Goal: Task Accomplishment & Management: Manage account settings

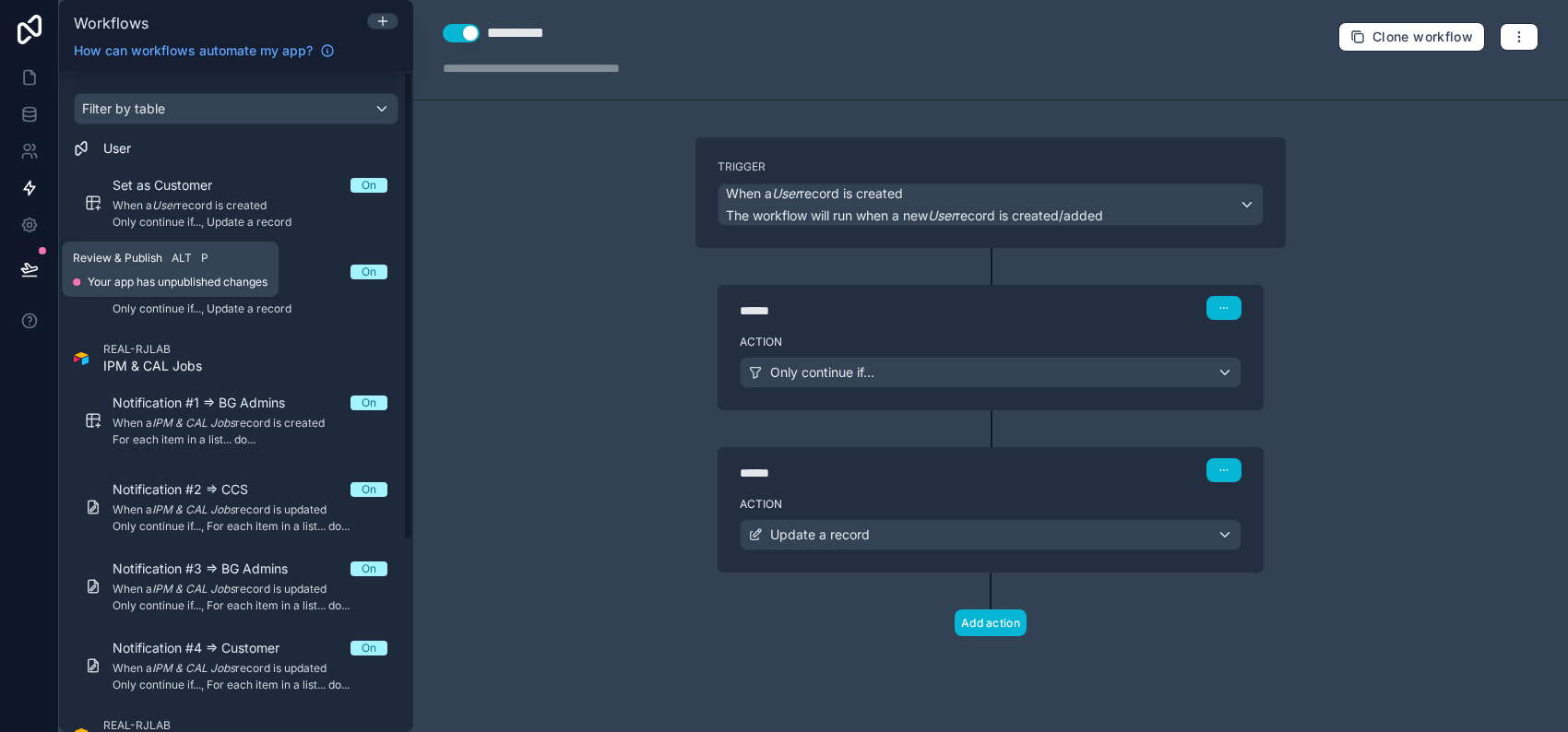
click at [33, 268] on icon at bounding box center [29, 269] width 18 height 18
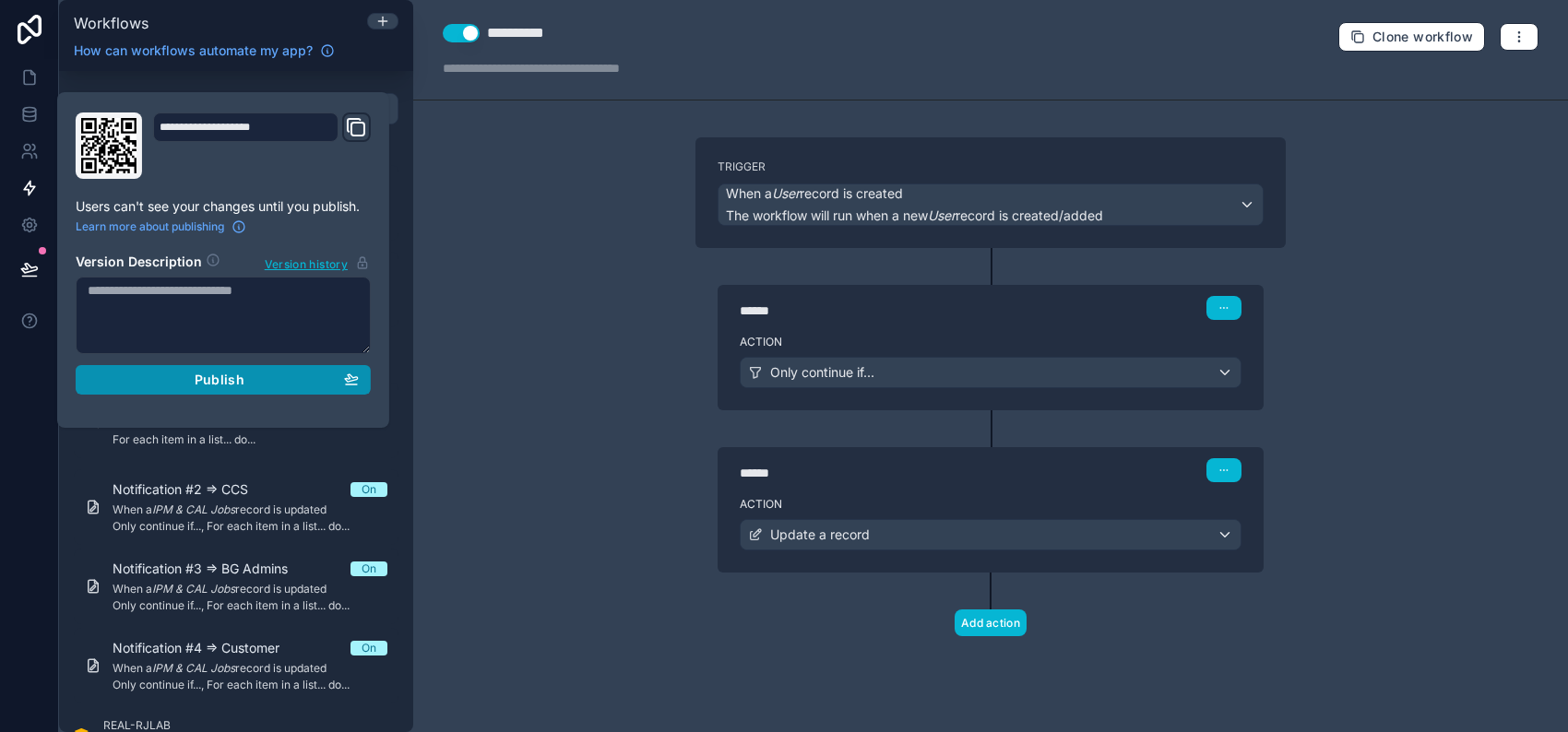
click at [258, 384] on div "Publish" at bounding box center [223, 379] width 271 height 16
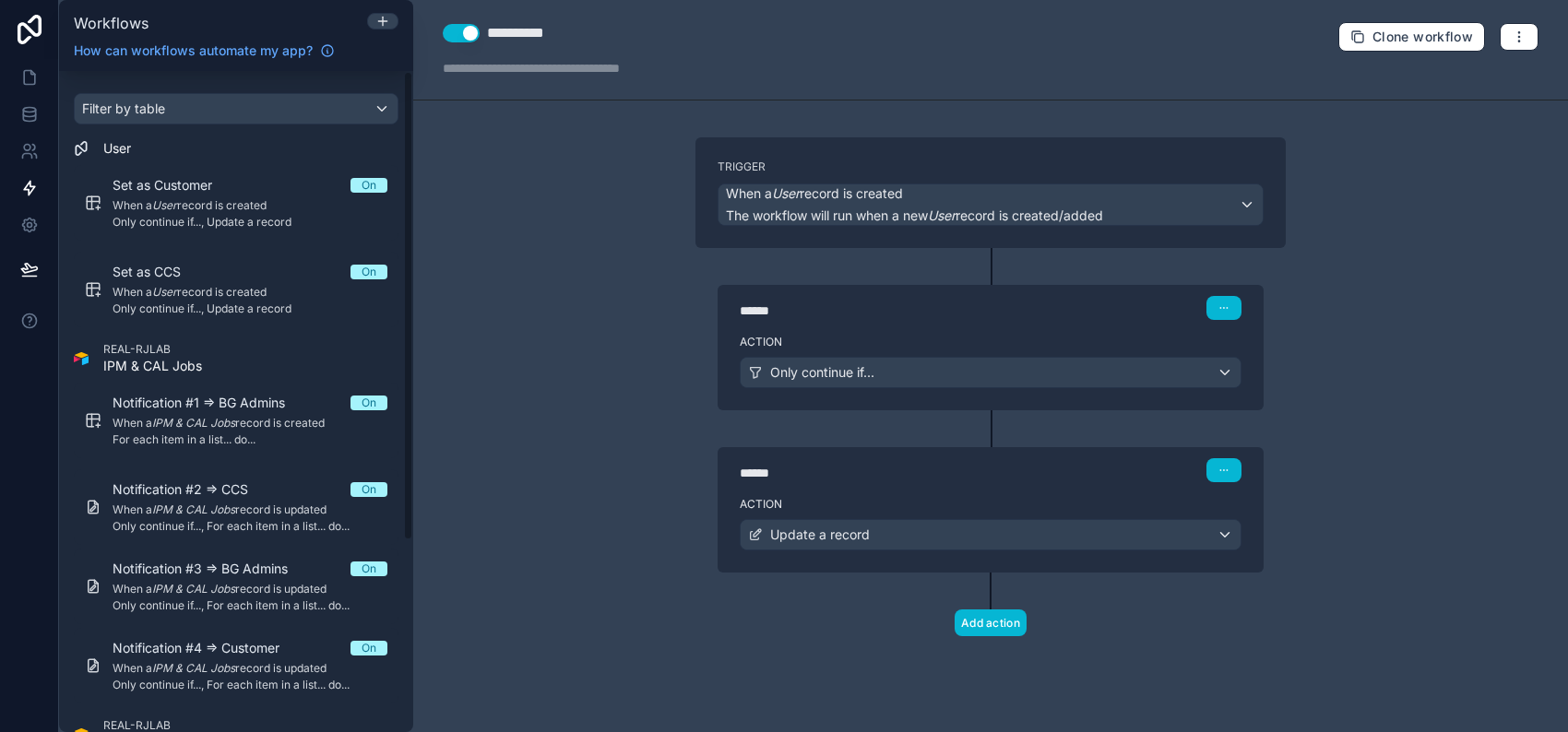
click at [542, 263] on div "**********" at bounding box center [990, 366] width 1155 height 732
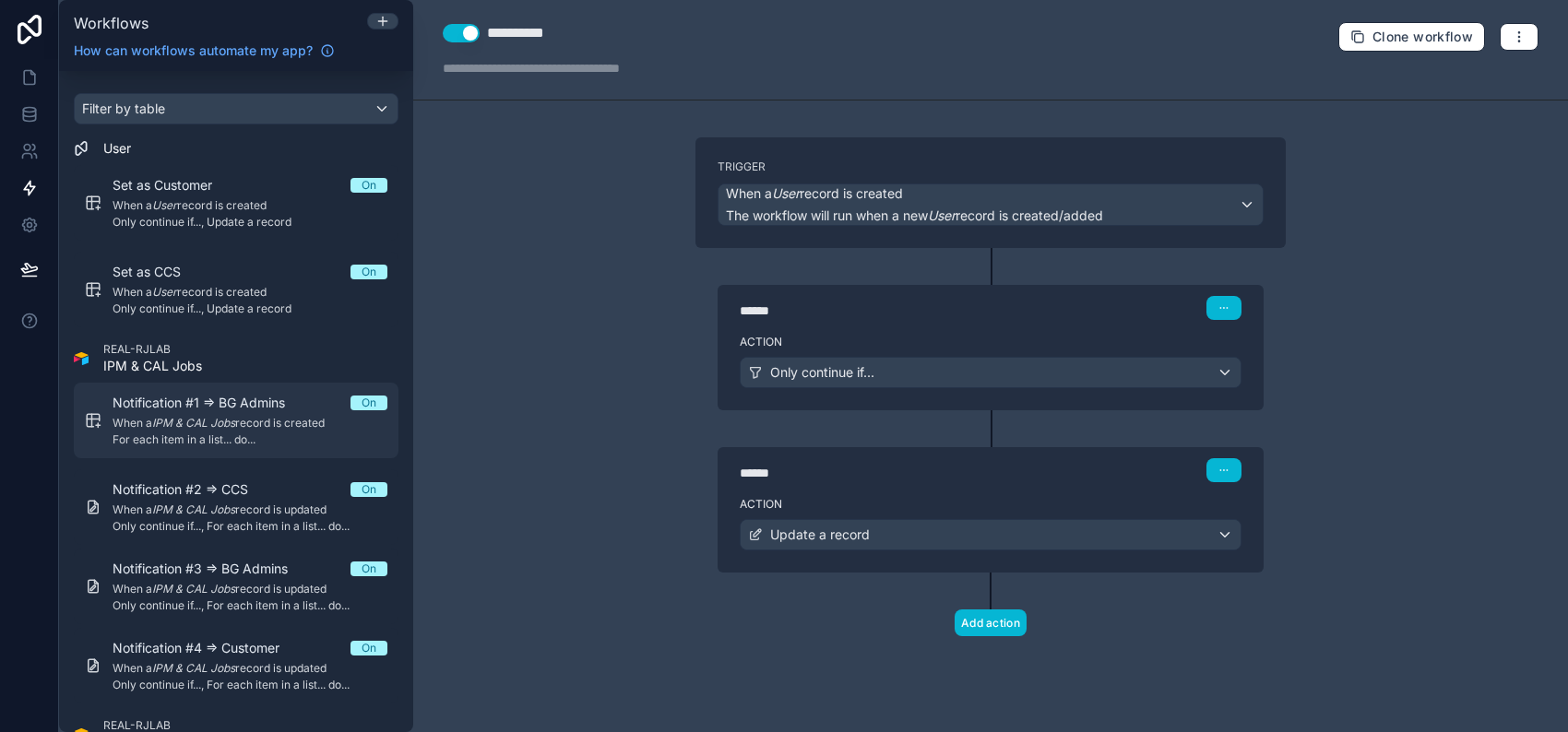
click at [235, 440] on span "For each item in a list... do..." at bounding box center [250, 439] width 275 height 14
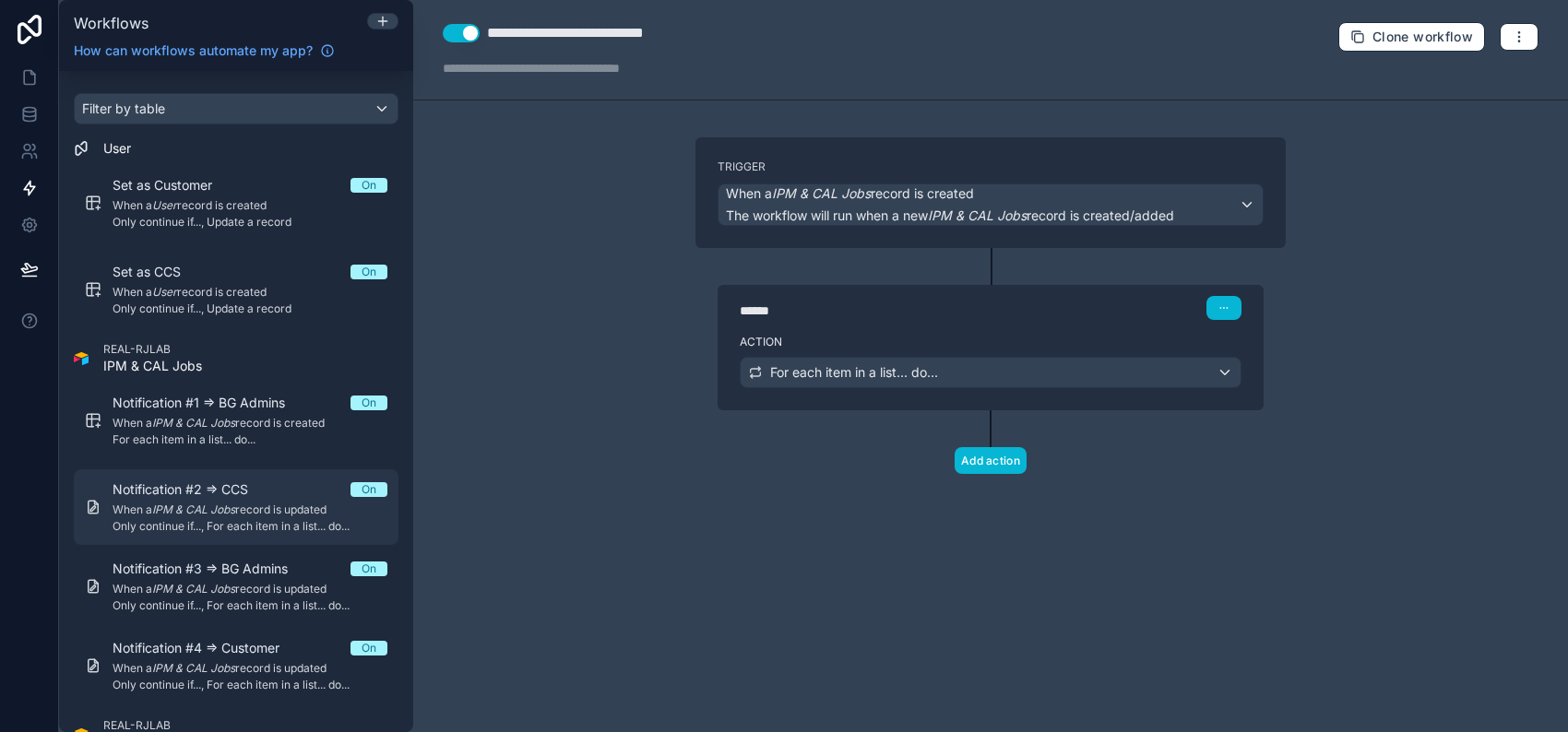
click at [247, 505] on span "When a IPM & CAL Jobs record is updated" at bounding box center [250, 509] width 275 height 14
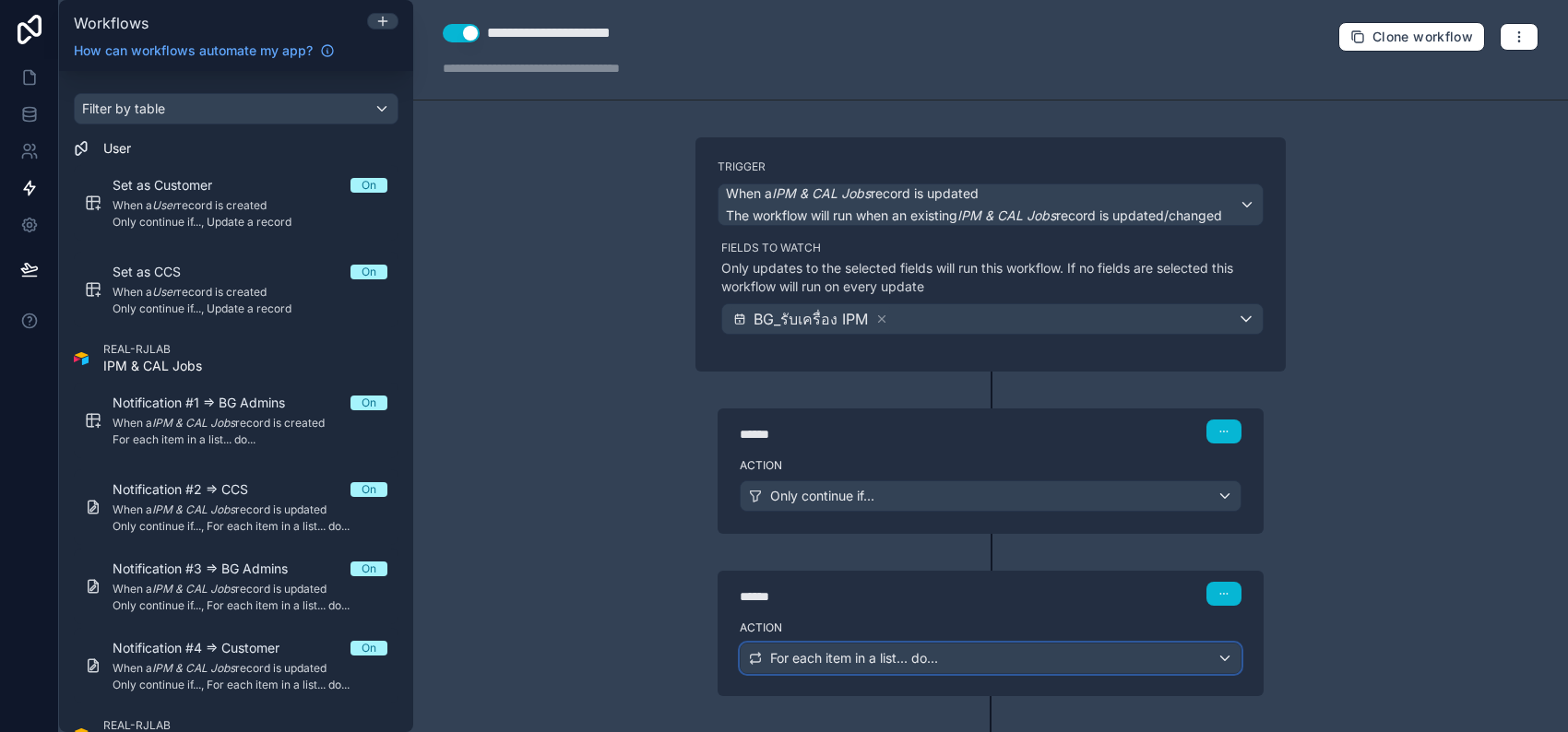
click at [1120, 654] on div "For each item in a list... do..." at bounding box center [991, 658] width 500 height 30
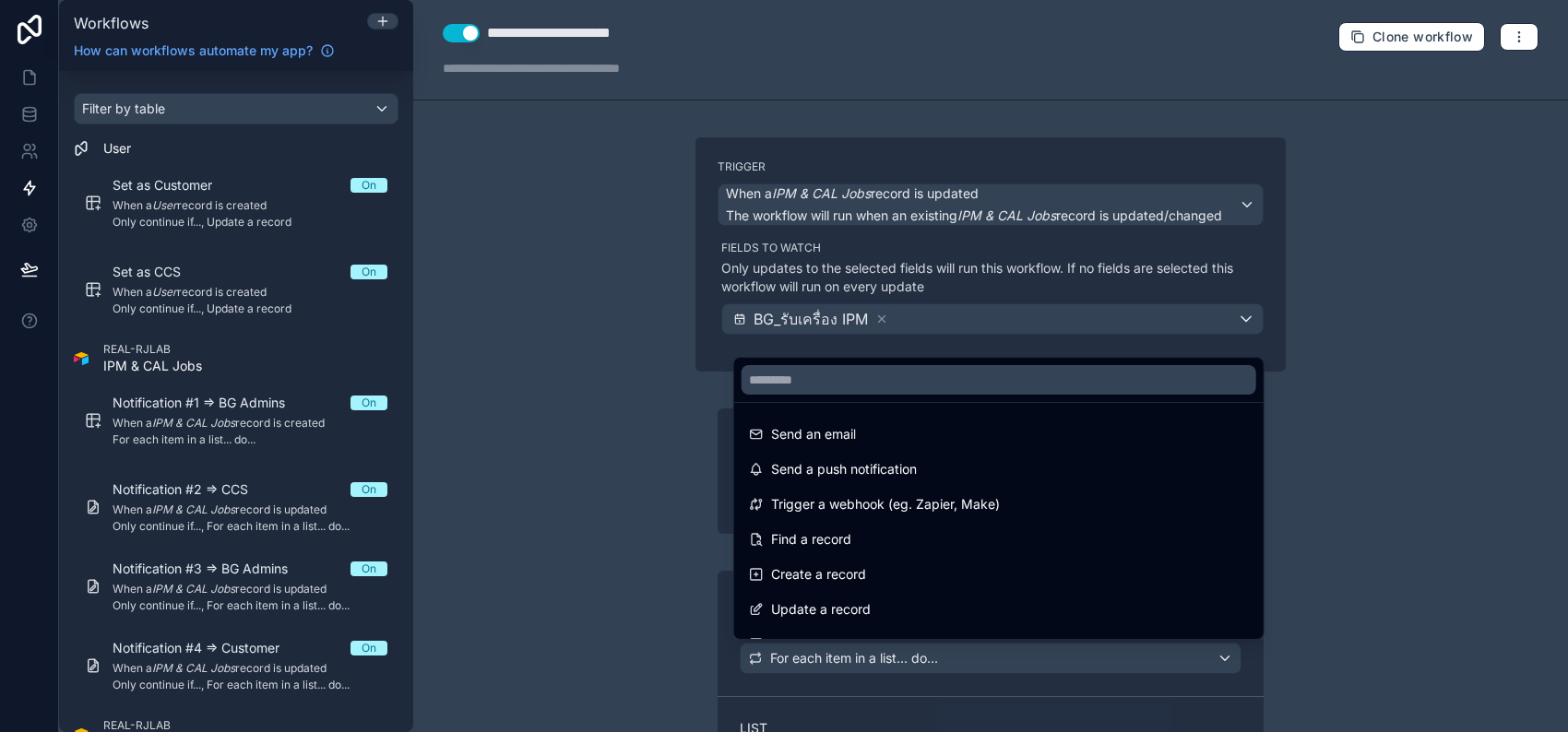
click at [1412, 592] on div at bounding box center [784, 366] width 1568 height 732
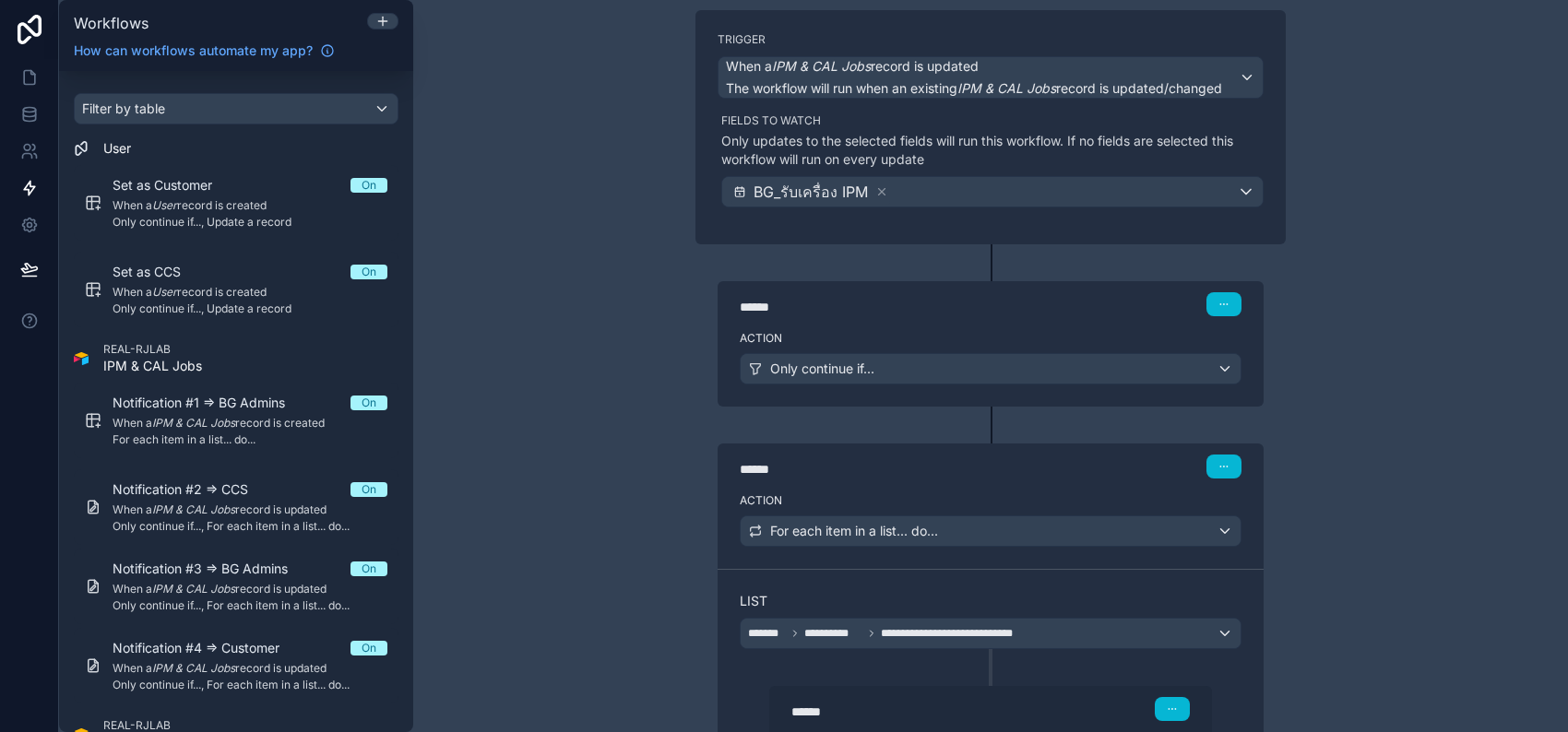
scroll to position [368, 0]
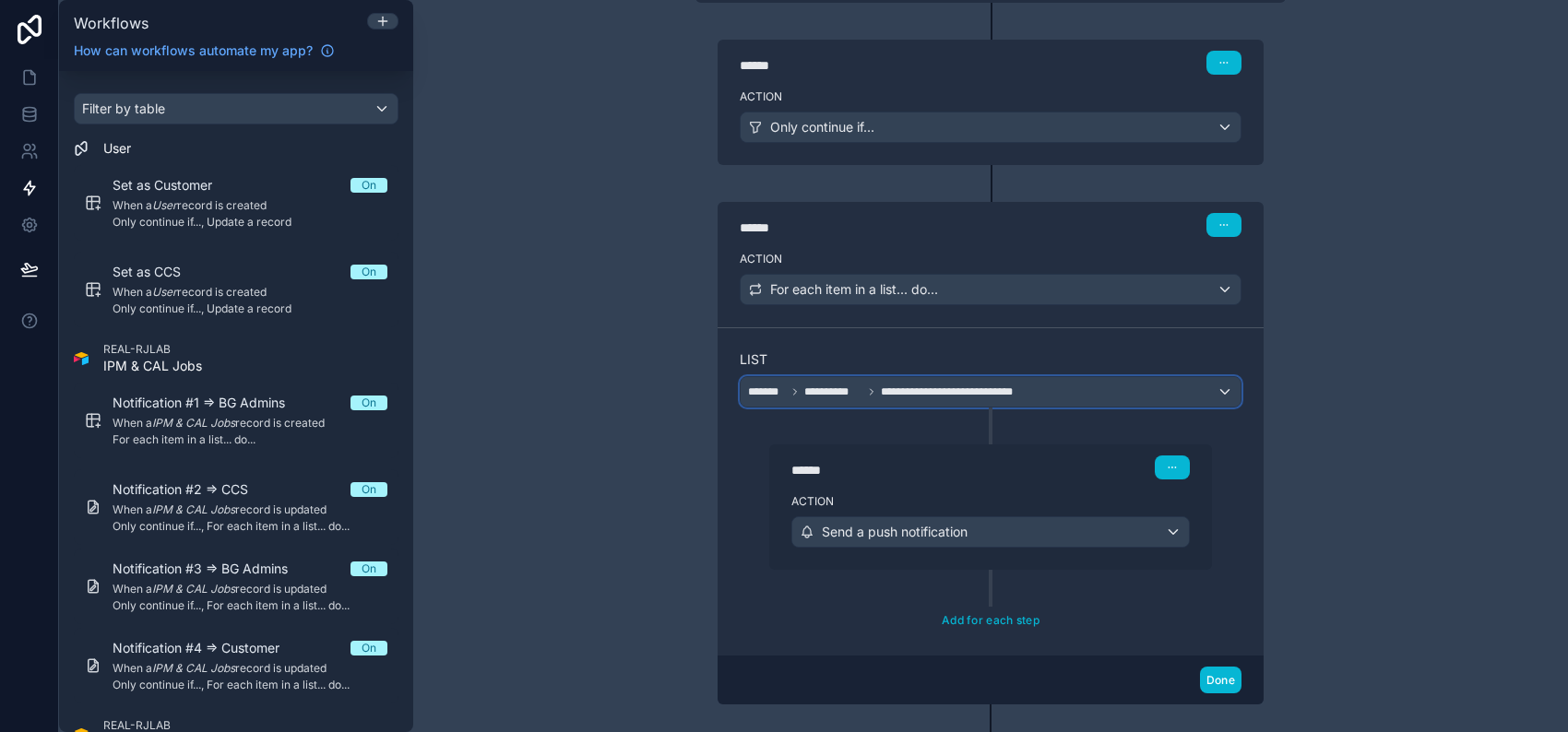
click at [1101, 396] on div "**********" at bounding box center [991, 392] width 500 height 30
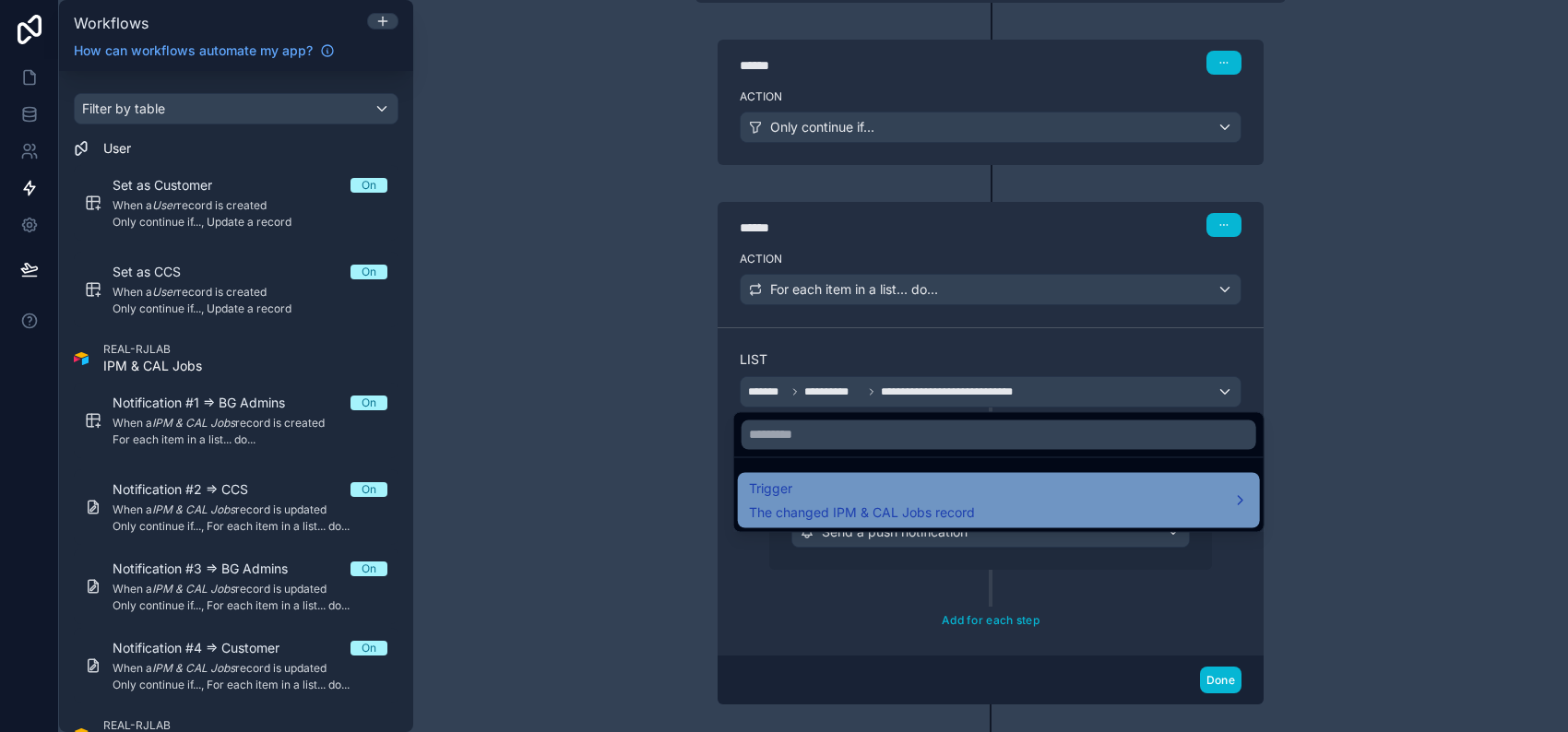
click at [1119, 478] on div "Trigger The changed IPM & CAL Jobs record" at bounding box center [999, 500] width 500 height 44
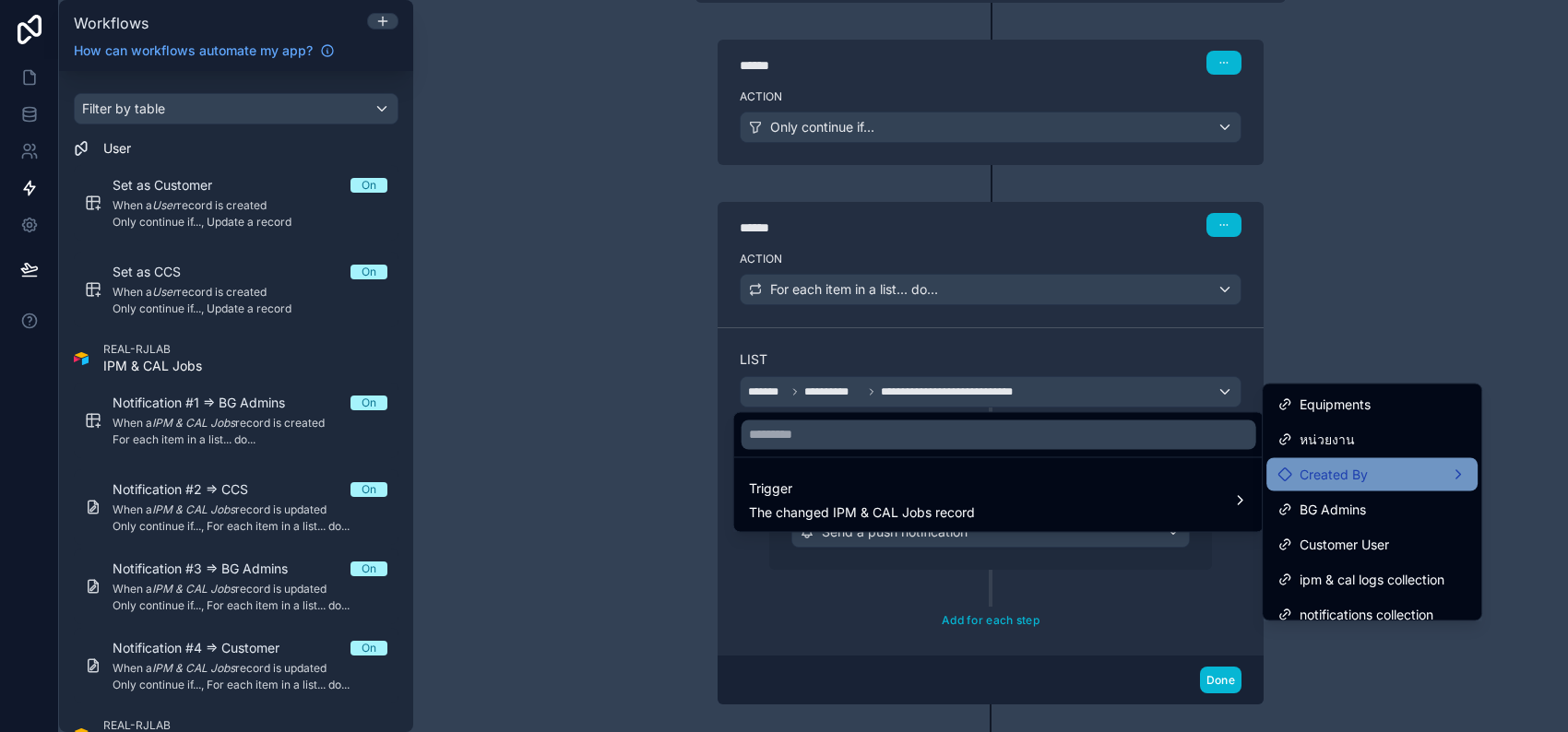
click at [1305, 473] on span "Created By" at bounding box center [1334, 474] width 69 height 22
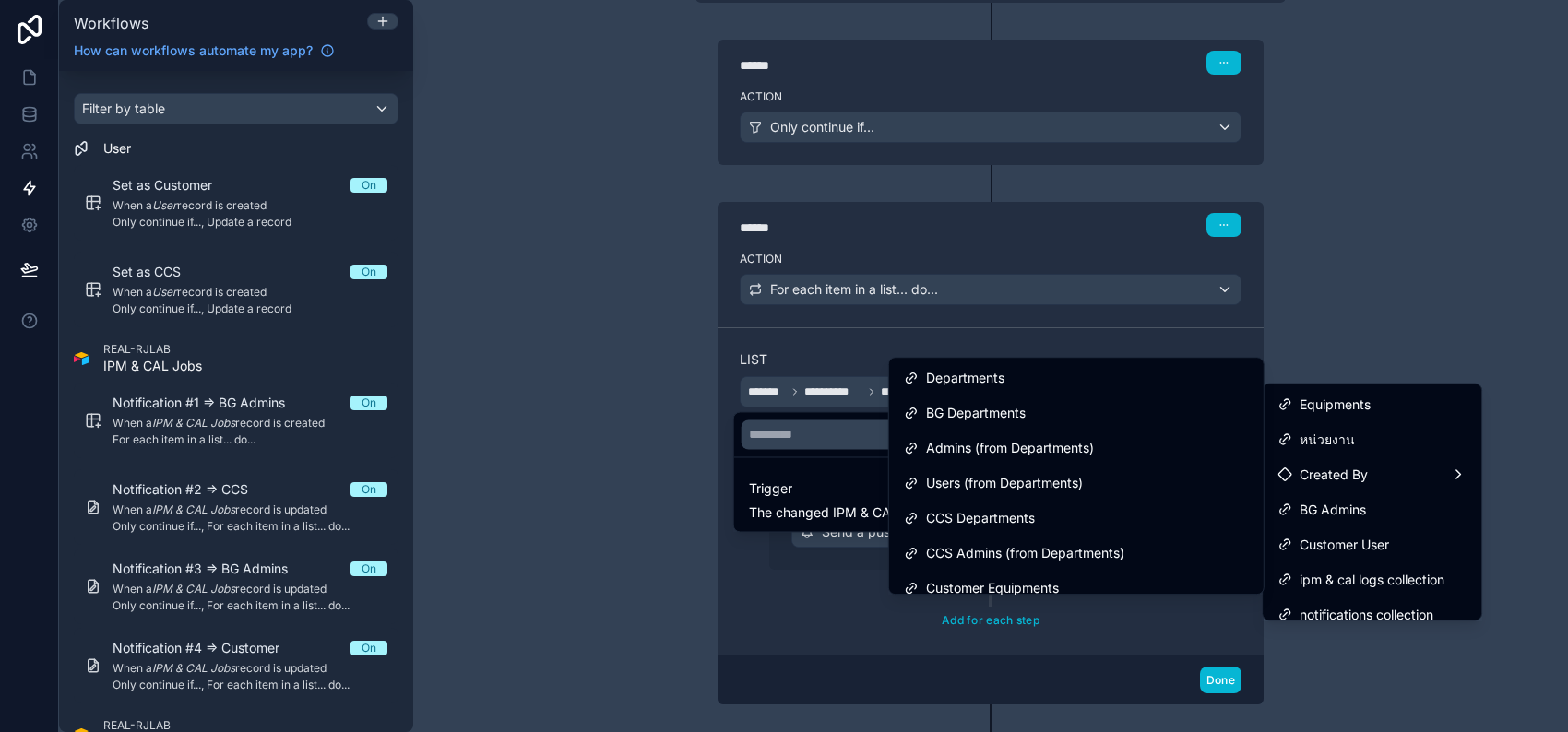
scroll to position [15, 0]
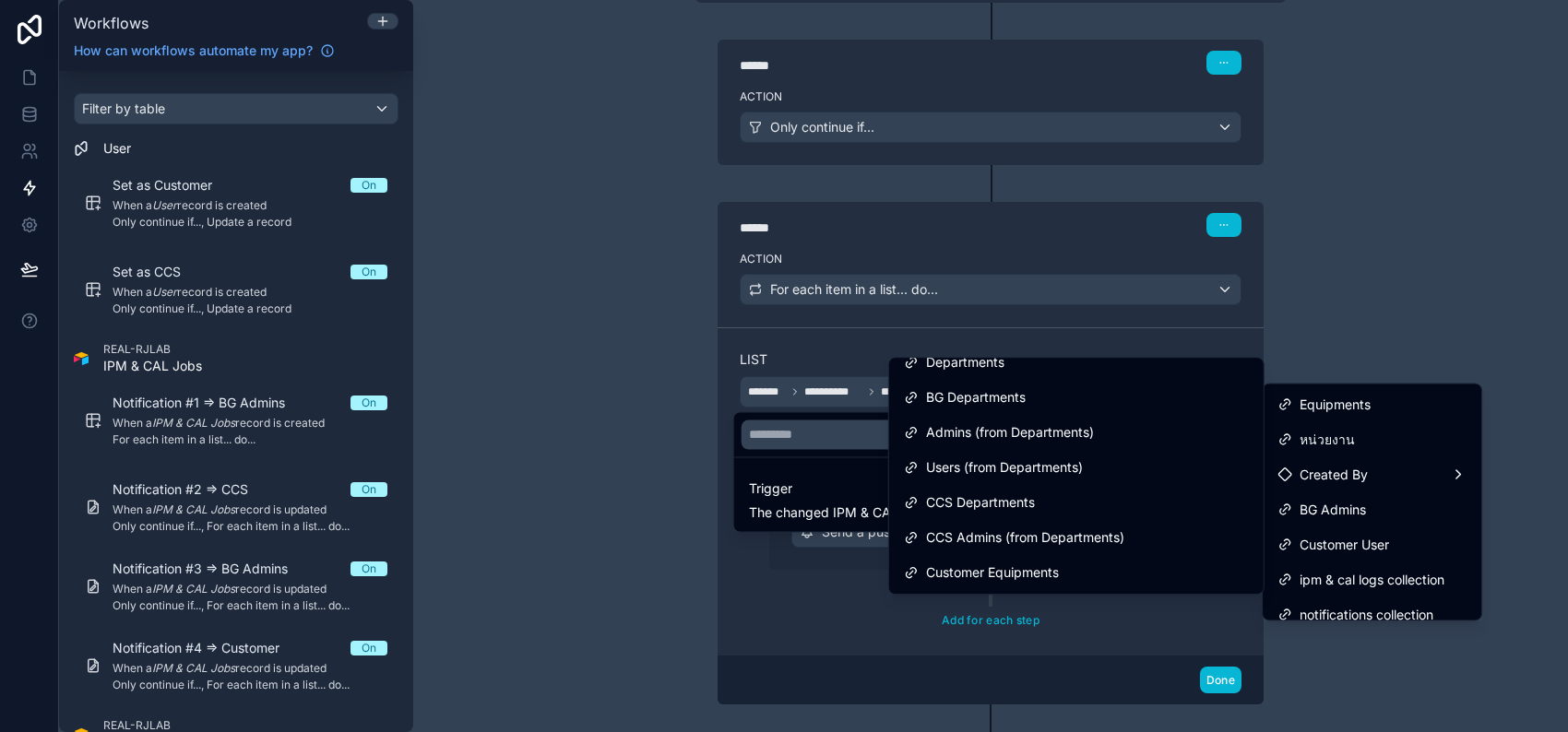
click at [1311, 312] on div at bounding box center [784, 366] width 1568 height 732
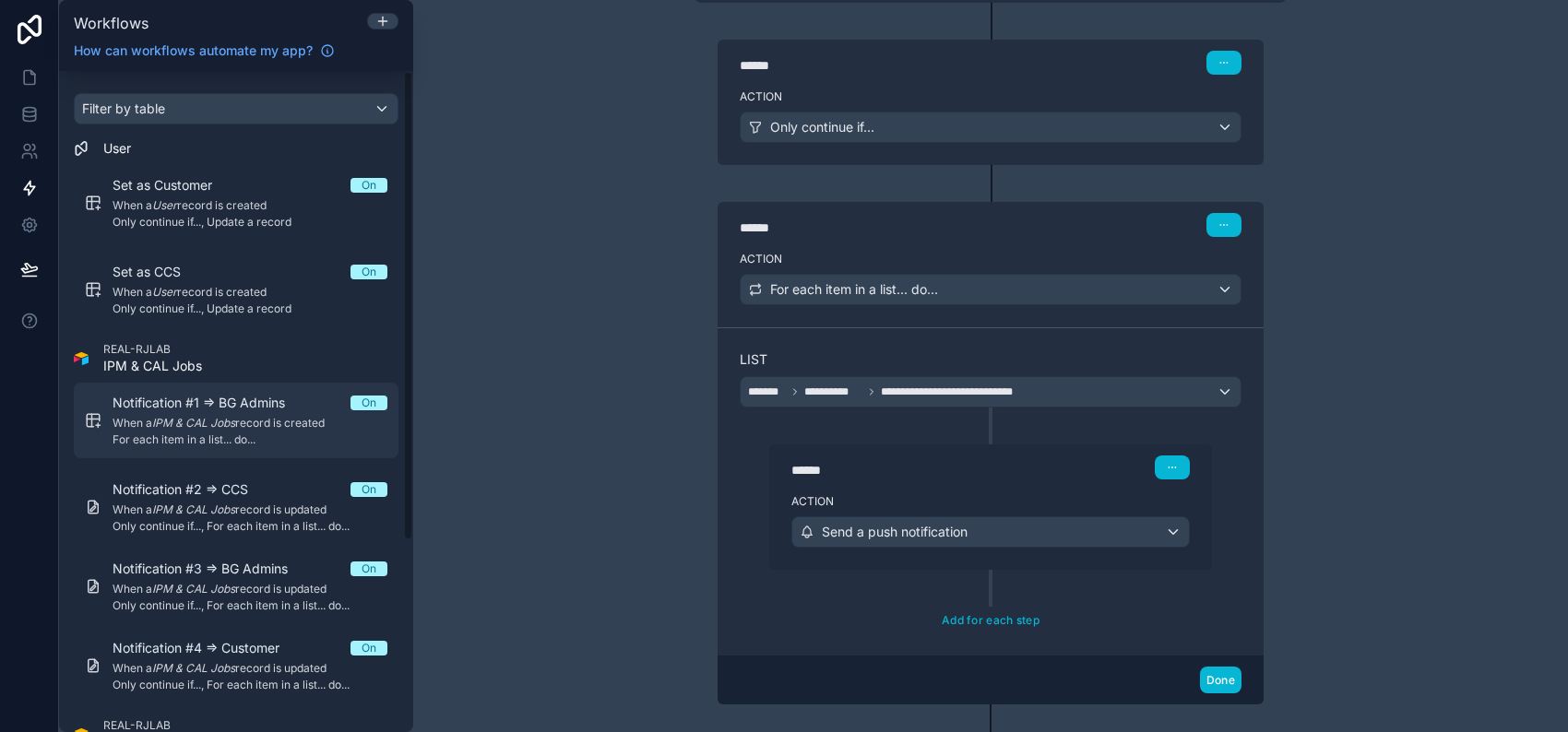
click at [230, 427] on em "IPM & CAL Jobs" at bounding box center [194, 422] width 83 height 14
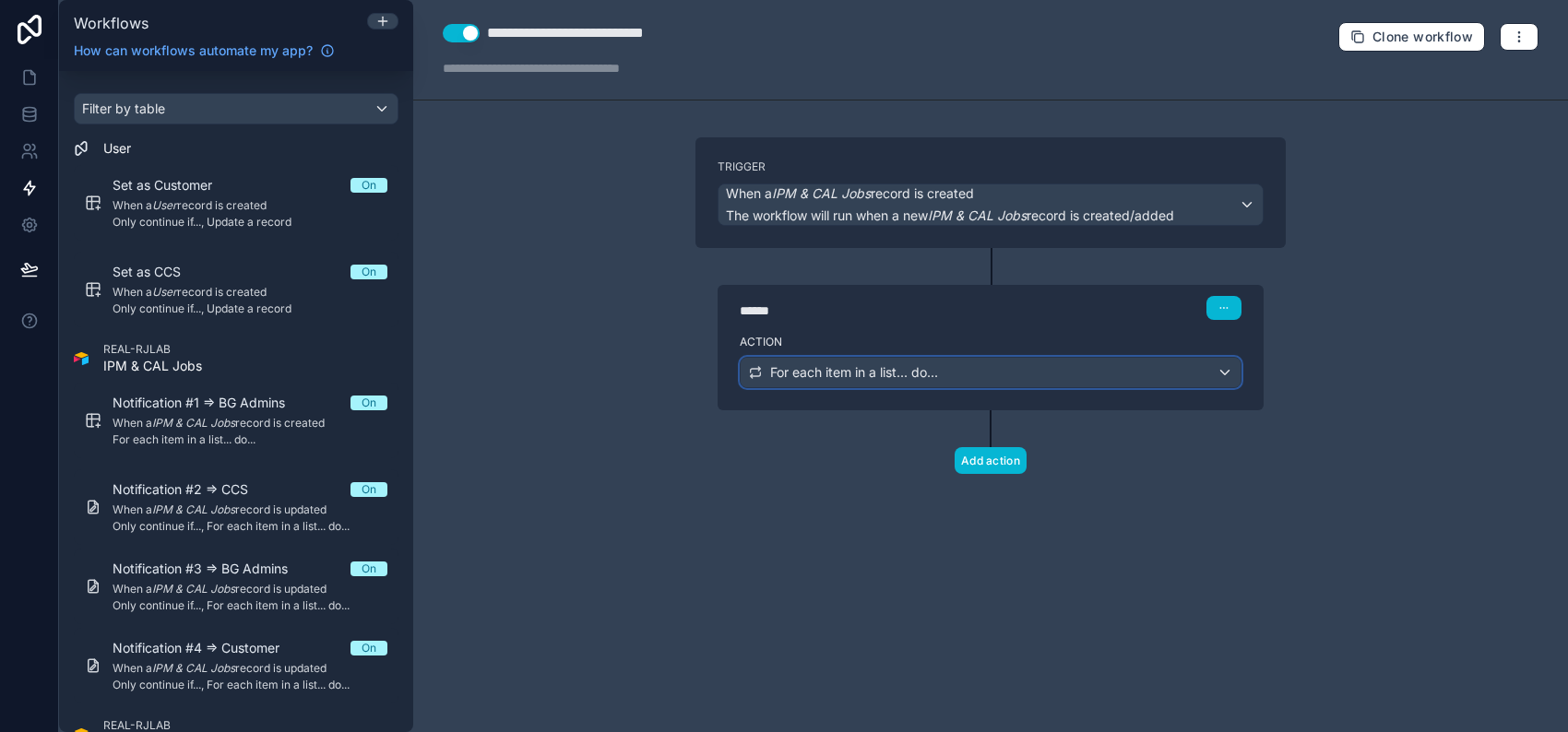
click at [784, 366] on span "For each item in a list... do..." at bounding box center [854, 372] width 168 height 18
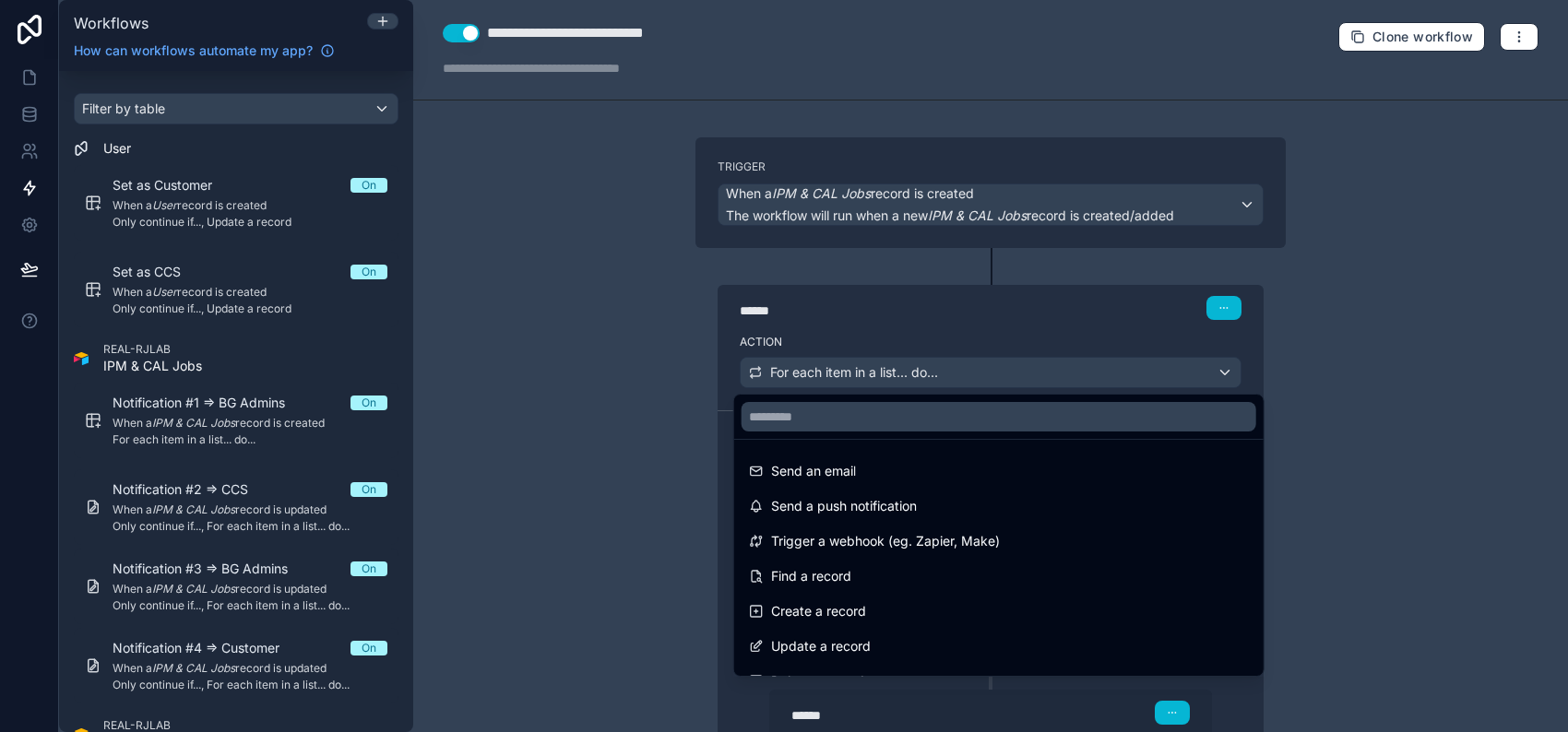
click at [605, 351] on div at bounding box center [784, 366] width 1568 height 732
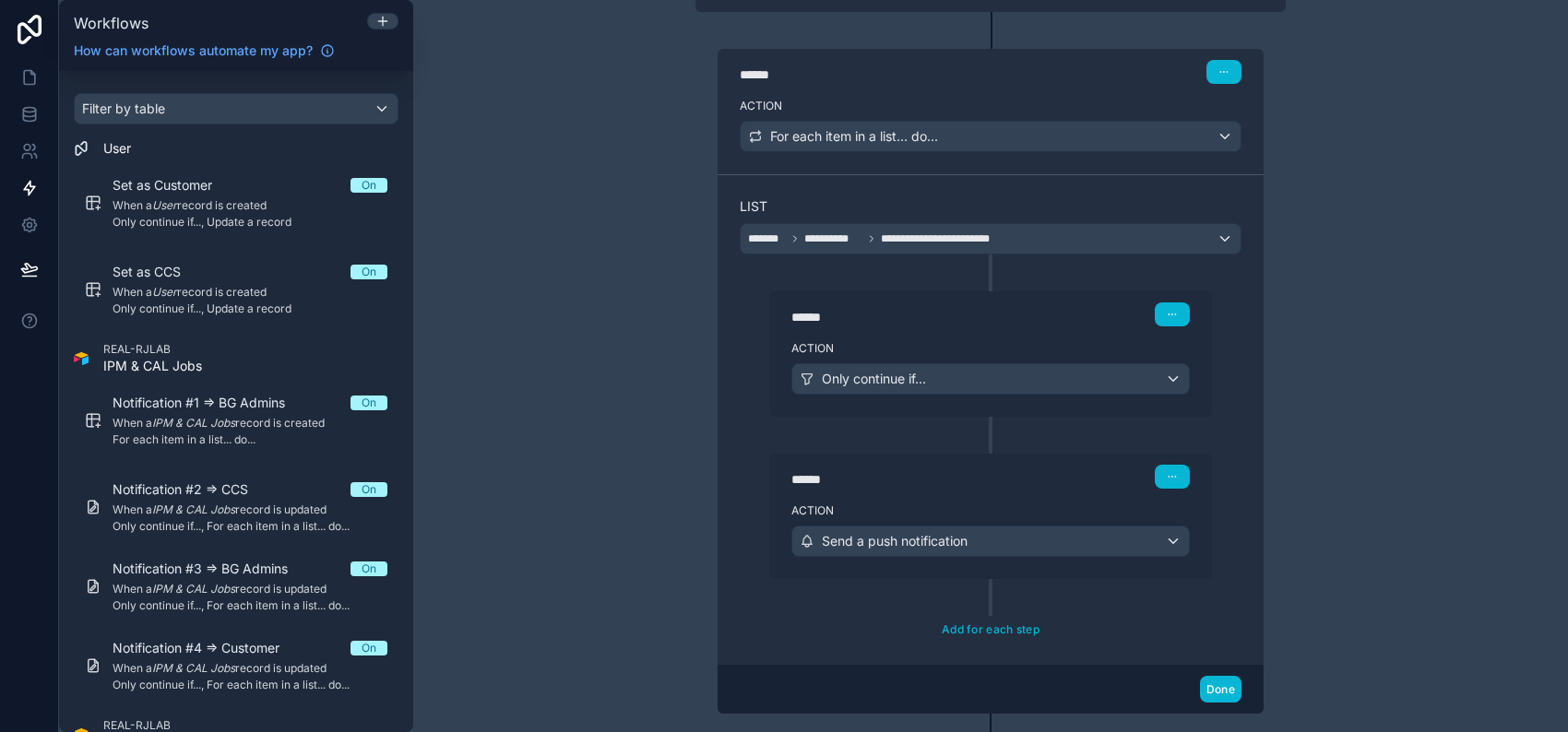
scroll to position [245, 0]
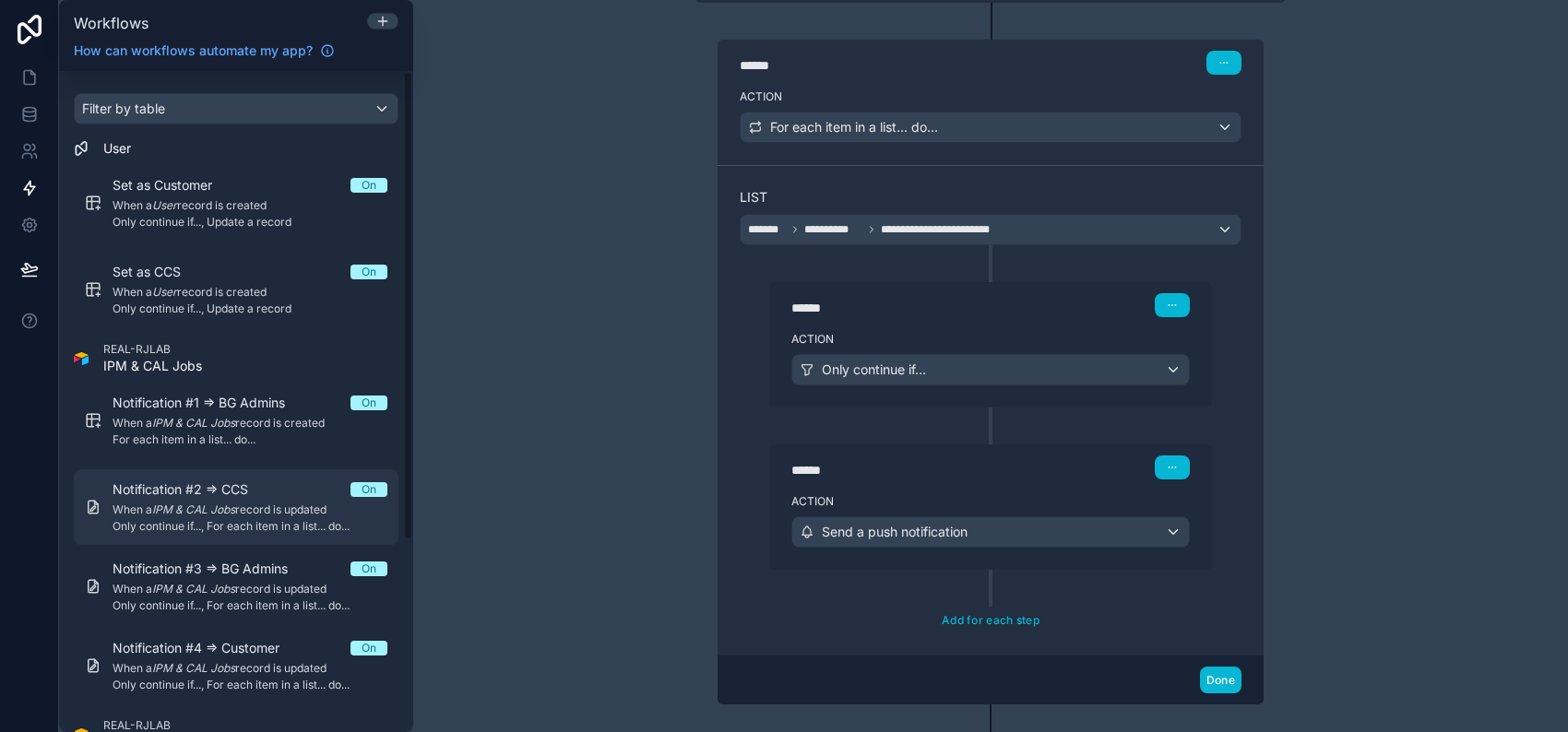
click at [249, 491] on span "Notification #2 => CCS" at bounding box center [191, 489] width 157 height 18
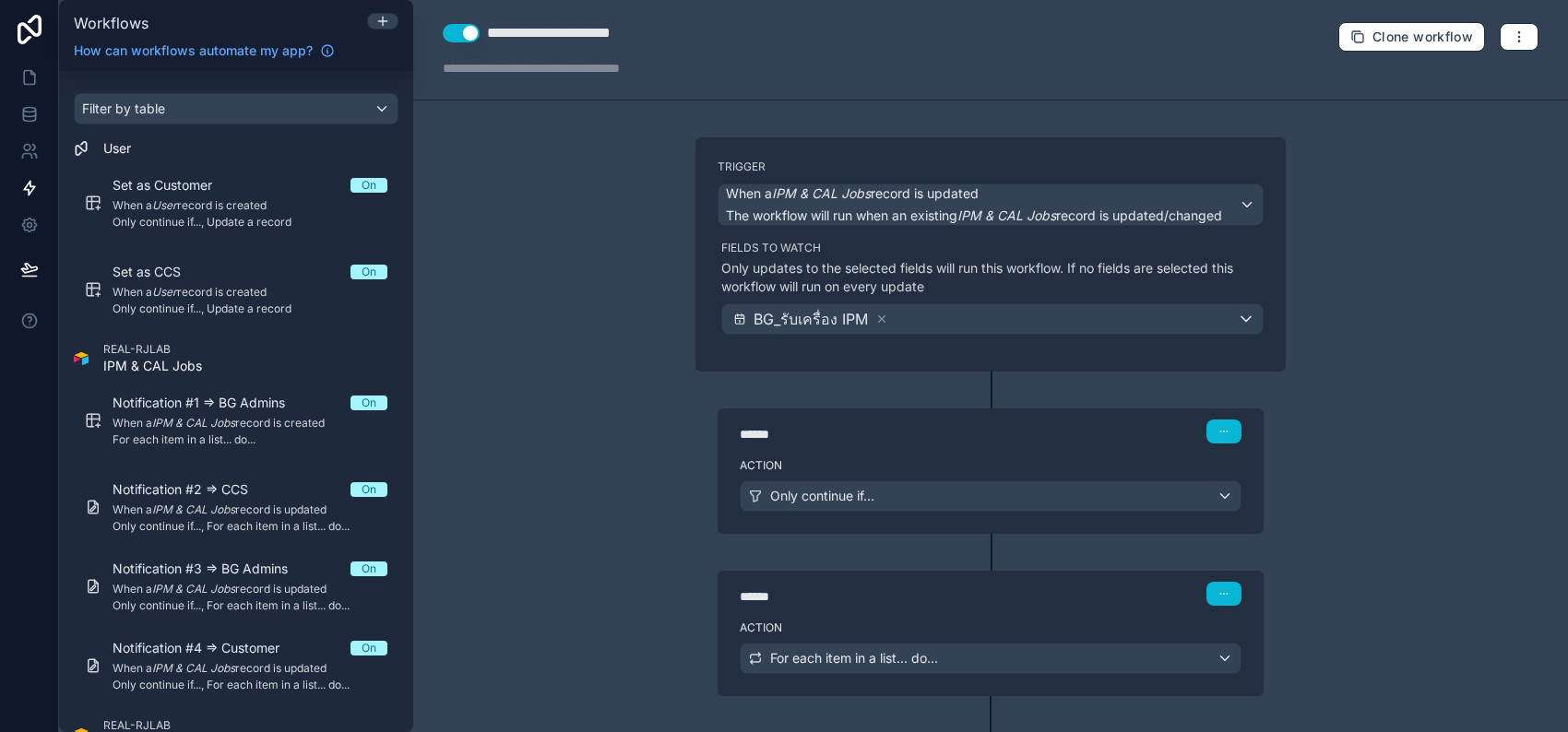
scroll to position [85, 0]
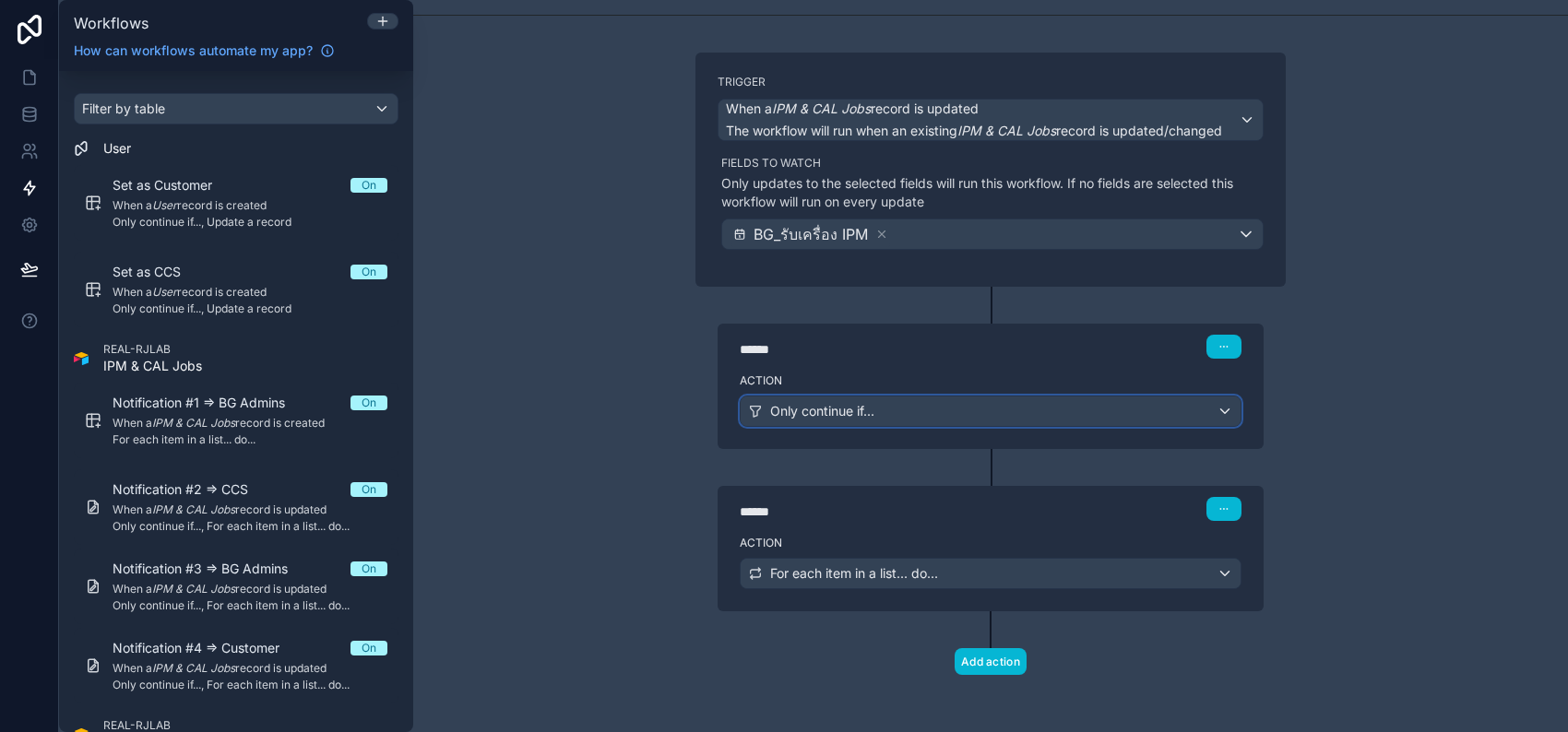
click at [894, 411] on div "Only continue if..." at bounding box center [991, 411] width 500 height 30
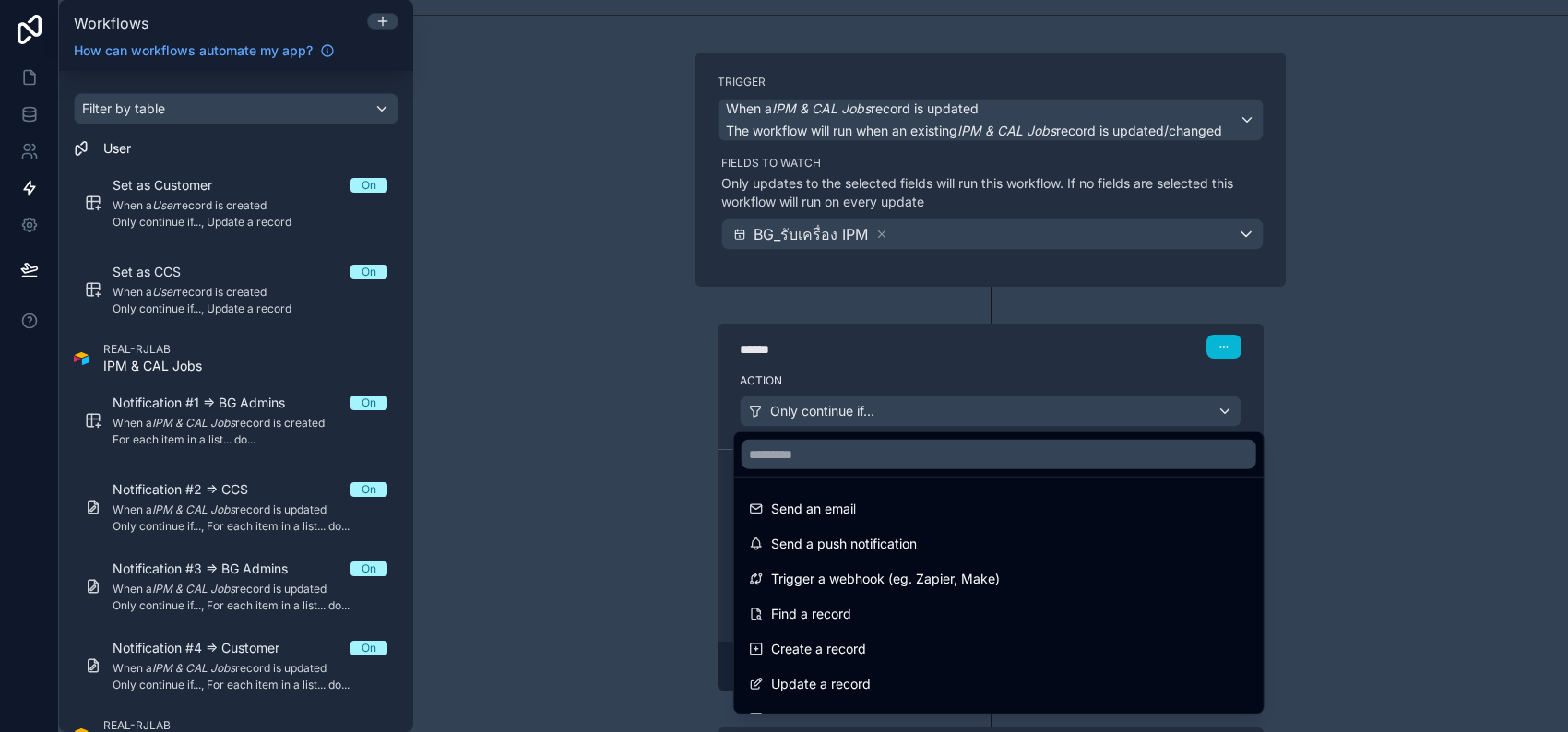
click at [619, 370] on div at bounding box center [784, 366] width 1568 height 732
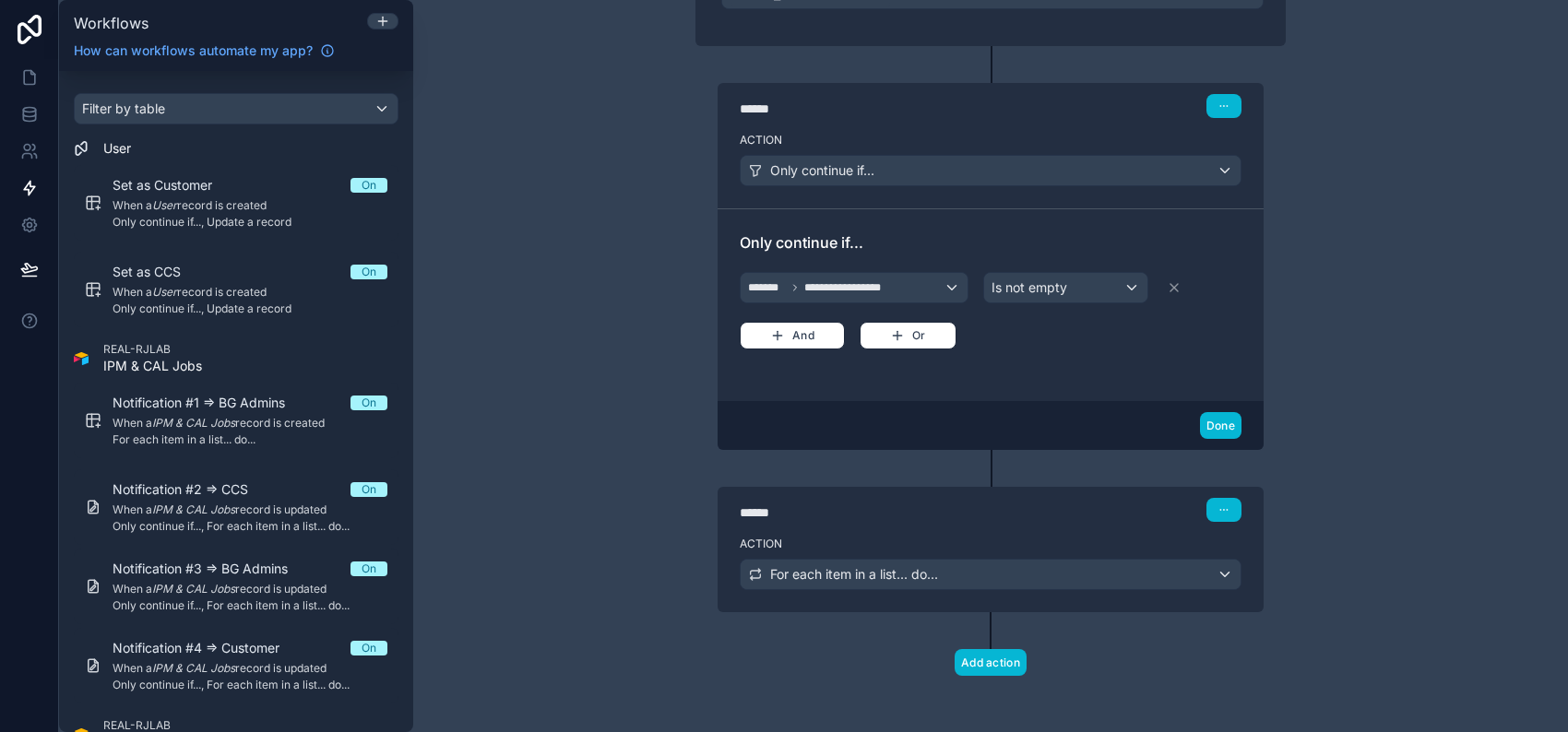
scroll to position [325, 0]
click at [816, 570] on span "For each item in a list... do..." at bounding box center [854, 574] width 168 height 18
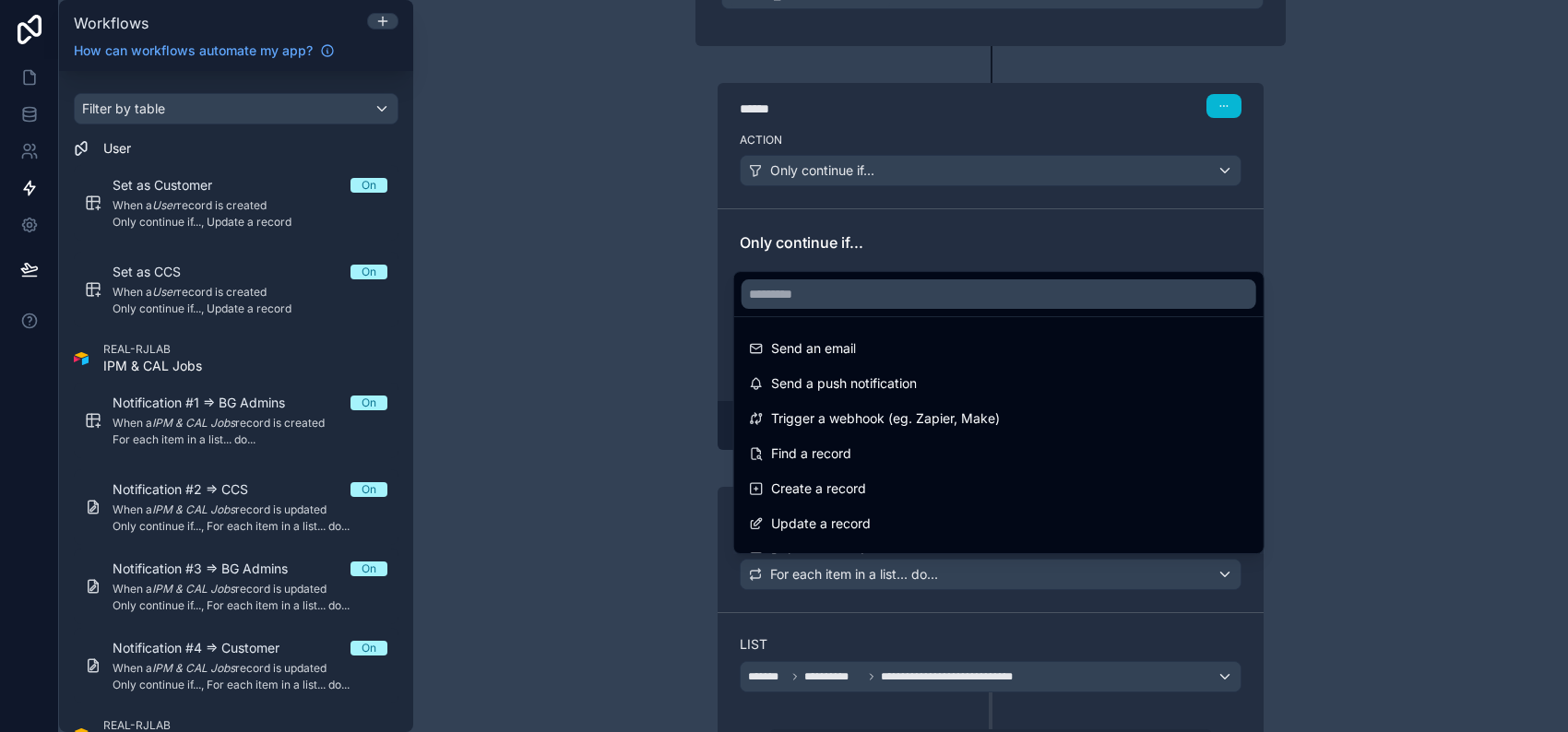
click at [600, 467] on div at bounding box center [784, 366] width 1568 height 732
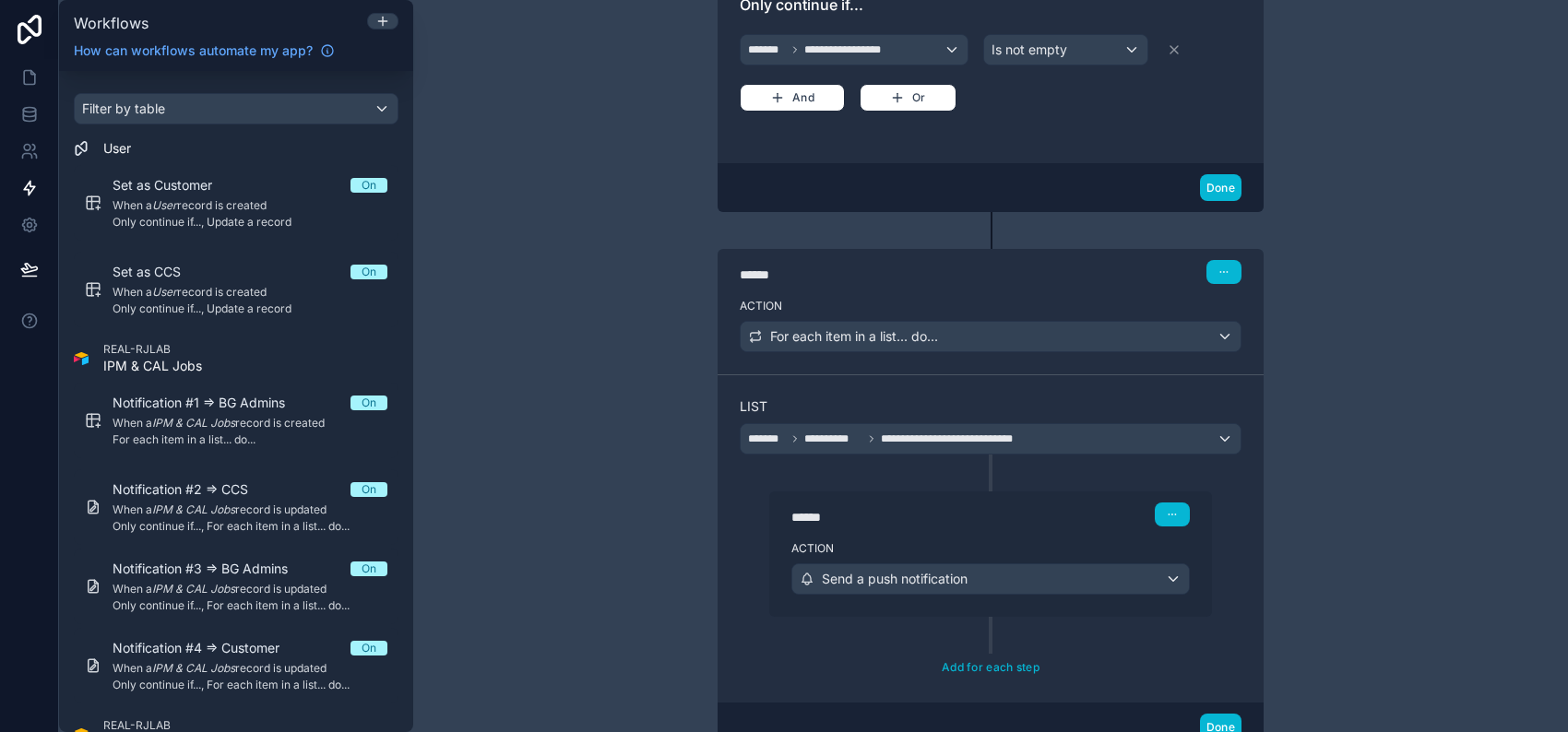
scroll to position [572, 0]
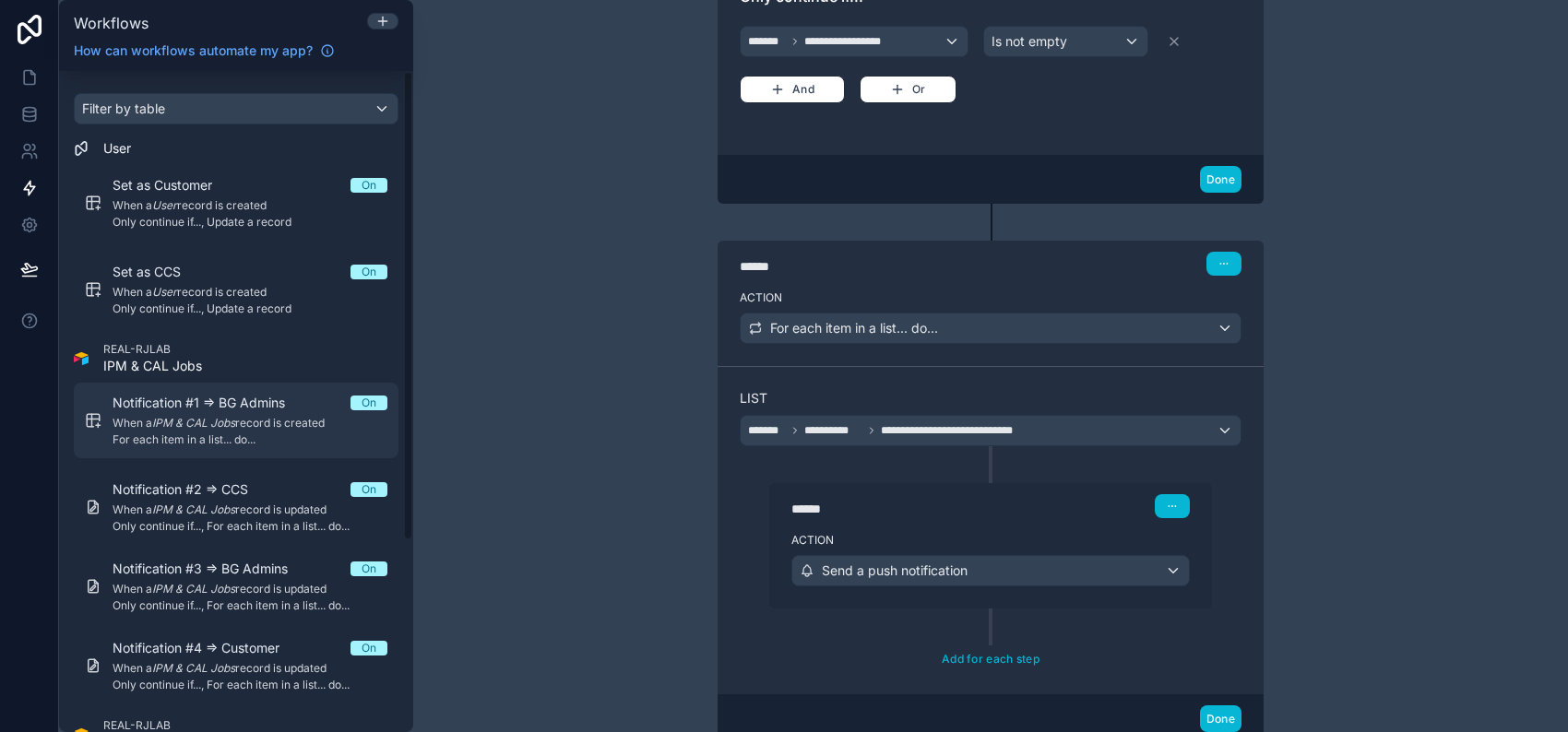
click at [251, 433] on span "For each item in a list... do..." at bounding box center [250, 439] width 275 height 14
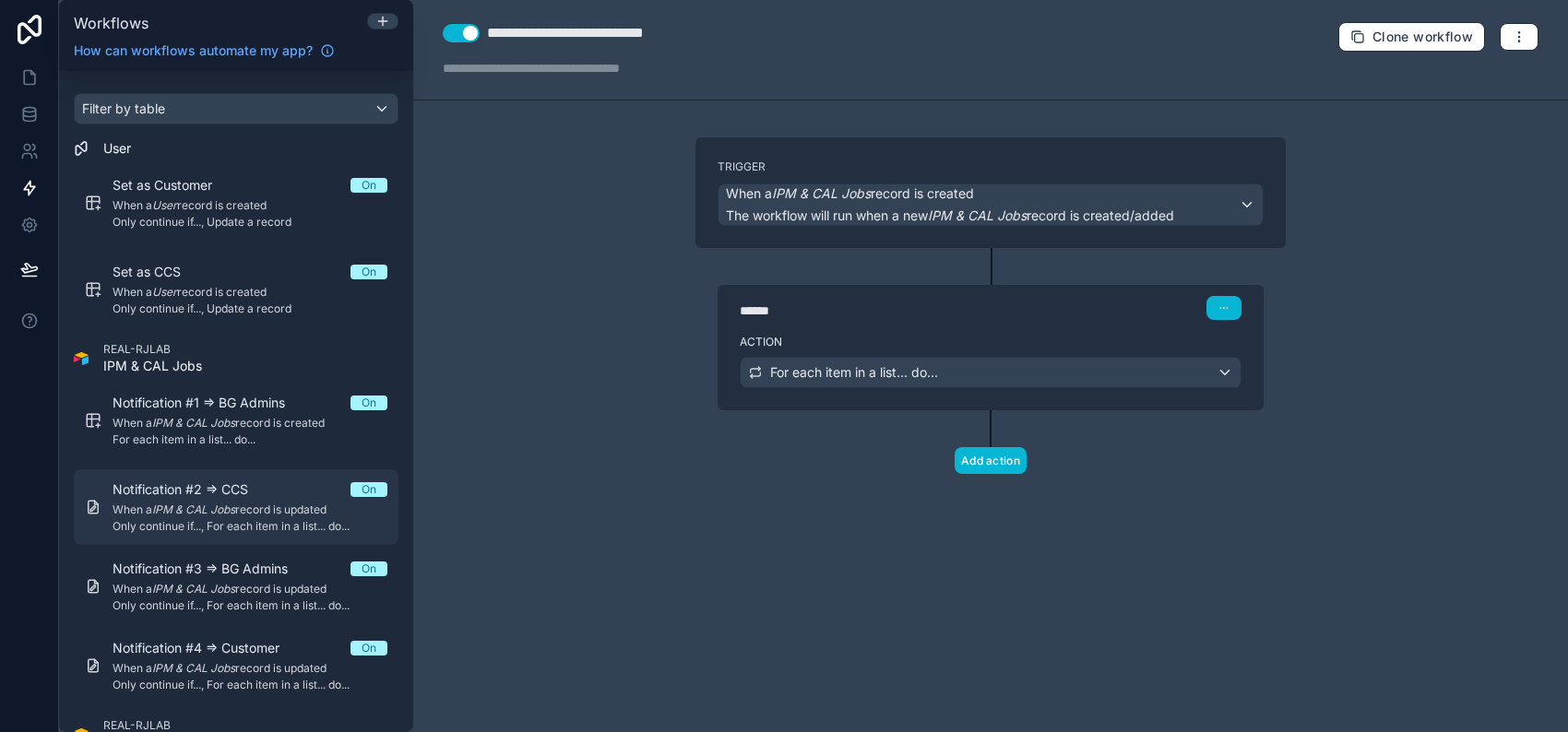
click at [288, 488] on div "Notification #2 => CCS On" at bounding box center [250, 489] width 275 height 18
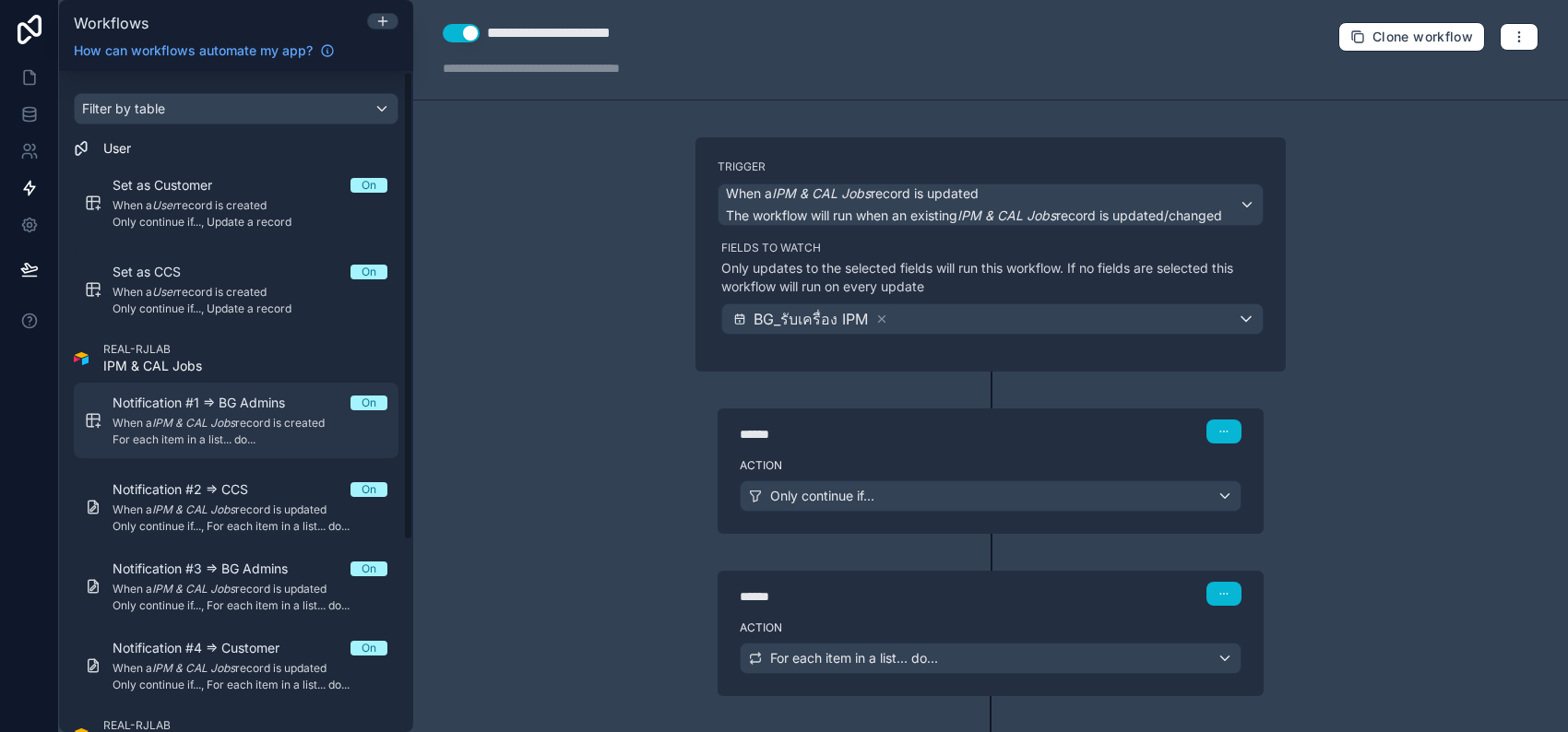
click at [222, 436] on span "For each item in a list... do..." at bounding box center [250, 439] width 275 height 14
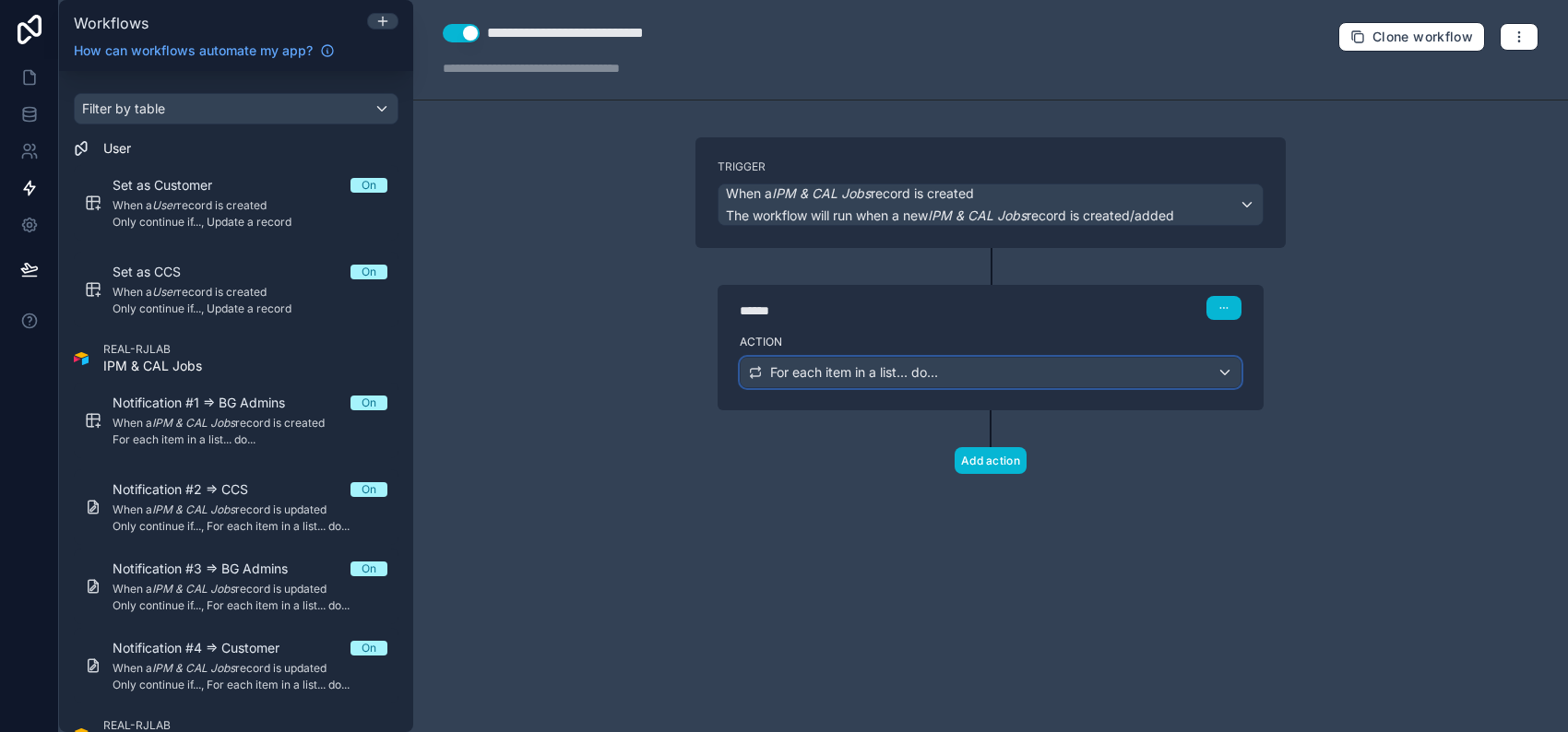
click at [921, 379] on span "For each item in a list... do..." at bounding box center [854, 372] width 168 height 18
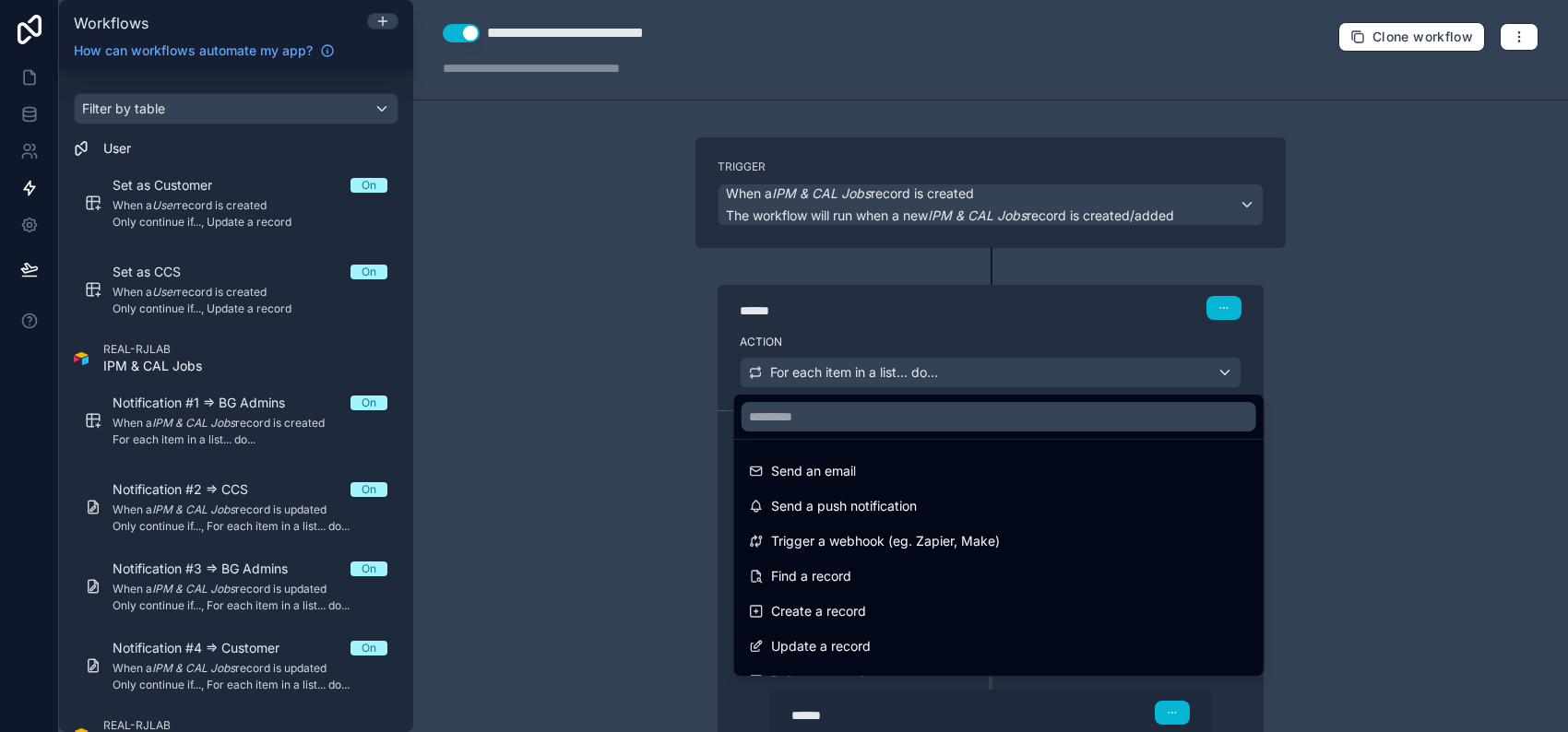
click at [1384, 439] on div at bounding box center [784, 366] width 1568 height 732
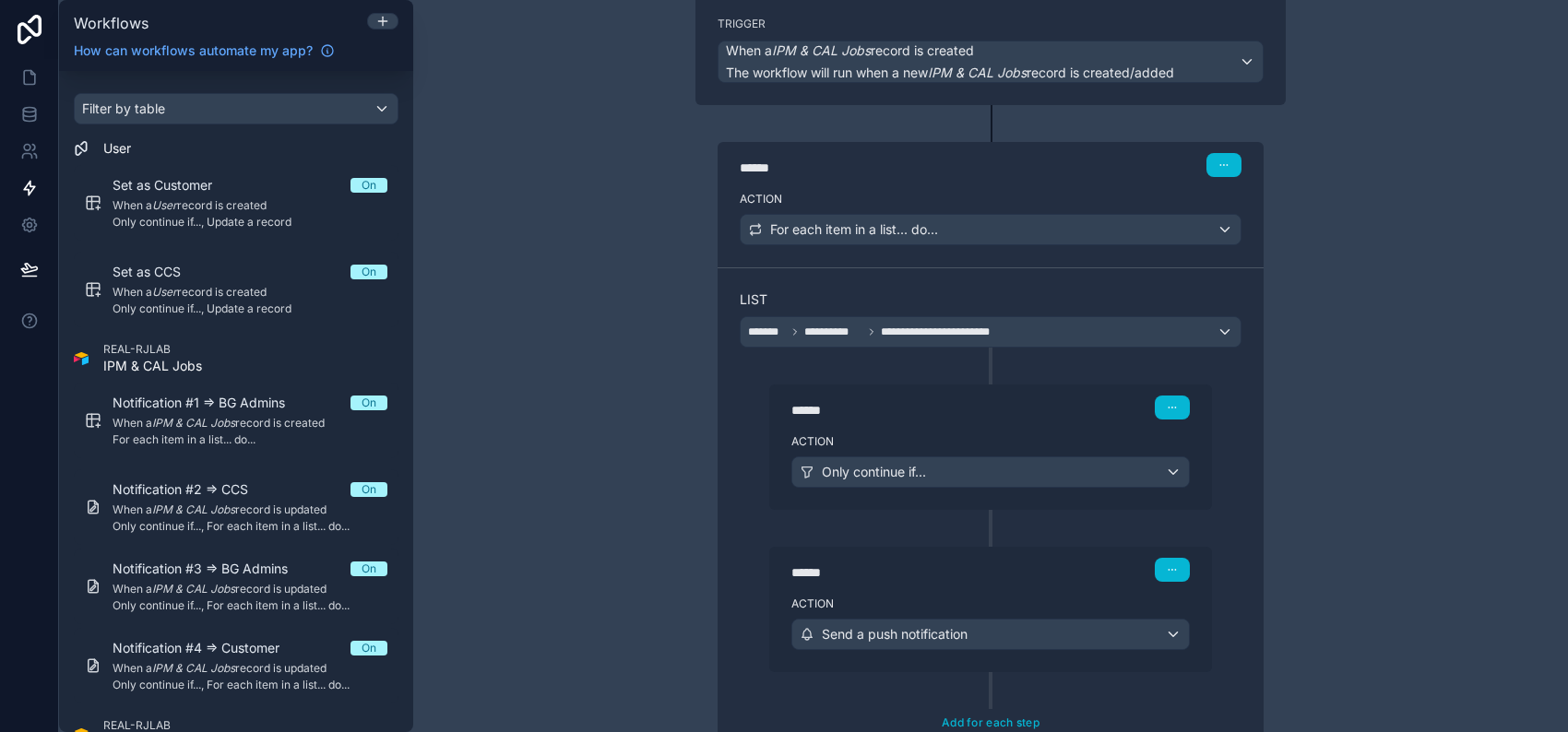
scroll to position [338, 0]
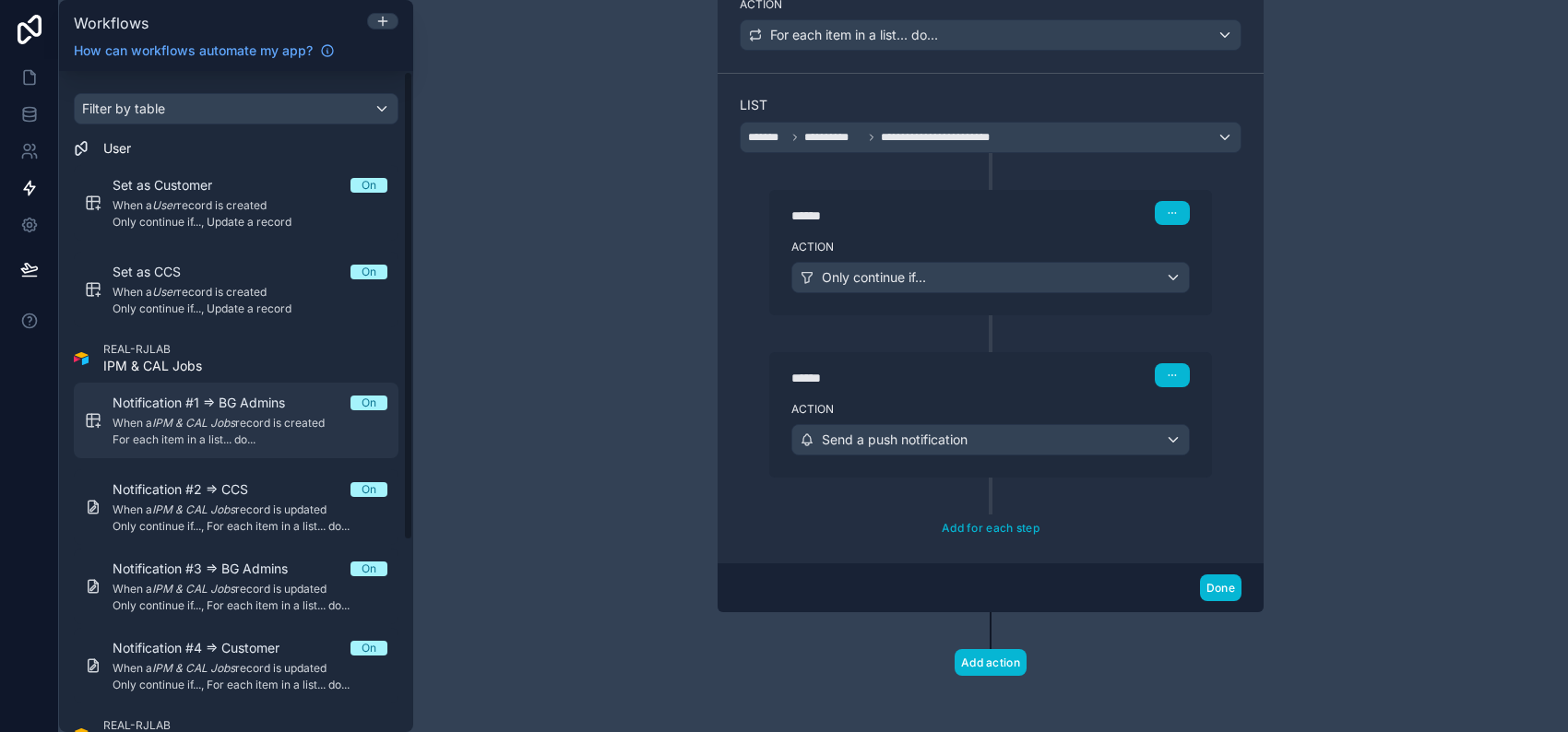
click at [206, 427] on em "IPM & CAL Jobs" at bounding box center [194, 422] width 83 height 14
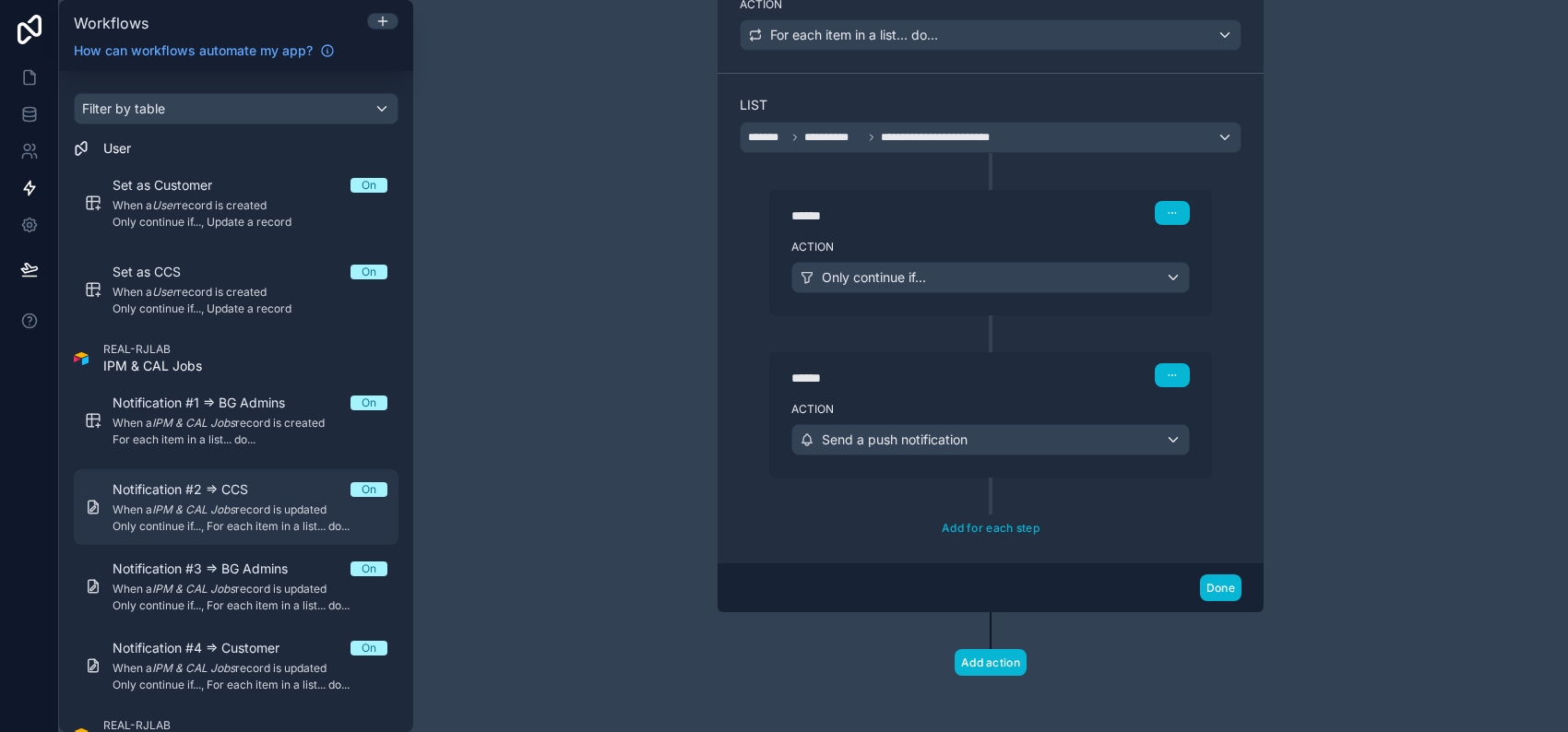
click at [219, 489] on span "Notification #2 => CCS" at bounding box center [191, 489] width 157 height 18
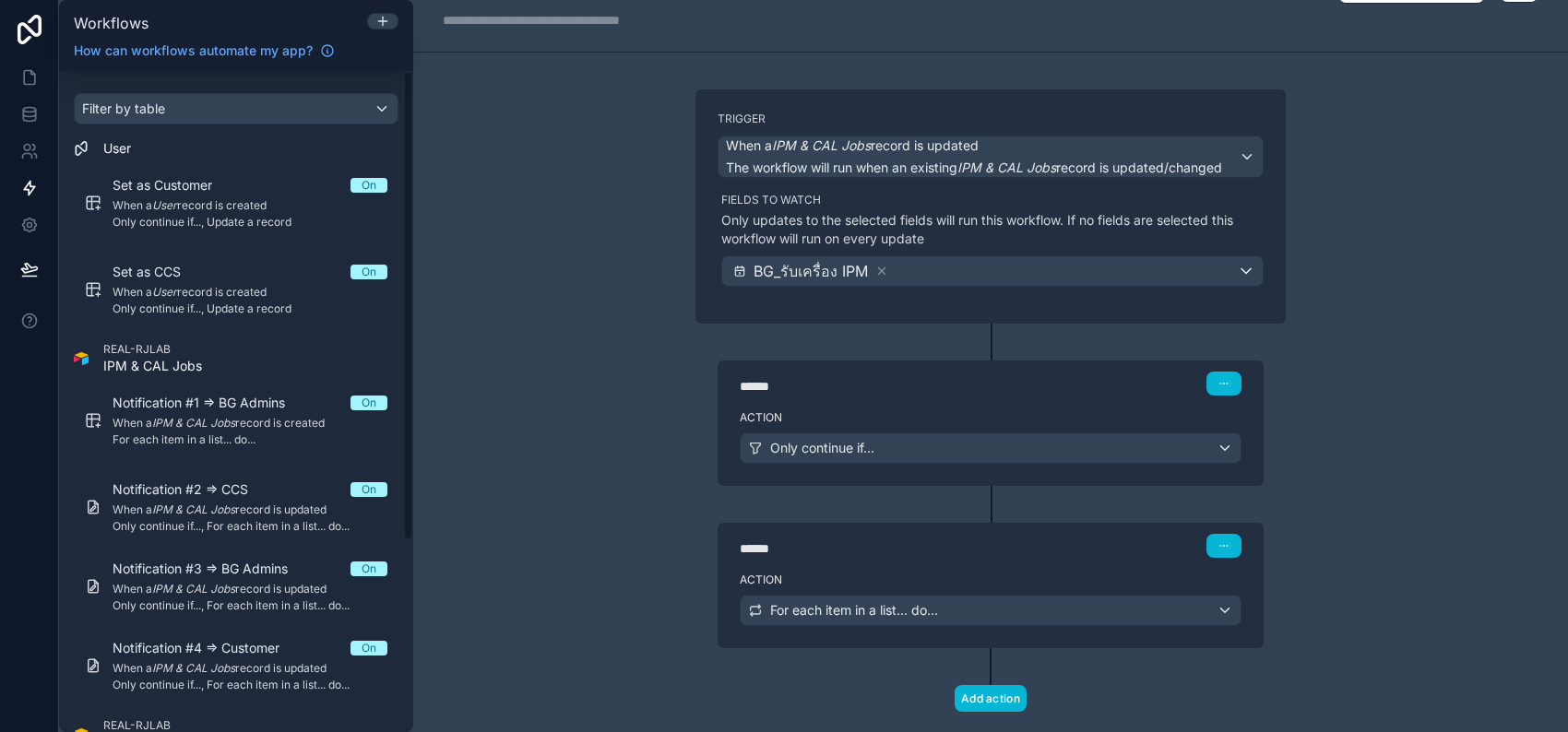
scroll to position [85, 0]
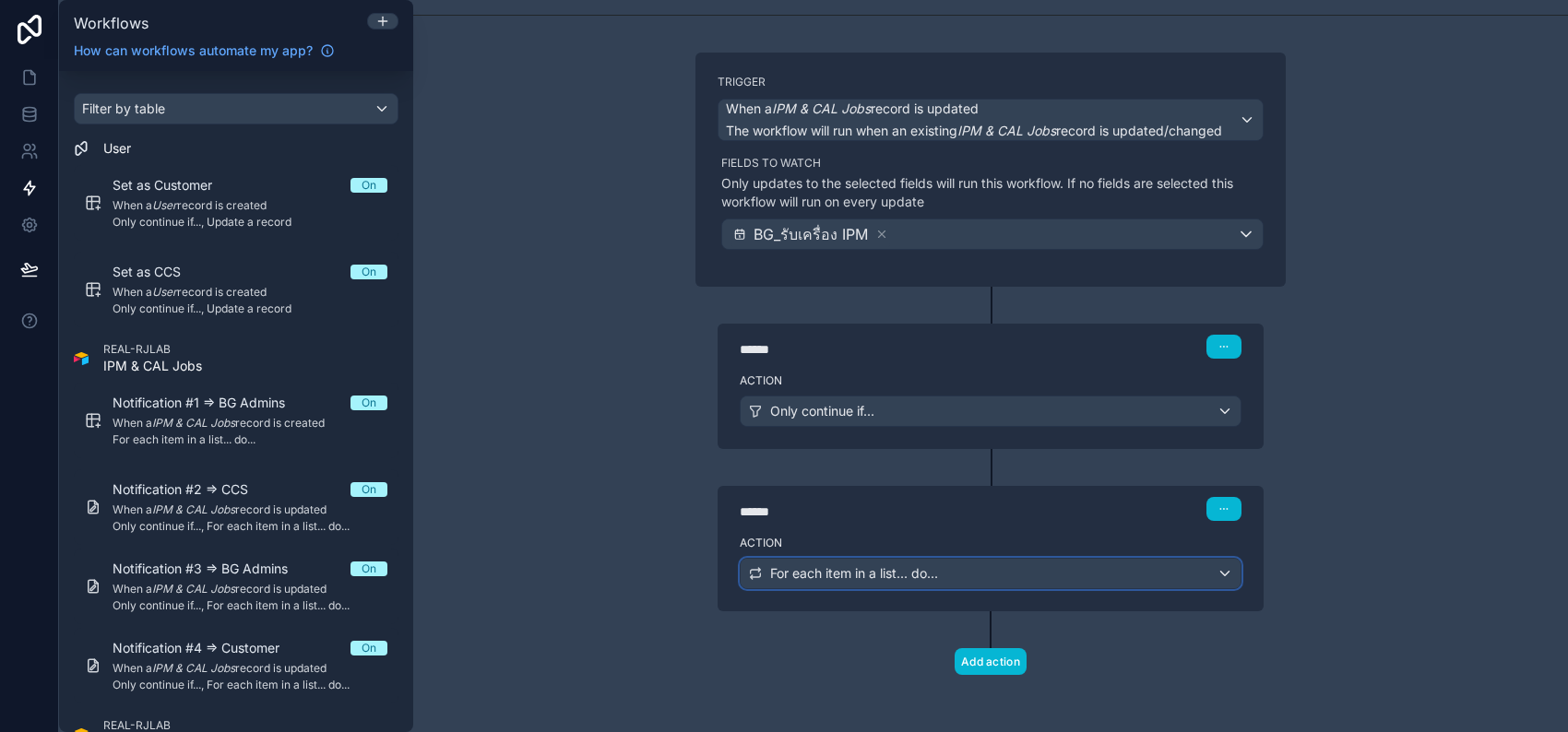
click at [824, 574] on span "For each item in a list... do..." at bounding box center [854, 573] width 168 height 18
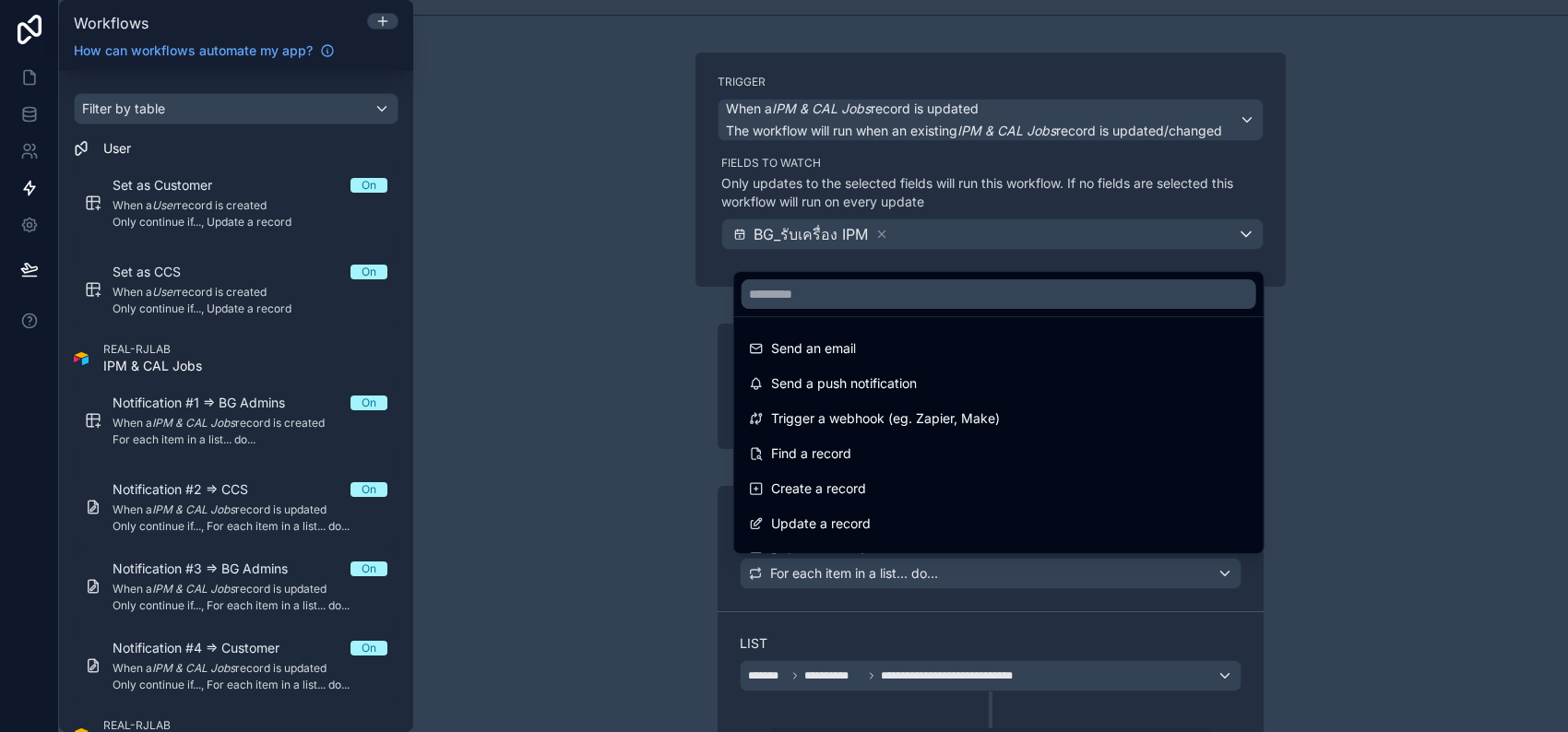
click at [605, 442] on div at bounding box center [784, 366] width 1568 height 732
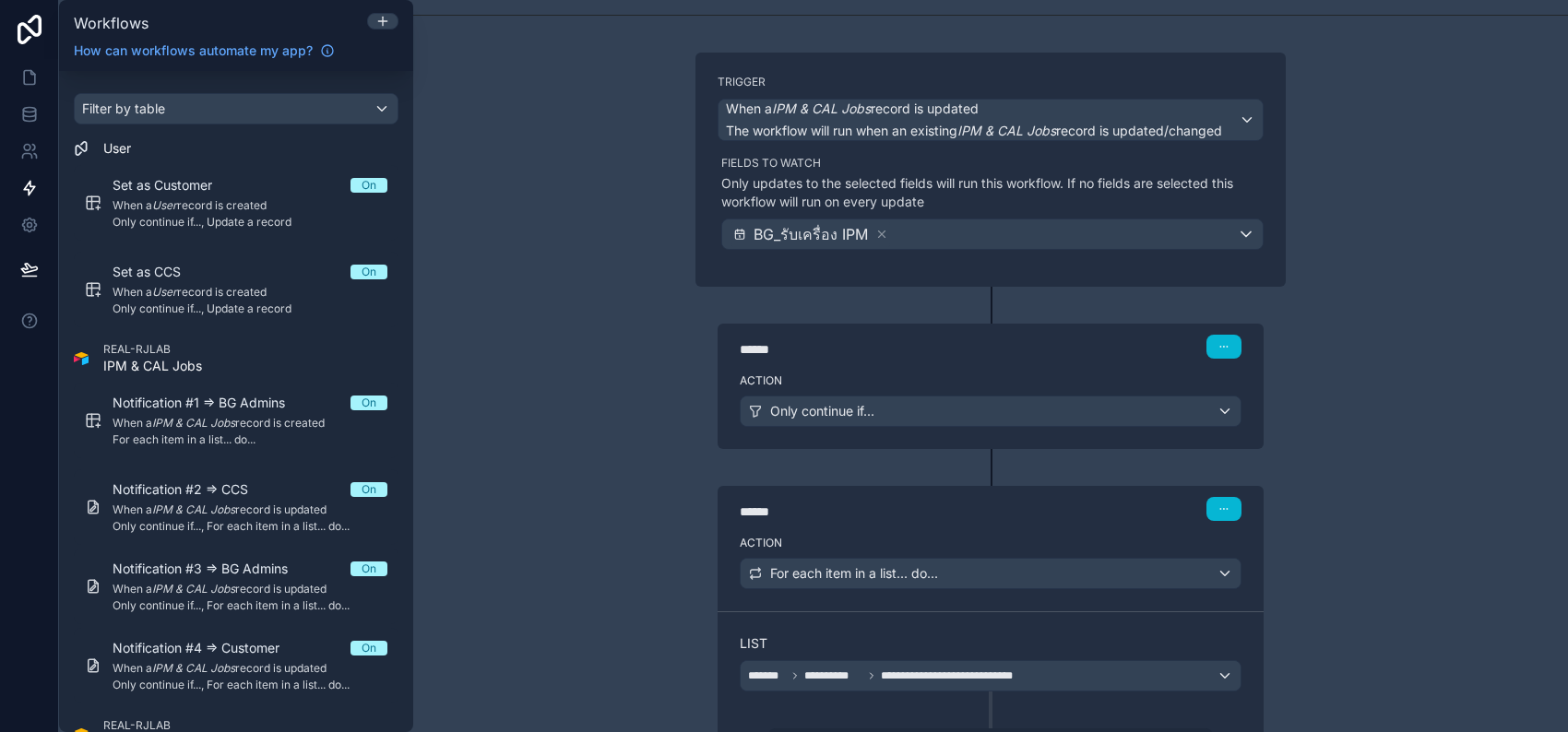
scroll to position [331, 0]
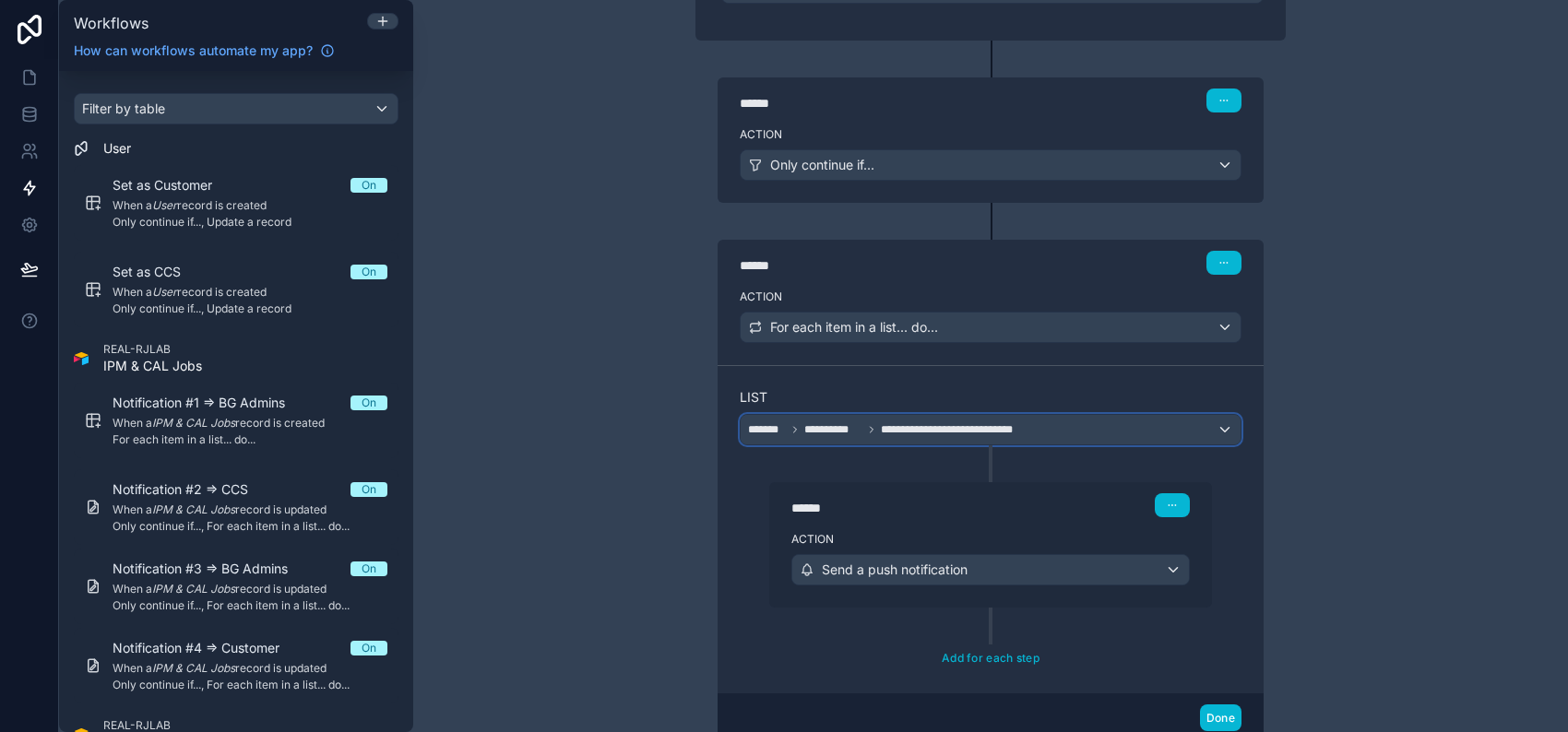
click at [928, 427] on span "**********" at bounding box center [967, 429] width 172 height 14
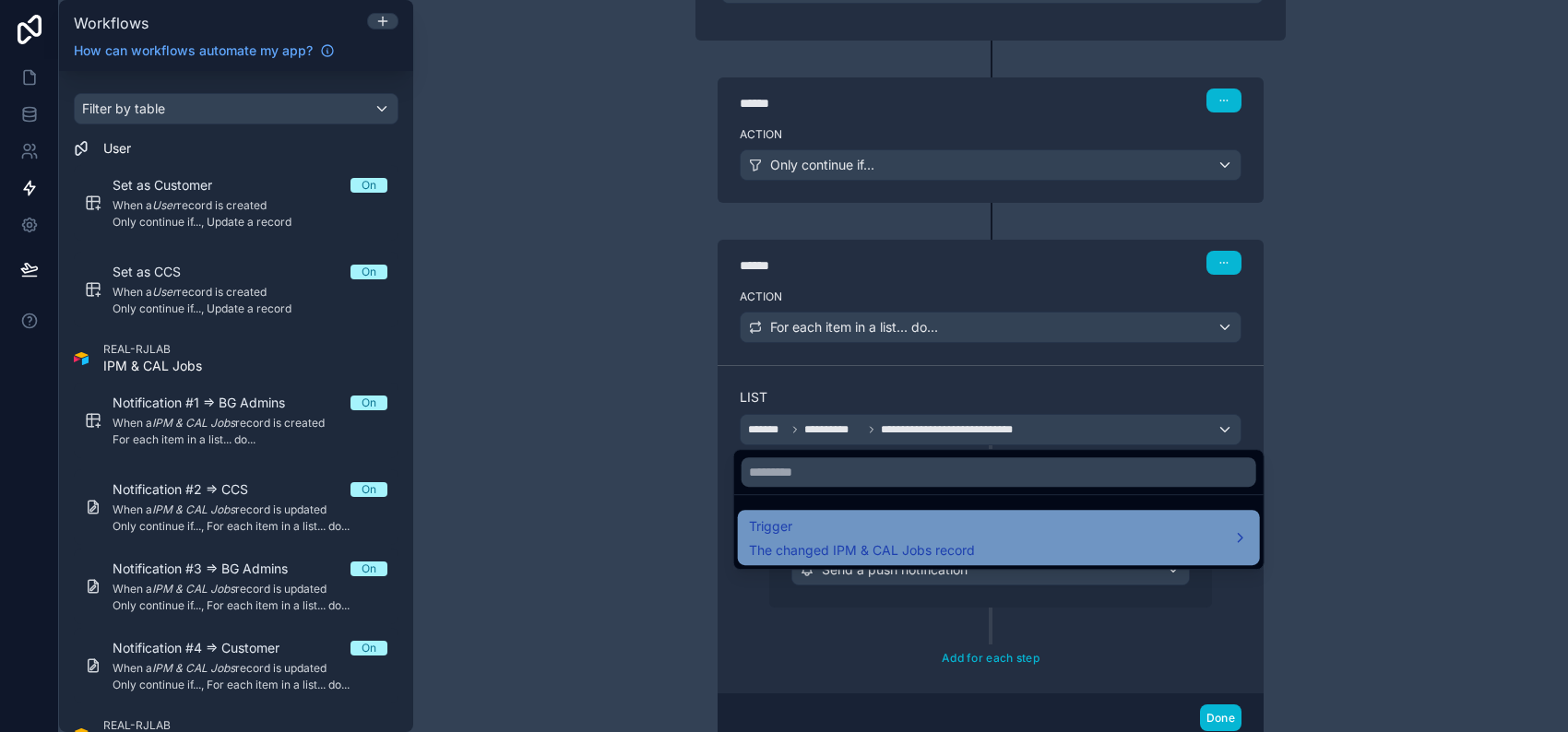
click at [901, 521] on span "Trigger" at bounding box center [862, 526] width 226 height 22
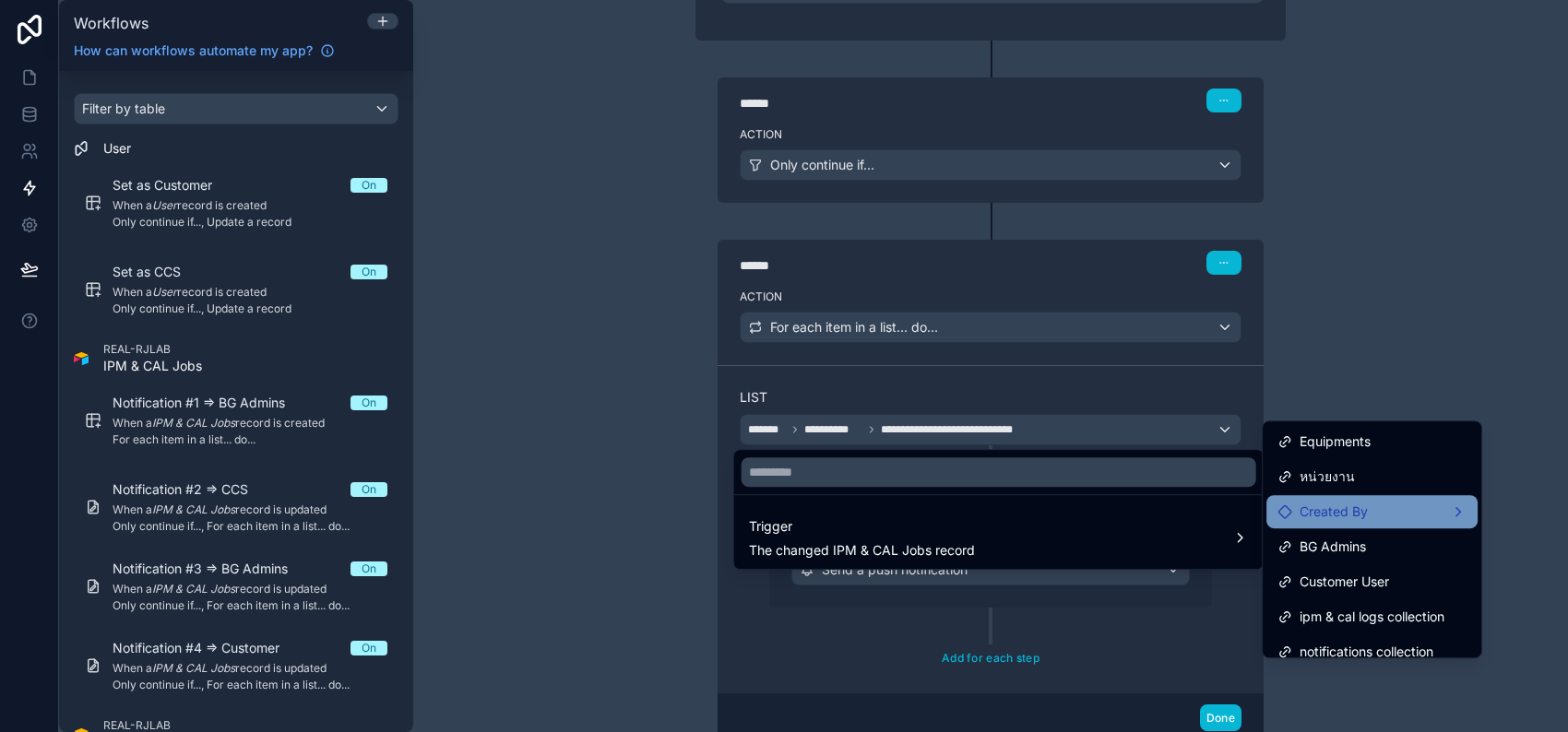
click at [1427, 504] on div "Created By" at bounding box center [1372, 511] width 189 height 22
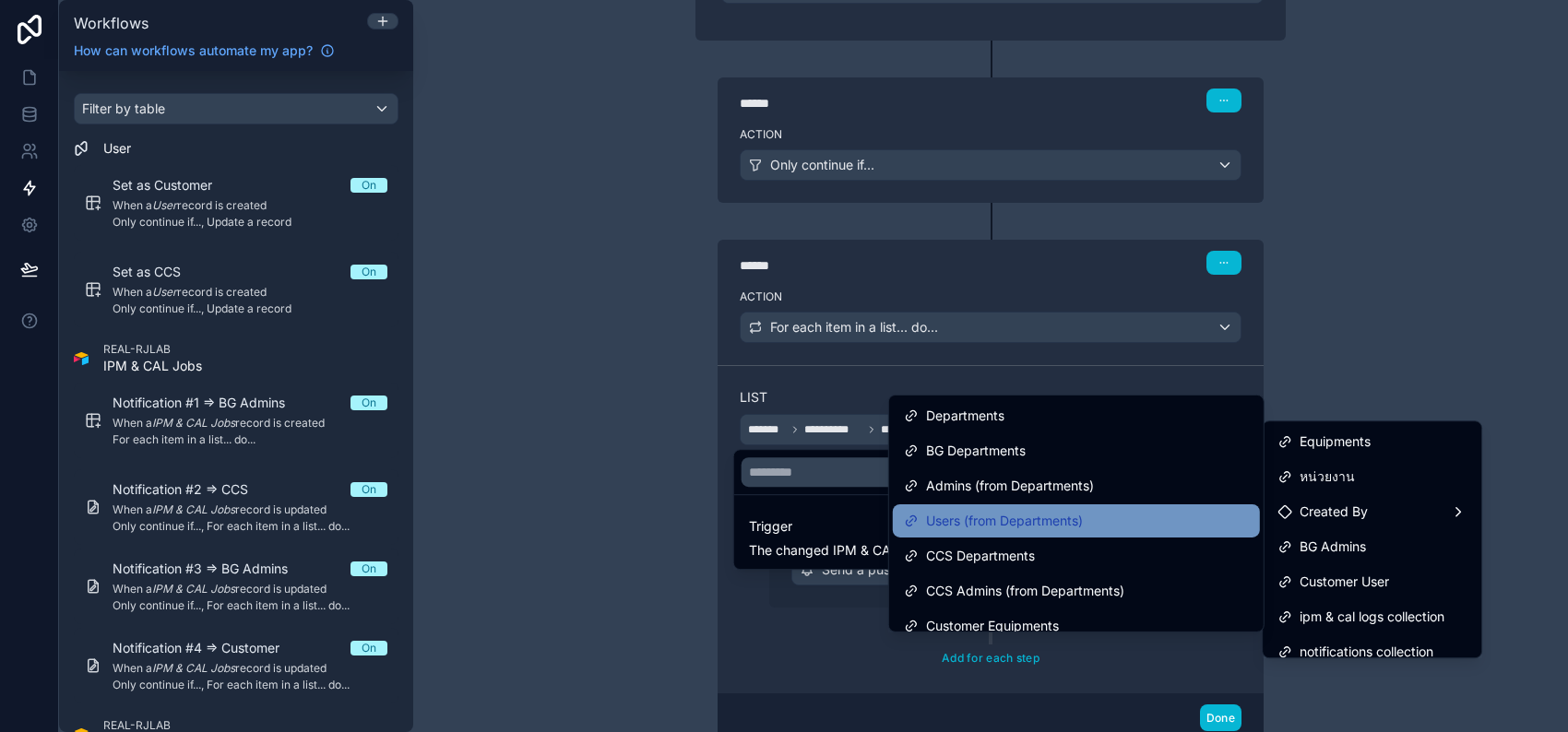
click at [1096, 514] on div "Users (from Departments)" at bounding box center [1076, 521] width 344 height 22
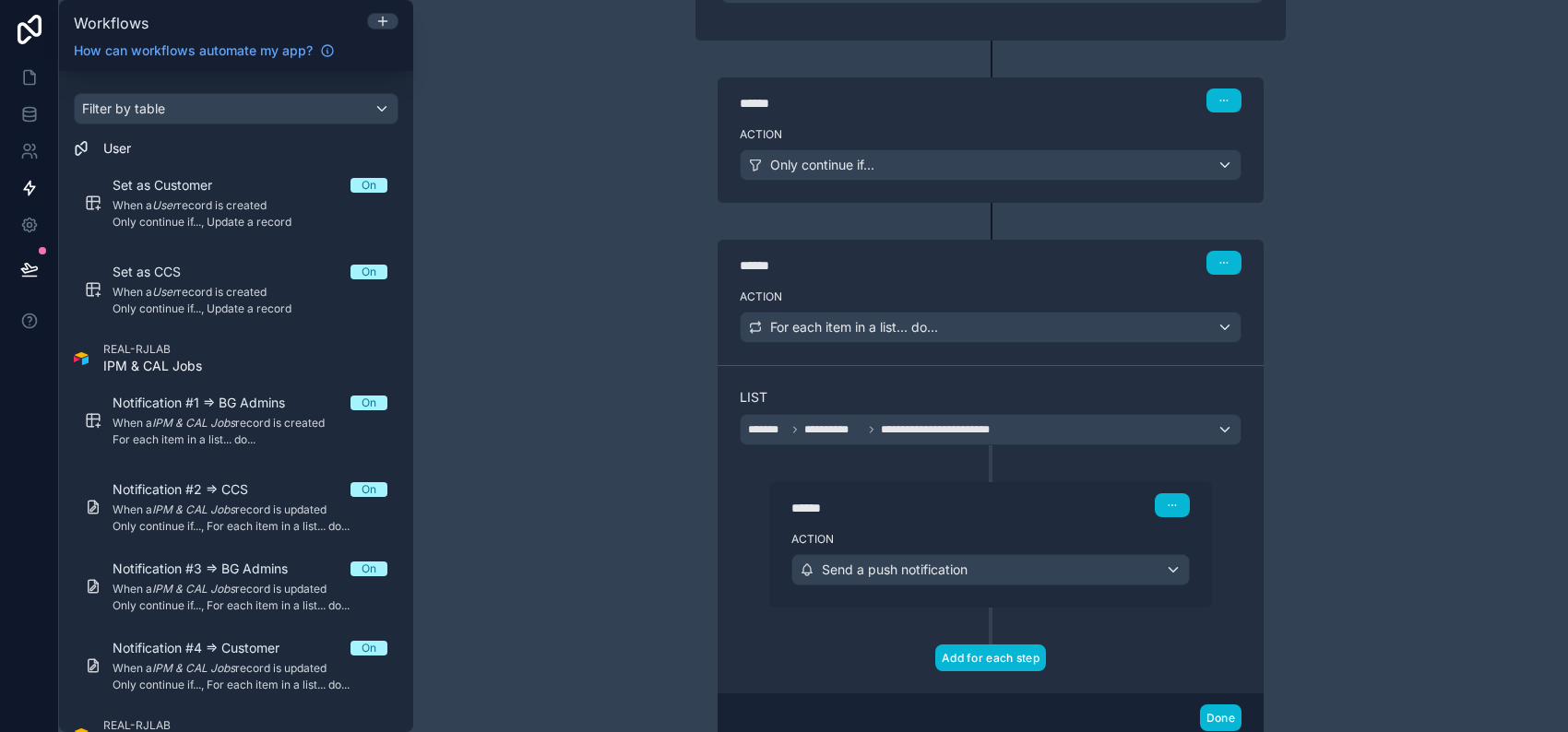
click at [1001, 651] on button "Add for each step" at bounding box center [990, 658] width 111 height 27
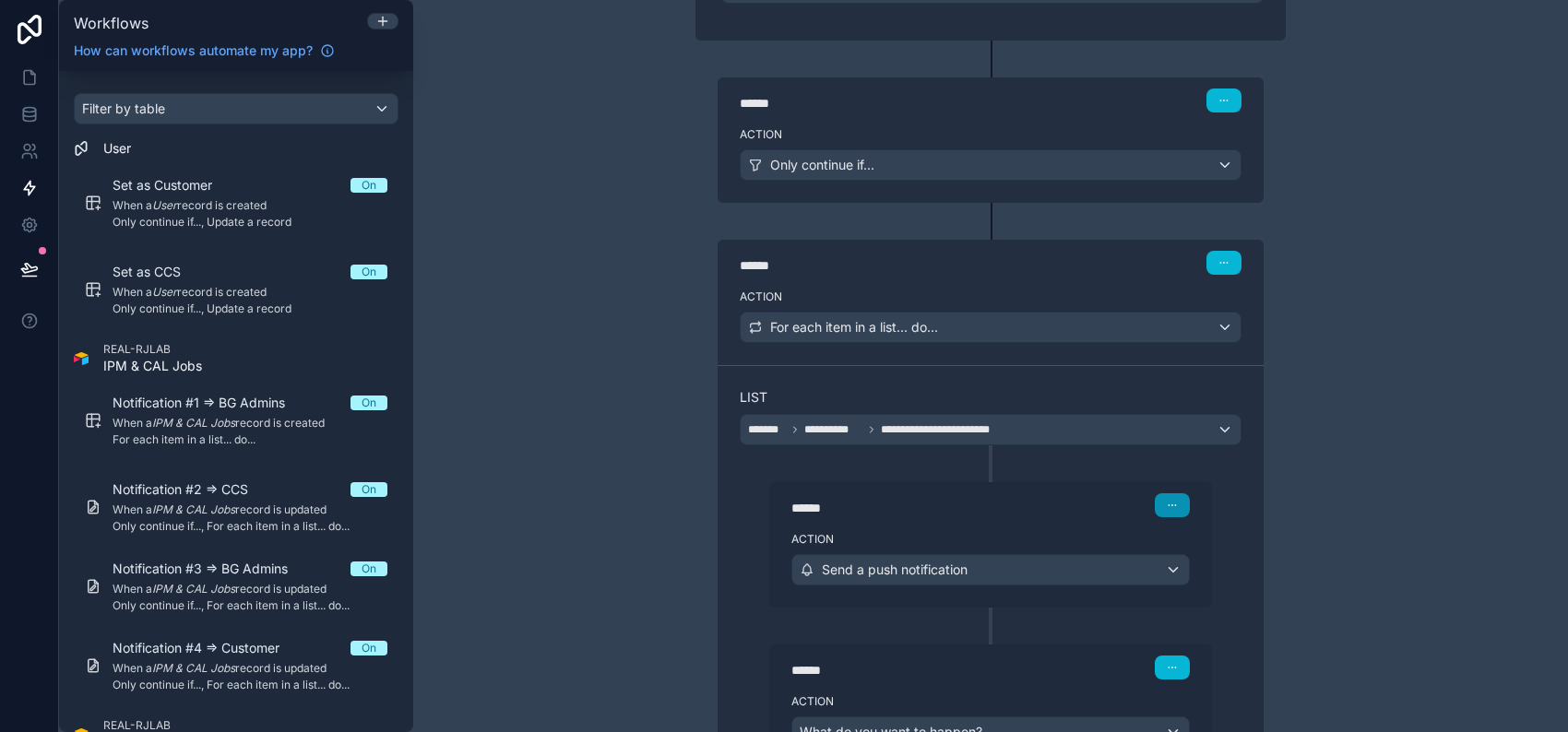
click at [1167, 502] on icon "button" at bounding box center [1171, 504] width 11 height 11
click at [1082, 574] on div "Send a push notification" at bounding box center [990, 569] width 397 height 30
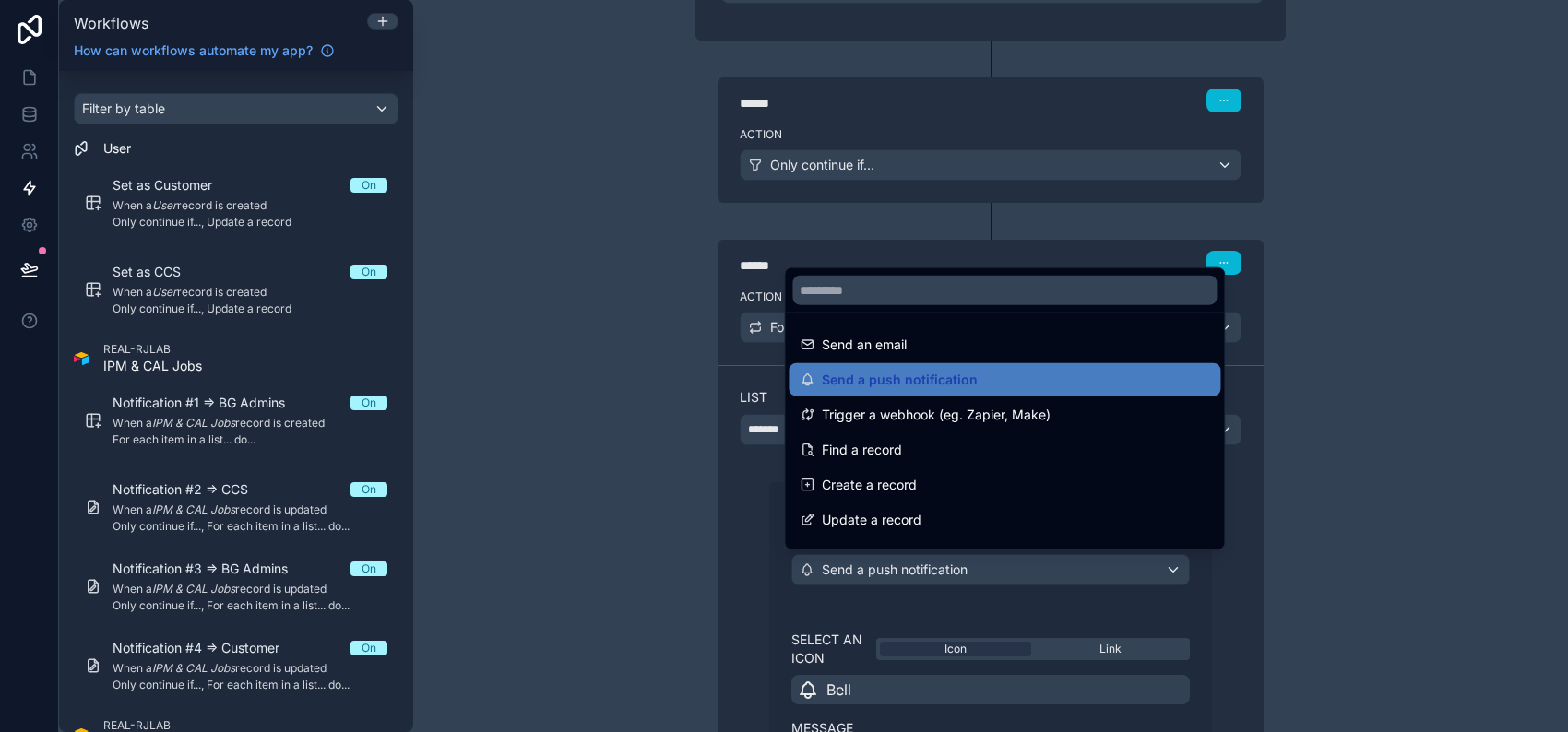
click at [1255, 584] on div at bounding box center [784, 366] width 1568 height 732
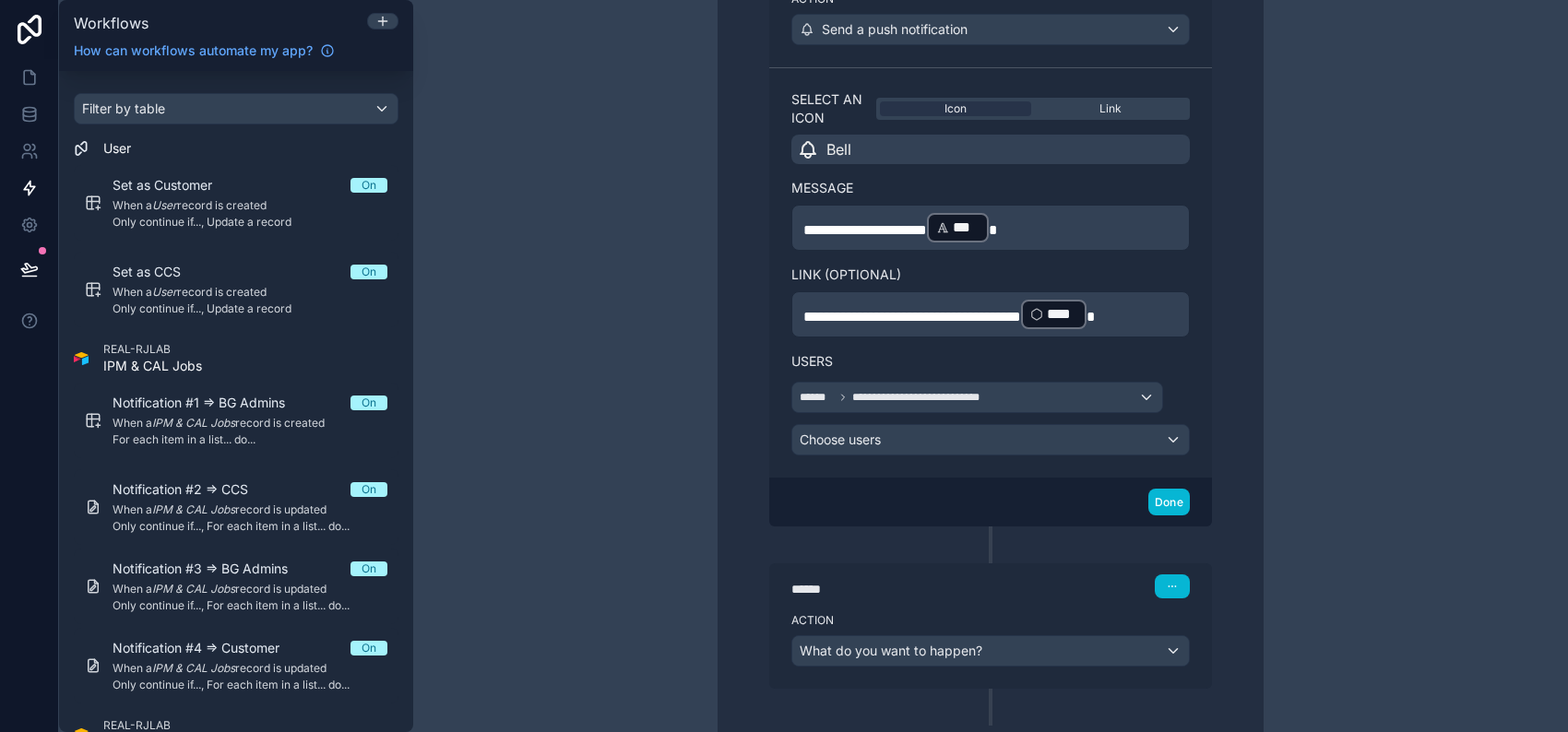
scroll to position [946, 0]
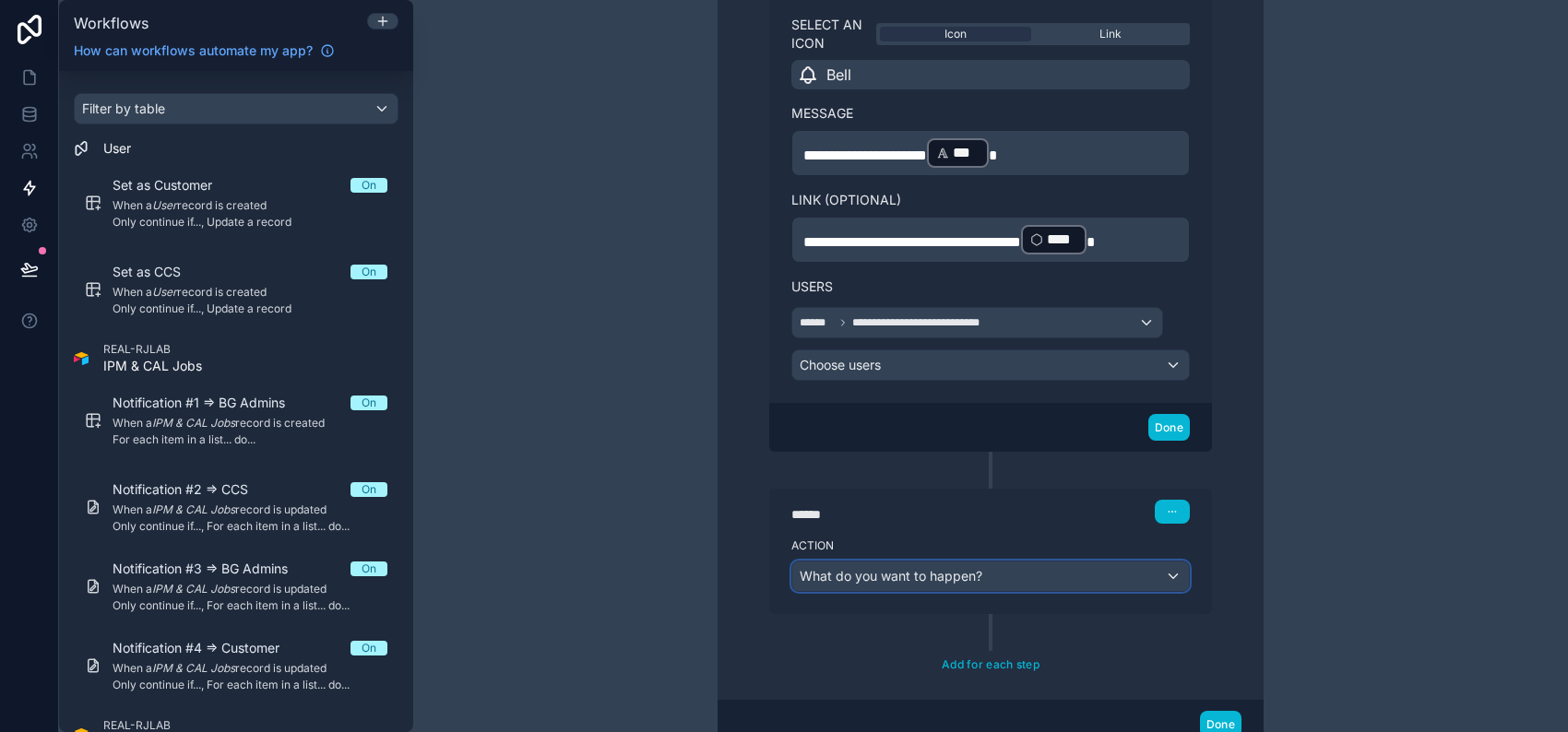
click at [991, 578] on div "What do you want to happen?" at bounding box center [990, 576] width 397 height 30
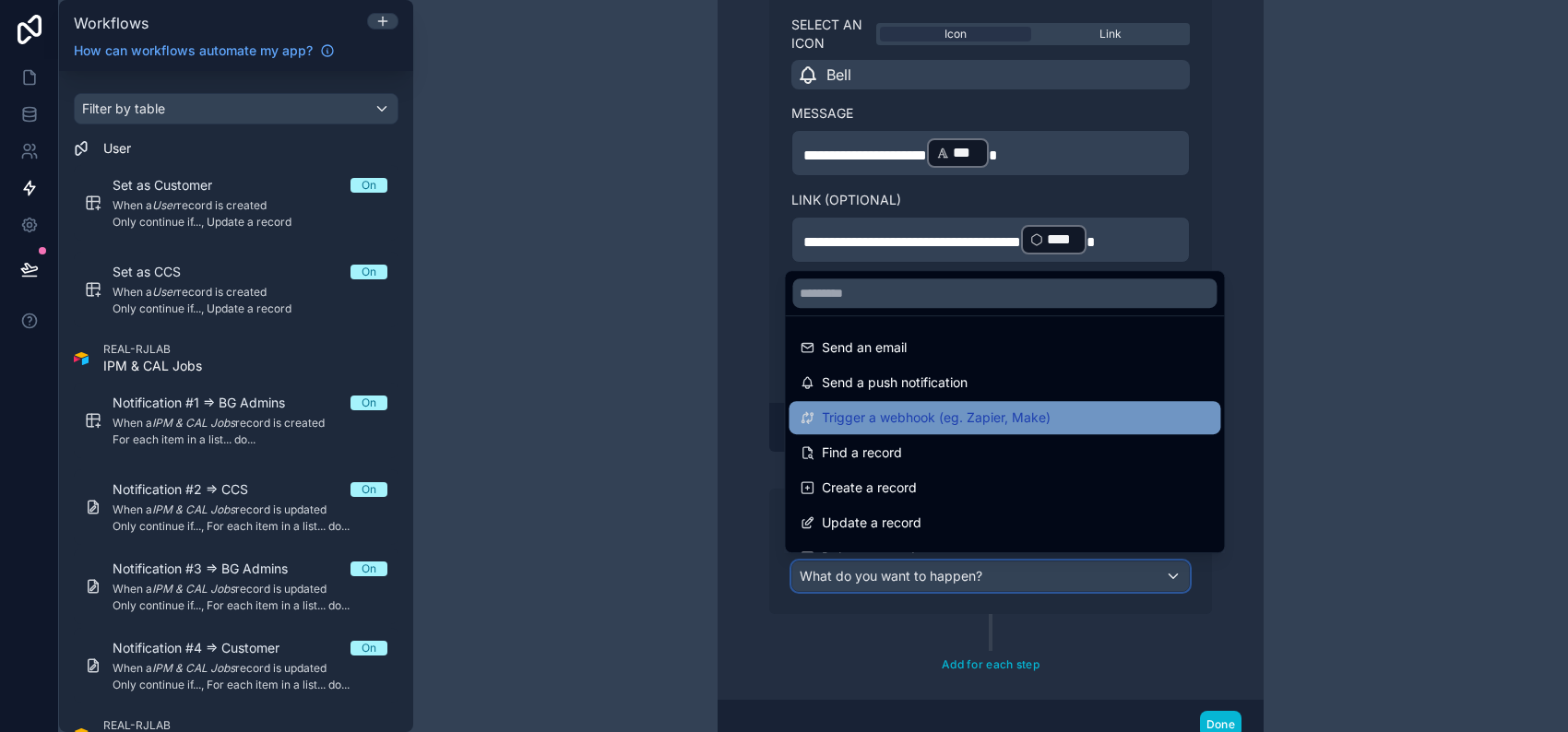
scroll to position [122, 0]
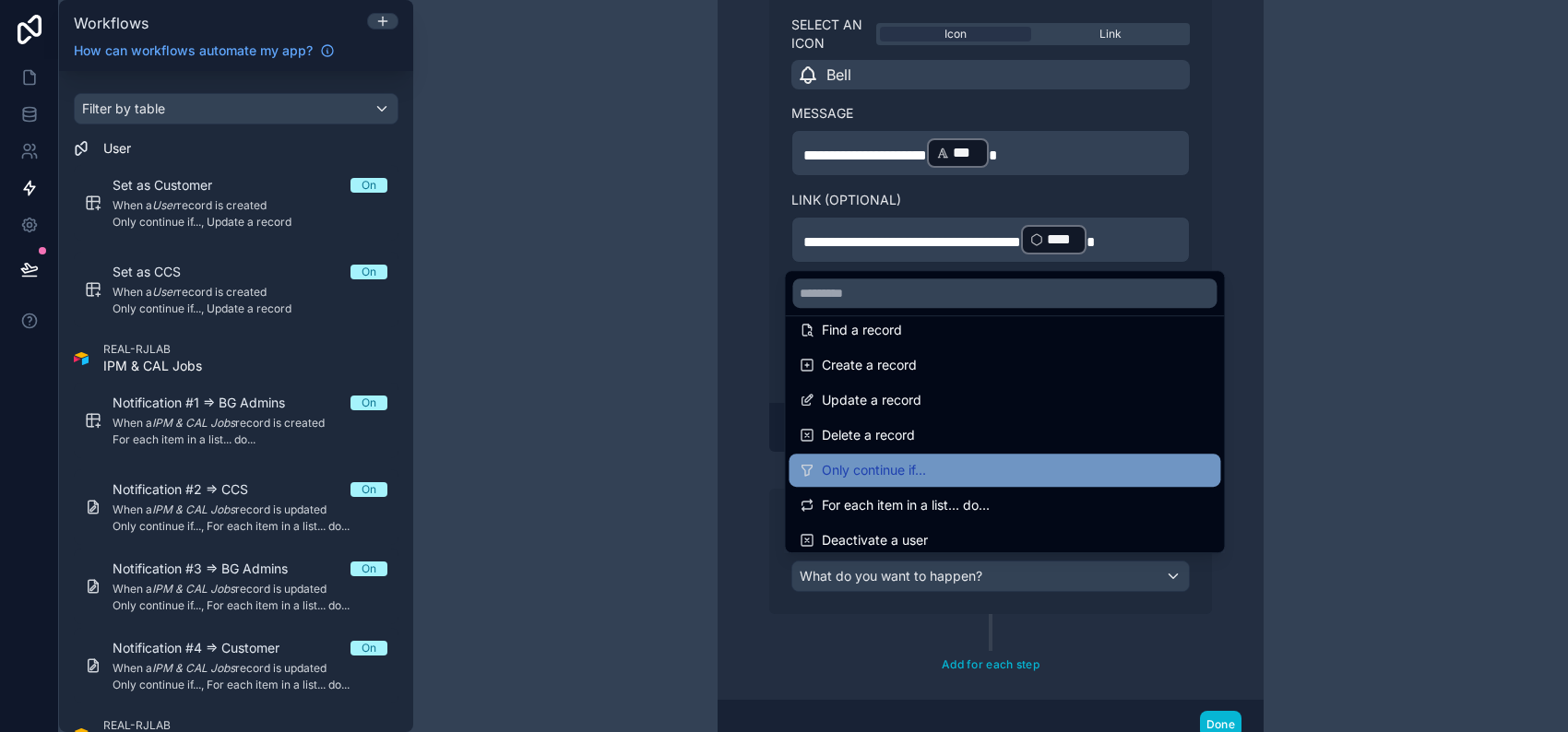
click at [962, 466] on div "Only continue if..." at bounding box center [1004, 470] width 409 height 22
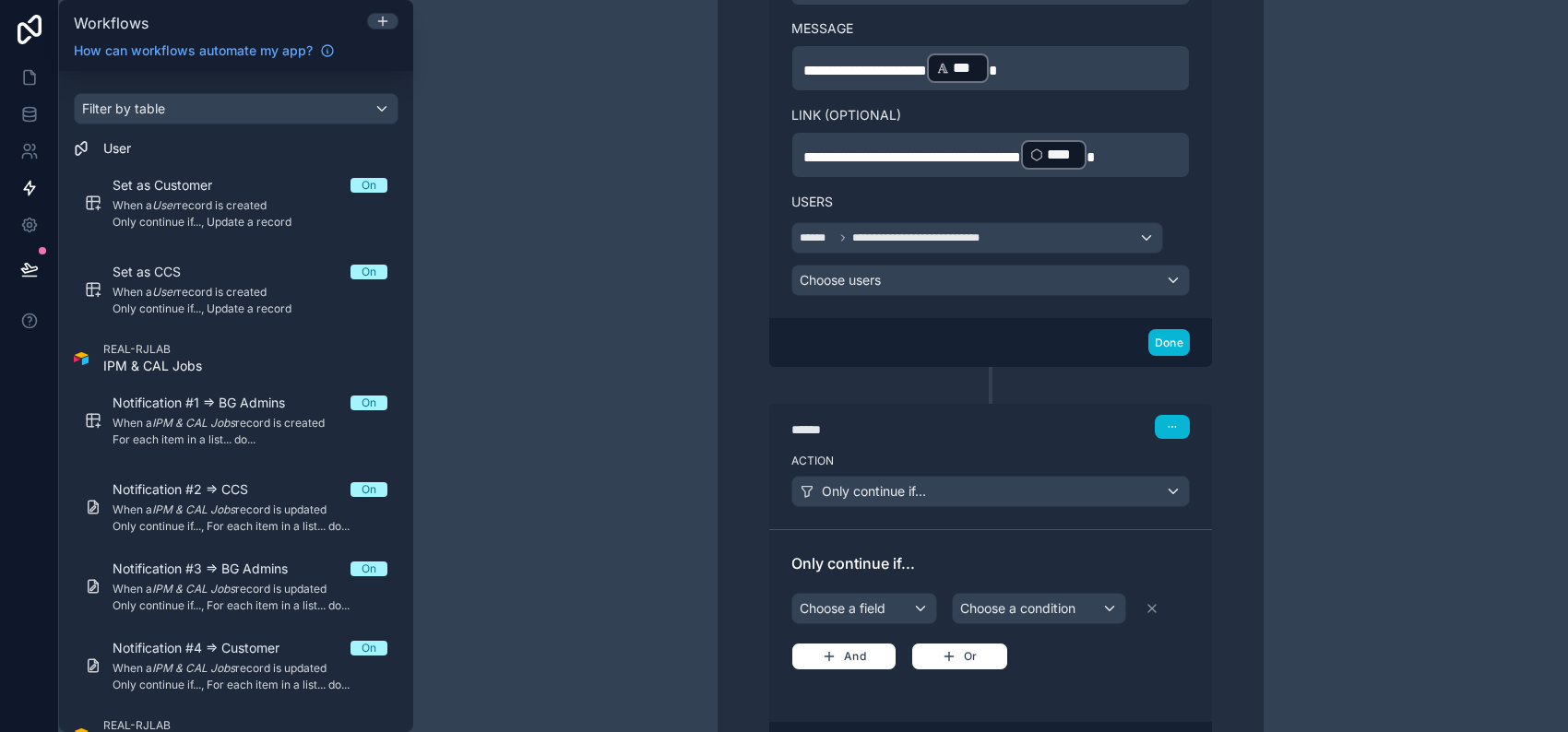
scroll to position [1069, 0]
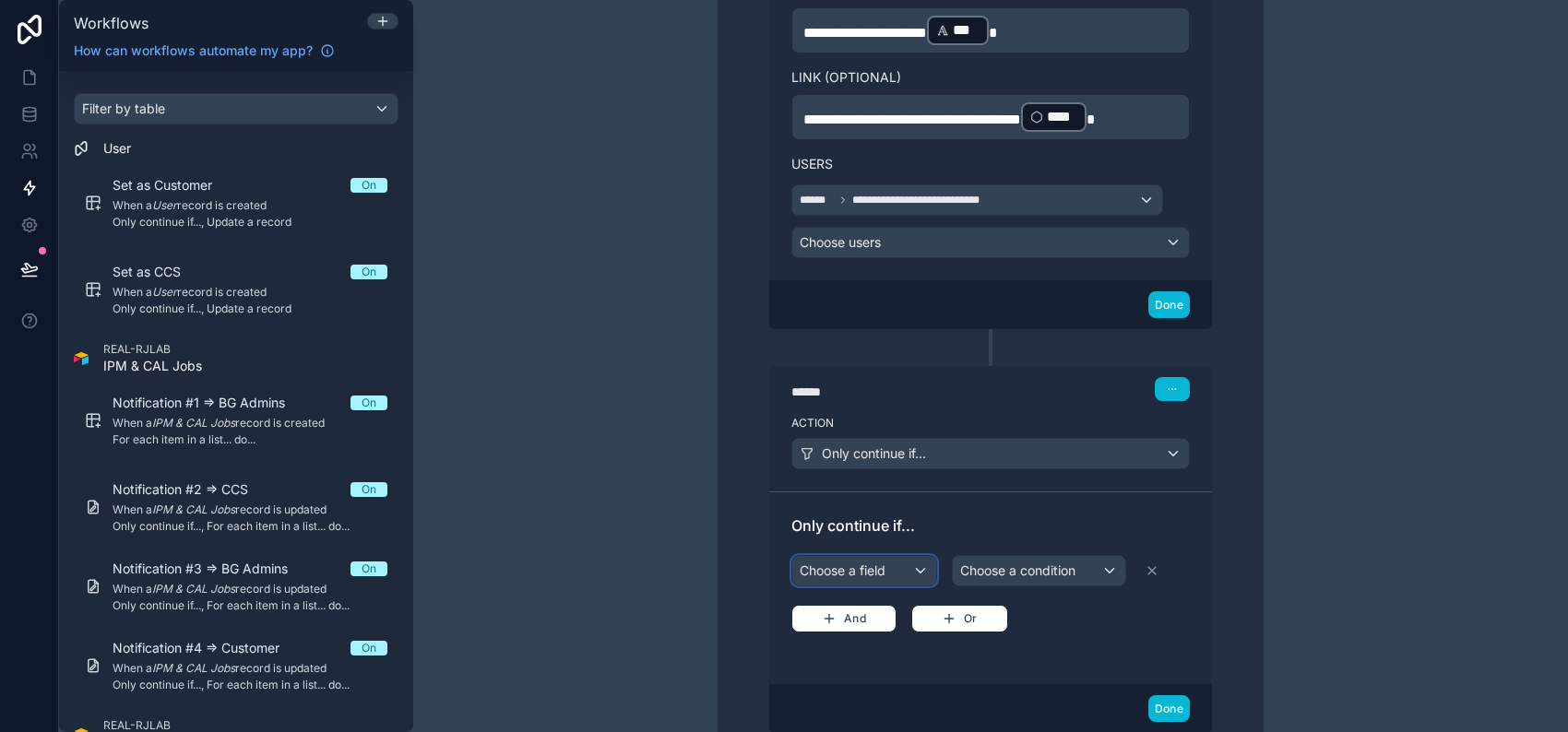
click at [888, 557] on div "Choose a field" at bounding box center [864, 570] width 144 height 30
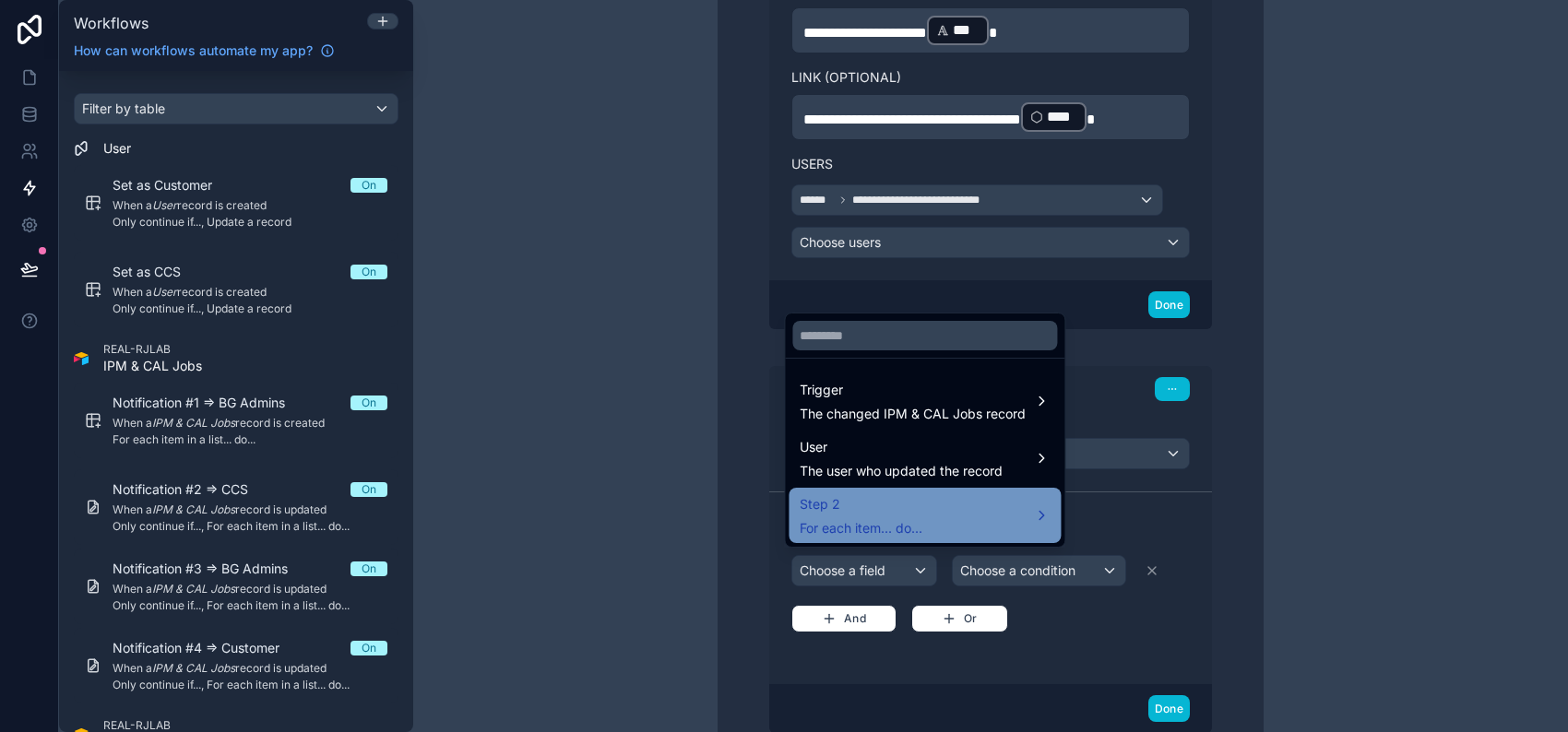
click at [947, 505] on div "Step 2 For each item... do..." at bounding box center [924, 515] width 250 height 44
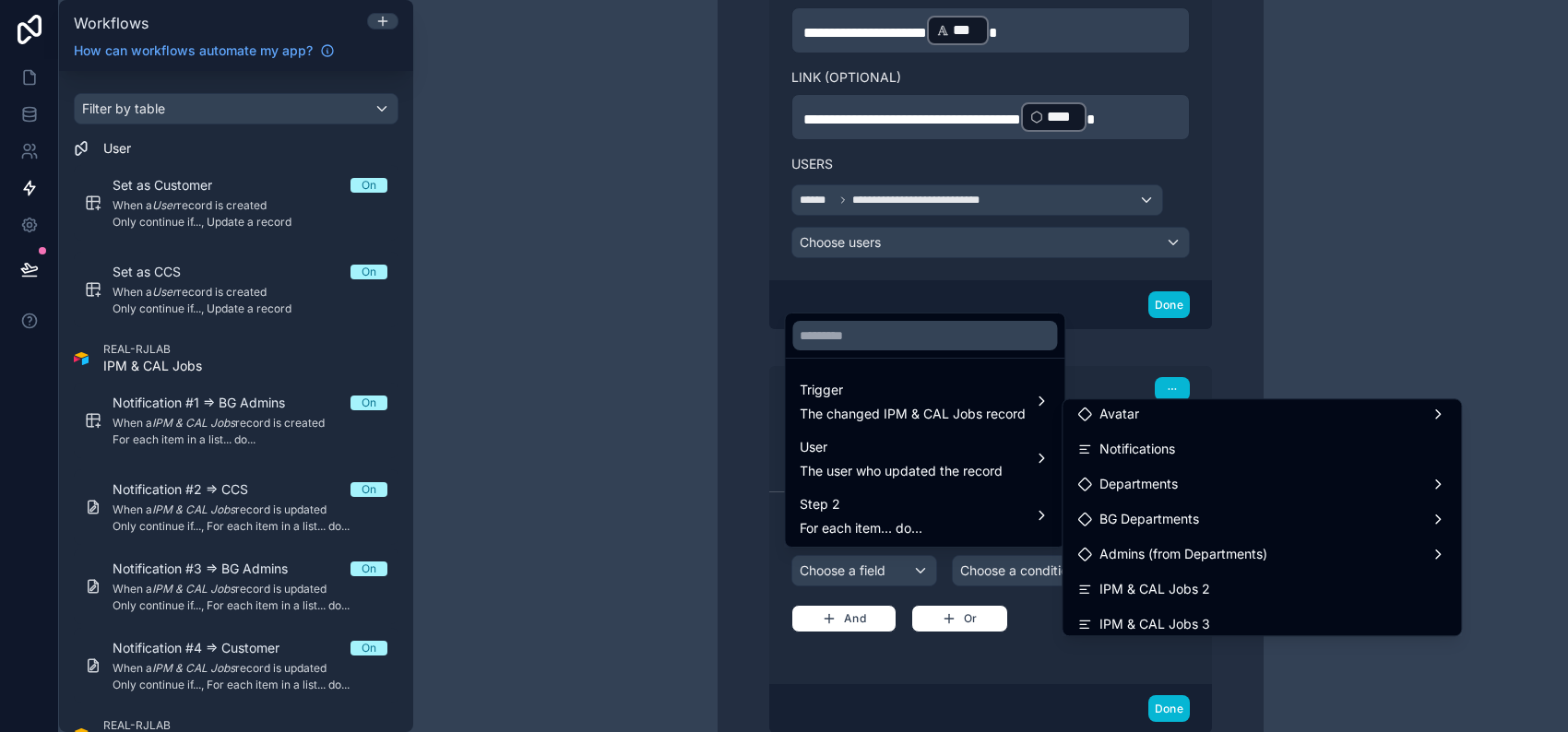
scroll to position [0, 0]
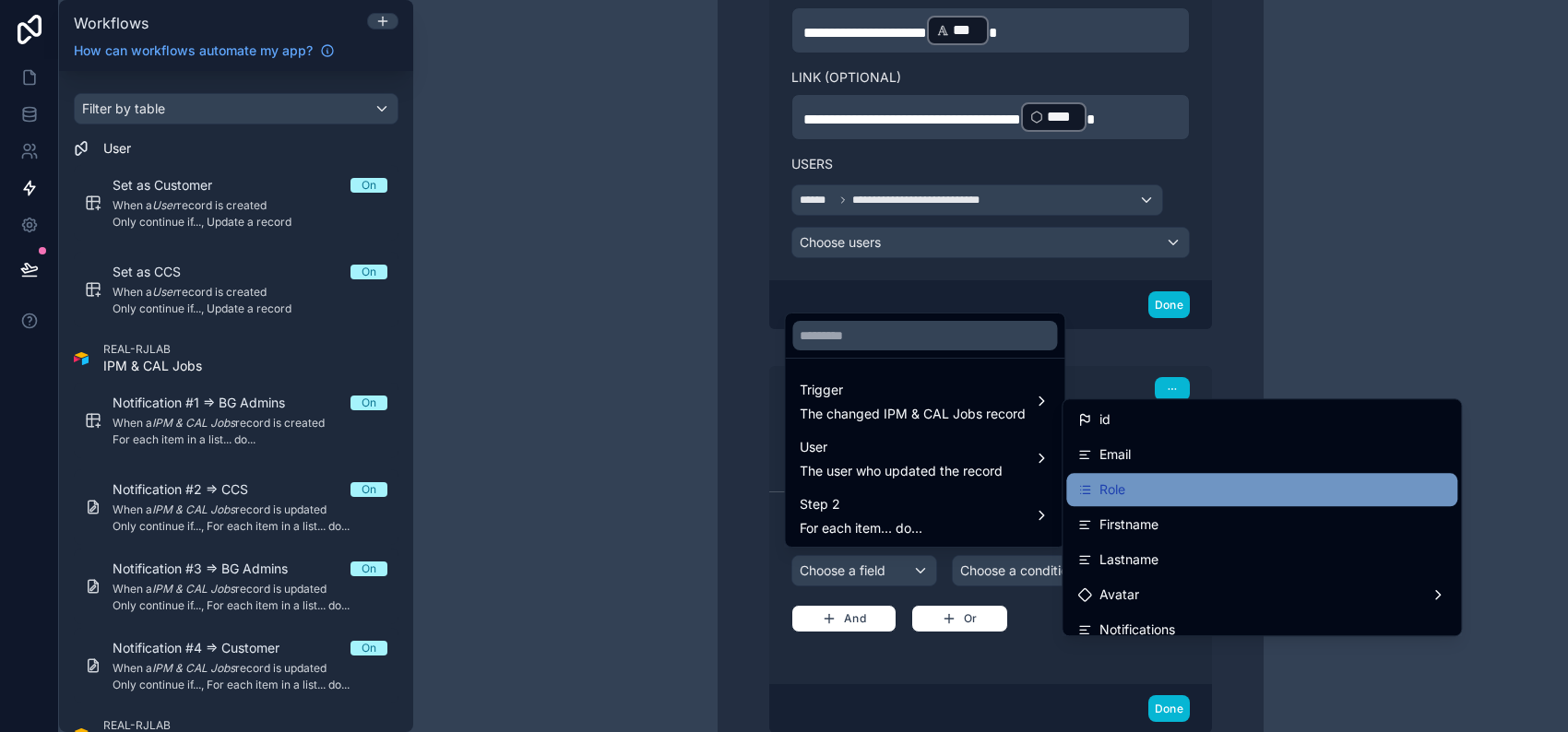
click at [1262, 496] on div "Role" at bounding box center [1261, 489] width 369 height 22
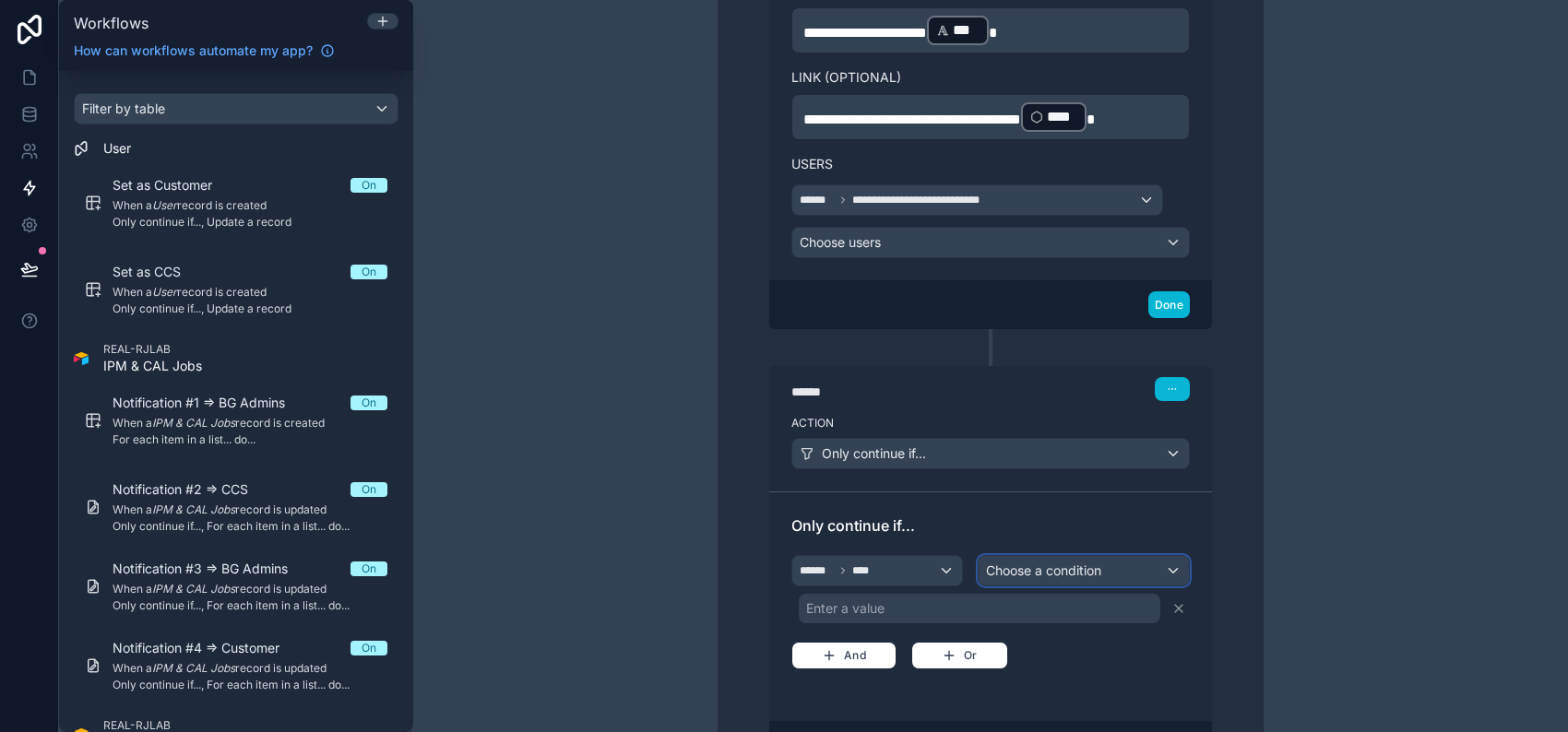
click at [1066, 556] on div "Choose a condition" at bounding box center [1084, 570] width 210 height 30
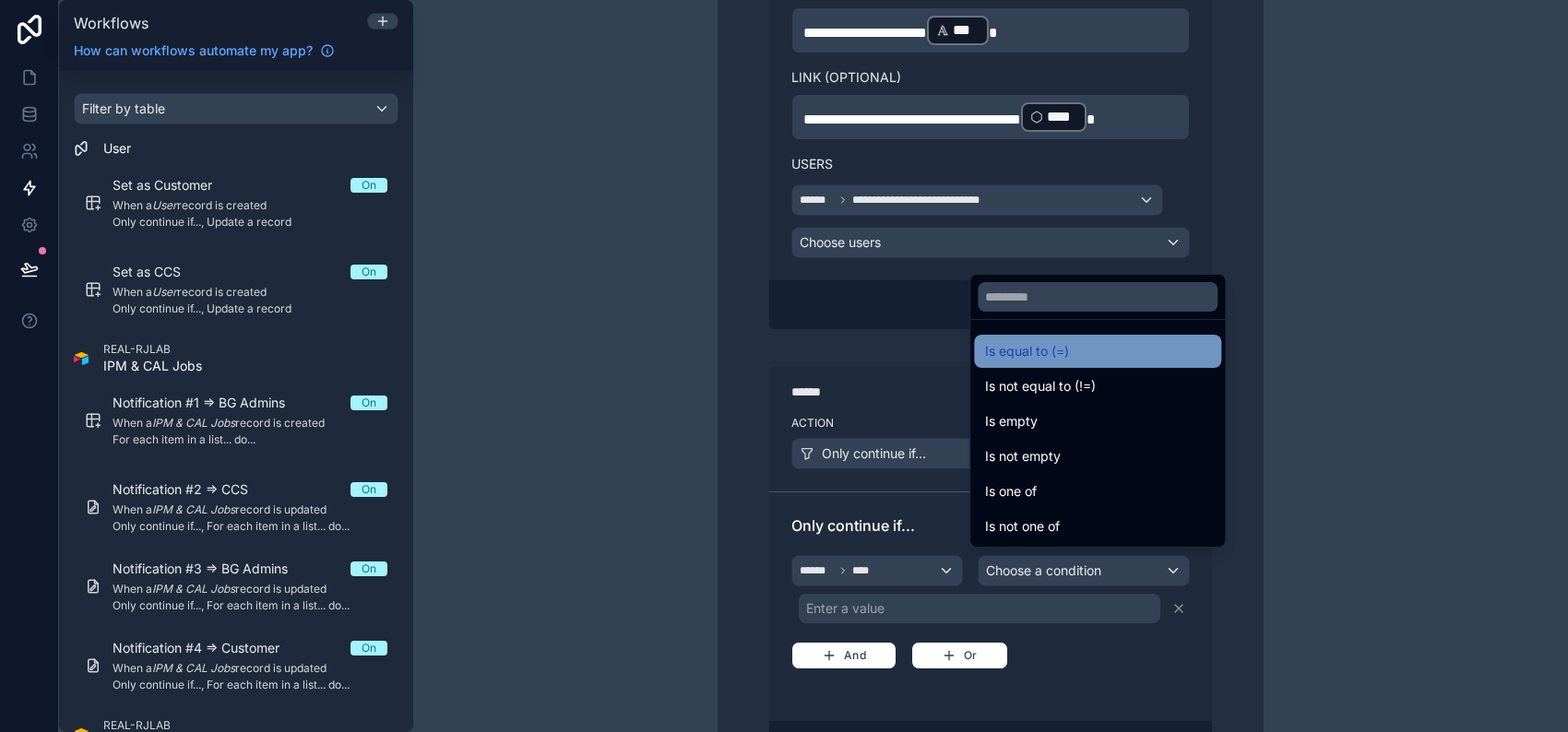
click at [1088, 356] on div "Is equal to (=)" at bounding box center [1097, 351] width 225 height 22
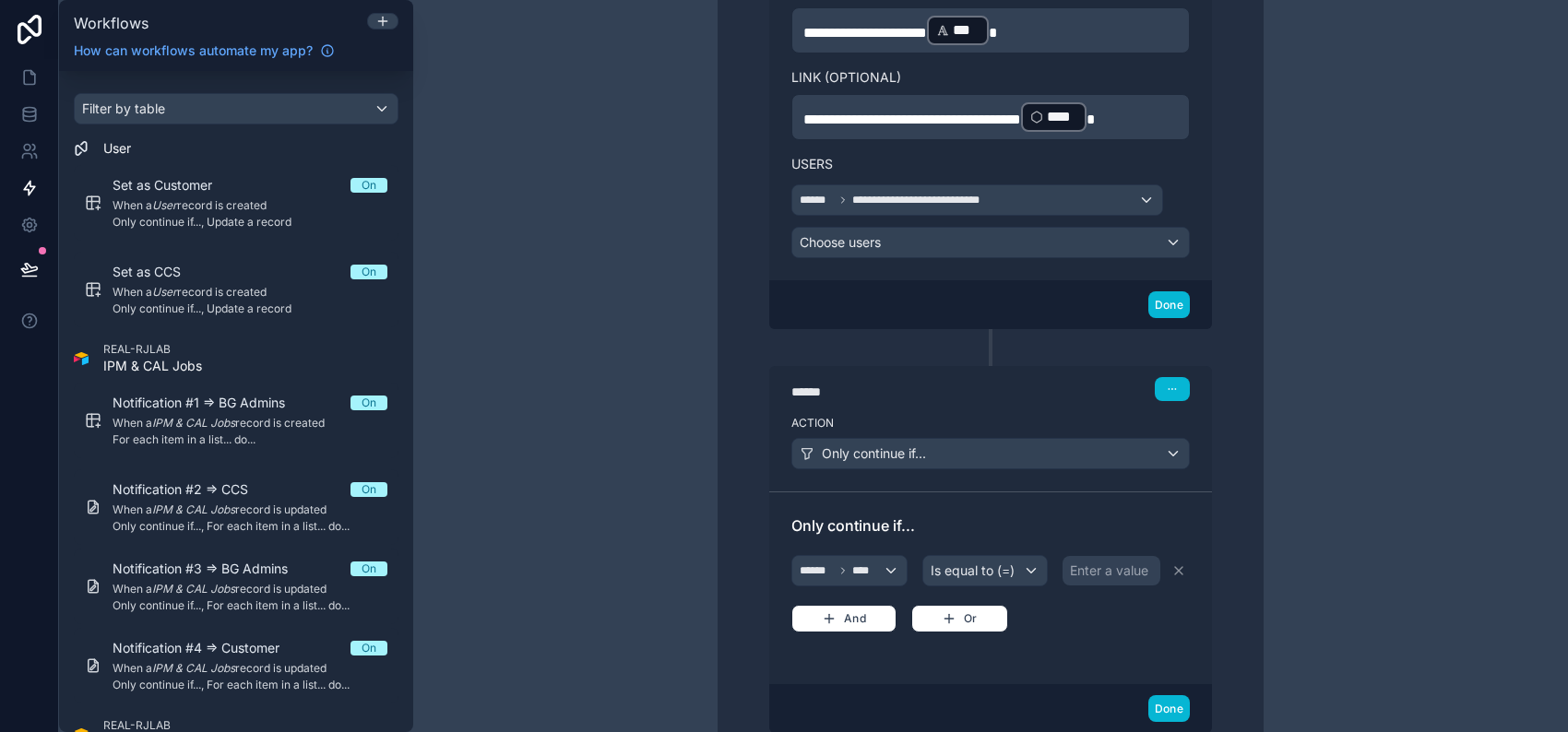
click at [1084, 561] on div "Enter a value" at bounding box center [1109, 570] width 78 height 18
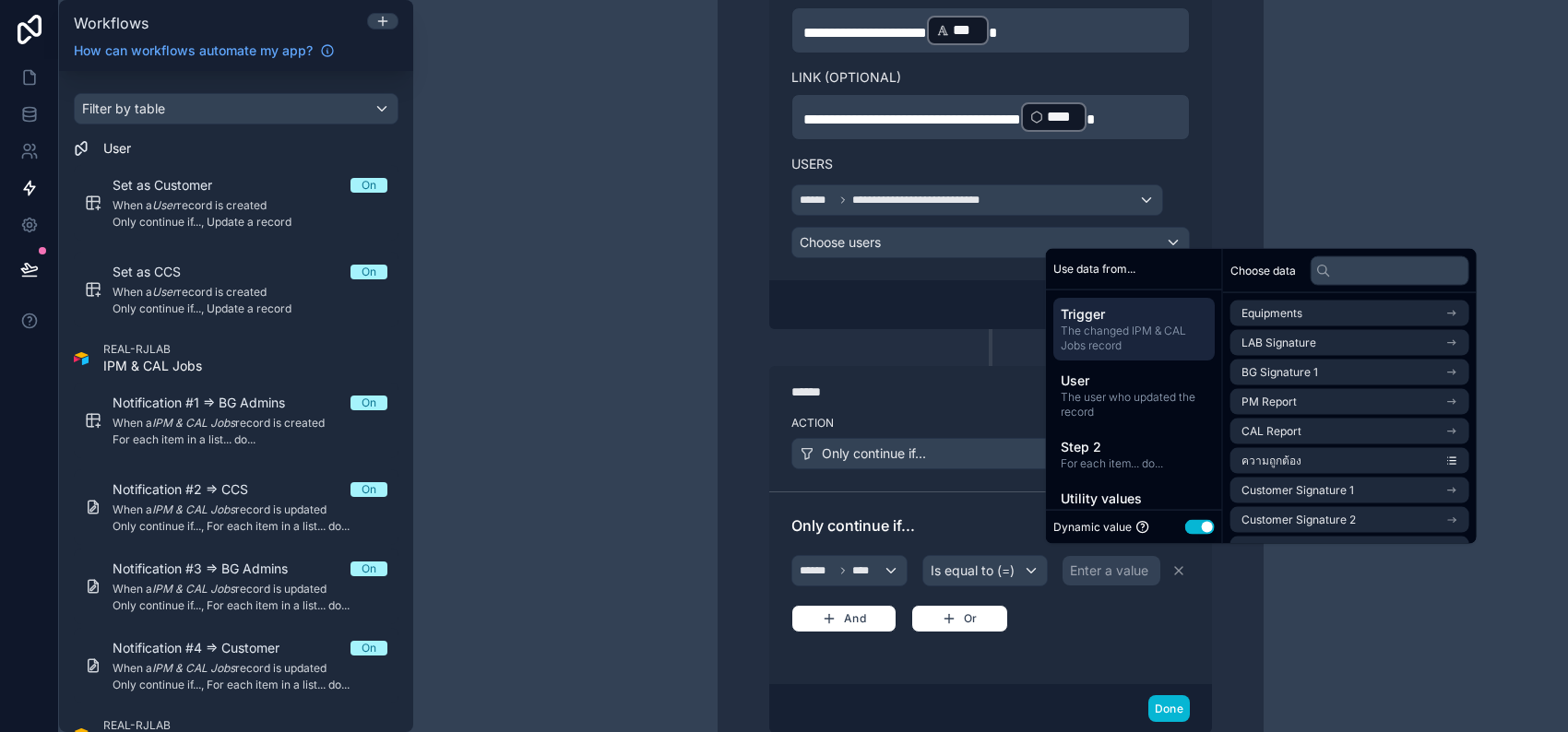
click at [1192, 529] on button "Use setting" at bounding box center [1199, 526] width 30 height 14
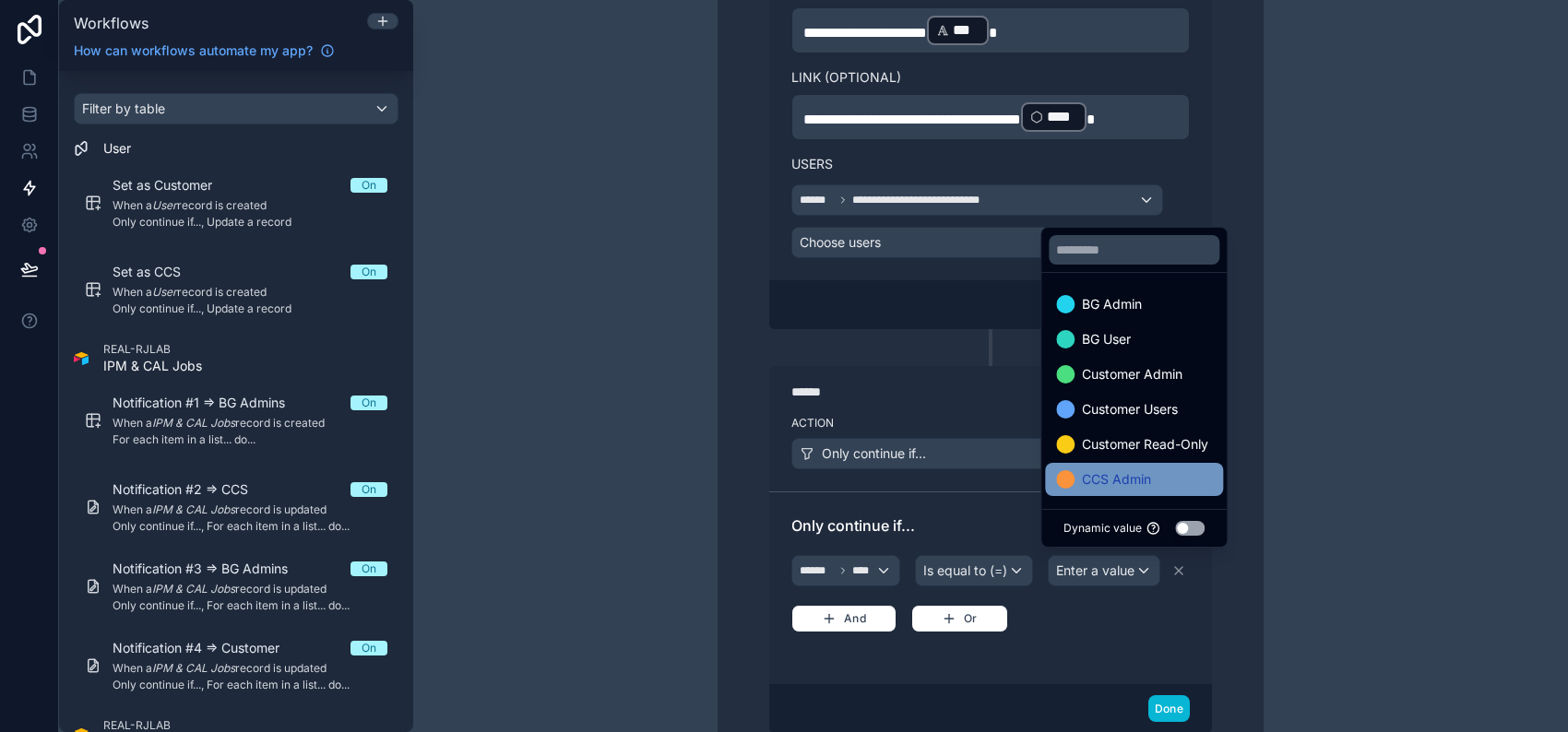
click at [1179, 470] on div "CCS Admin" at bounding box center [1134, 479] width 156 height 22
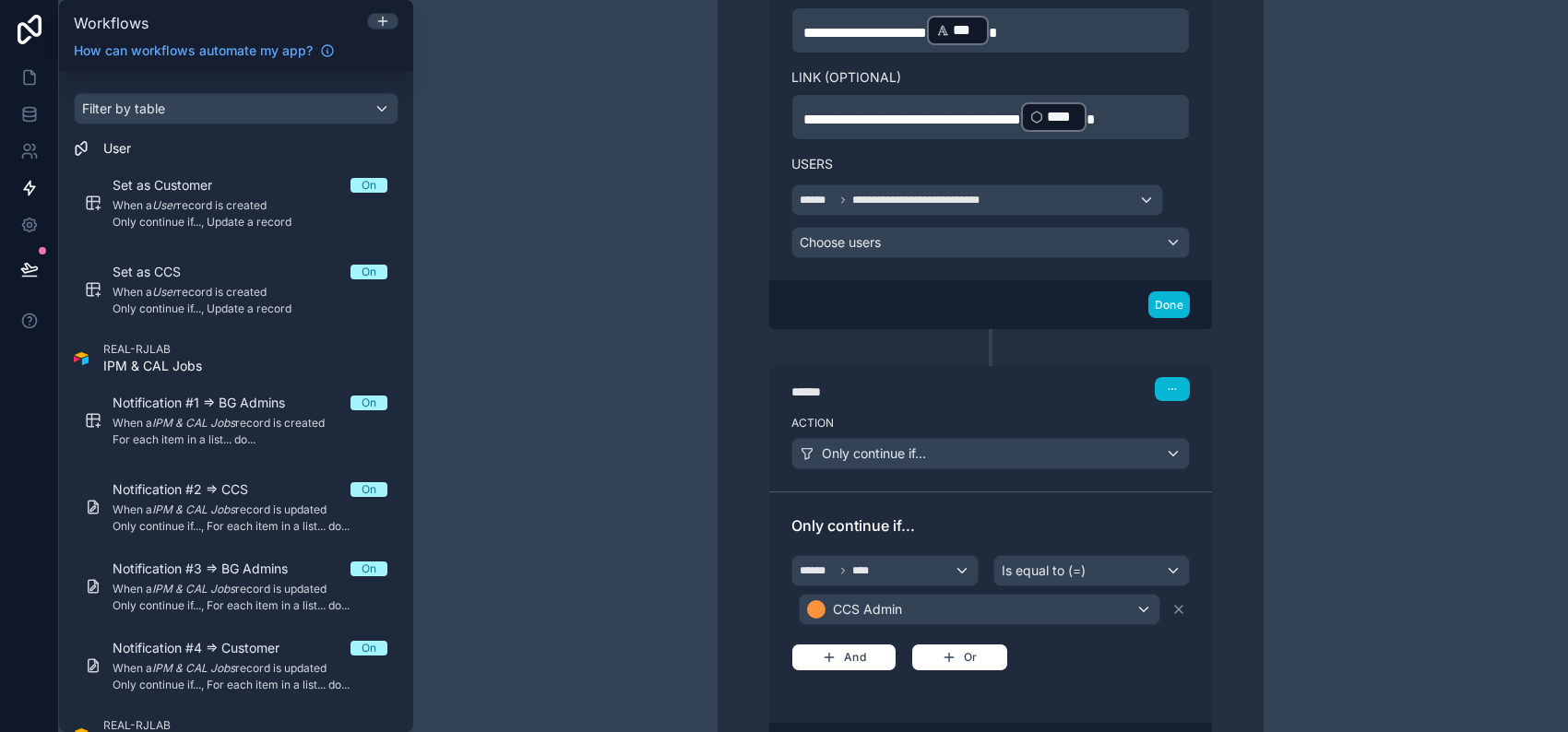
click at [1289, 452] on div "**********" at bounding box center [990, 49] width 619 height 1960
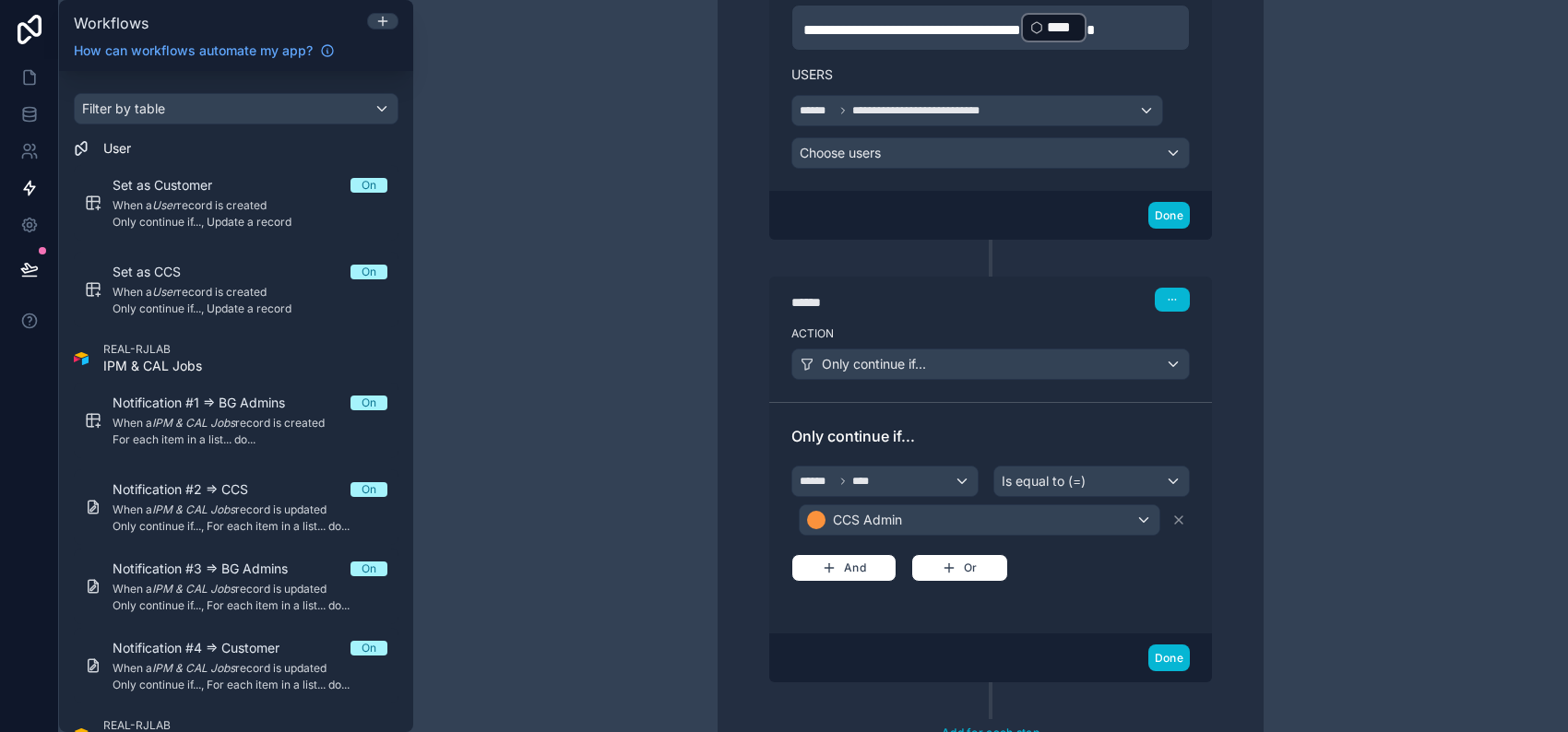
scroll to position [1191, 0]
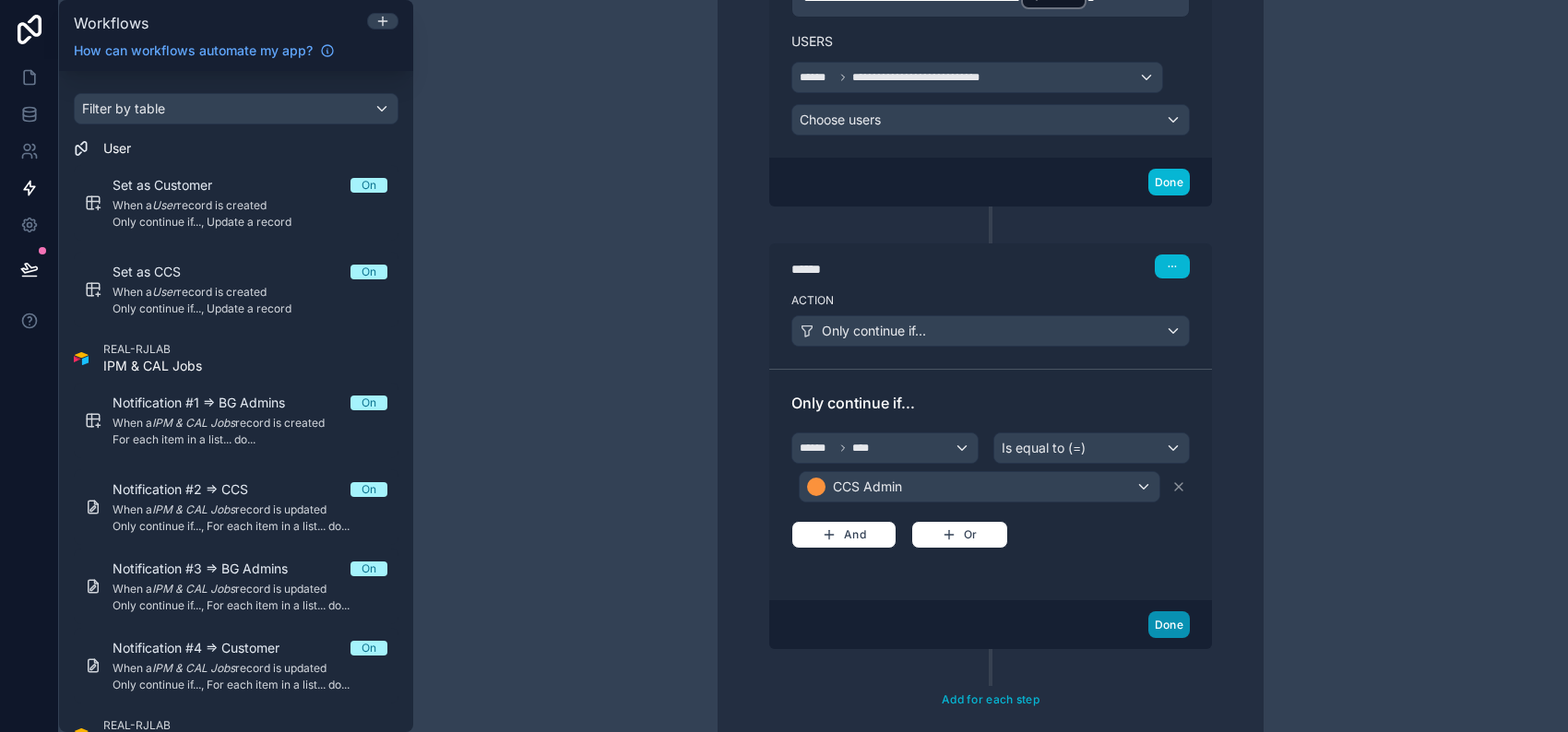
click at [1154, 611] on button "Done" at bounding box center [1169, 625] width 41 height 27
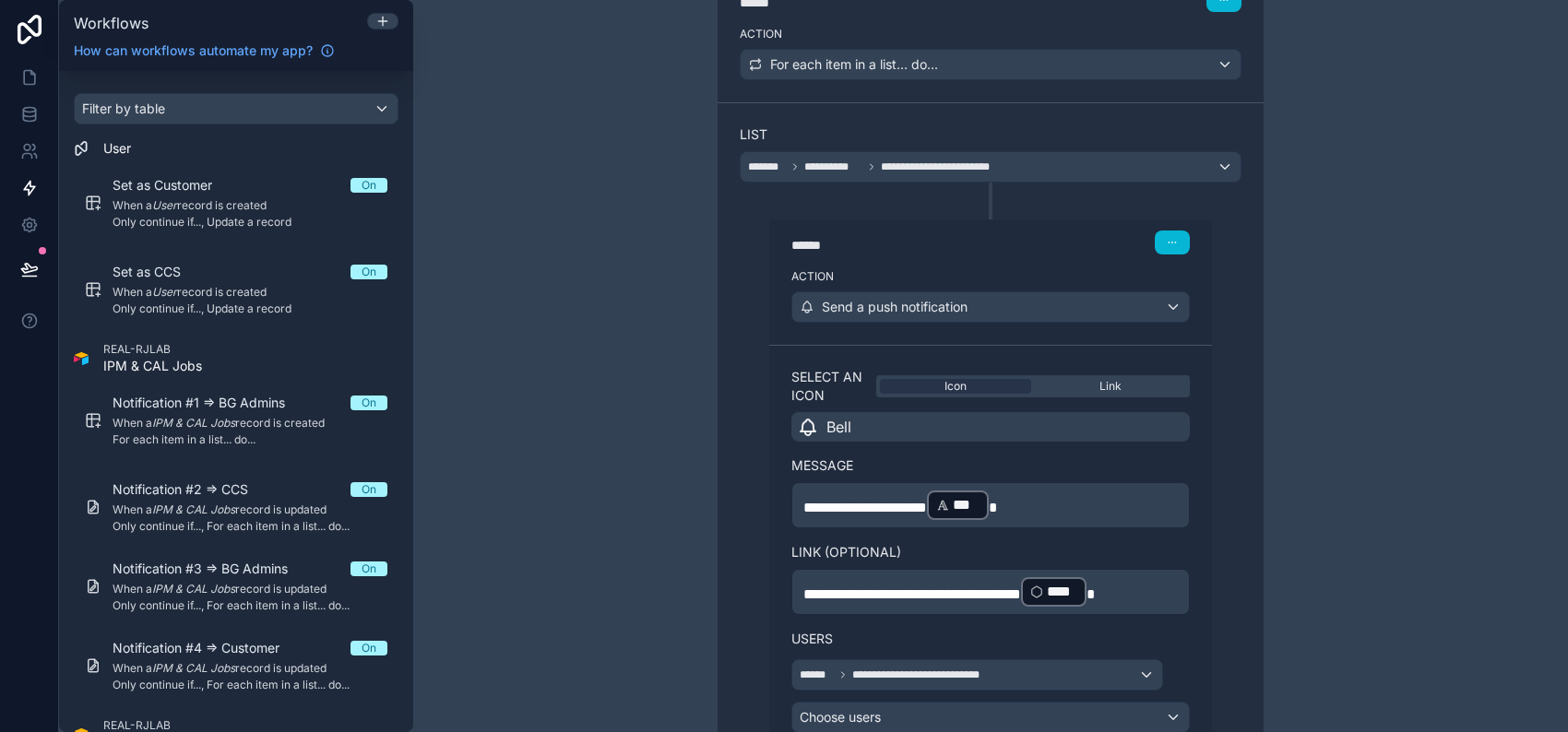
scroll to position [588, 0]
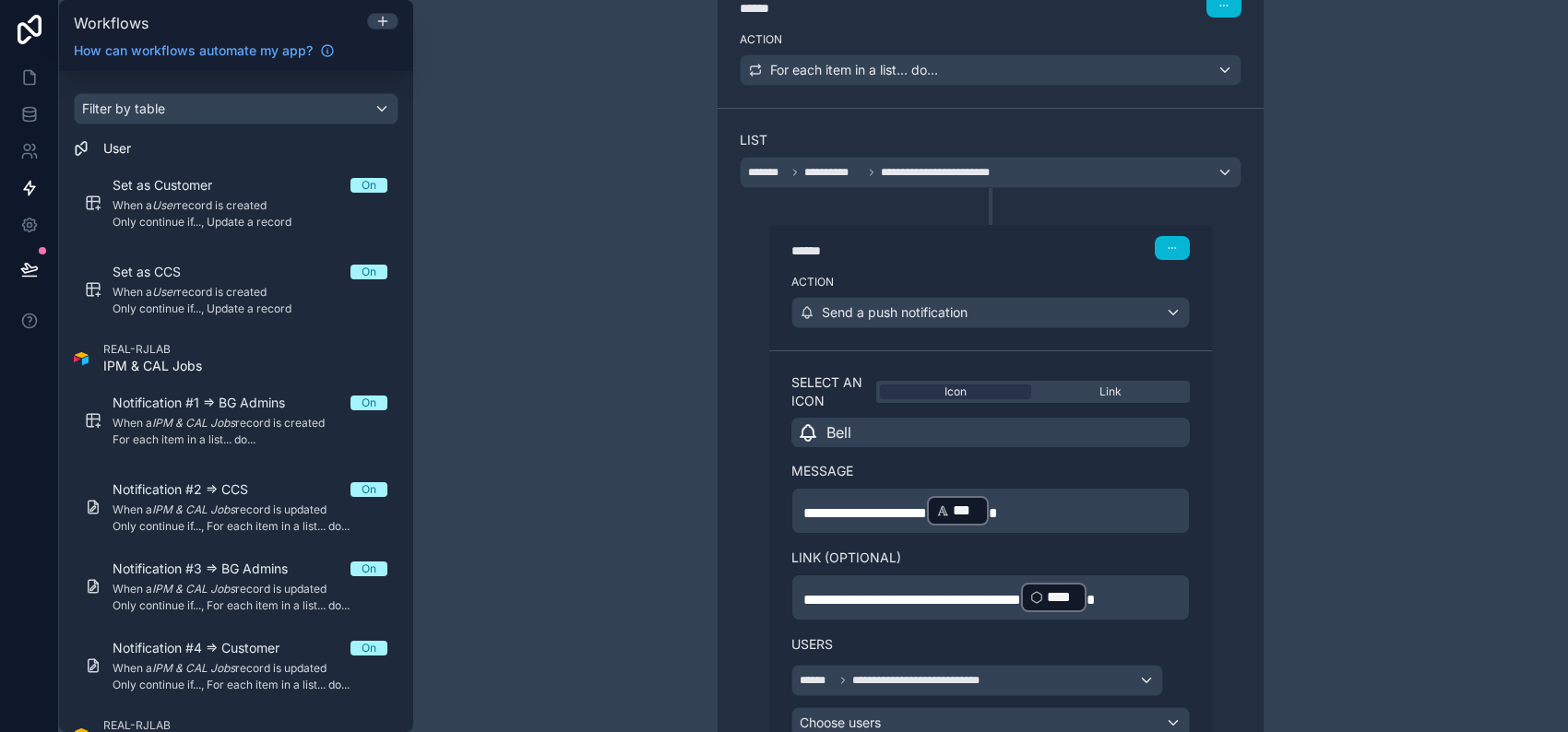
click at [1005, 254] on div "******" at bounding box center [929, 250] width 277 height 18
click at [1155, 246] on button "button" at bounding box center [1172, 248] width 35 height 24
click at [1091, 246] on div "****** Step 3" at bounding box center [990, 248] width 399 height 24
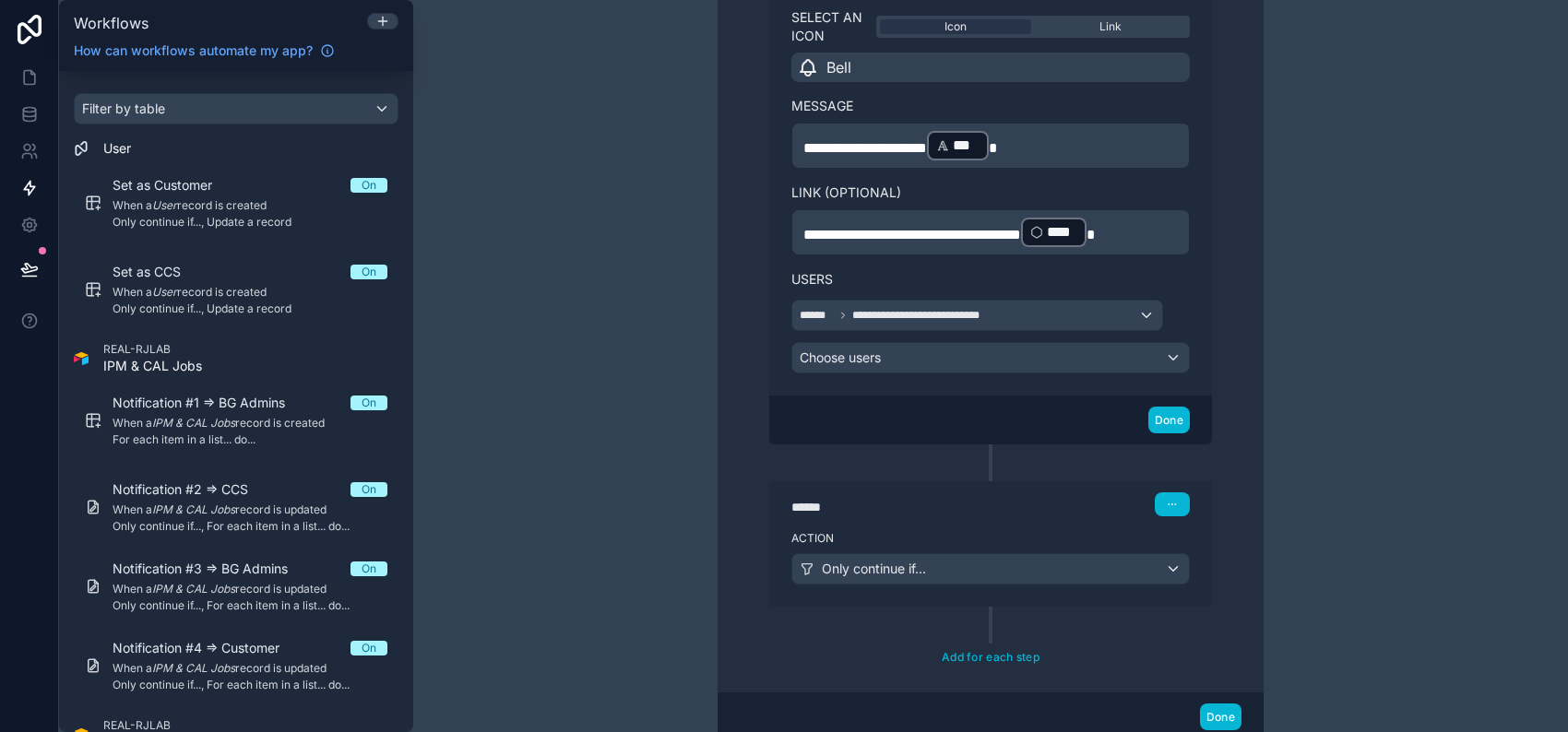
scroll to position [957, 0]
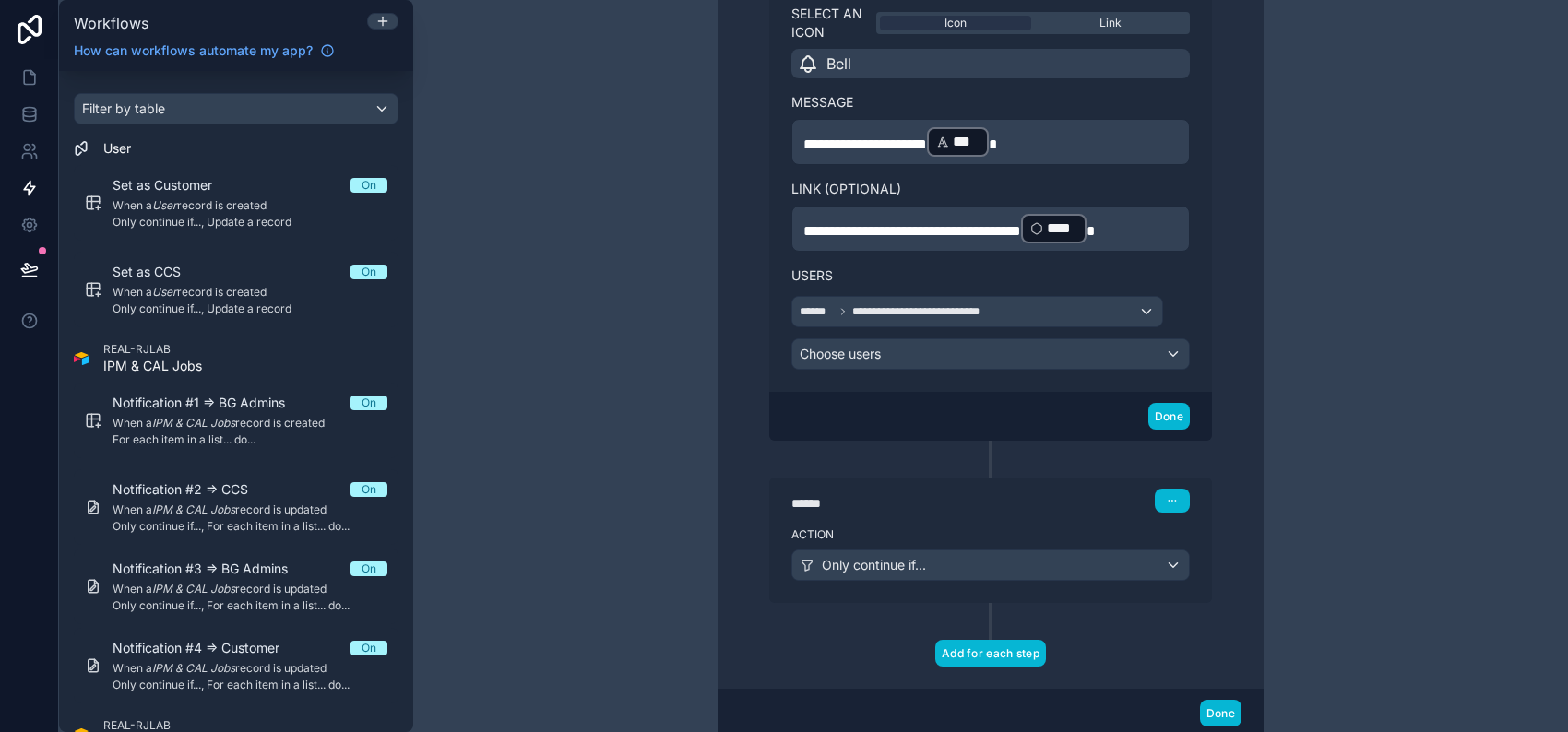
click at [977, 641] on button "Add for each step" at bounding box center [990, 653] width 111 height 27
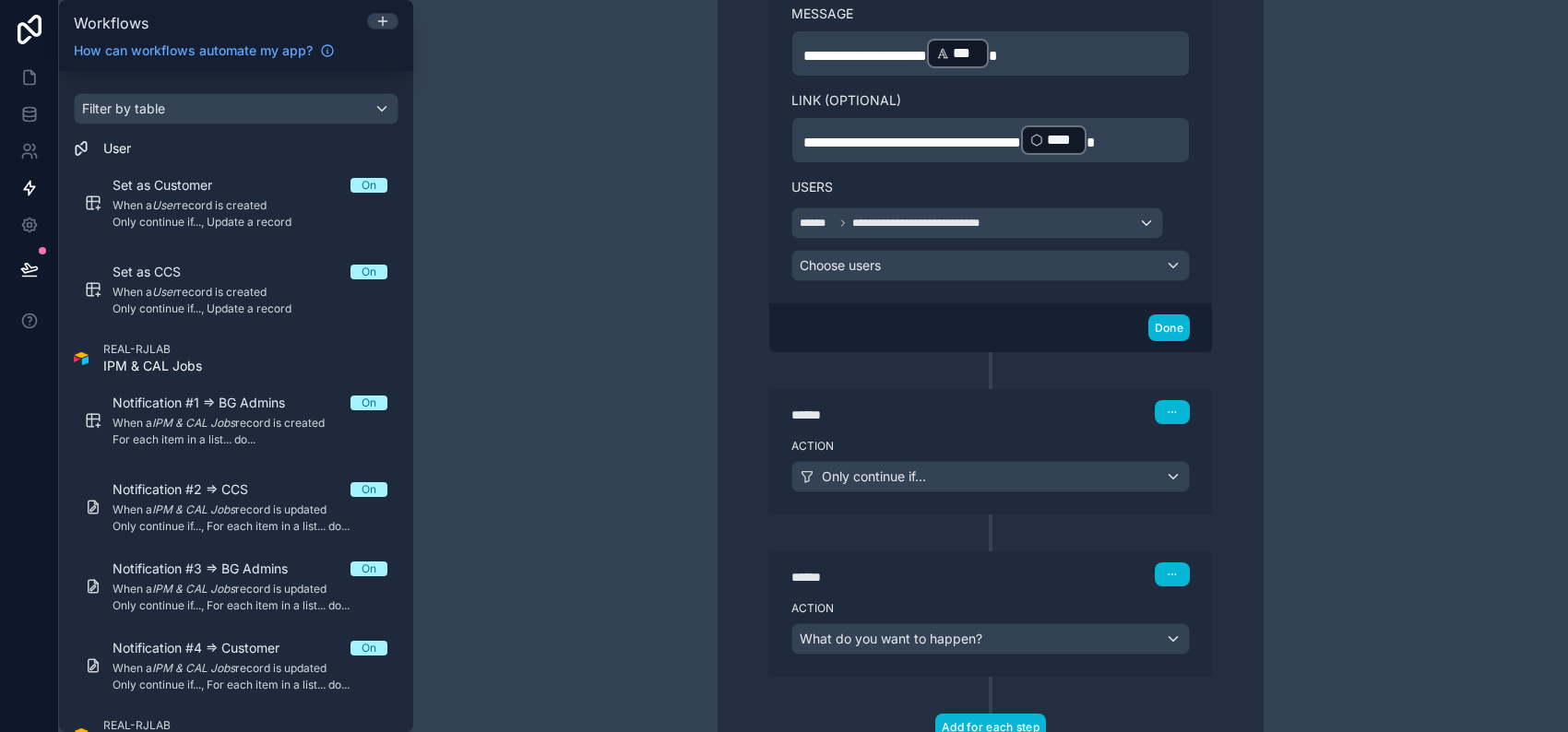
scroll to position [1079, 0]
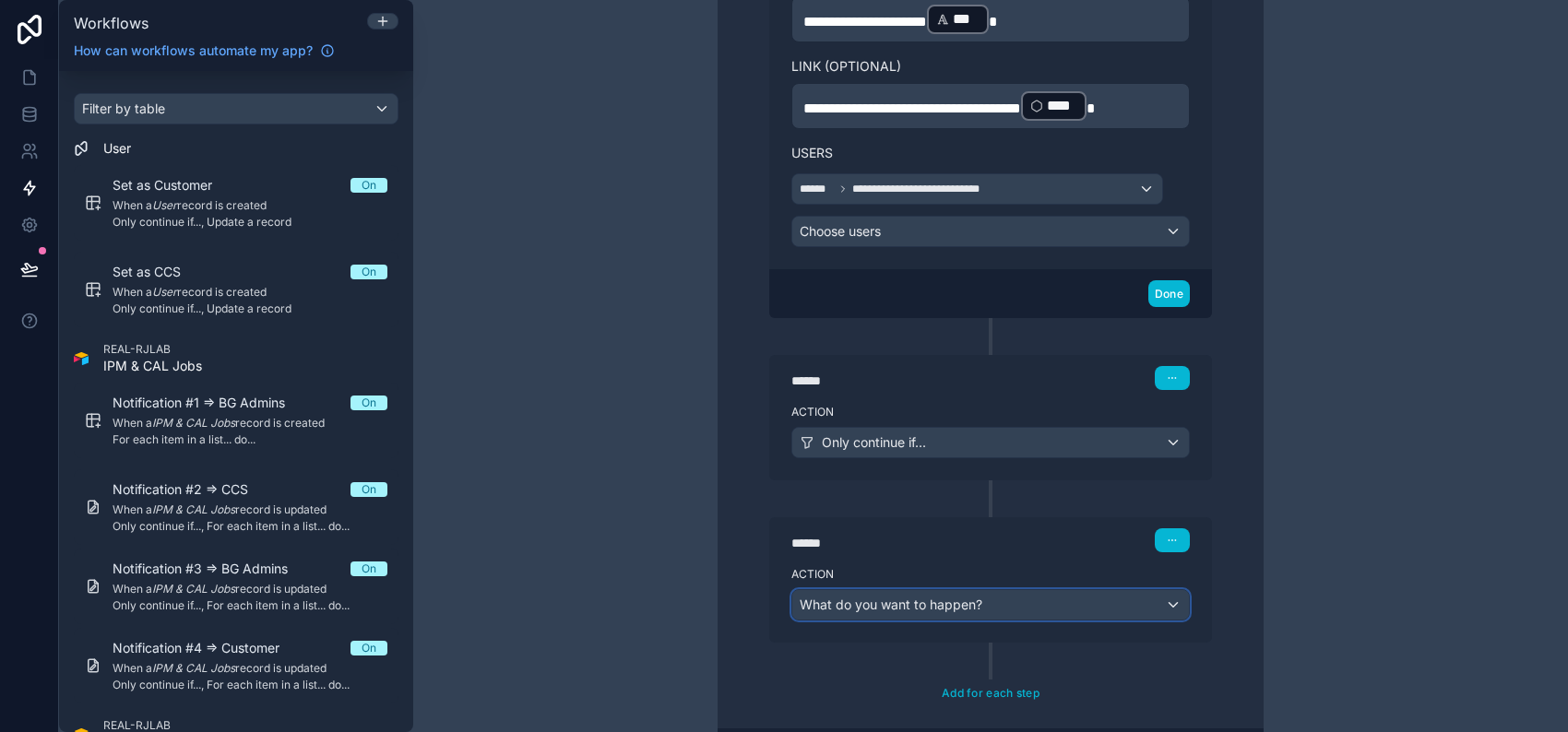
click at [935, 597] on span "What do you want to happen?" at bounding box center [891, 604] width 182 height 15
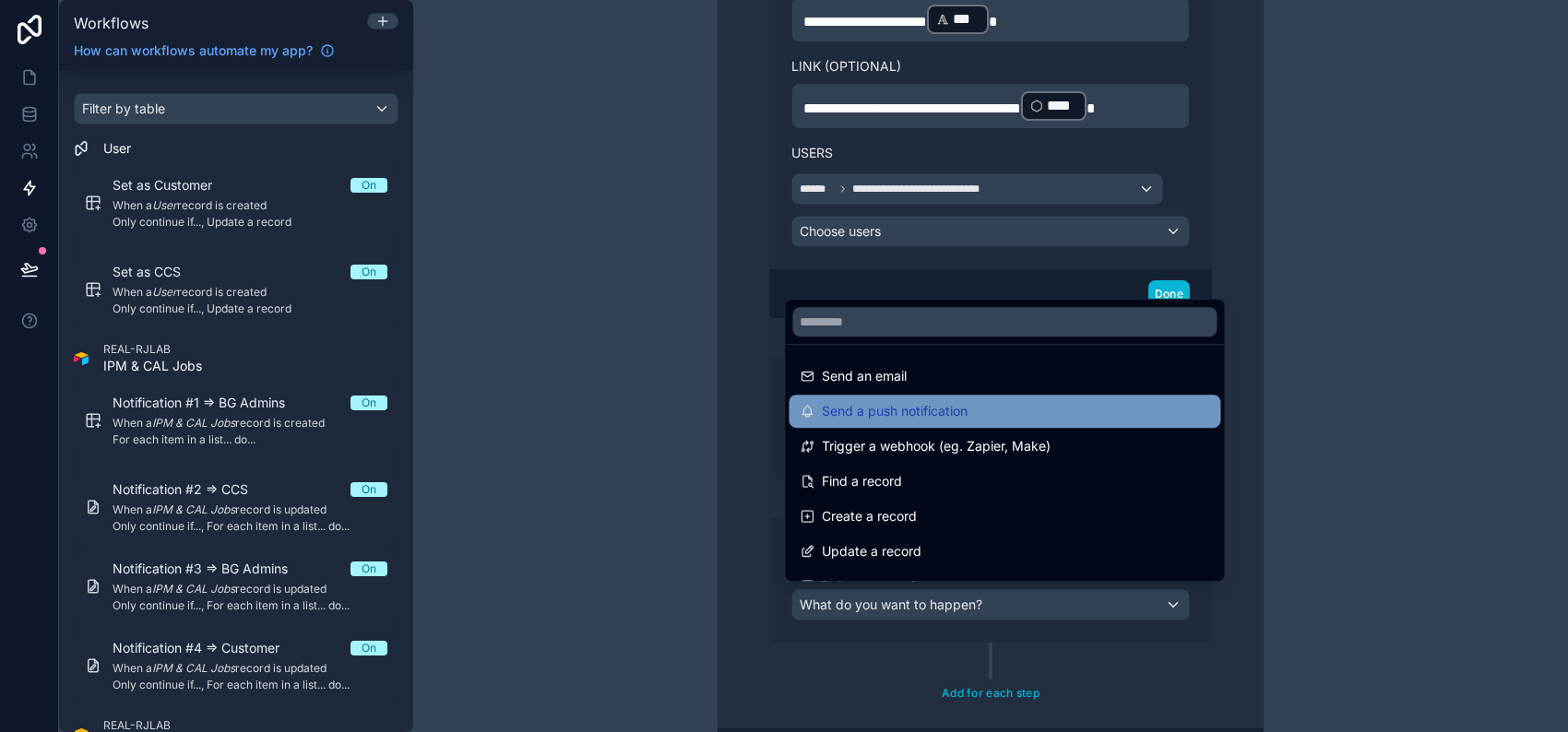
click at [948, 405] on span "Send a push notification" at bounding box center [894, 411] width 146 height 22
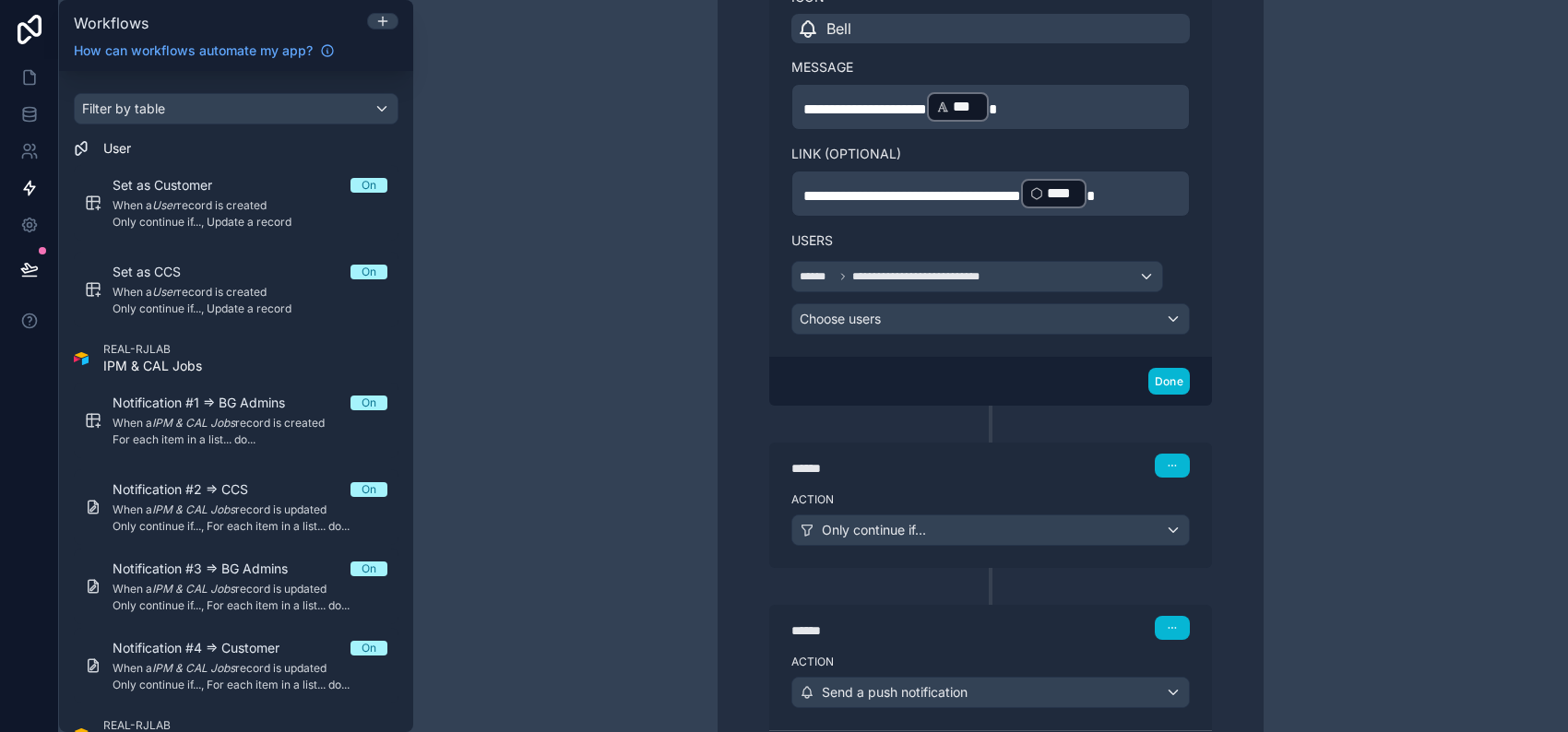
scroll to position [957, 0]
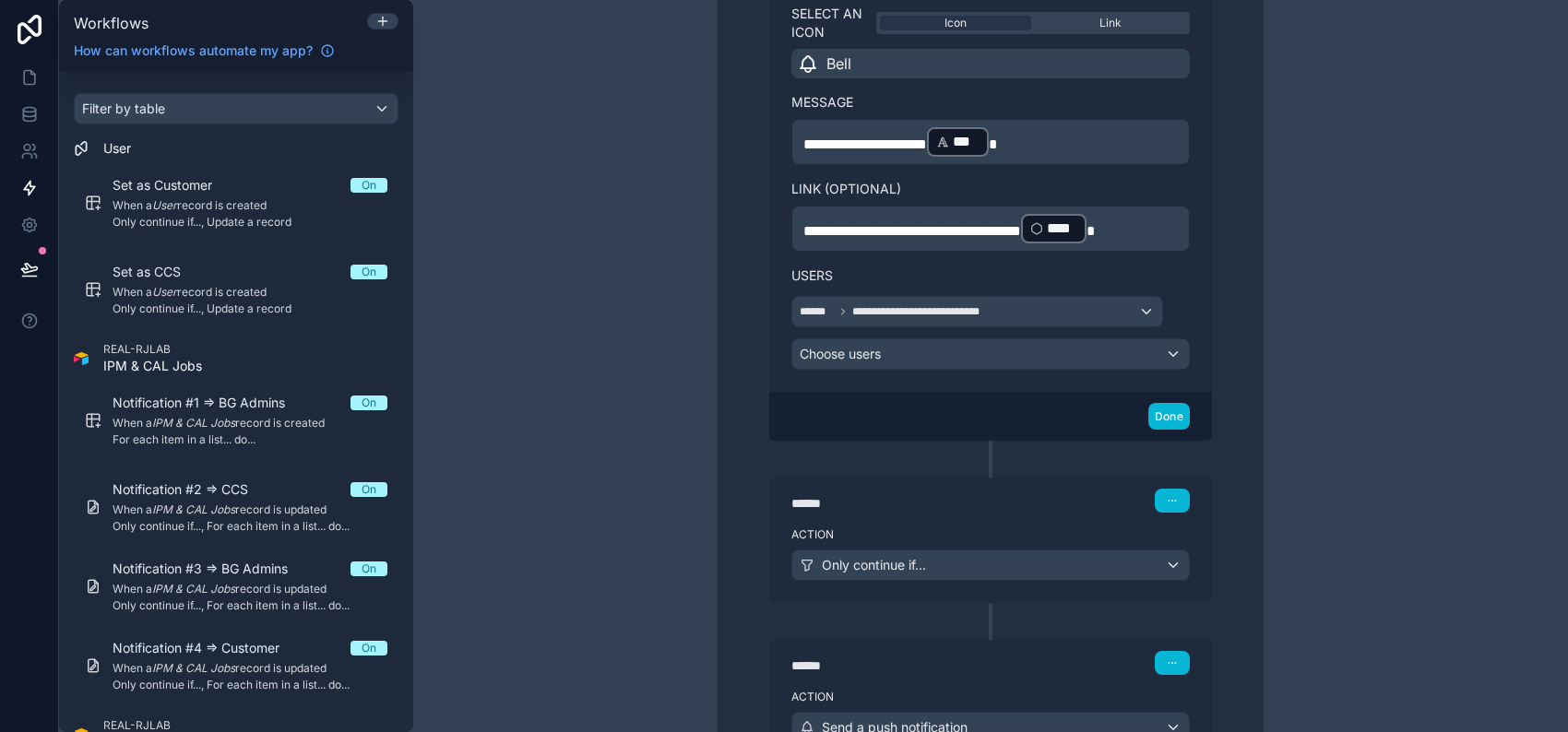
click at [1068, 139] on p "**********" at bounding box center [991, 142] width 374 height 33
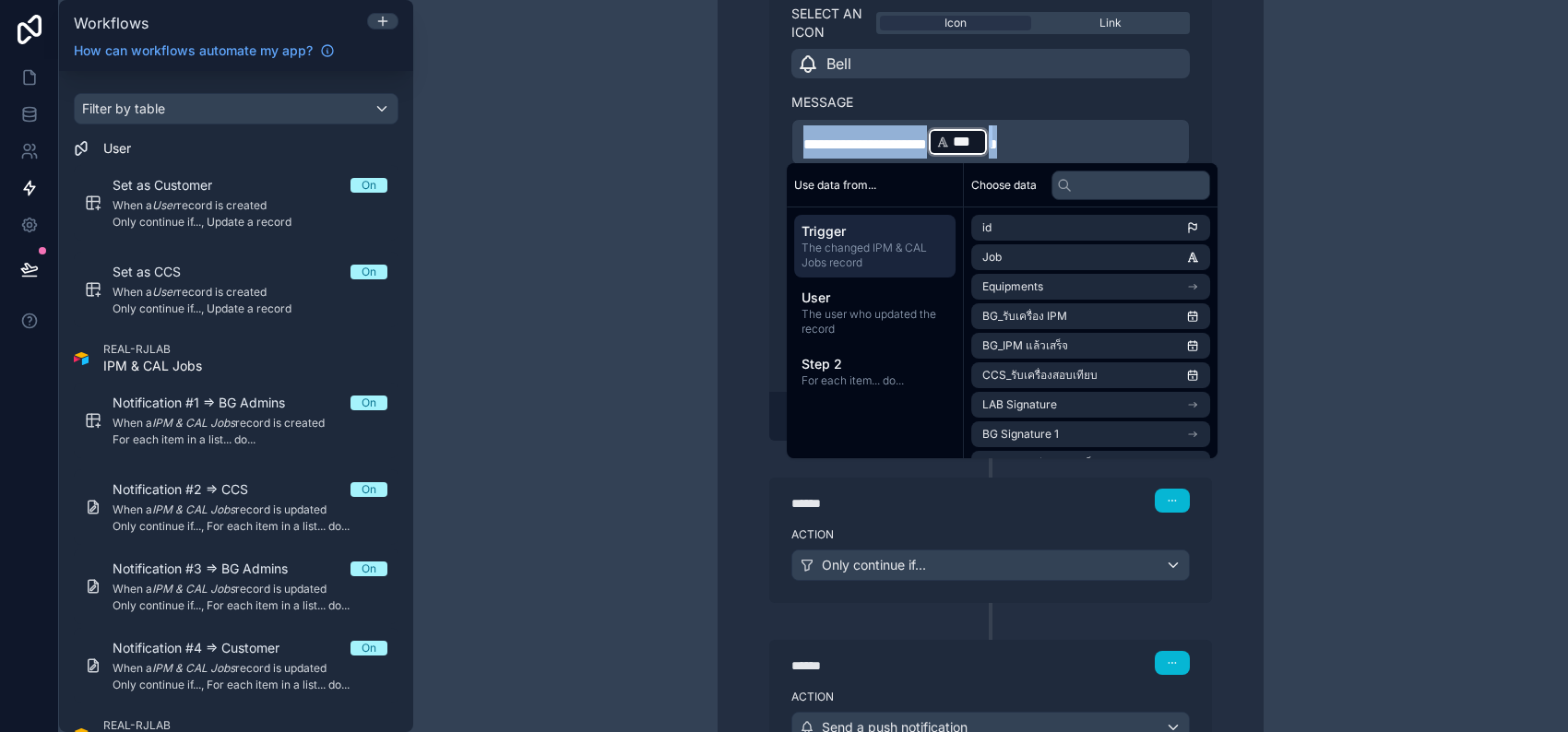
copy p "**********"
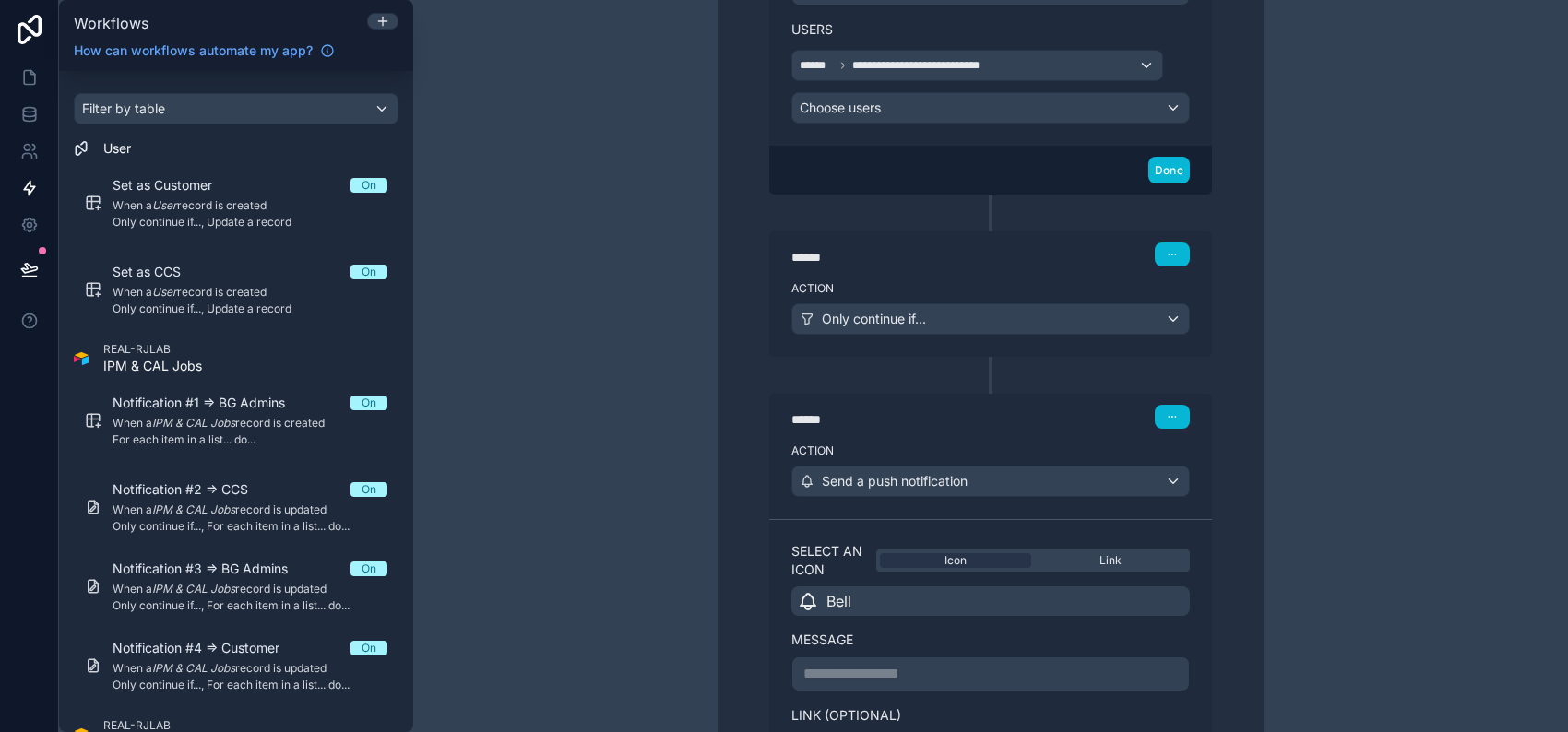
click at [886, 668] on p "**********" at bounding box center [991, 673] width 374 height 22
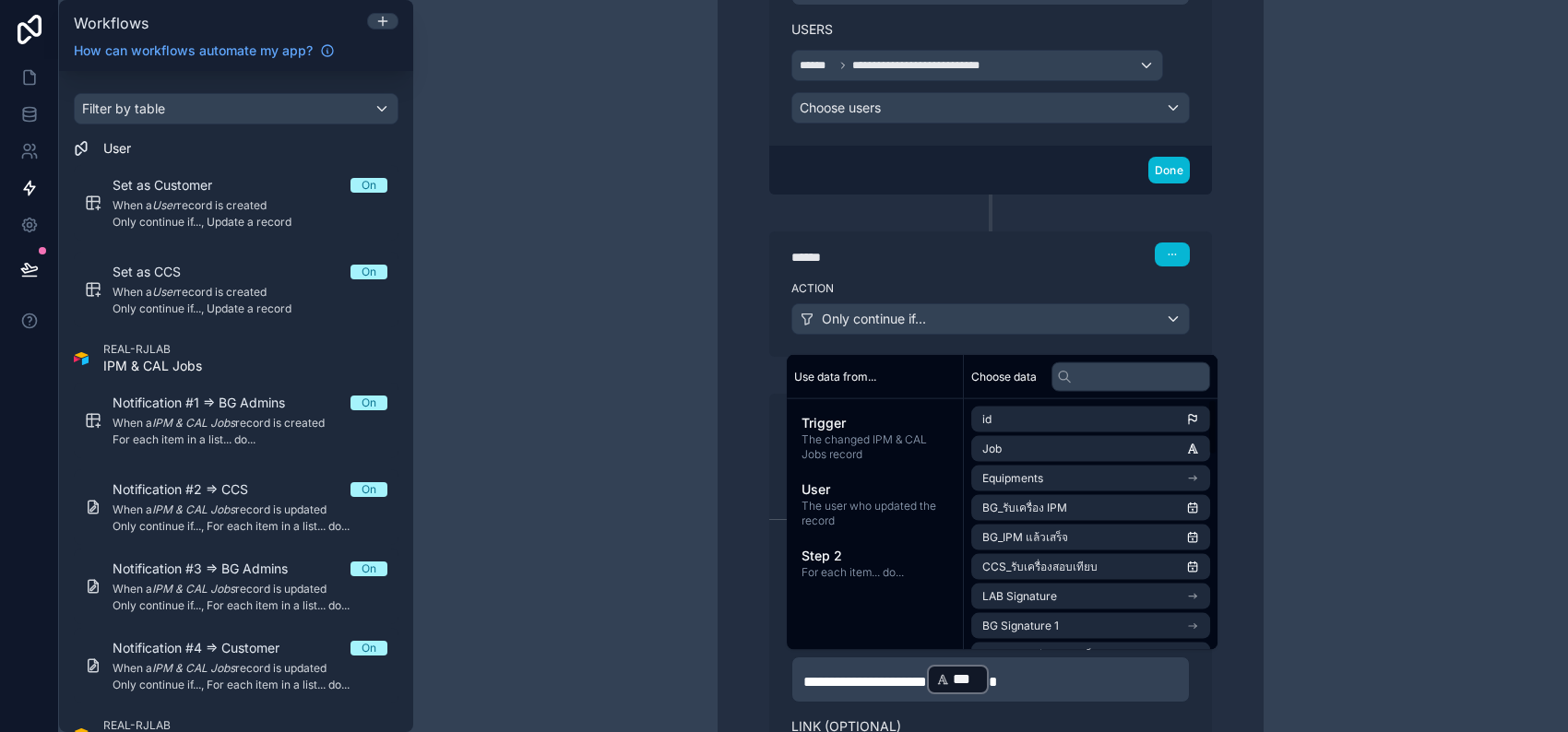
click at [1391, 177] on div "**********" at bounding box center [990, 366] width 1155 height 732
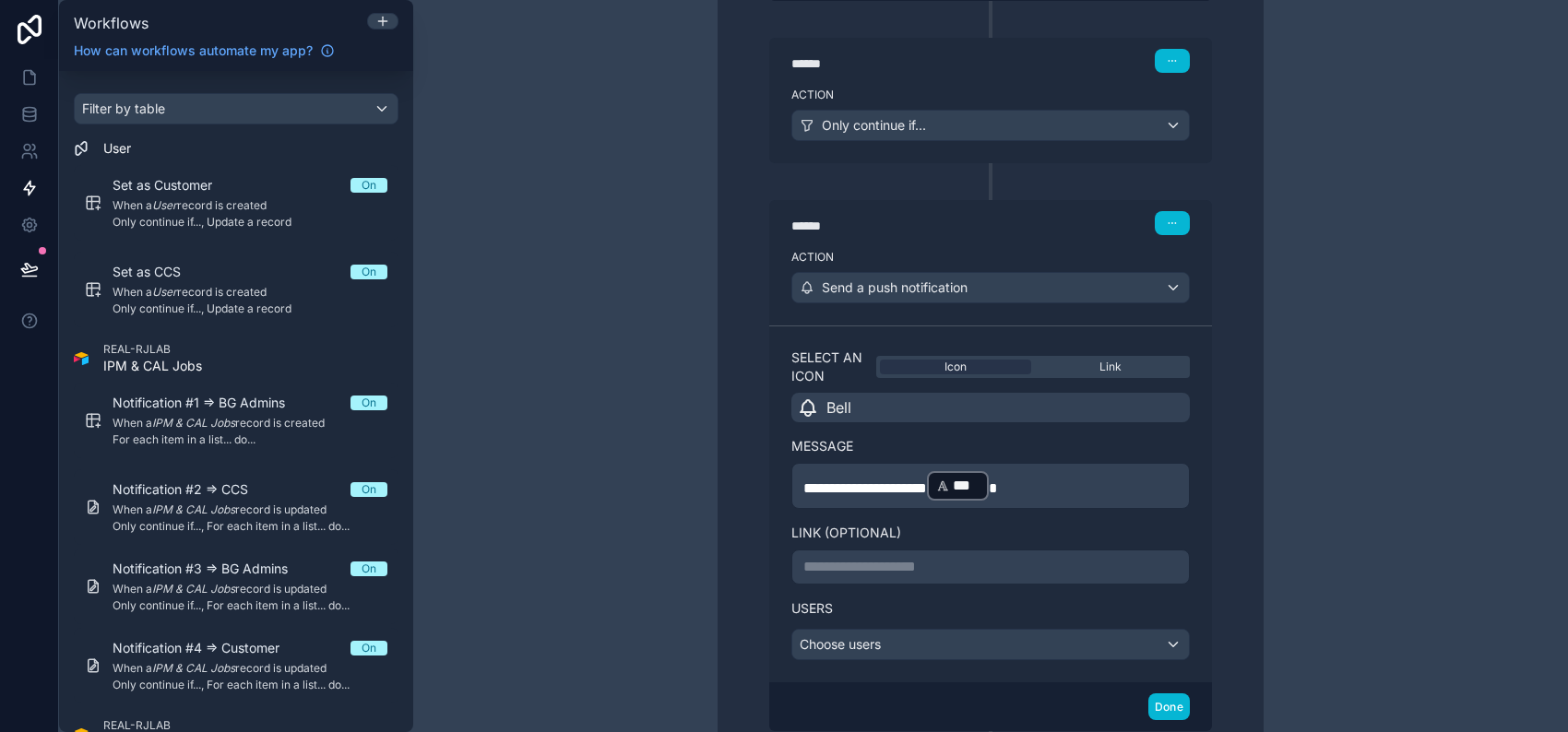
scroll to position [1079, 0]
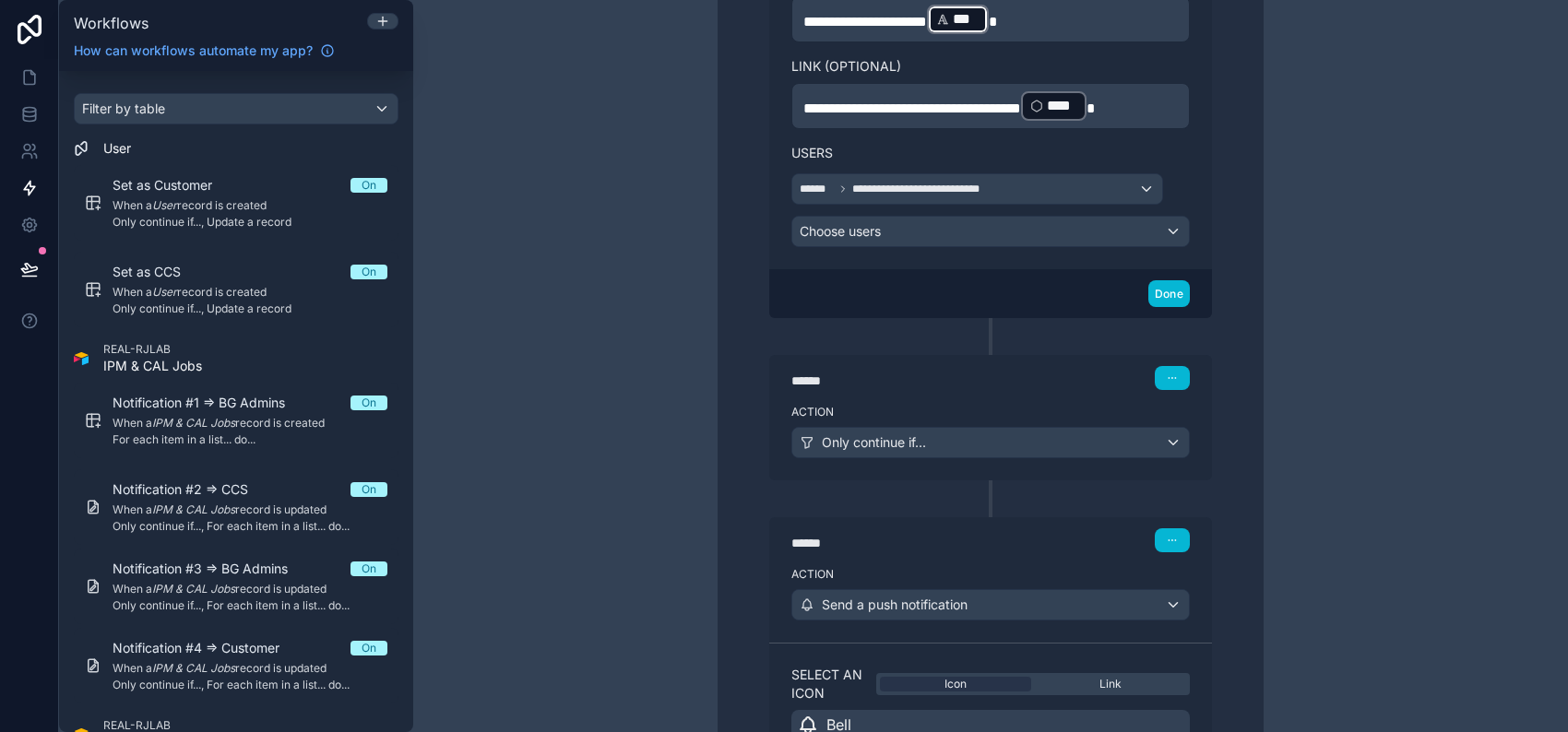
click at [1146, 100] on p "**********" at bounding box center [991, 106] width 374 height 33
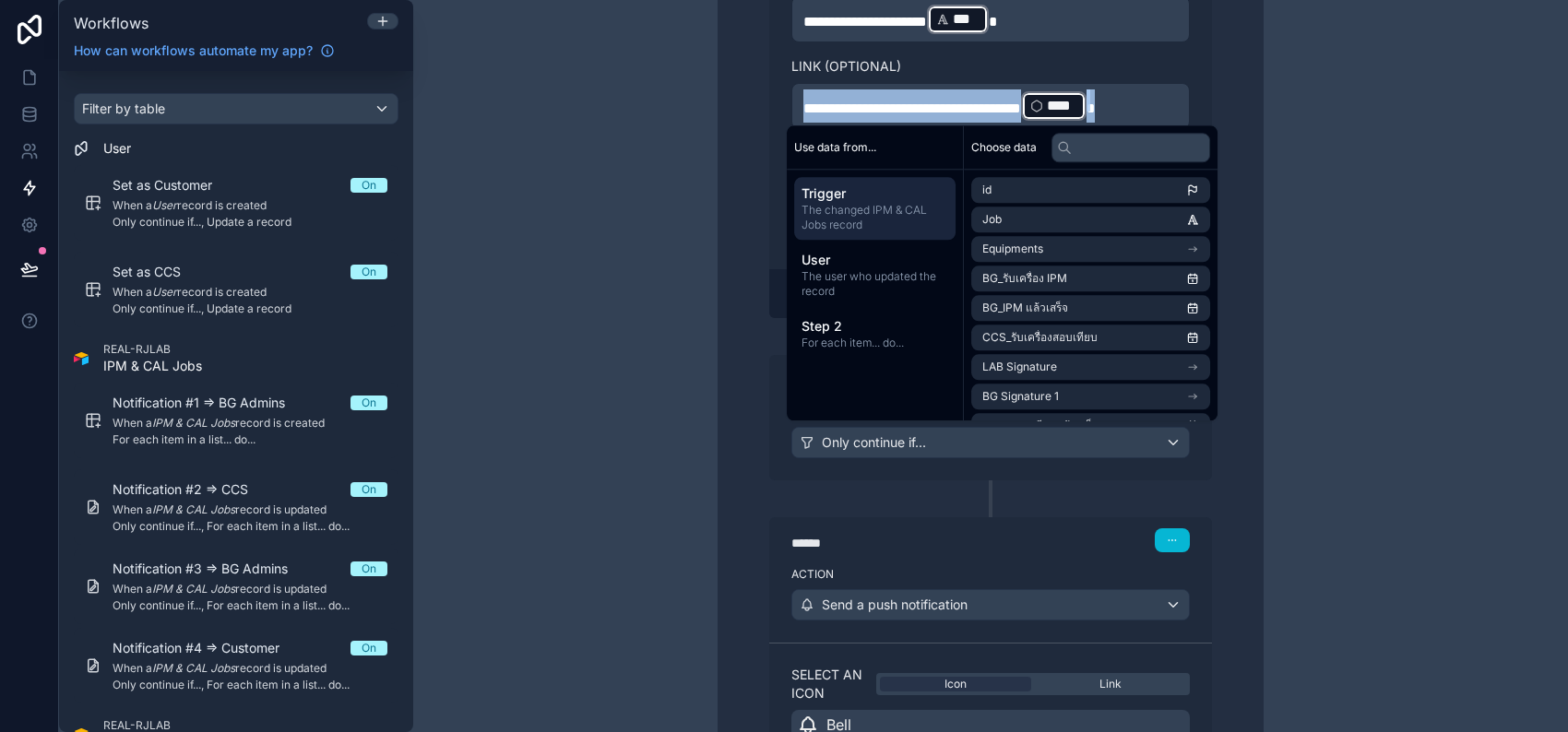
copy p "**********"
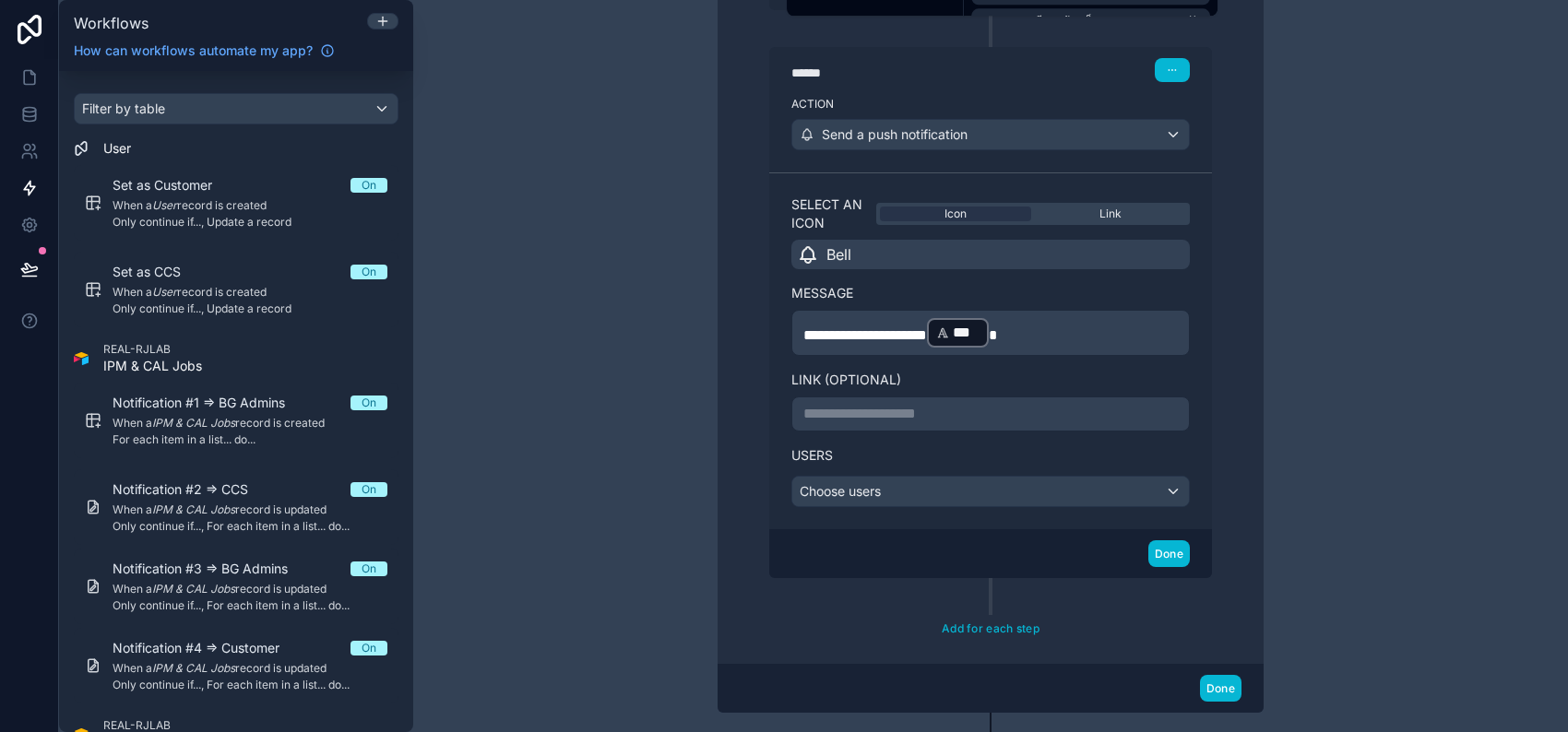
scroll to position [1572, 0]
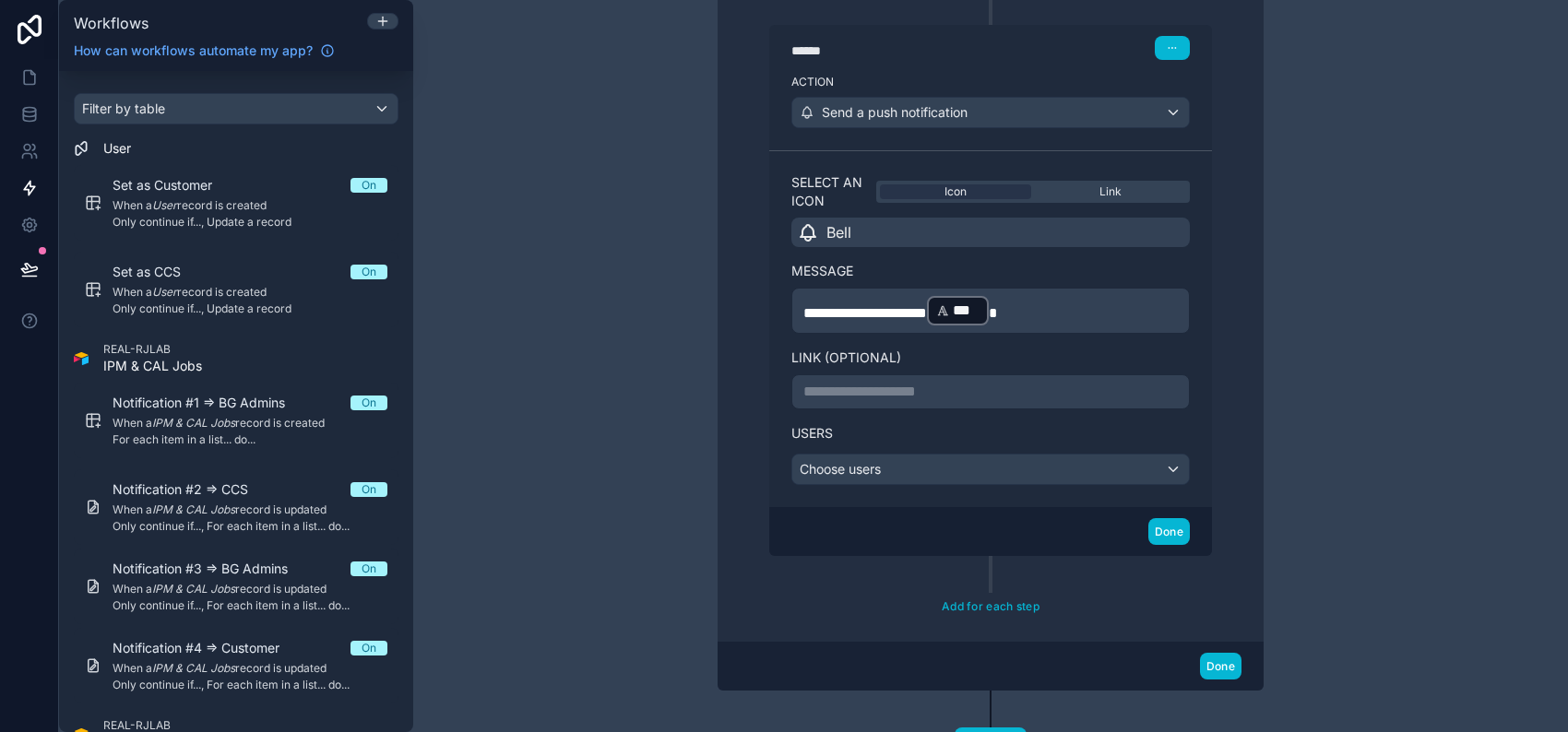
click at [1335, 323] on div "**********" at bounding box center [990, 366] width 1155 height 732
click at [971, 396] on div "**********" at bounding box center [990, 392] width 399 height 35
click at [971, 389] on p "**********" at bounding box center [991, 392] width 374 height 22
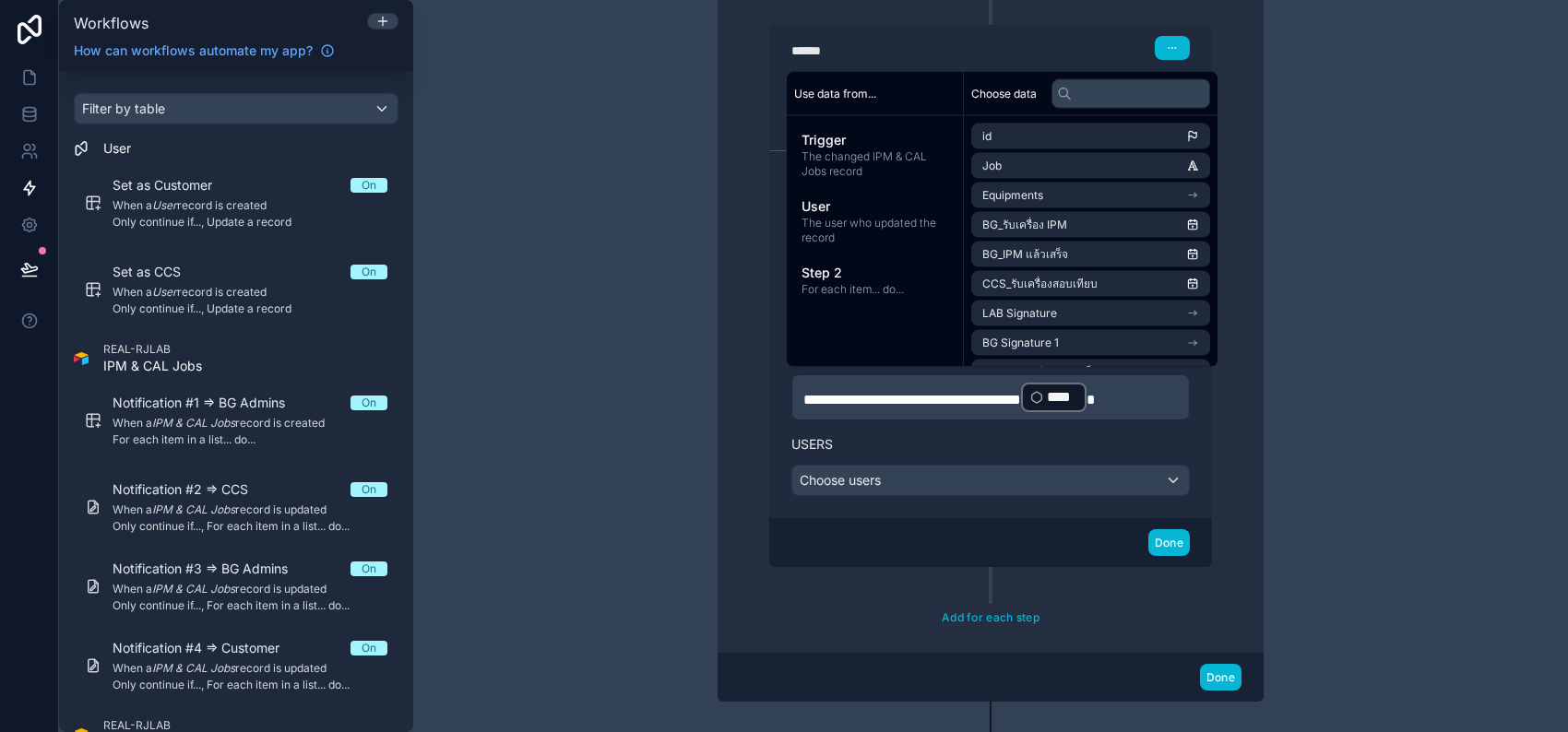
click at [1186, 408] on div "**********" at bounding box center [990, 334] width 443 height 367
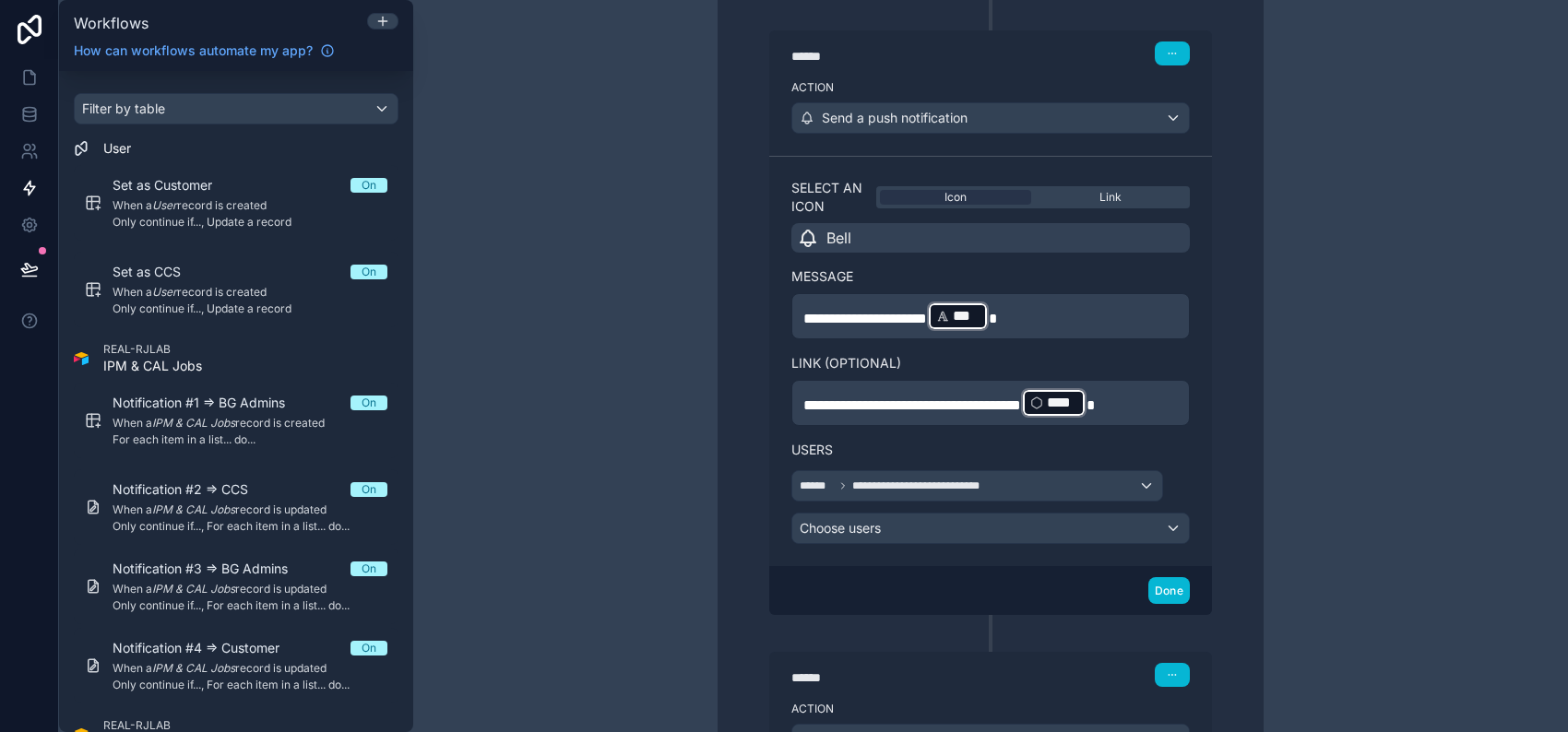
scroll to position [711, 0]
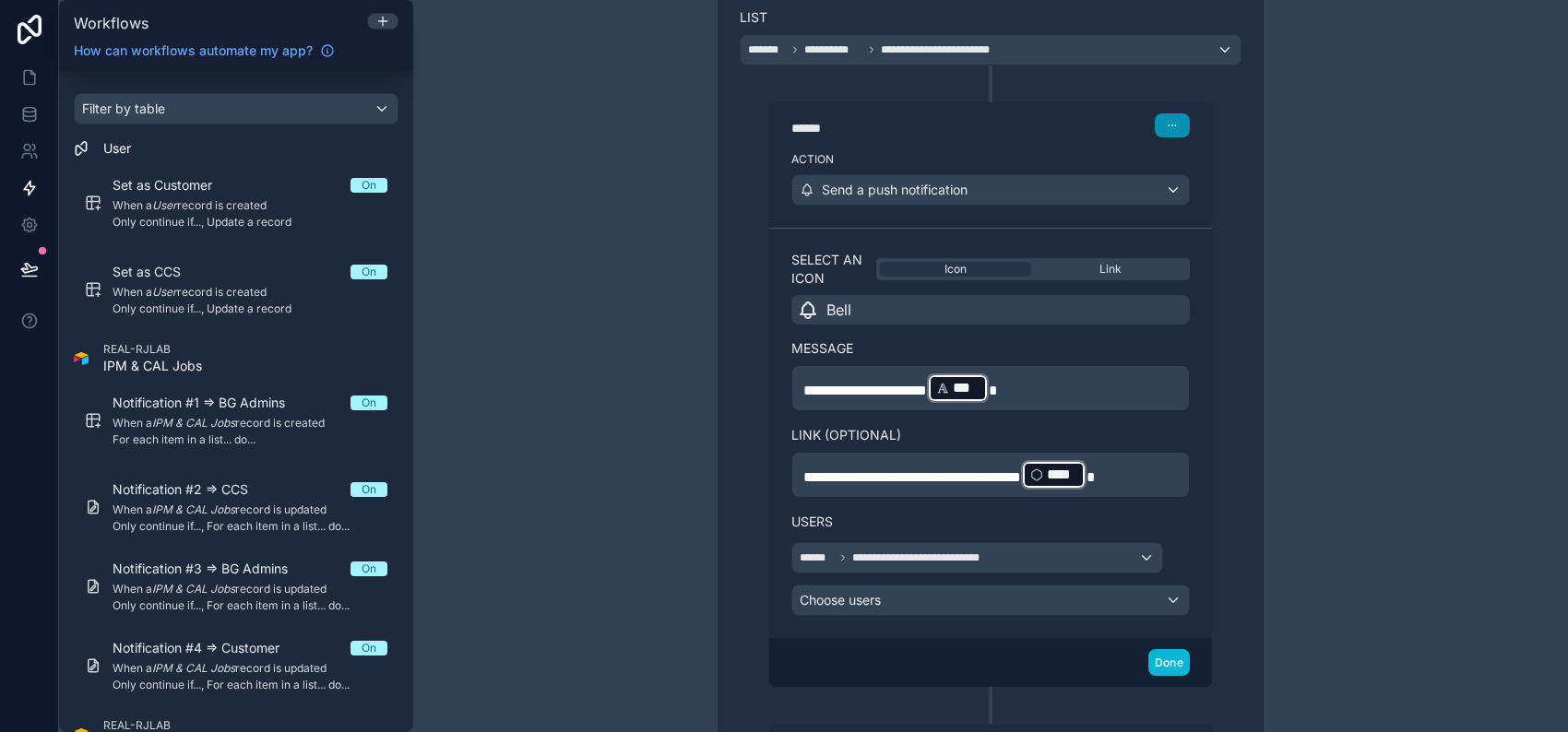
click at [1167, 127] on icon "button" at bounding box center [1171, 124] width 11 height 11
click at [1193, 190] on span "Delete" at bounding box center [1199, 194] width 34 height 14
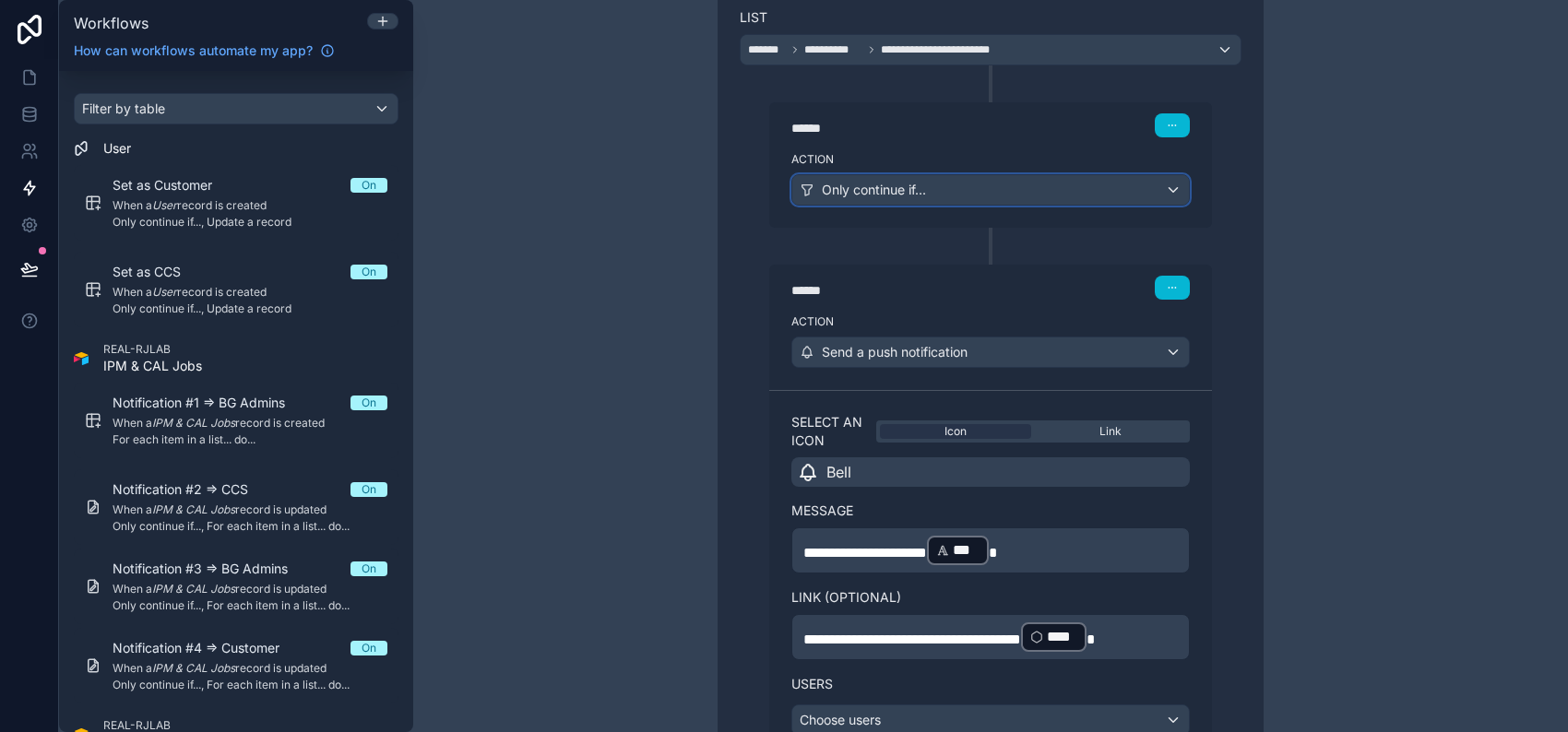
click at [1045, 191] on div "Only continue if..." at bounding box center [990, 190] width 397 height 30
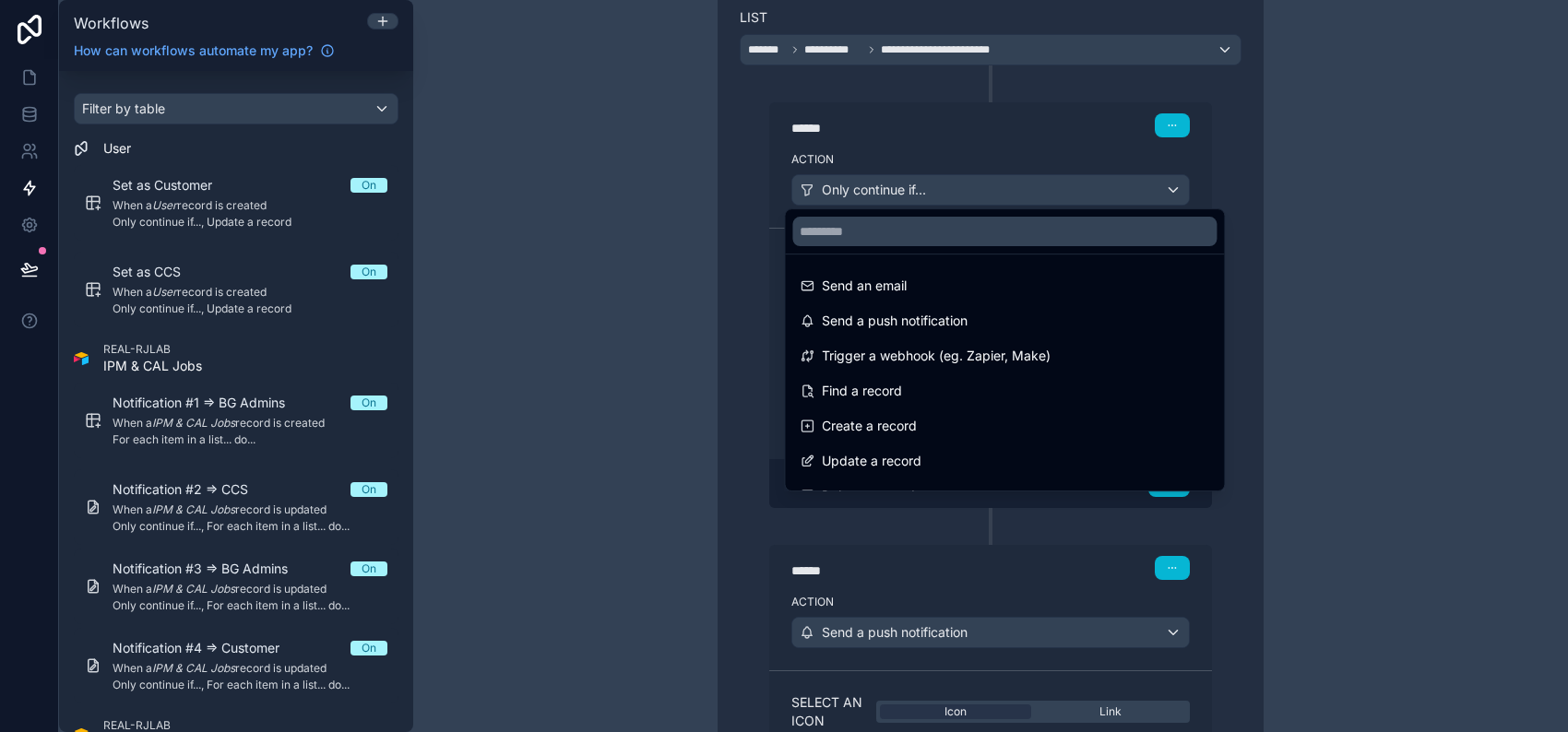
click at [1256, 271] on div at bounding box center [784, 366] width 1568 height 732
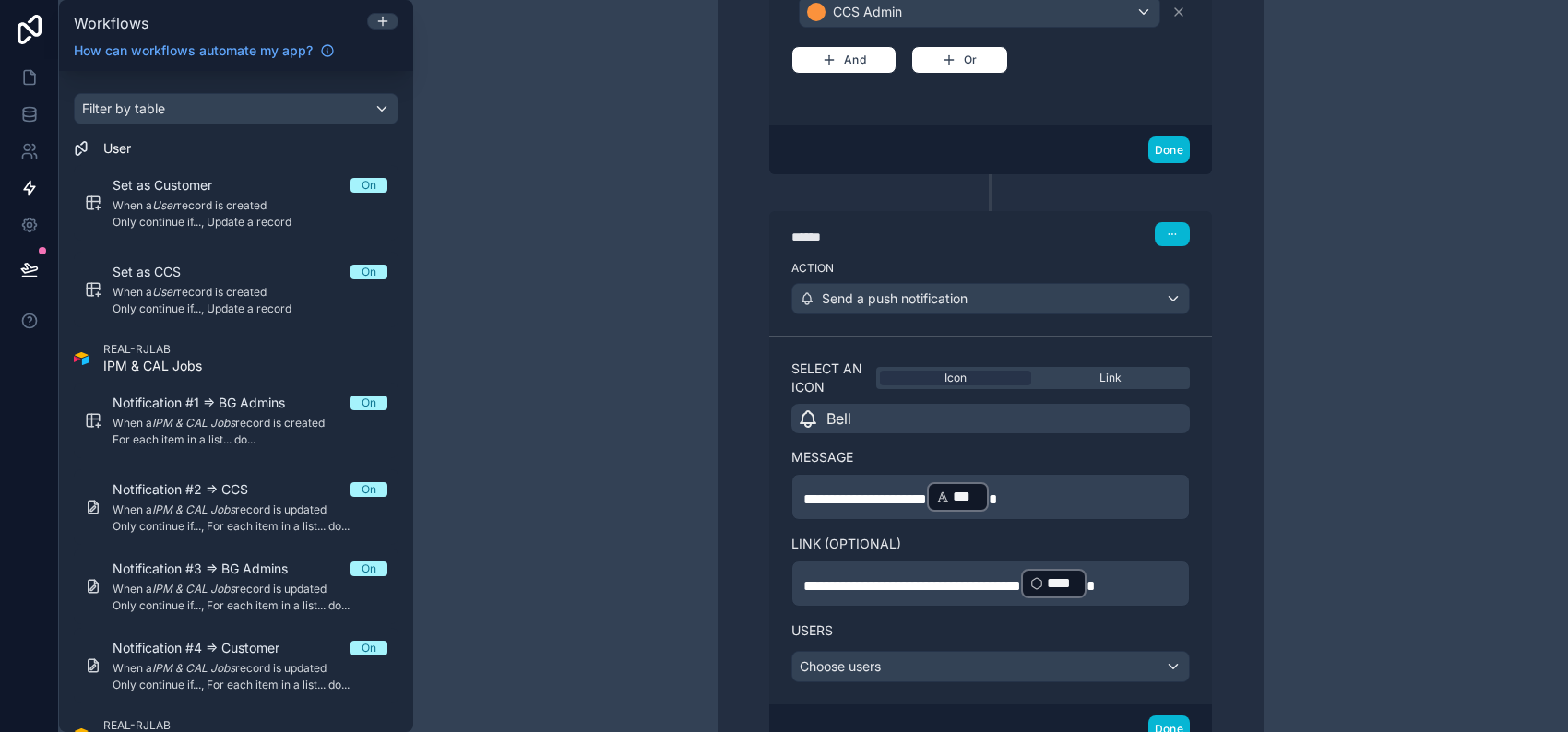
scroll to position [1079, 0]
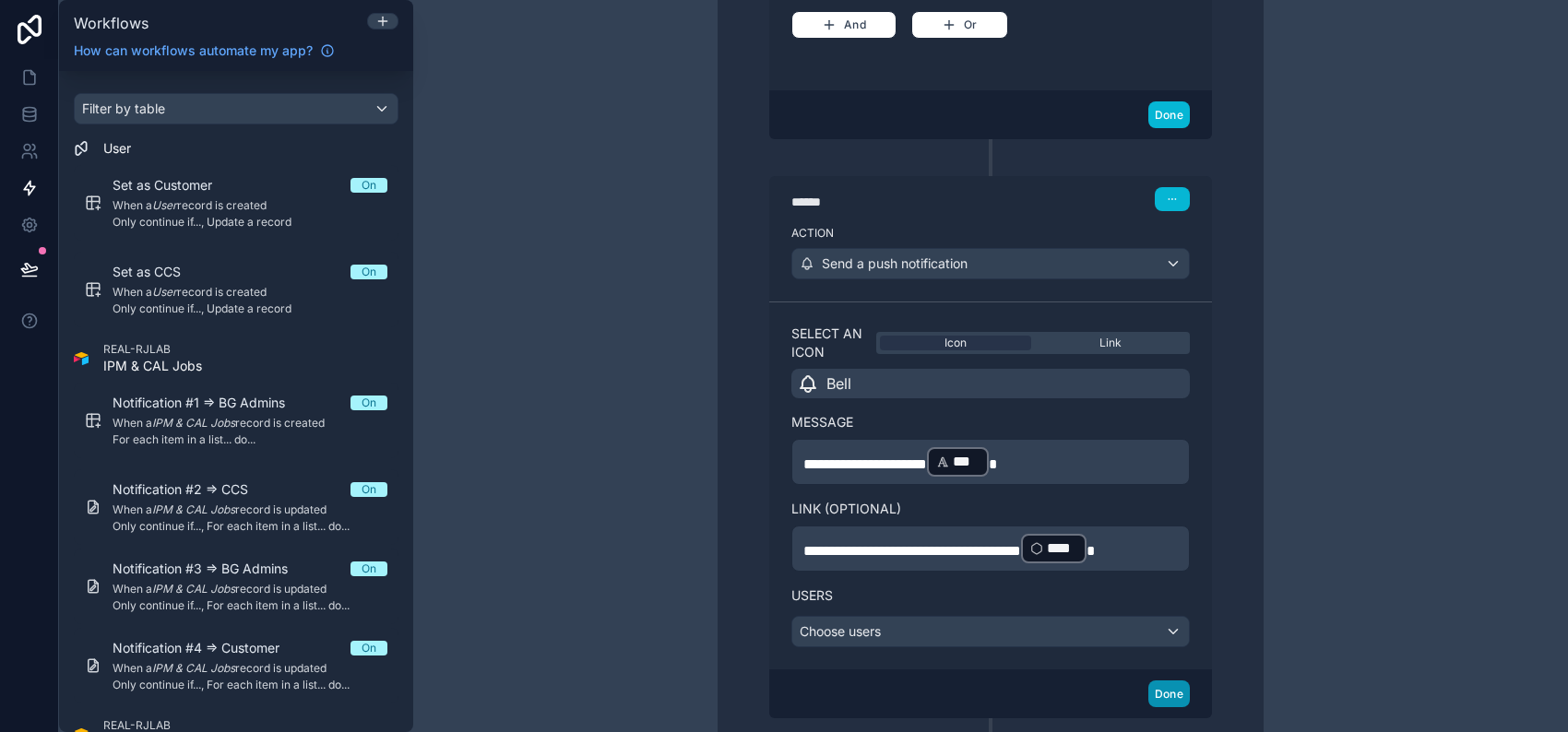
click at [1160, 690] on button "Done" at bounding box center [1169, 693] width 41 height 27
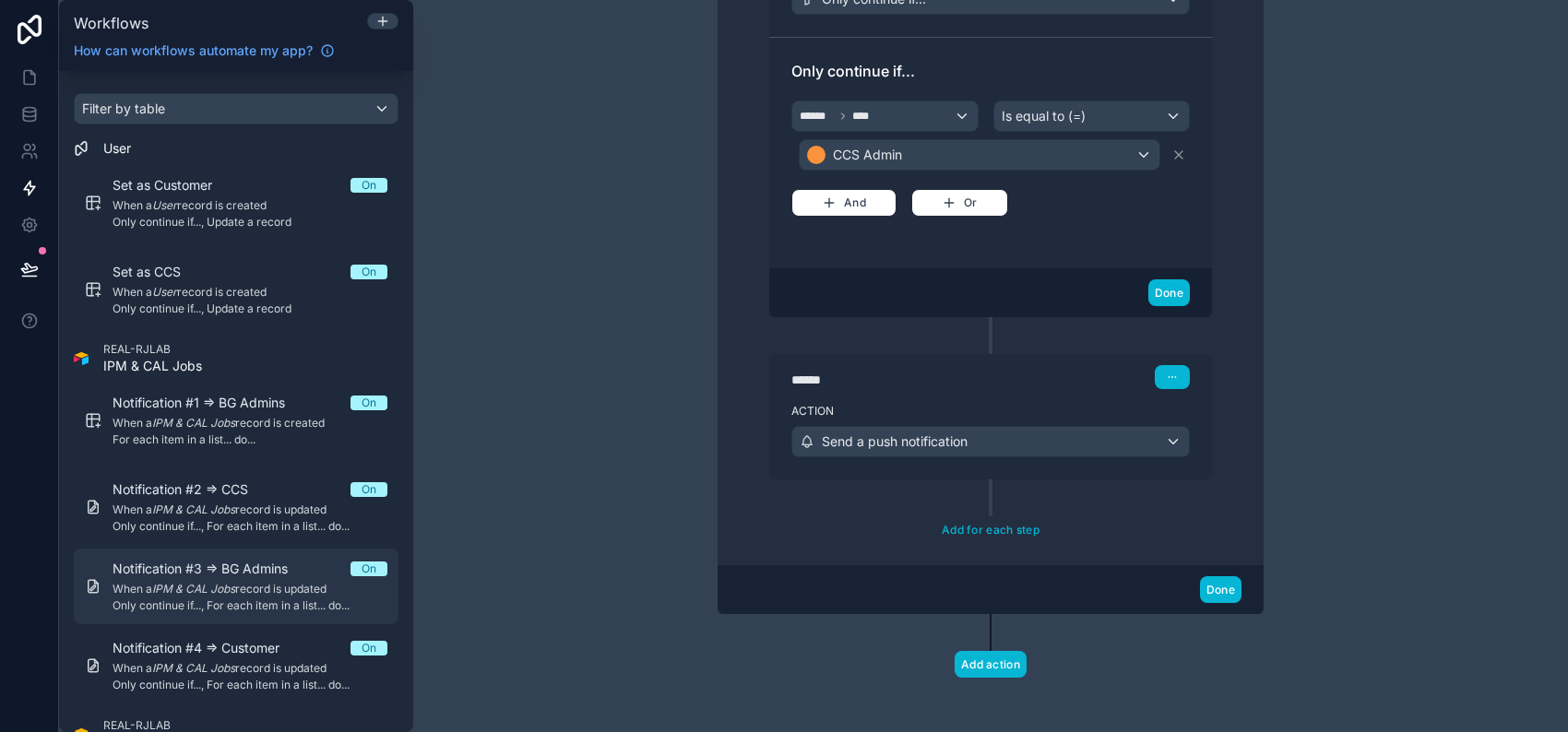
click at [273, 574] on span "Notification #3 => BG Admins" at bounding box center [211, 568] width 198 height 18
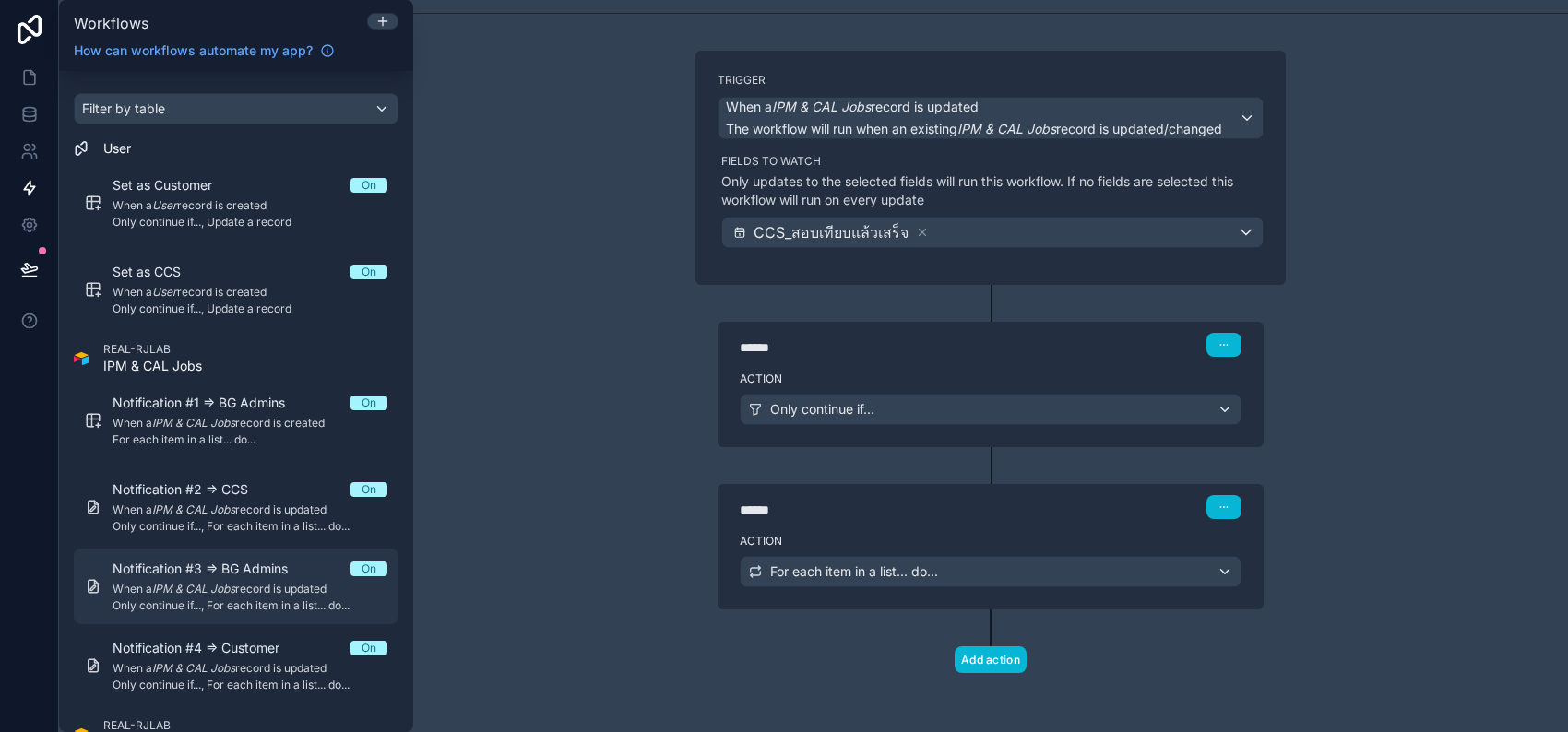
scroll to position [85, 0]
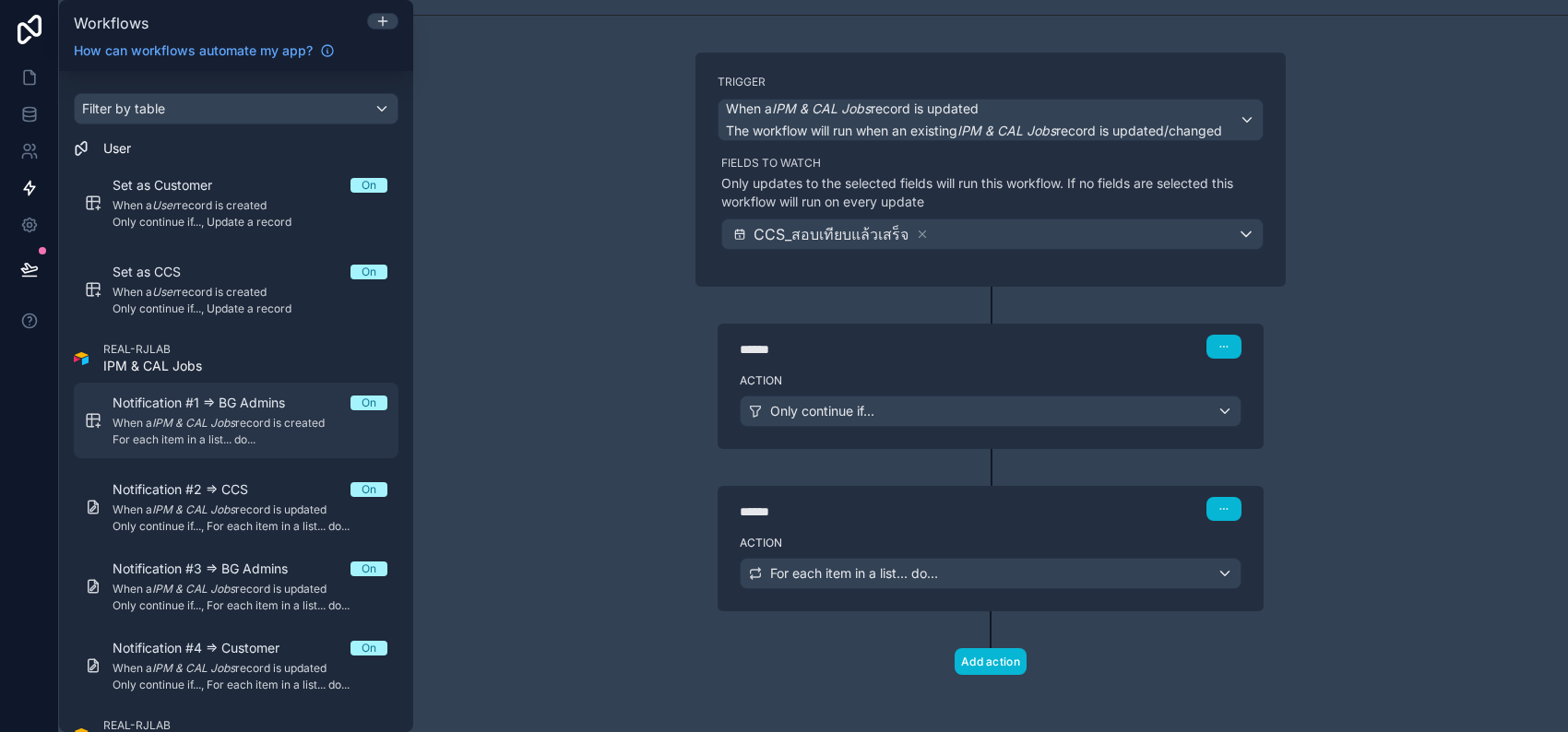
click at [263, 412] on div "Notification #1 => BG Admins On When a IPM & CAL Jobs record is created For eac…" at bounding box center [250, 420] width 275 height 53
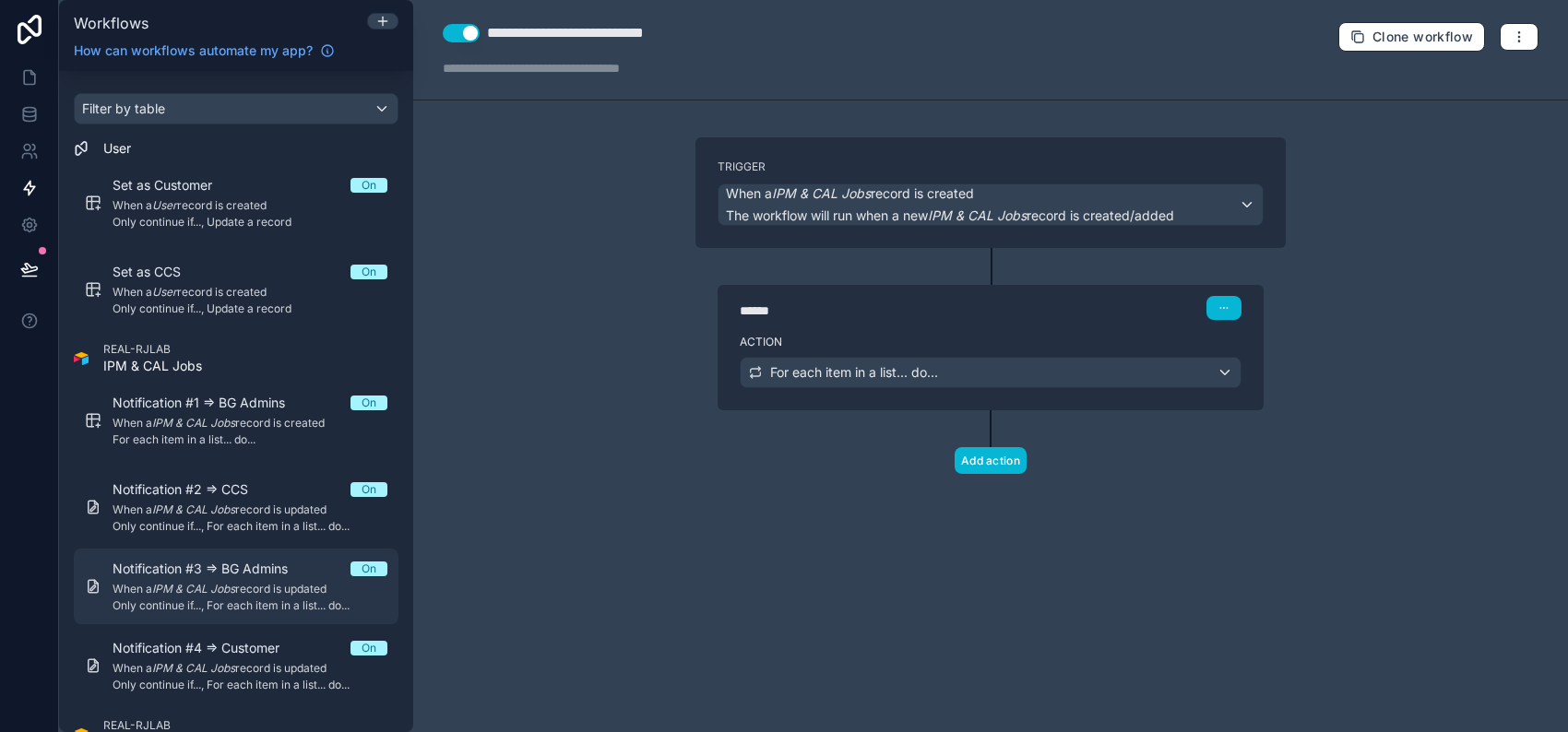
click at [257, 574] on span "Notification #3 => BG Admins" at bounding box center [211, 568] width 198 height 18
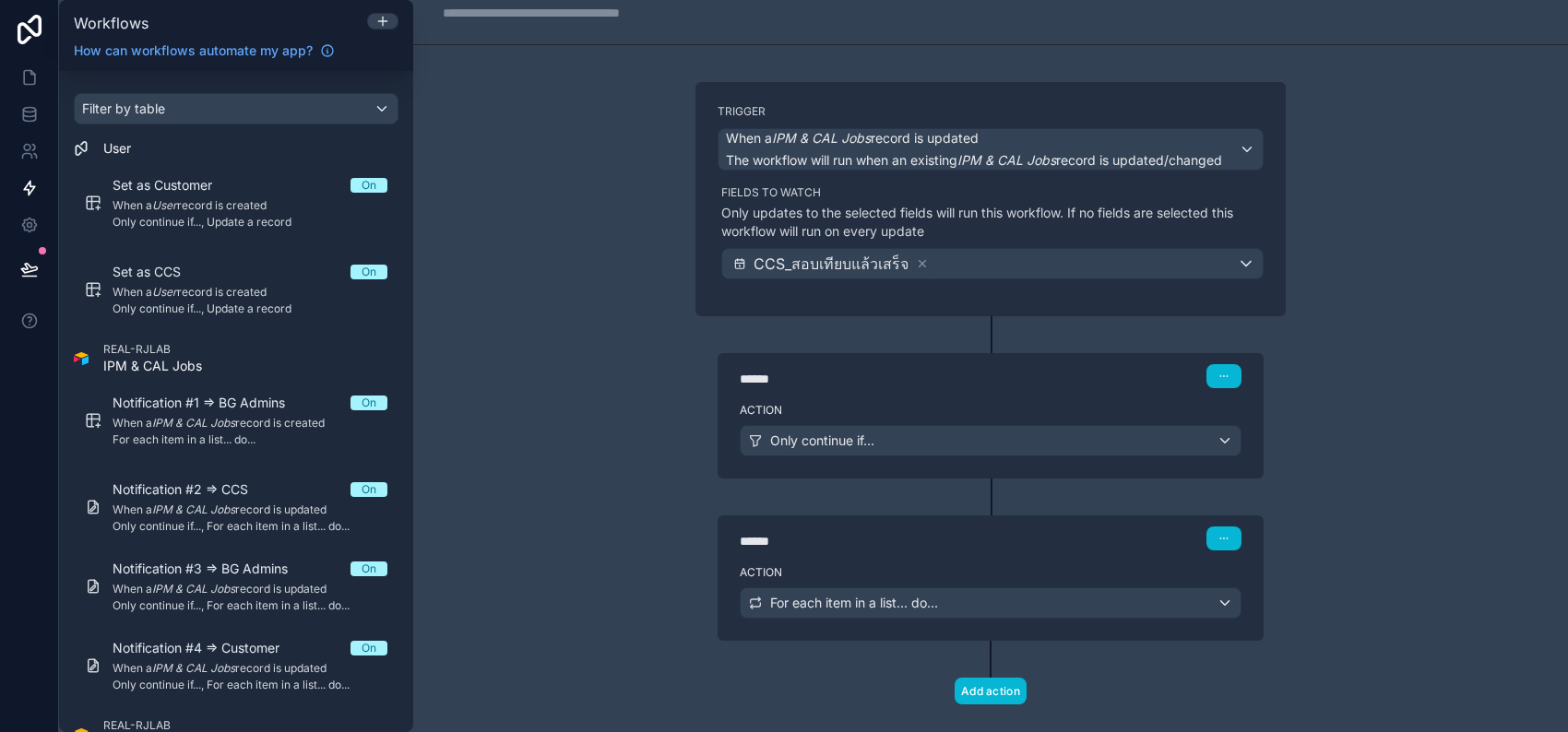
scroll to position [85, 0]
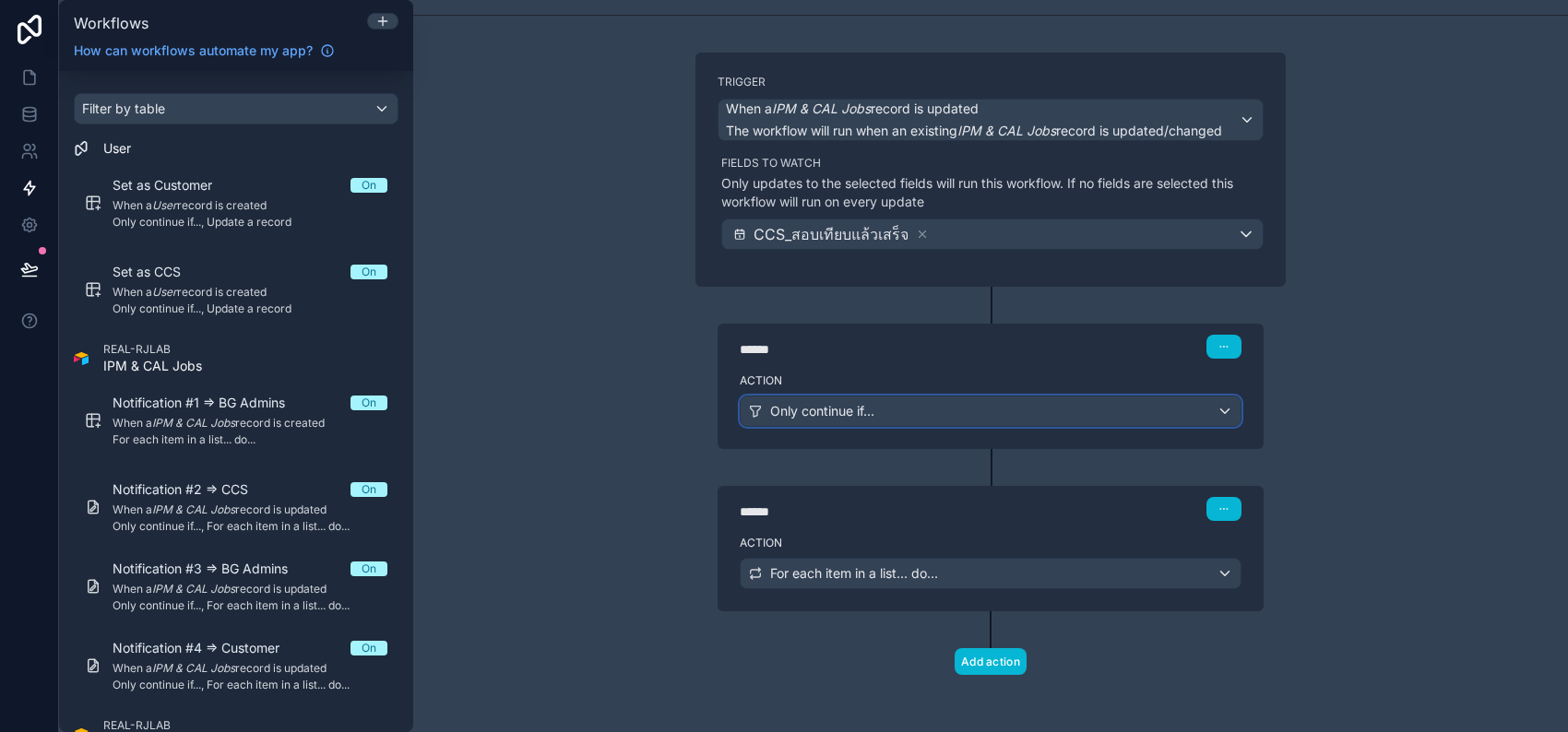
click at [890, 409] on div "Only continue if..." at bounding box center [991, 411] width 500 height 30
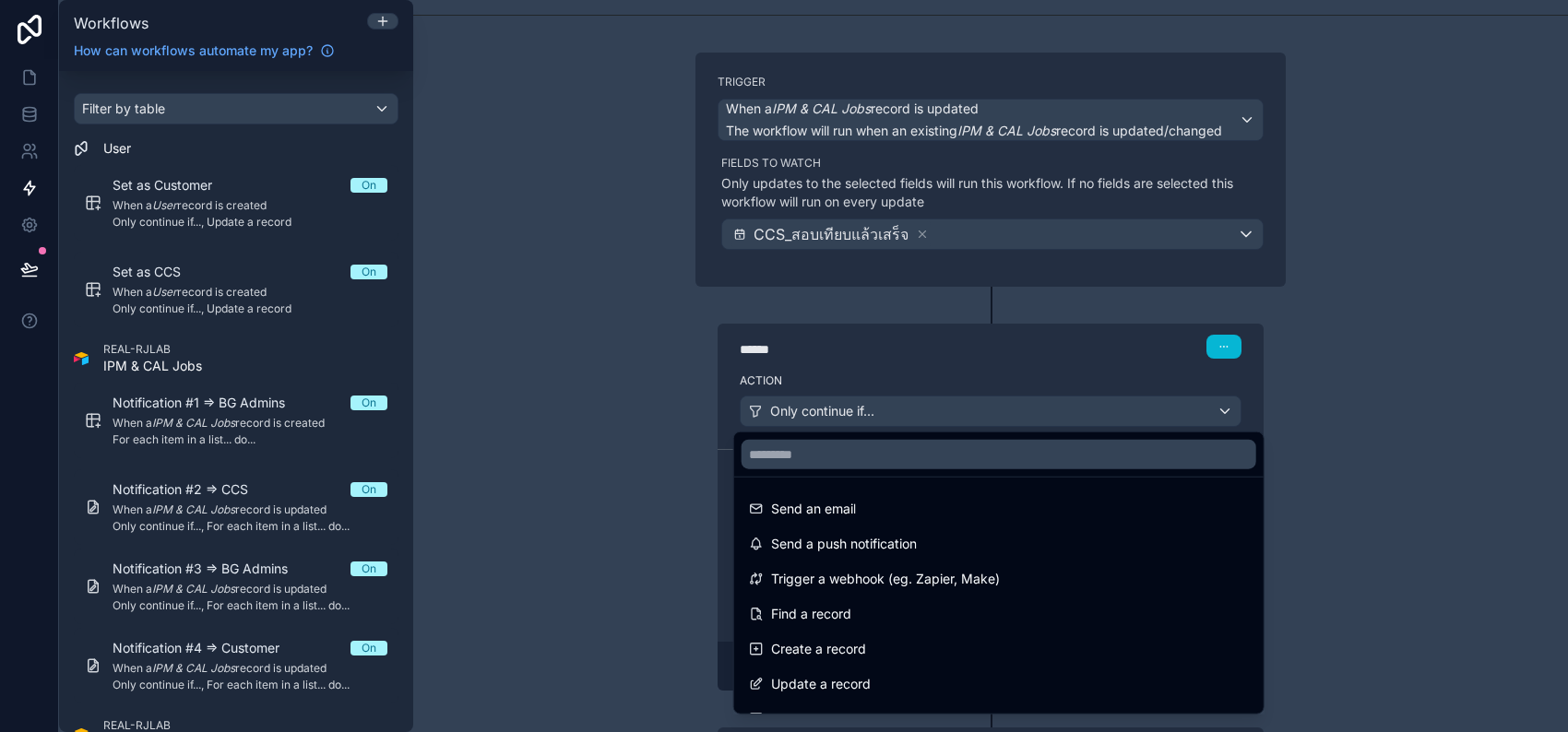
click at [938, 365] on div at bounding box center [784, 366] width 1568 height 732
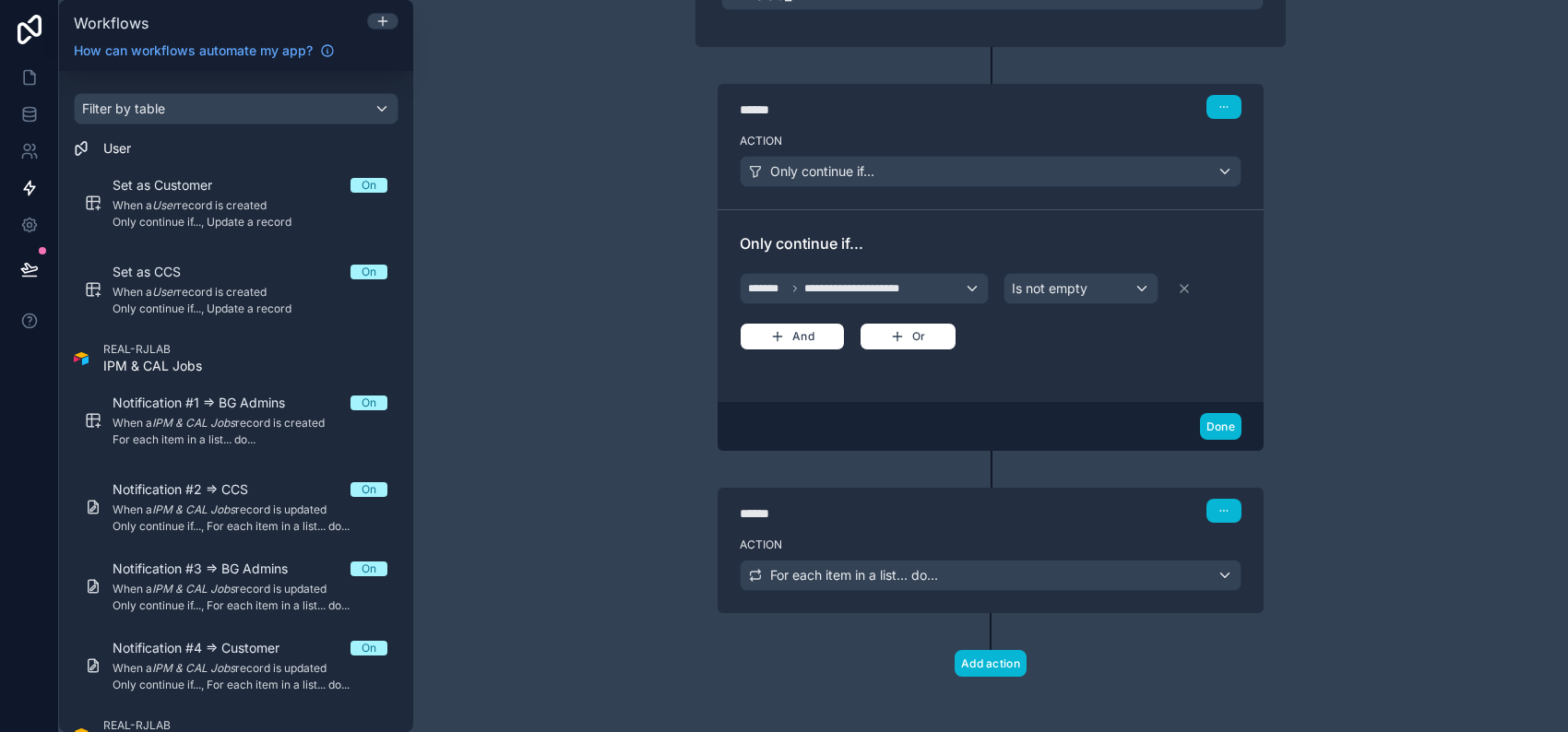
scroll to position [325, 0]
click at [897, 574] on span "For each item in a list... do..." at bounding box center [854, 574] width 168 height 18
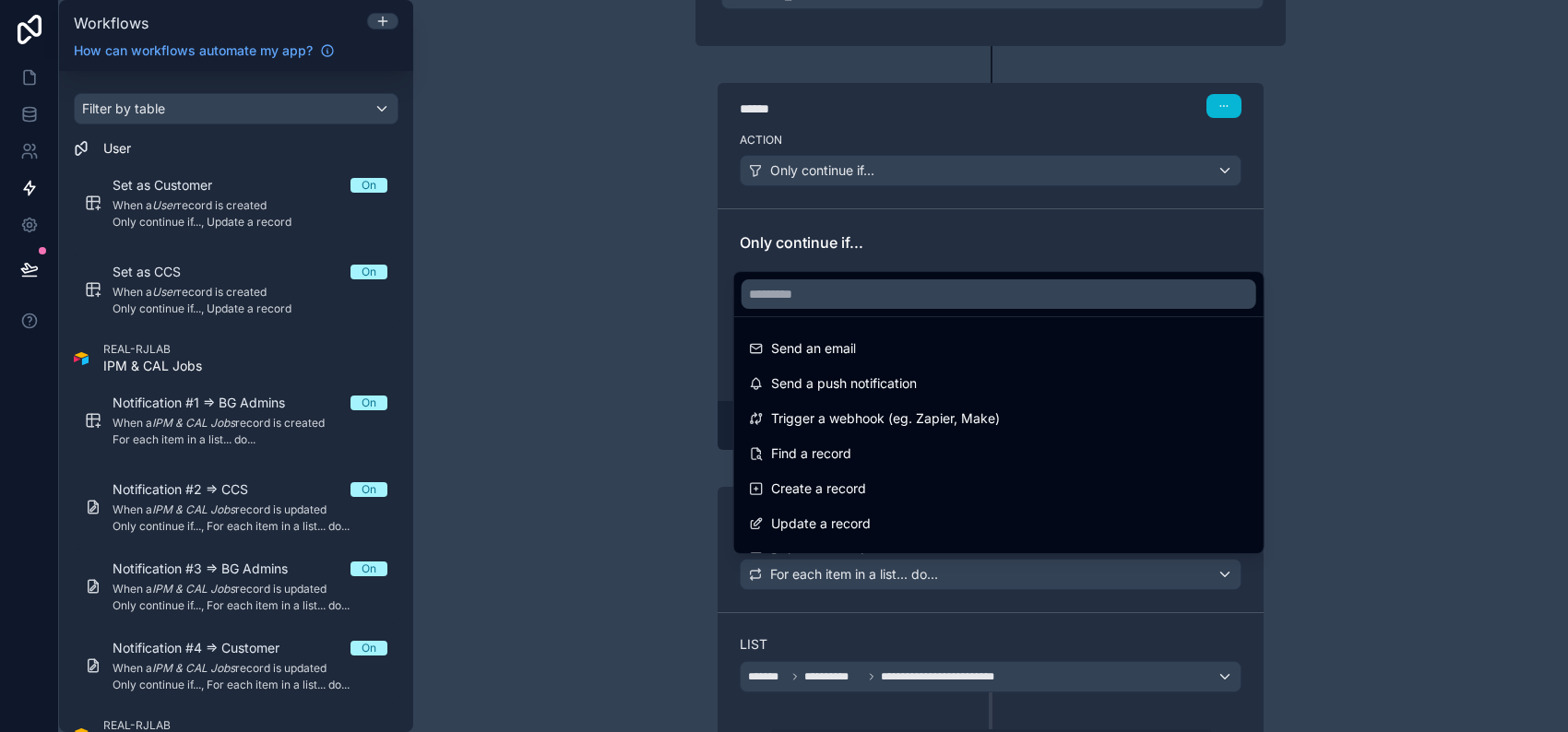
click at [623, 576] on div at bounding box center [784, 366] width 1568 height 732
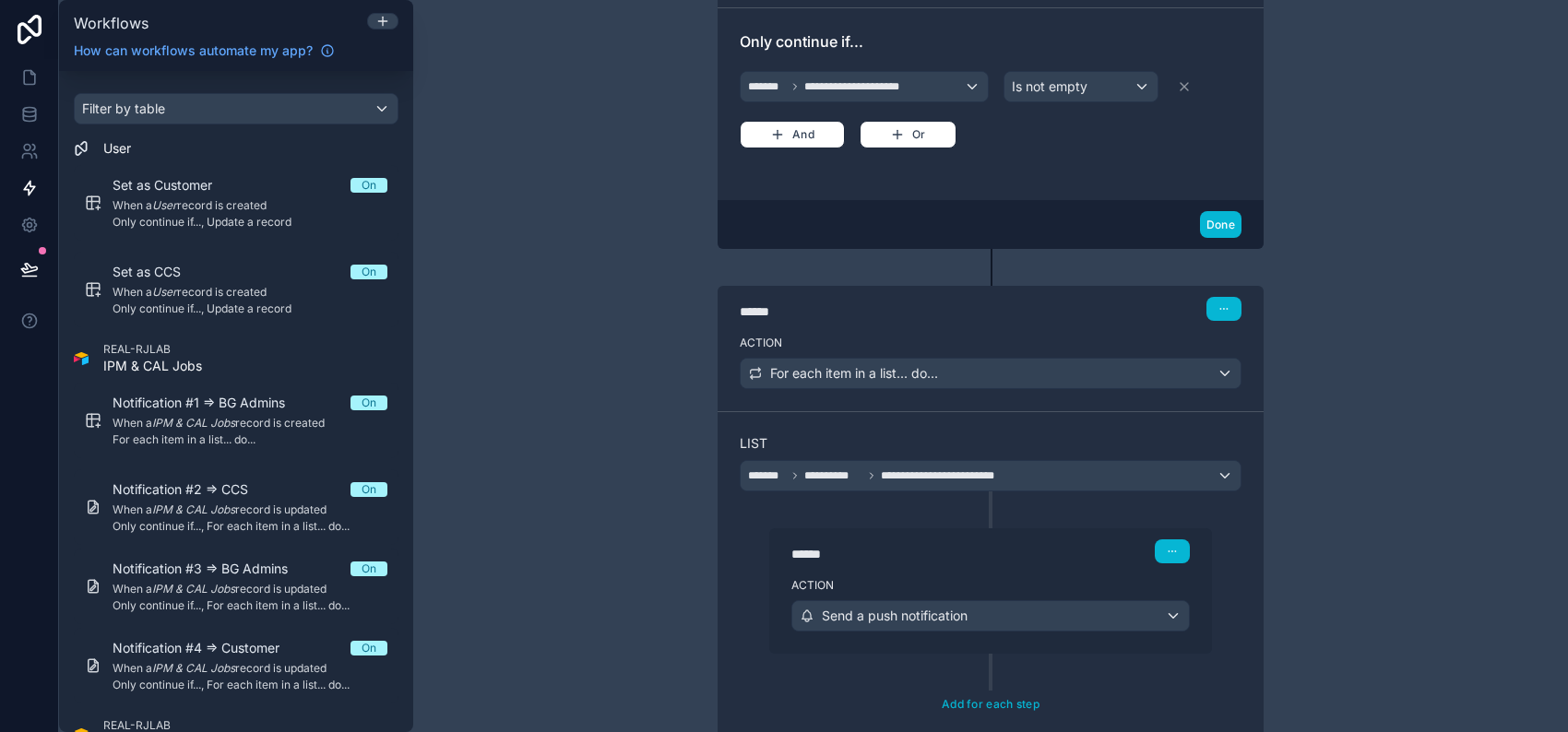
scroll to position [572, 0]
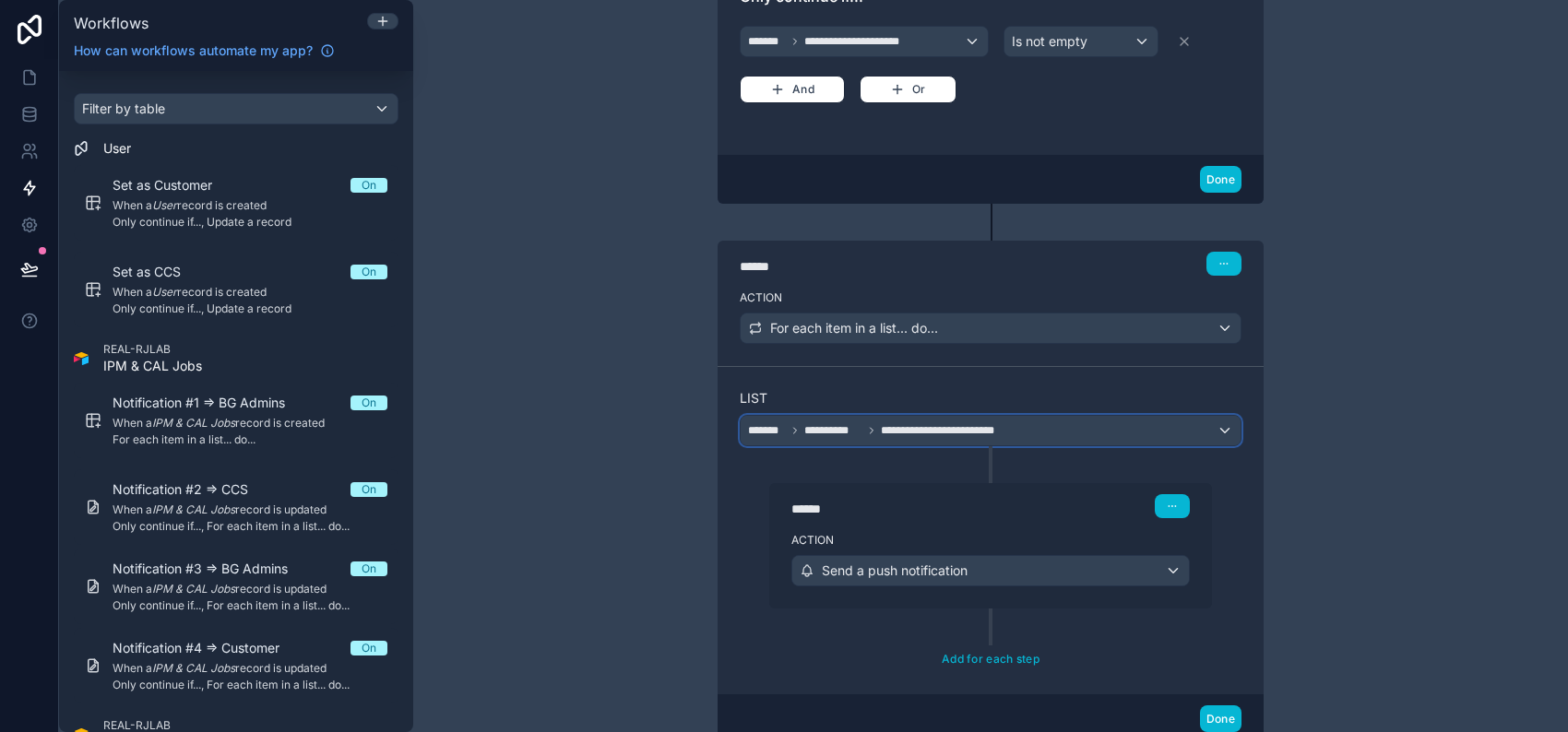
click at [1039, 421] on div "**********" at bounding box center [991, 430] width 500 height 30
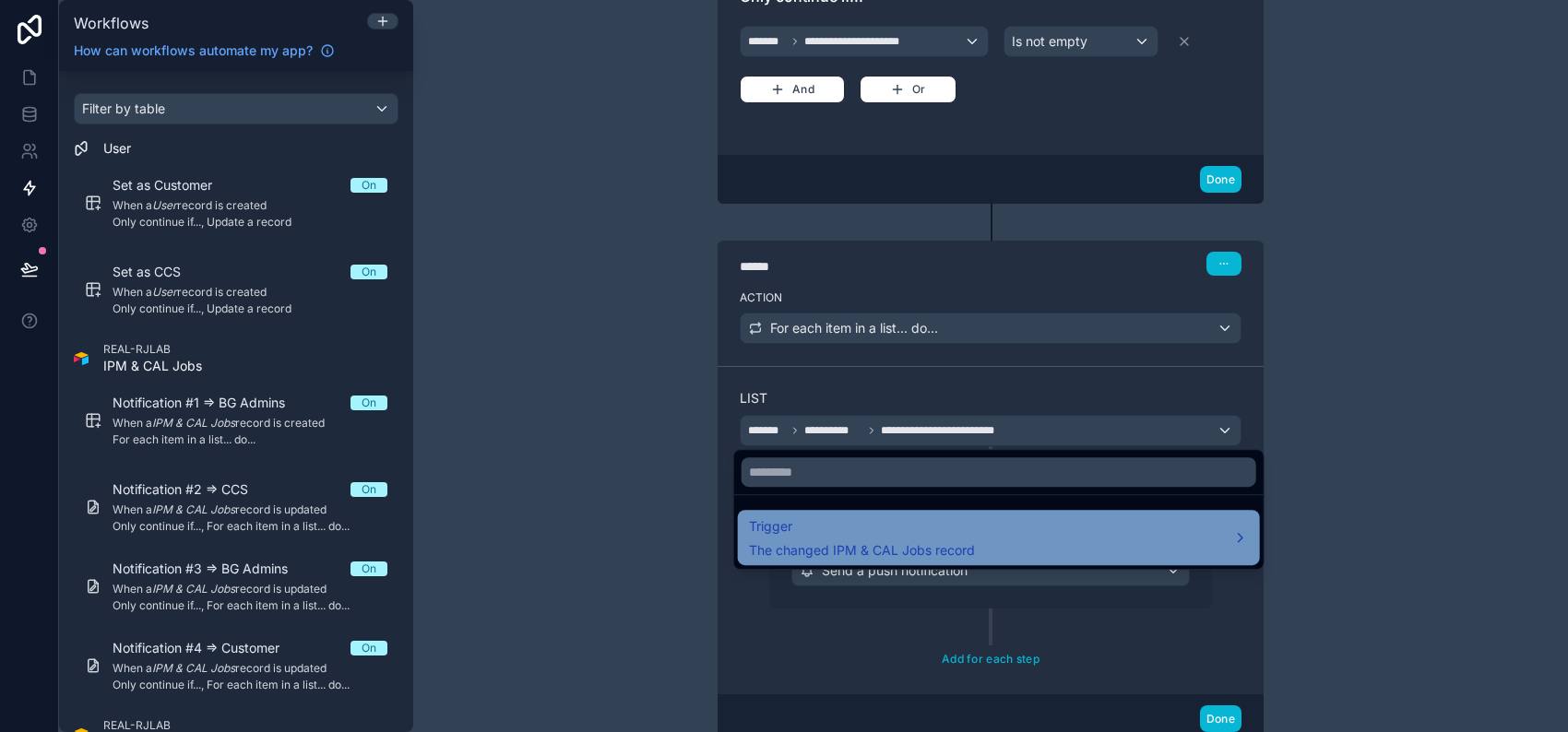
click at [999, 536] on div "Trigger The changed IPM & CAL Jobs record" at bounding box center [999, 537] width 500 height 44
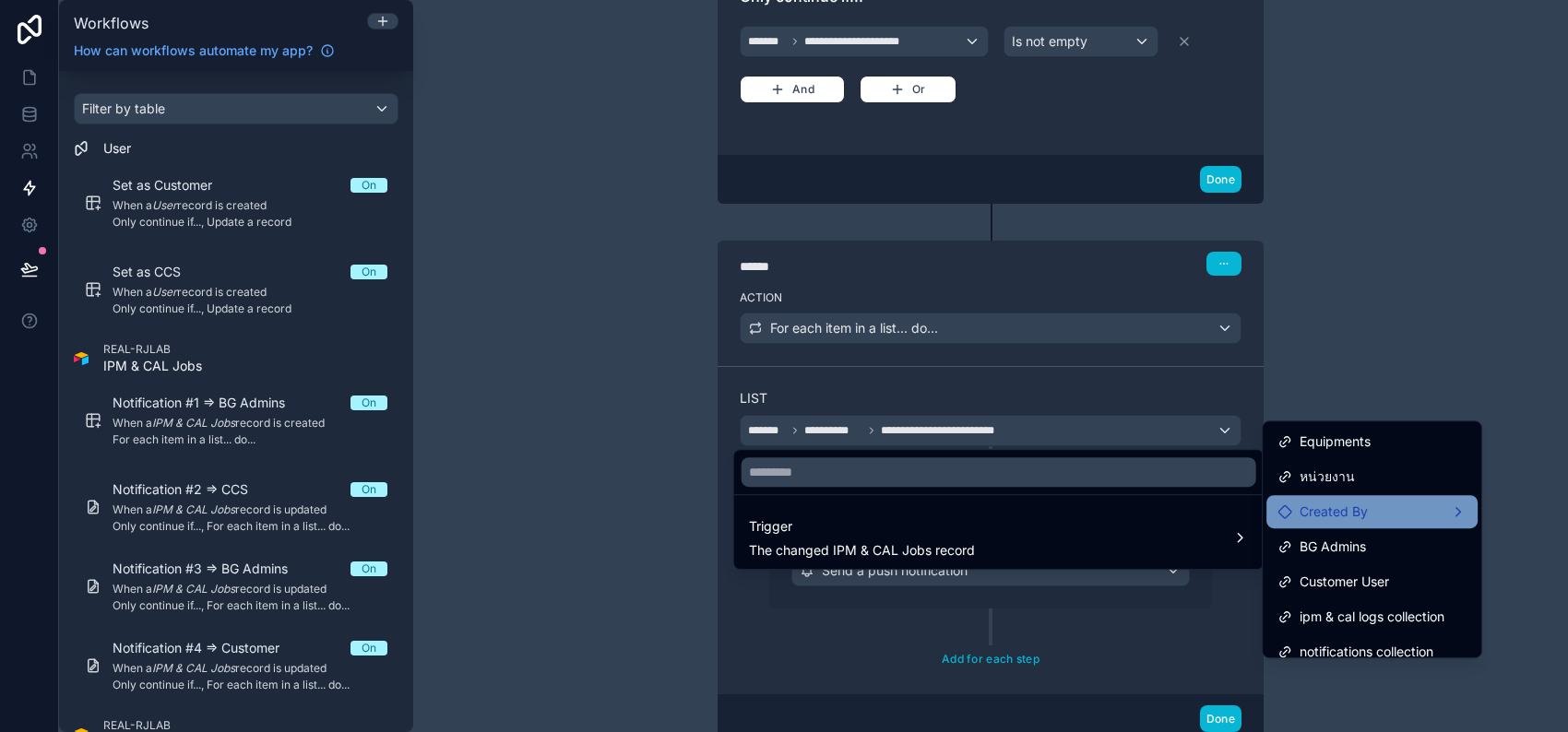
click at [1366, 501] on span "Created By" at bounding box center [1334, 511] width 69 height 22
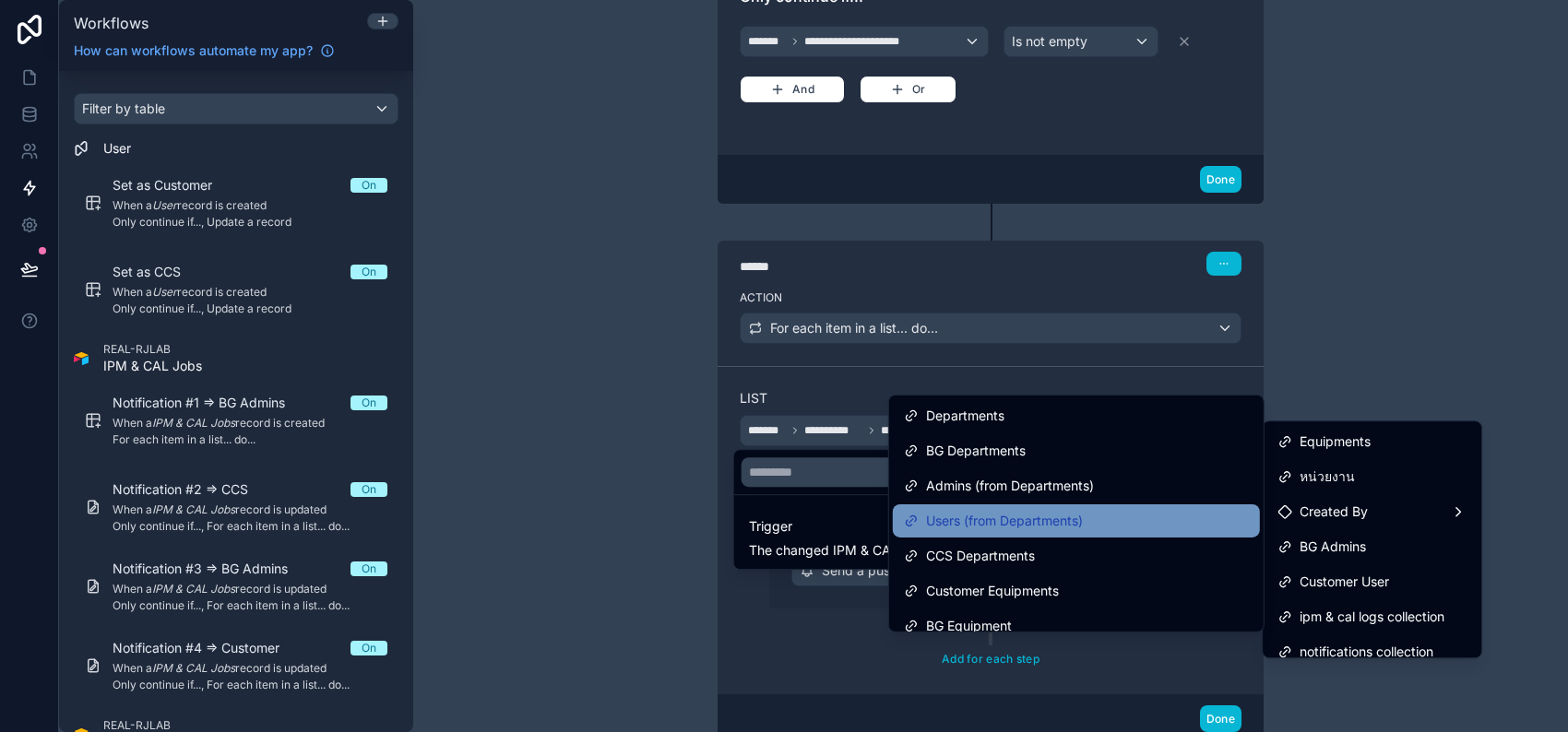
click at [1099, 514] on div "Users (from Departments)" at bounding box center [1076, 521] width 344 height 22
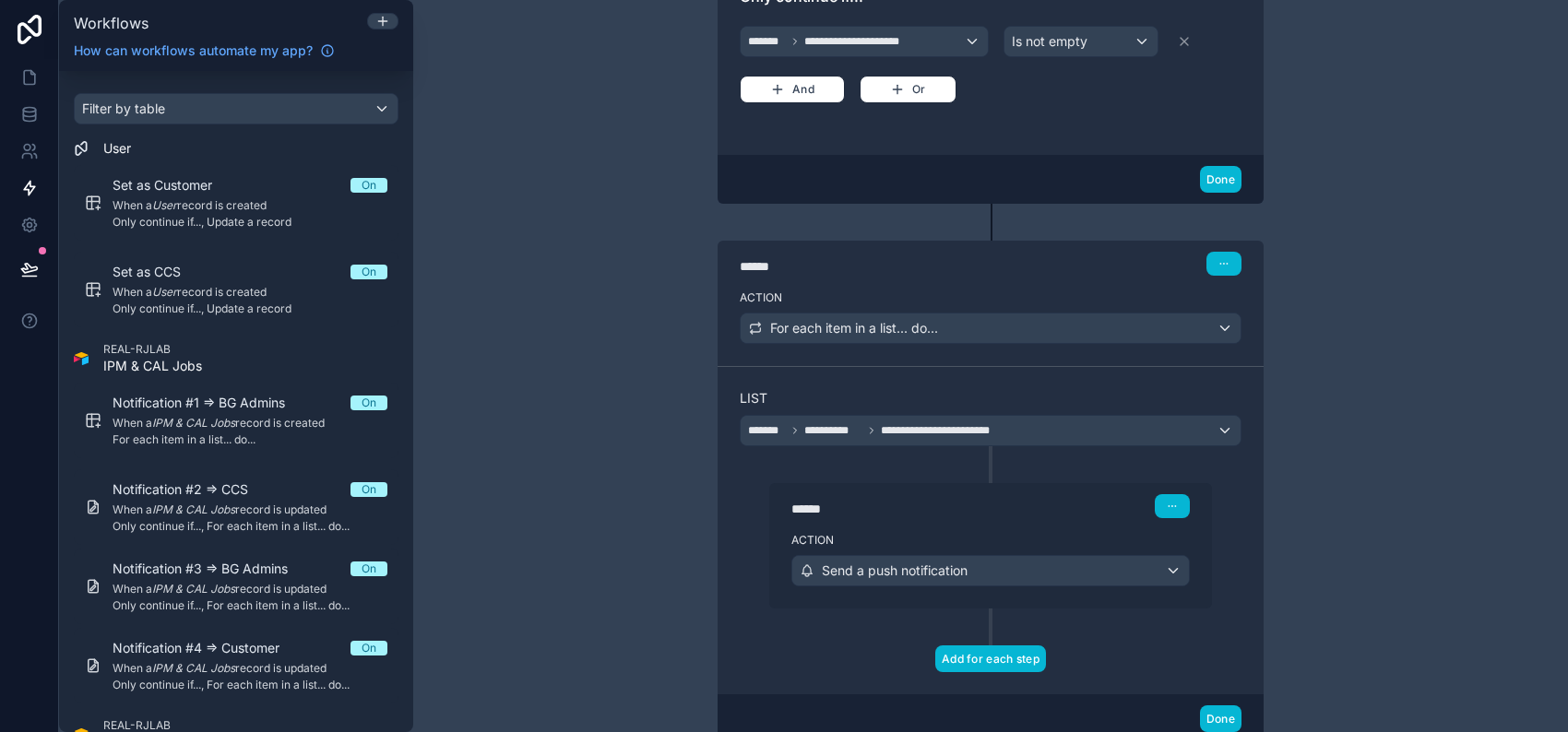
click at [1003, 650] on button "Add for each step" at bounding box center [990, 659] width 111 height 27
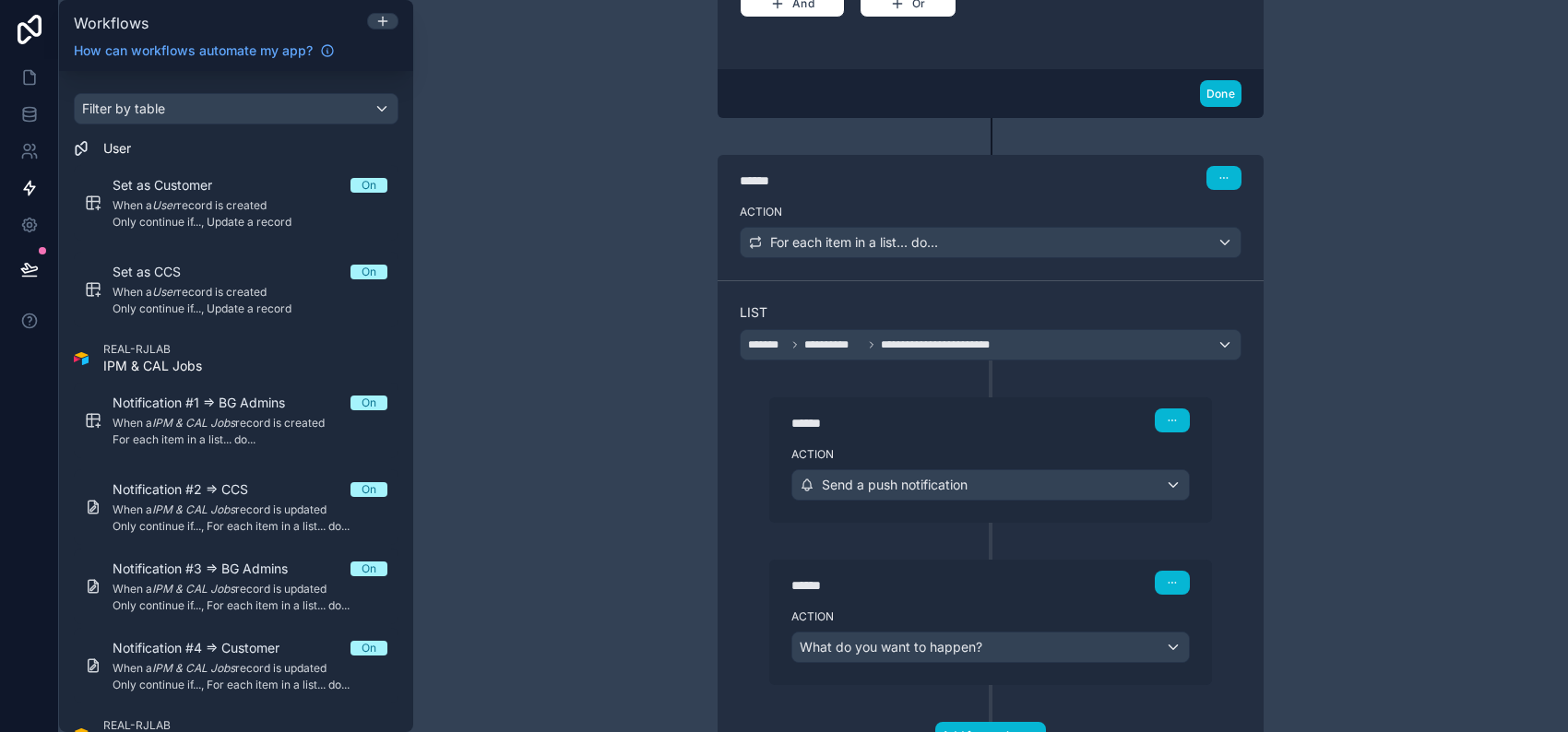
scroll to position [694, 0]
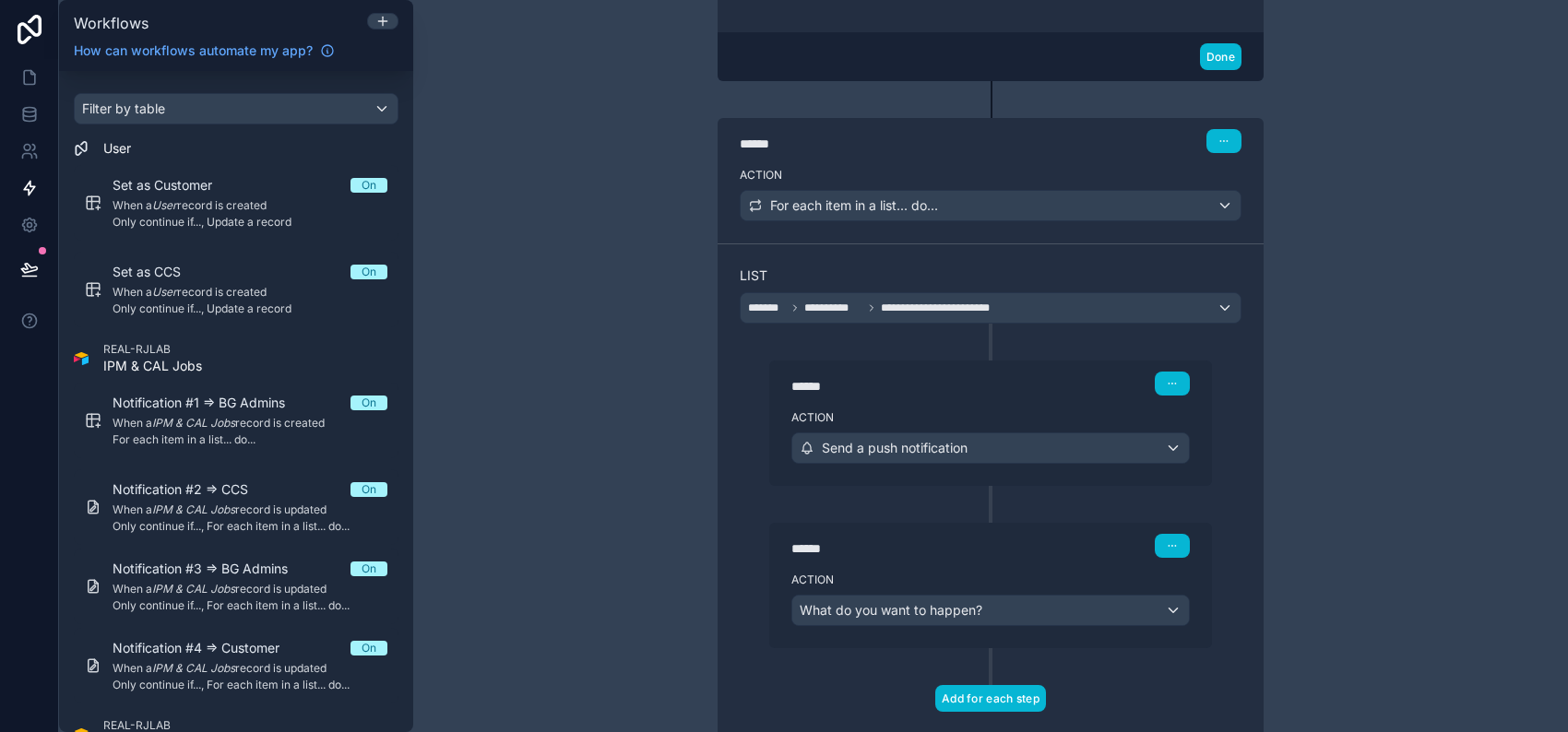
click at [997, 700] on button "Add for each step" at bounding box center [990, 698] width 111 height 27
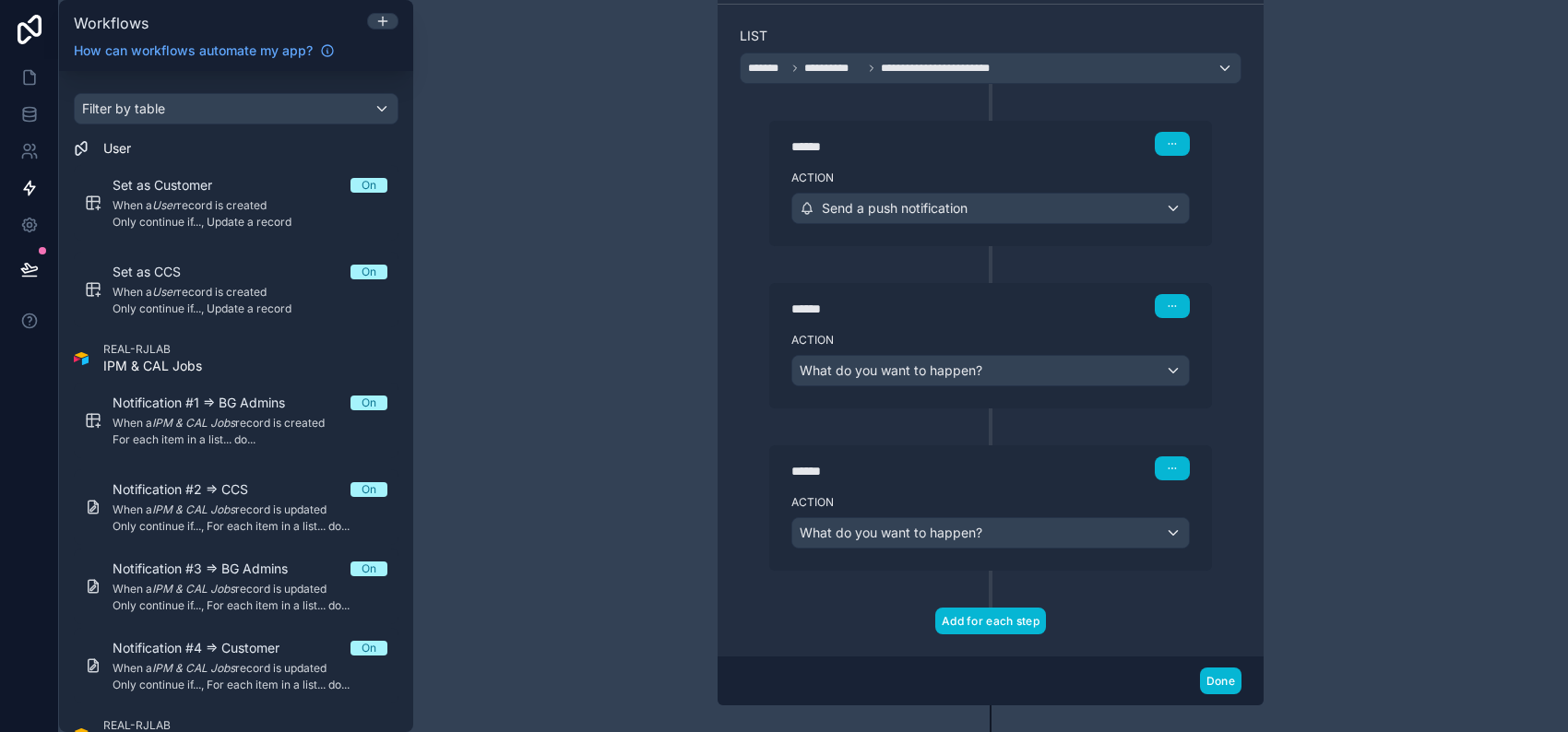
scroll to position [940, 0]
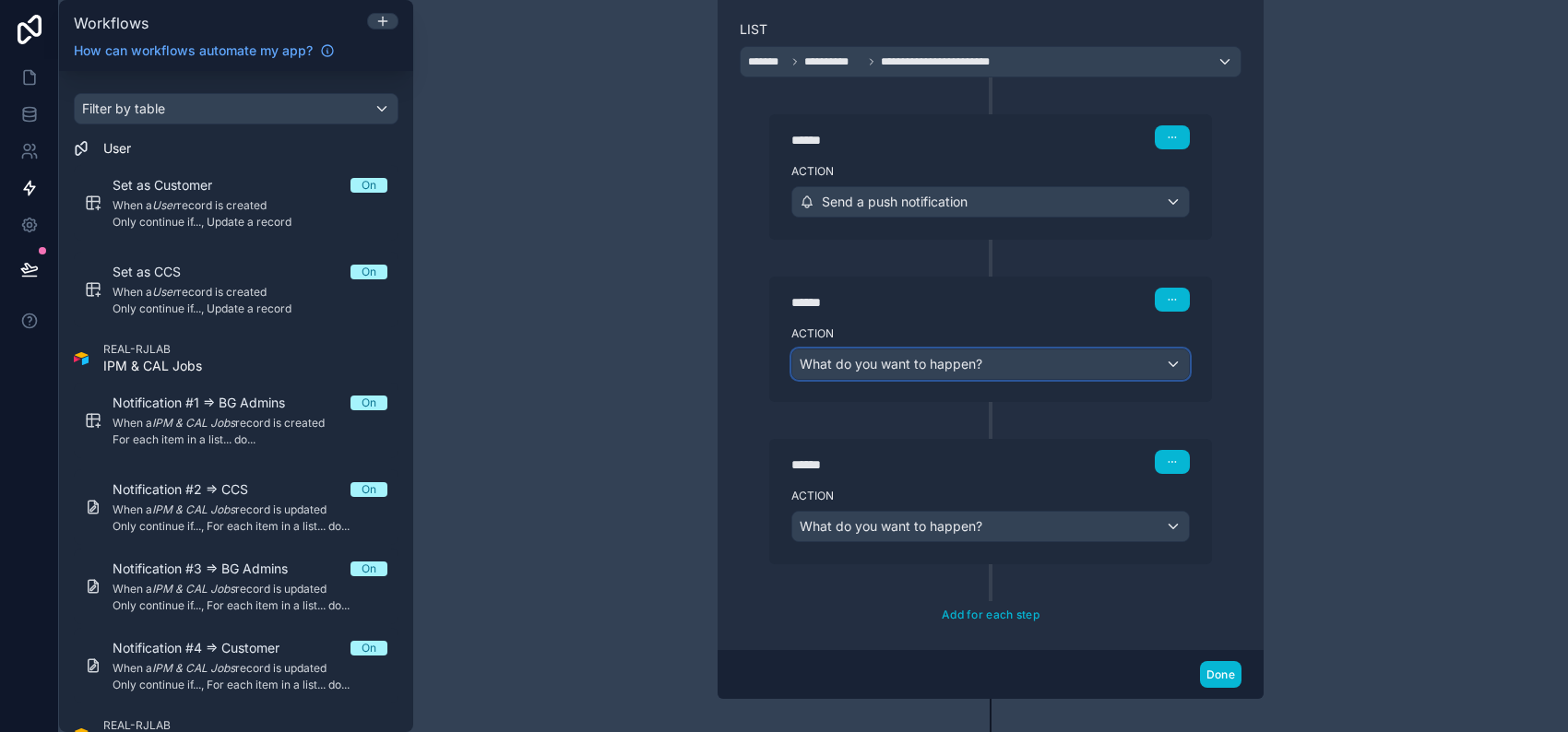
click at [1019, 354] on div "What do you want to happen?" at bounding box center [990, 364] width 397 height 30
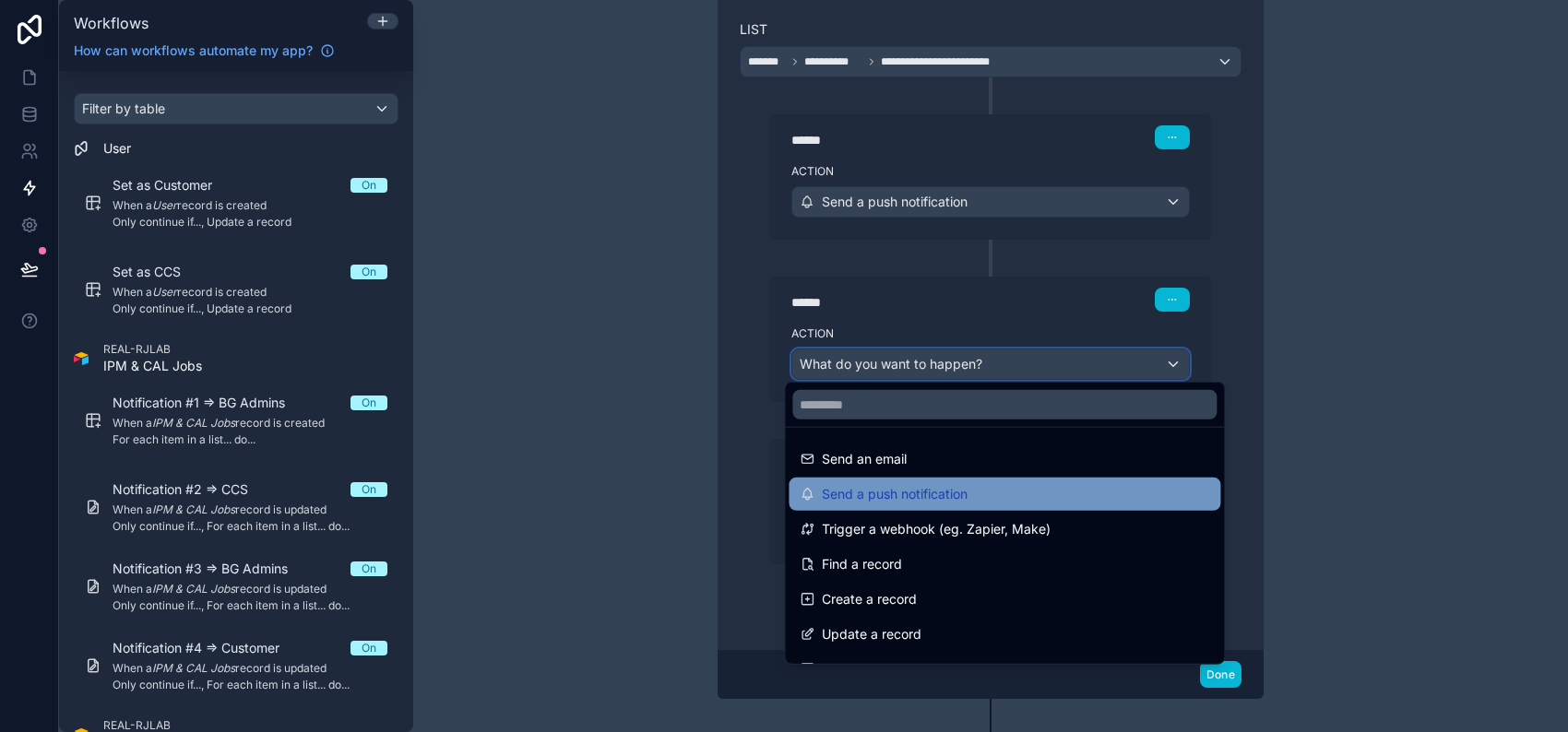
scroll to position [122, 0]
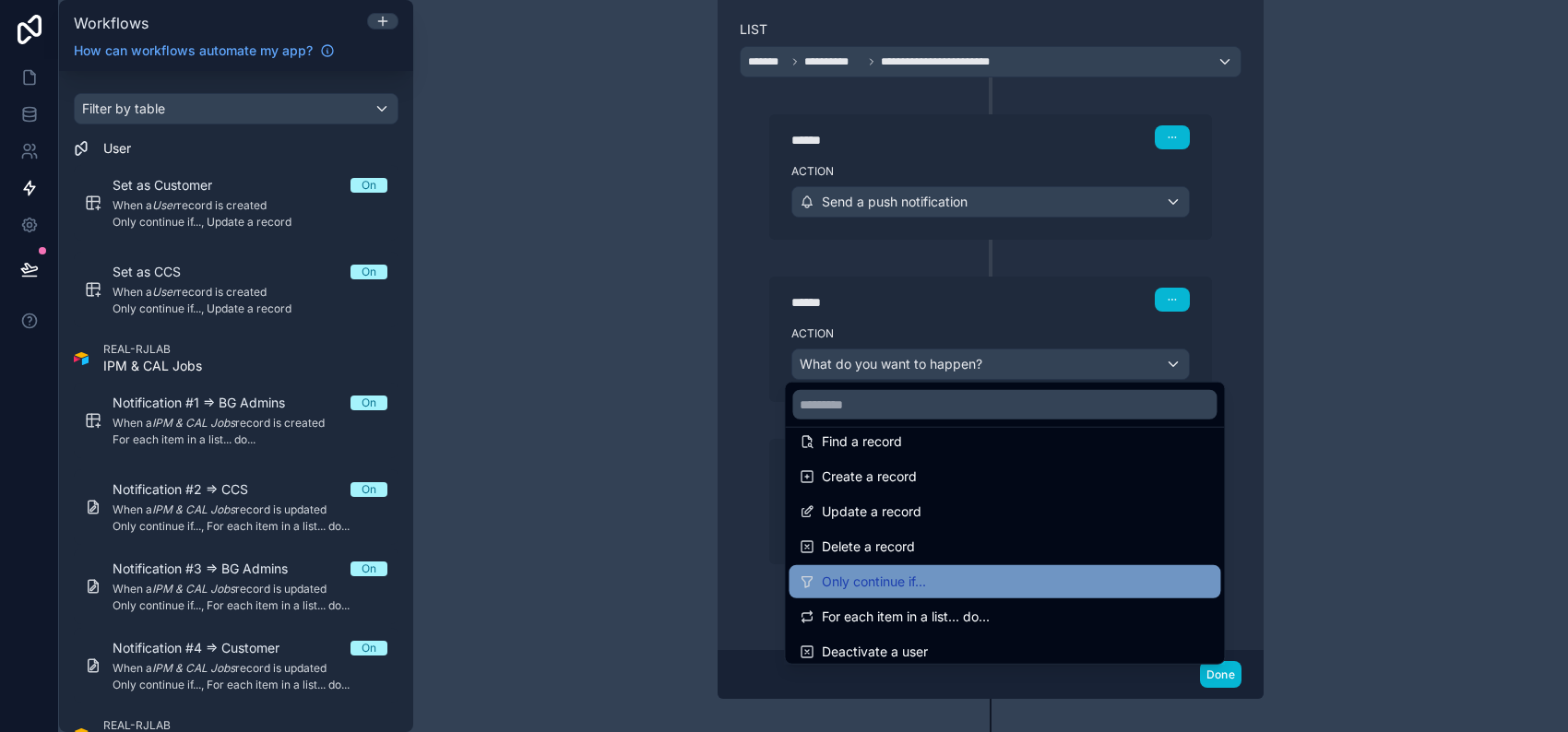
click at [953, 572] on div "Only continue if..." at bounding box center [1004, 582] width 409 height 22
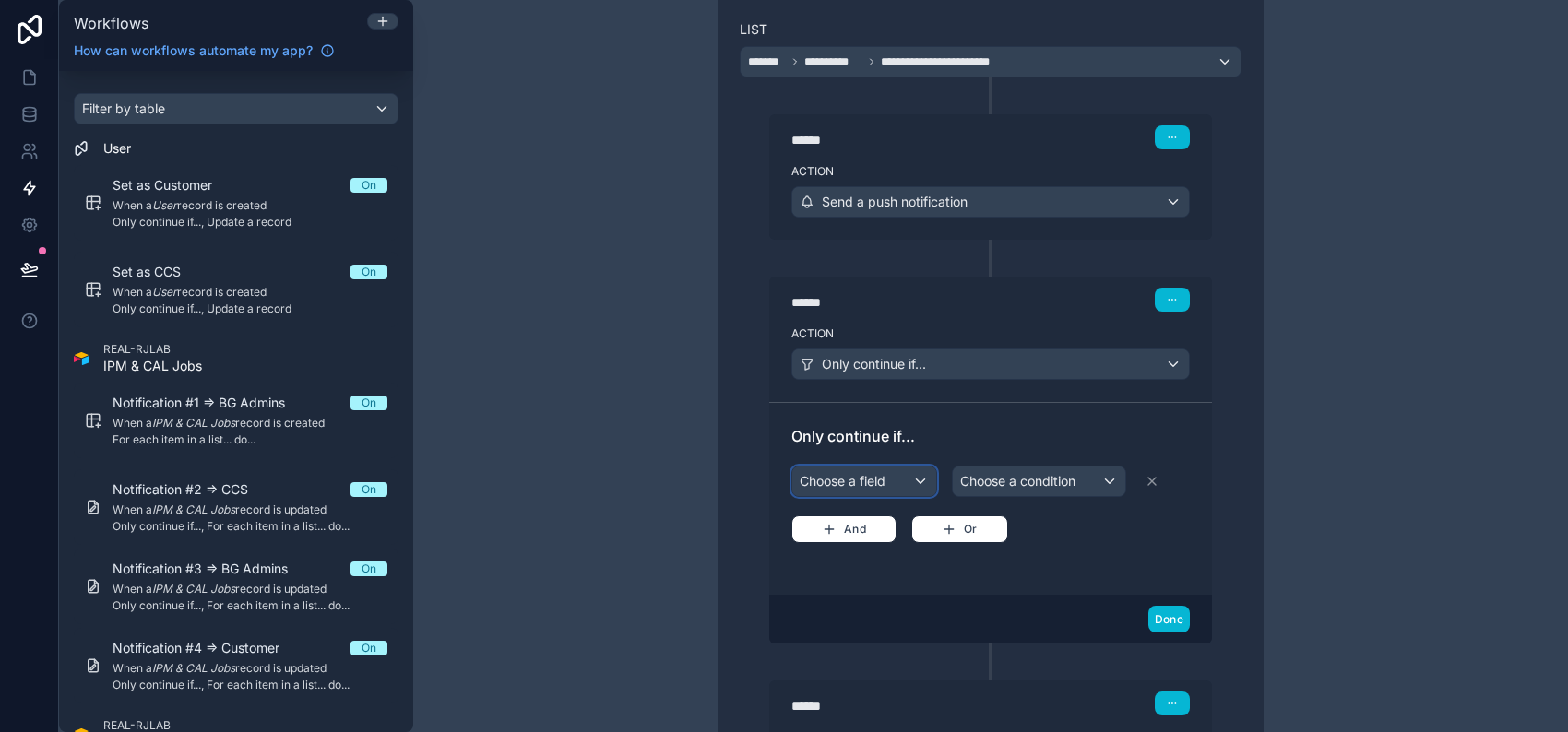
click at [868, 467] on div "Choose a field" at bounding box center [864, 481] width 144 height 30
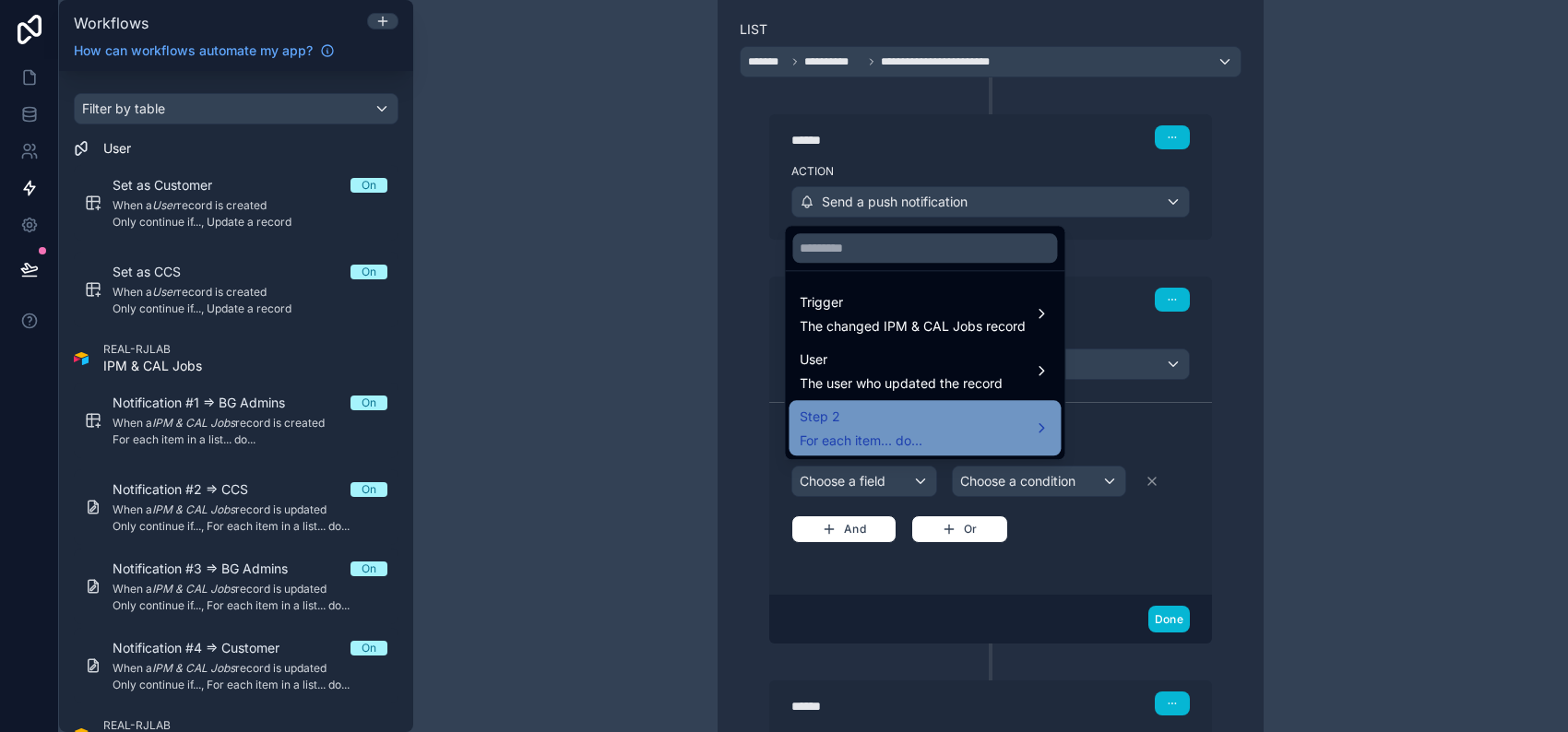
click at [900, 432] on span "For each item... do..." at bounding box center [861, 440] width 123 height 18
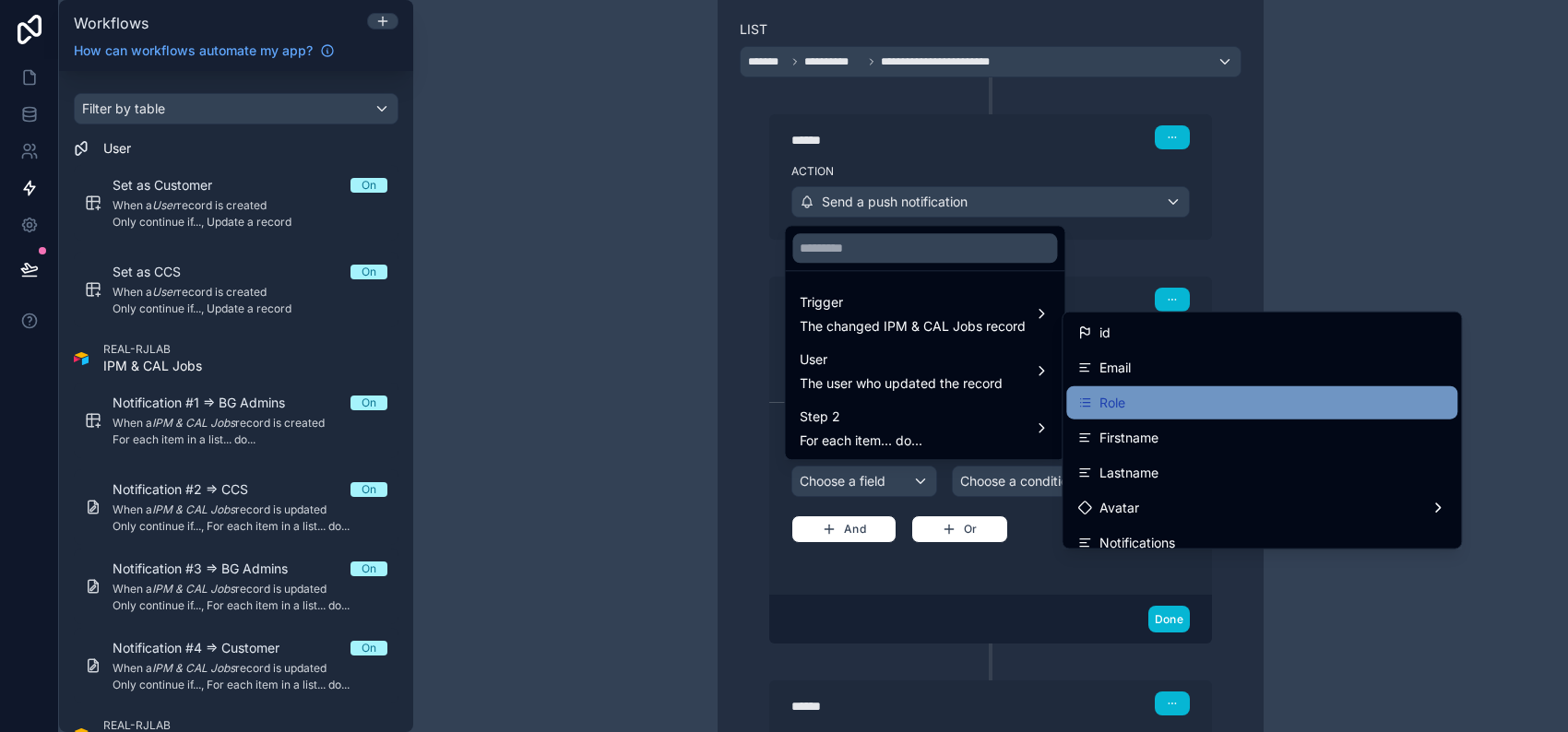
click at [1157, 410] on div "Role" at bounding box center [1261, 402] width 369 height 22
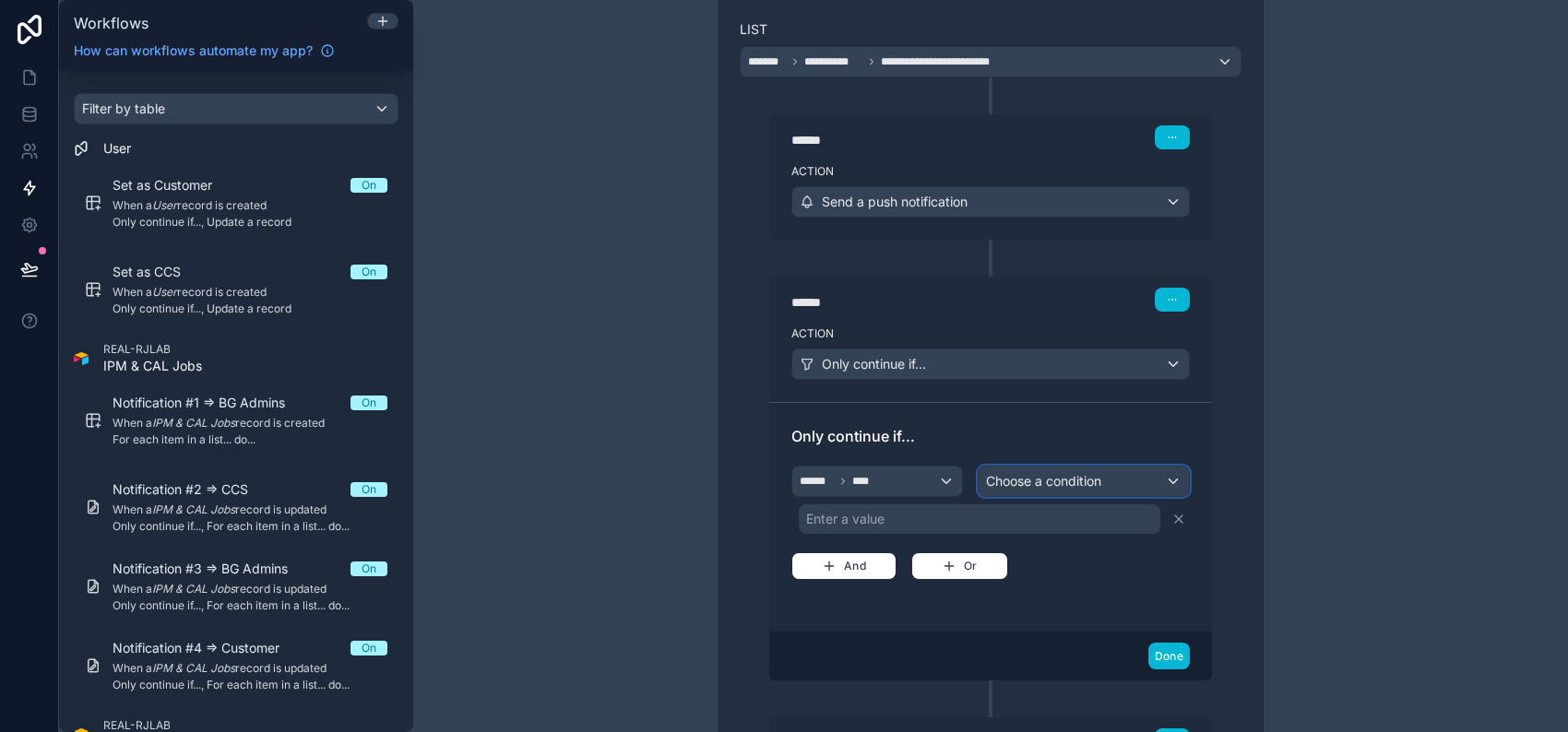
click at [1075, 482] on span "Choose a condition" at bounding box center [1043, 480] width 115 height 15
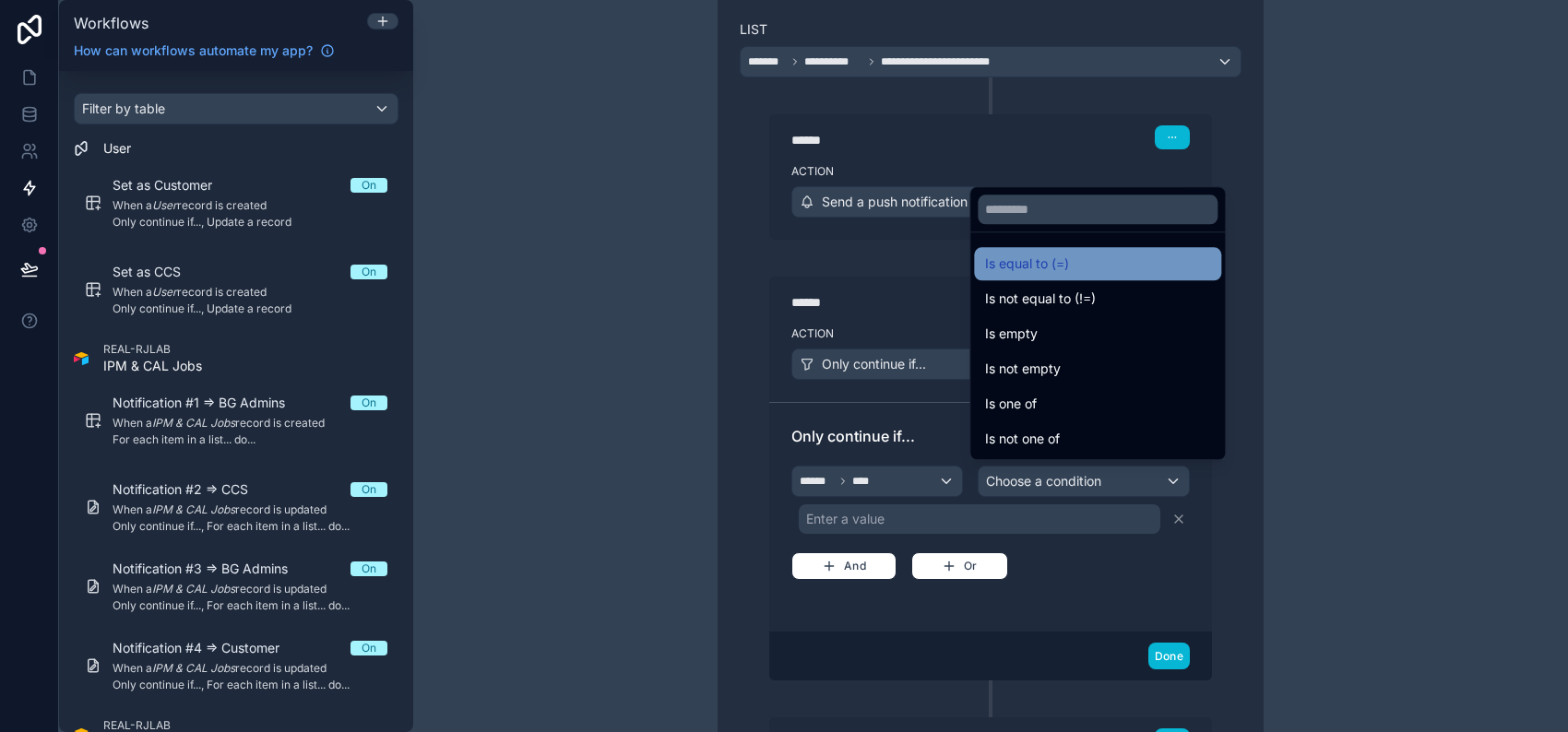
click at [1081, 263] on div "Is equal to (=)" at bounding box center [1097, 263] width 225 height 22
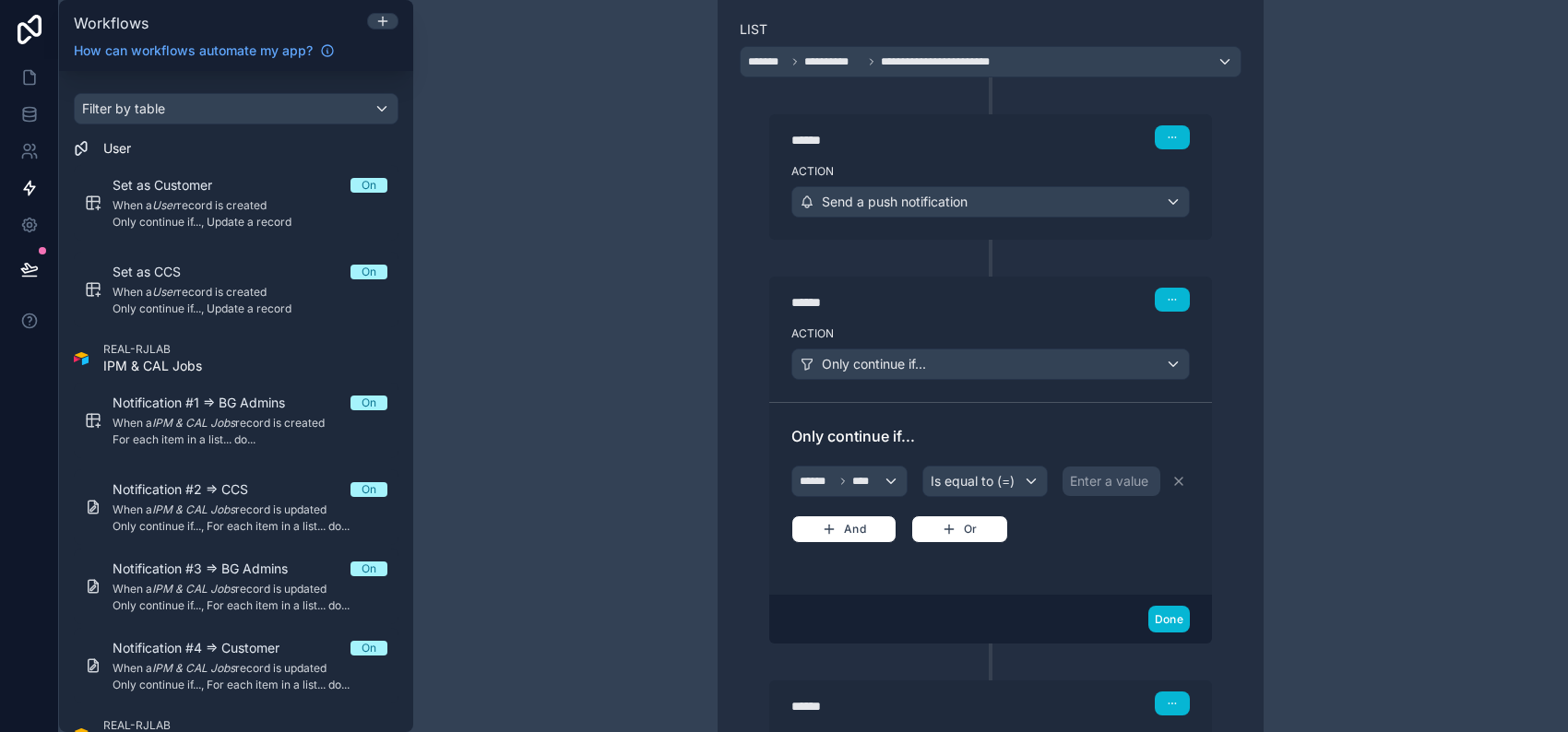
click at [1088, 480] on div "Enter a value" at bounding box center [1109, 480] width 78 height 18
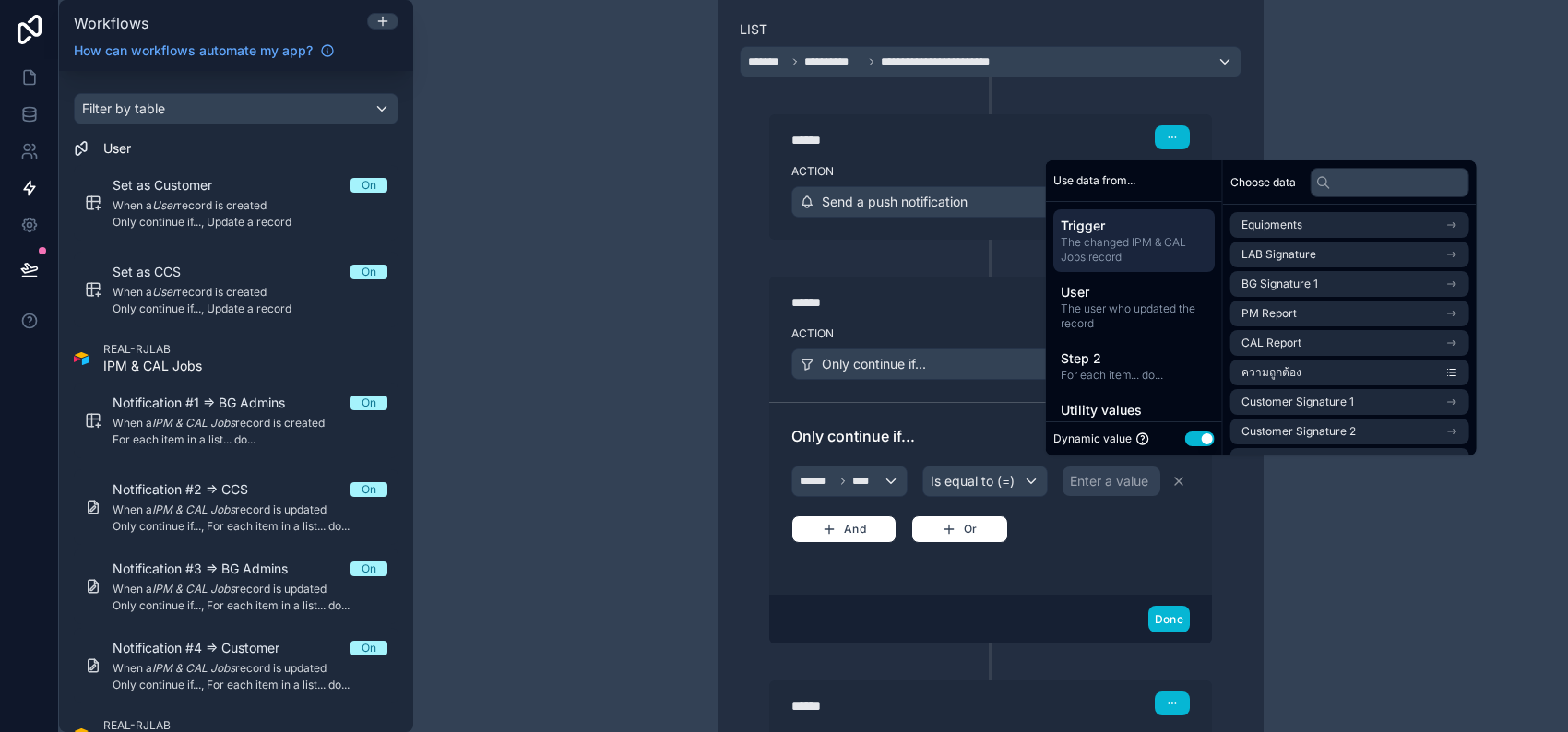
click at [1201, 438] on button "Use setting" at bounding box center [1199, 438] width 30 height 14
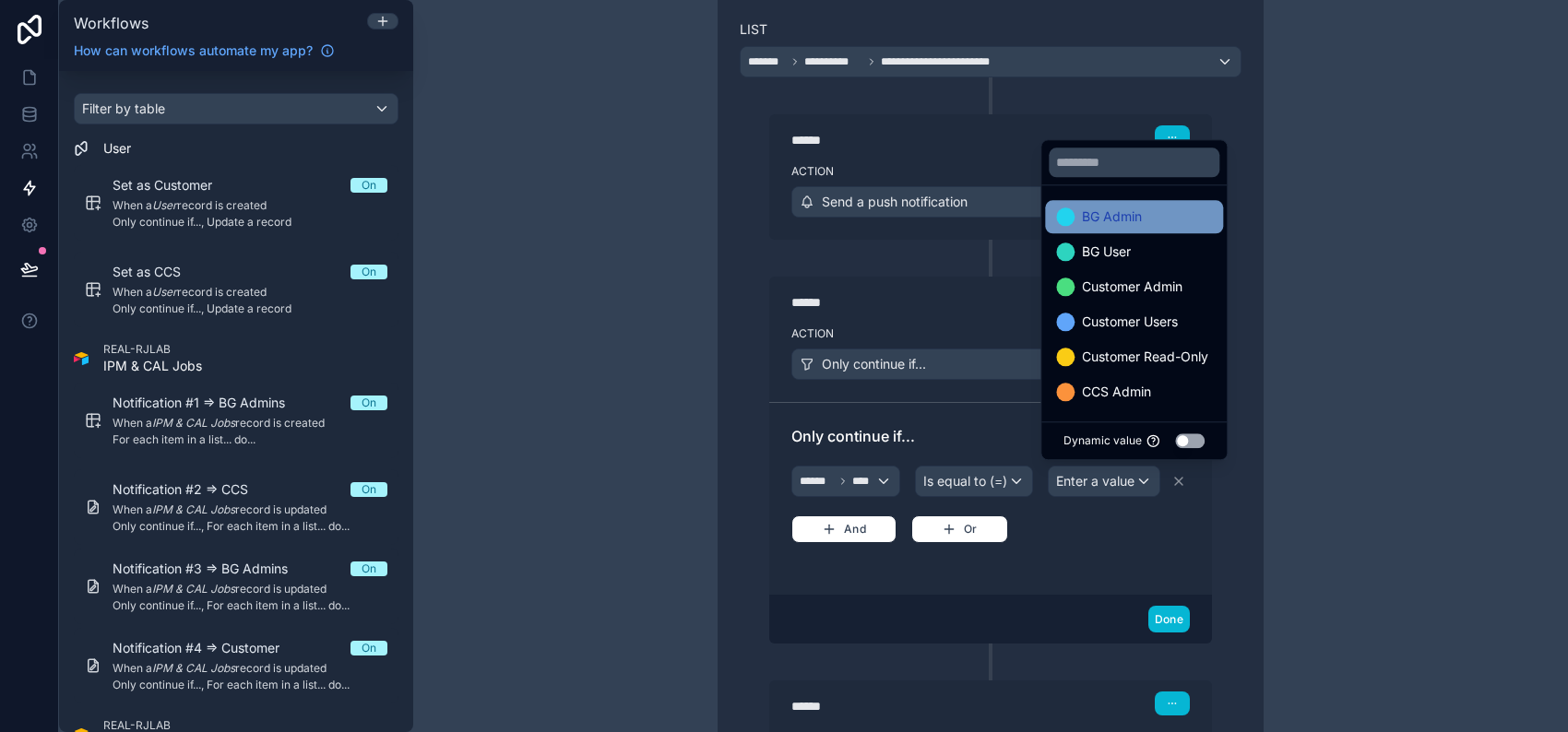
click at [1169, 216] on div "BG Admin" at bounding box center [1134, 216] width 156 height 22
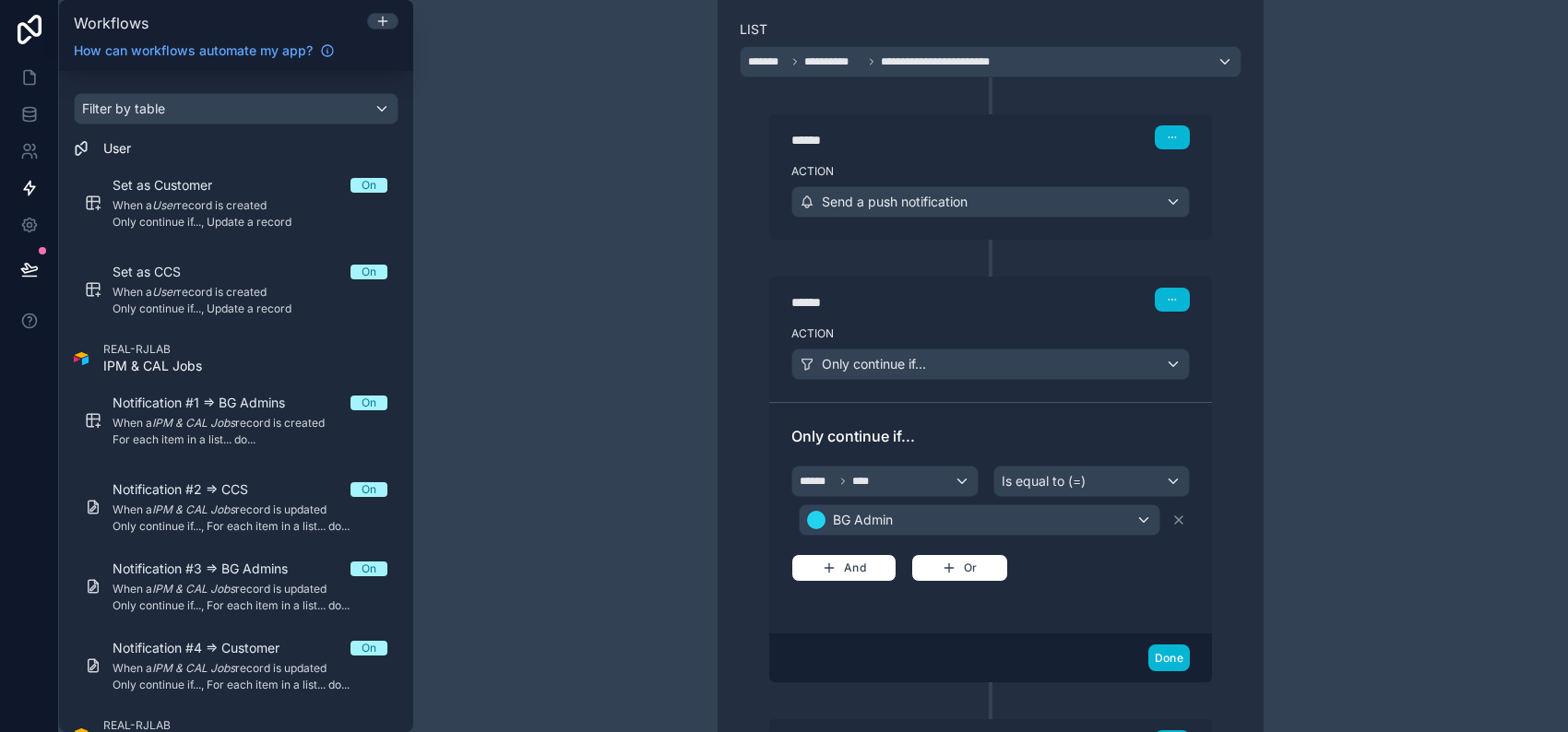
click at [1089, 577] on div "Only continue if... ****** **** Is equal to (=) BG Admin And Or" at bounding box center [990, 518] width 399 height 186
drag, startPoint x: 1093, startPoint y: 129, endPoint x: 1076, endPoint y: 567, distance: 438.3
click at [1076, 567] on div "****** Step 3 Action Send a push notification ****** Step 4 Action Only continu…" at bounding box center [991, 460] width 502 height 767
click at [1156, 654] on button "Done" at bounding box center [1169, 658] width 41 height 27
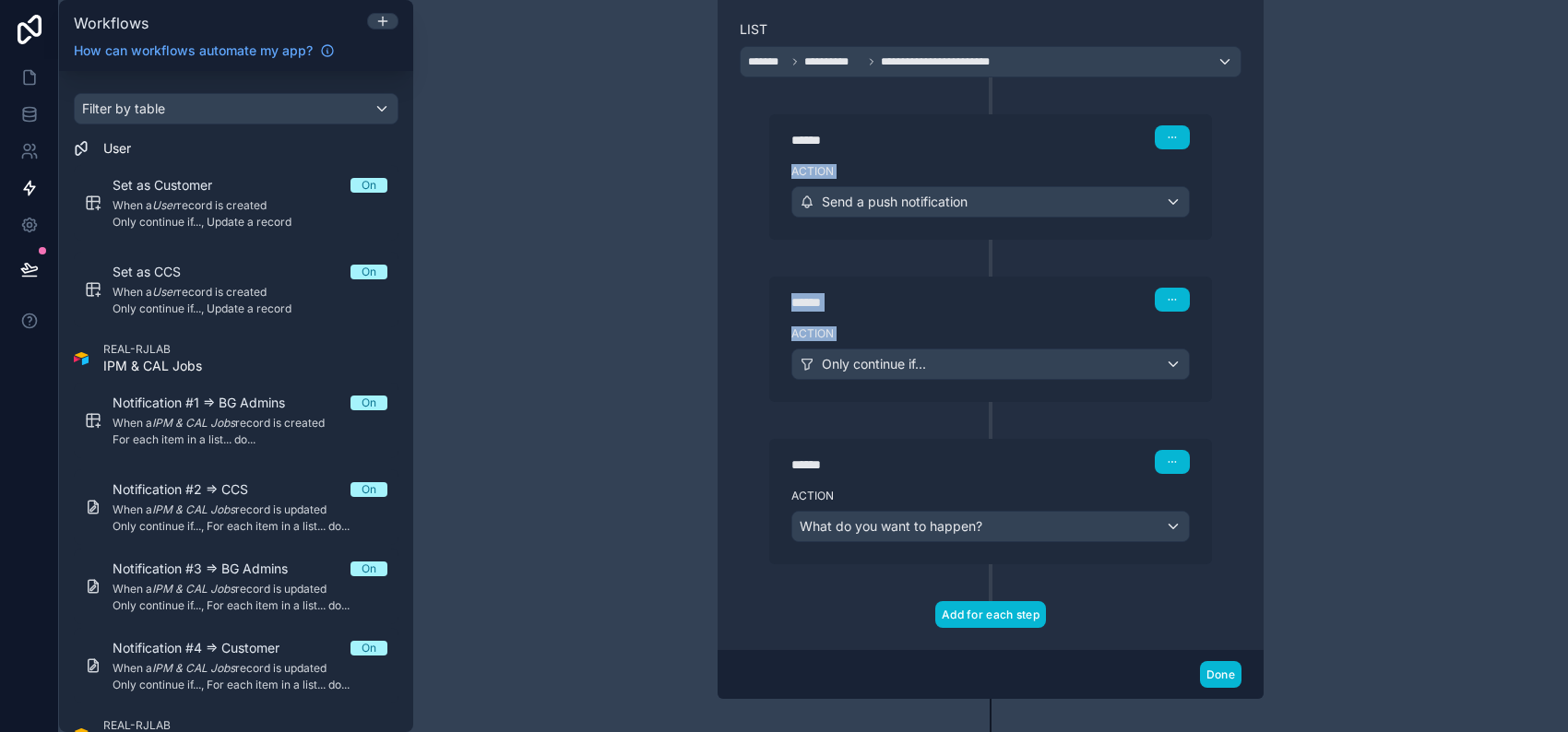
click at [1010, 606] on button "Add for each step" at bounding box center [990, 614] width 111 height 27
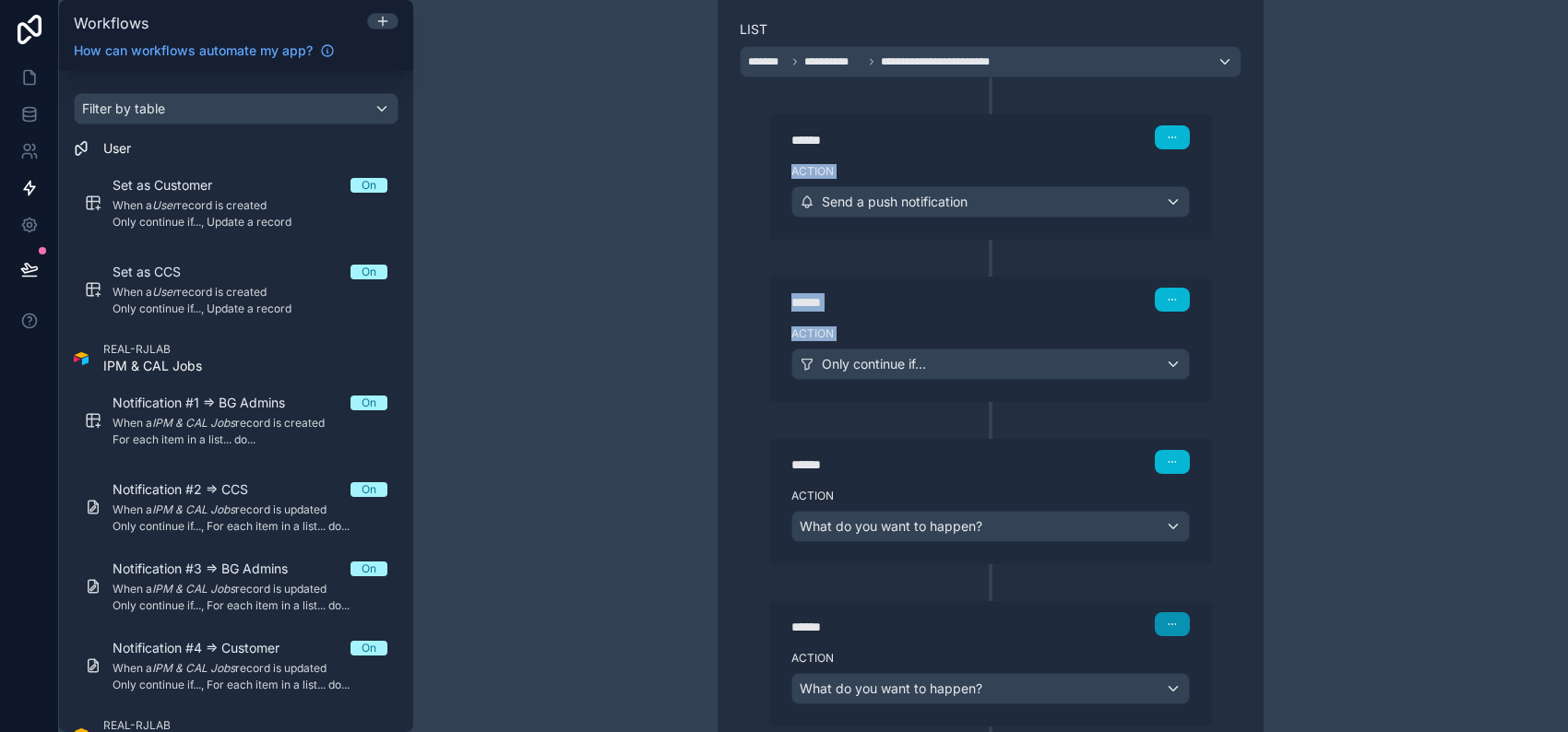
click at [1169, 612] on button "button" at bounding box center [1172, 624] width 35 height 24
click at [1191, 683] on span "Delete" at bounding box center [1199, 690] width 34 height 14
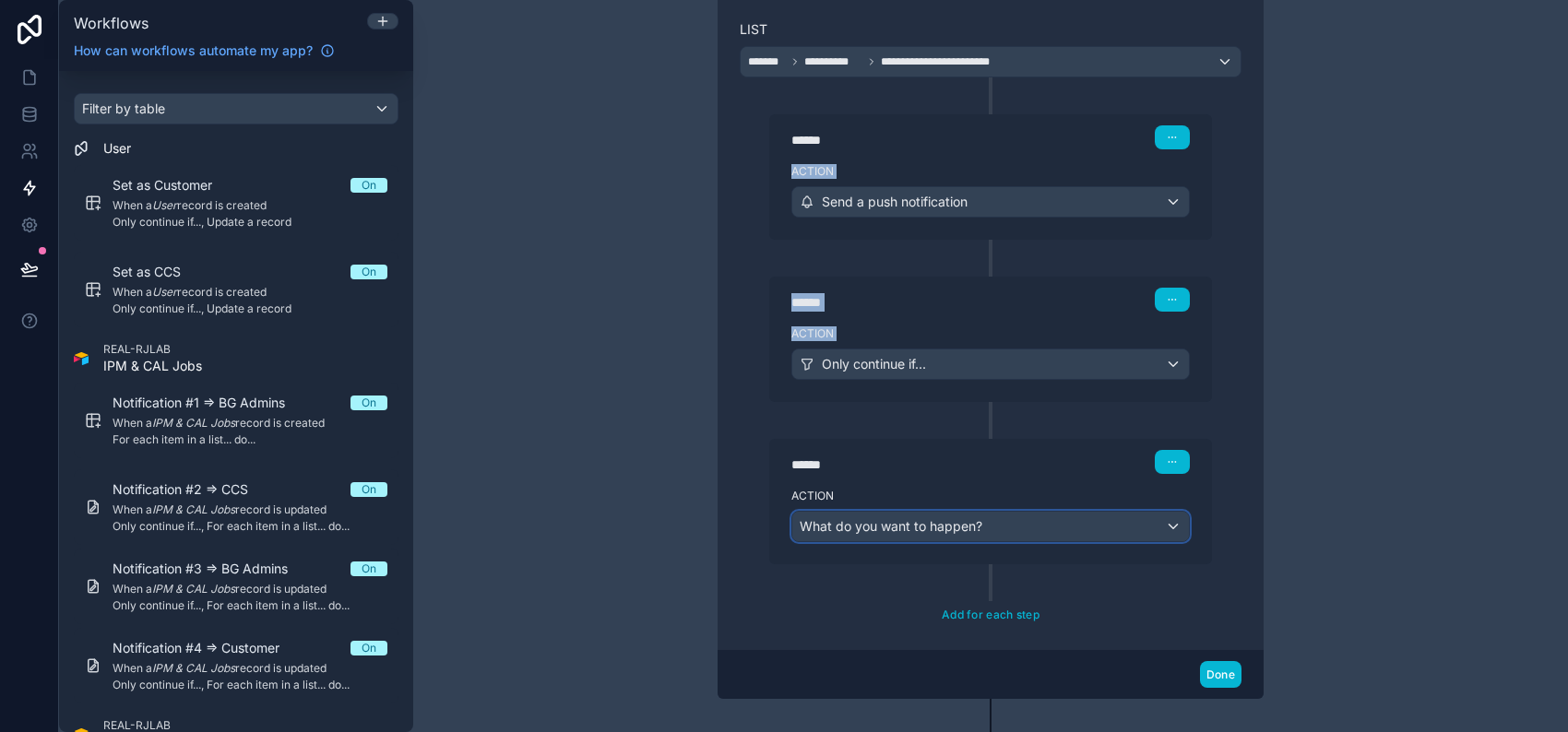
click at [1055, 520] on div "What do you want to happen?" at bounding box center [990, 526] width 397 height 30
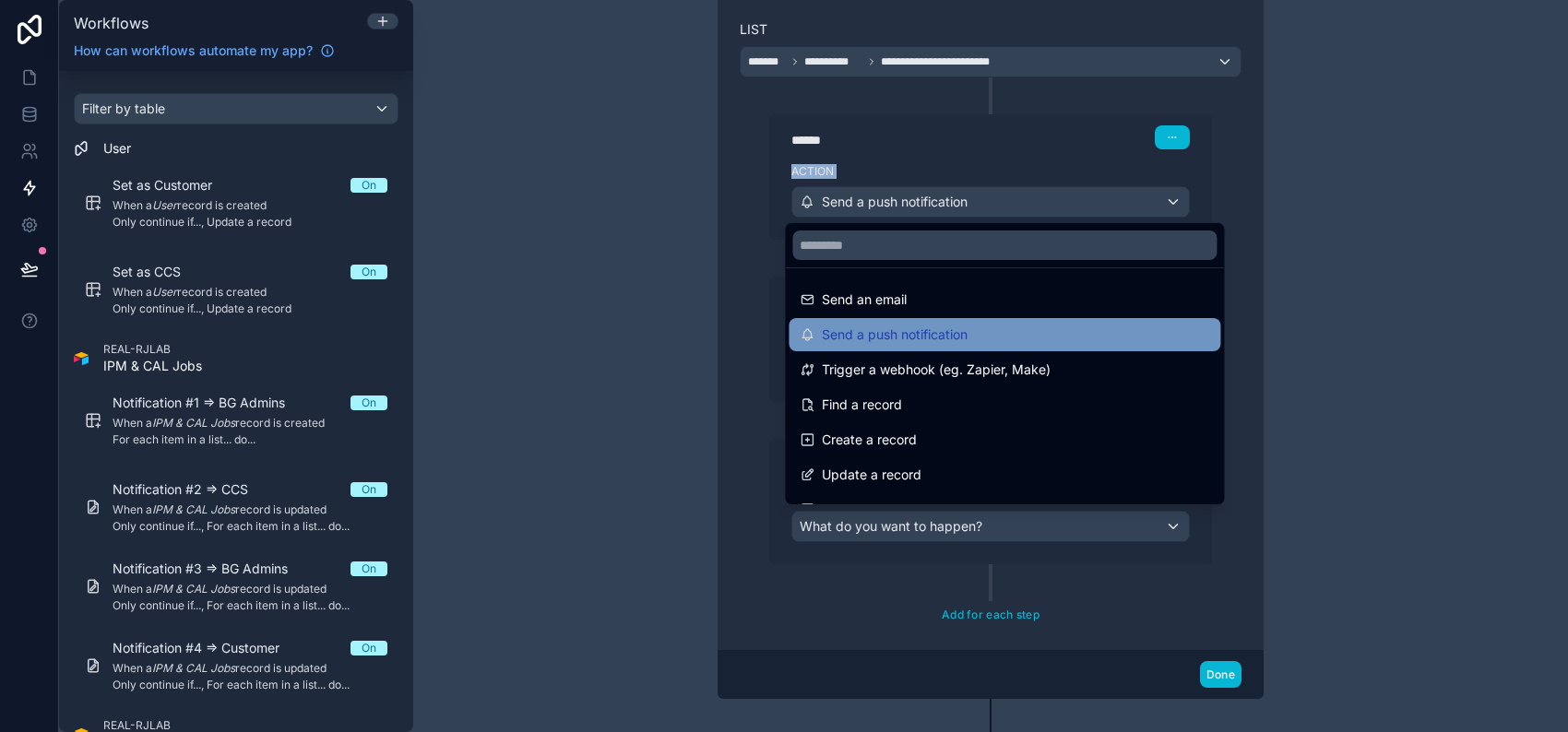
click at [939, 335] on span "Send a push notification" at bounding box center [894, 334] width 146 height 22
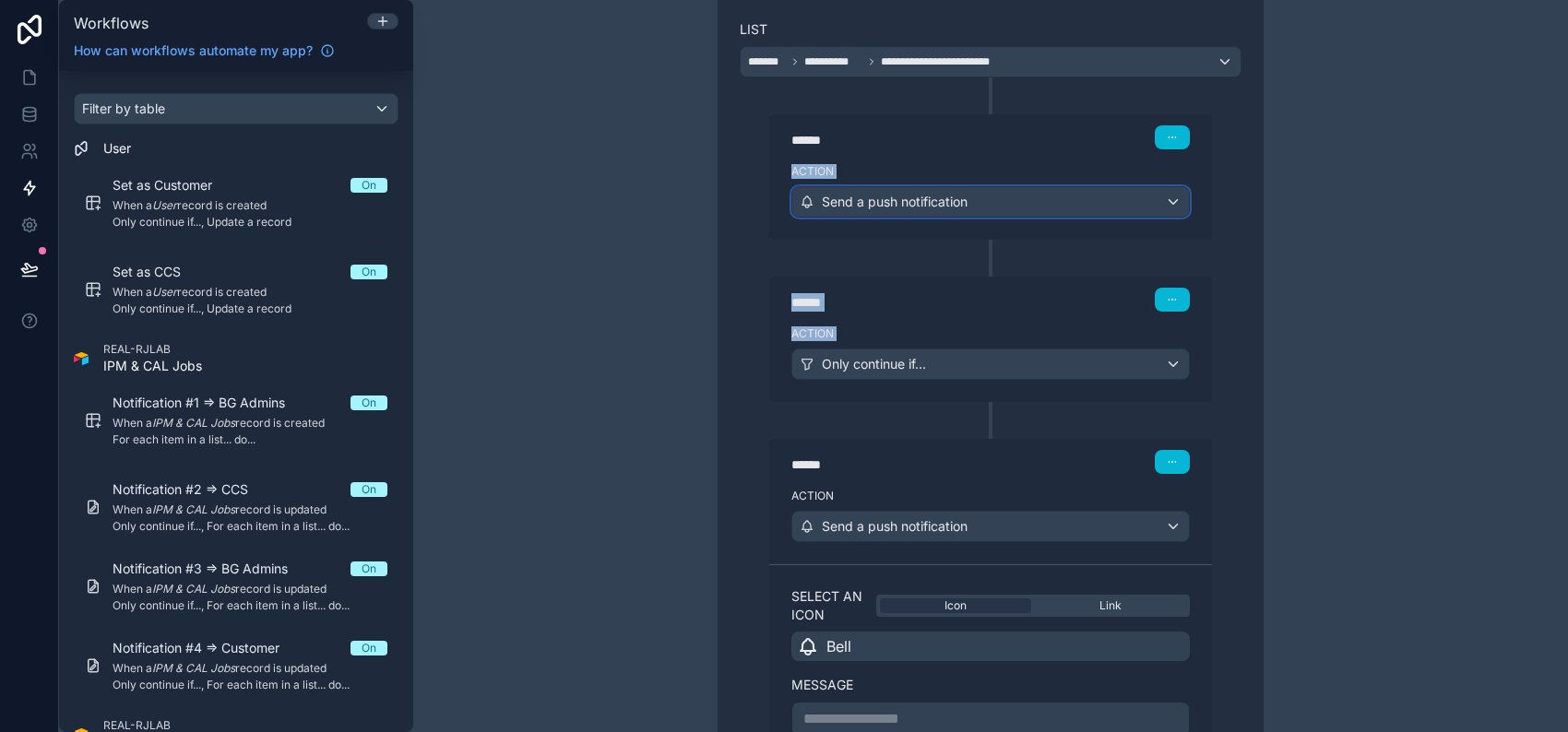
click at [967, 194] on div "Send a push notification" at bounding box center [990, 202] width 397 height 30
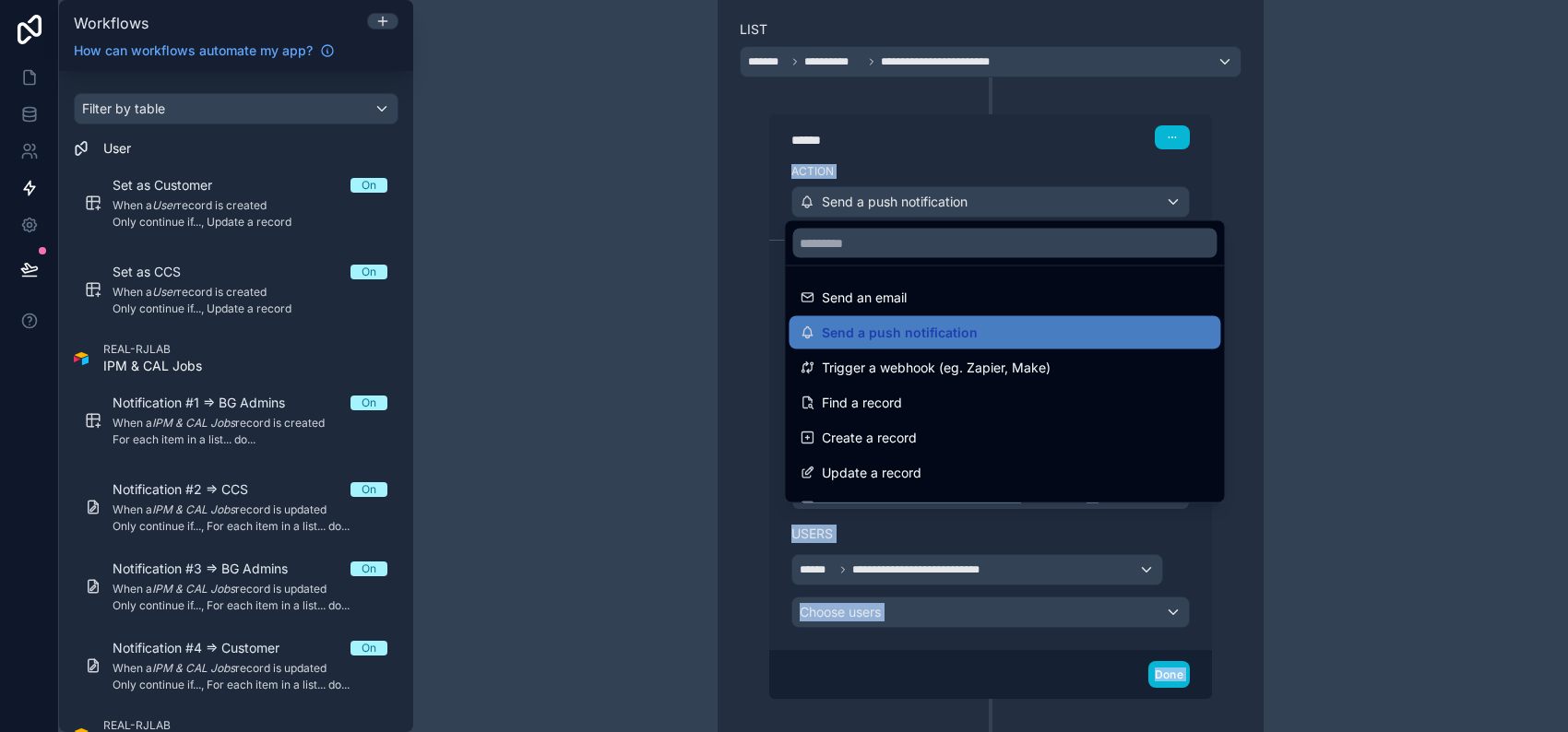
click at [1389, 231] on div at bounding box center [784, 366] width 1568 height 732
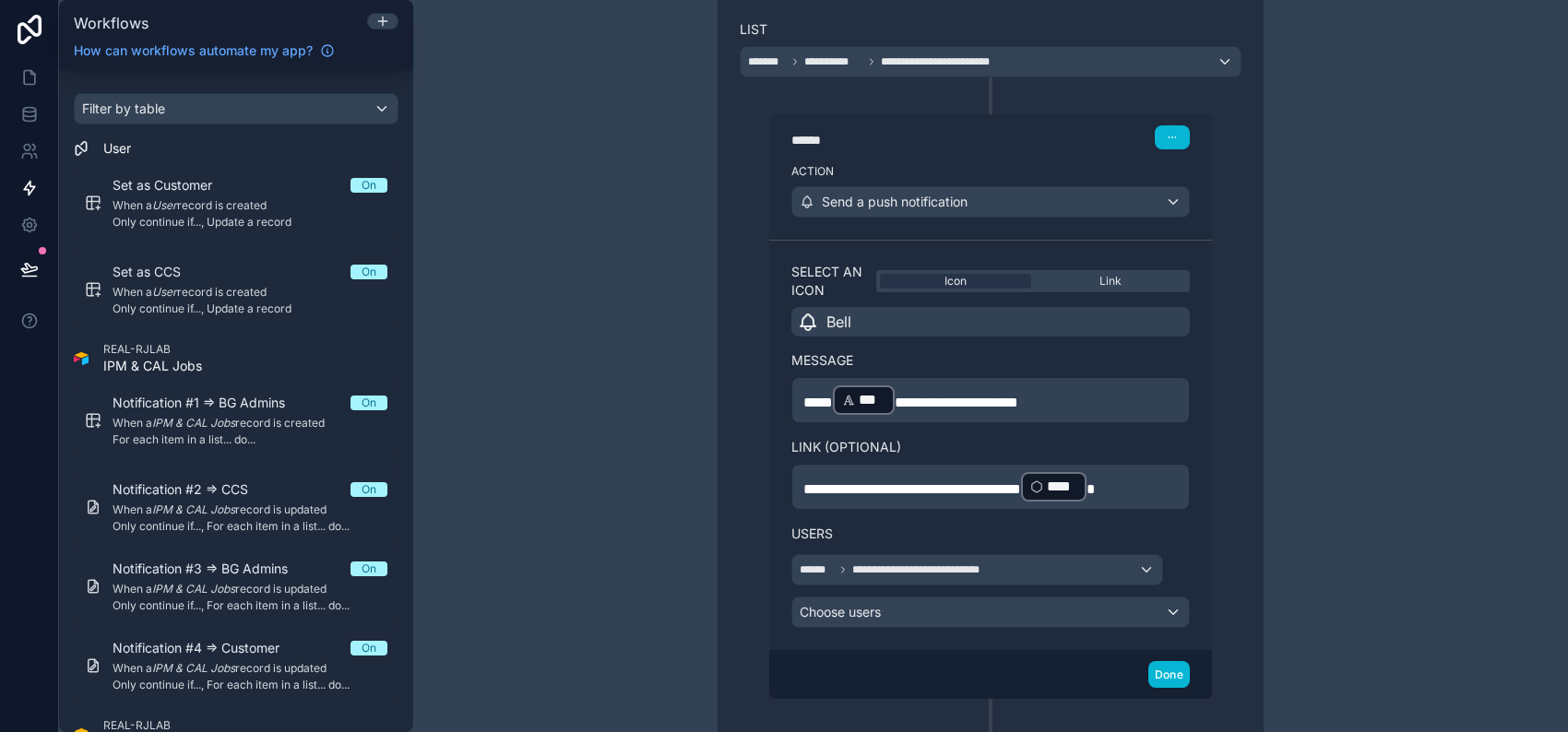
click at [1090, 405] on p "**********" at bounding box center [991, 400] width 374 height 33
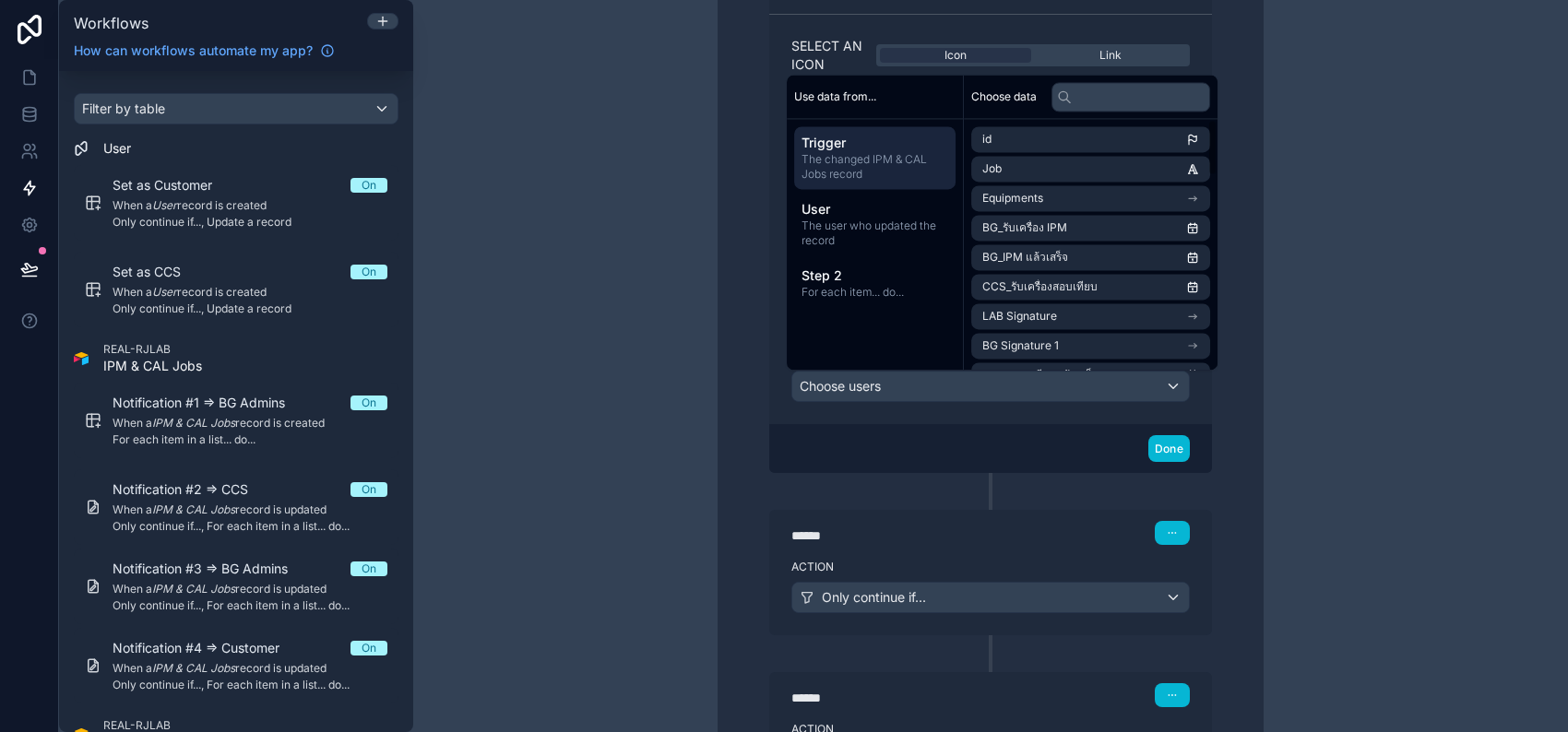
scroll to position [1309, 0]
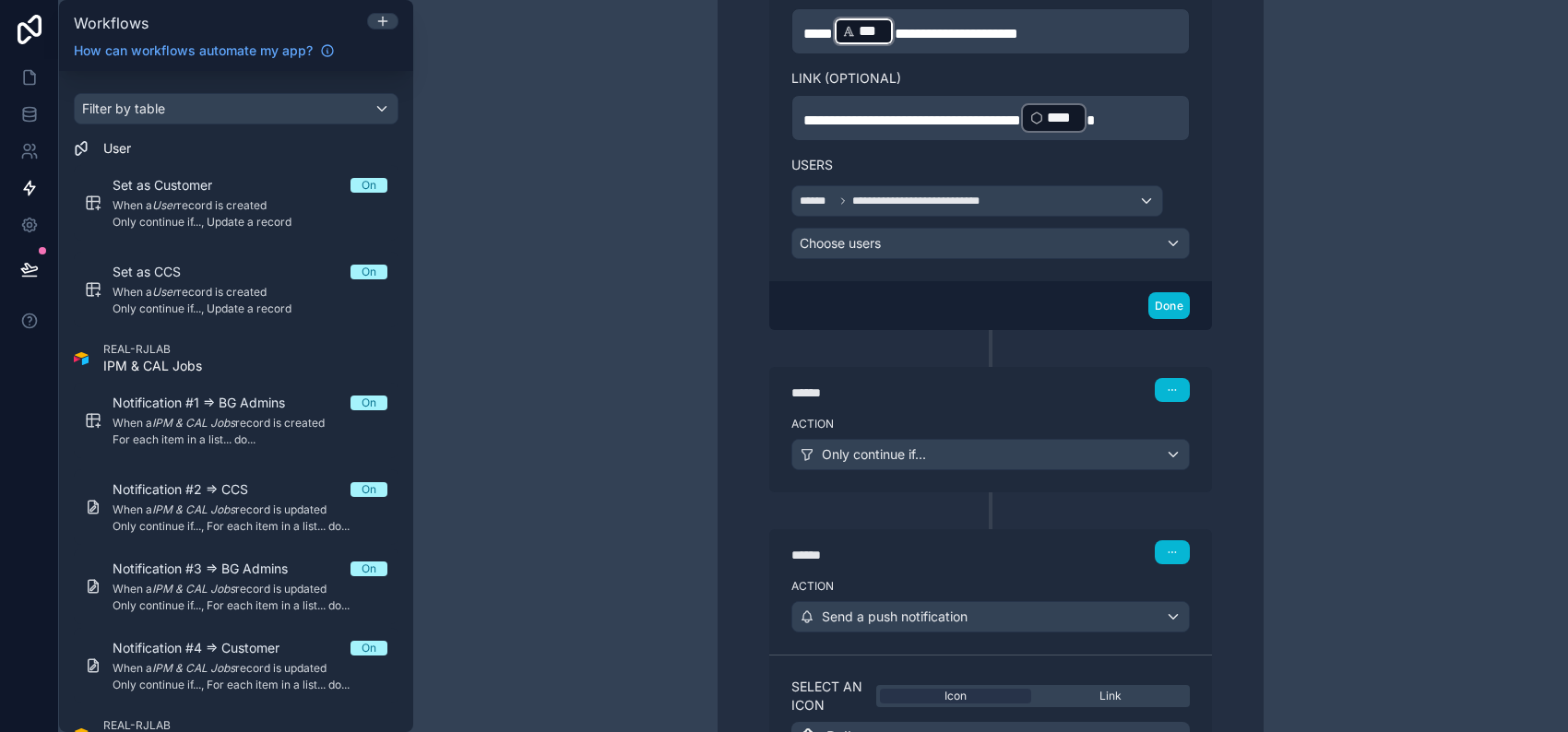
click at [1271, 490] on div "**********" at bounding box center [991, 325] width 591 height 1718
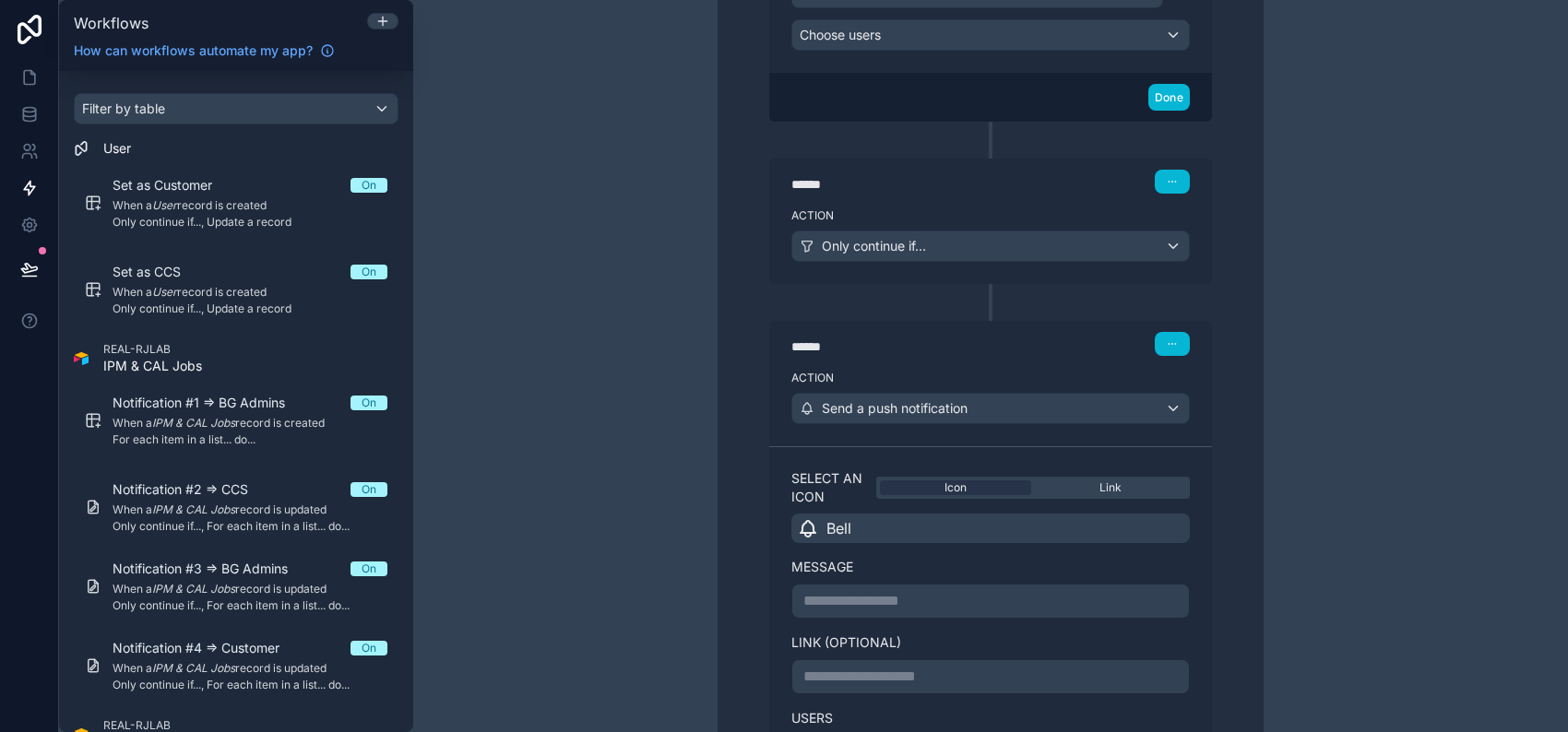
scroll to position [1555, 0]
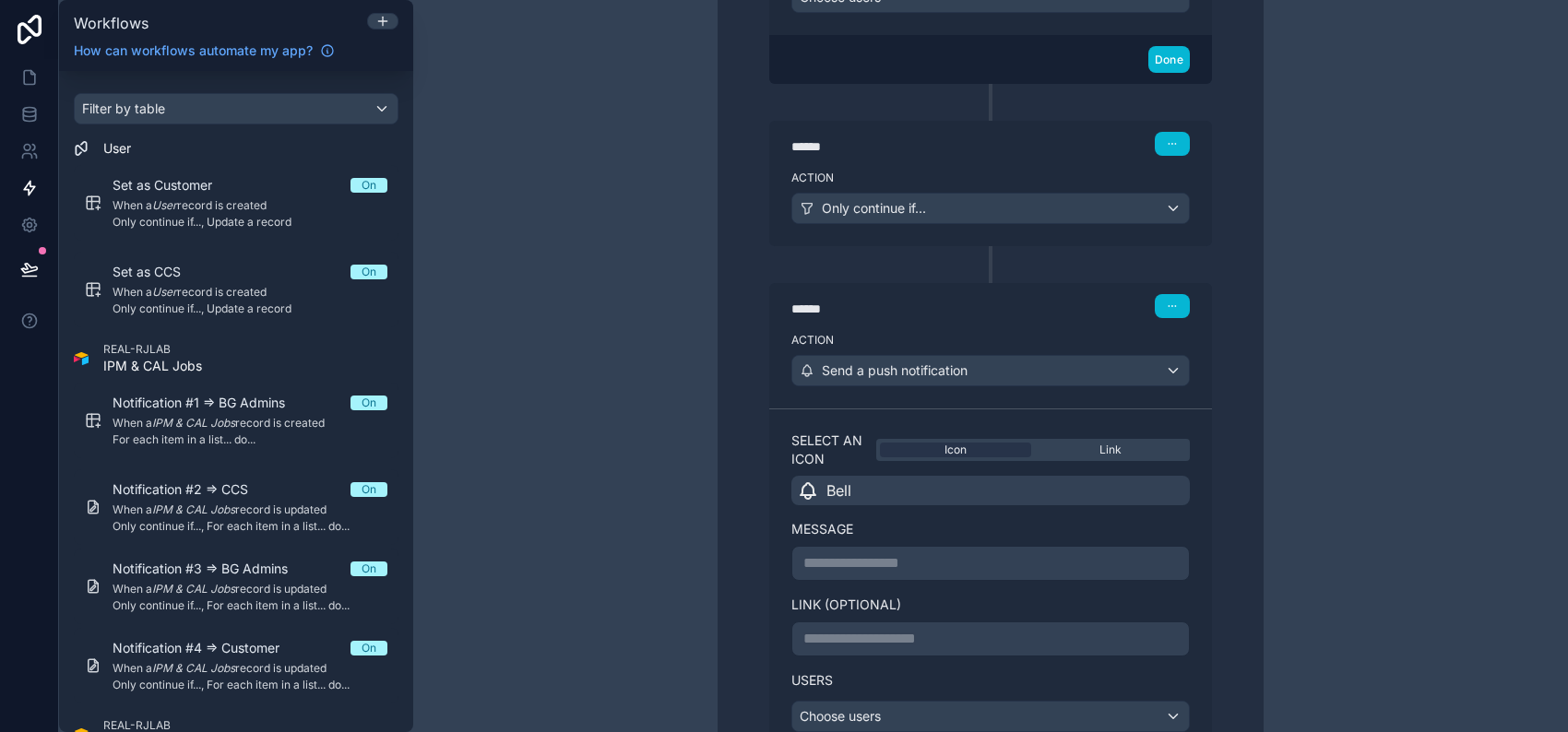
click at [950, 553] on p "**********" at bounding box center [991, 563] width 374 height 22
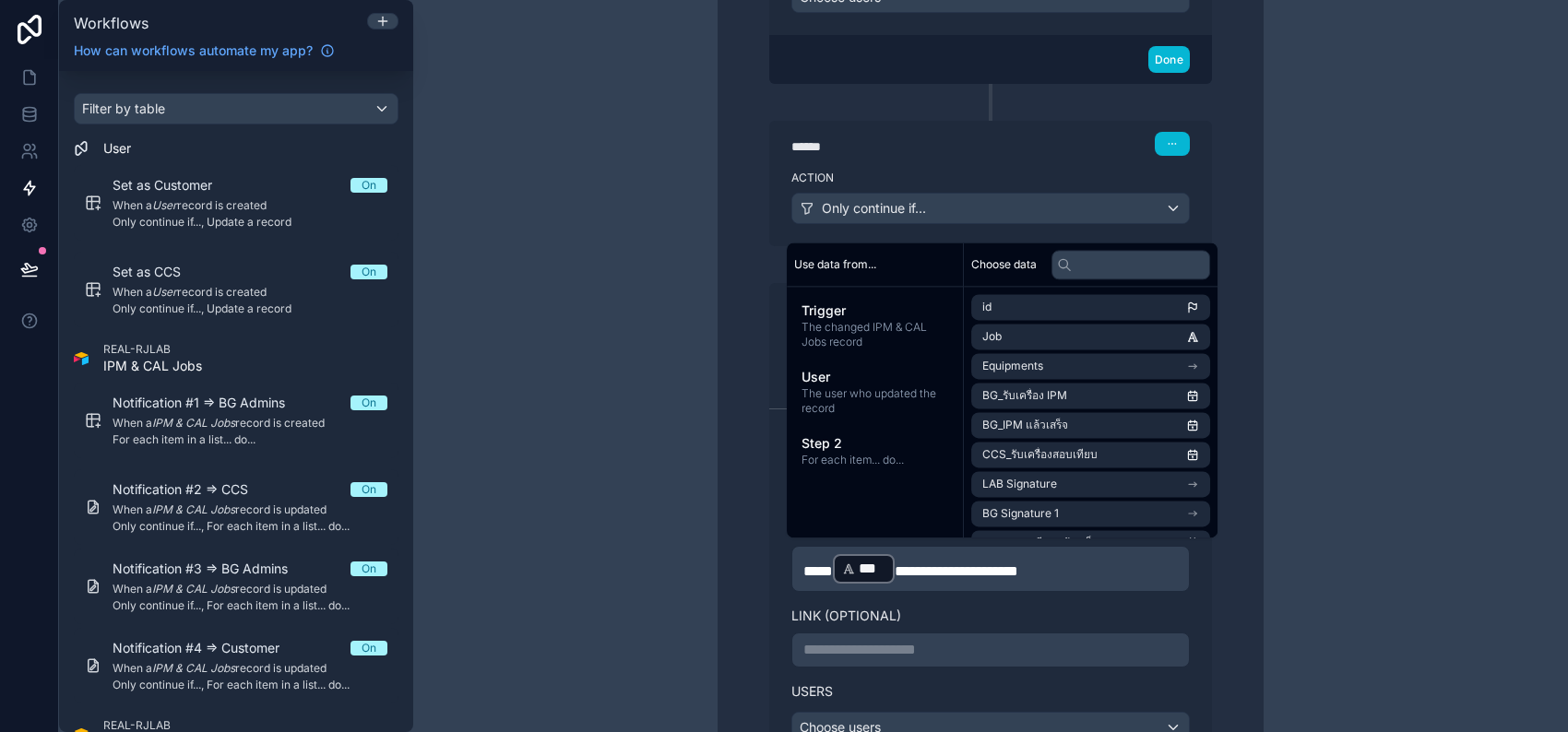
click at [1180, 607] on label "Link (optional)" at bounding box center [990, 615] width 399 height 18
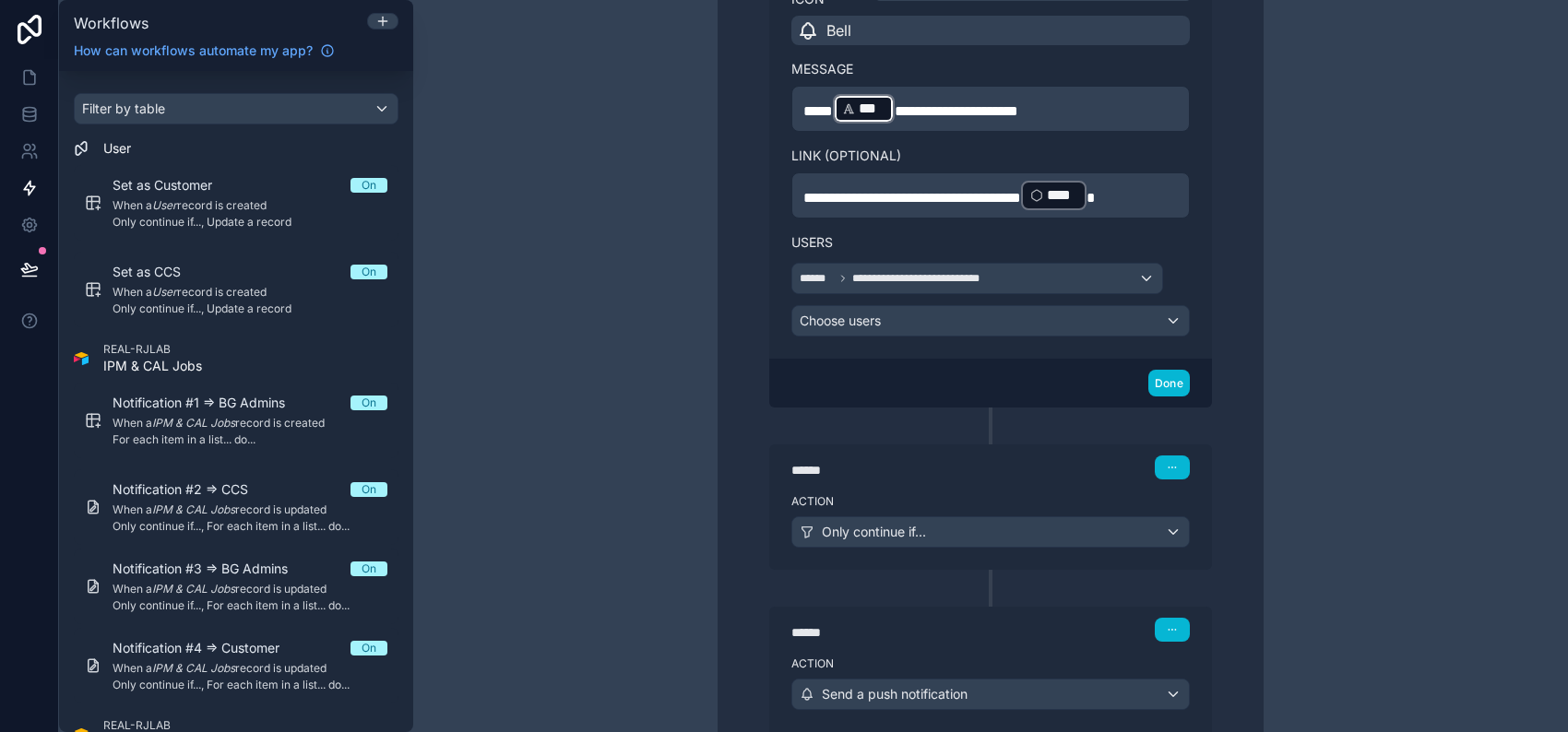
scroll to position [1186, 0]
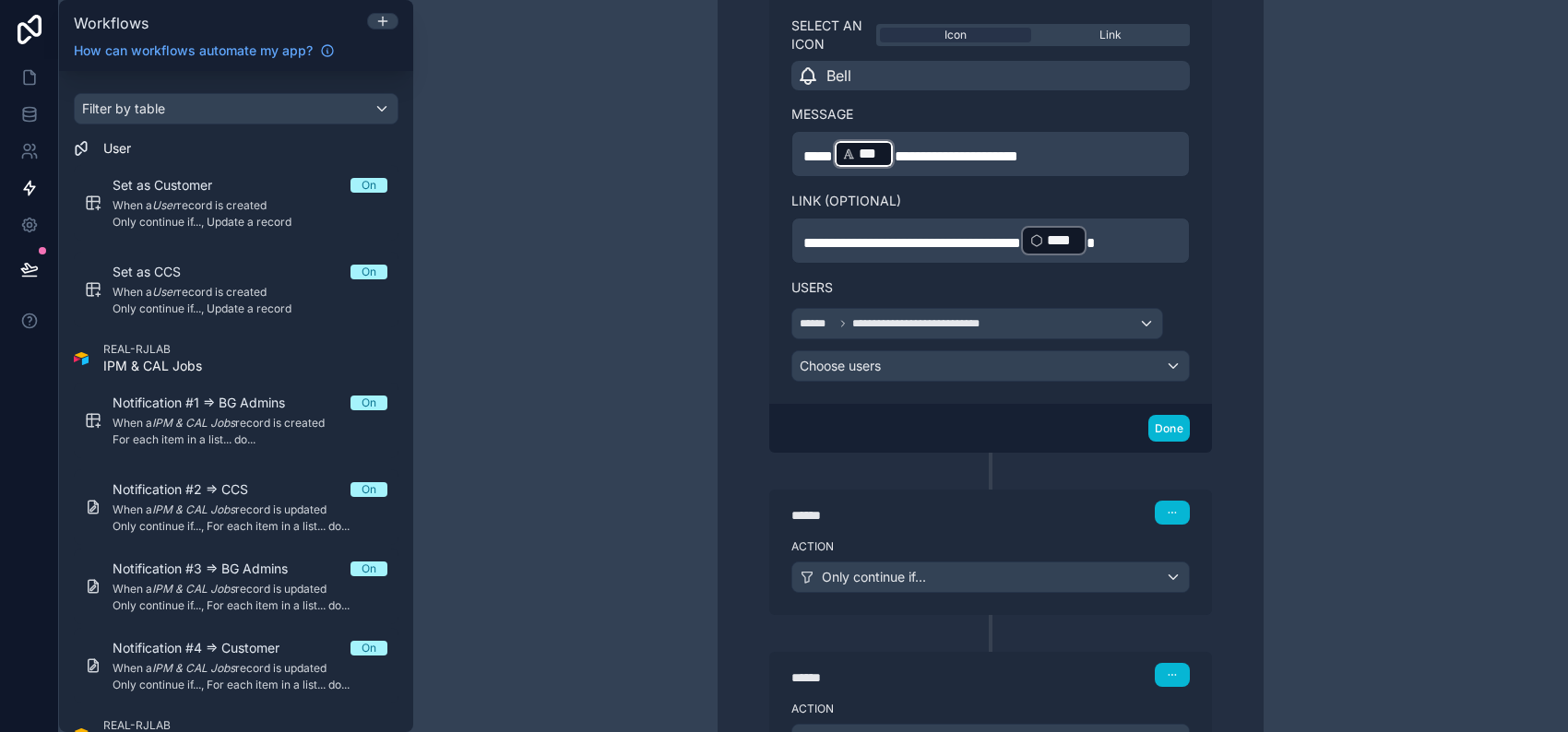
click at [1143, 237] on p "**********" at bounding box center [991, 240] width 374 height 33
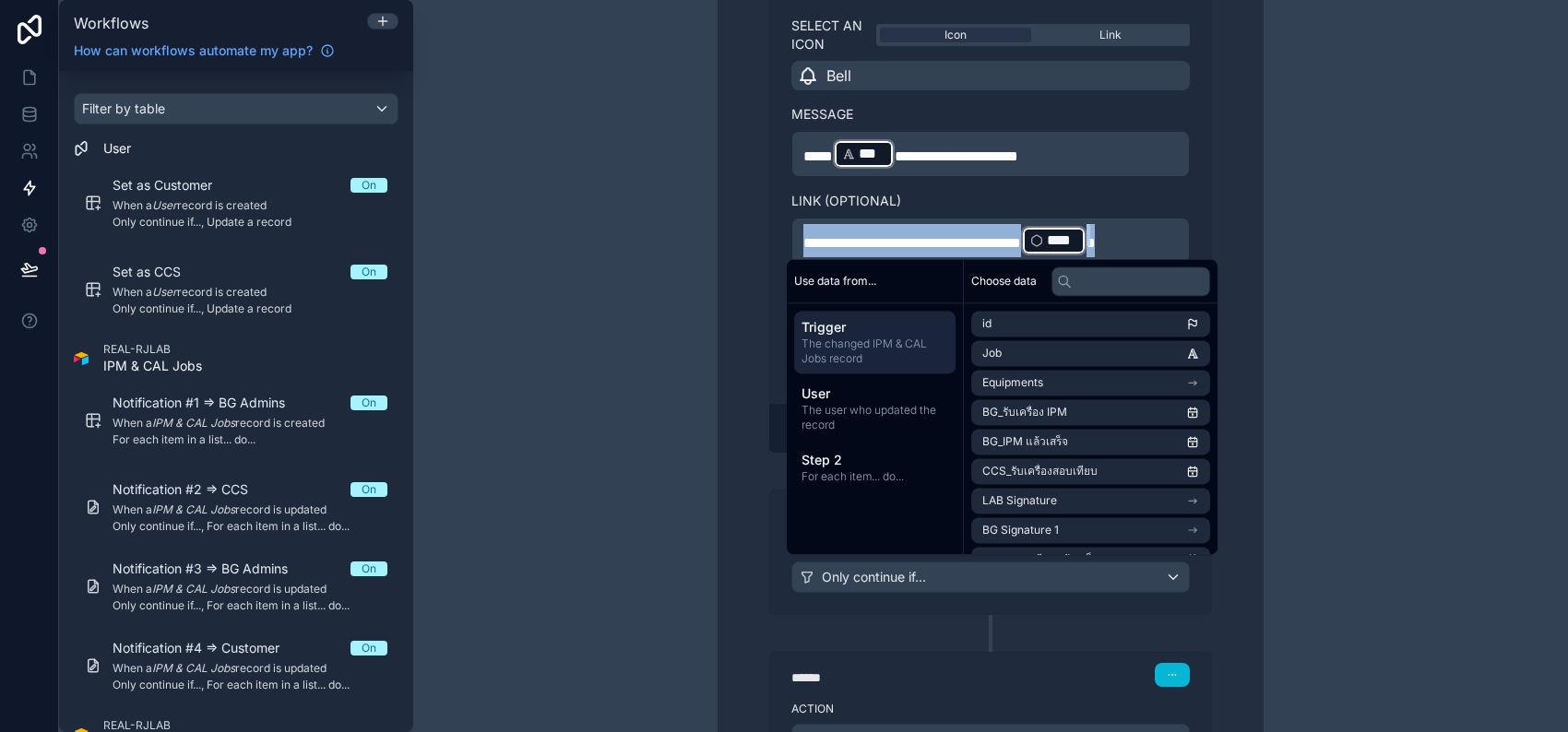
copy p "**********"
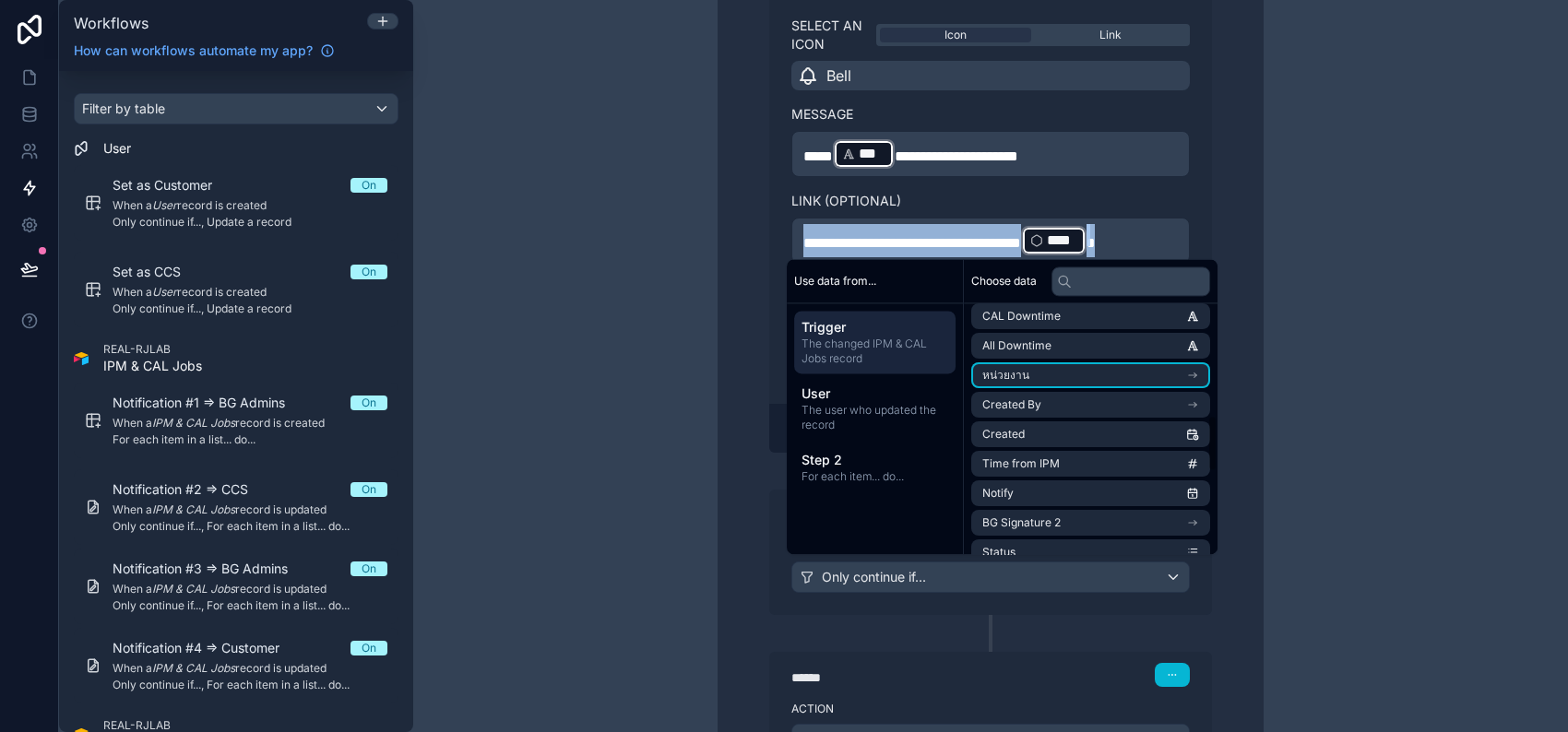
scroll to position [491, 0]
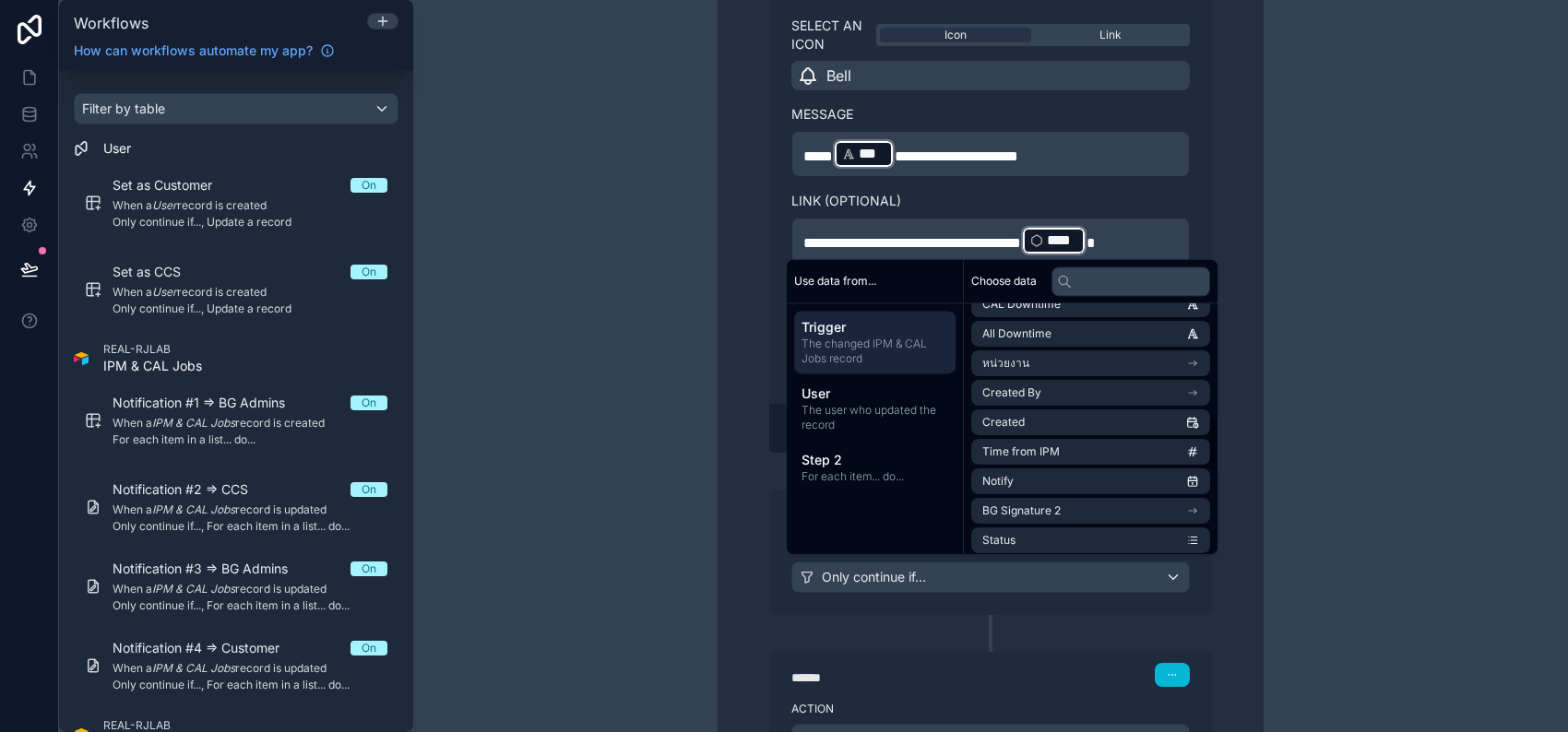
click at [1319, 455] on div "**********" at bounding box center [990, 366] width 1155 height 732
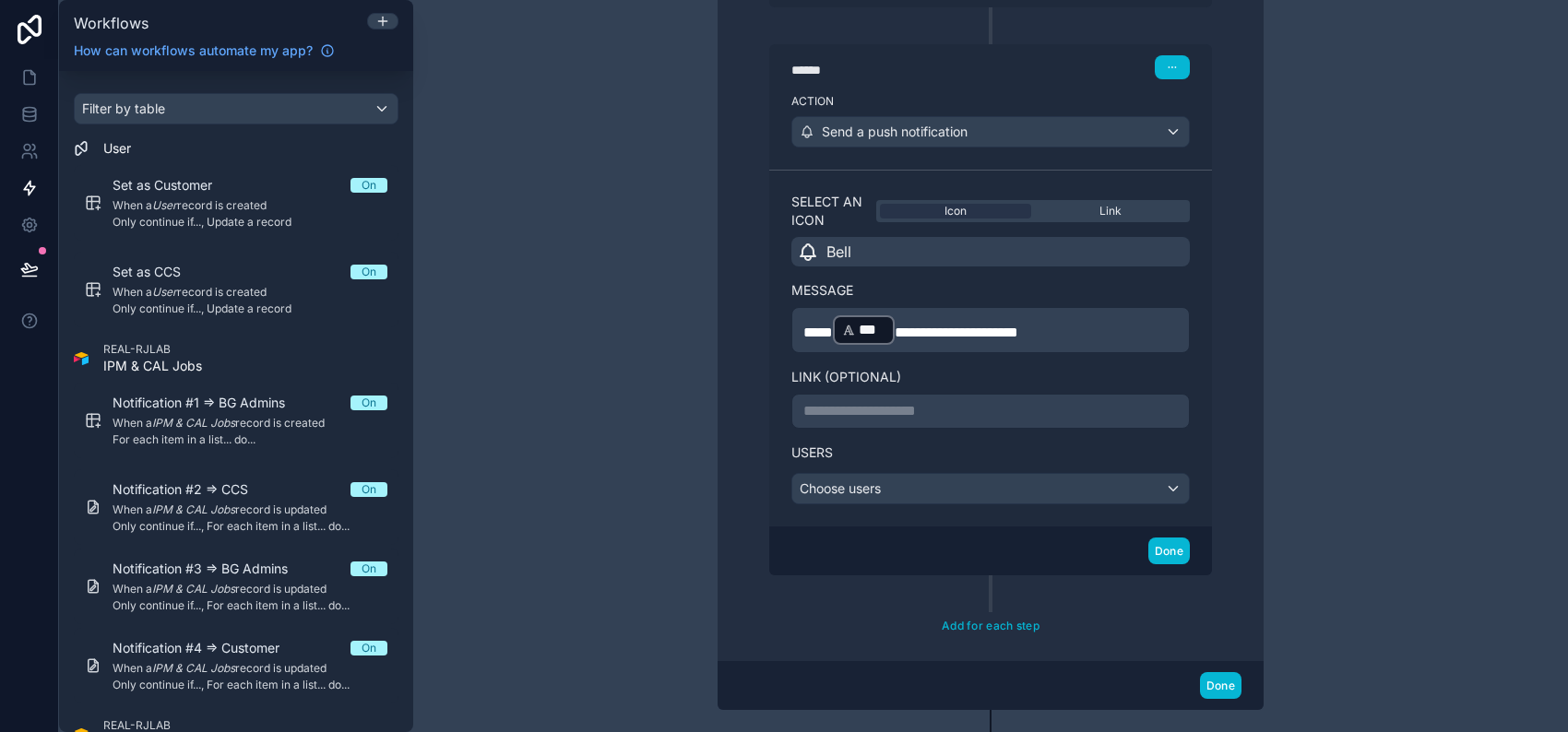
scroll to position [1801, 0]
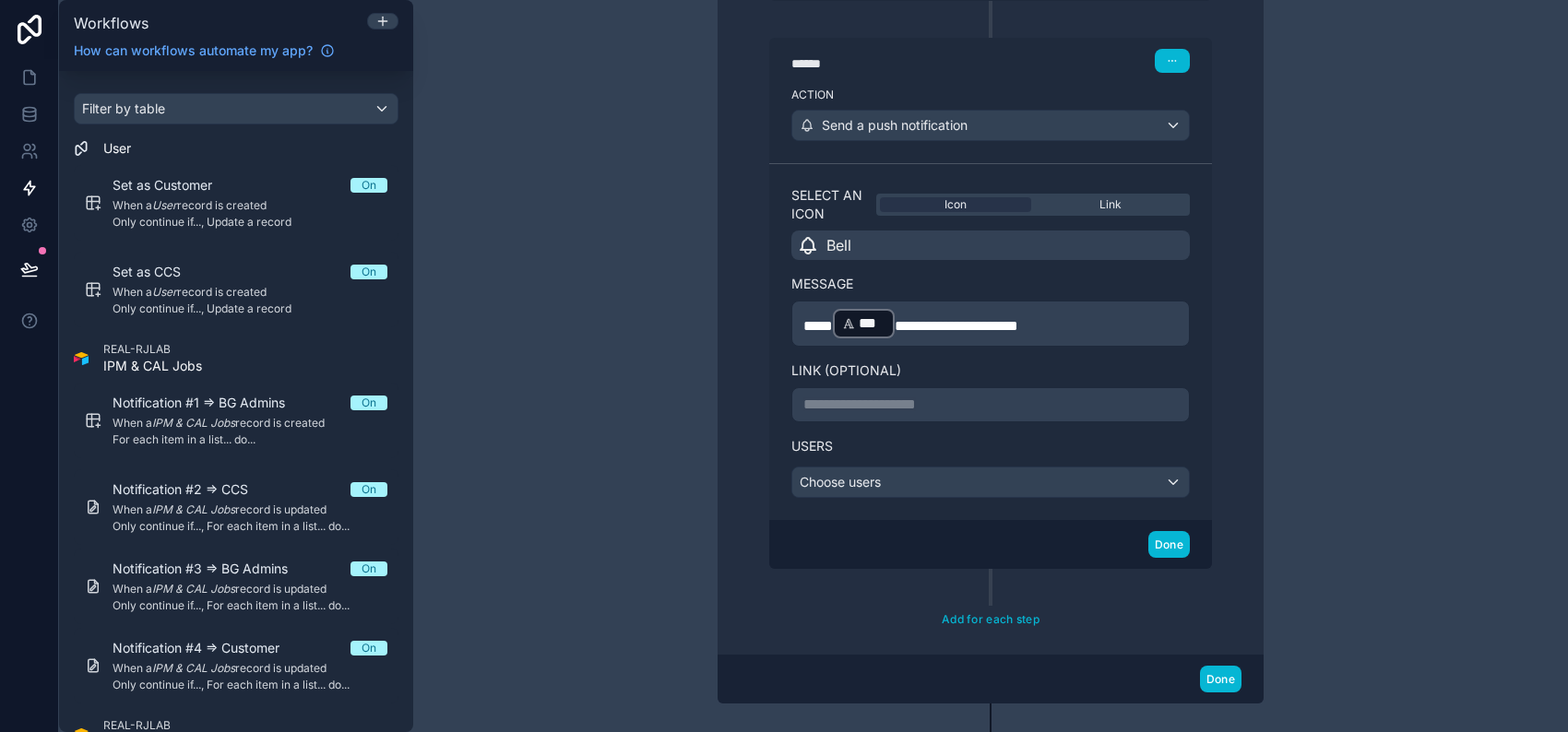
click at [997, 402] on p "**********" at bounding box center [991, 404] width 374 height 22
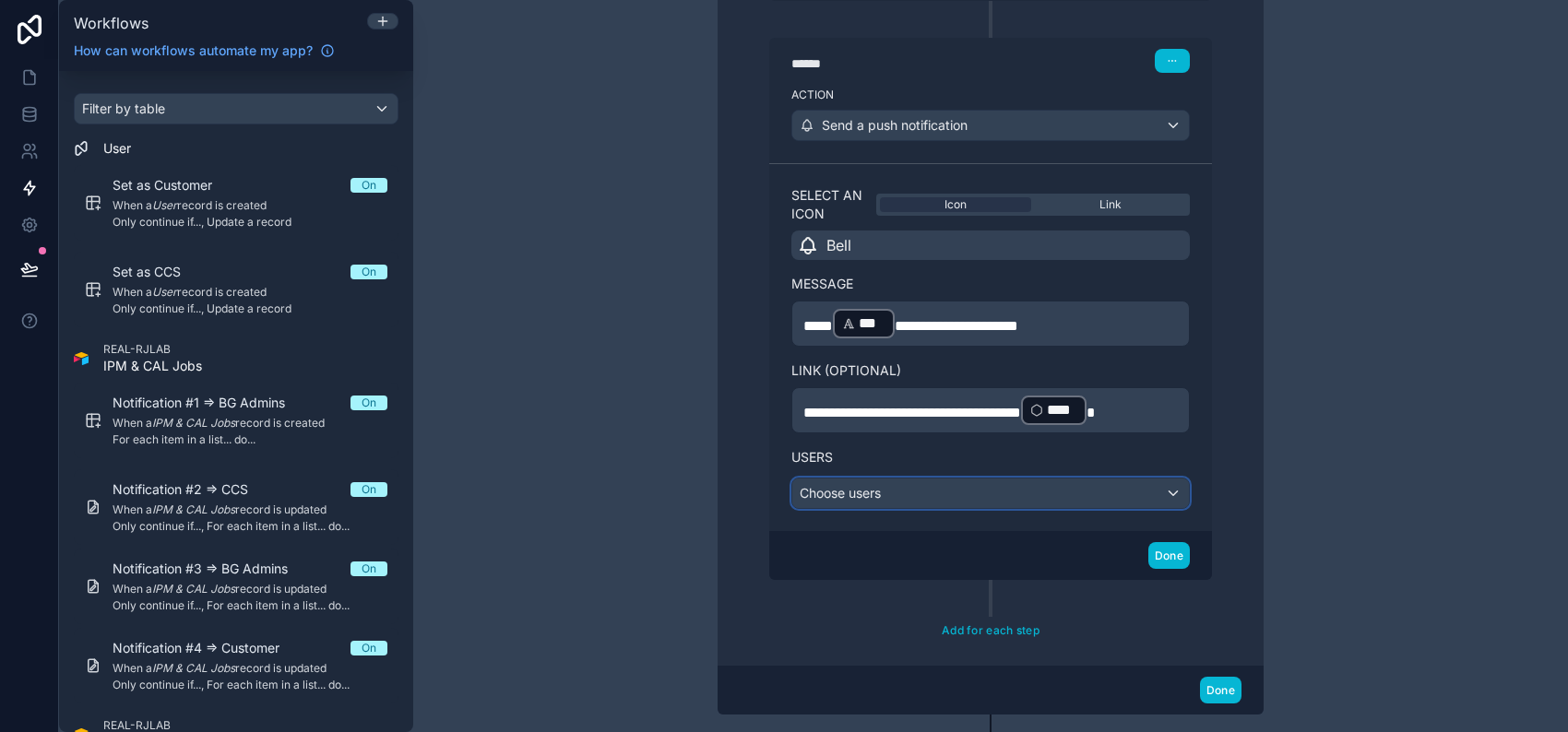
click at [991, 478] on div "Choose users" at bounding box center [990, 493] width 397 height 30
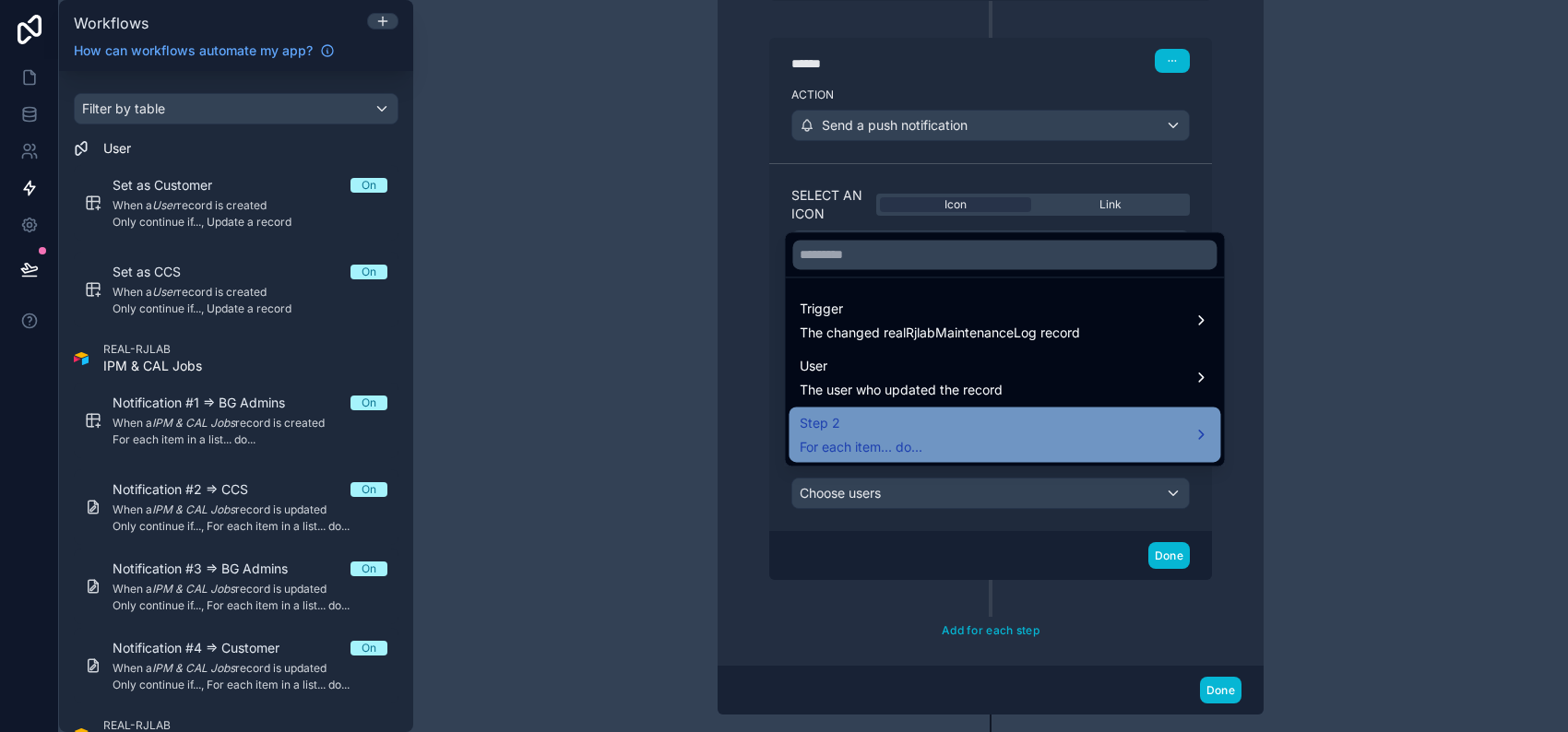
click at [973, 442] on div "Step 2 For each item... do..." at bounding box center [1004, 434] width 409 height 44
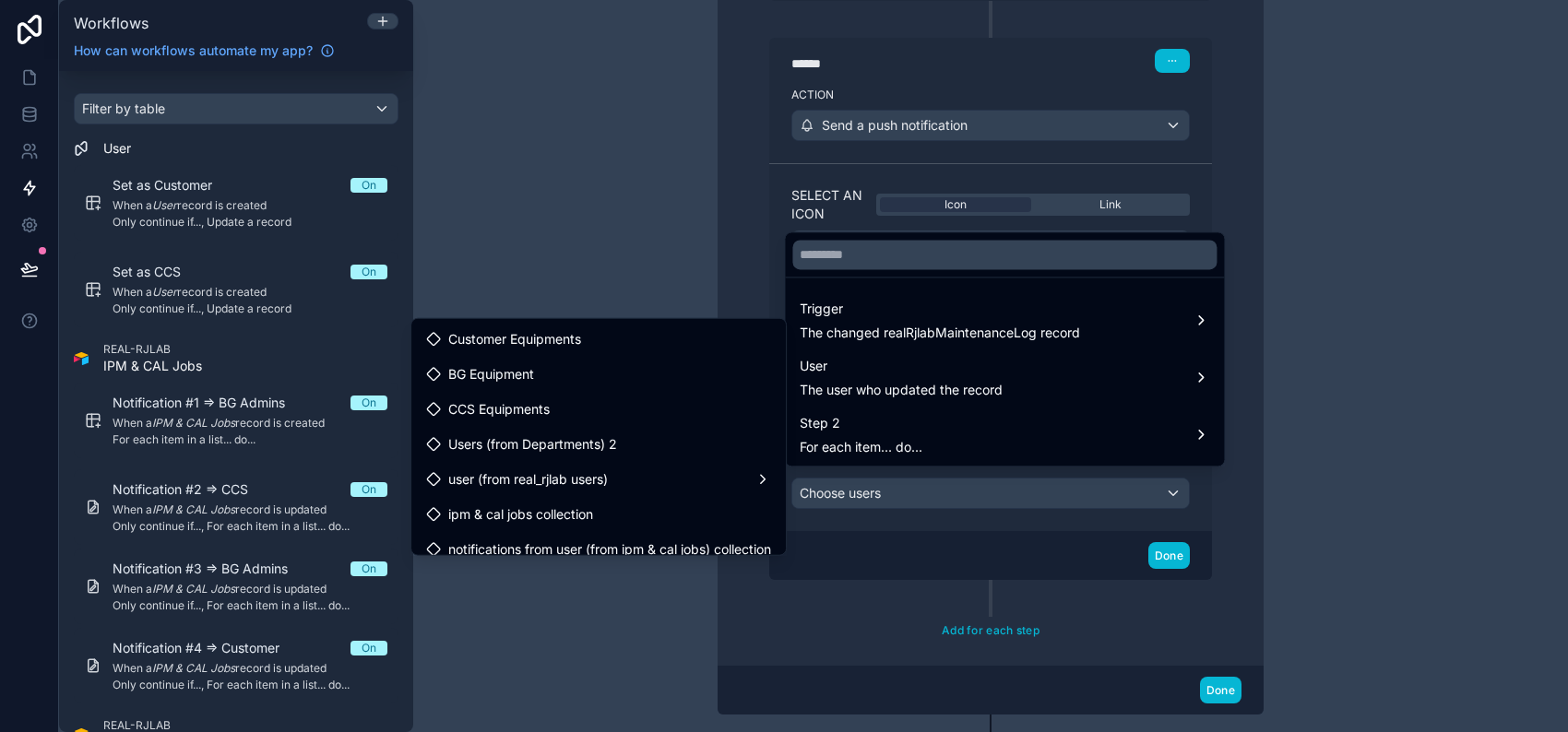
scroll to position [245, 0]
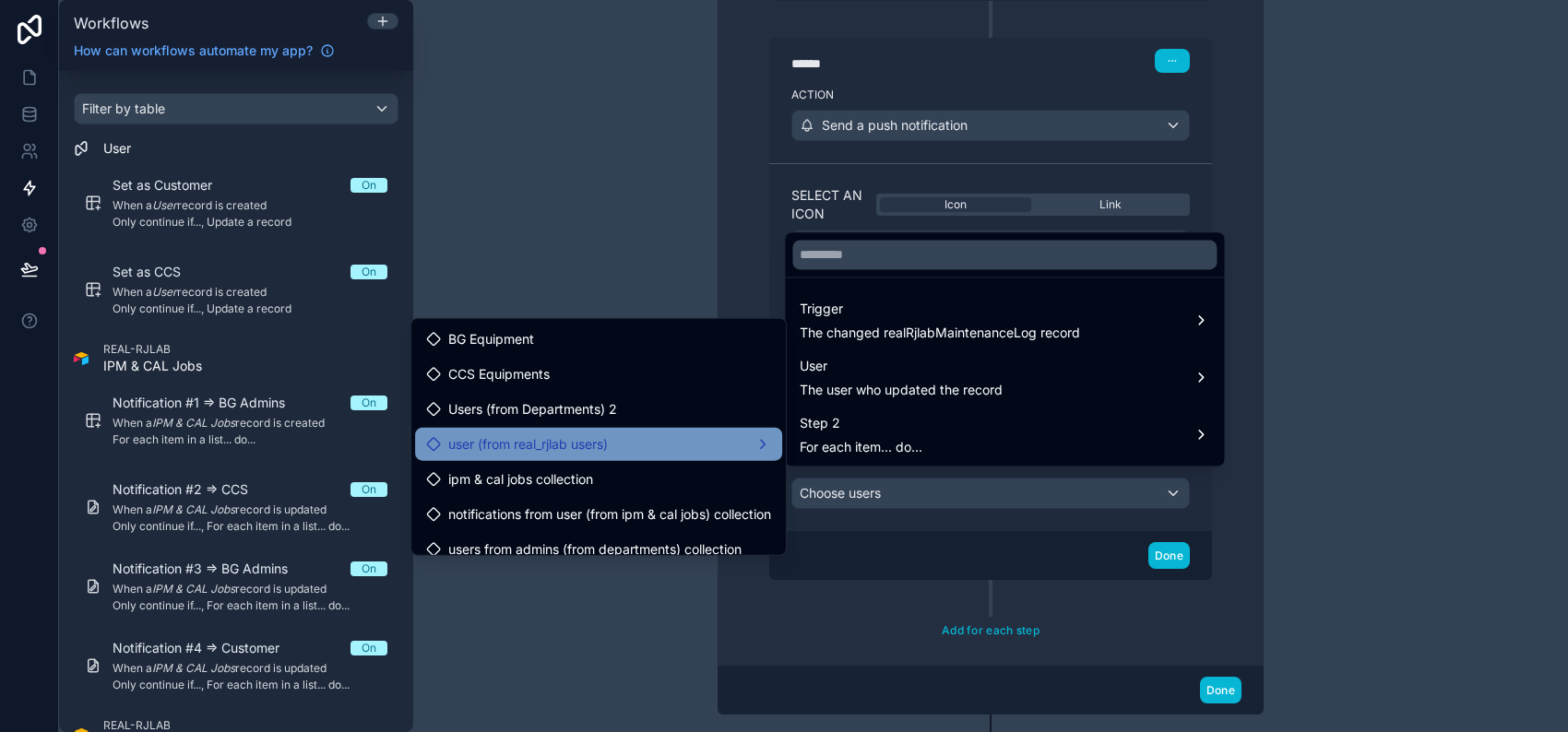
click at [701, 443] on div "user (from real_rjlab users)" at bounding box center [598, 444] width 344 height 22
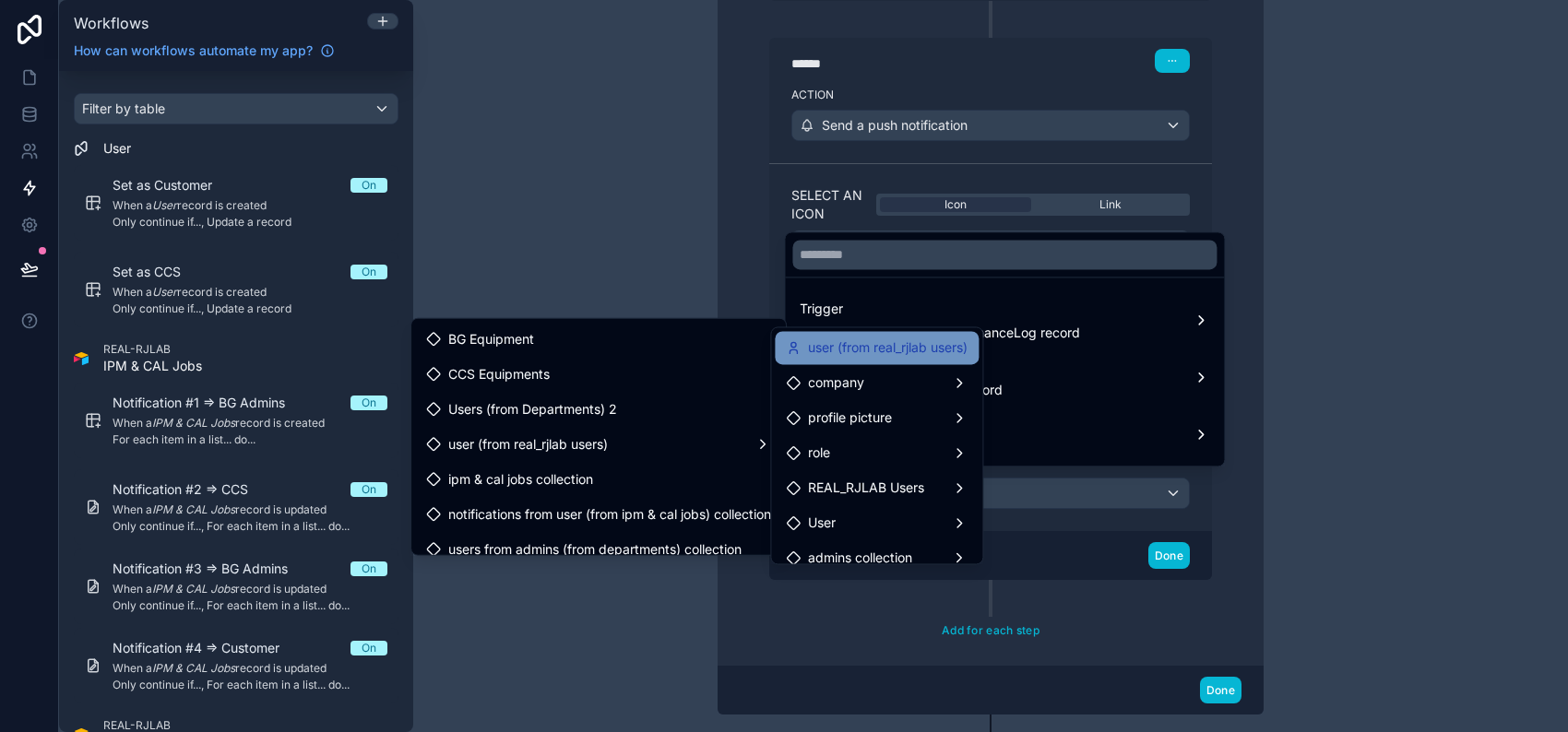
click at [886, 348] on span "user (from real_rjlab users)" at bounding box center [887, 347] width 159 height 22
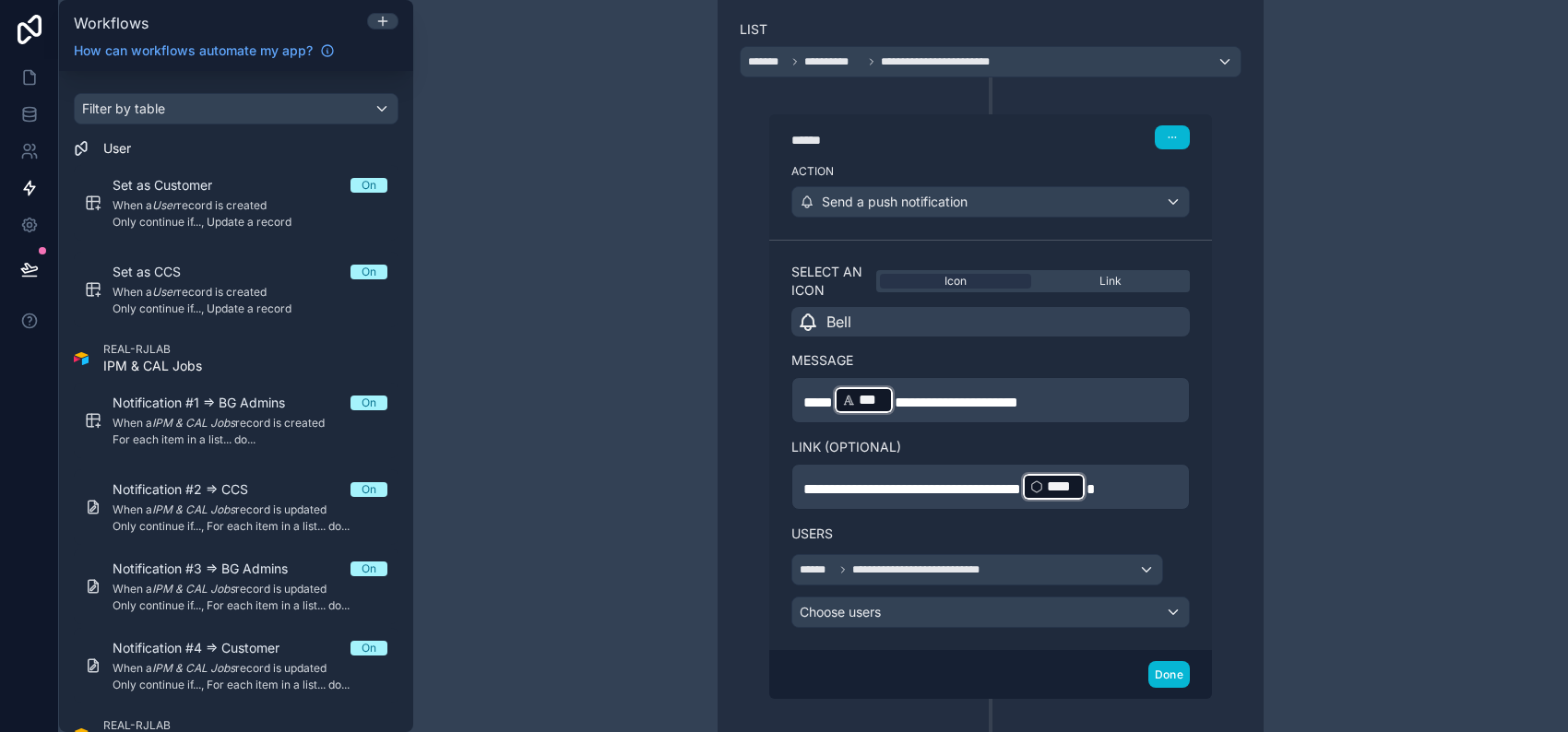
scroll to position [818, 0]
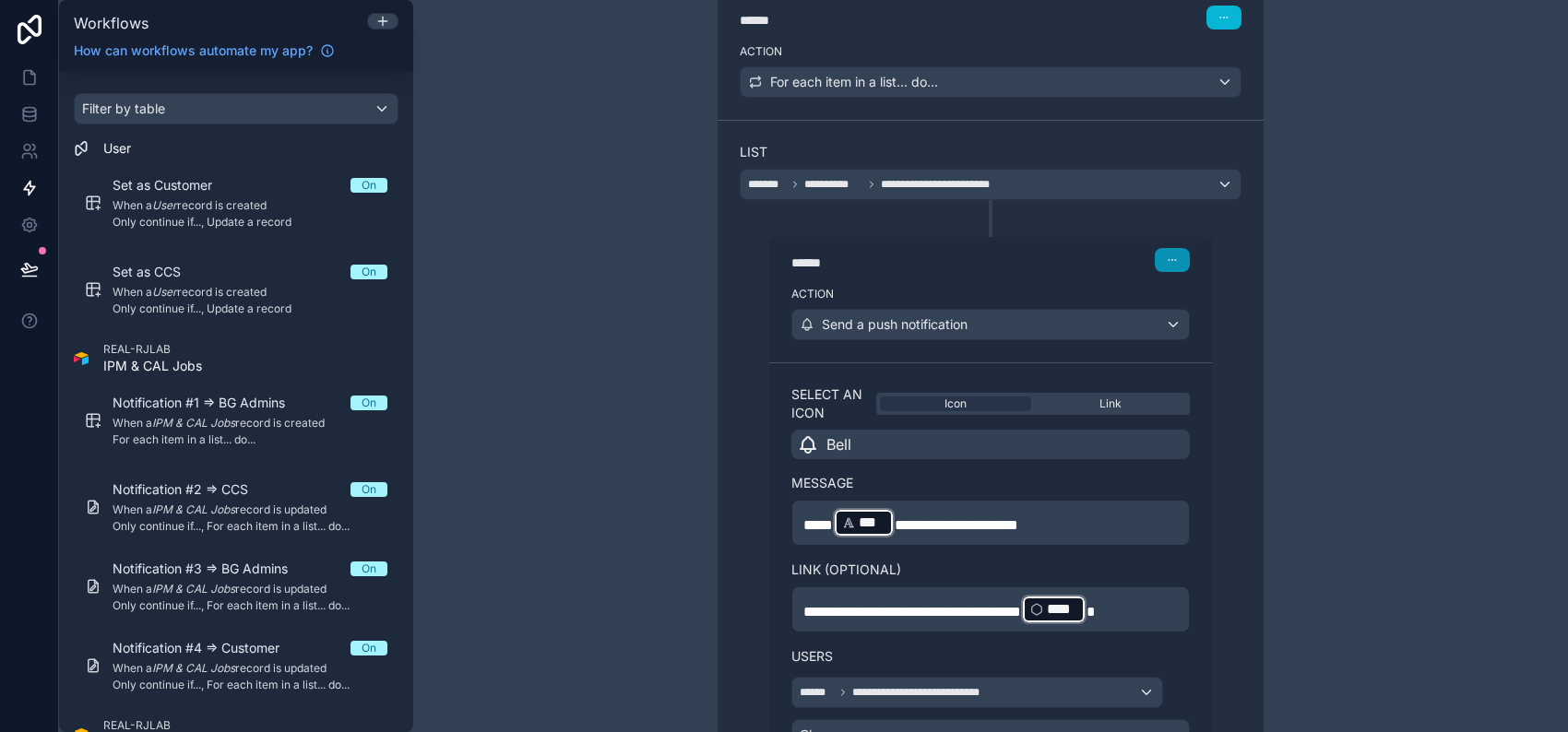
click at [1168, 258] on icon "button" at bounding box center [1171, 259] width 11 height 11
click at [1184, 322] on span "Delete" at bounding box center [1199, 328] width 34 height 14
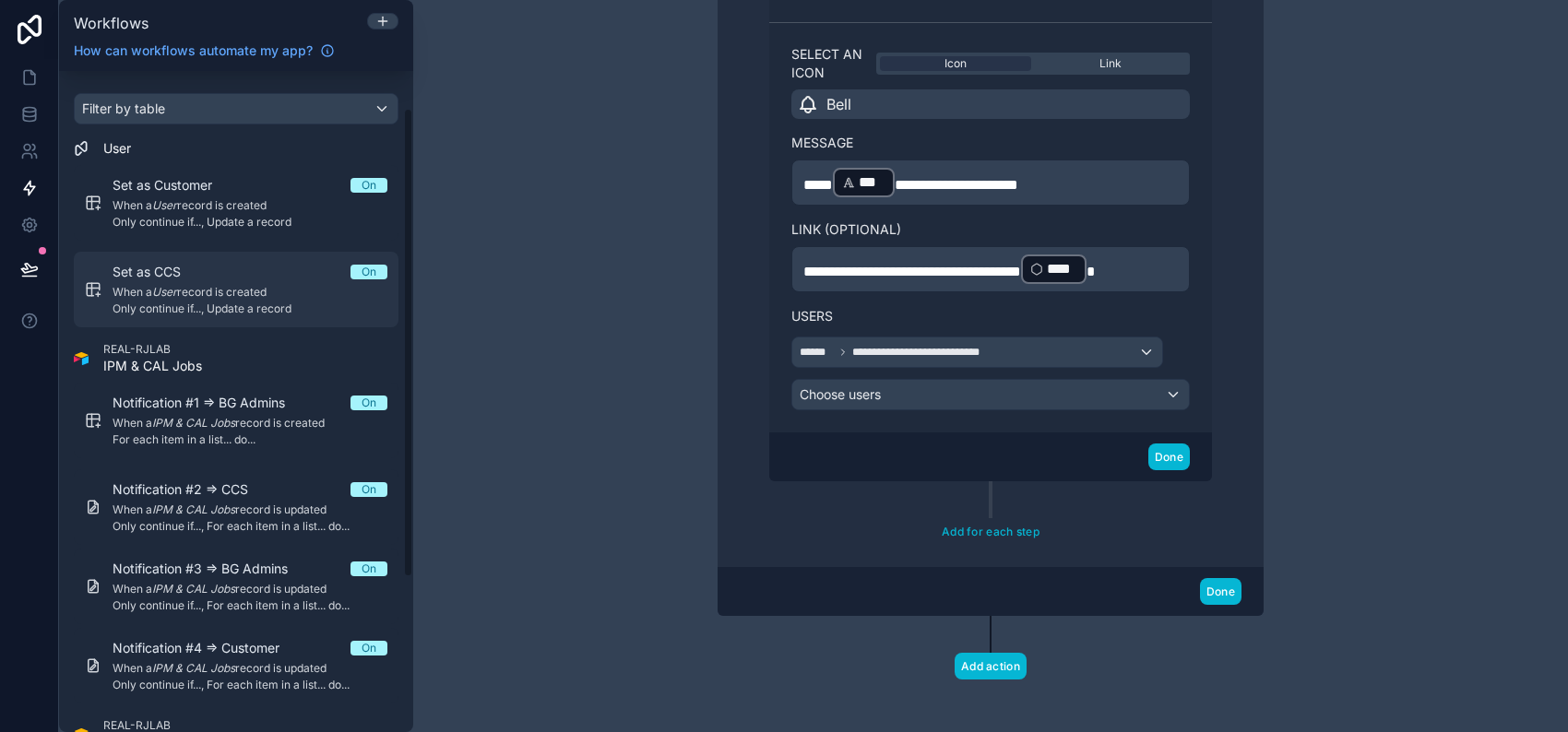
scroll to position [122, 0]
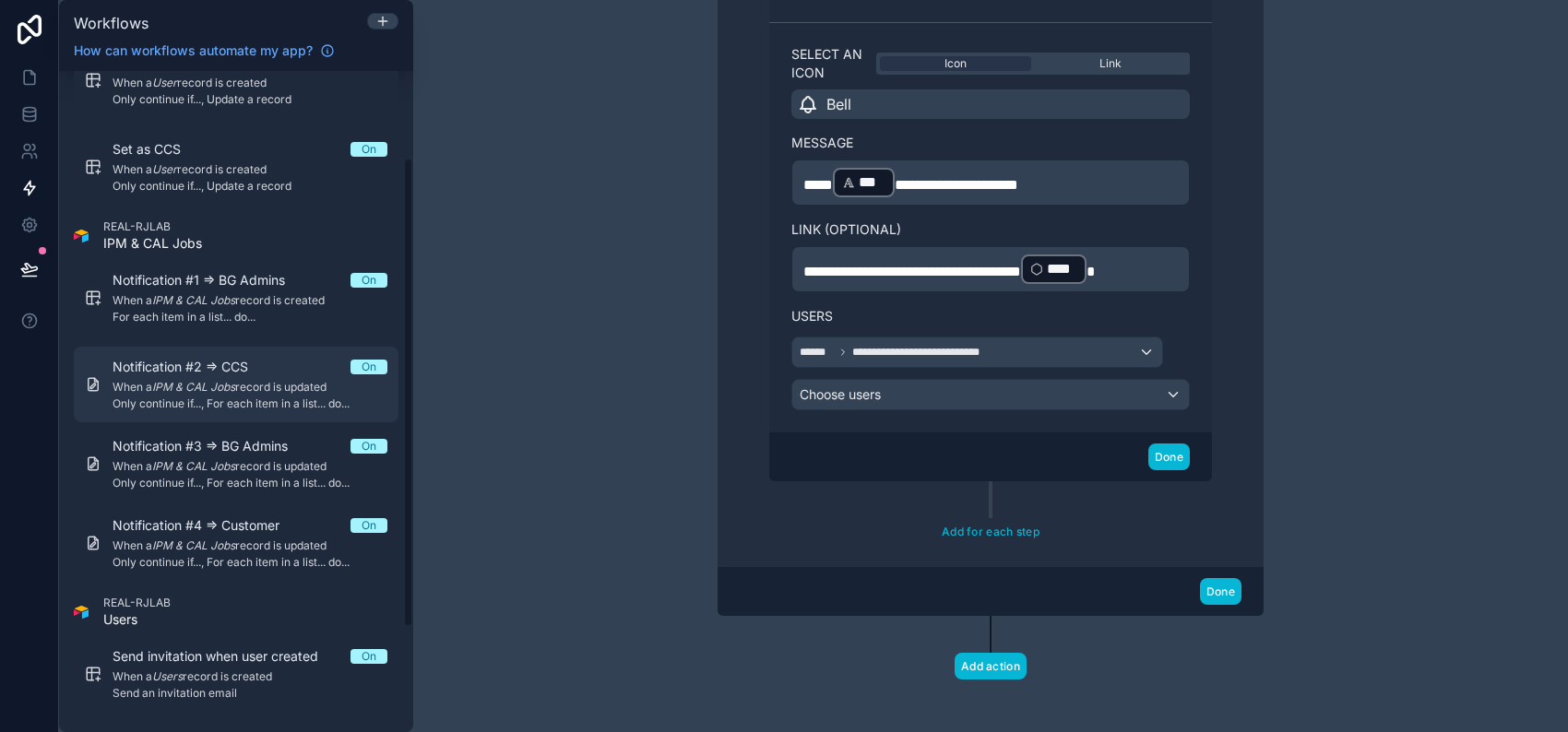
click at [283, 386] on span "When a IPM & CAL Jobs record is updated" at bounding box center [250, 387] width 275 height 14
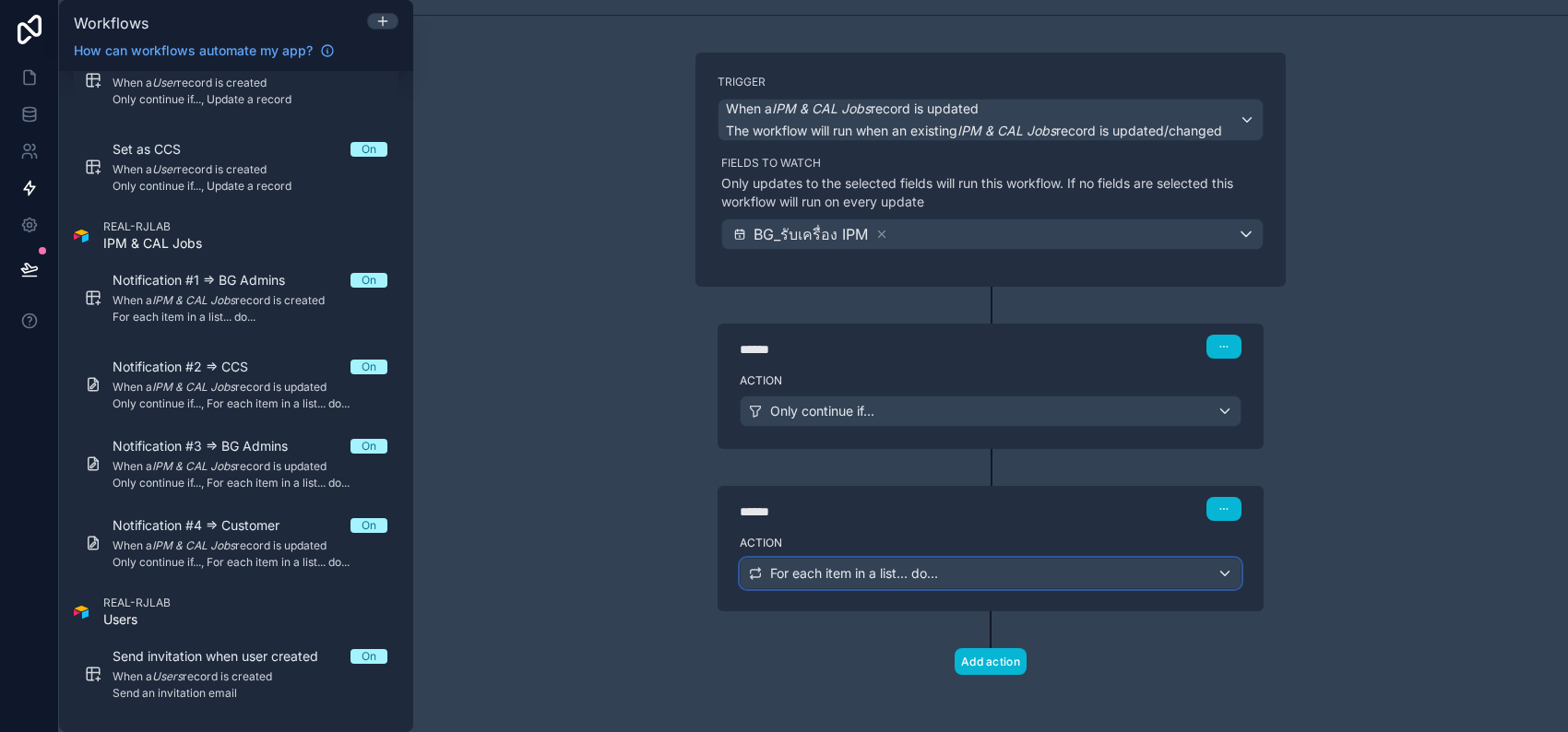
click at [986, 576] on div "For each item in a list... do..." at bounding box center [991, 573] width 500 height 30
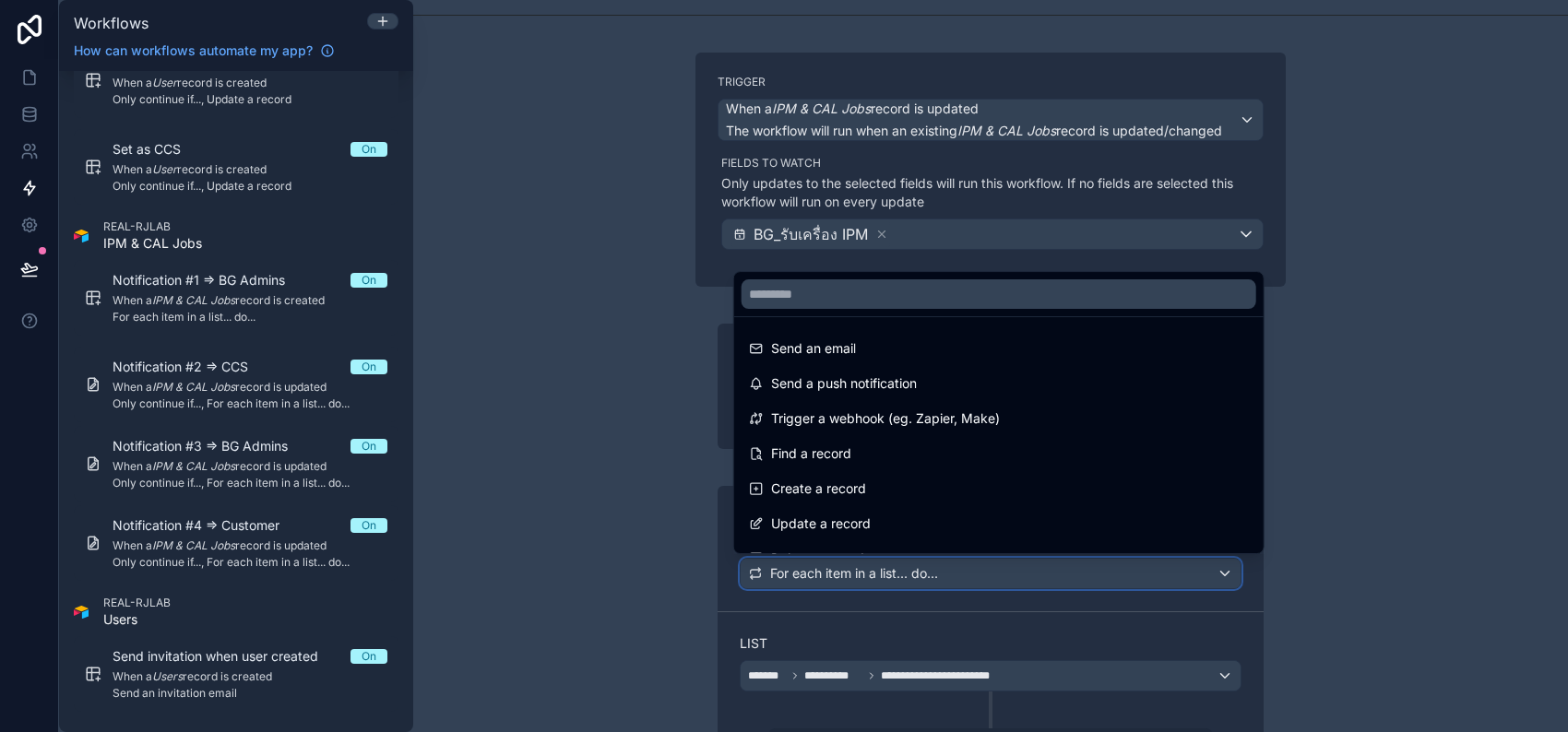
scroll to position [340, 0]
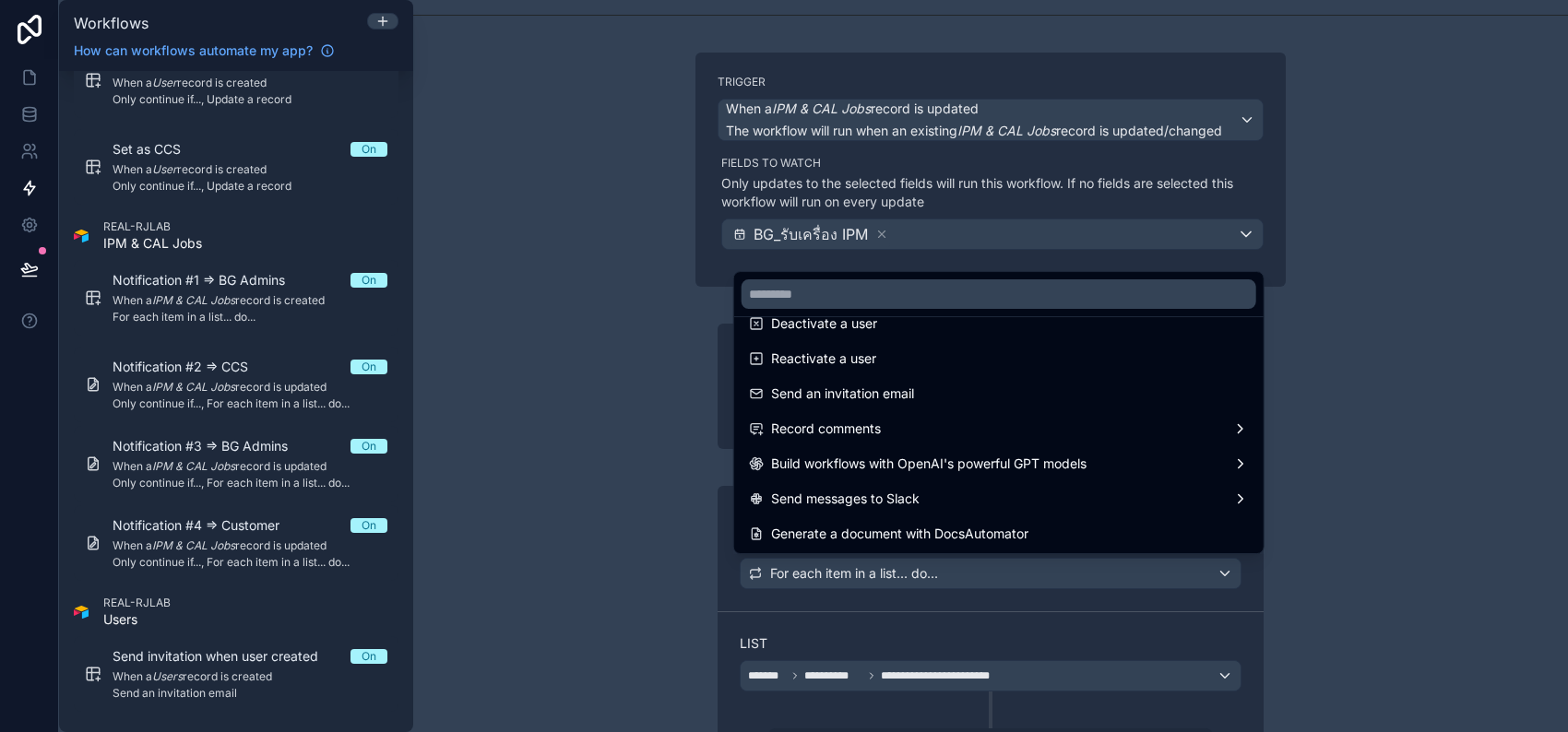
click at [1390, 513] on div at bounding box center [784, 366] width 1568 height 732
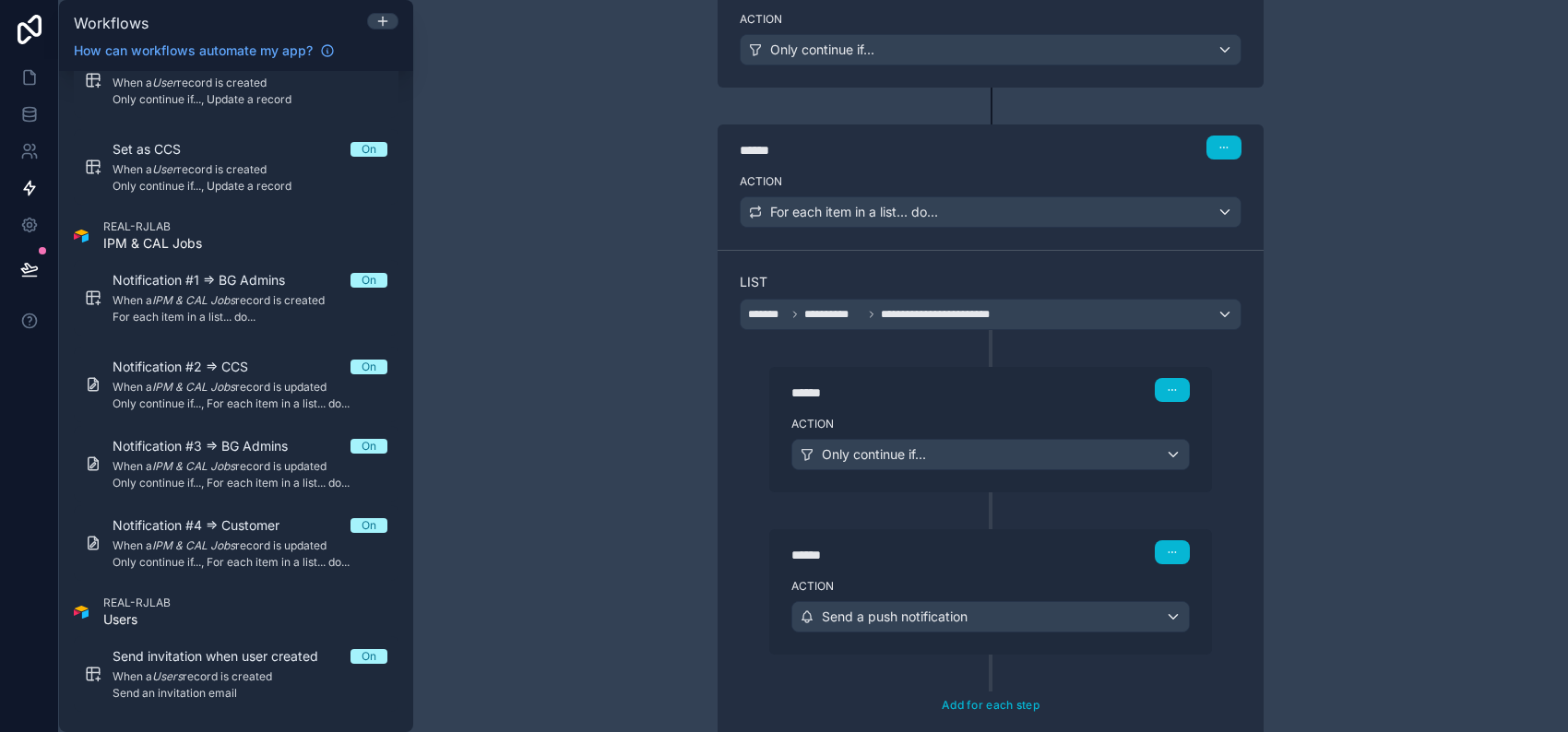
scroll to position [623, 0]
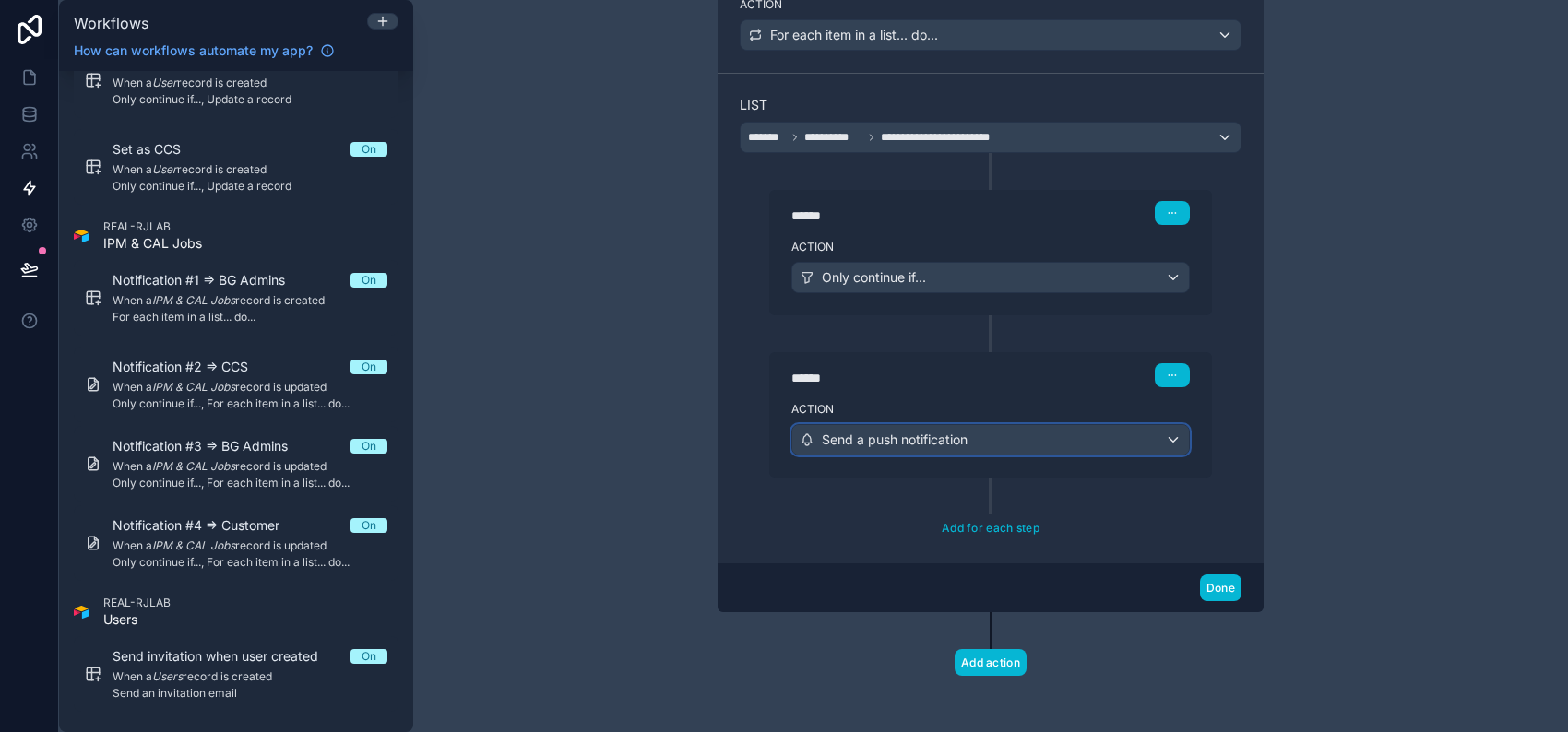
click at [965, 443] on div "Send a push notification" at bounding box center [990, 440] width 397 height 30
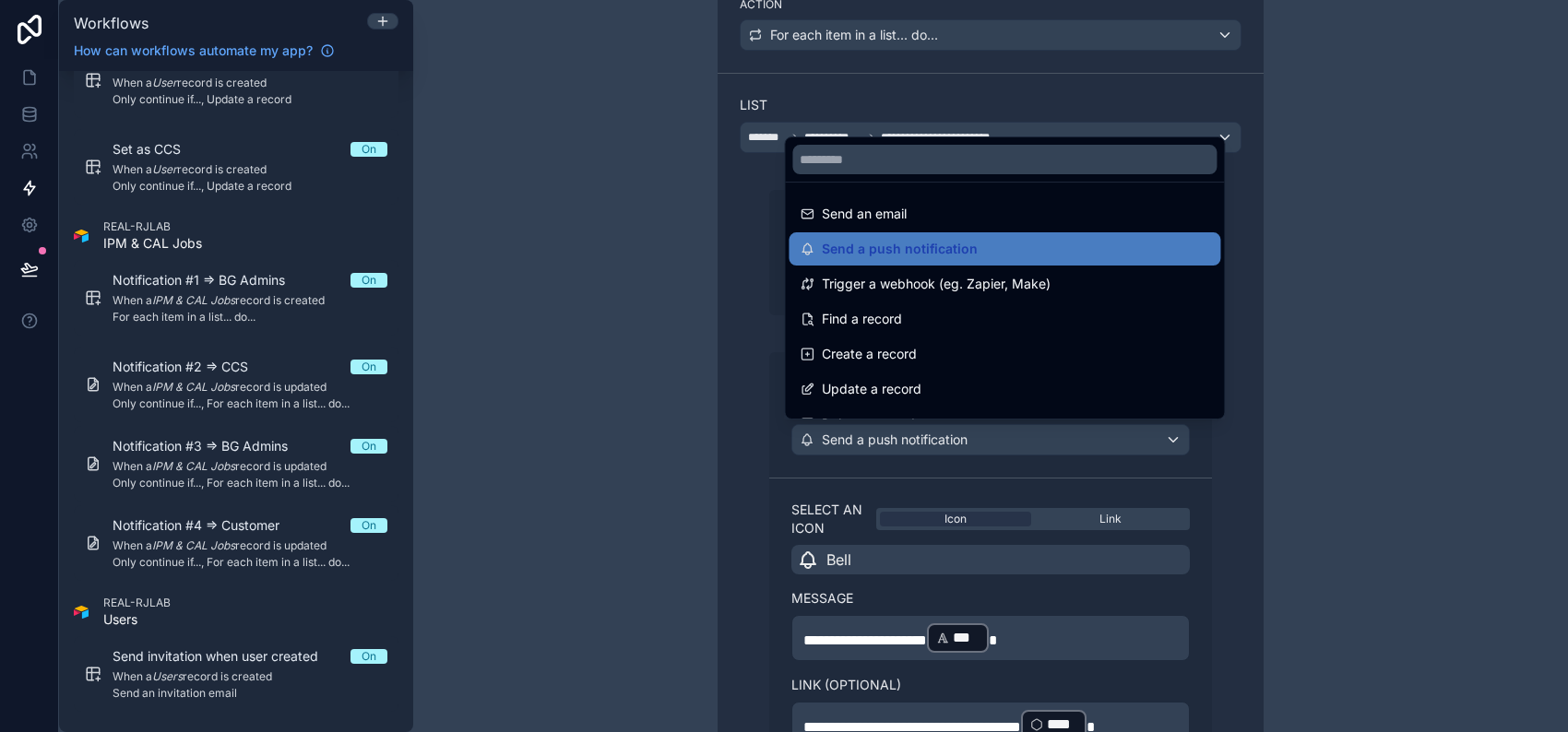
click at [1498, 442] on div at bounding box center [784, 366] width 1568 height 732
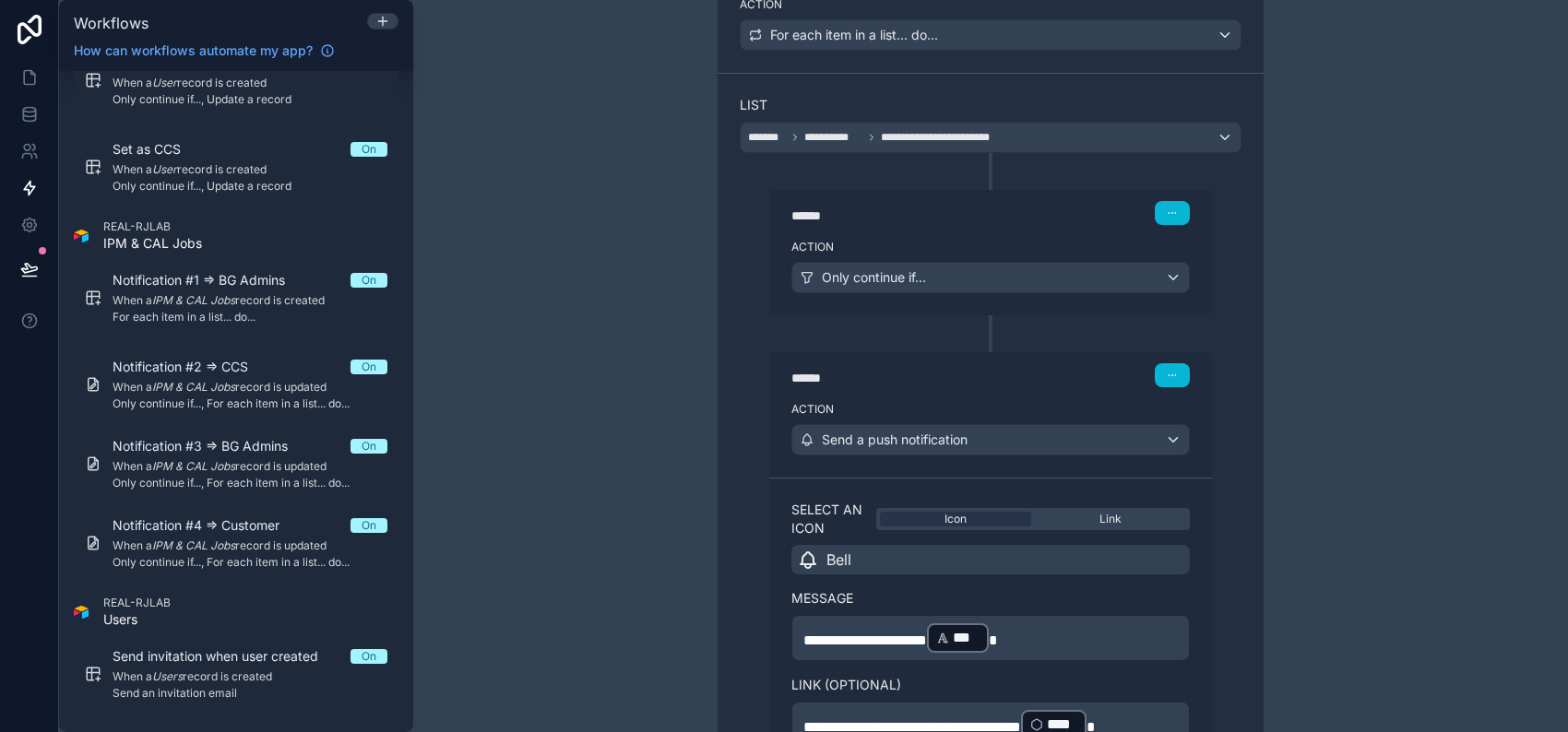
scroll to position [991, 0]
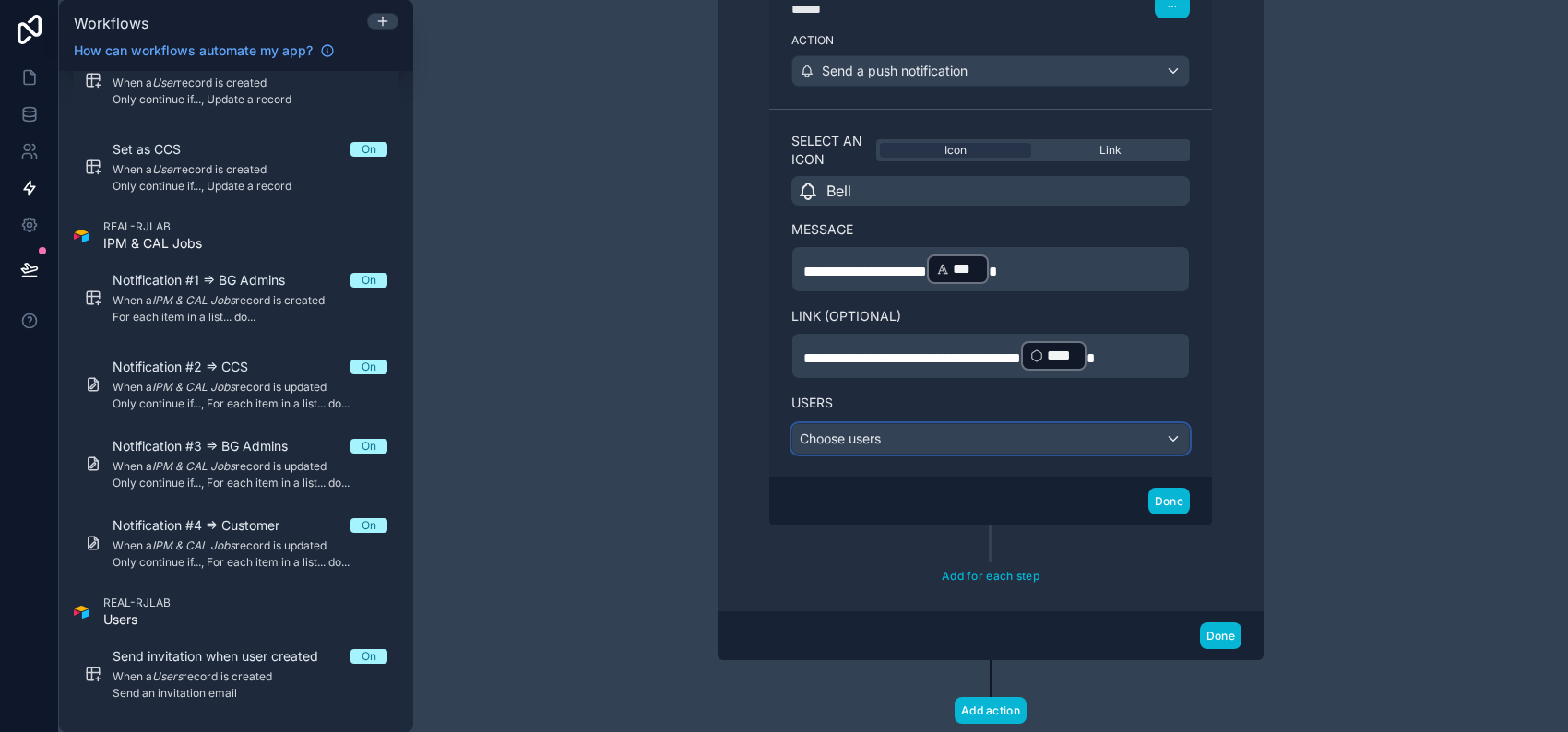
click at [1051, 433] on div "Choose users" at bounding box center [990, 439] width 397 height 30
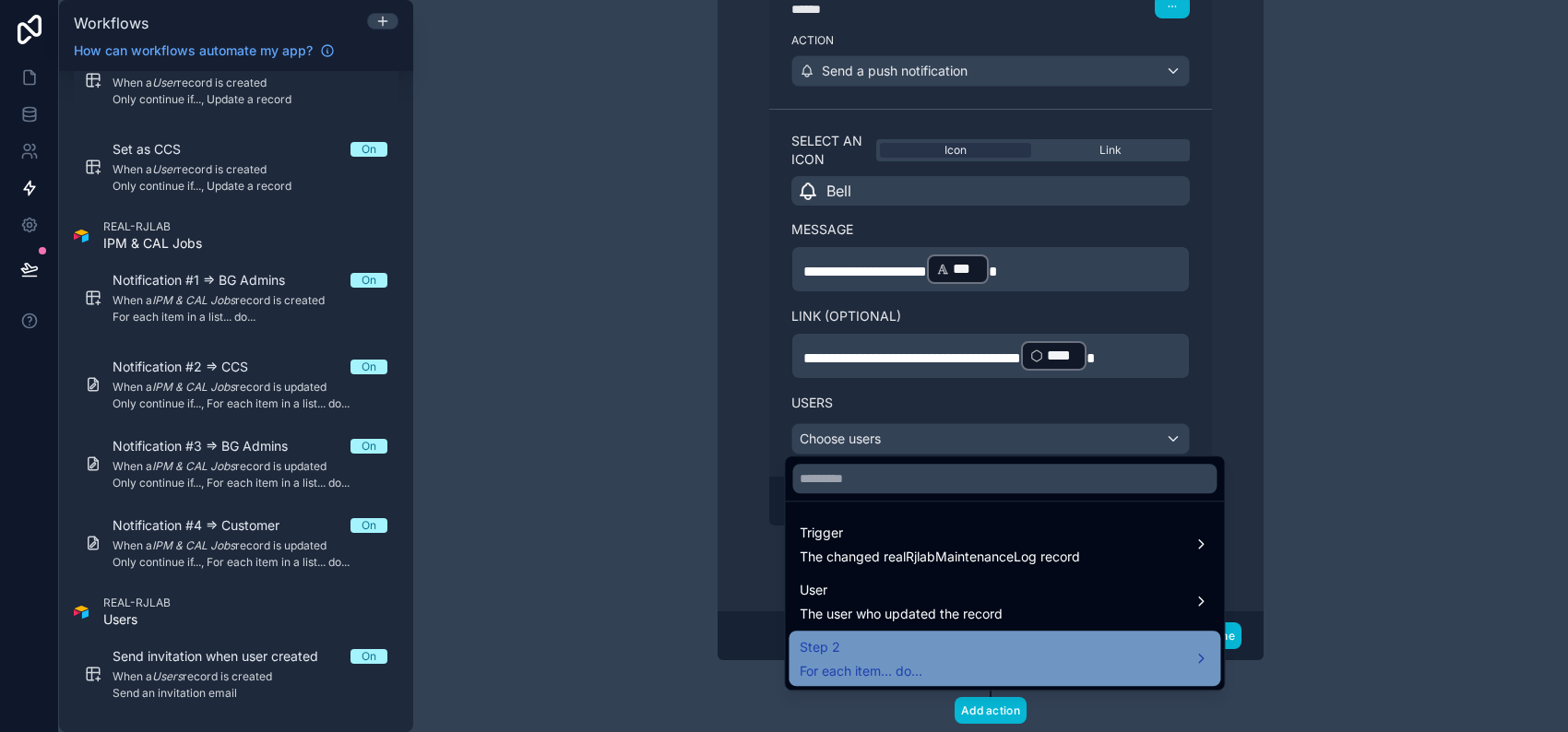
click at [1019, 646] on div "Step 2 For each item... do..." at bounding box center [1004, 659] width 409 height 44
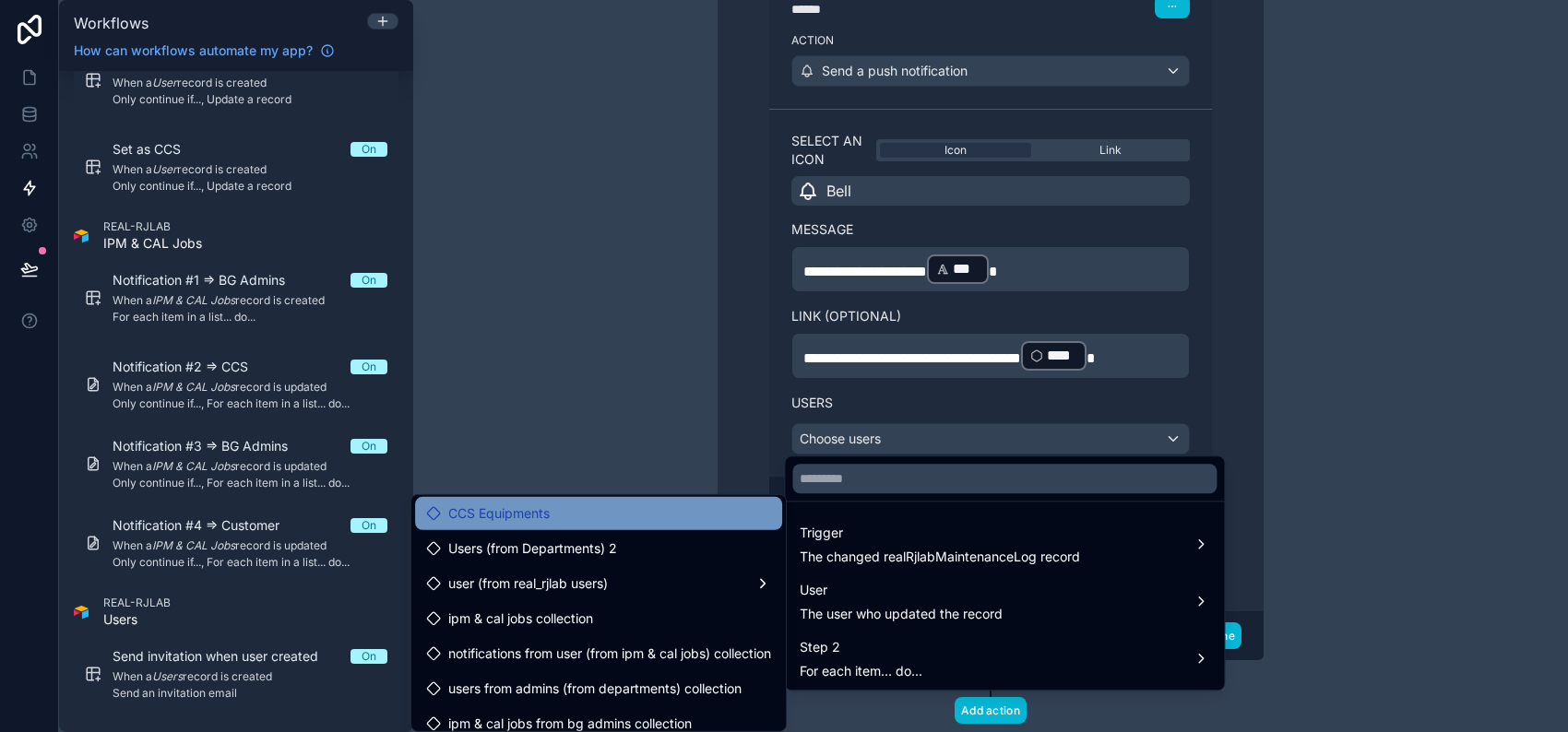
scroll to position [245, 0]
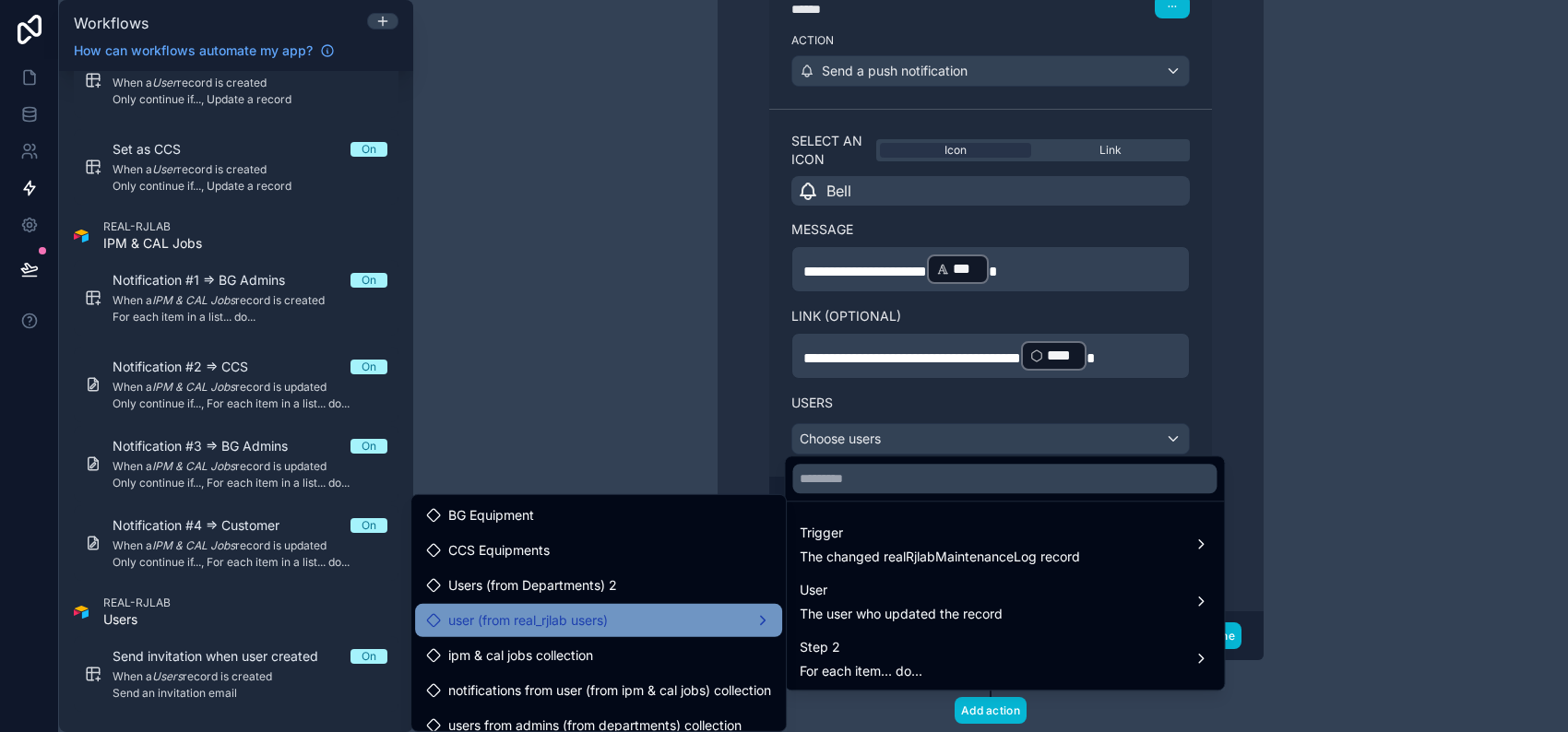
click at [679, 604] on div "user (from real_rjlab users)" at bounding box center [598, 620] width 367 height 33
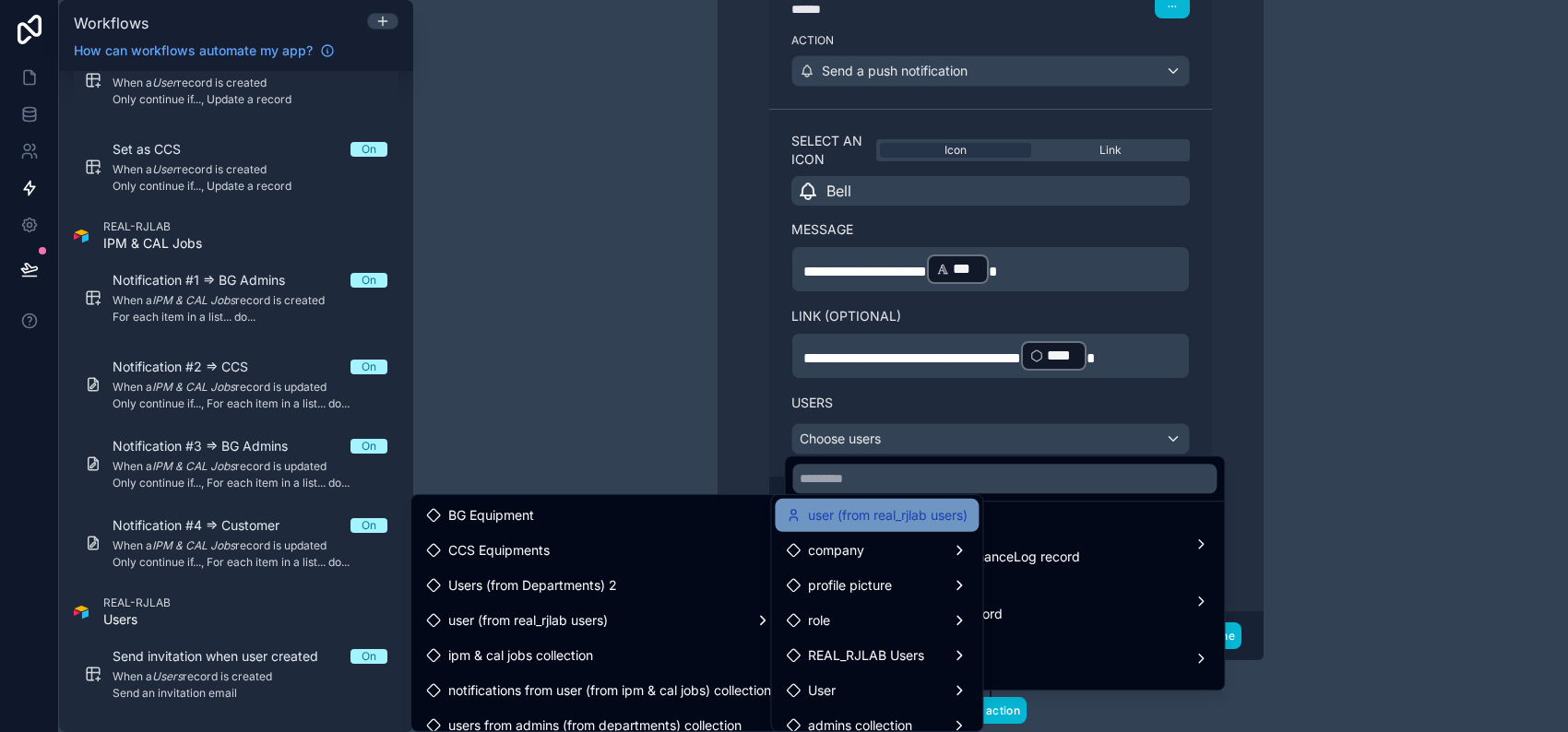
click at [922, 514] on span "user (from real_rjlab users)" at bounding box center [887, 515] width 159 height 22
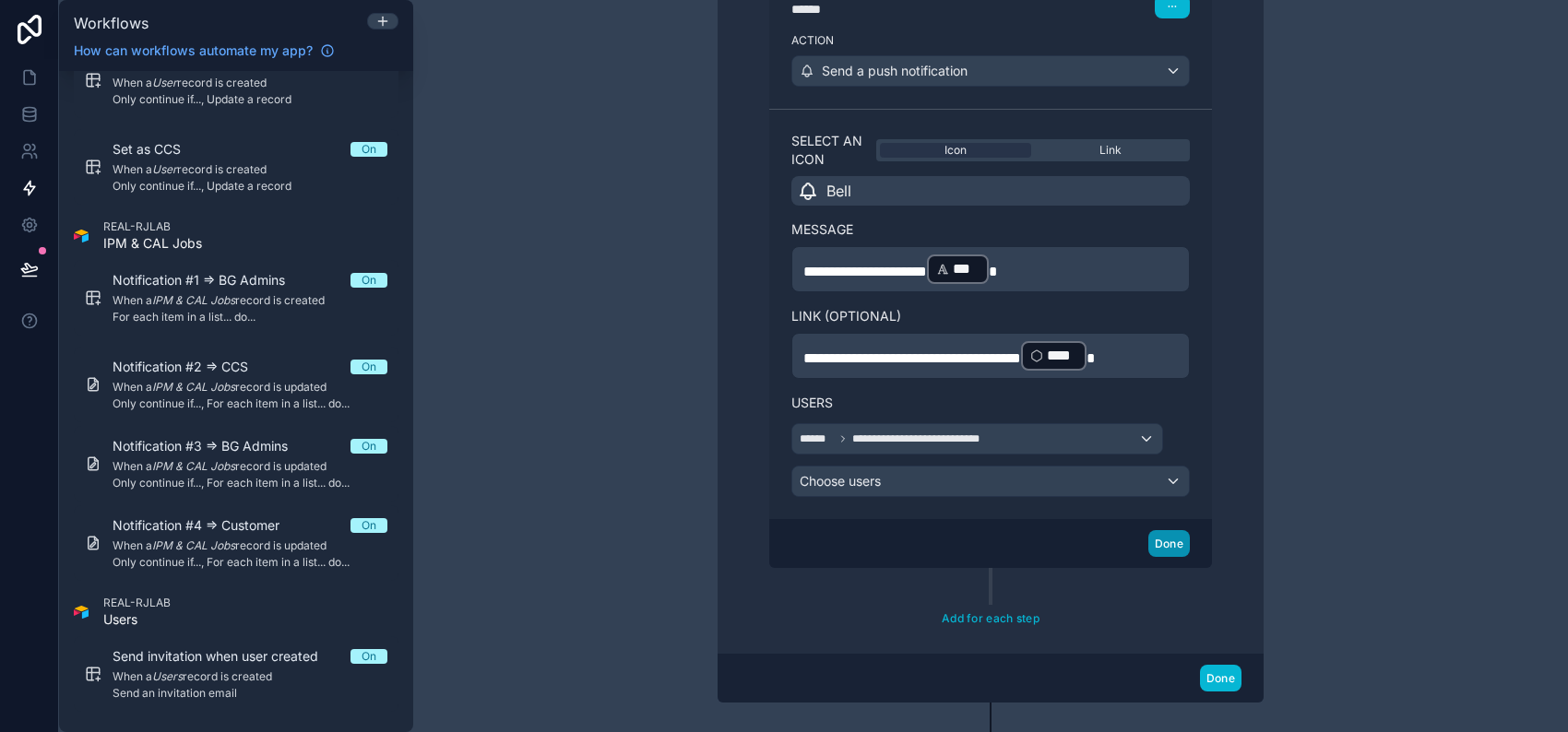
click at [1163, 538] on button "Done" at bounding box center [1169, 544] width 41 height 27
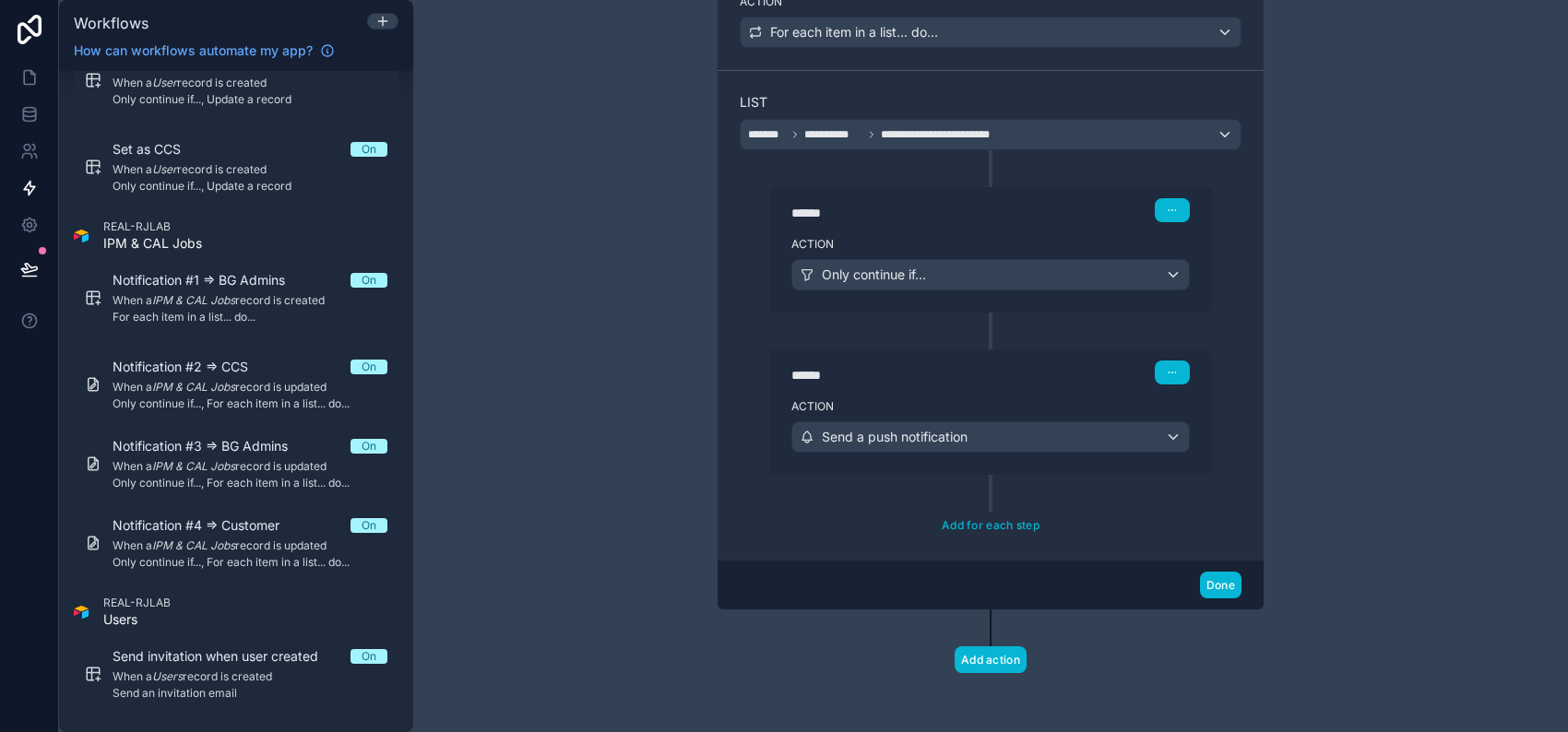
scroll to position [623, 0]
click at [488, 487] on div "**********" at bounding box center [990, 366] width 1155 height 732
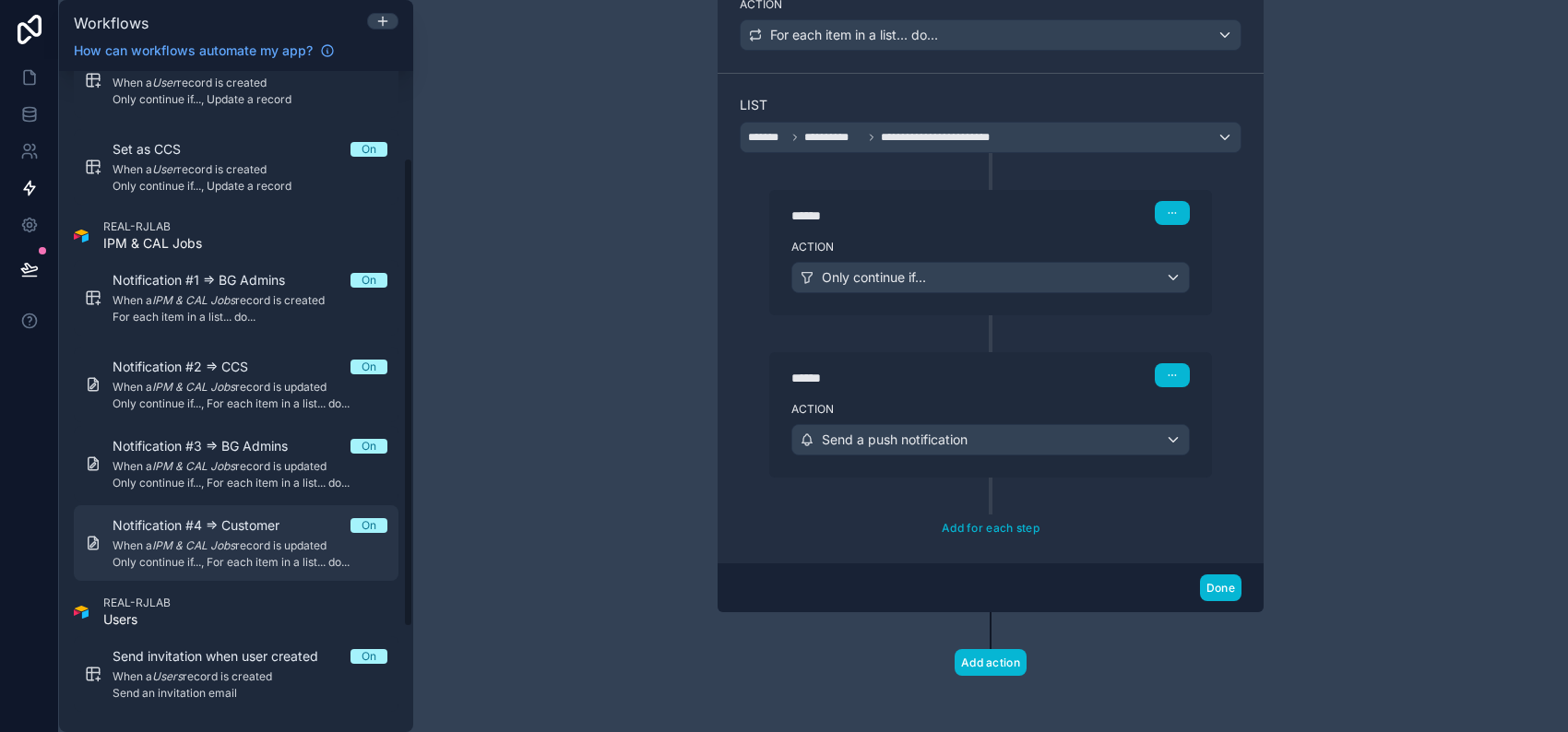
click at [203, 530] on span "Notification #4 => Customer" at bounding box center [207, 525] width 189 height 18
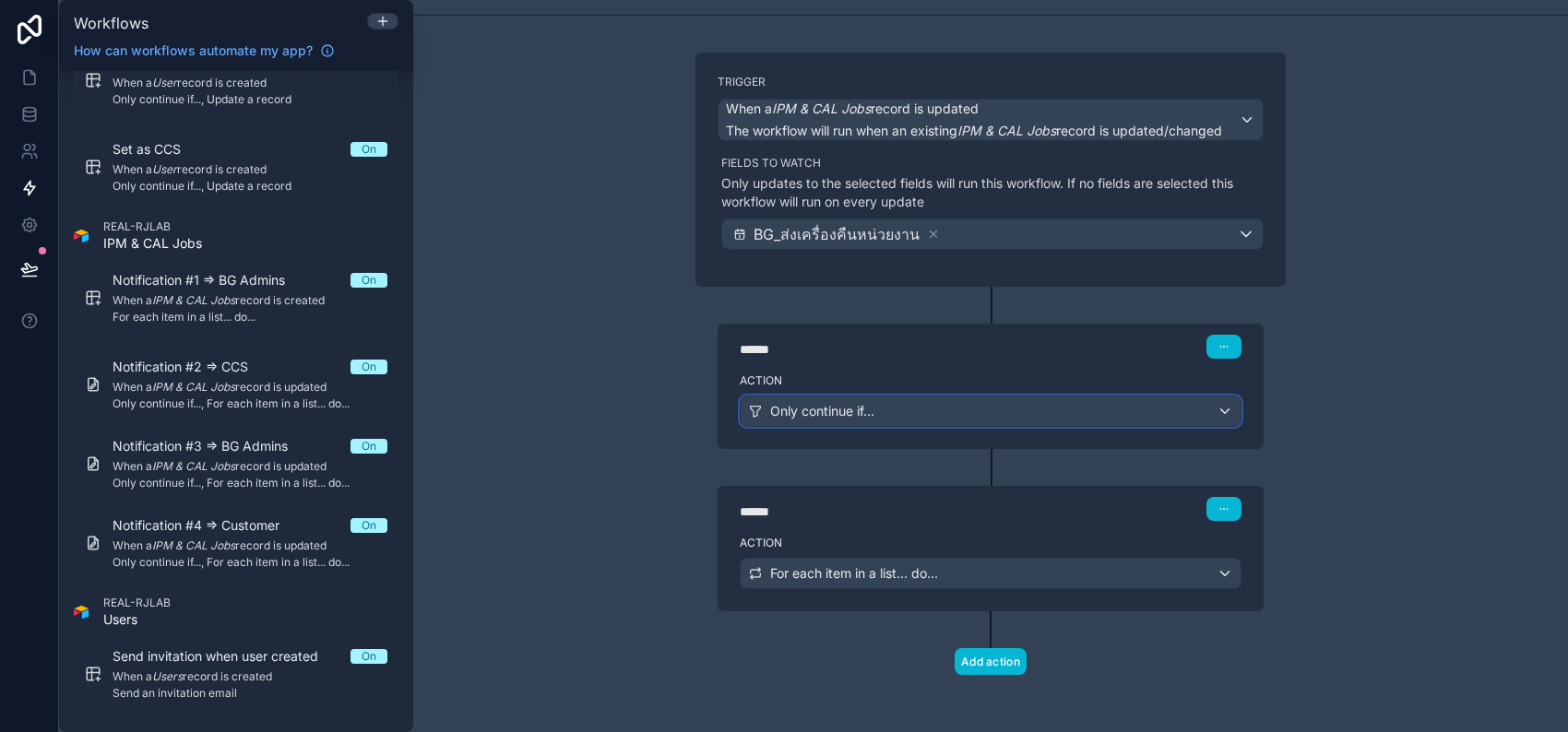
click at [920, 400] on div "Only continue if..." at bounding box center [991, 411] width 500 height 30
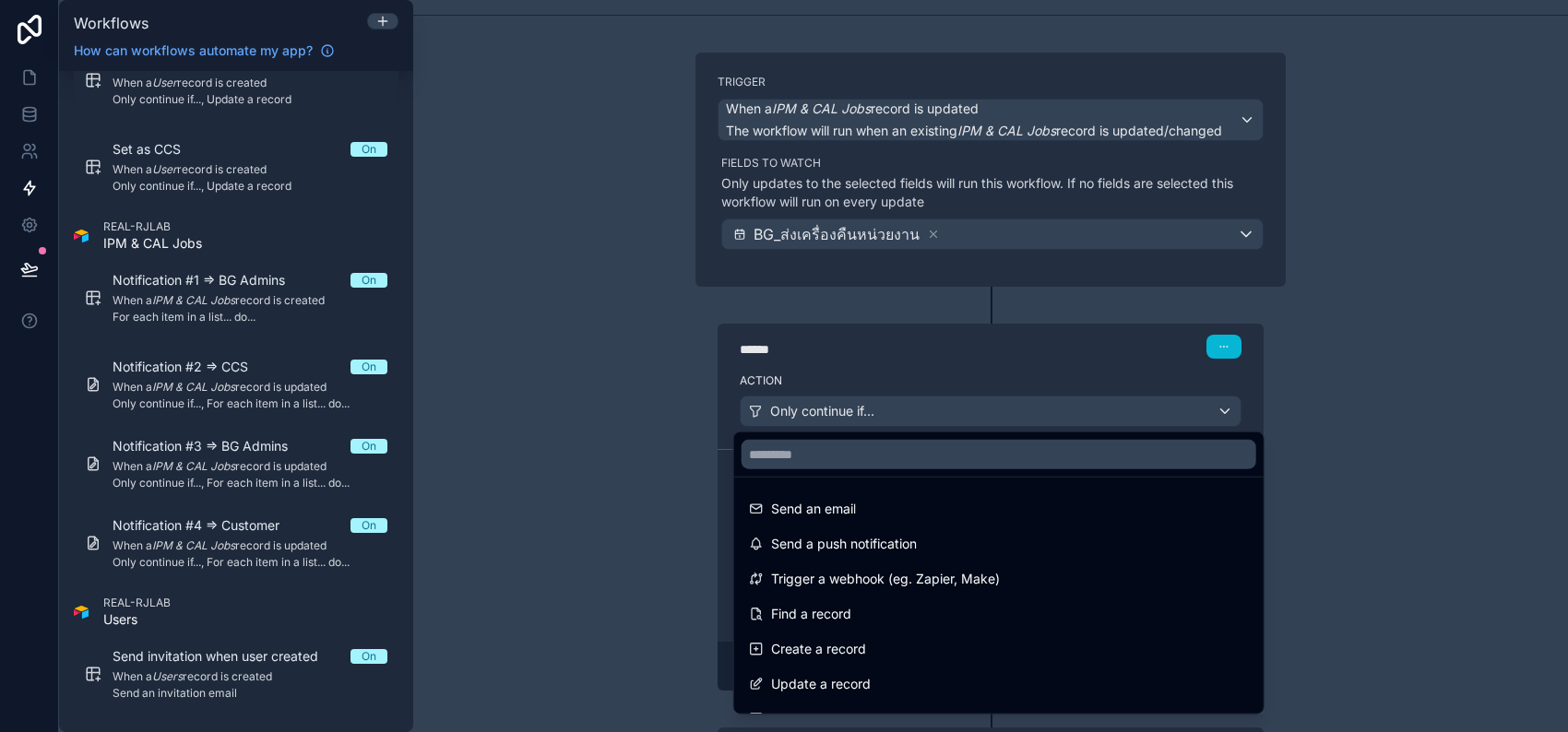
click at [931, 367] on div at bounding box center [784, 366] width 1568 height 732
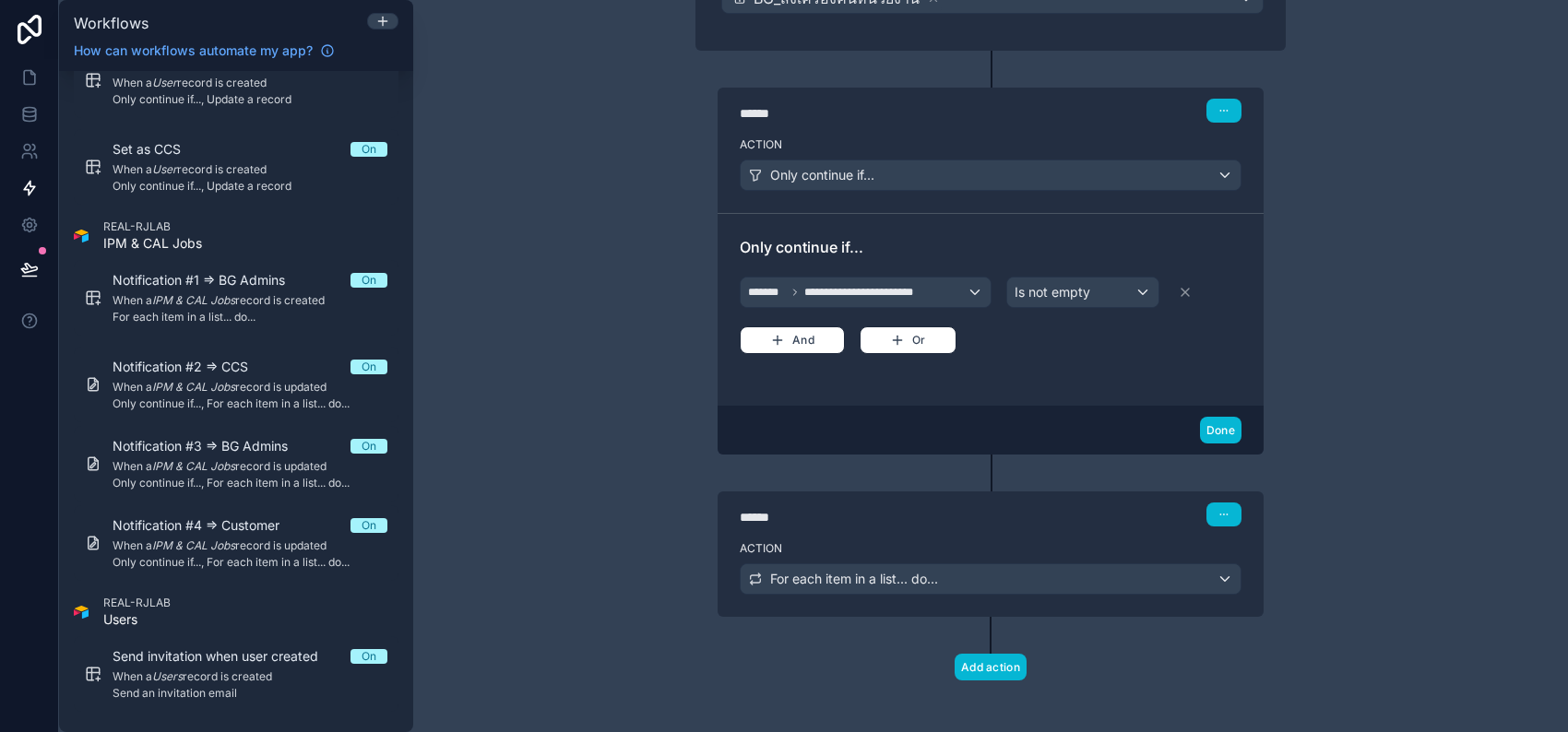
scroll to position [325, 0]
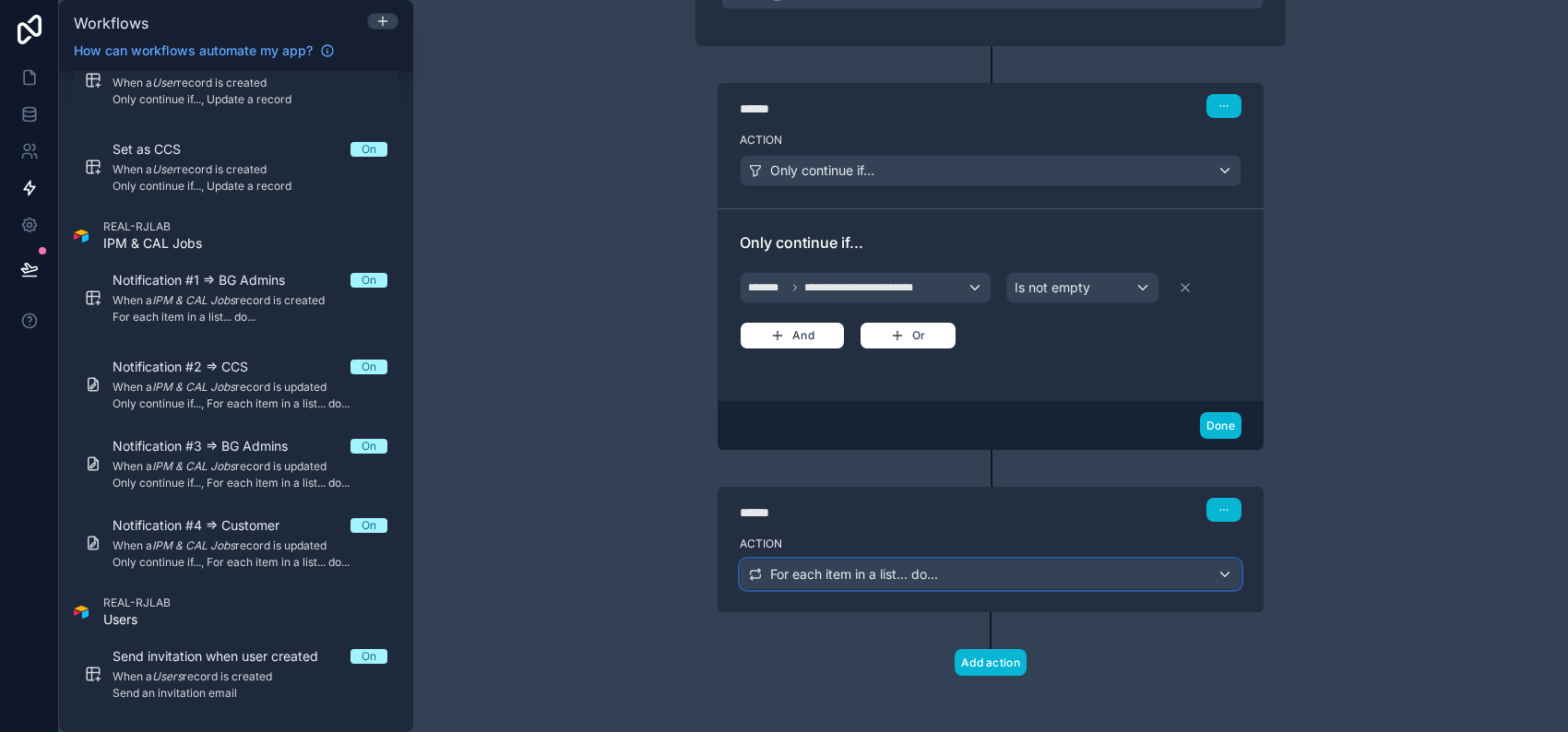
click at [931, 570] on span "For each item in a list... do..." at bounding box center [854, 574] width 168 height 18
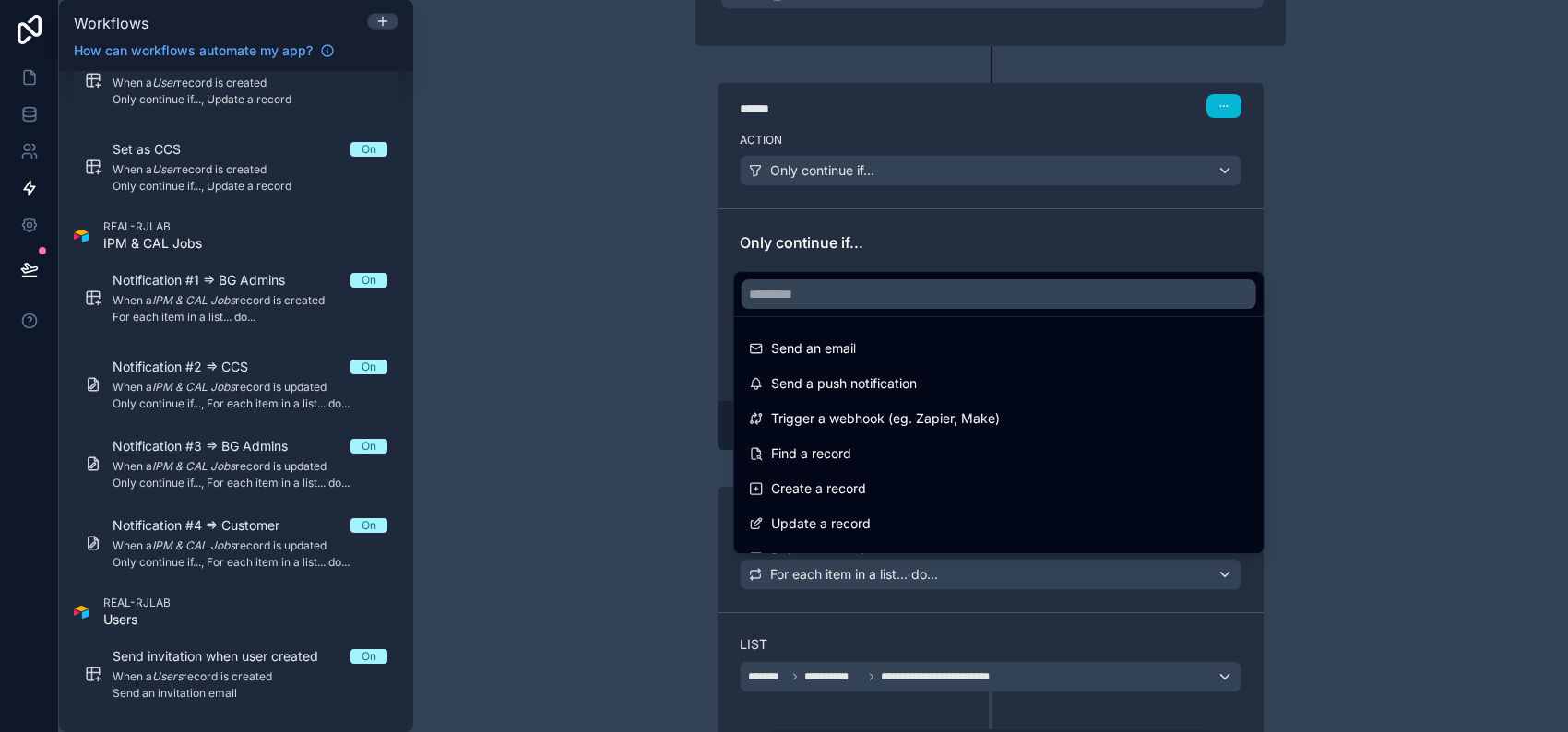
click at [1395, 548] on div at bounding box center [784, 366] width 1568 height 732
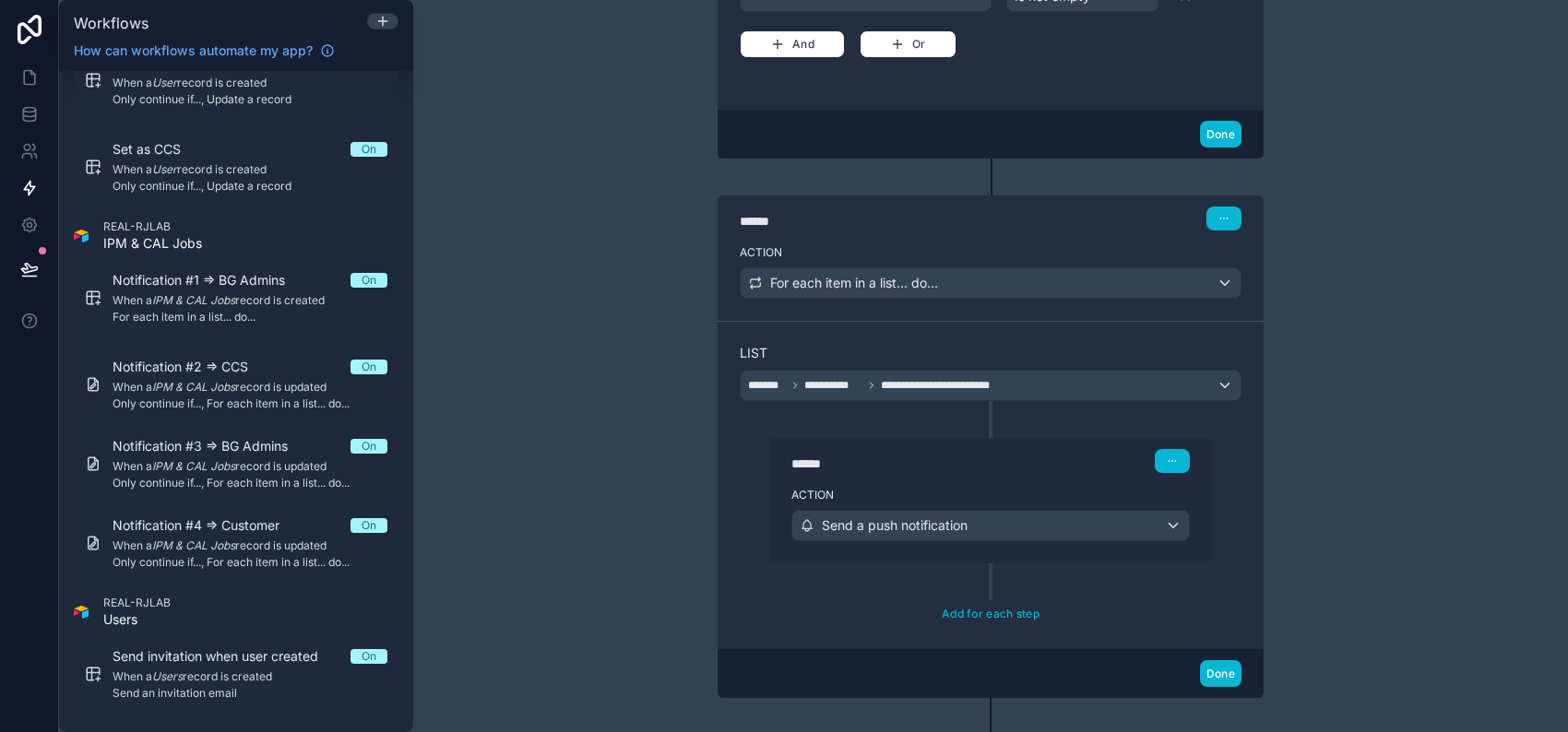
scroll to position [694, 0]
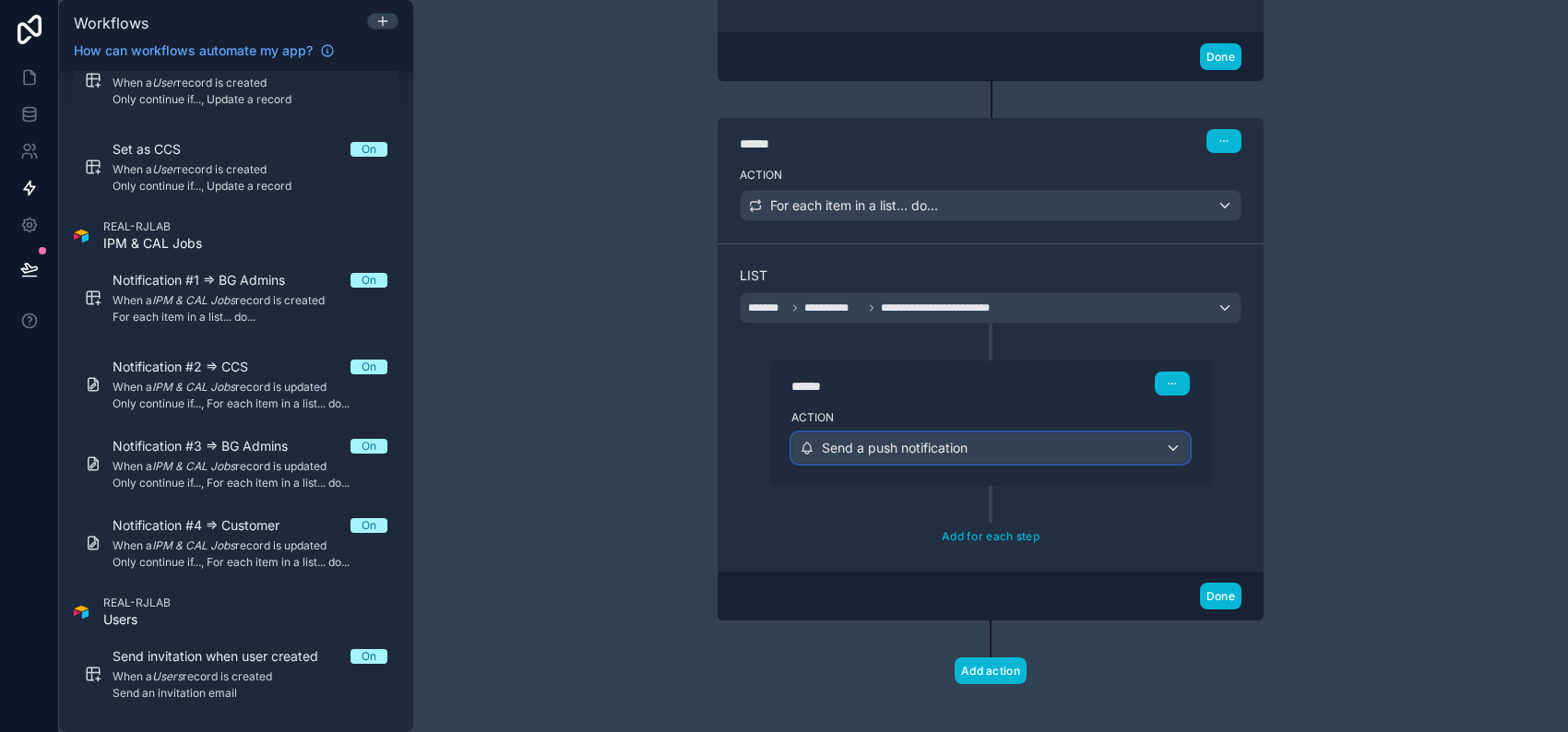
click at [1056, 445] on div "Send a push notification" at bounding box center [990, 447] width 397 height 30
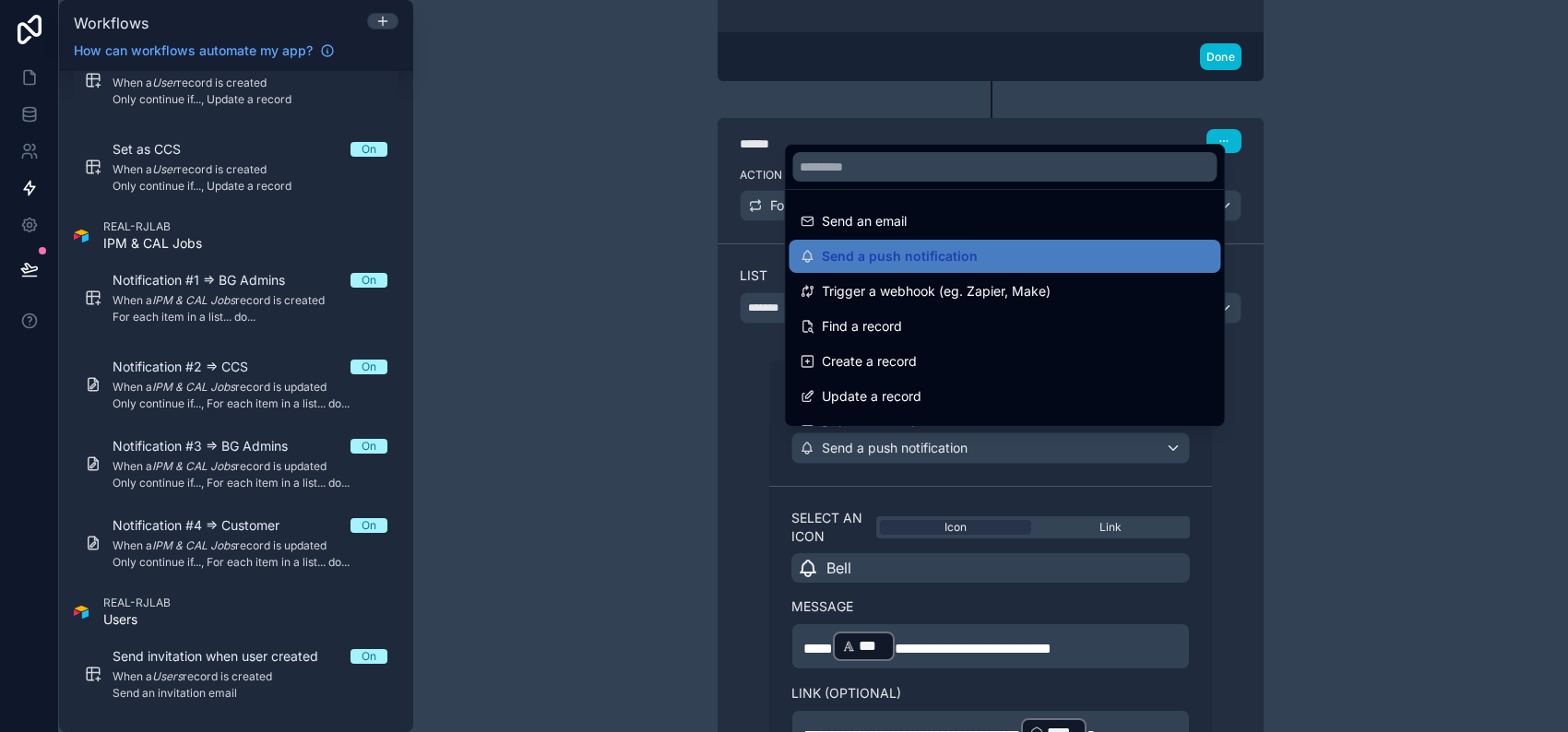
click at [1275, 447] on div at bounding box center [784, 366] width 1568 height 732
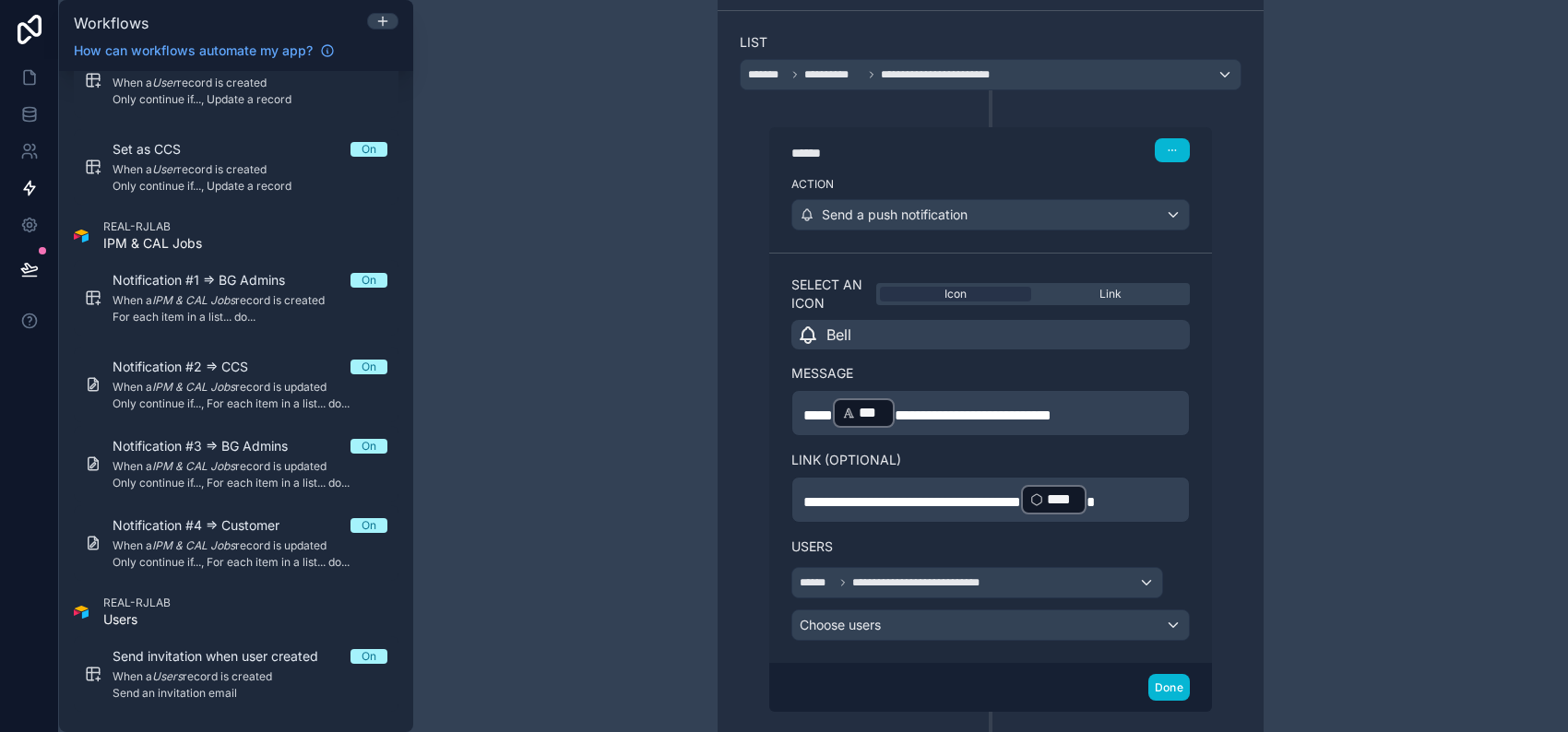
scroll to position [940, 0]
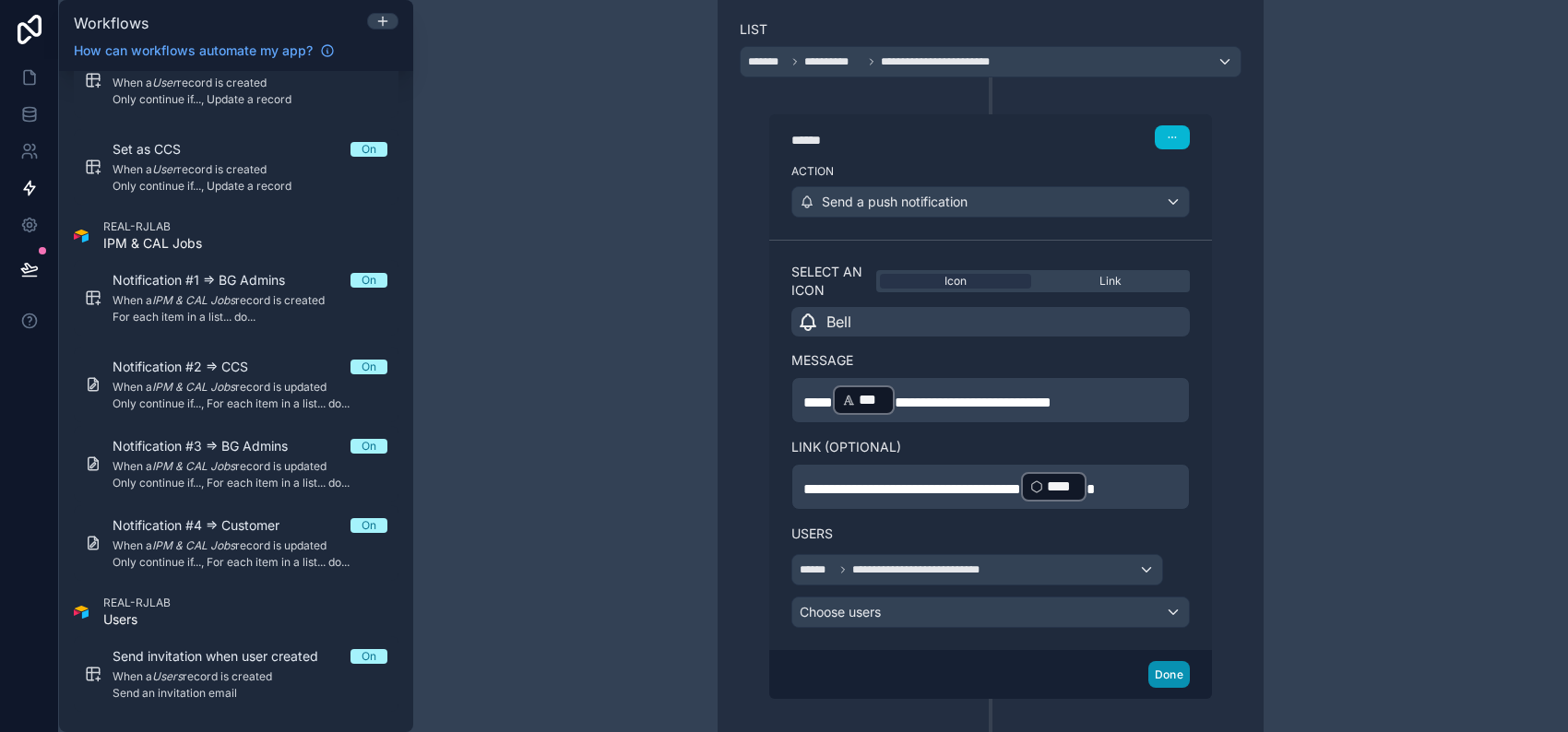
click at [1154, 676] on button "Done" at bounding box center [1169, 674] width 41 height 27
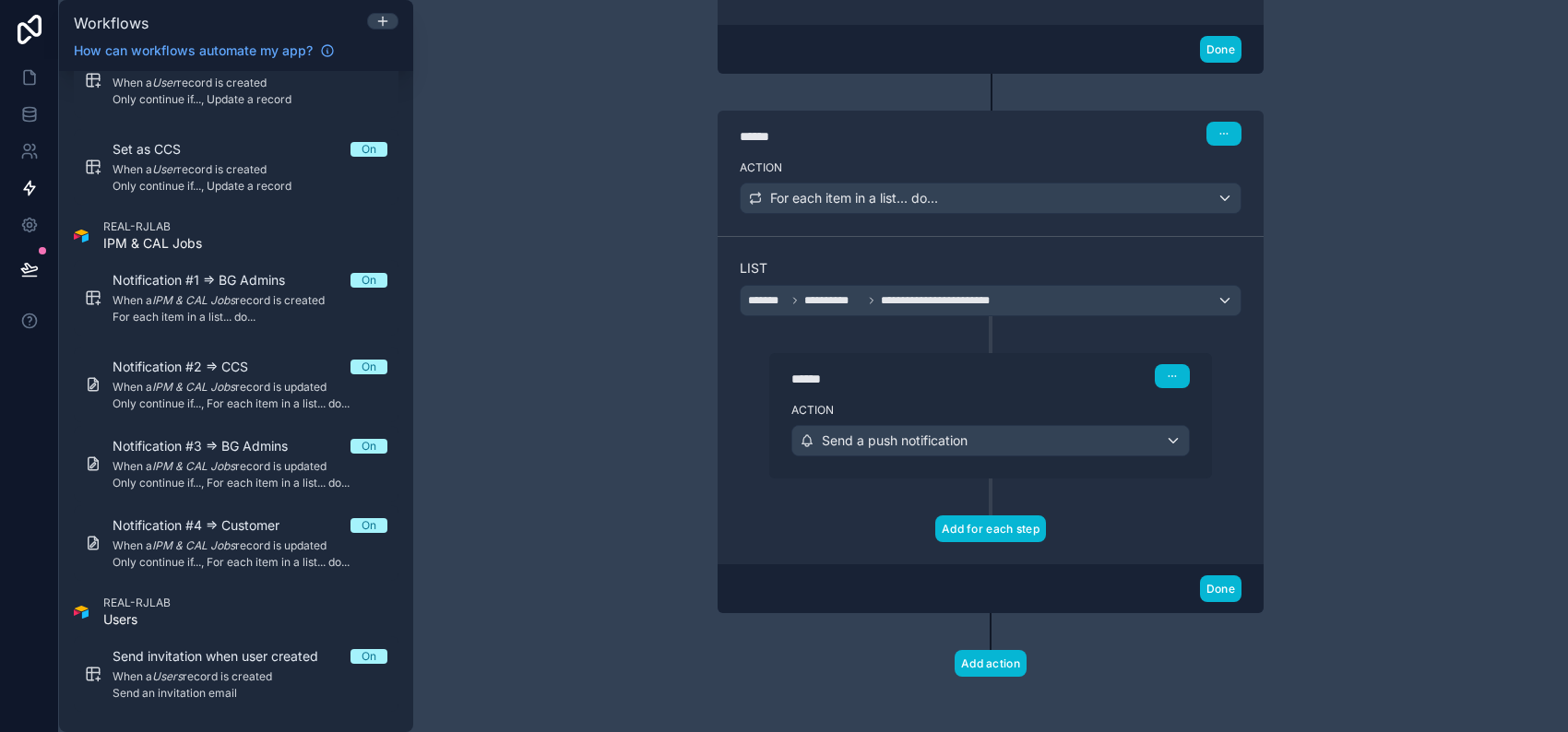
click at [1021, 520] on button "Add for each step" at bounding box center [990, 529] width 111 height 27
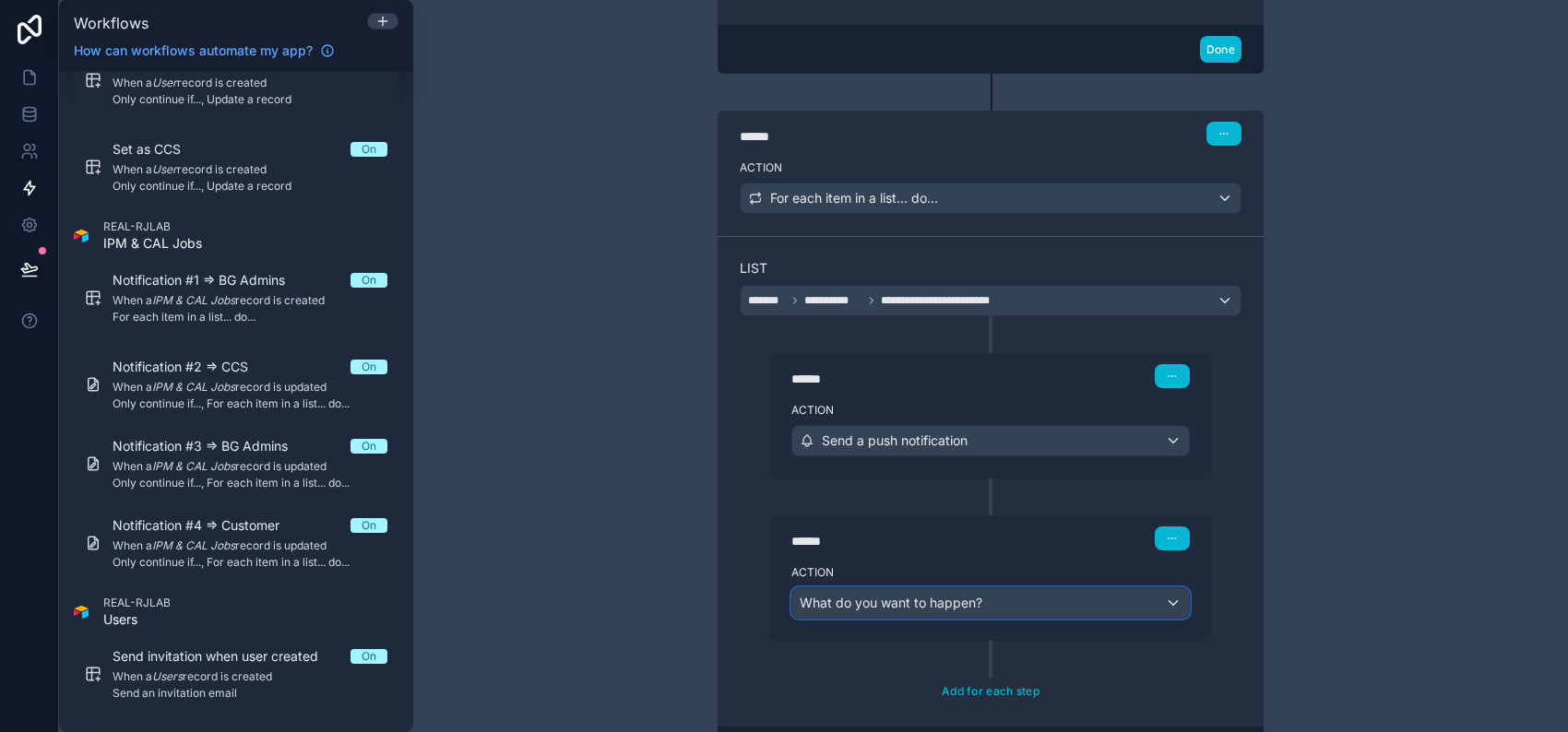
click at [1003, 601] on div "What do you want to happen?" at bounding box center [990, 603] width 397 height 30
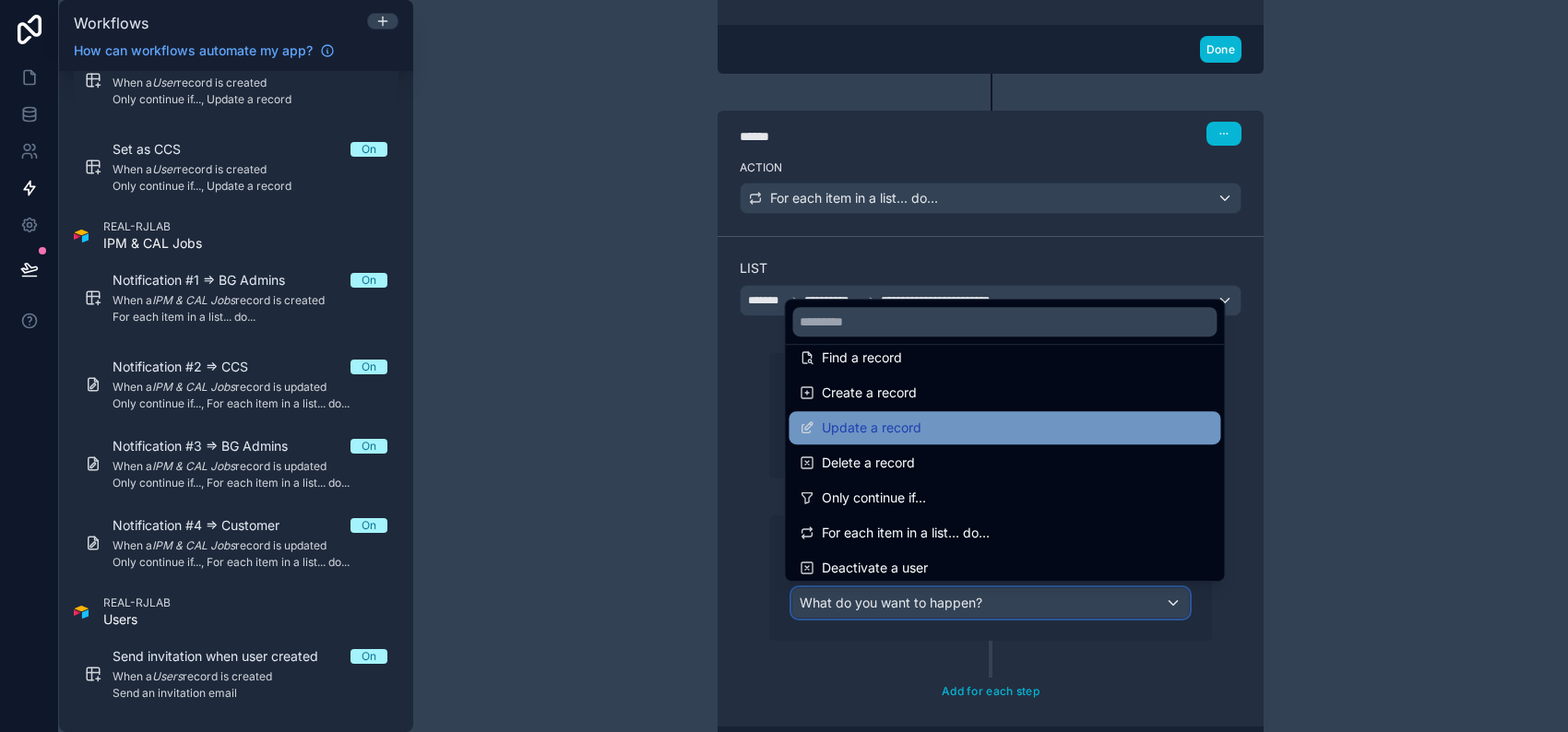
scroll to position [122, 0]
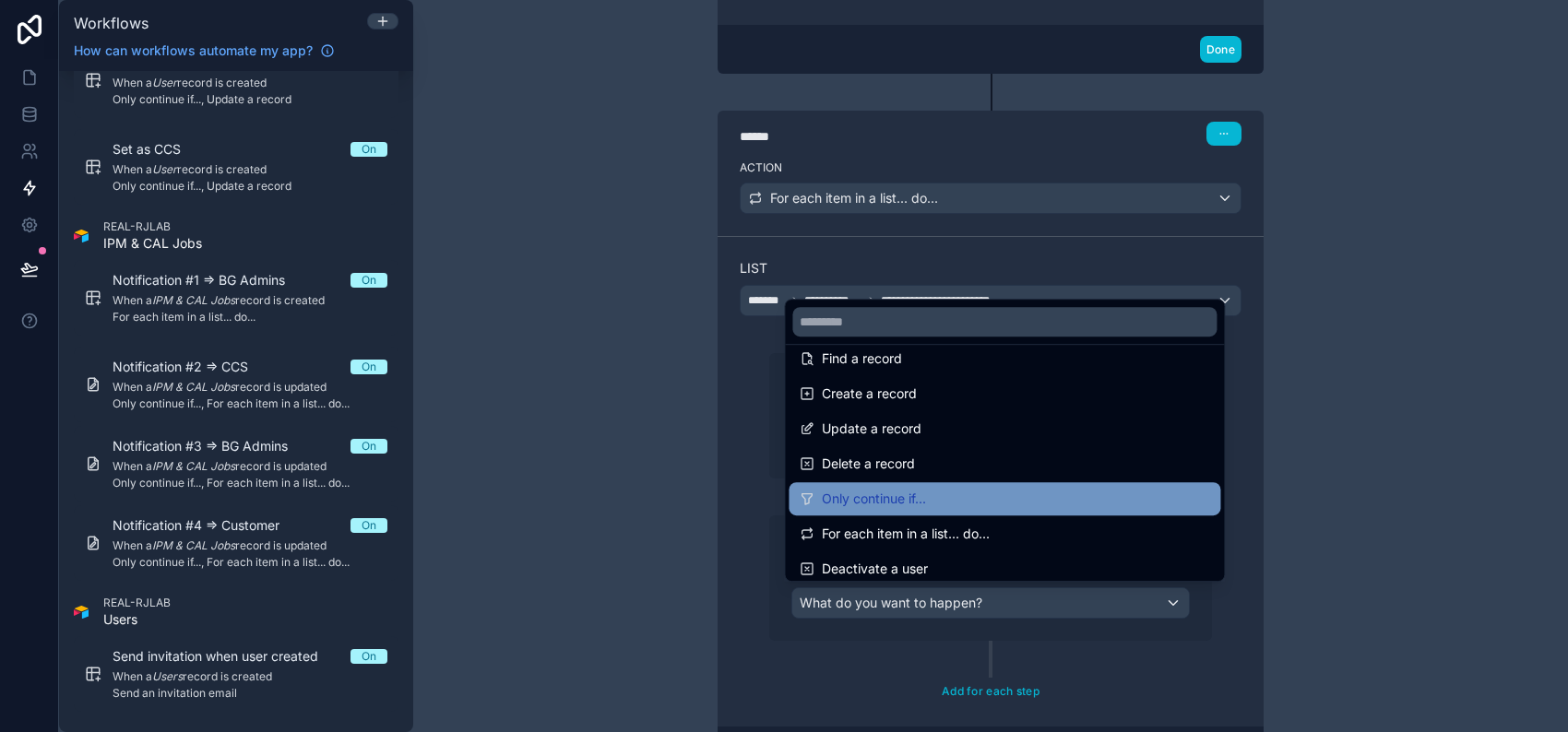
click at [939, 484] on div "Only continue if..." at bounding box center [1004, 499] width 431 height 33
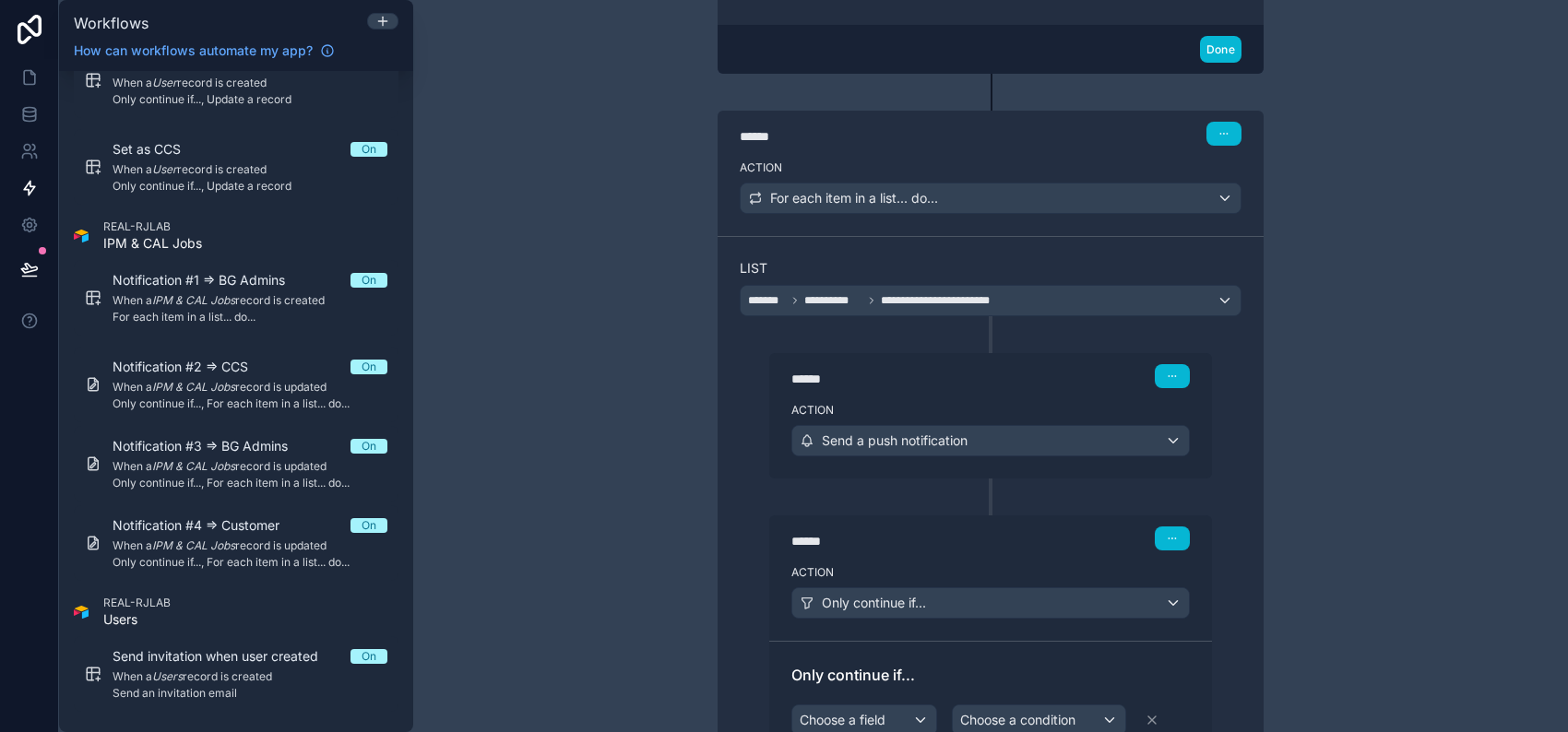
scroll to position [948, 0]
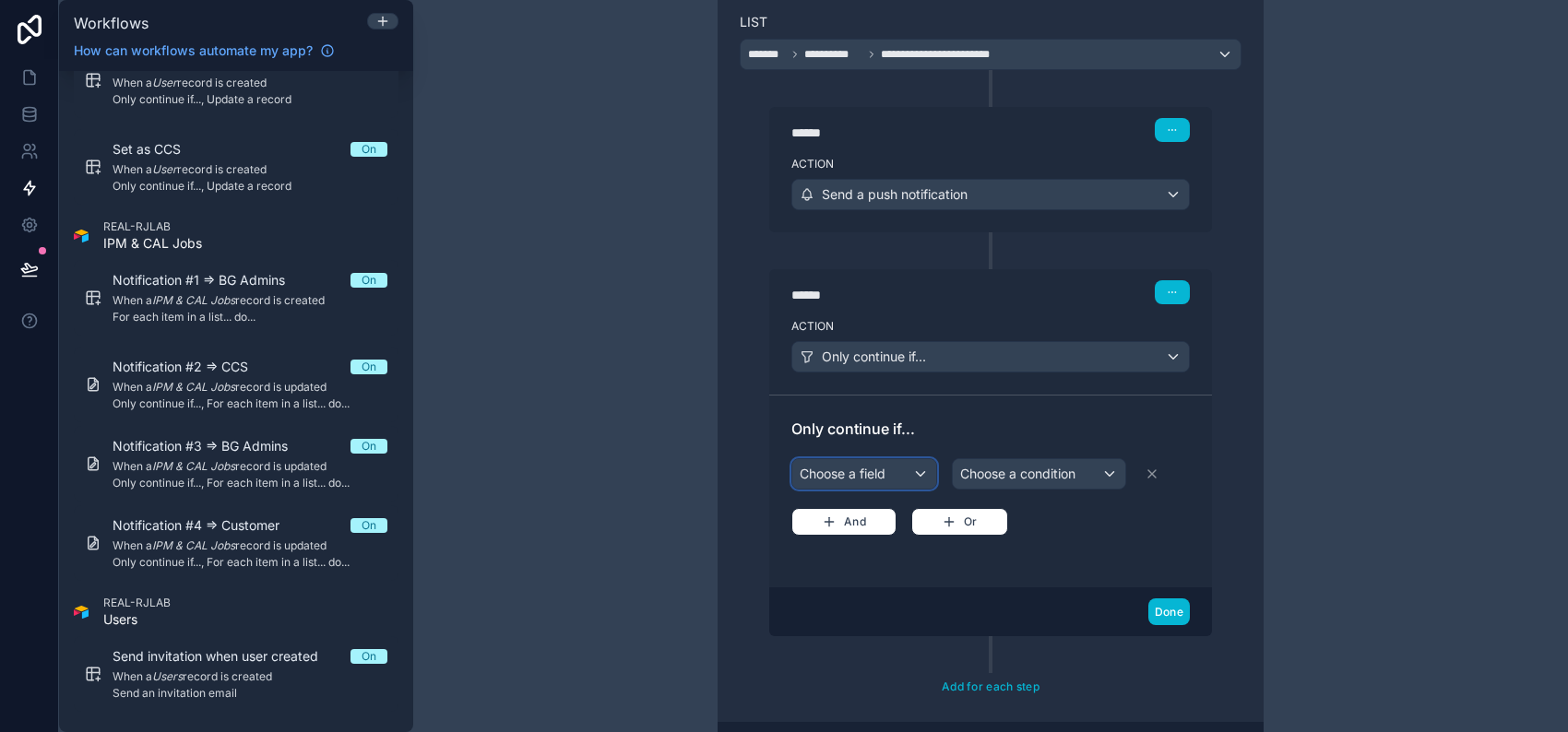
click at [873, 470] on div "Choose a field" at bounding box center [864, 474] width 144 height 30
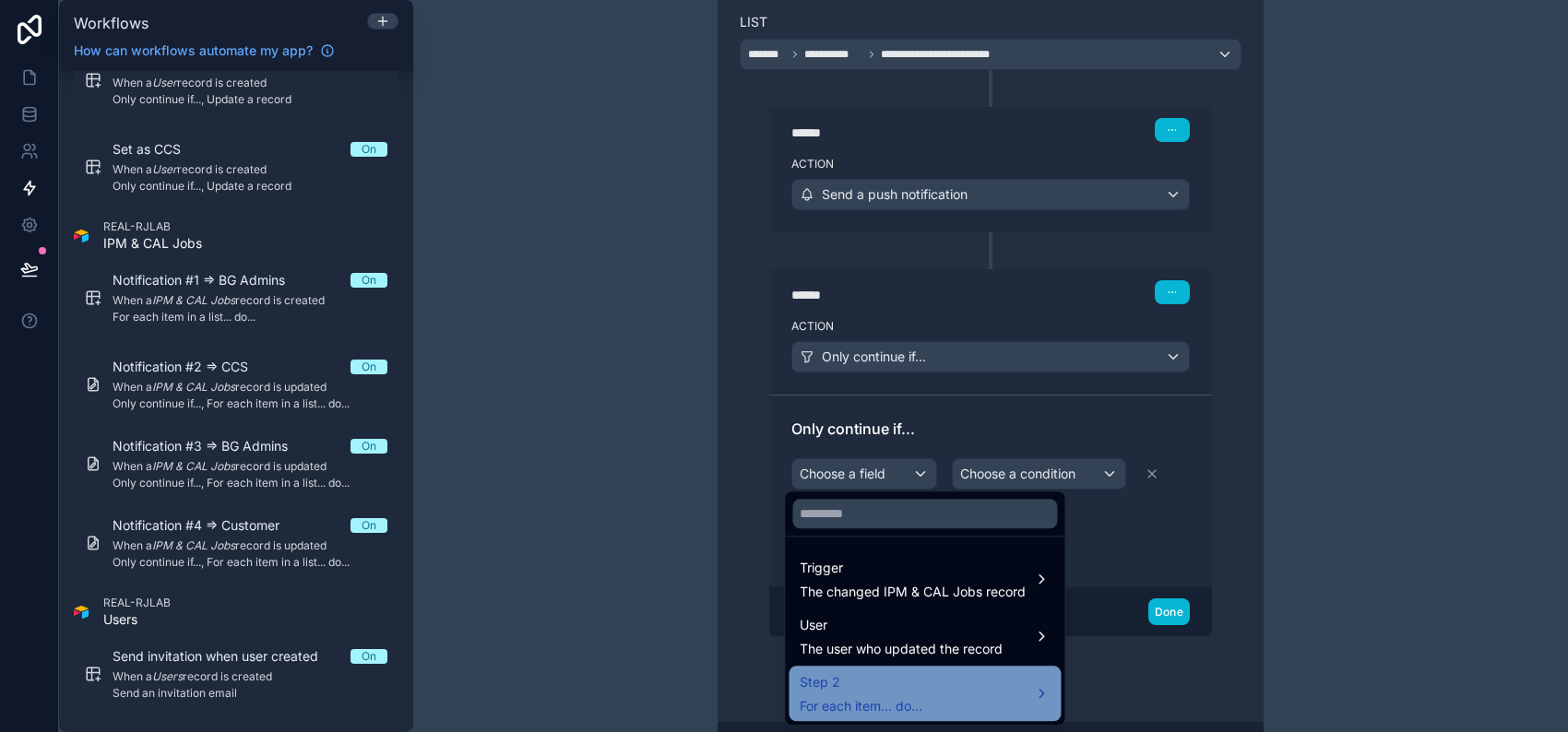
click at [969, 690] on div "Step 2 For each item... do..." at bounding box center [924, 693] width 250 height 44
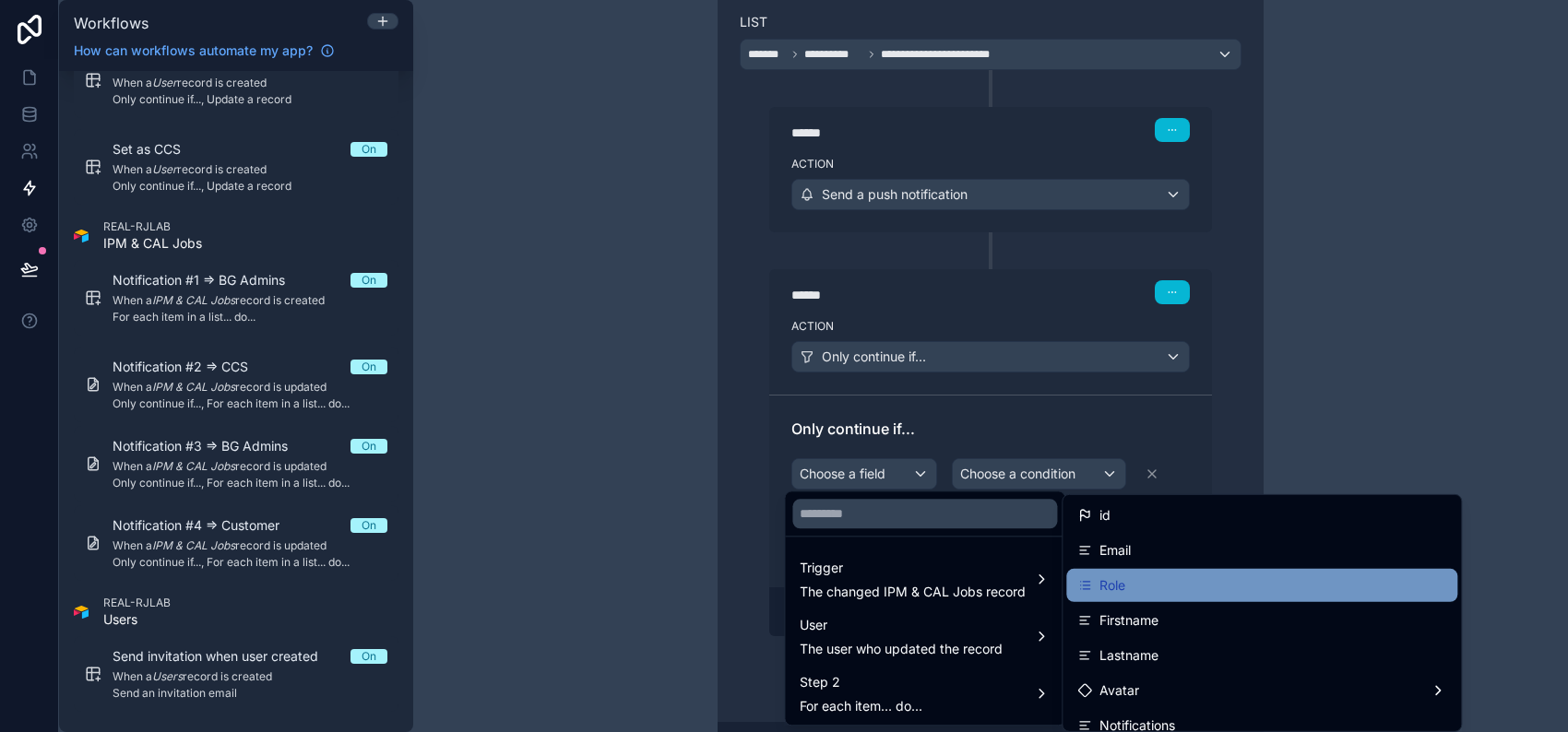
click at [1145, 572] on div "Role" at bounding box center [1261, 585] width 391 height 33
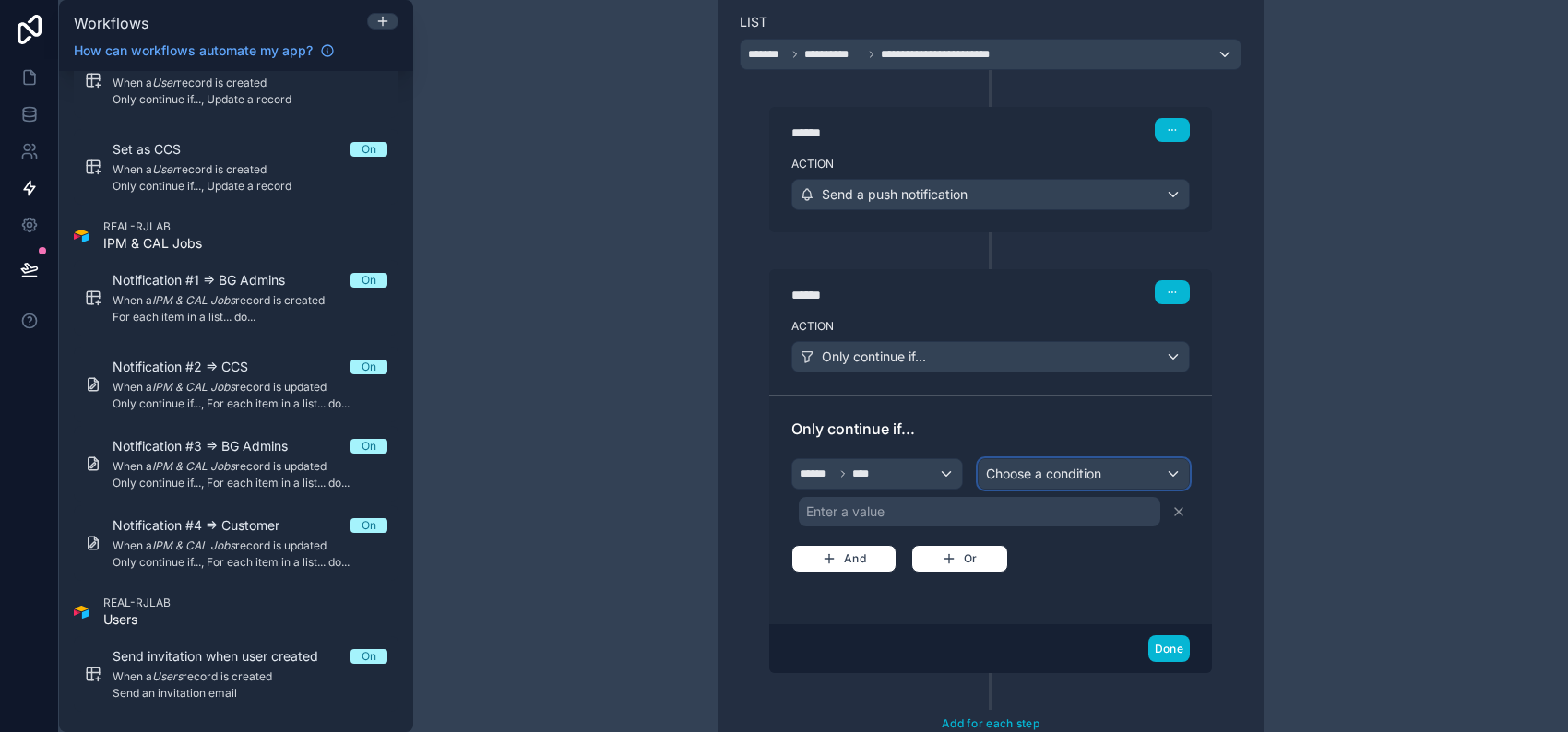
click at [1045, 466] on span "Choose a condition" at bounding box center [1043, 474] width 115 height 15
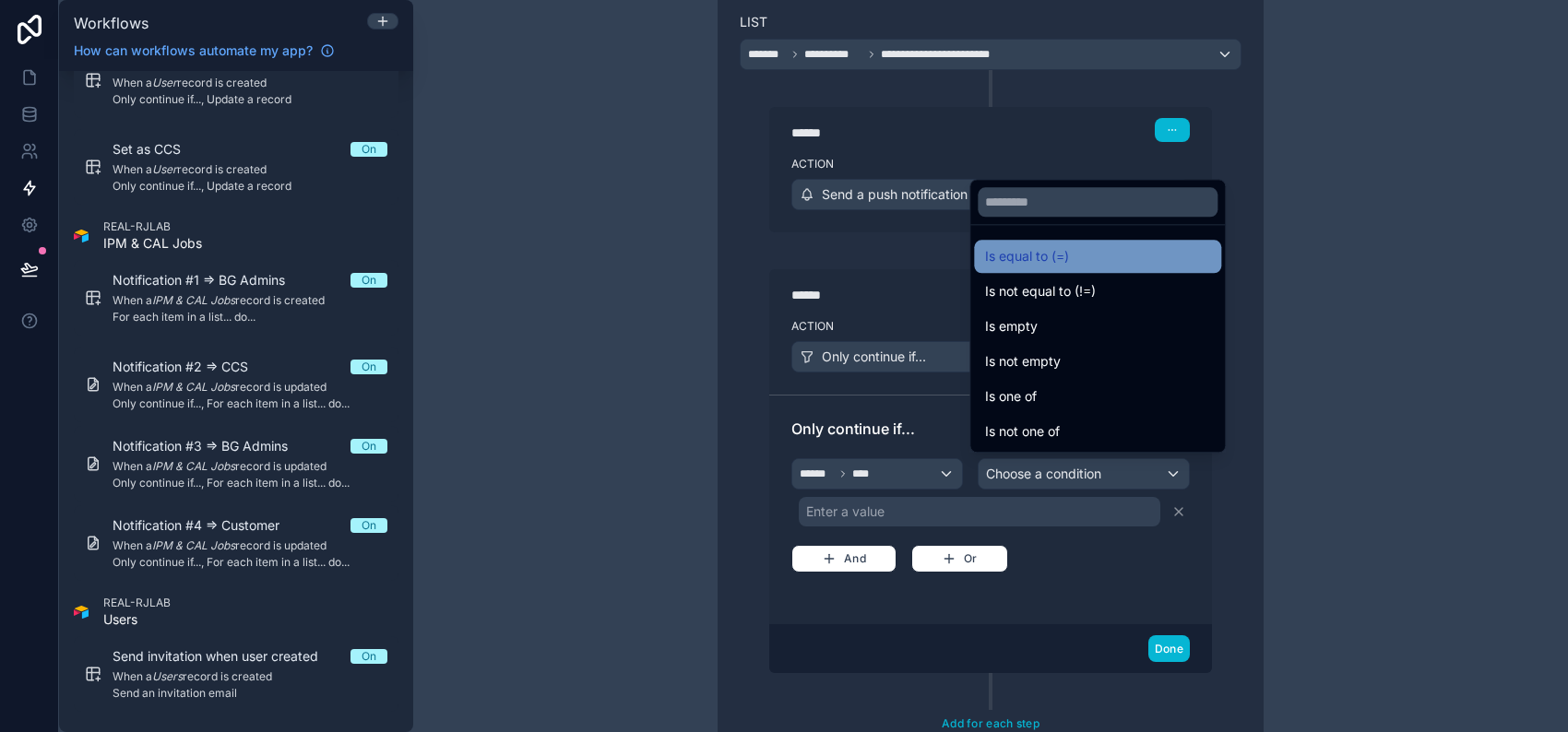
click at [1073, 260] on div "Is equal to (=)" at bounding box center [1097, 256] width 225 height 22
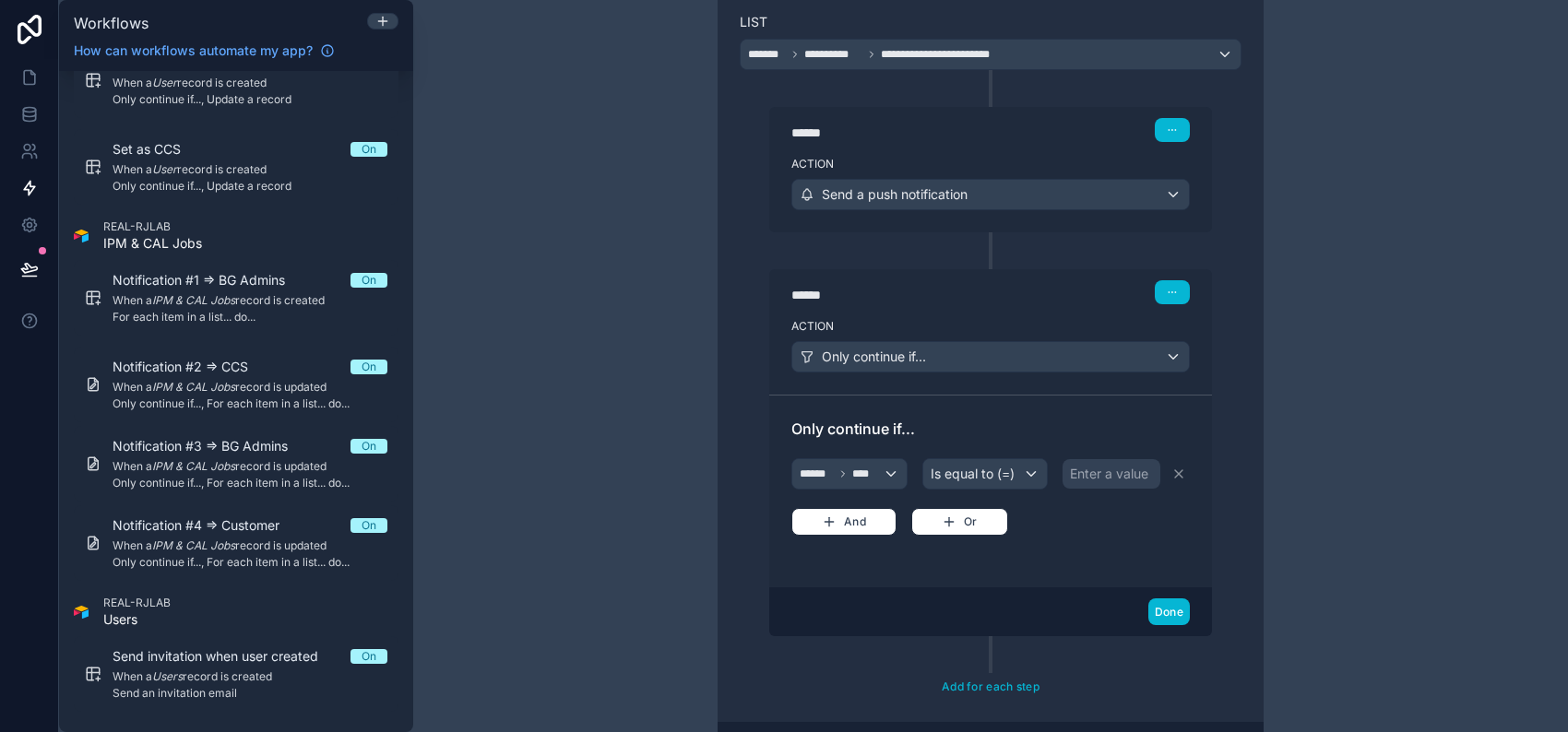
click at [1092, 472] on div "Enter a value" at bounding box center [1109, 474] width 78 height 18
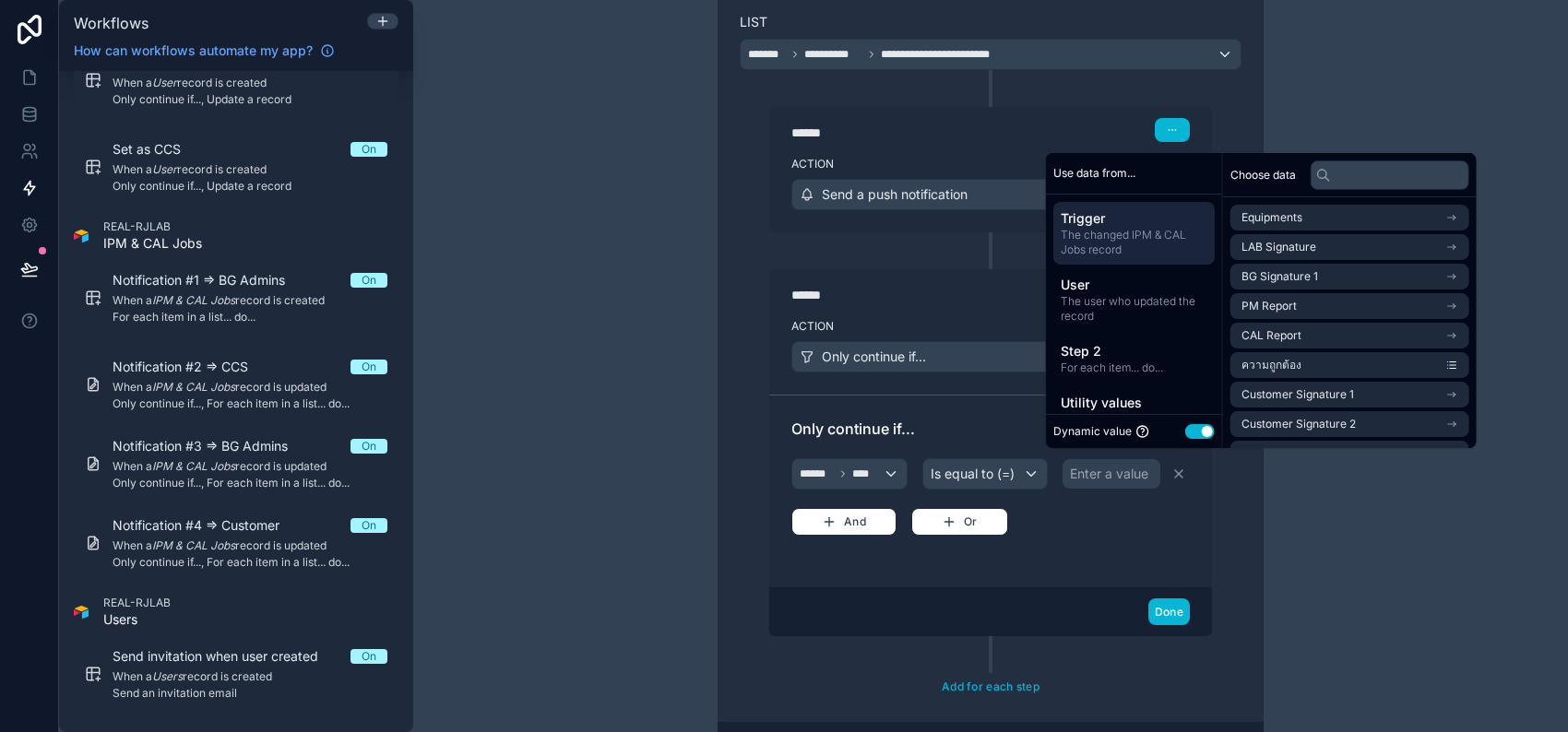
click at [1196, 431] on button "Use setting" at bounding box center [1199, 431] width 30 height 14
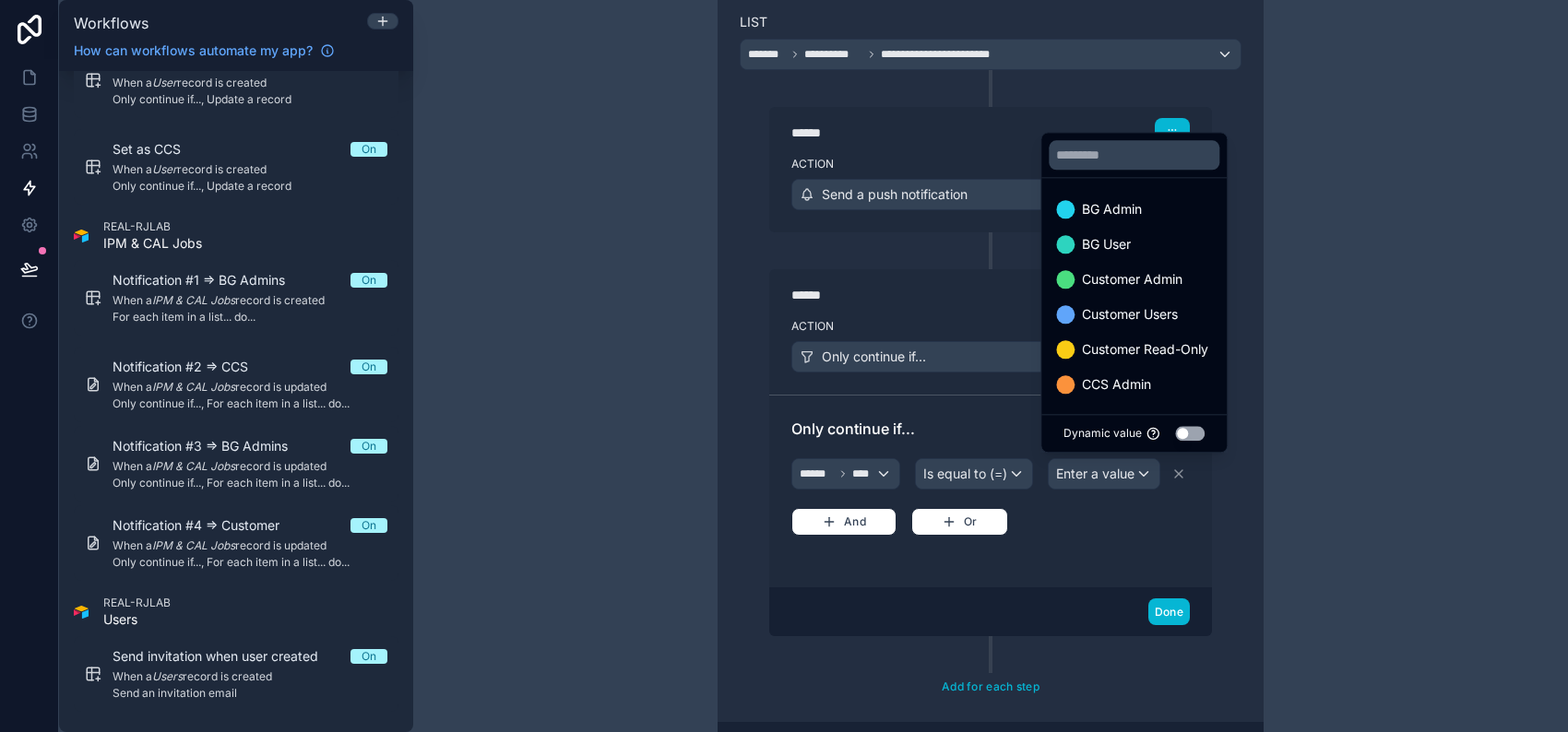
click at [980, 479] on div at bounding box center [784, 366] width 1568 height 732
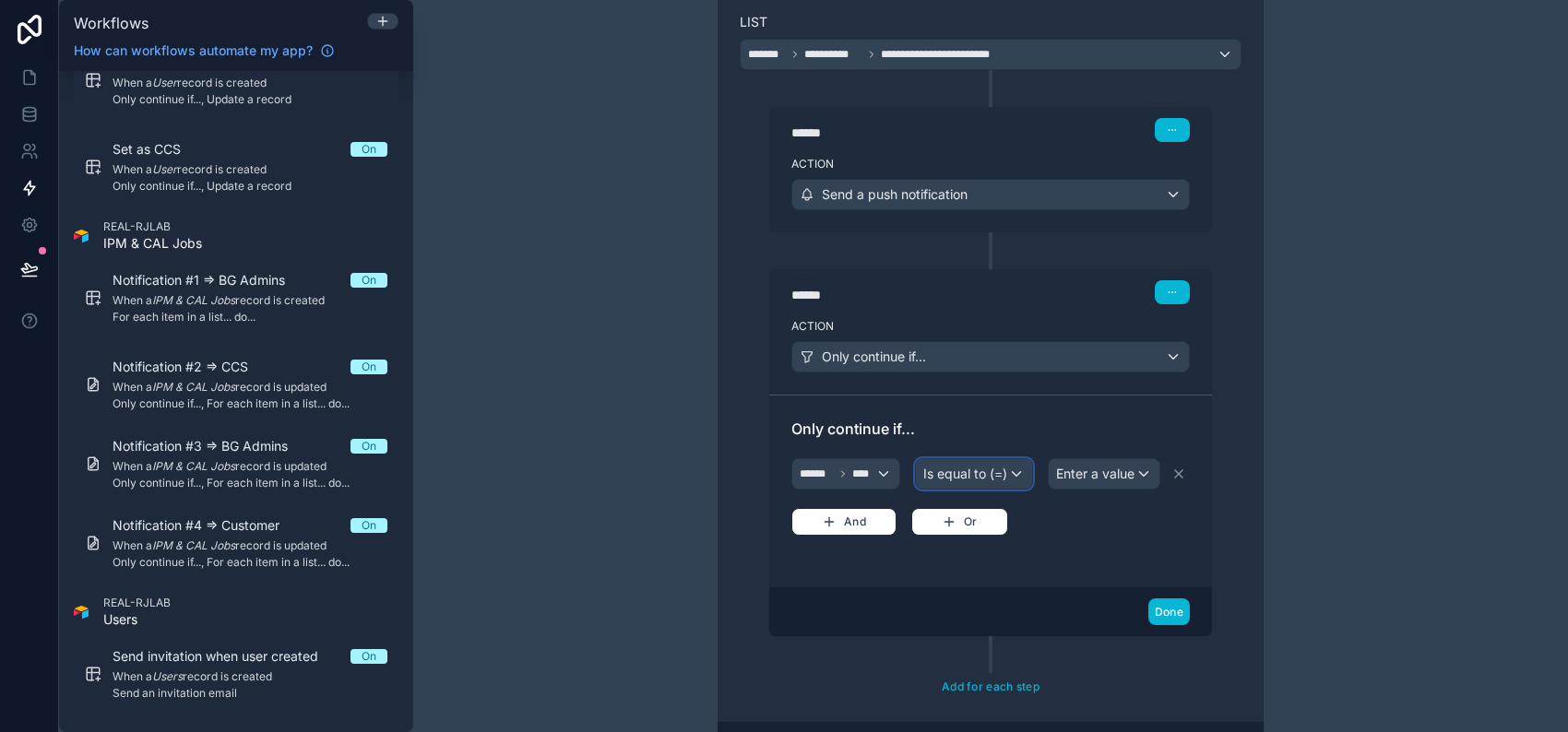
click at [981, 474] on span "Is equal to (=)" at bounding box center [965, 474] width 84 height 18
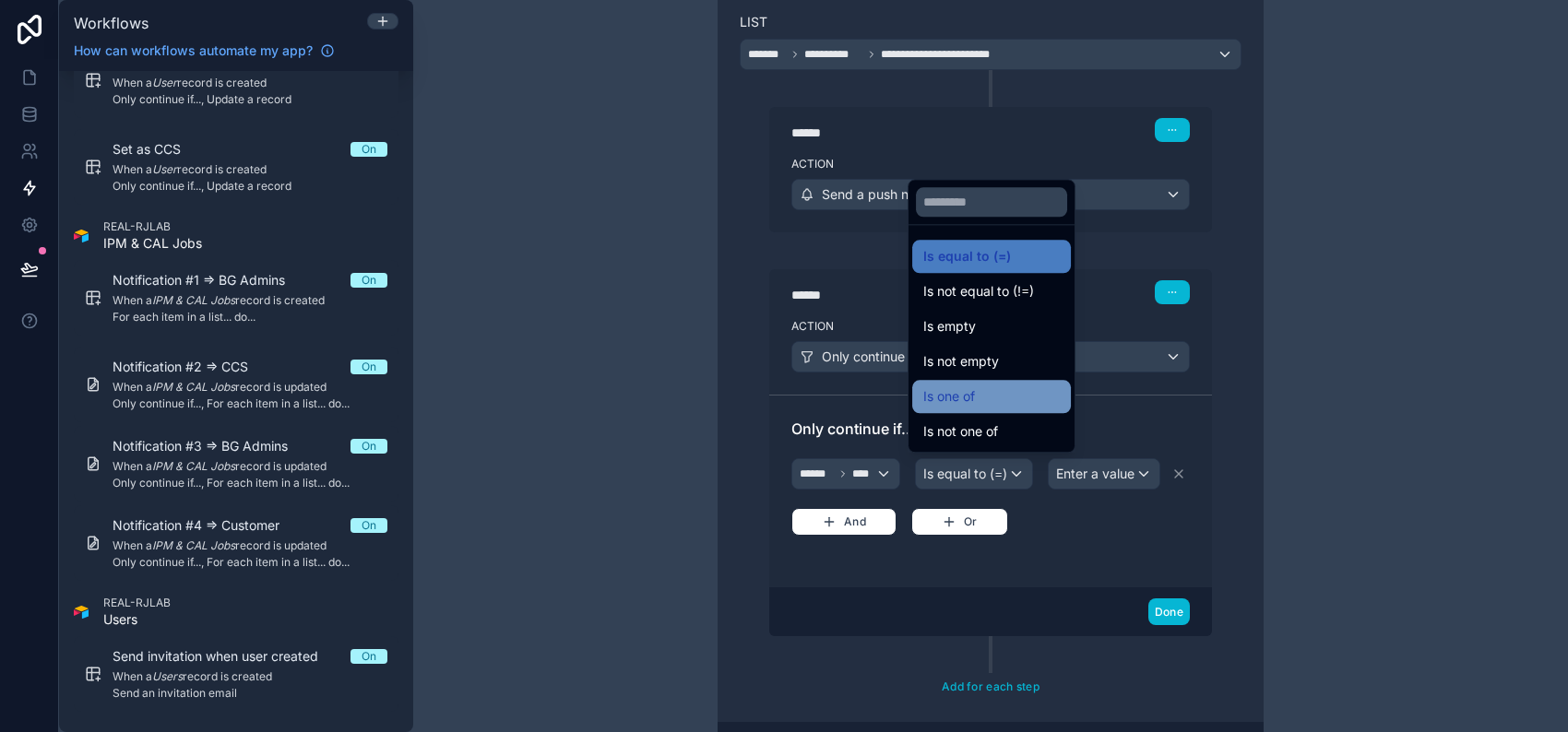
click at [1004, 394] on div "Is one of" at bounding box center [991, 396] width 136 height 22
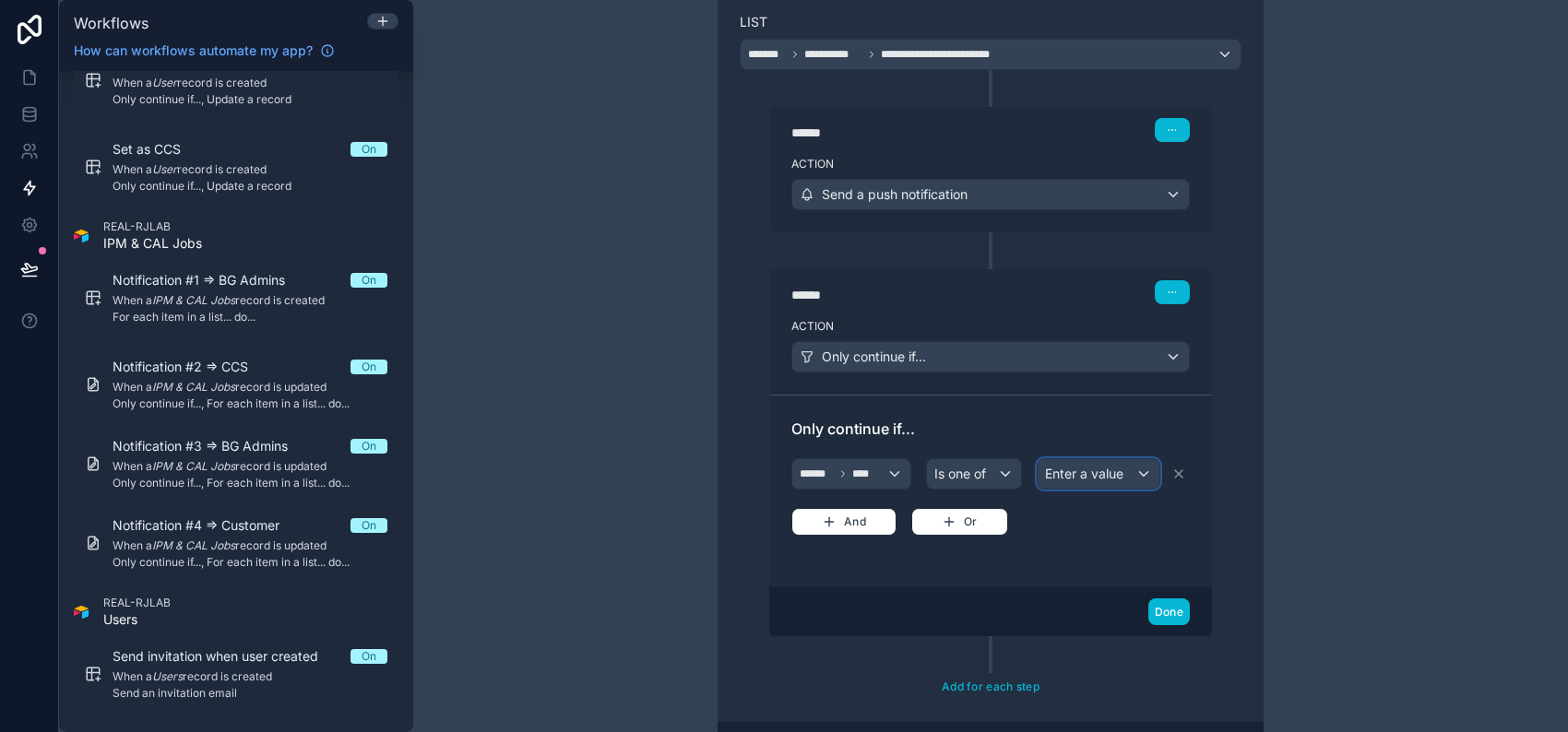
click at [1090, 466] on span "Enter a value" at bounding box center [1084, 474] width 78 height 15
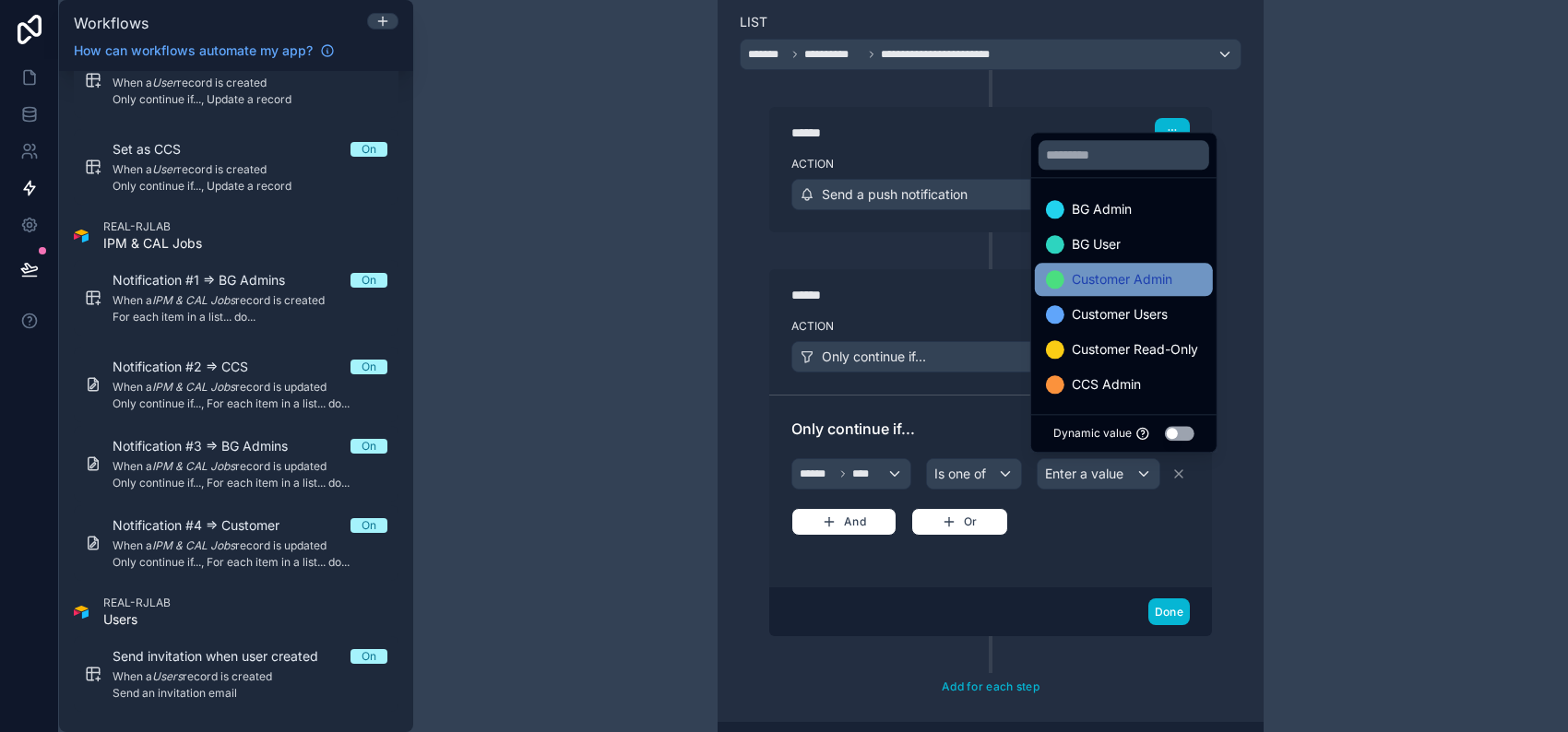
click at [1142, 282] on span "Customer Admin" at bounding box center [1122, 279] width 100 height 22
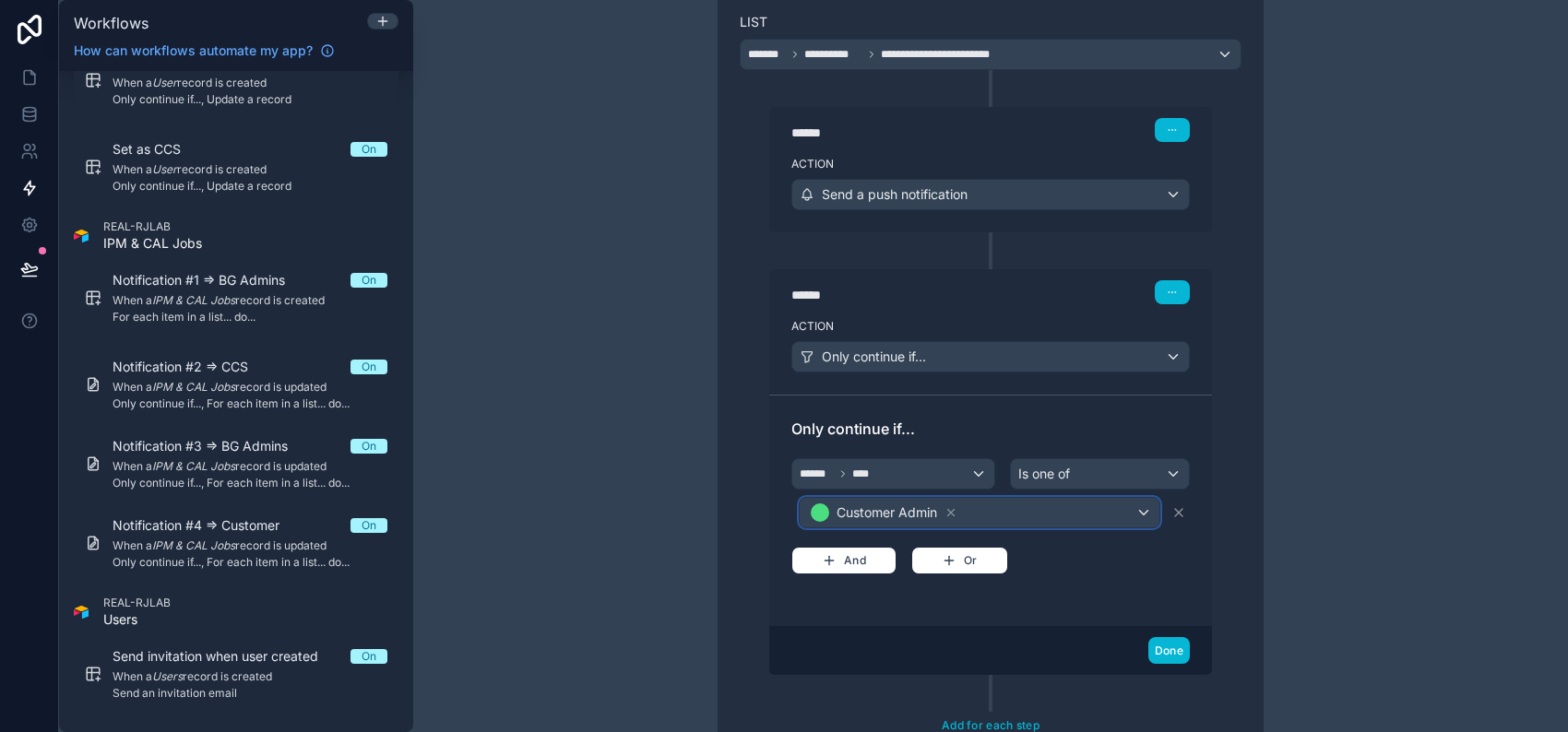
click at [1105, 510] on div "Customer Admin" at bounding box center [979, 512] width 360 height 30
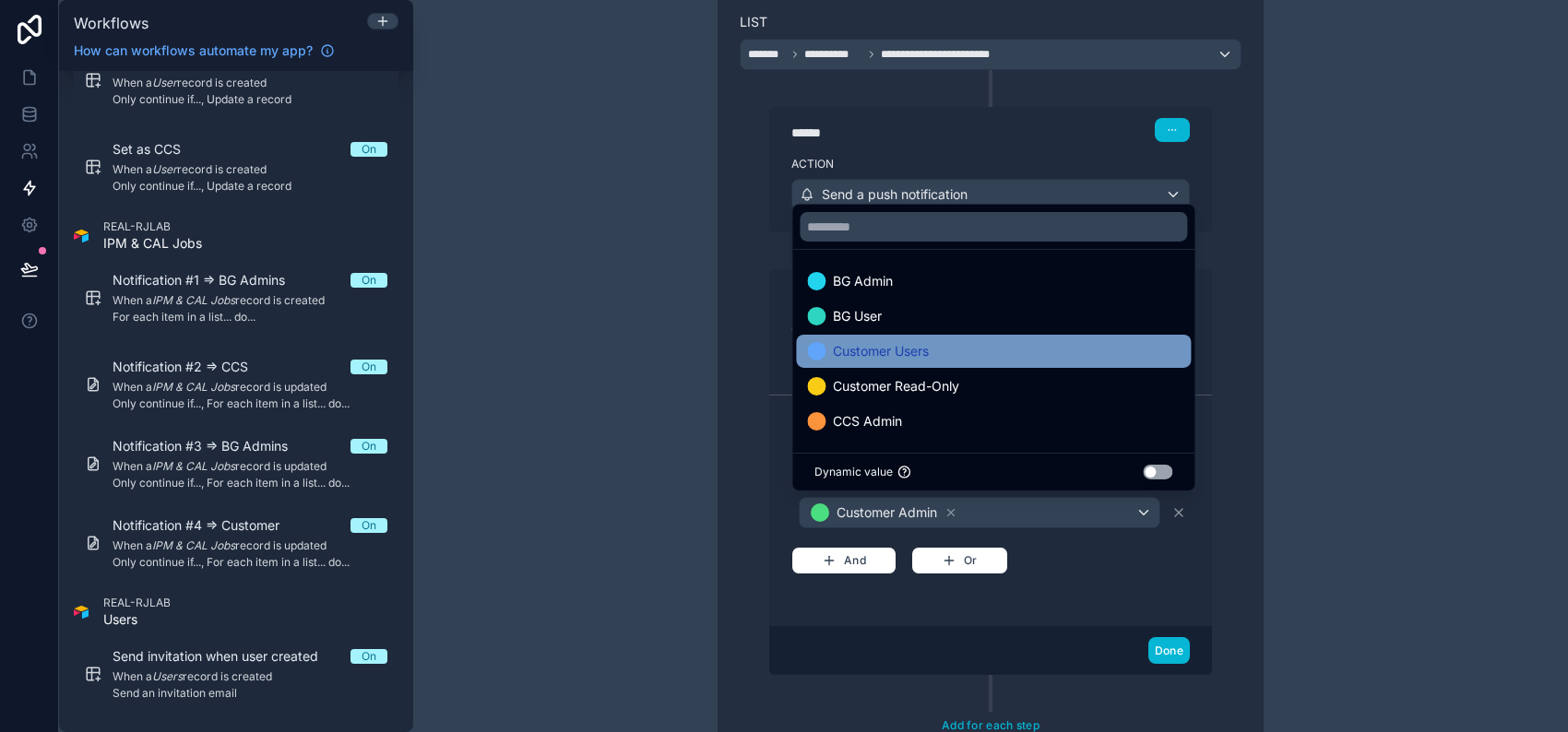
click at [1074, 358] on div "Customer Users" at bounding box center [993, 351] width 372 height 22
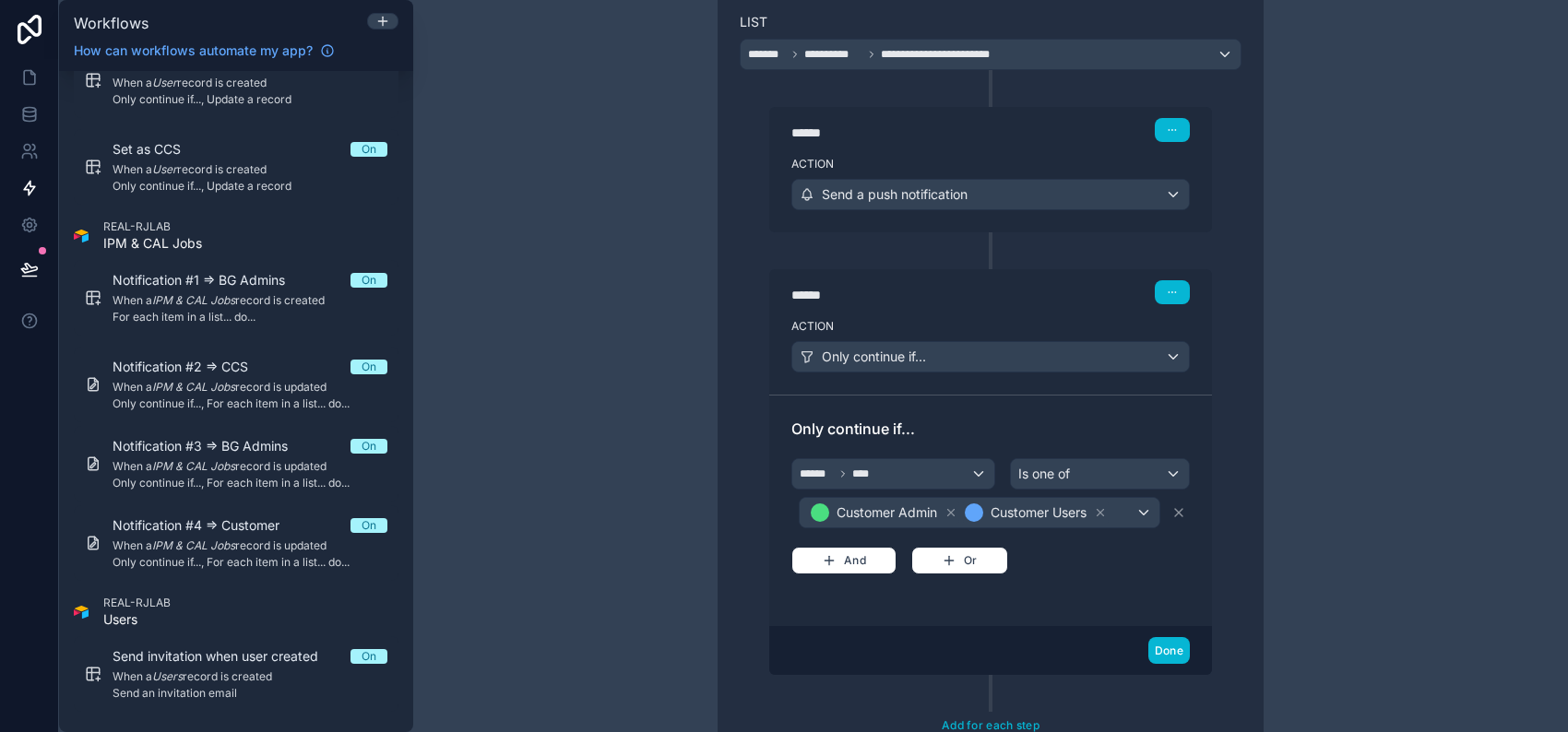
click at [1114, 579] on div "Only continue if... ****** **** Is one of Customer Admin Customer Users And Or" at bounding box center [990, 510] width 399 height 186
click at [1167, 130] on icon "button" at bounding box center [1171, 129] width 11 height 11
click at [1106, 546] on div "****** **** Is one of Customer Admin Customer Users And Or" at bounding box center [990, 514] width 399 height 120
click at [1165, 637] on button "Done" at bounding box center [1169, 650] width 41 height 27
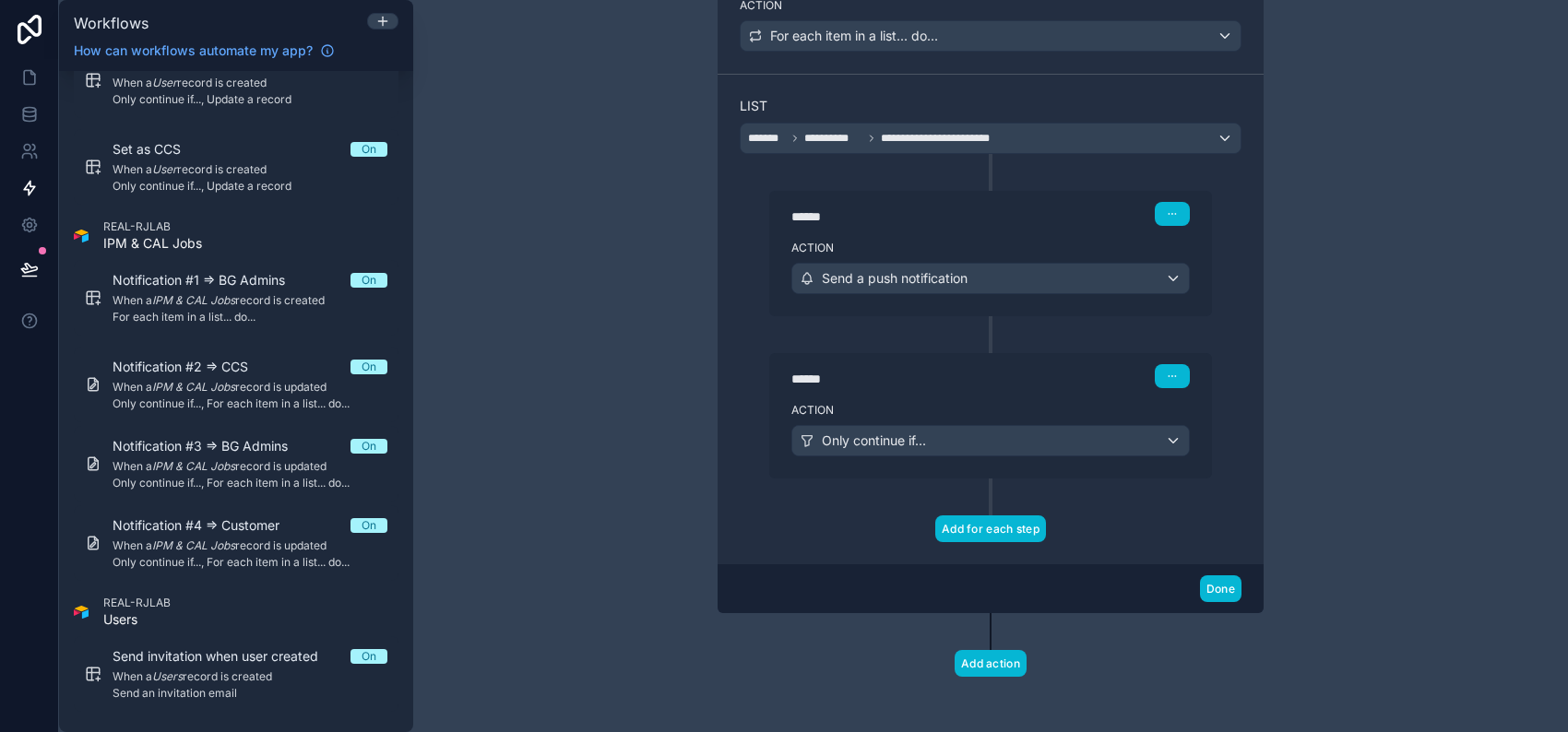
click at [986, 523] on button "Add for each step" at bounding box center [990, 529] width 111 height 27
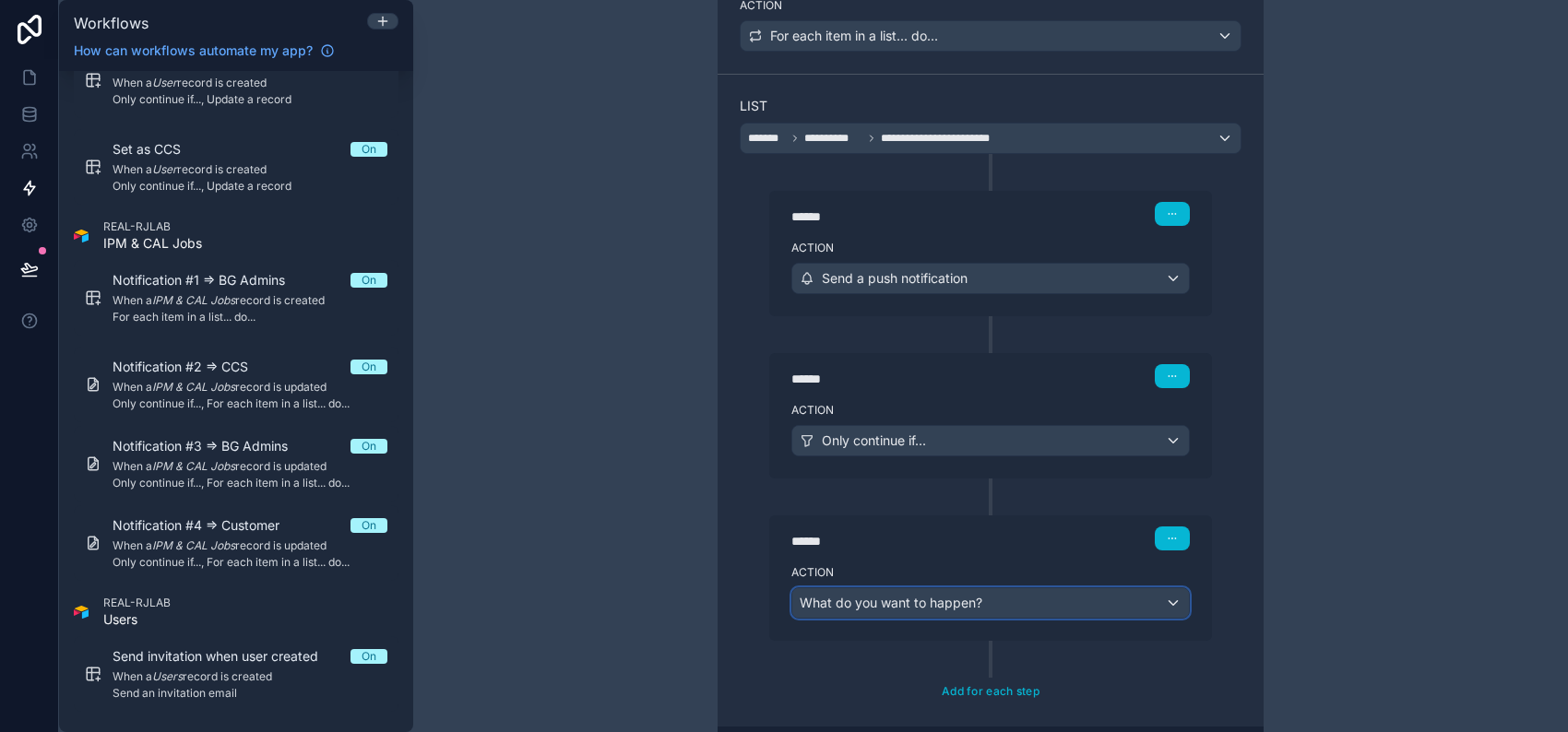
click at [970, 597] on span "What do you want to happen?" at bounding box center [891, 602] width 182 height 15
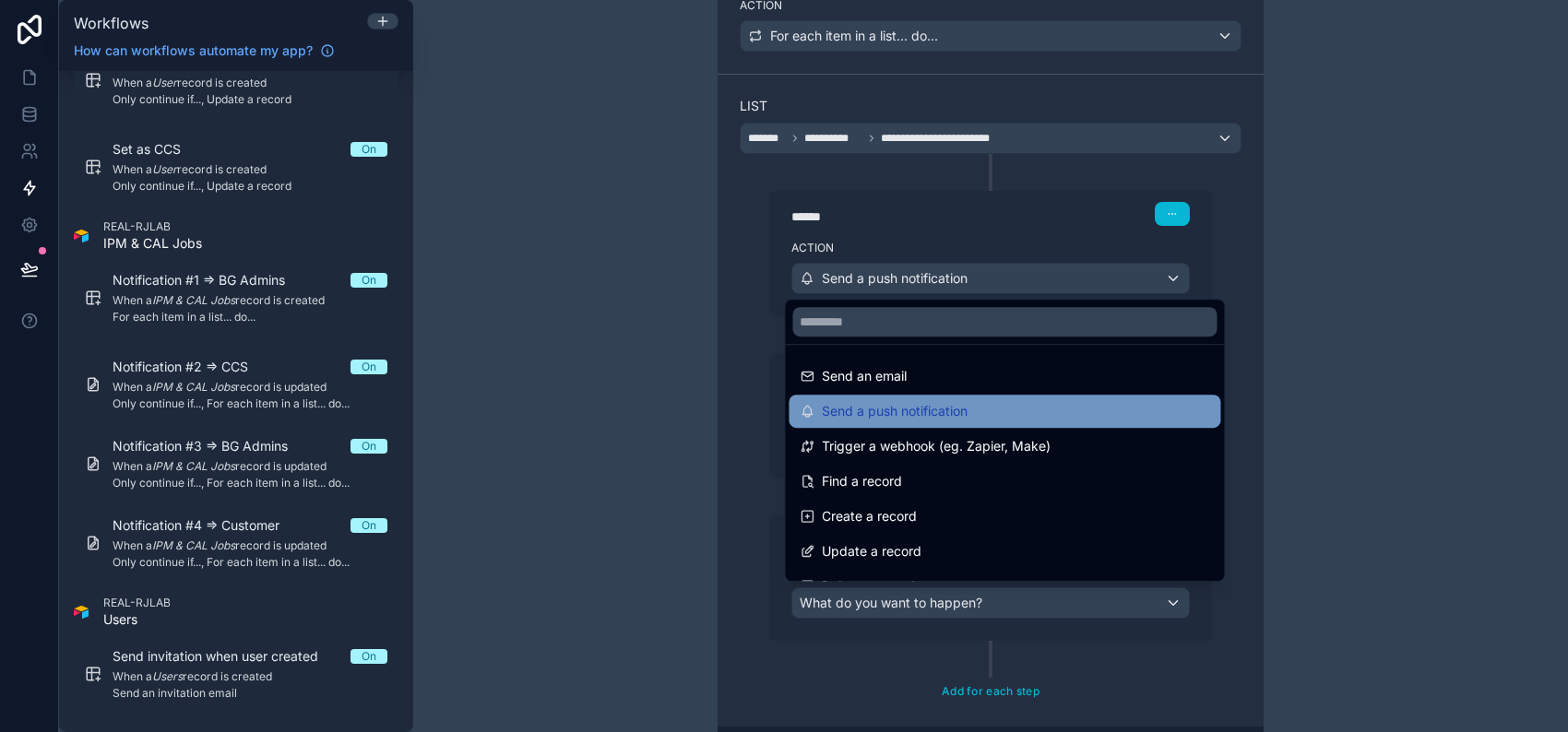
click at [949, 406] on span "Send a push notification" at bounding box center [894, 411] width 146 height 22
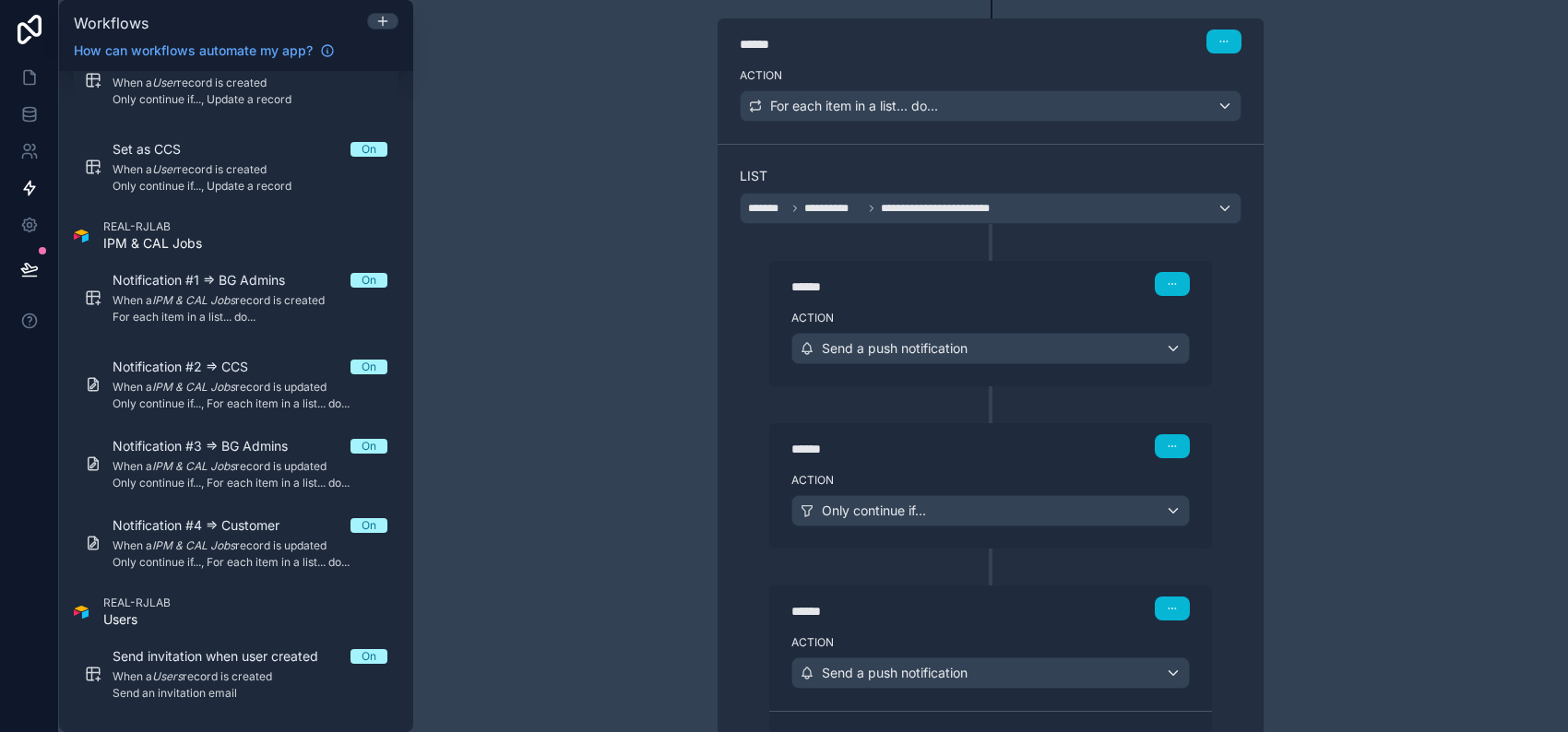
scroll to position [741, 0]
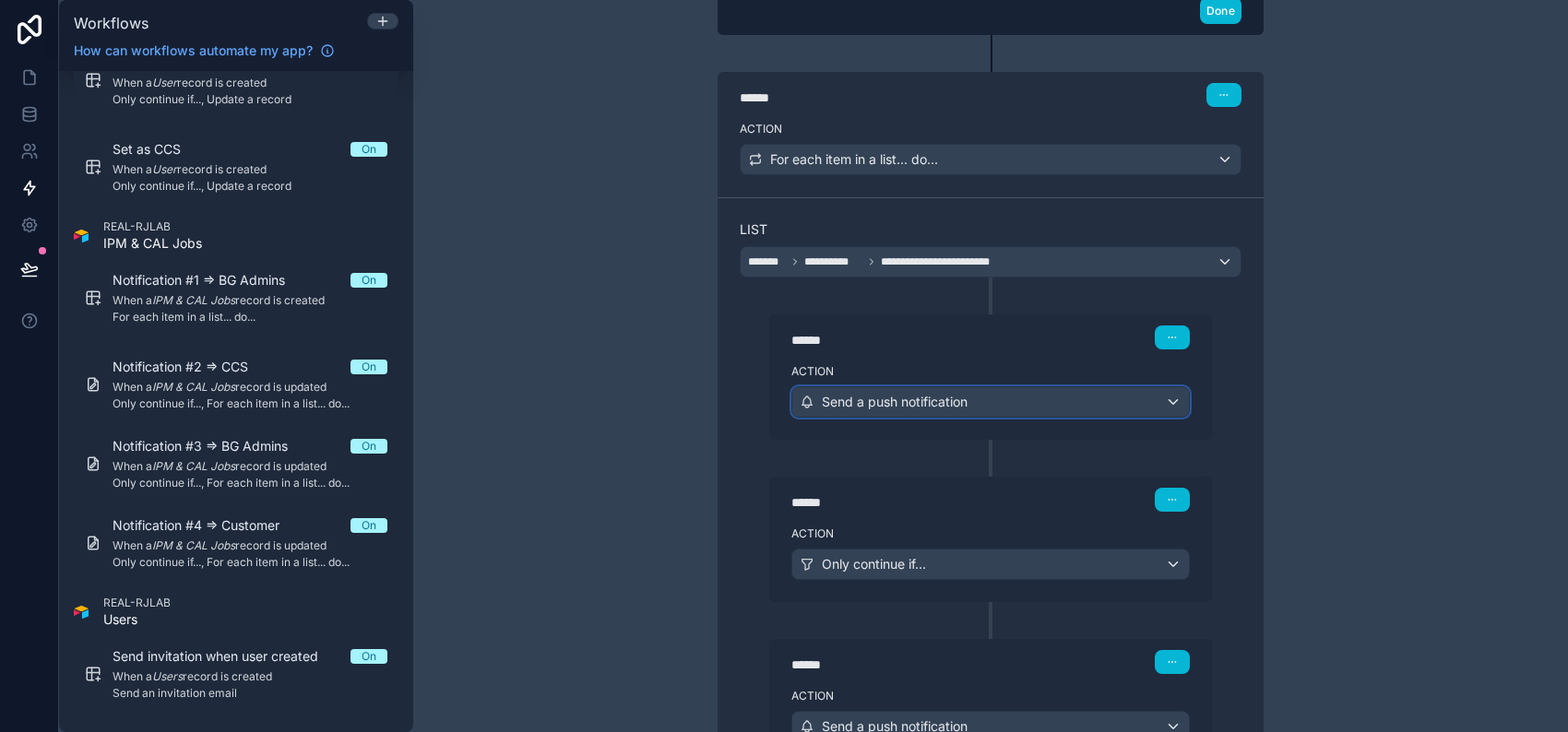
click at [957, 393] on span "Send a push notification" at bounding box center [894, 401] width 146 height 18
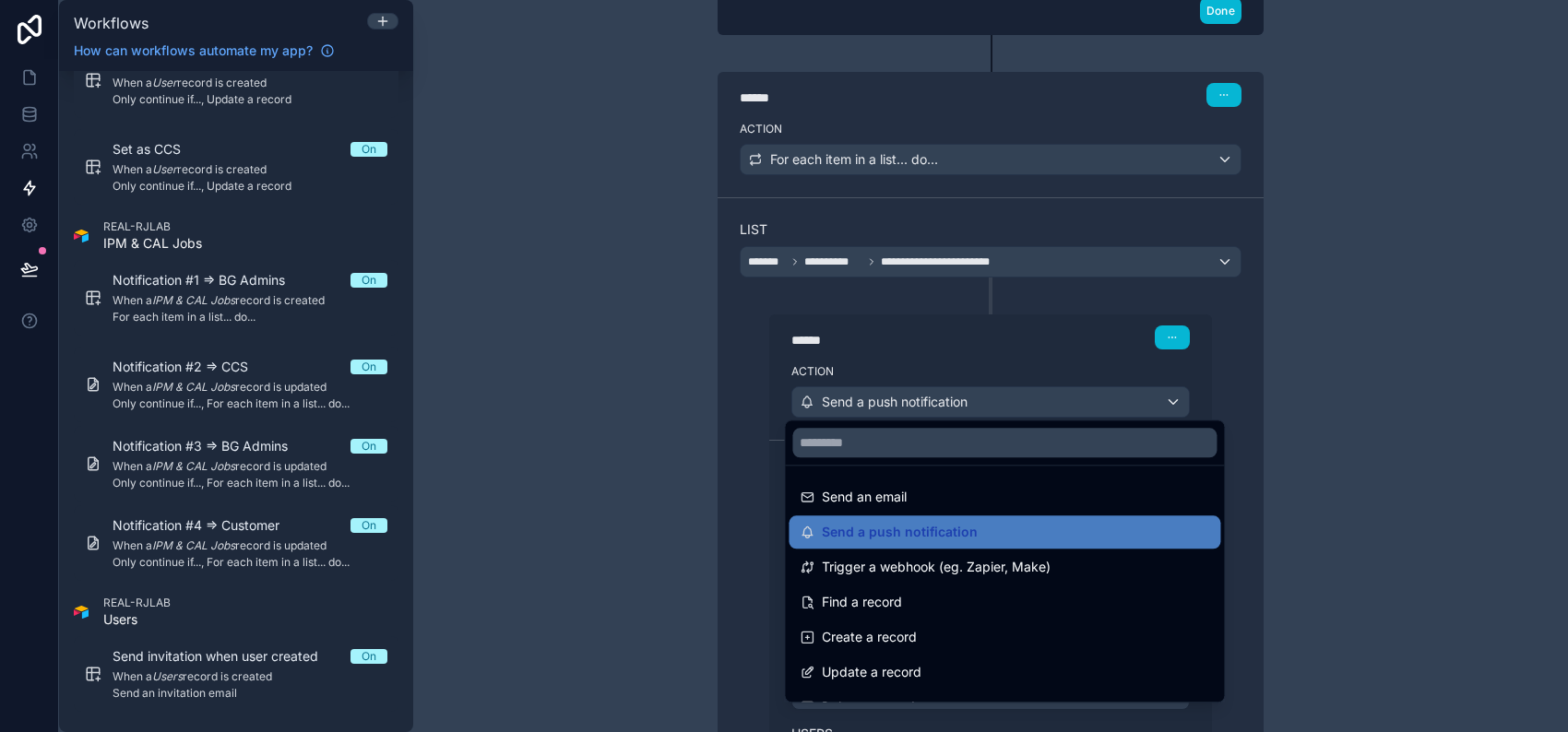
click at [1239, 364] on div at bounding box center [784, 366] width 1568 height 732
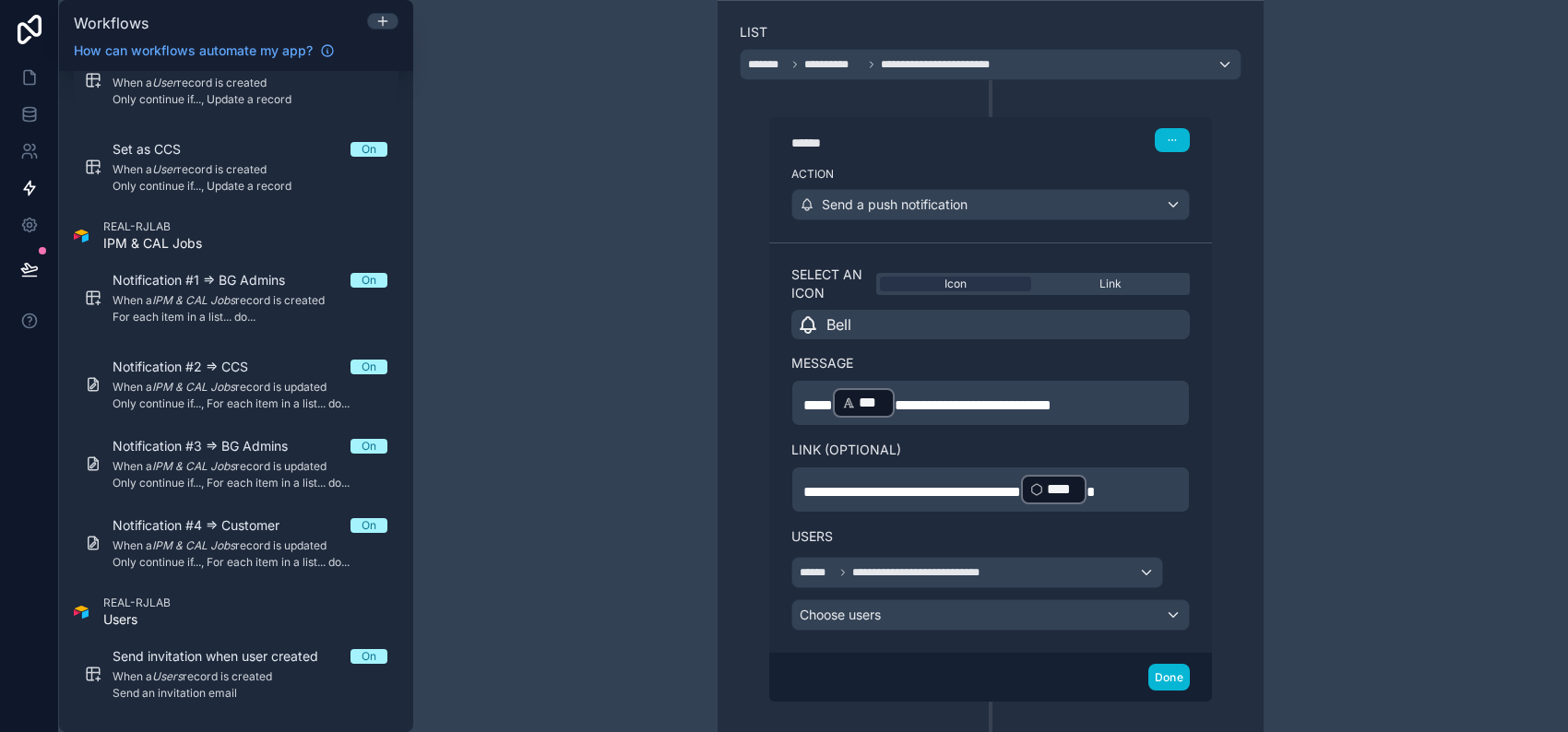
scroll to position [986, 0]
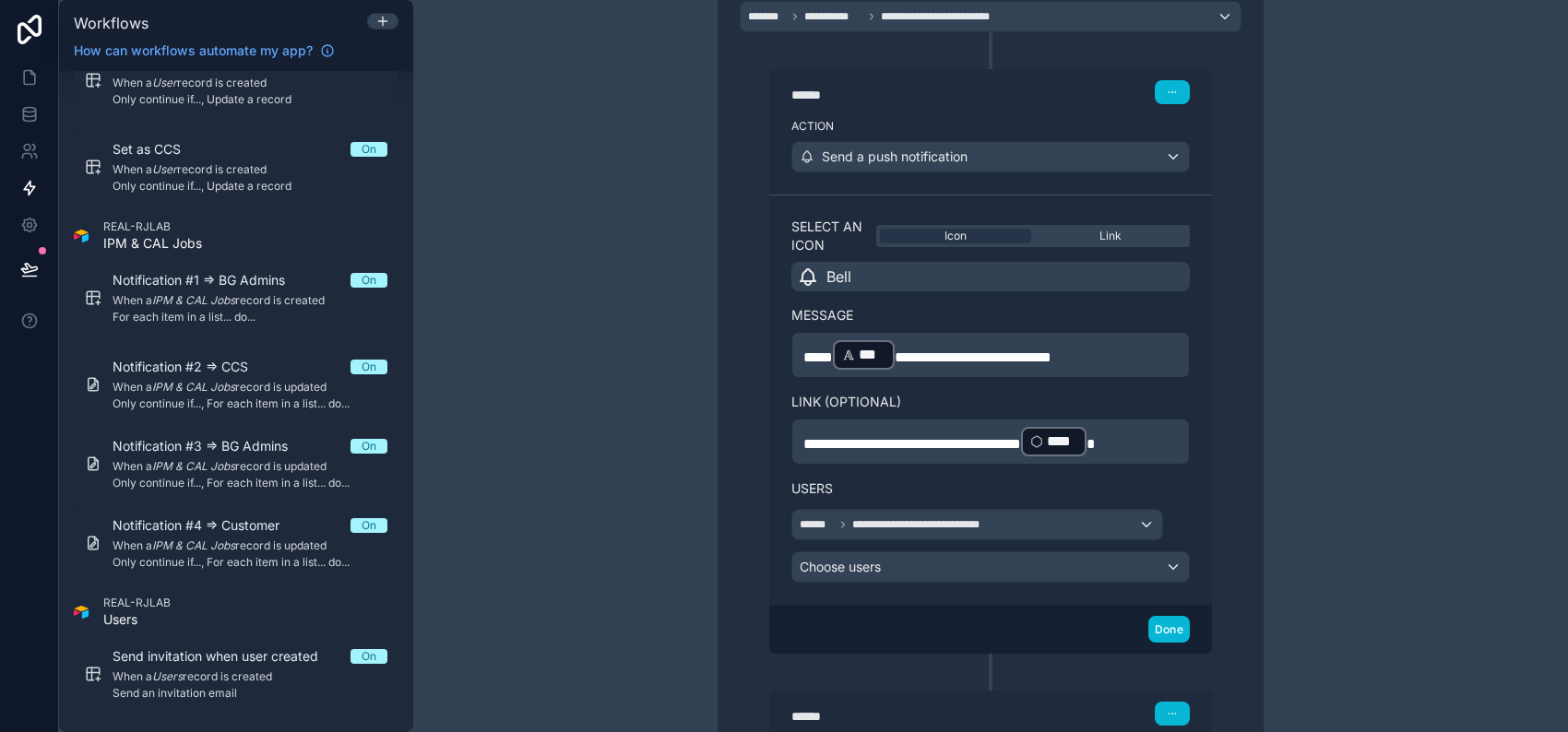
click at [1126, 350] on p "**********" at bounding box center [991, 355] width 374 height 33
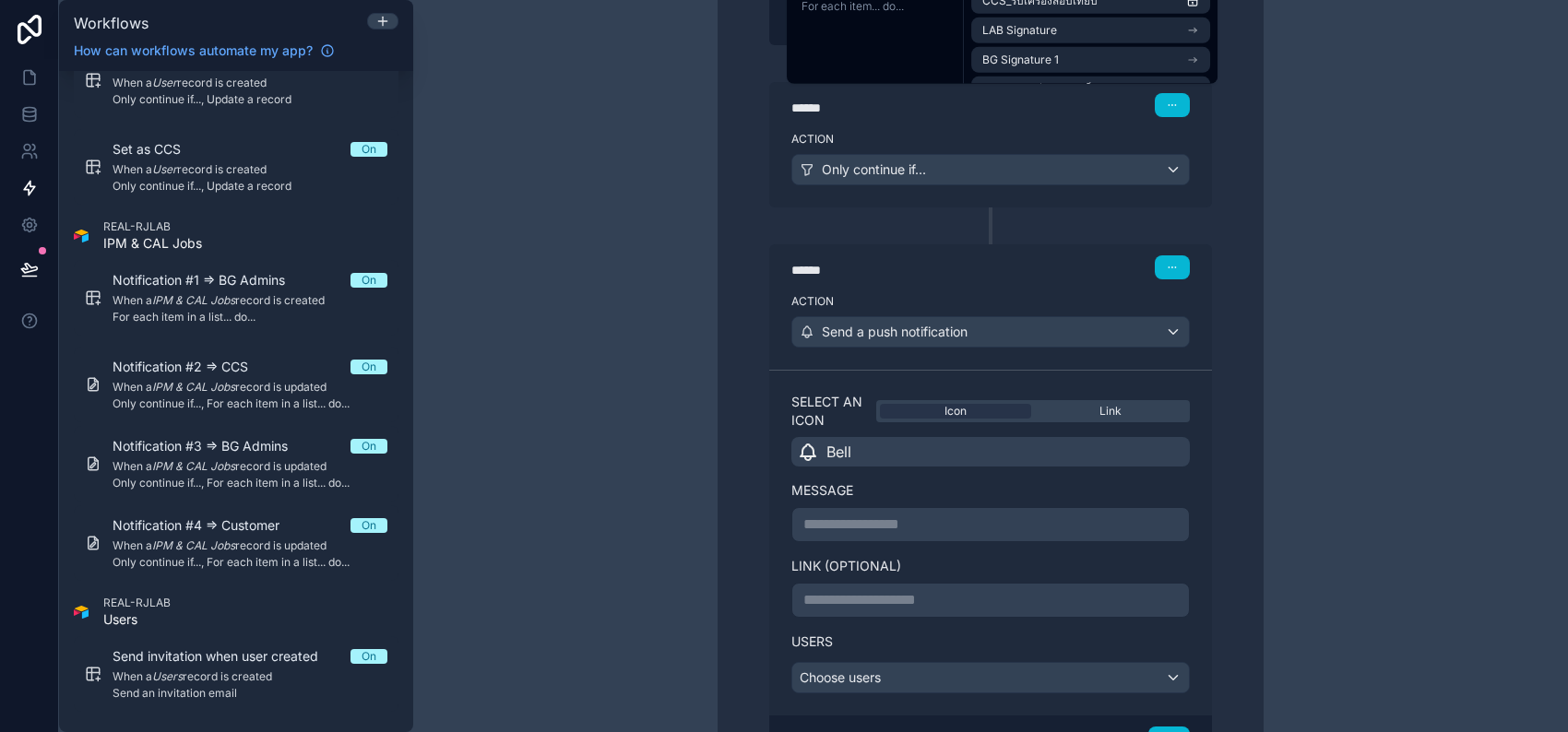
scroll to position [1601, 0]
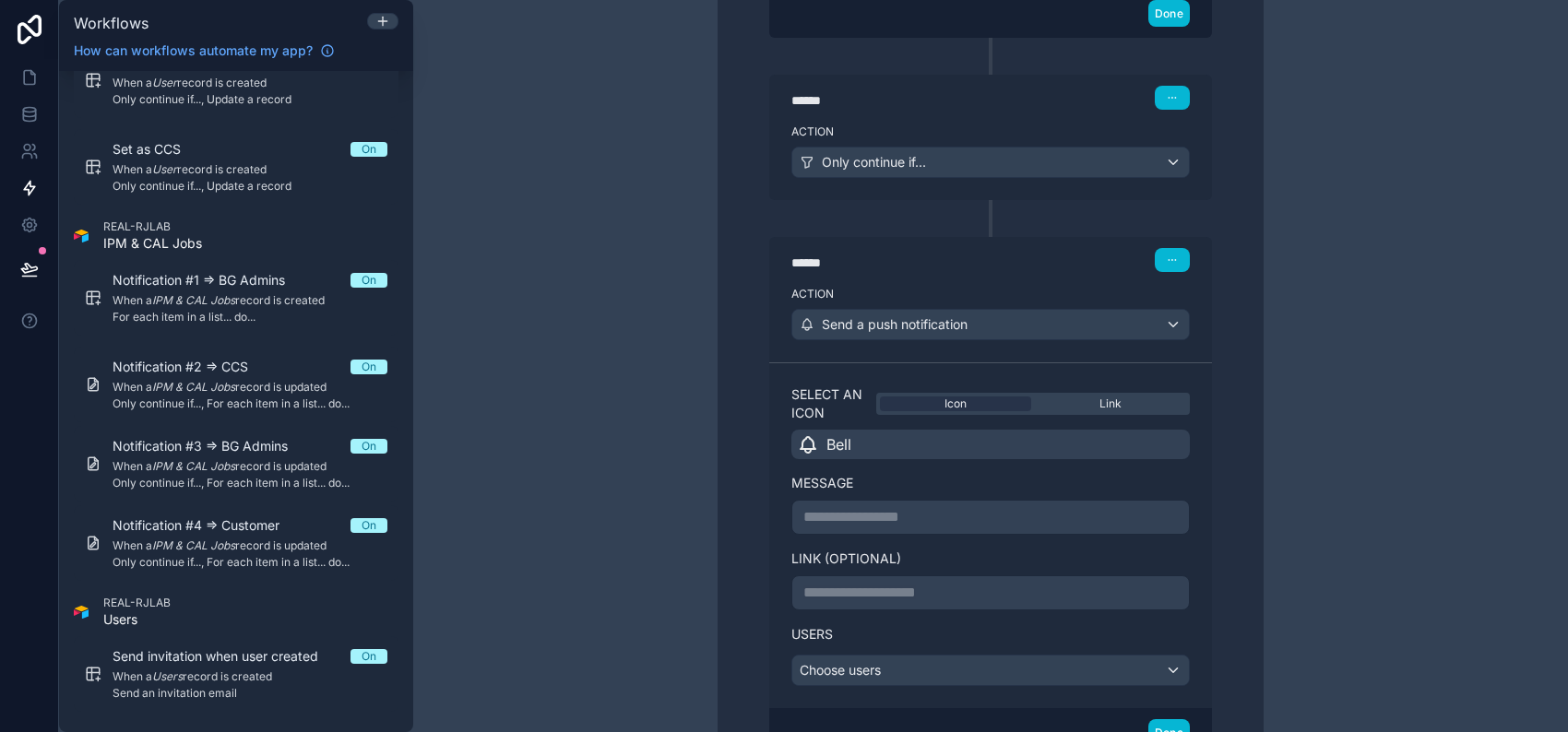
click at [1024, 511] on p "**********" at bounding box center [991, 517] width 374 height 22
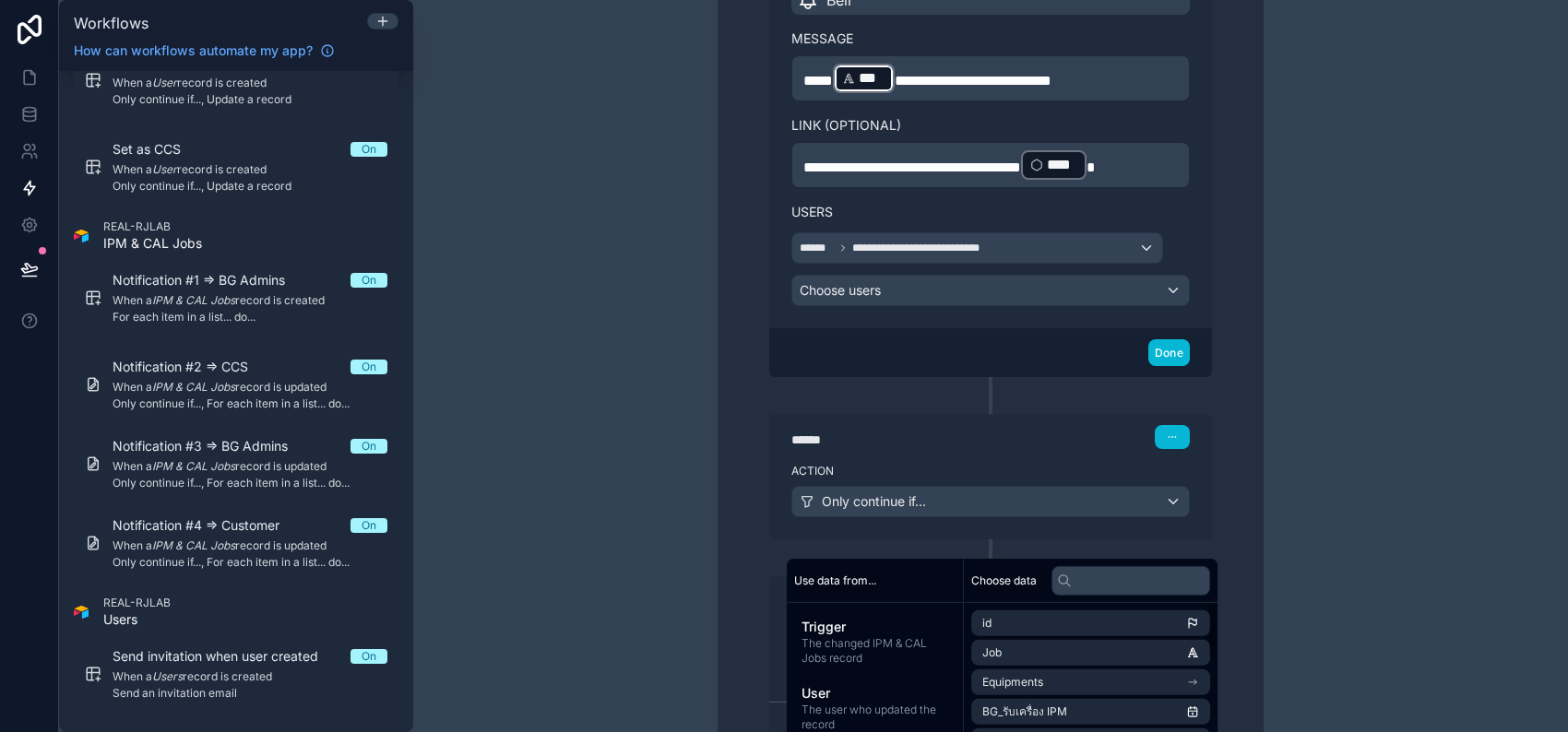
scroll to position [1233, 0]
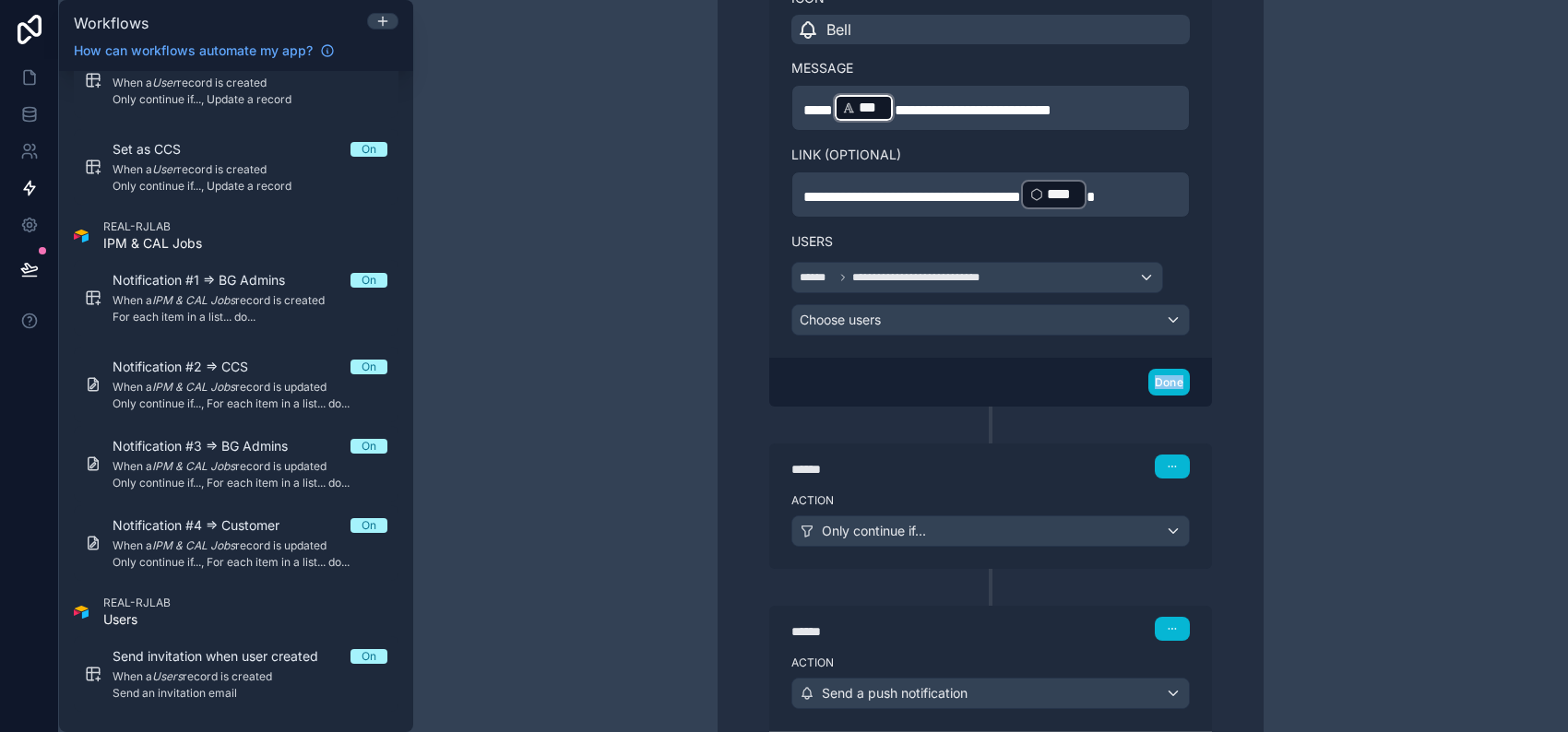
click at [1346, 351] on div "**********" at bounding box center [990, 366] width 1155 height 732
click at [1158, 180] on p "**********" at bounding box center [991, 194] width 374 height 33
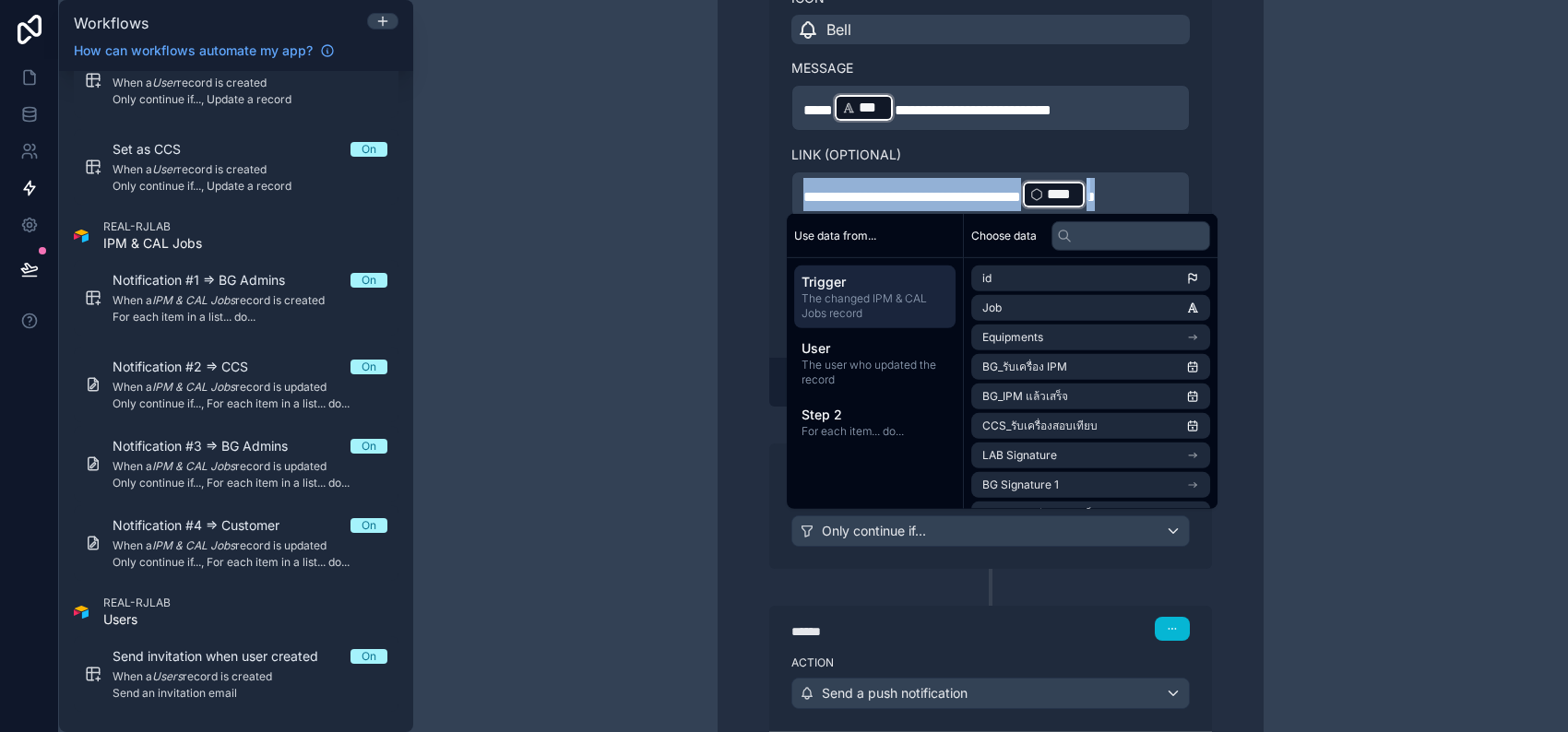
copy p "**********"
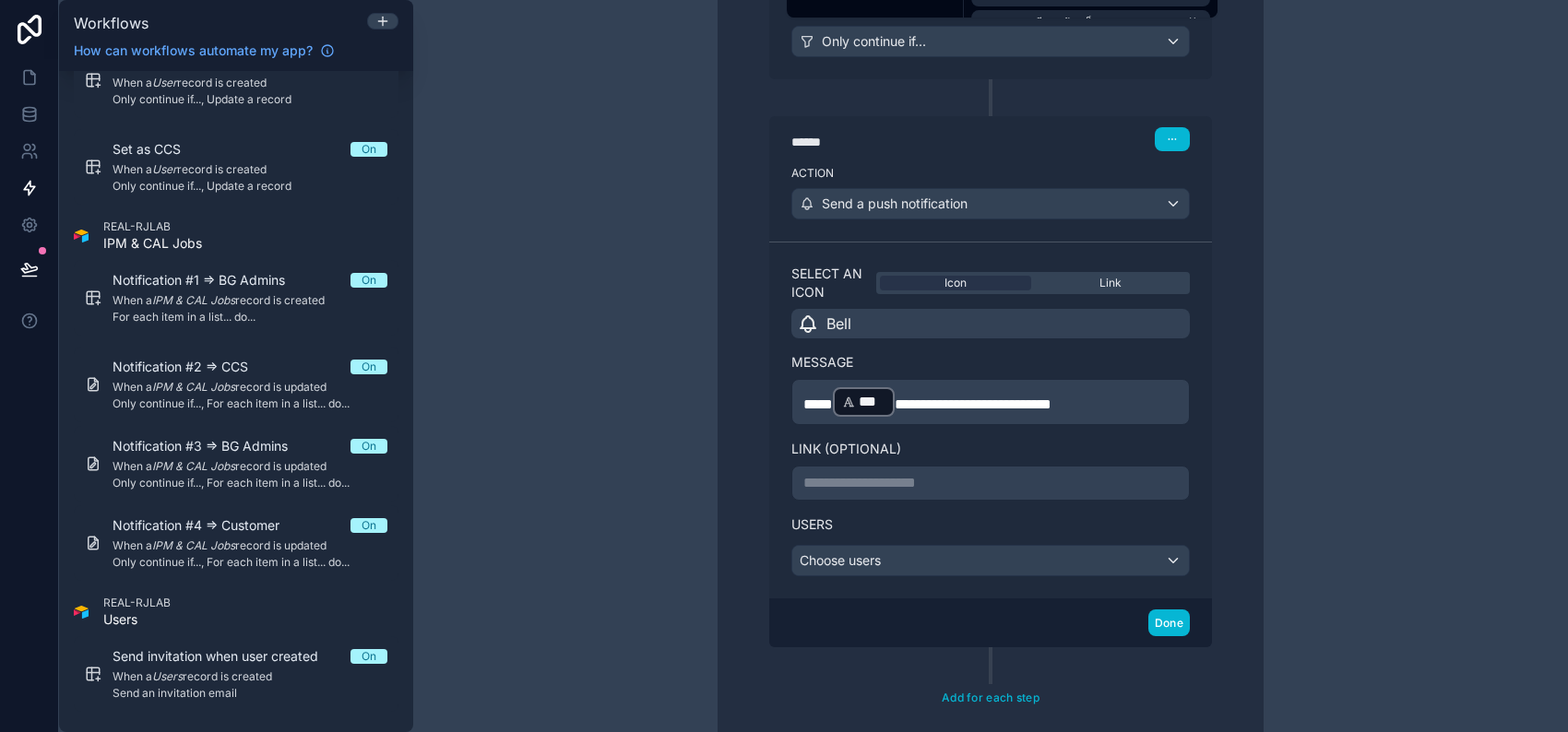
scroll to position [1722, 0]
click at [1022, 471] on p "**********" at bounding box center [991, 481] width 374 height 22
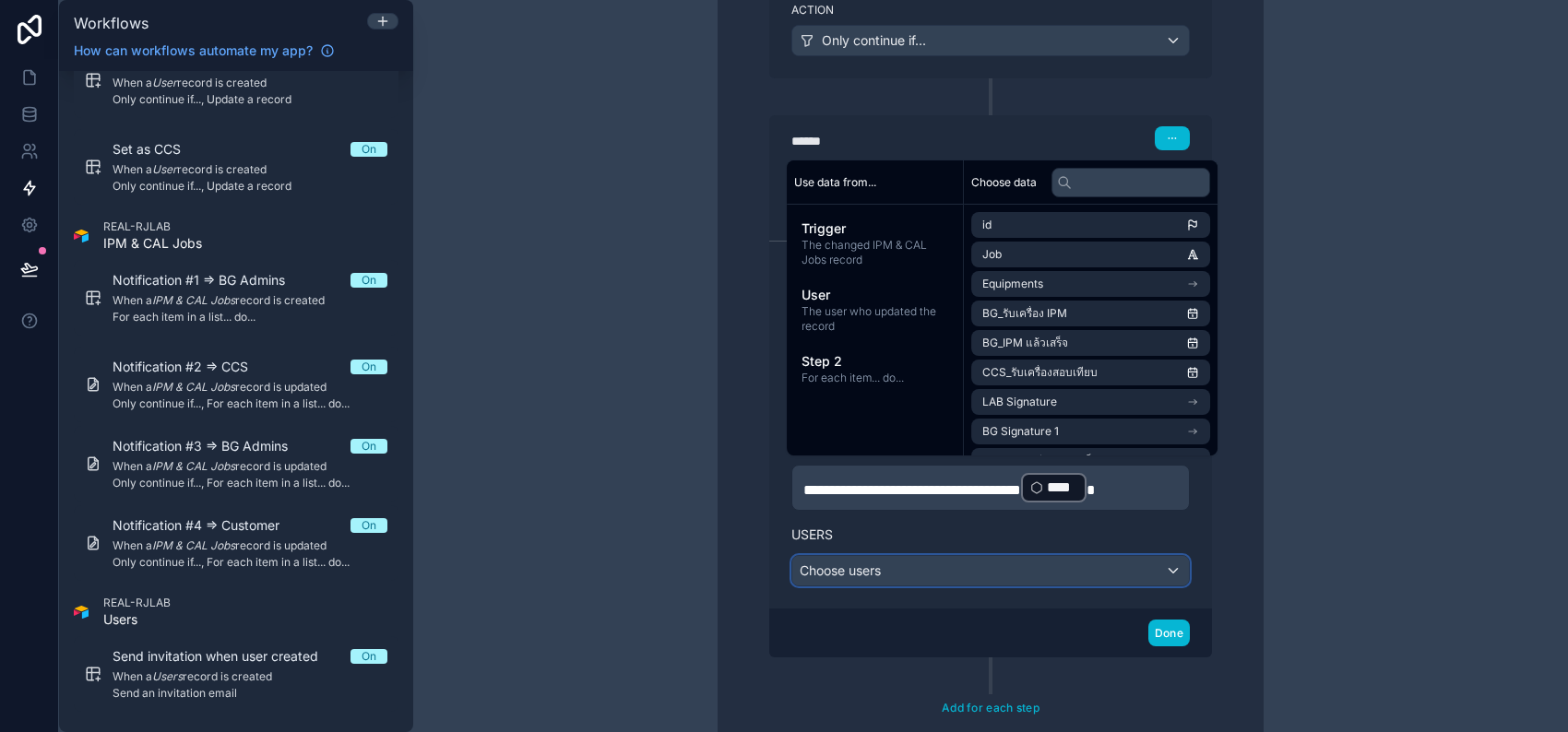
click at [994, 556] on div "Choose users" at bounding box center [990, 570] width 397 height 30
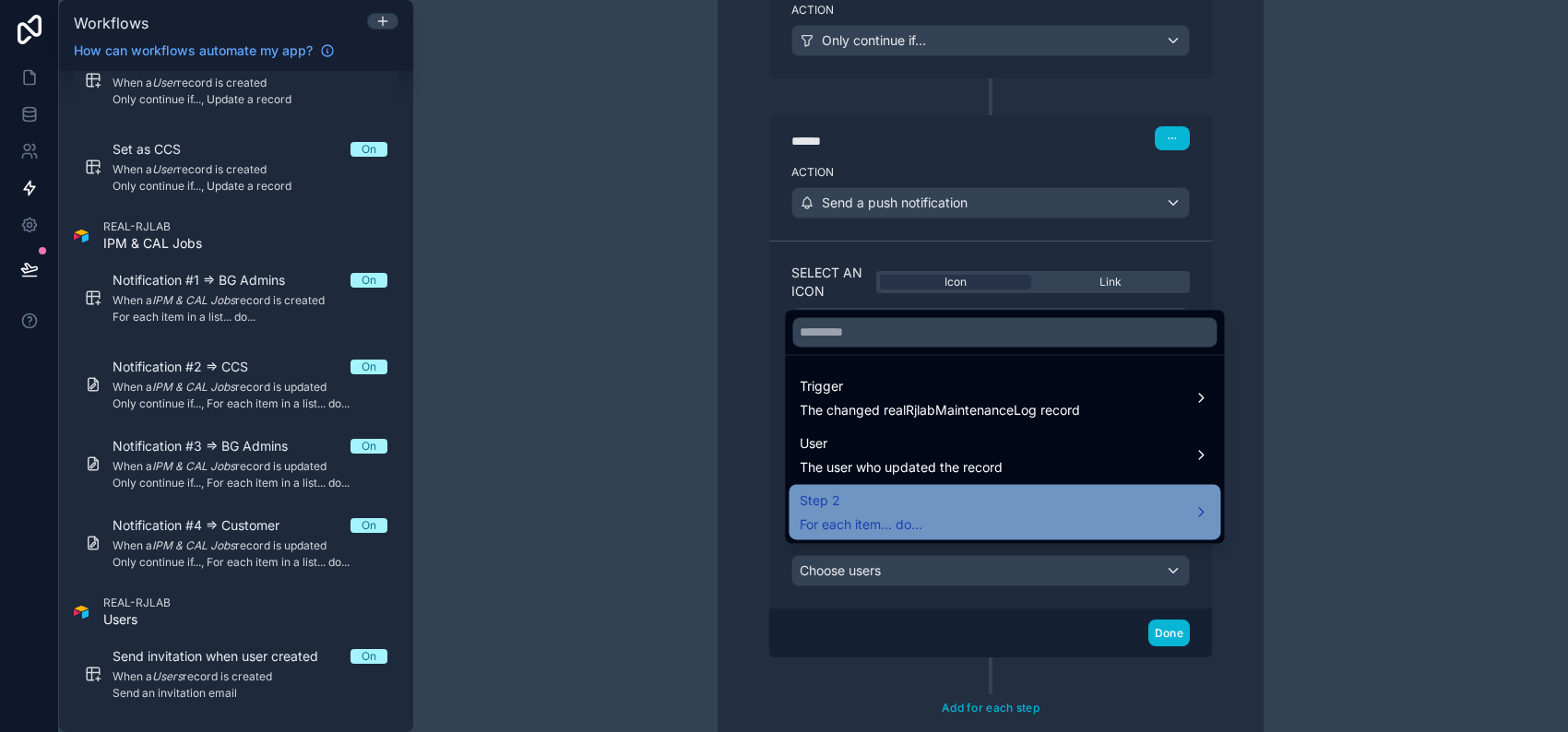
click at [979, 527] on div "Step 2 For each item... do..." at bounding box center [1004, 512] width 409 height 44
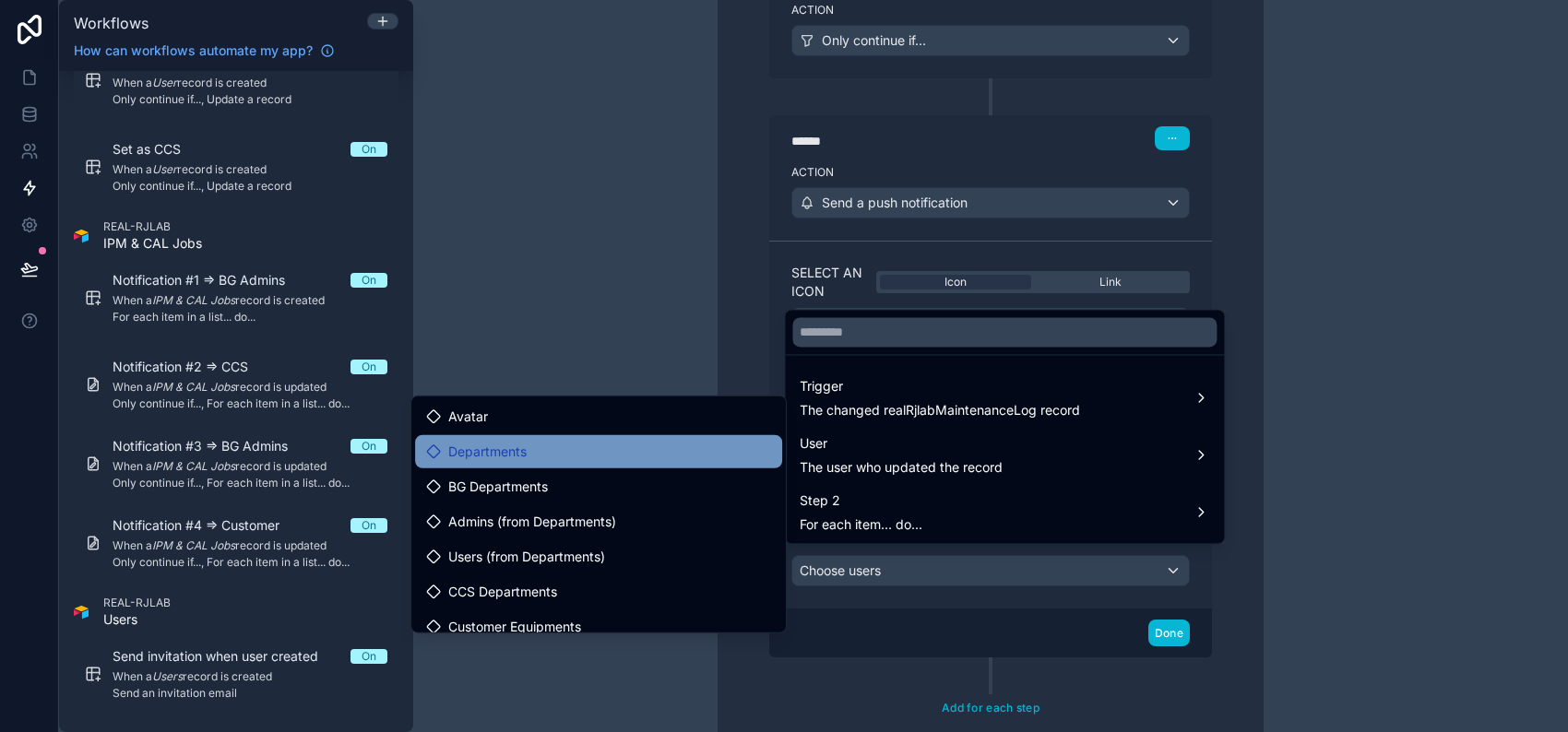
scroll to position [245, 0]
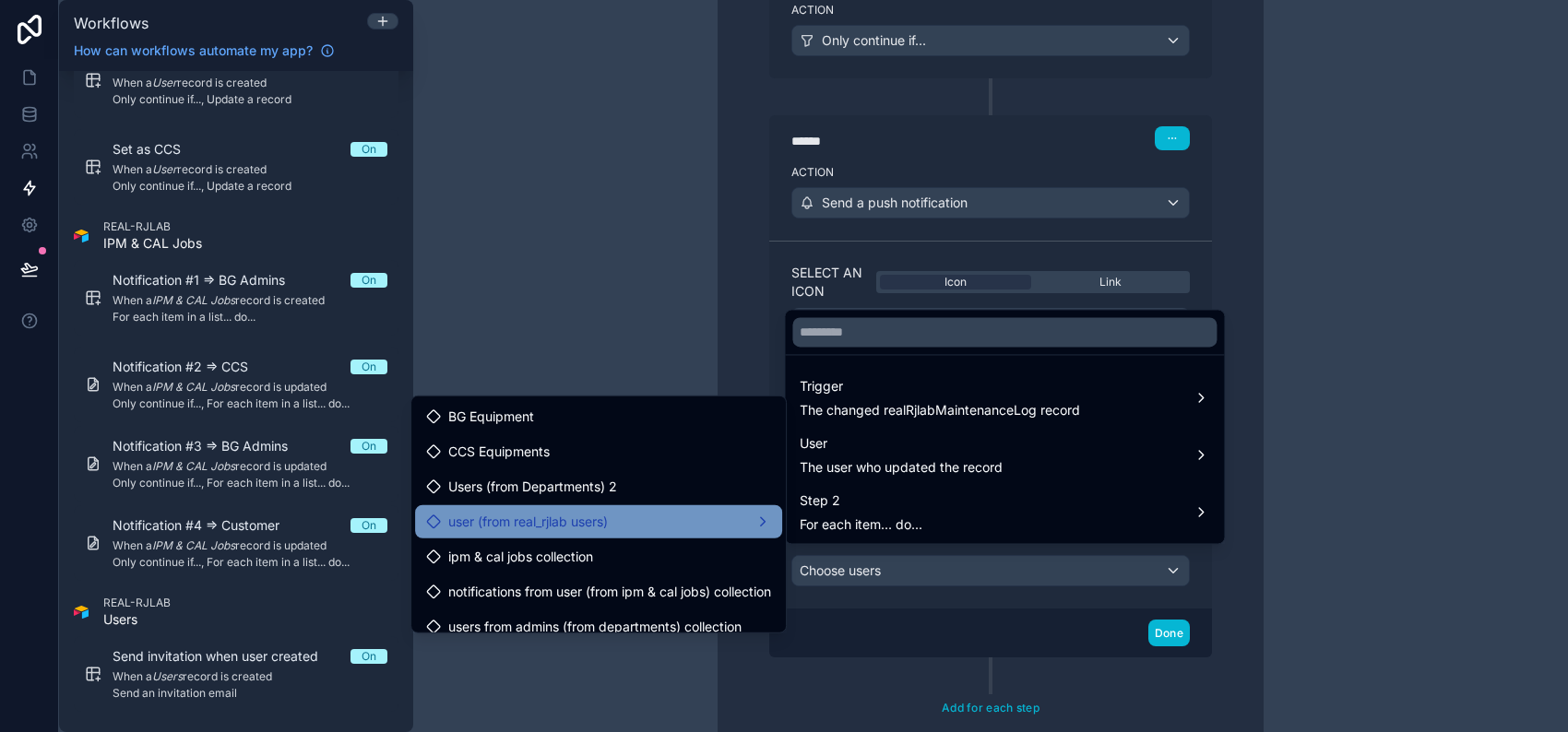
click at [684, 511] on div "user (from real_rjlab users)" at bounding box center [598, 522] width 344 height 22
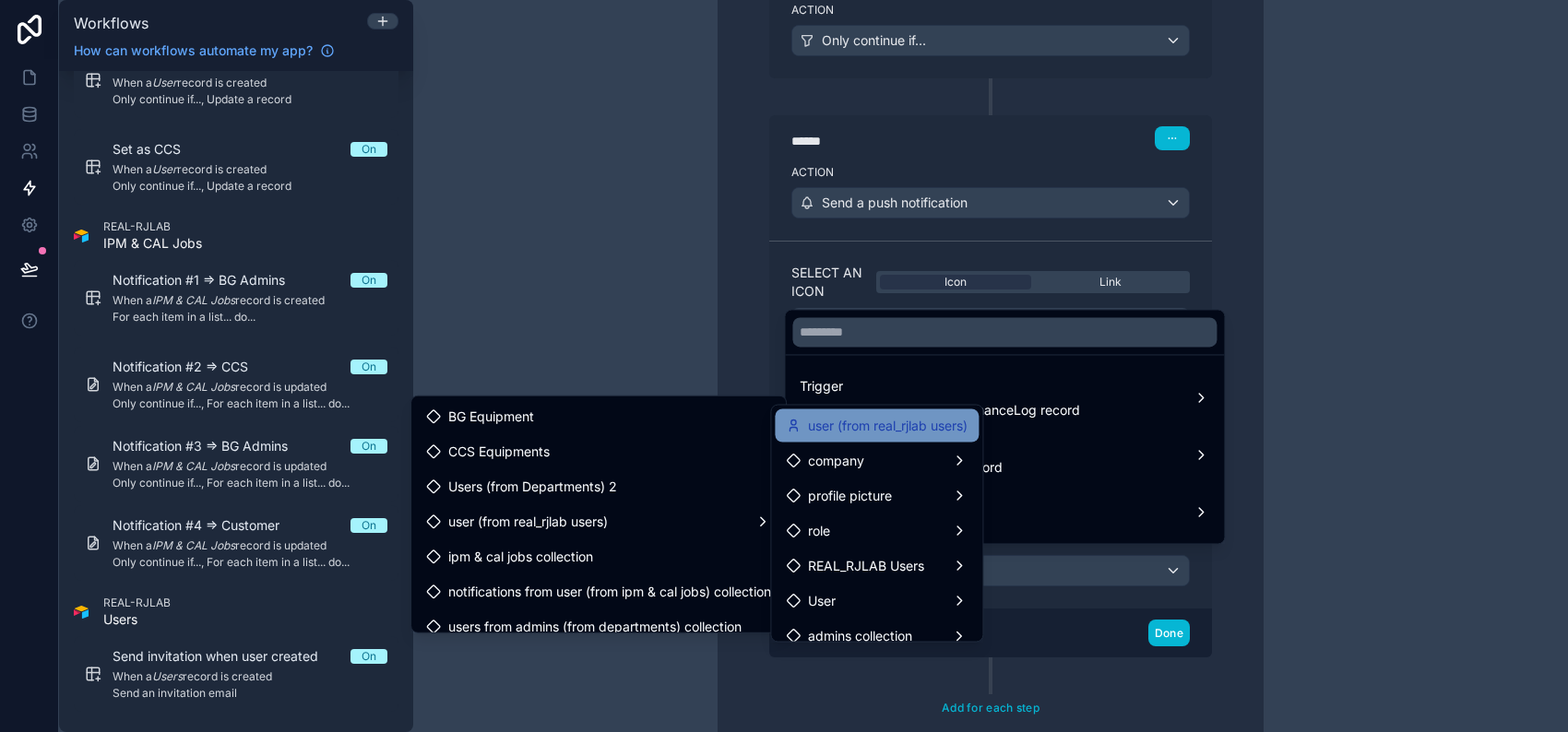
click at [901, 433] on span "user (from real_rjlab users)" at bounding box center [887, 425] width 159 height 22
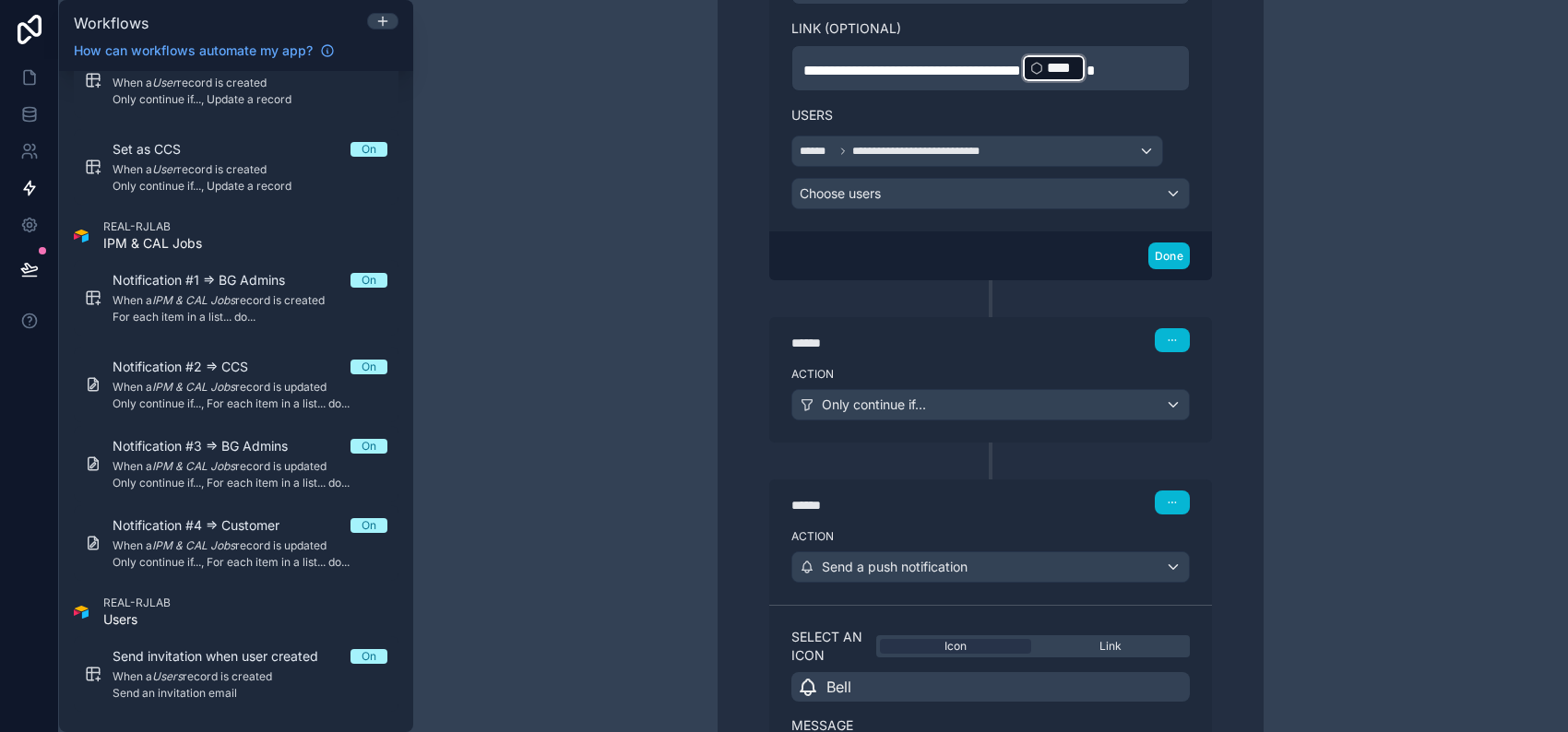
scroll to position [1722, 0]
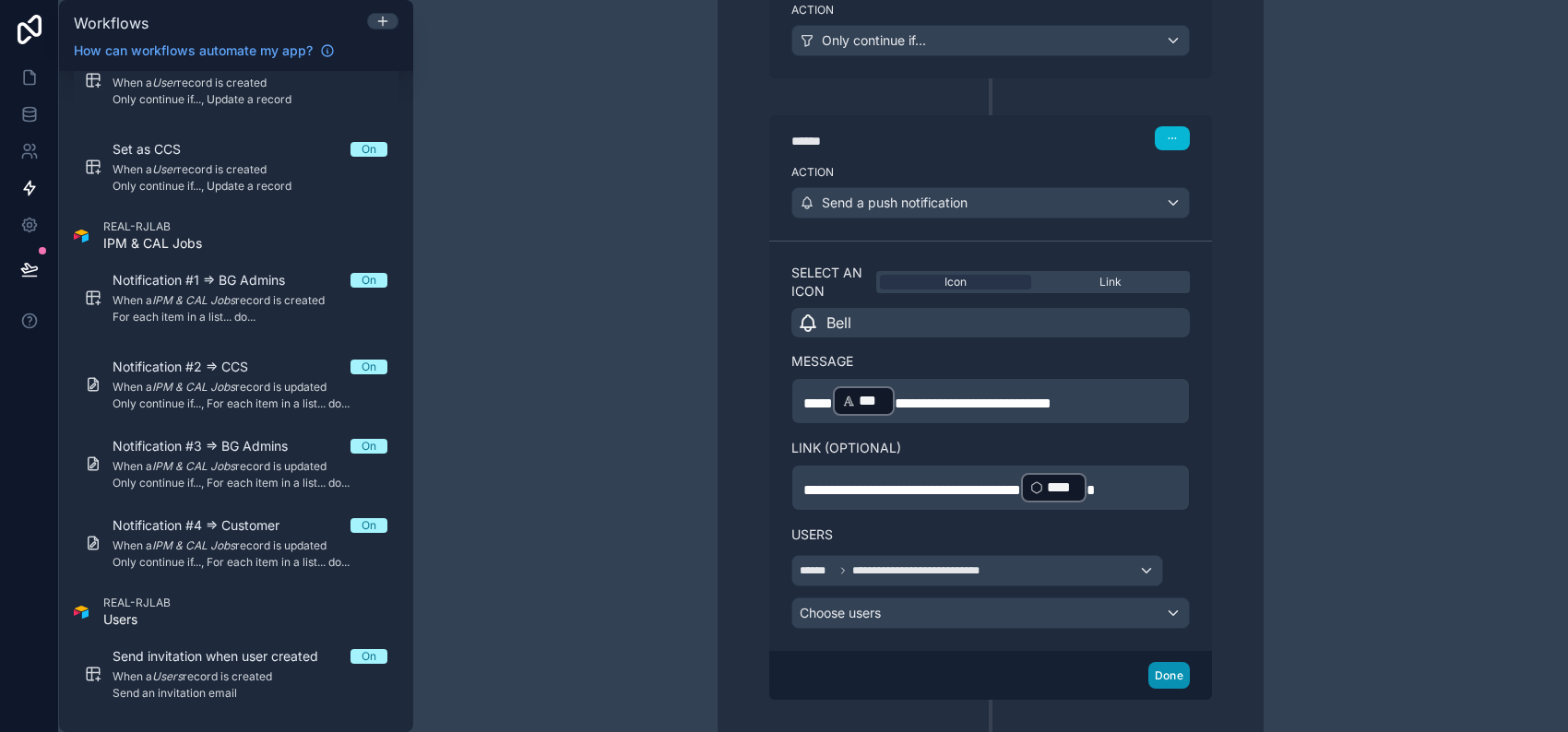
click at [1161, 662] on button "Done" at bounding box center [1169, 675] width 41 height 27
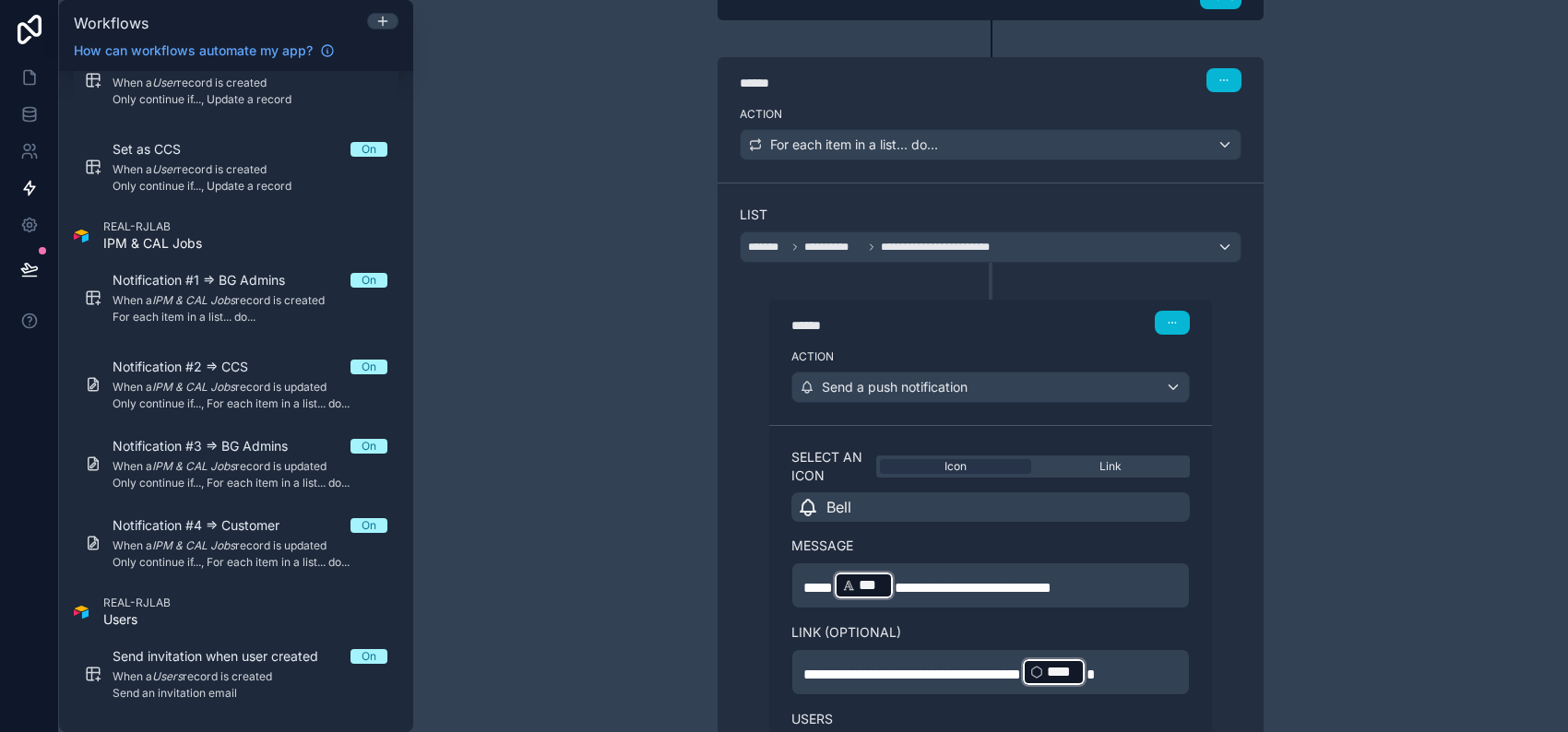
scroll to position [622, 0]
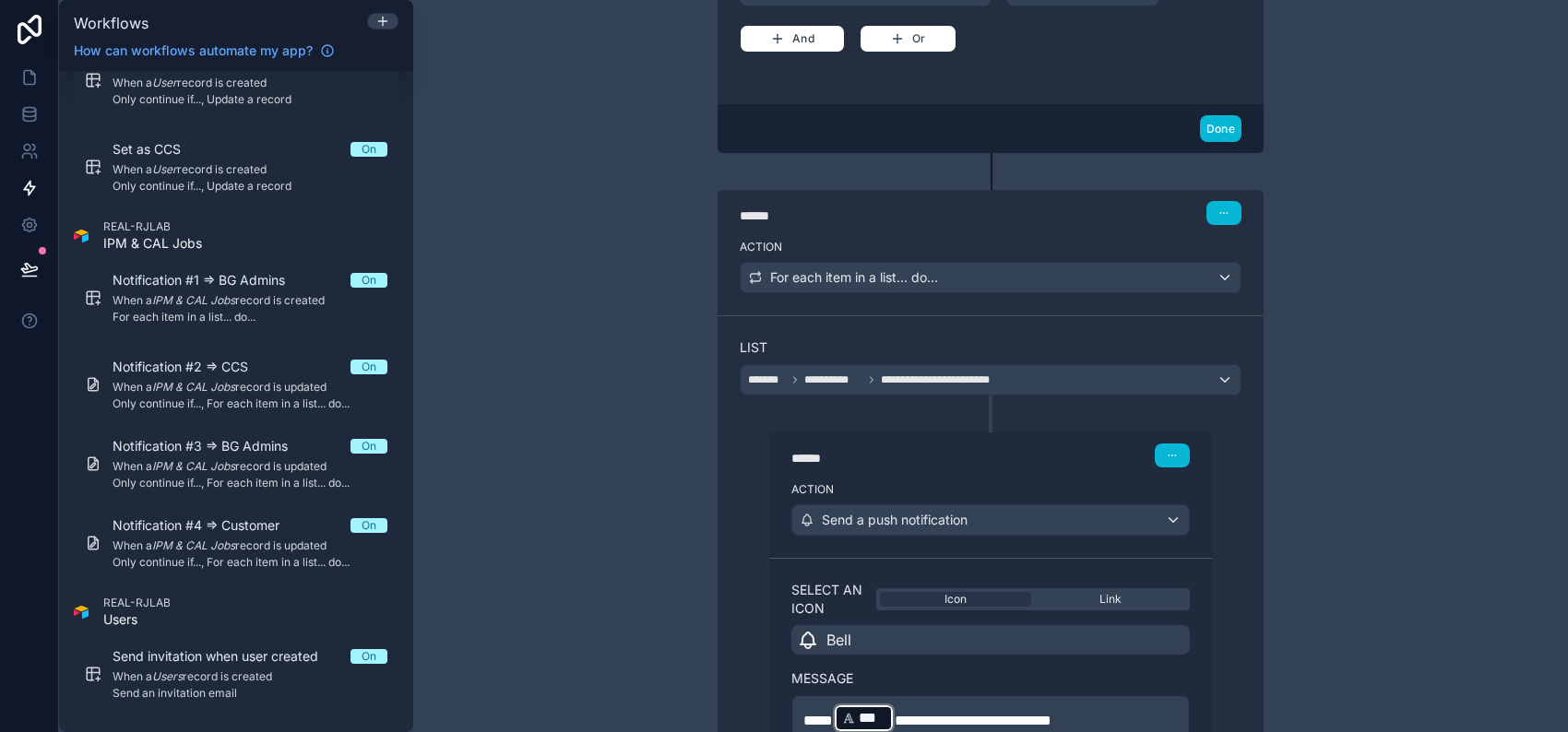
click at [1167, 470] on div "****** Step 3" at bounding box center [990, 453] width 443 height 42
click at [1167, 454] on icon "button" at bounding box center [1171, 454] width 11 height 11
click at [1197, 522] on span "Delete" at bounding box center [1199, 523] width 34 height 14
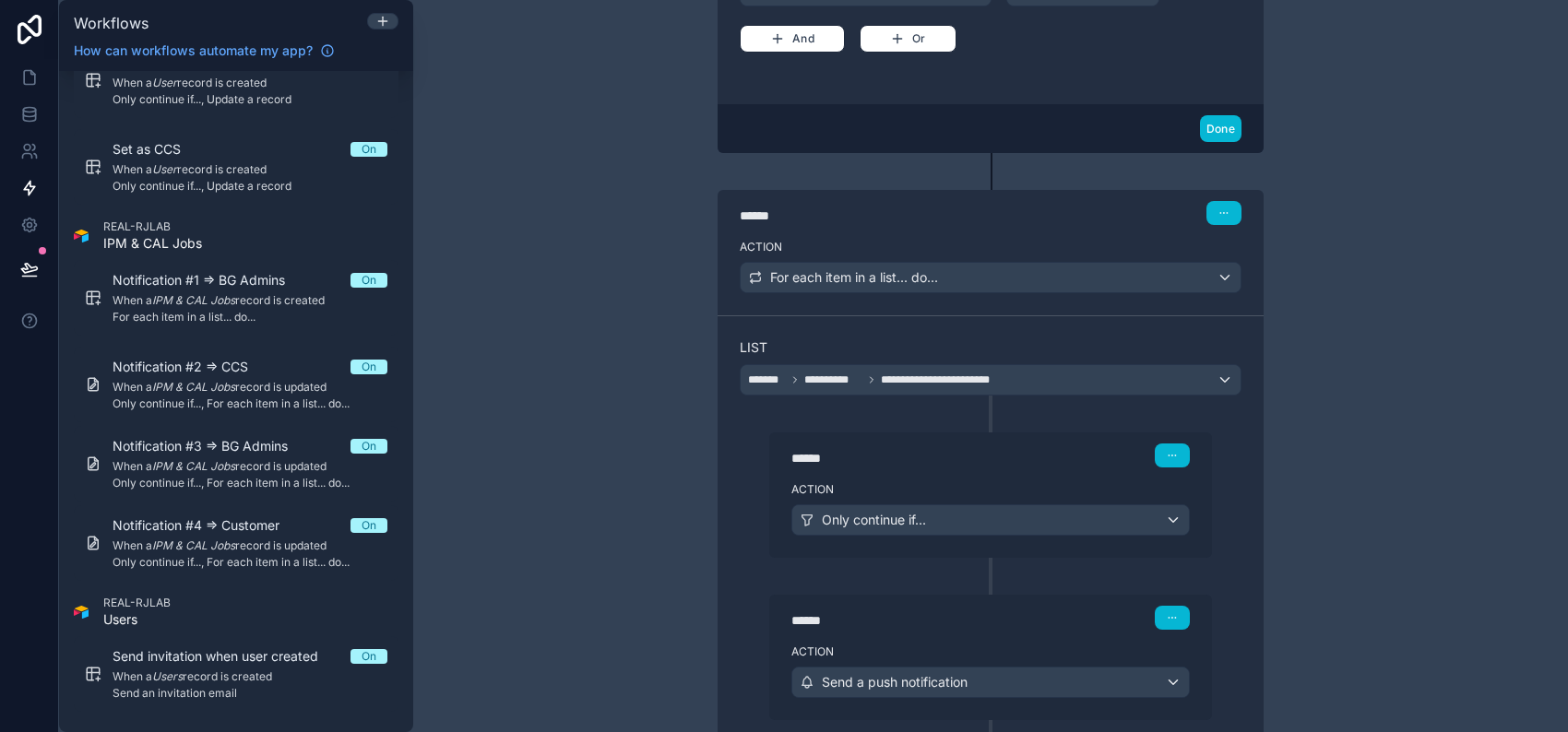
click at [563, 447] on div "**********" at bounding box center [990, 366] width 1155 height 732
click at [31, 263] on icon at bounding box center [29, 269] width 18 height 18
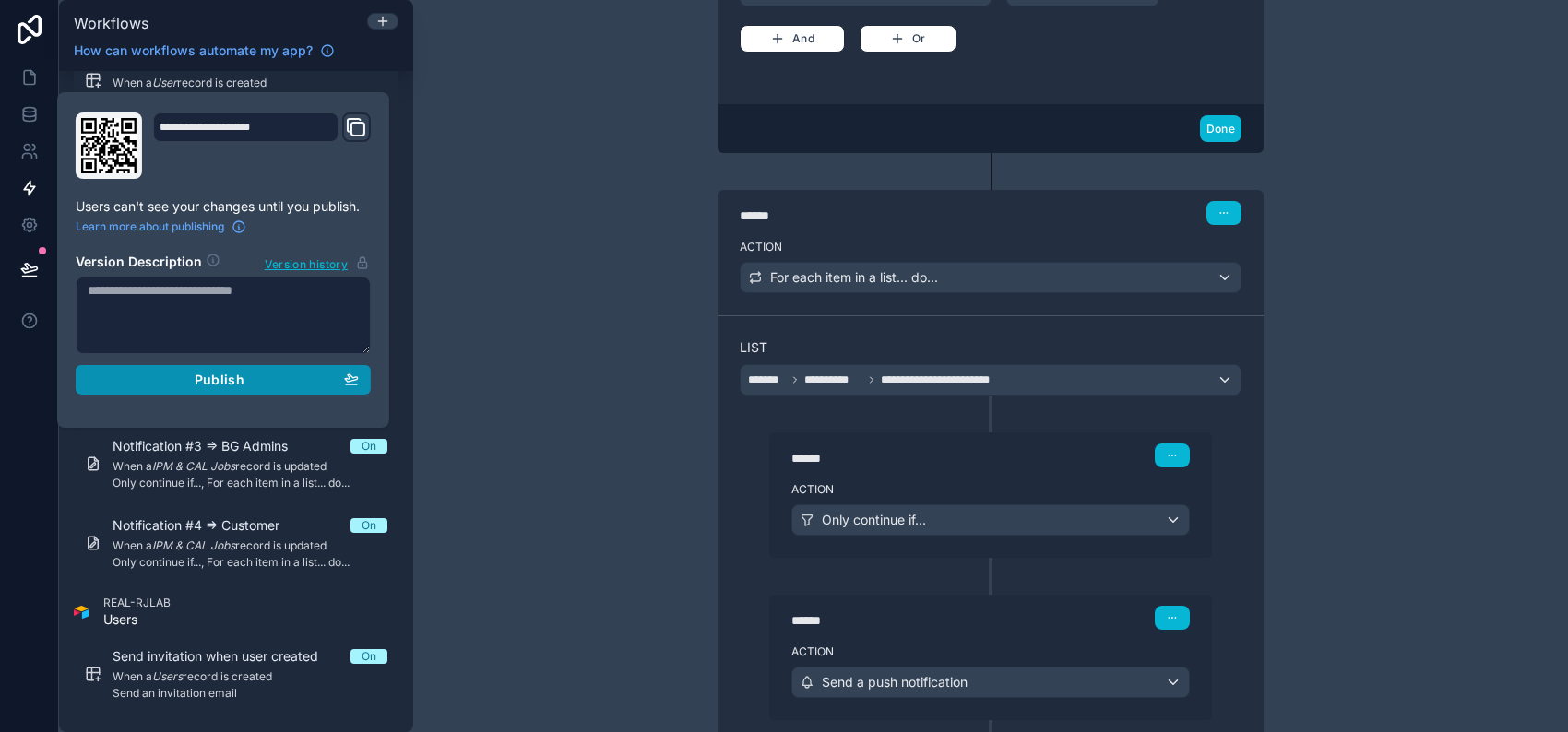
click at [233, 376] on span "Publish" at bounding box center [220, 379] width 50 height 16
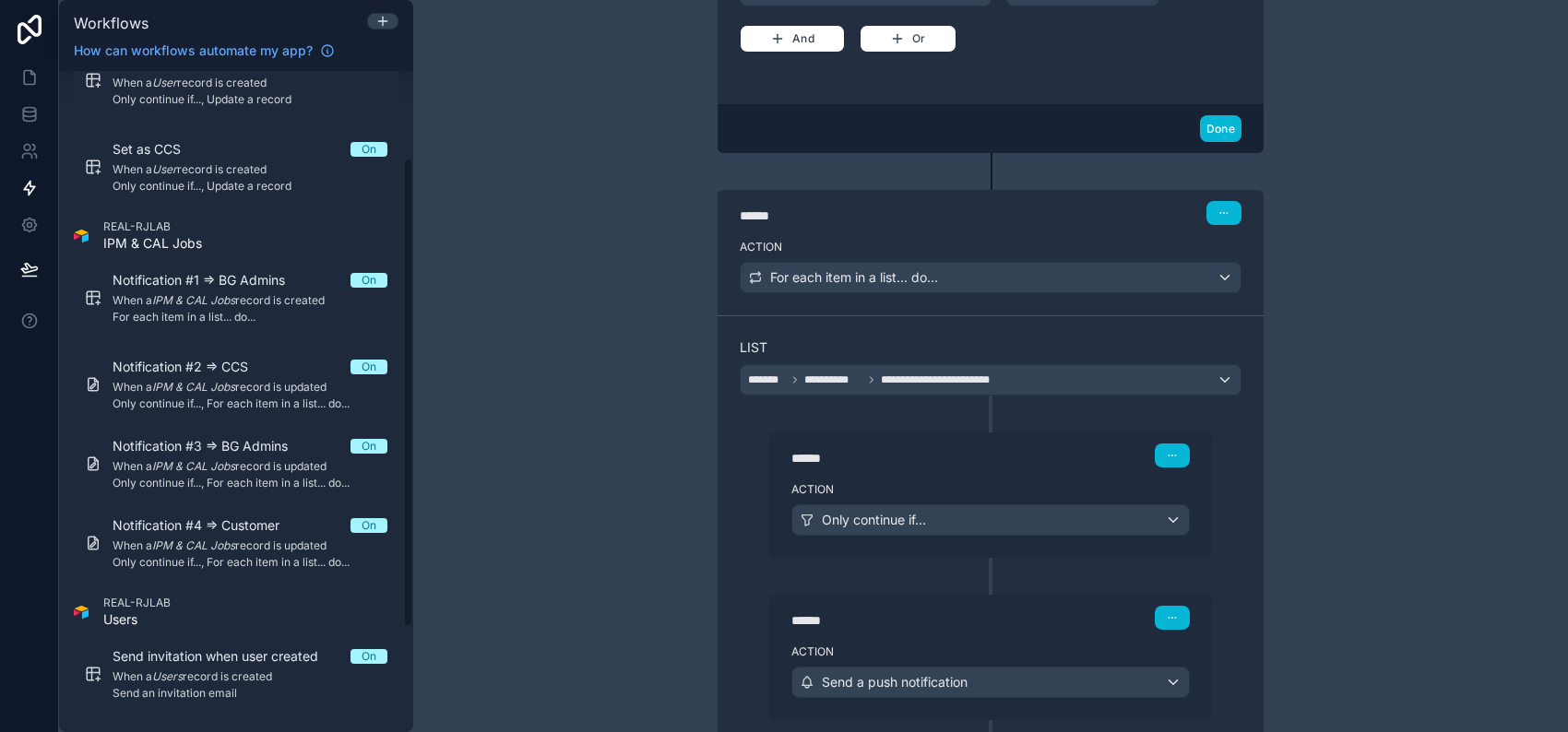
click at [528, 331] on div "**********" at bounding box center [990, 366] width 1155 height 732
click at [43, 71] on link at bounding box center [29, 77] width 58 height 37
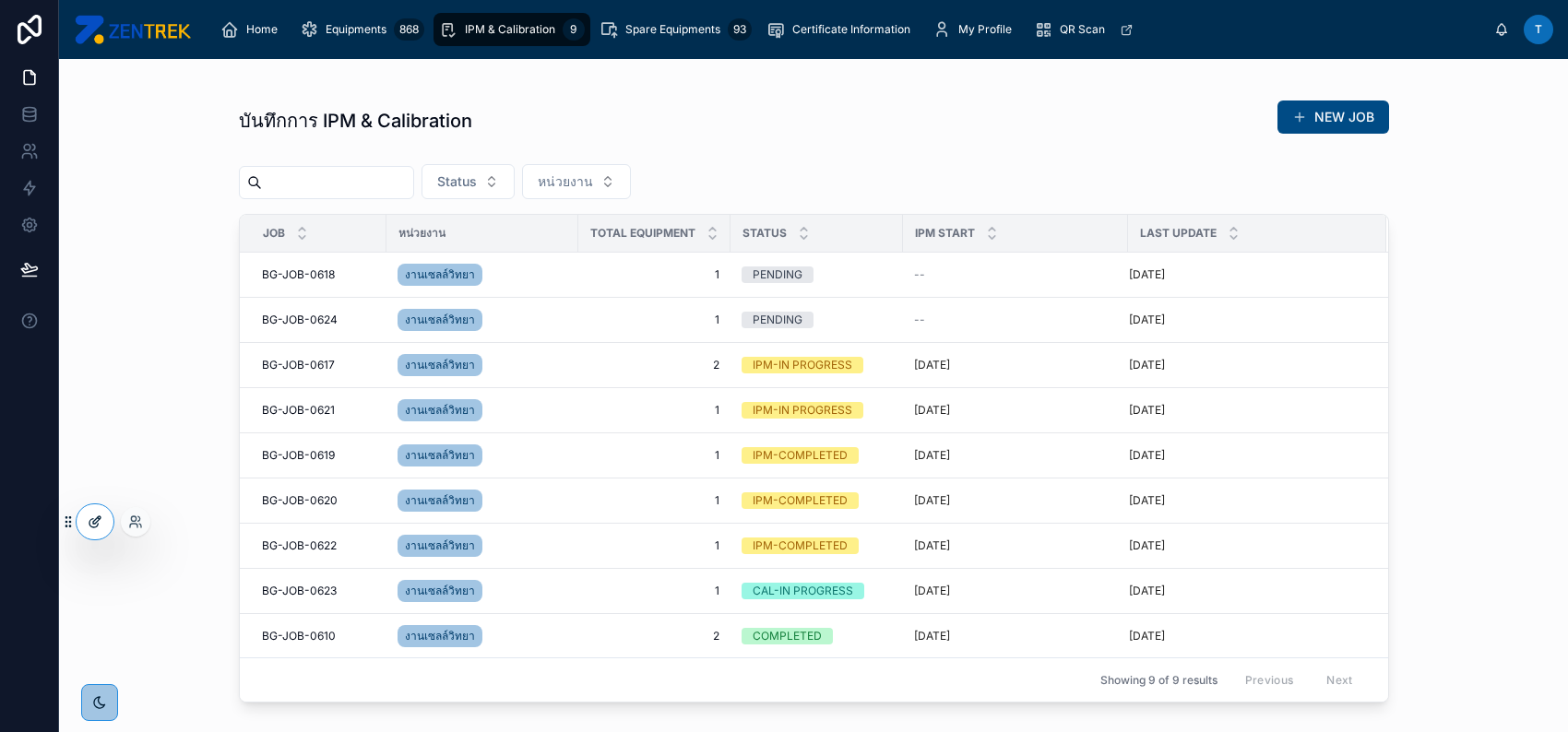
click at [90, 523] on icon at bounding box center [94, 523] width 9 height 9
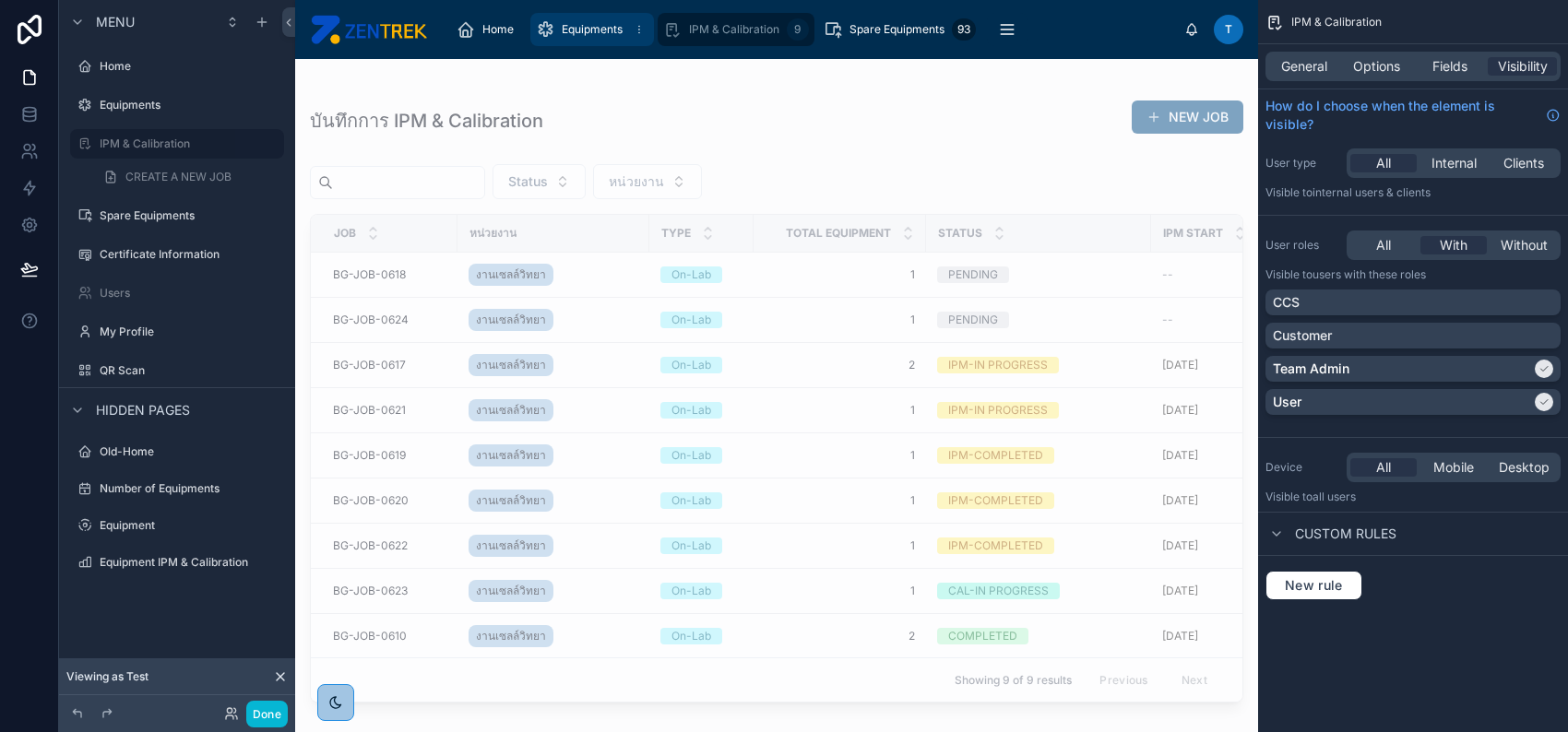
click at [602, 29] on span "Equipments" at bounding box center [591, 29] width 61 height 14
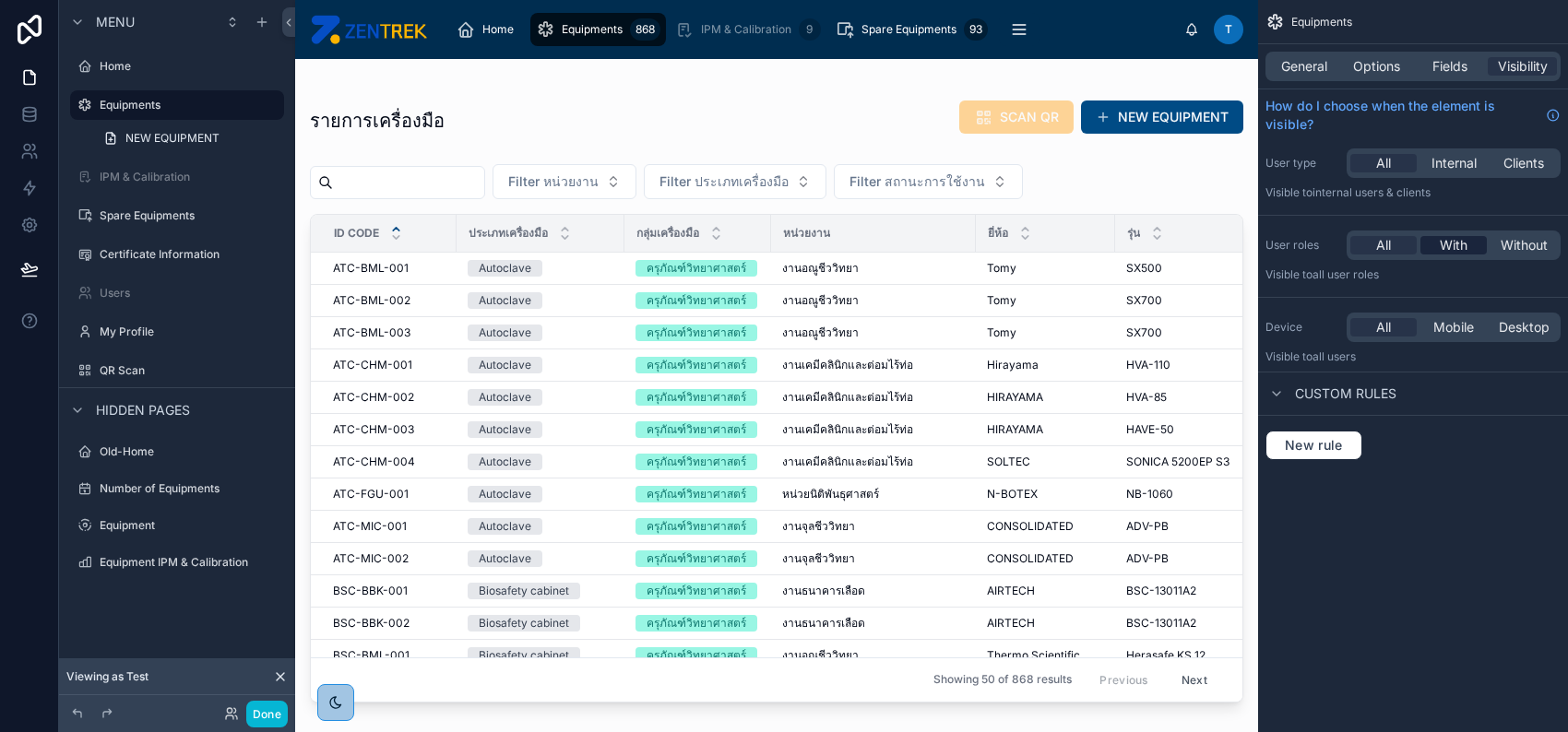
click at [1467, 244] on span "With" at bounding box center [1453, 245] width 28 height 18
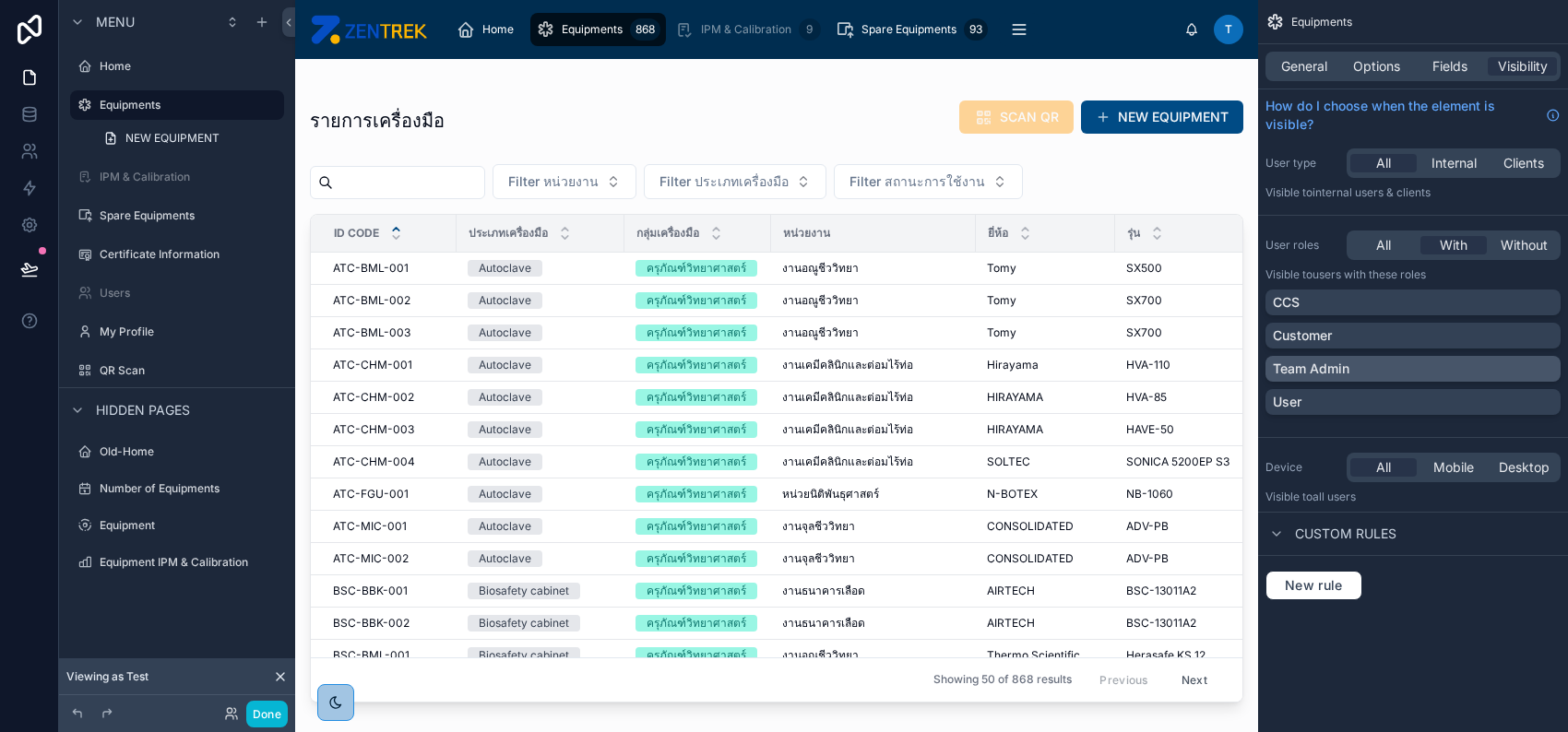
click at [1428, 365] on div "Team Admin" at bounding box center [1413, 368] width 281 height 18
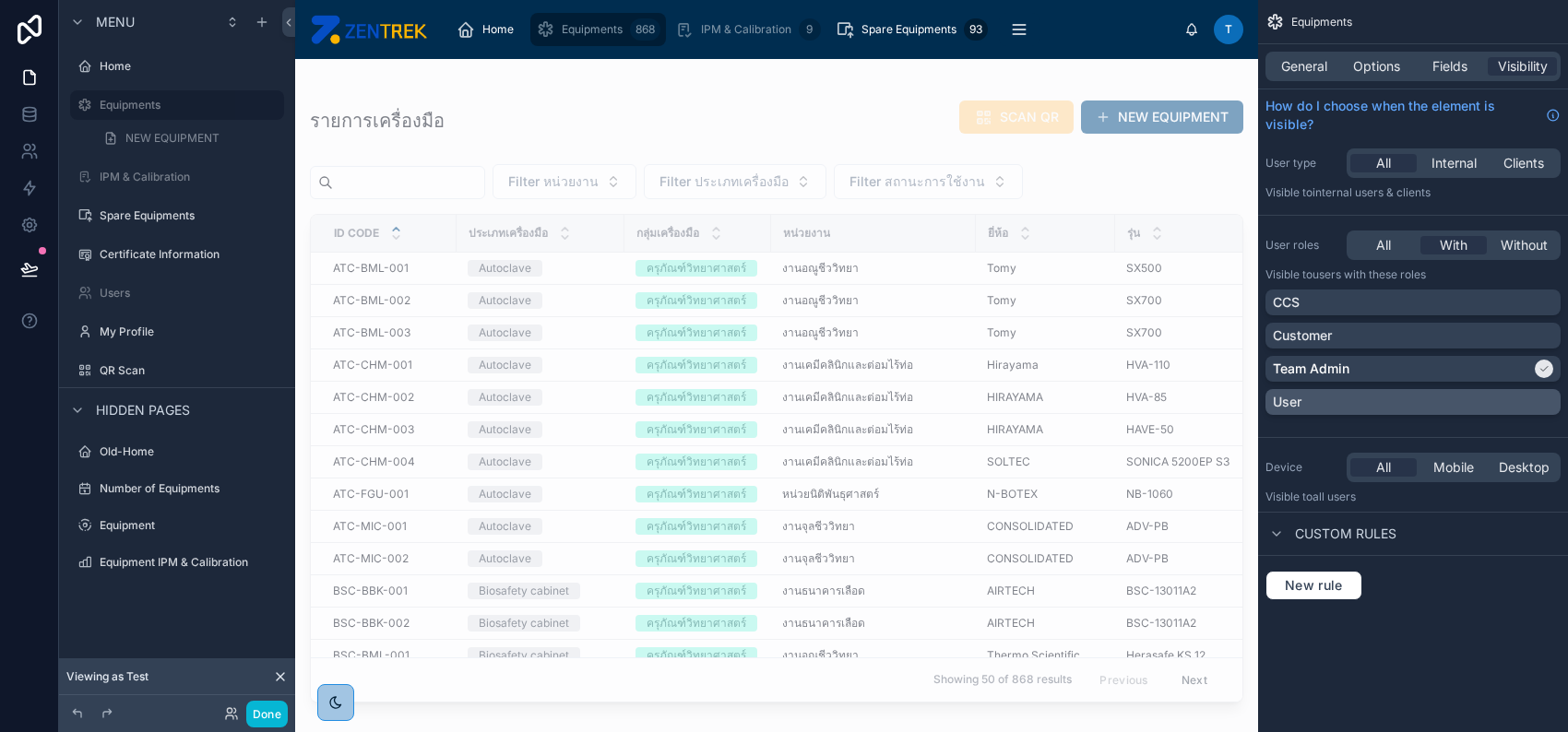
click at [1443, 396] on div "User" at bounding box center [1413, 401] width 281 height 18
click at [1424, 332] on div "Customer" at bounding box center [1413, 335] width 281 height 18
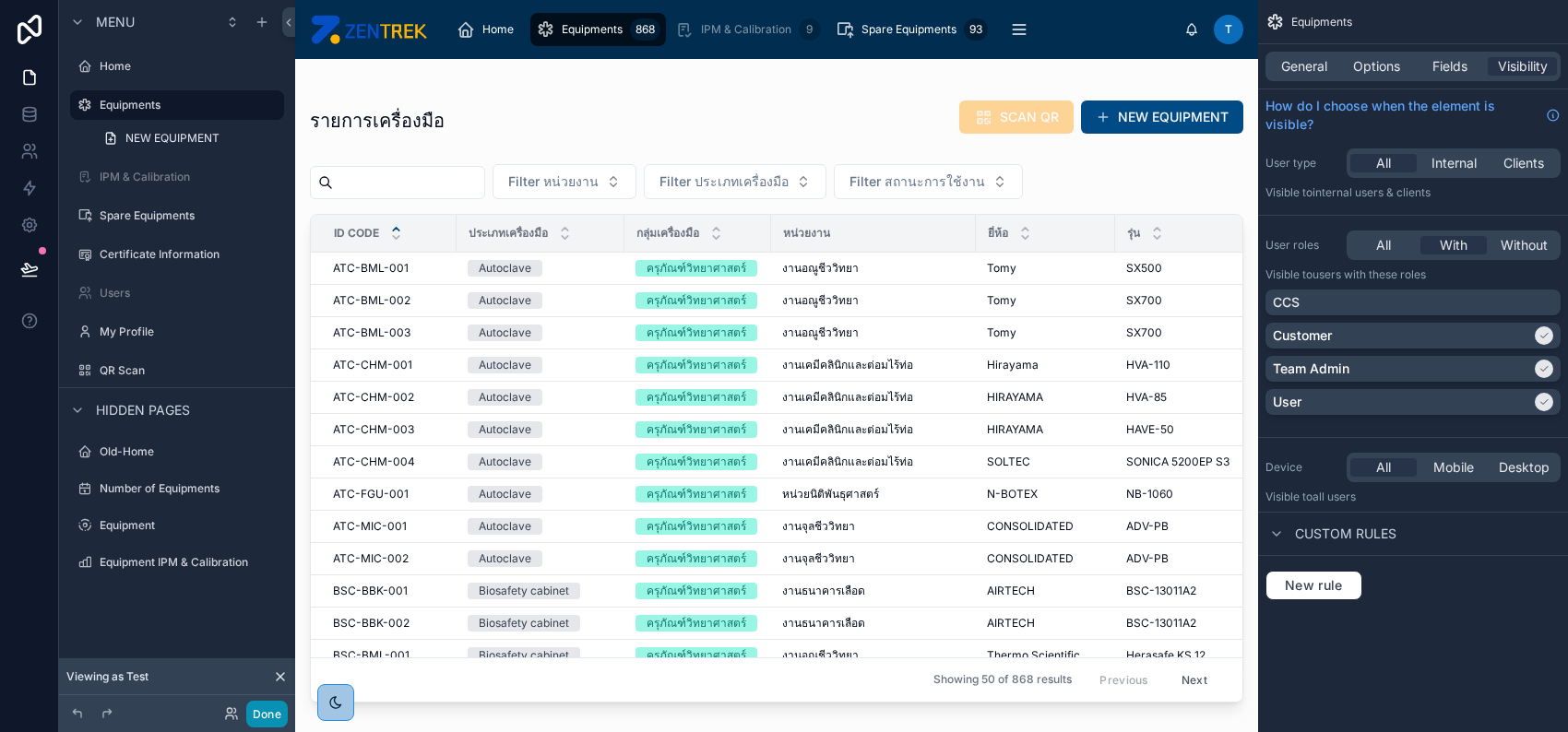
click at [265, 716] on button "Done" at bounding box center [266, 714] width 41 height 27
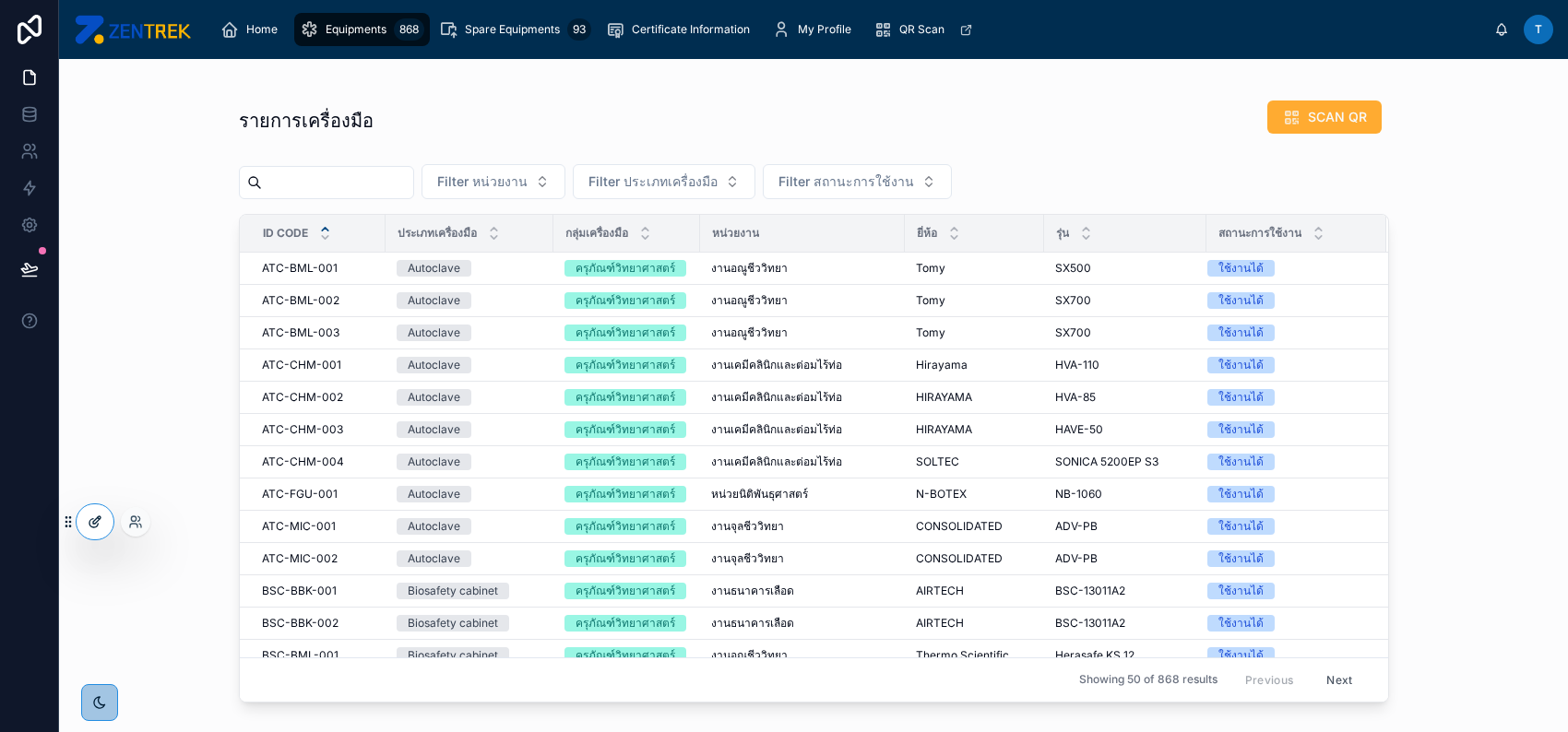
click at [88, 516] on icon at bounding box center [95, 521] width 14 height 14
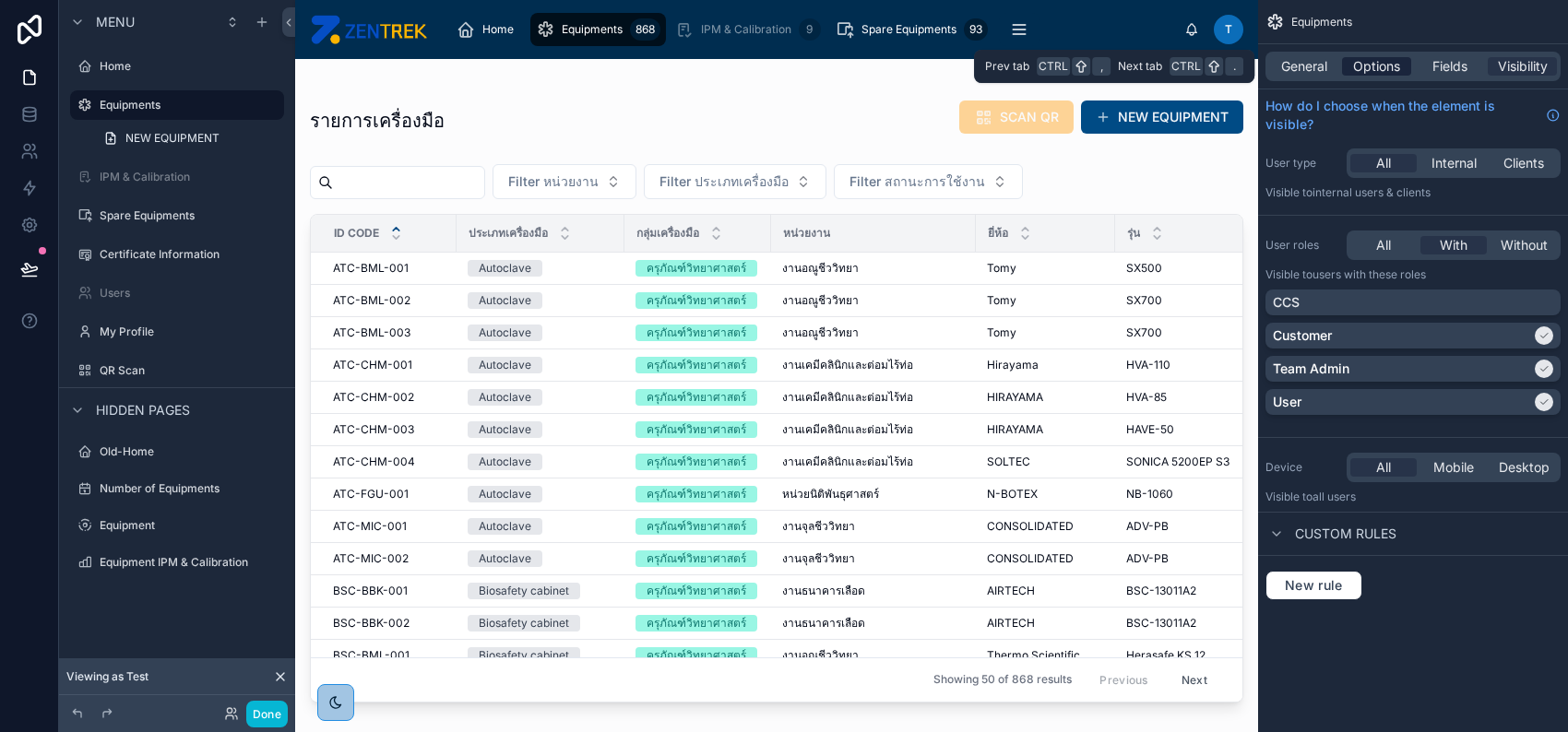
click at [1400, 59] on div "Options" at bounding box center [1377, 66] width 69 height 18
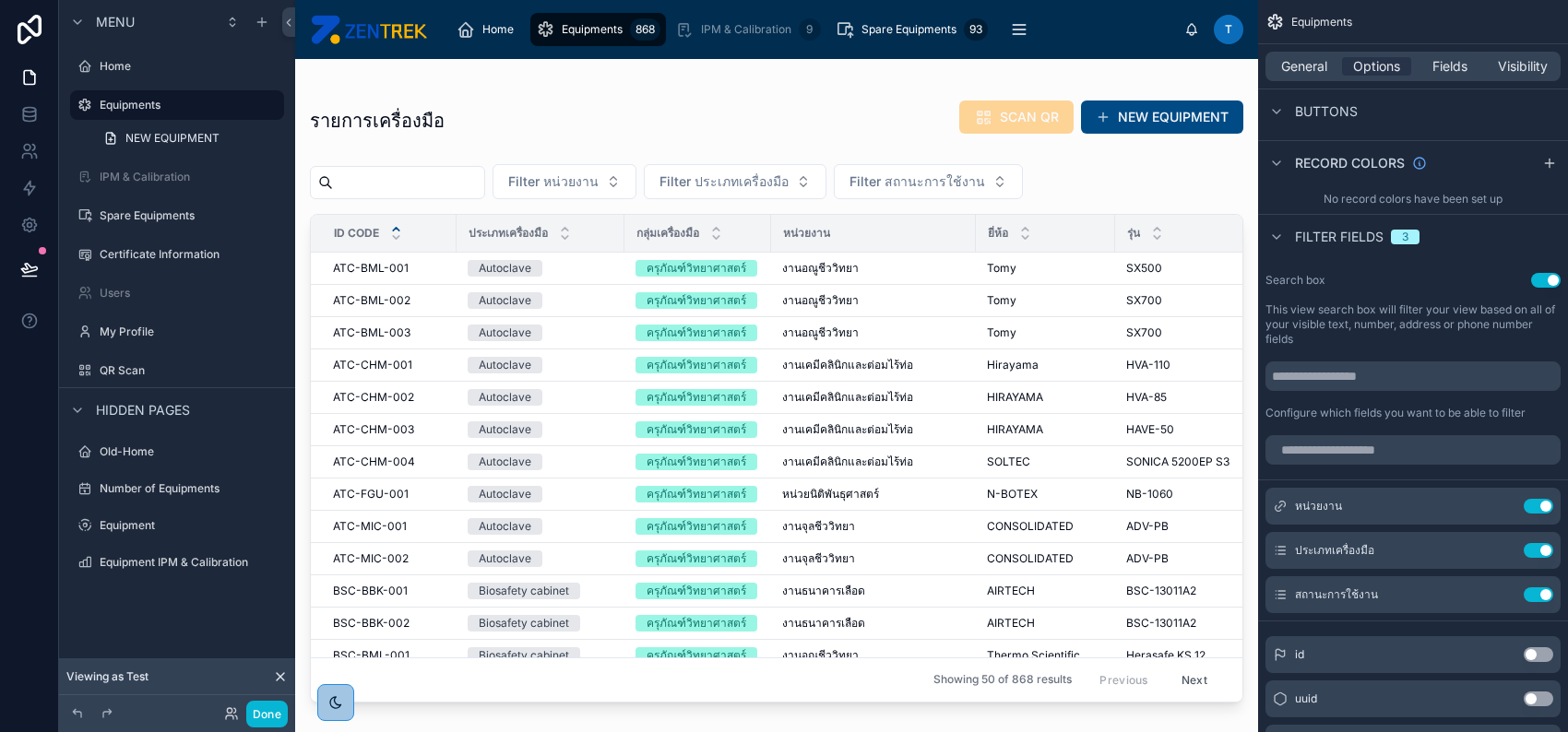
scroll to position [860, 0]
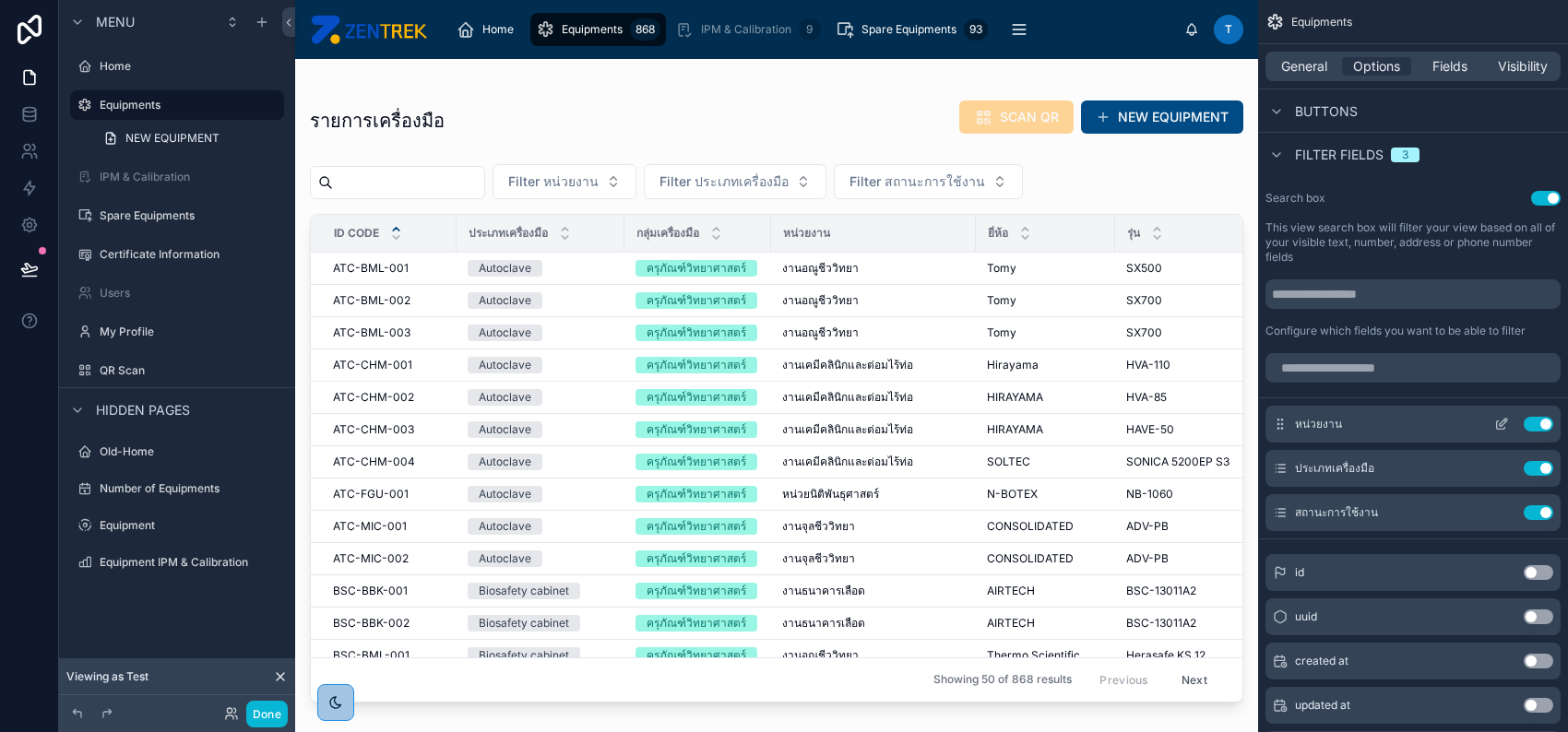
click at [1494, 421] on icon "scrollable content" at bounding box center [1500, 423] width 14 height 14
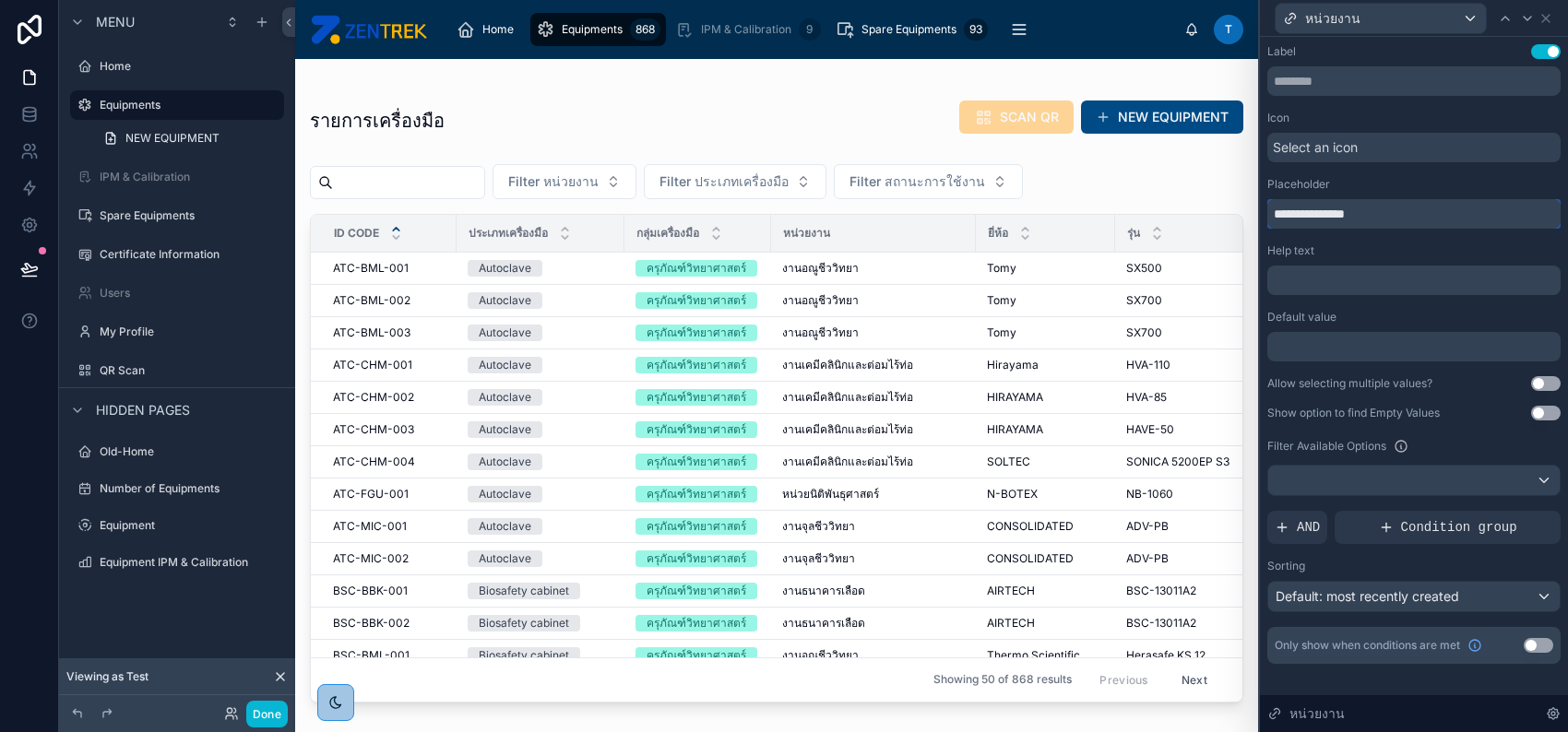
click at [1283, 218] on input "**********" at bounding box center [1414, 213] width 293 height 30
type input "********"
click at [1540, 19] on icon at bounding box center [1545, 17] width 14 height 14
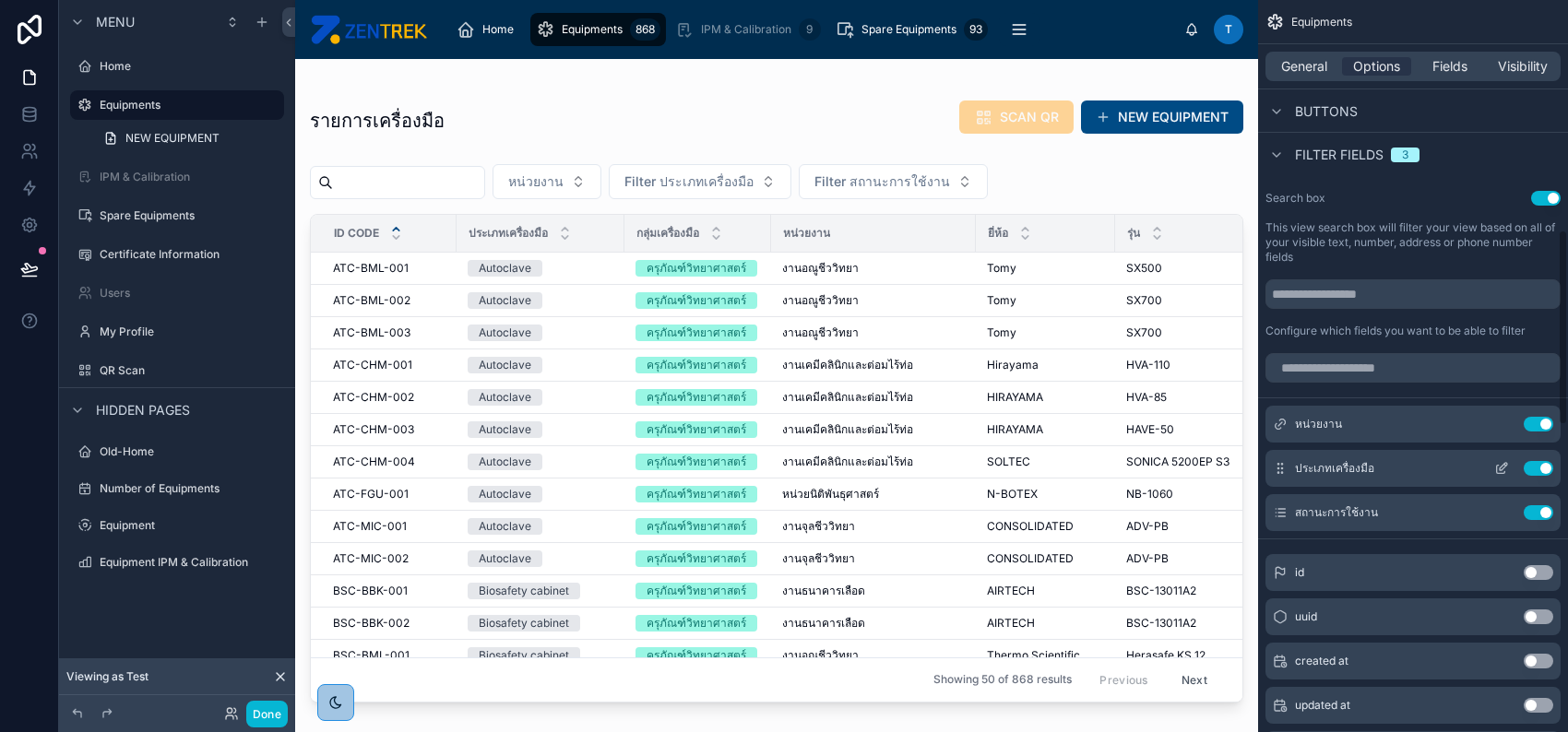
click at [1497, 463] on icon "scrollable content" at bounding box center [1500, 468] width 14 height 14
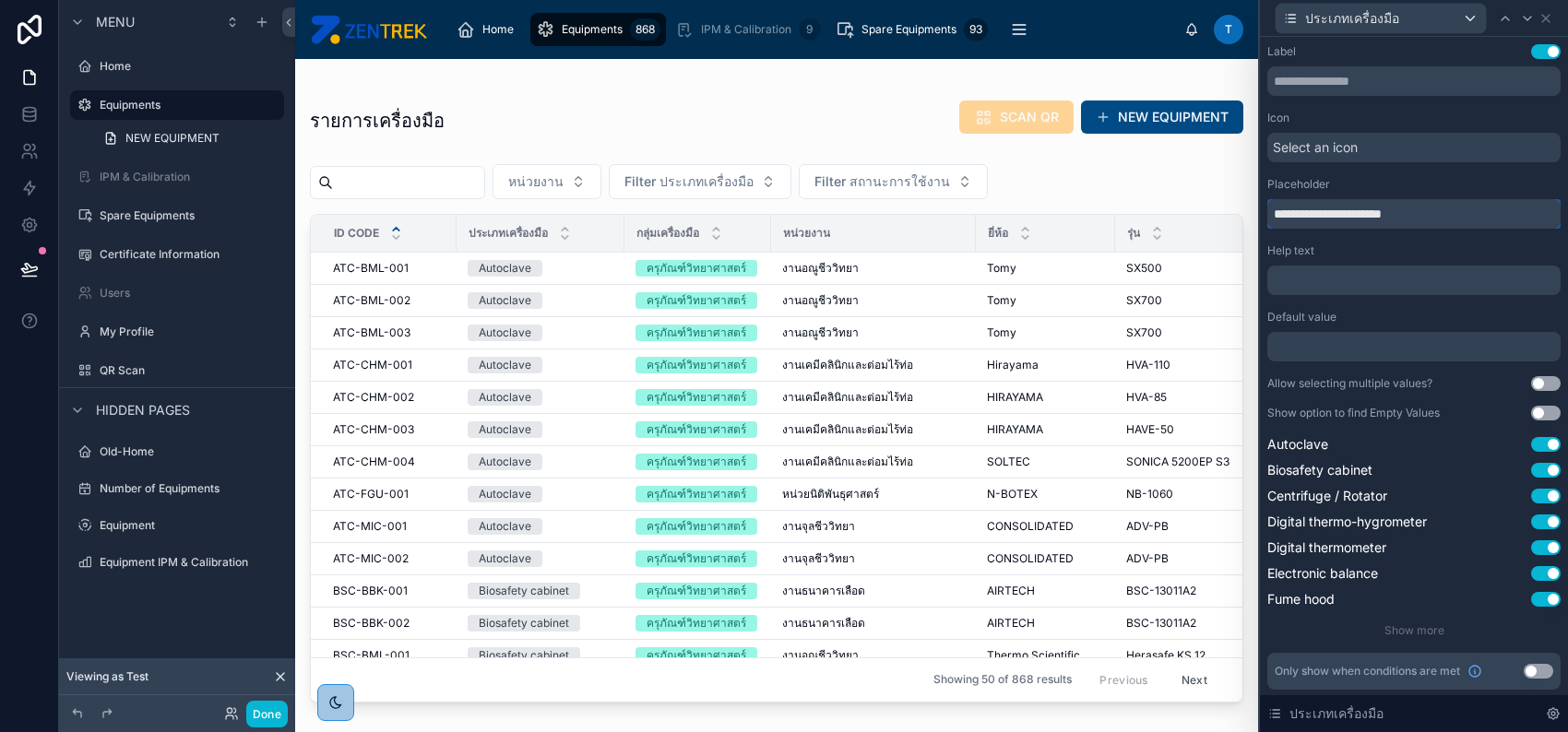
click at [1284, 212] on input "**********" at bounding box center [1414, 213] width 293 height 30
type input "**********"
click at [1547, 11] on icon at bounding box center [1545, 17] width 14 height 14
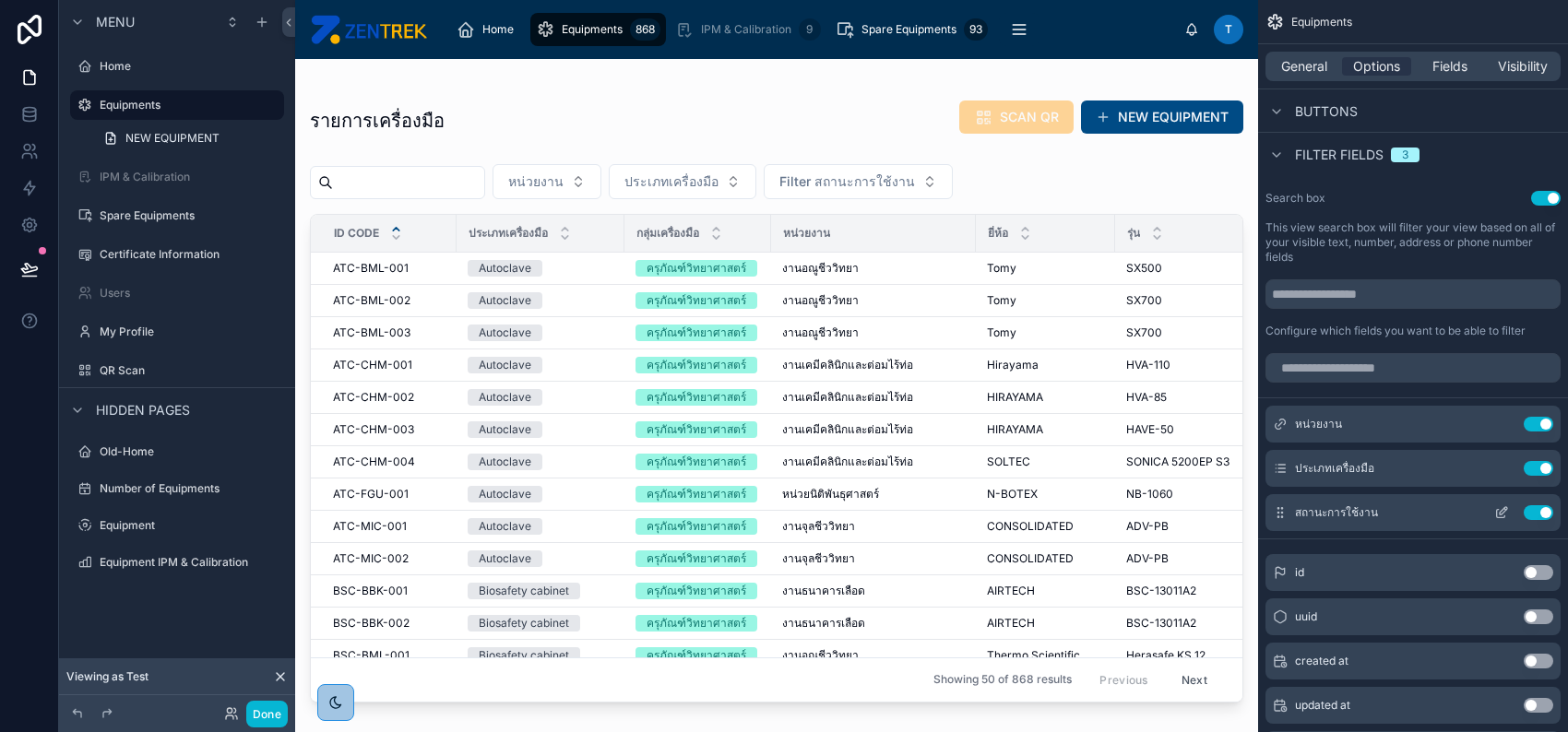
click at [1539, 507] on button "Use setting" at bounding box center [1538, 512] width 30 height 14
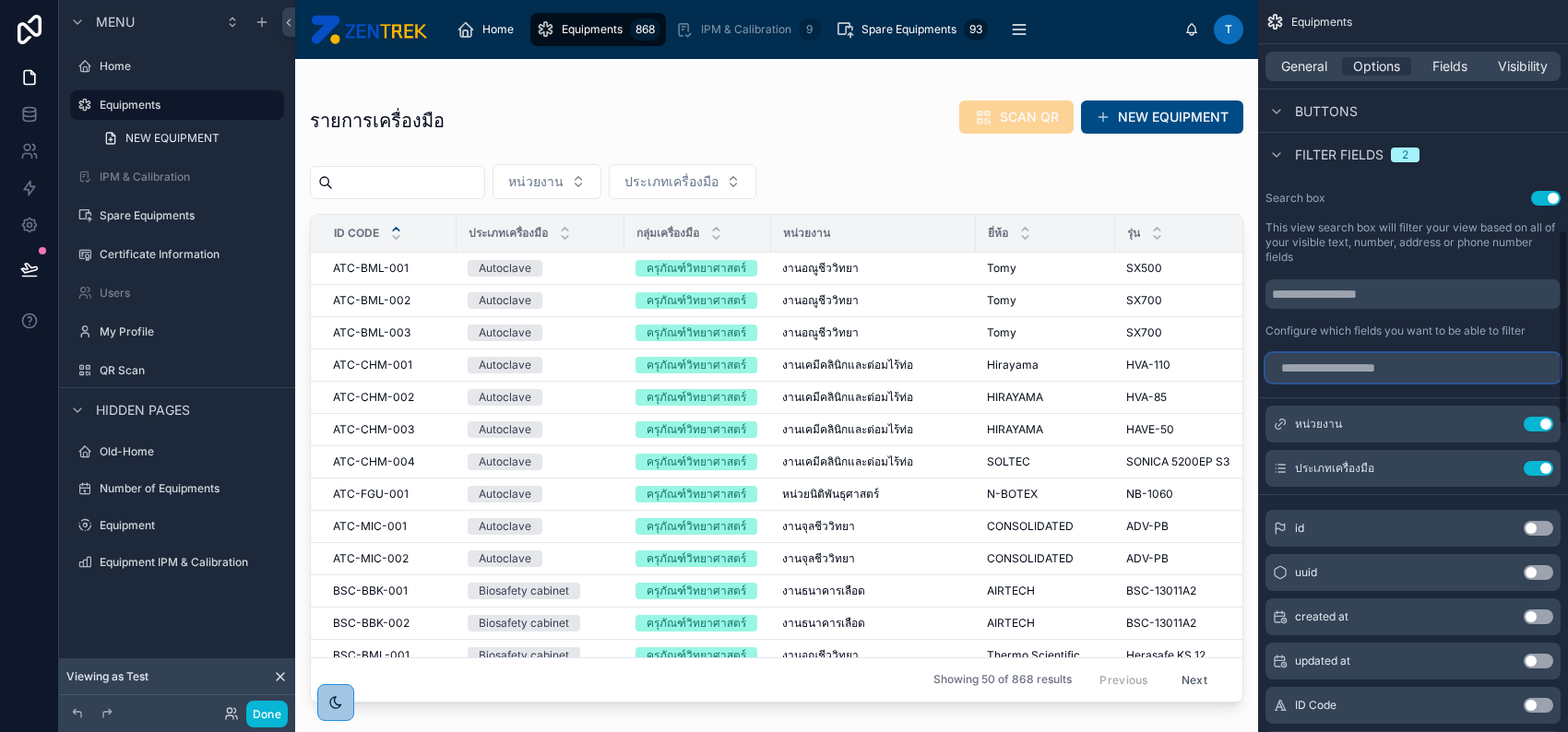
click at [1440, 364] on input "scrollable content" at bounding box center [1413, 367] width 295 height 30
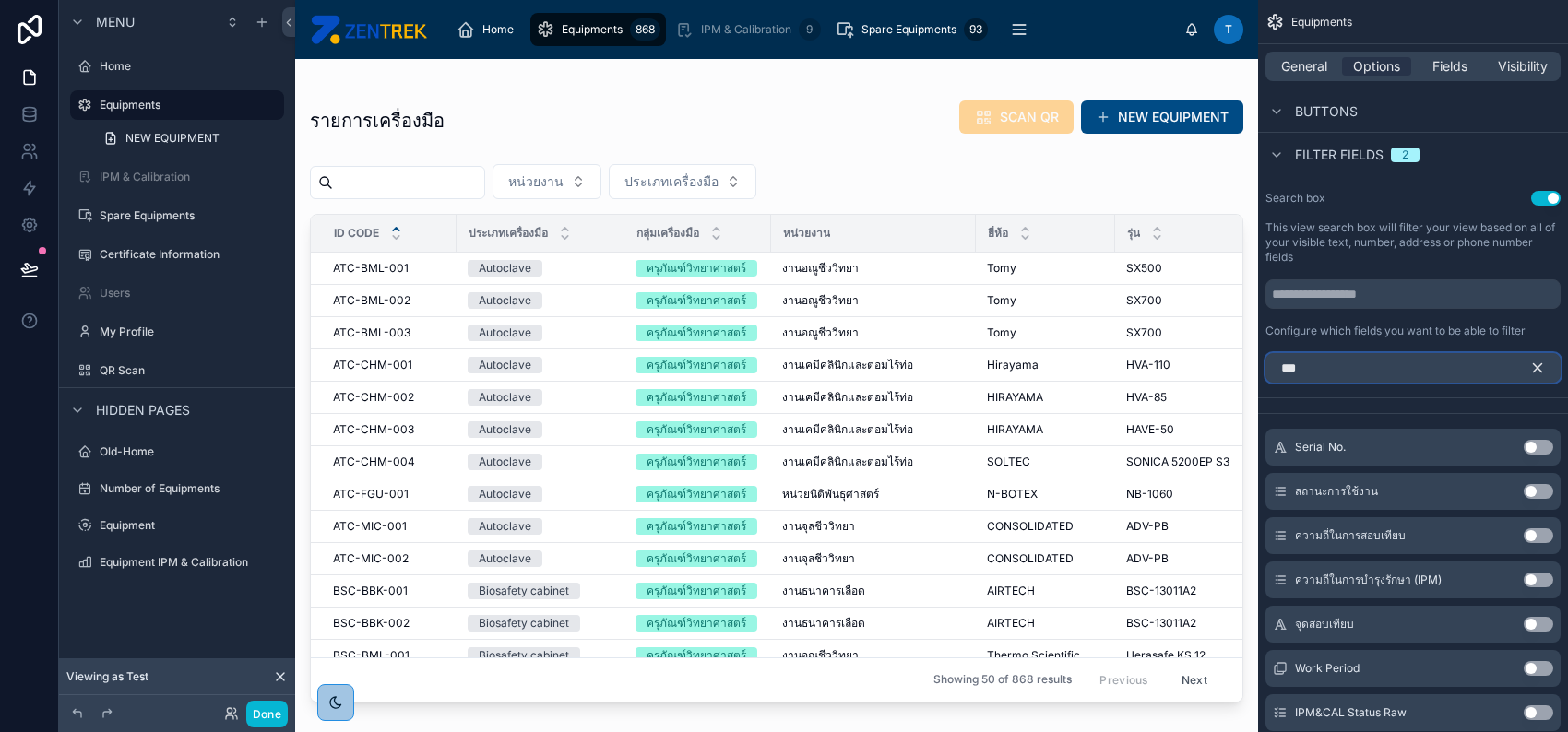
scroll to position [688, 0]
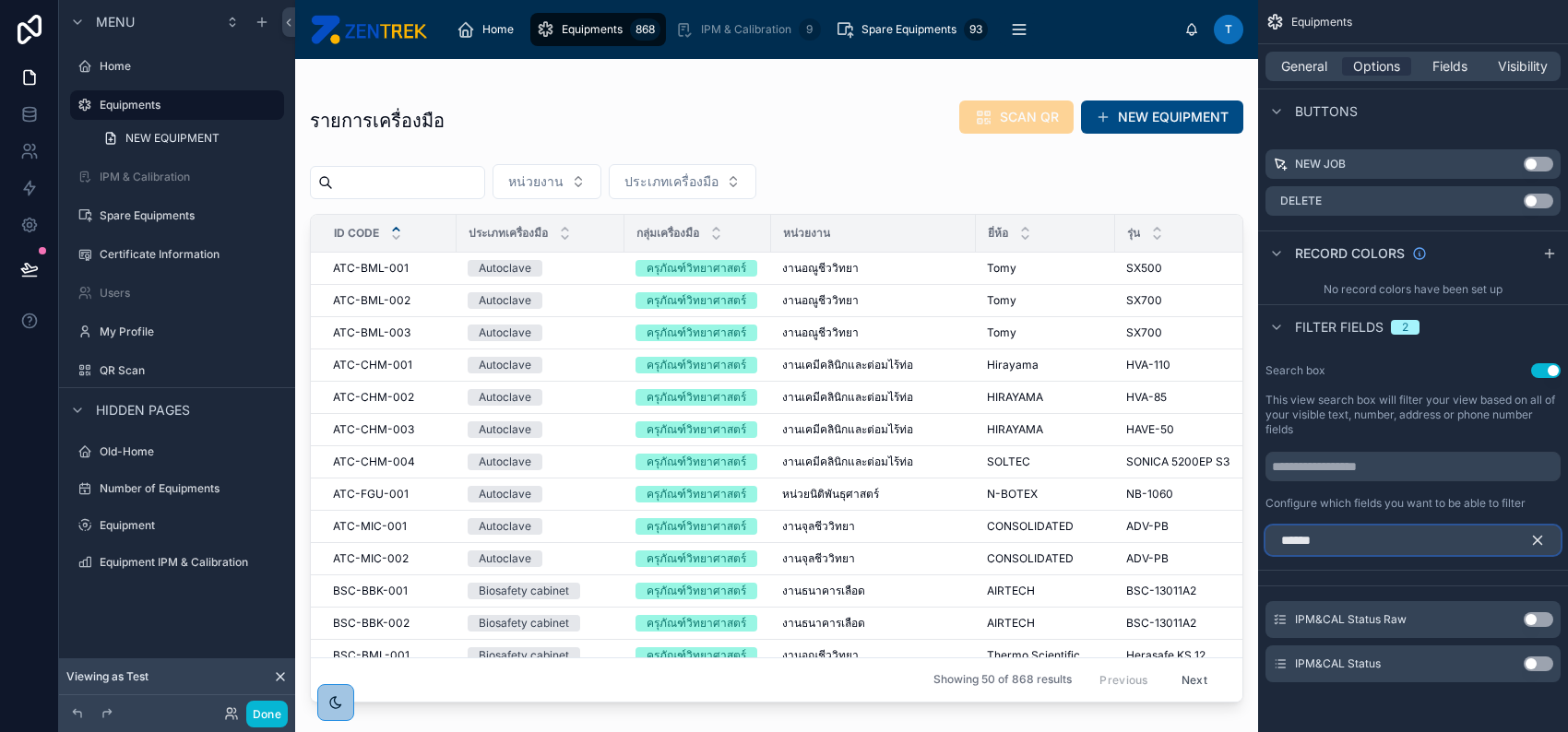
type input "******"
click at [1532, 663] on button "Use setting" at bounding box center [1538, 664] width 30 height 14
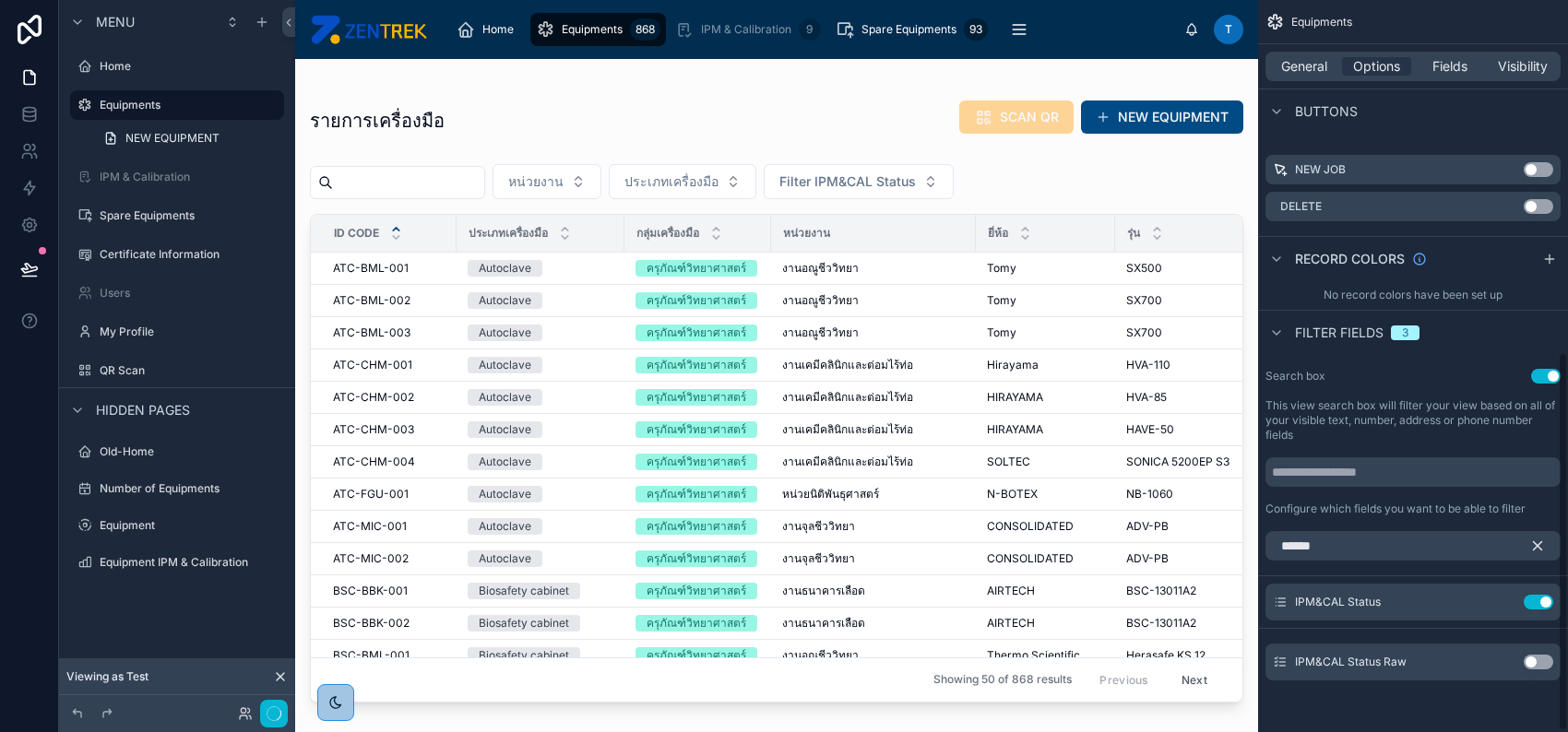
scroll to position [680, 0]
click at [1533, 544] on icon "scrollable content" at bounding box center [1537, 547] width 16 height 16
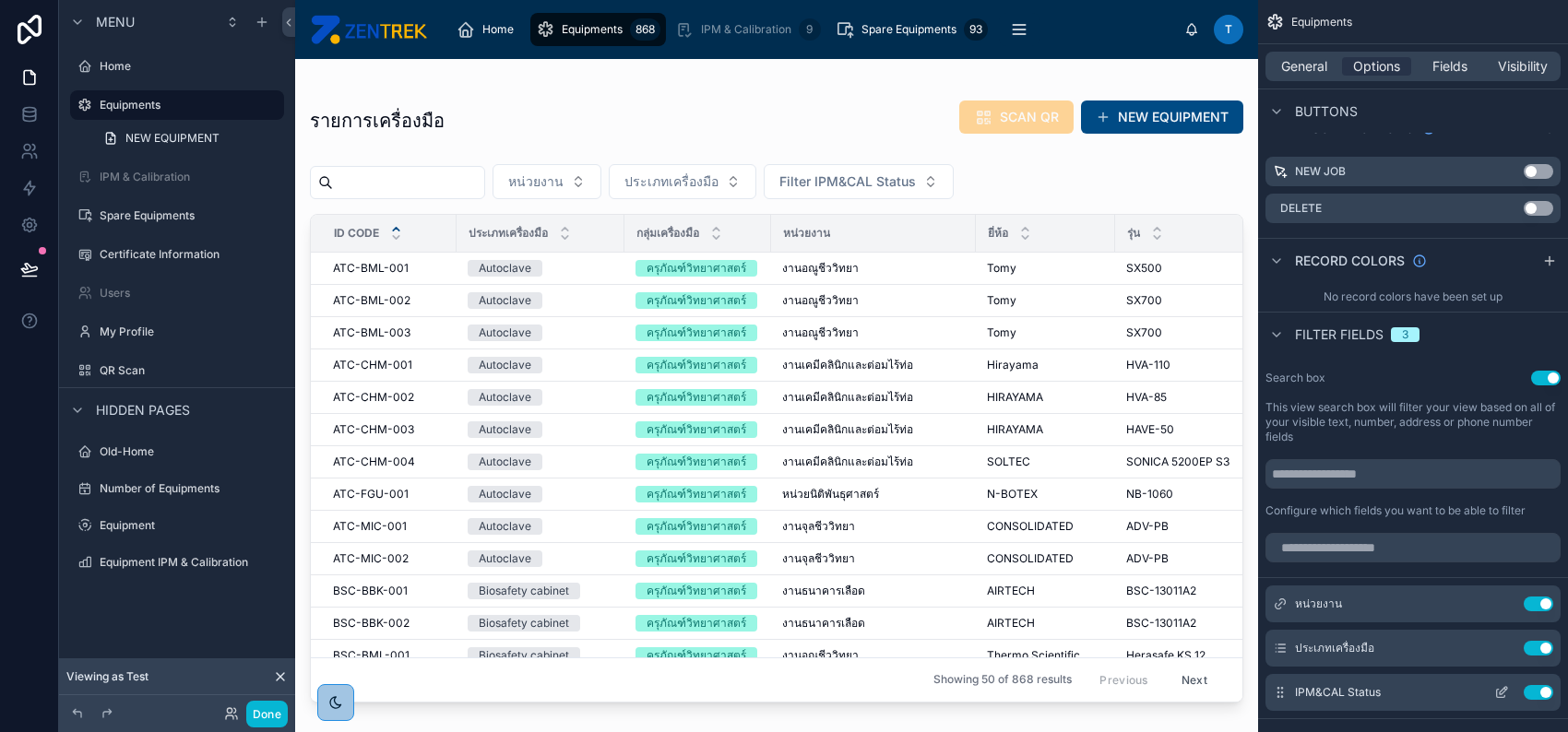
click at [1497, 690] on icon "scrollable content" at bounding box center [1500, 691] width 14 height 14
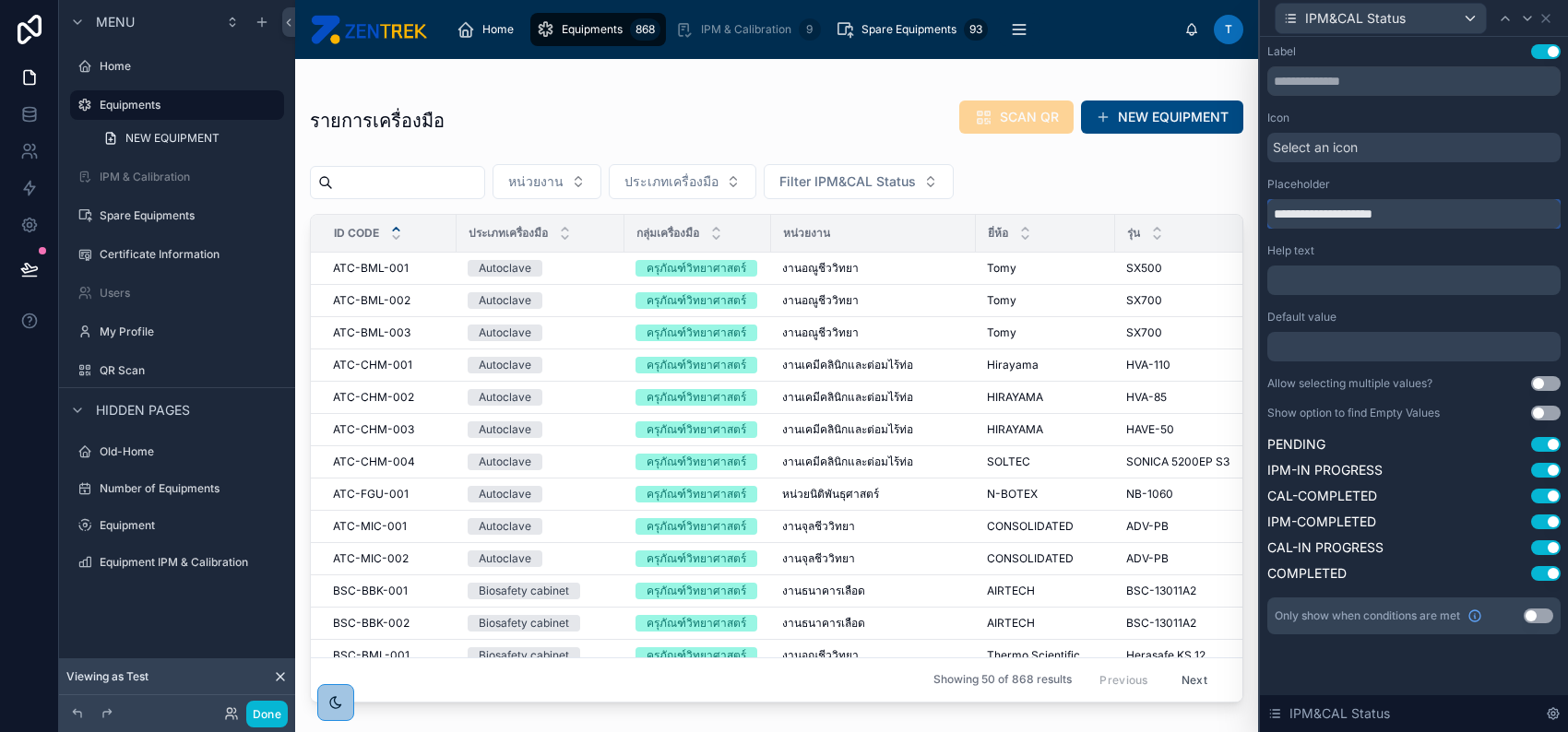
drag, startPoint x: 1367, startPoint y: 215, endPoint x: 1270, endPoint y: 215, distance: 97.0
click at [1270, 215] on input "**********" at bounding box center [1414, 213] width 293 height 30
type input "******"
click at [1546, 16] on icon at bounding box center [1546, 18] width 8 height 8
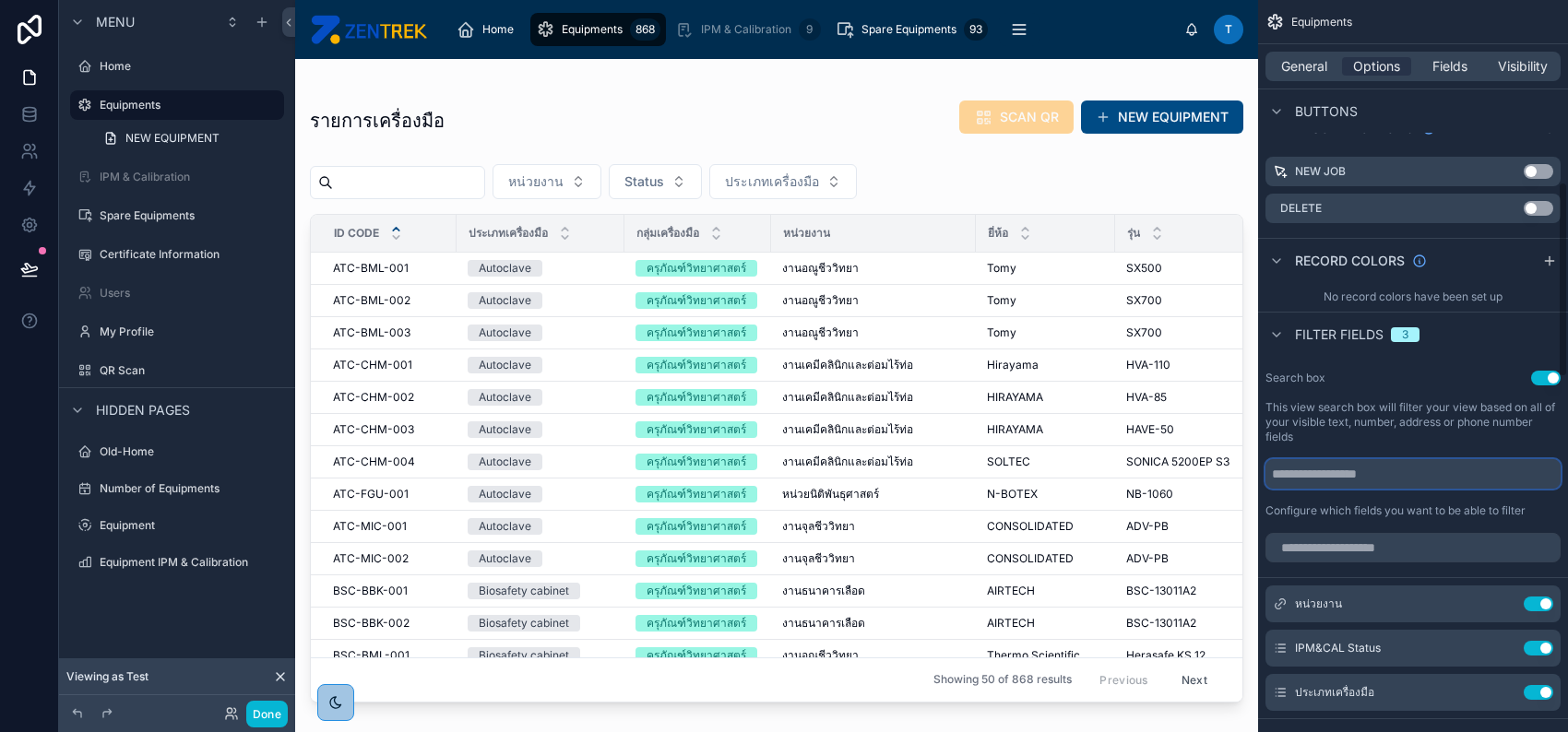
click at [1305, 469] on input "scrollable content" at bounding box center [1413, 474] width 295 height 30
type input "******"
click at [248, 712] on button "Done" at bounding box center [266, 714] width 41 height 27
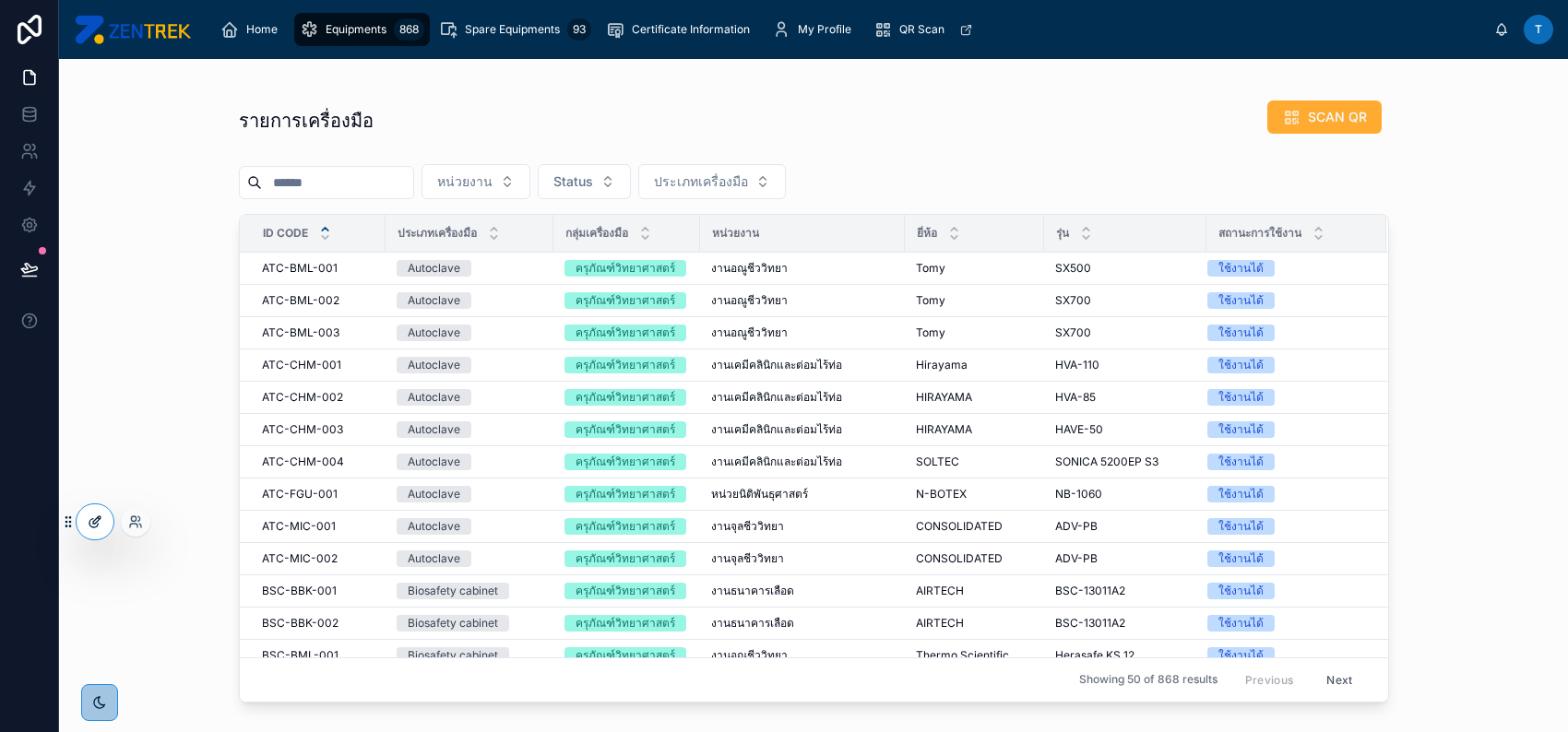
click at [88, 531] on div at bounding box center [95, 522] width 37 height 35
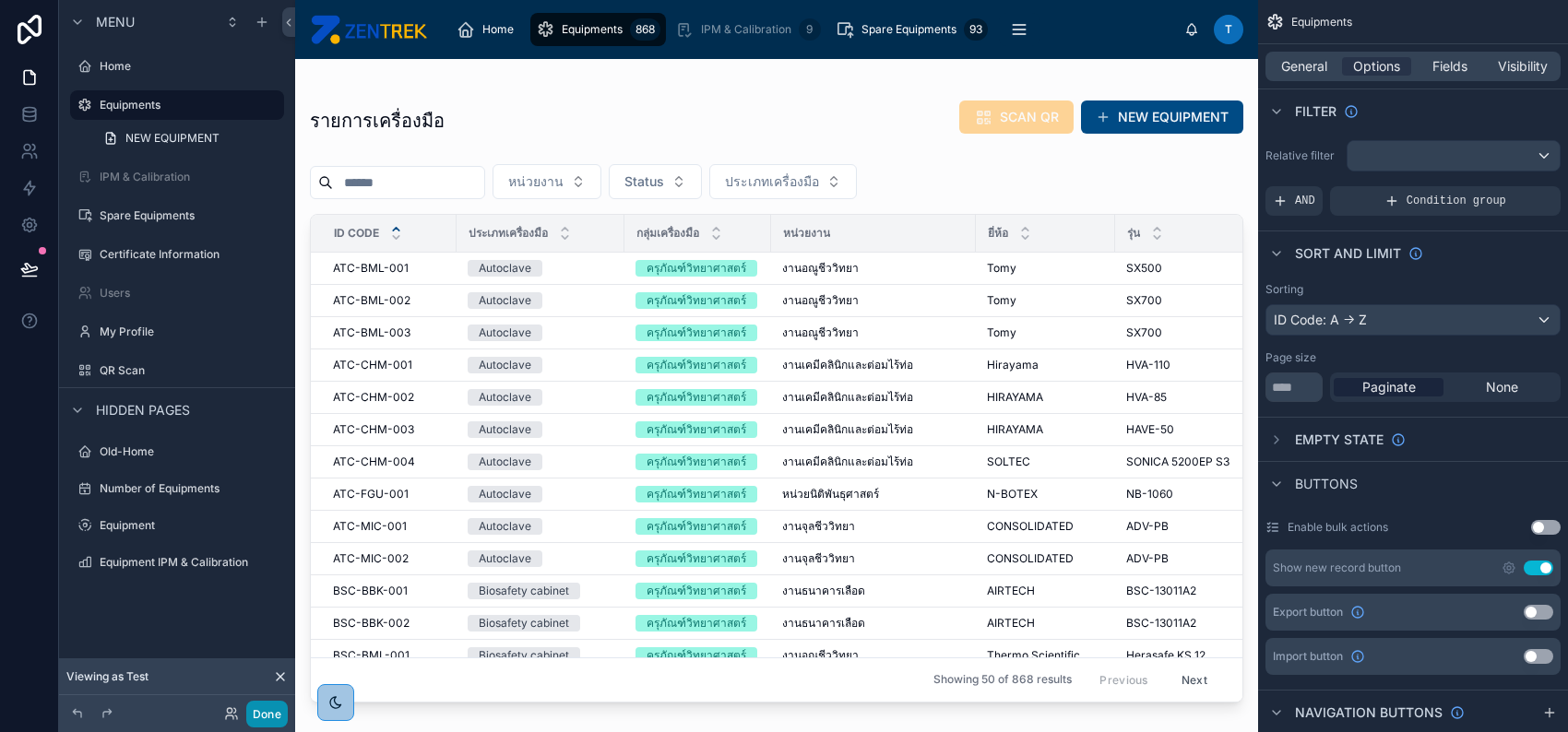
click at [265, 720] on button "Done" at bounding box center [266, 714] width 41 height 27
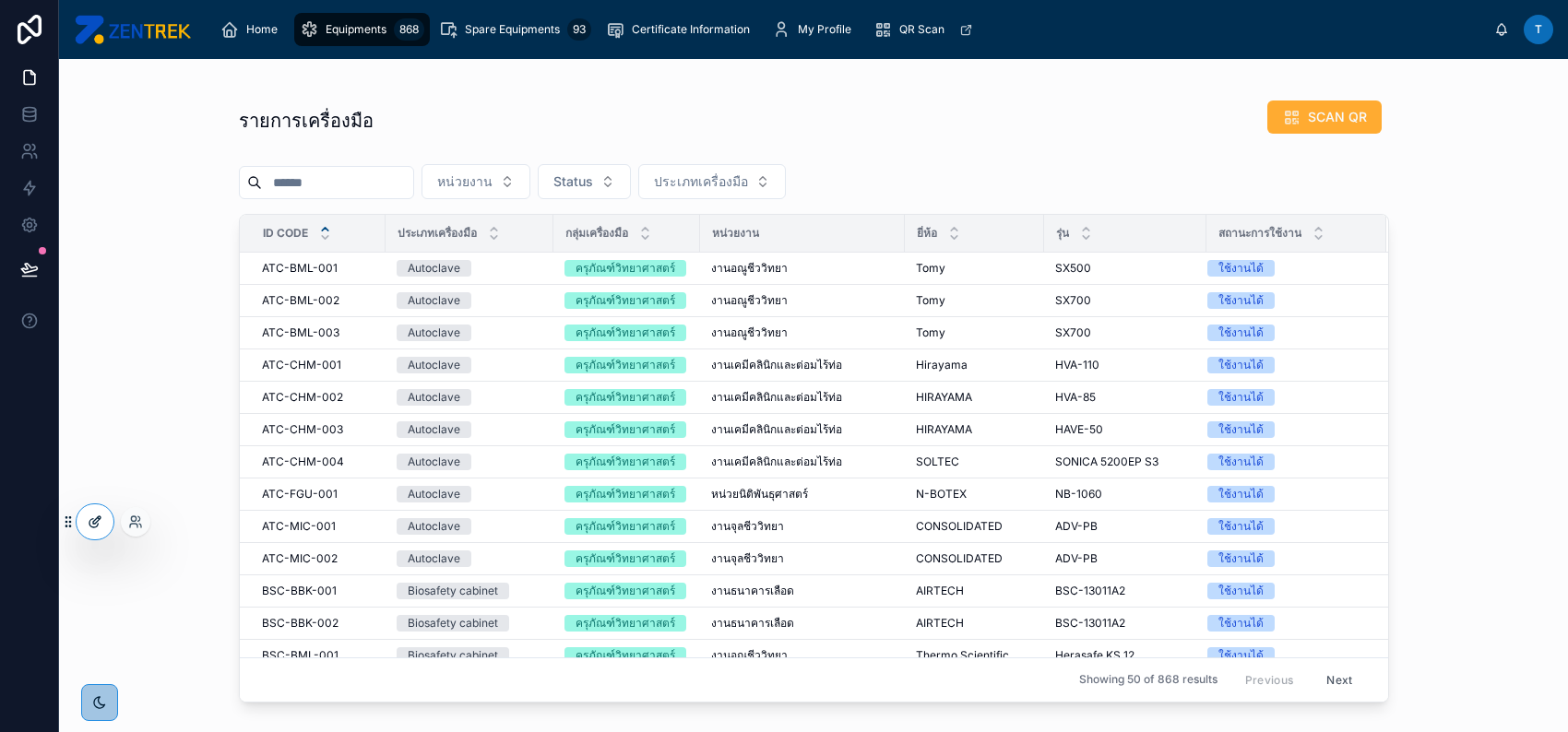
click at [110, 525] on div at bounding box center [95, 522] width 37 height 35
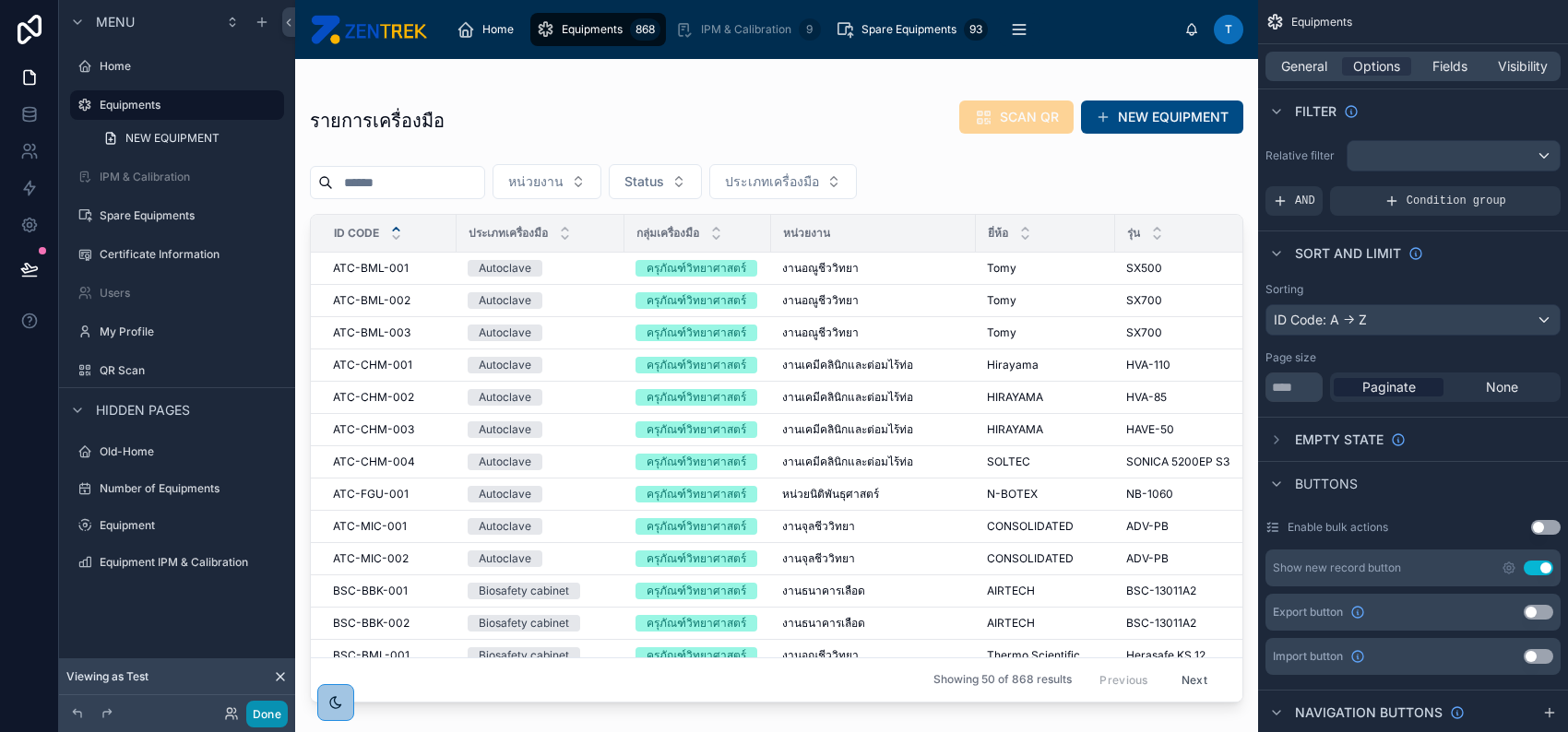
click at [260, 719] on button "Done" at bounding box center [266, 714] width 41 height 27
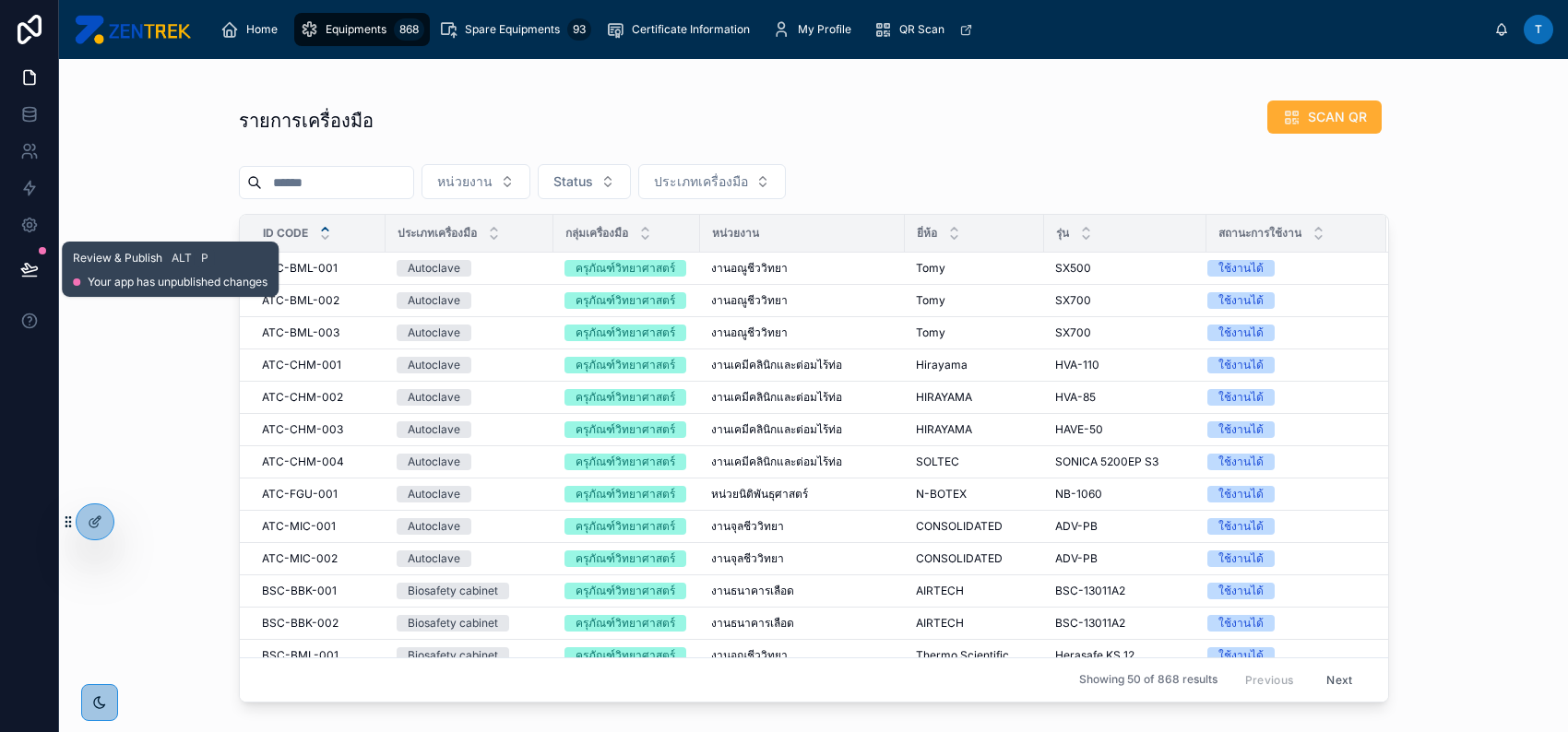
click at [28, 262] on icon at bounding box center [29, 269] width 18 height 18
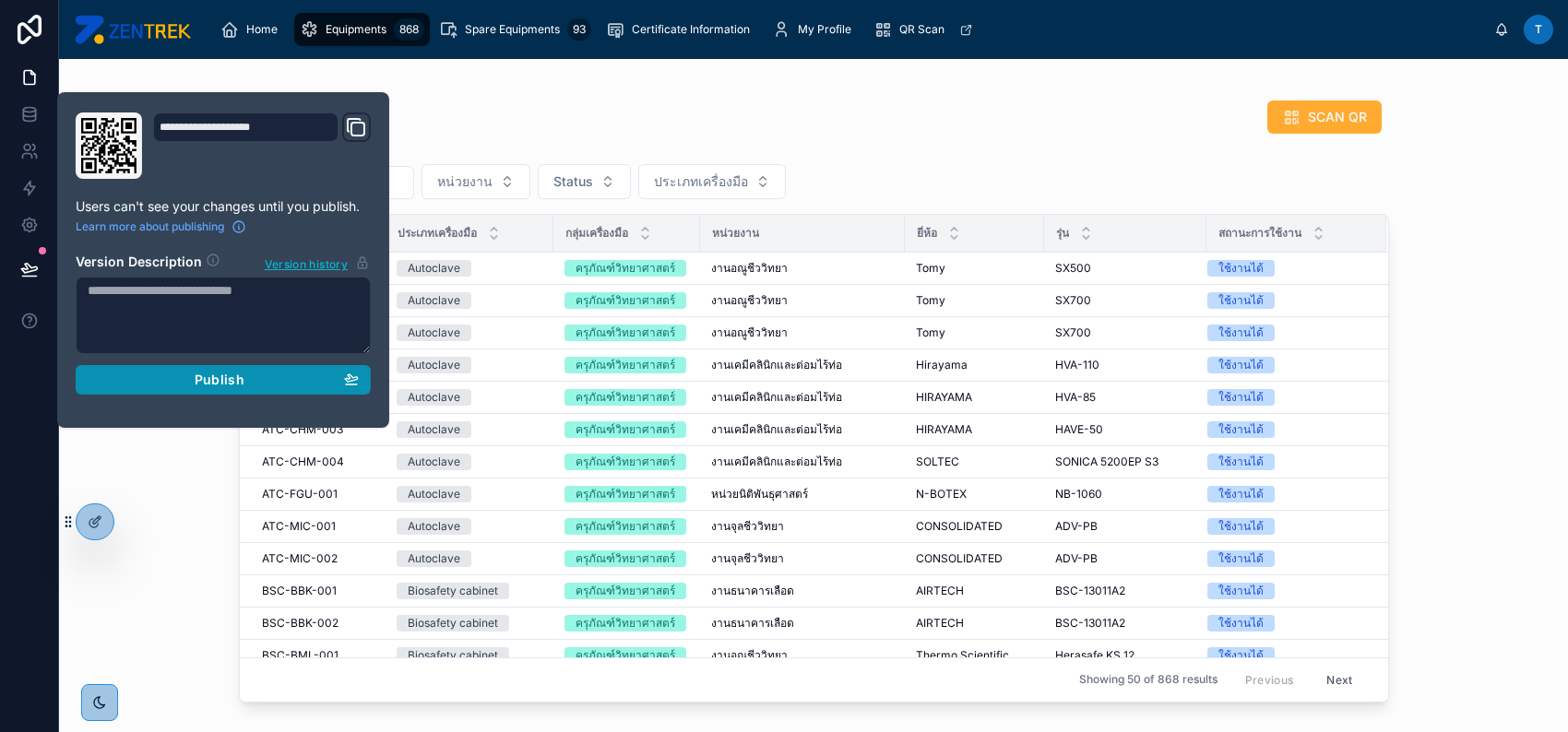
click at [149, 377] on div "Publish" at bounding box center [223, 379] width 271 height 16
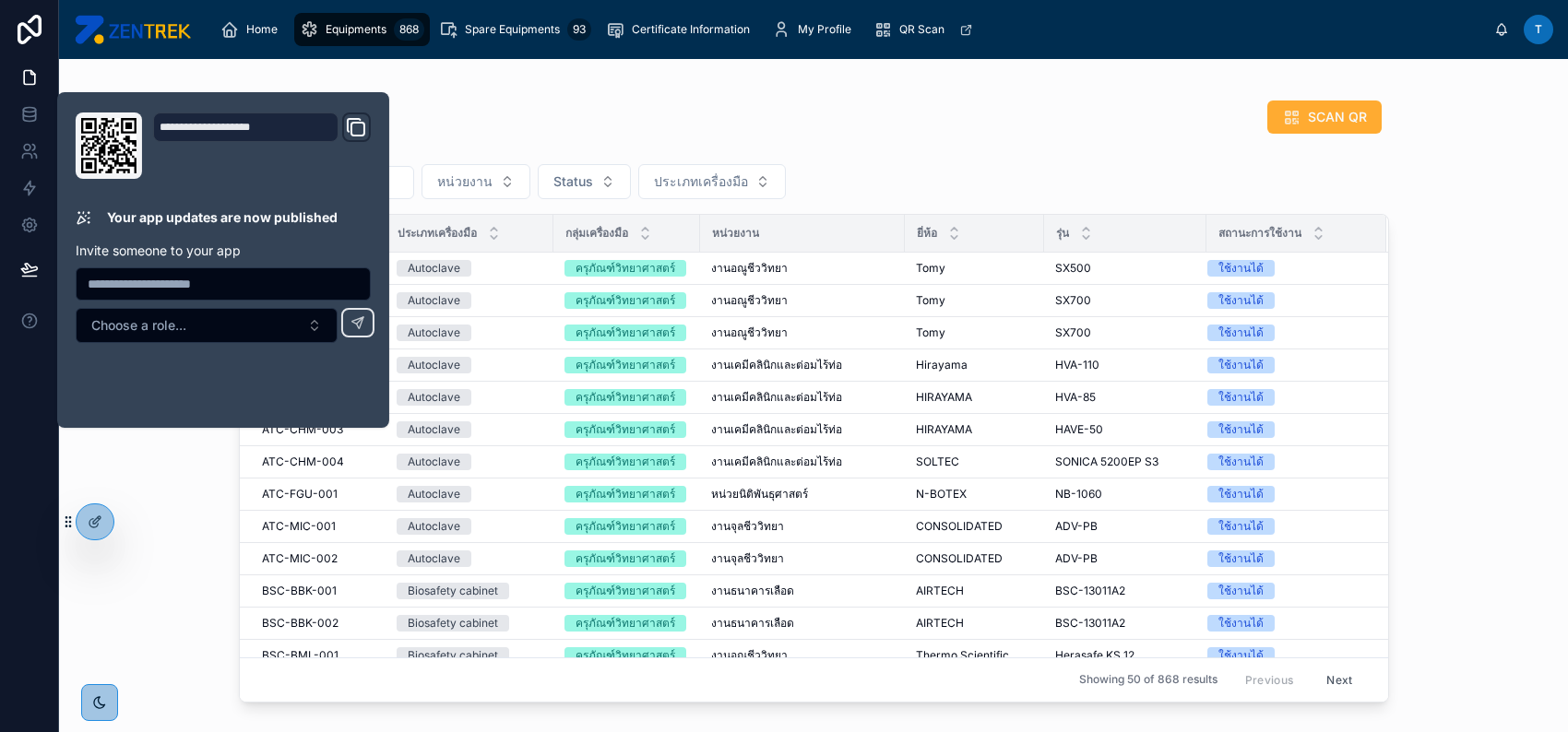
click at [154, 485] on div "รายการเครื่องมือ SCAN QR หน่วยงาน Status ประเภทเครื่องมือ ID Code ประเภทเครื่อง…" at bounding box center [813, 395] width 1509 height 673
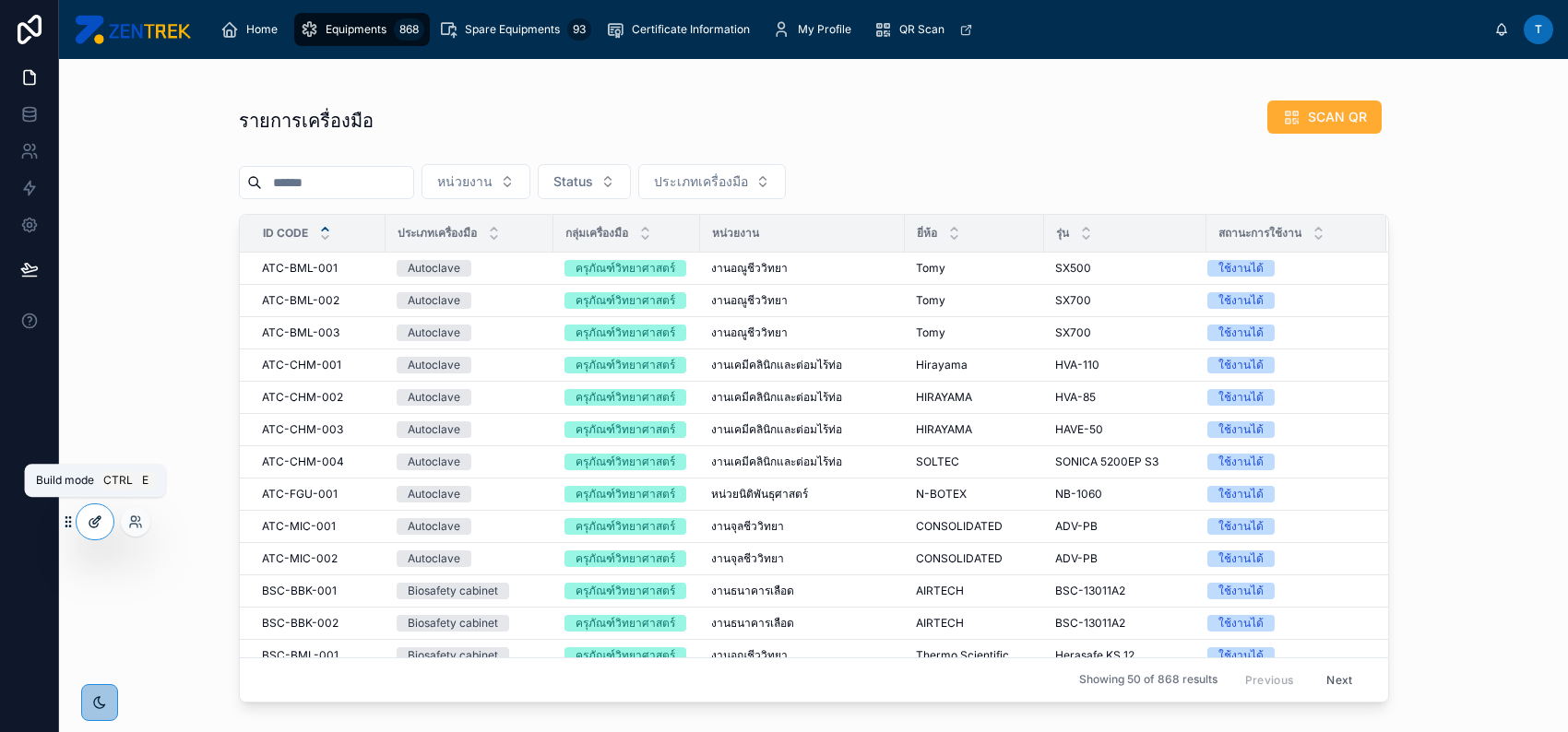
click at [96, 521] on icon at bounding box center [97, 520] width 8 height 8
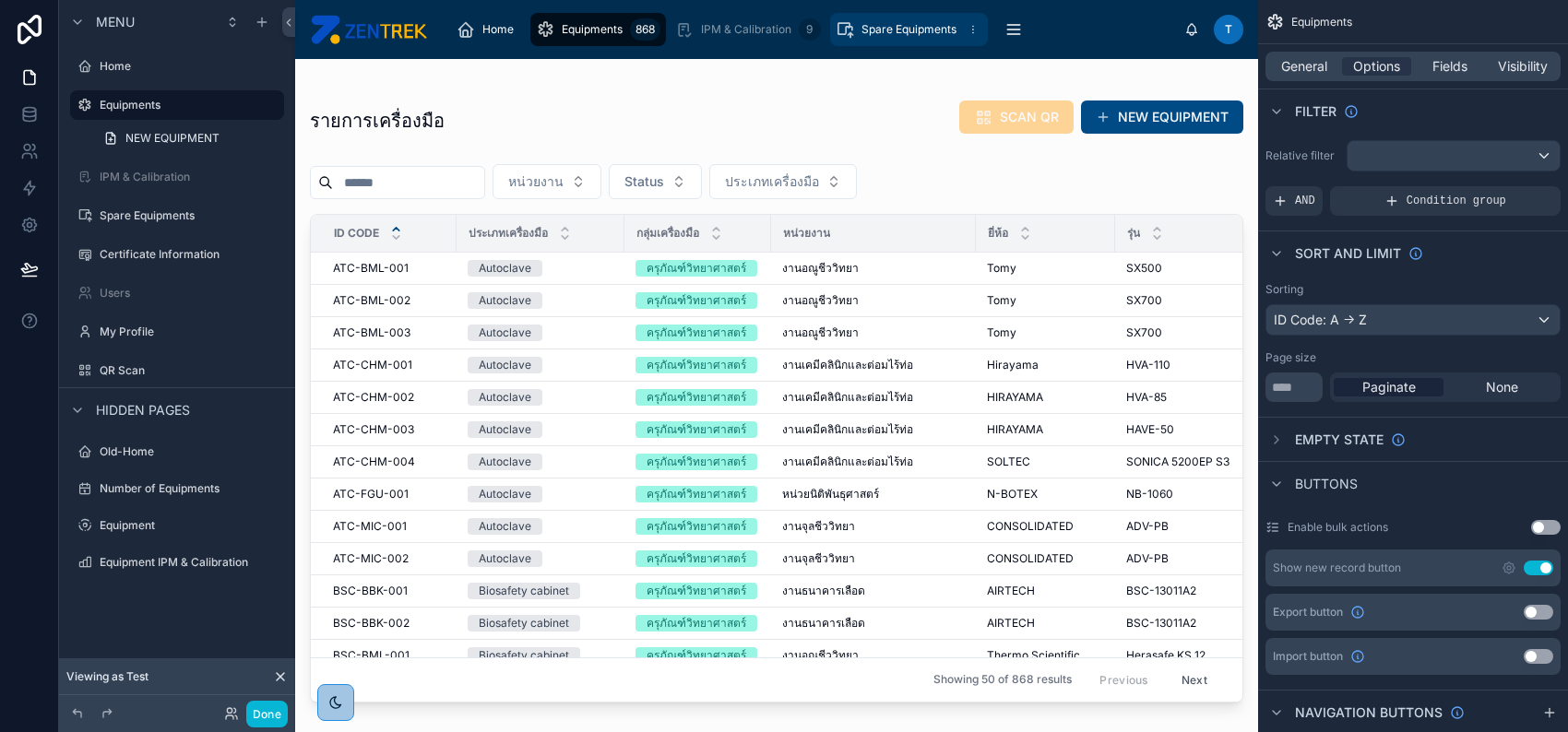
click at [916, 27] on span "Spare Equipments" at bounding box center [909, 29] width 95 height 14
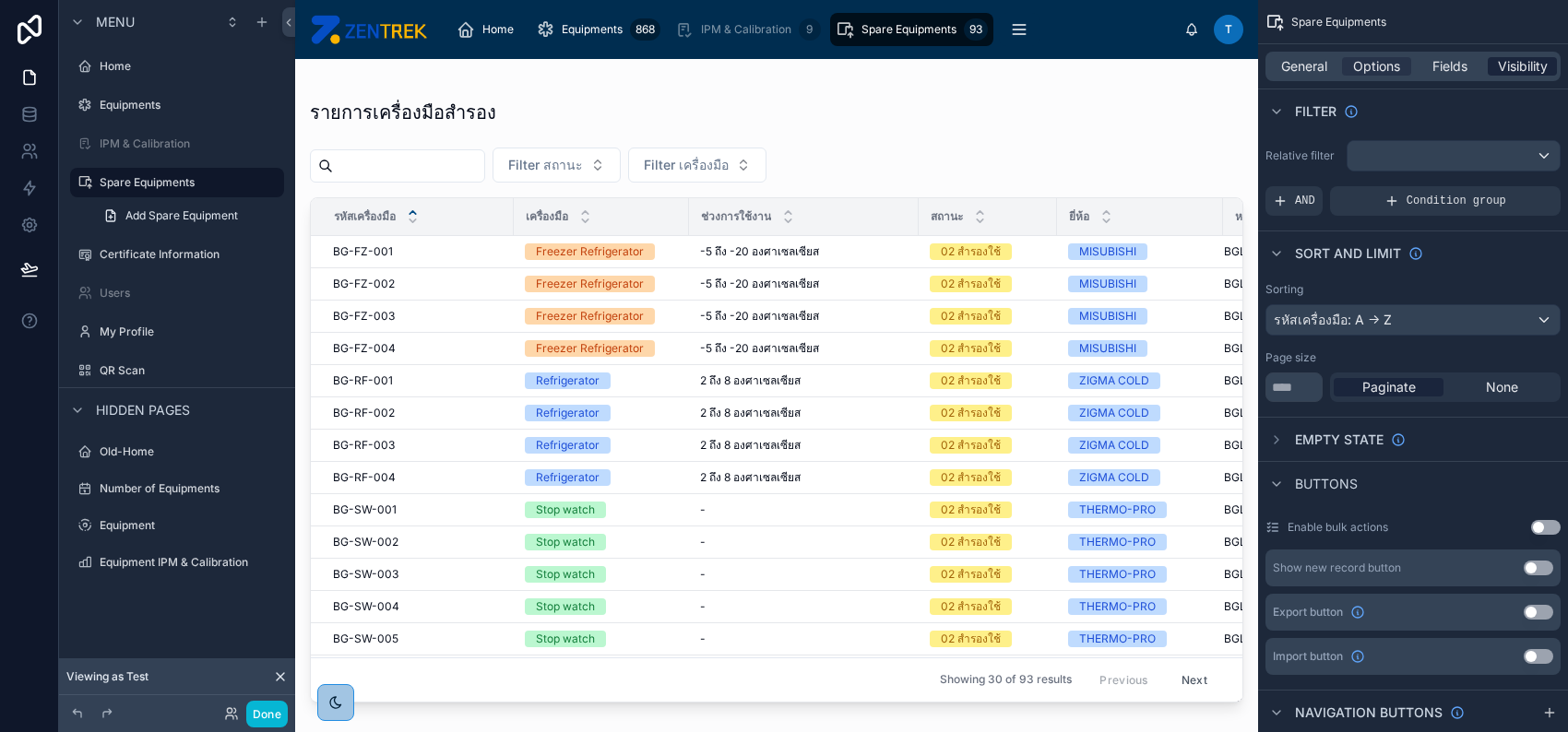
click at [1517, 73] on span "Visibility" at bounding box center [1523, 66] width 50 height 18
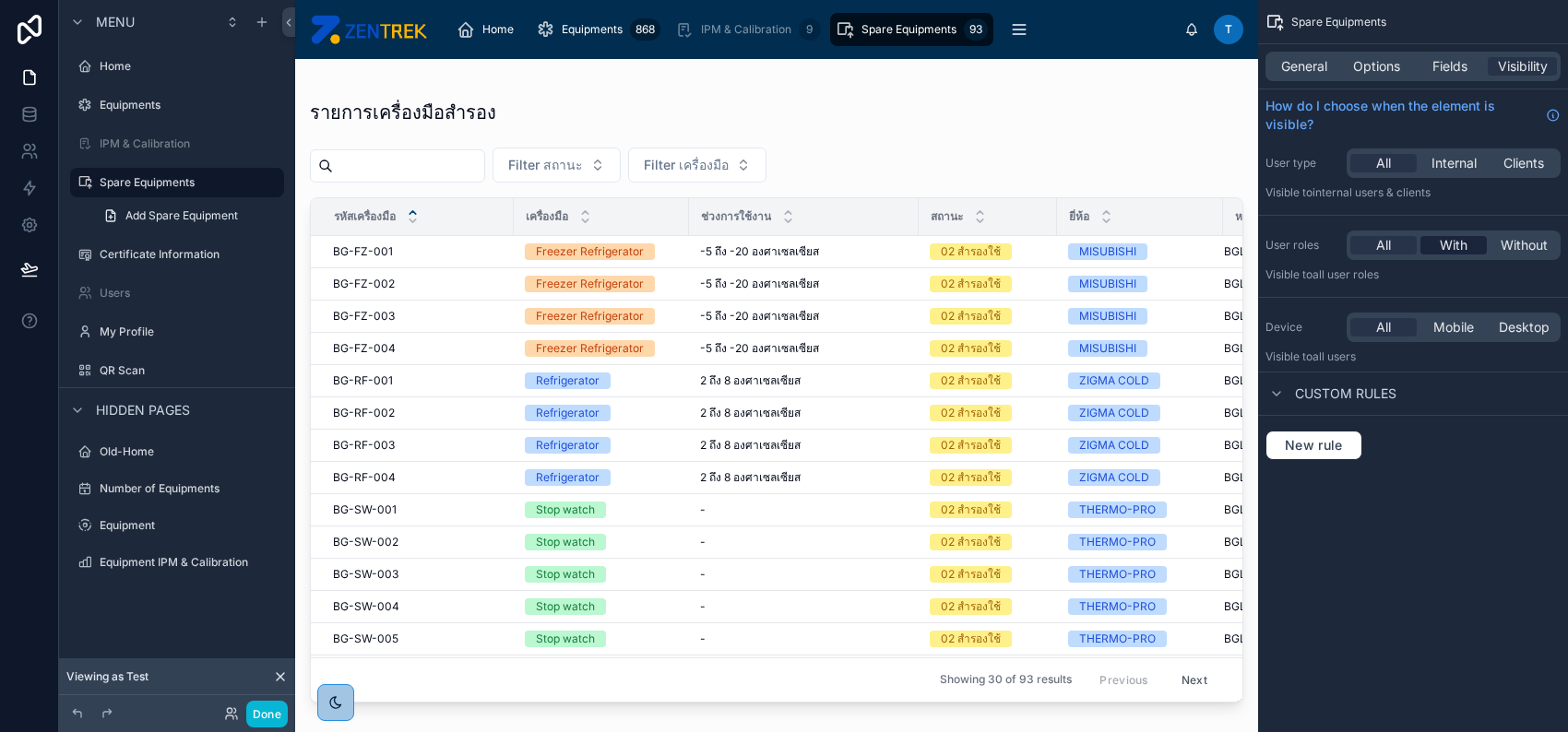
click at [1445, 247] on span "With" at bounding box center [1453, 245] width 28 height 18
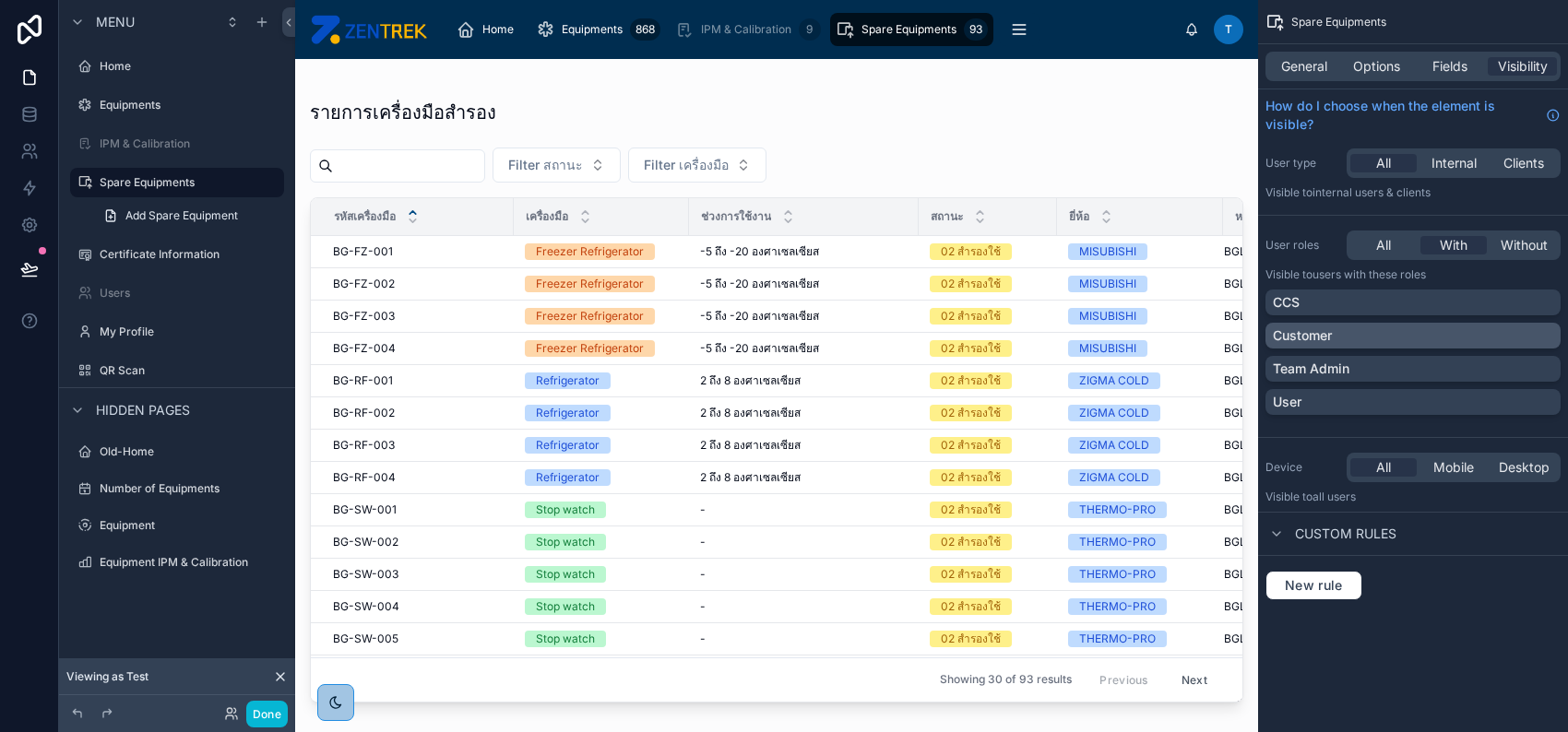
click at [1417, 334] on div "Customer" at bounding box center [1413, 335] width 281 height 18
click at [1406, 389] on div "User" at bounding box center [1413, 401] width 295 height 26
click at [1420, 372] on div "Team Admin" at bounding box center [1413, 368] width 281 height 18
click at [256, 717] on button "Done" at bounding box center [266, 714] width 41 height 27
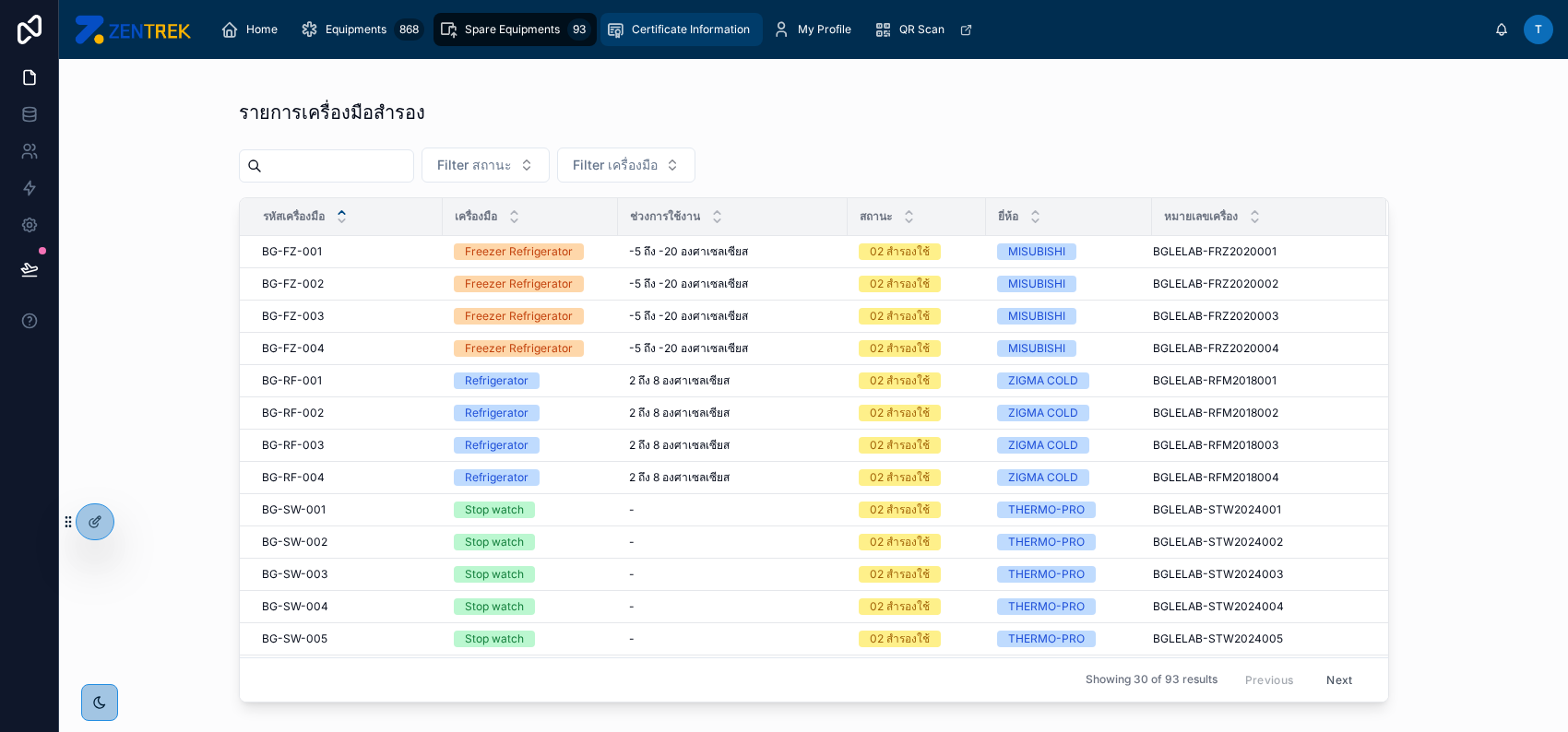
click at [702, 41] on div "Certificate Information" at bounding box center [681, 29] width 151 height 30
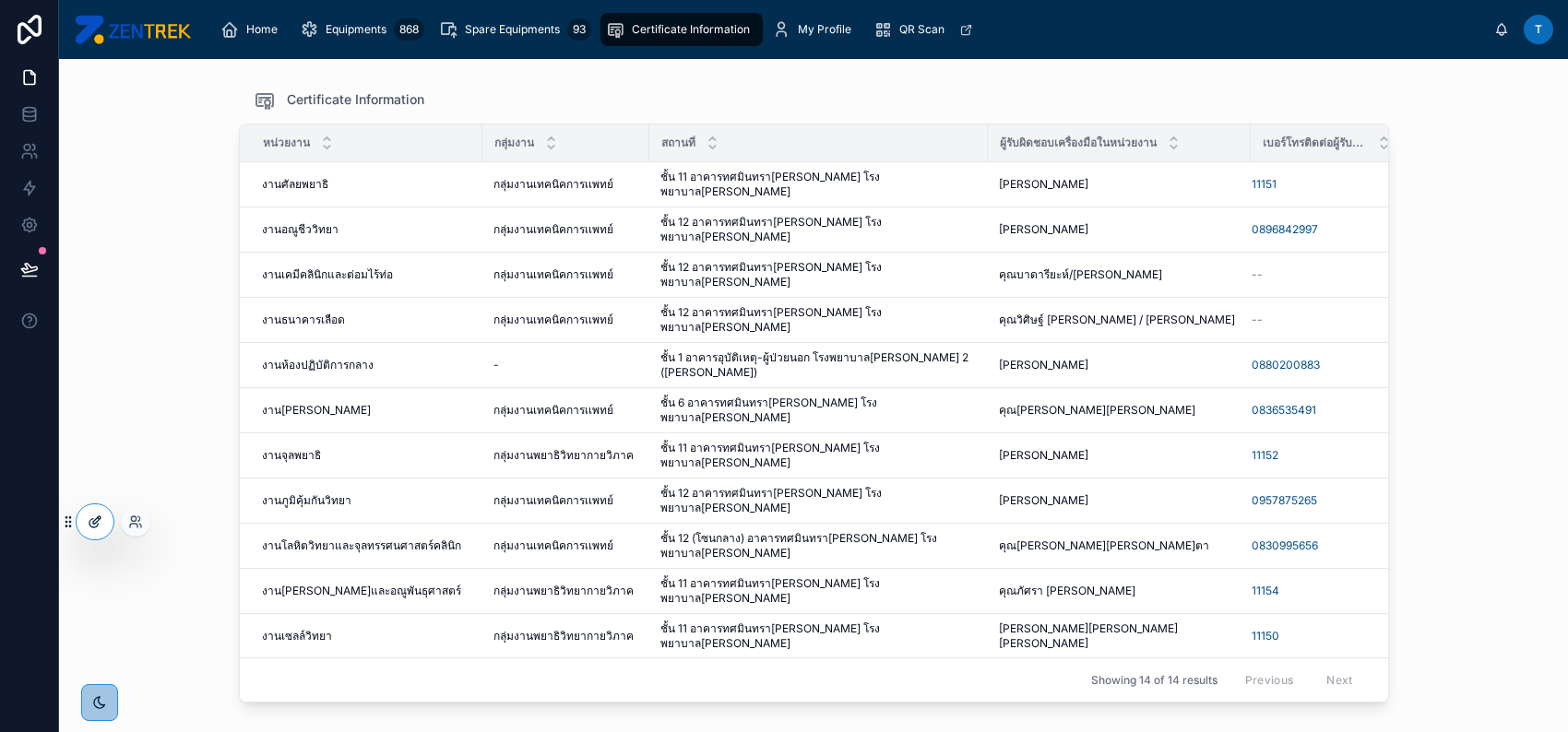
click at [97, 517] on icon at bounding box center [98, 518] width 2 height 2
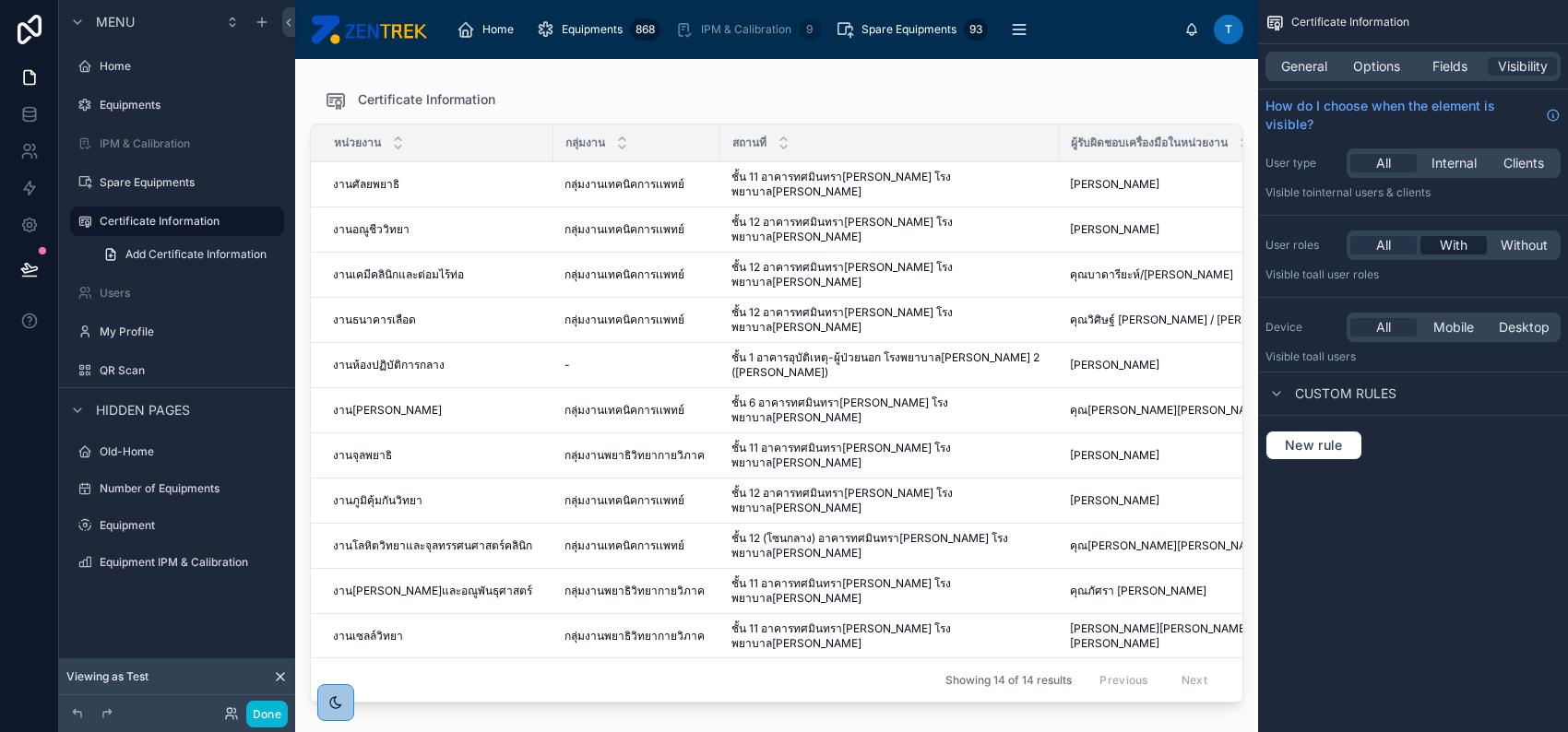
click at [1480, 250] on div "With" at bounding box center [1453, 245] width 67 height 18
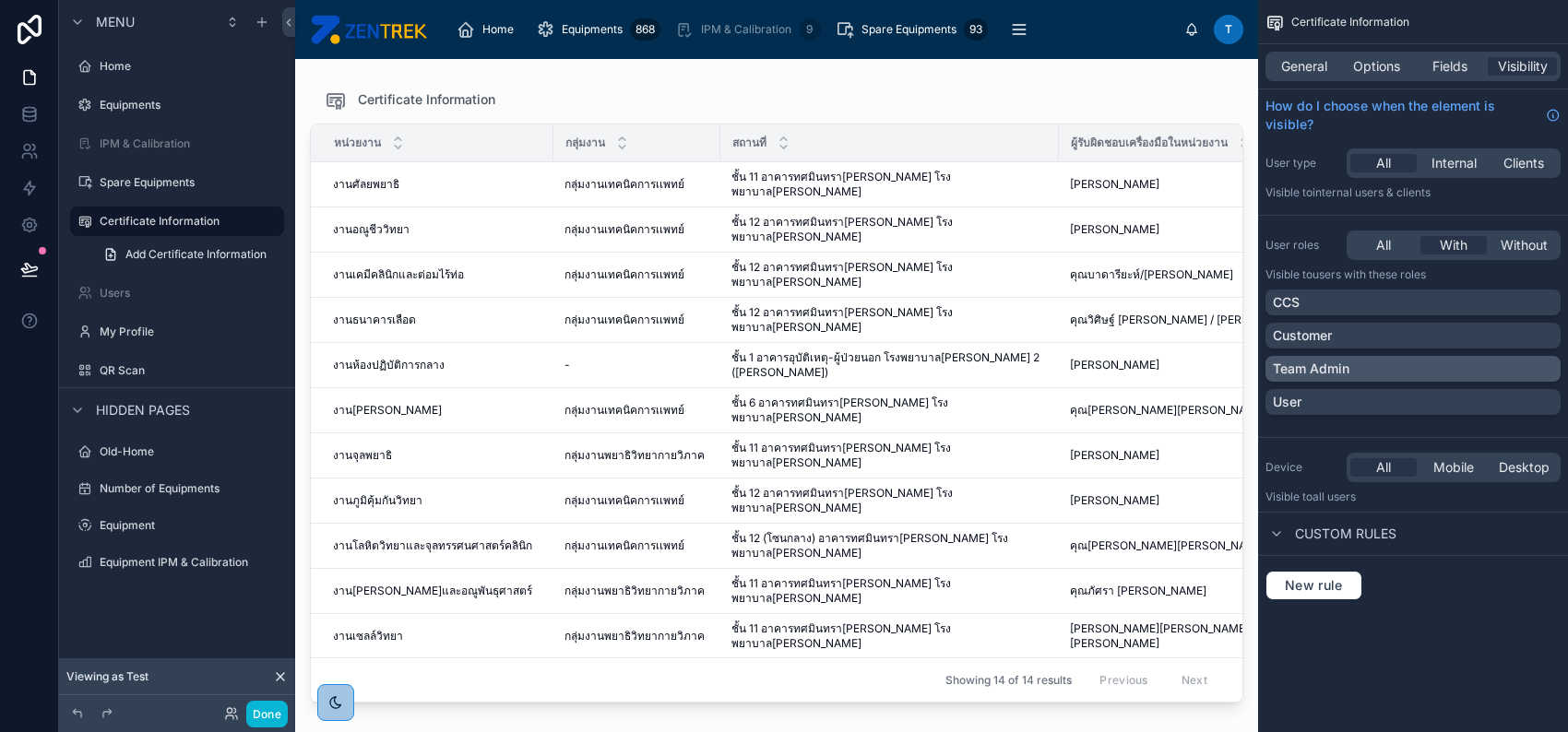
click at [1439, 365] on div "Team Admin" at bounding box center [1413, 368] width 281 height 18
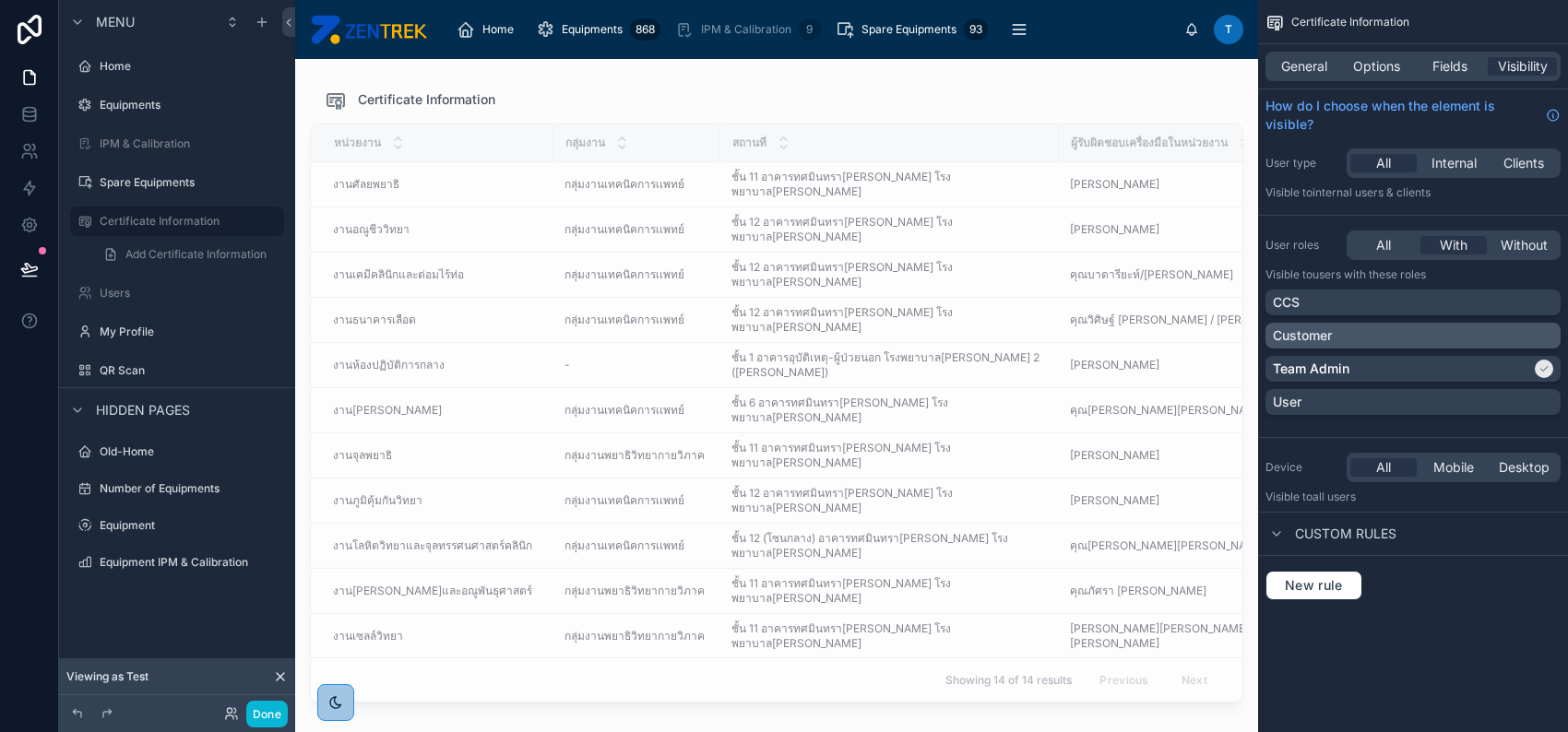
click at [1452, 330] on div "Customer" at bounding box center [1413, 335] width 281 height 18
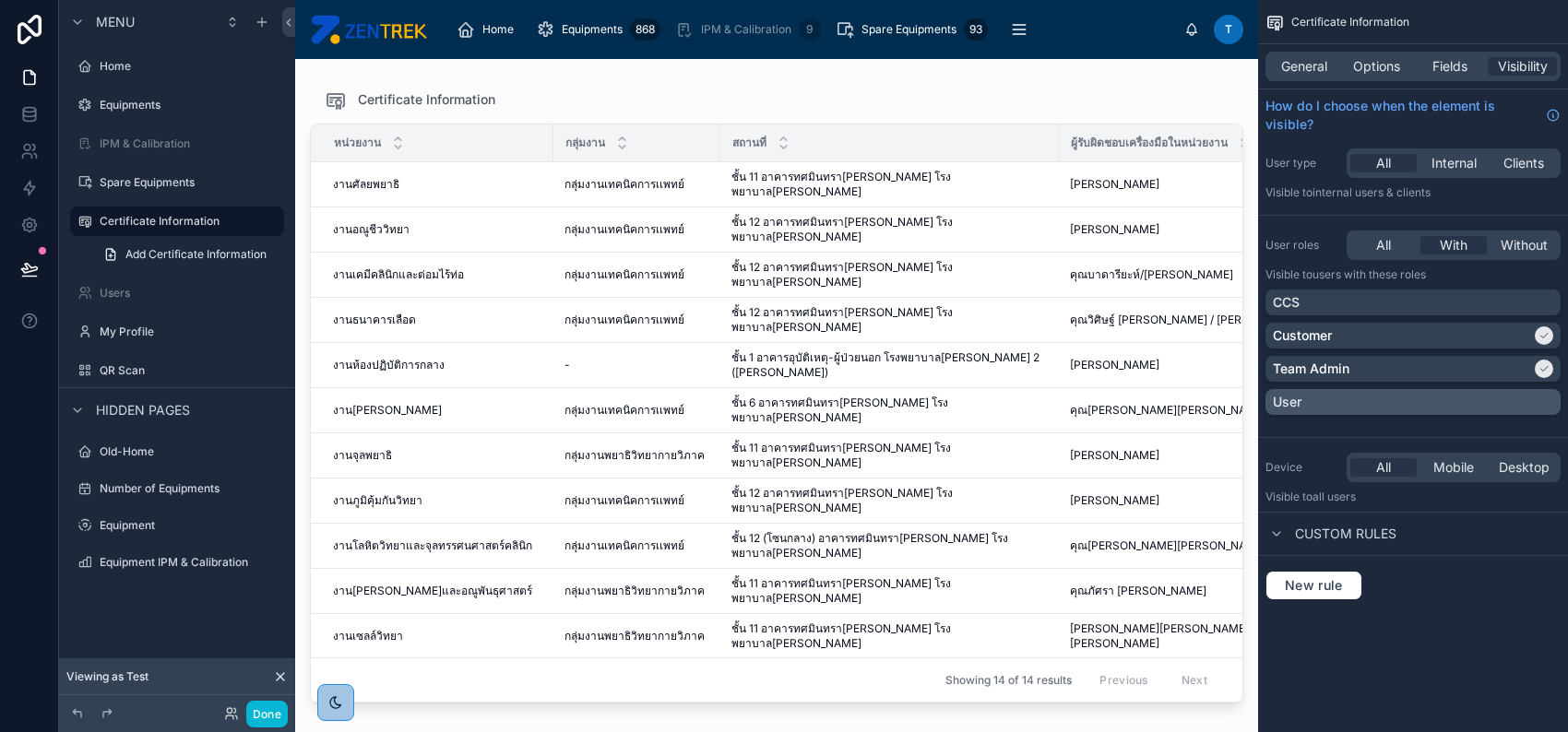
click at [1444, 401] on div "User" at bounding box center [1413, 401] width 281 height 18
click at [261, 710] on button "Done" at bounding box center [266, 714] width 41 height 27
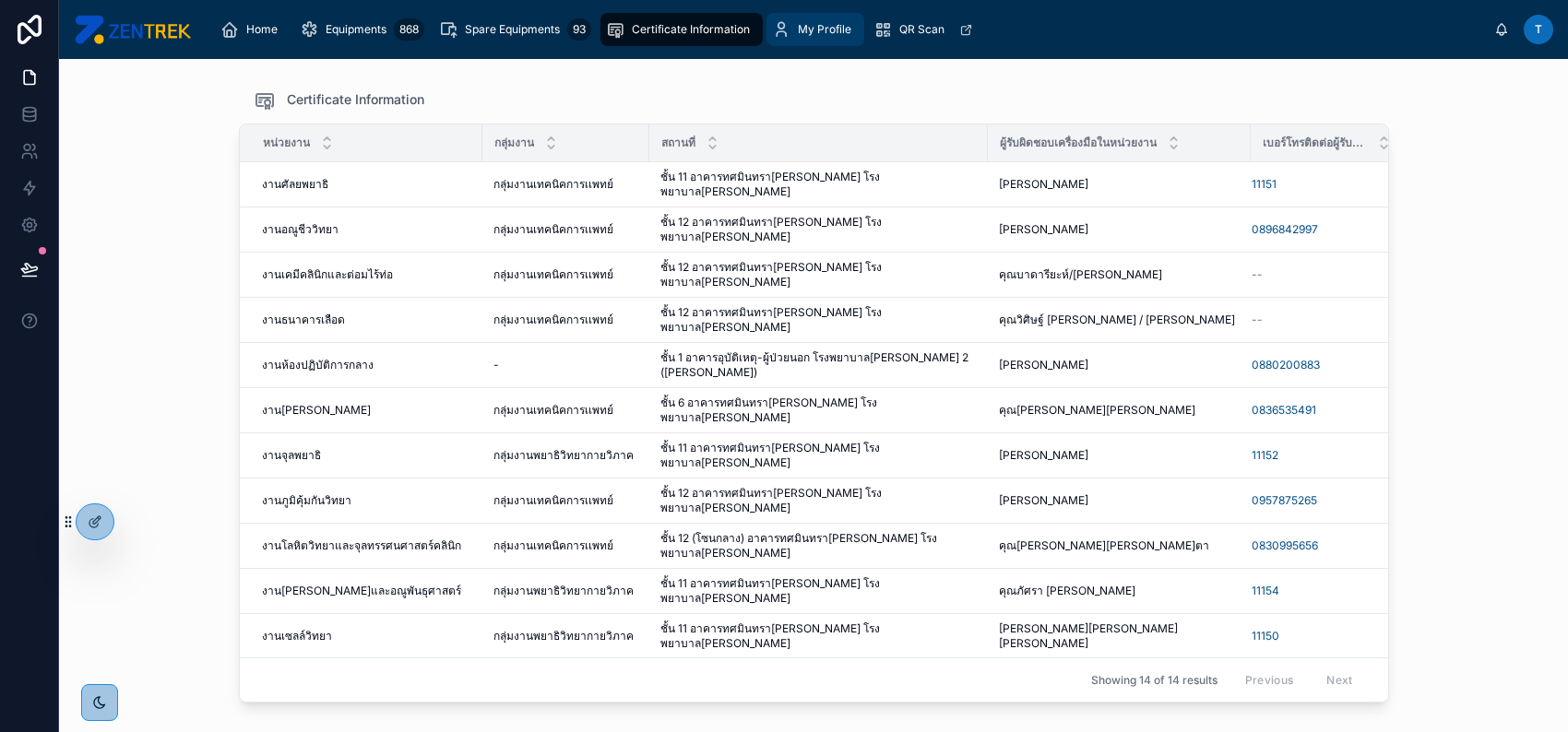
click at [818, 34] on span "My Profile" at bounding box center [824, 29] width 53 height 14
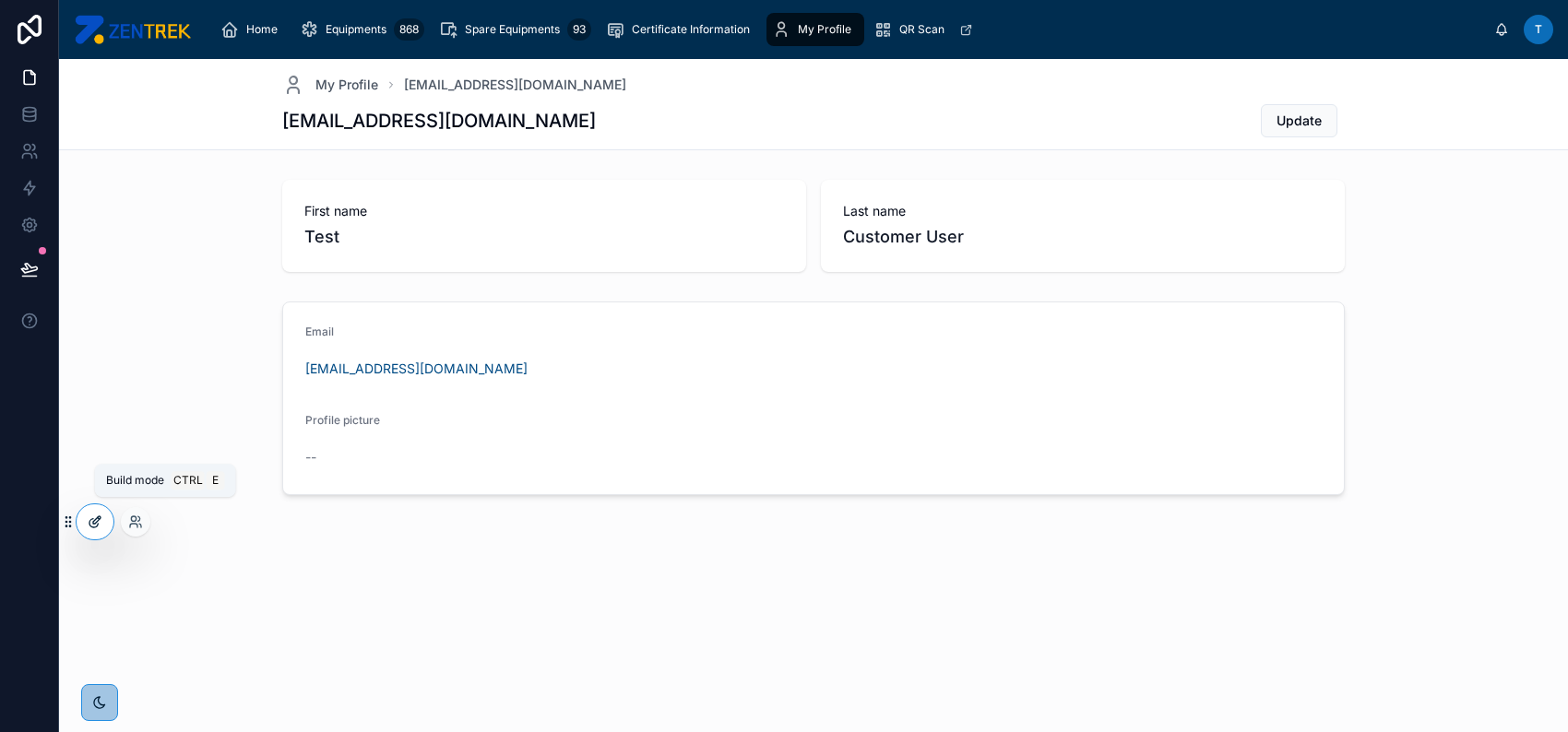
click at [92, 519] on icon at bounding box center [94, 523] width 9 height 9
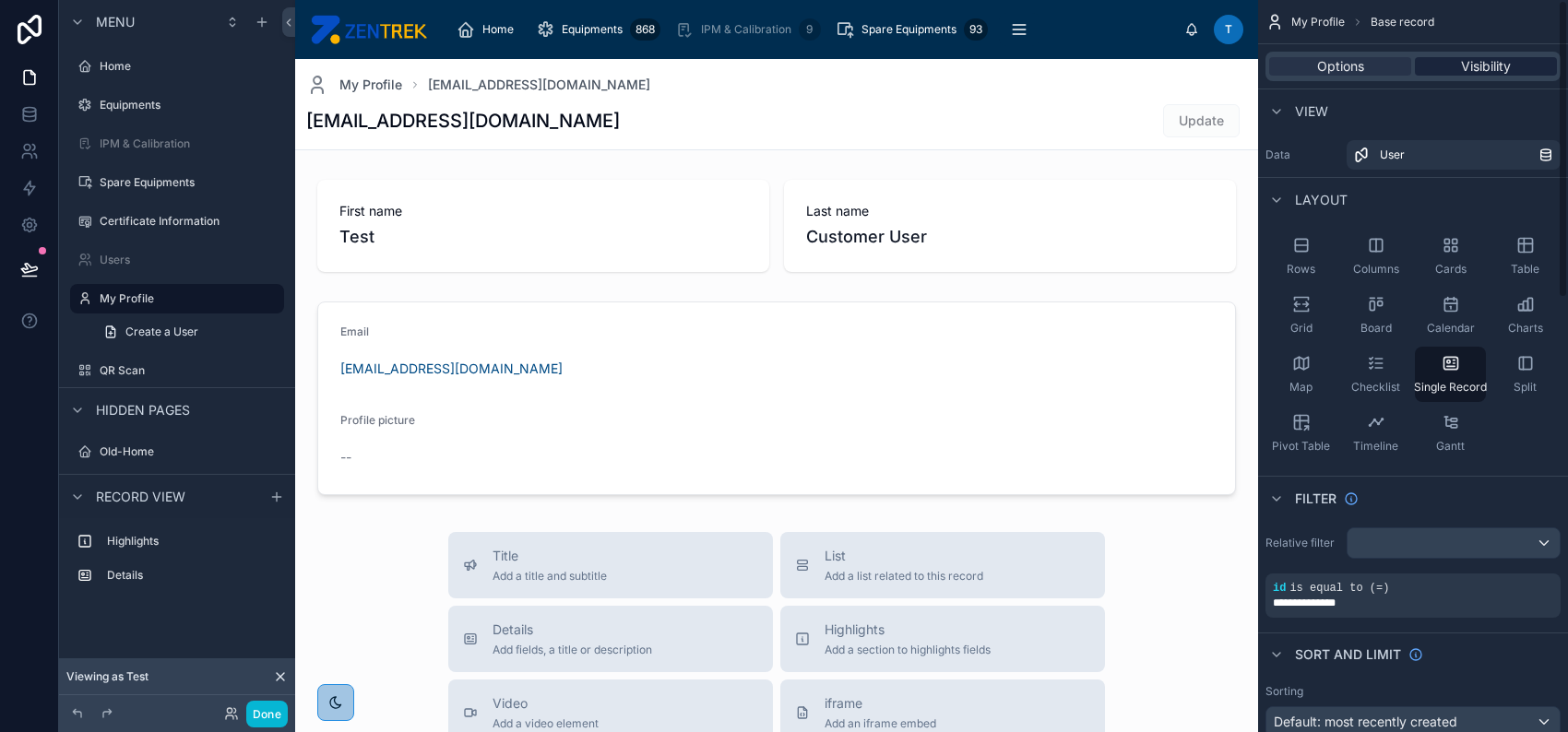
click at [1512, 69] on div "Visibility" at bounding box center [1485, 66] width 142 height 18
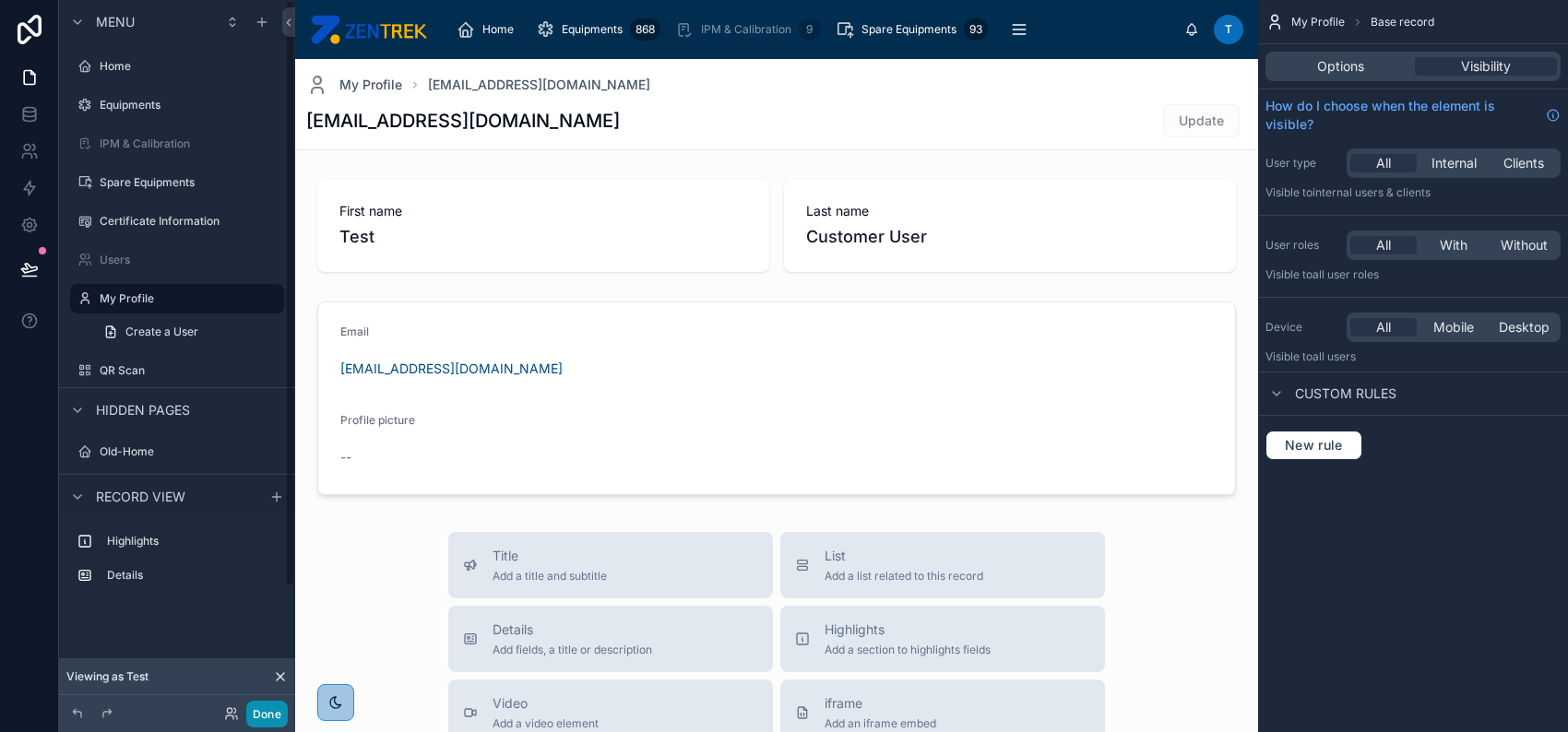
click at [253, 716] on button "Done" at bounding box center [266, 714] width 41 height 27
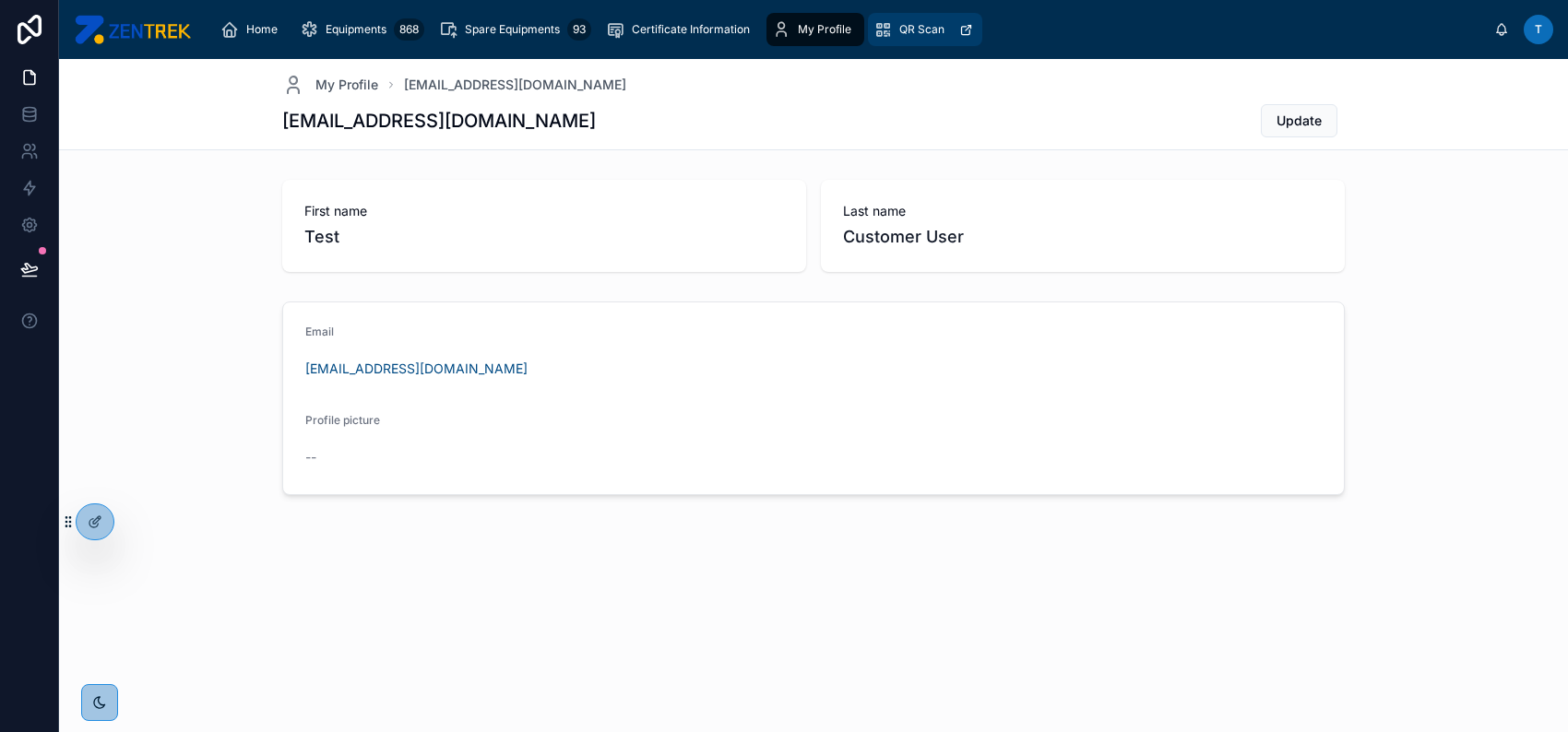
click at [898, 31] on div "QR Scan" at bounding box center [924, 29] width 103 height 30
click at [89, 508] on div at bounding box center [95, 522] width 37 height 35
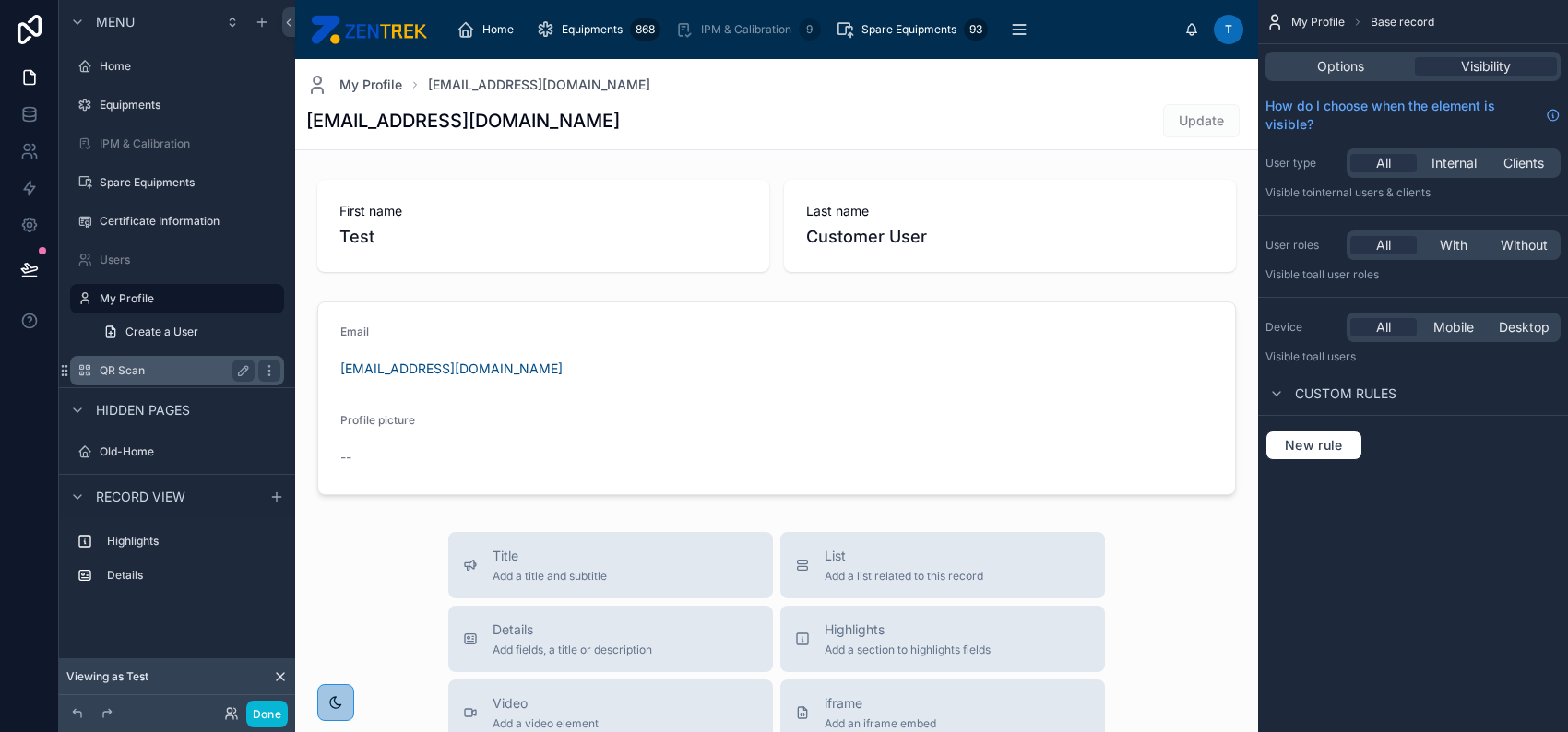
click at [156, 369] on label "QR Scan" at bounding box center [173, 370] width 148 height 14
click at [170, 369] on label "QR Scan" at bounding box center [173, 370] width 148 height 14
click at [197, 373] on label "QR Scan" at bounding box center [173, 370] width 148 height 14
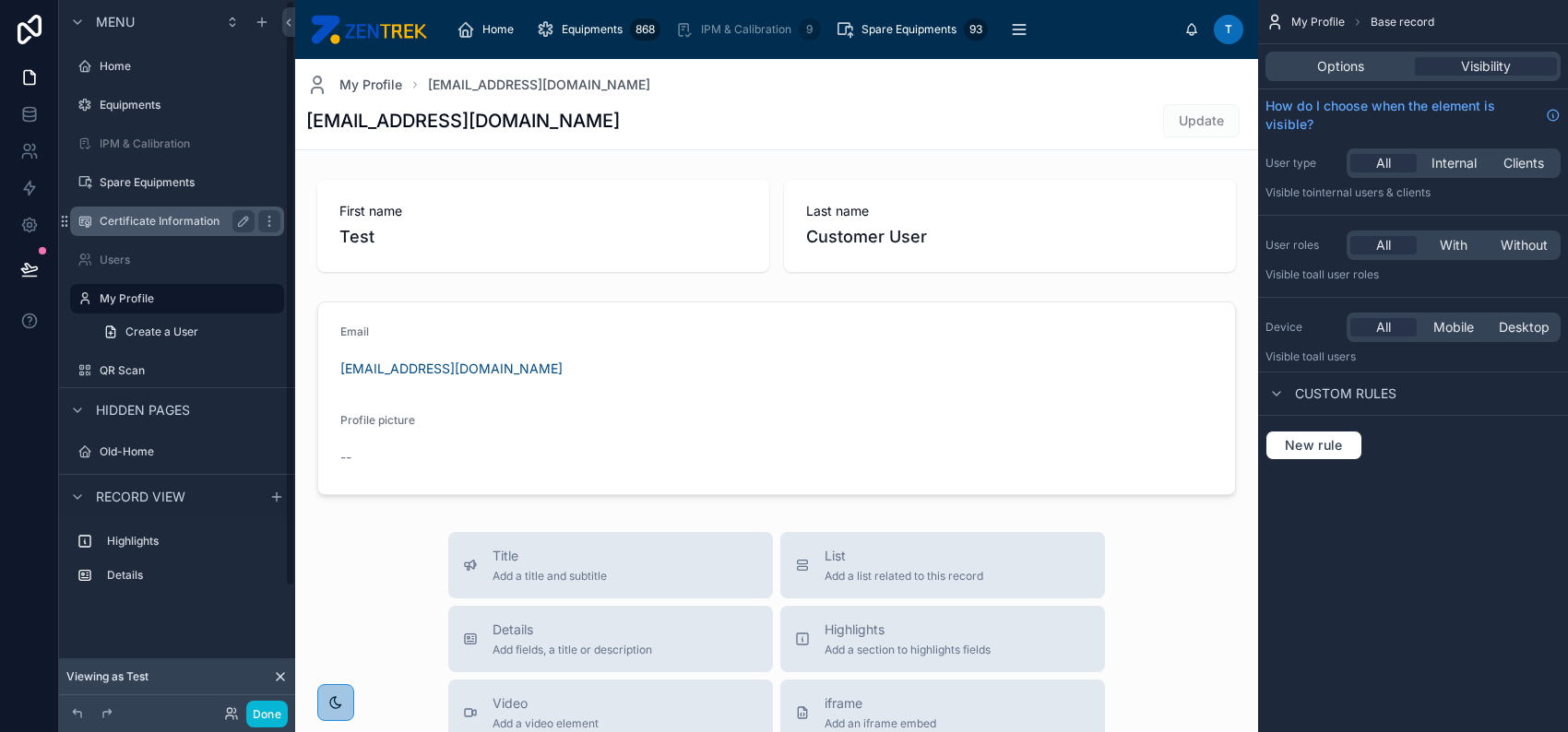
click at [198, 216] on label "Certificate Information" at bounding box center [173, 221] width 148 height 14
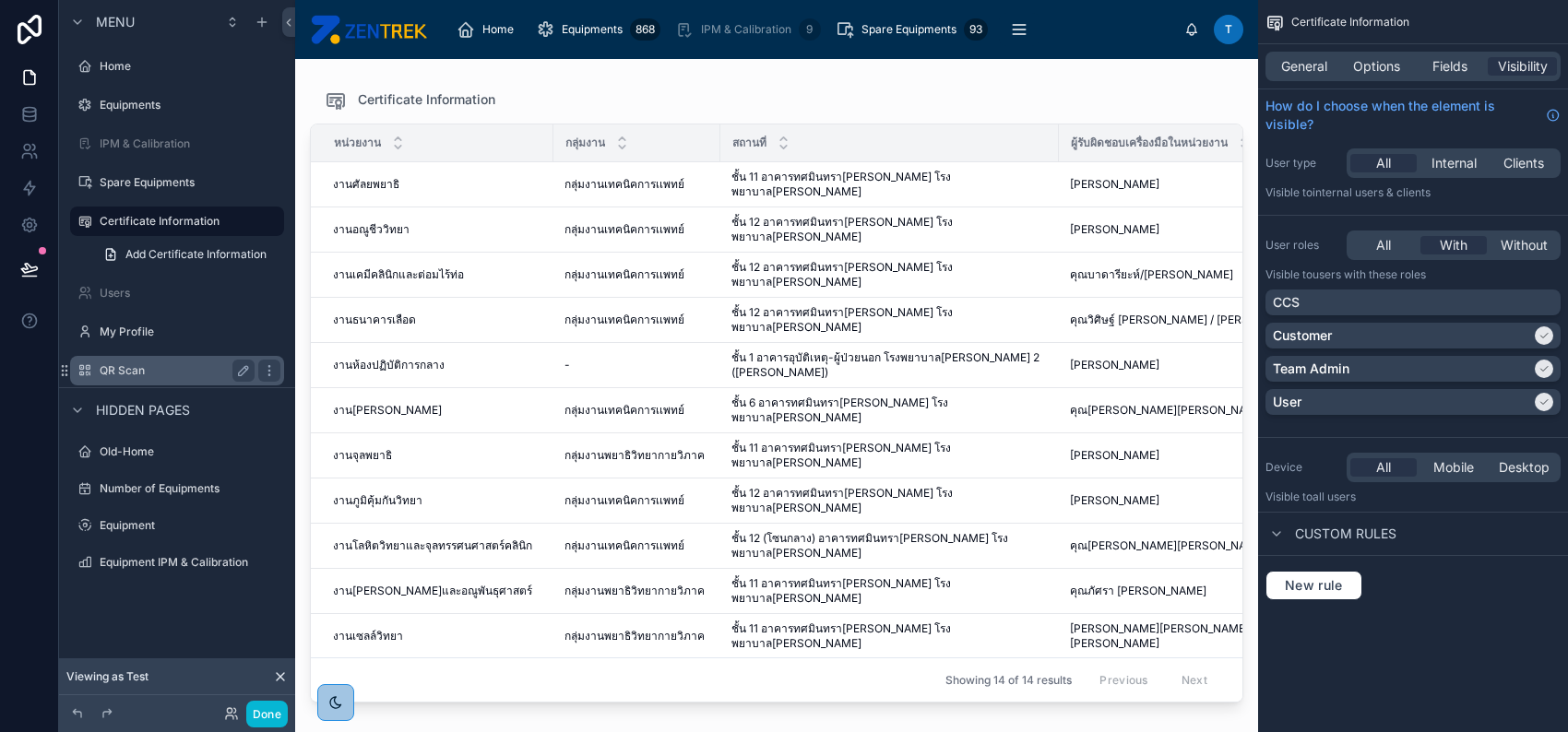
click at [134, 379] on div "QR Scan" at bounding box center [177, 370] width 155 height 22
click at [136, 370] on label "QR Scan" at bounding box center [173, 370] width 148 height 14
click at [244, 366] on icon "scrollable content" at bounding box center [245, 367] width 3 height 3
click at [270, 366] on icon "scrollable content" at bounding box center [268, 370] width 14 height 14
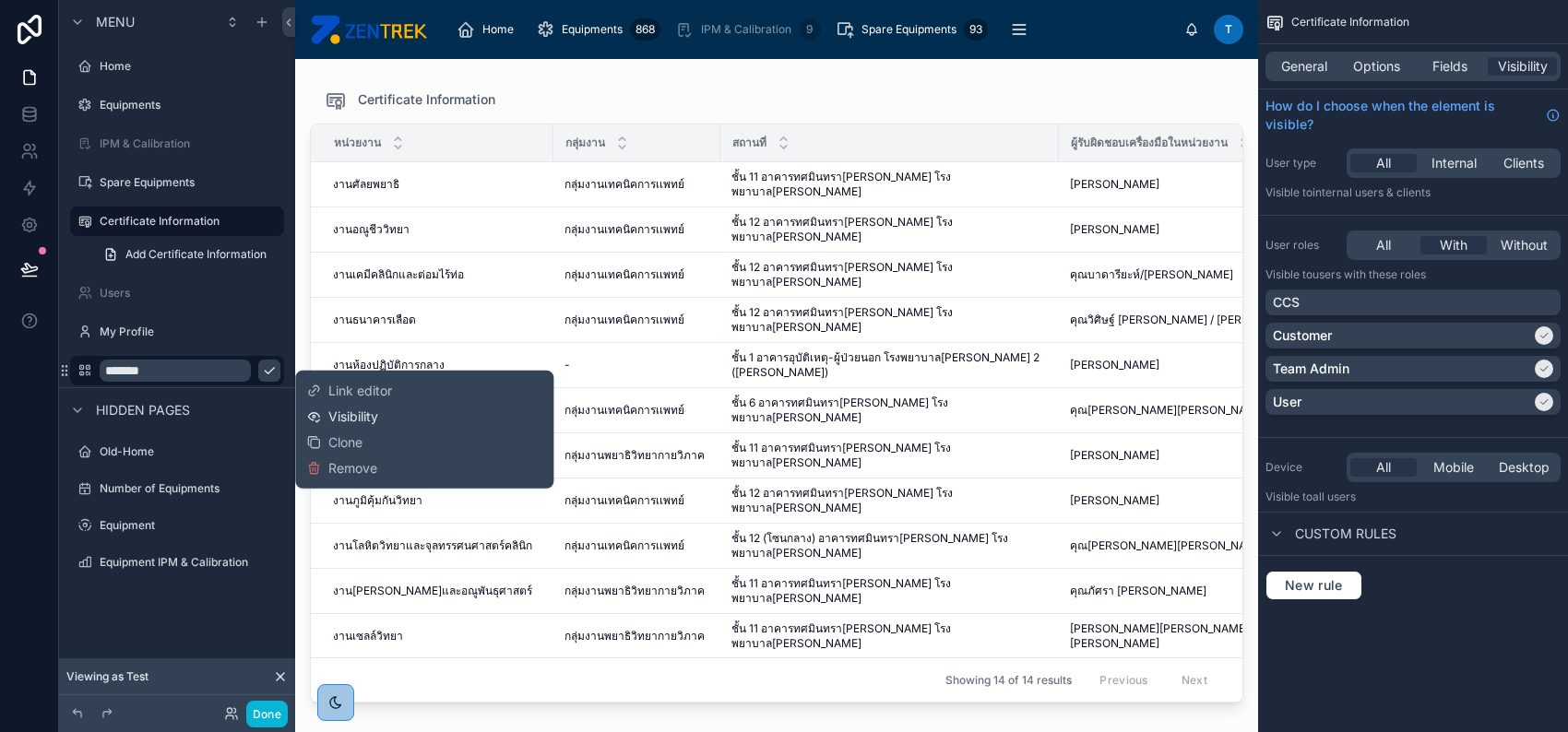
click at [369, 407] on span "Visibility" at bounding box center [353, 416] width 50 height 18
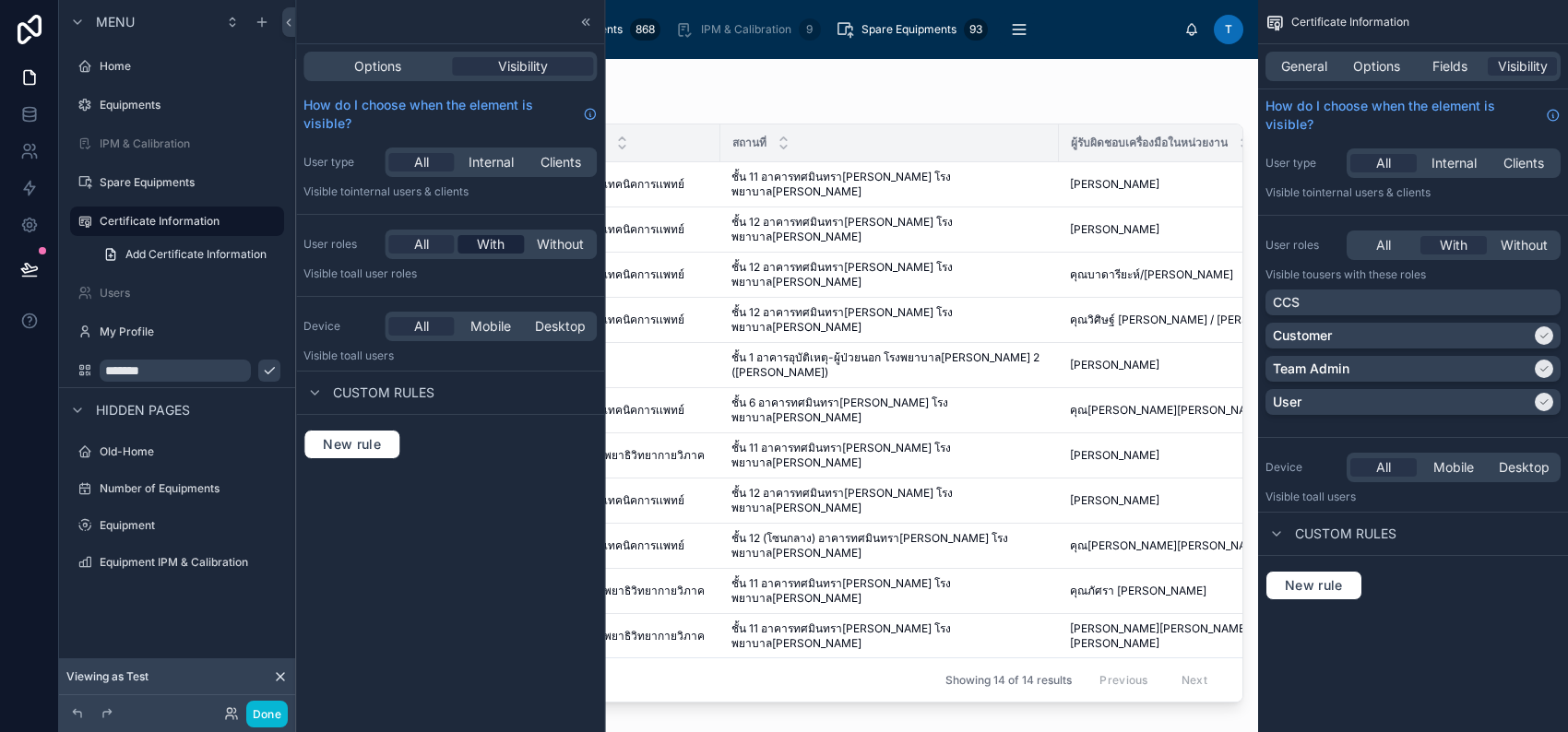
click at [481, 246] on span "With" at bounding box center [490, 244] width 28 height 18
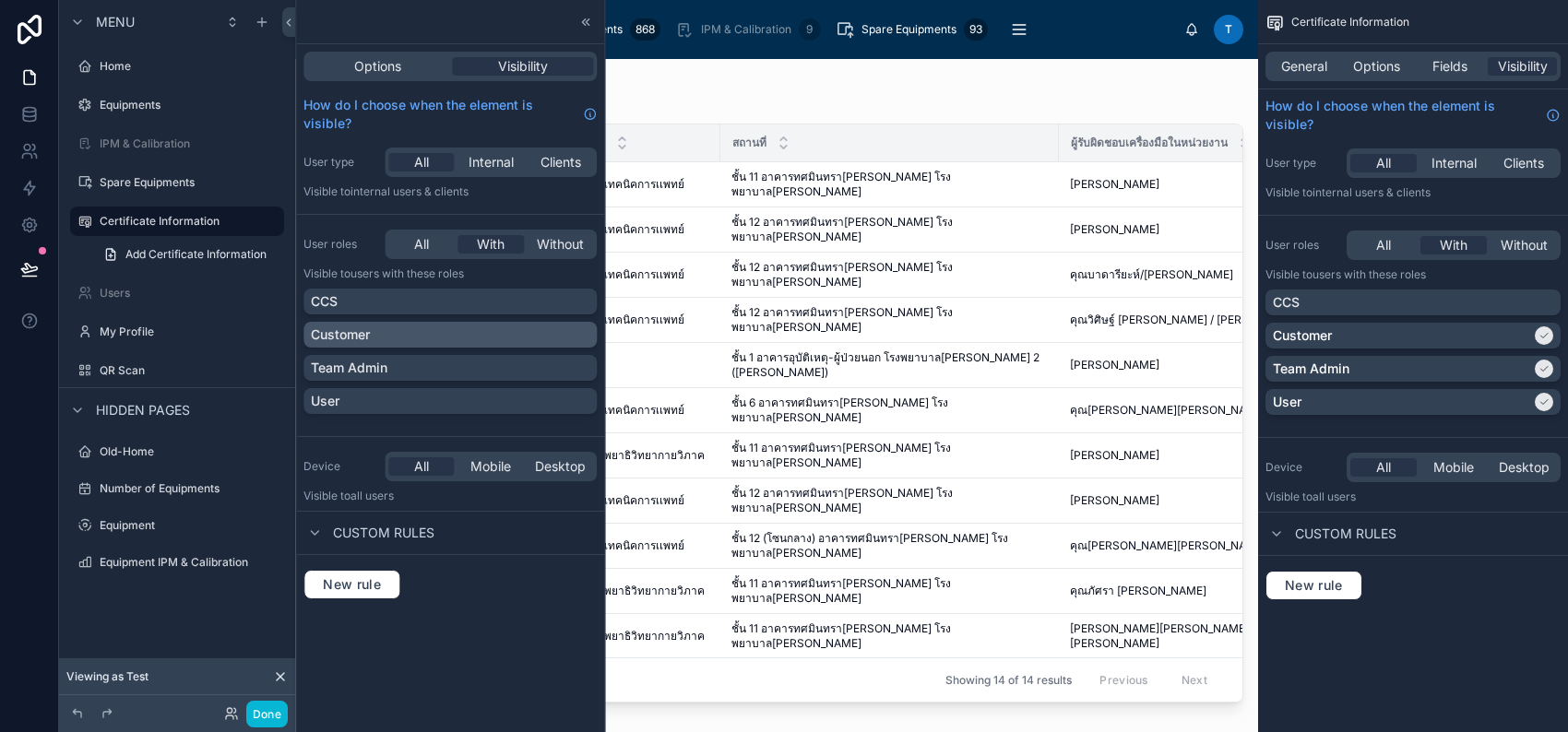
click at [530, 339] on div "Customer" at bounding box center [450, 334] width 279 height 18
click at [545, 355] on div "Team Admin" at bounding box center [450, 367] width 293 height 26
click at [531, 405] on div "User" at bounding box center [450, 400] width 279 height 18
click at [272, 717] on button "Done" at bounding box center [266, 714] width 41 height 27
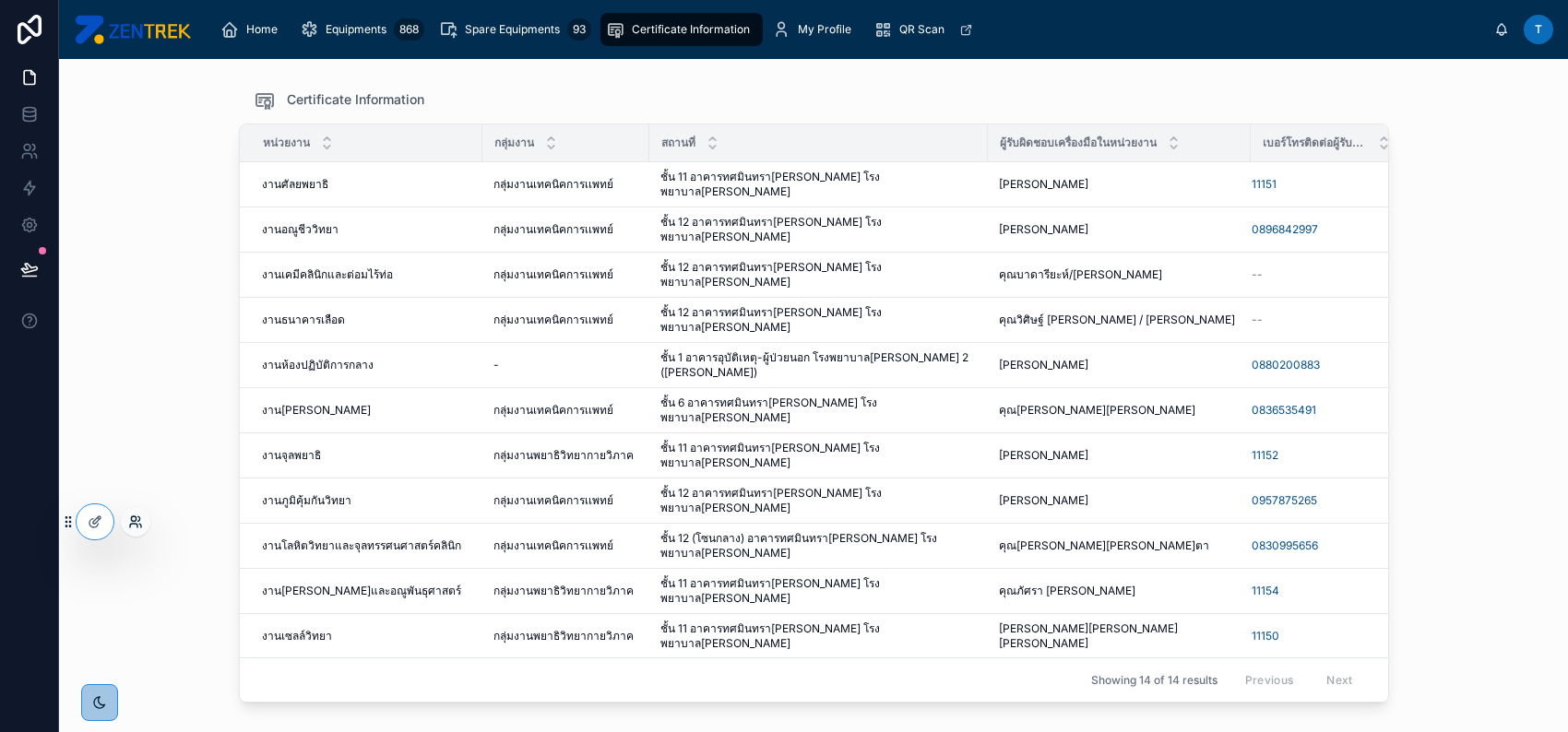
click at [134, 524] on icon at bounding box center [134, 526] width 8 height 4
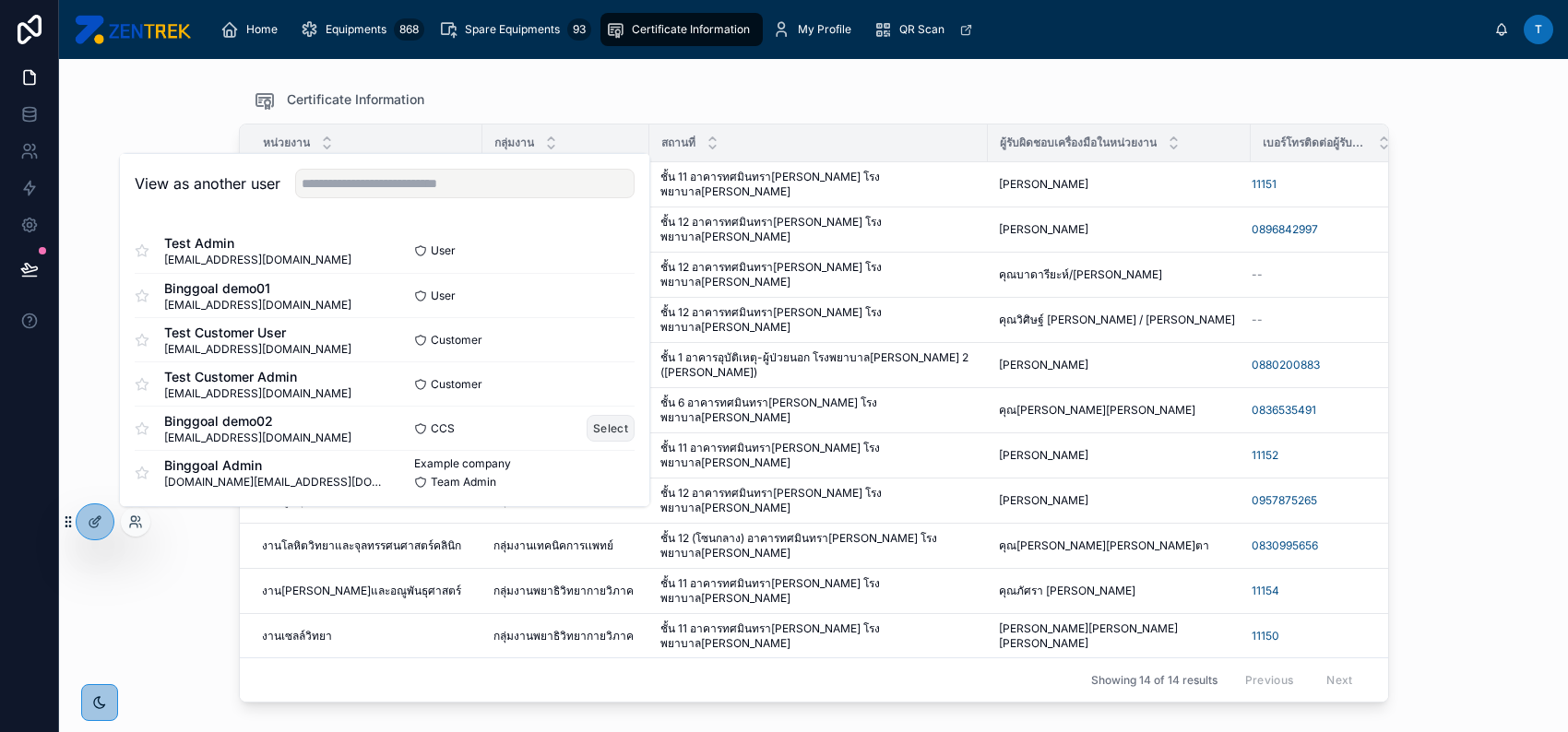
click at [600, 420] on button "Select" at bounding box center [611, 428] width 48 height 27
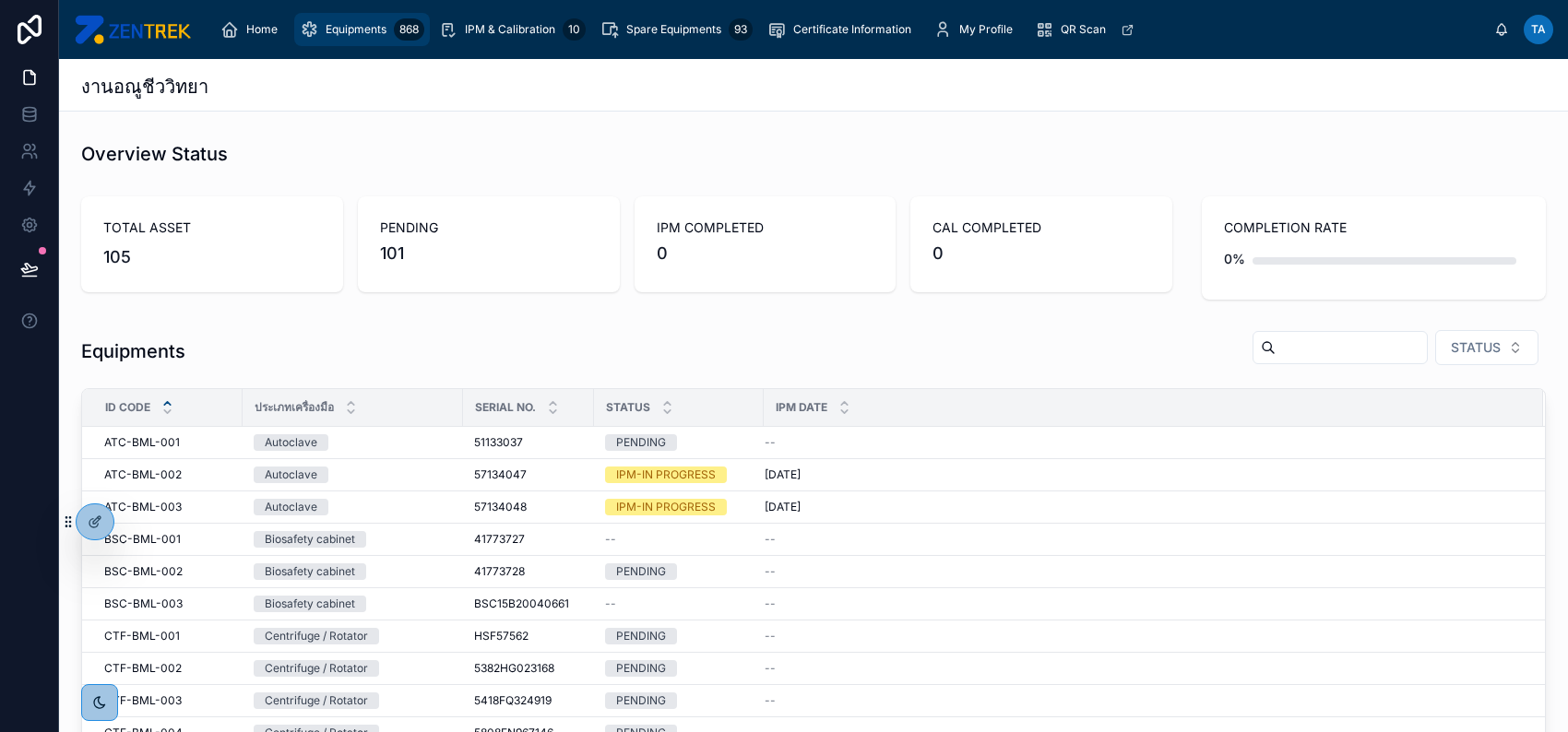
click at [346, 32] on span "Equipments" at bounding box center [355, 29] width 61 height 14
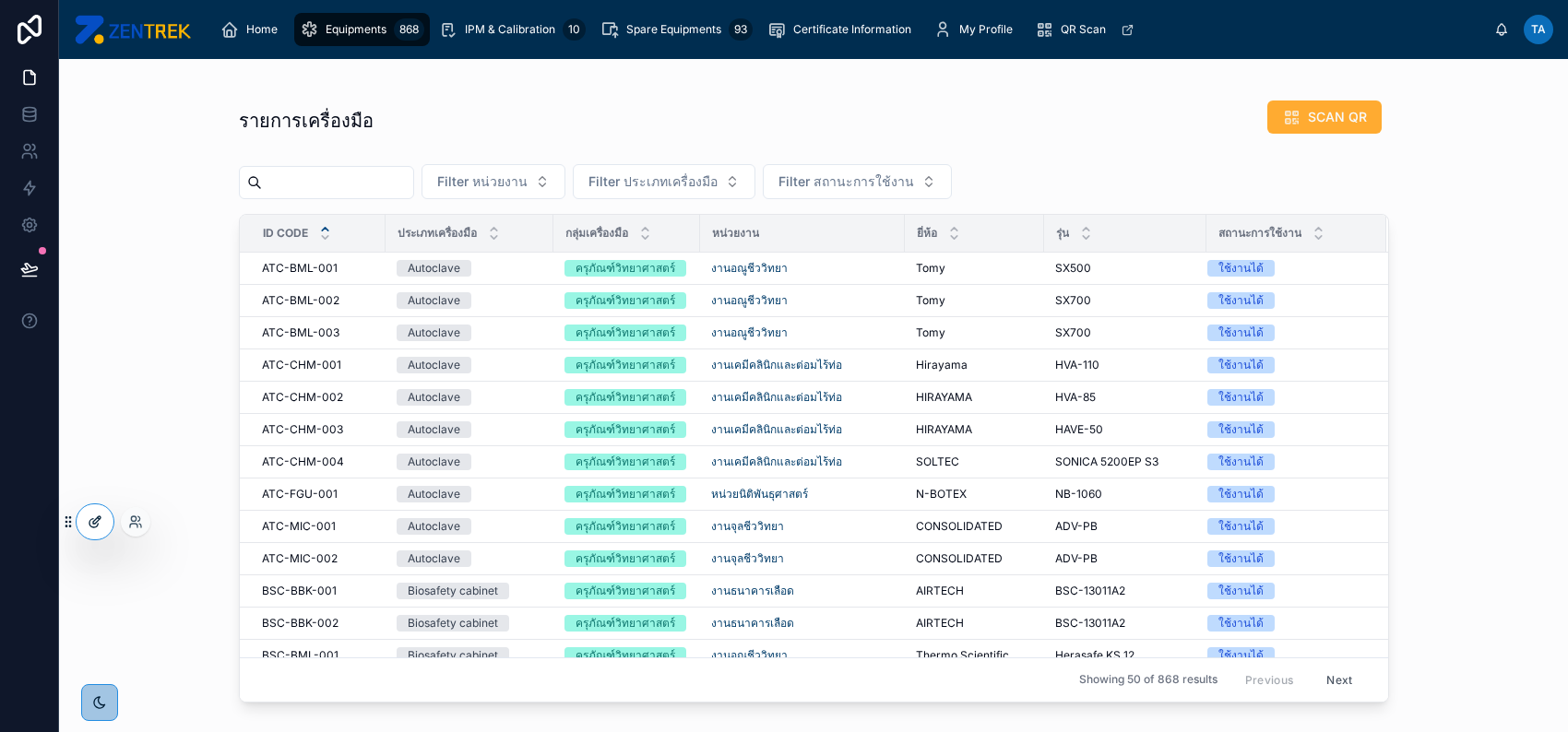
click at [90, 523] on icon at bounding box center [94, 523] width 9 height 9
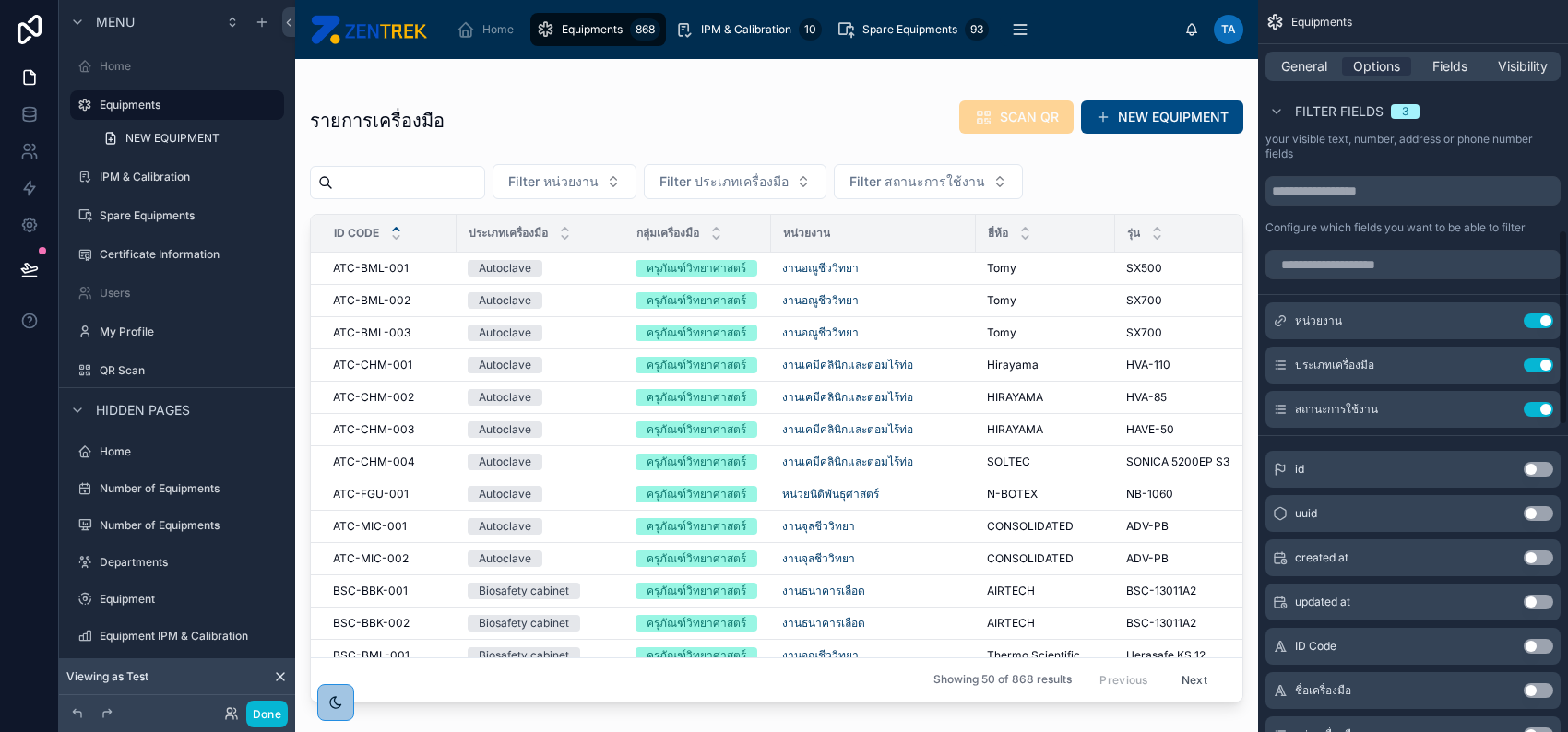
scroll to position [860, 0]
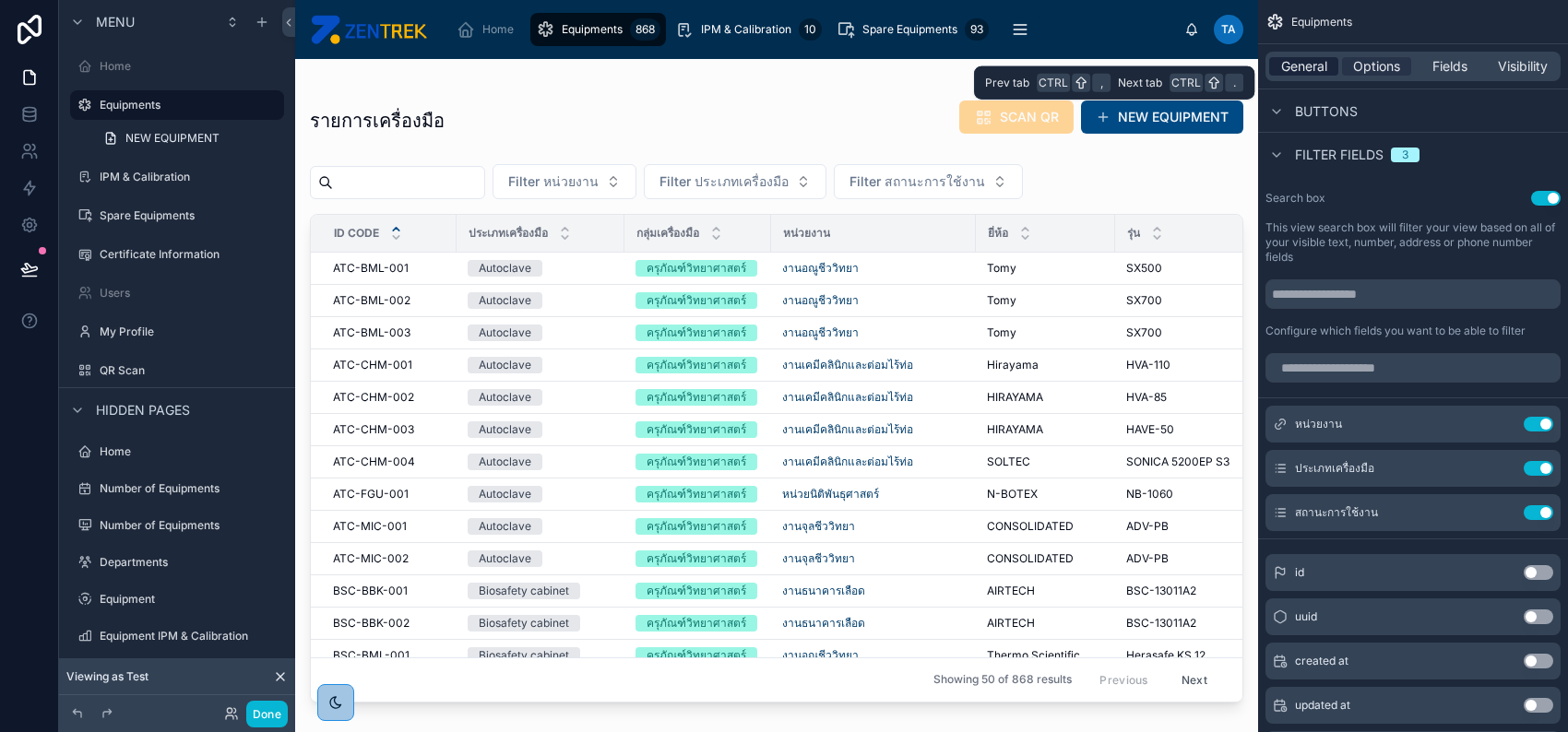
click at [1296, 71] on span "General" at bounding box center [1305, 66] width 46 height 18
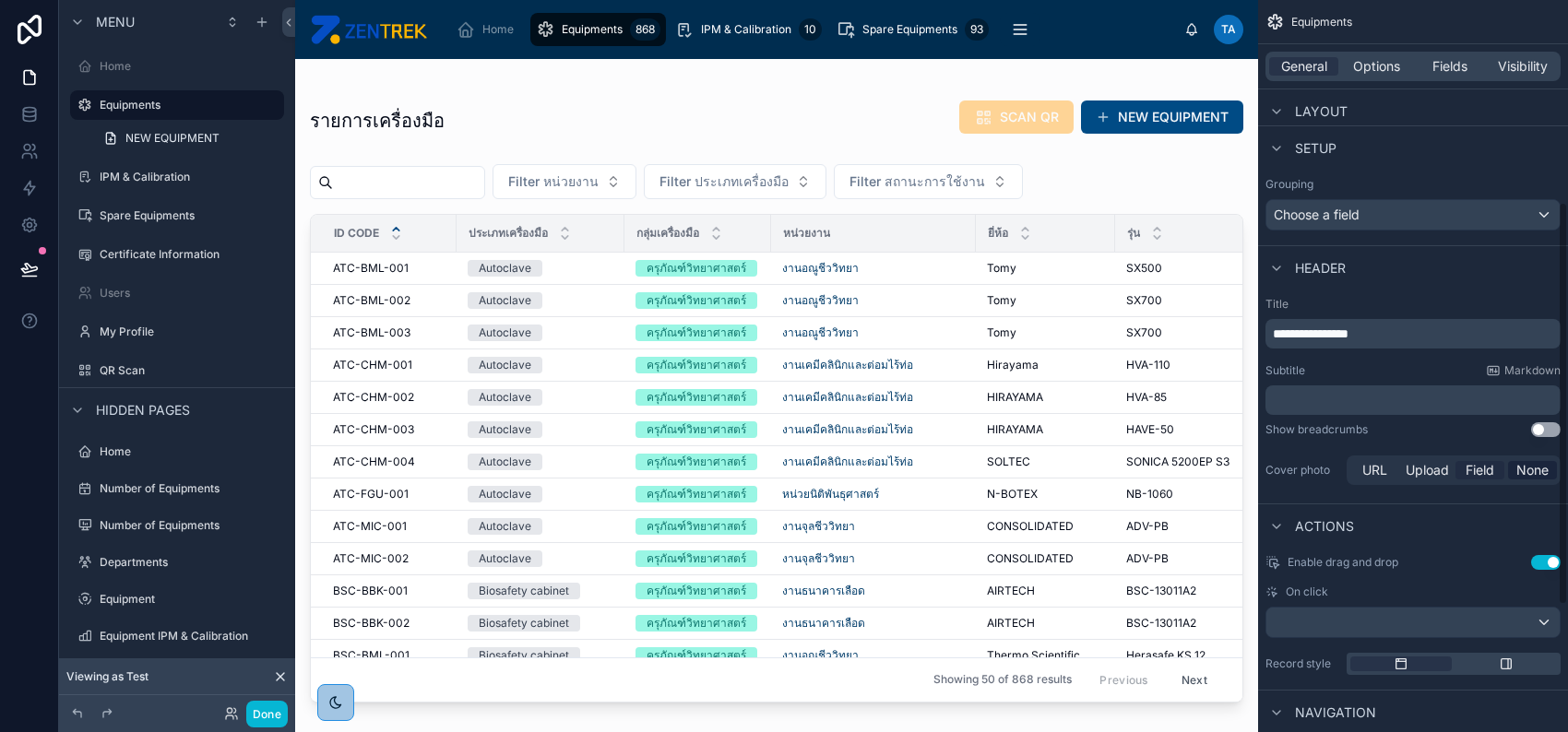
scroll to position [473, 0]
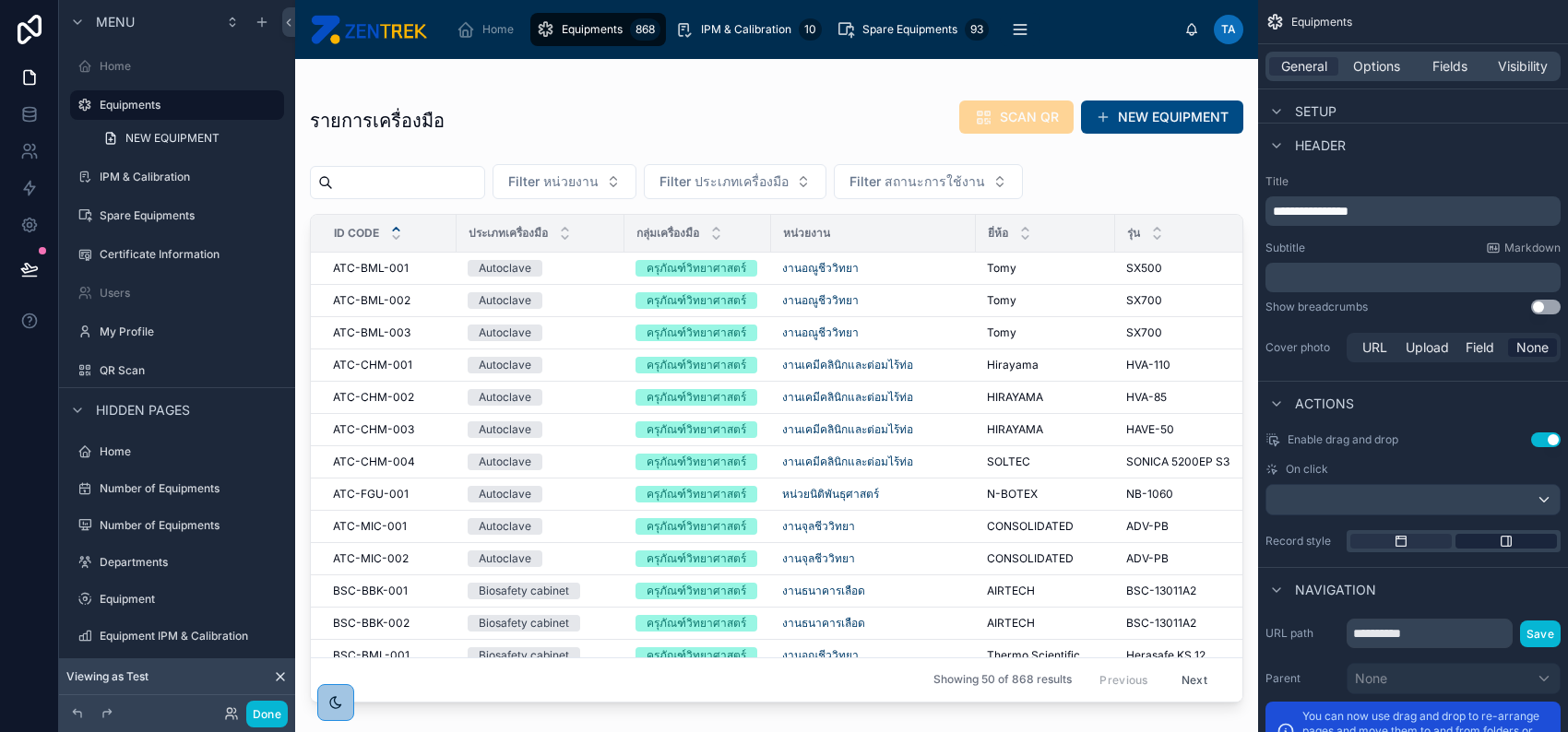
click at [1503, 540] on icon "scrollable content" at bounding box center [1505, 540] width 14 height 14
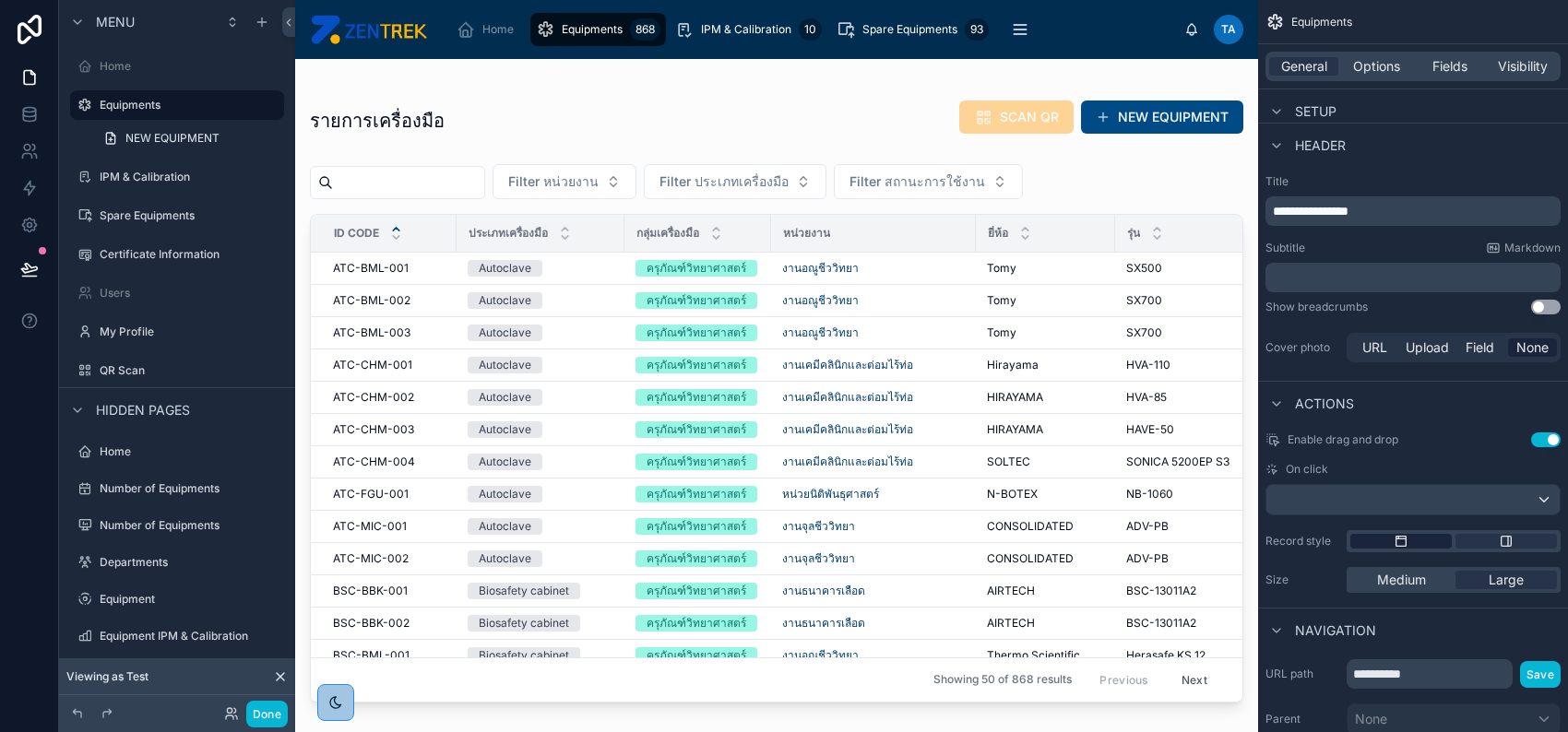
click at [1415, 537] on div "scrollable content" at bounding box center [1400, 540] width 101 height 14
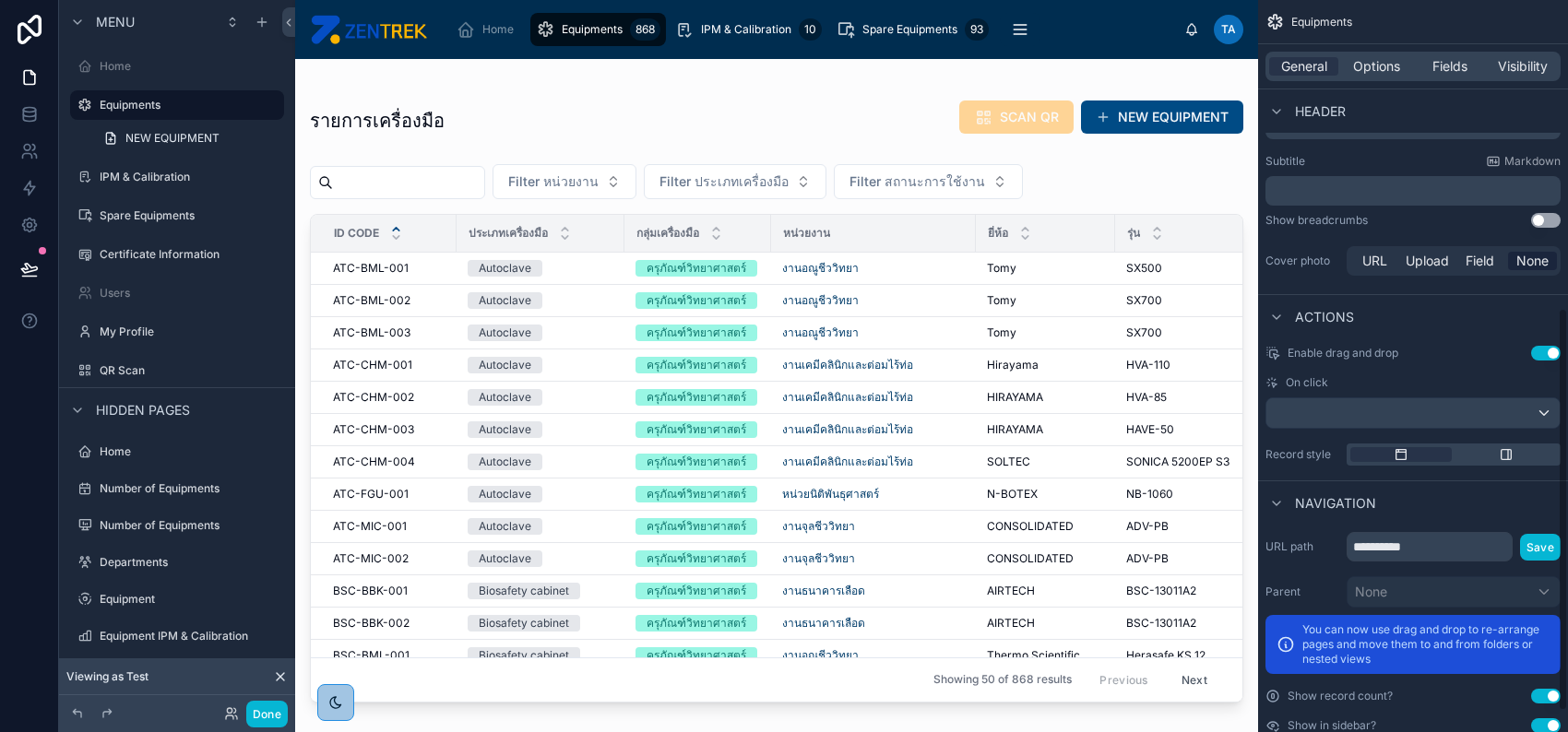
scroll to position [595, 0]
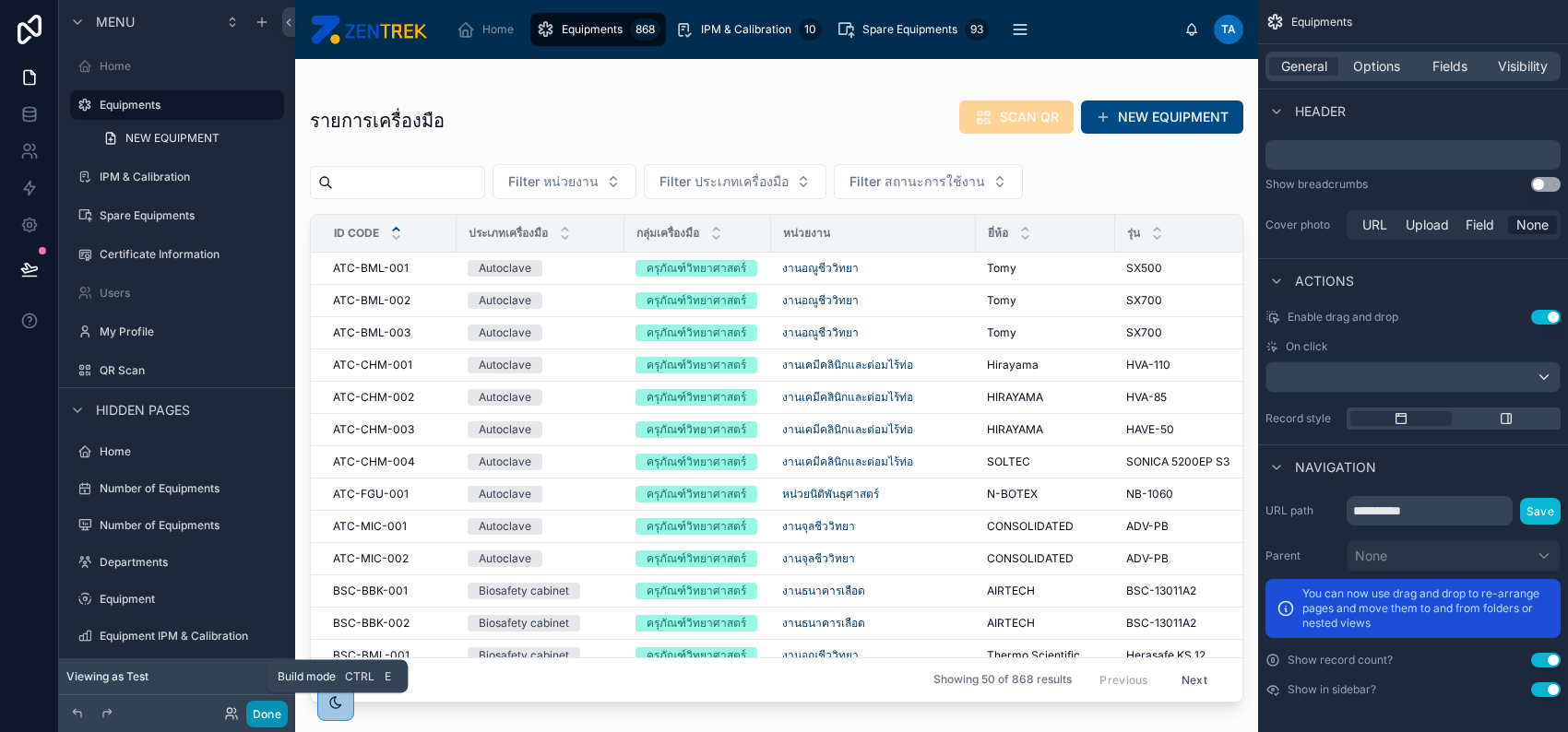
click at [275, 716] on button "Done" at bounding box center [266, 714] width 41 height 27
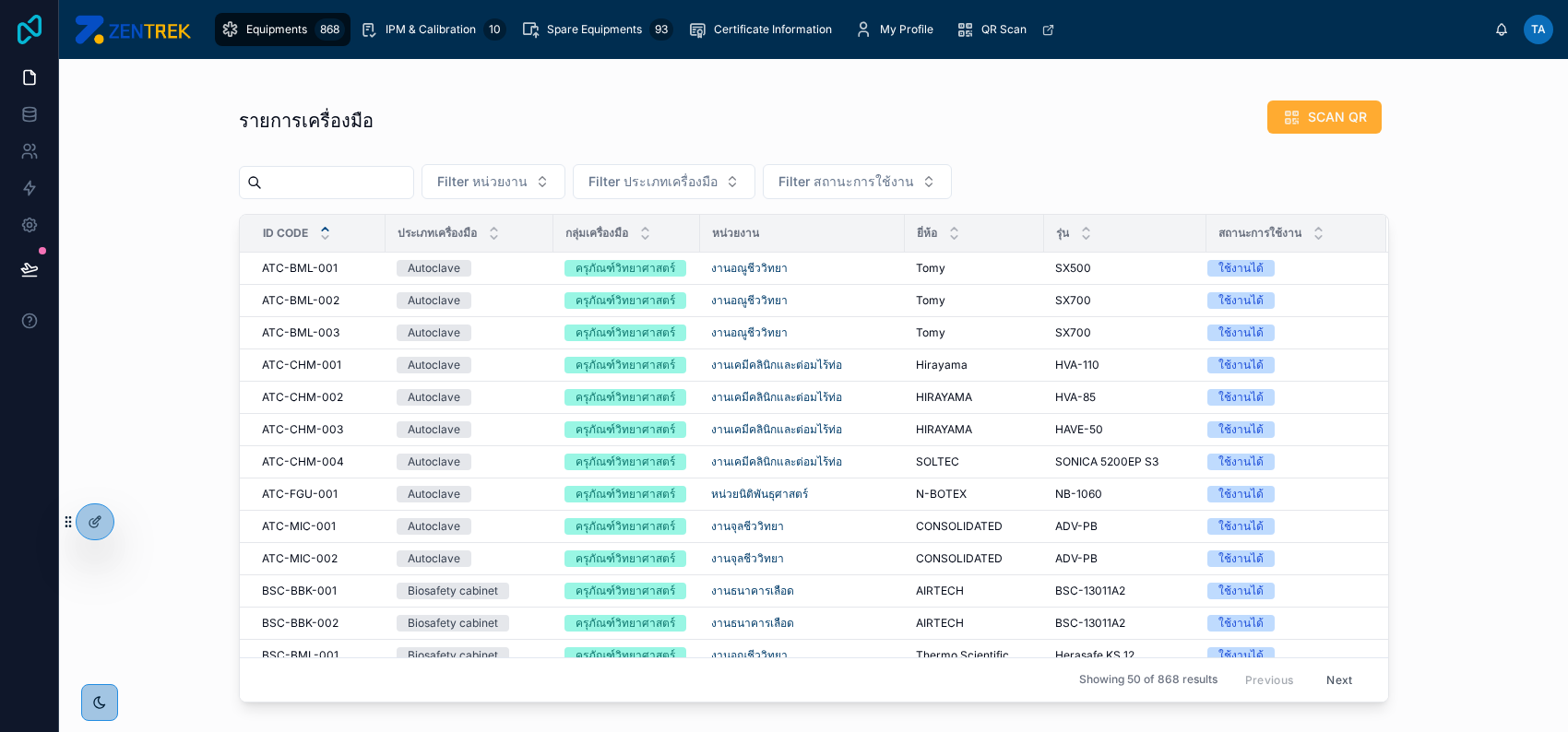
click at [35, 39] on icon at bounding box center [29, 29] width 37 height 30
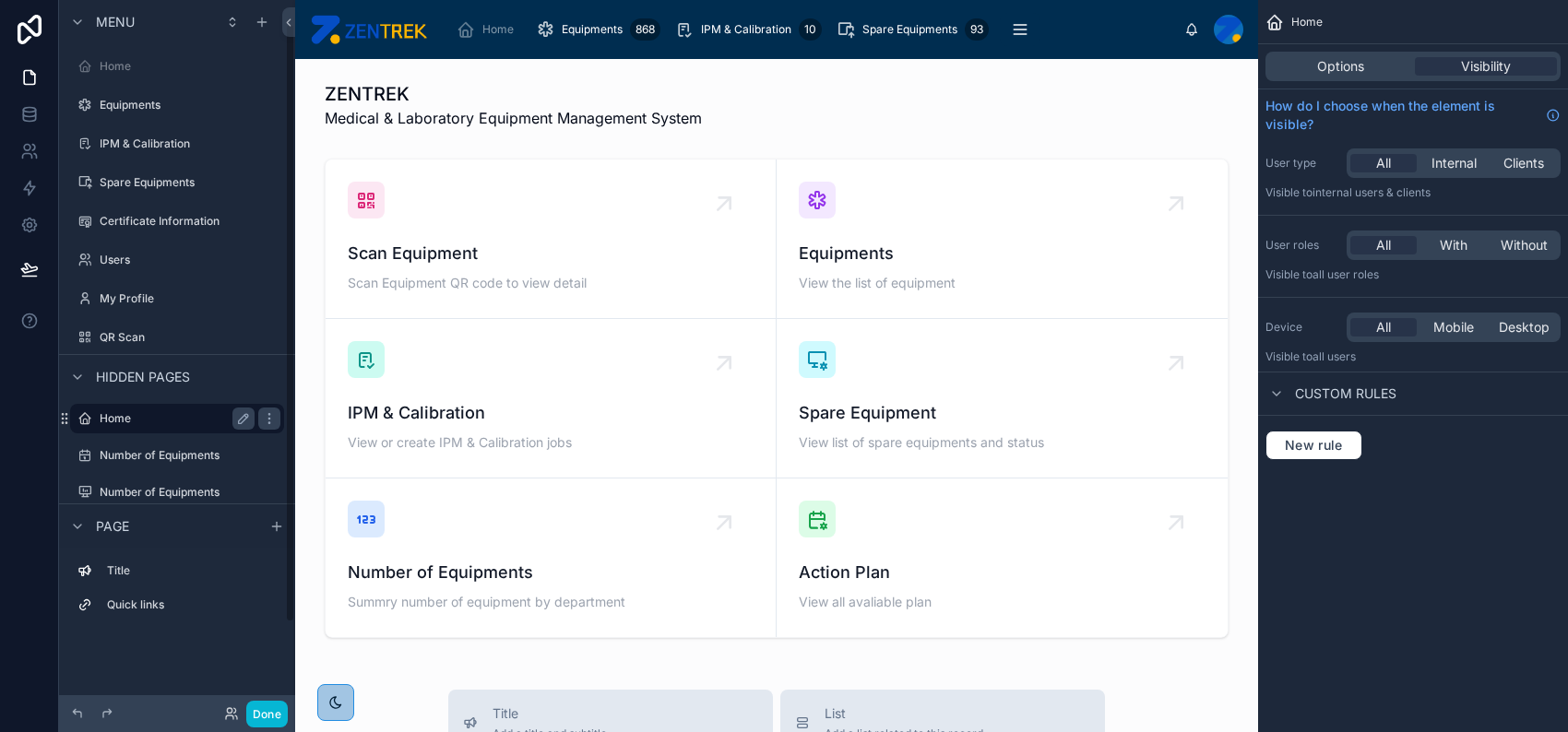
scroll to position [130, 0]
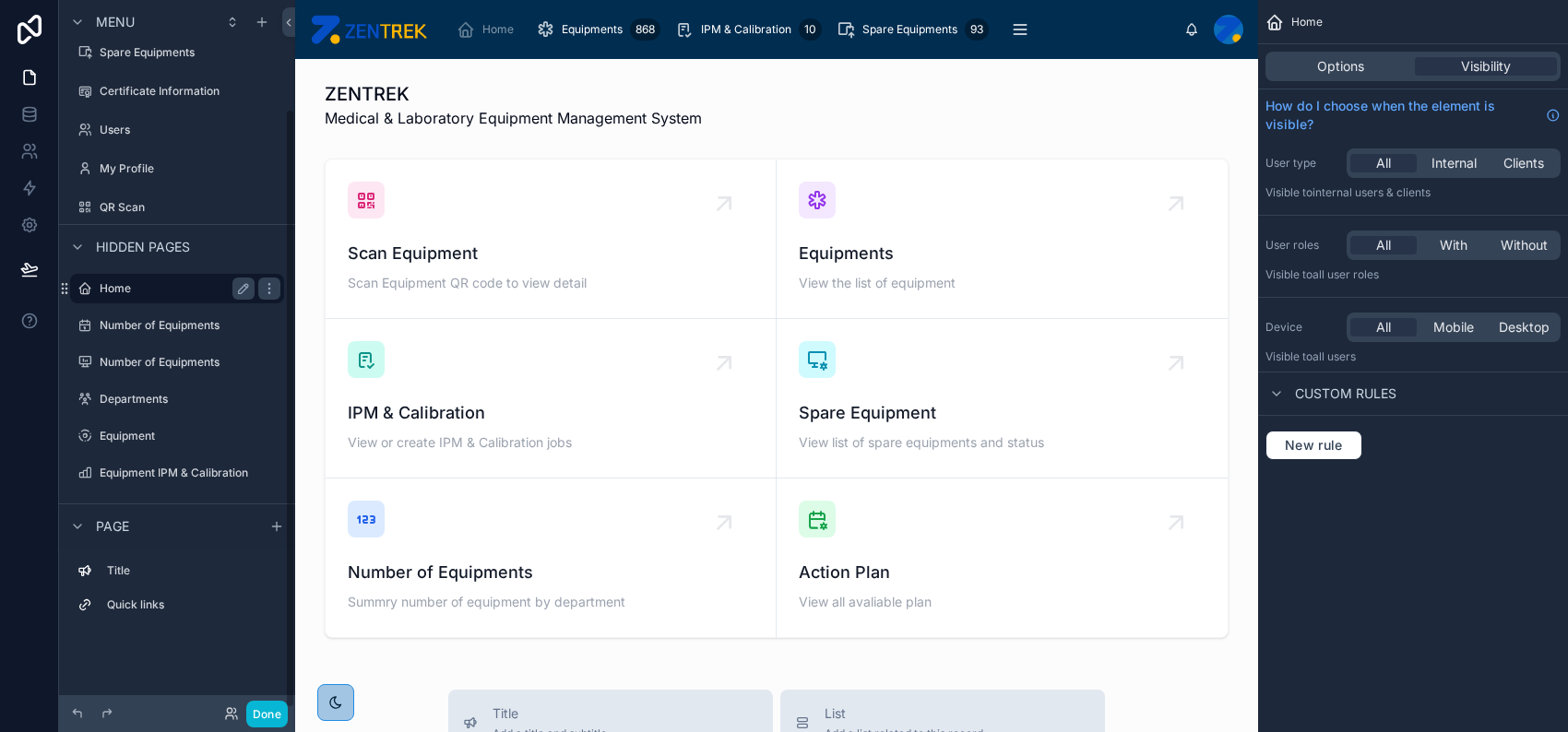
click at [177, 285] on label "Home" at bounding box center [173, 288] width 148 height 14
click at [196, 318] on label "Number of Equipments" at bounding box center [173, 325] width 148 height 14
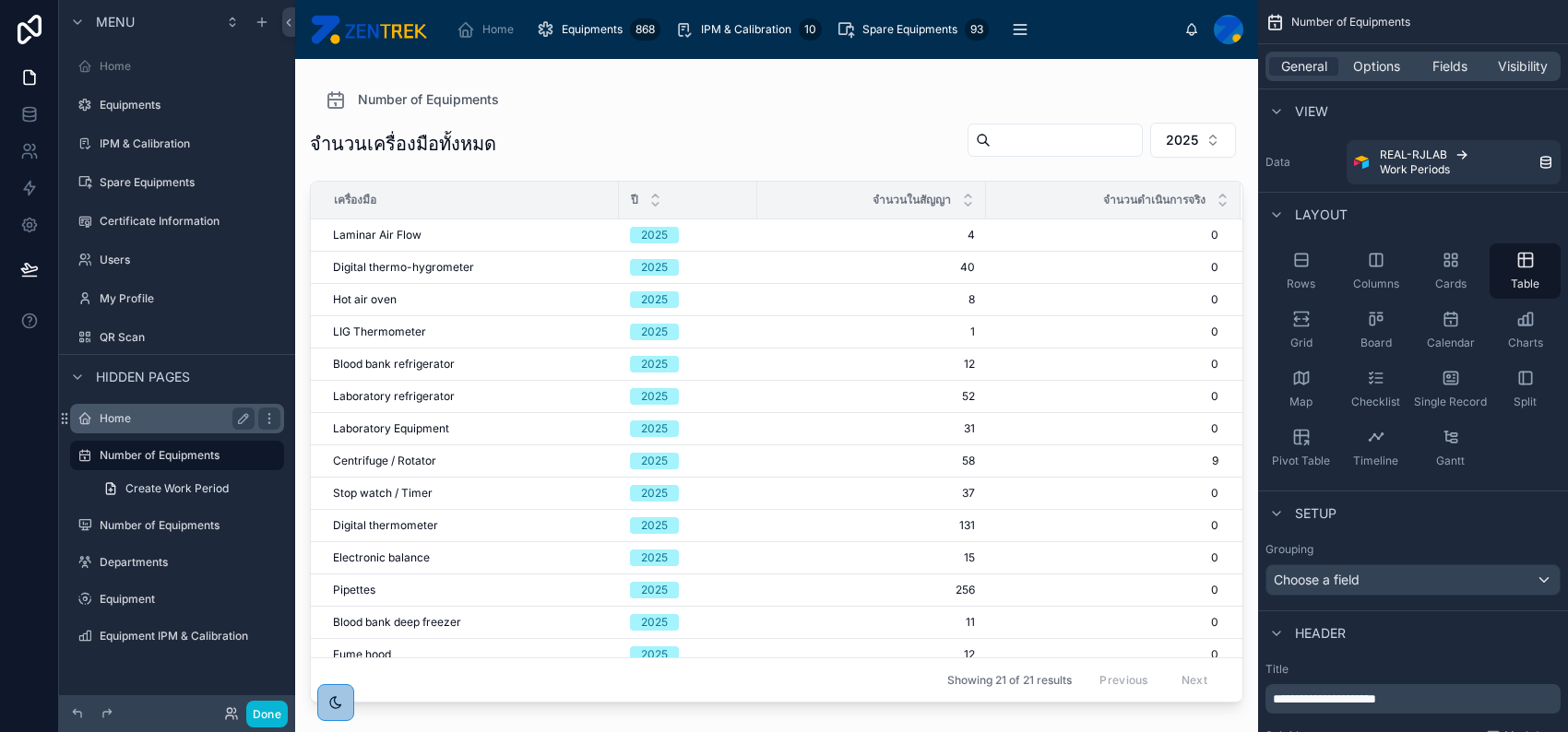
click at [185, 407] on div "Home" at bounding box center [177, 418] width 155 height 22
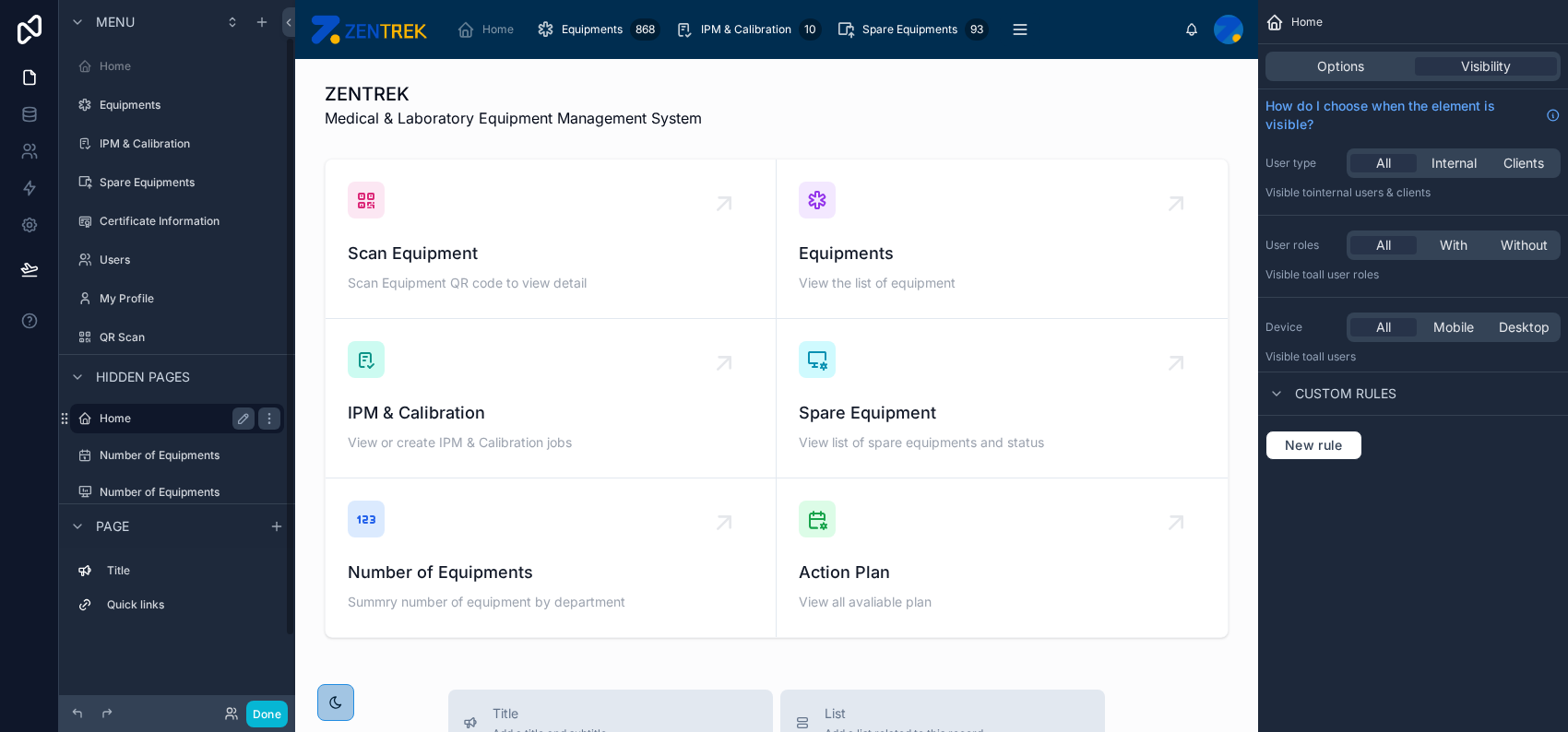
scroll to position [44, 0]
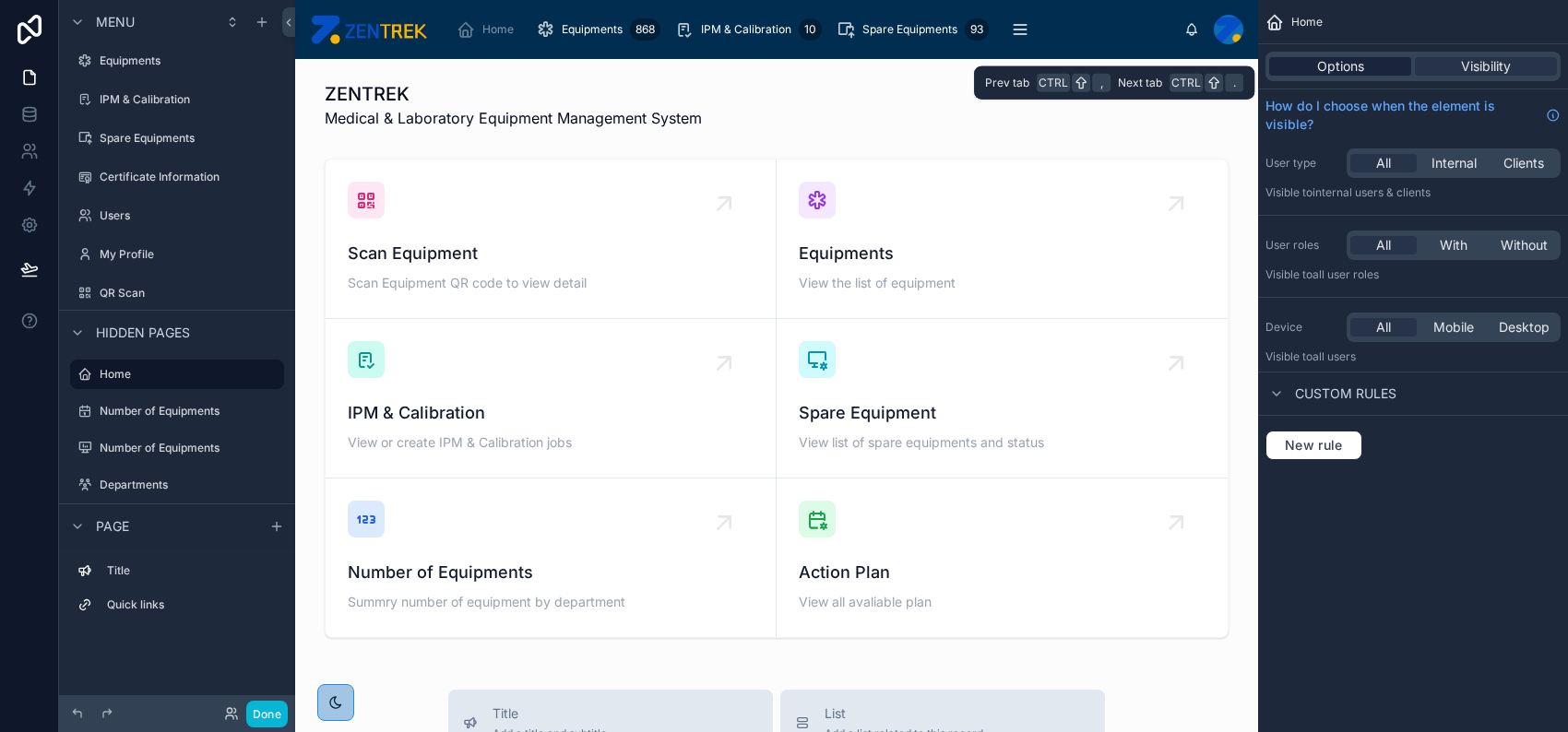
click at [1354, 57] on span "Options" at bounding box center [1340, 66] width 47 height 18
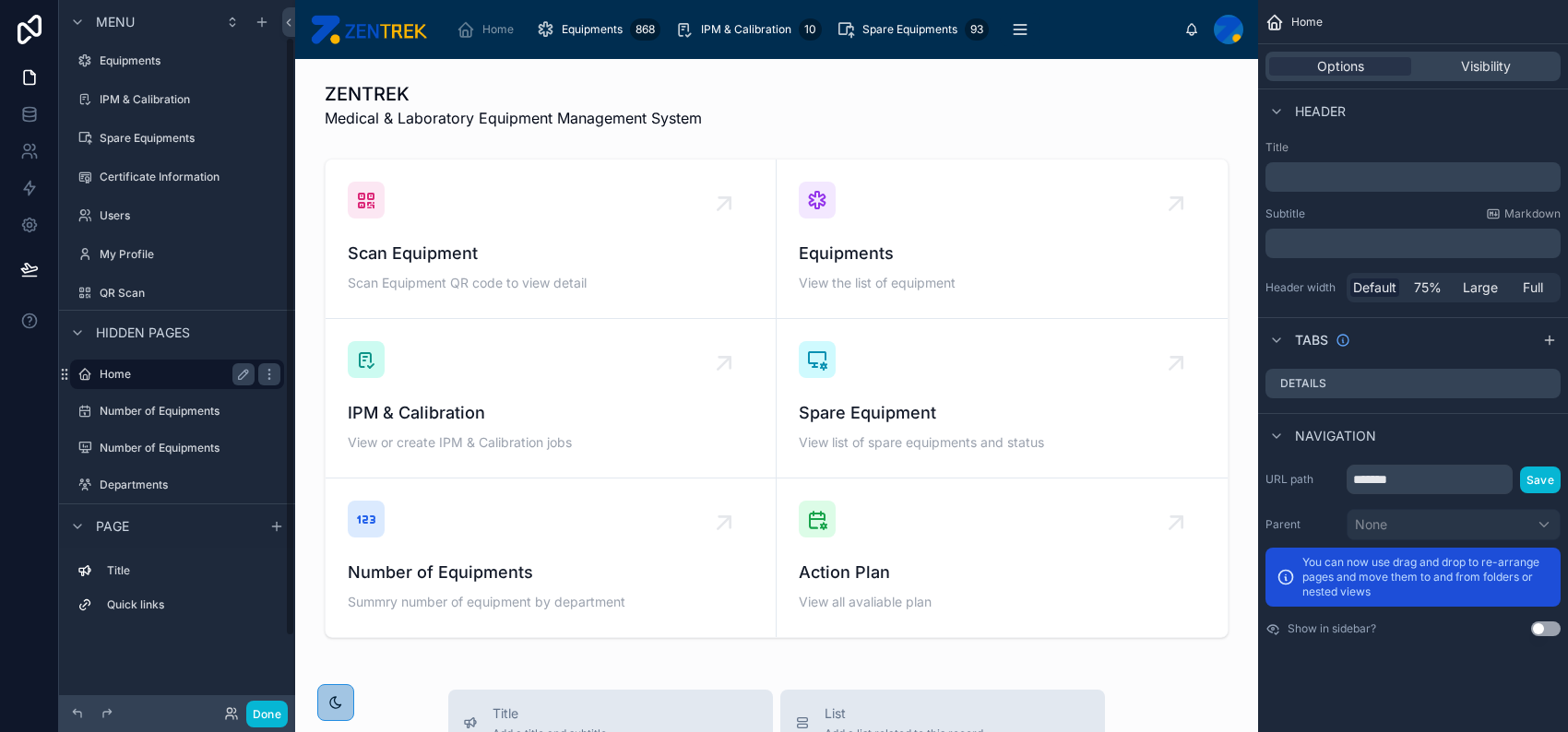
scroll to position [0, 0]
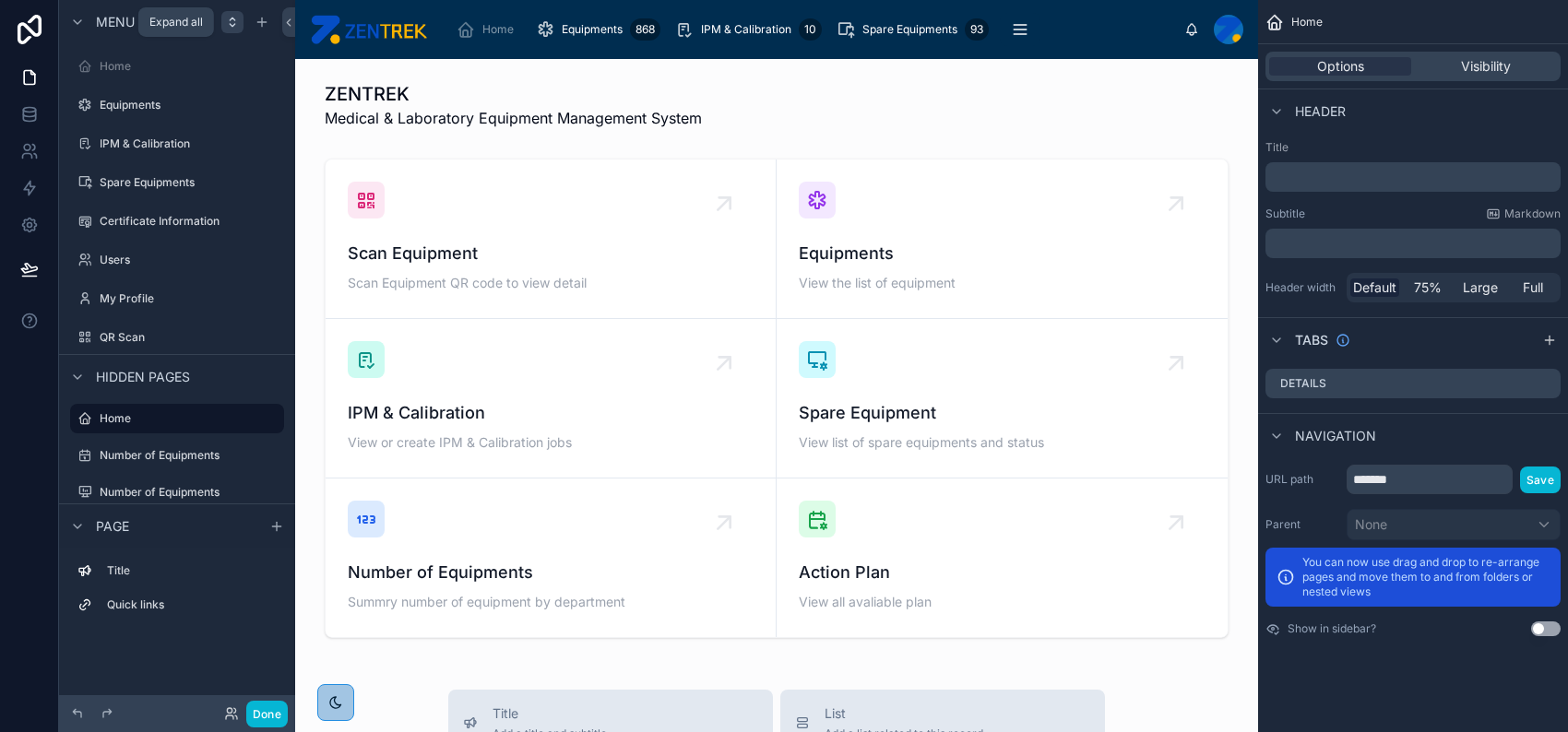
click at [227, 20] on icon "scrollable content" at bounding box center [232, 21] width 14 height 14
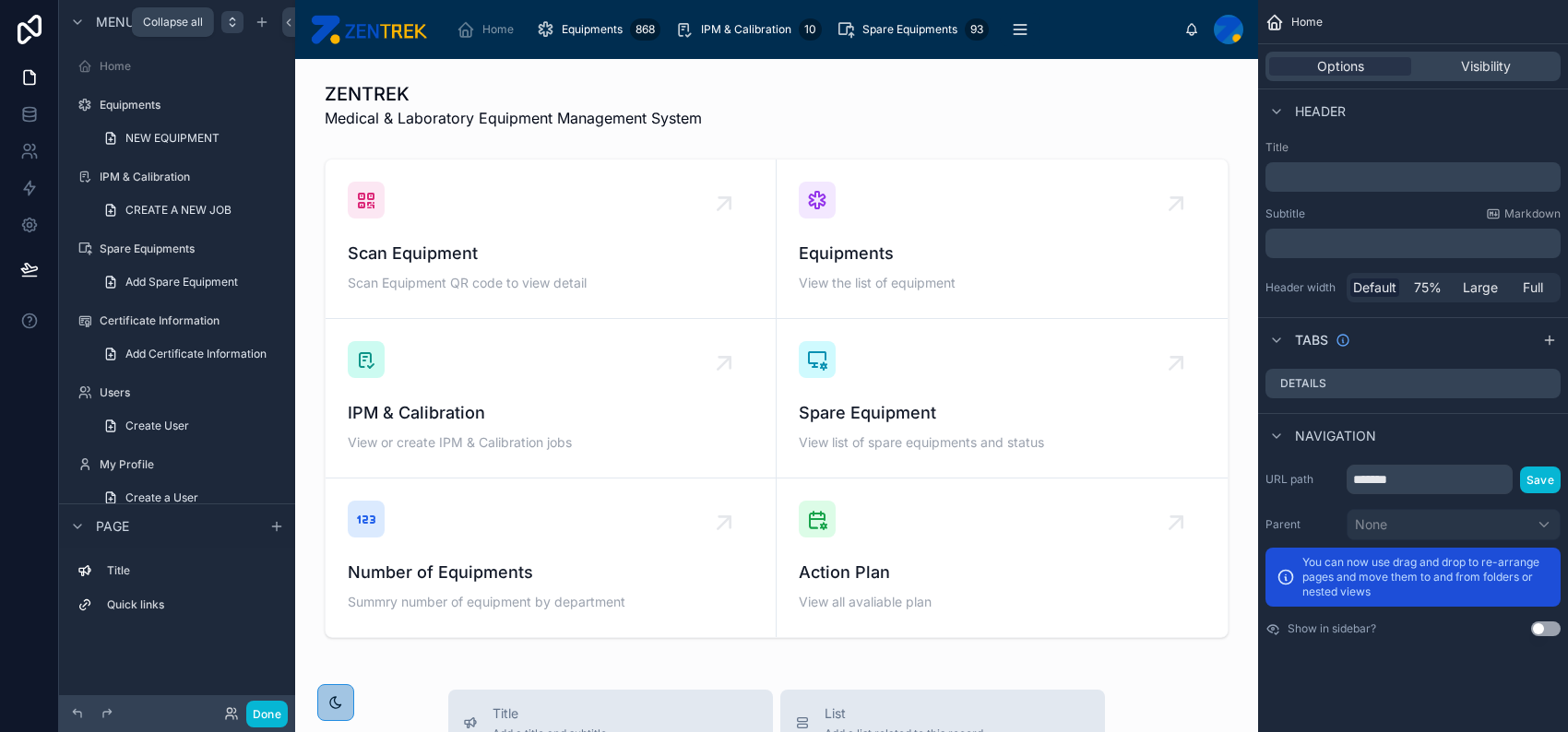
click at [227, 20] on icon "scrollable content" at bounding box center [232, 21] width 14 height 14
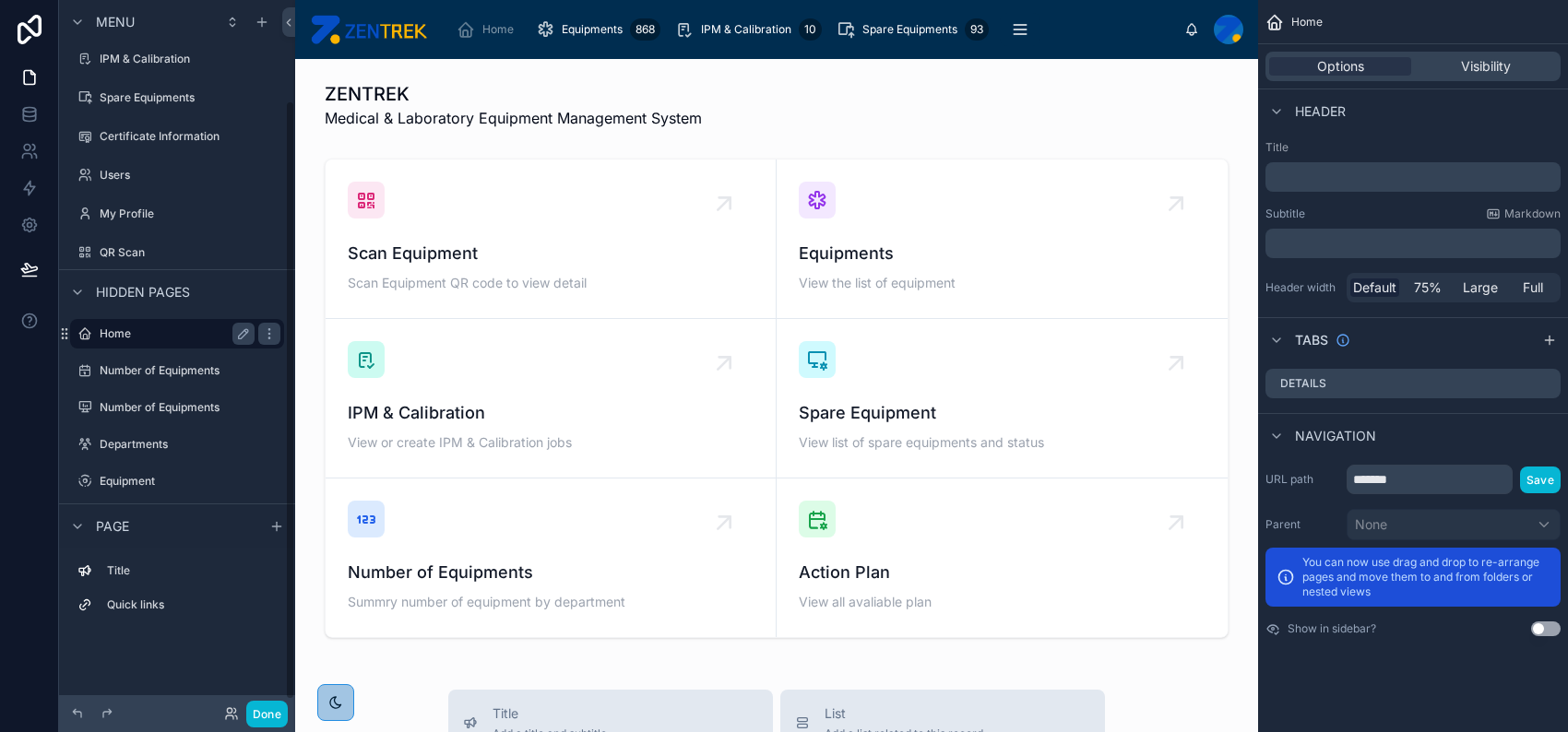
scroll to position [122, 0]
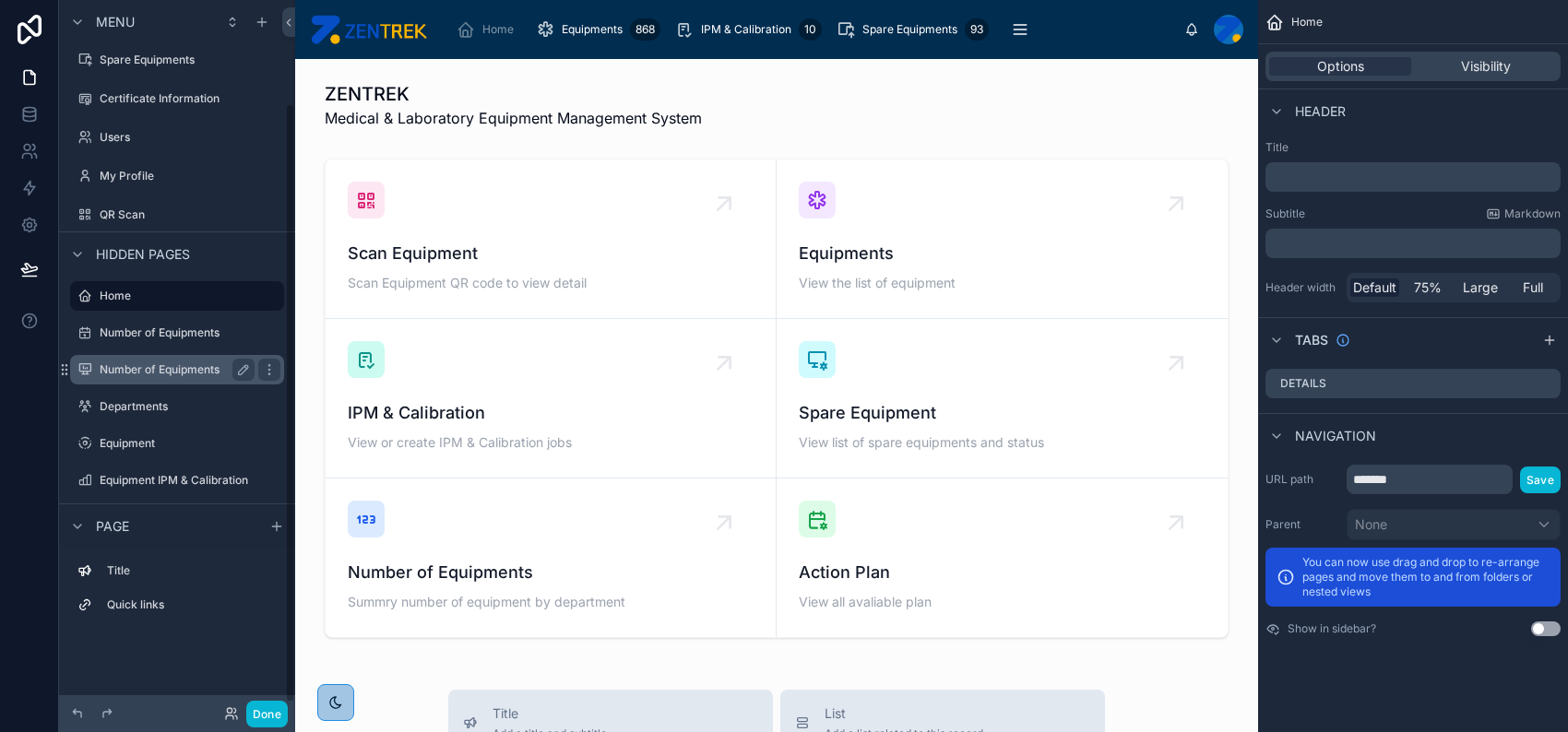
click at [170, 382] on div "Number of Equipments" at bounding box center [177, 369] width 206 height 30
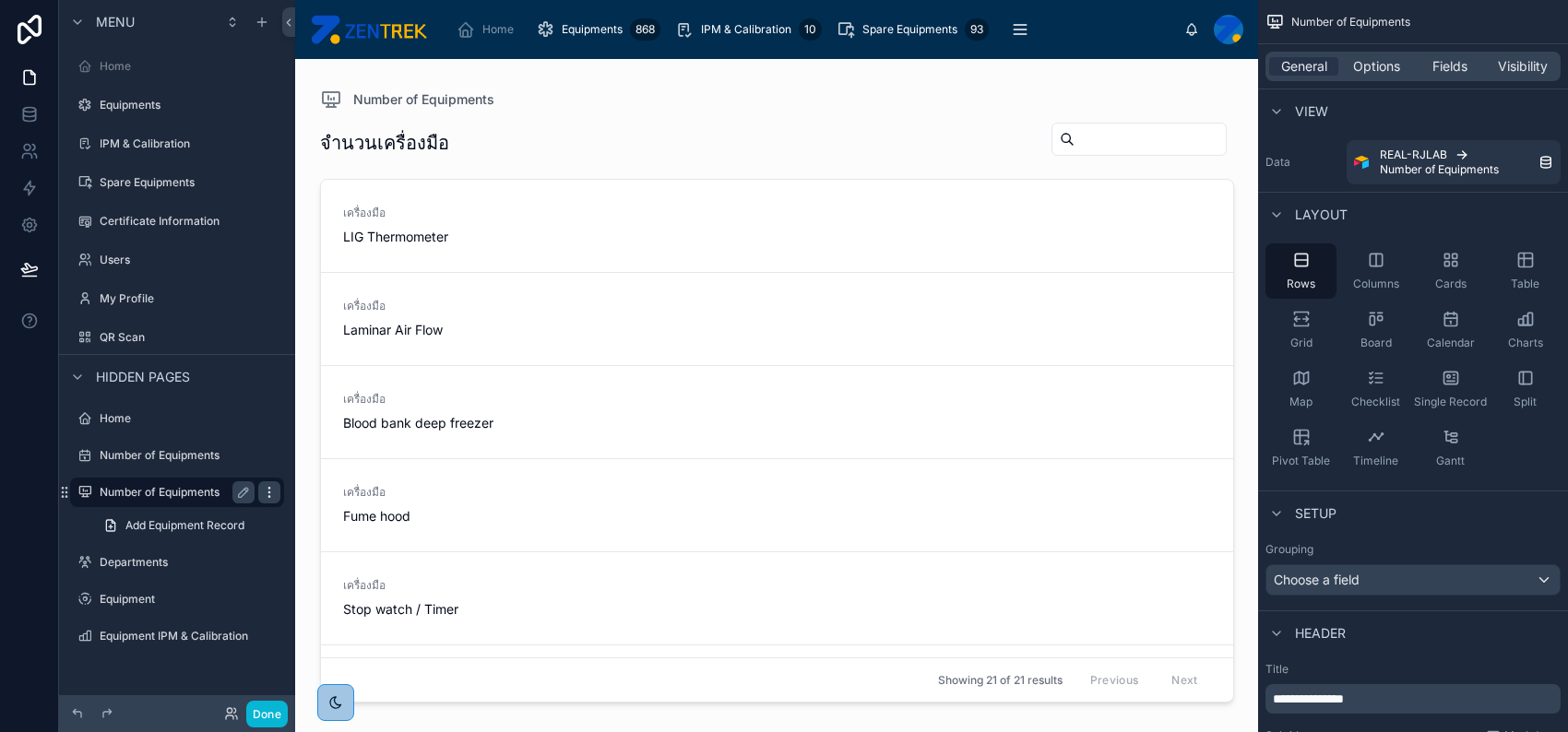
click at [263, 490] on icon "scrollable content" at bounding box center [268, 492] width 14 height 14
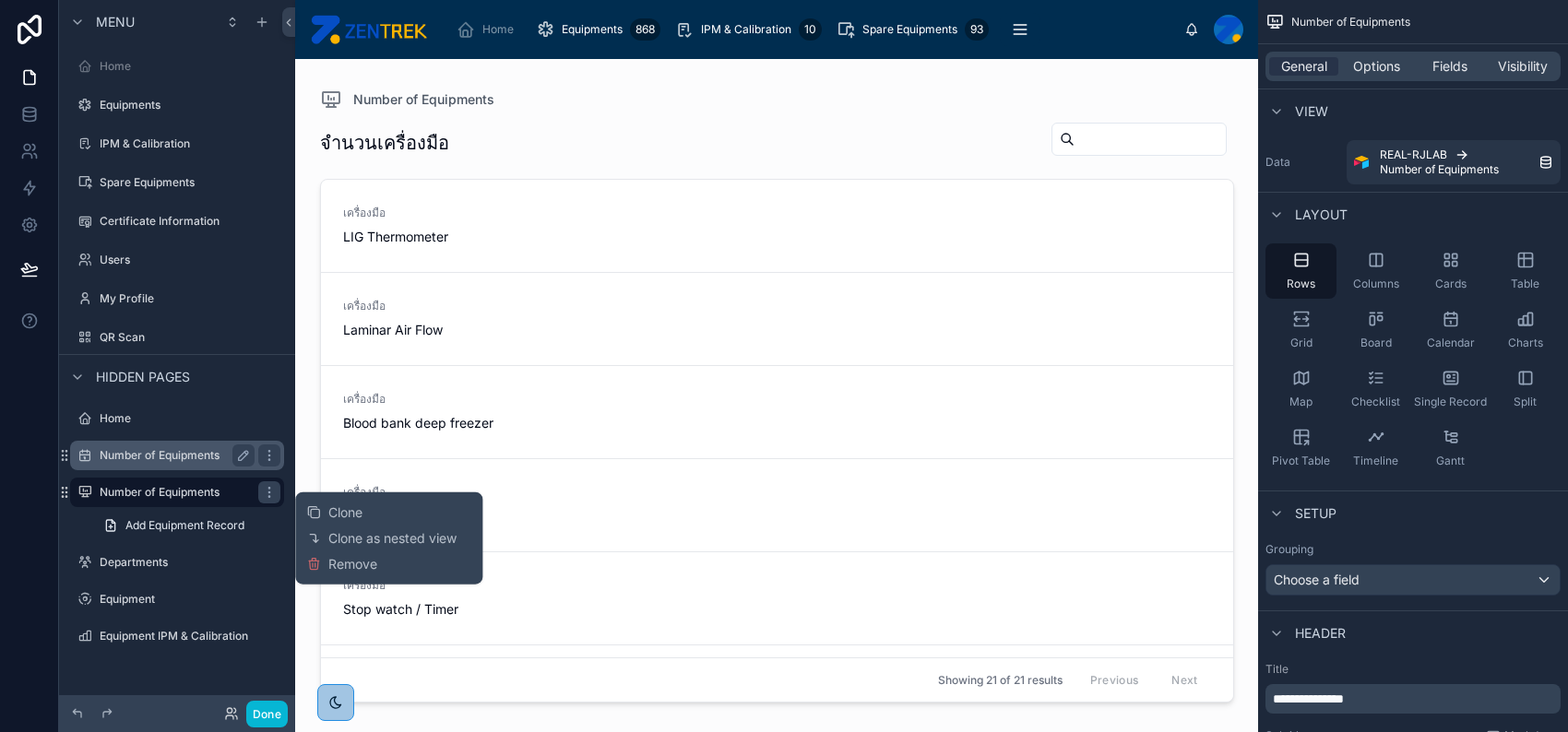
click at [178, 443] on div "Number of Equipments" at bounding box center [177, 455] width 206 height 30
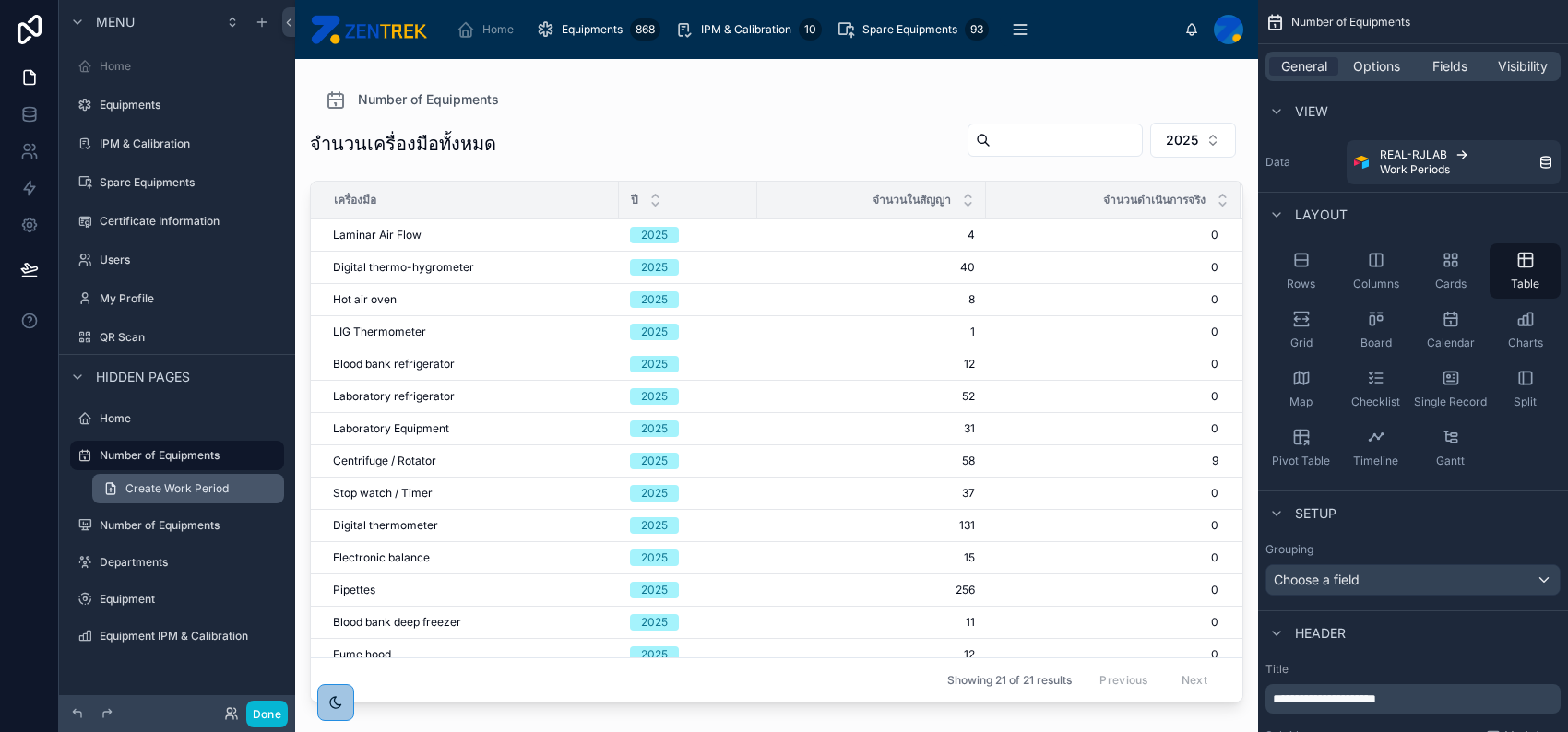
click at [190, 488] on span "Create Work Period" at bounding box center [177, 488] width 103 height 14
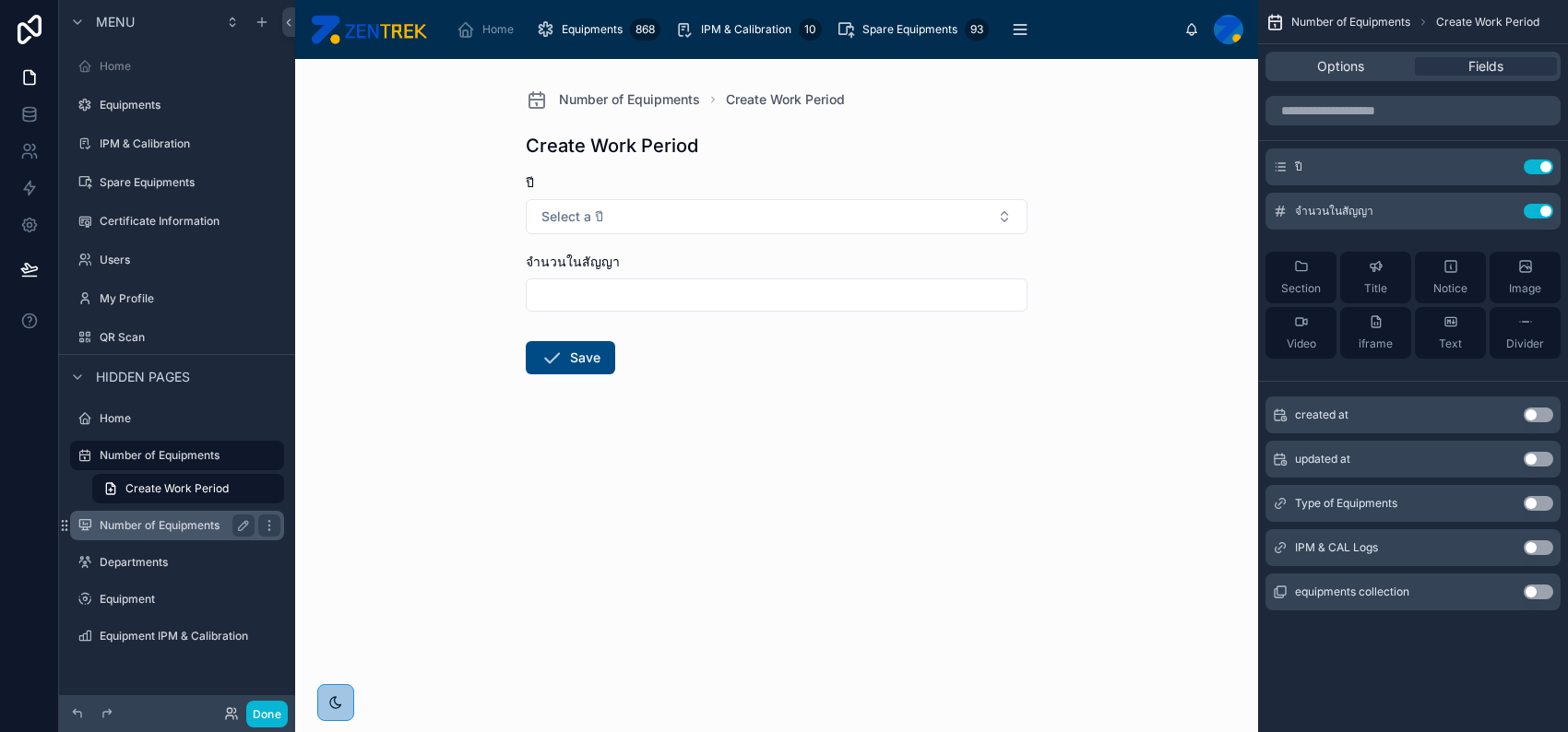
click at [195, 522] on label "Number of Equipments" at bounding box center [173, 525] width 148 height 14
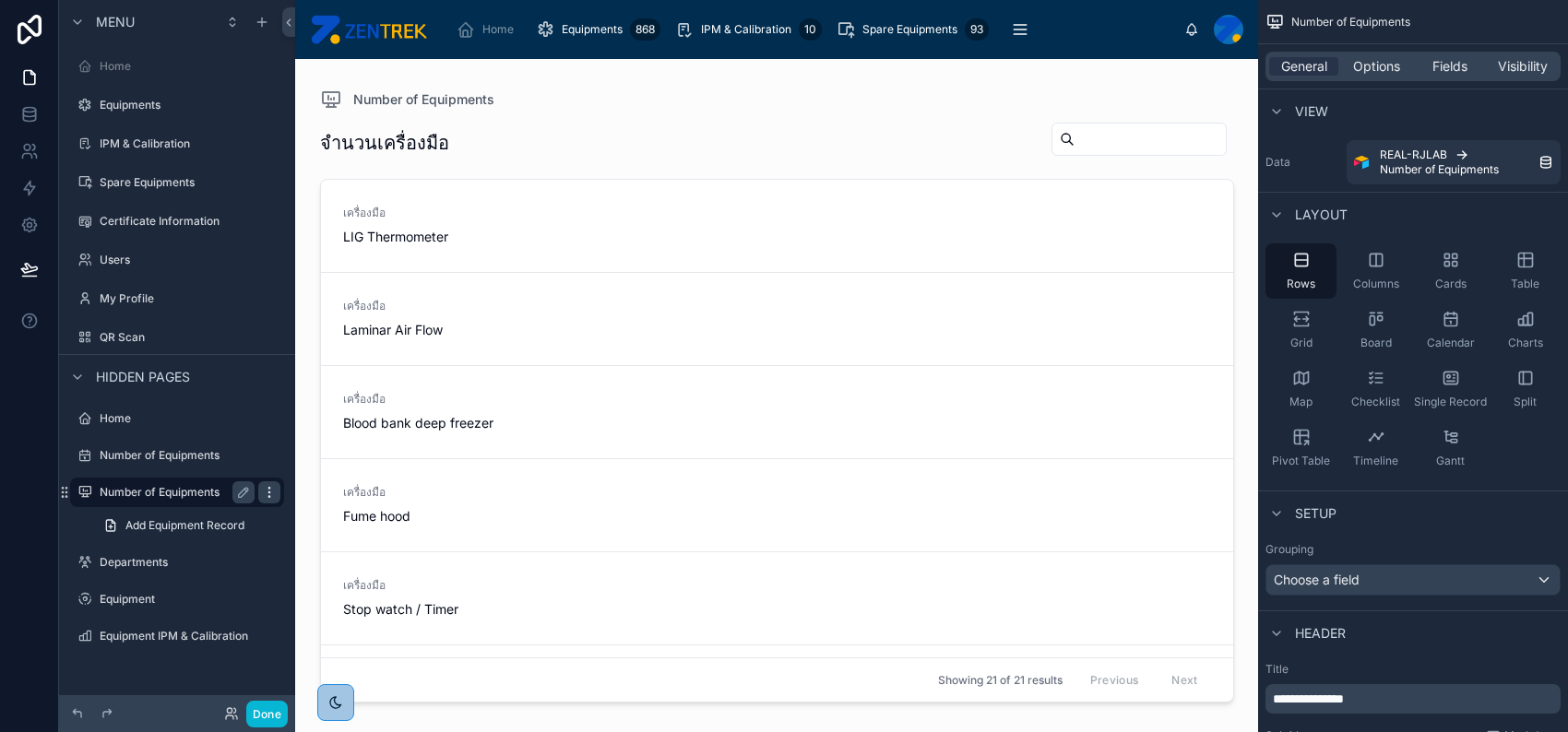
click at [267, 490] on icon "scrollable content" at bounding box center [268, 492] width 14 height 14
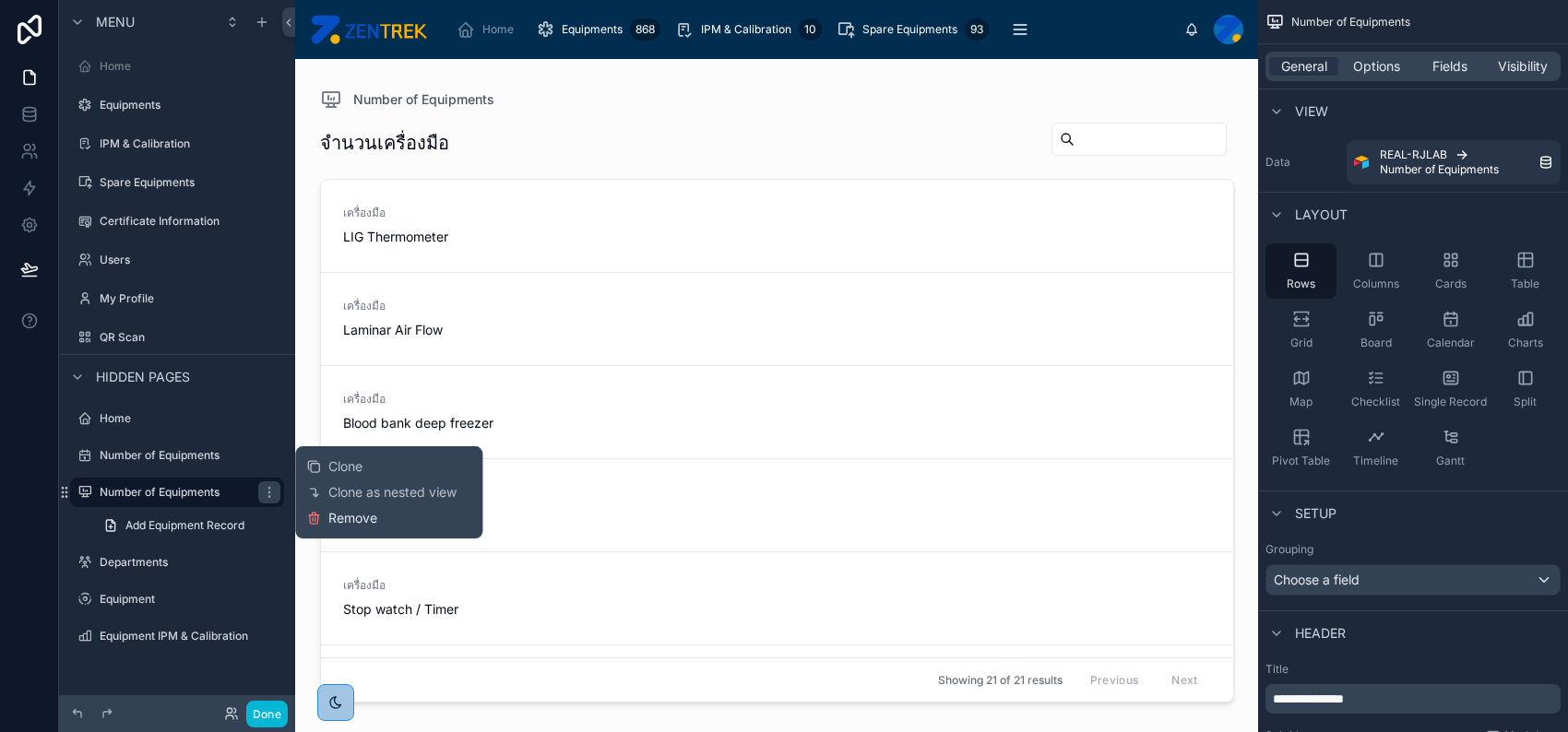
click at [337, 509] on span "Remove" at bounding box center [352, 518] width 49 height 18
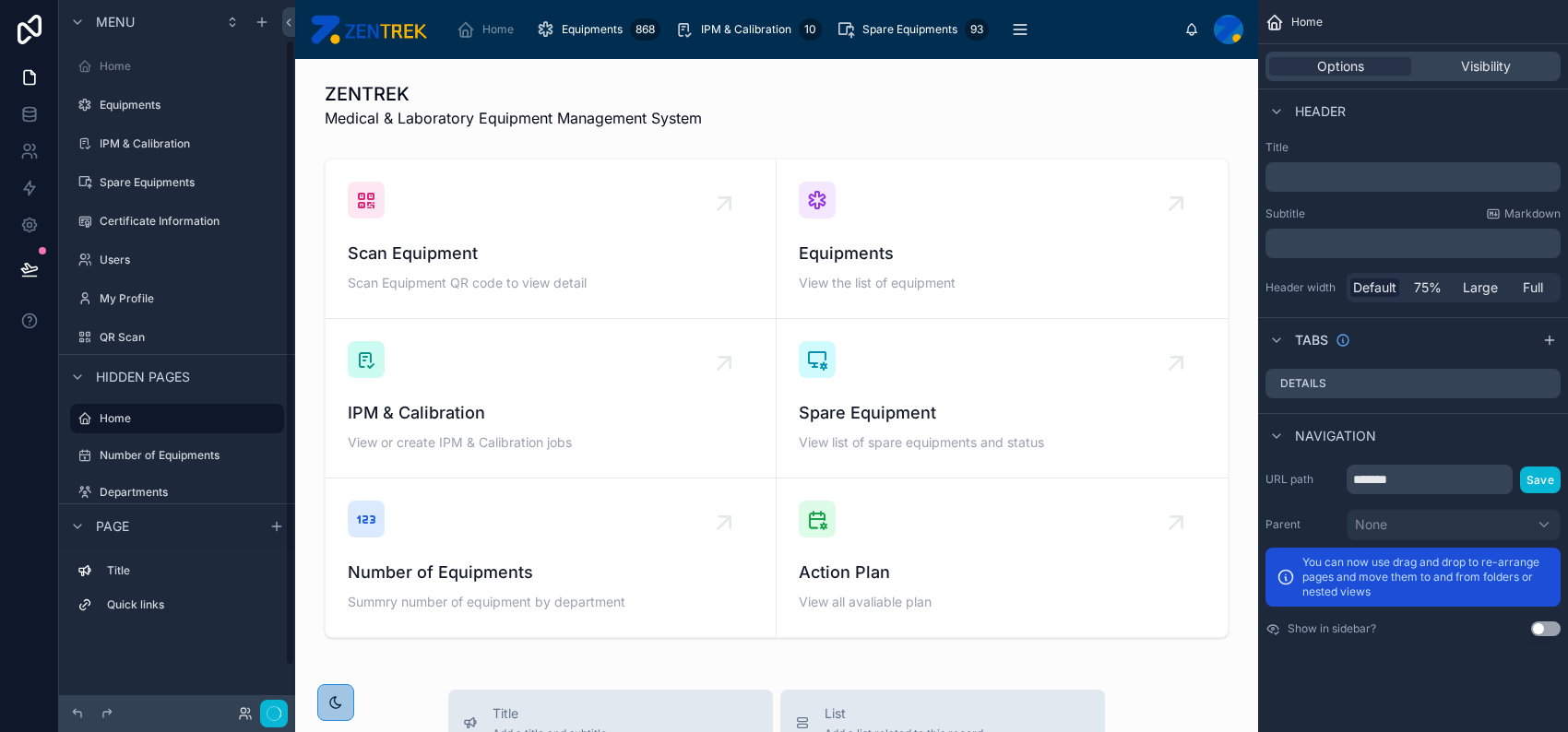
scroll to position [44, 0]
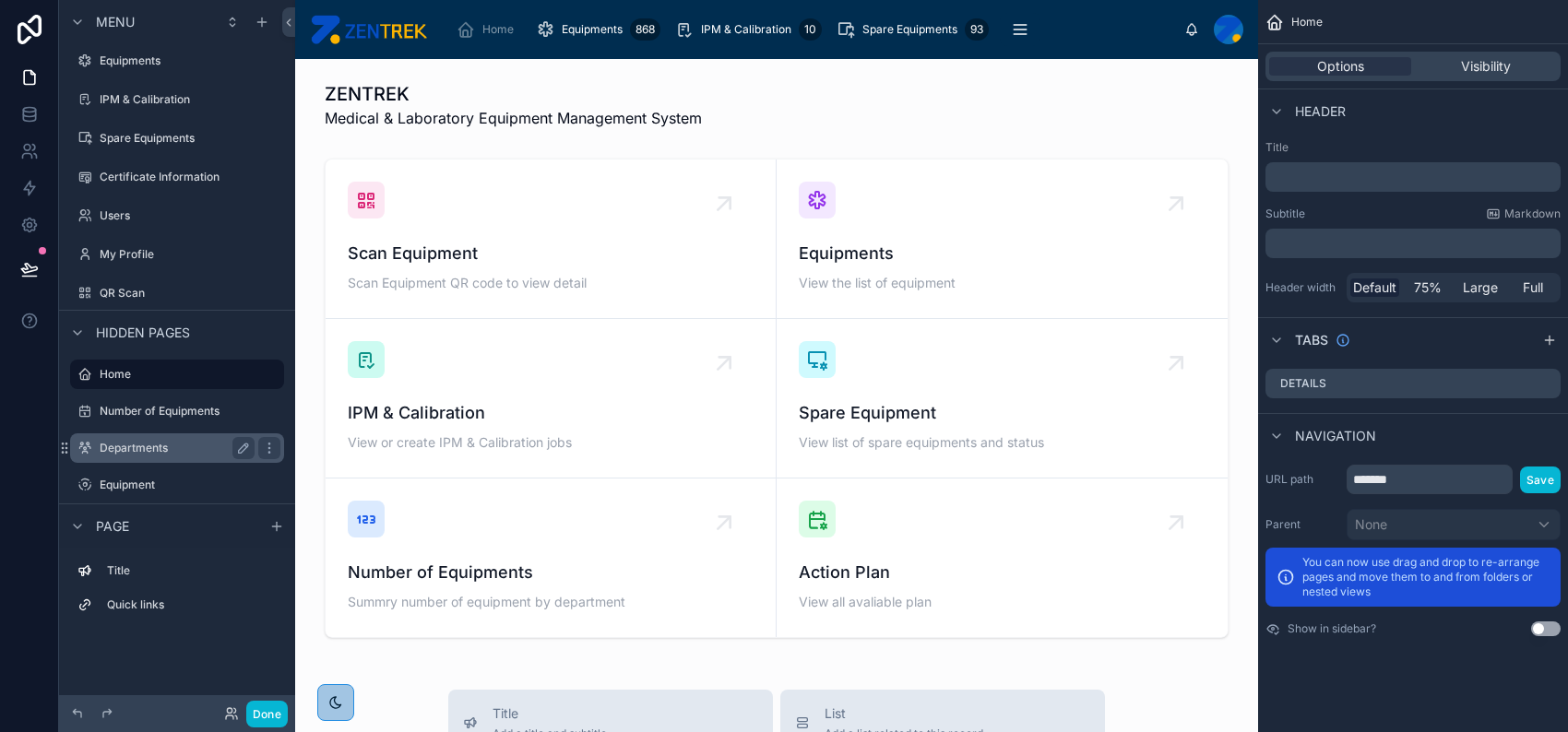
click at [213, 441] on label "Departments" at bounding box center [173, 447] width 148 height 14
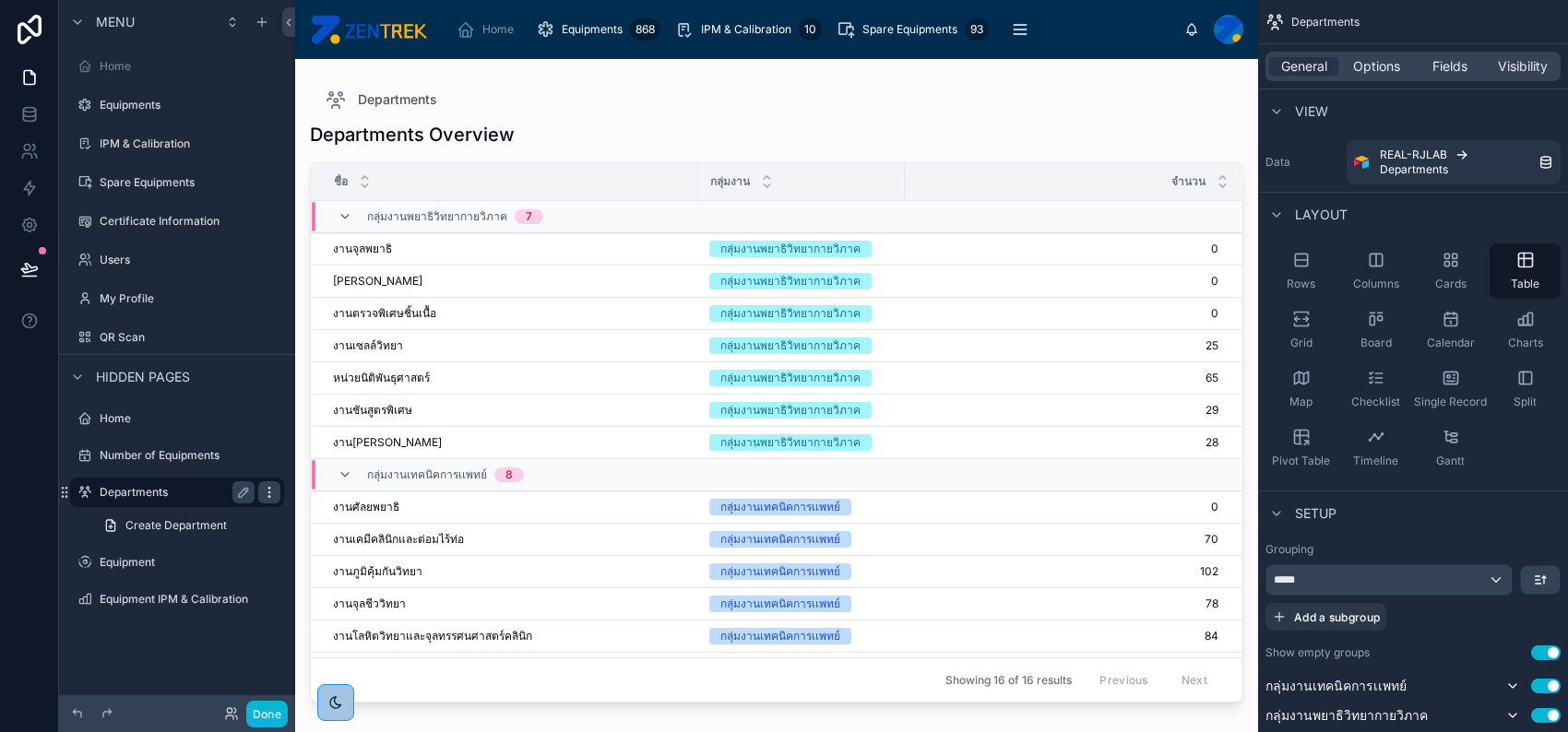
click at [263, 490] on icon "scrollable content" at bounding box center [268, 492] width 14 height 14
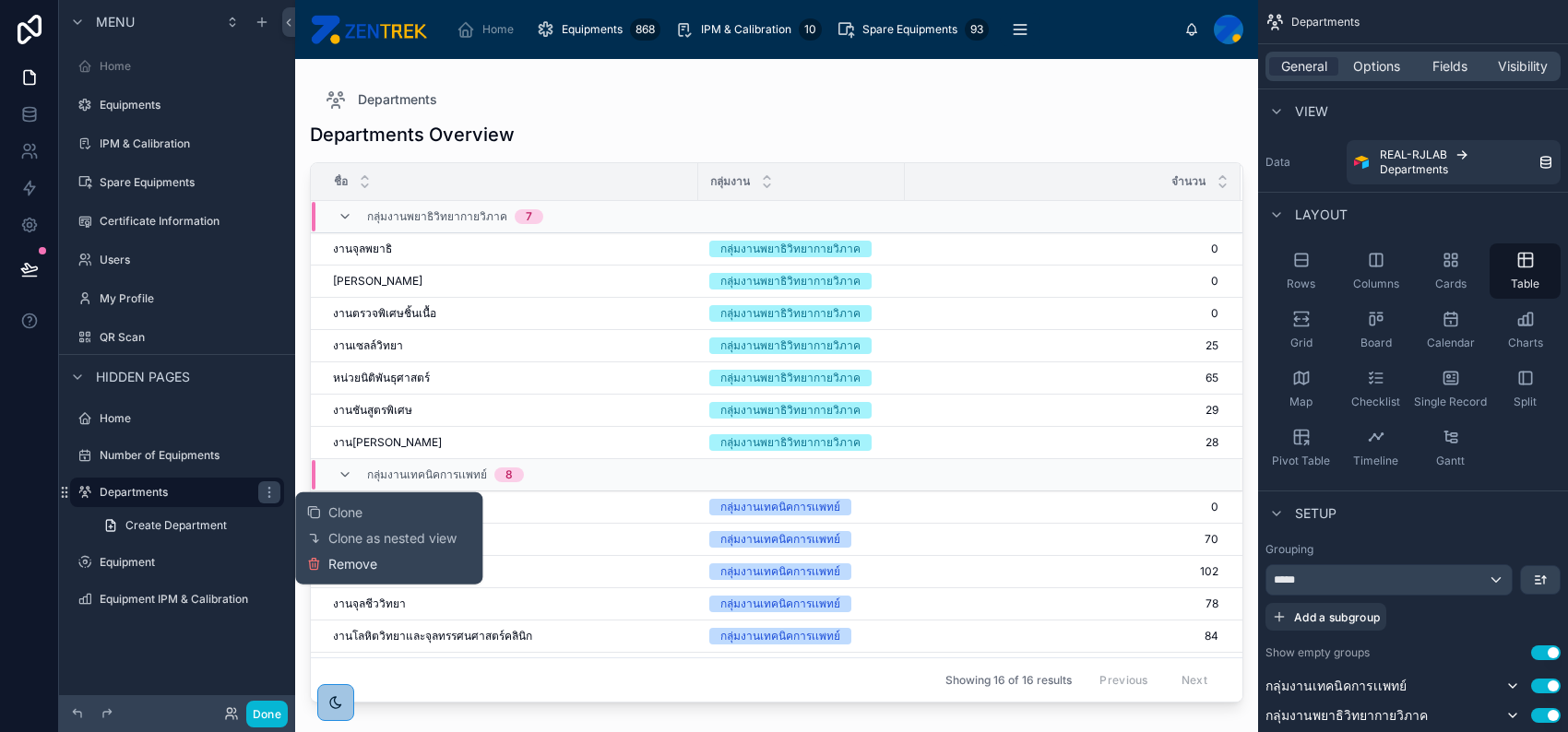
click at [350, 561] on span "Remove" at bounding box center [352, 563] width 49 height 18
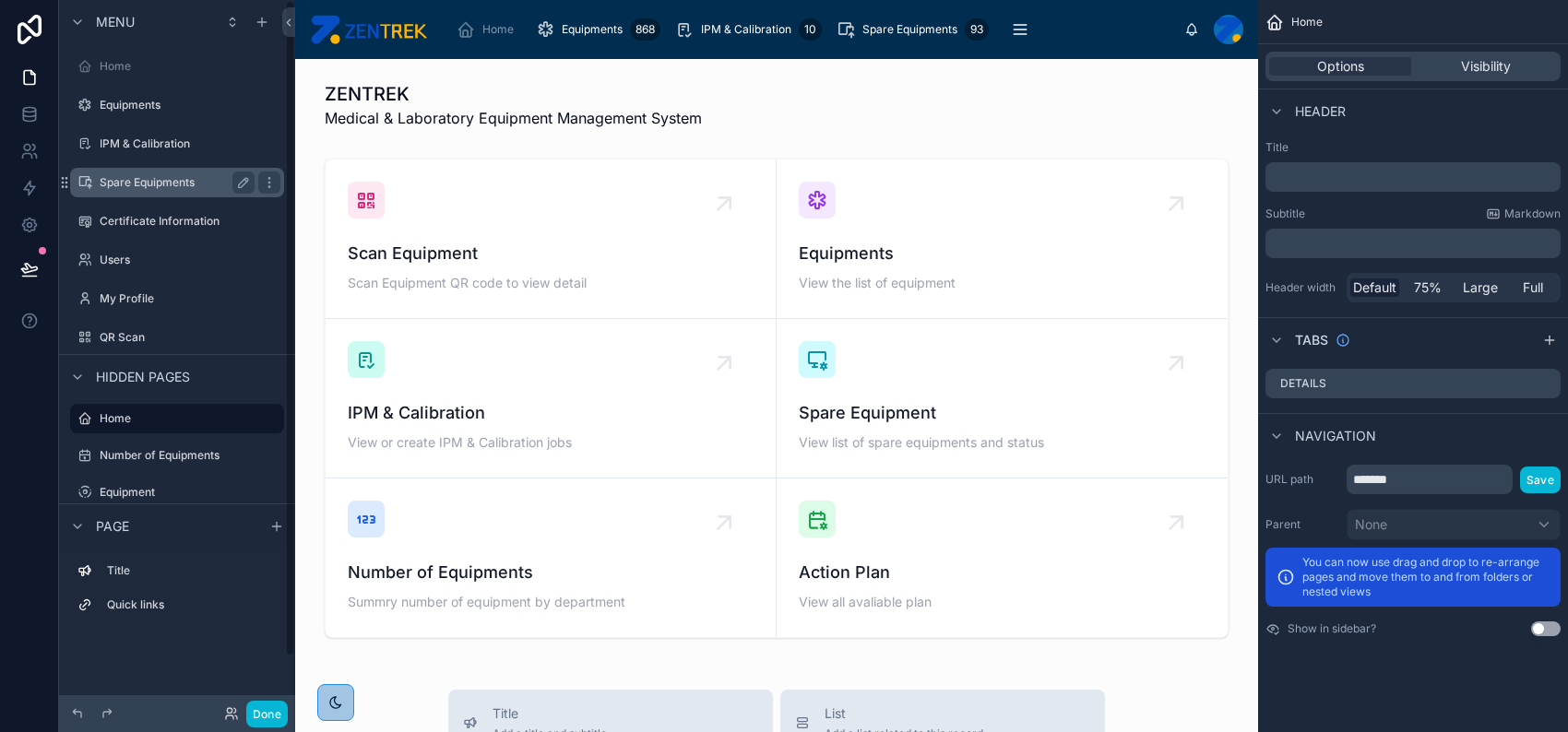
click at [187, 174] on div "Spare Equipments" at bounding box center [177, 182] width 155 height 22
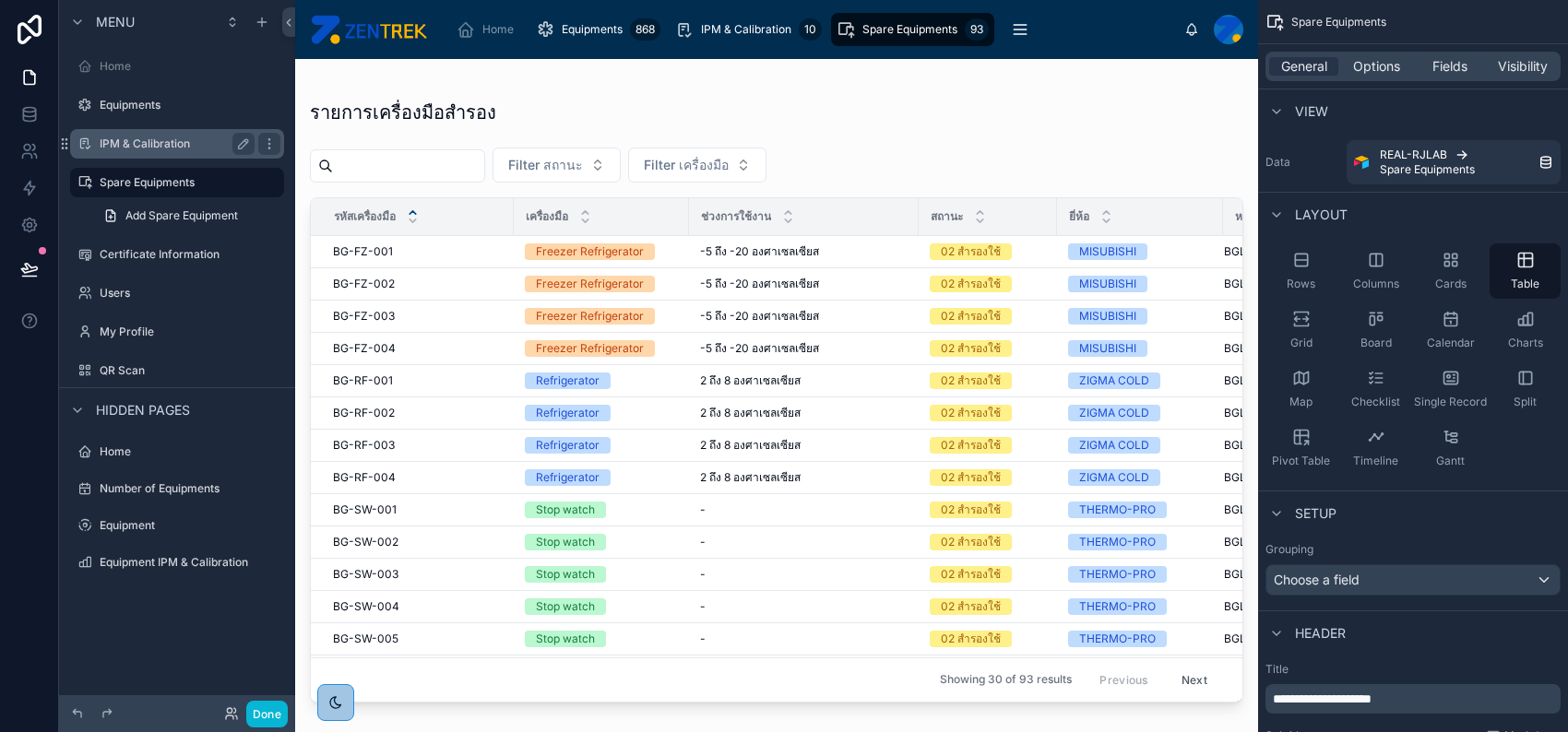
click at [191, 143] on label "IPM & Calibration" at bounding box center [173, 143] width 148 height 14
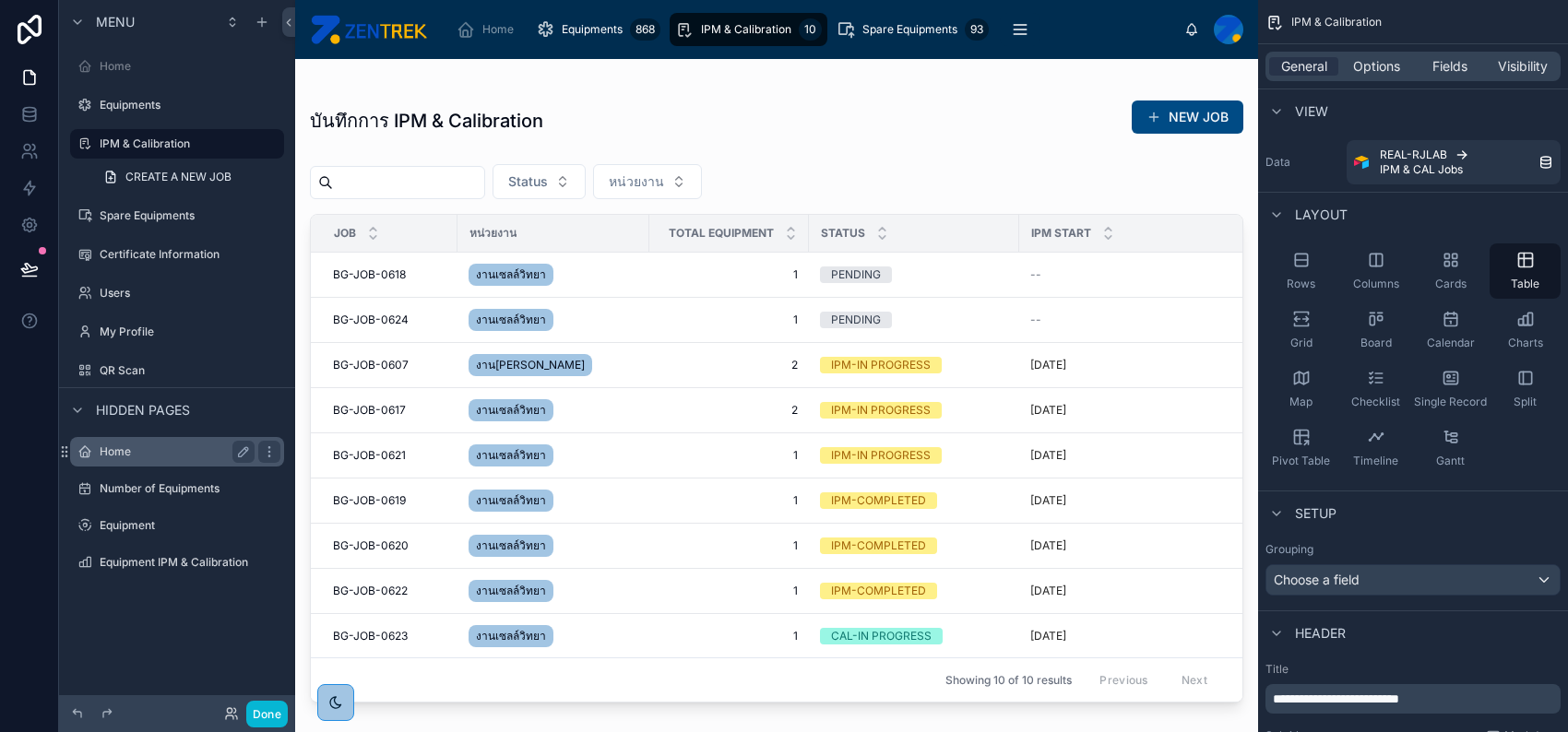
click at [174, 453] on label "Home" at bounding box center [173, 451] width 148 height 14
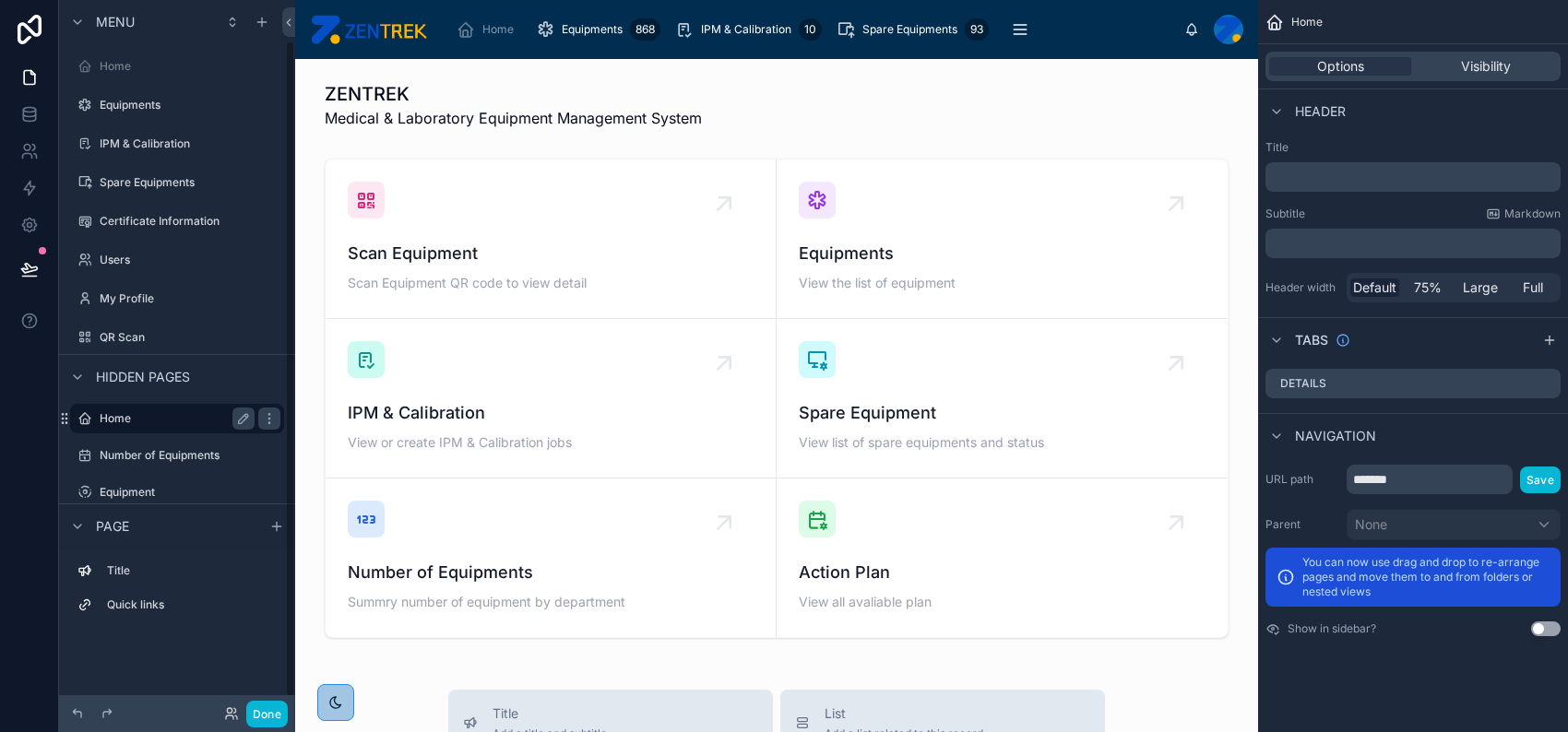
scroll to position [44, 0]
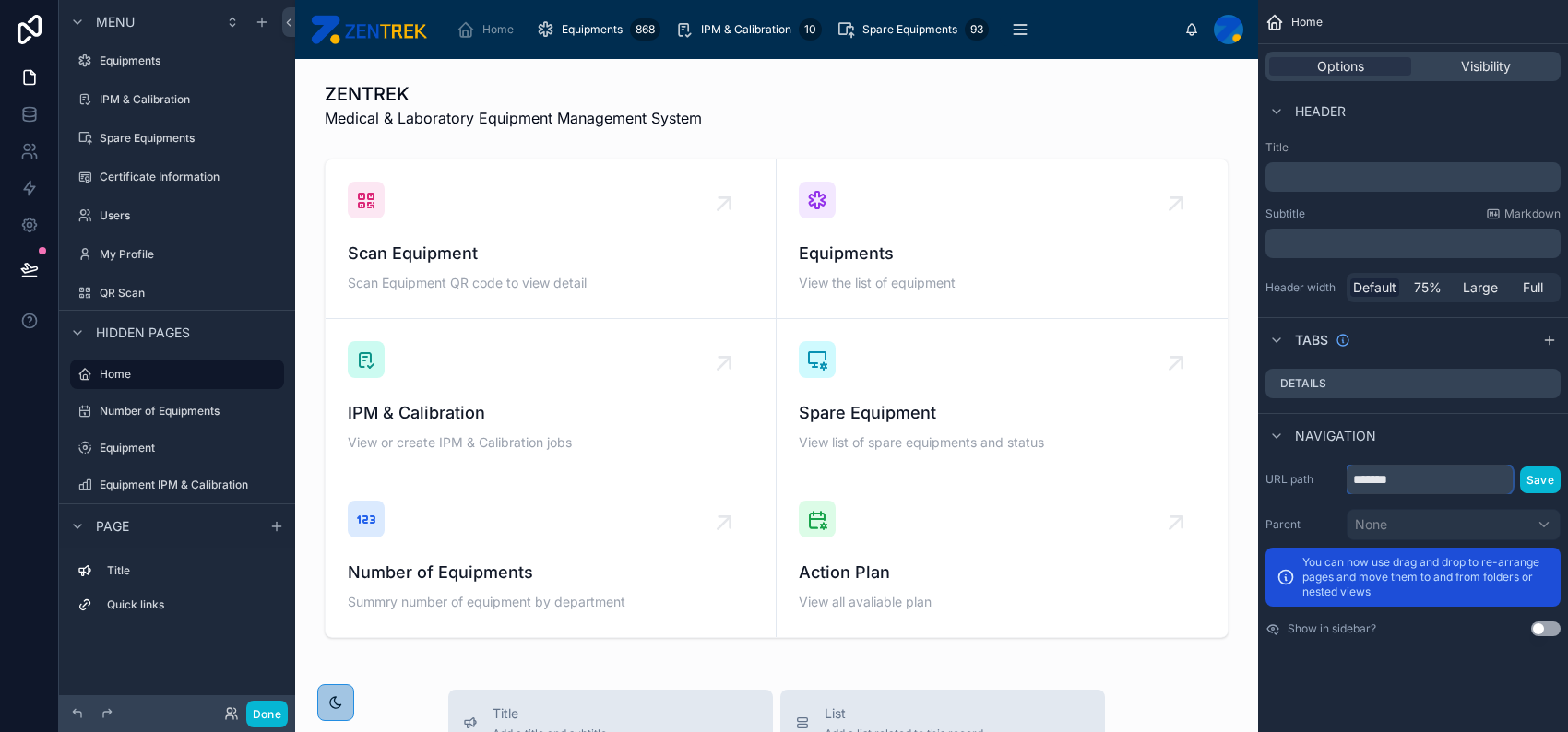
click at [1413, 481] on input "*******" at bounding box center [1429, 479] width 166 height 30
click at [243, 370] on icon "scrollable content" at bounding box center [244, 374] width 10 height 10
click at [188, 373] on input "****" at bounding box center [162, 374] width 125 height 22
click at [104, 373] on input "****" at bounding box center [162, 374] width 125 height 22
type input "********"
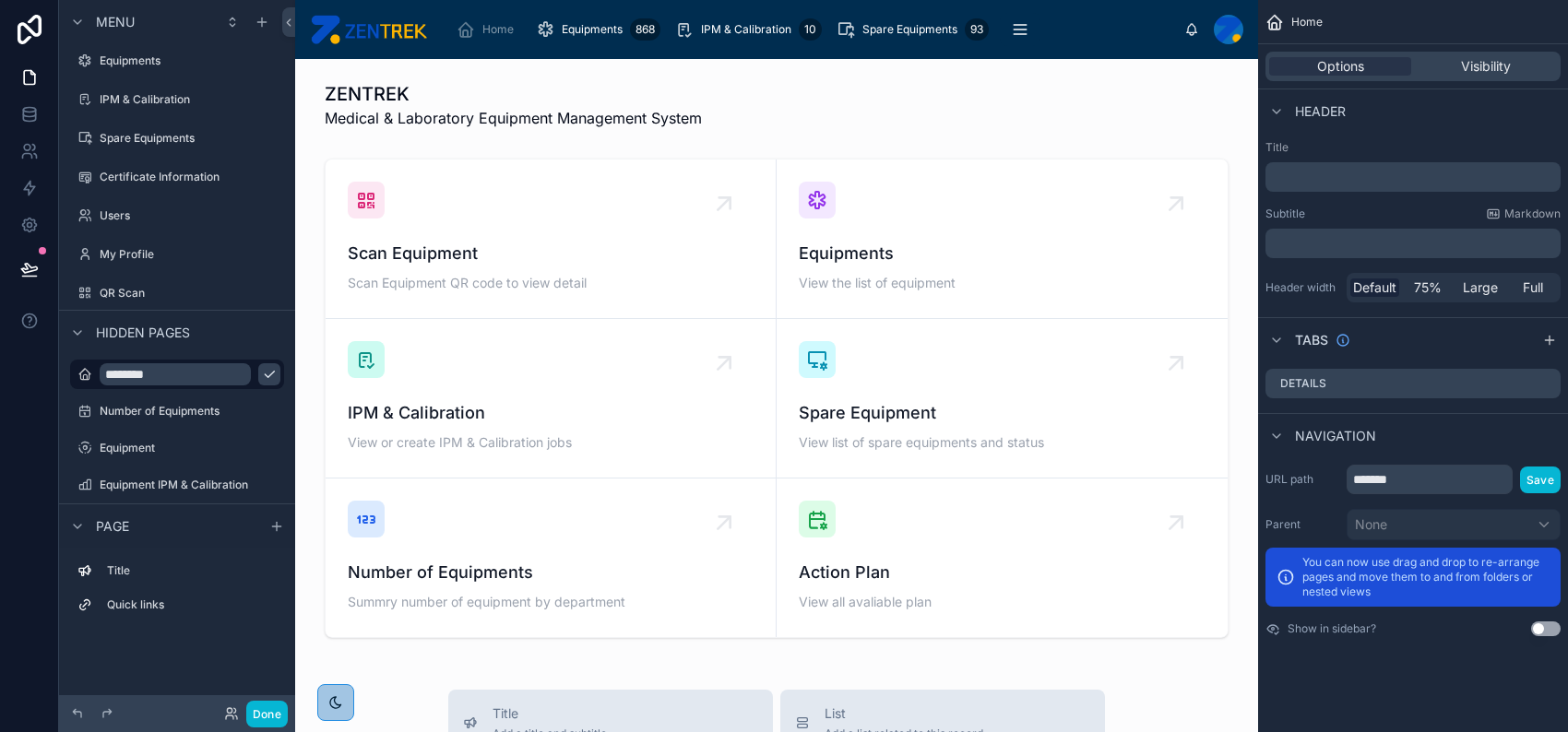
click at [261, 369] on icon "scrollable content" at bounding box center [268, 373] width 14 height 14
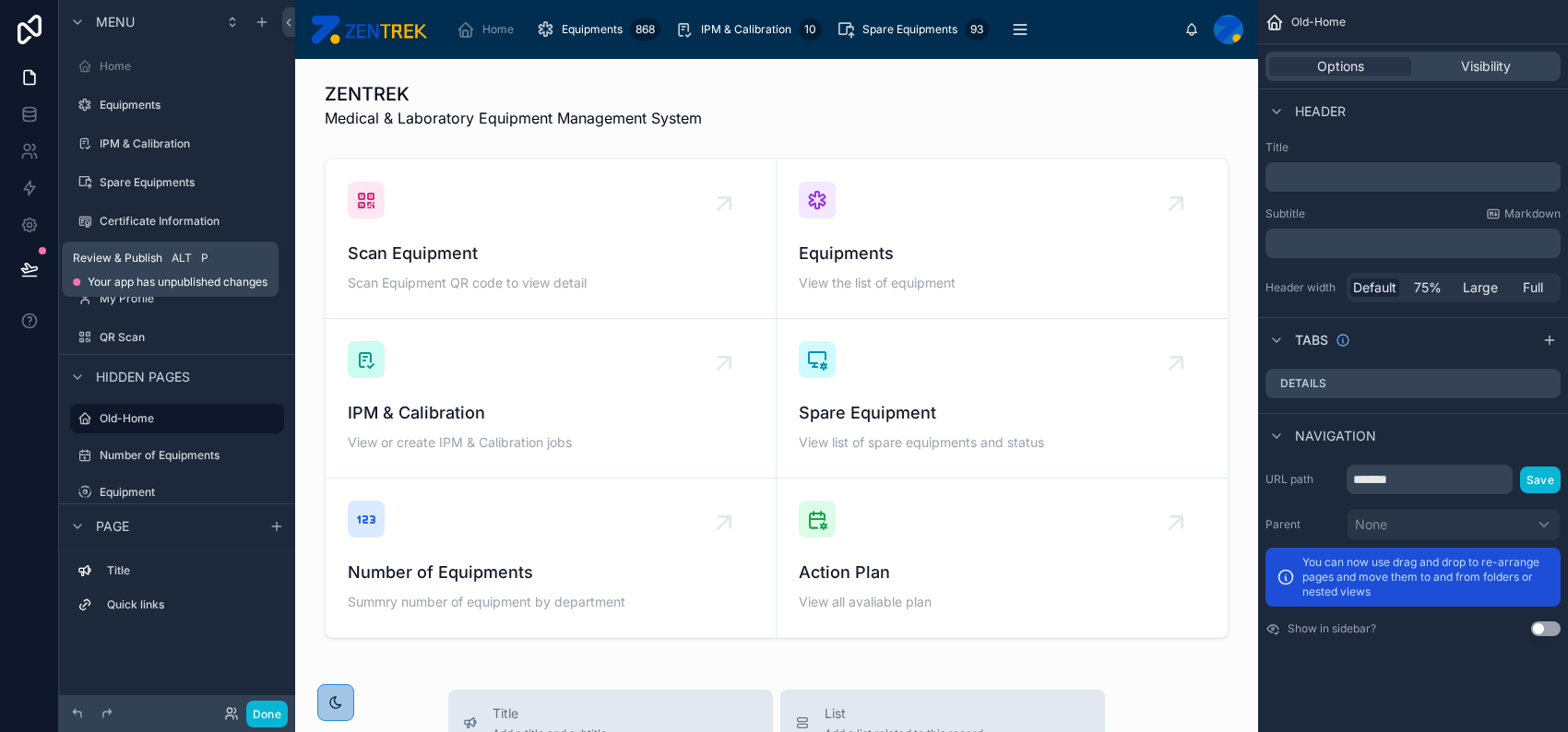
click at [33, 267] on icon at bounding box center [29, 268] width 15 height 10
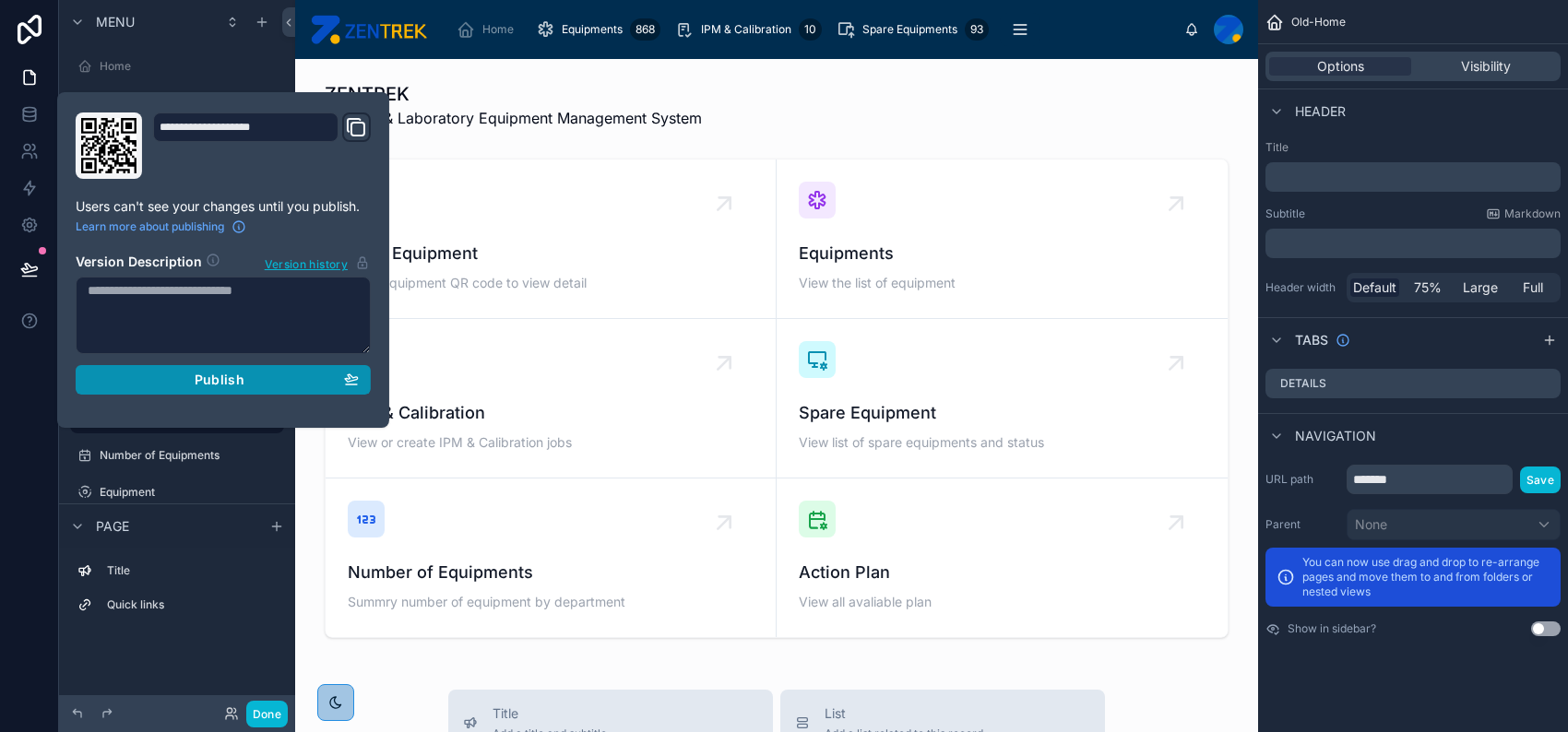
click at [223, 377] on span "Publish" at bounding box center [220, 379] width 50 height 16
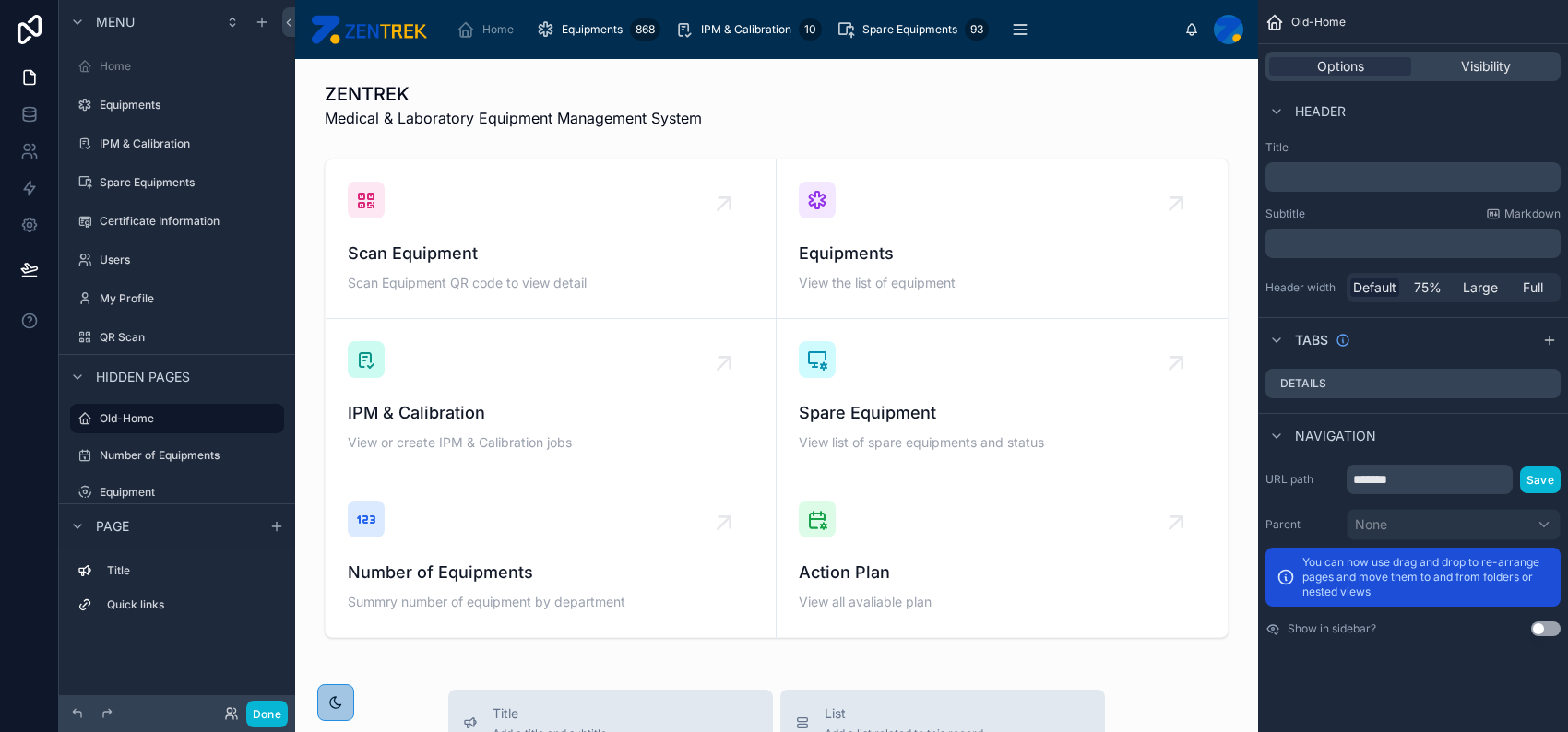
click at [185, 150] on label "IPM & Calibration" at bounding box center [173, 143] width 148 height 14
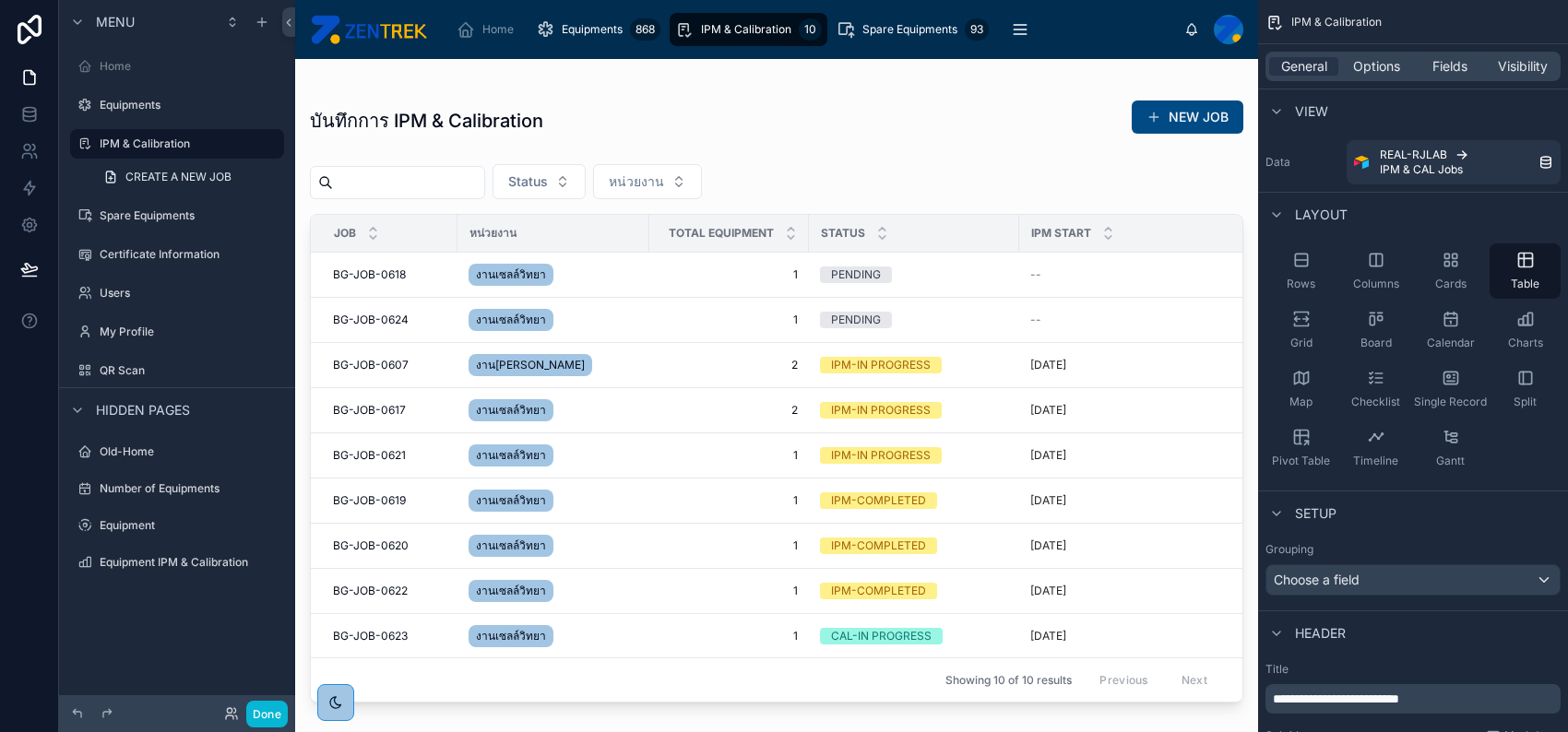
click at [1152, 119] on div at bounding box center [777, 384] width 963 height 651
click at [1158, 115] on span at bounding box center [1153, 117] width 14 height 14
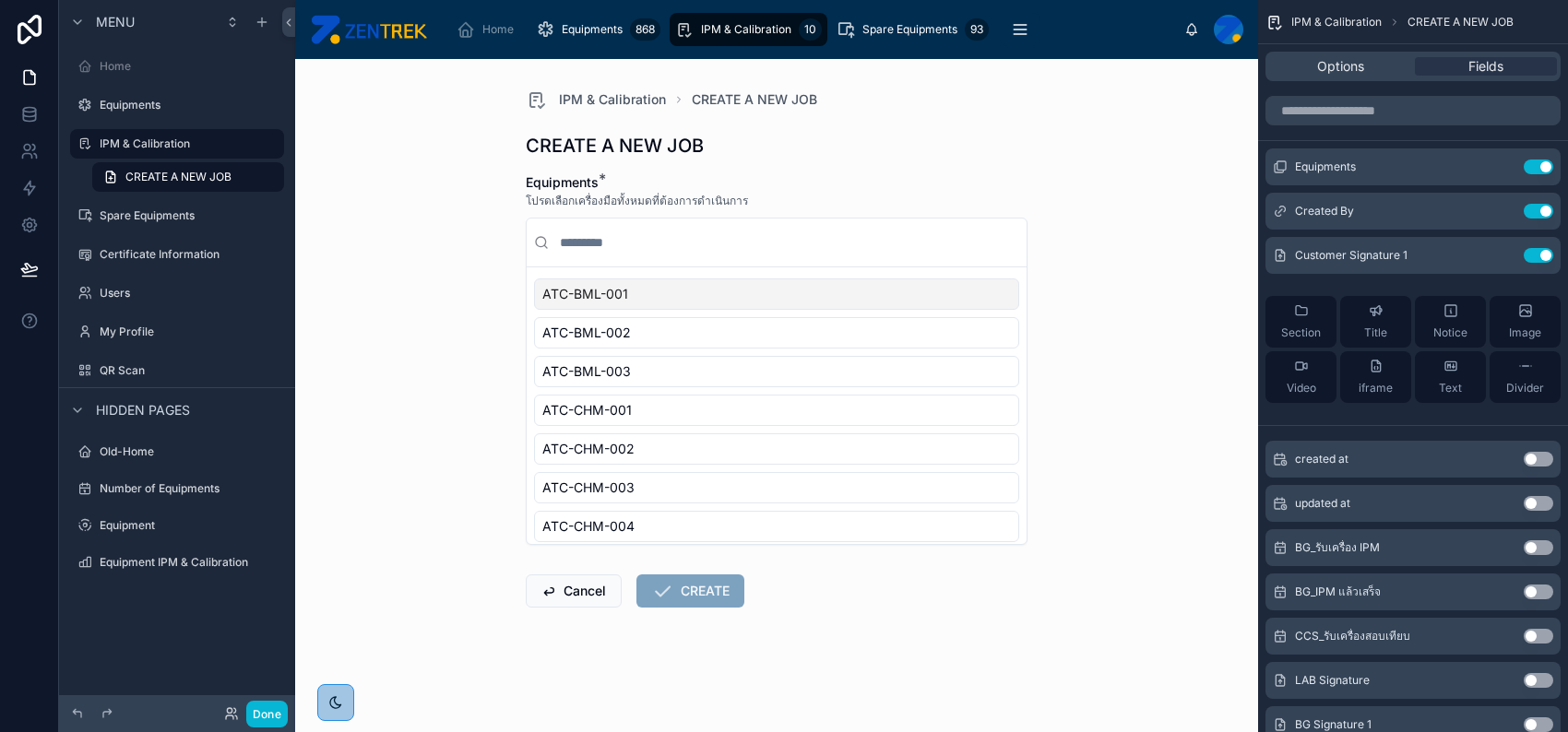
click at [1157, 142] on div "IPM & Calibration CREATE A NEW JOB CREATE A NEW JOB Equipments * โปรดเลือกเครื่…" at bounding box center [777, 395] width 963 height 673
click at [1315, 115] on input "scrollable content" at bounding box center [1413, 110] width 295 height 30
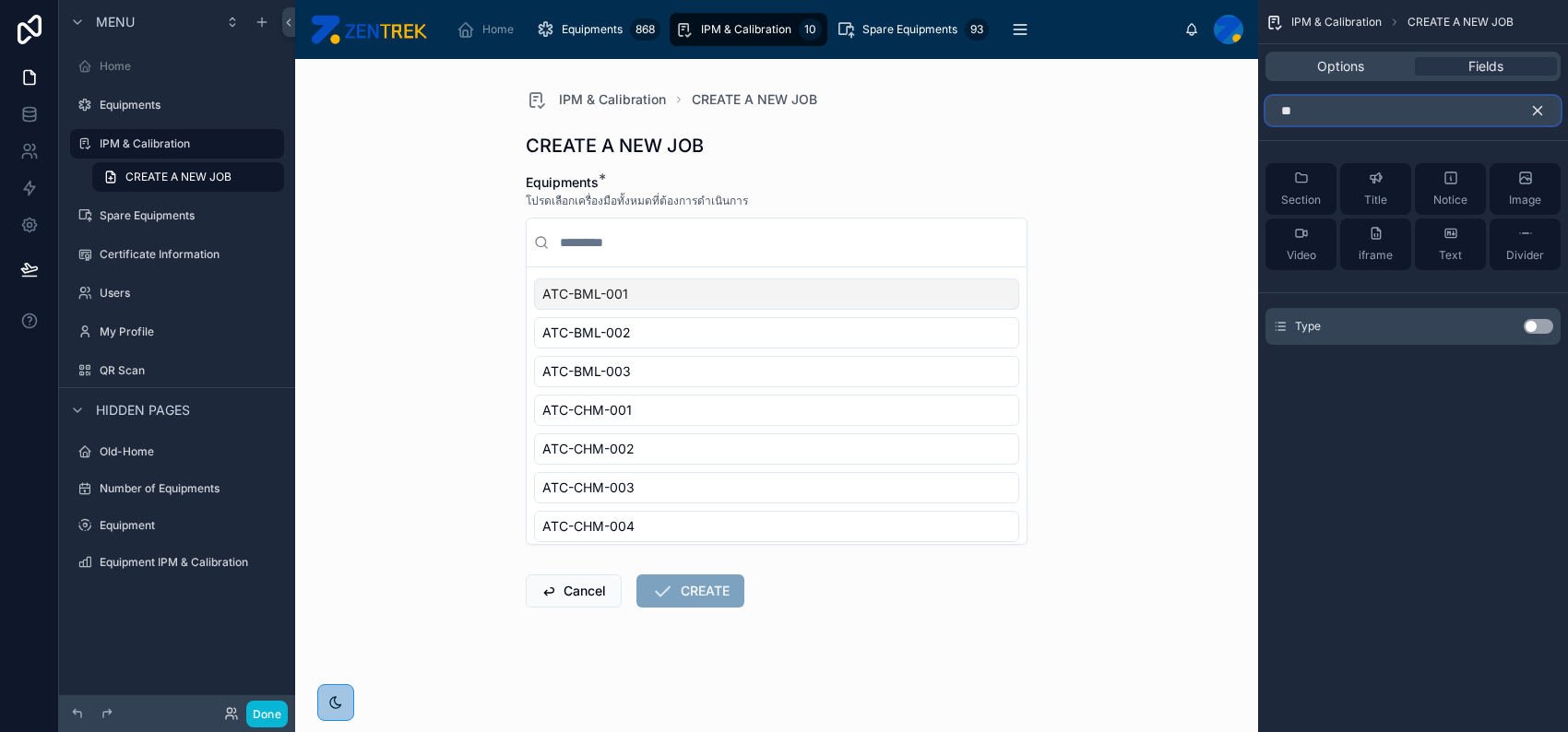
type input "**"
click at [1532, 327] on button "Use setting" at bounding box center [1538, 326] width 30 height 14
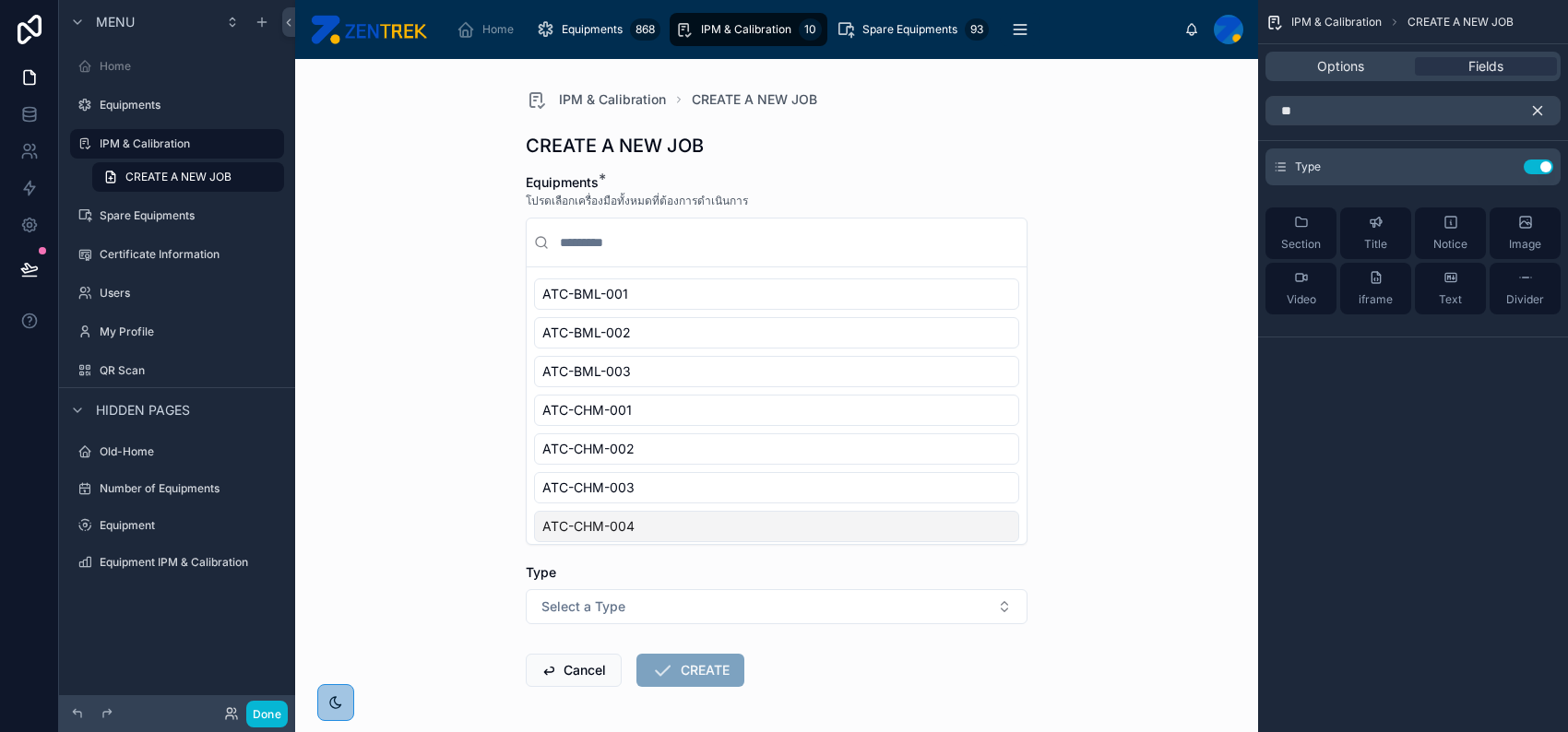
scroll to position [122, 0]
click at [1499, 167] on icon "scrollable content" at bounding box center [1503, 165] width 8 height 8
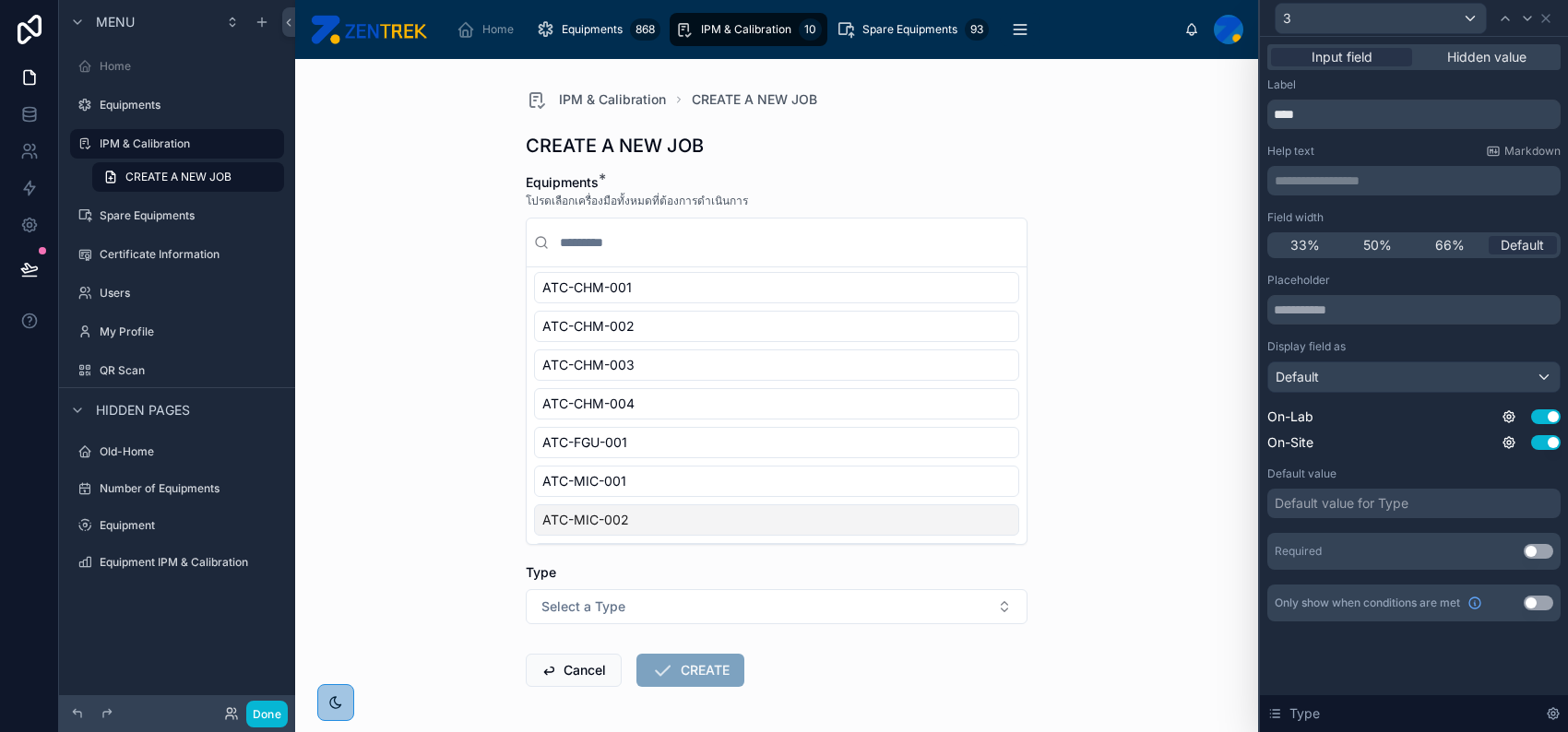
click at [1532, 549] on button "Use setting" at bounding box center [1538, 551] width 30 height 14
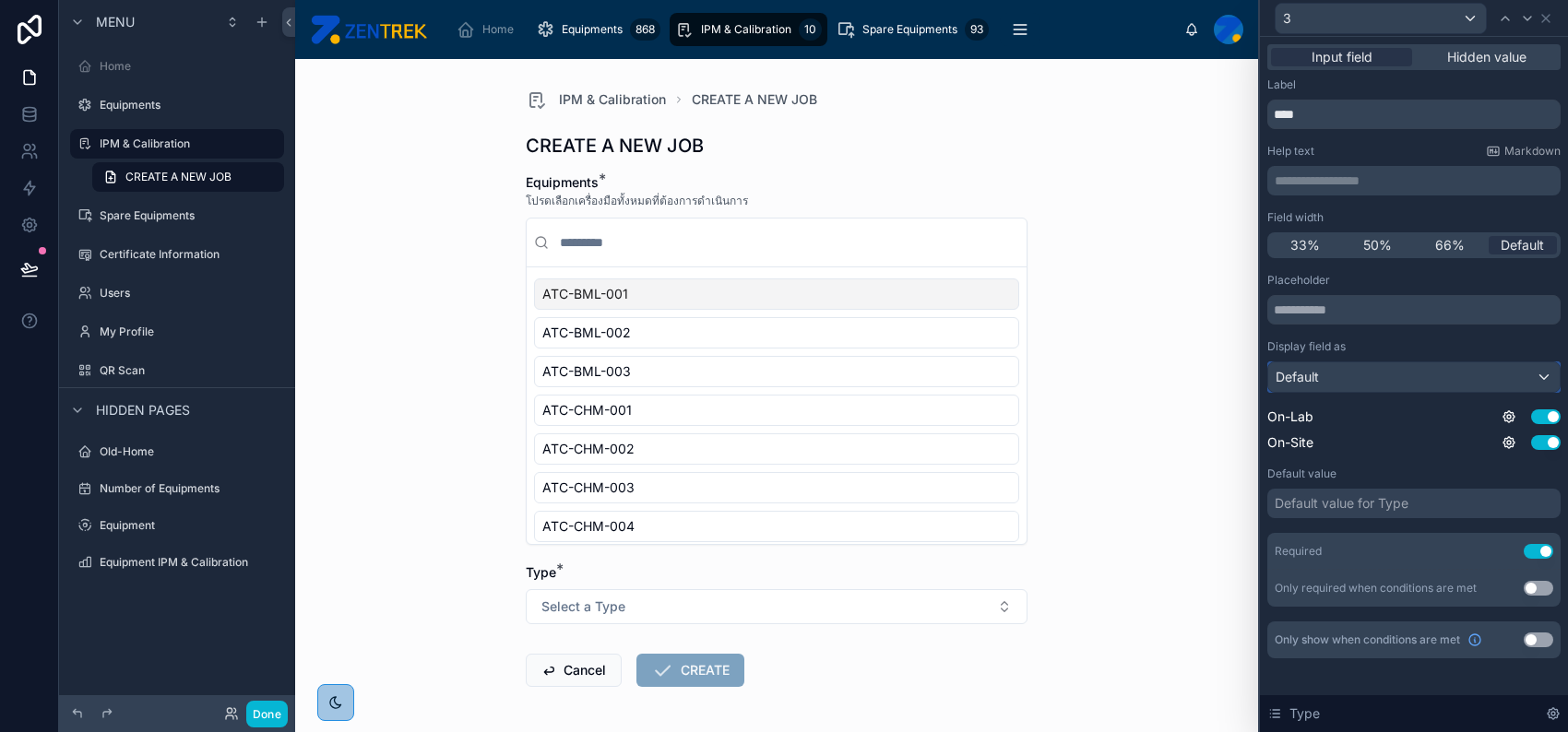
click at [1448, 382] on div "Default" at bounding box center [1414, 377] width 291 height 30
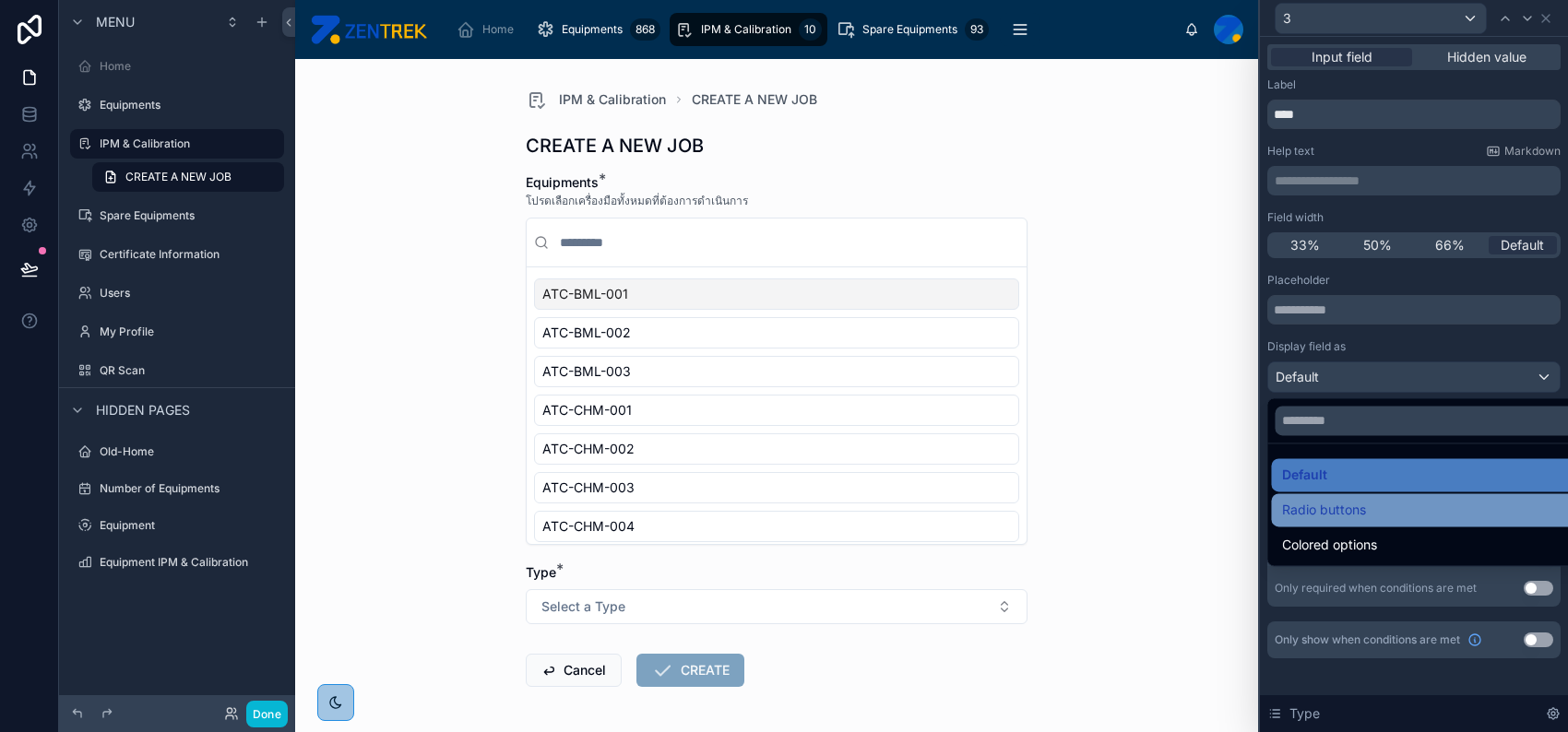
click at [1385, 513] on div "Radio buttons" at bounding box center [1434, 509] width 304 height 22
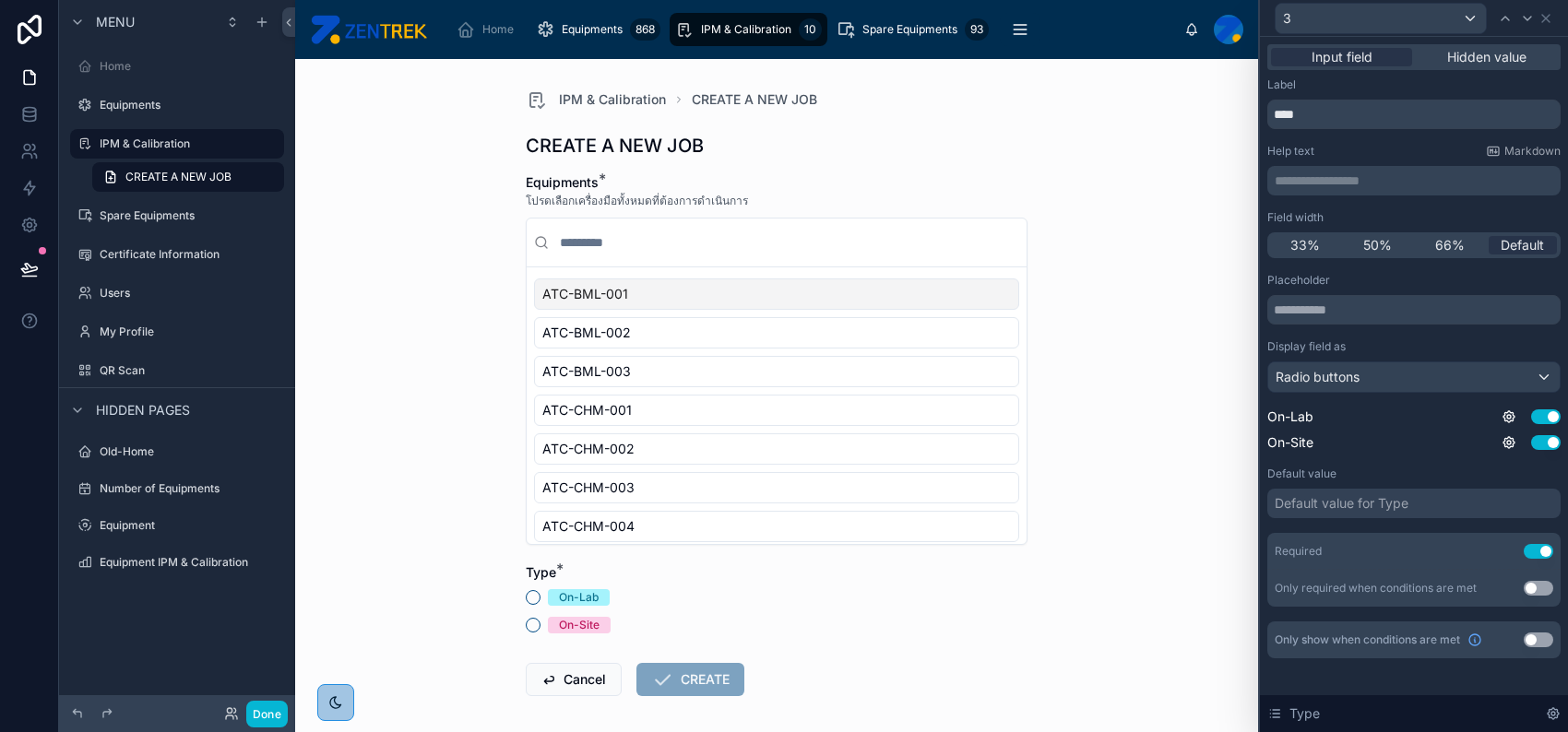
click at [1394, 499] on div "Default value for Type" at bounding box center [1341, 502] width 134 height 18
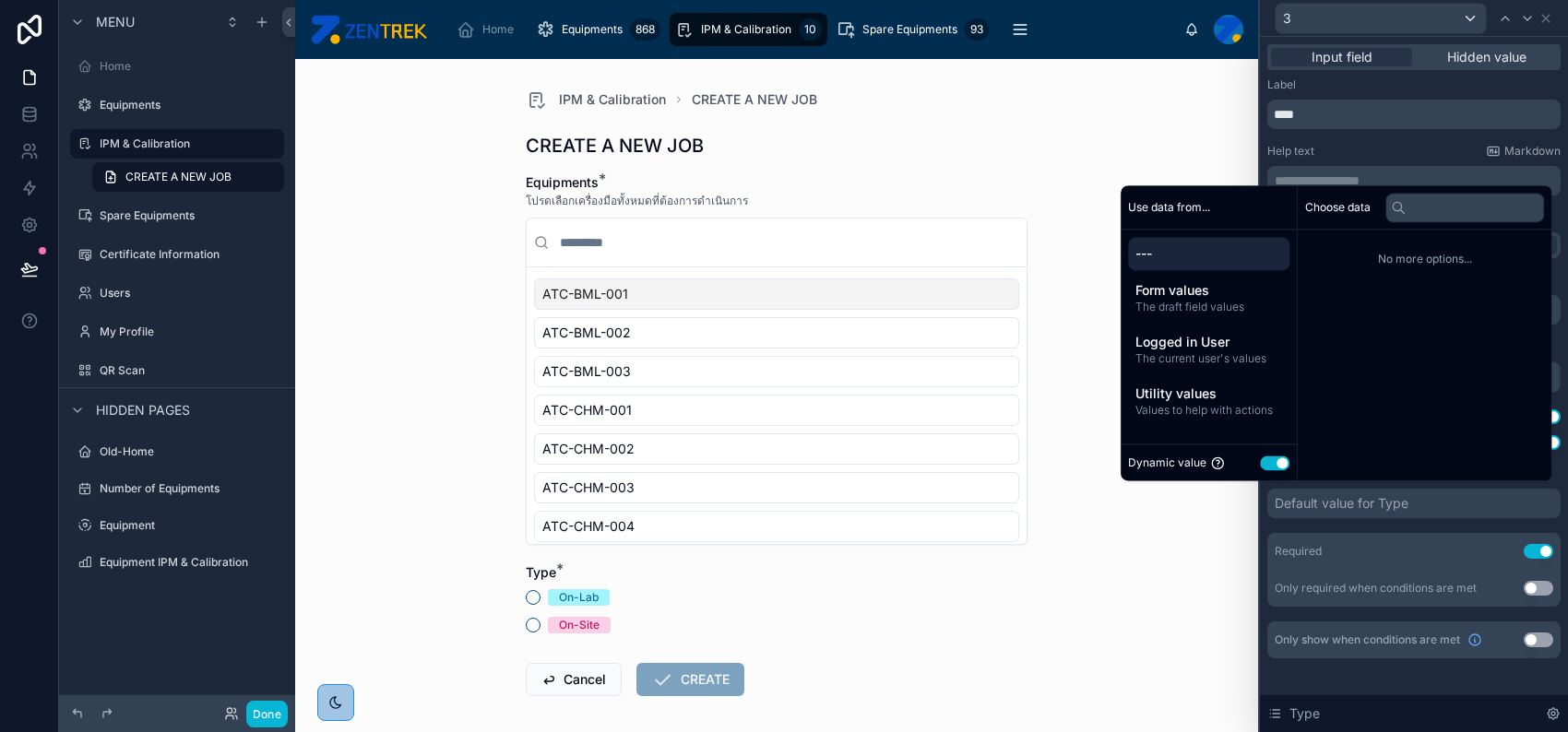
click at [1265, 465] on button "Use setting" at bounding box center [1275, 462] width 30 height 14
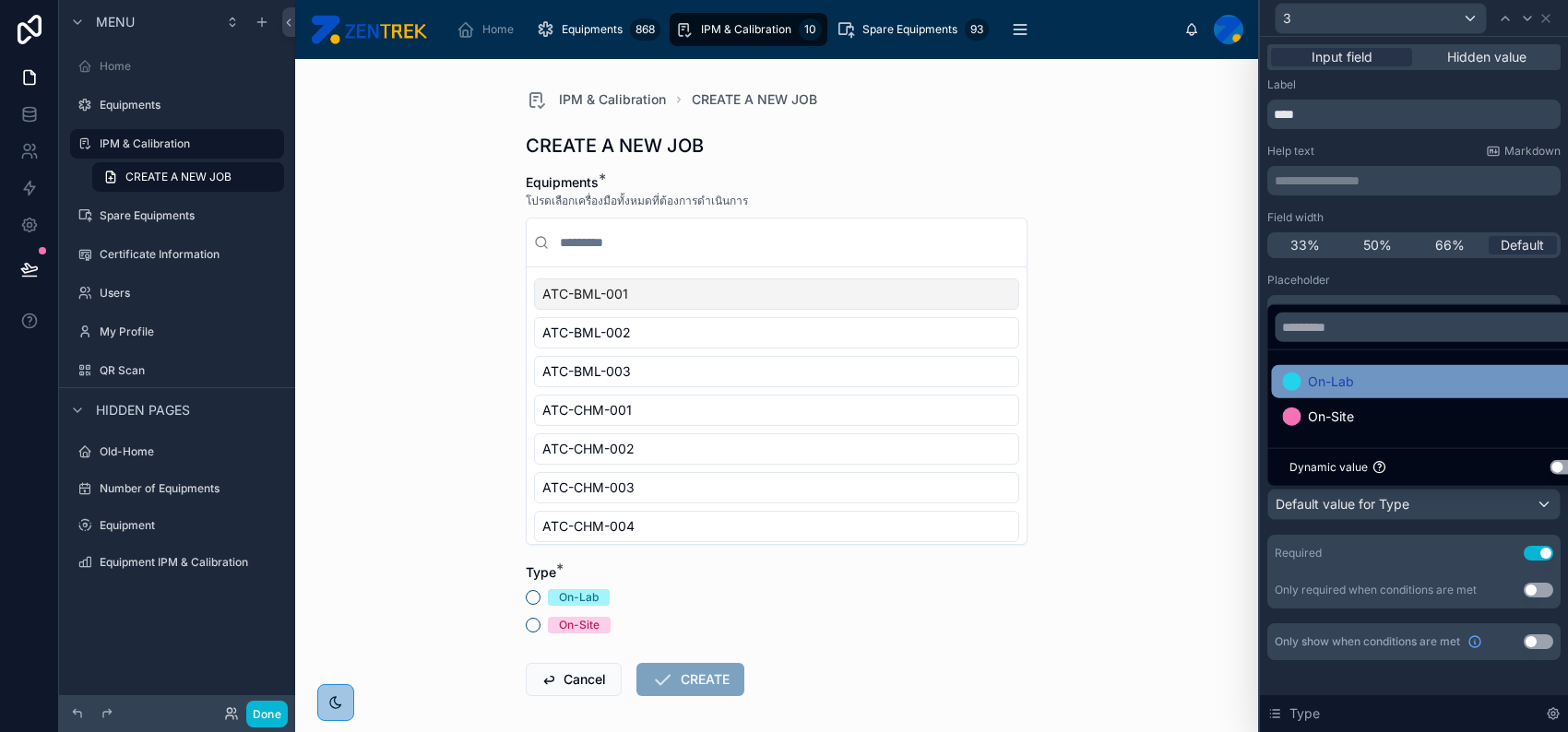
click at [1322, 387] on span "On-Lab" at bounding box center [1331, 381] width 46 height 22
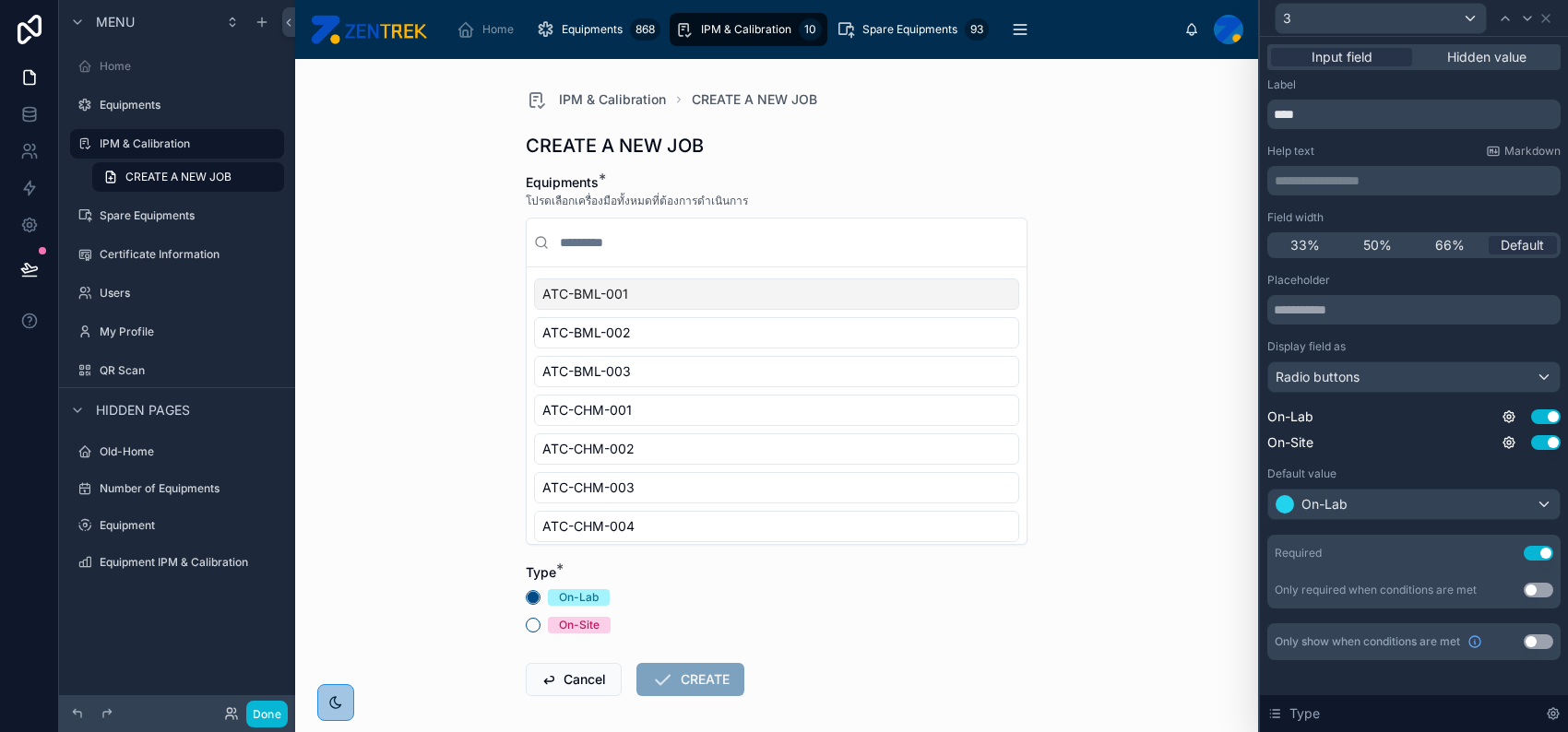
click at [1188, 314] on div "IPM & Calibration CREATE A NEW JOB CREATE A NEW JOB Equipments * โปรดเลือกเครื่…" at bounding box center [777, 395] width 963 height 673
click at [1430, 121] on input "****" at bounding box center [1414, 114] width 293 height 30
click at [1157, 193] on div "IPM & Calibration CREATE A NEW JOB CREATE A NEW JOB Equipments * โปรดเลือกเครื่…" at bounding box center [777, 395] width 963 height 673
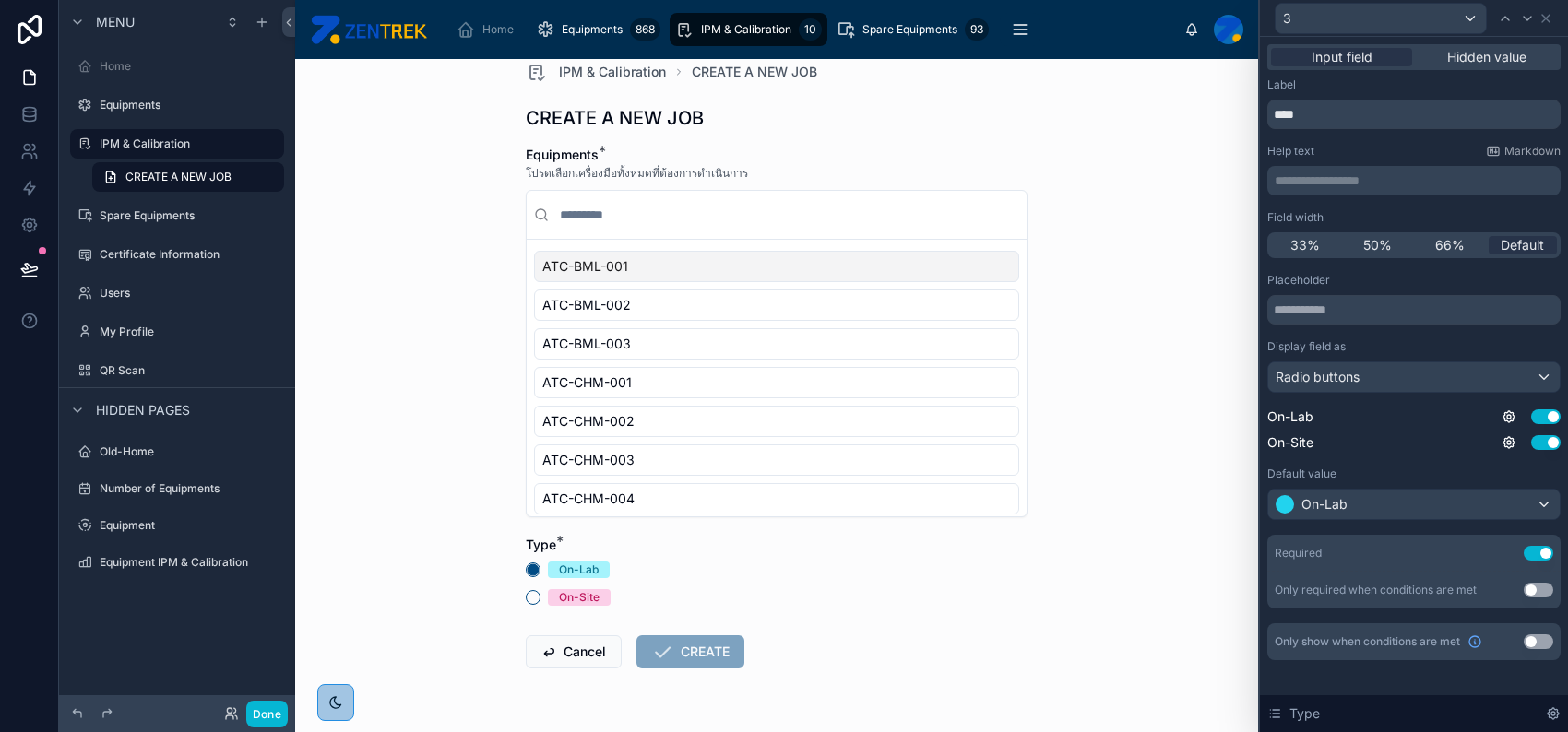
scroll to position [0, 0]
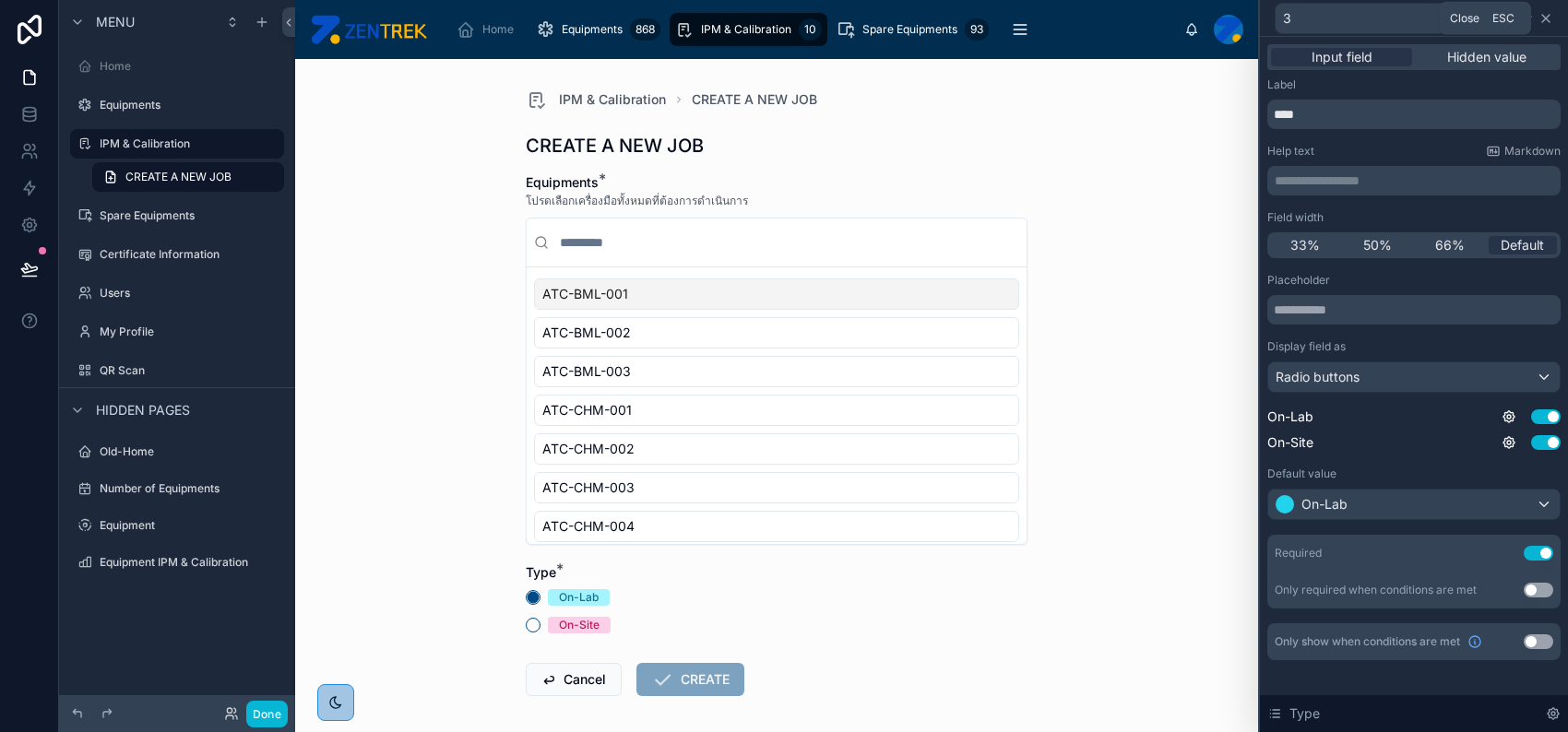
click at [1542, 13] on icon at bounding box center [1545, 17] width 14 height 14
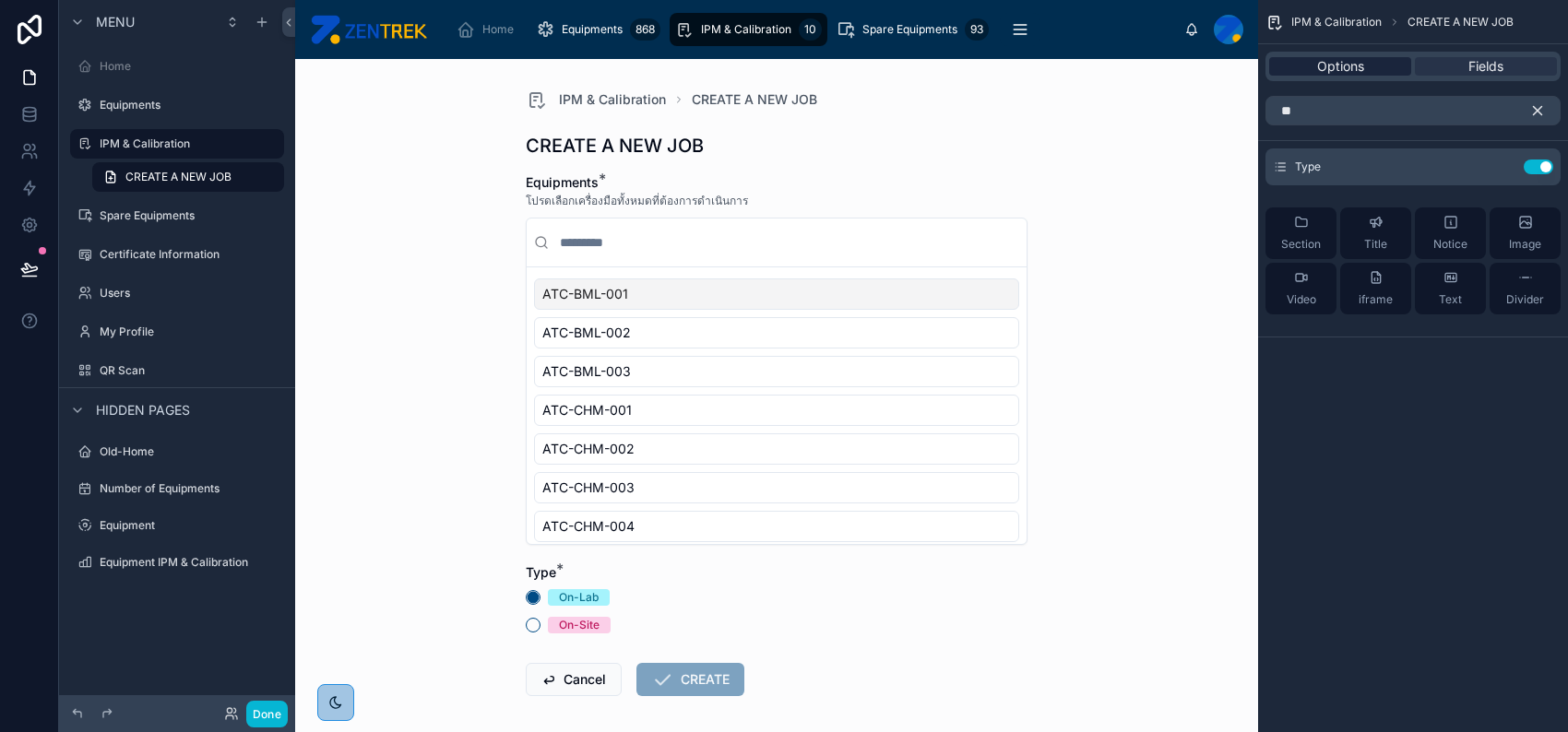
click at [1326, 71] on span "Options" at bounding box center [1340, 66] width 47 height 18
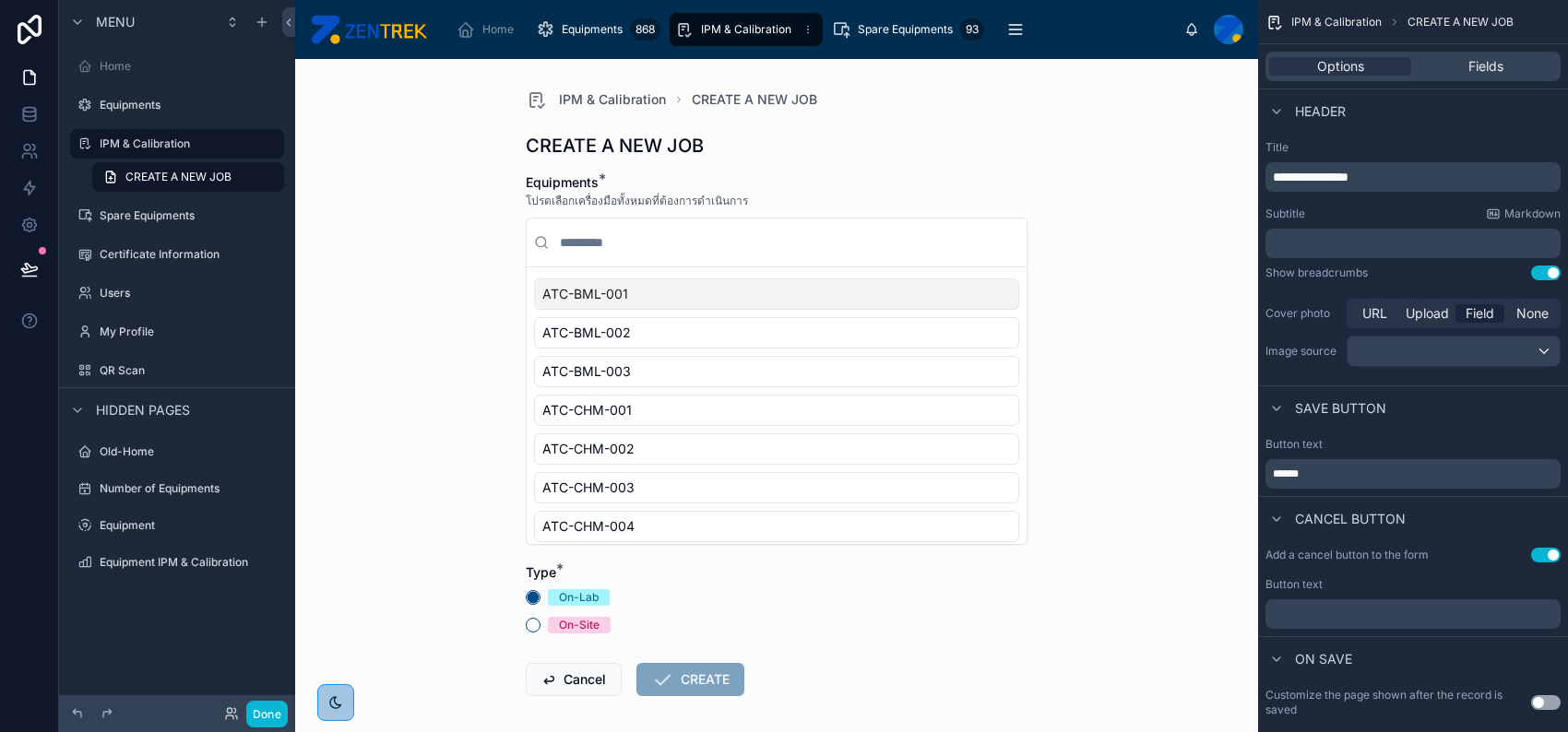
click at [717, 38] on div "IPM & Calibration 10" at bounding box center [746, 29] width 142 height 30
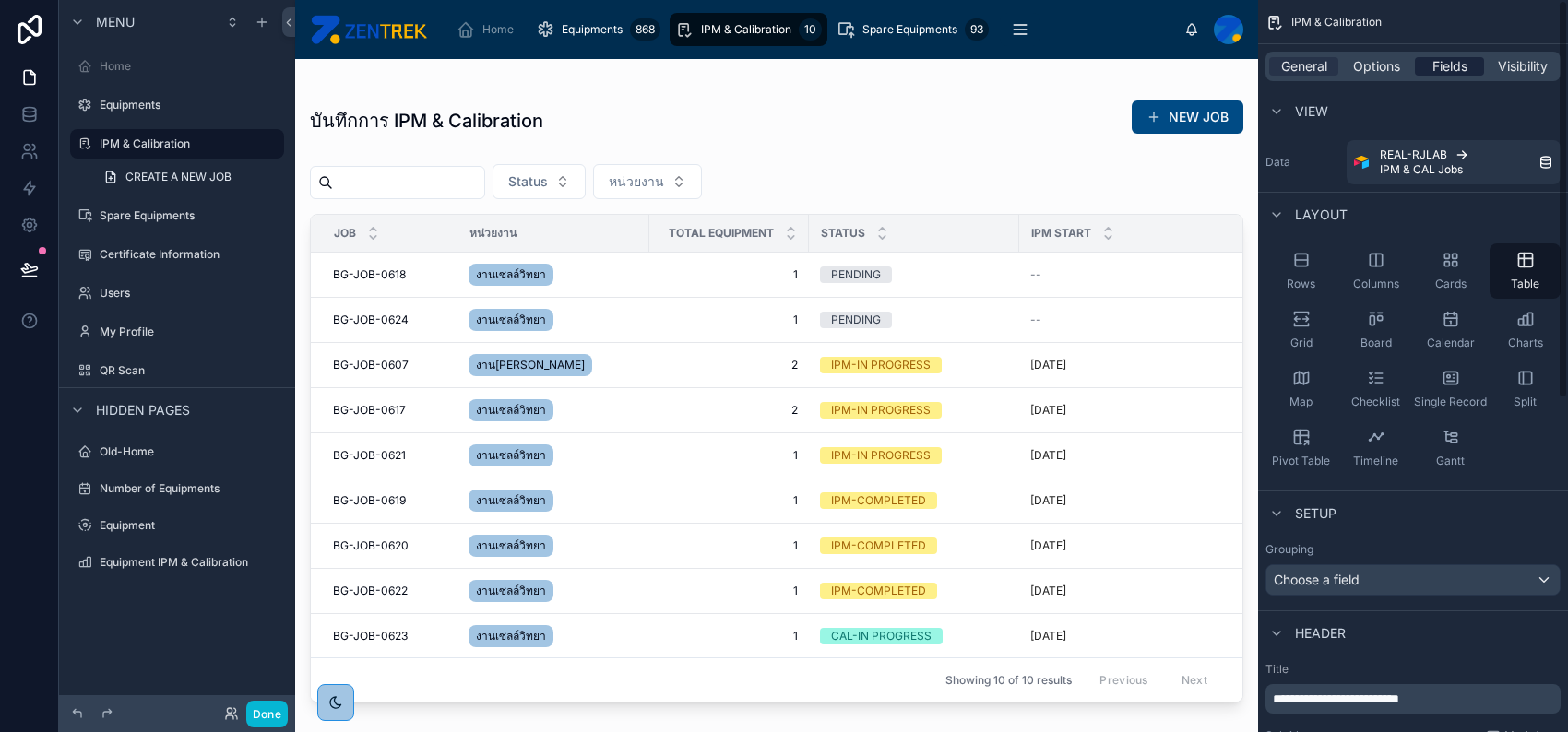
click at [1450, 71] on span "Fields" at bounding box center [1449, 66] width 35 height 18
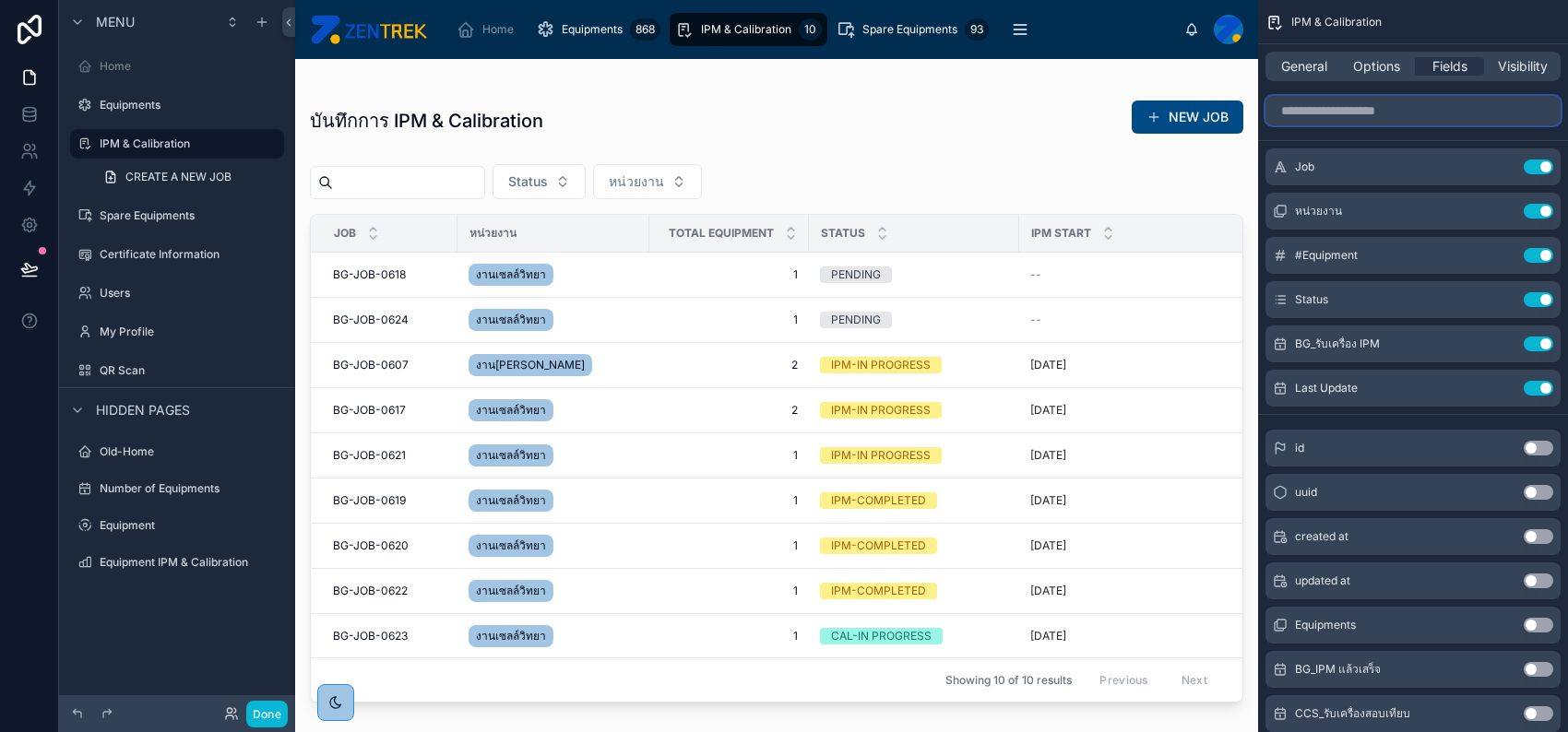
click at [1426, 119] on input "scrollable content" at bounding box center [1413, 110] width 295 height 30
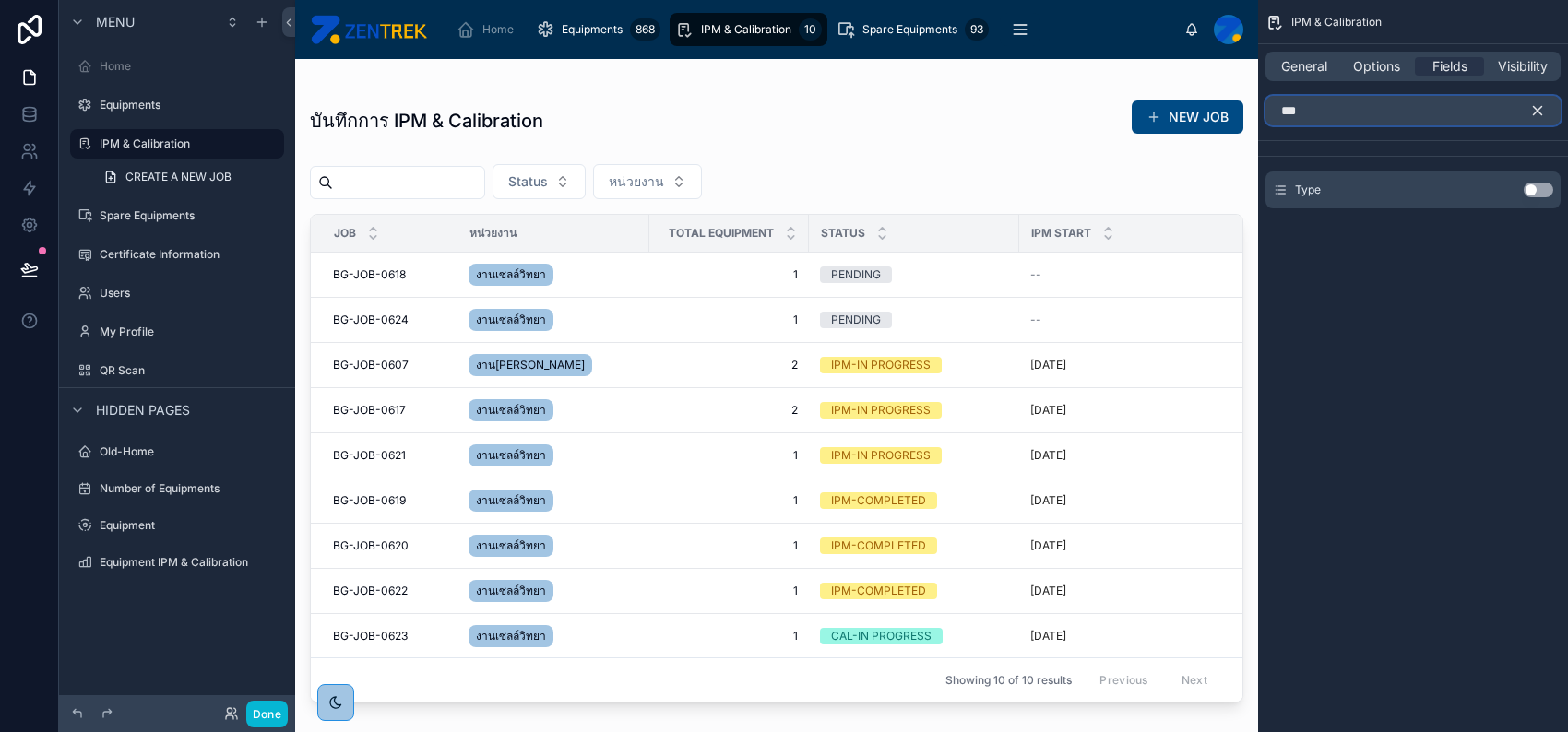
type input "***"
click at [1539, 186] on button "Use setting" at bounding box center [1538, 189] width 30 height 14
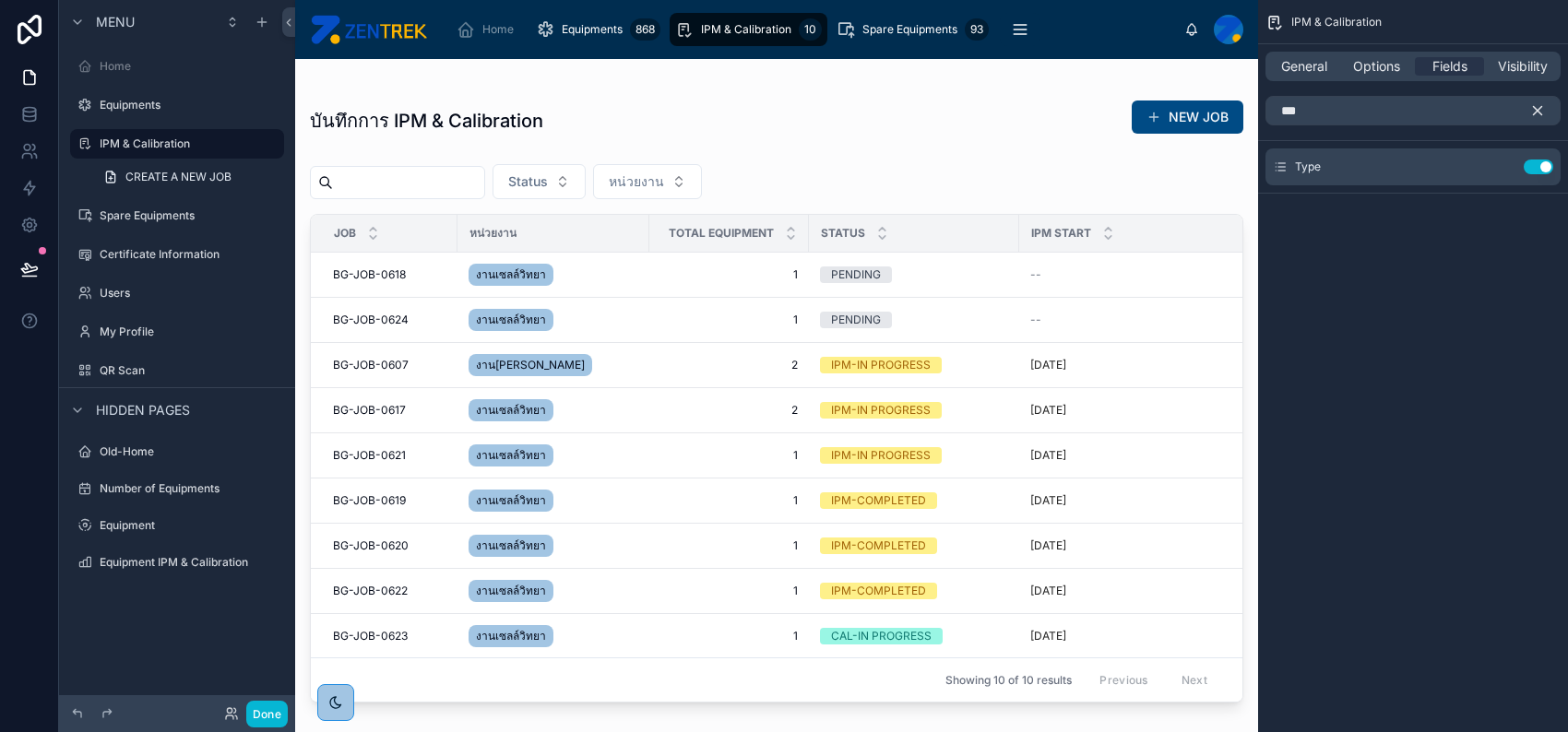
click at [1537, 115] on icon "scrollable content" at bounding box center [1537, 110] width 16 height 16
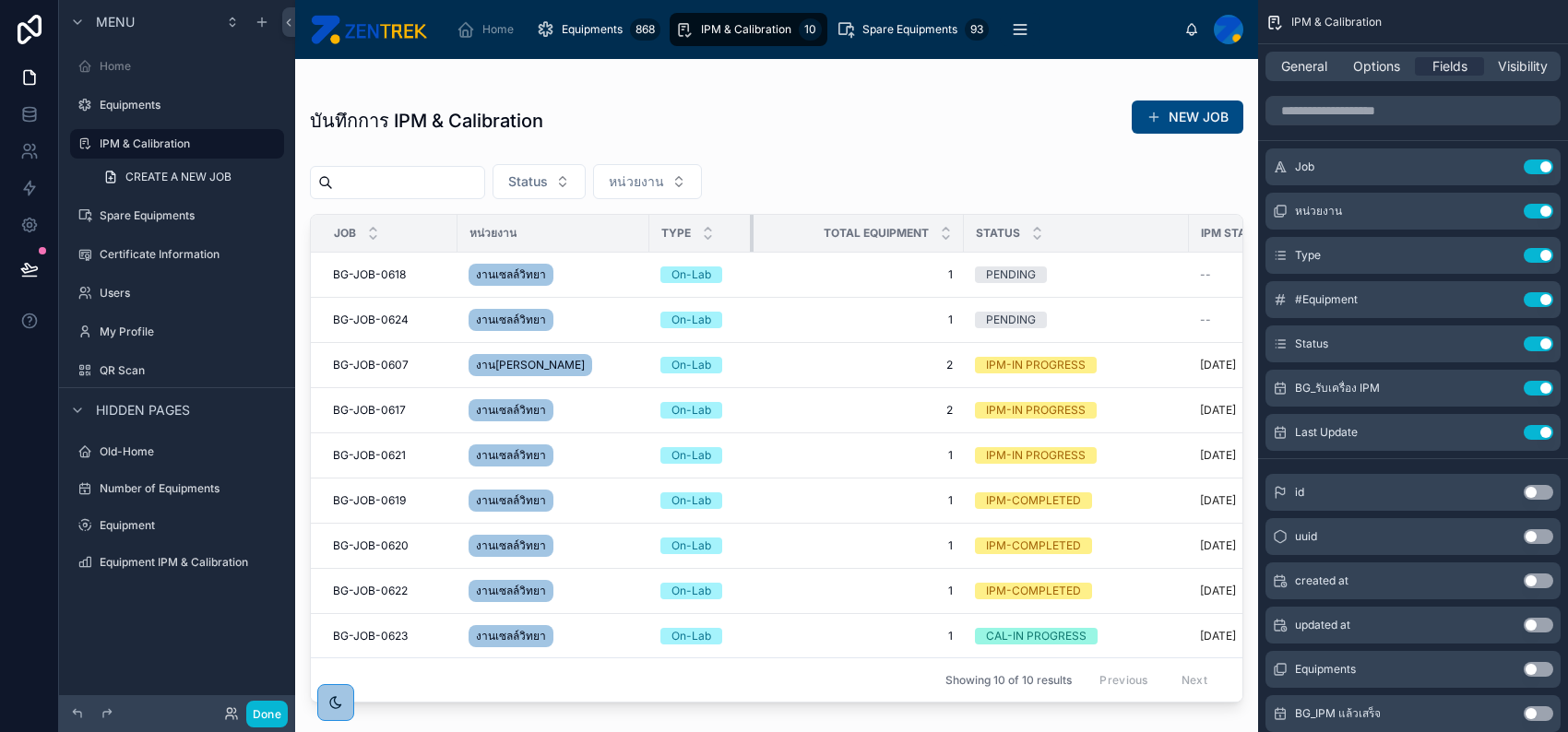
drag, startPoint x: 807, startPoint y: 229, endPoint x: 752, endPoint y: 230, distance: 55.0
click at [752, 230] on div at bounding box center [754, 233] width 8 height 37
click at [958, 230] on div "Total Equipment" at bounding box center [859, 233] width 208 height 35
click at [964, 230] on th "Status" at bounding box center [1076, 233] width 225 height 38
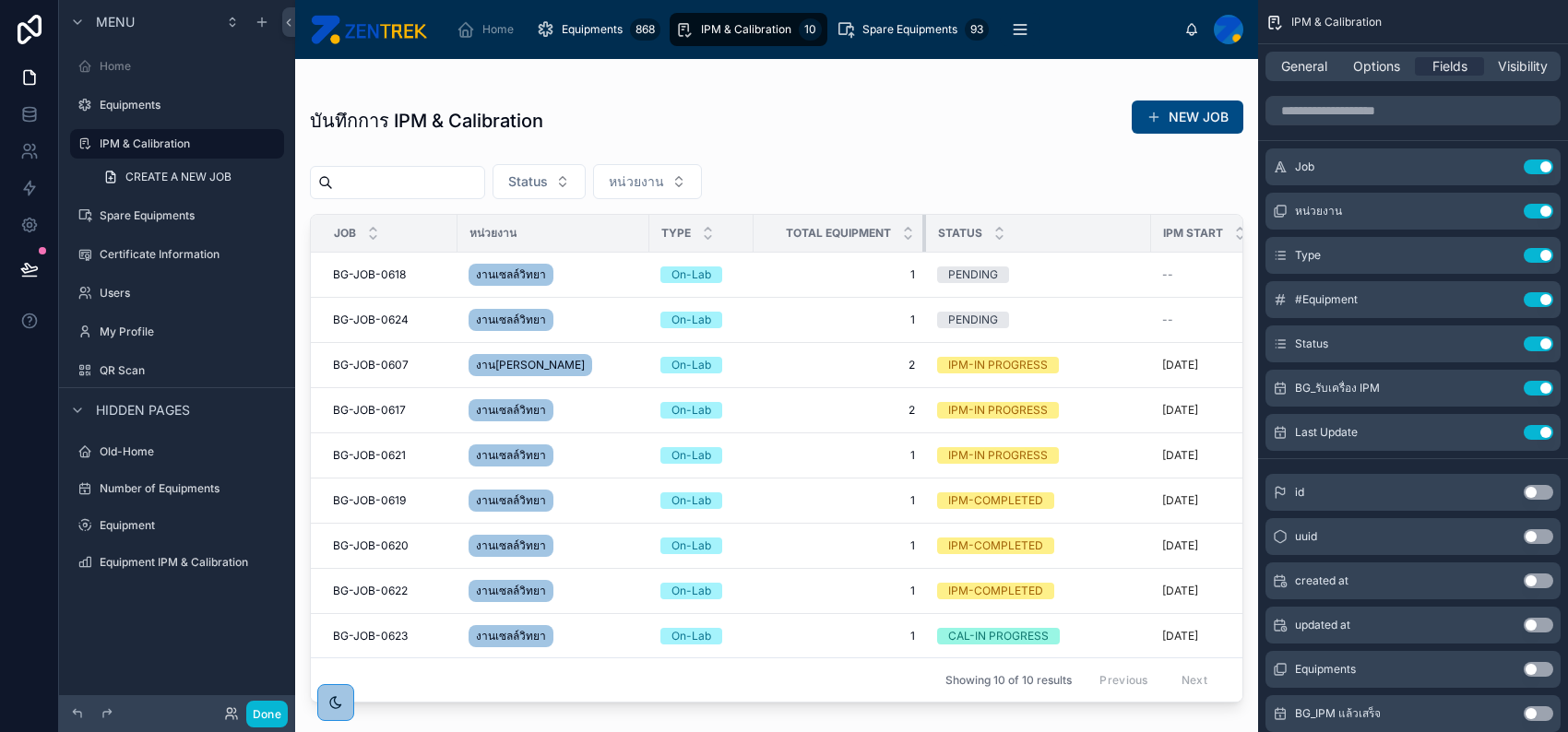
drag, startPoint x: 961, startPoint y: 230, endPoint x: 923, endPoint y: 233, distance: 38.1
click at [923, 233] on div at bounding box center [926, 233] width 8 height 37
click at [273, 713] on button "Done" at bounding box center [266, 714] width 41 height 27
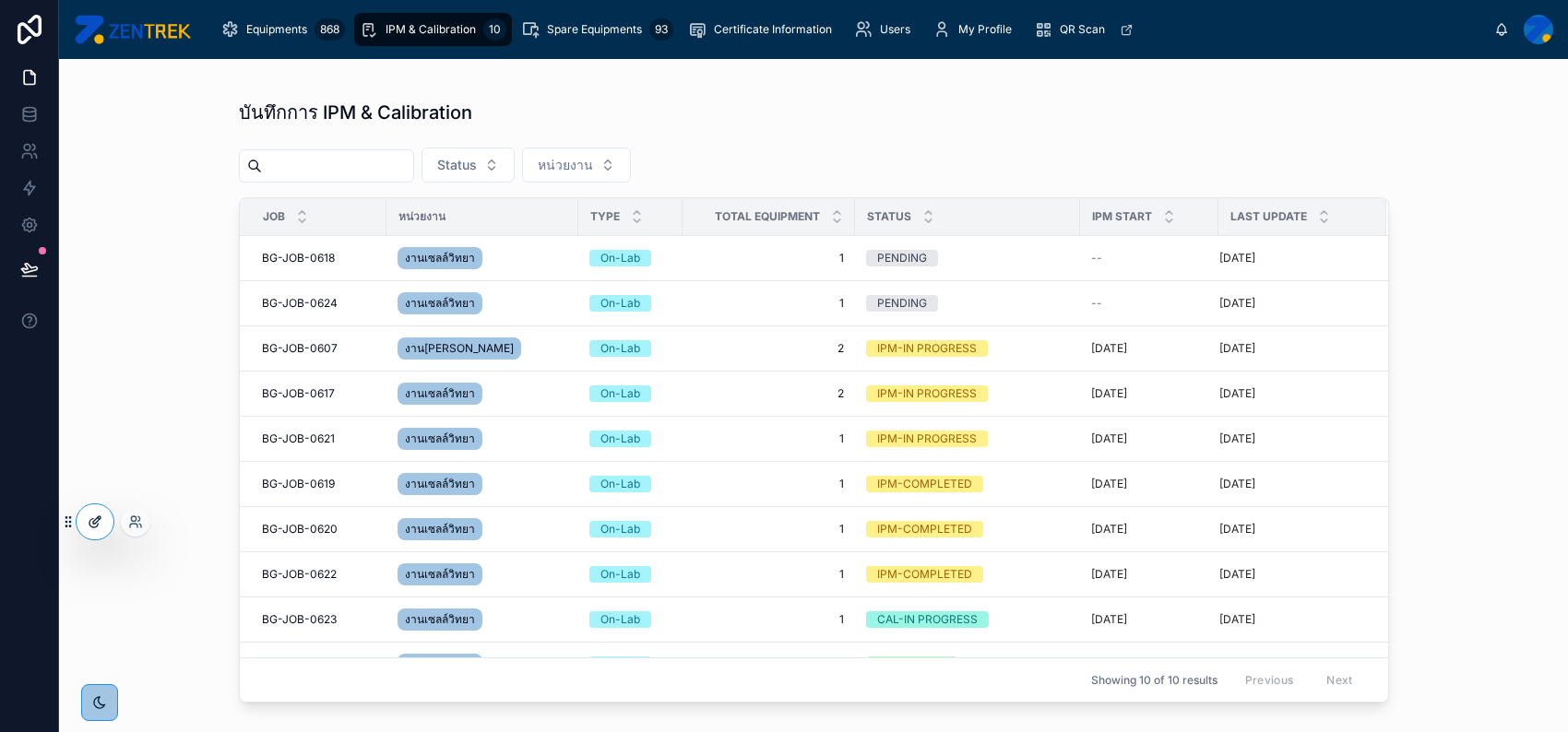
click at [89, 517] on icon at bounding box center [95, 521] width 14 height 14
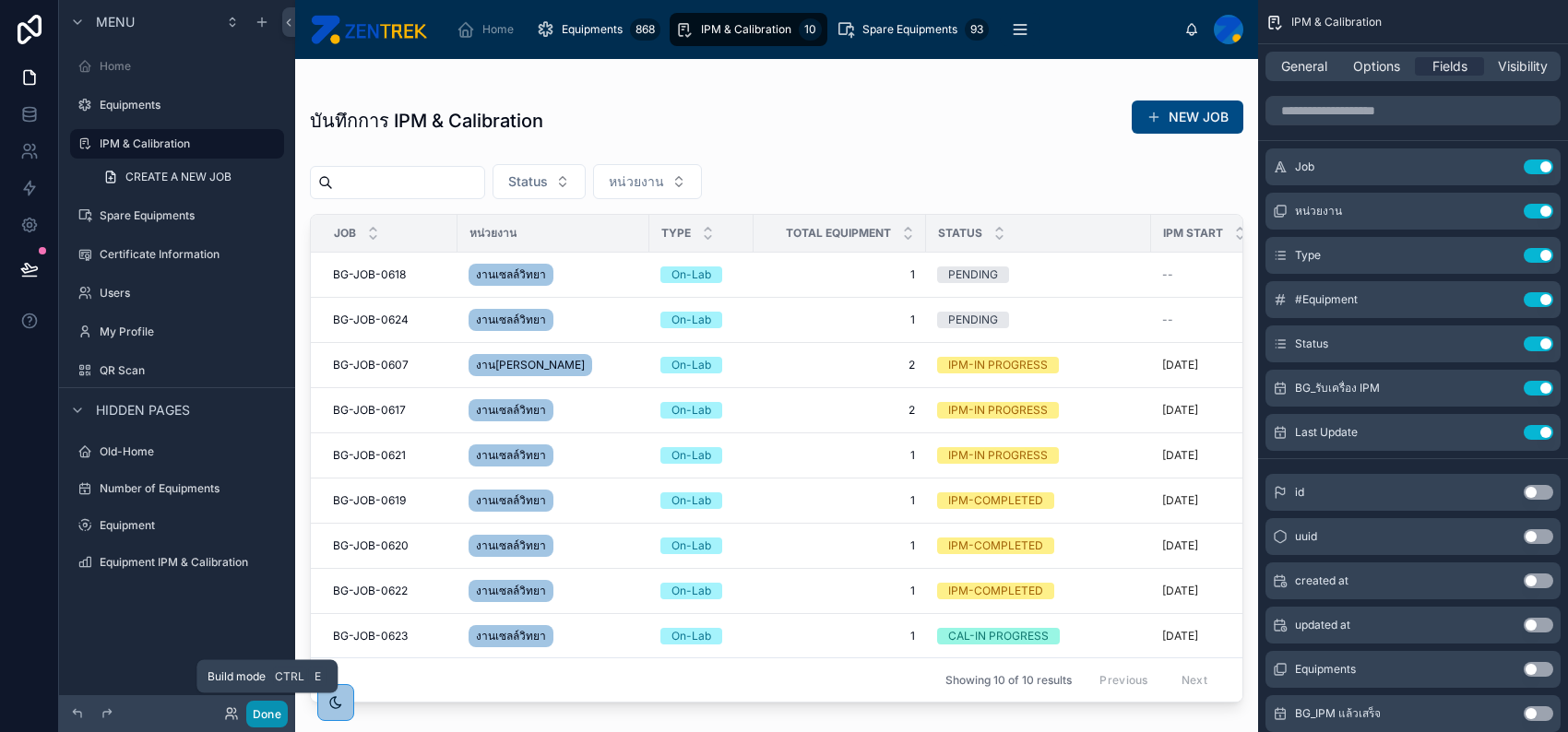
click at [269, 710] on button "Done" at bounding box center [266, 714] width 41 height 27
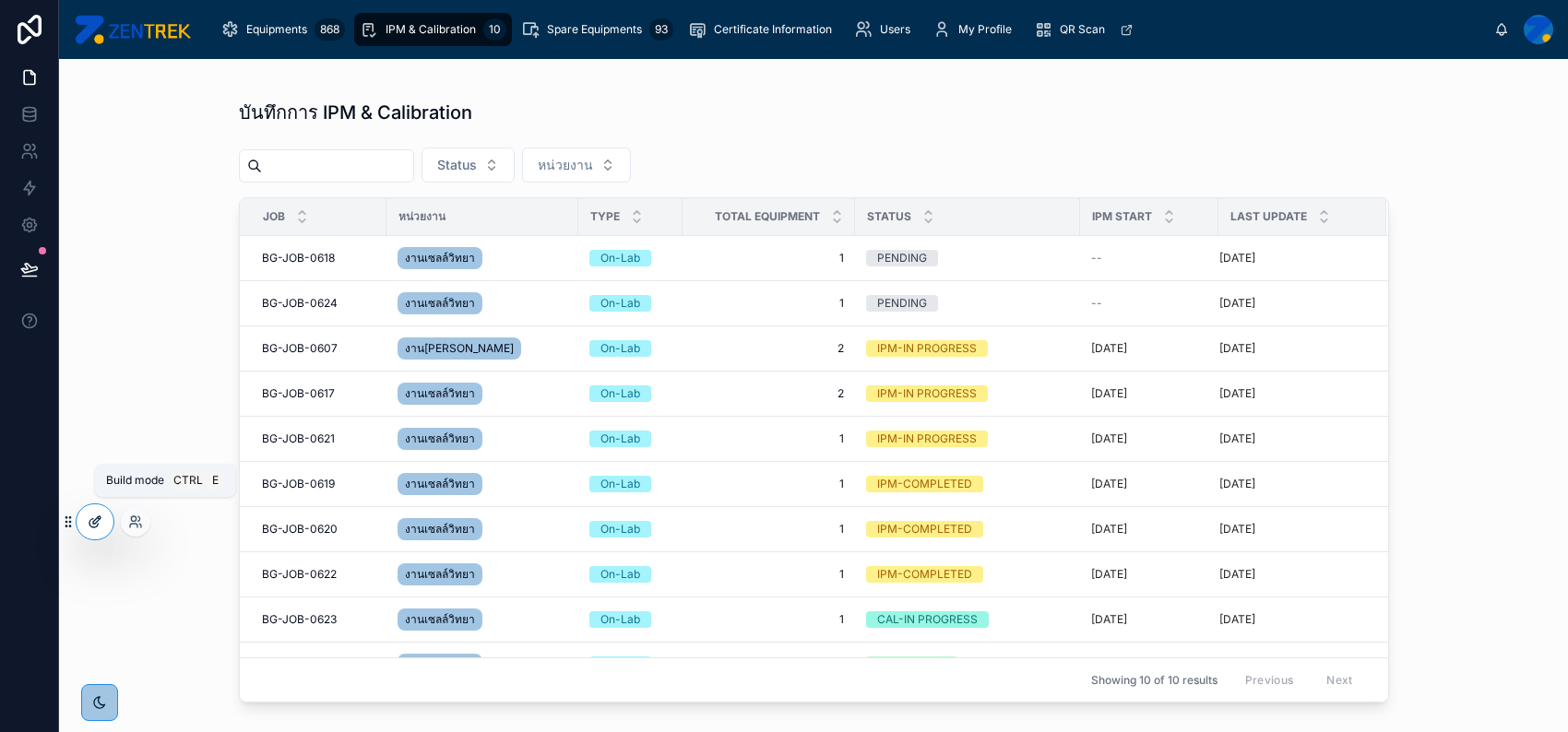
click at [103, 521] on div at bounding box center [95, 522] width 37 height 35
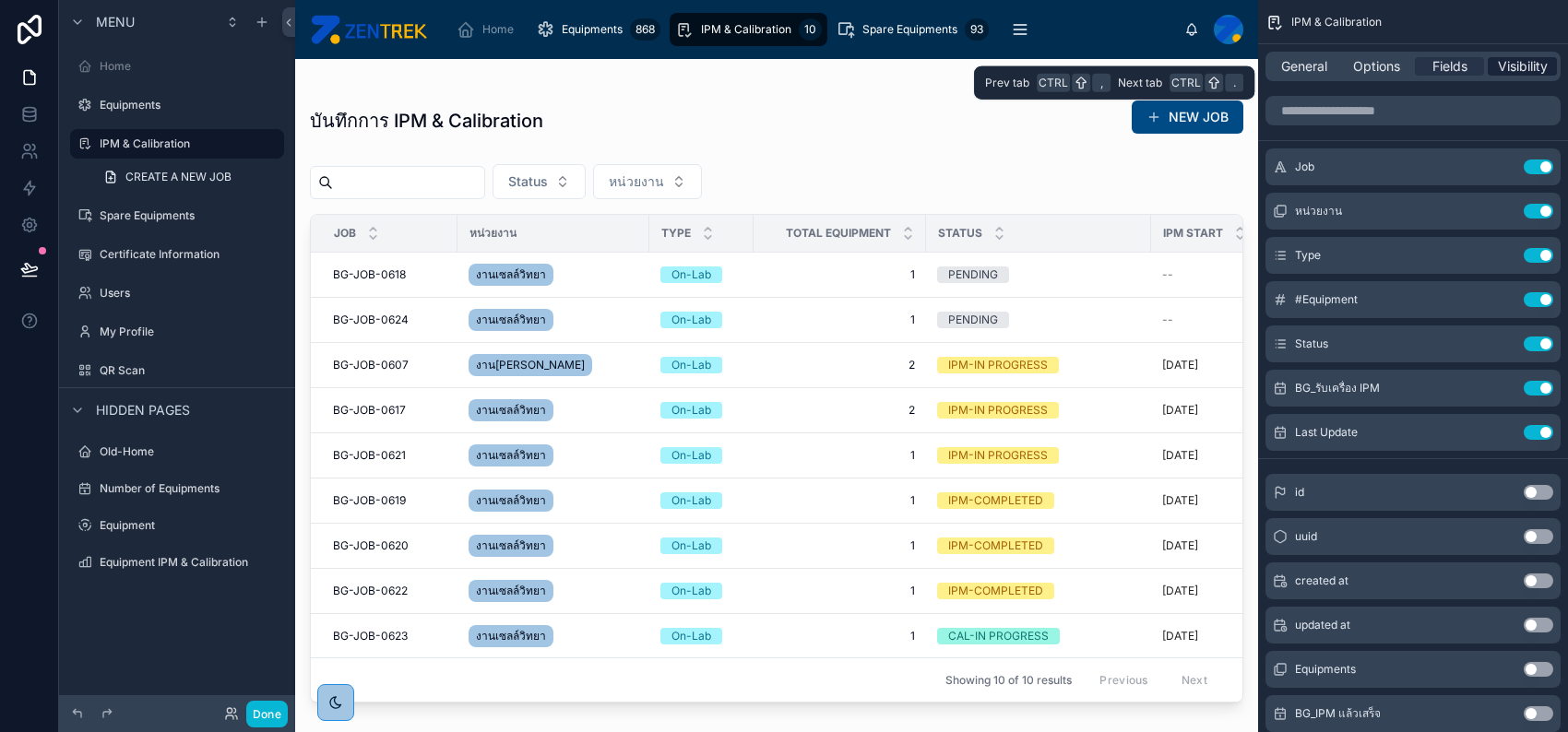
click at [1535, 71] on span "Visibility" at bounding box center [1523, 66] width 50 height 18
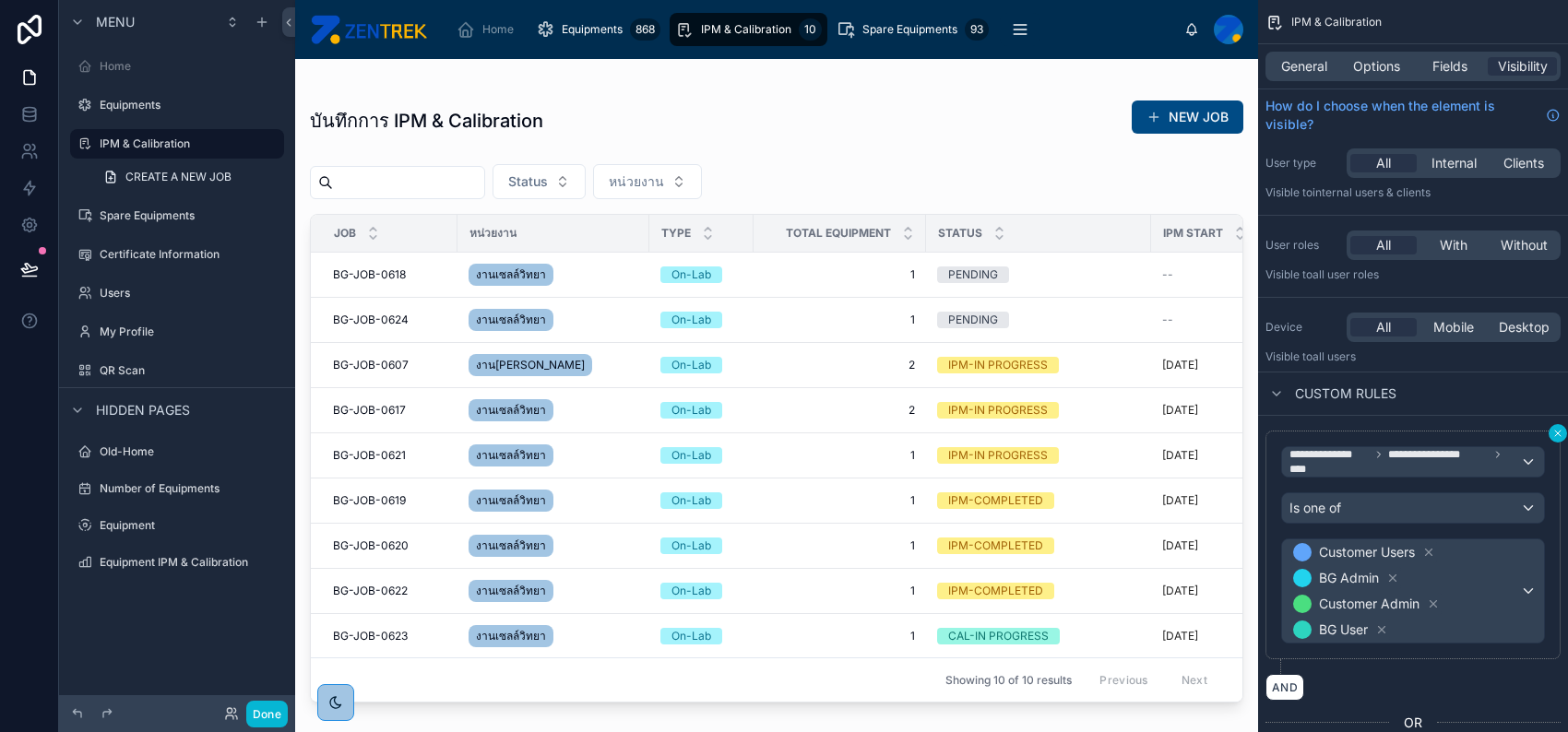
click at [1553, 431] on icon "scrollable content" at bounding box center [1557, 432] width 11 height 11
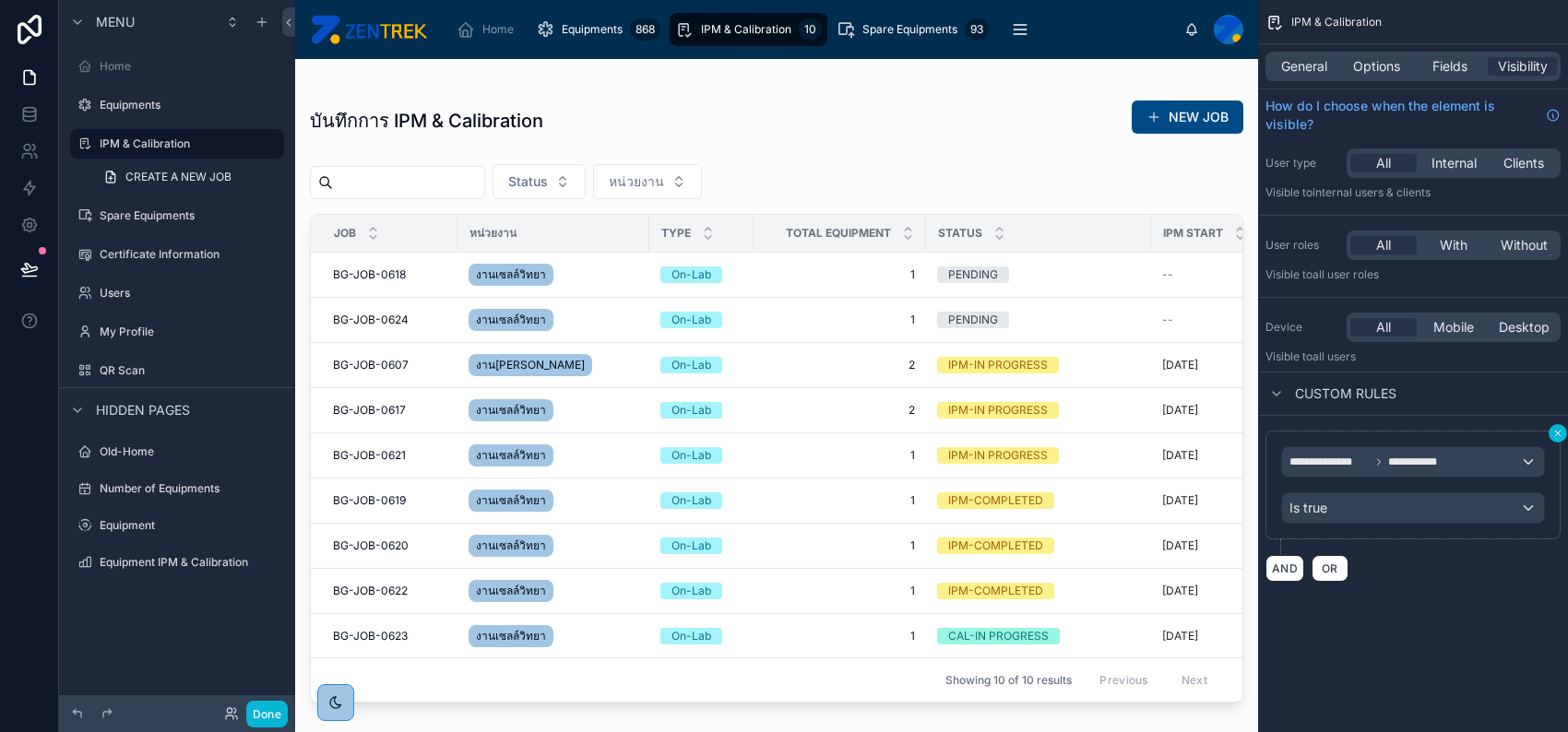
click at [1553, 431] on icon "scrollable content" at bounding box center [1557, 432] width 11 height 11
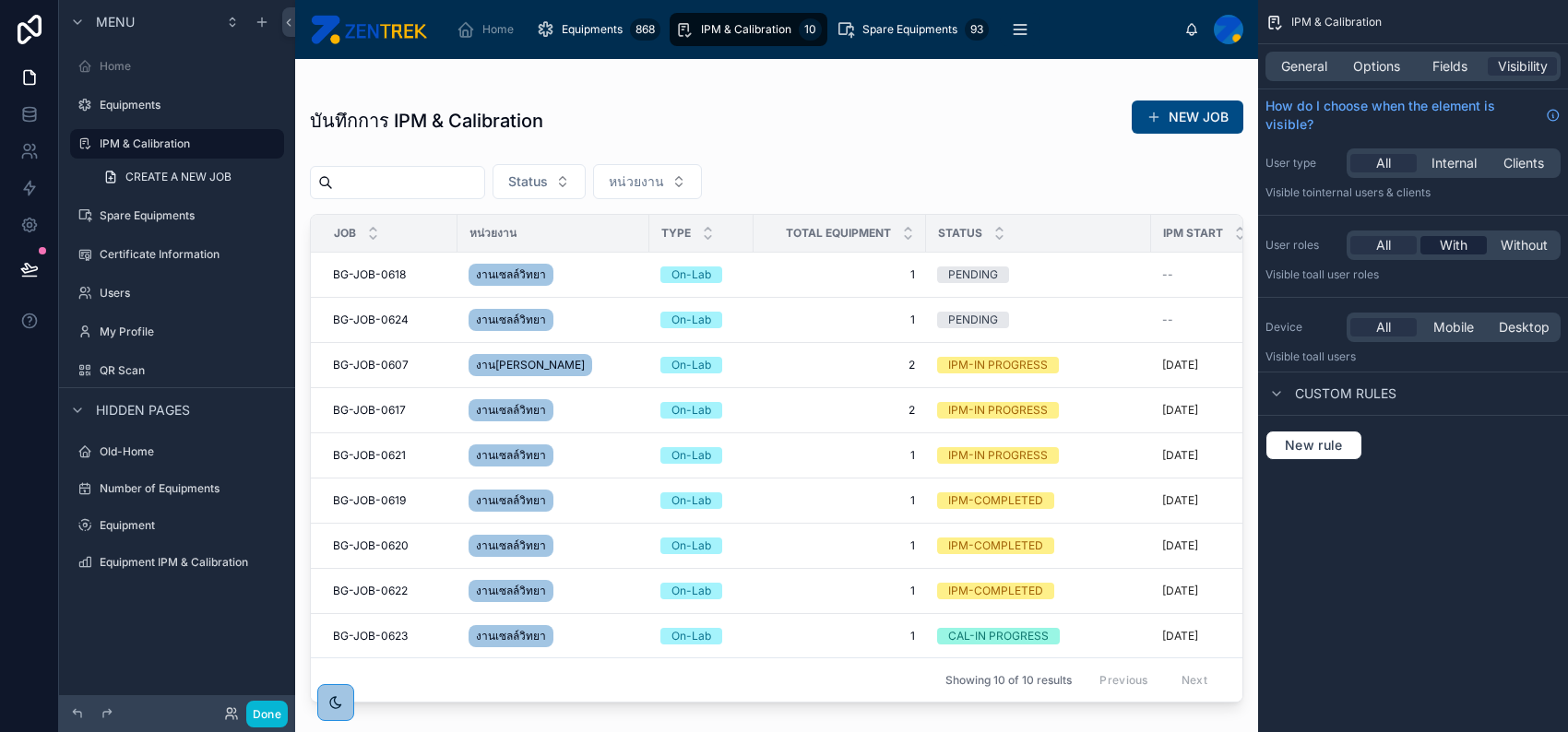
click at [1451, 240] on span "With" at bounding box center [1453, 245] width 28 height 18
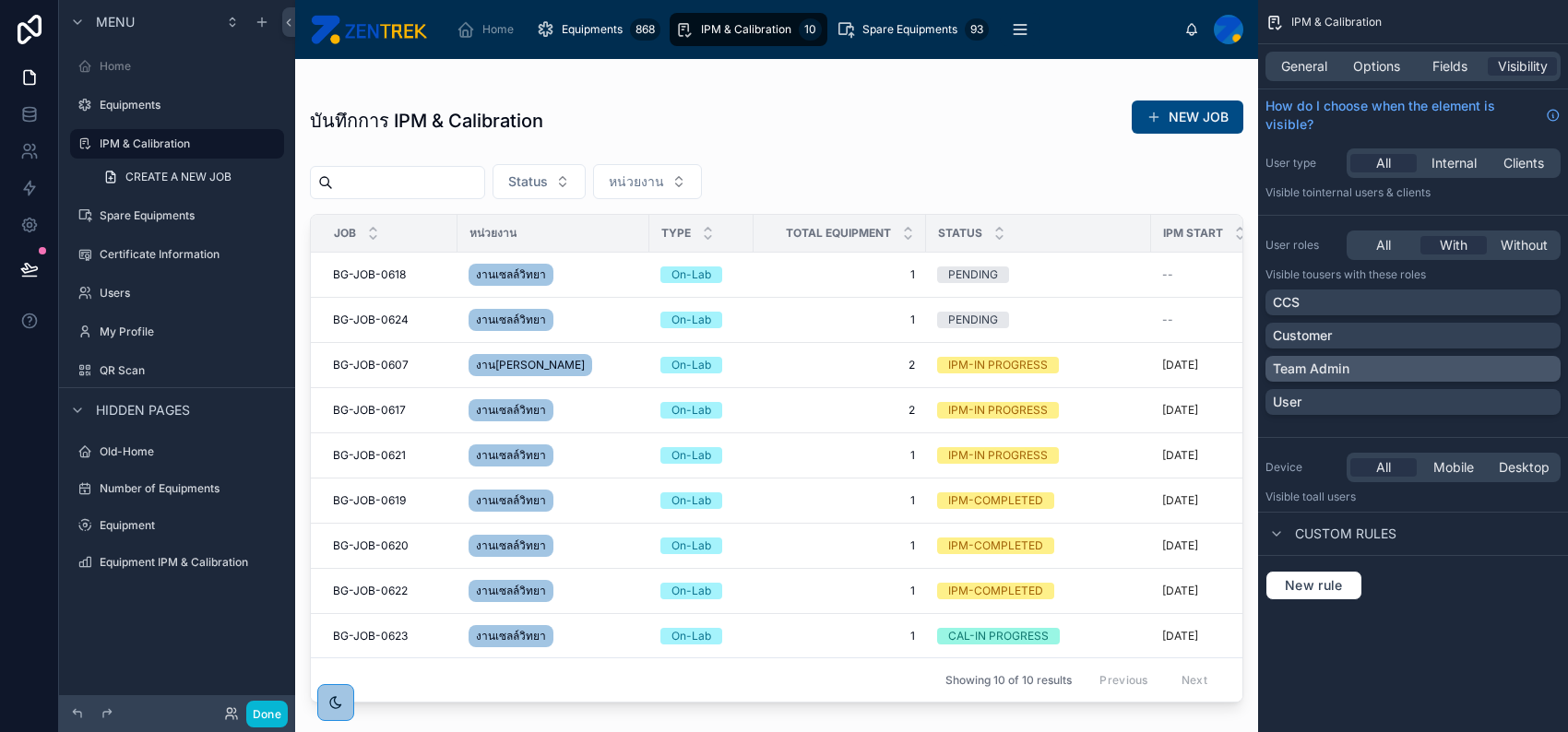
click at [1511, 367] on div "Team Admin" at bounding box center [1413, 368] width 281 height 18
click at [1495, 397] on div "User" at bounding box center [1413, 401] width 281 height 18
click at [1505, 604] on div "New rule" at bounding box center [1413, 584] width 310 height 59
click at [251, 713] on button "Done" at bounding box center [266, 714] width 41 height 27
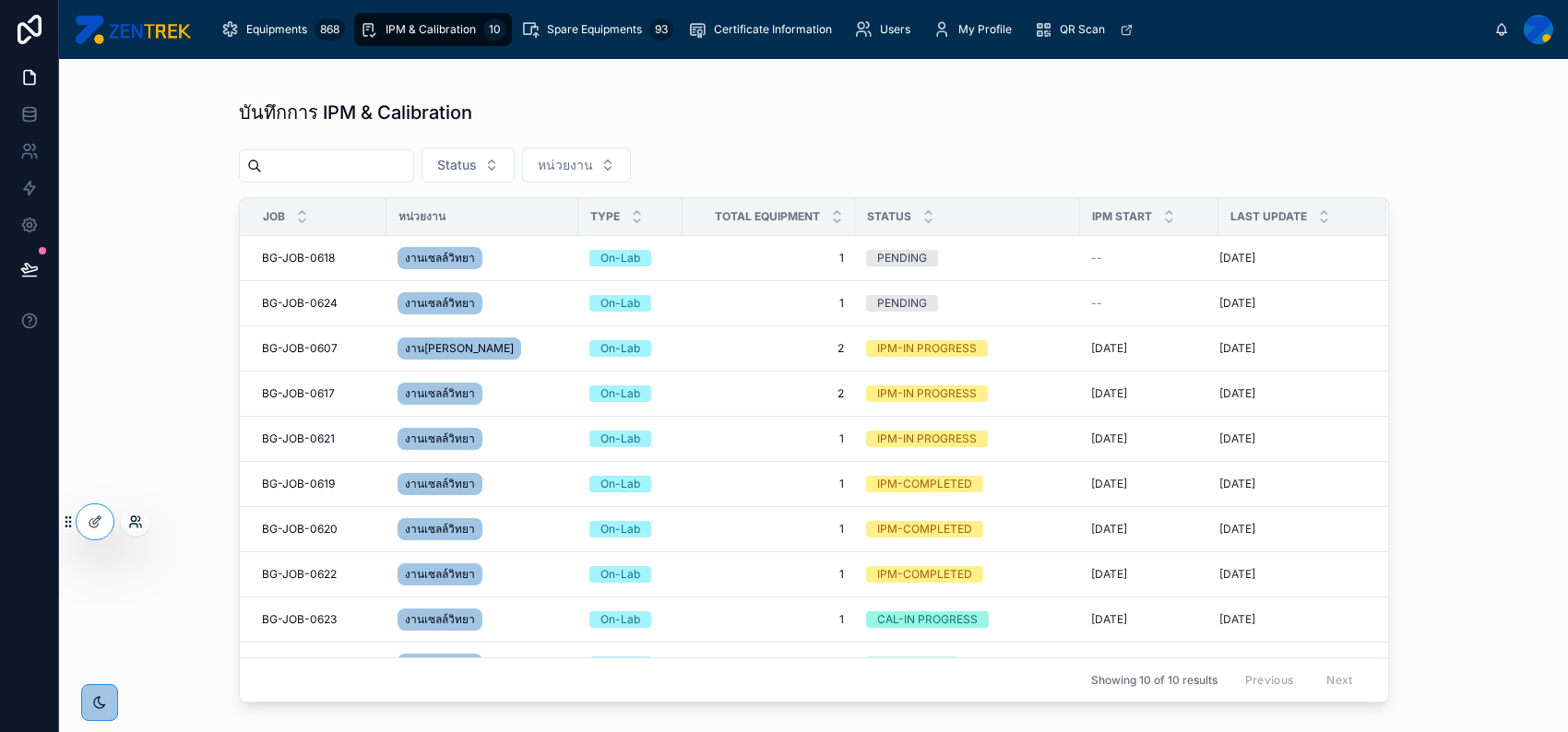
click at [137, 523] on icon at bounding box center [135, 521] width 14 height 14
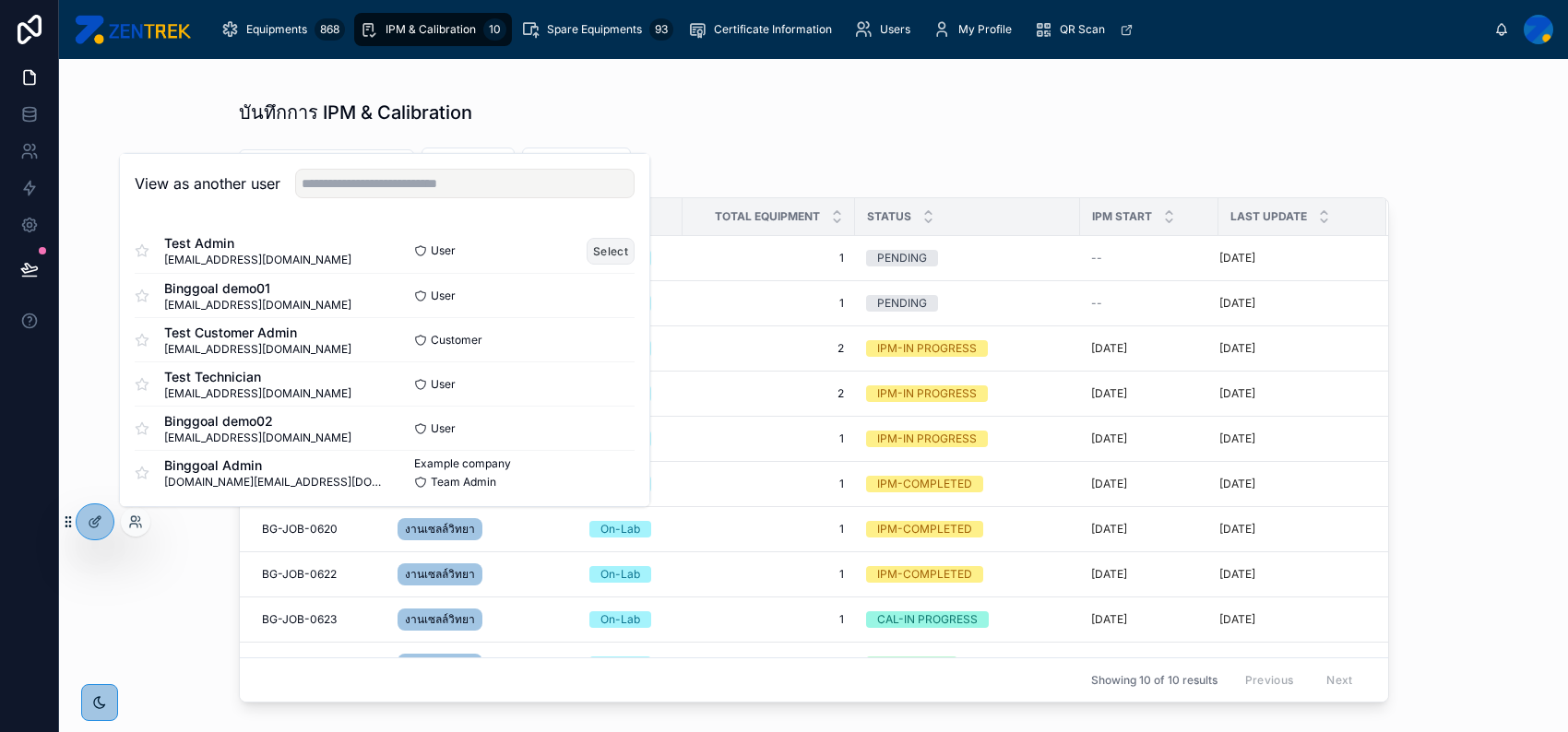
click at [591, 249] on button "Select" at bounding box center [611, 251] width 48 height 27
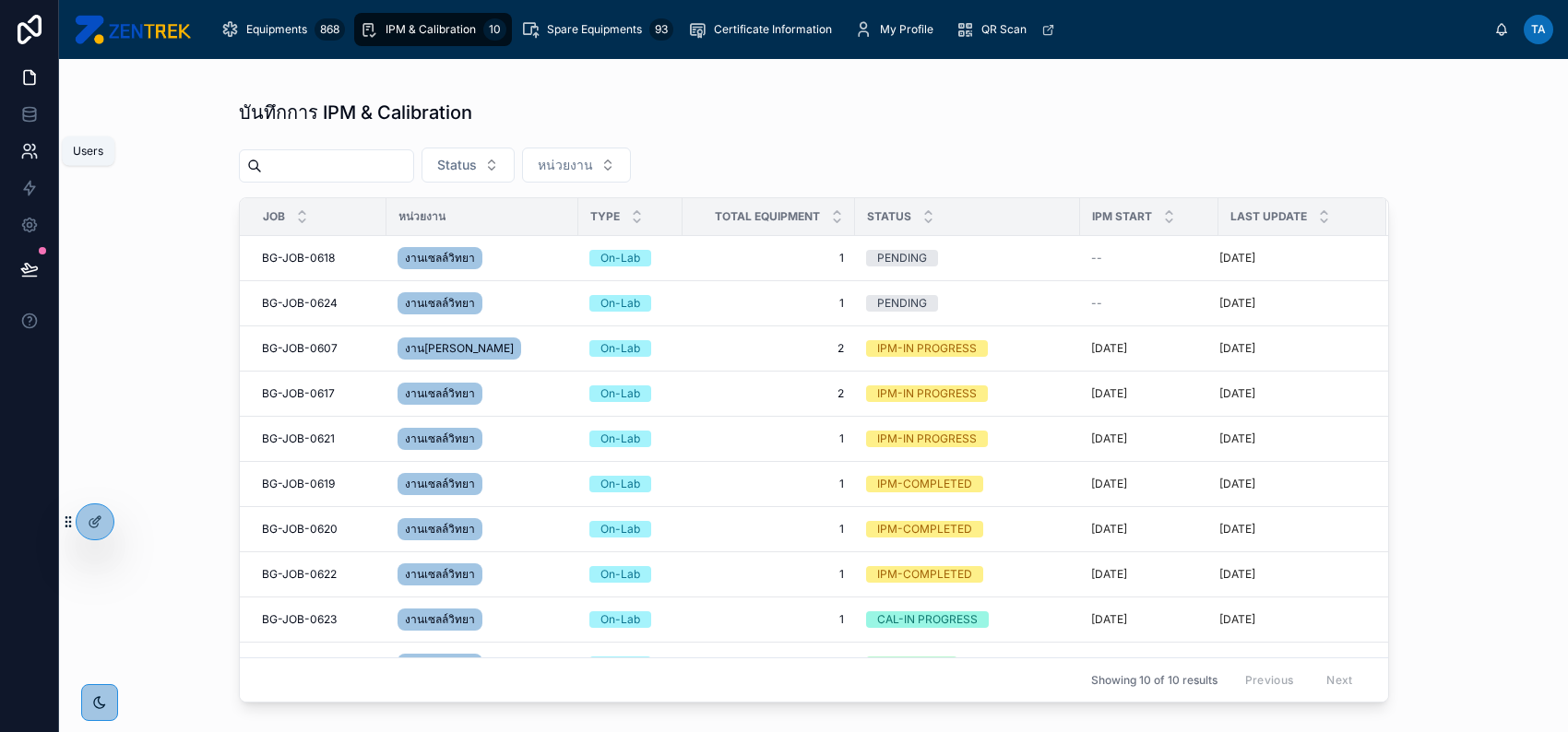
click at [20, 146] on icon at bounding box center [29, 150] width 18 height 18
click at [101, 520] on icon at bounding box center [95, 521] width 14 height 14
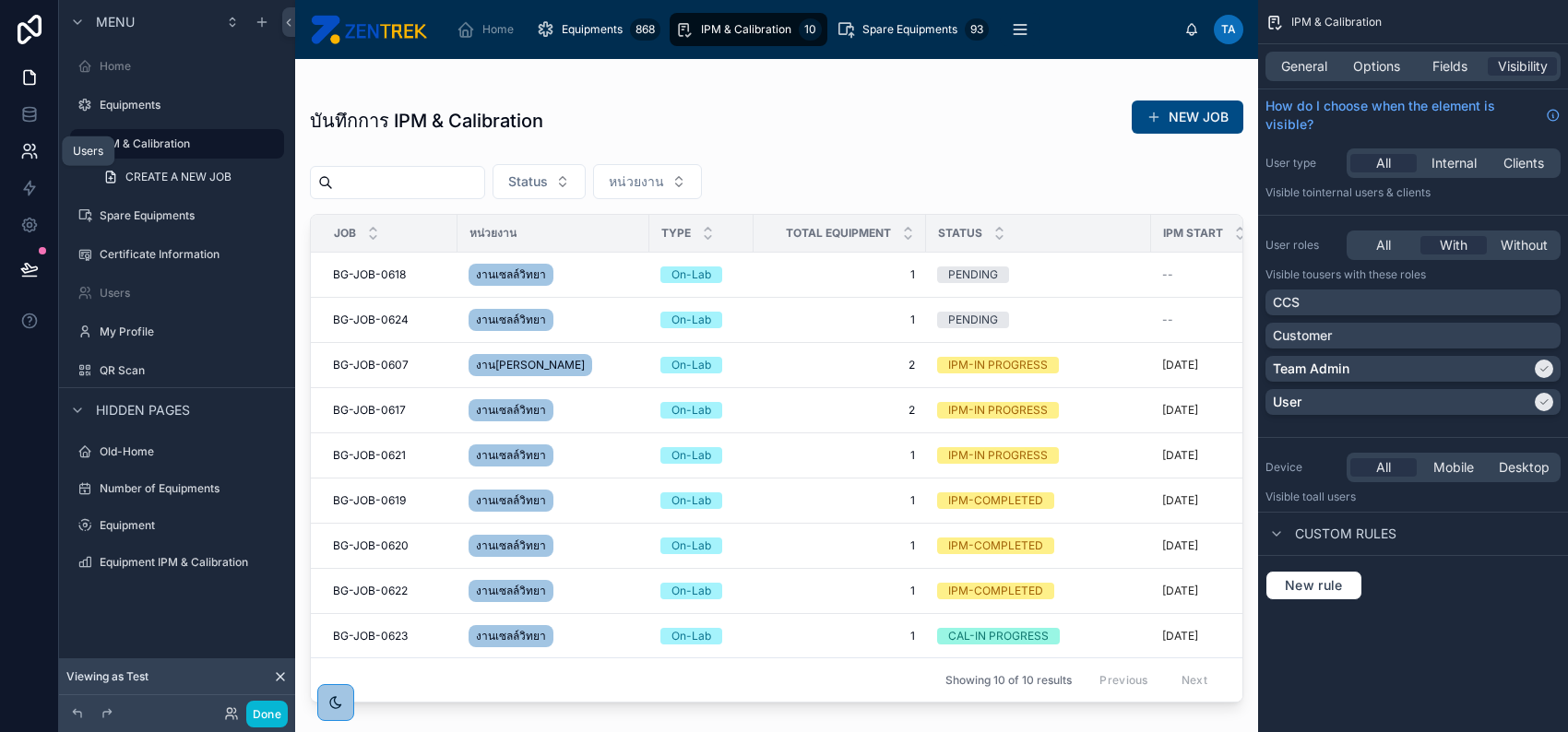
click at [28, 146] on icon at bounding box center [29, 150] width 18 height 18
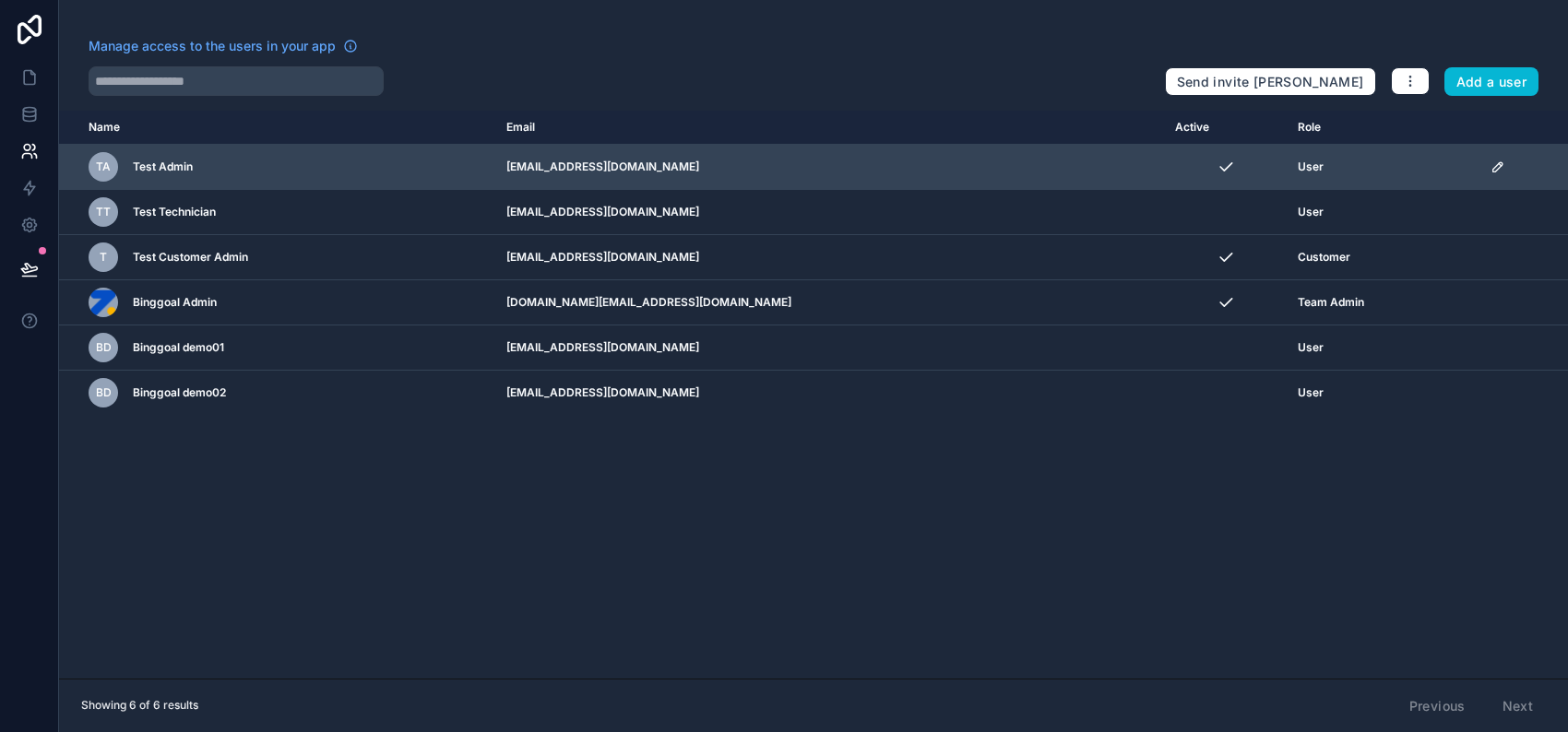
click at [1479, 166] on td "scrollable content" at bounding box center [1524, 167] width 89 height 45
click at [1491, 165] on icon "scrollable content" at bounding box center [1498, 166] width 14 height 14
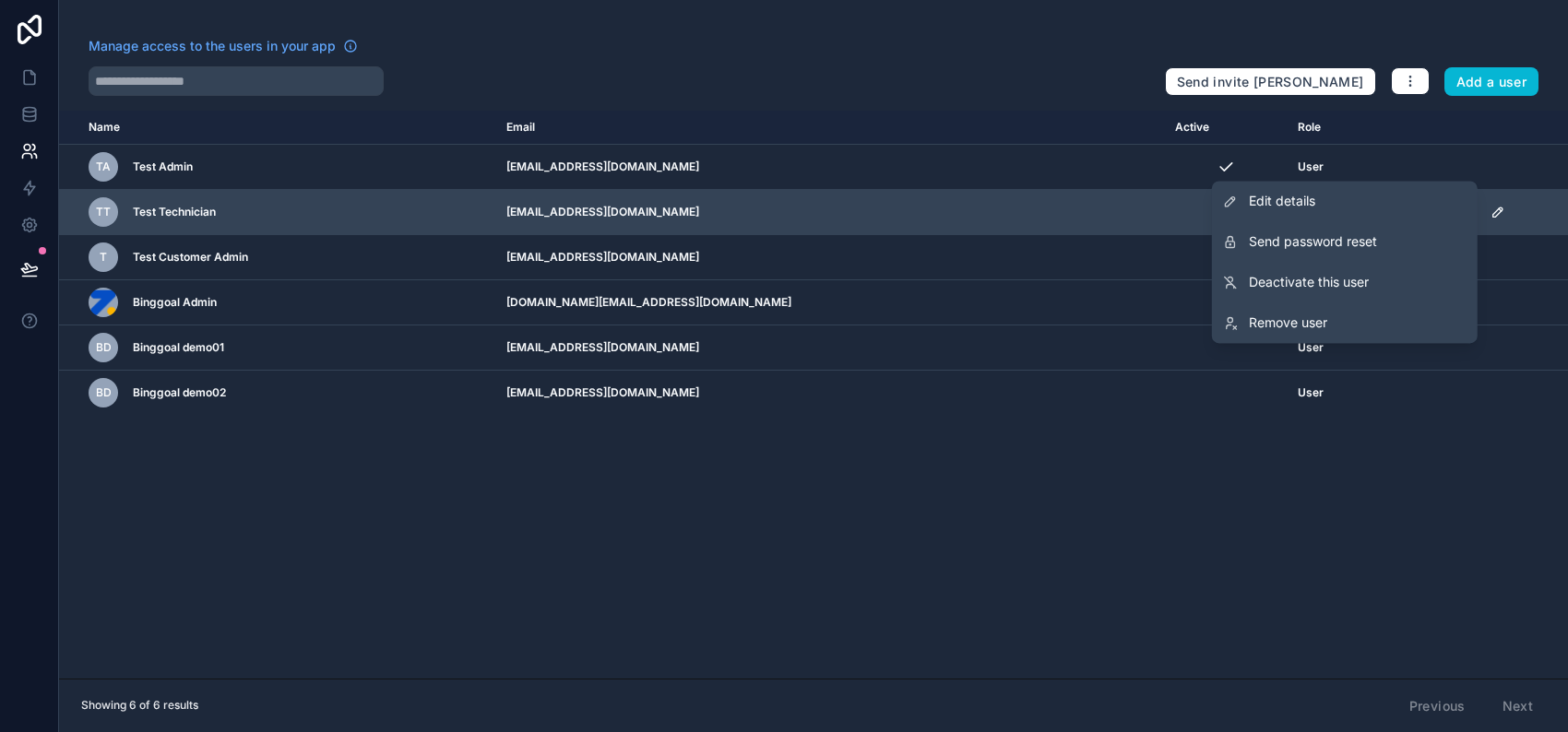
click at [1376, 206] on link "Edit details" at bounding box center [1344, 201] width 265 height 41
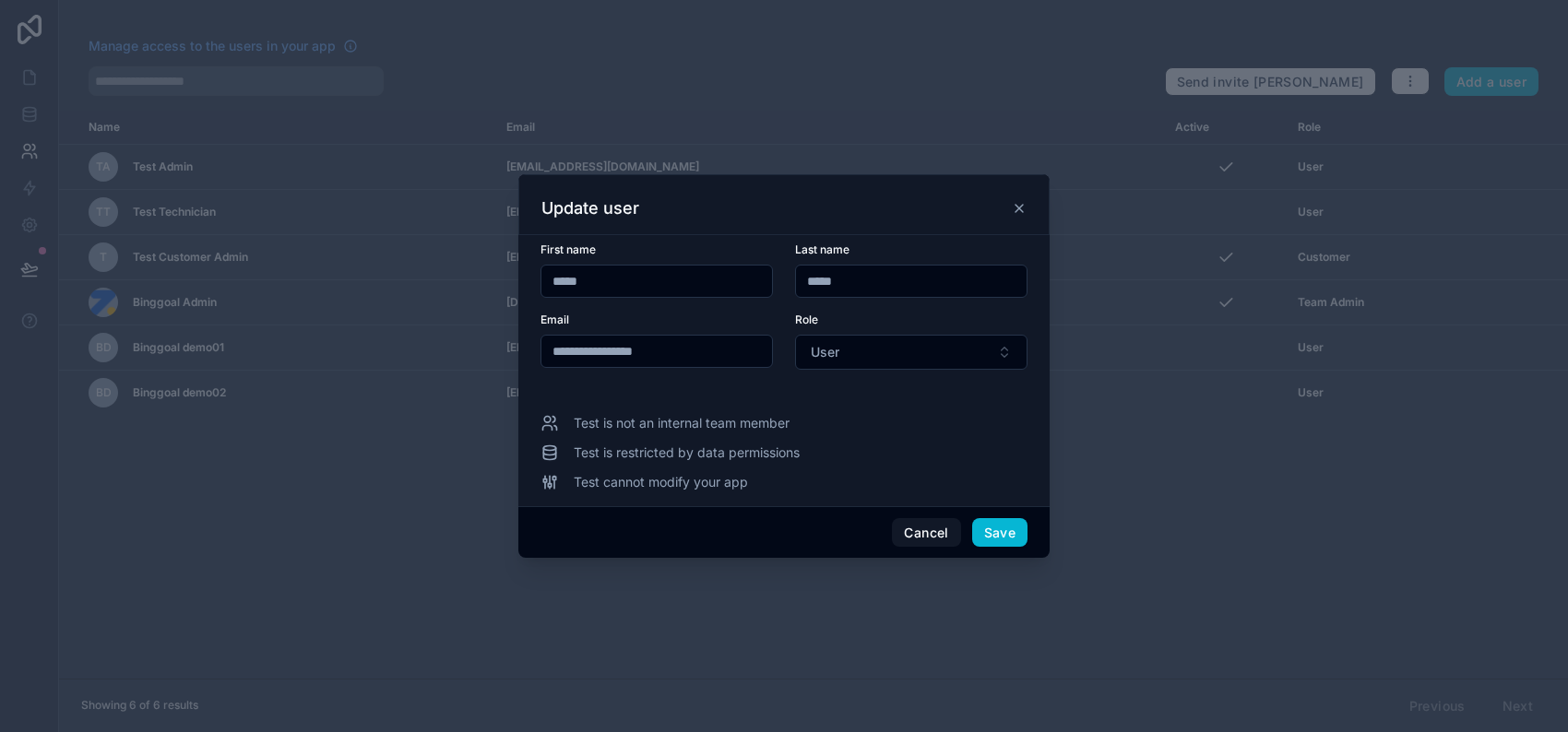
click at [813, 282] on input "*****" at bounding box center [911, 281] width 231 height 26
click at [675, 285] on input "****" at bounding box center [656, 281] width 231 height 26
click at [911, 530] on button "Cancel" at bounding box center [925, 532] width 69 height 30
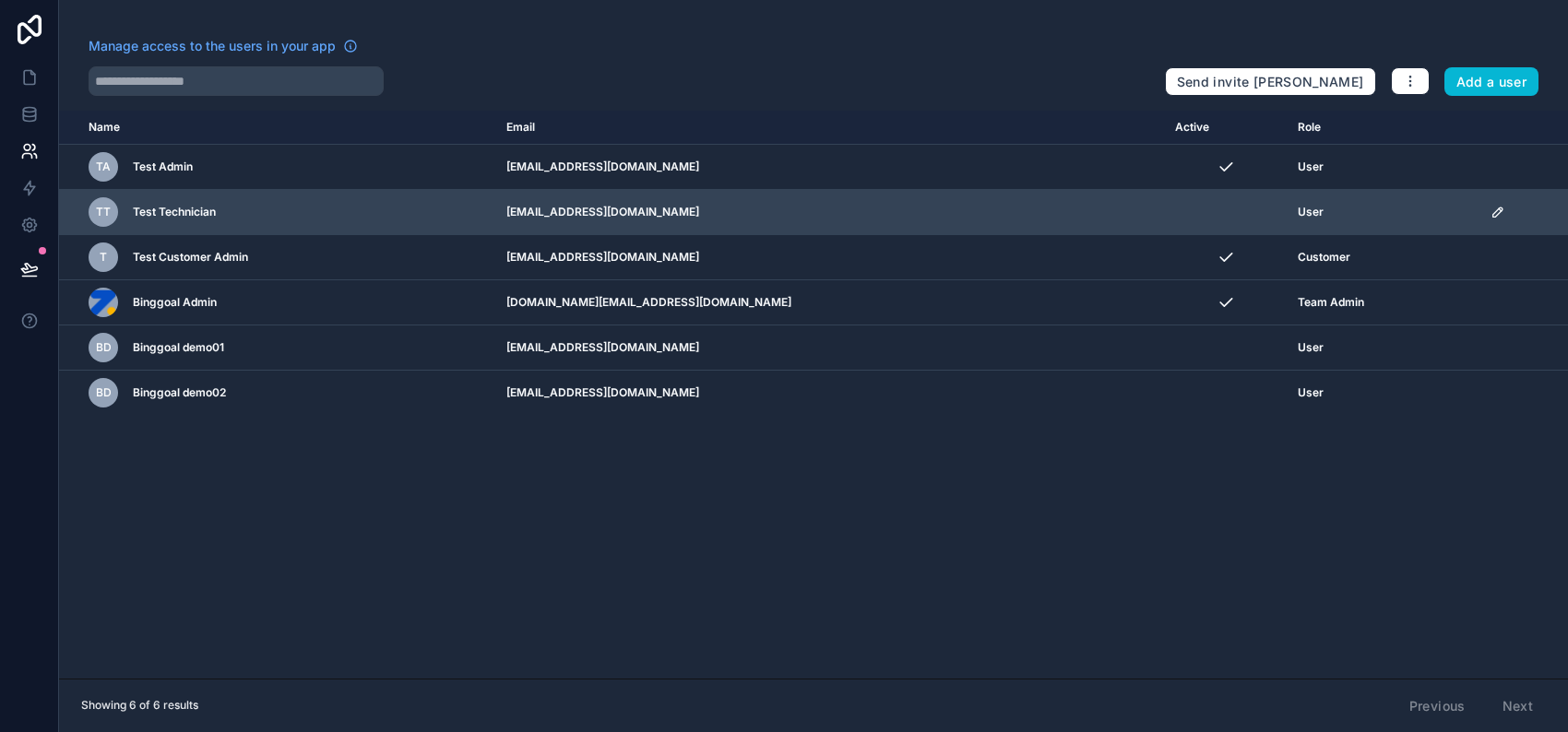
click at [1479, 214] on td "scrollable content" at bounding box center [1524, 212] width 89 height 45
click at [1491, 211] on icon "scrollable content" at bounding box center [1498, 211] width 14 height 14
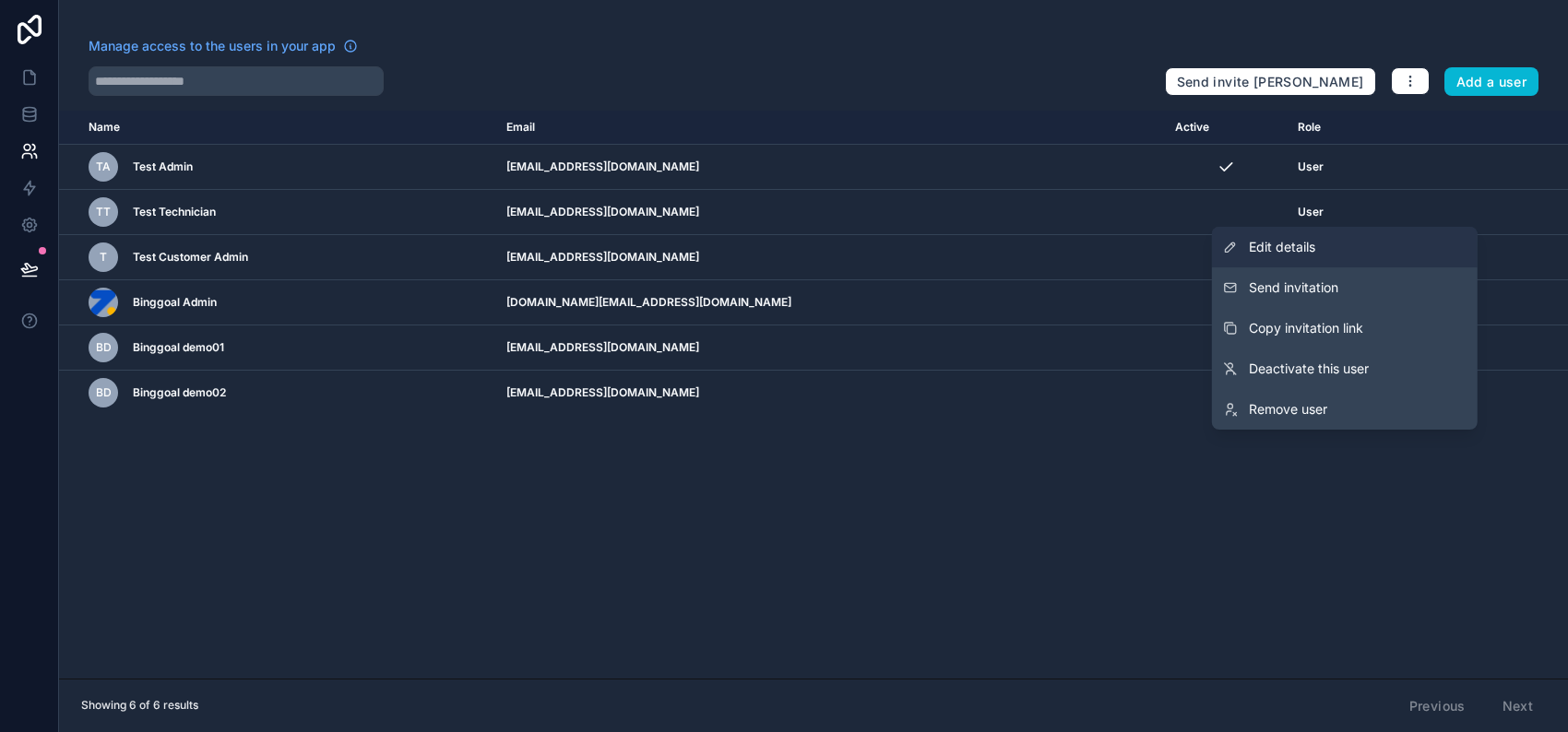
click at [1437, 249] on link "Edit details" at bounding box center [1344, 247] width 265 height 41
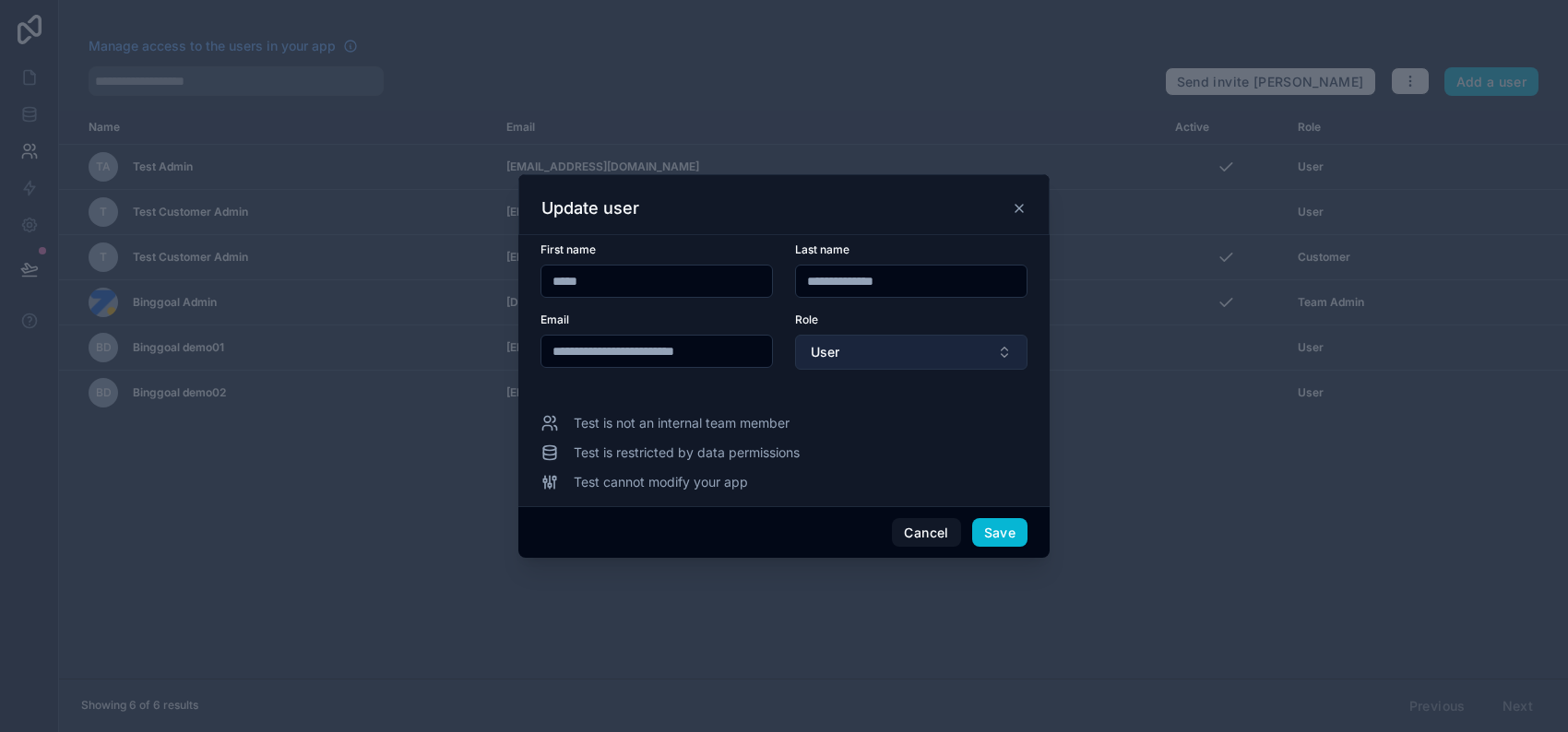
click at [844, 356] on button "User" at bounding box center [911, 352] width 233 height 35
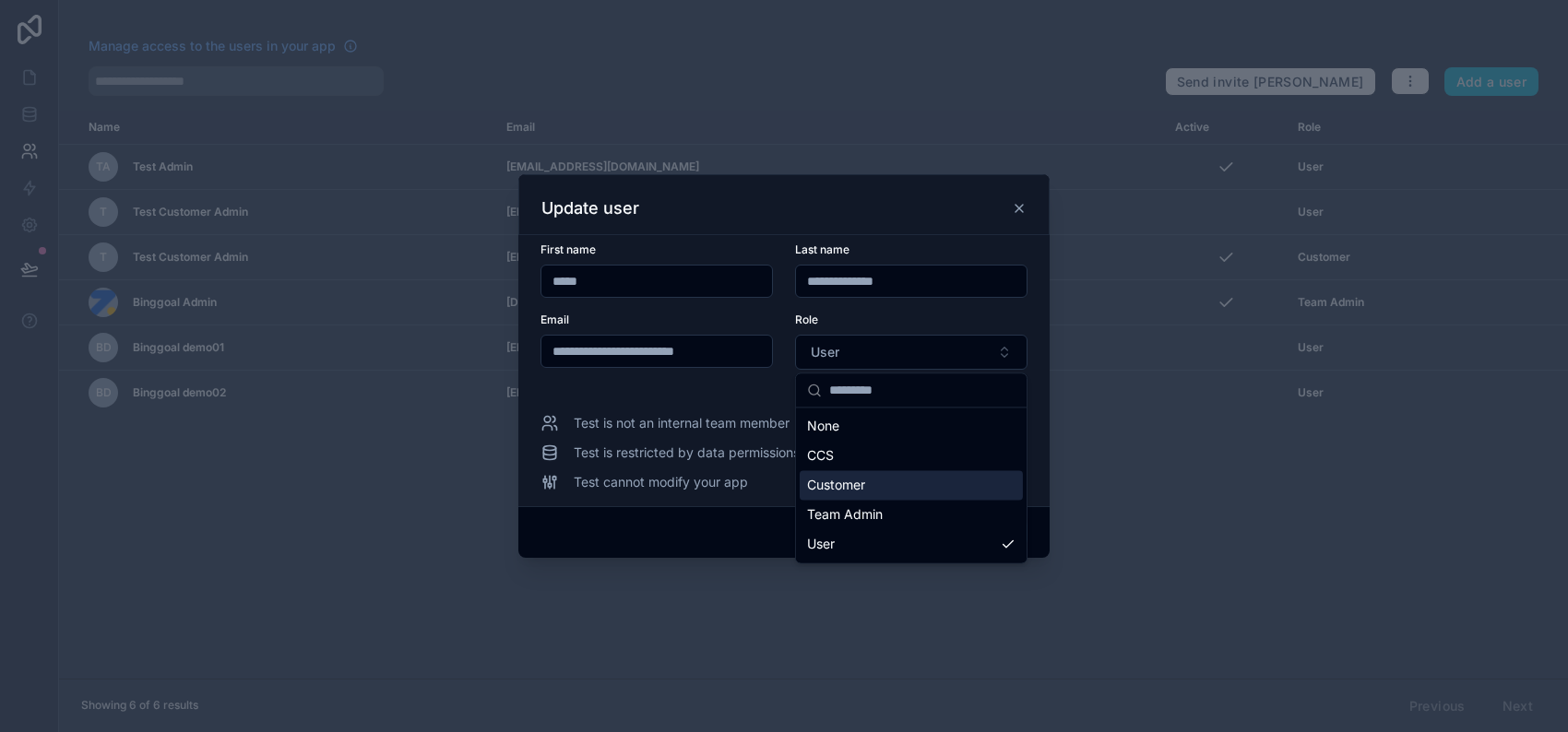
click at [909, 484] on div "Customer" at bounding box center [911, 484] width 223 height 30
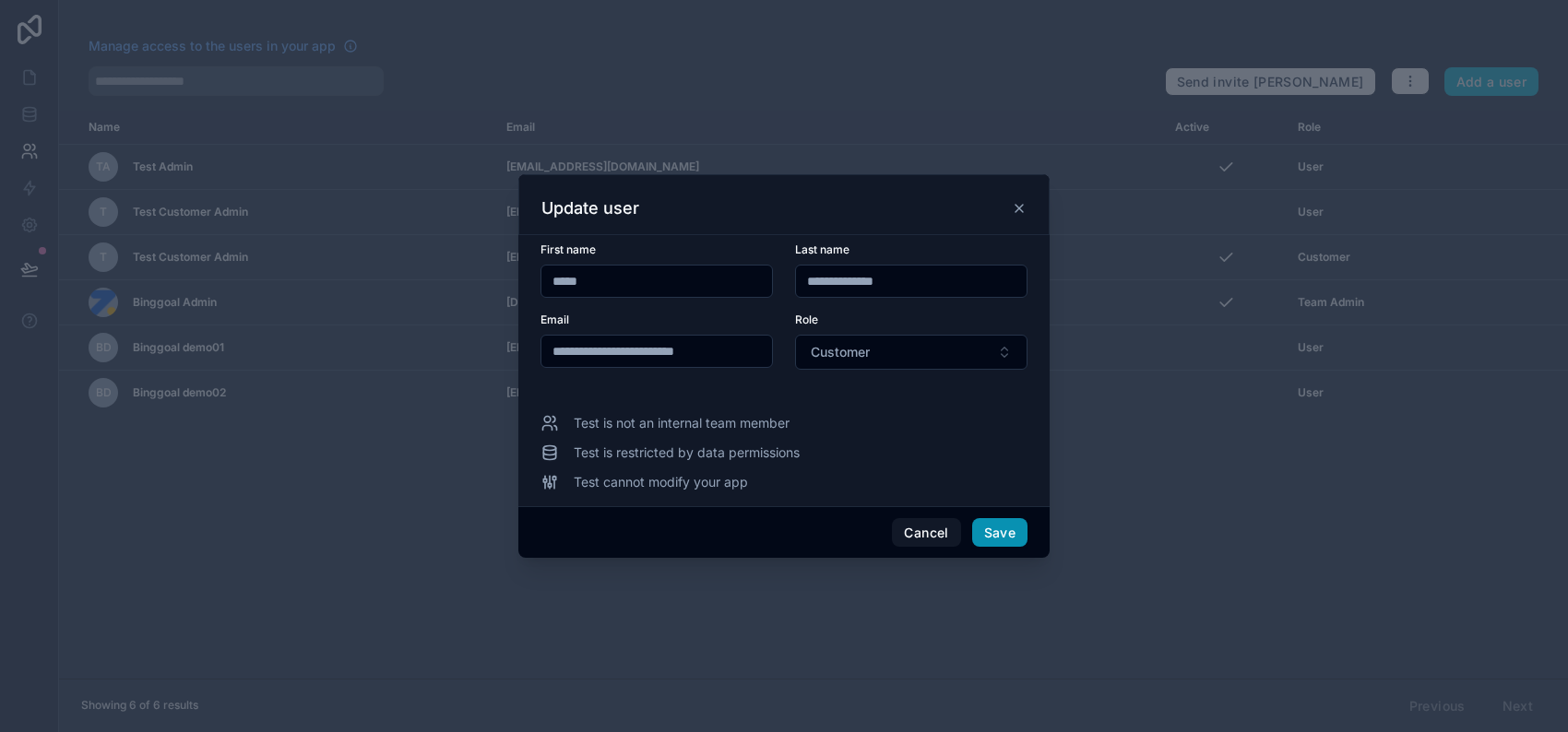
click at [996, 531] on button "Save" at bounding box center [999, 532] width 55 height 30
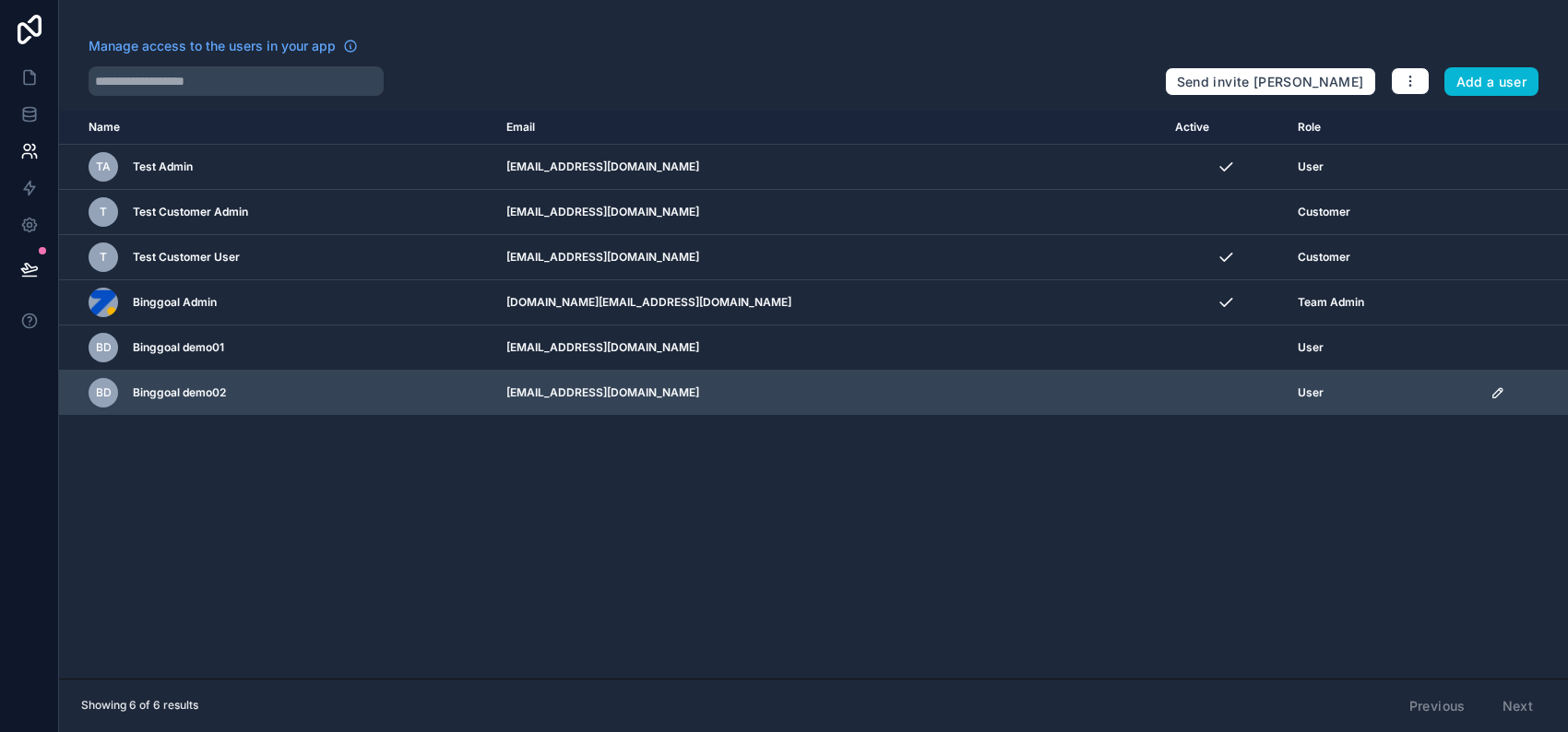
click at [1491, 388] on icon "scrollable content" at bounding box center [1498, 393] width 14 height 14
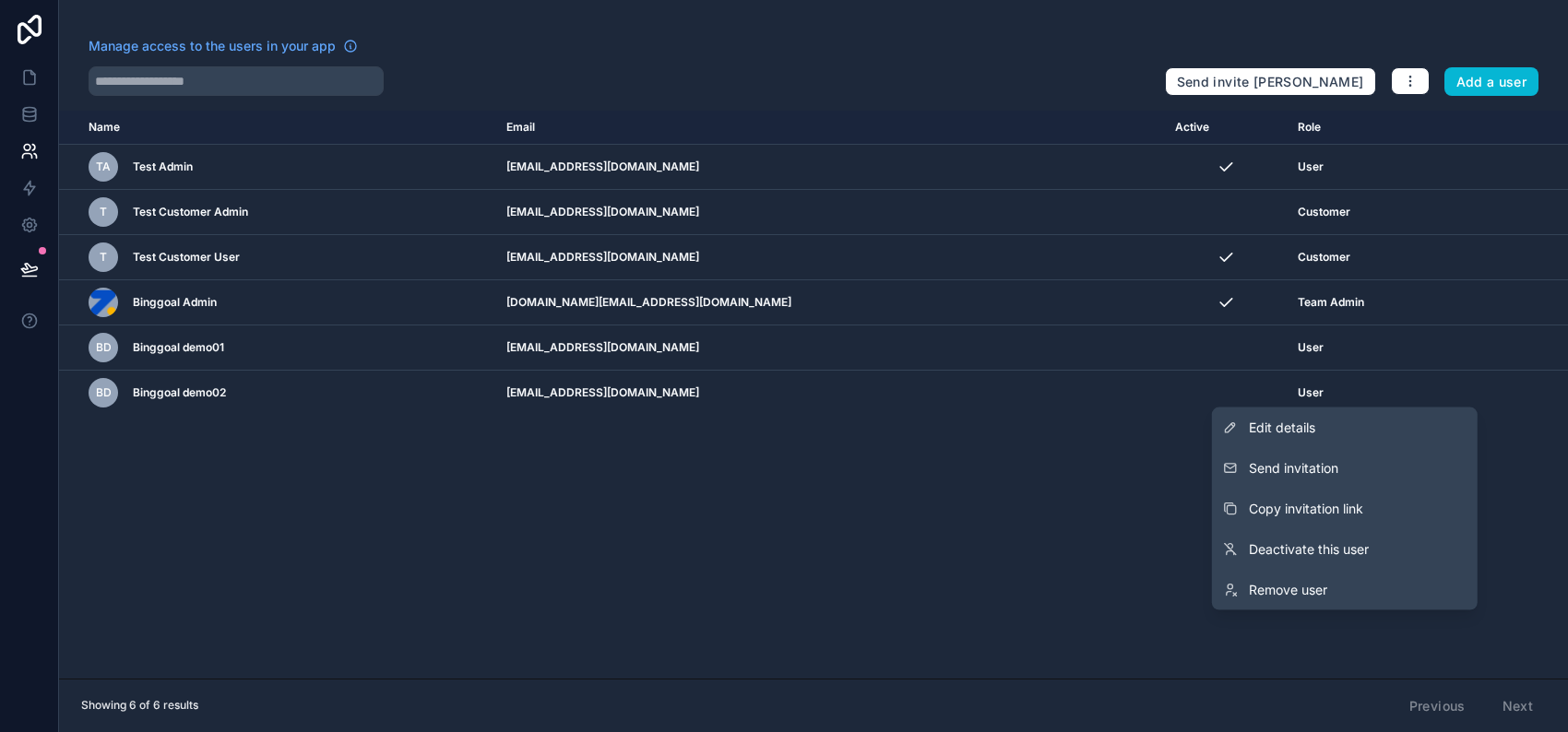
click at [716, 555] on div "Name Email Active Role userTable.email TA Test Admin wgetbum@gmail.com User T T…" at bounding box center [813, 394] width 1509 height 568
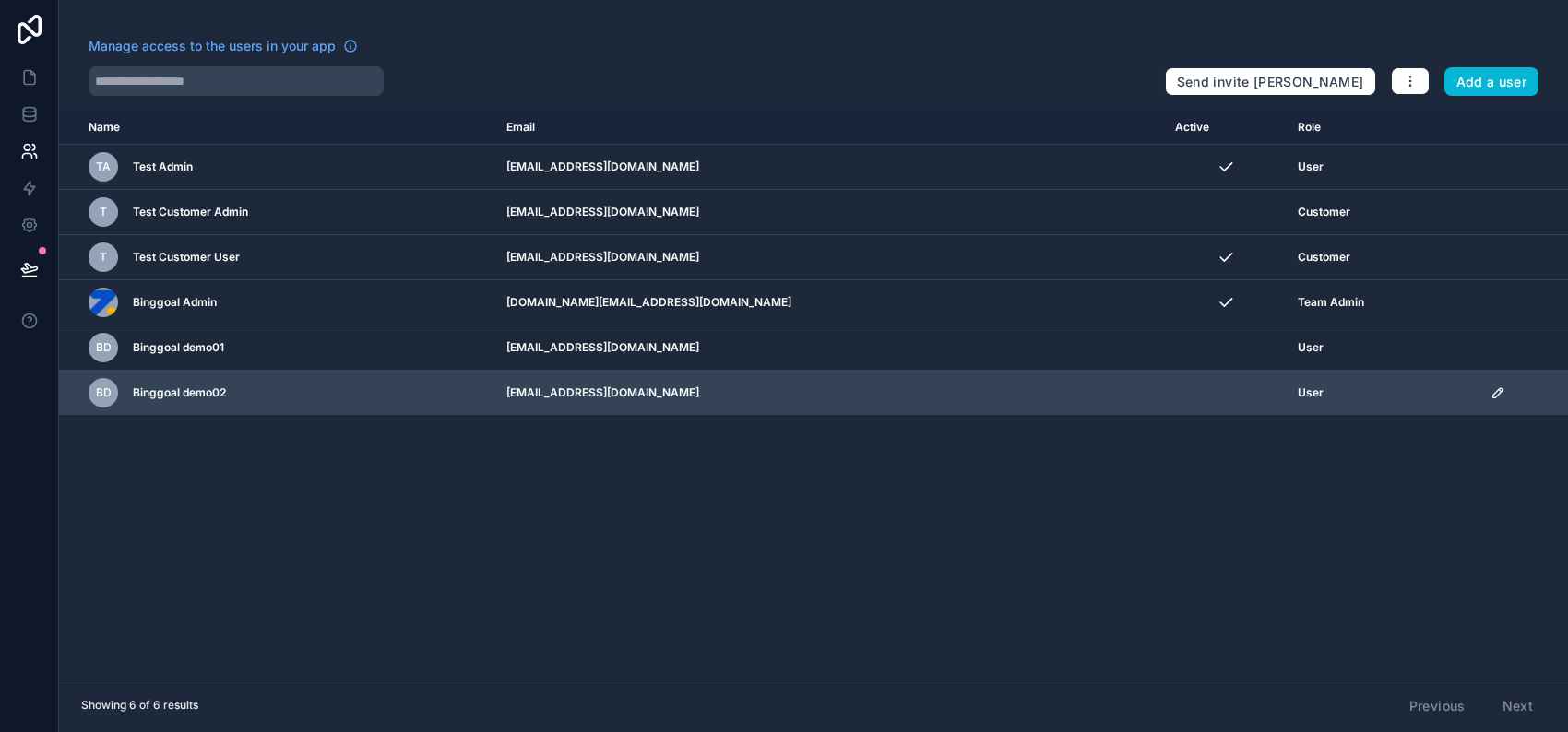
click at [1491, 394] on icon "scrollable content" at bounding box center [1498, 393] width 14 height 14
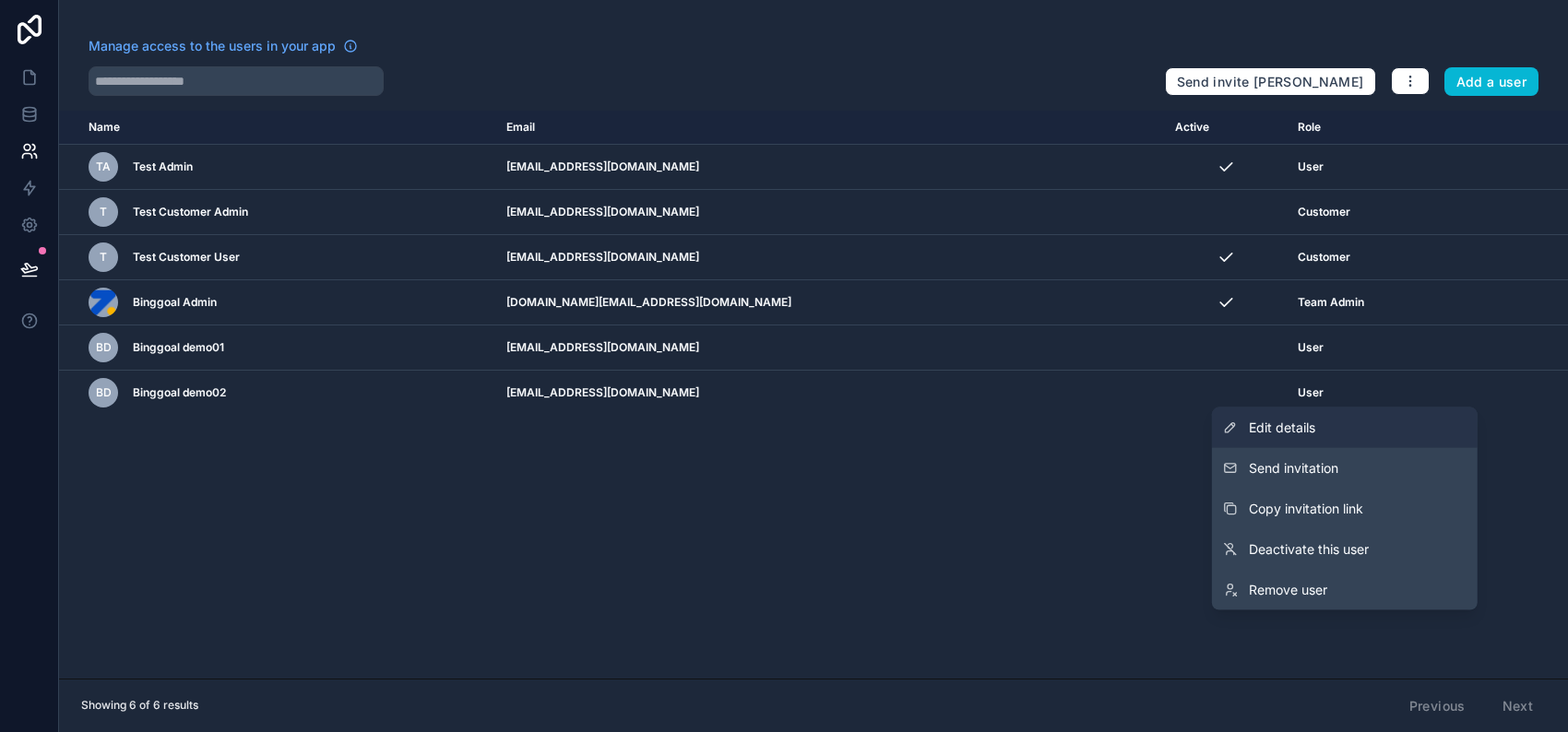
click at [1418, 426] on link "Edit details" at bounding box center [1344, 427] width 265 height 41
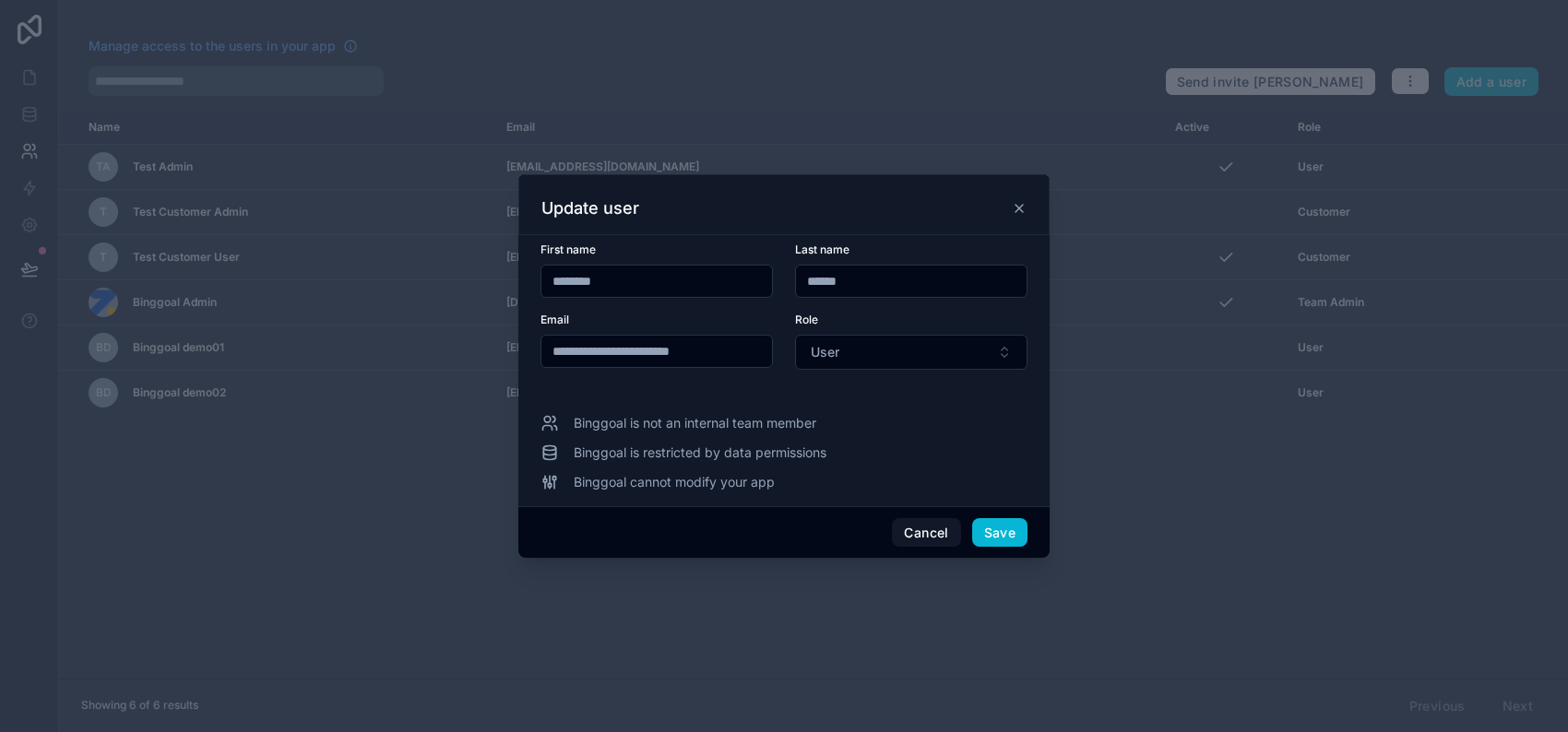
click at [924, 312] on div "Role" at bounding box center [911, 319] width 233 height 14
click at [924, 314] on div "Role" at bounding box center [911, 319] width 233 height 14
click at [921, 346] on button "User" at bounding box center [911, 352] width 233 height 35
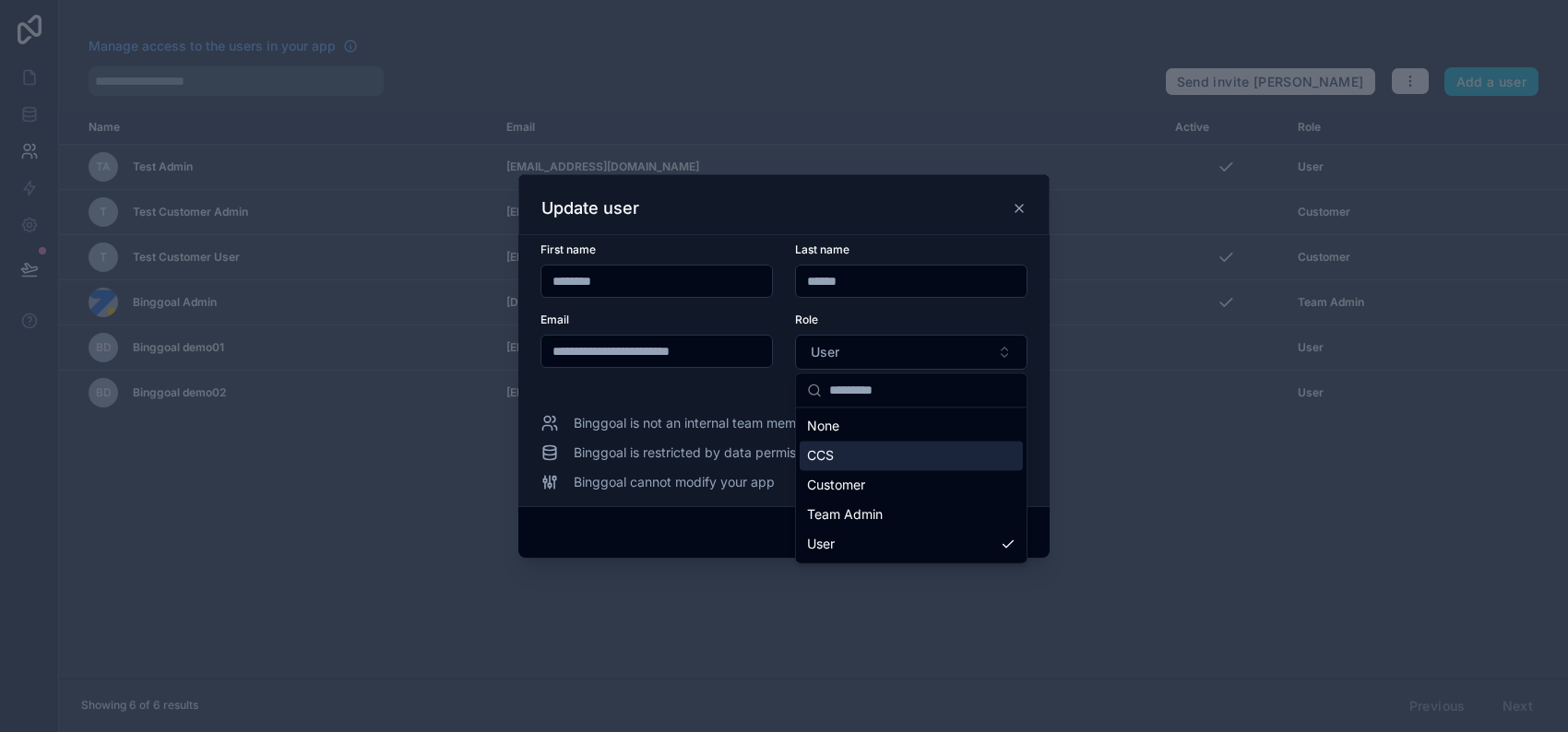
click at [892, 448] on div "CCS" at bounding box center [911, 455] width 223 height 30
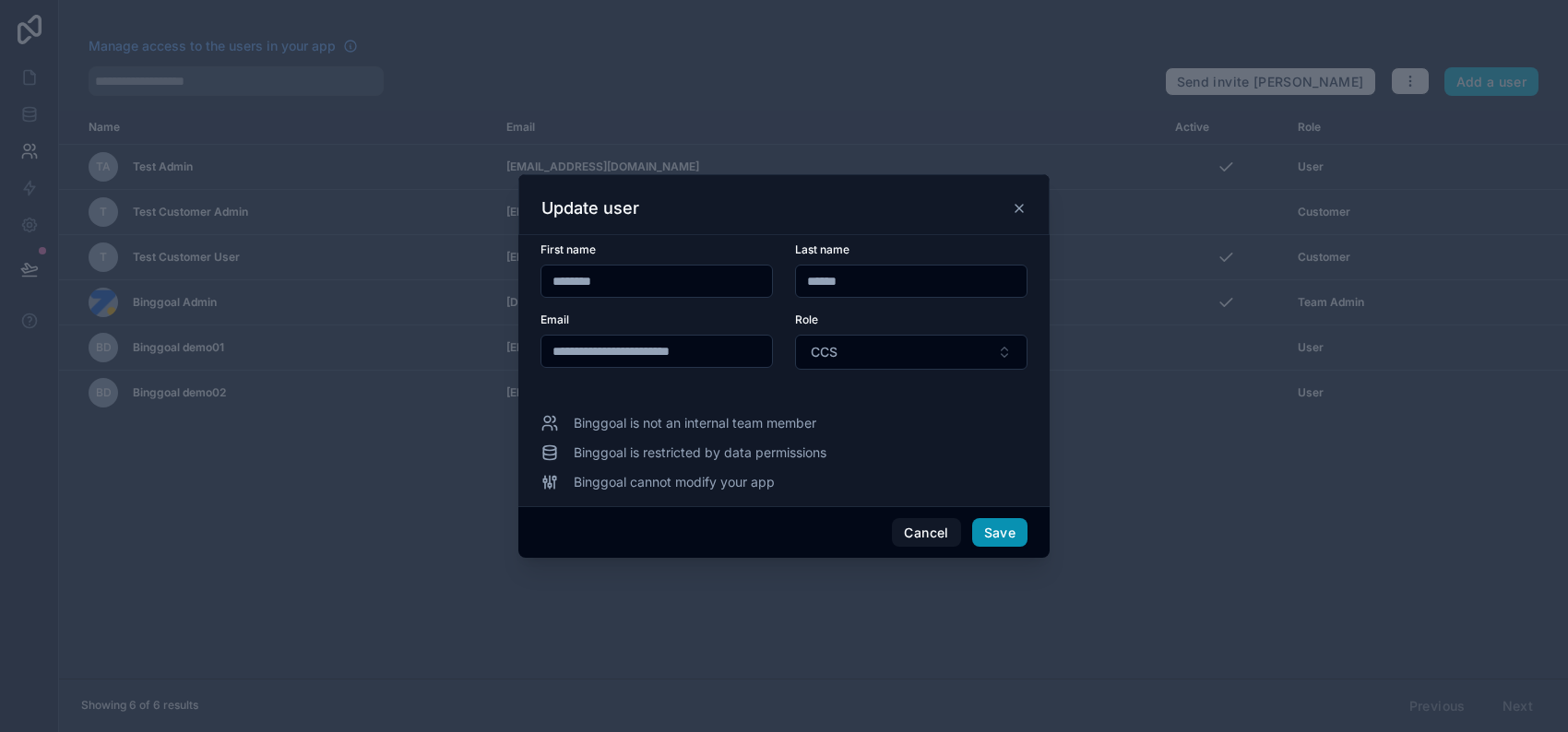
click at [994, 532] on button "Save" at bounding box center [999, 532] width 55 height 30
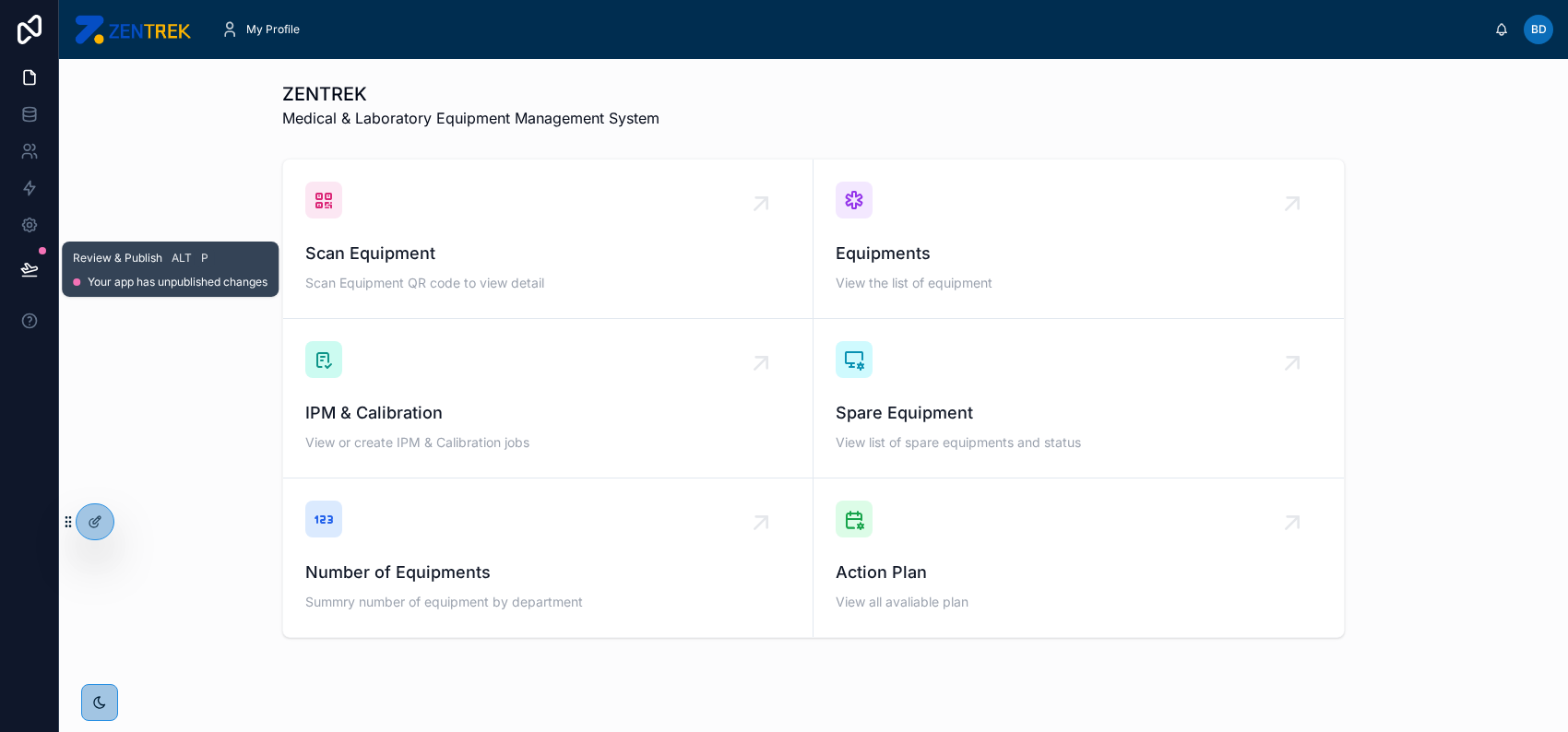
click at [23, 268] on icon at bounding box center [29, 268] width 15 height 10
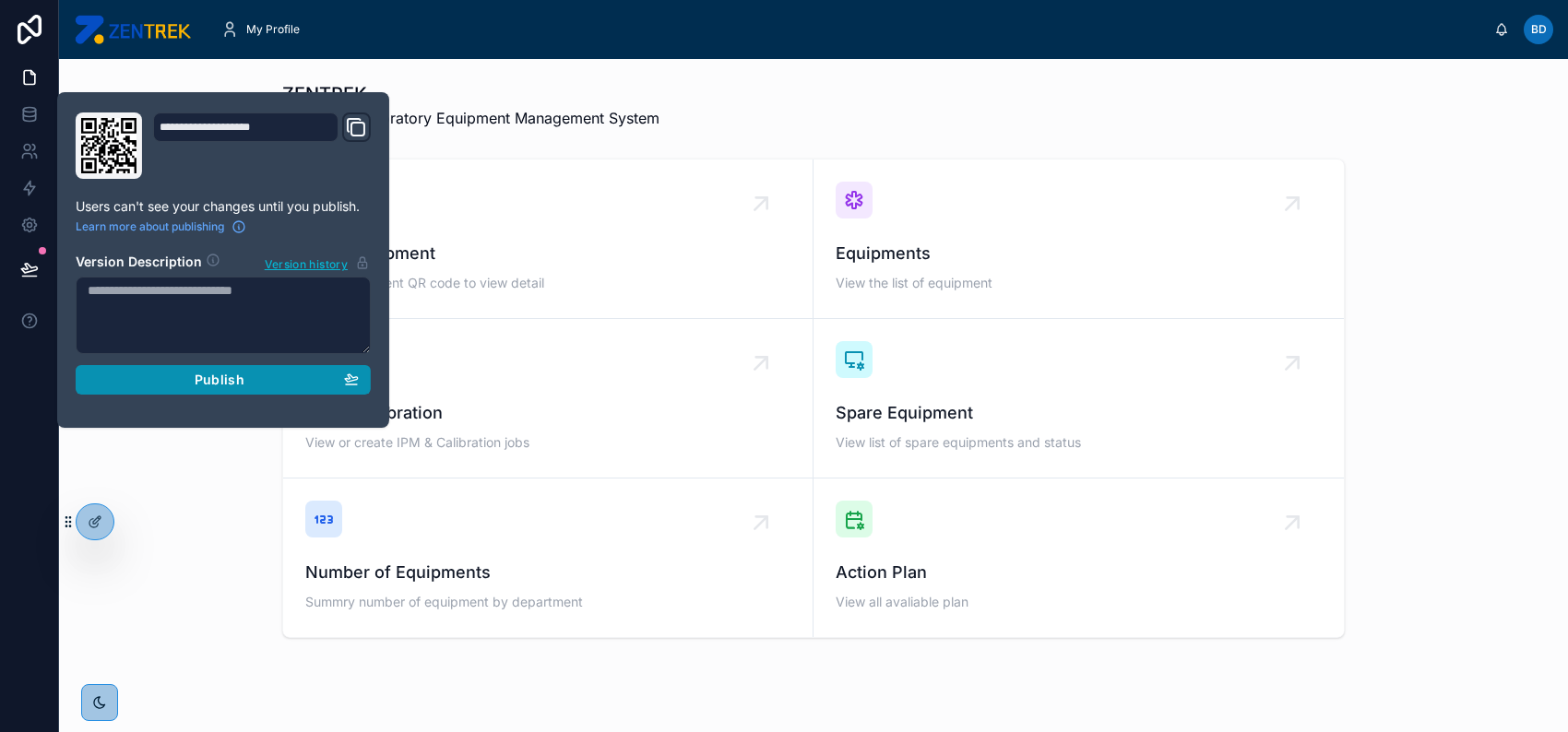
click at [253, 383] on div "Publish" at bounding box center [223, 379] width 271 height 16
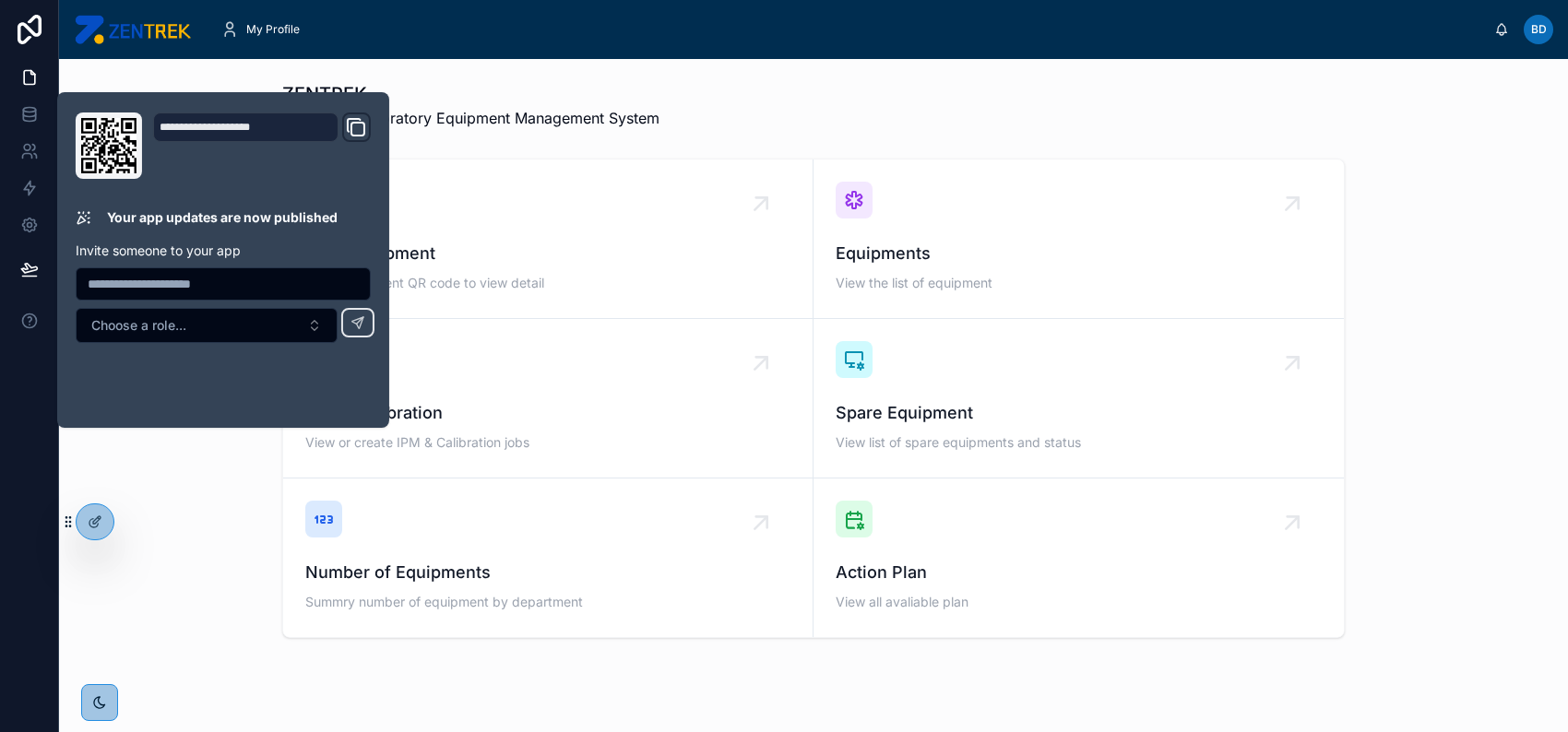
click at [214, 519] on div "Scan Equipment Scan Equipment QR code to view detail Equipments View the list o…" at bounding box center [812, 398] width 1479 height 494
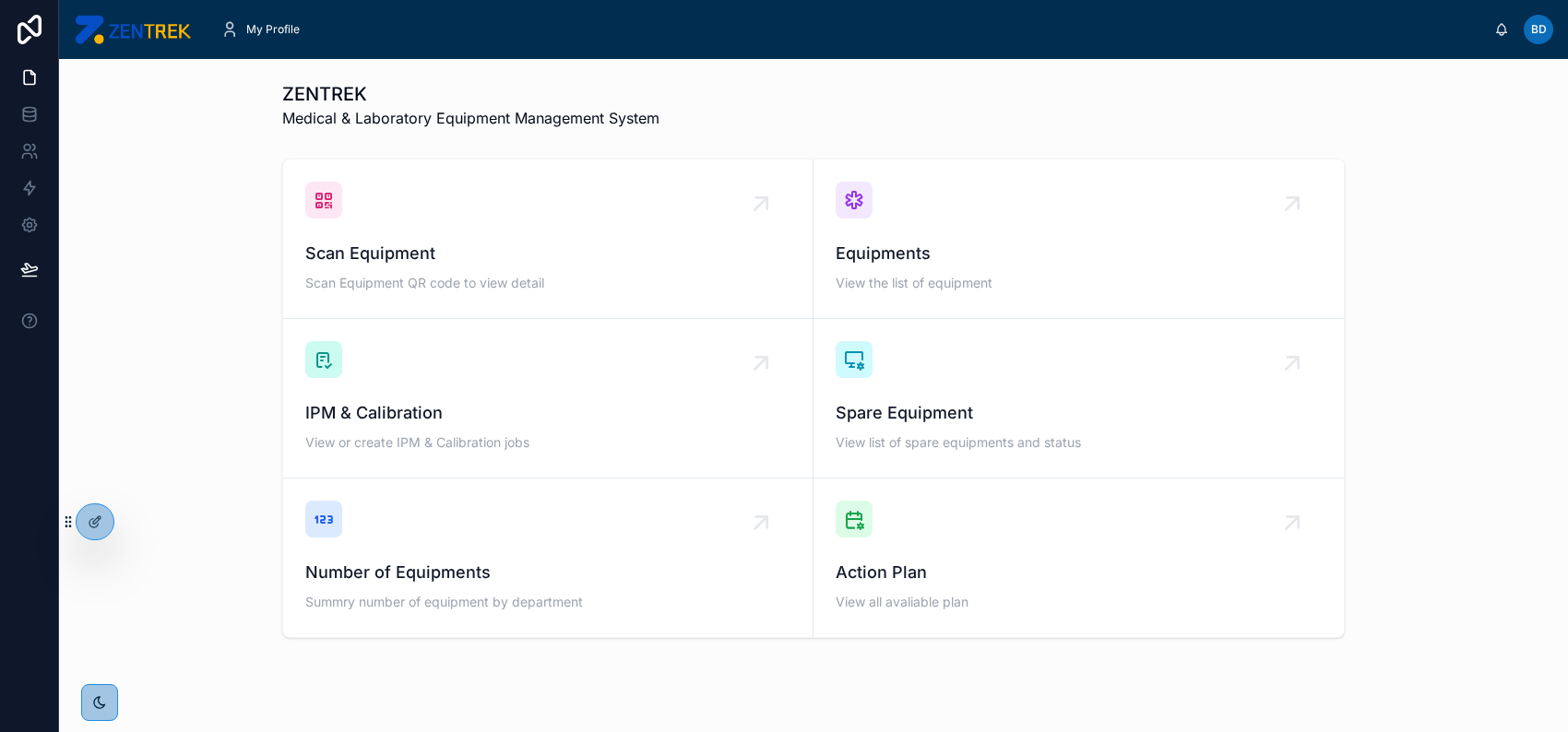
click at [113, 31] on img at bounding box center [131, 29] width 117 height 30
click at [134, 516] on icon at bounding box center [133, 518] width 5 height 5
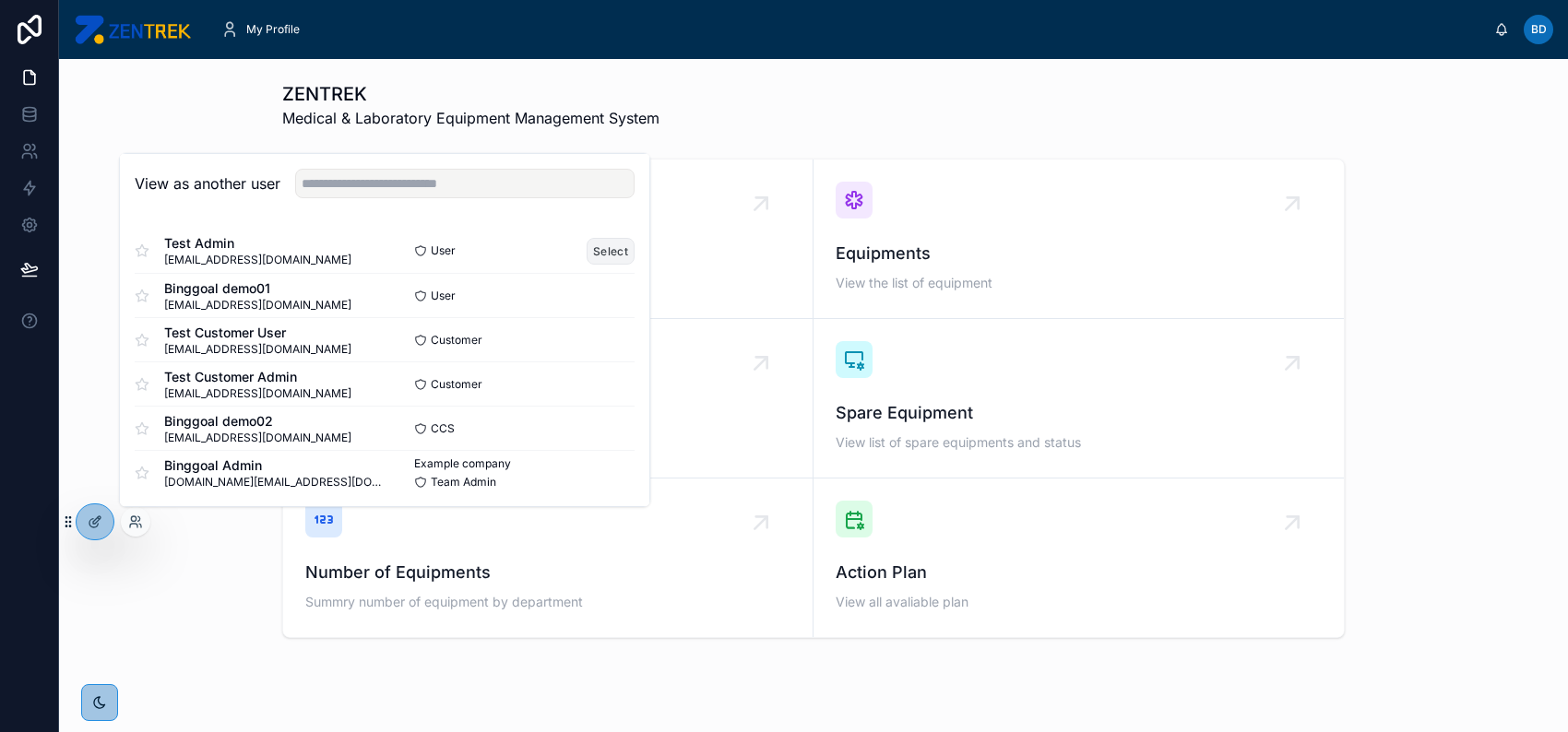
click at [597, 242] on button "Select" at bounding box center [611, 251] width 48 height 27
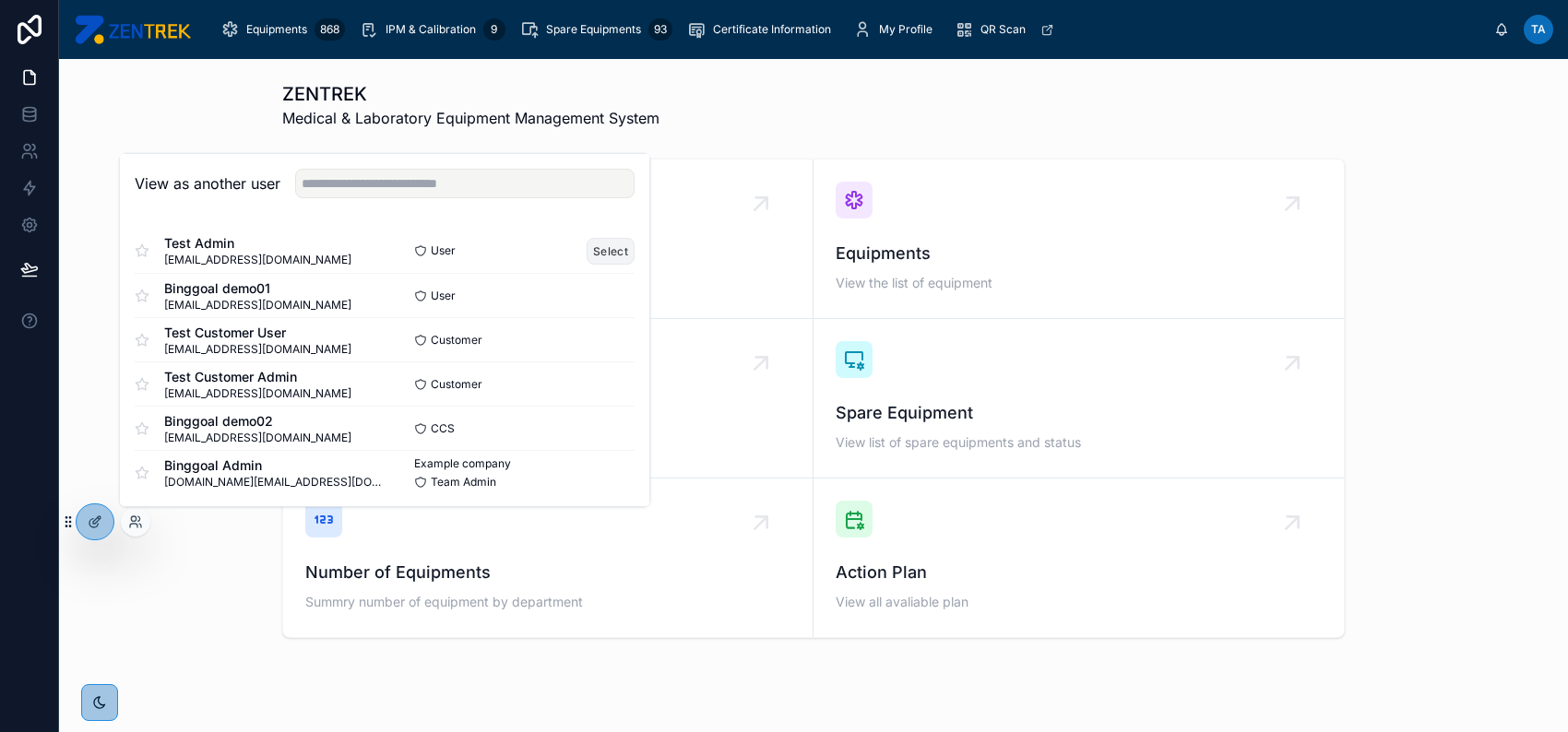
click at [598, 242] on button "Select" at bounding box center [611, 251] width 48 height 27
click at [600, 250] on button "Select" at bounding box center [611, 251] width 48 height 27
click at [598, 382] on button "Select" at bounding box center [611, 384] width 48 height 27
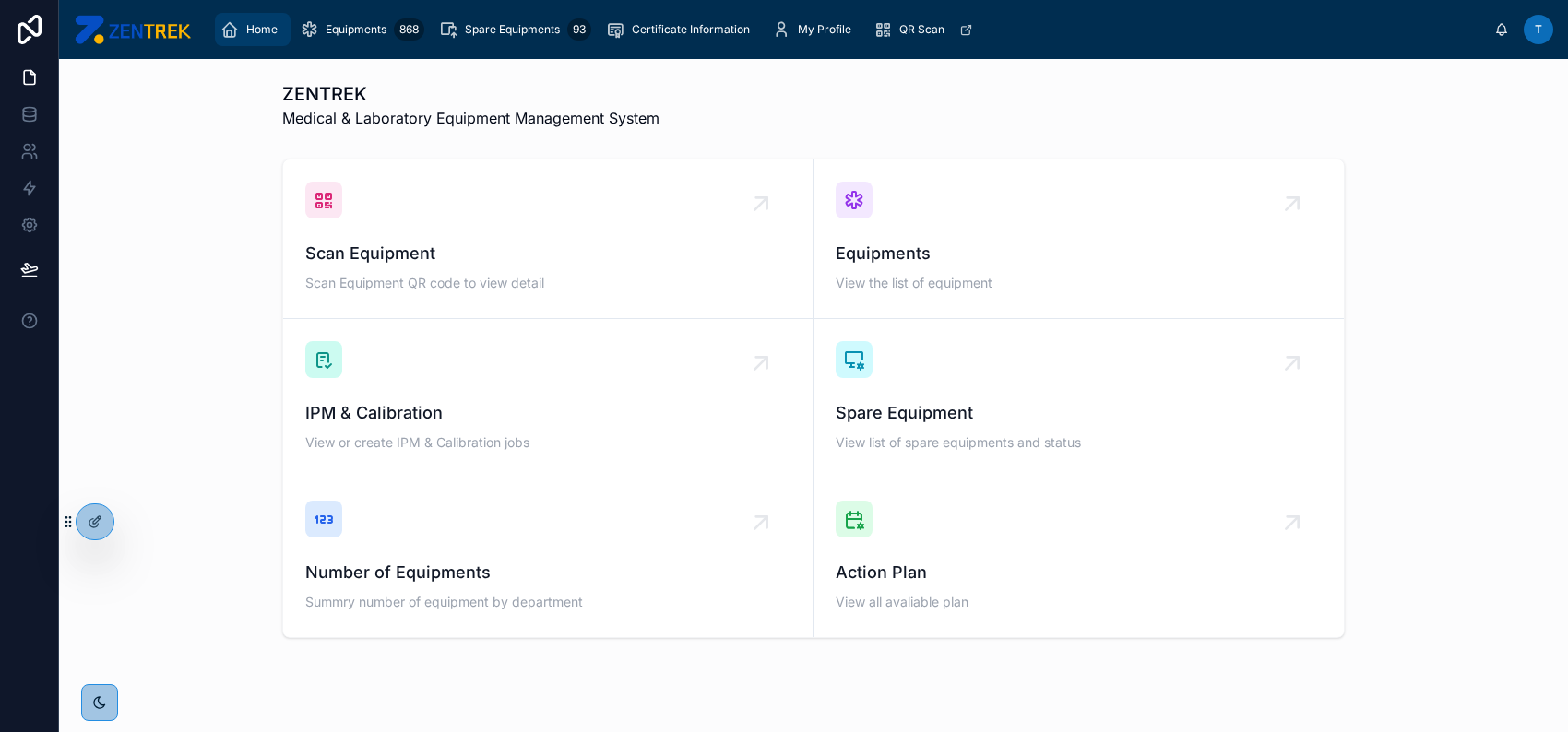
click at [261, 35] on span "Home" at bounding box center [261, 29] width 31 height 14
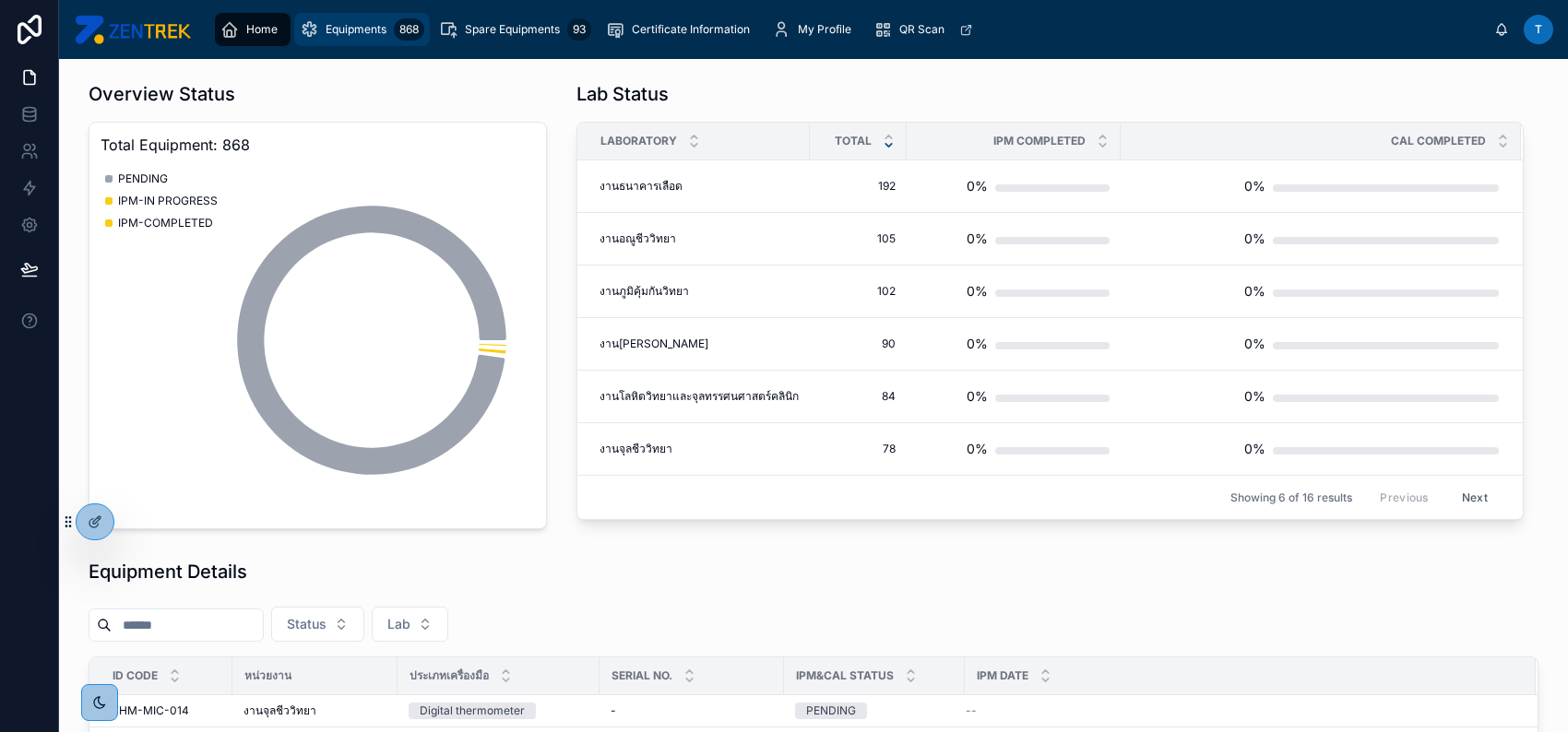
click at [369, 30] on span "Equipments" at bounding box center [355, 29] width 61 height 14
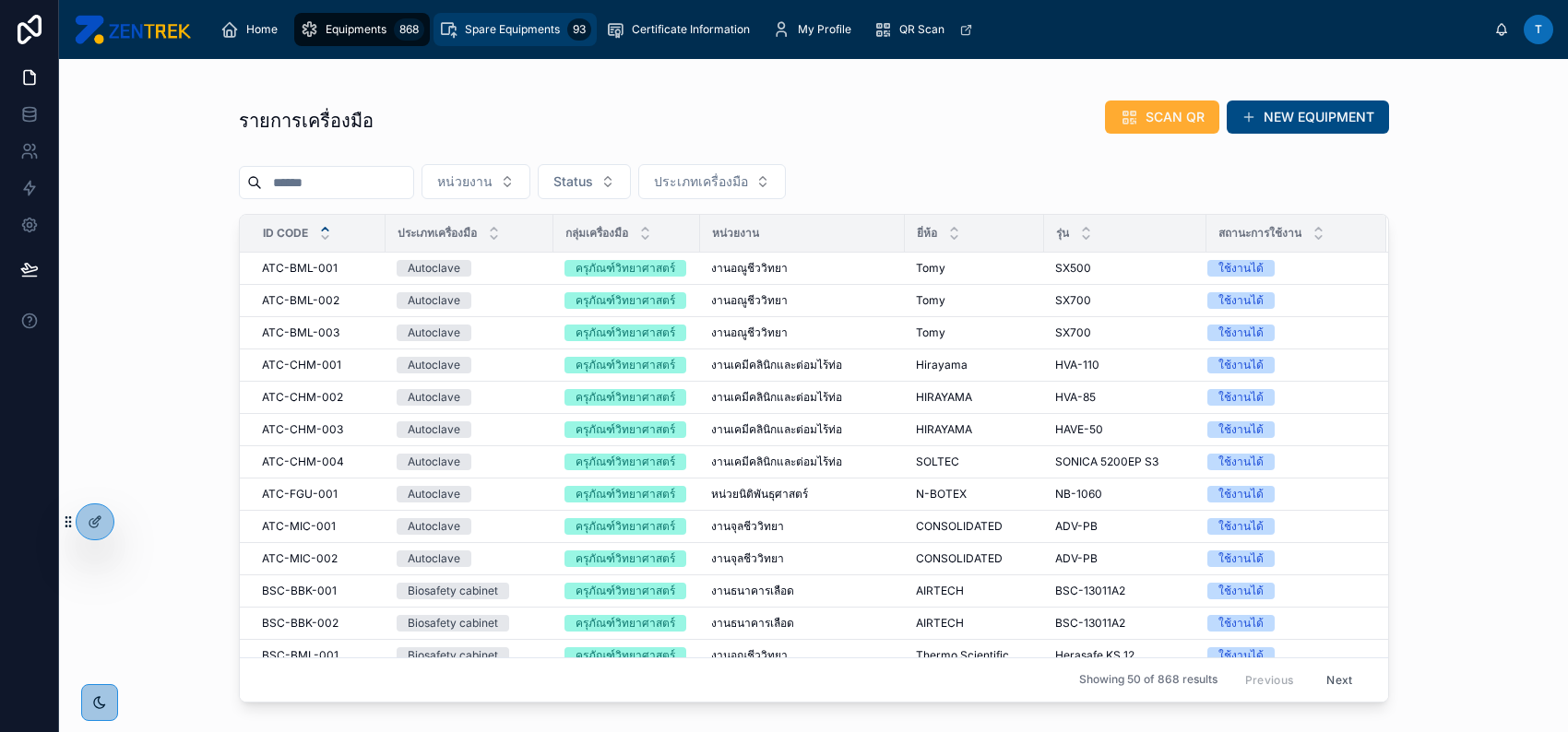
click at [492, 29] on span "Spare Equipments" at bounding box center [512, 29] width 95 height 14
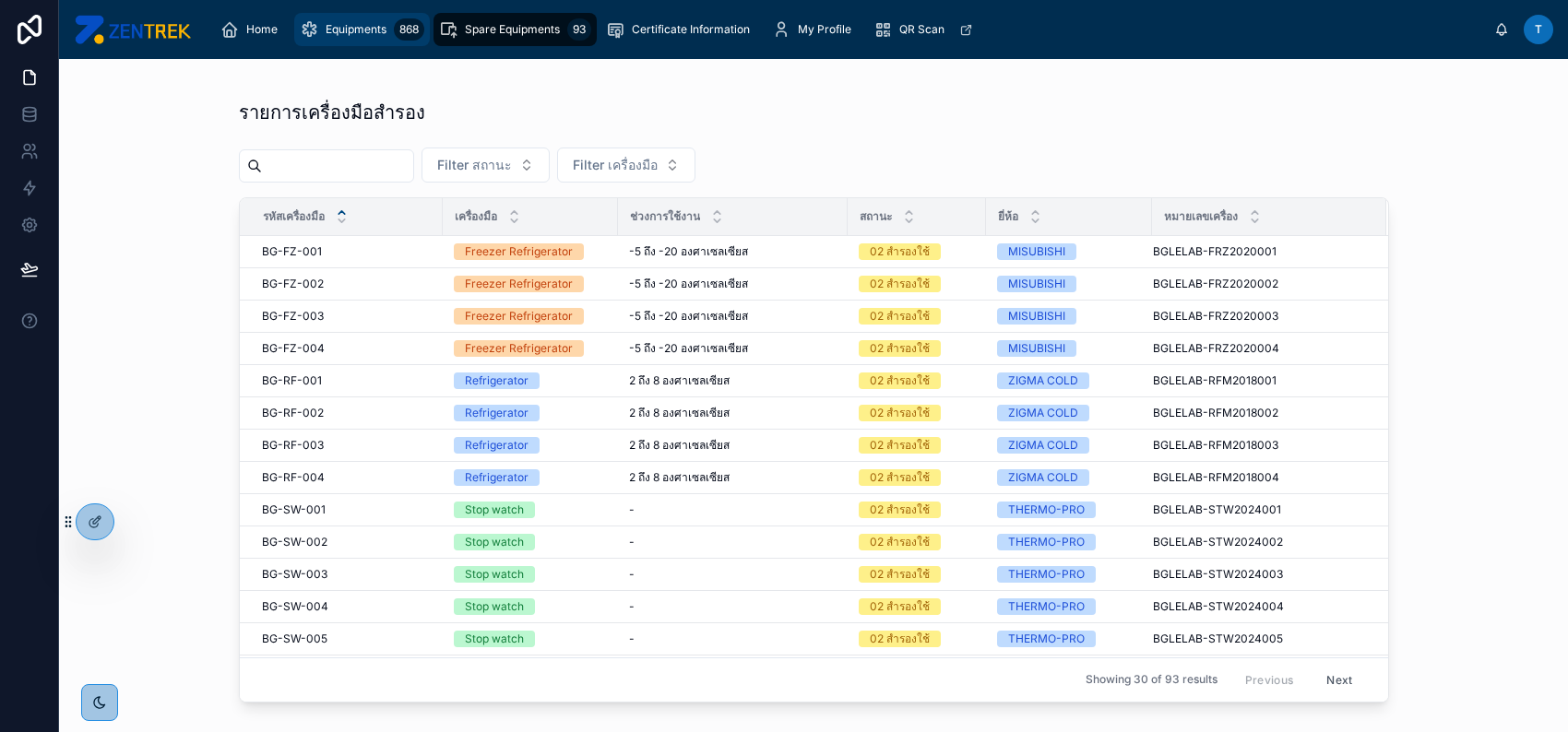
click at [411, 29] on div "868" at bounding box center [409, 29] width 31 height 22
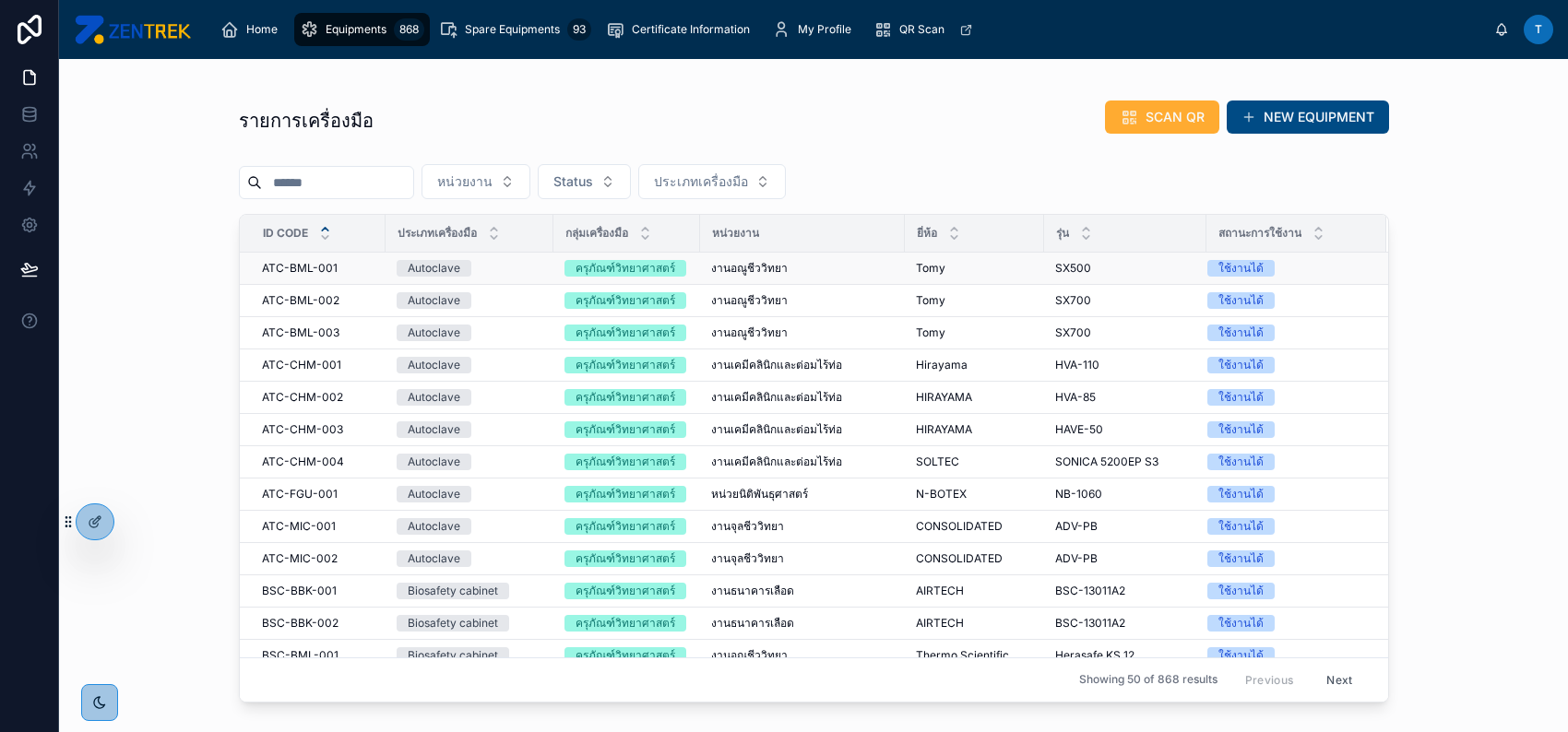
click at [504, 279] on td "Autoclave" at bounding box center [470, 268] width 168 height 32
click at [509, 271] on div "Autoclave" at bounding box center [469, 268] width 146 height 16
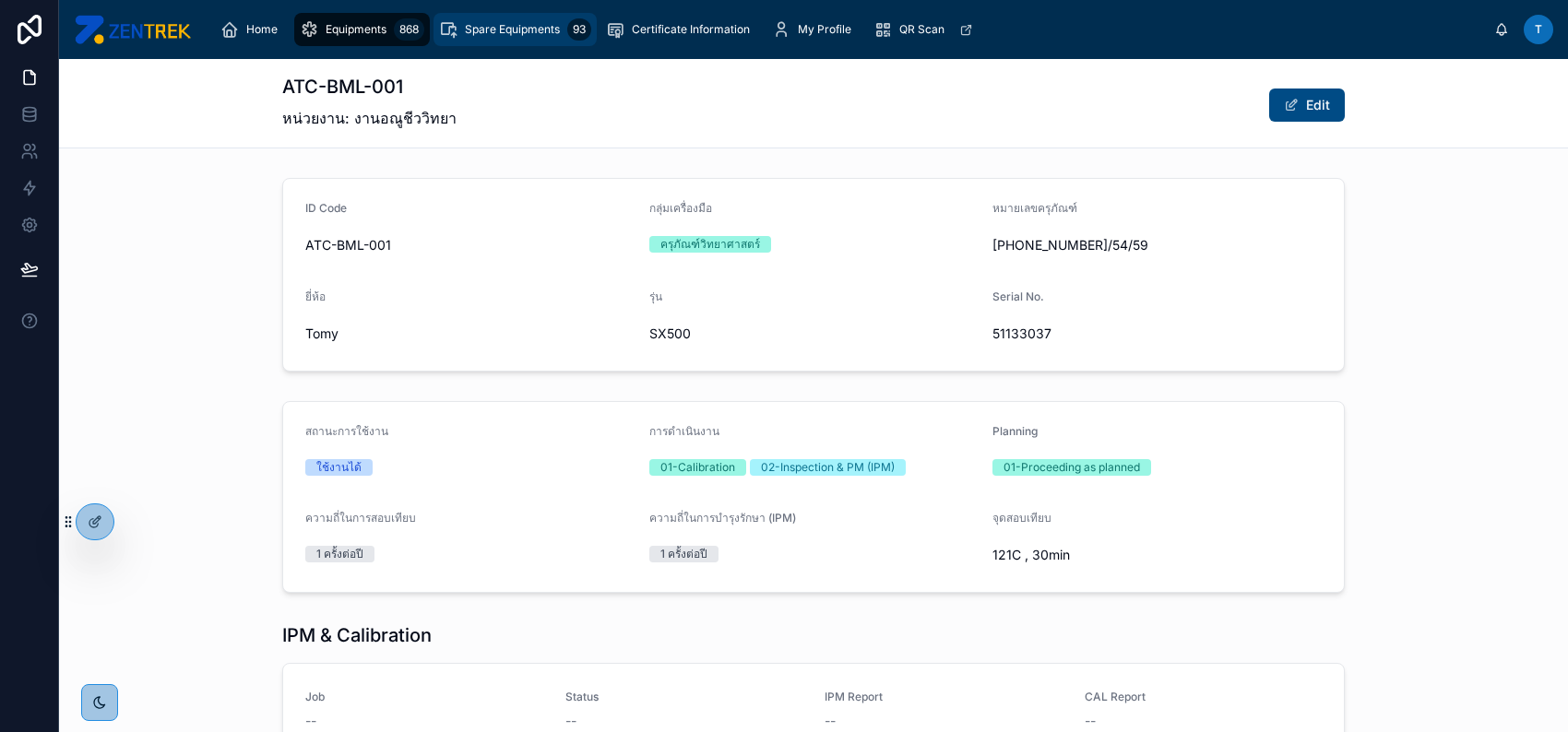
click at [524, 31] on span "Spare Equipments" at bounding box center [512, 29] width 95 height 14
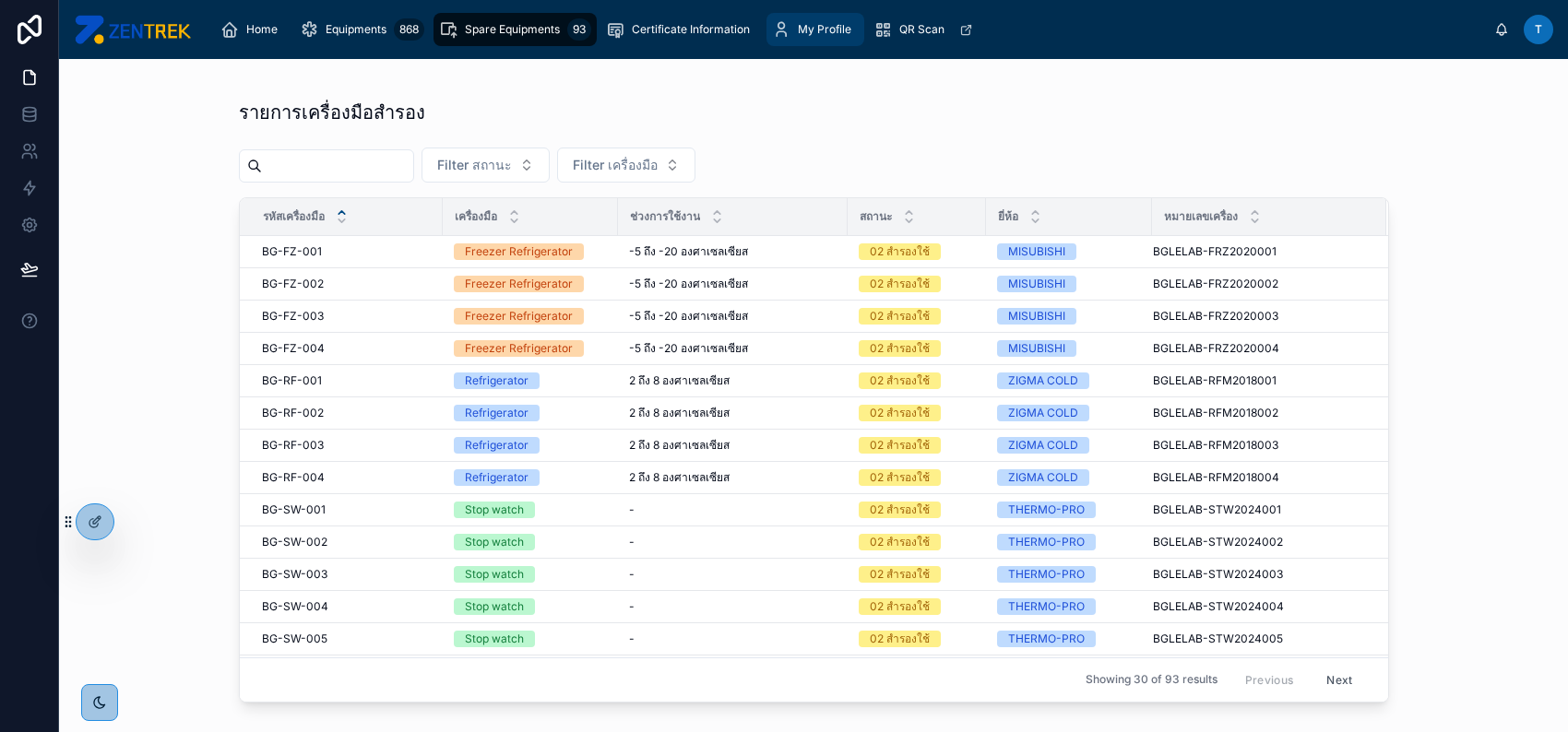
click at [824, 34] on span "My Profile" at bounding box center [824, 29] width 53 height 14
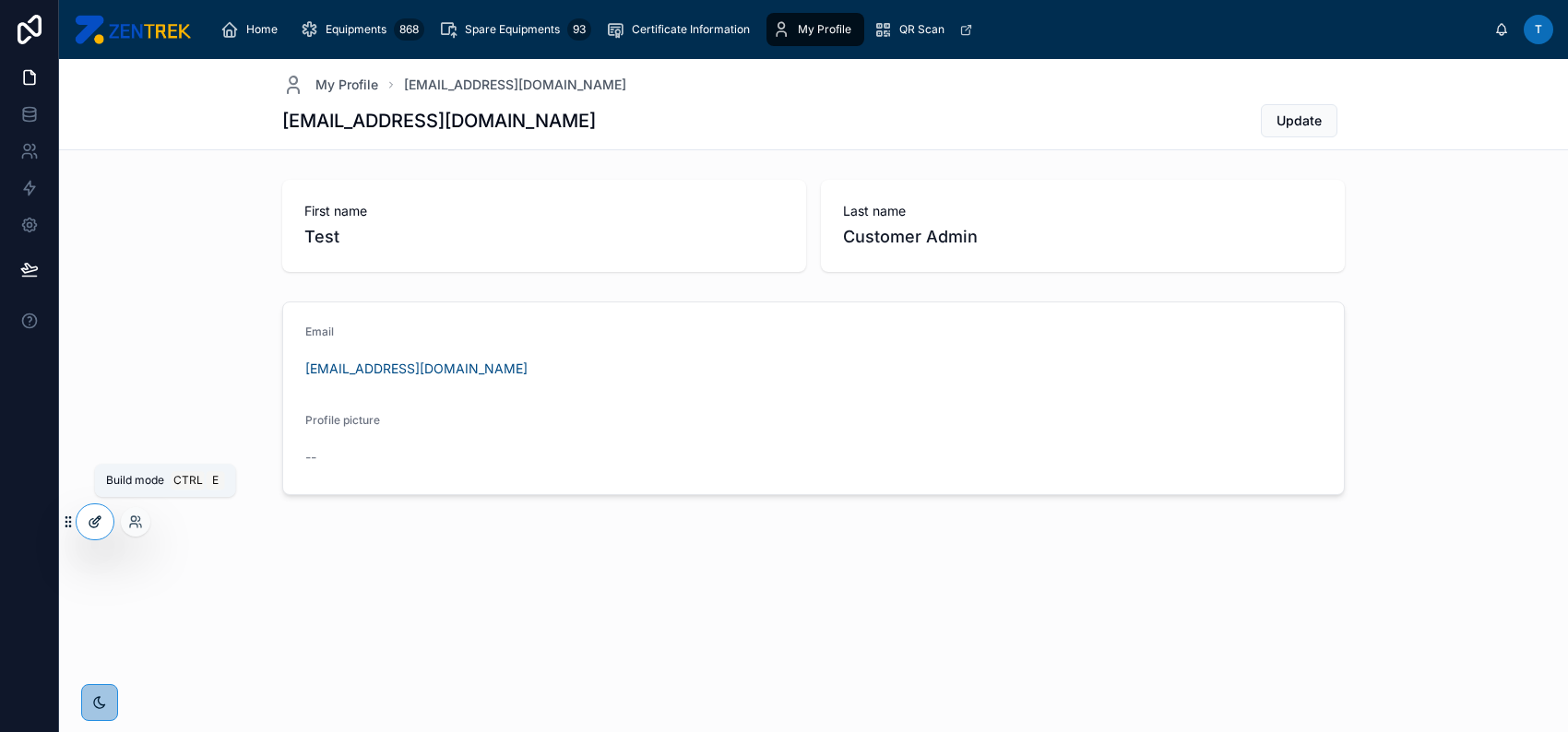
click at [89, 527] on icon at bounding box center [95, 521] width 14 height 14
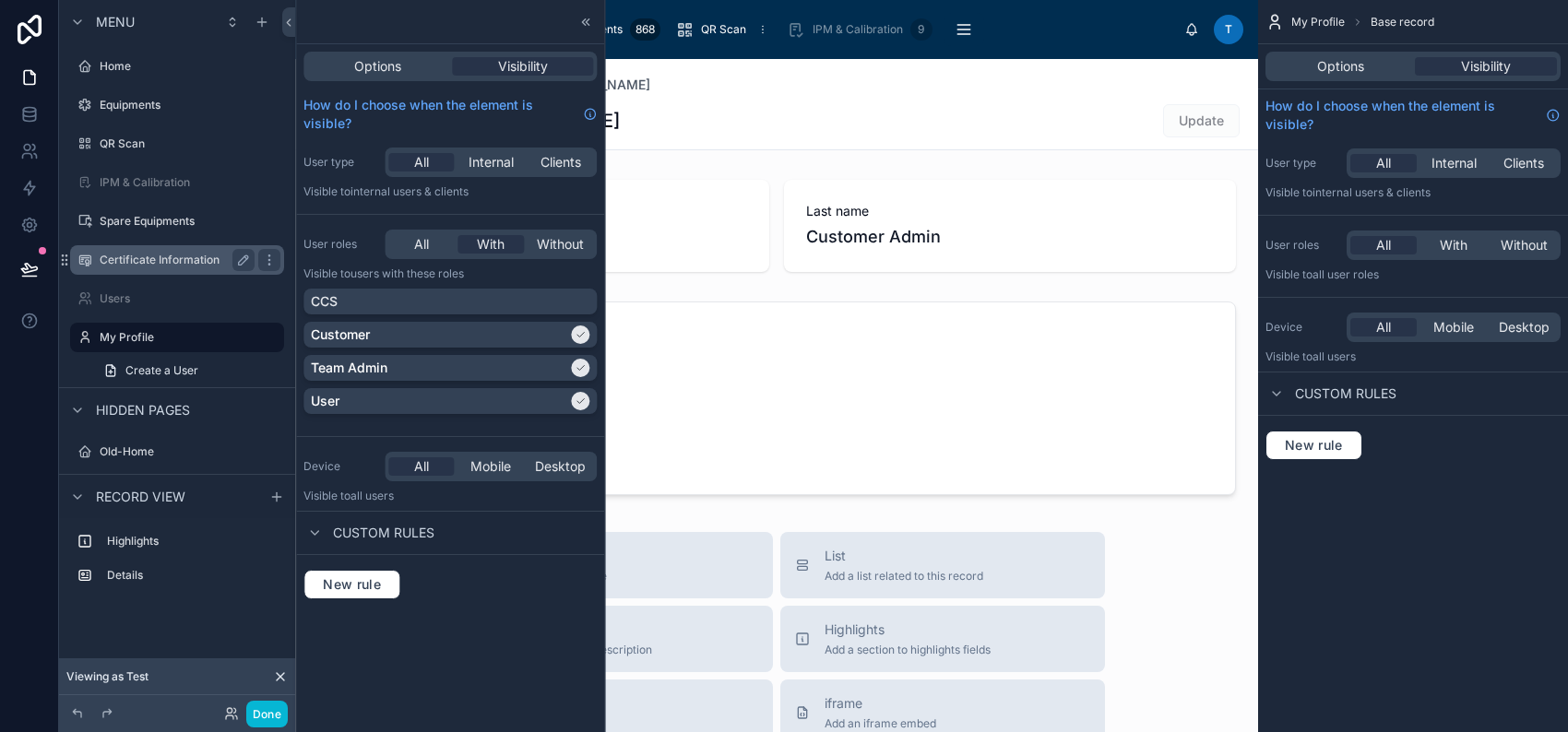
click at [135, 258] on label "Certificate Information" at bounding box center [173, 259] width 148 height 14
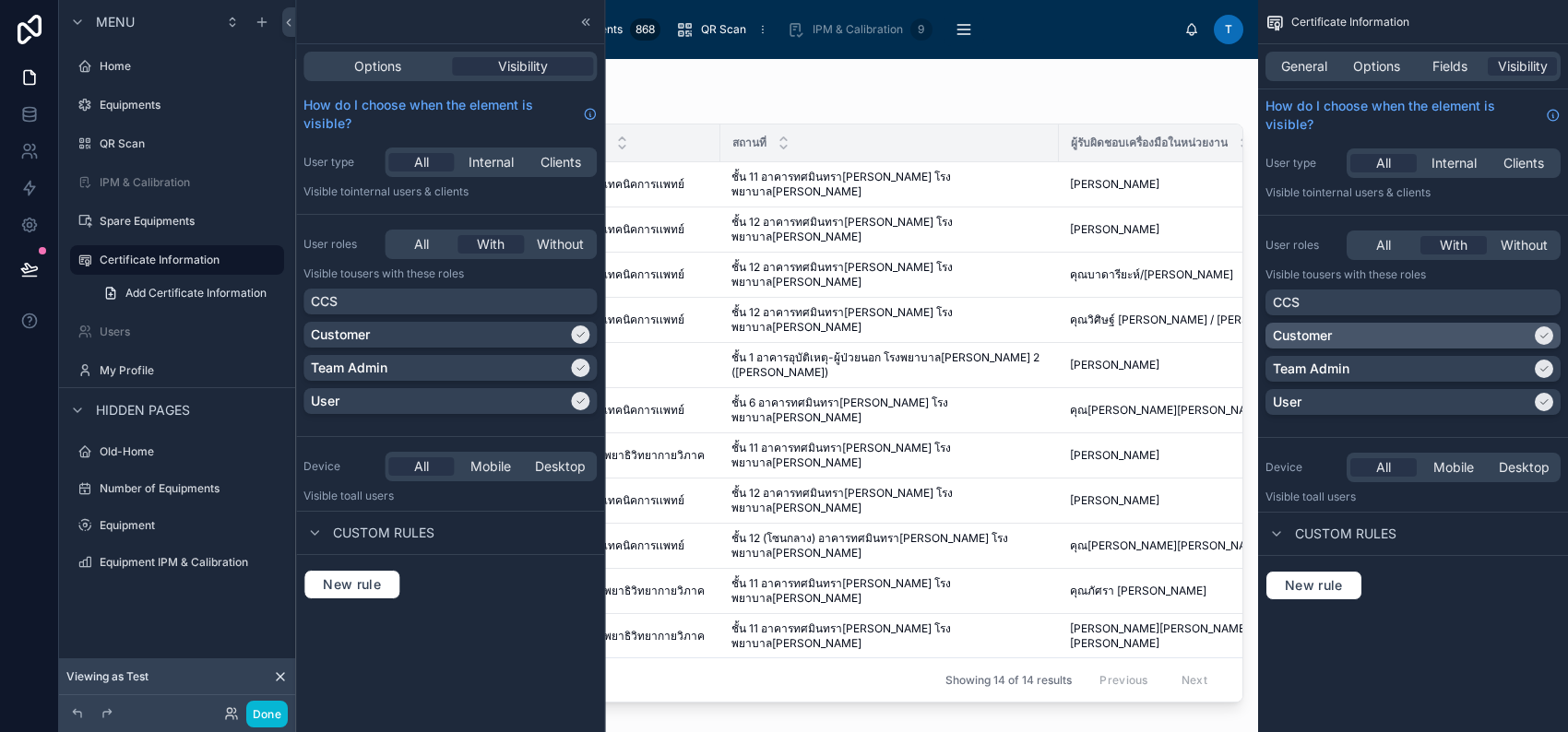
click at [1536, 335] on div "scrollable content" at bounding box center [1543, 335] width 18 height 18
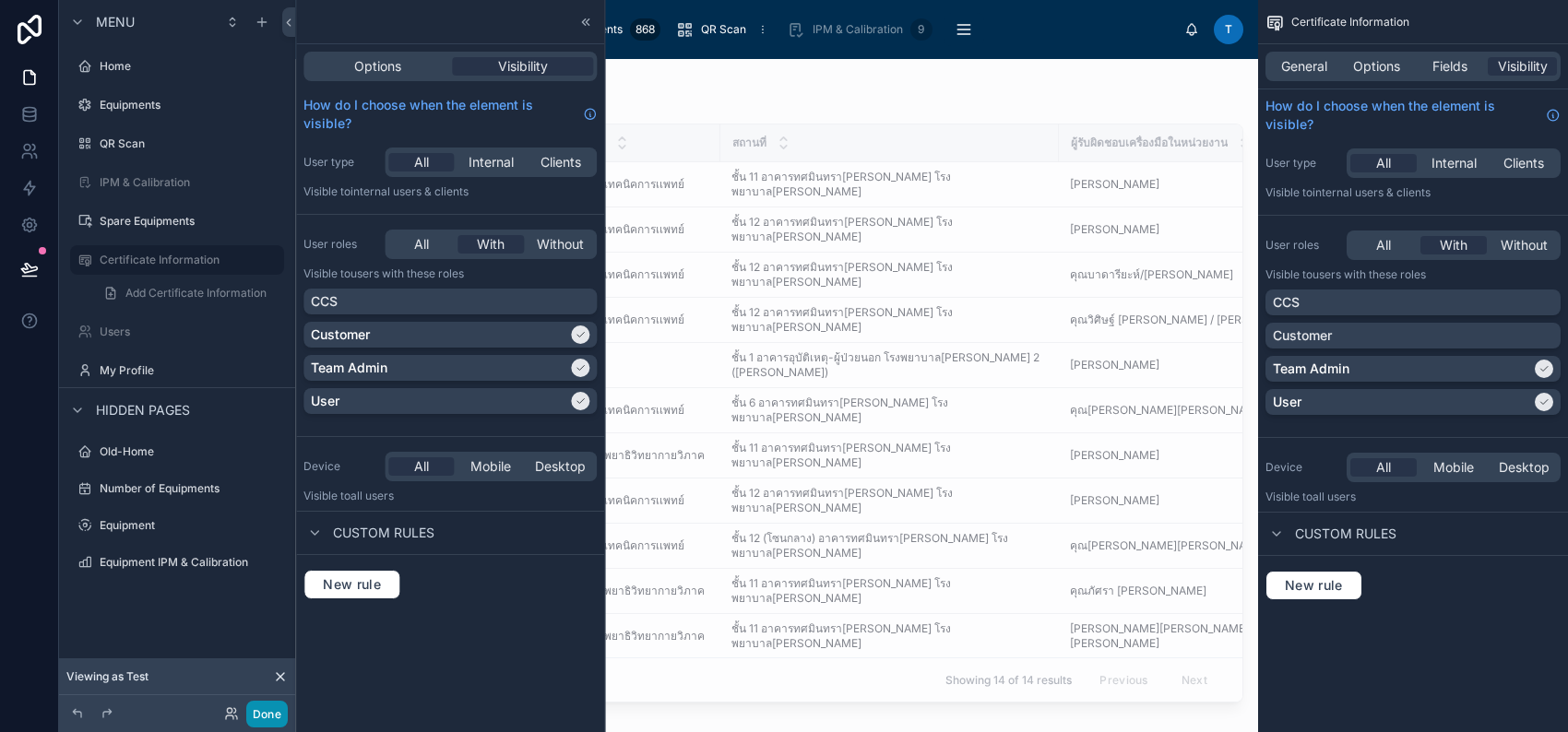
click at [261, 719] on button "Done" at bounding box center [266, 714] width 41 height 27
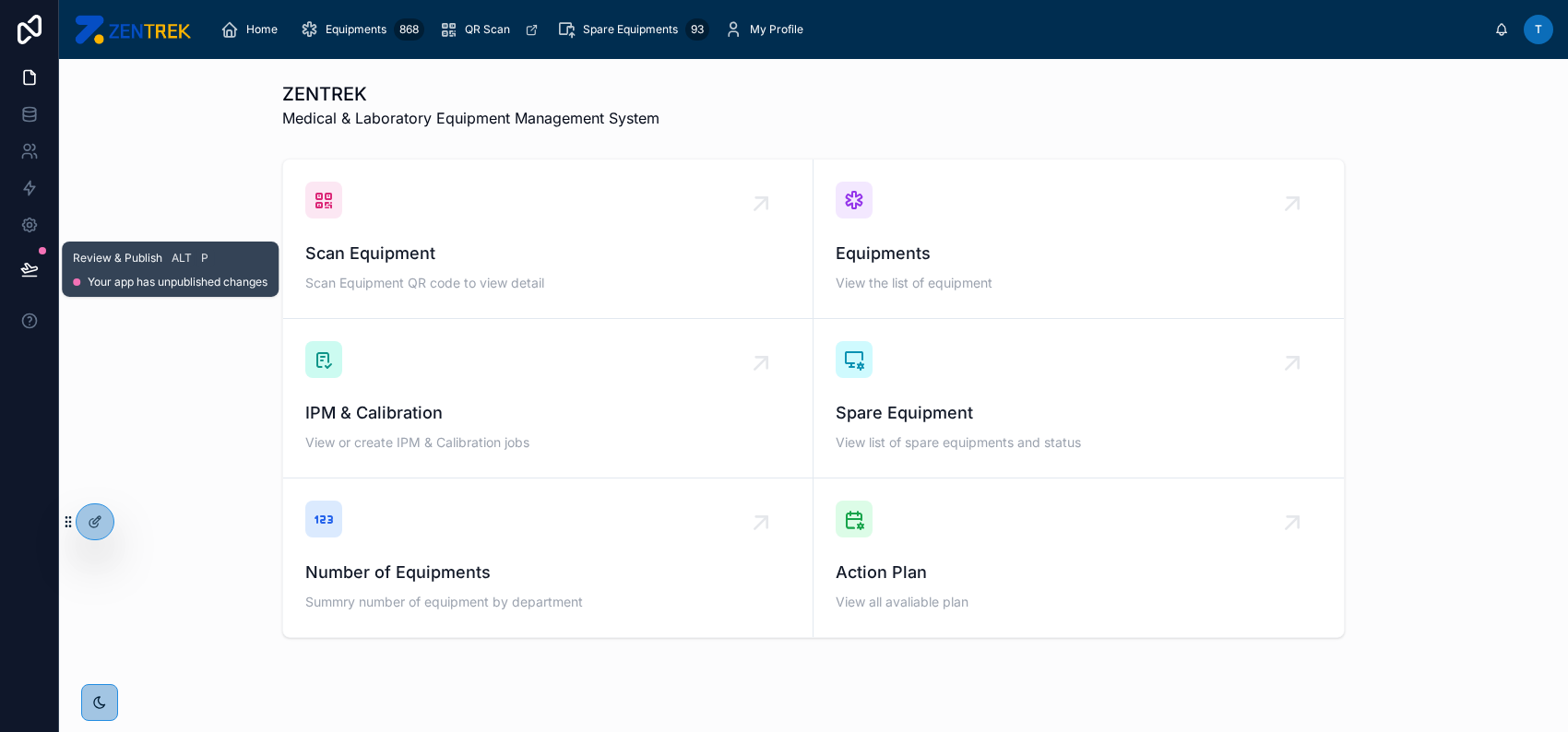
click at [39, 266] on button at bounding box center [30, 269] width 41 height 52
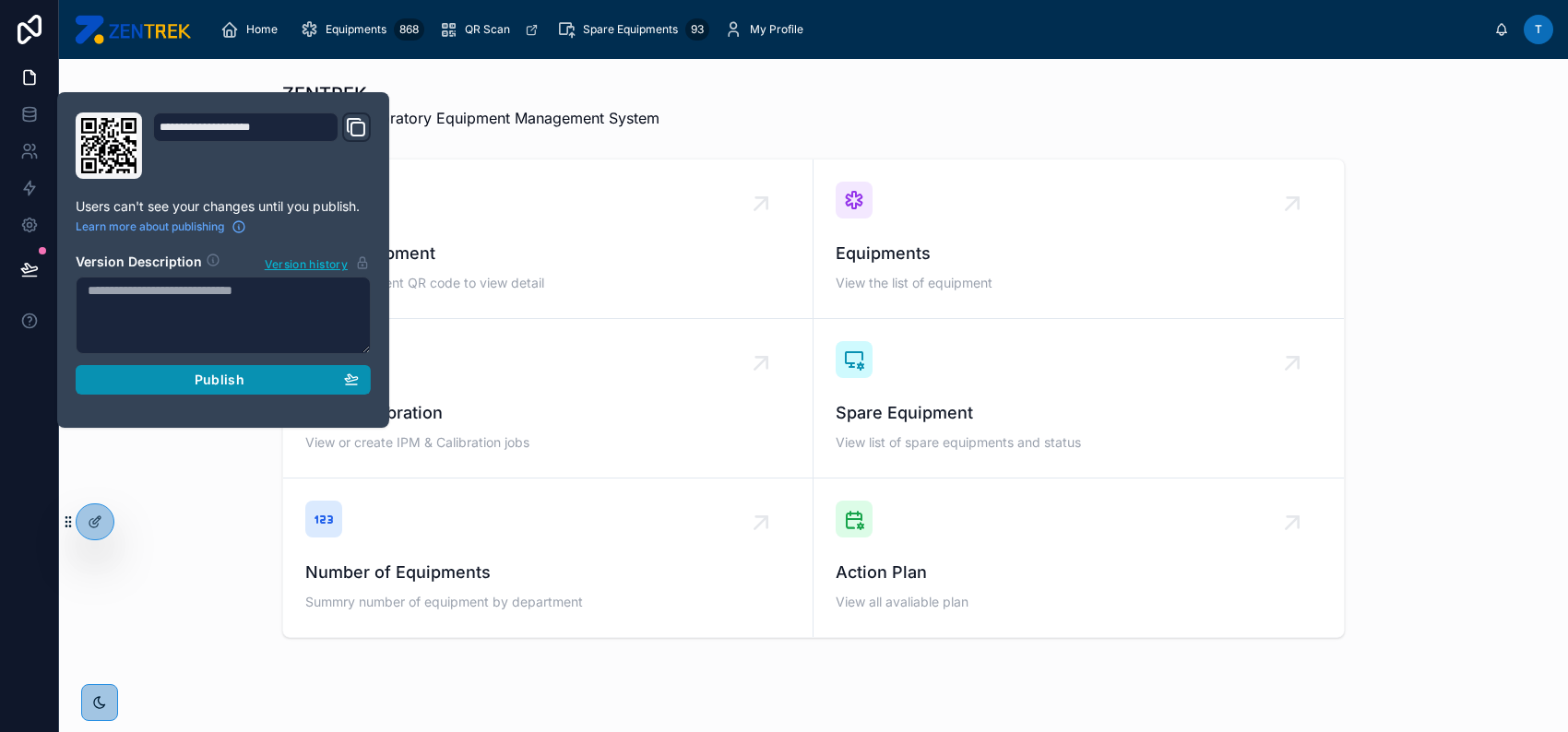
click at [184, 371] on div "Publish" at bounding box center [223, 379] width 271 height 16
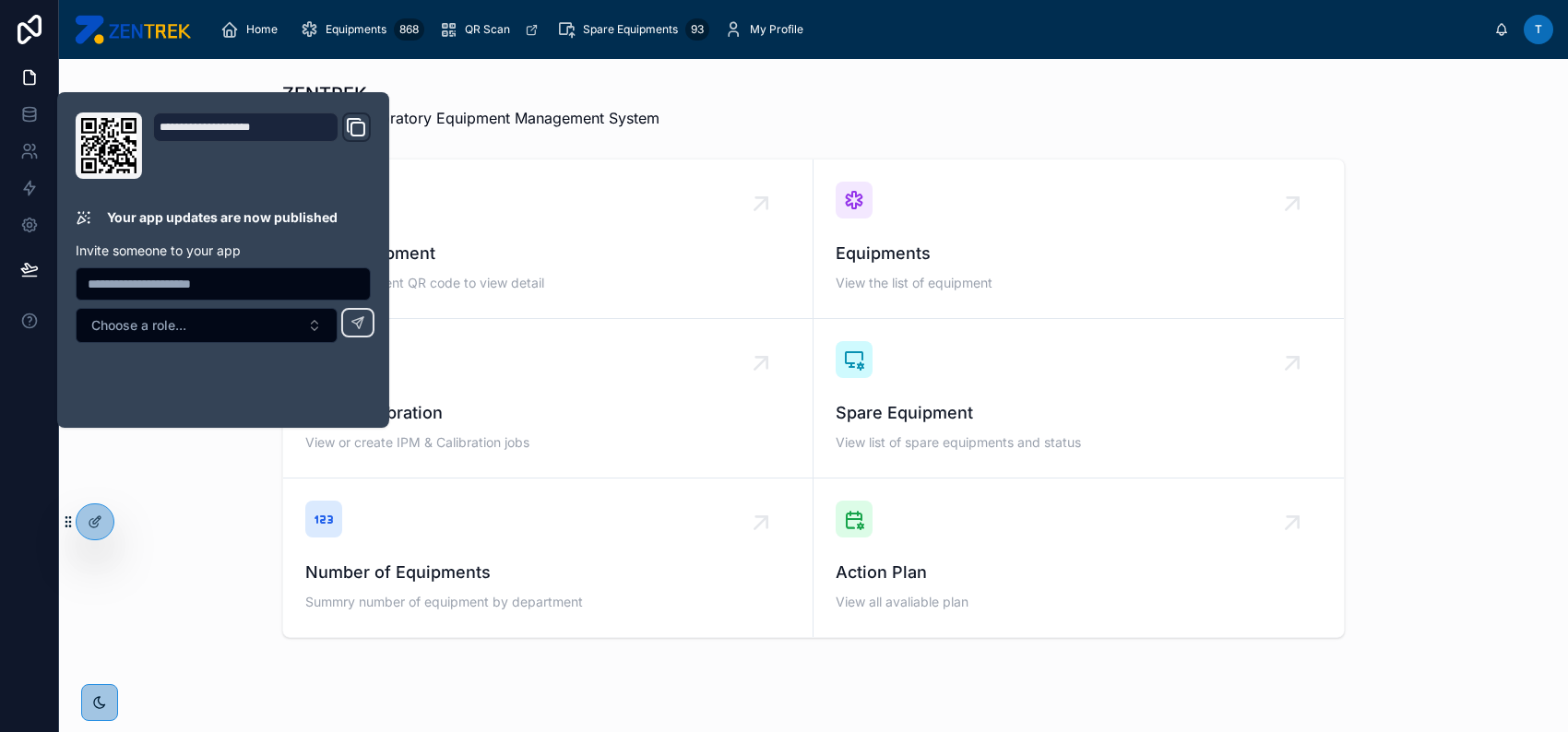
click at [206, 448] on div "Scan Equipment Scan Equipment QR code to view detail Equipments View the list o…" at bounding box center [812, 398] width 1479 height 494
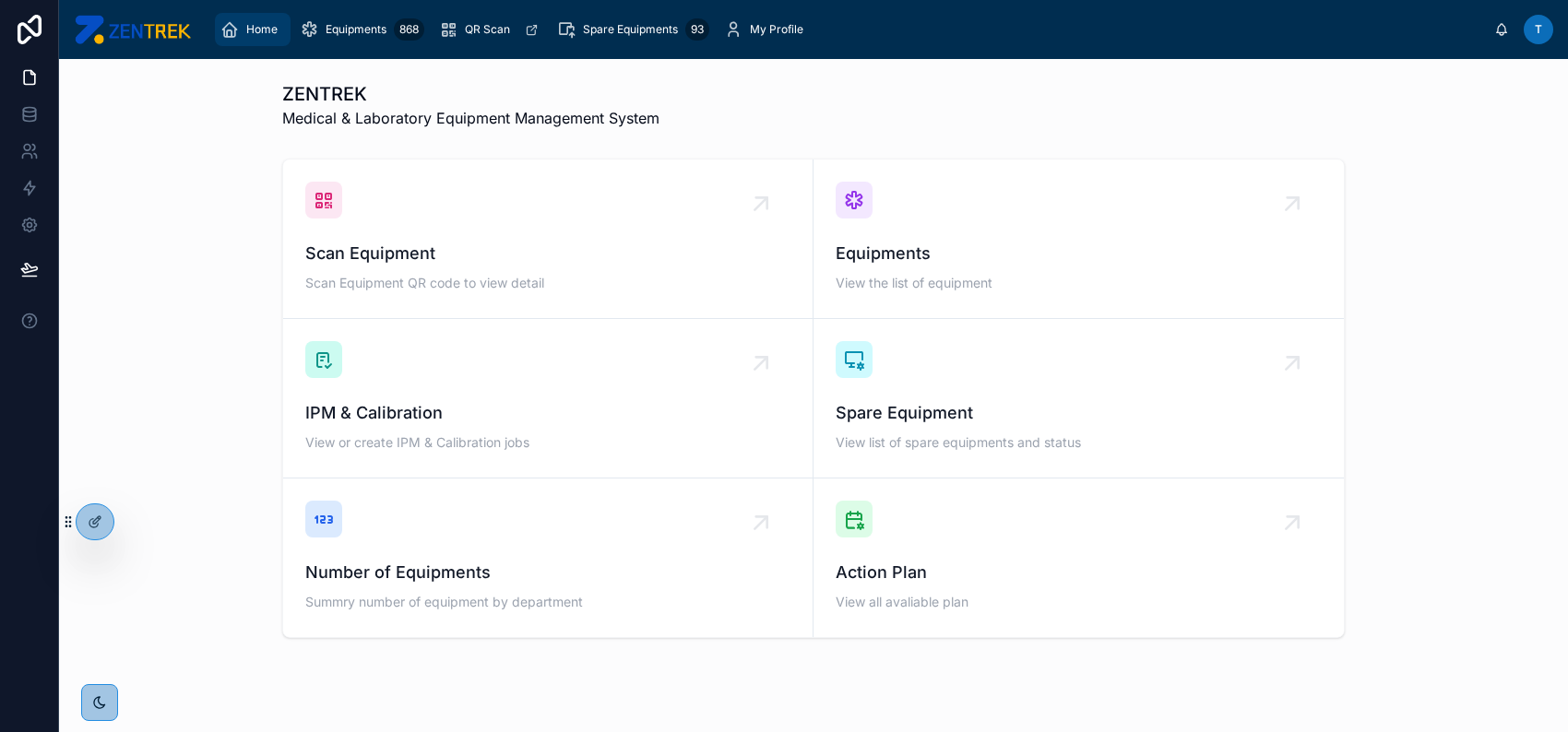
click at [261, 25] on span "Home" at bounding box center [261, 29] width 31 height 14
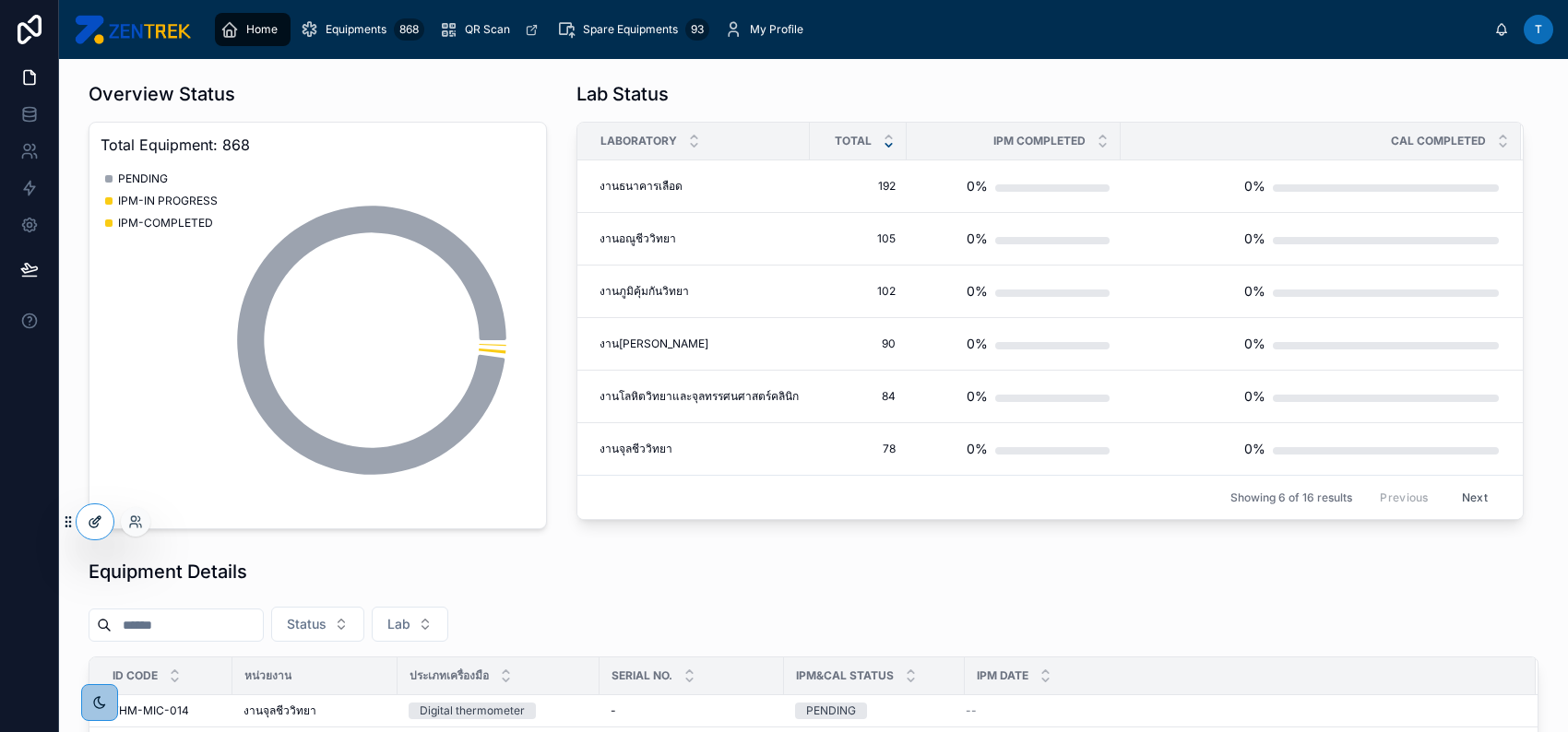
click at [88, 526] on icon at bounding box center [95, 521] width 14 height 14
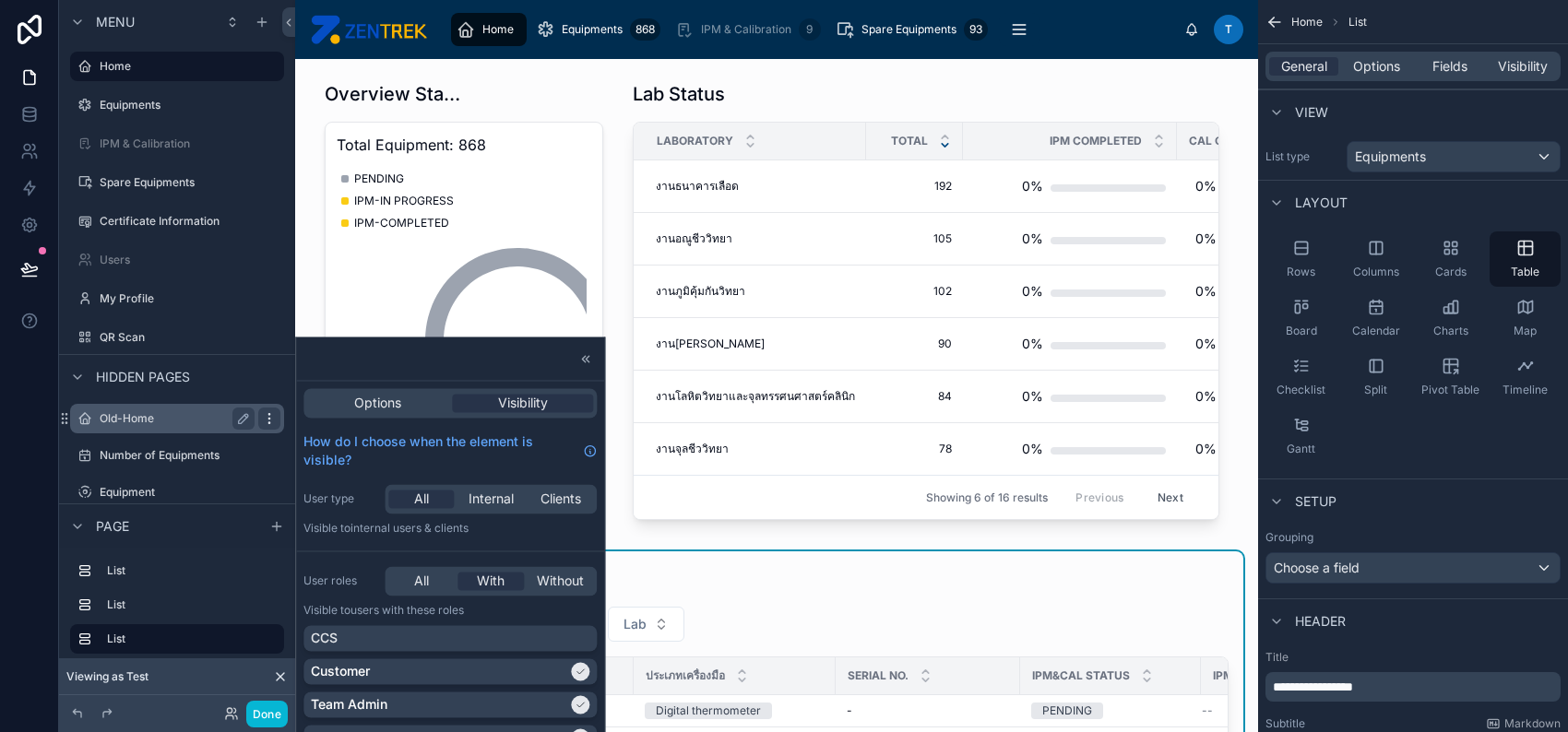
click at [264, 417] on icon "scrollable content" at bounding box center [268, 418] width 14 height 14
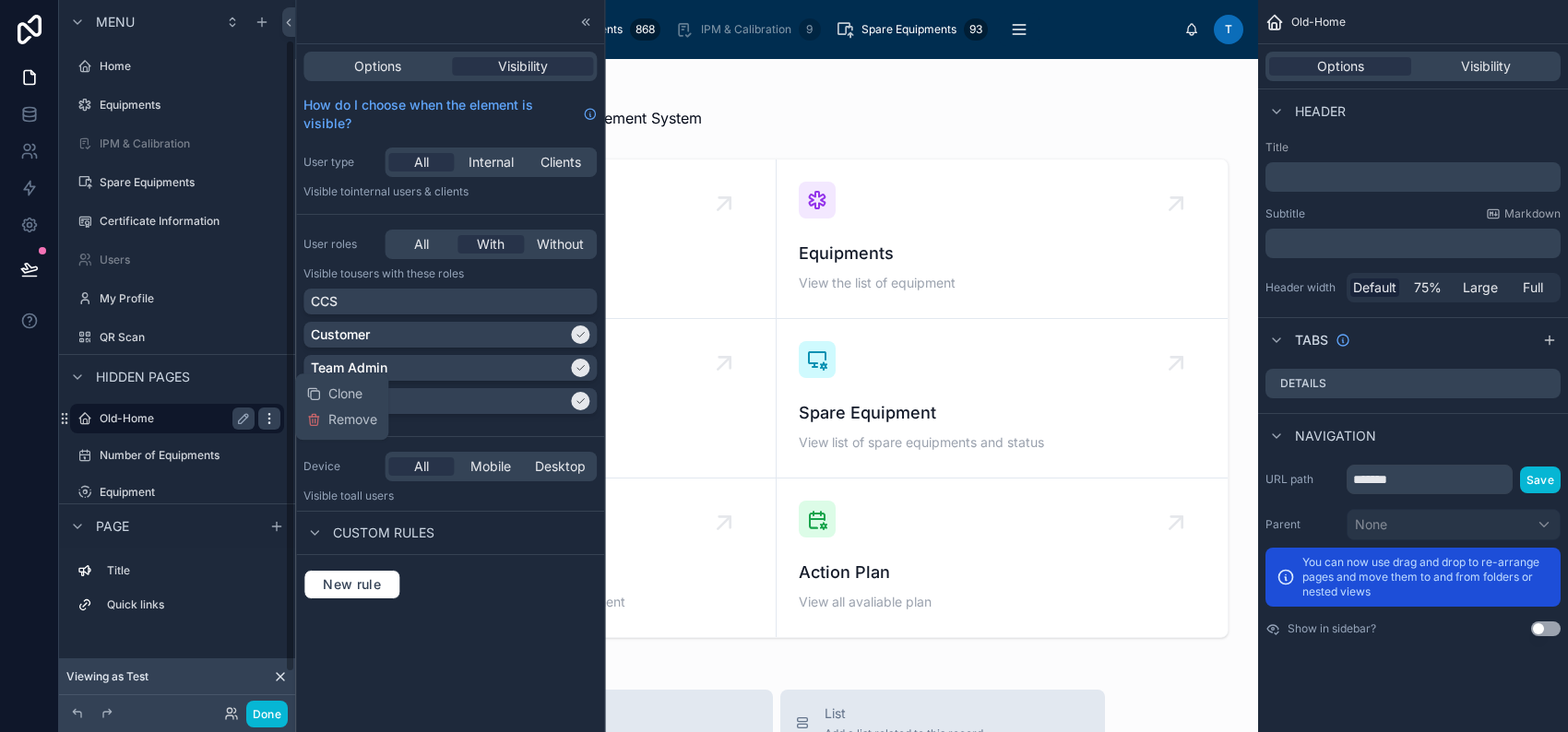
scroll to position [44, 0]
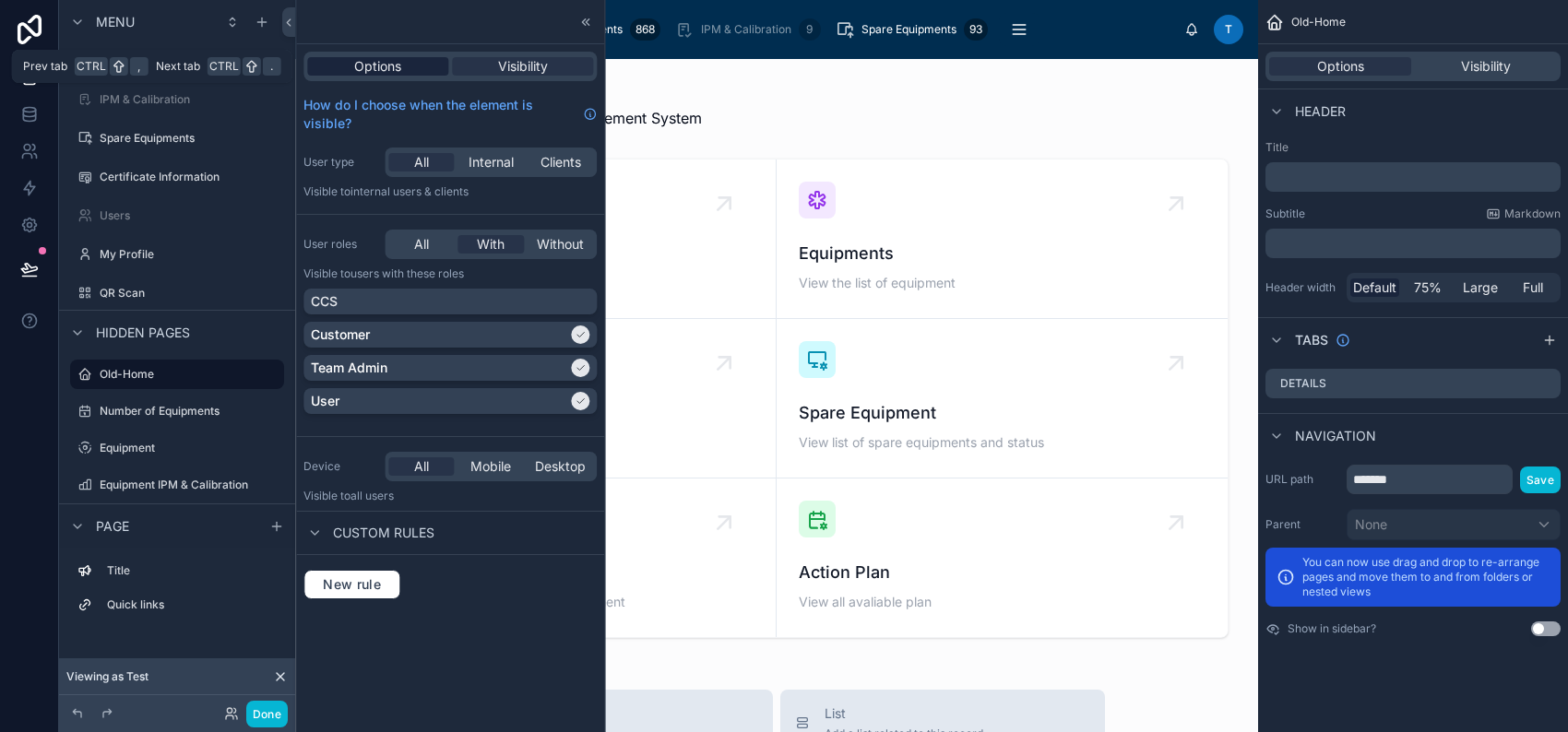
click at [351, 70] on div "Options" at bounding box center [377, 66] width 141 height 18
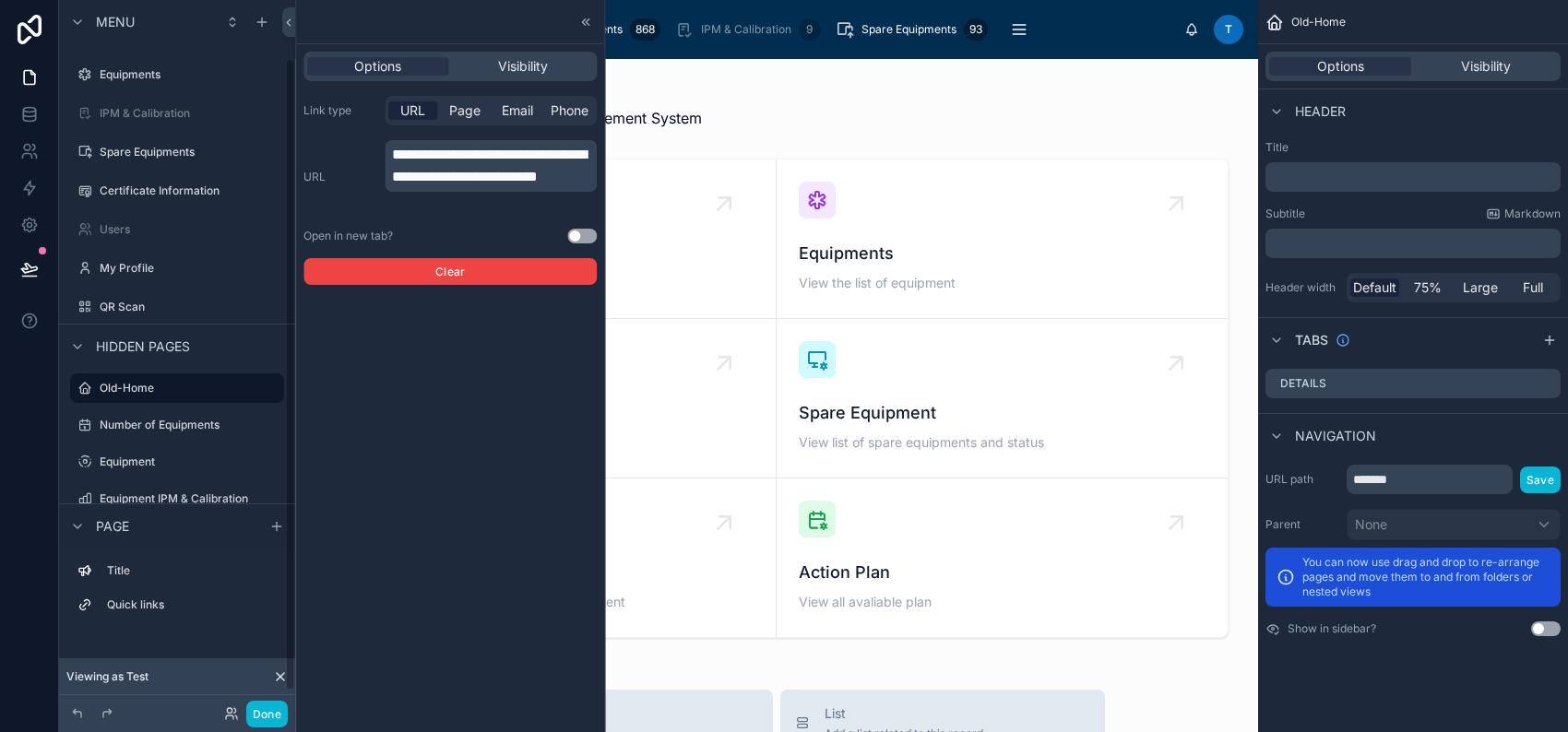
scroll to position [0, 0]
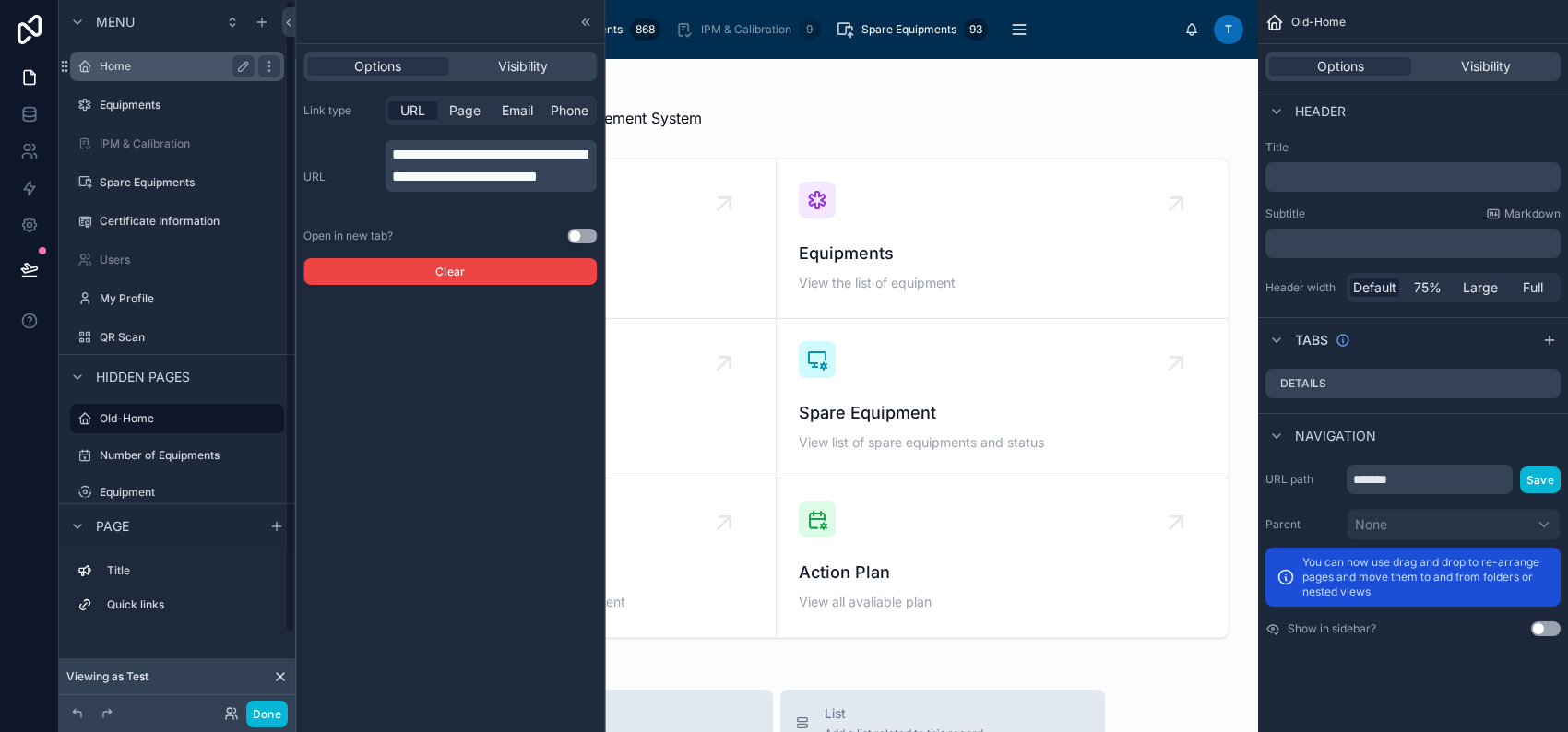
click at [172, 68] on label "Home" at bounding box center [173, 66] width 148 height 14
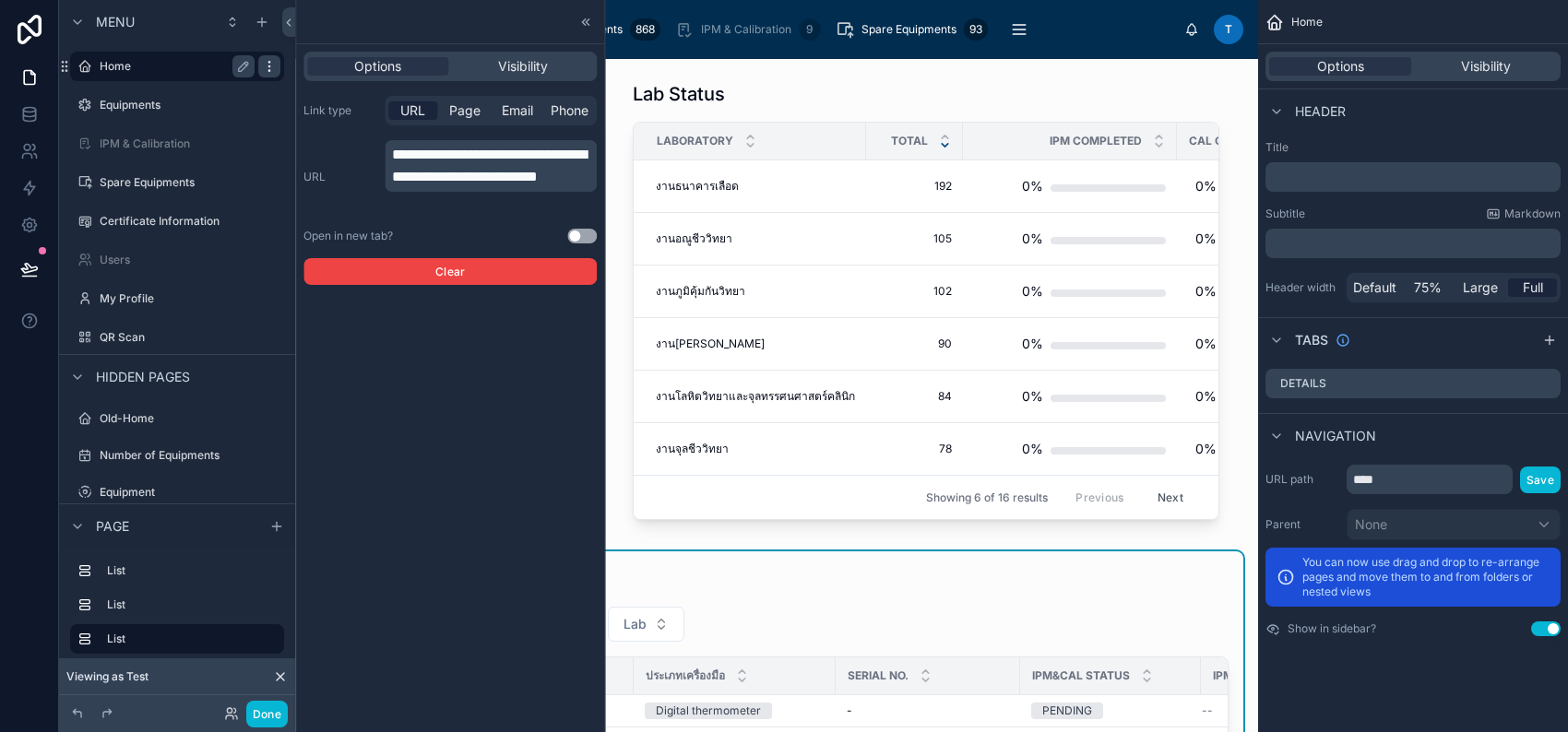
click at [265, 67] on icon "scrollable content" at bounding box center [268, 66] width 14 height 14
click at [178, 423] on label "Old-Home" at bounding box center [173, 418] width 148 height 14
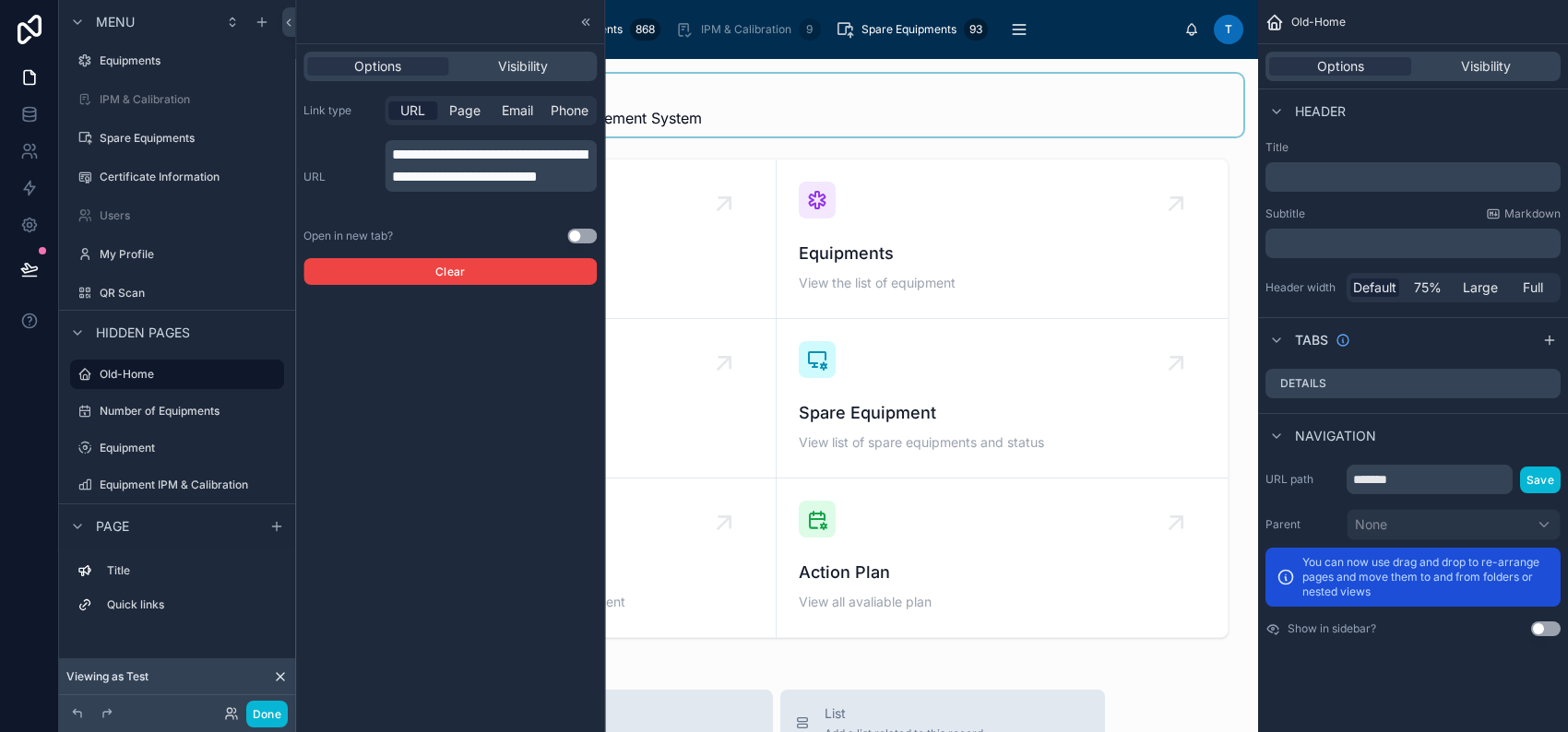
click at [917, 136] on div at bounding box center [776, 104] width 933 height 63
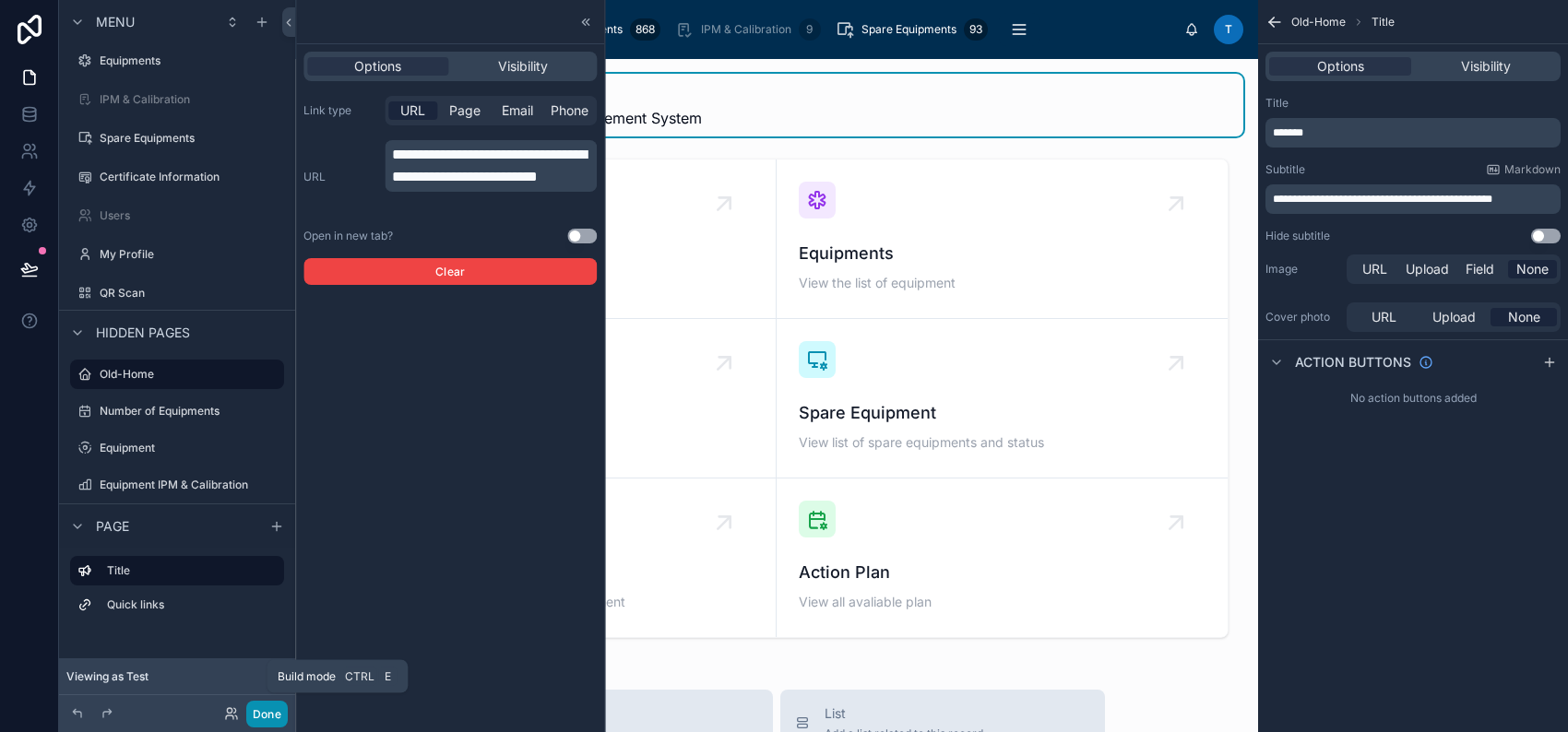
click at [274, 715] on button "Done" at bounding box center [266, 714] width 41 height 27
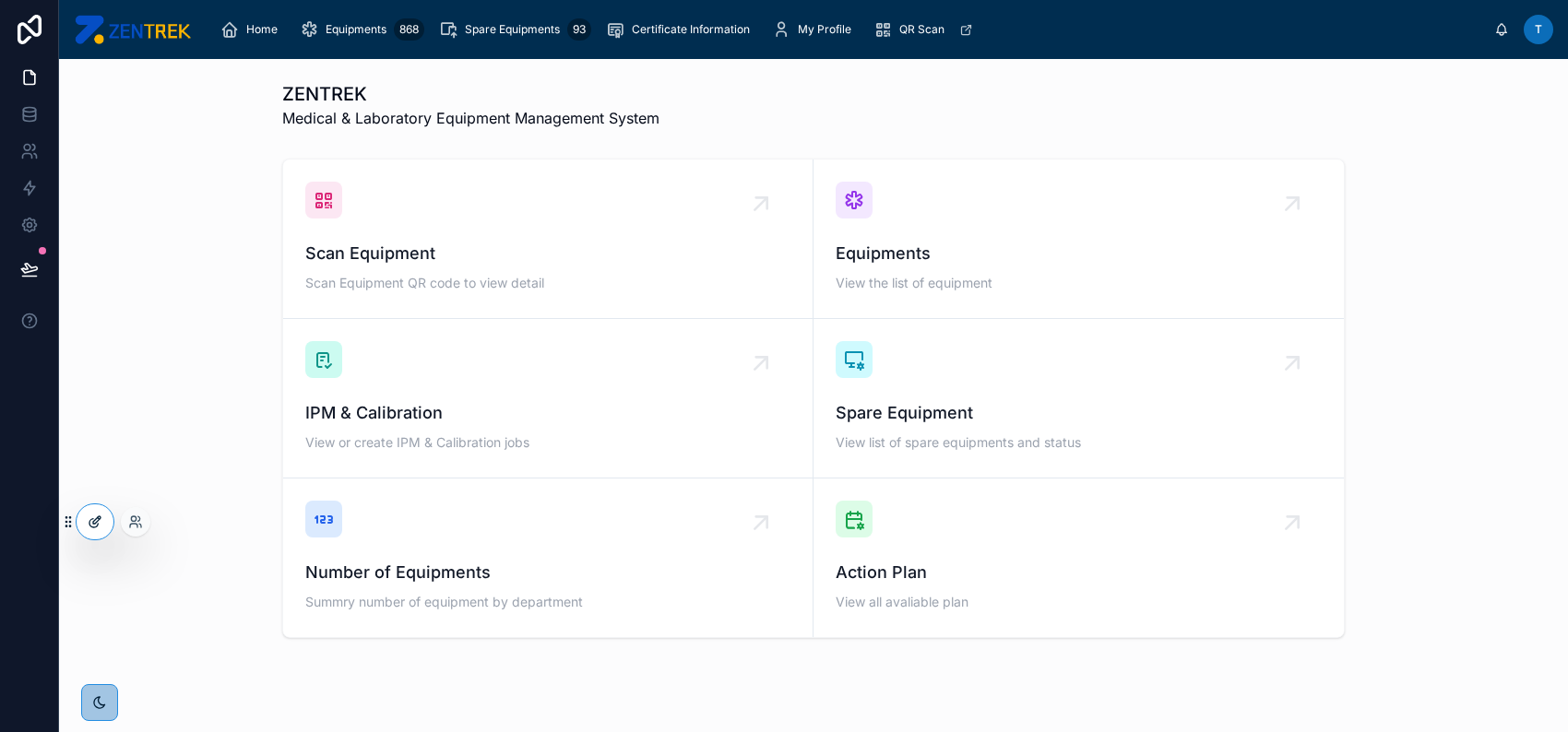
click at [100, 527] on icon at bounding box center [95, 521] width 14 height 14
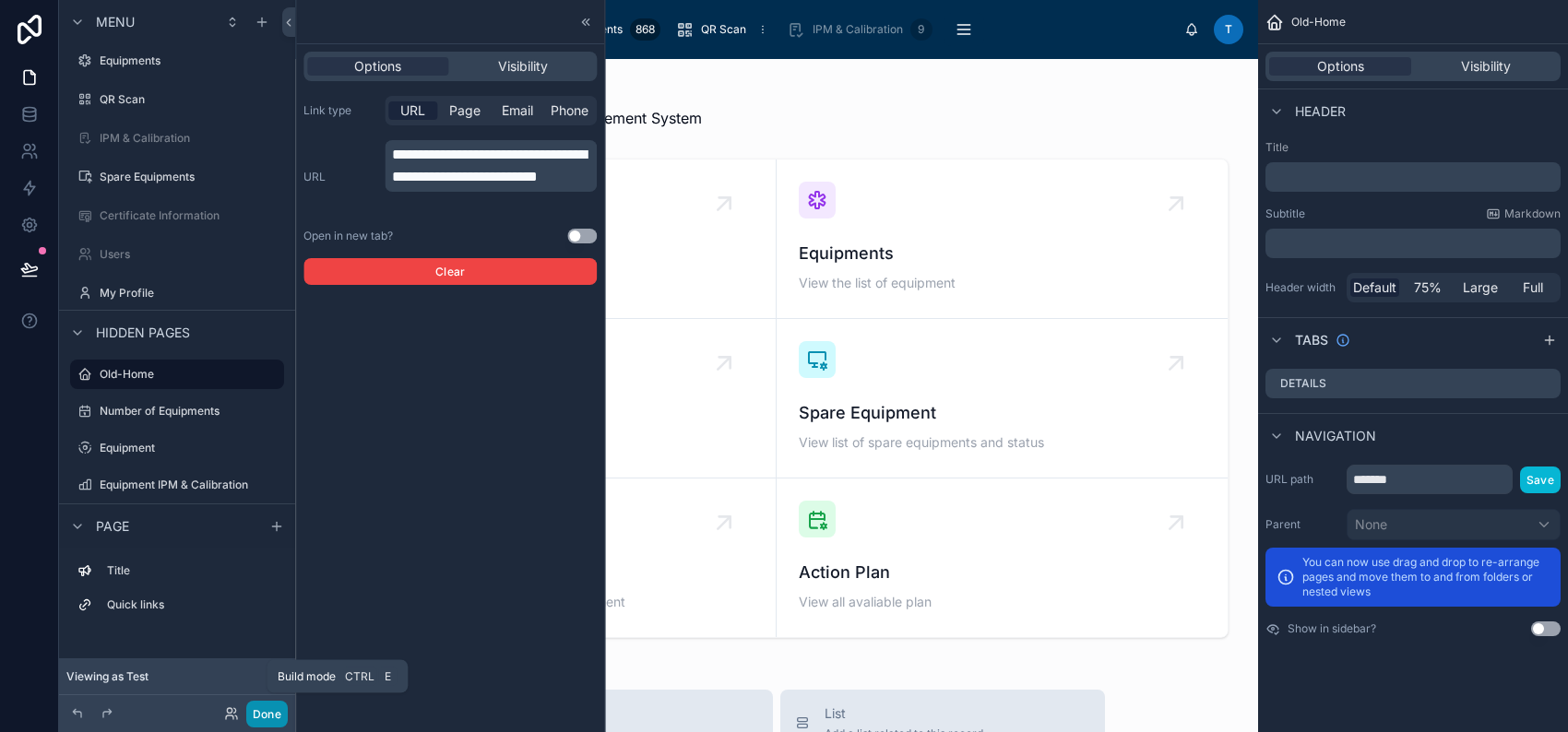
click at [269, 711] on button "Done" at bounding box center [266, 714] width 41 height 27
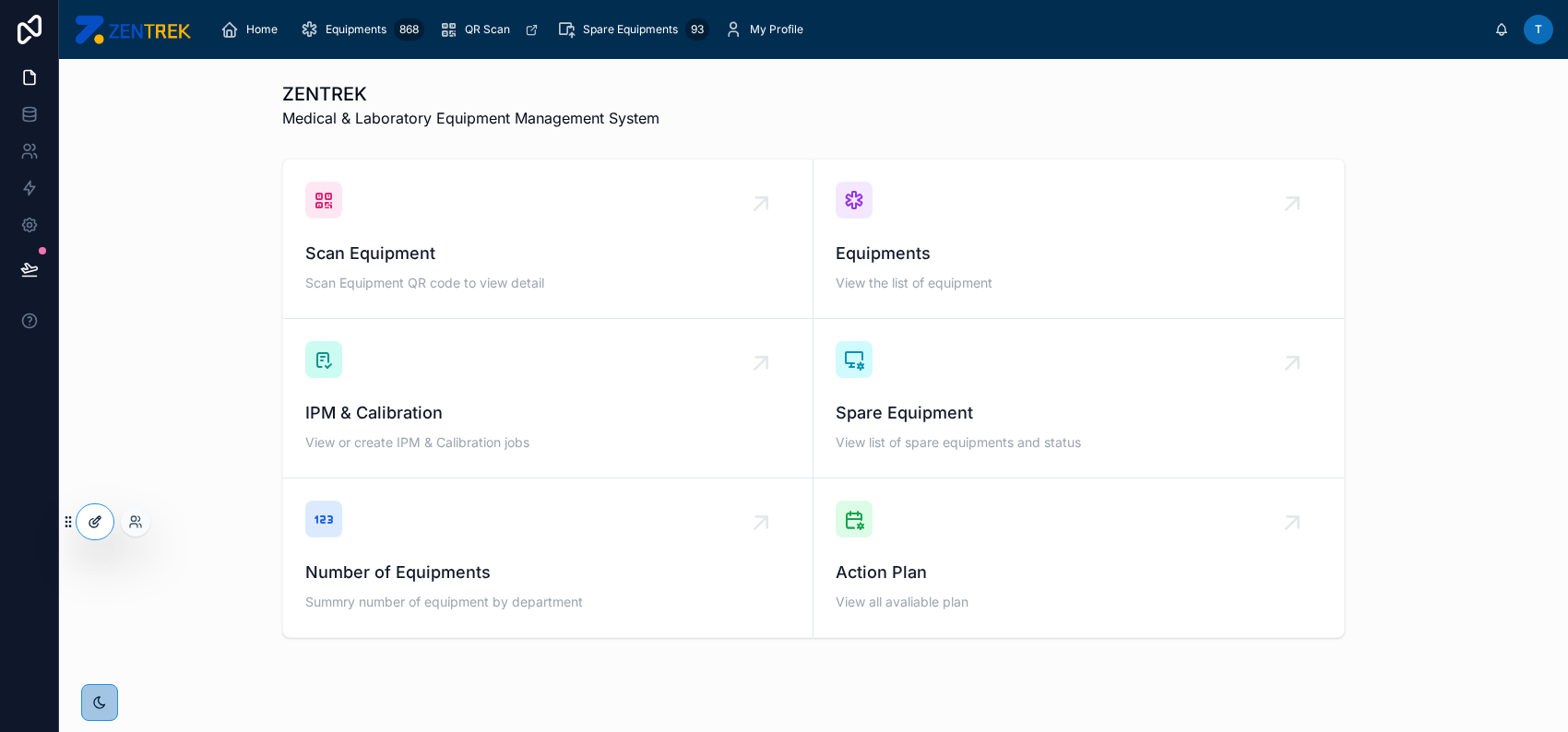
click at [92, 524] on icon at bounding box center [95, 521] width 14 height 14
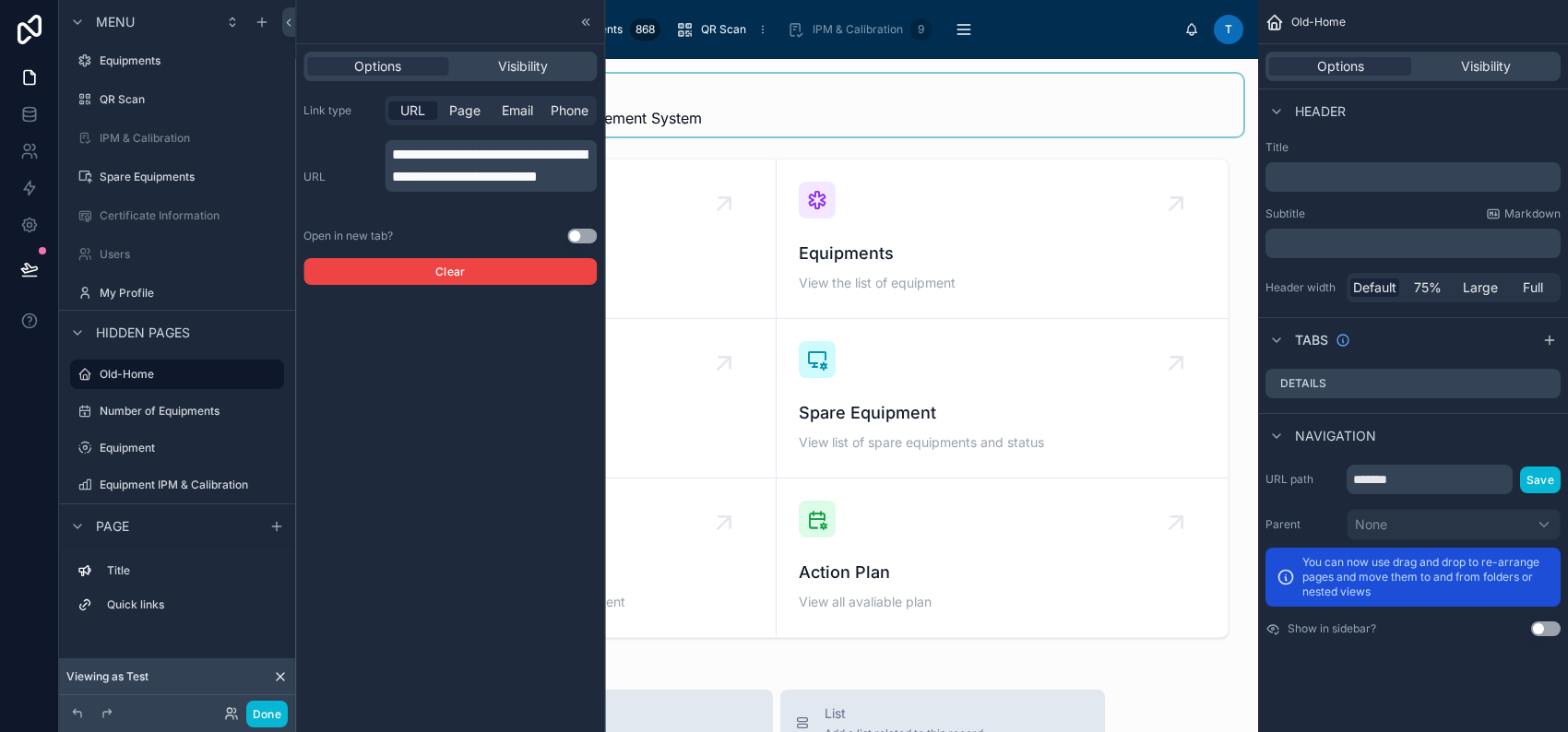
click at [790, 108] on div at bounding box center [776, 104] width 933 height 63
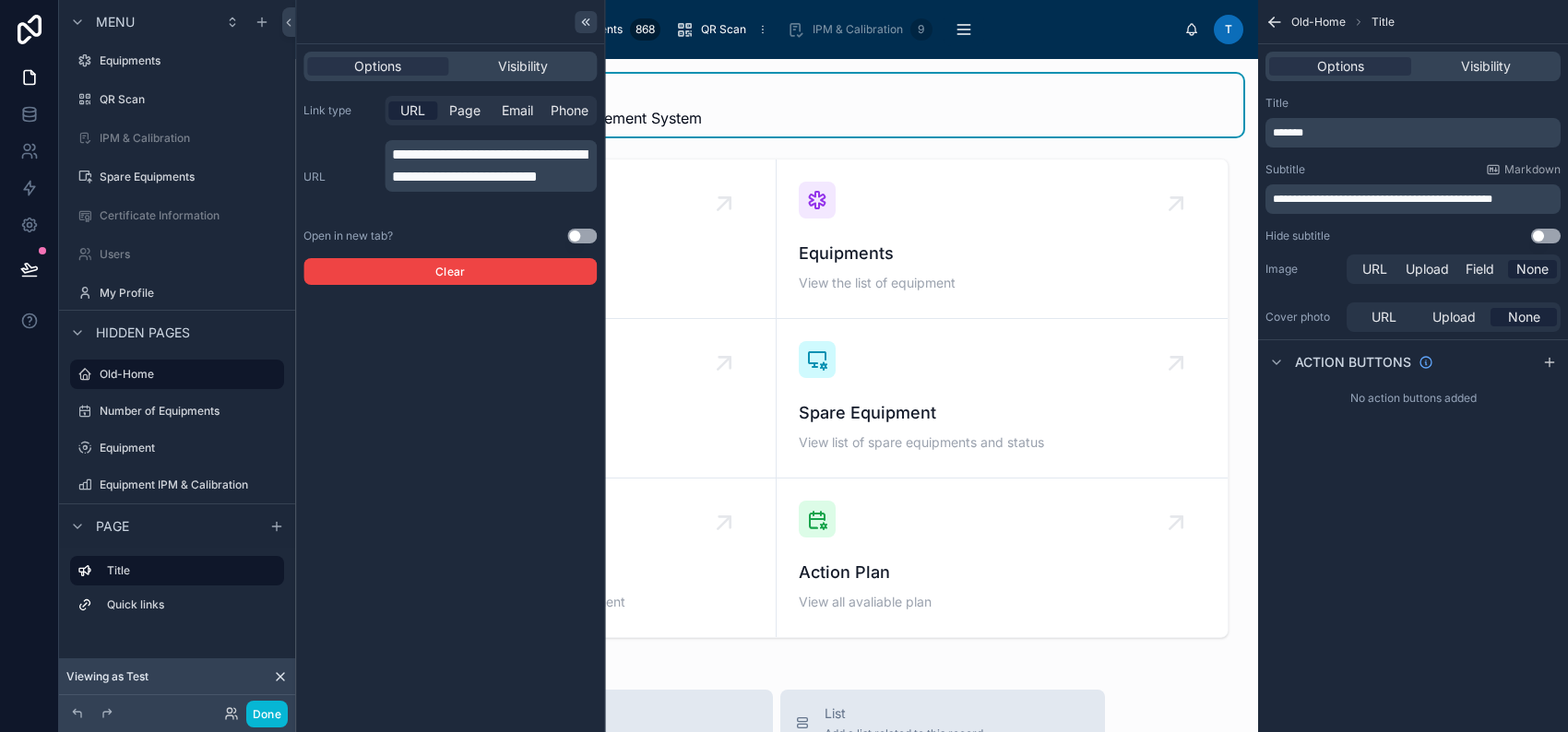
click at [586, 25] on icon at bounding box center [585, 21] width 14 height 14
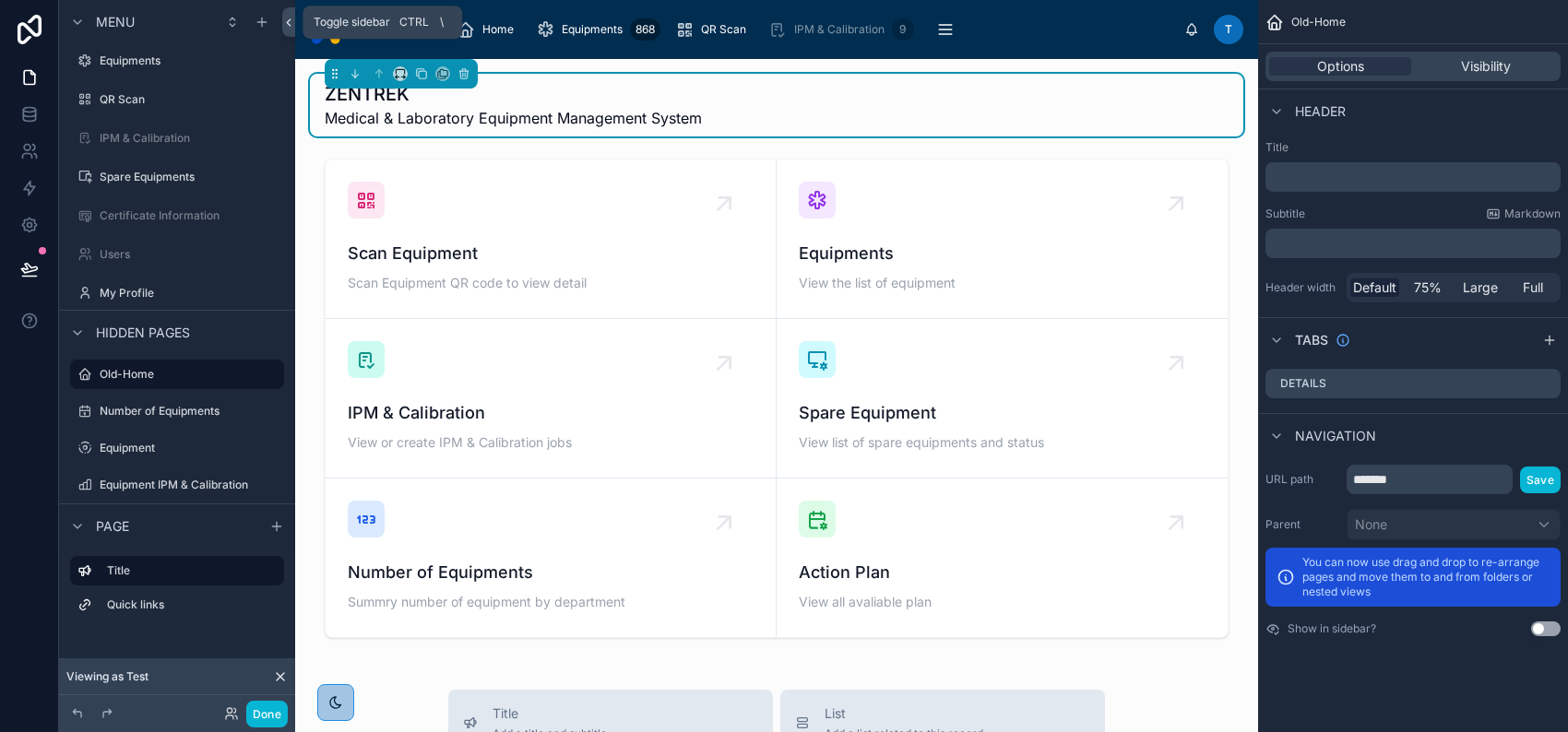
click at [282, 25] on icon at bounding box center [288, 22] width 13 height 14
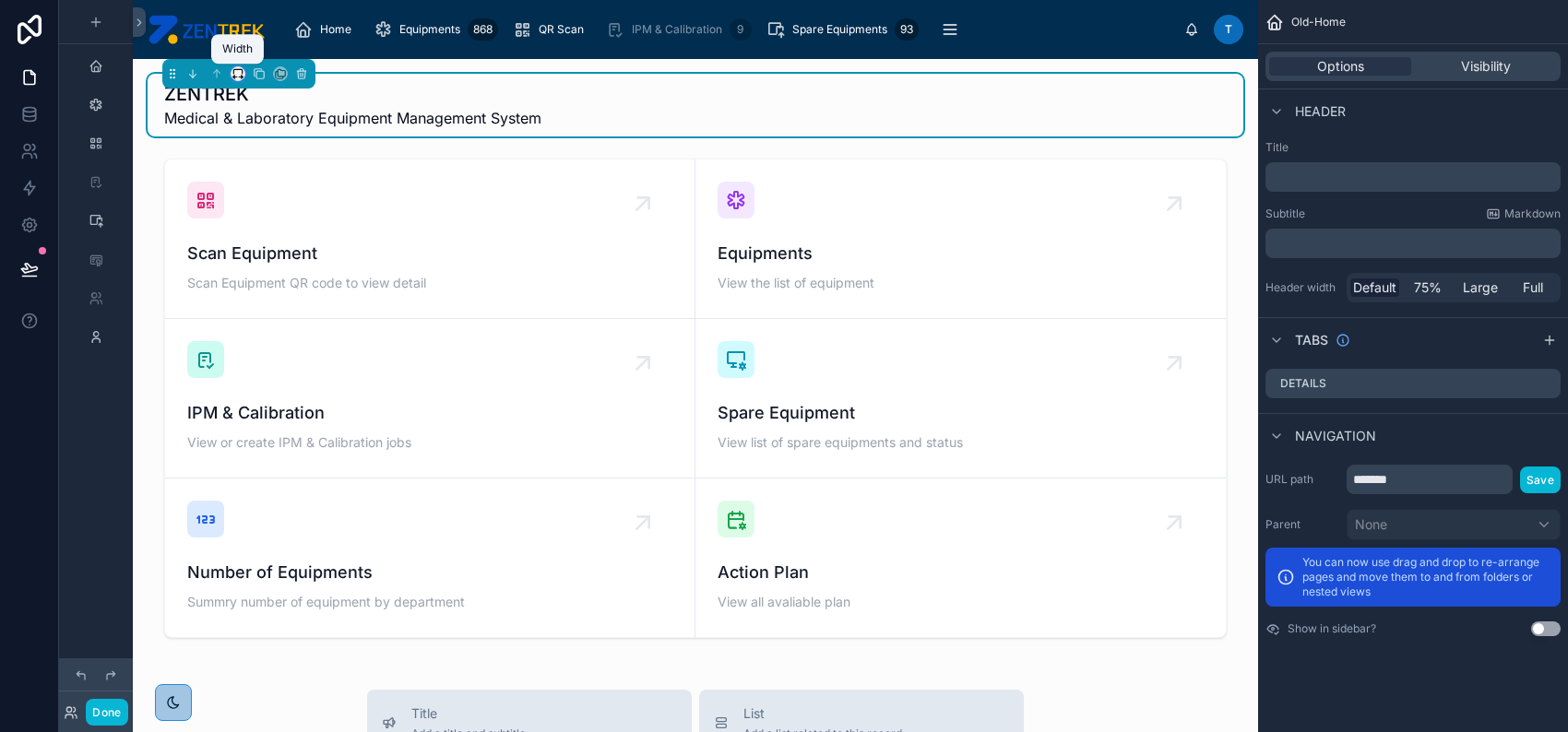
click at [232, 73] on icon at bounding box center [237, 73] width 13 height 13
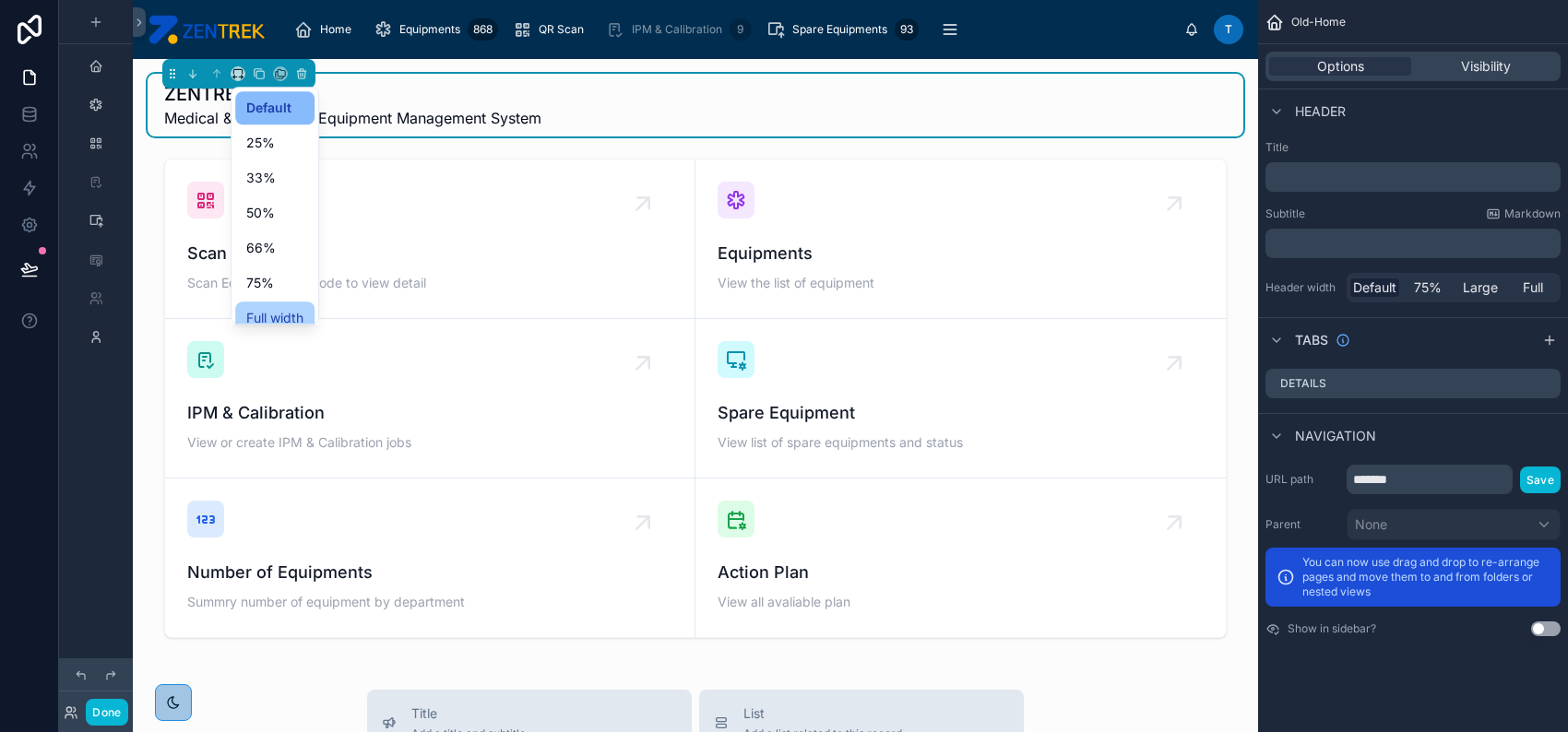
click at [281, 307] on span "Full width" at bounding box center [274, 317] width 57 height 22
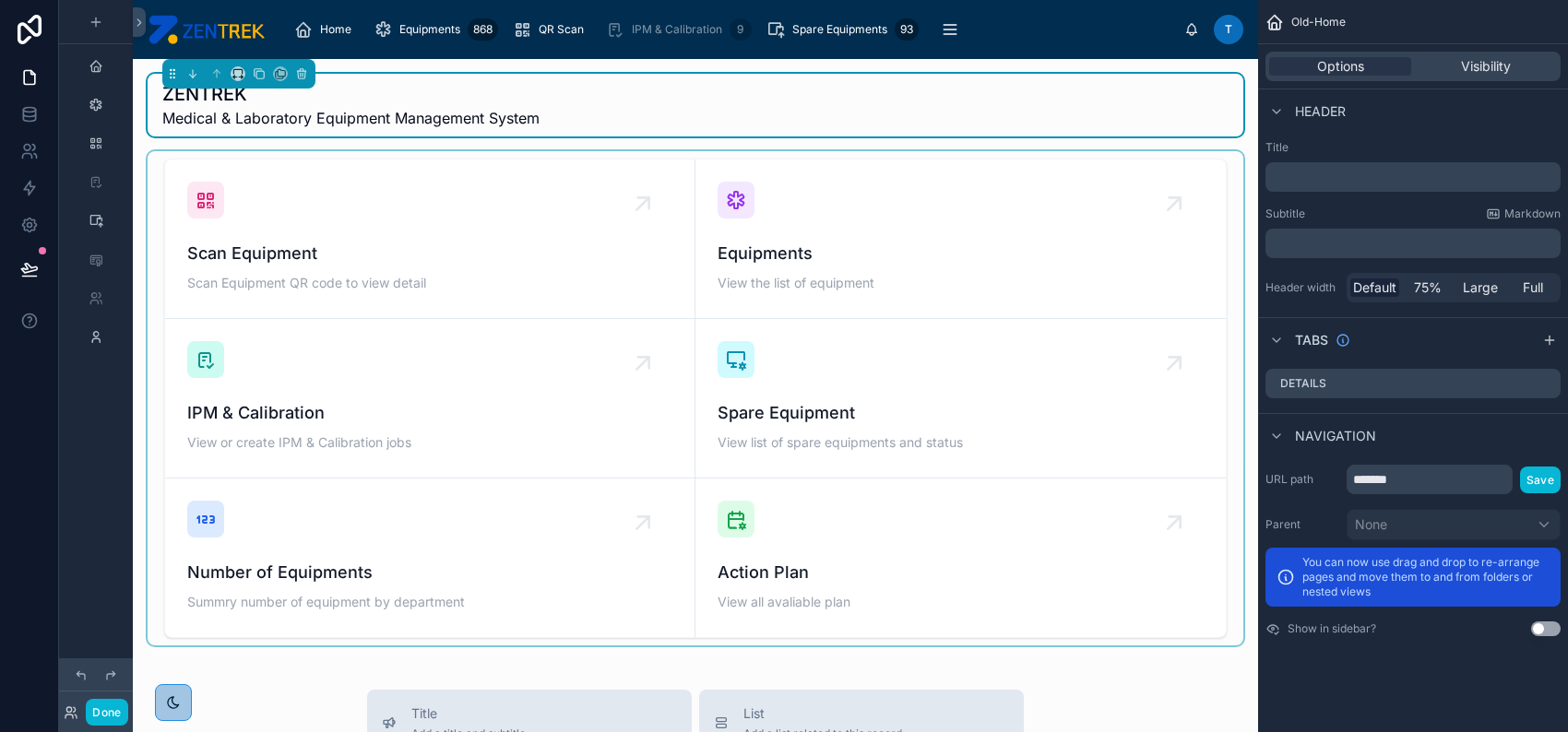
click at [387, 263] on div at bounding box center [695, 398] width 1095 height 494
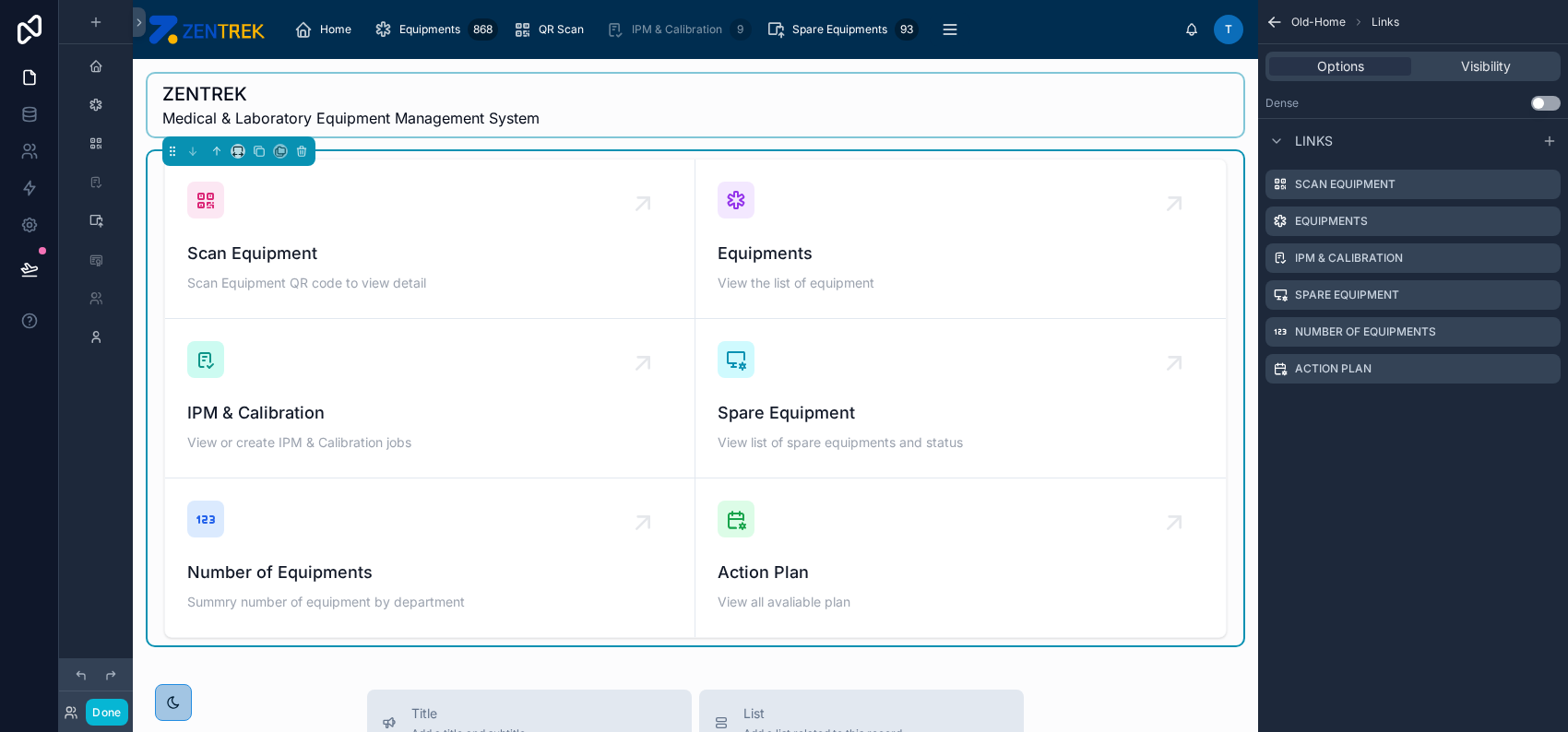
drag, startPoint x: 350, startPoint y: 181, endPoint x: 977, endPoint y: 109, distance: 631.1
click at [977, 109] on div at bounding box center [695, 104] width 1095 height 63
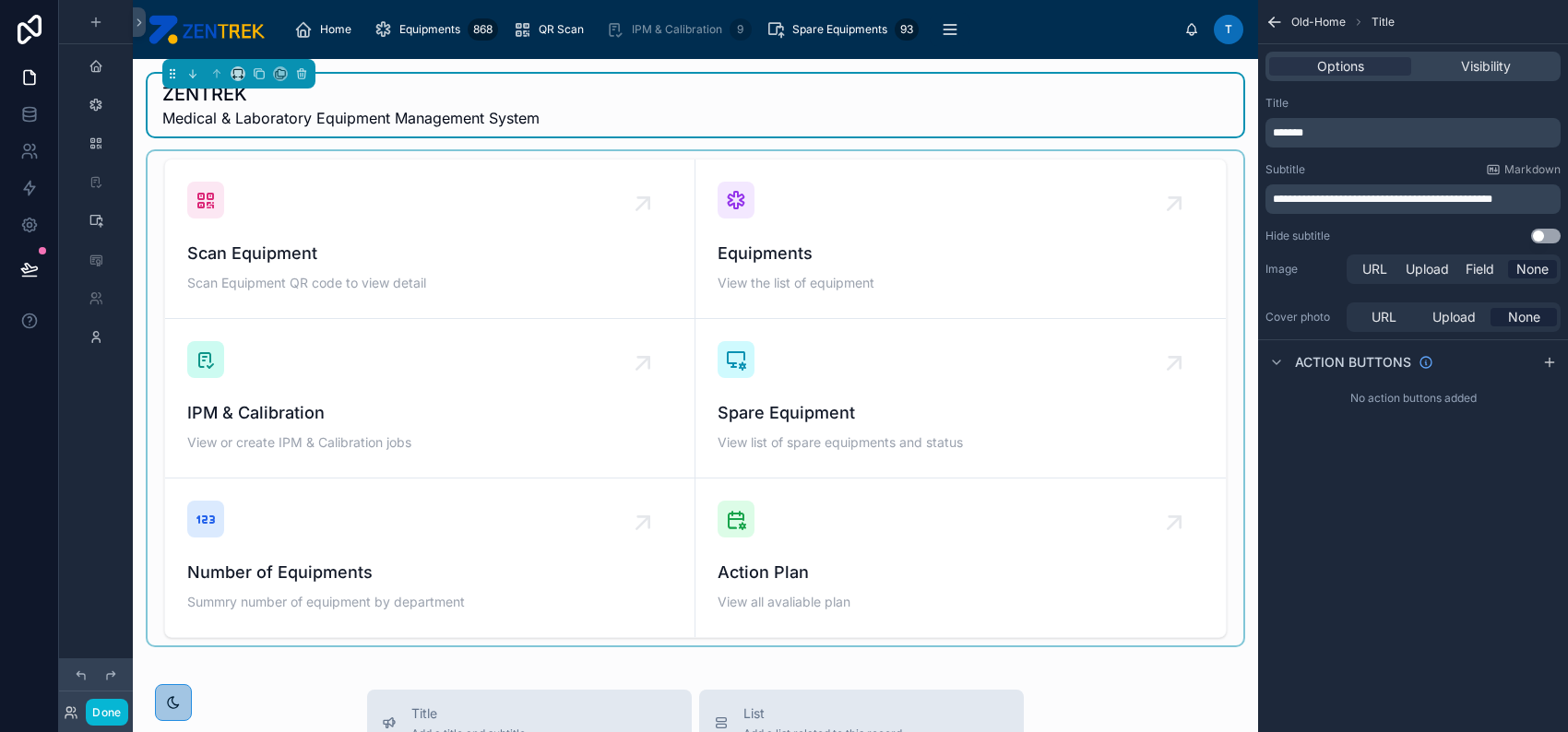
click at [825, 200] on div at bounding box center [695, 398] width 1095 height 494
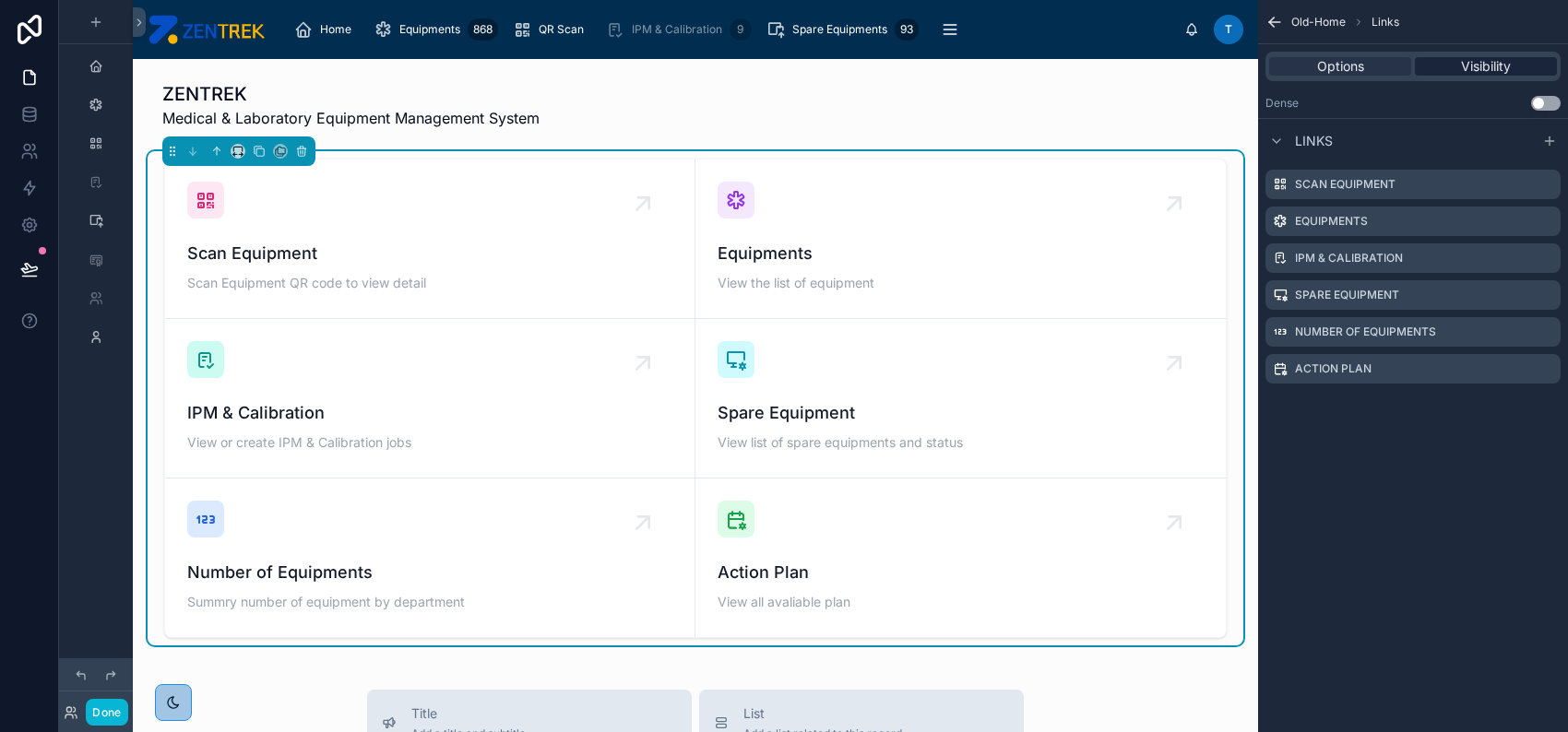
click at [1477, 71] on span "Visibility" at bounding box center [1486, 66] width 50 height 18
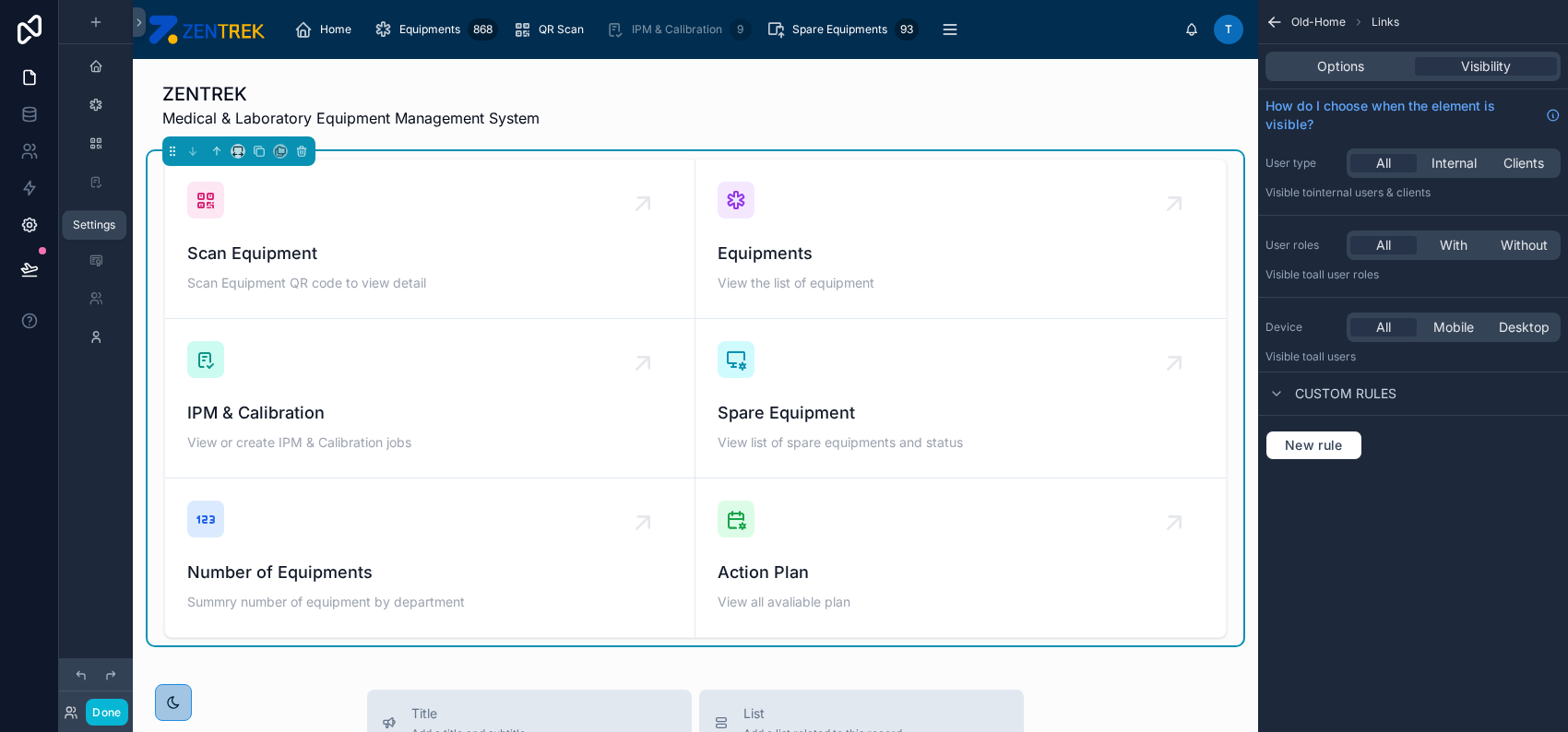
click at [32, 221] on icon at bounding box center [29, 225] width 18 height 18
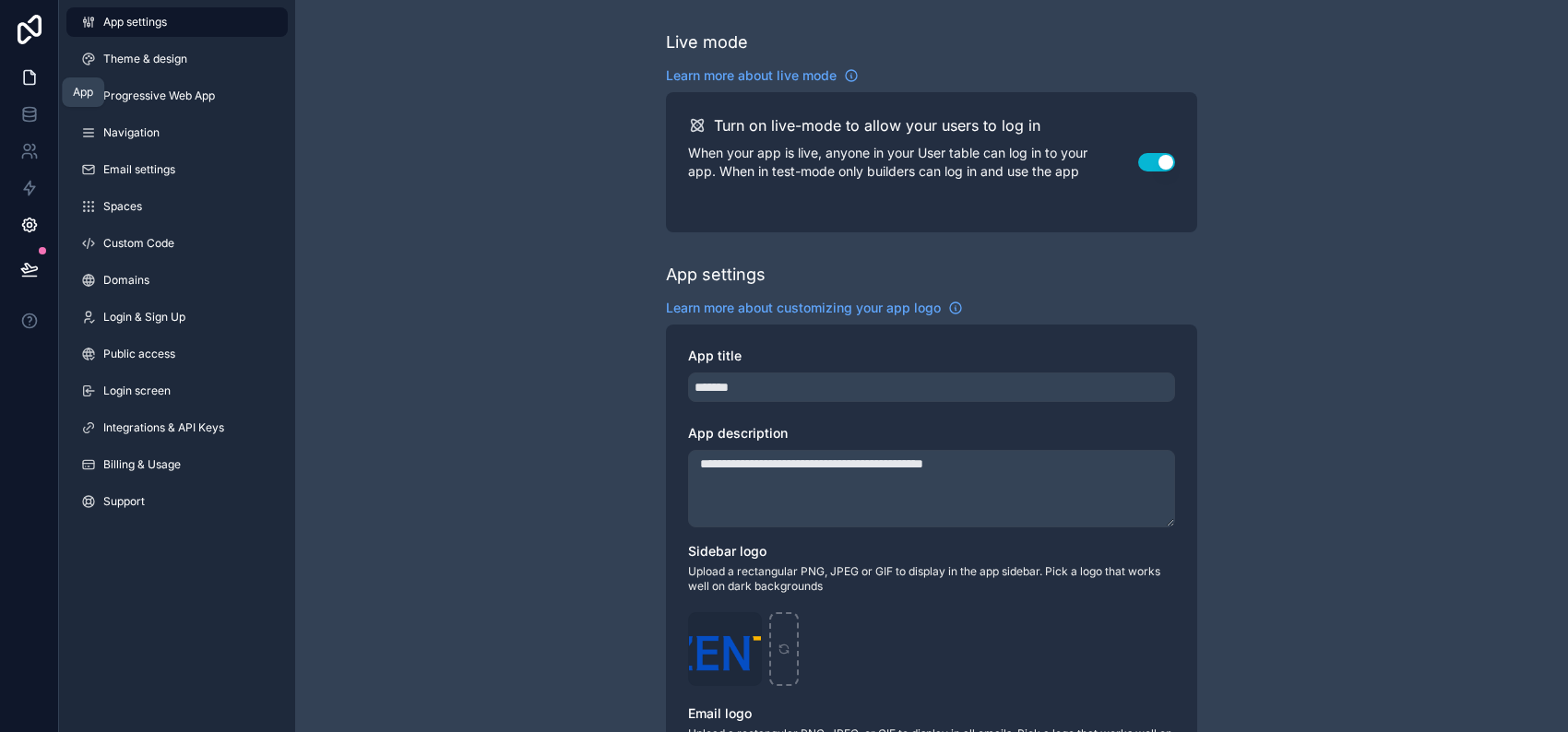
click at [28, 74] on icon at bounding box center [29, 77] width 18 height 18
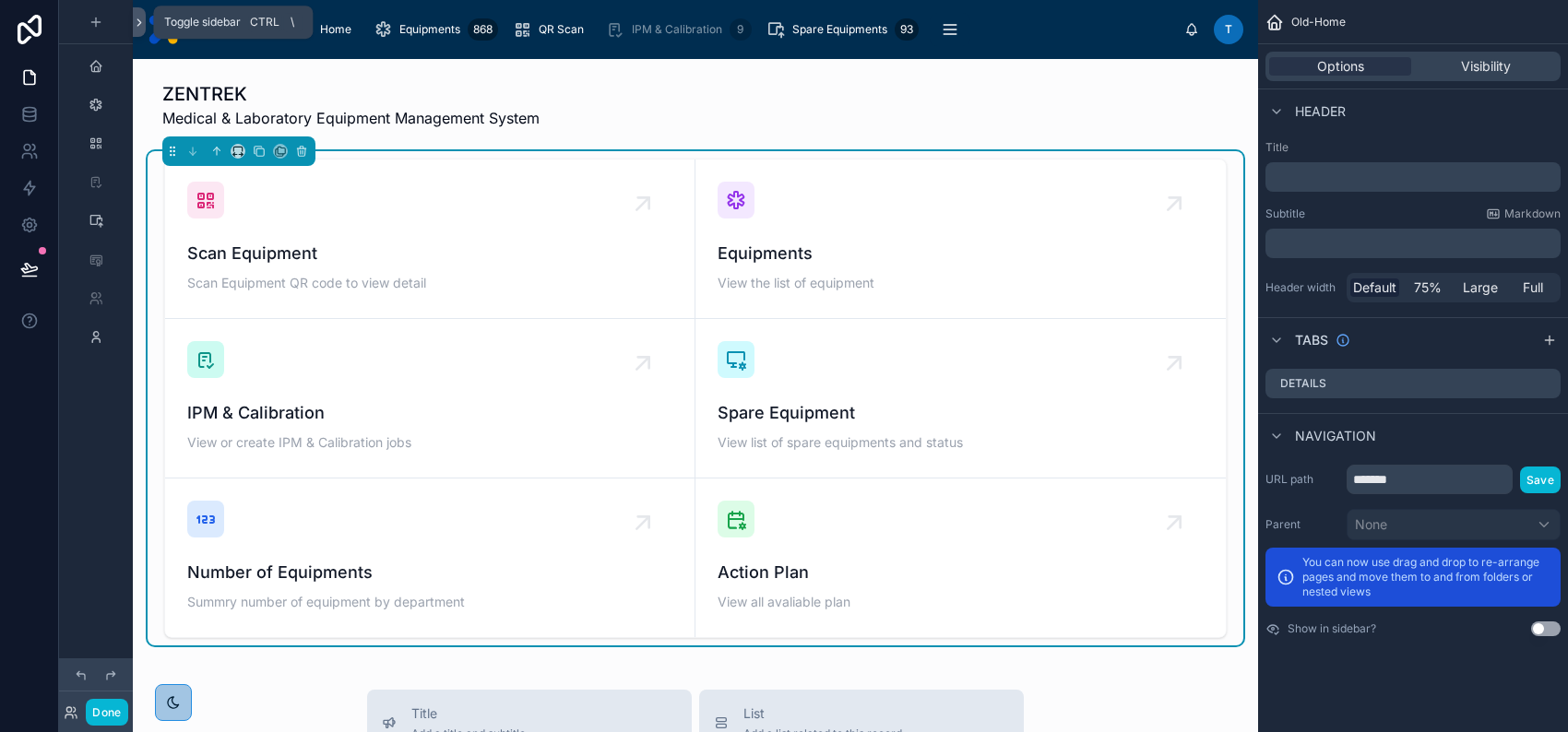
click at [140, 23] on icon at bounding box center [139, 22] width 13 height 14
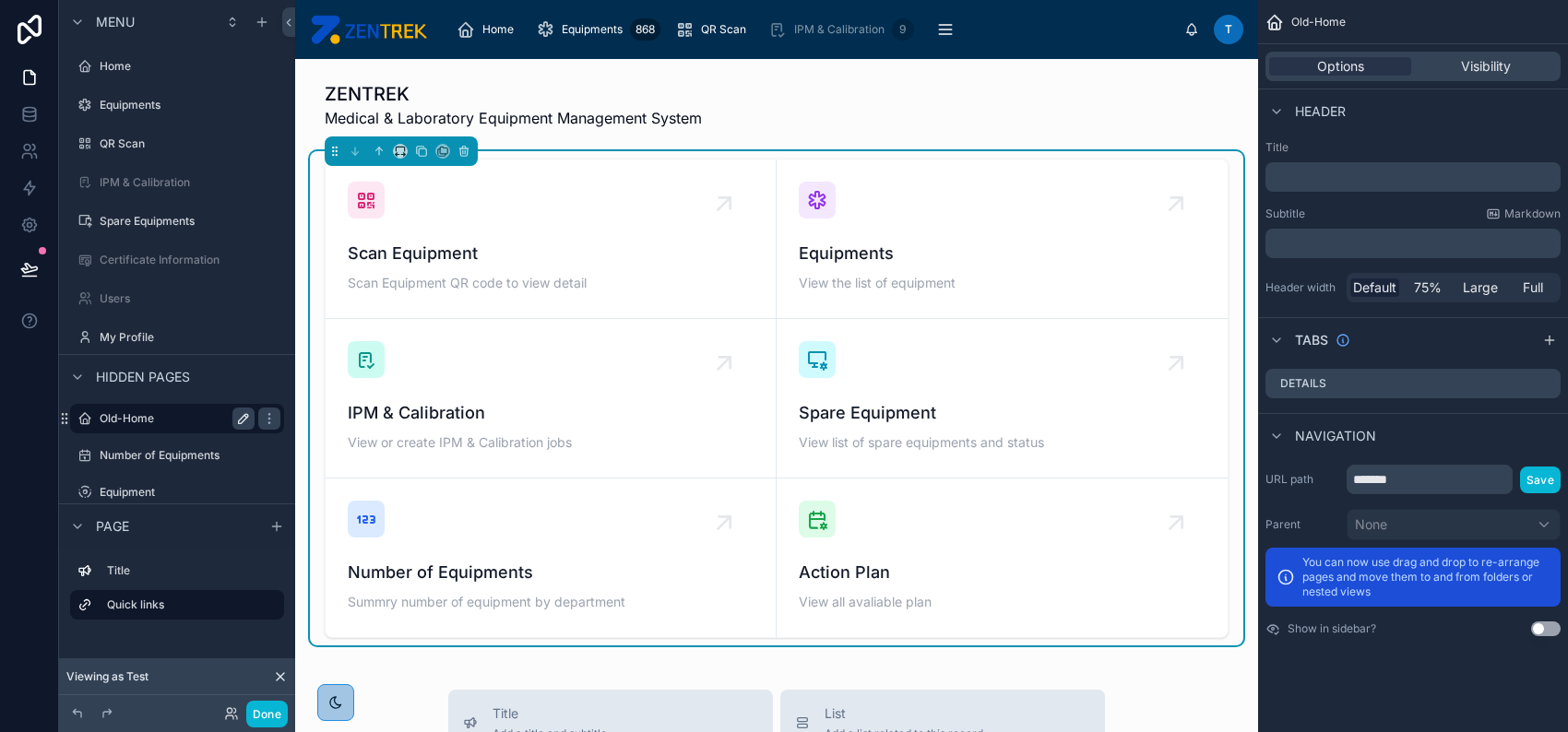
click at [237, 421] on icon "scrollable content" at bounding box center [243, 418] width 14 height 14
click at [119, 417] on input "********" at bounding box center [162, 418] width 125 height 22
click at [131, 417] on input "********" at bounding box center [162, 418] width 125 height 22
type input "****"
click at [261, 419] on icon "scrollable content" at bounding box center [268, 418] width 14 height 14
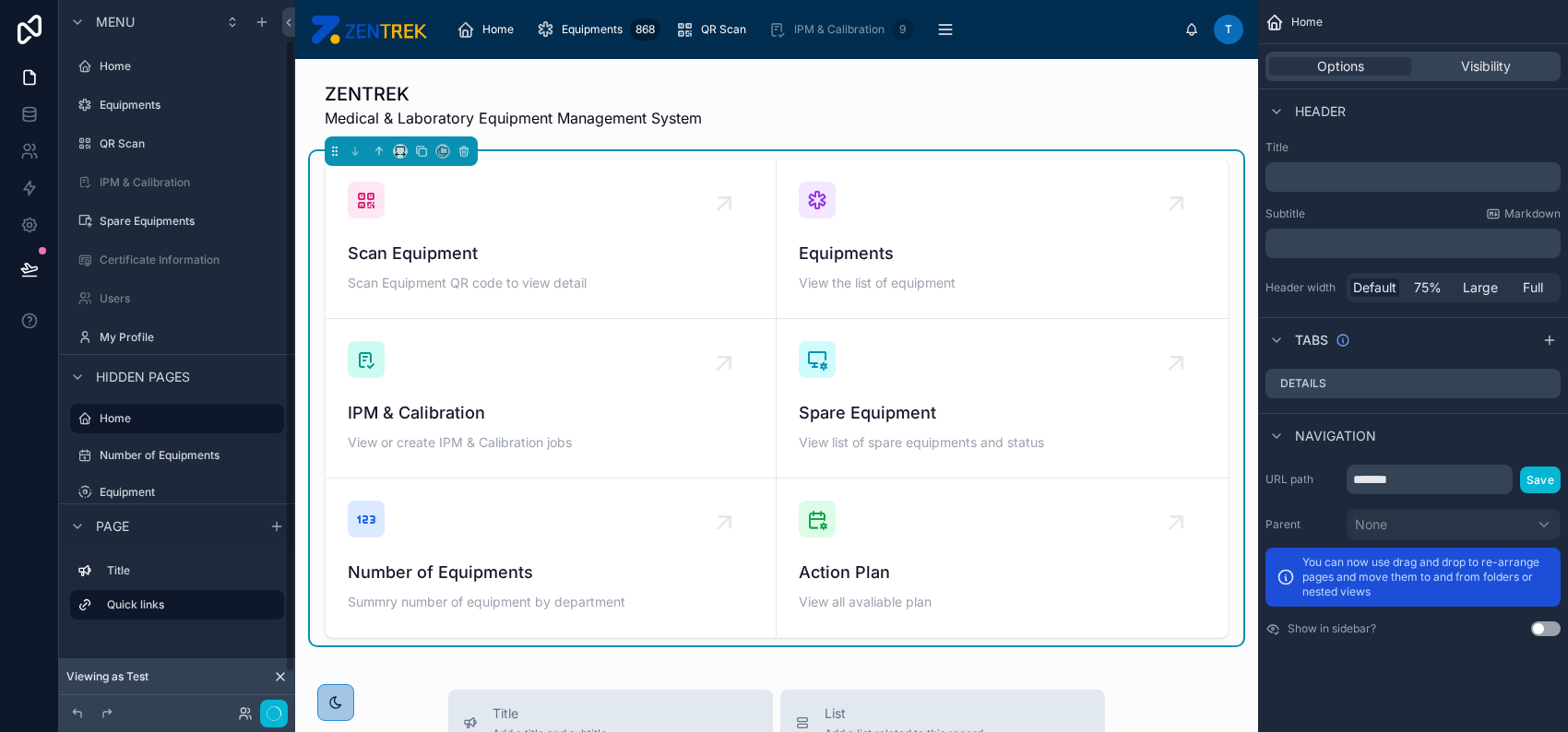
scroll to position [44, 0]
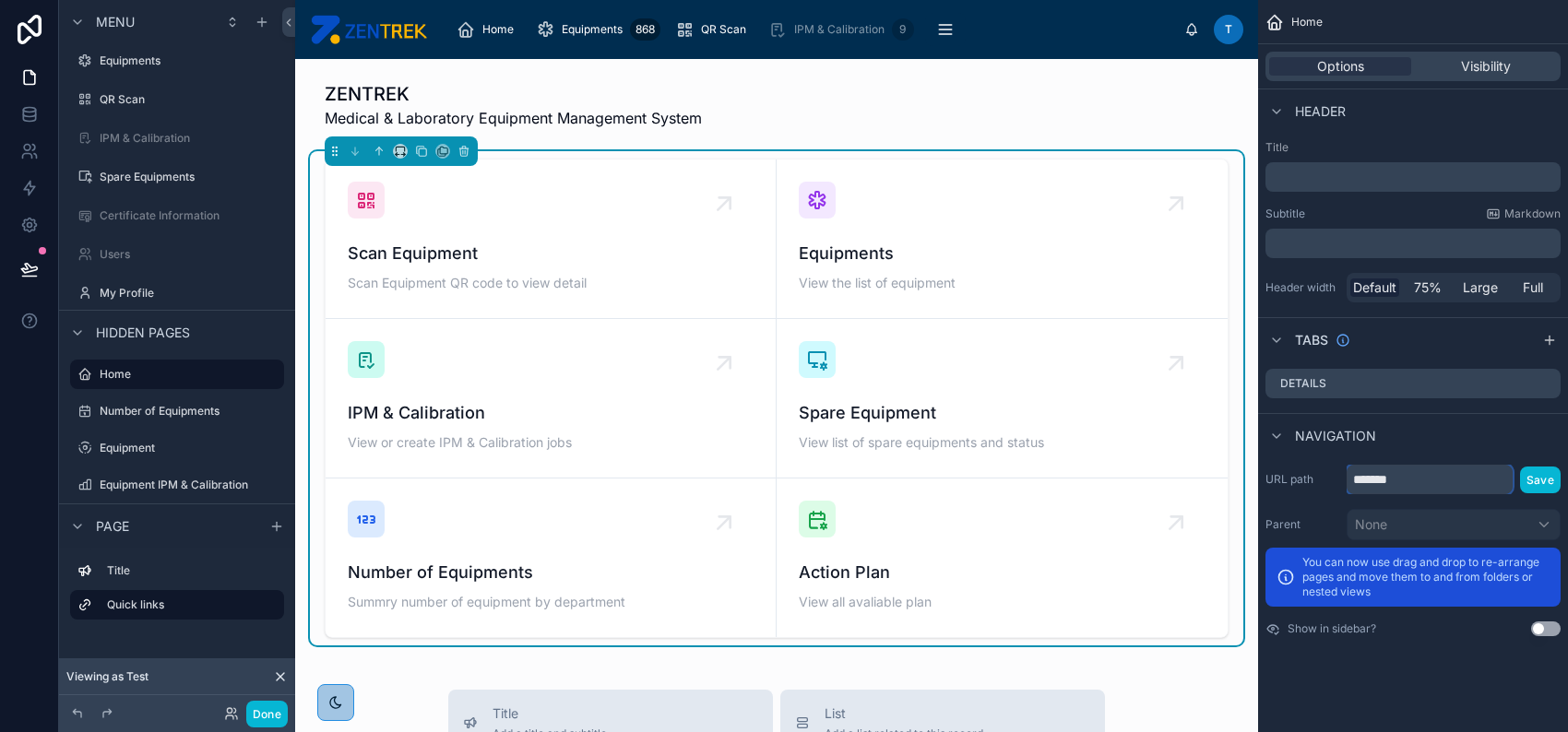
click at [1457, 485] on input "*******" at bounding box center [1429, 479] width 166 height 30
type input "*"
type input "****"
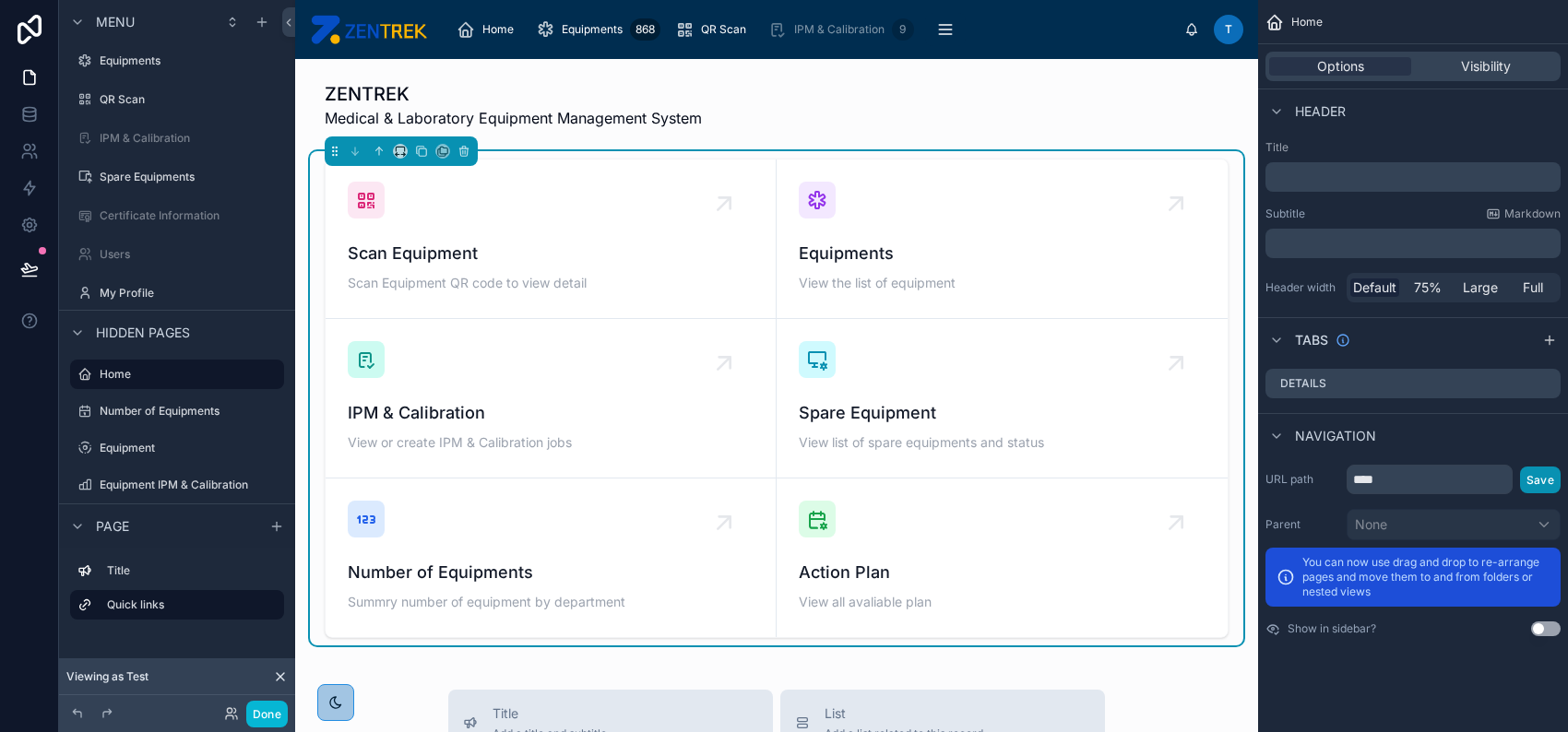
click at [1547, 474] on button "Save" at bounding box center [1540, 480] width 41 height 27
click at [264, 371] on icon "scrollable content" at bounding box center [268, 373] width 14 height 14
click at [344, 361] on span "Clone" at bounding box center [344, 360] width 34 height 18
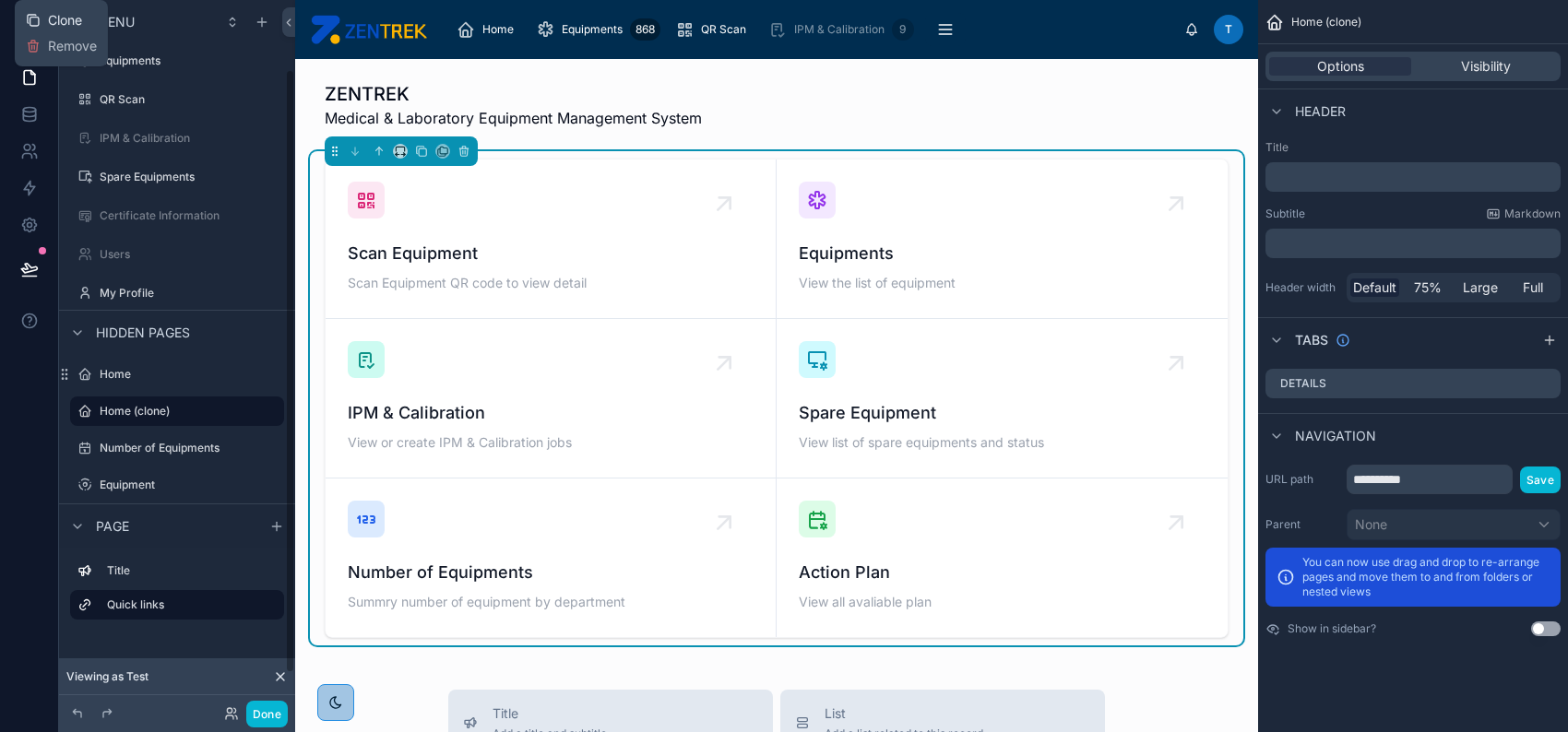
scroll to position [81, 0]
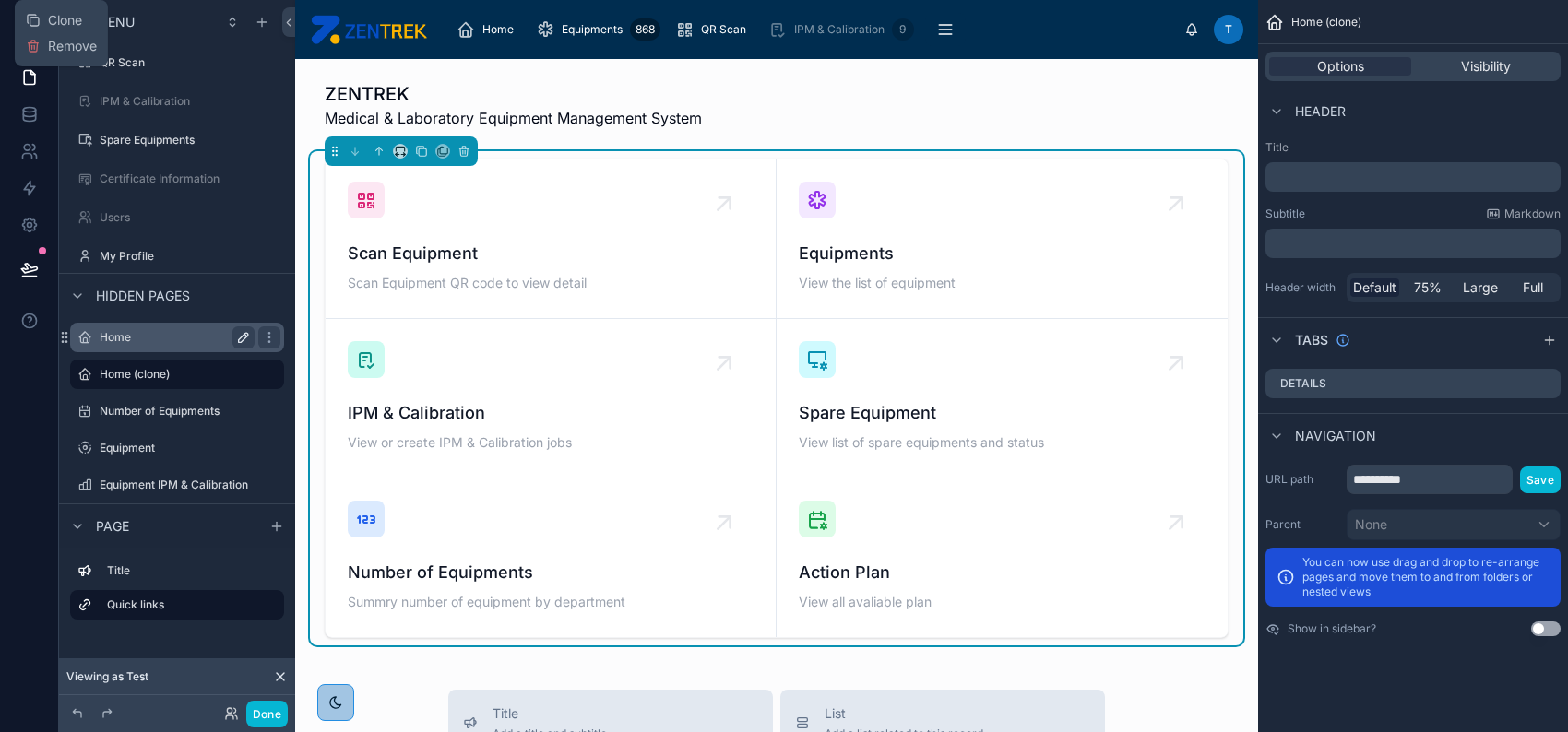
click at [185, 335] on label "Home" at bounding box center [173, 337] width 148 height 14
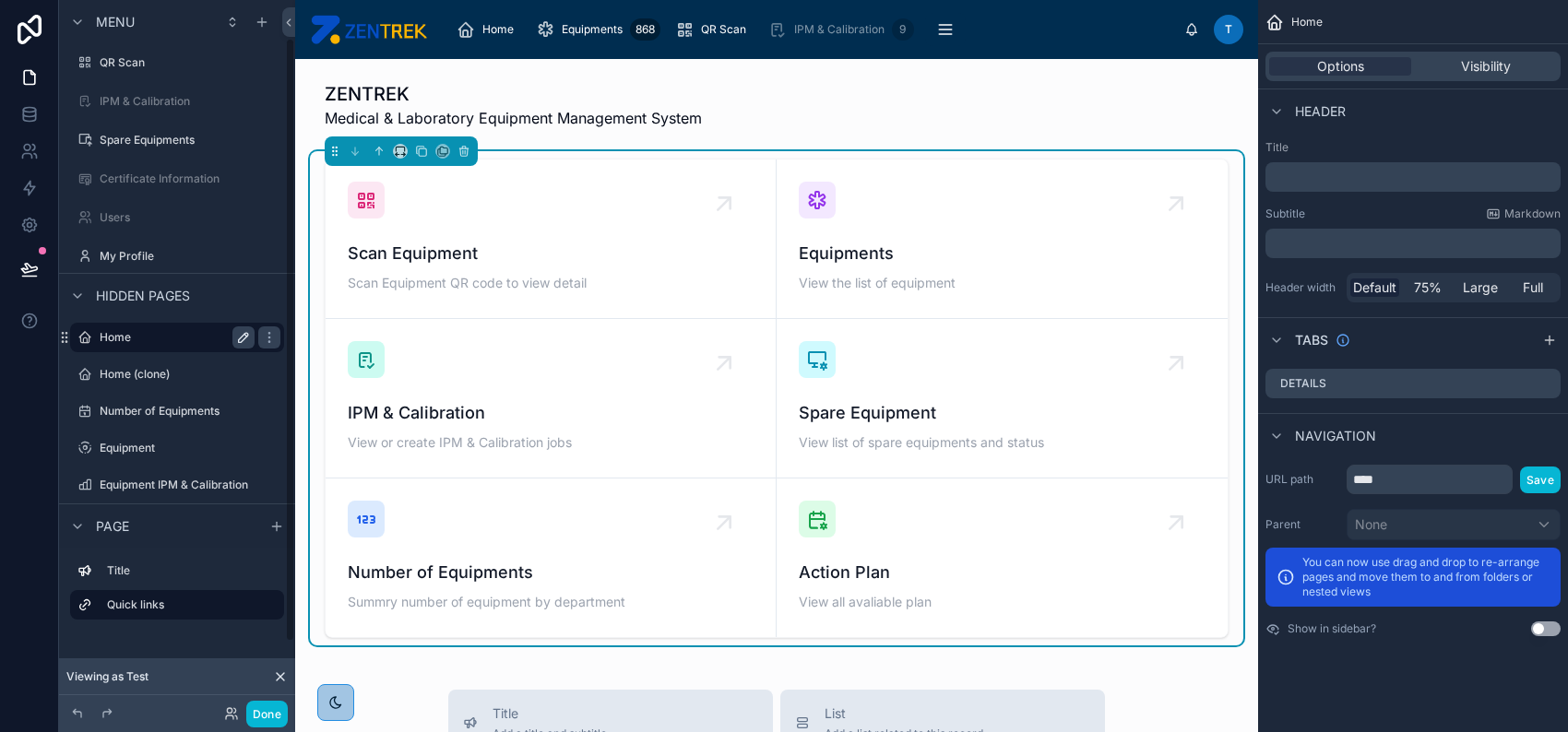
scroll to position [44, 0]
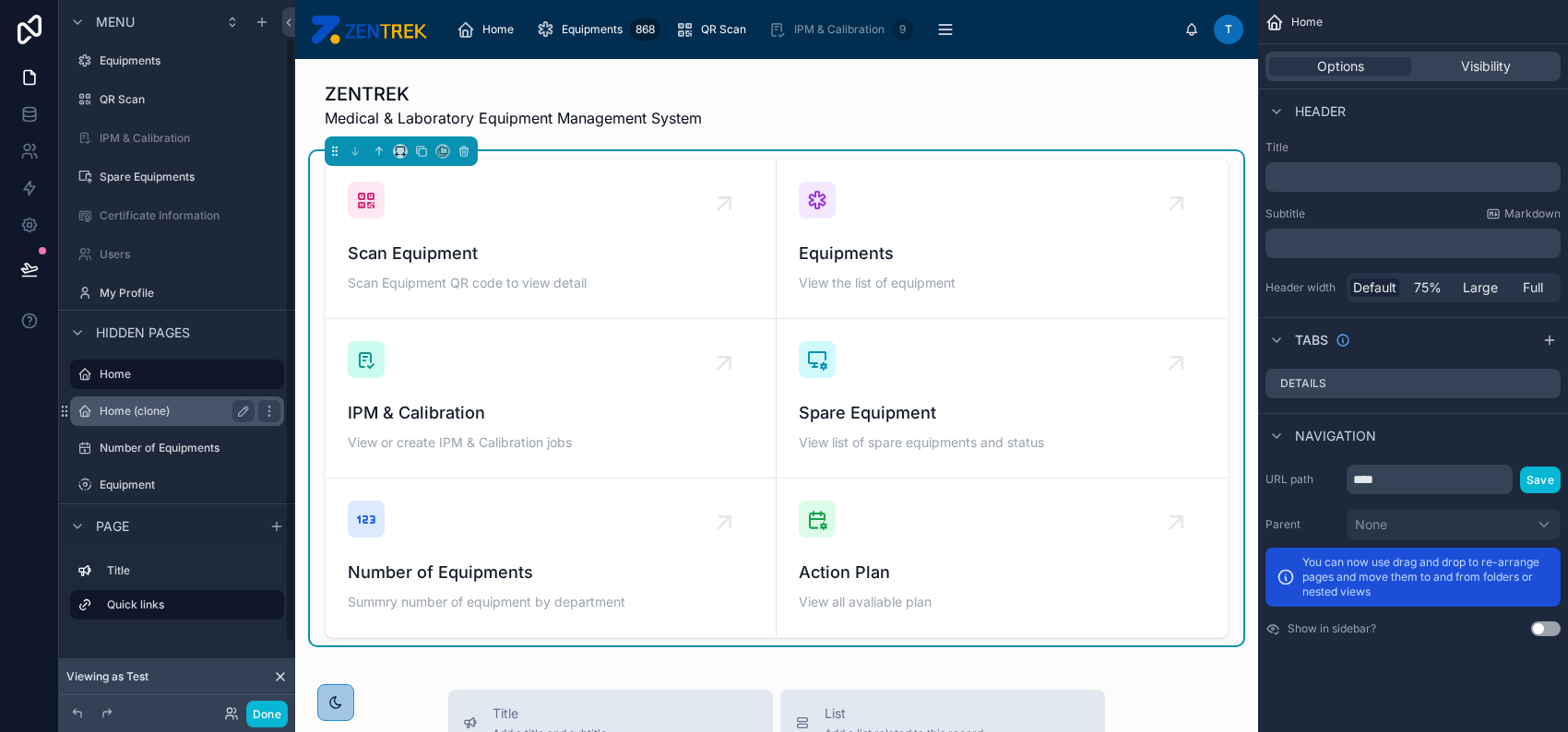
click at [154, 405] on label "Home (clone)" at bounding box center [173, 411] width 148 height 14
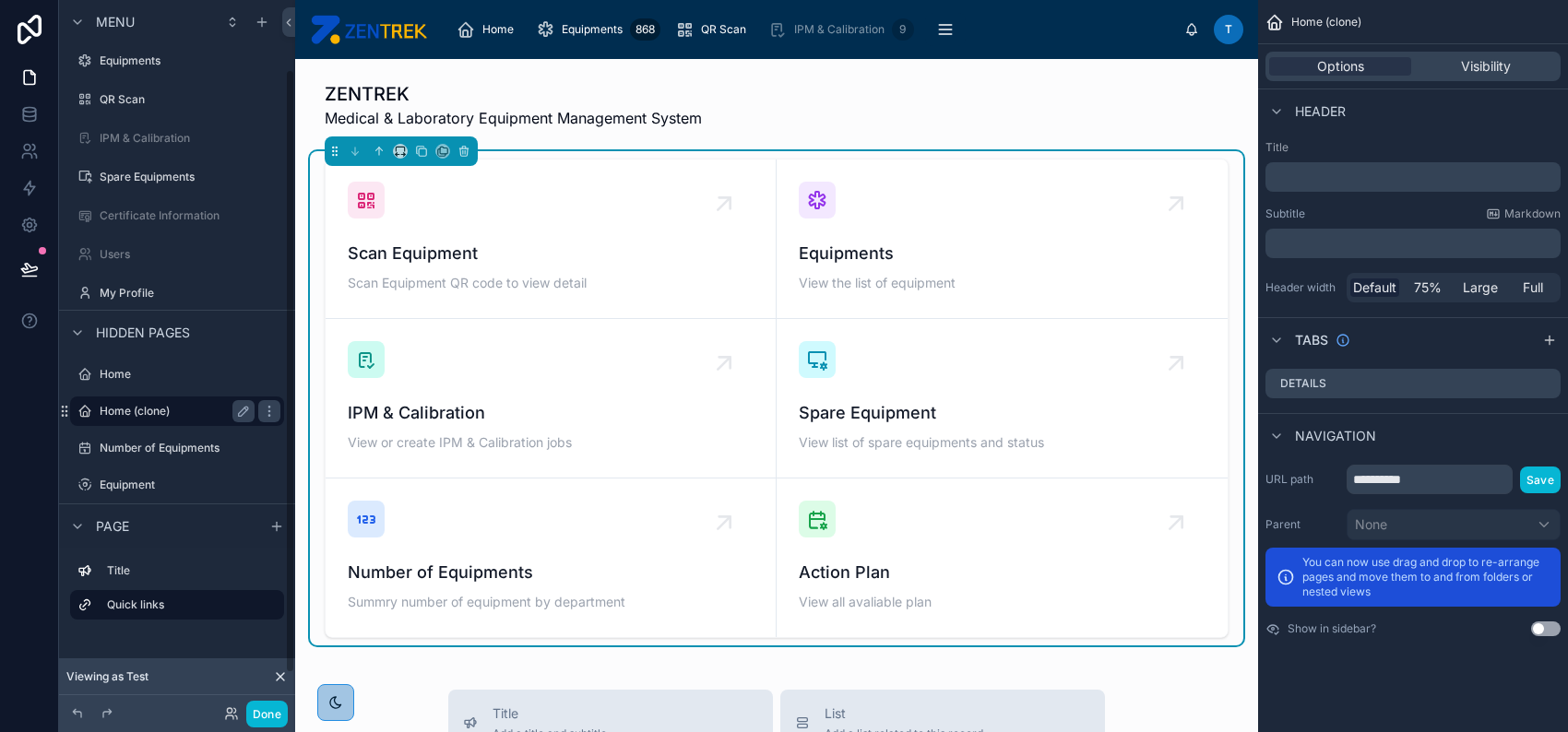
scroll to position [81, 0]
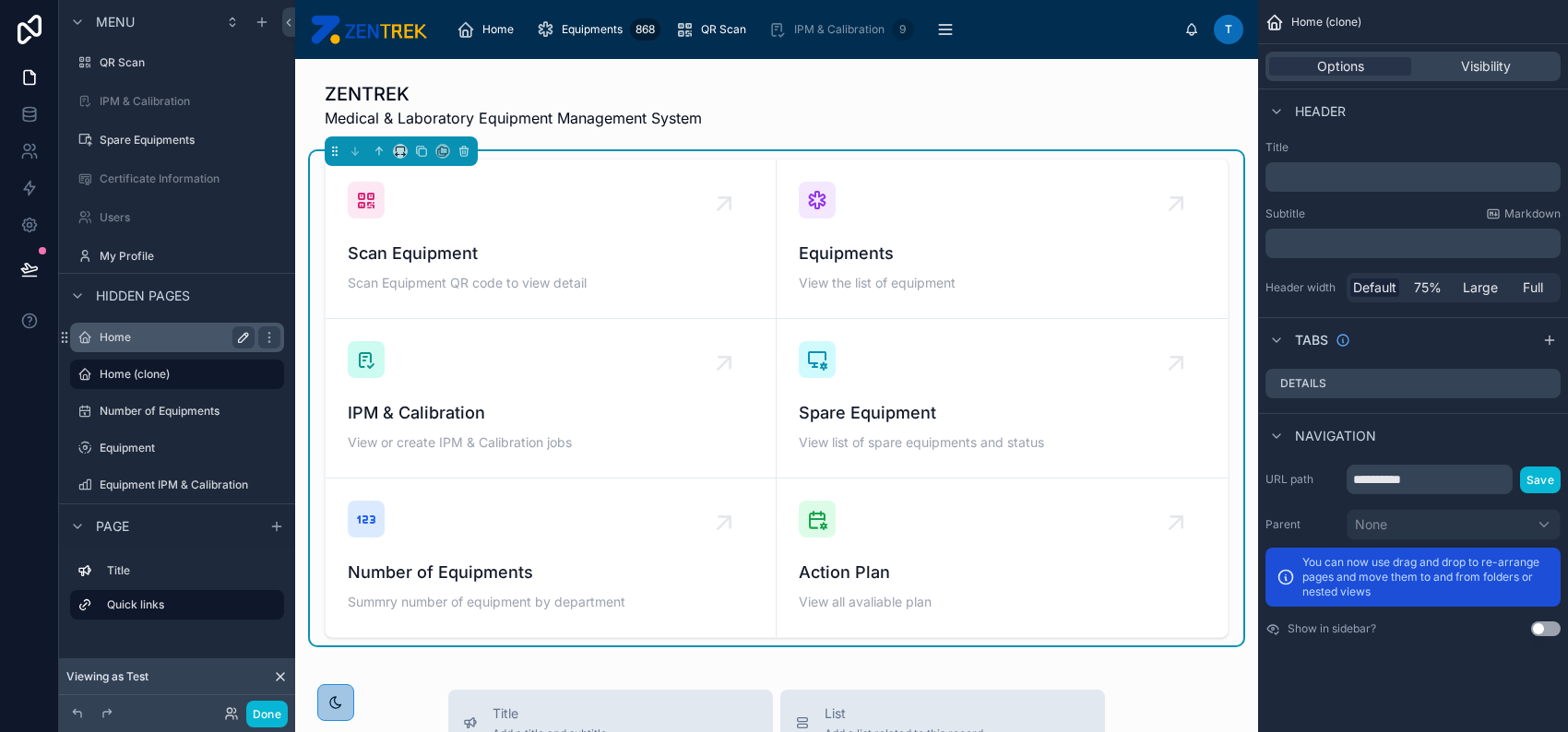
click at [166, 338] on label "Home" at bounding box center [173, 337] width 148 height 14
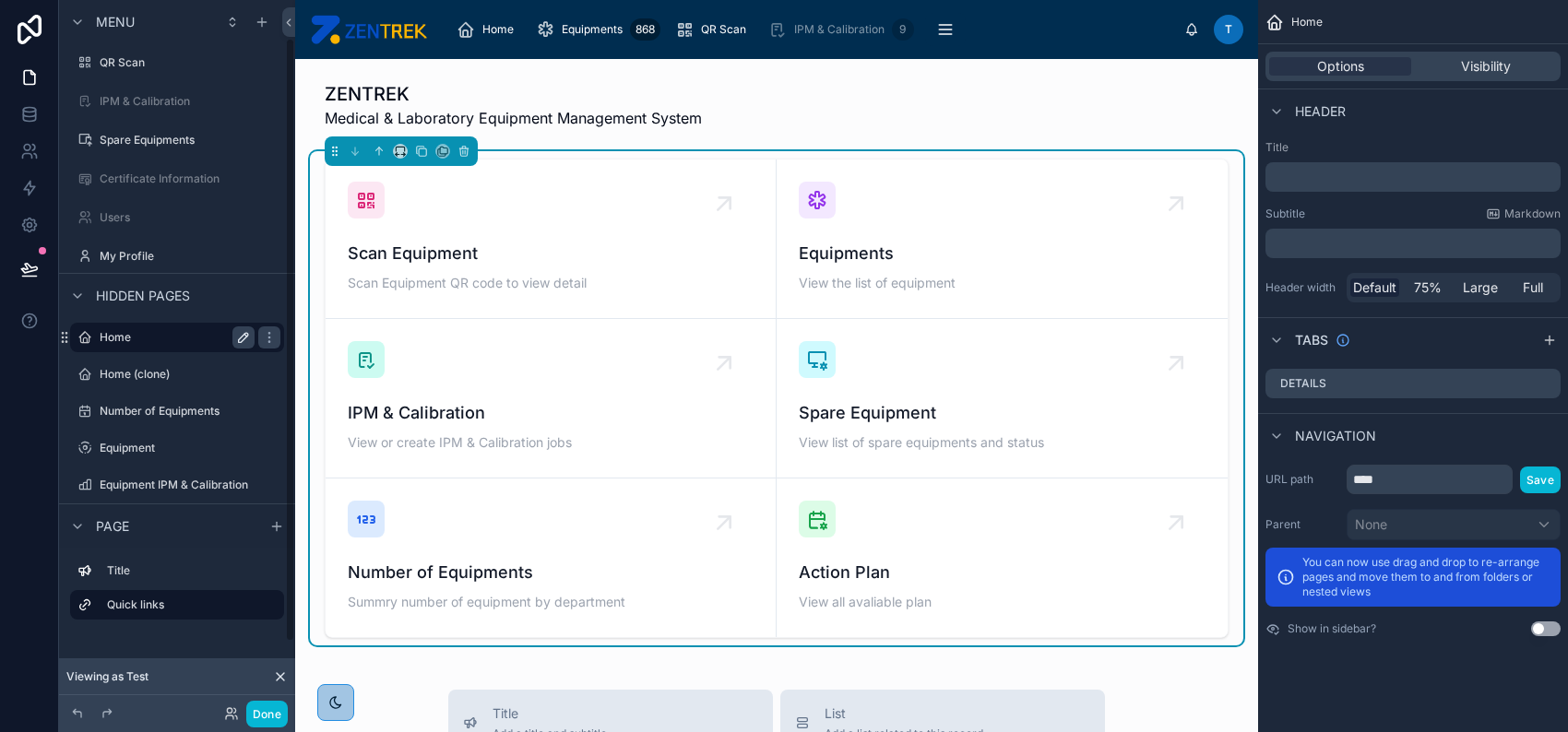
scroll to position [44, 0]
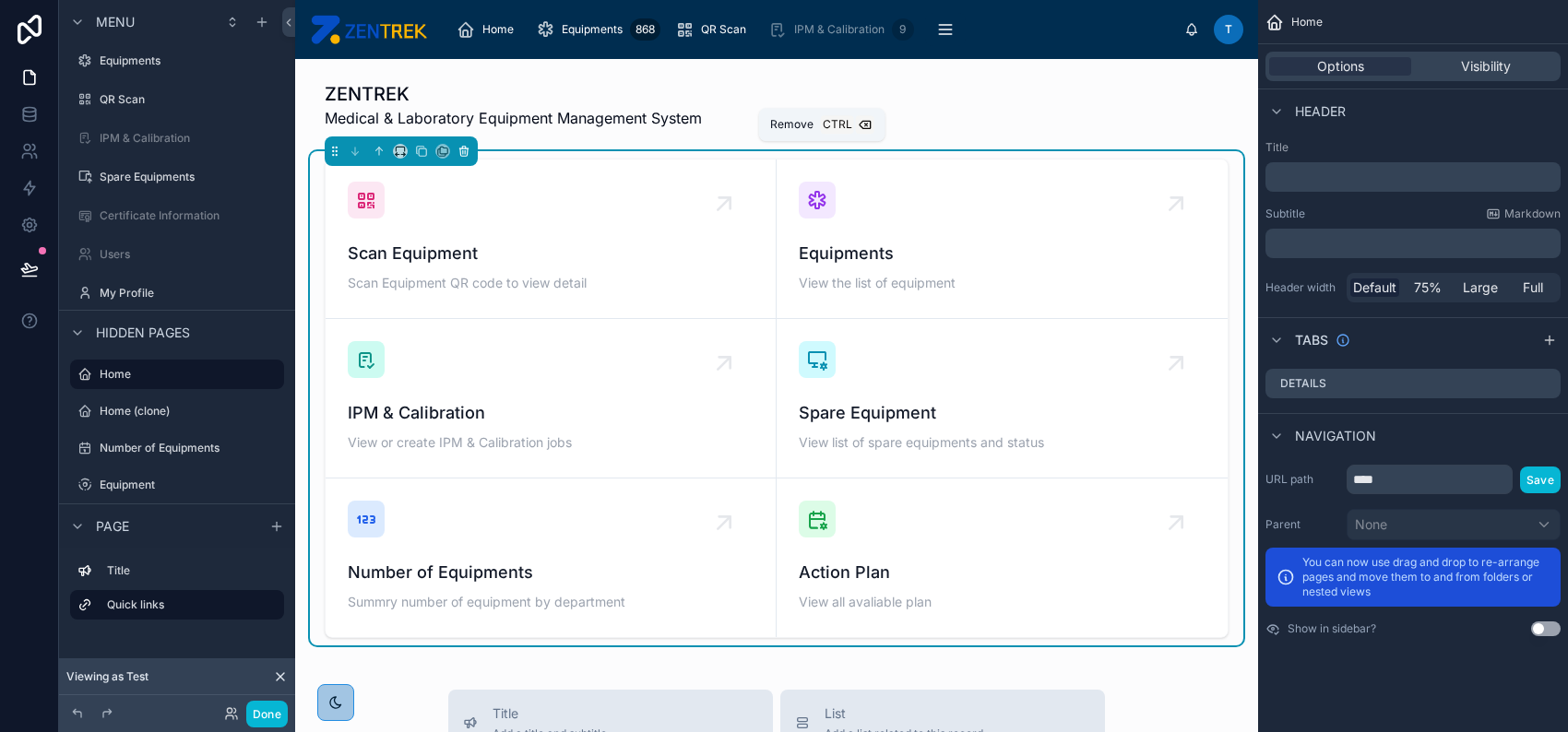
click at [467, 154] on icon at bounding box center [464, 152] width 8 height 8
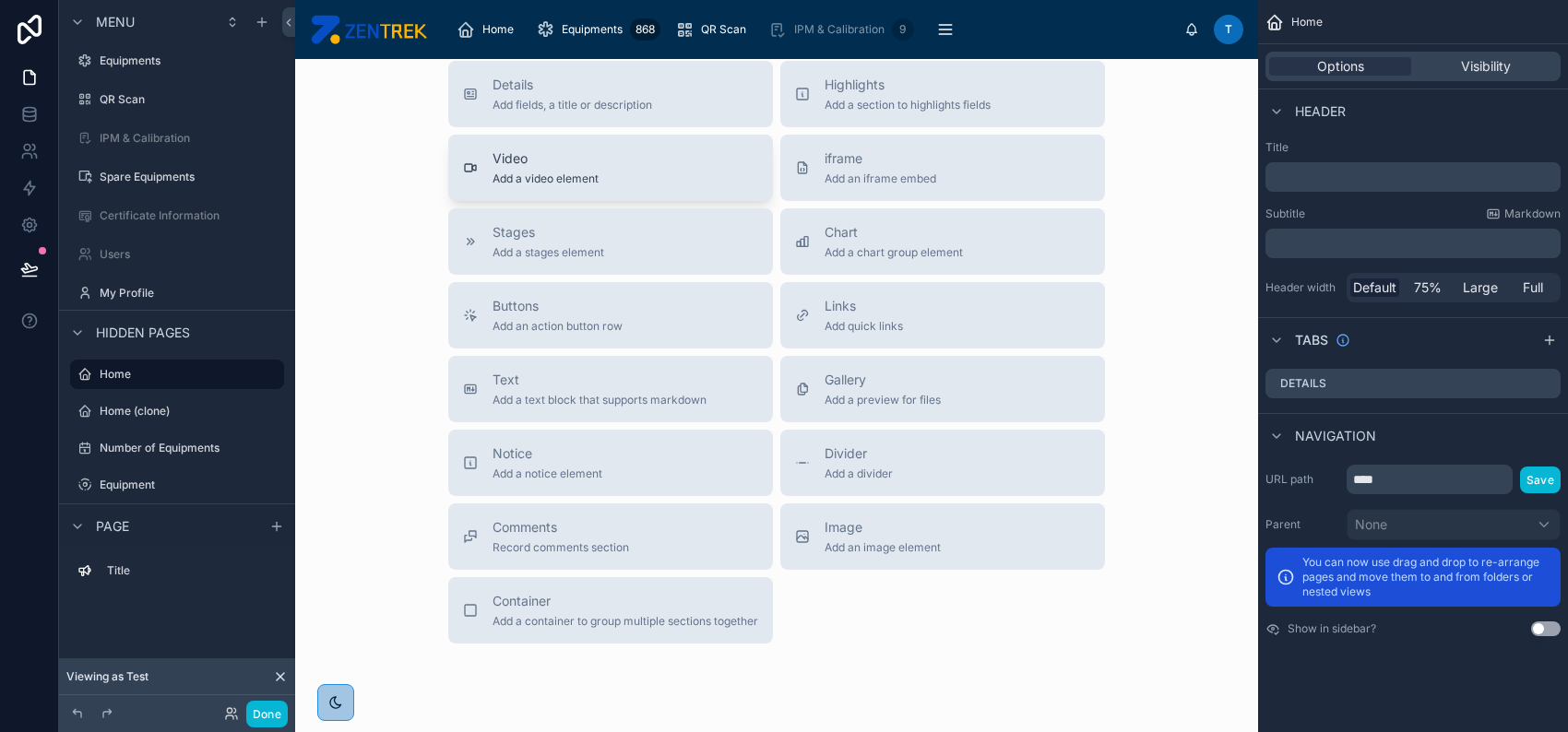
scroll to position [245, 0]
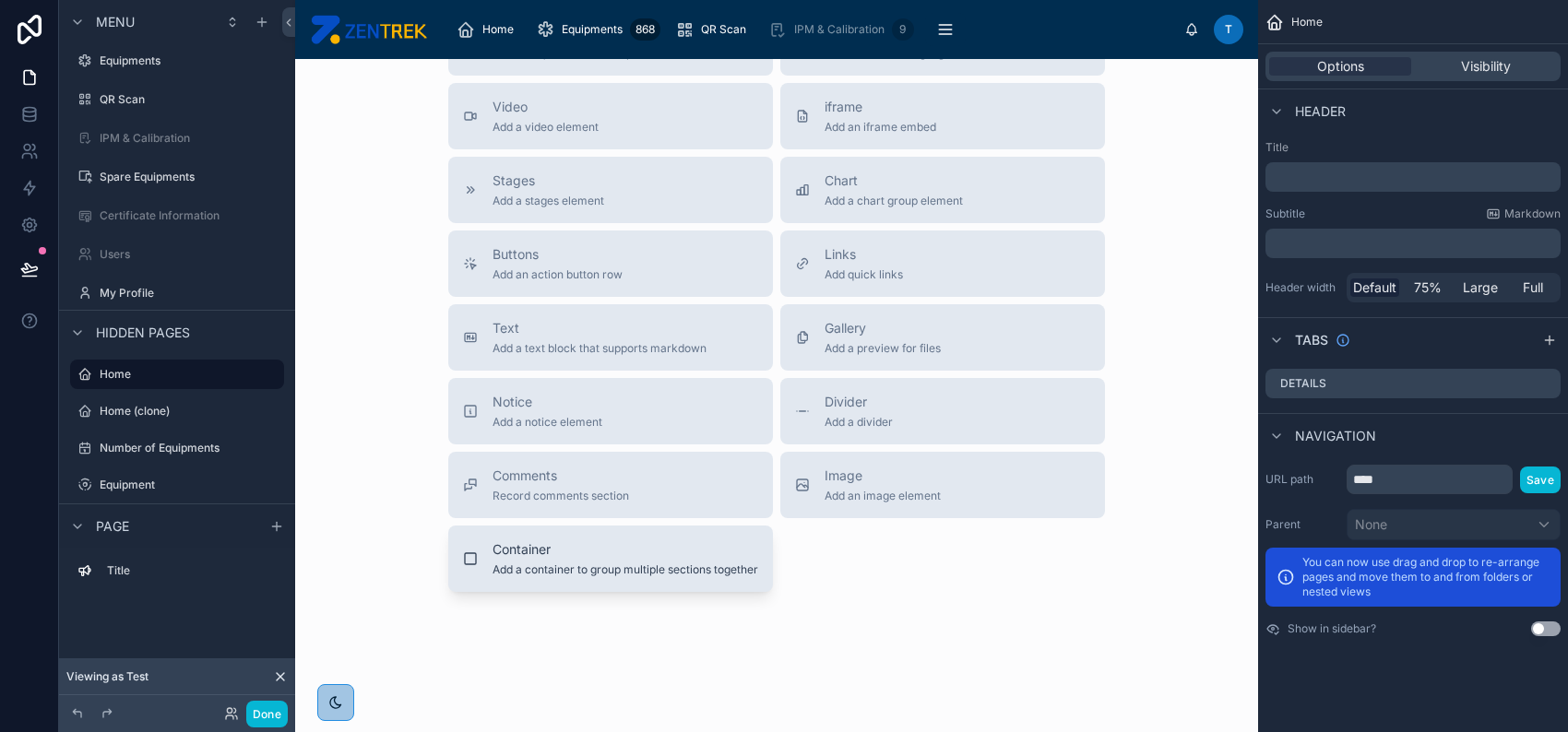
click at [678, 563] on span "Add a container to group multiple sections together" at bounding box center [624, 569] width 265 height 14
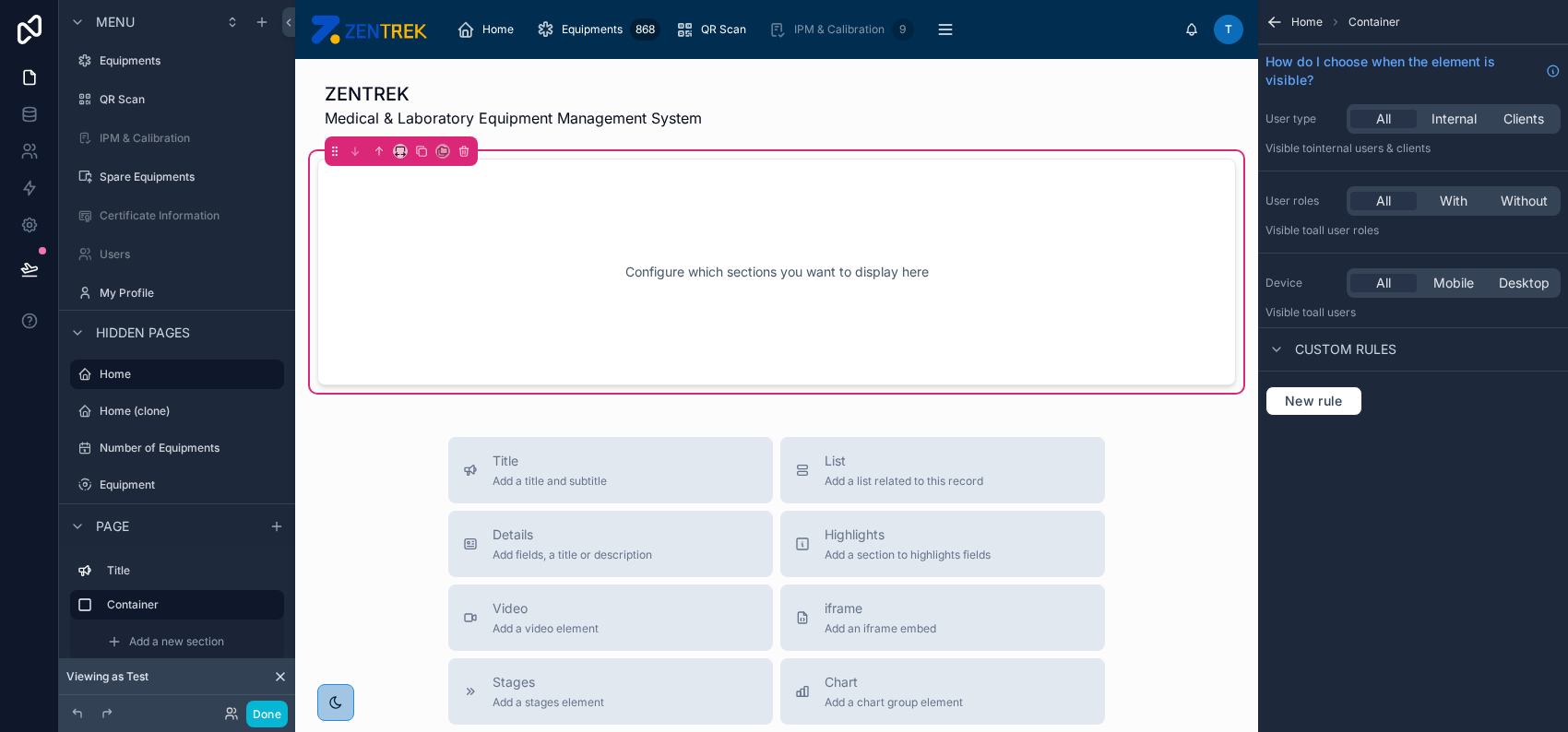
scroll to position [0, 0]
click at [273, 718] on button "Done" at bounding box center [266, 714] width 41 height 27
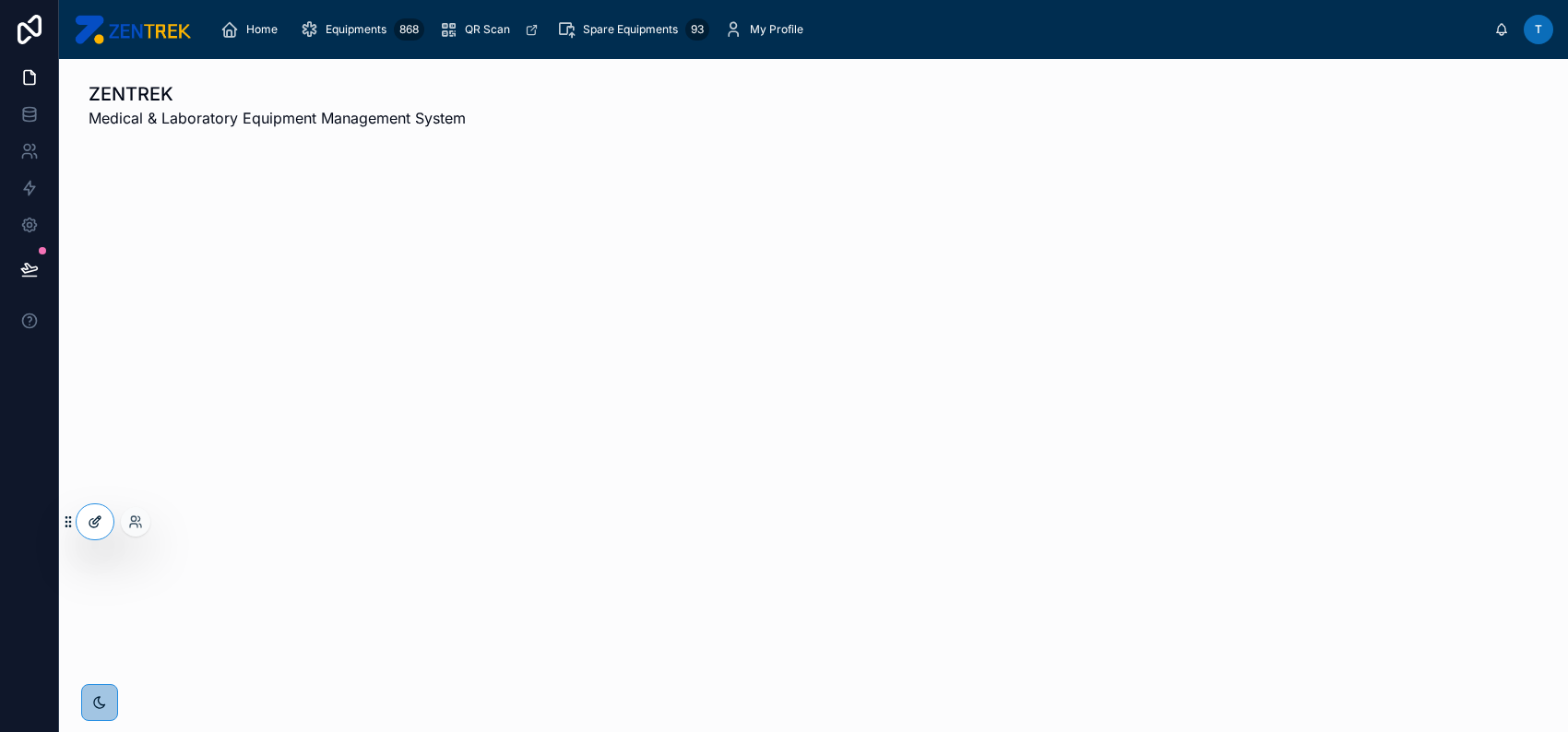
click at [96, 529] on div at bounding box center [95, 522] width 37 height 35
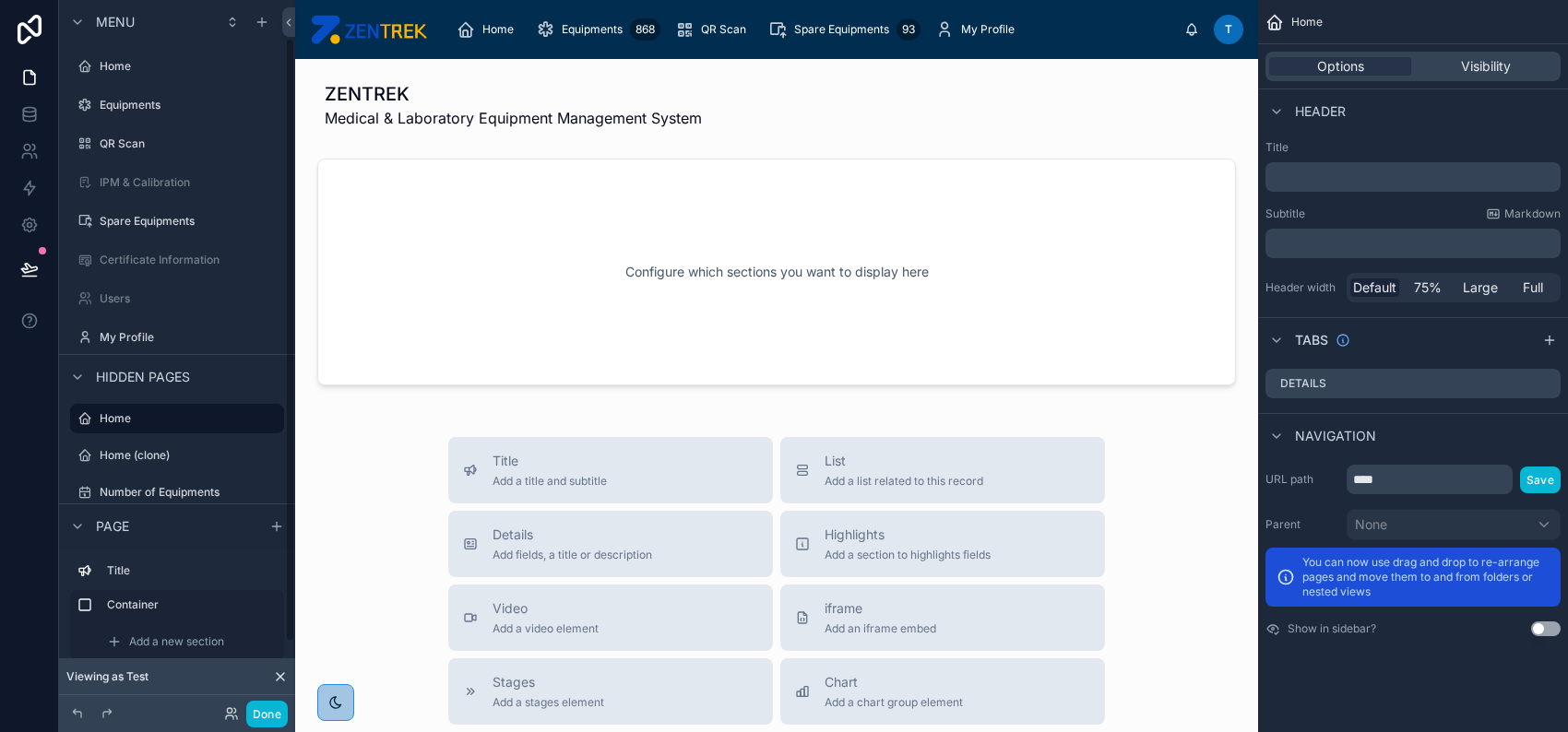
scroll to position [44, 0]
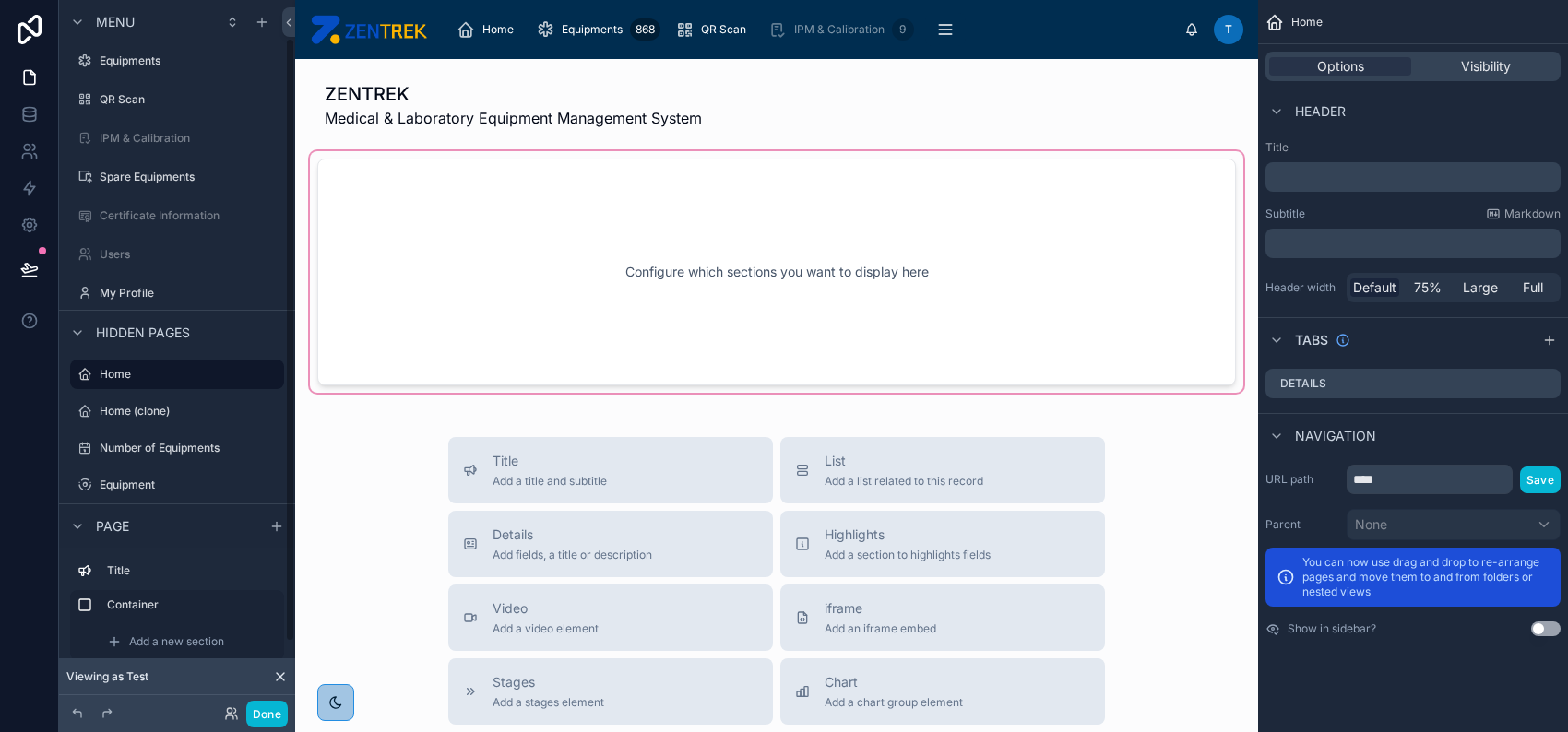
click at [674, 308] on div at bounding box center [776, 272] width 933 height 241
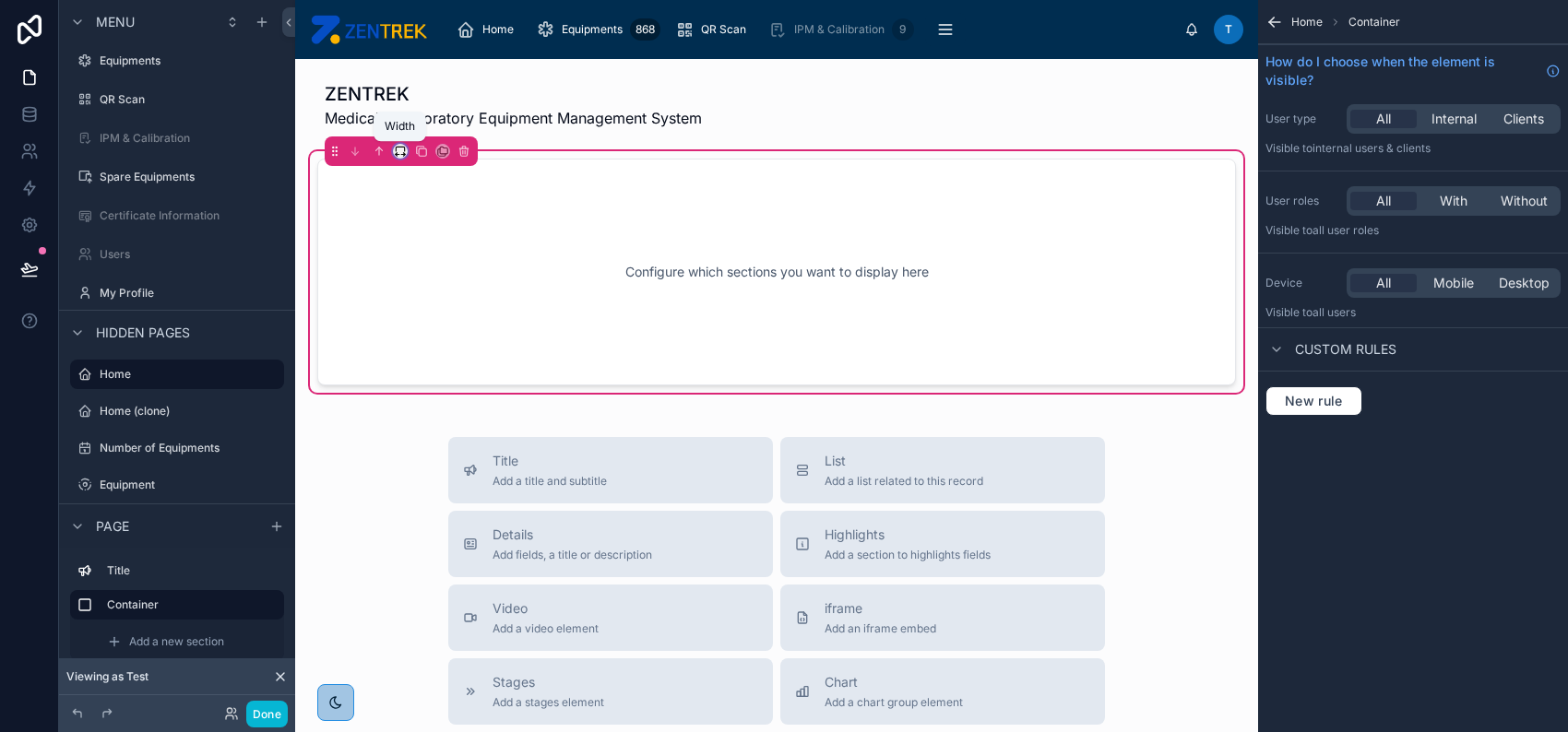
click at [399, 151] on icon at bounding box center [399, 150] width 13 height 13
click at [432, 389] on span "Full width" at bounding box center [436, 394] width 57 height 22
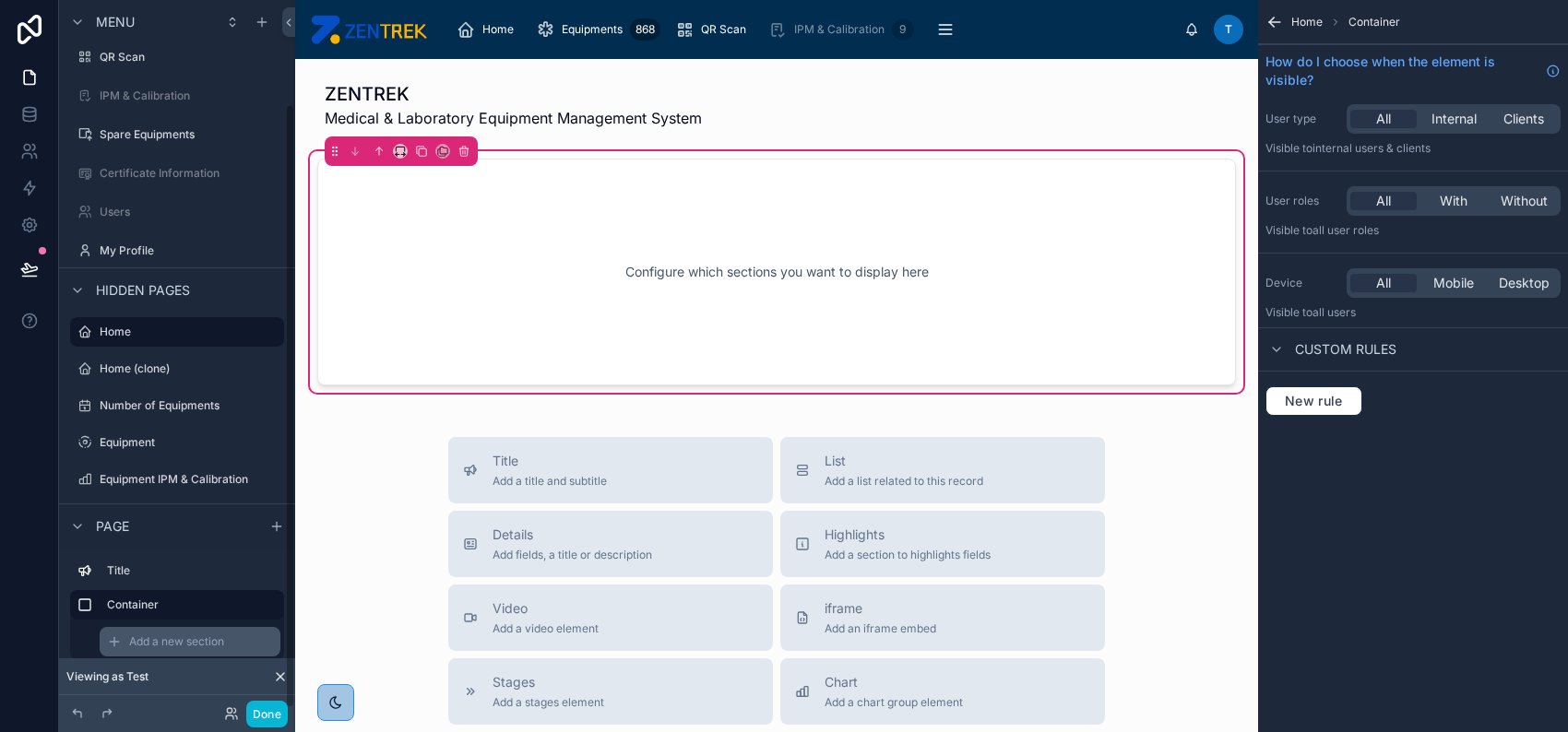
scroll to position [122, 0]
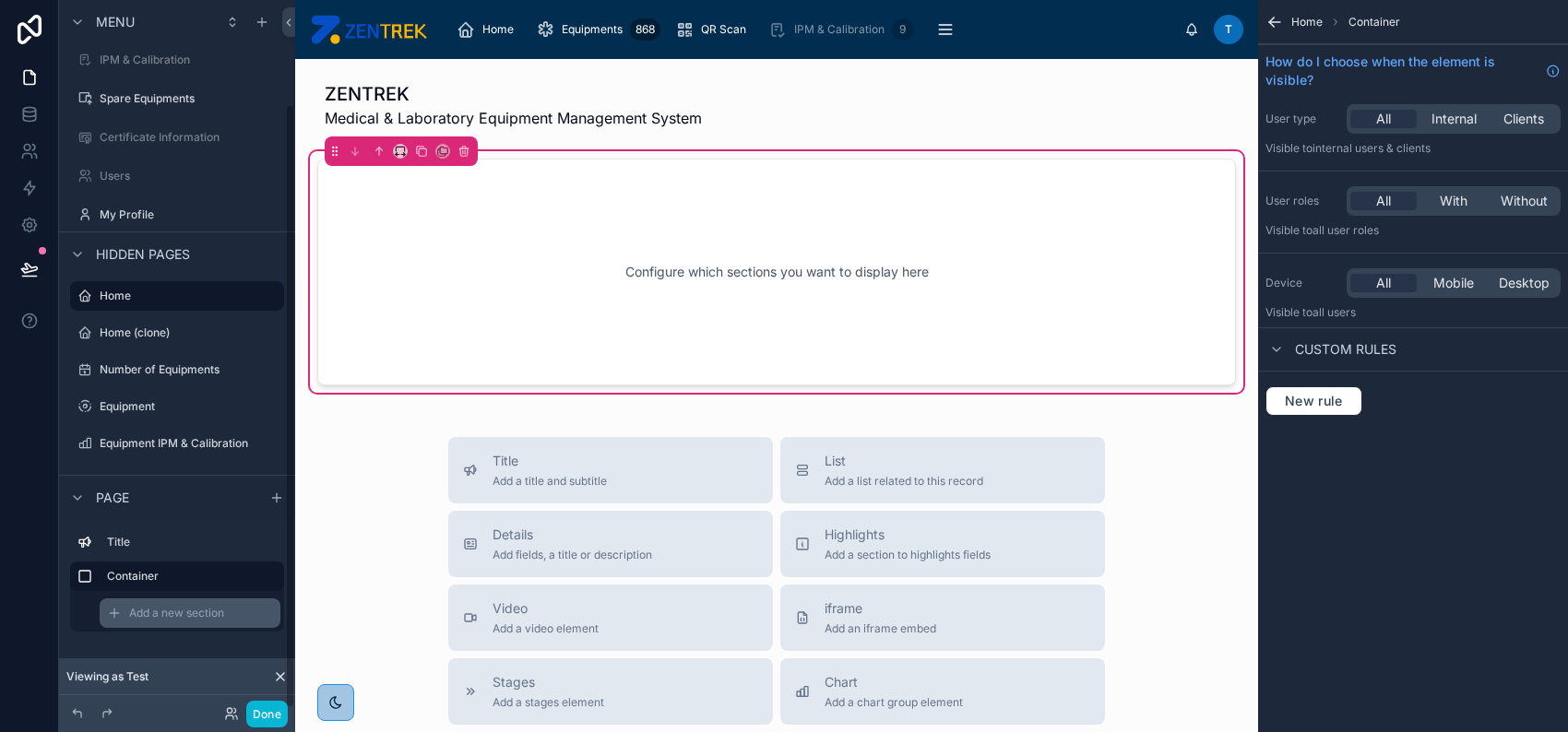
click at [170, 606] on span "Add a new section" at bounding box center [177, 612] width 95 height 14
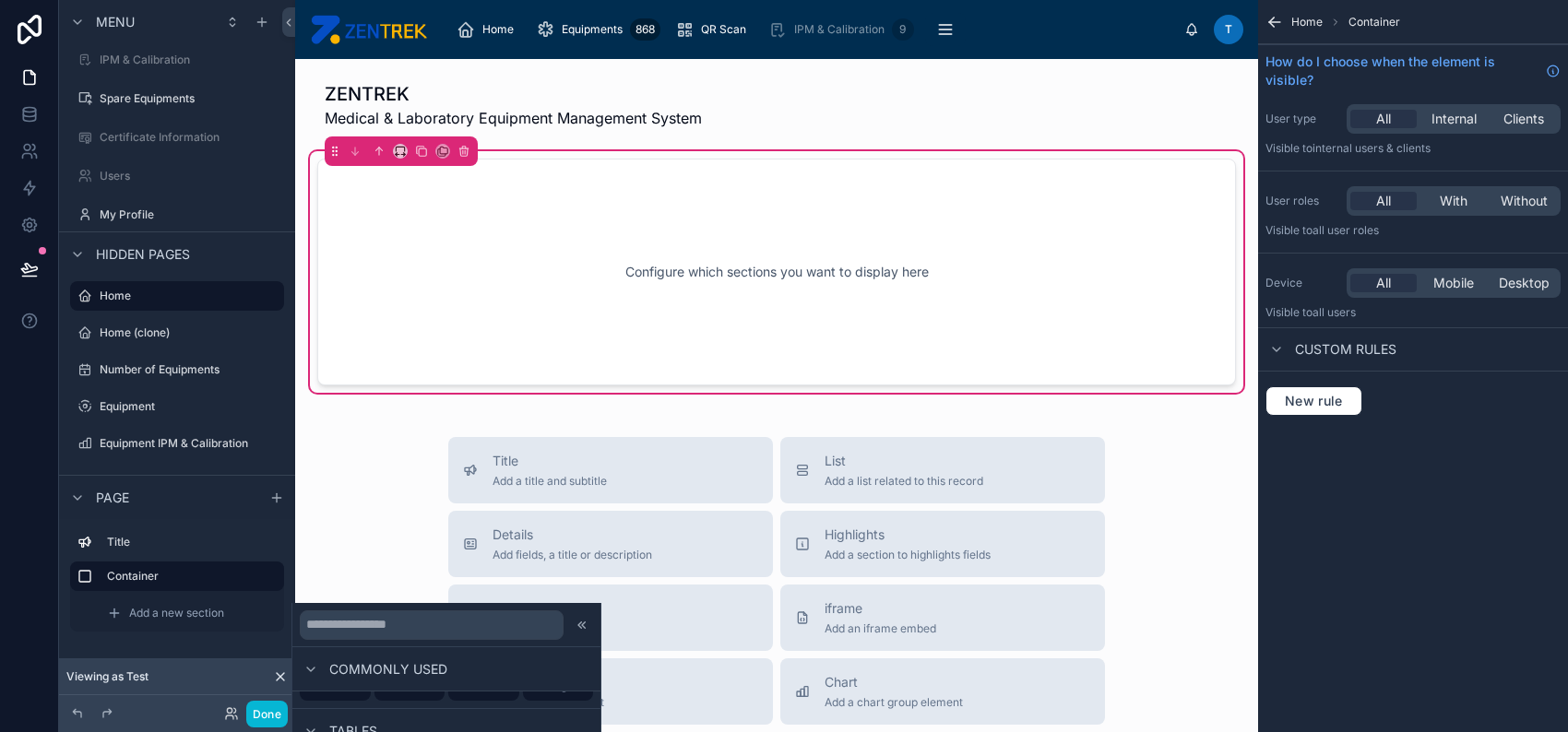
scroll to position [245, 0]
click at [511, 626] on input "text" at bounding box center [431, 624] width 263 height 30
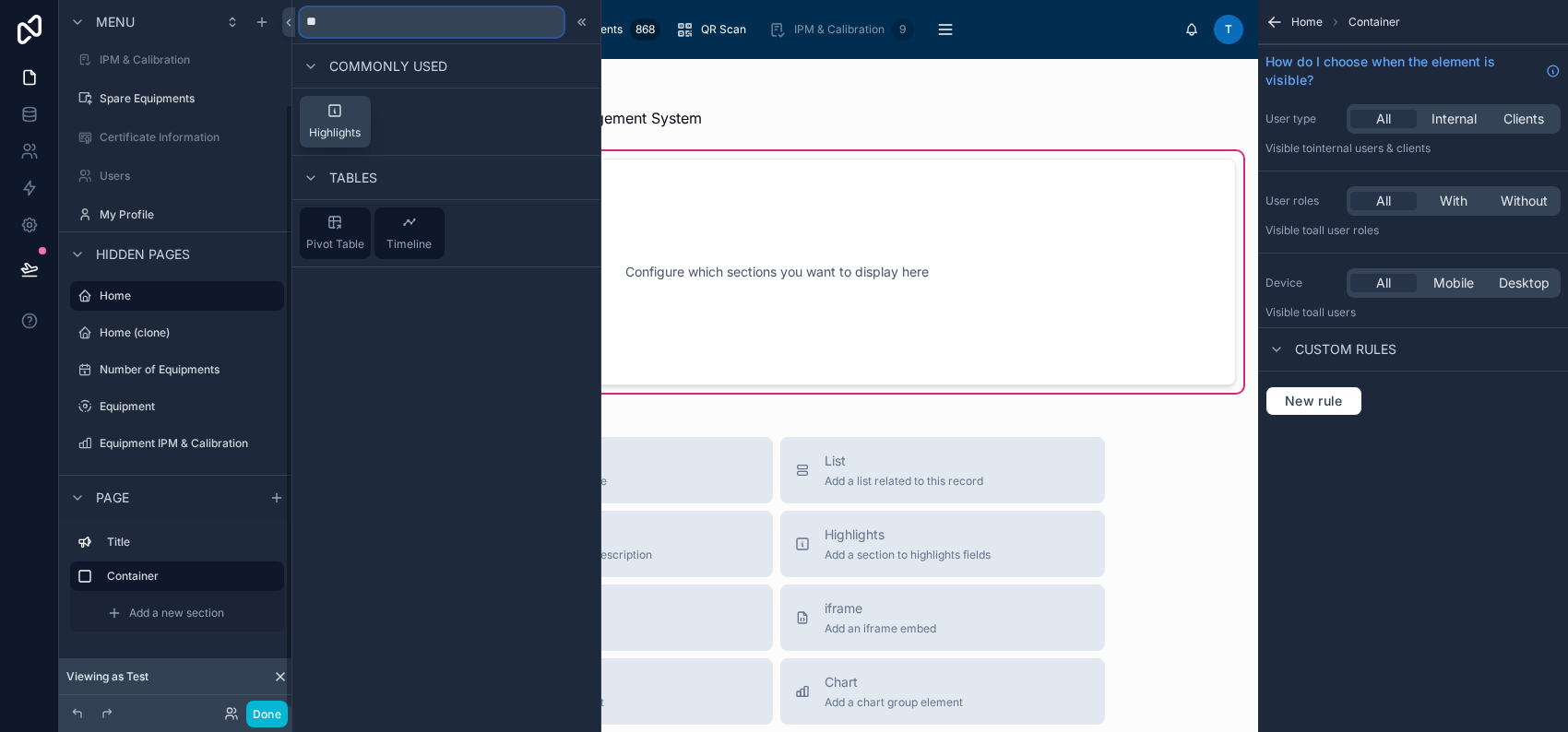
type input "**"
click at [354, 114] on div "Highlights" at bounding box center [335, 122] width 52 height 37
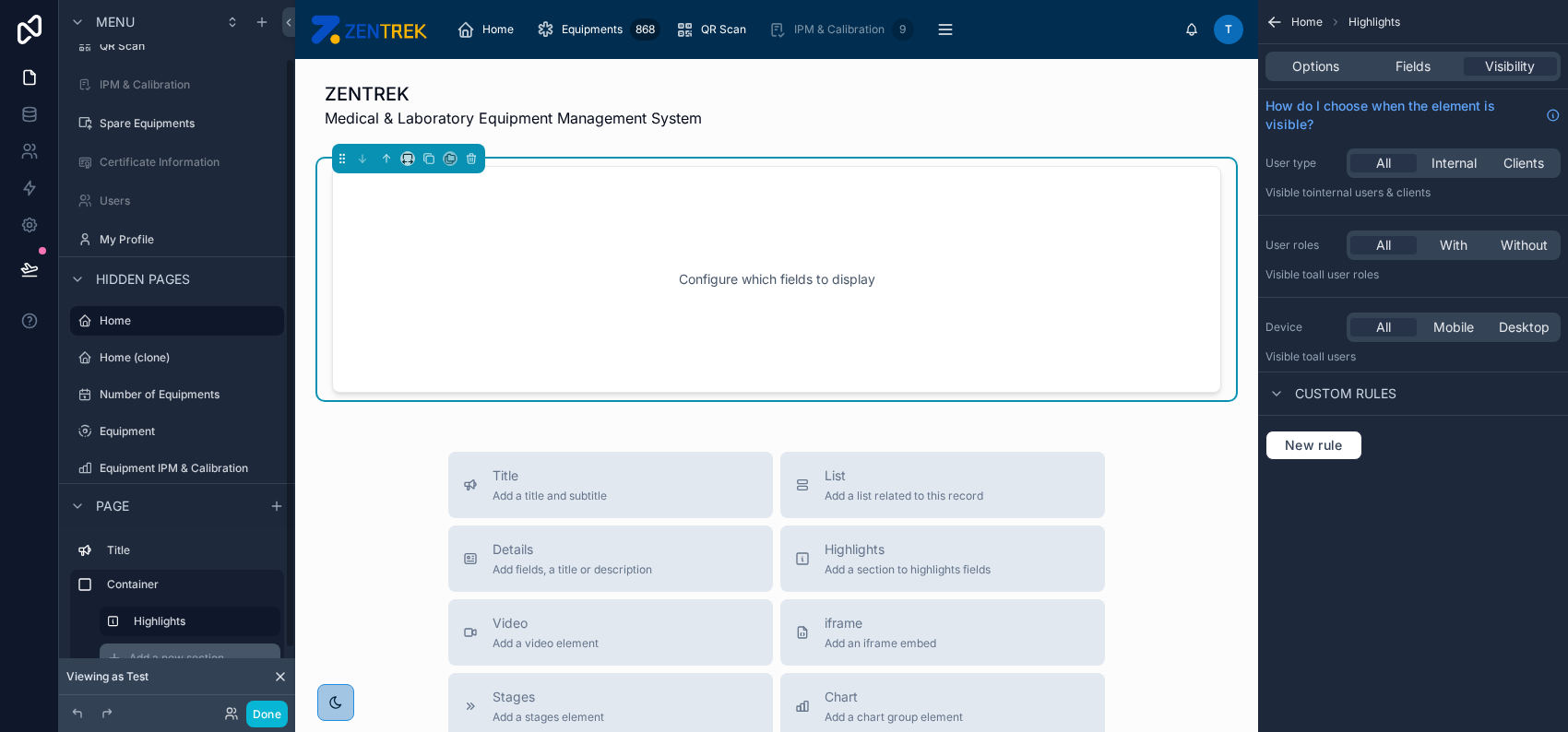
scroll to position [143, 0]
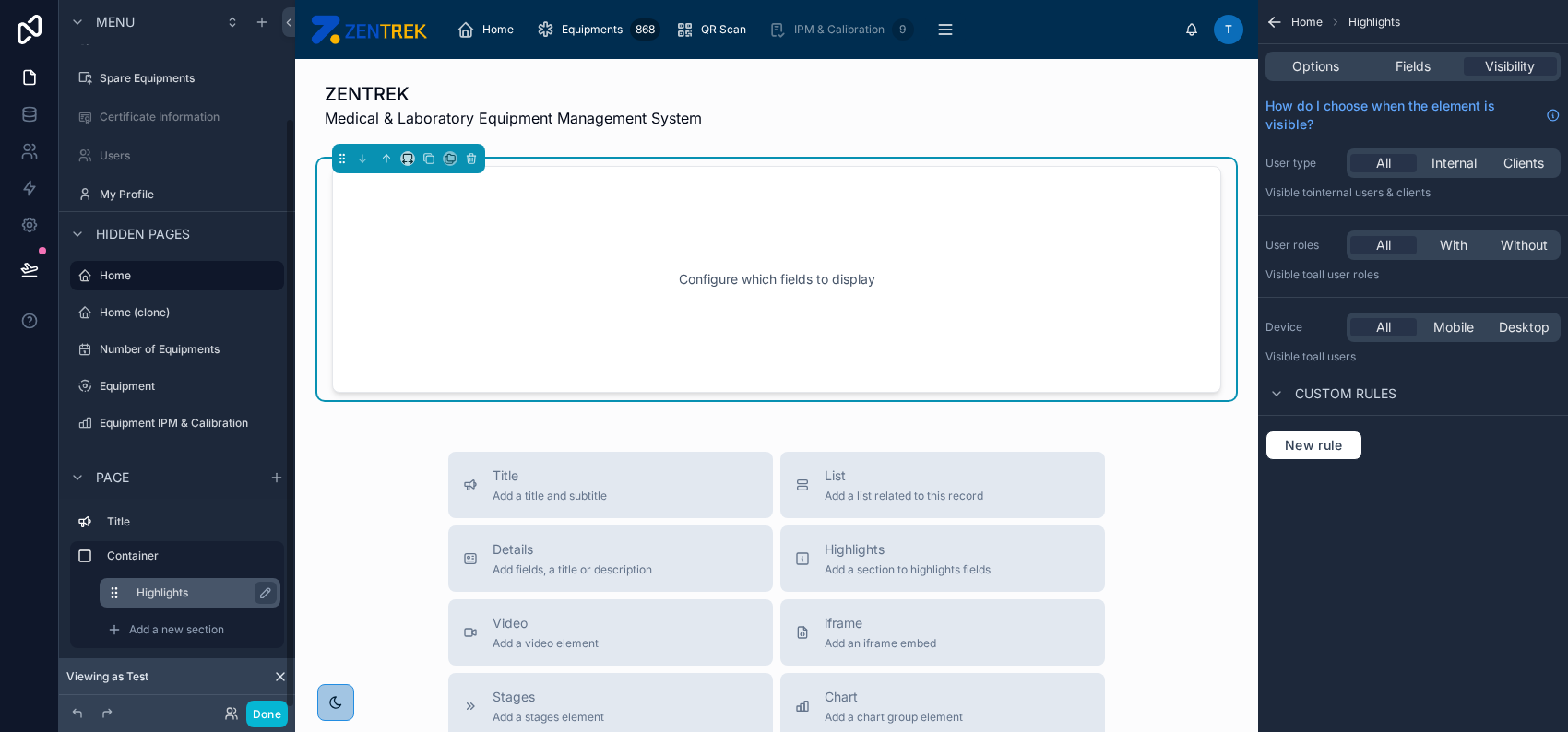
click at [184, 592] on label "Highlights" at bounding box center [201, 592] width 129 height 14
click at [1416, 68] on span "Fields" at bounding box center [1413, 66] width 35 height 18
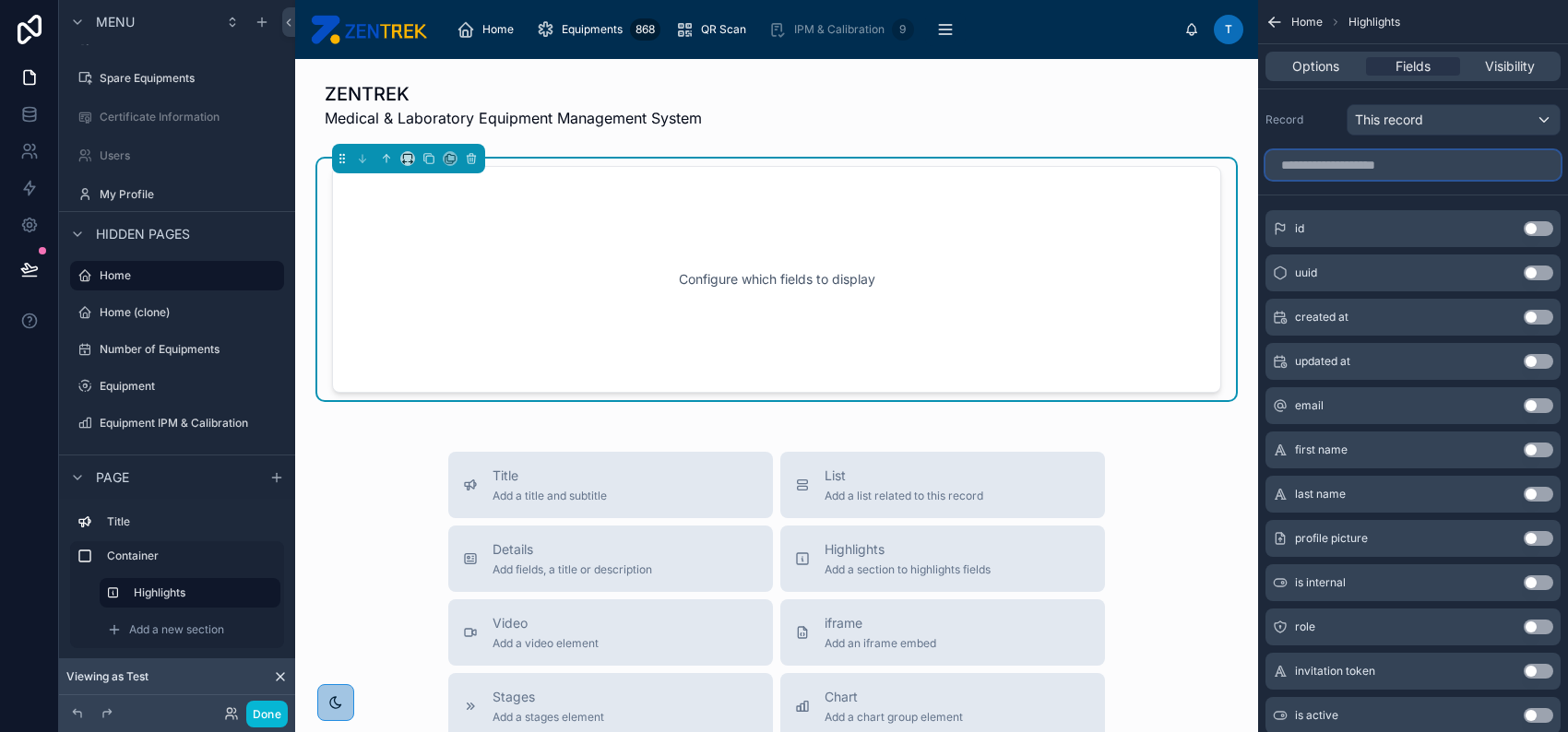
click at [1426, 159] on input "scrollable content" at bounding box center [1413, 165] width 295 height 30
type input "*"
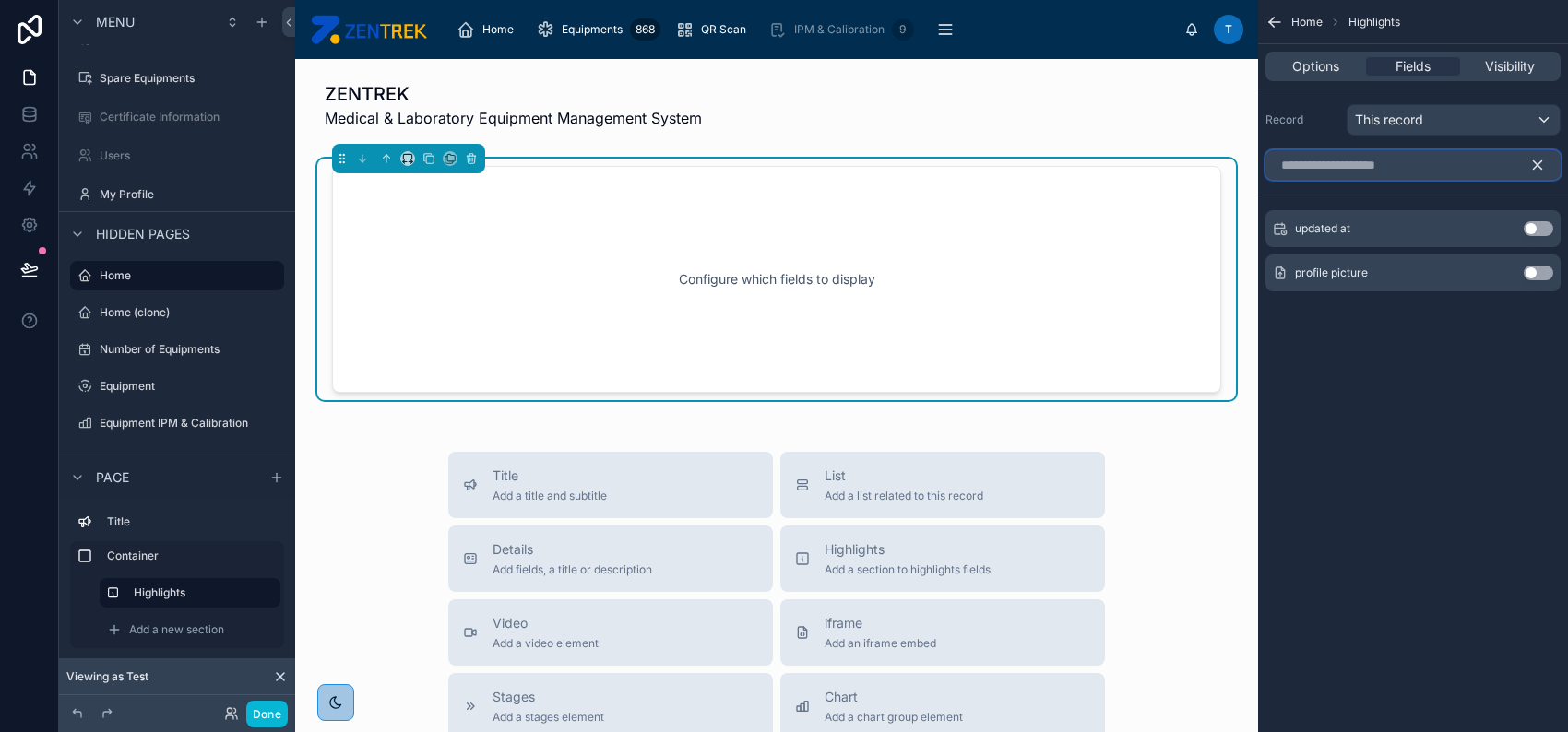
scroll to position [44, 0]
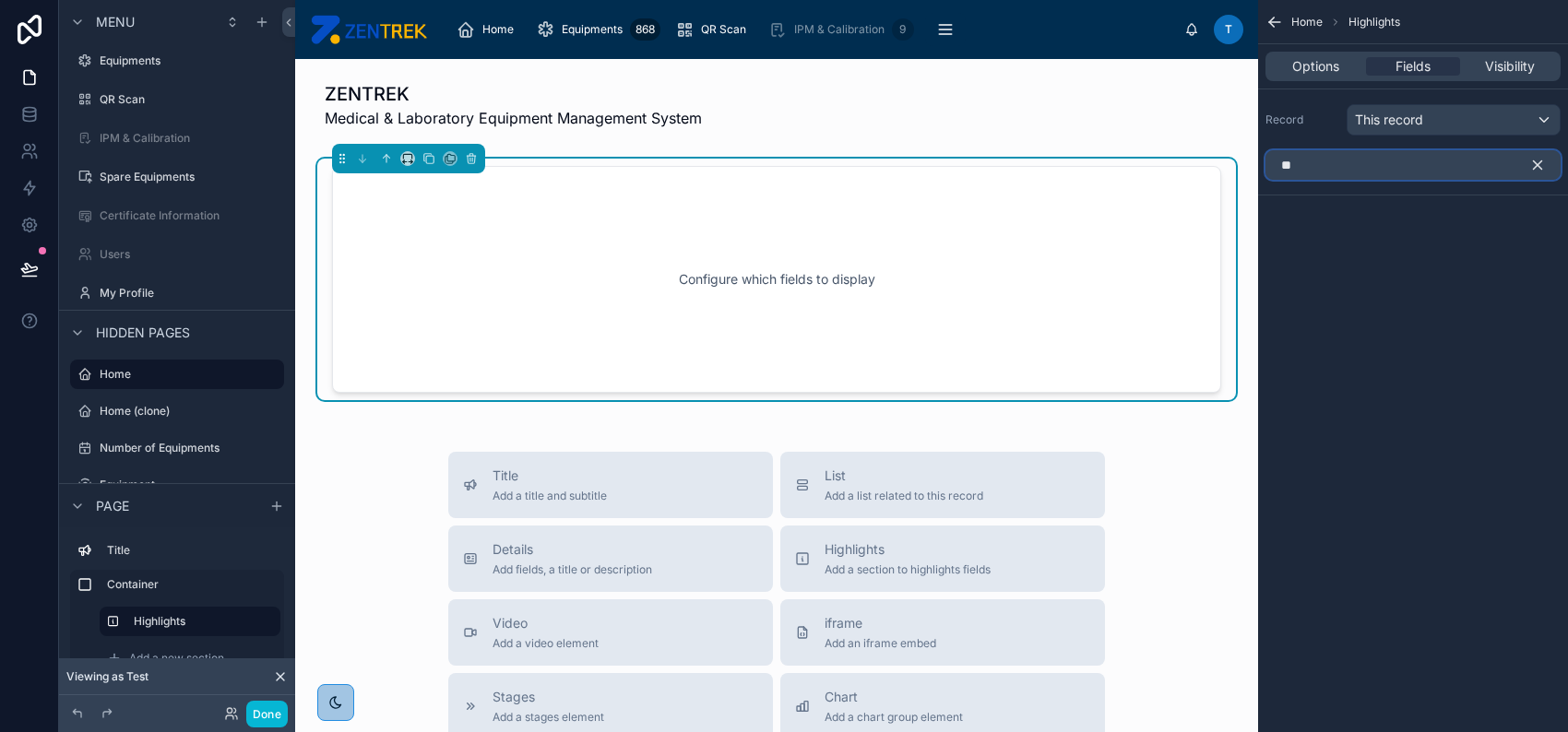
type input "*"
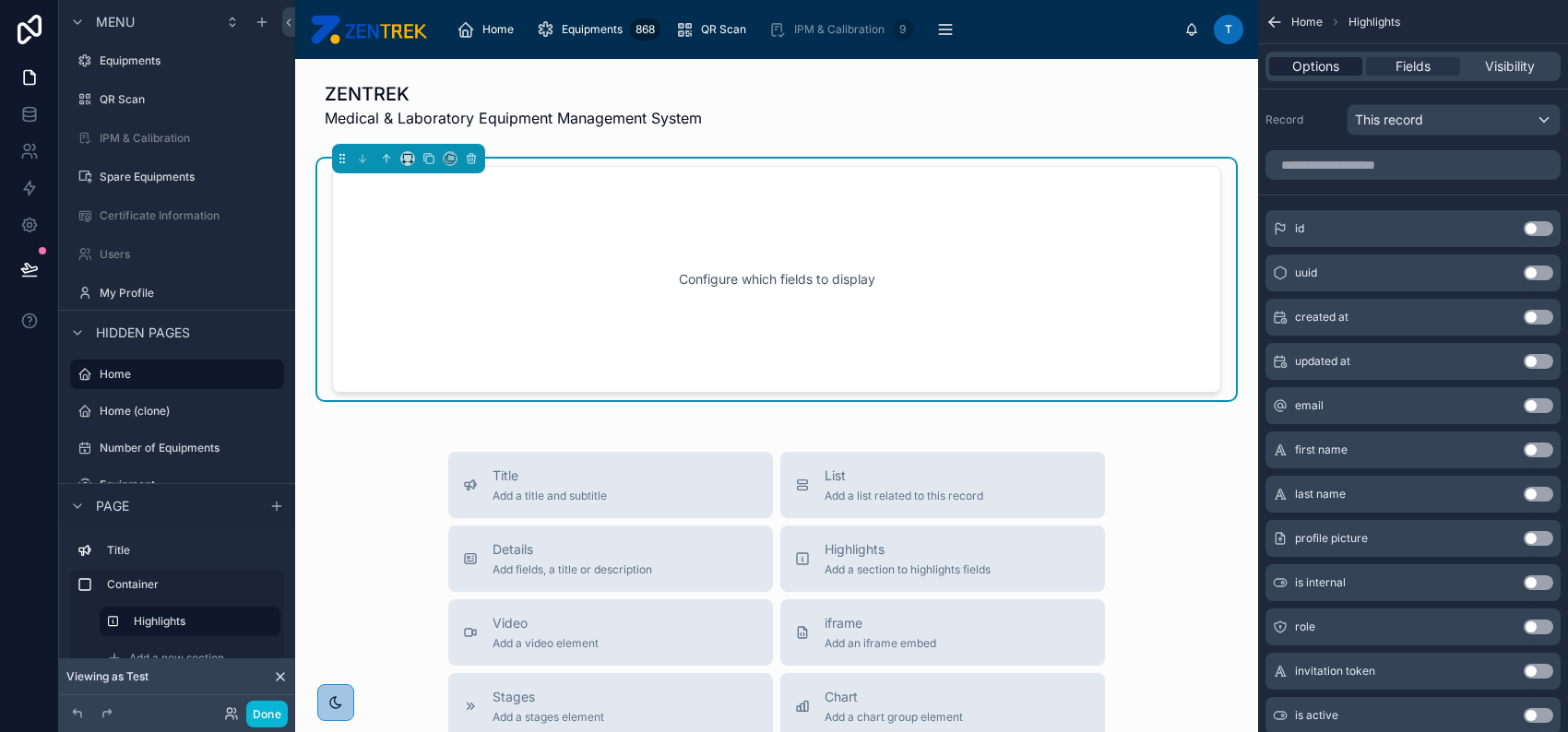
click at [1325, 66] on span "Options" at bounding box center [1315, 66] width 47 height 18
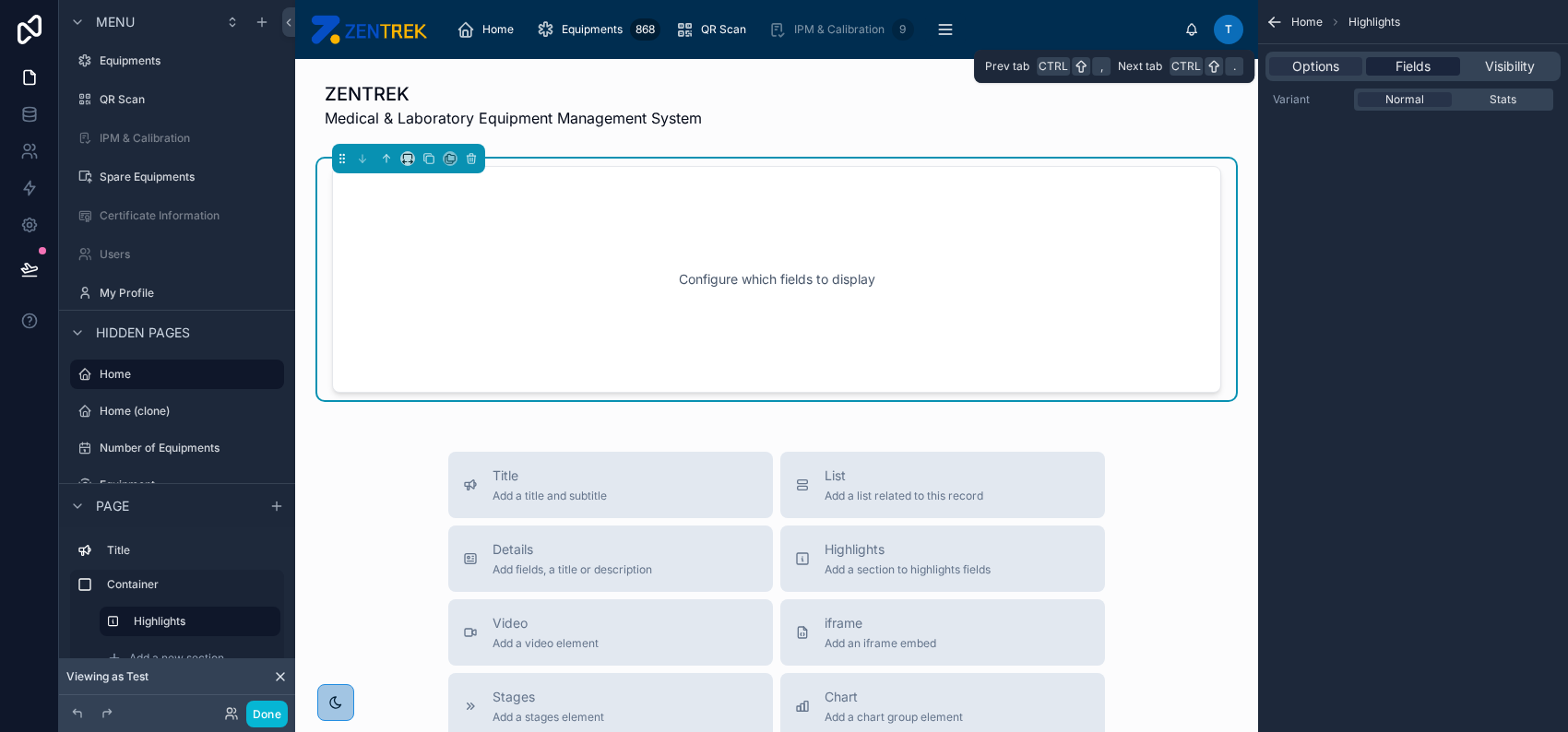
click at [1391, 61] on div "Fields" at bounding box center [1413, 66] width 94 height 18
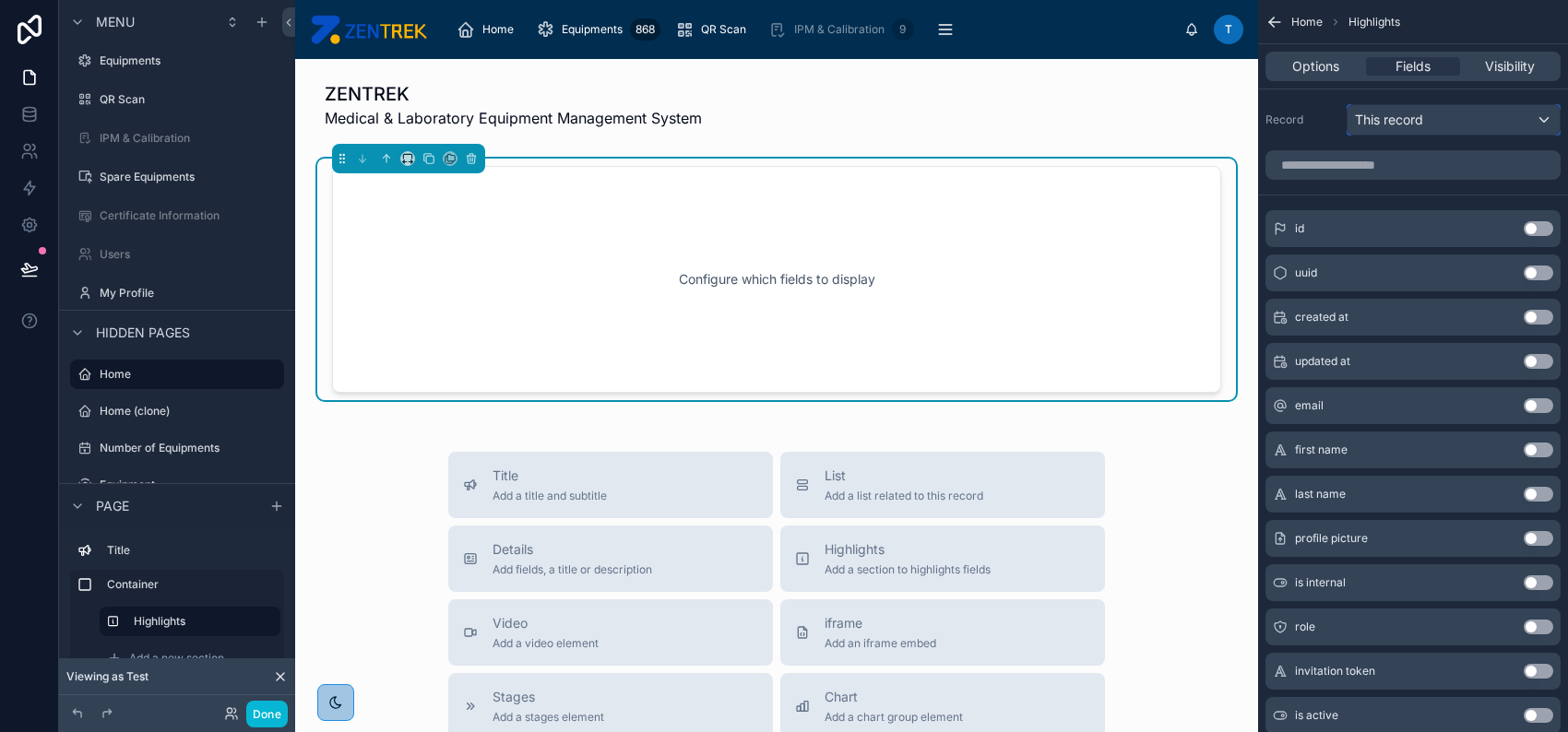
click at [1402, 118] on span "This record" at bounding box center [1389, 120] width 69 height 18
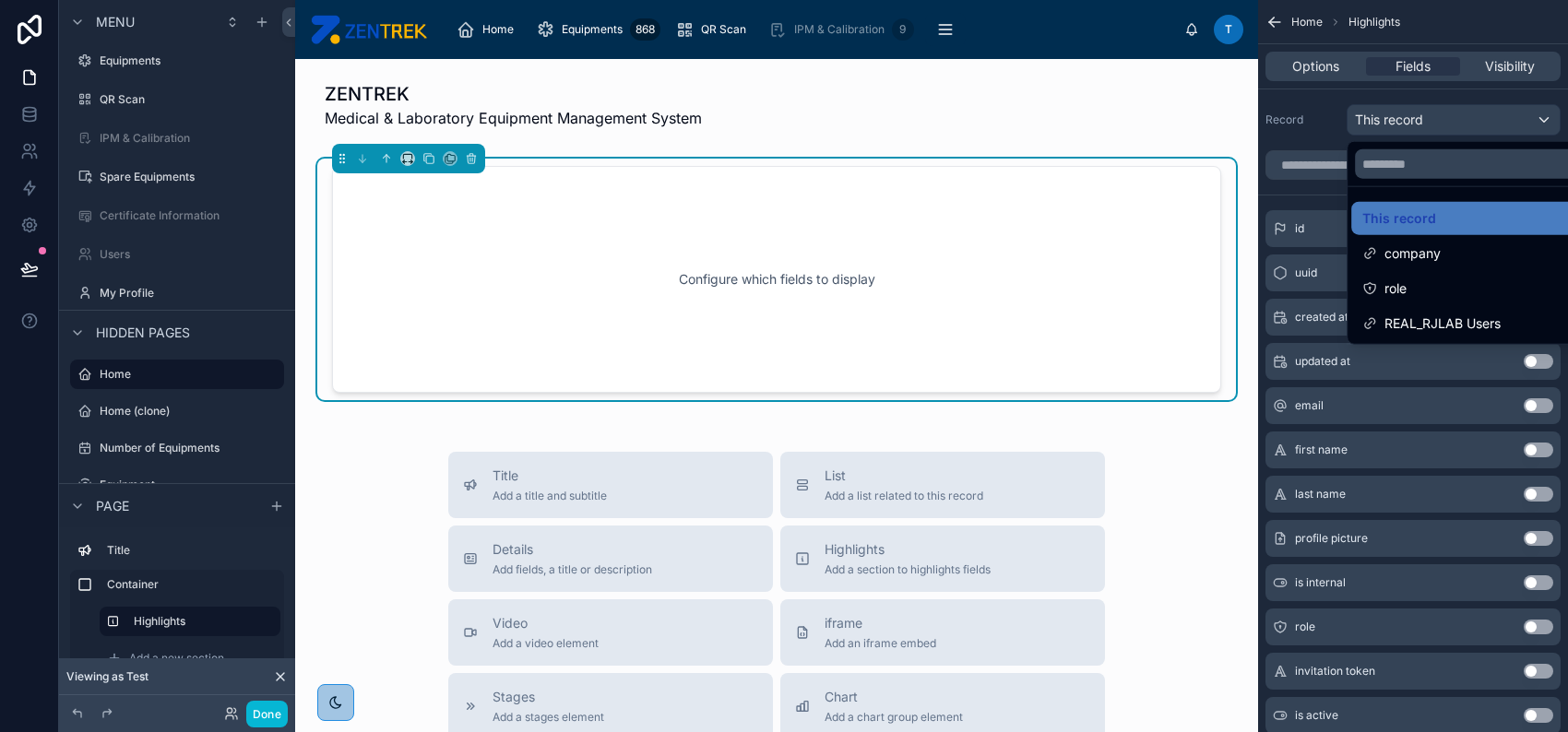
click at [1317, 124] on div "scrollable content" at bounding box center [784, 366] width 1568 height 732
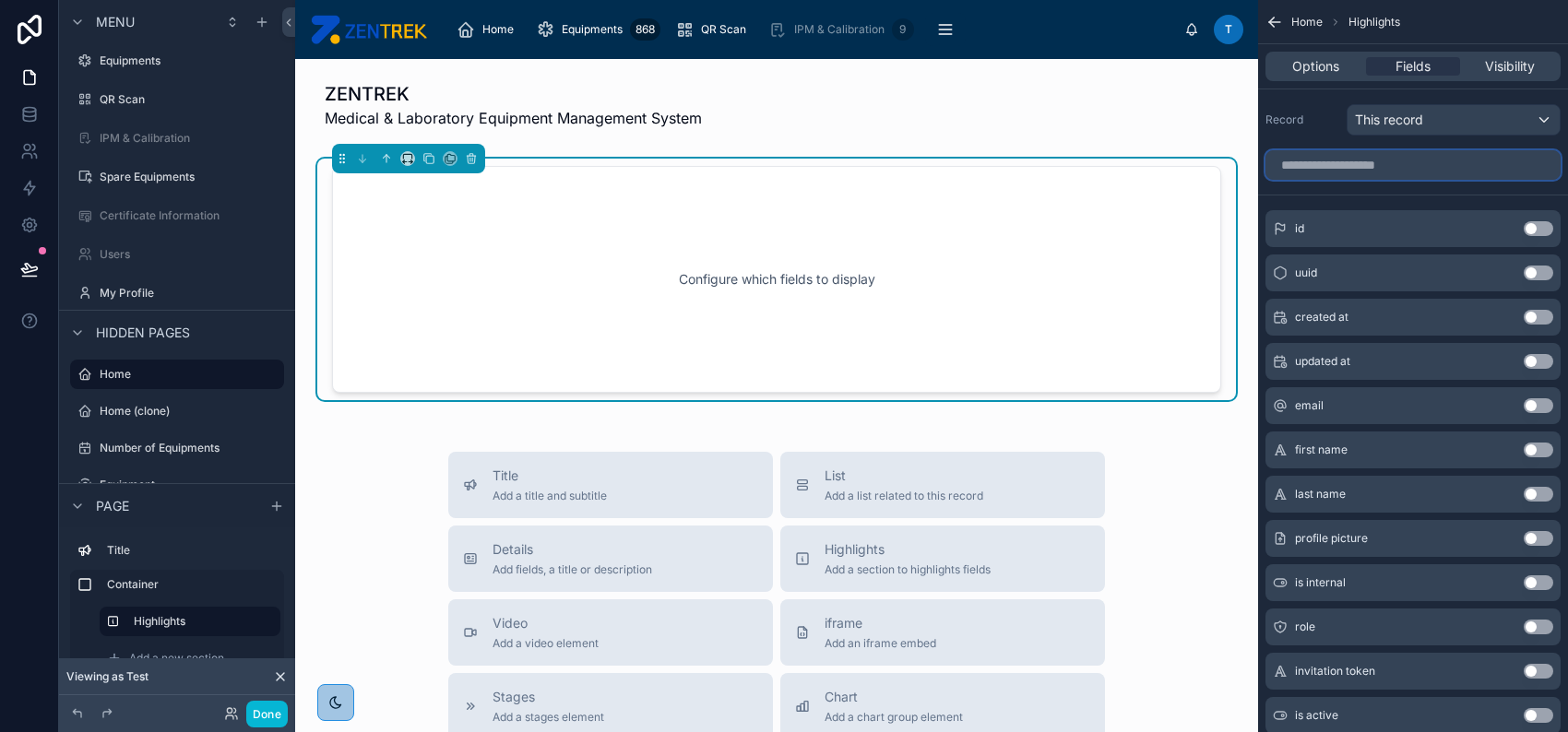
click at [1325, 163] on input "scrollable content" at bounding box center [1413, 165] width 295 height 30
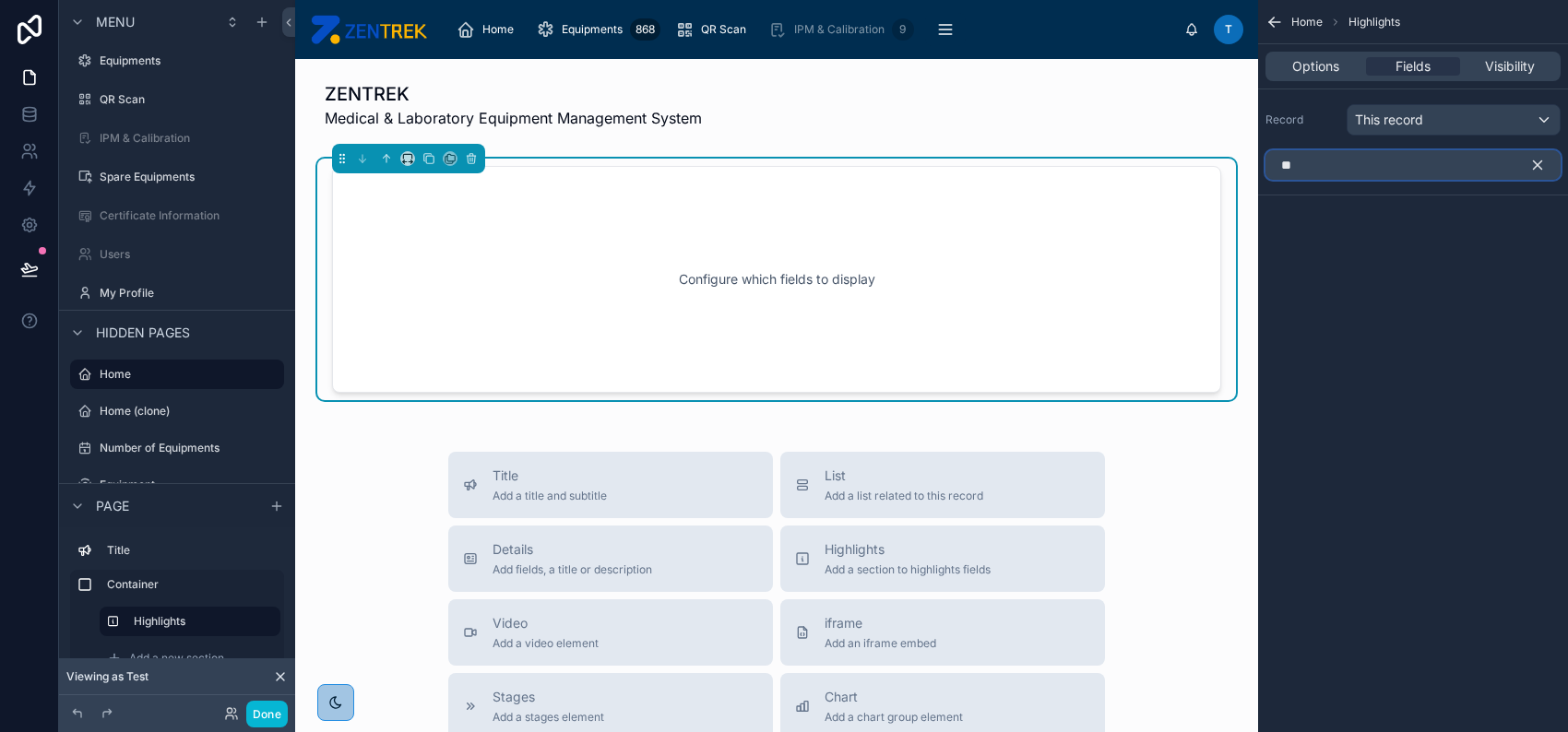
type input "*"
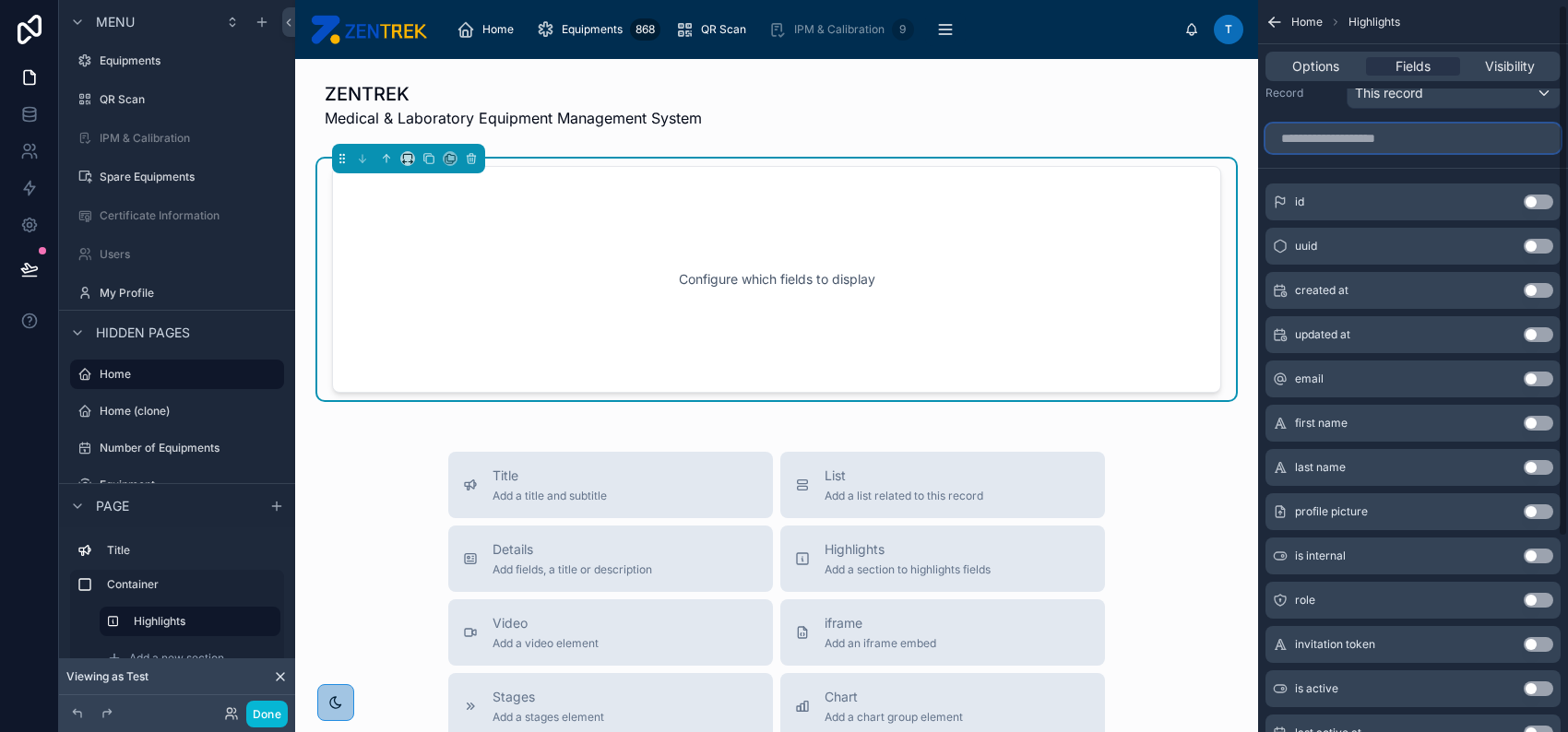
scroll to position [0, 0]
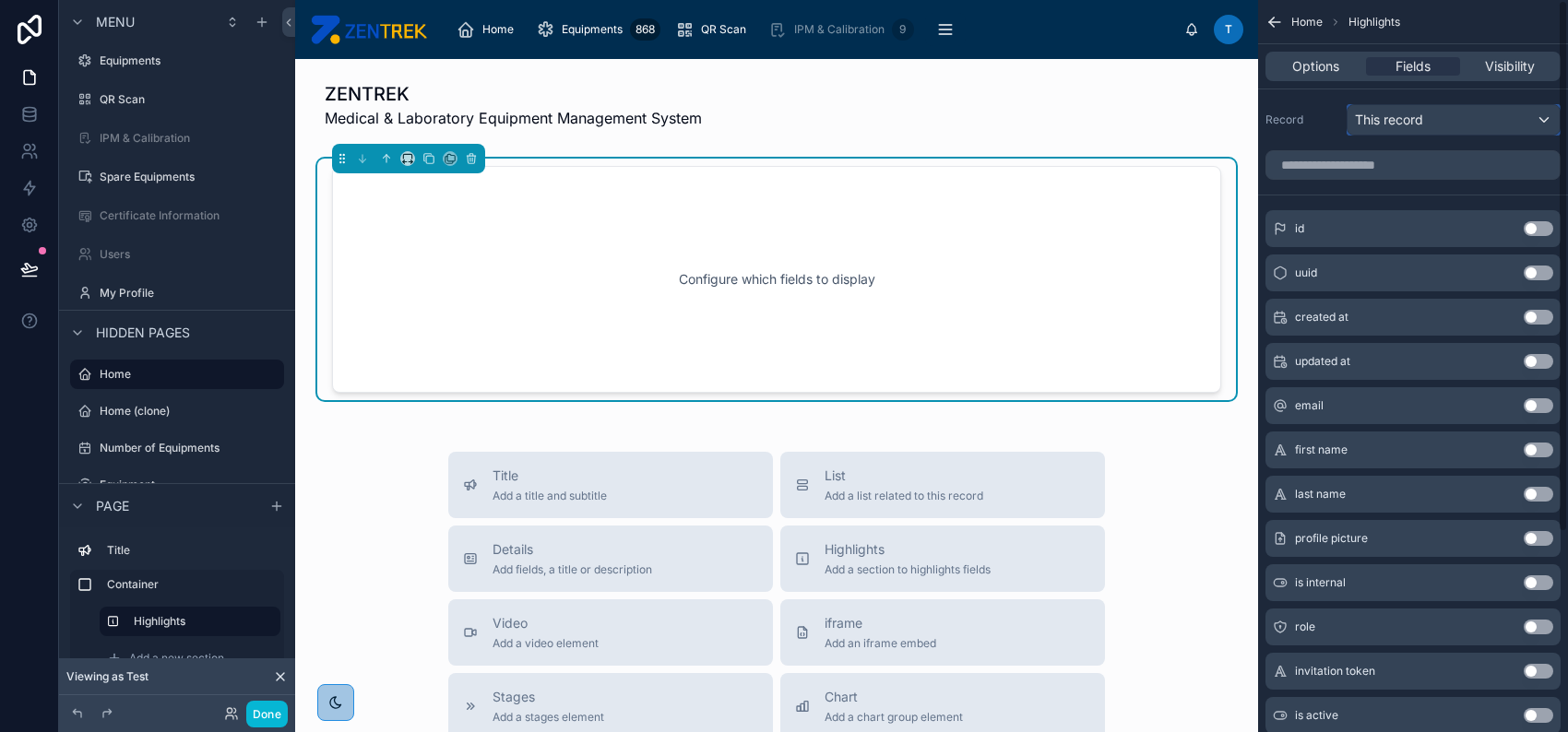
click at [1423, 122] on span "This record" at bounding box center [1389, 120] width 69 height 18
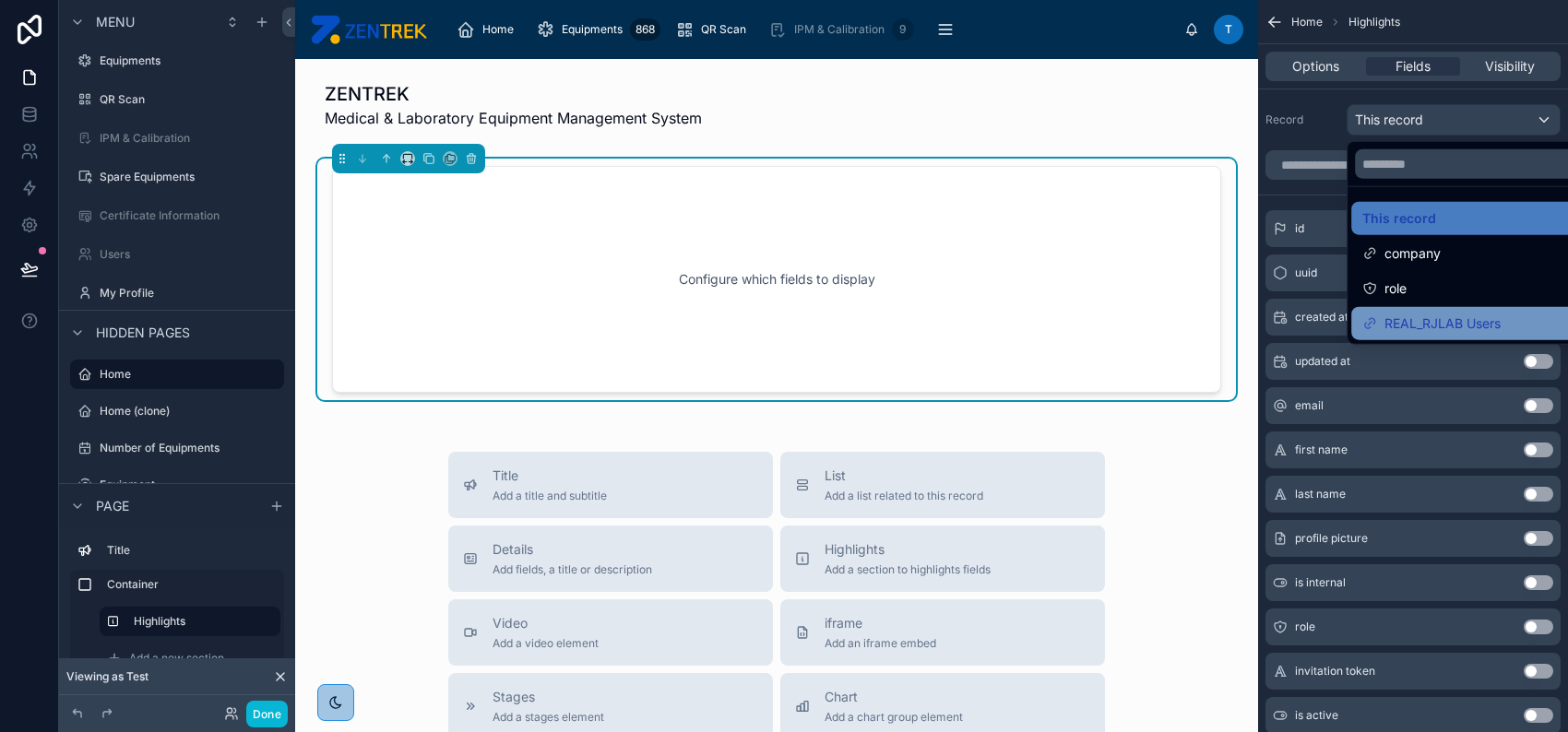
click at [1459, 317] on span "REAL_RJLAB Users" at bounding box center [1443, 323] width 116 height 22
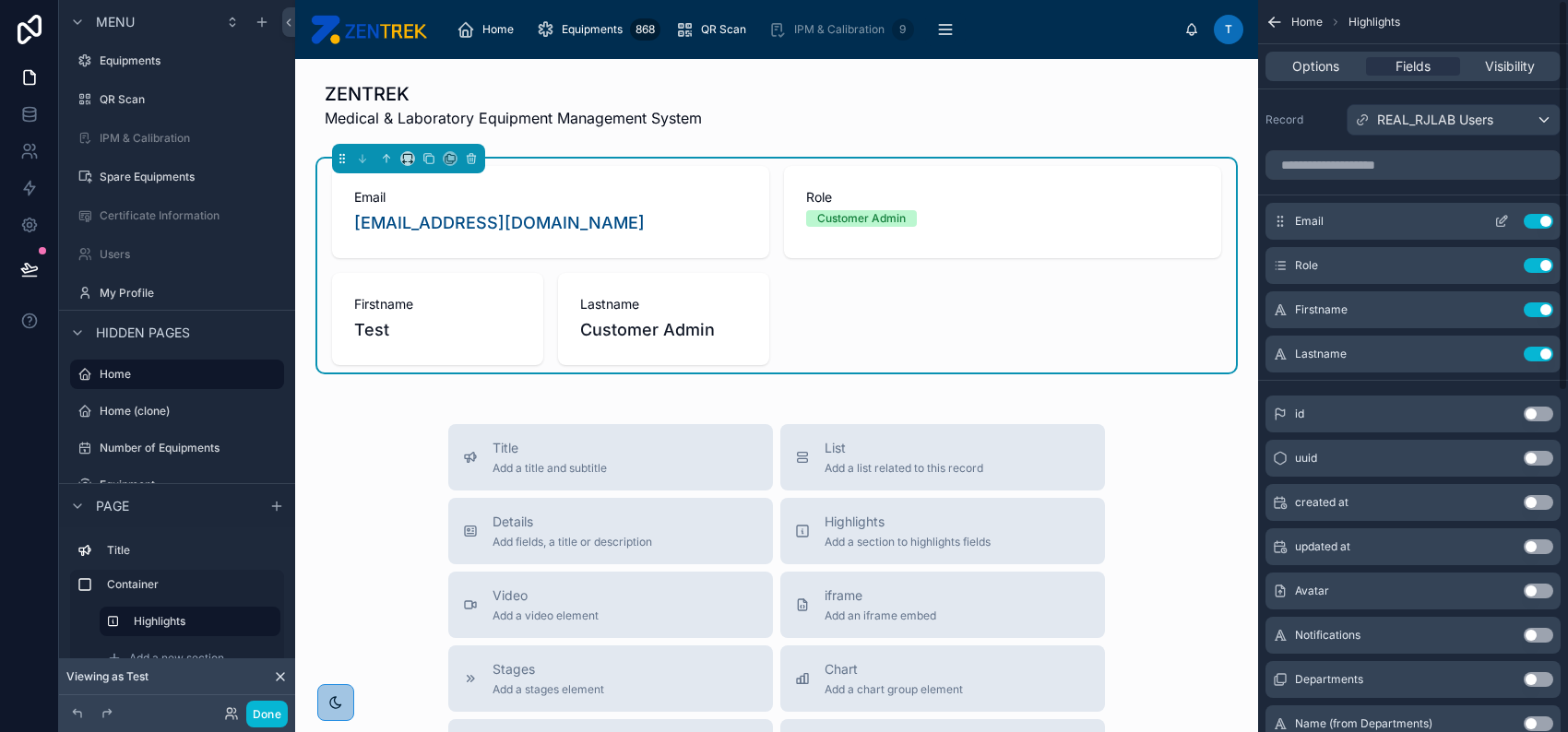
click at [1536, 219] on button "Use setting" at bounding box center [1538, 221] width 30 height 14
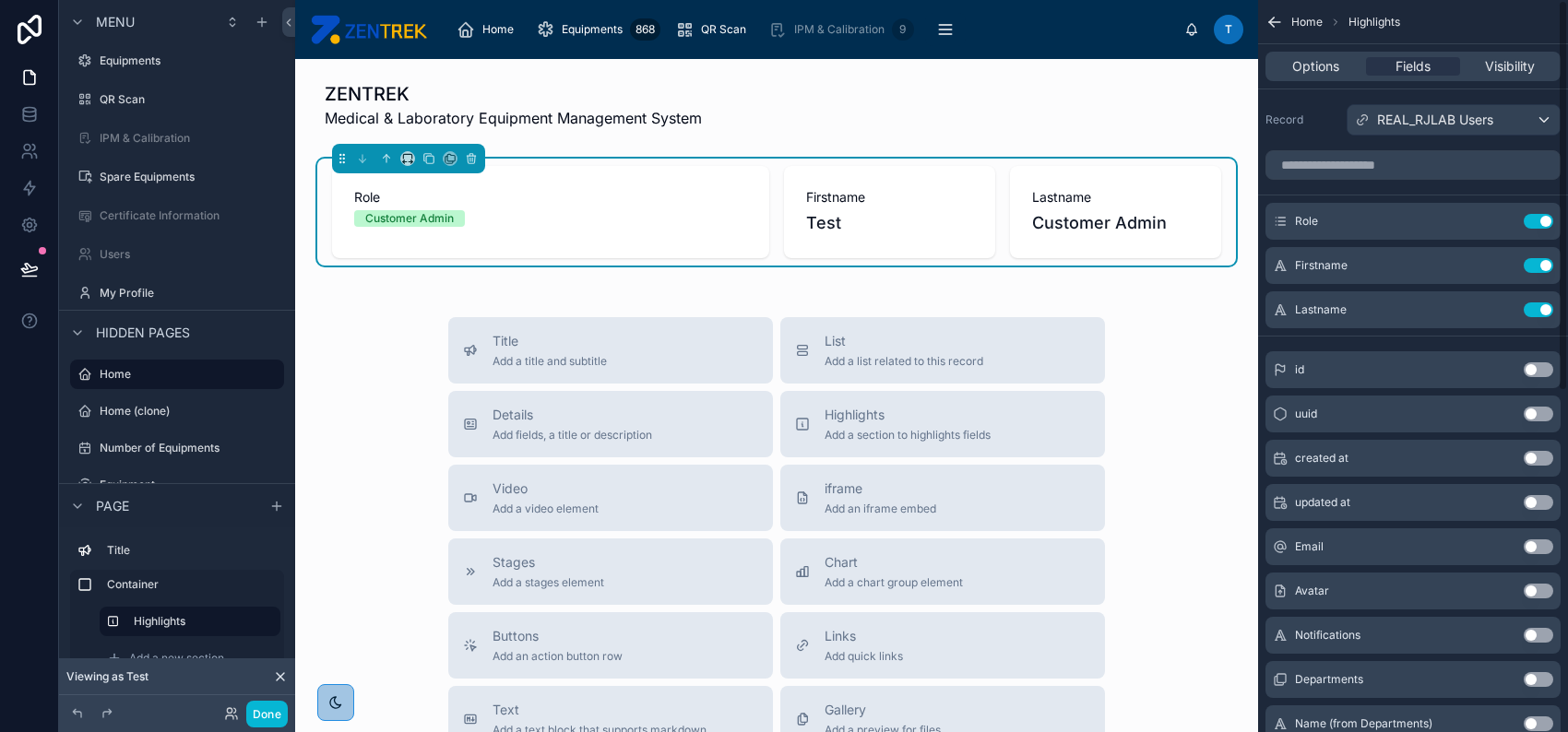
click at [1536, 219] on button "Use setting" at bounding box center [1538, 221] width 30 height 14
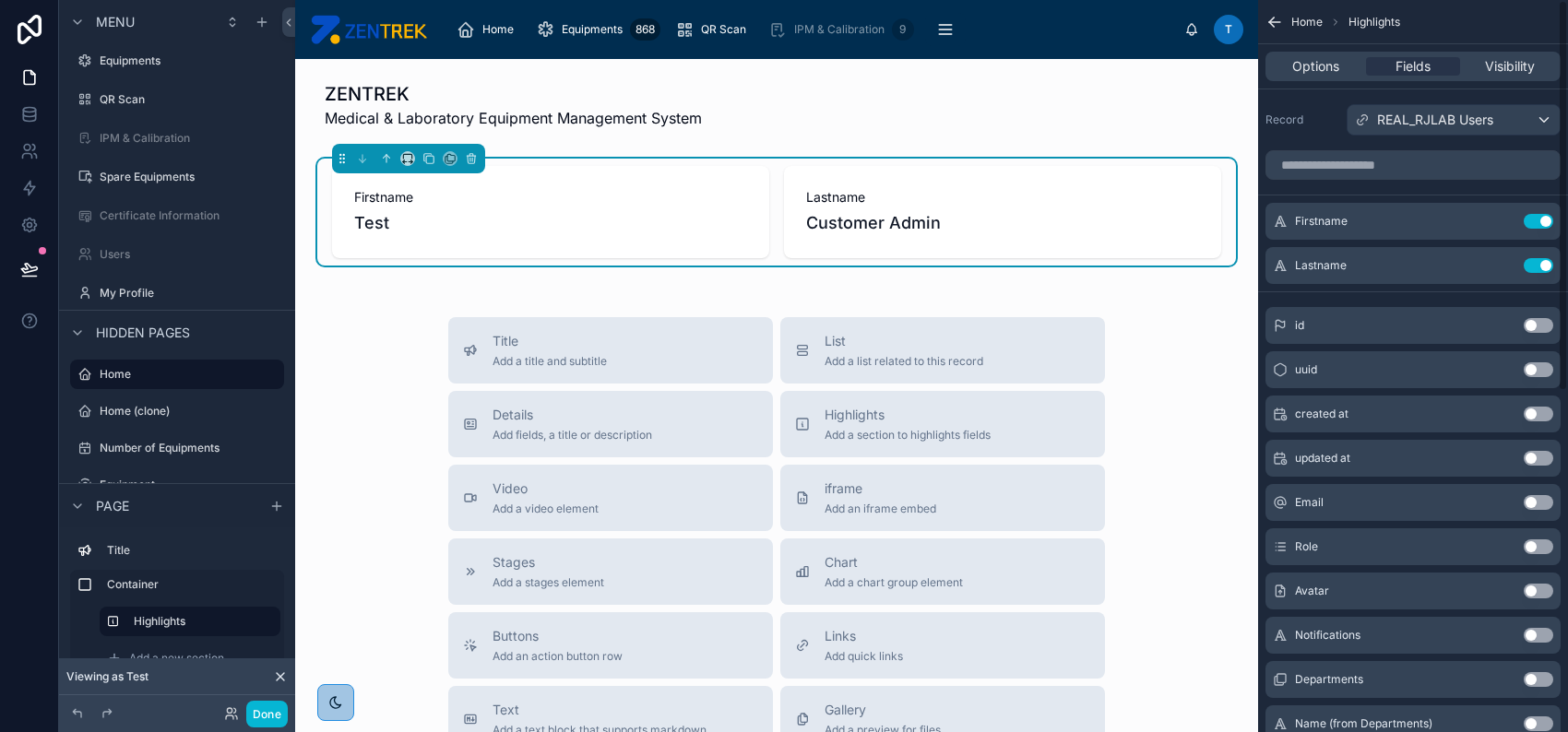
click at [1536, 219] on button "Use setting" at bounding box center [1538, 221] width 30 height 14
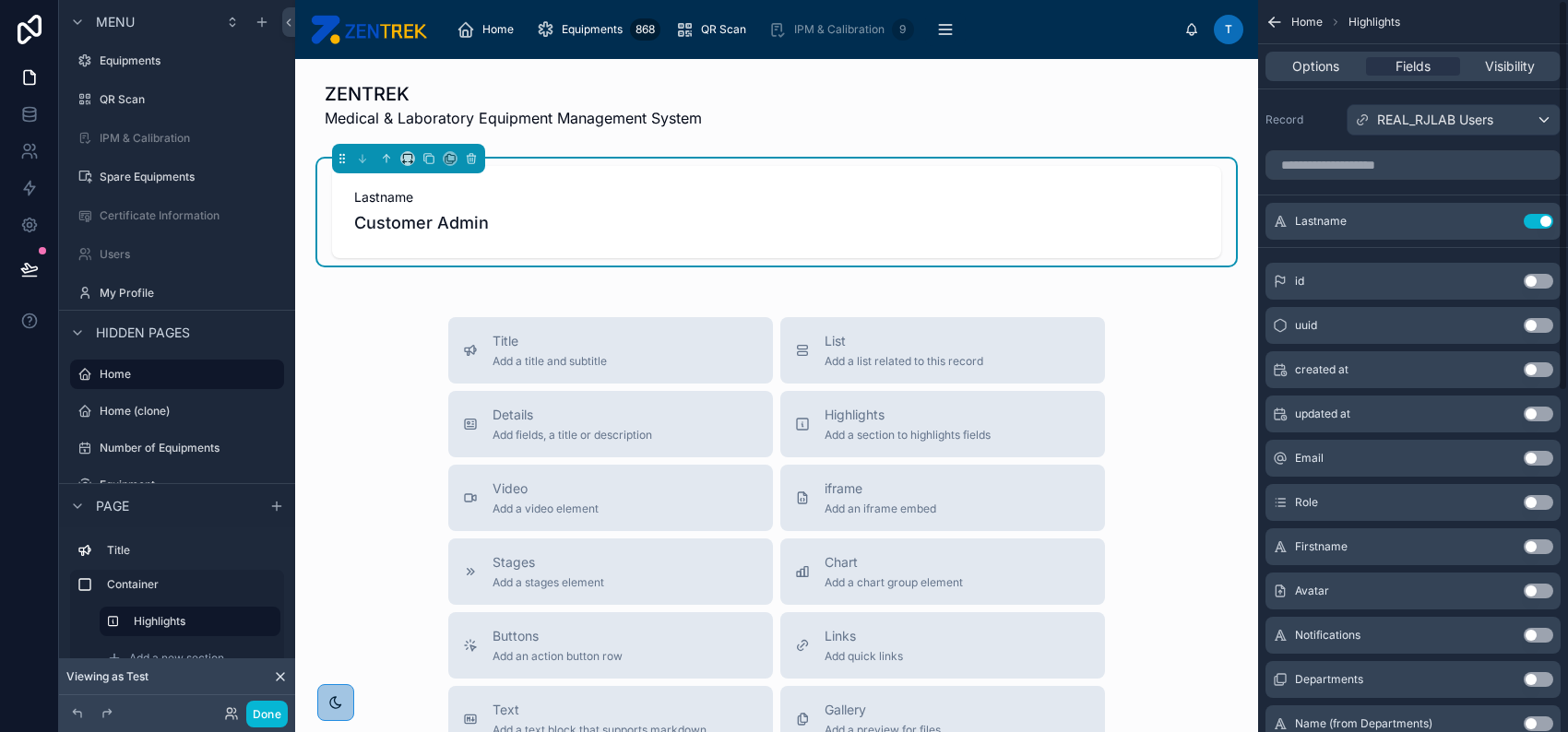
click at [1536, 219] on button "Use setting" at bounding box center [1538, 221] width 30 height 14
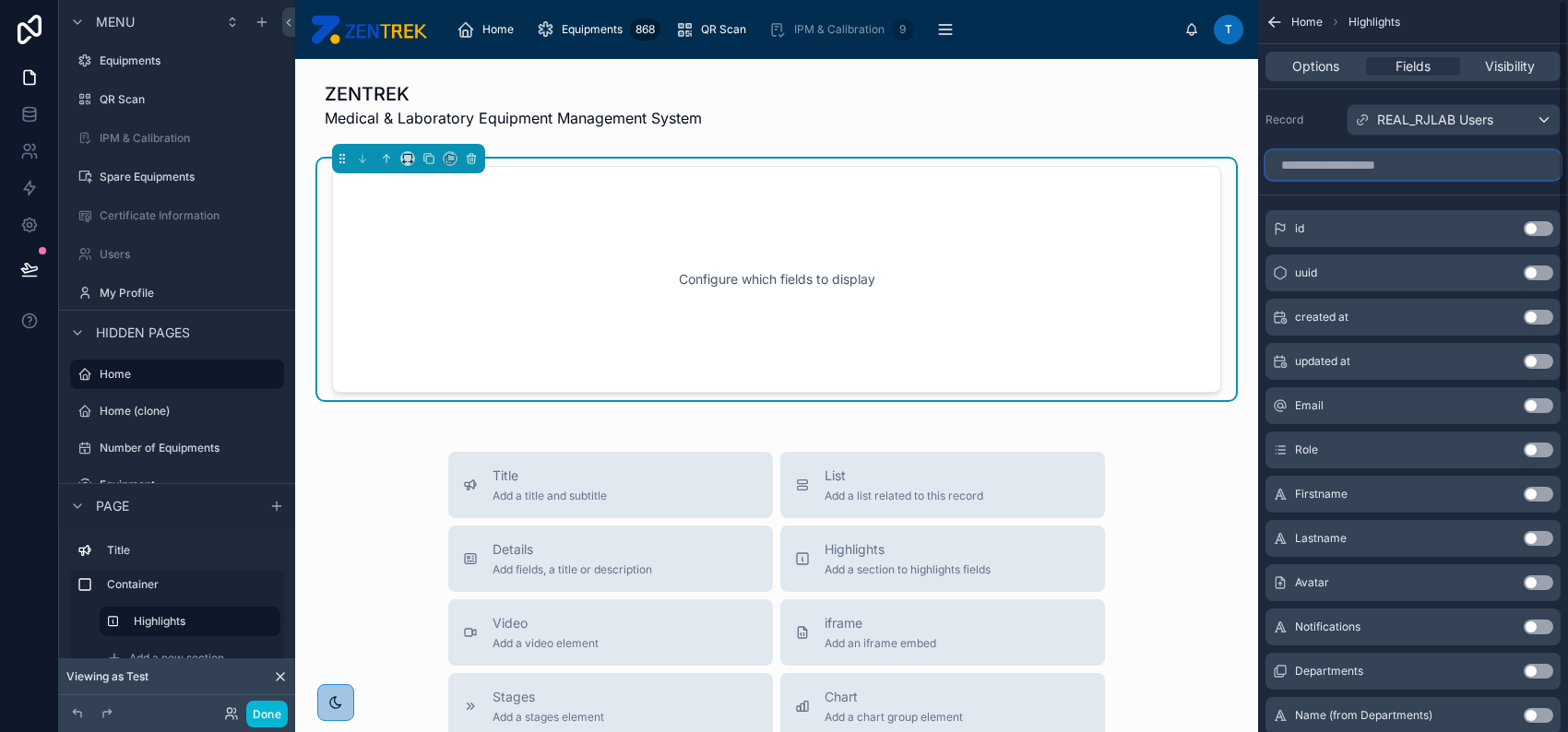
click at [1475, 174] on input "scrollable content" at bounding box center [1413, 165] width 295 height 30
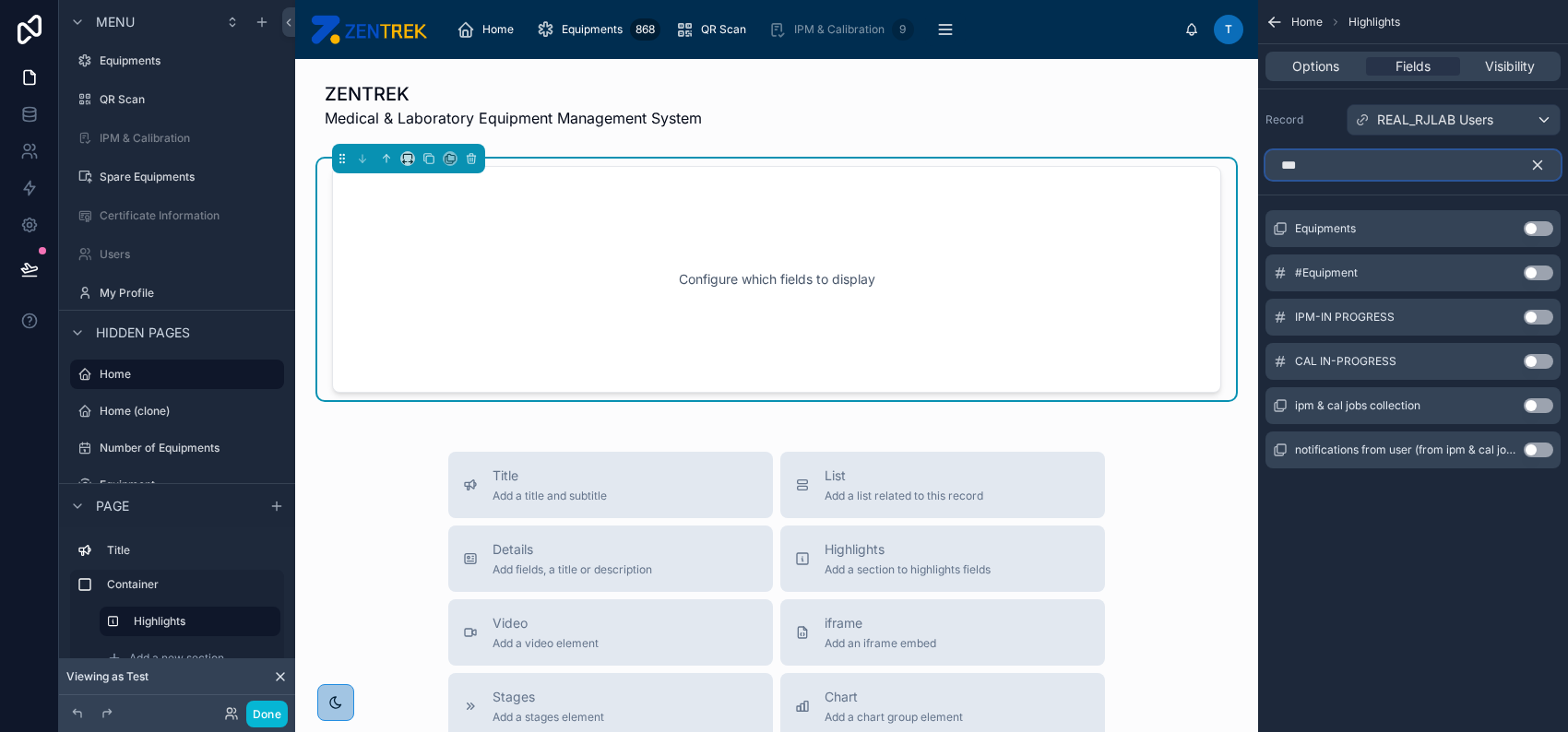
type input "***"
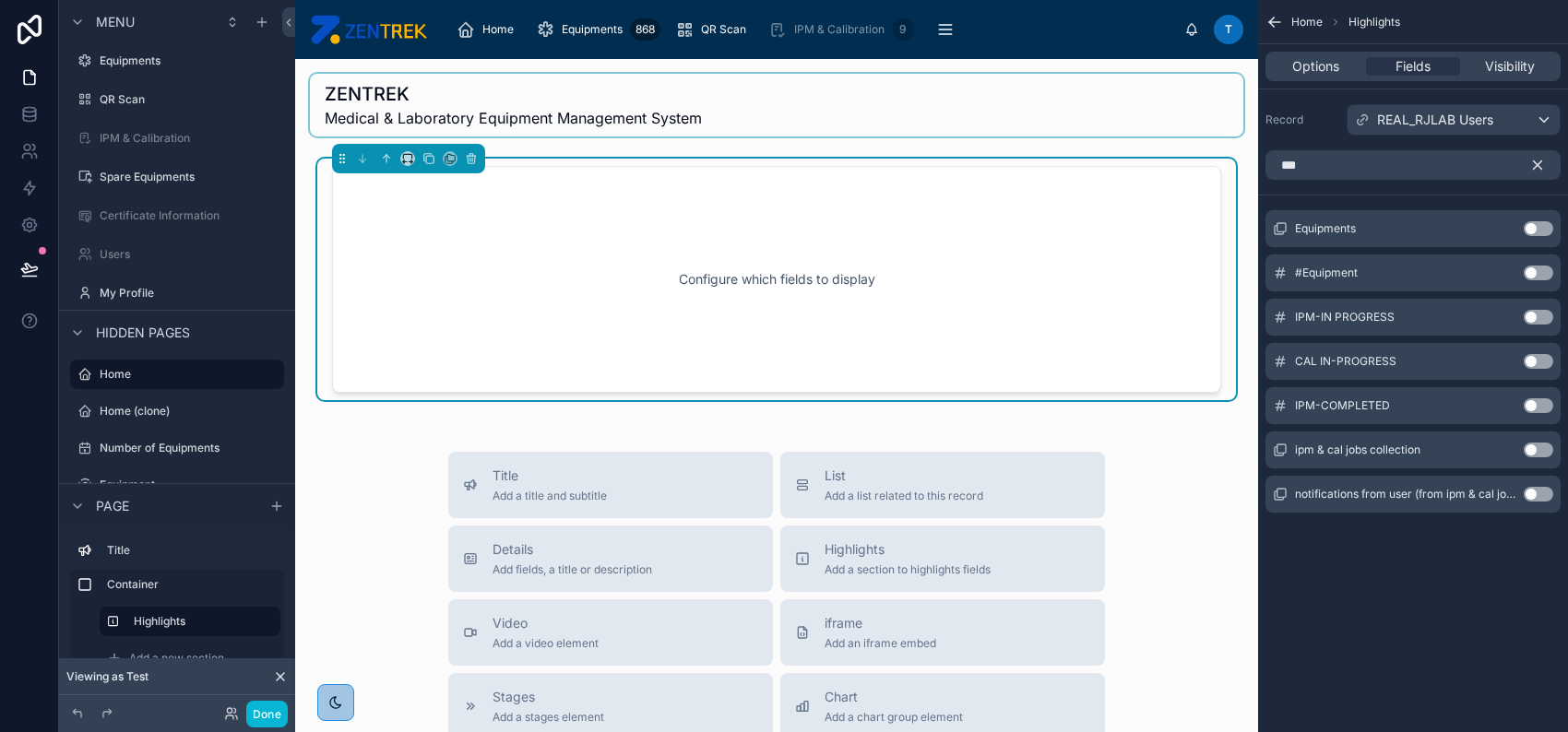
click at [420, 101] on div at bounding box center [776, 104] width 933 height 63
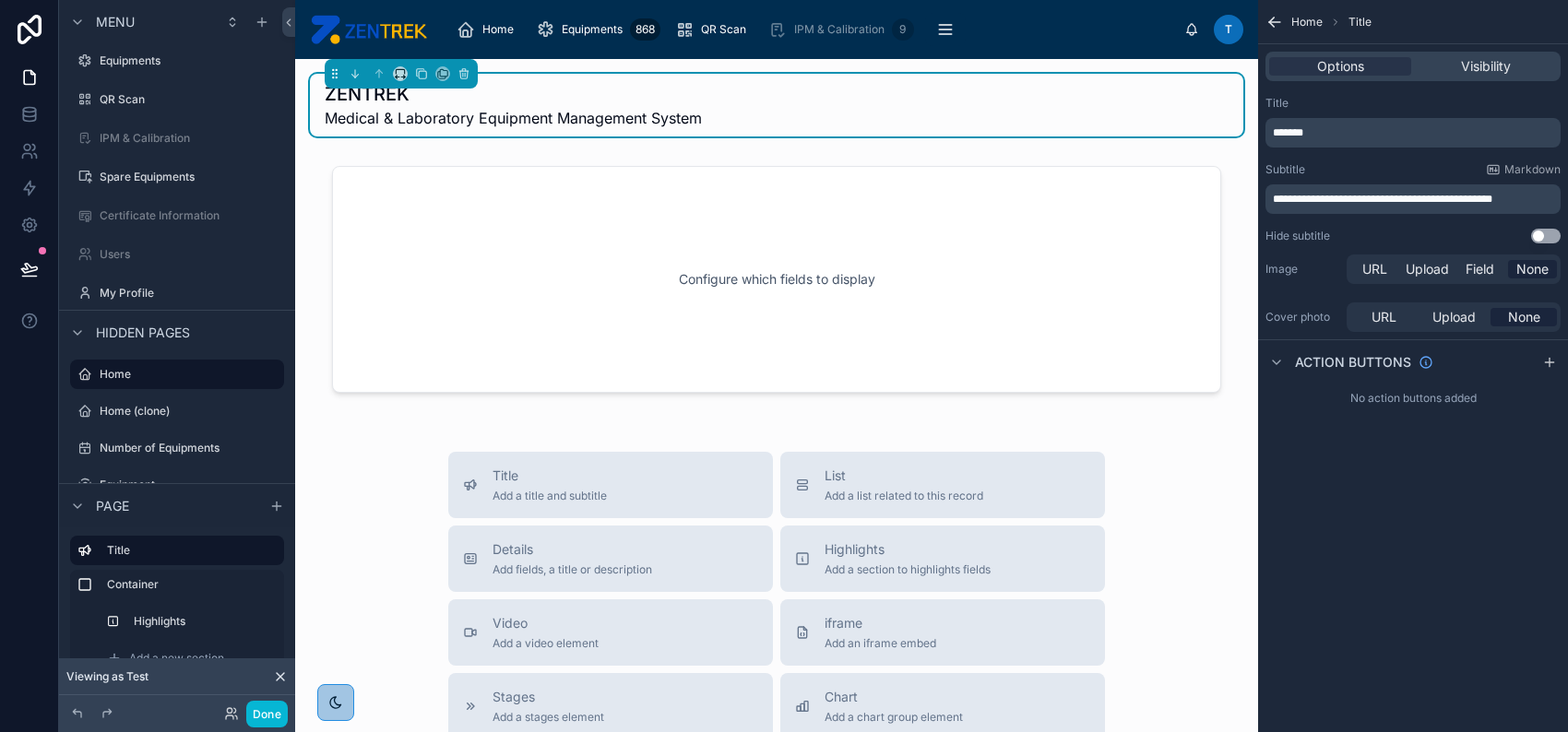
click at [1368, 197] on span "**********" at bounding box center [1382, 199] width 219 height 11
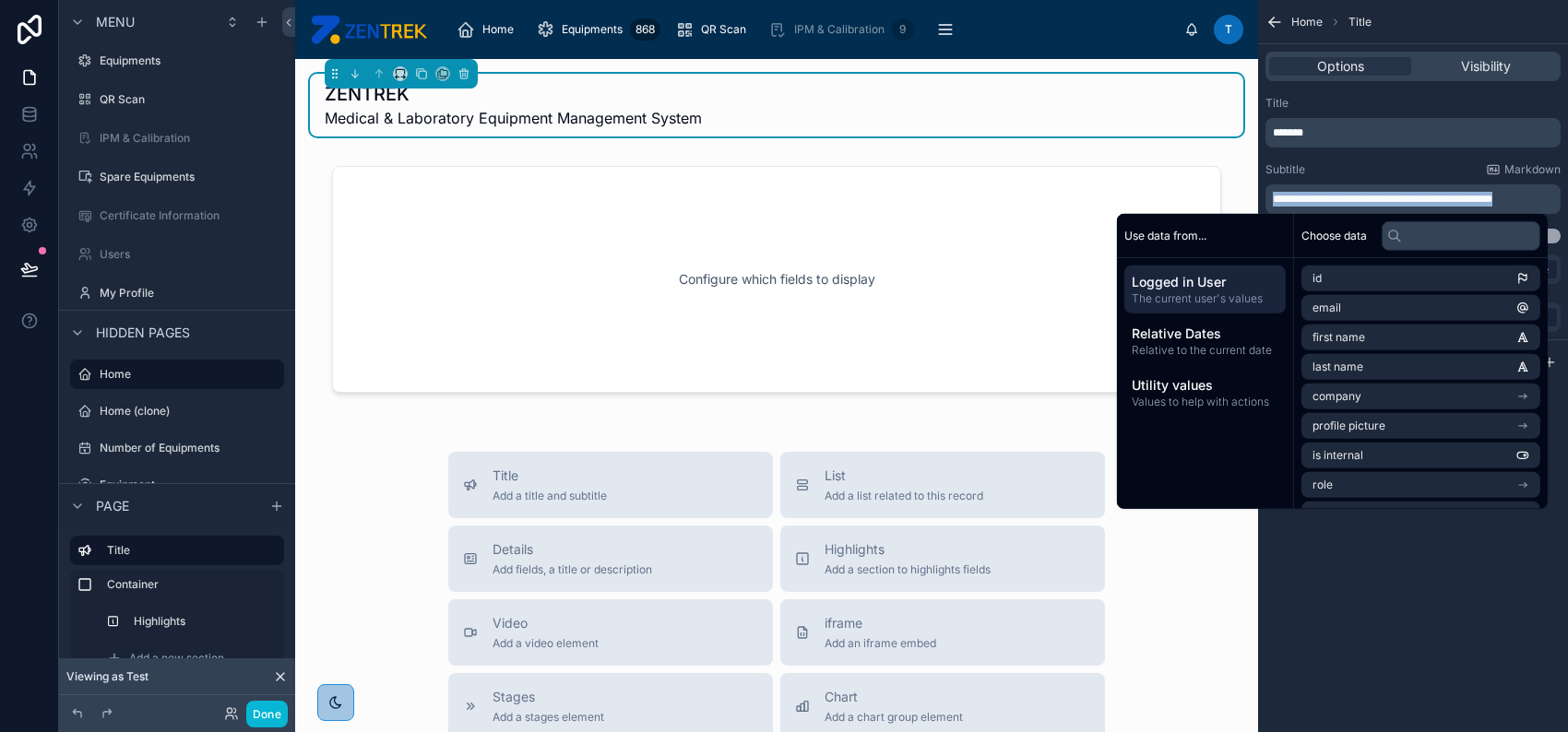
click at [1379, 136] on p "*******" at bounding box center [1415, 132] width 284 height 14
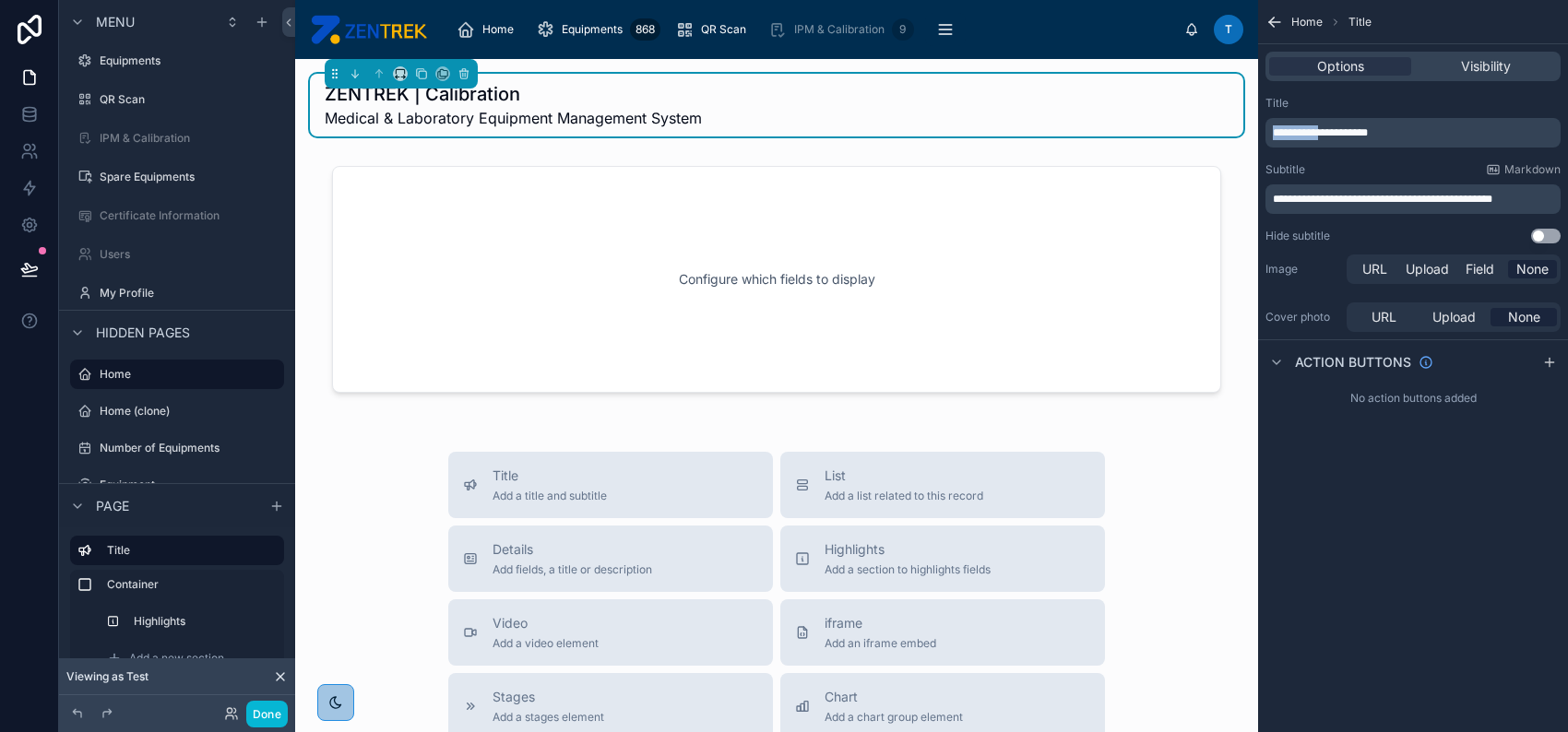
drag, startPoint x: 1334, startPoint y: 130, endPoint x: 1243, endPoint y: 130, distance: 91.0
click at [1243, 130] on div "**********" at bounding box center [931, 366] width 1273 height 732
click at [1425, 198] on span "**********" at bounding box center [1382, 199] width 219 height 11
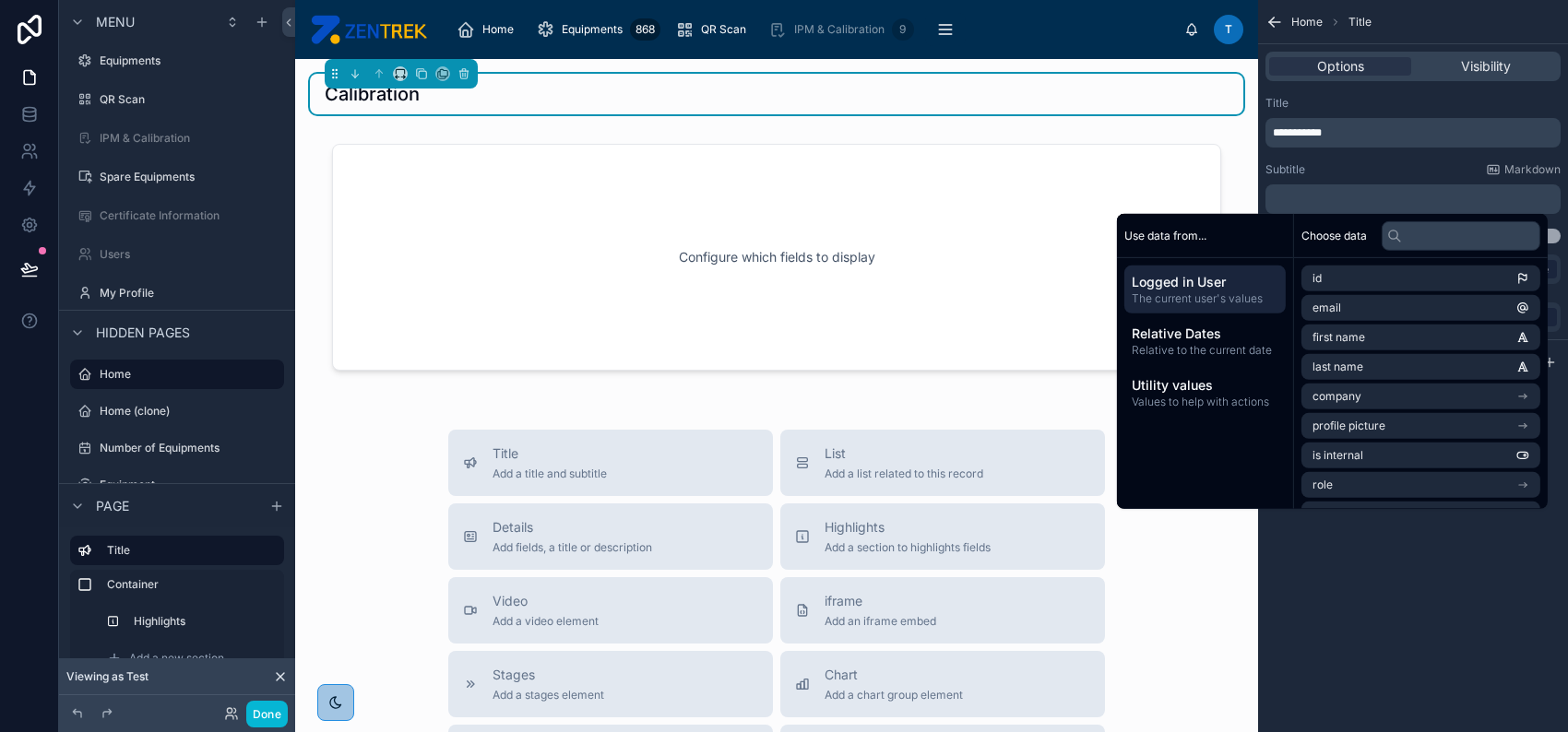
click at [1343, 106] on div "Title" at bounding box center [1413, 102] width 295 height 14
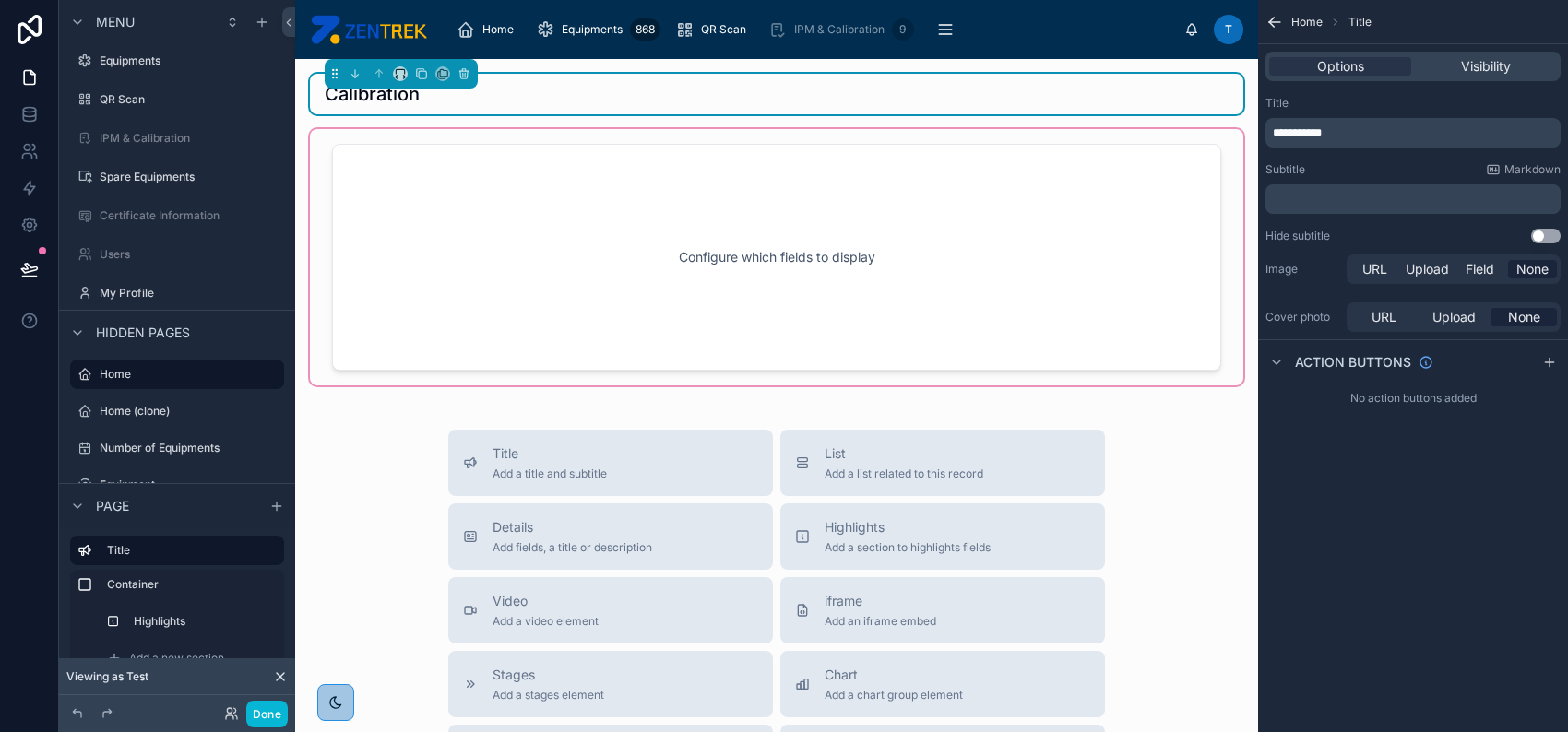
click at [1107, 181] on div at bounding box center [776, 258] width 933 height 257
click at [1107, 181] on div at bounding box center [777, 257] width 919 height 241
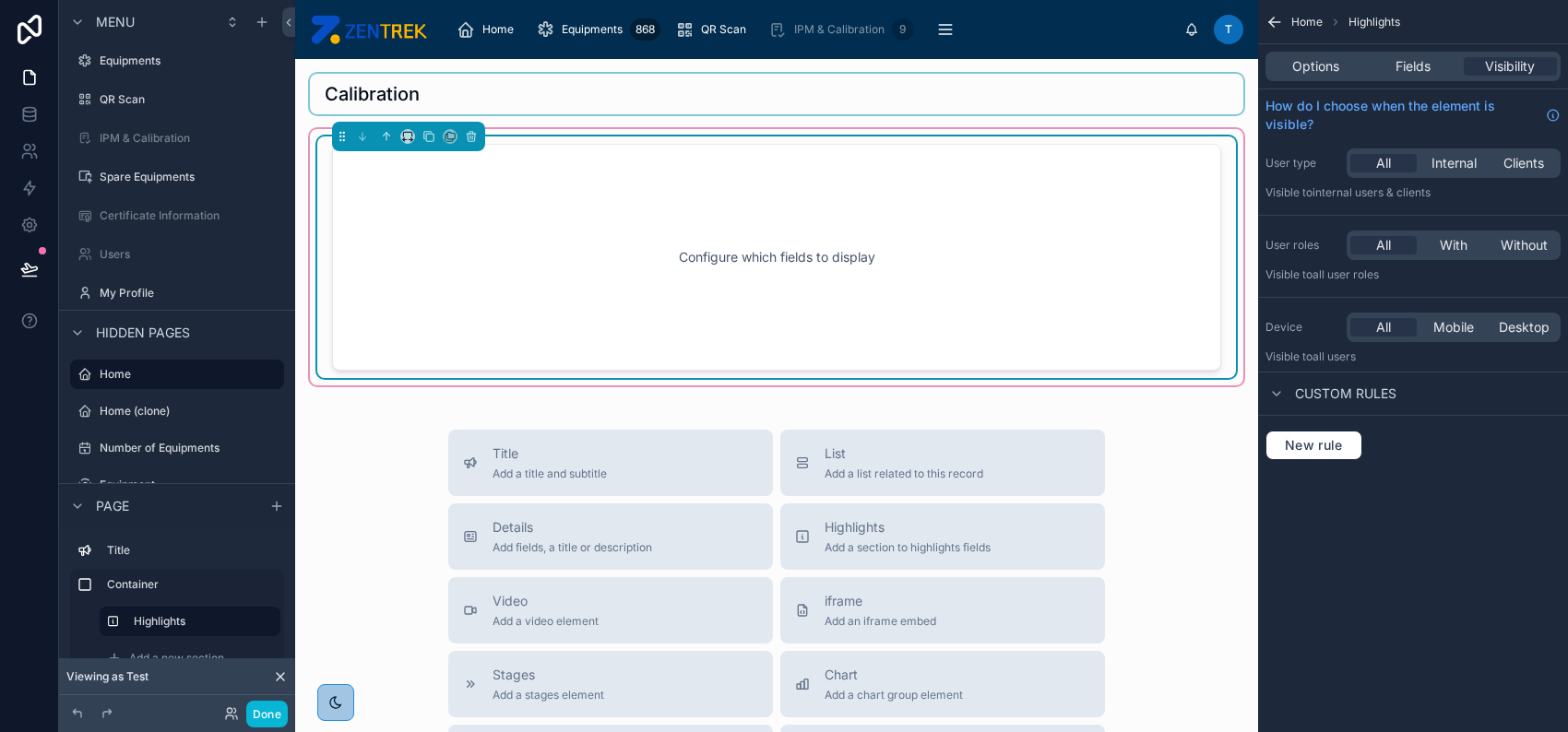
click at [968, 94] on div at bounding box center [776, 94] width 933 height 41
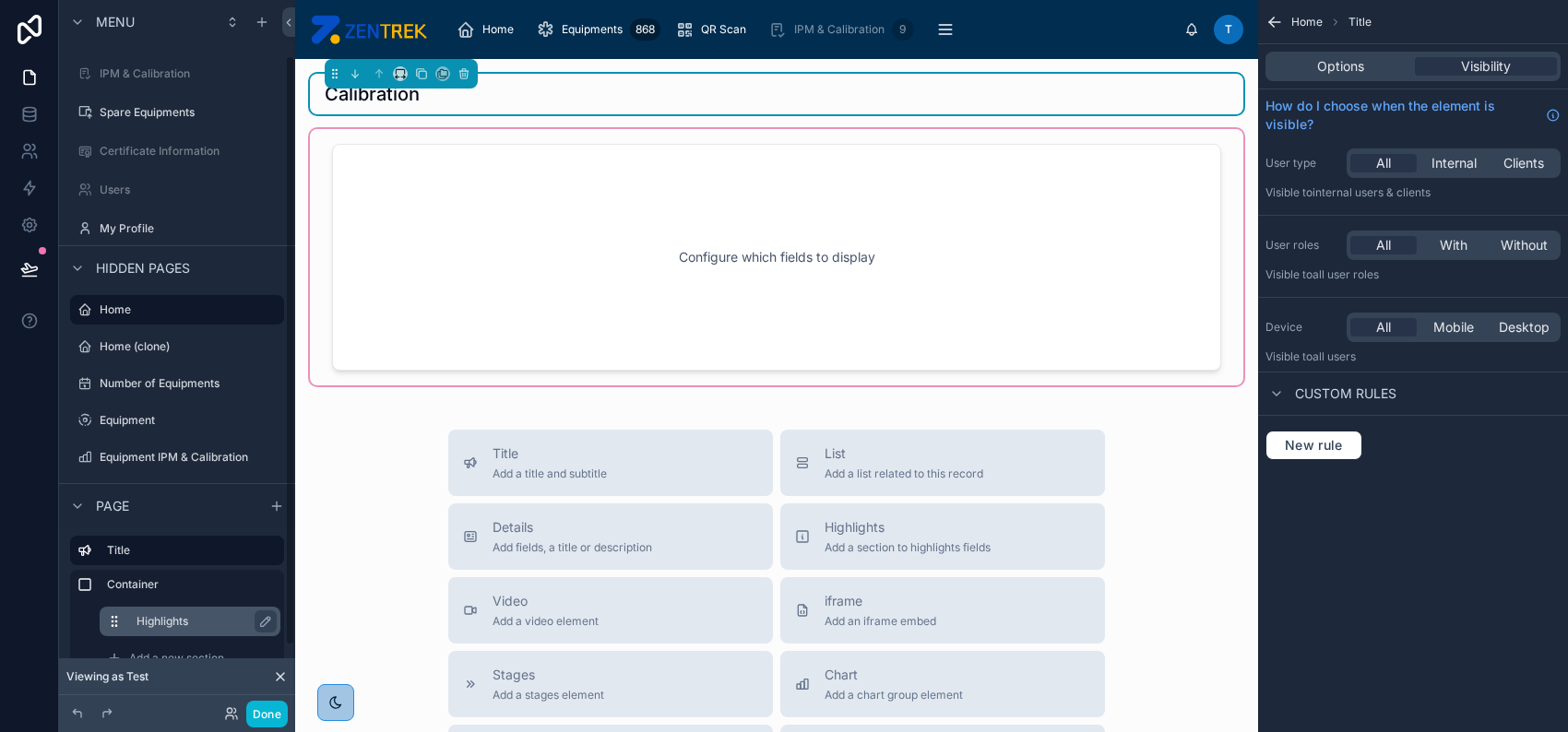
scroll to position [143, 0]
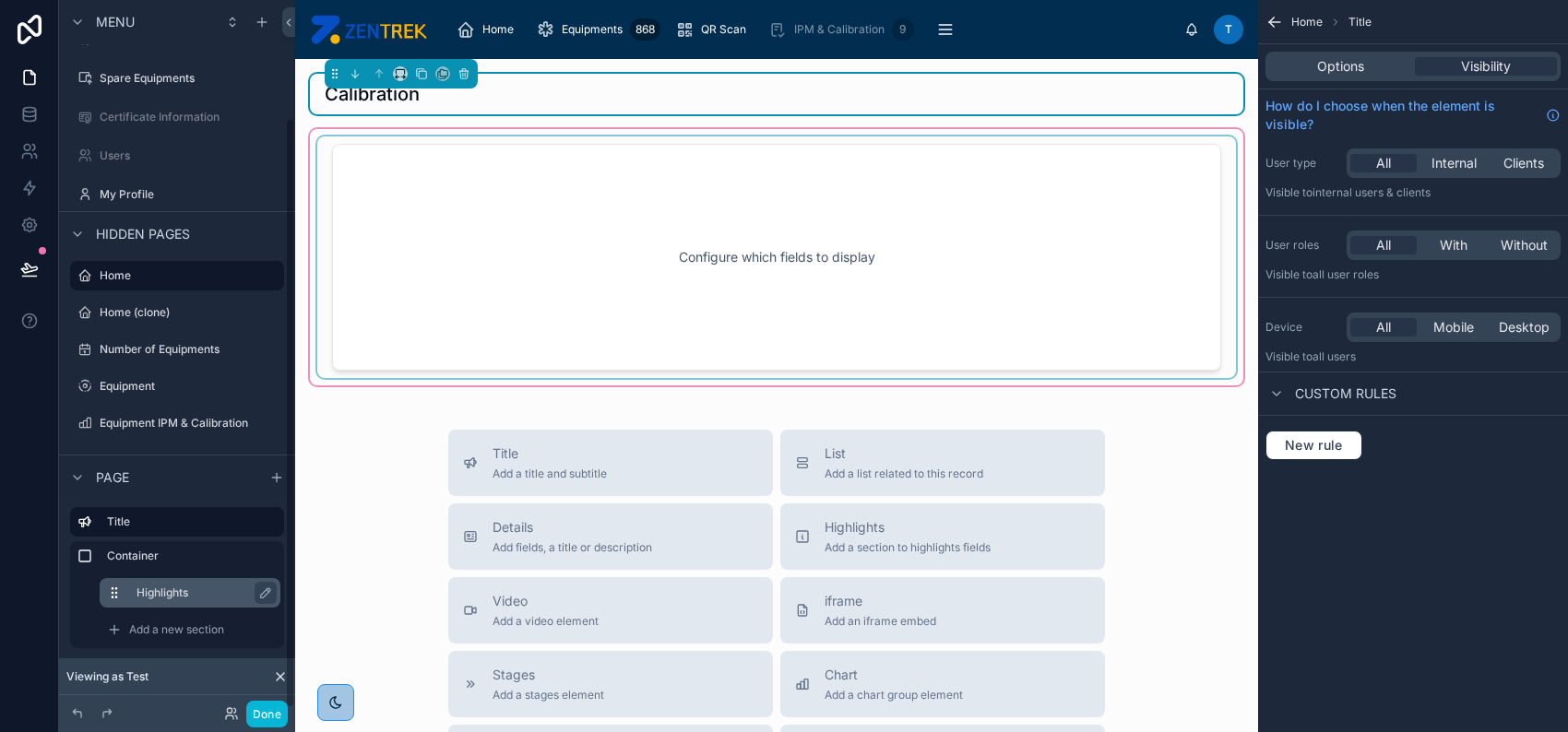
click at [180, 591] on label "Highlights" at bounding box center [201, 592] width 129 height 14
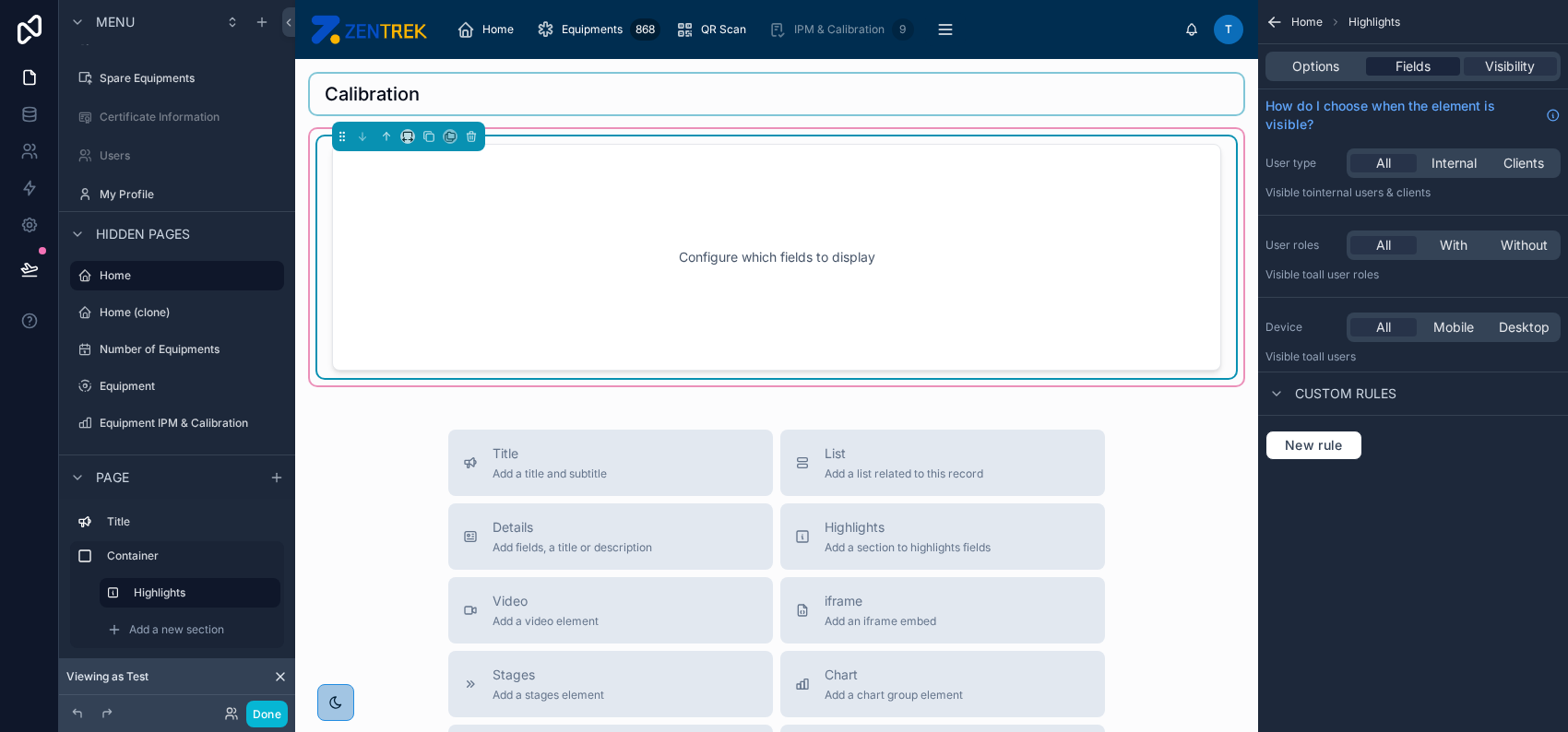
click at [1426, 58] on span "Fields" at bounding box center [1413, 66] width 35 height 18
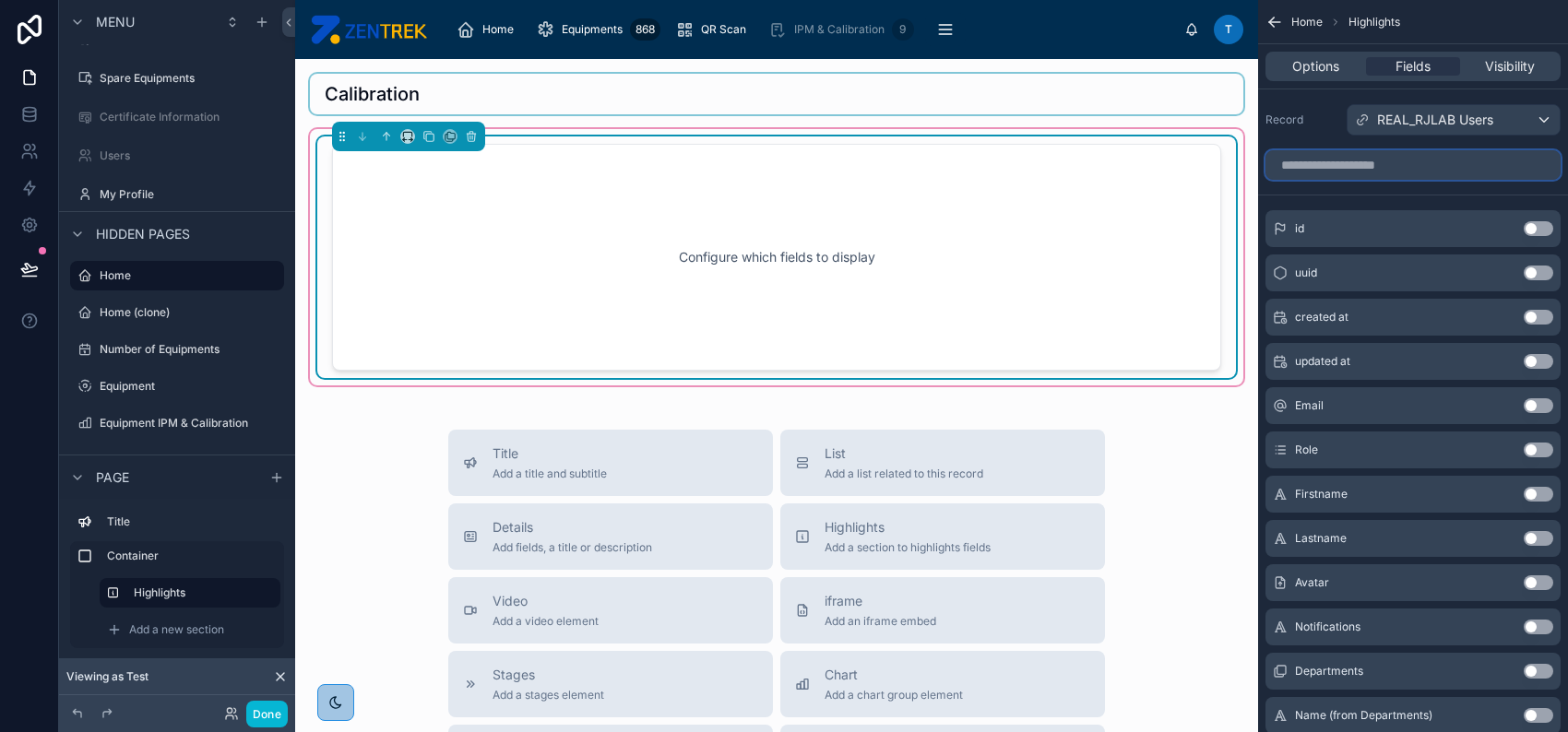
click at [1490, 156] on input "scrollable content" at bounding box center [1413, 165] width 295 height 30
type input "*"
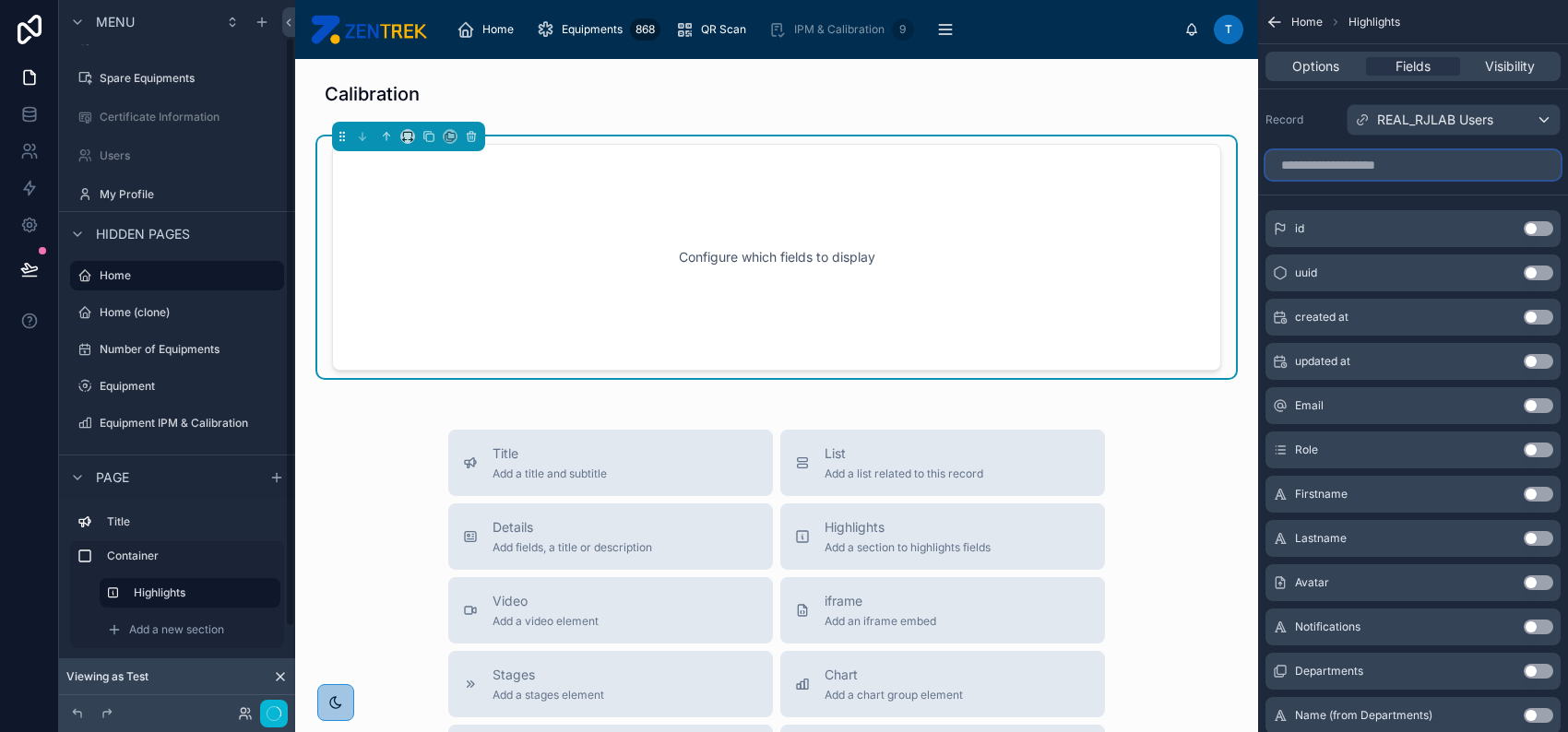
scroll to position [44, 0]
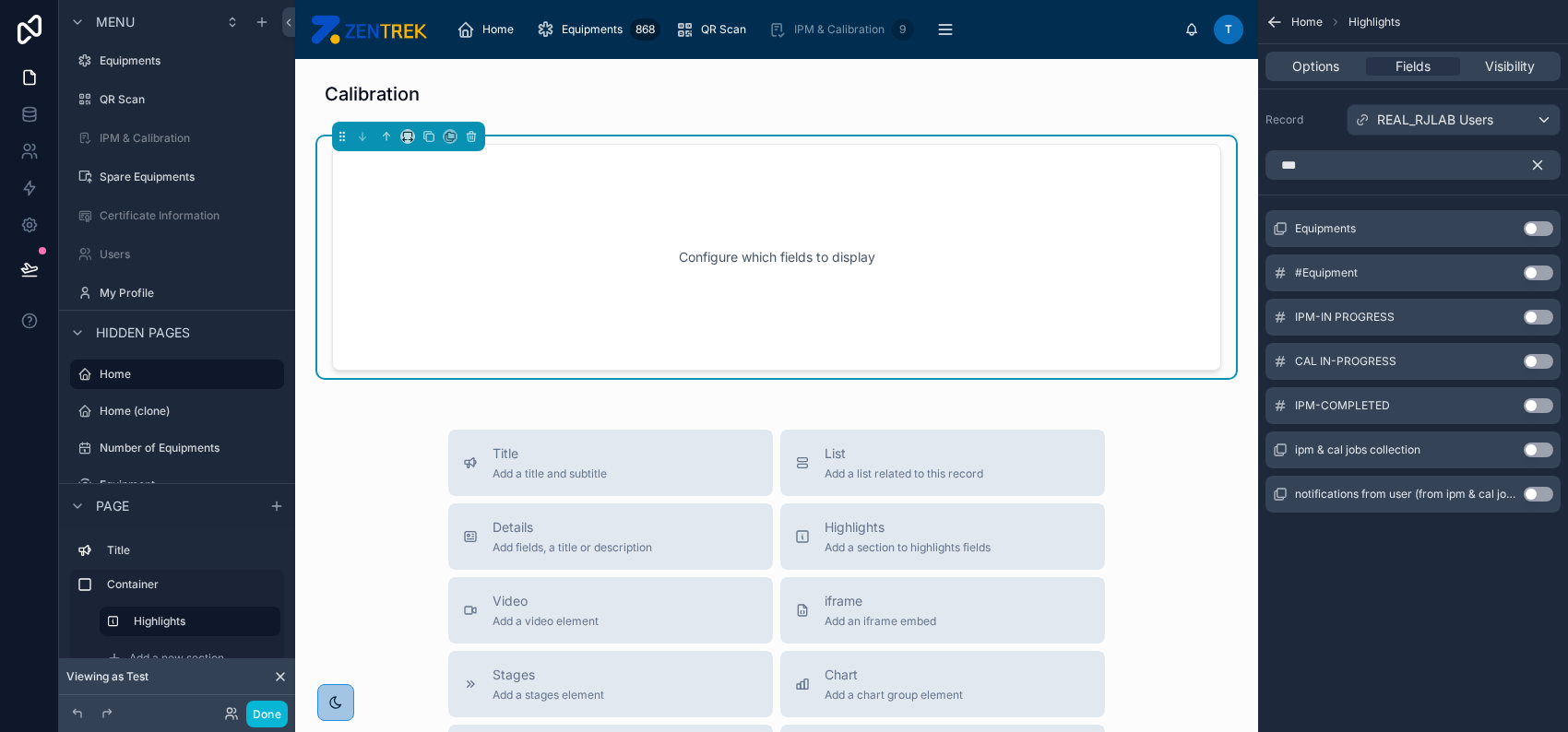
click at [1537, 406] on button "Use setting" at bounding box center [1538, 405] width 30 height 14
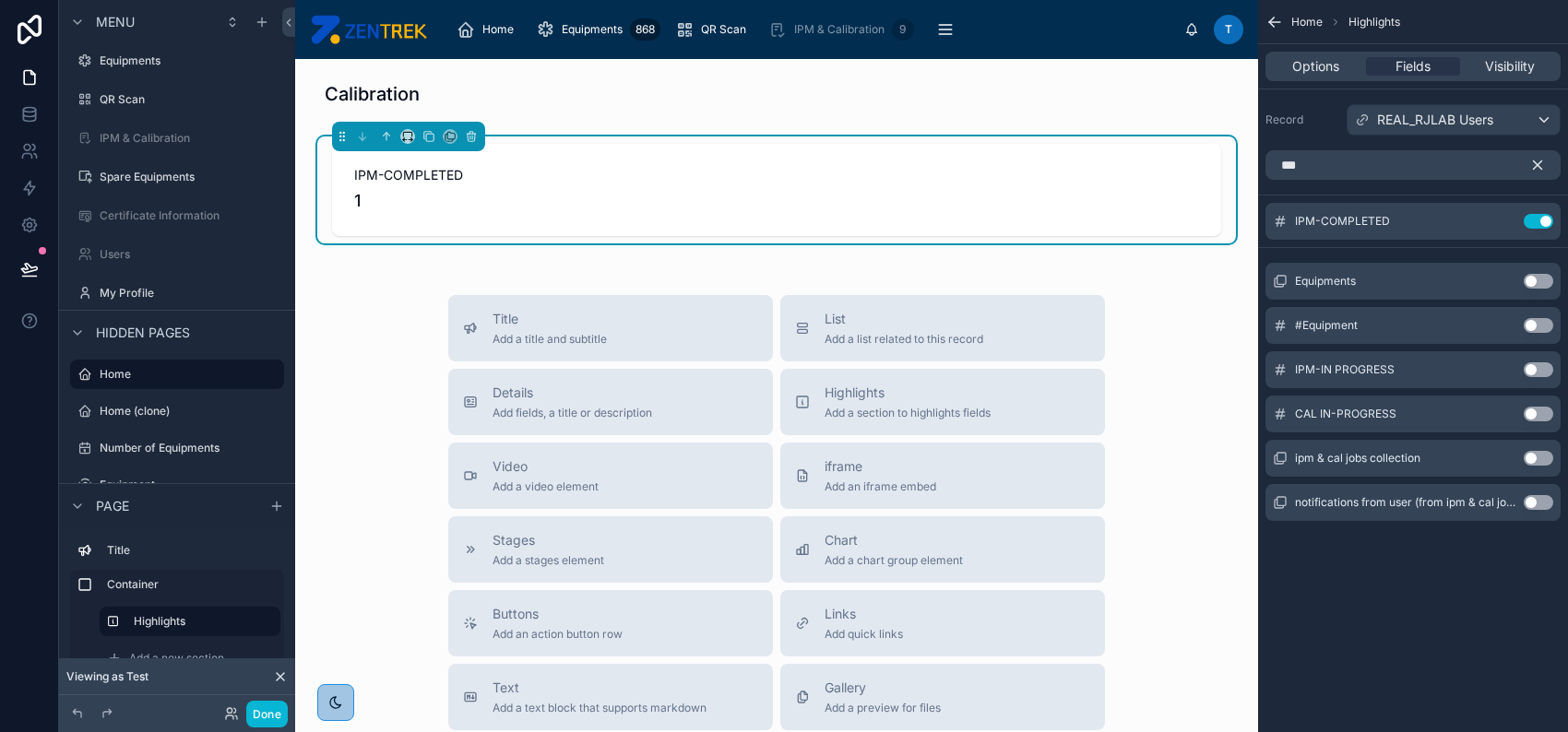
click at [1538, 410] on button "Use setting" at bounding box center [1538, 414] width 30 height 14
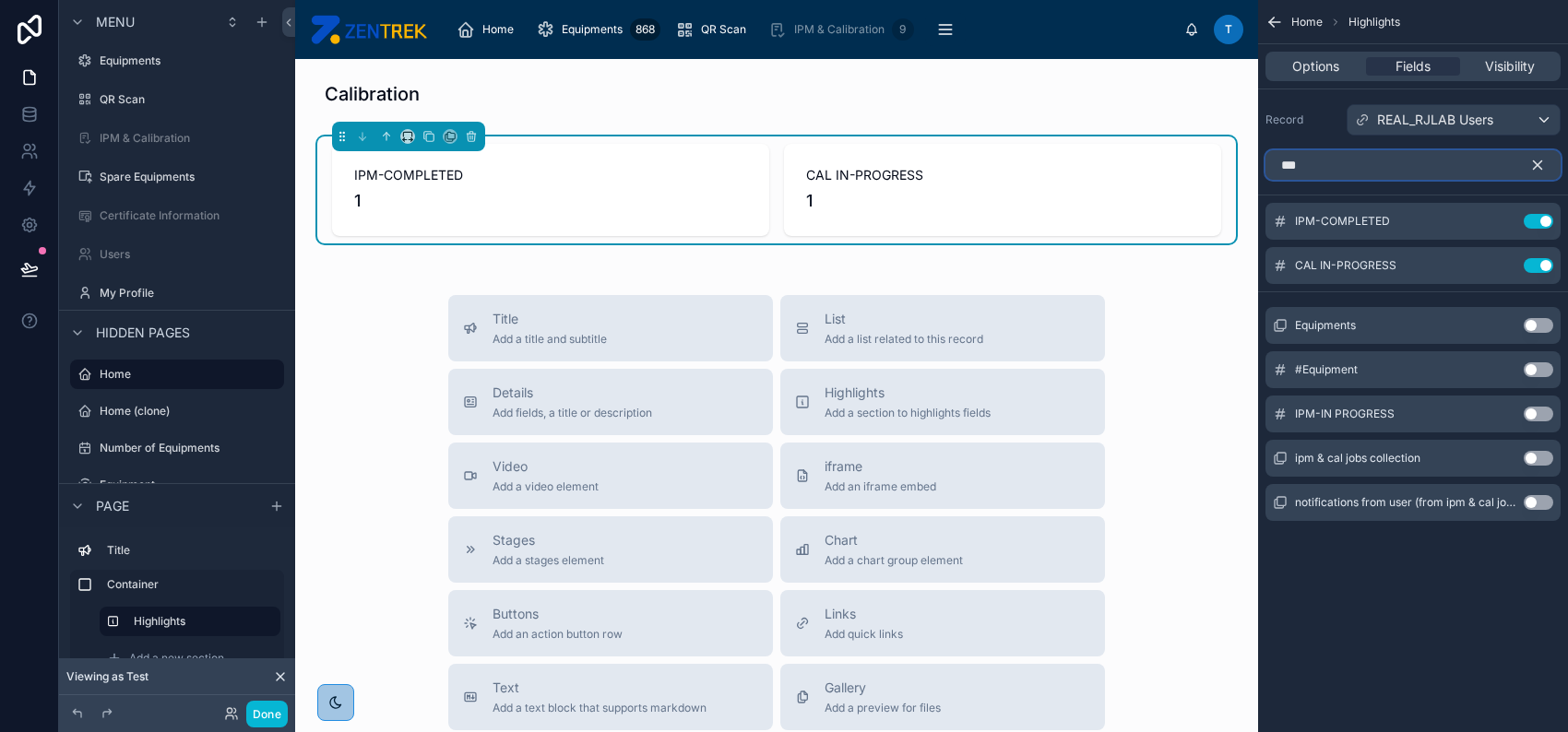
click at [1424, 166] on input "***" at bounding box center [1413, 165] width 295 height 30
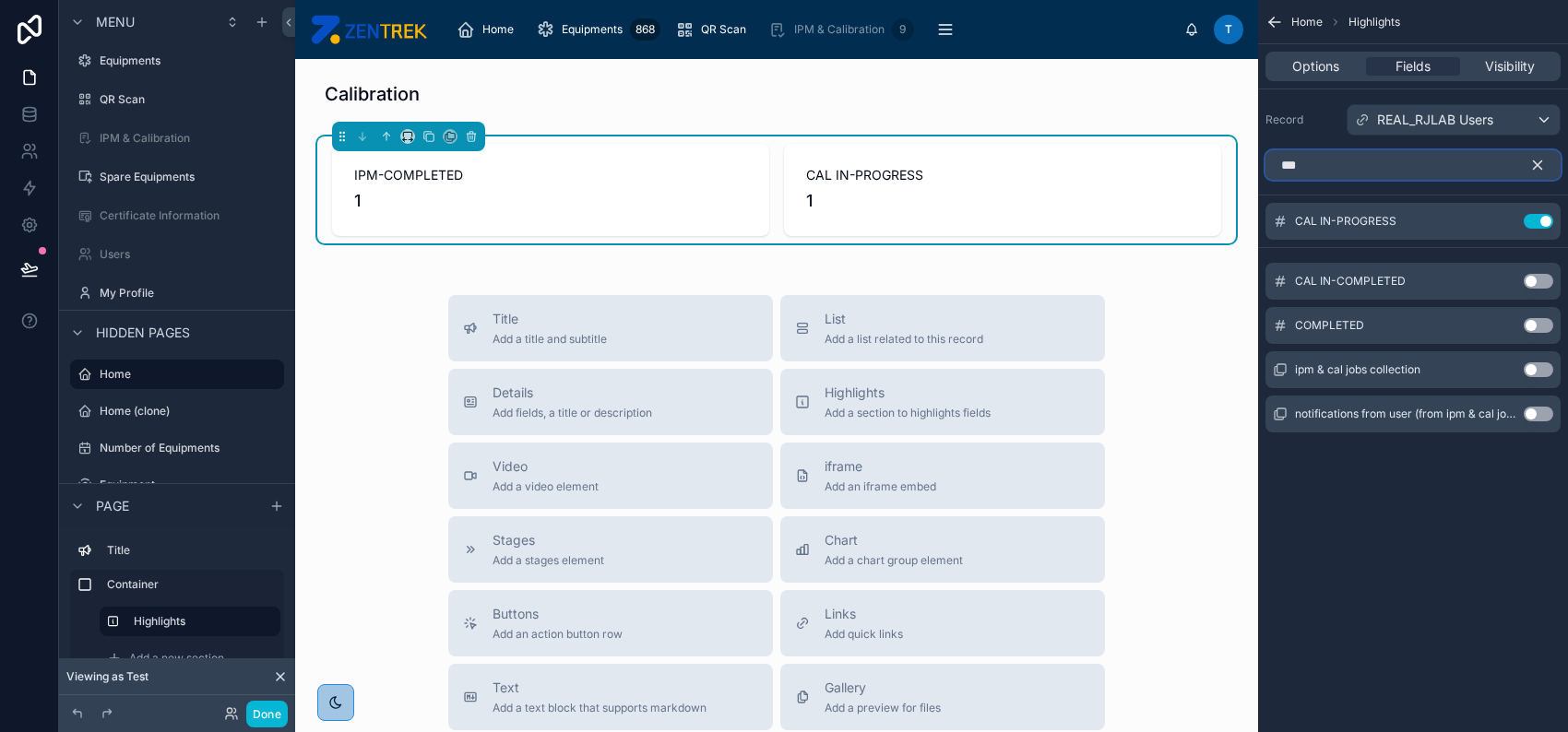
type input "***"
click at [1541, 323] on button "Use setting" at bounding box center [1538, 325] width 30 height 14
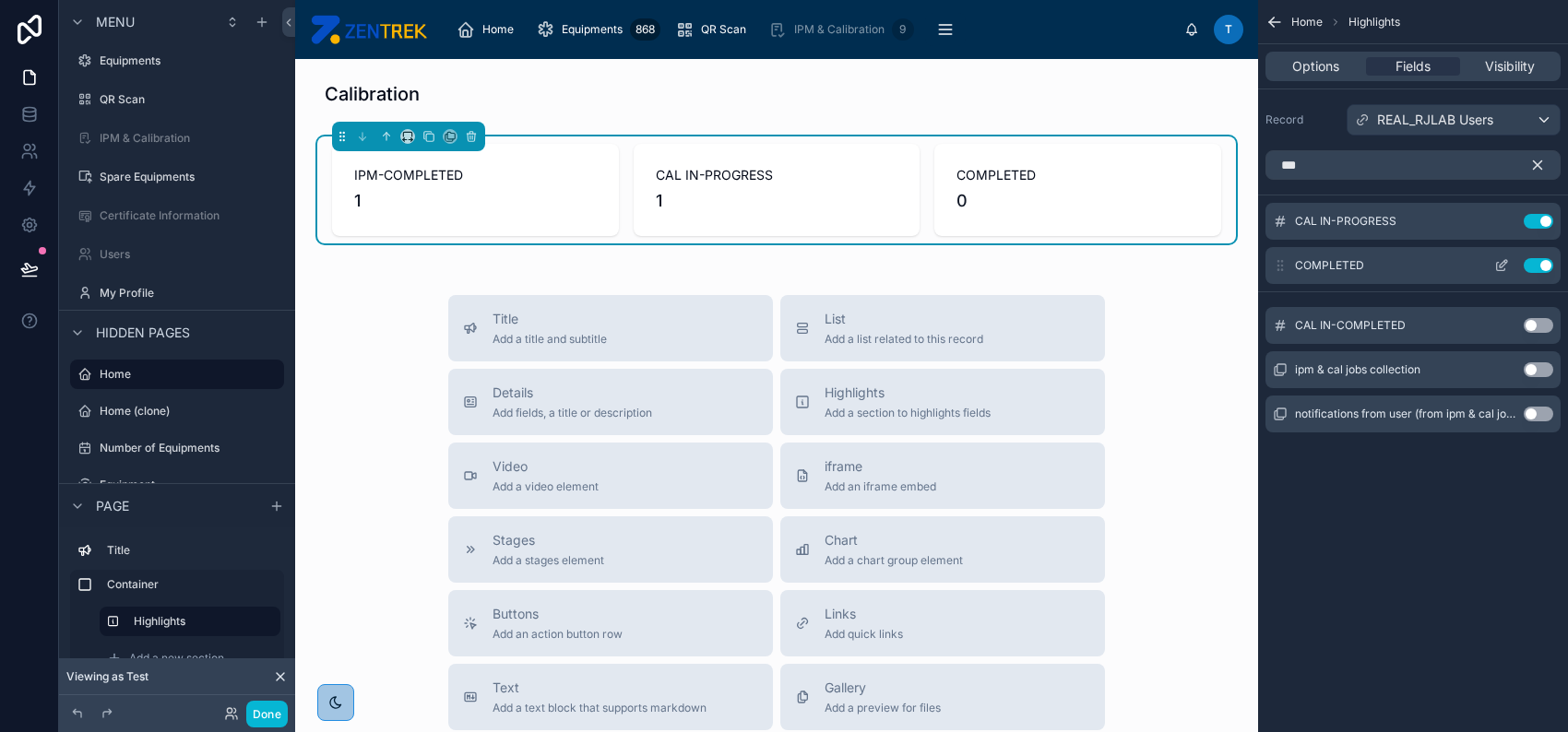
click at [1532, 263] on button "Use setting" at bounding box center [1538, 265] width 30 height 14
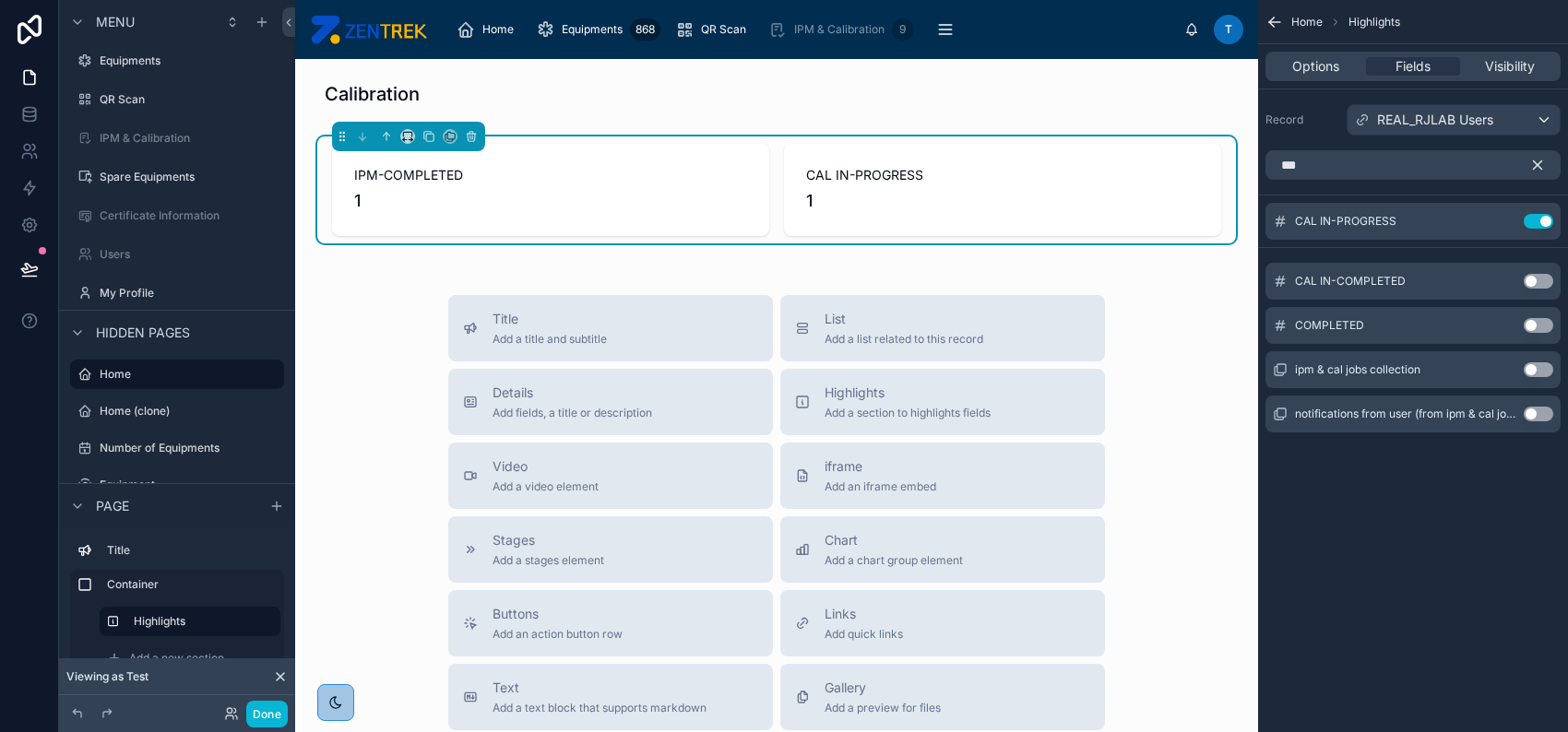
click at [1533, 280] on button "Use setting" at bounding box center [1538, 281] width 30 height 14
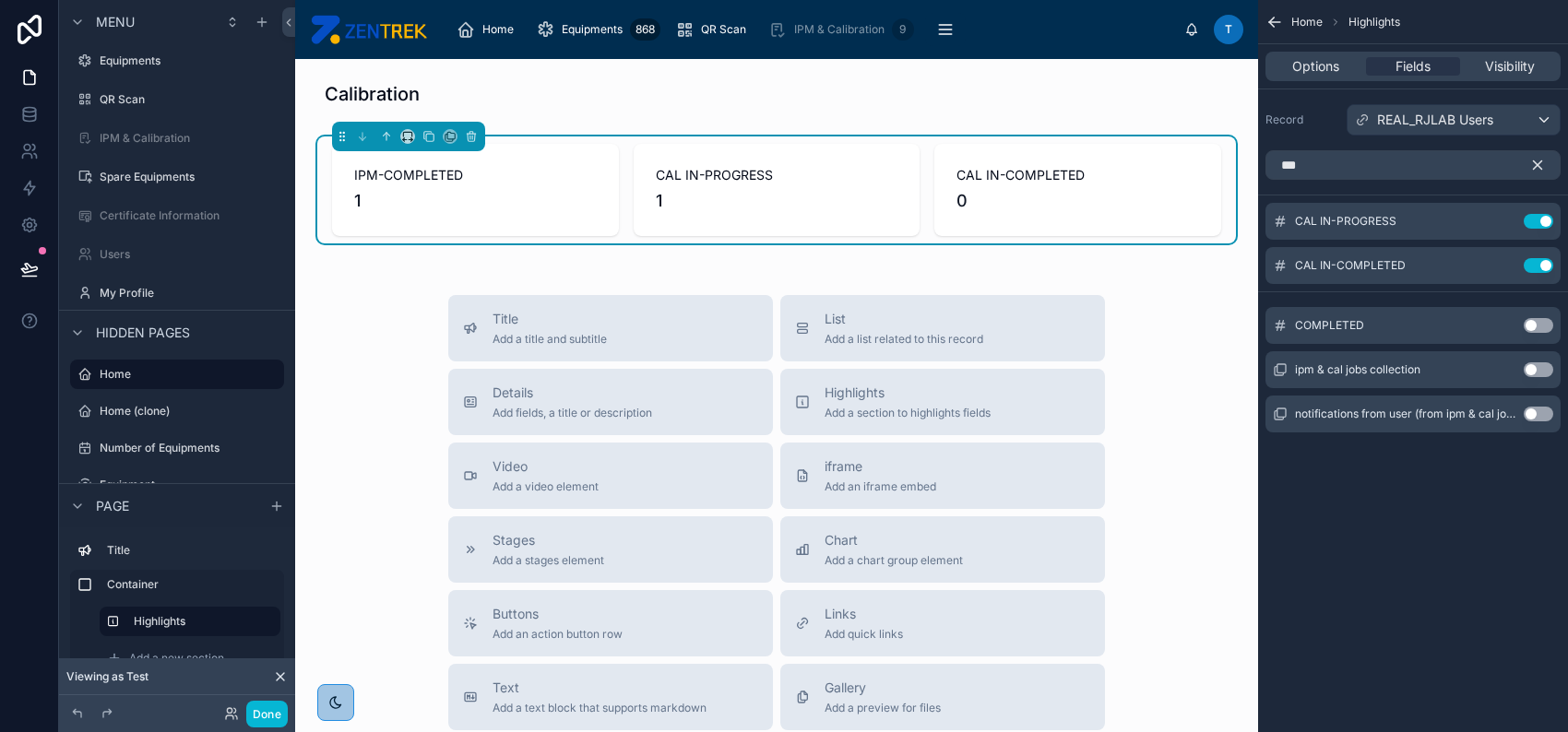
click at [1536, 319] on button "Use setting" at bounding box center [1538, 325] width 30 height 14
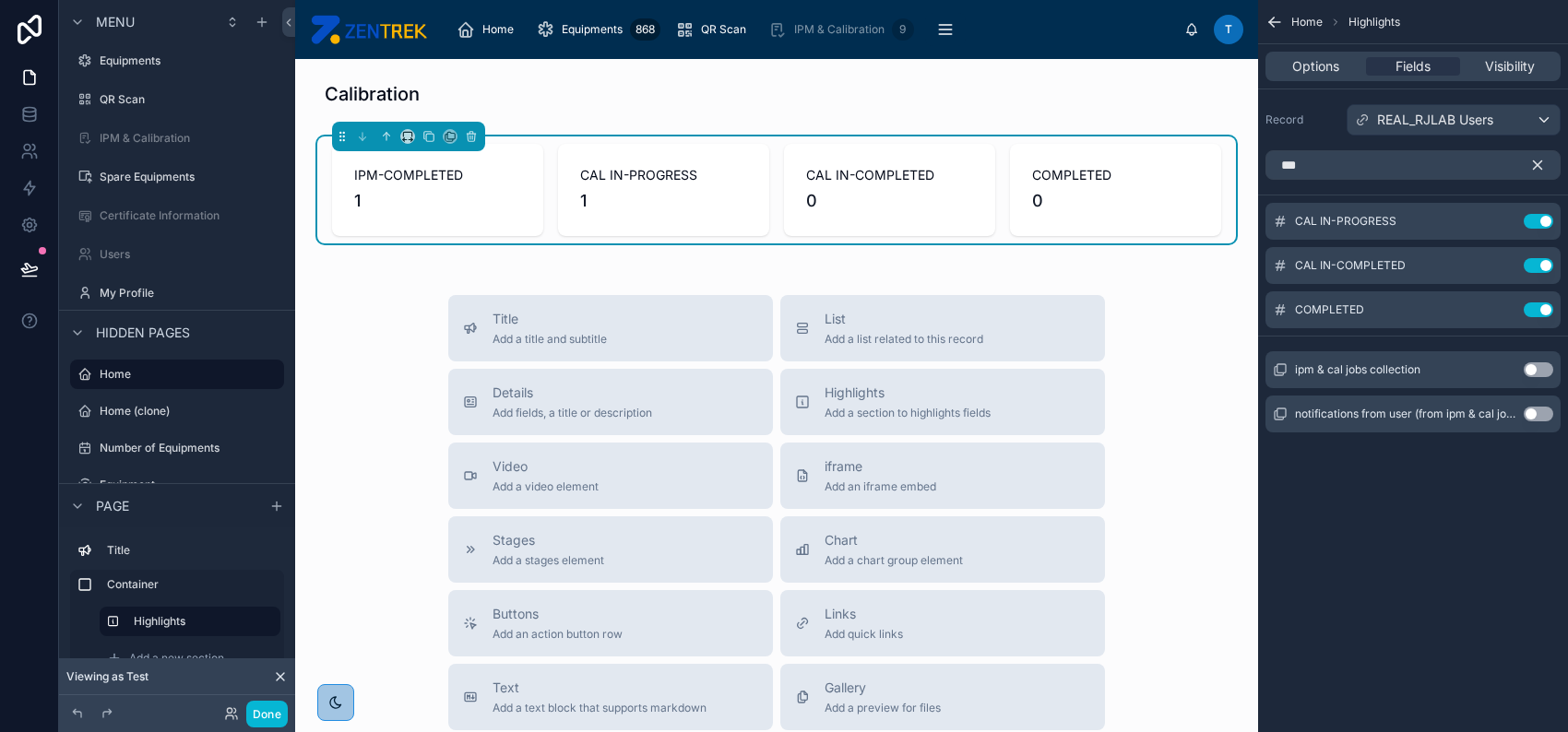
click at [1325, 519] on div "Home Highlights Options Fields Visibility Record REAL_RJLAB Users *** CAL IN-PR…" at bounding box center [1413, 366] width 310 height 732
click at [778, 96] on div at bounding box center [776, 94] width 933 height 41
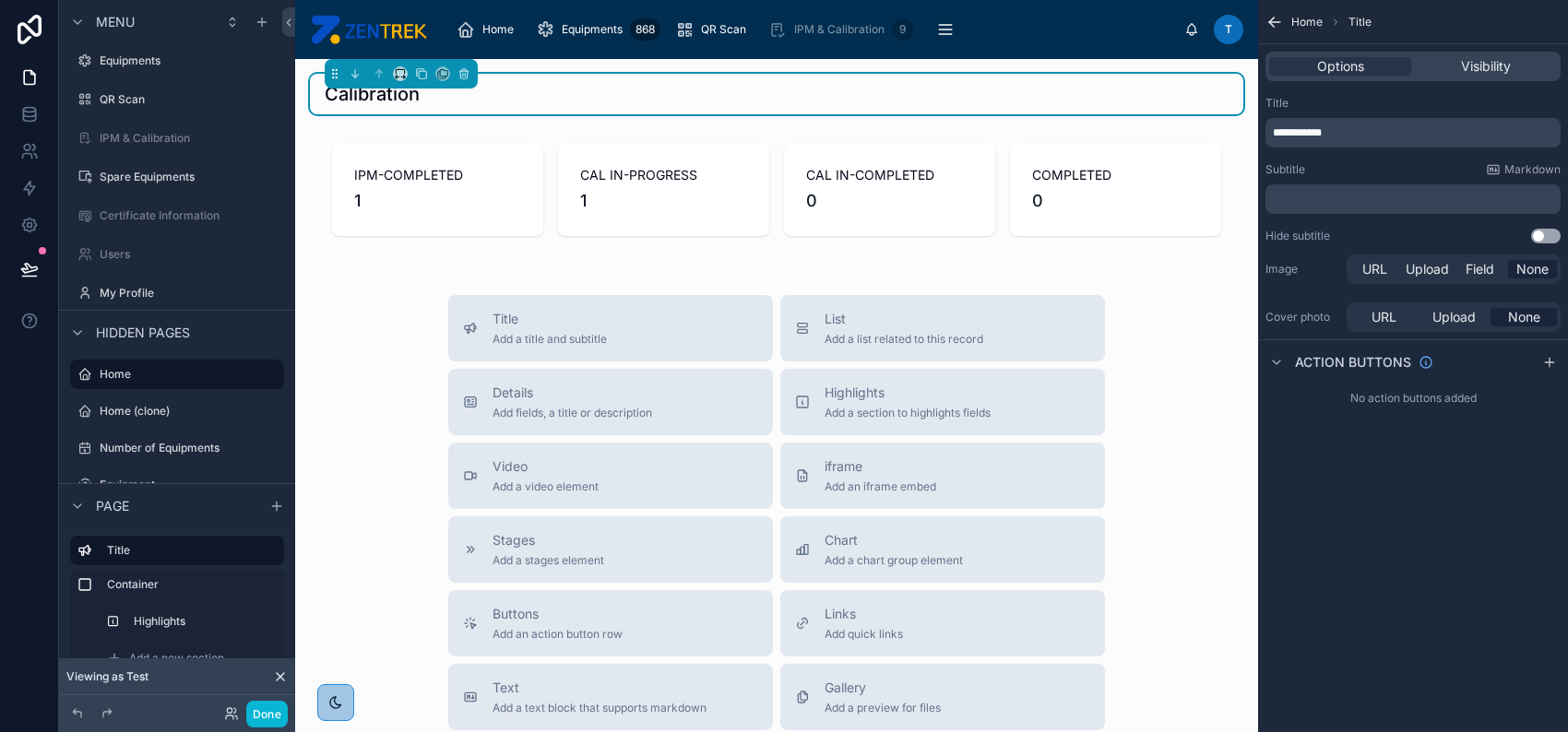
click at [1392, 133] on p "**********" at bounding box center [1415, 132] width 284 height 14
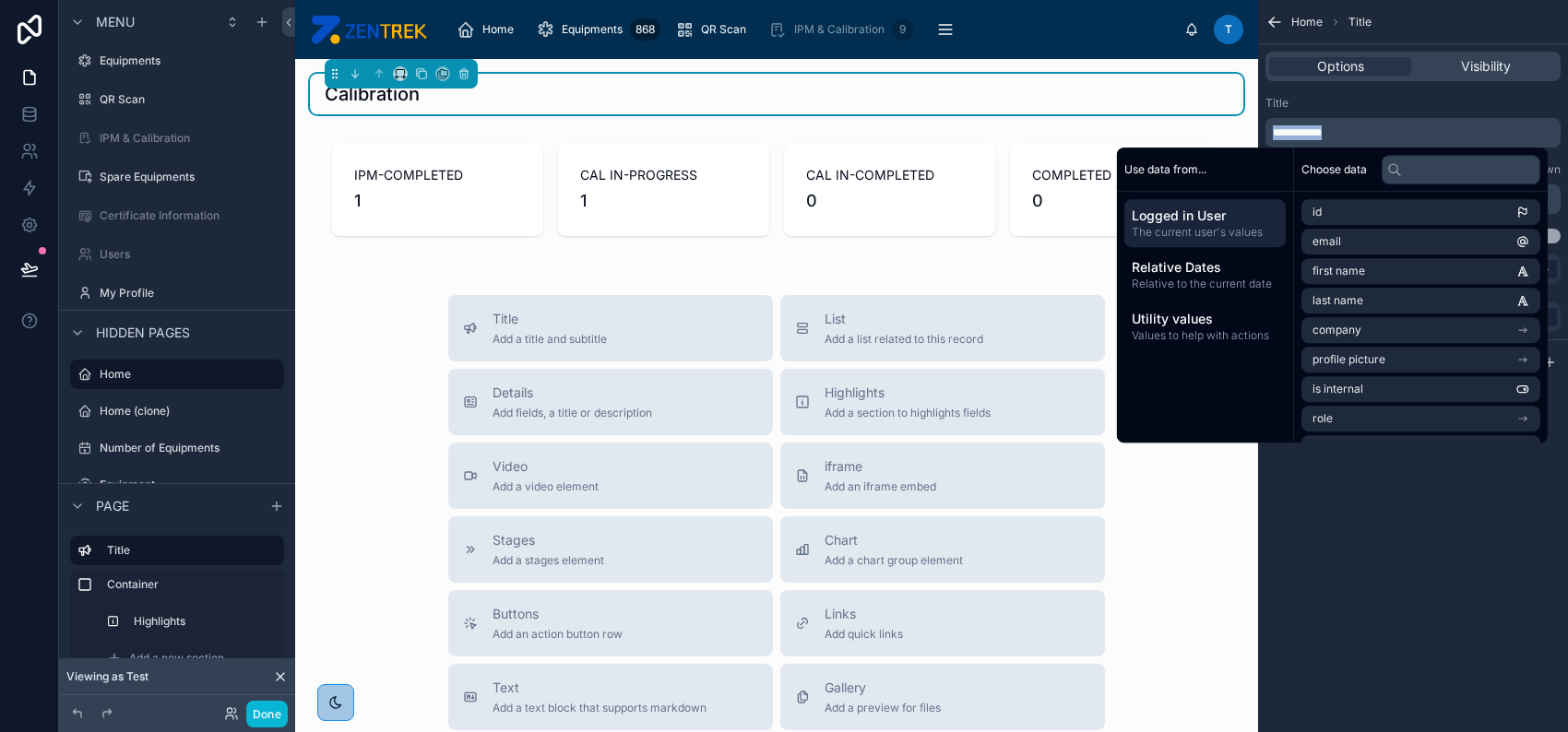
copy span "**********"
click at [1418, 610] on div "**********" at bounding box center [1413, 366] width 310 height 732
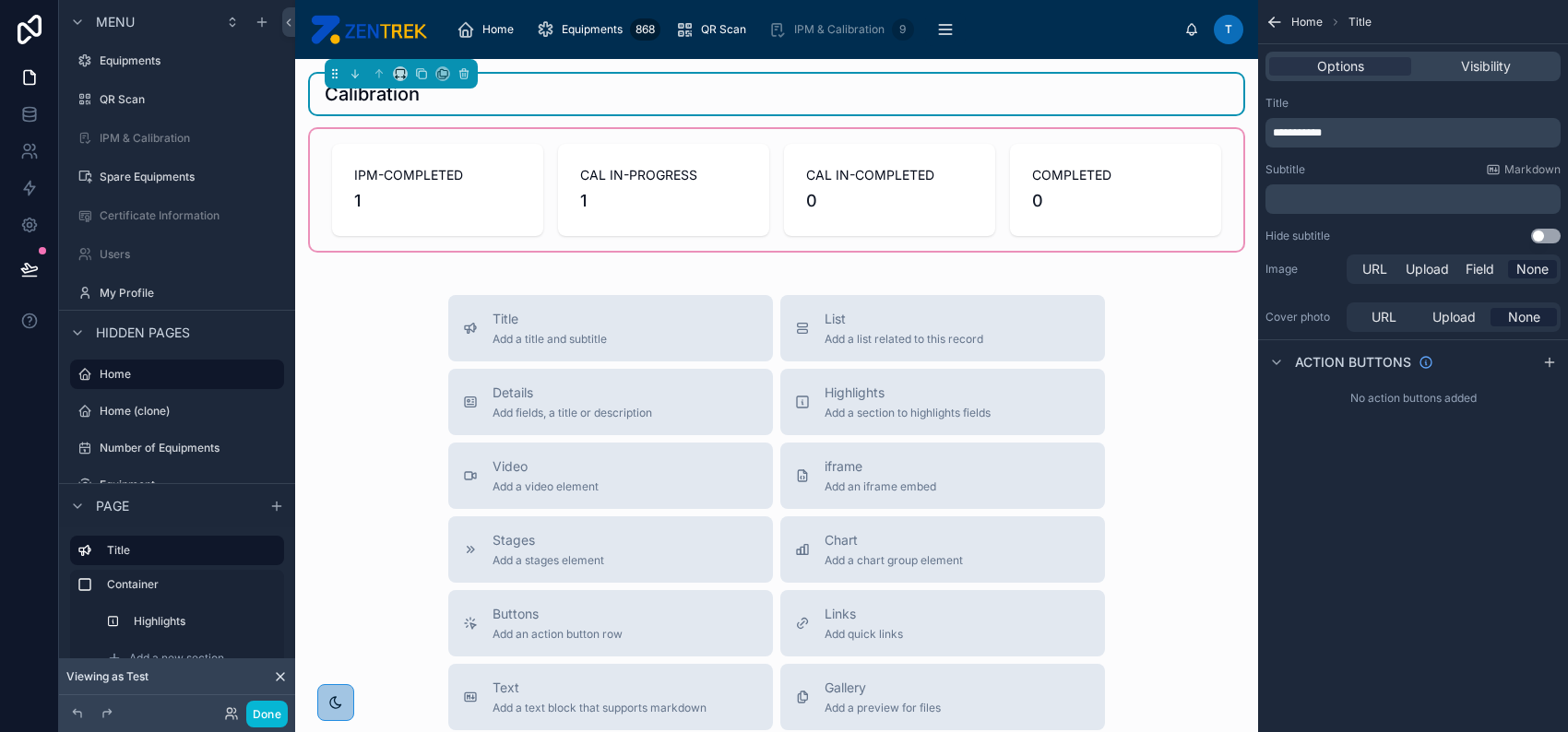
click at [985, 191] on div at bounding box center [776, 190] width 933 height 122
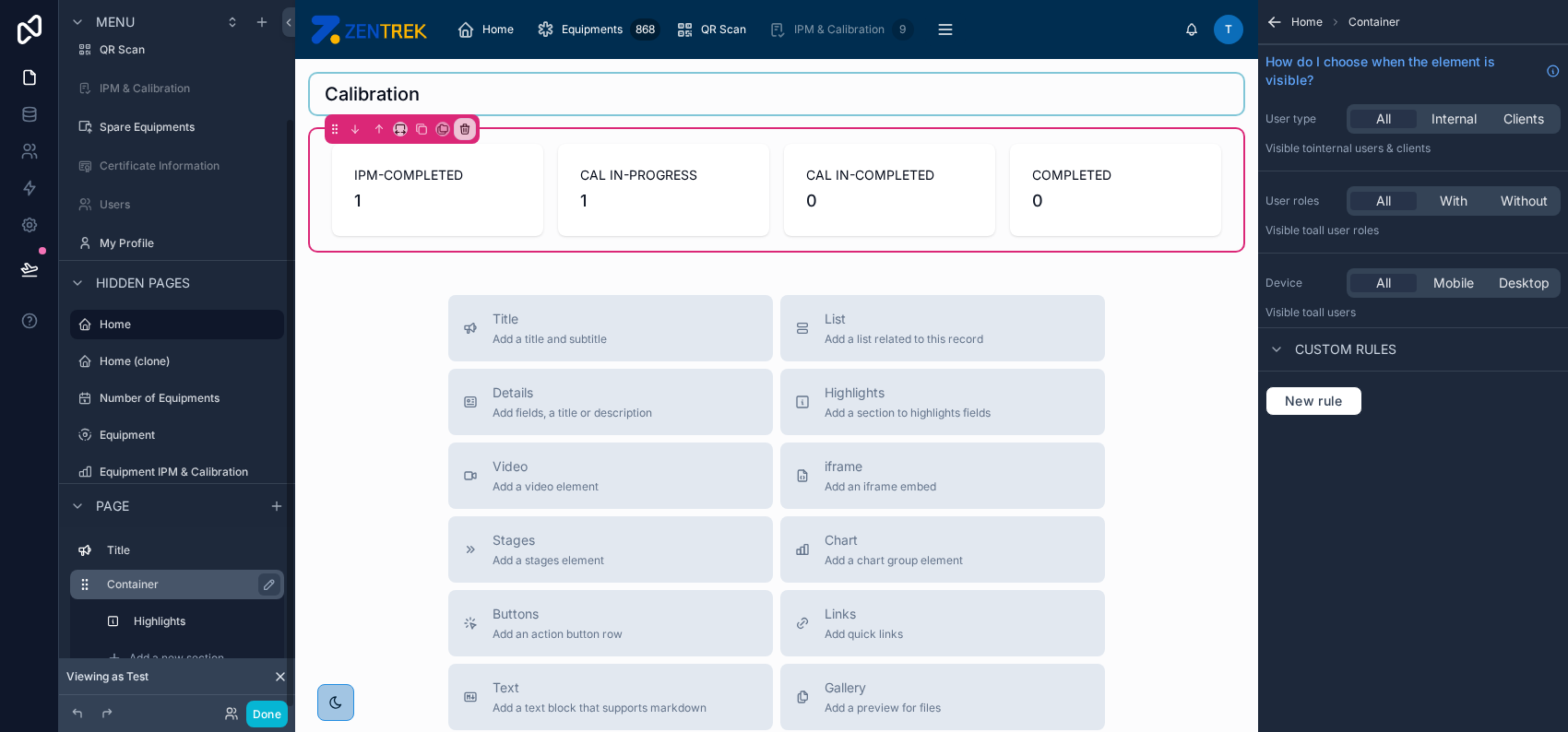
scroll to position [143, 0]
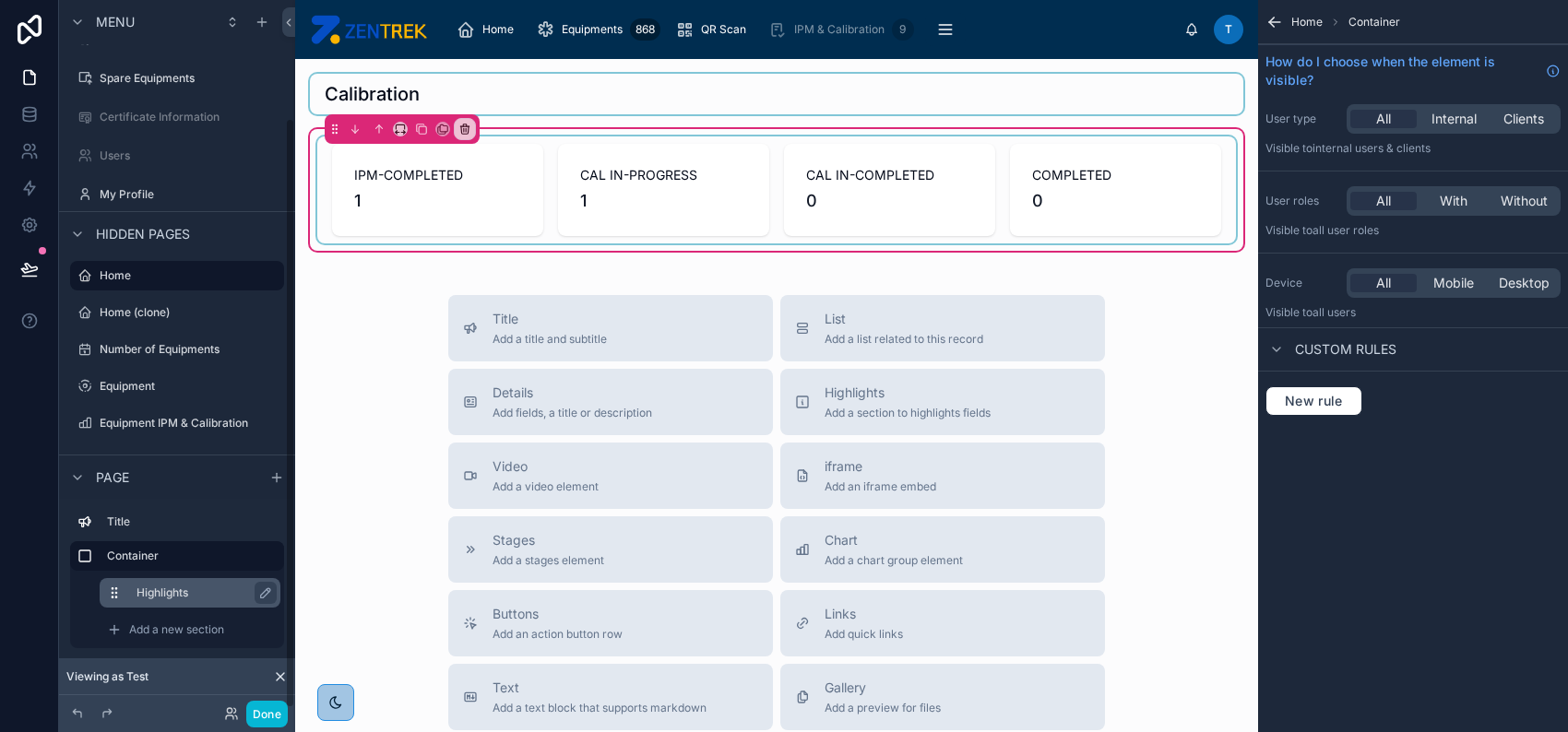
click at [189, 590] on label "Highlights" at bounding box center [201, 592] width 129 height 14
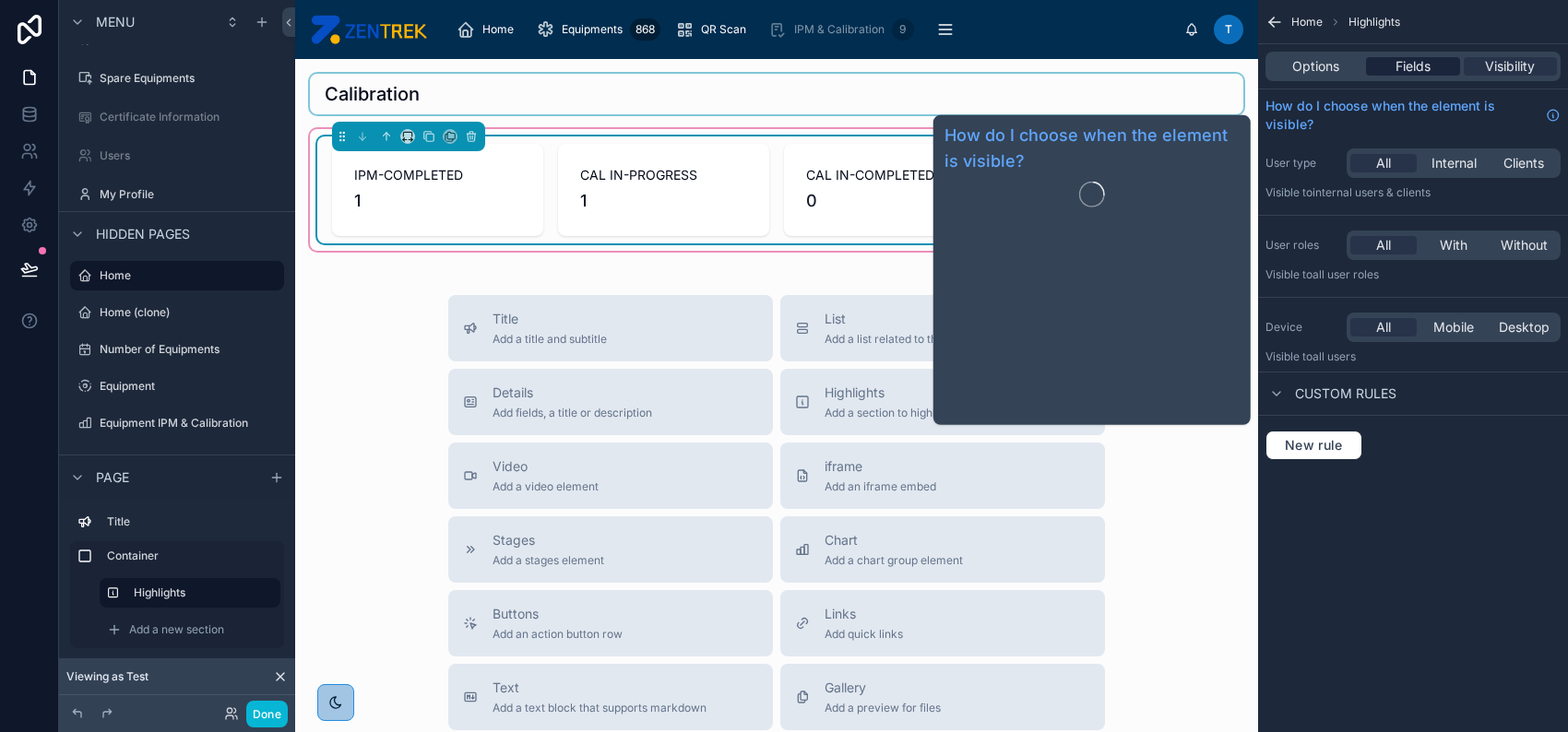
click at [1410, 61] on span "Fields" at bounding box center [1413, 66] width 35 height 18
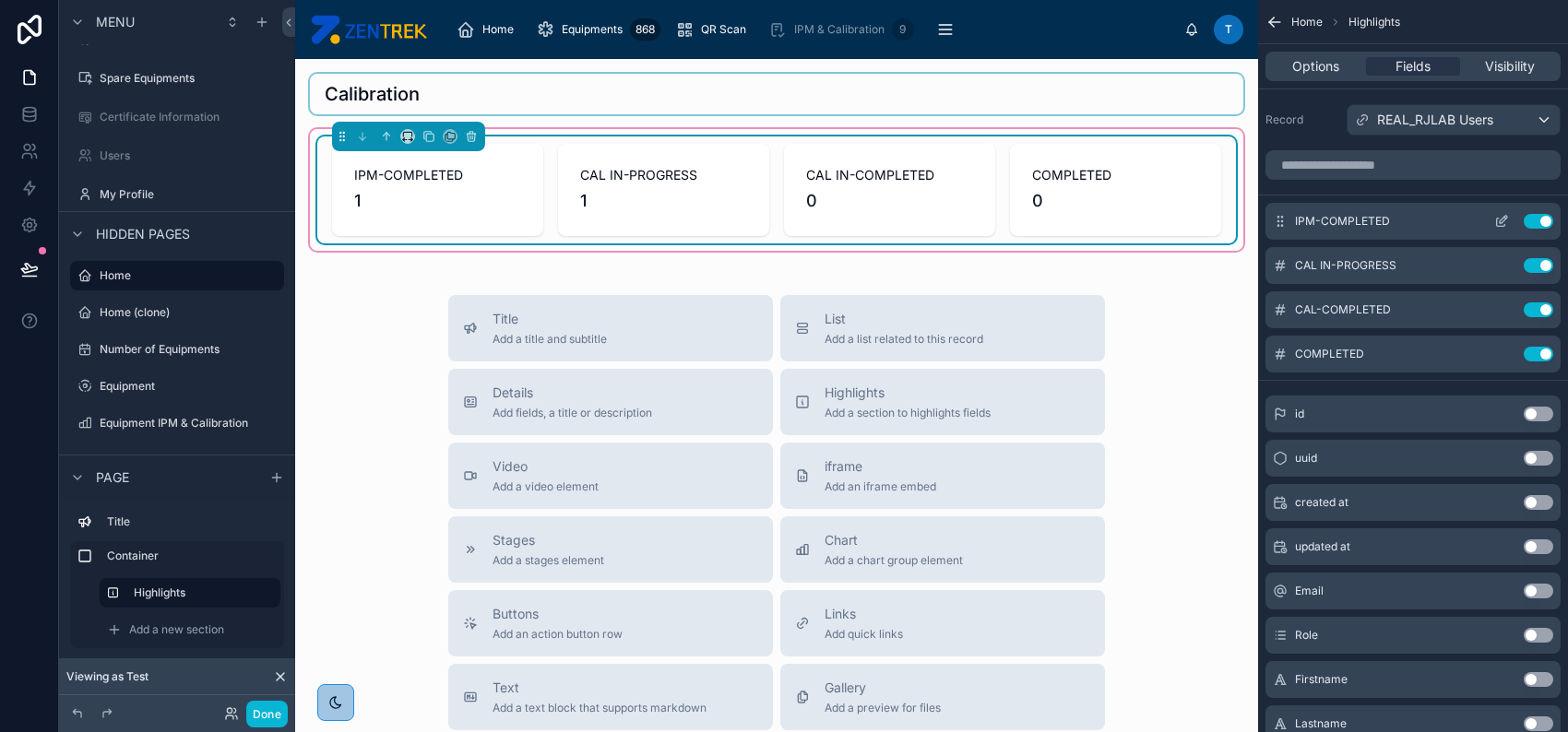
click at [1504, 217] on icon "scrollable content" at bounding box center [1505, 218] width 2 height 2
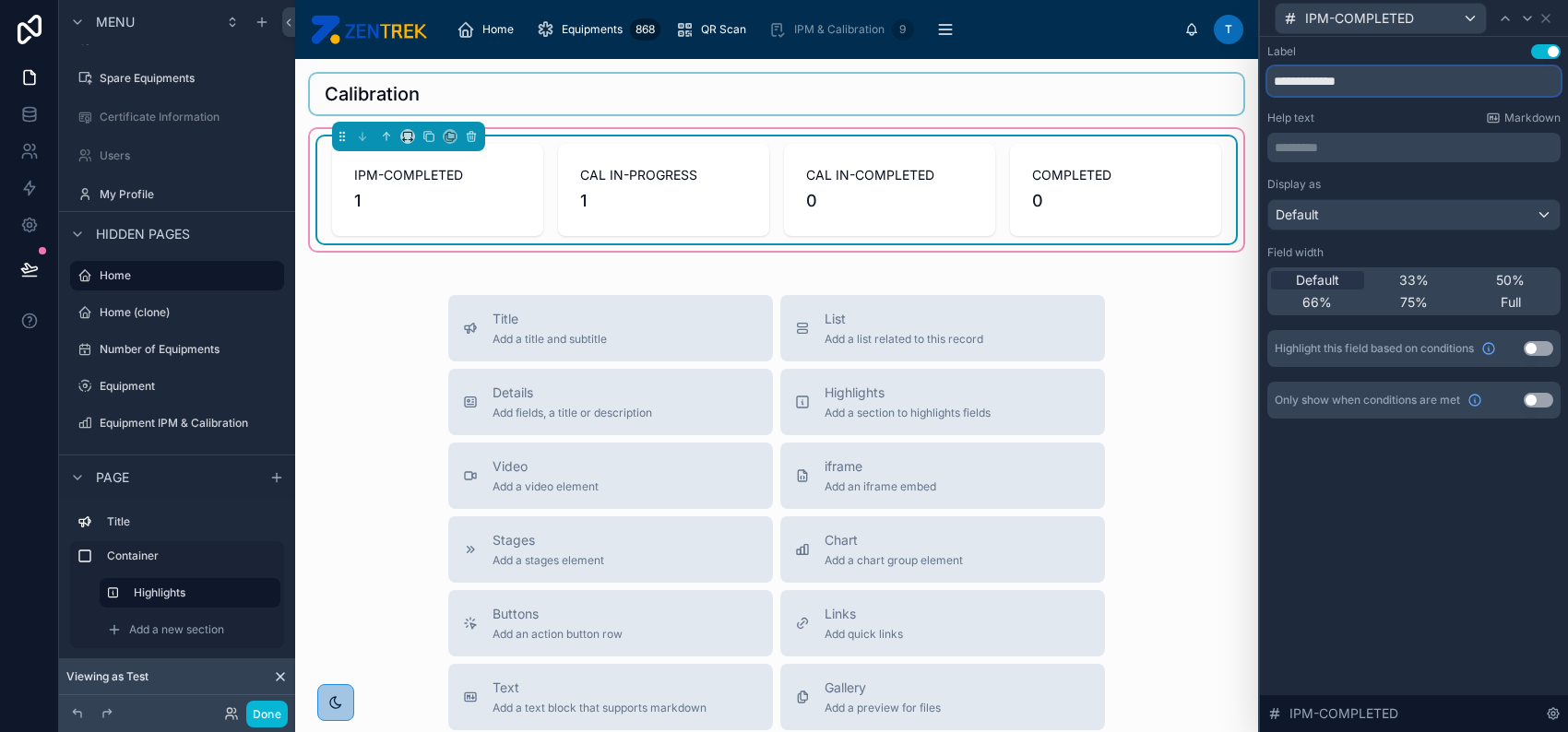
click at [1395, 84] on input "**********" at bounding box center [1414, 81] width 293 height 30
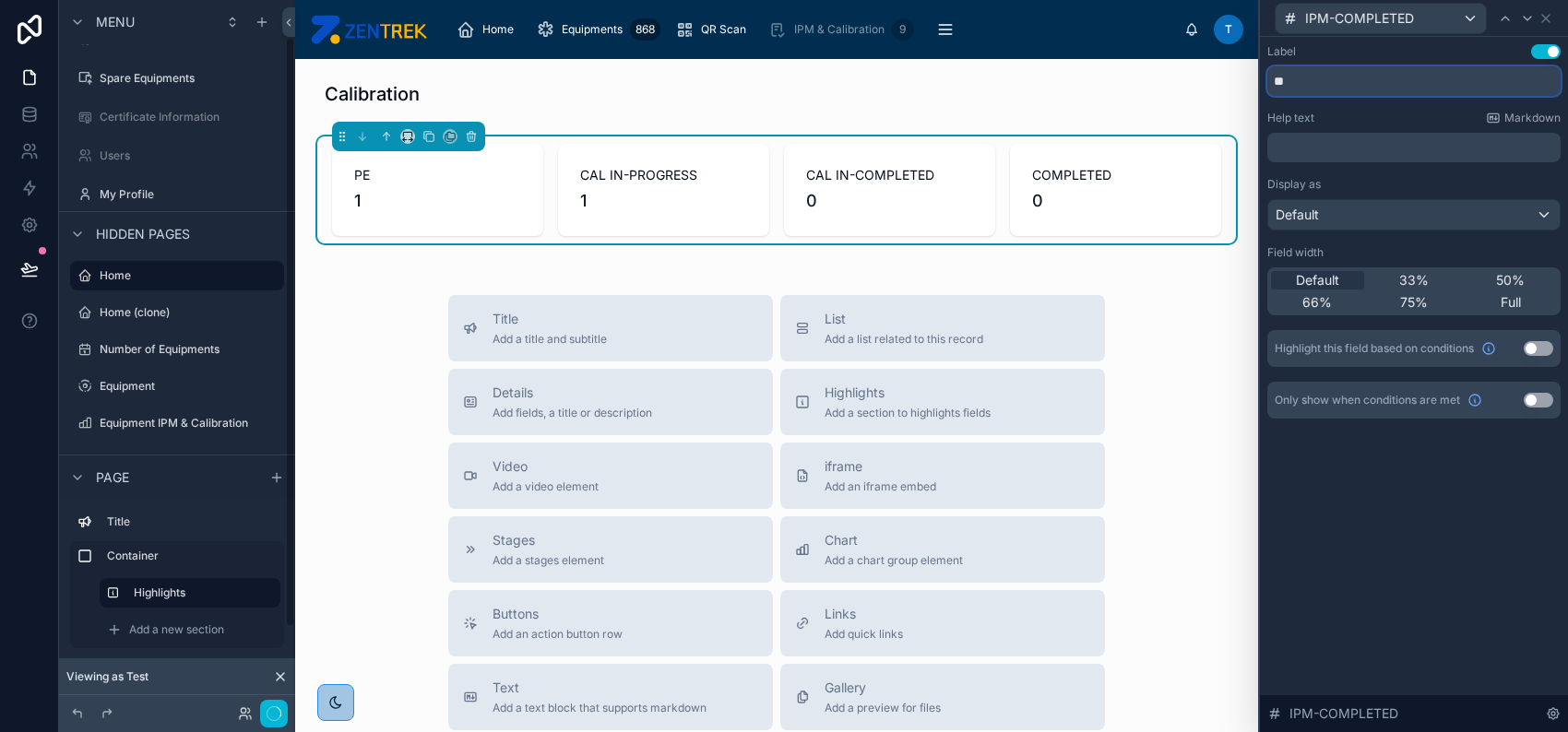
scroll to position [44, 0]
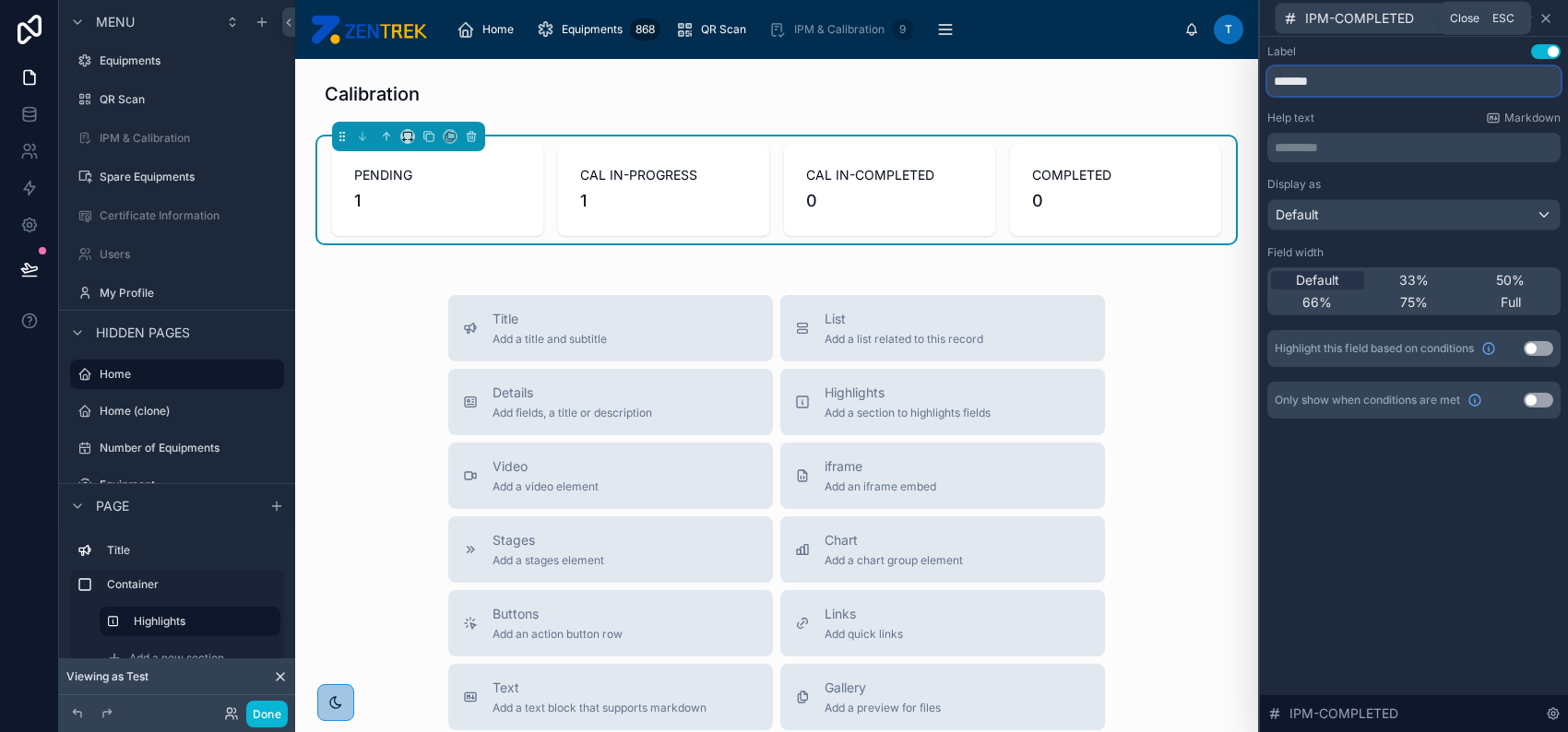
type input "*******"
click at [1549, 15] on icon at bounding box center [1545, 17] width 14 height 14
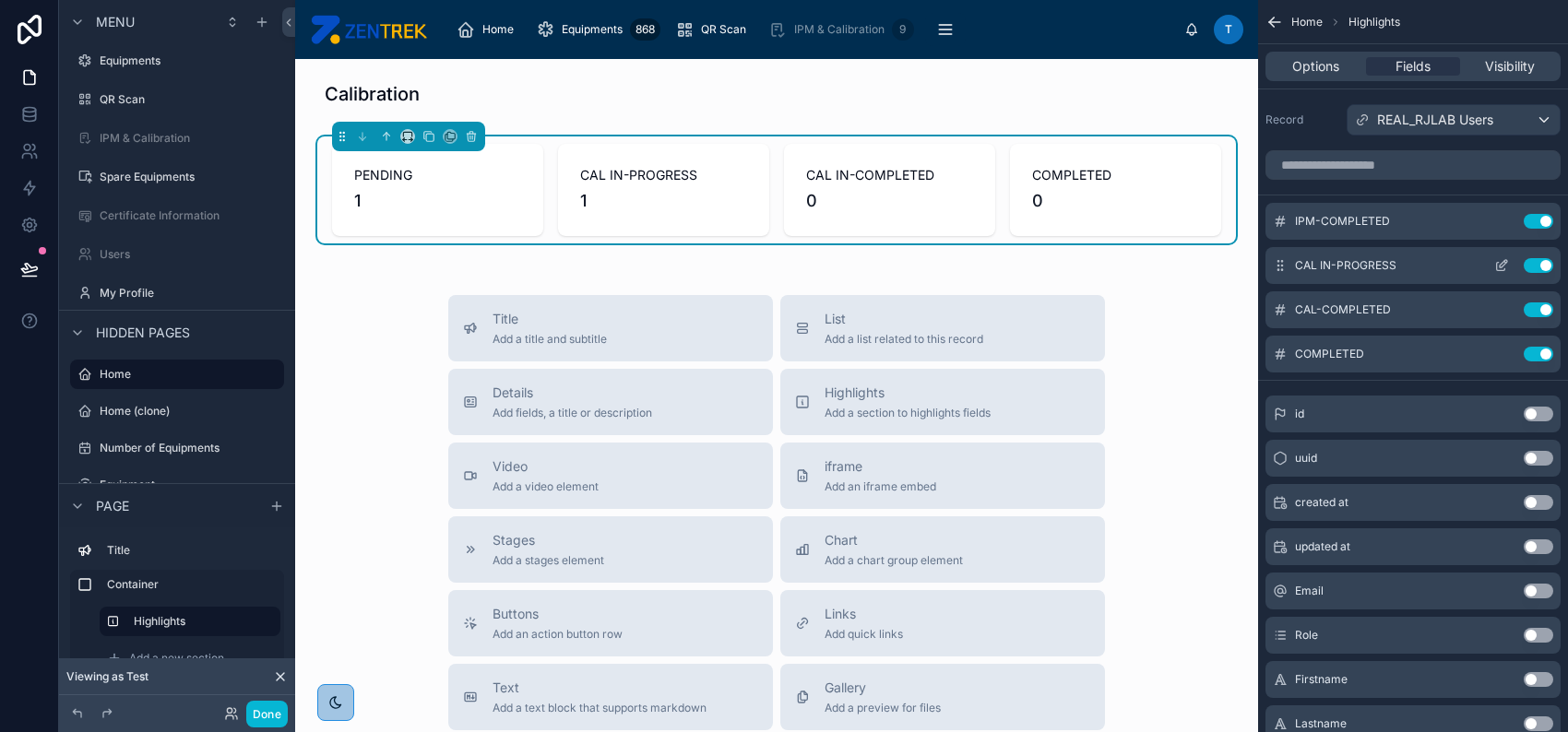
click at [1503, 262] on icon "scrollable content" at bounding box center [1500, 265] width 14 height 14
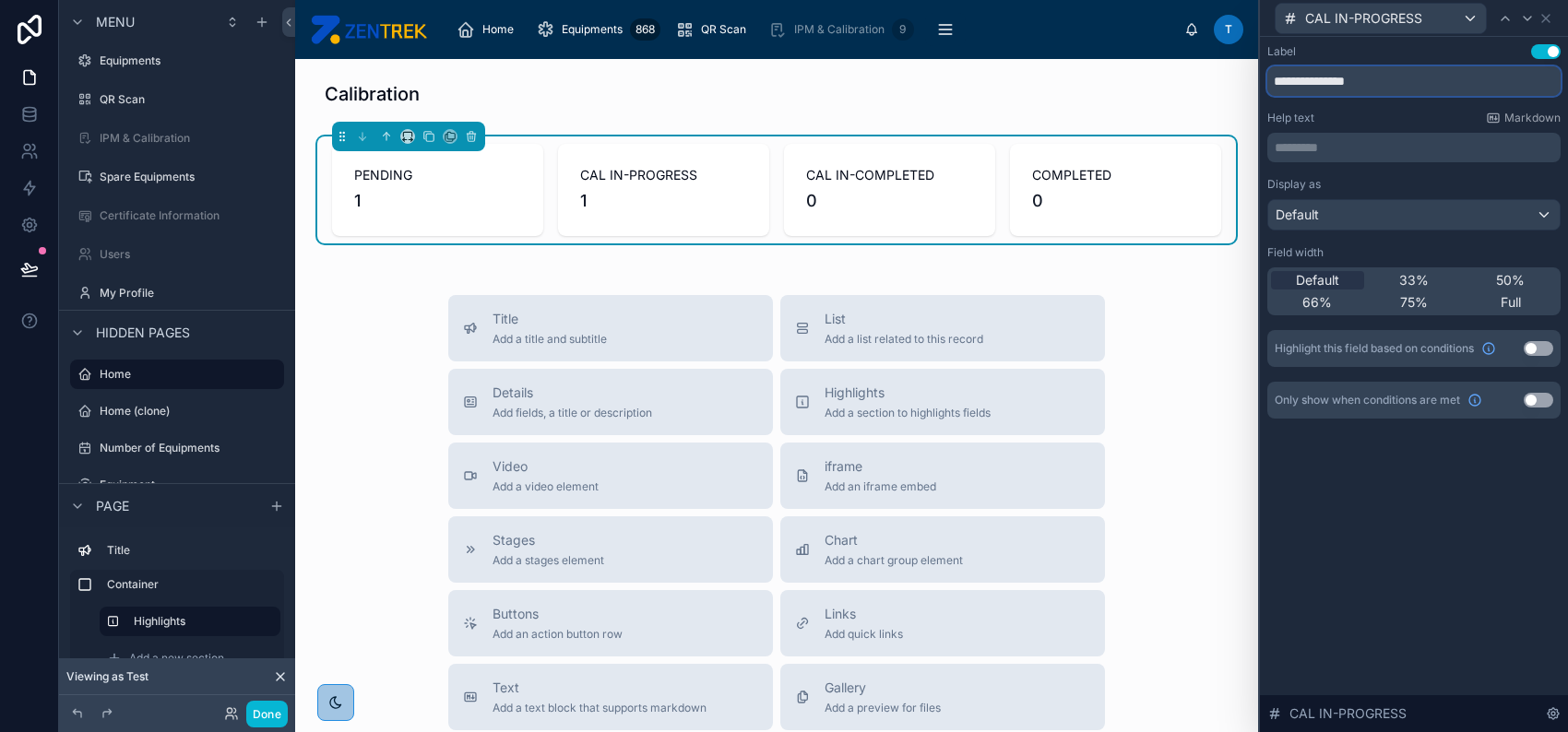
drag, startPoint x: 1296, startPoint y: 77, endPoint x: 1244, endPoint y: 77, distance: 52.0
click at [1244, 77] on div "**********" at bounding box center [784, 366] width 1568 height 732
type input "**********"
click at [1544, 15] on icon at bounding box center [1546, 18] width 8 height 8
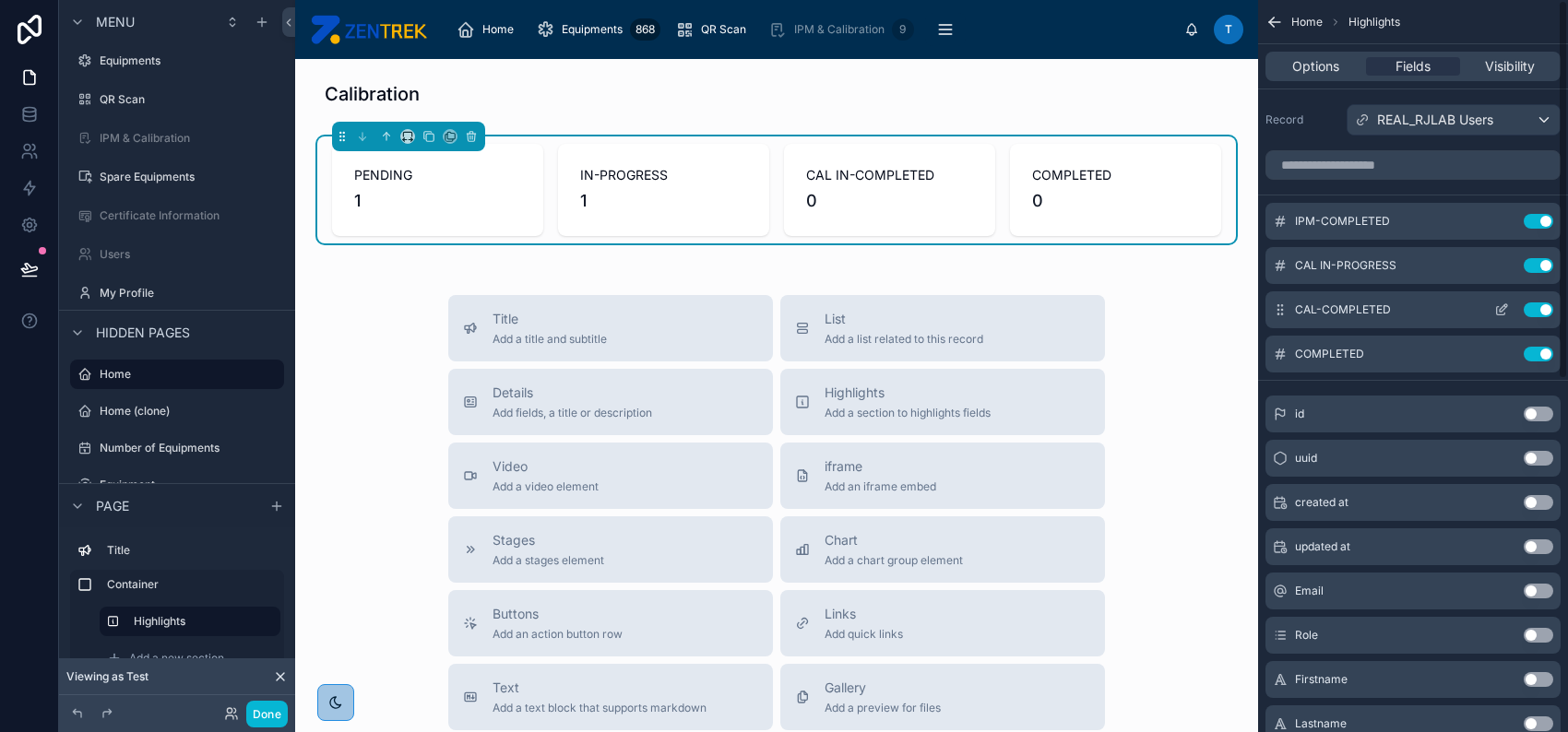
click at [1502, 311] on icon "scrollable content" at bounding box center [1500, 310] width 14 height 14
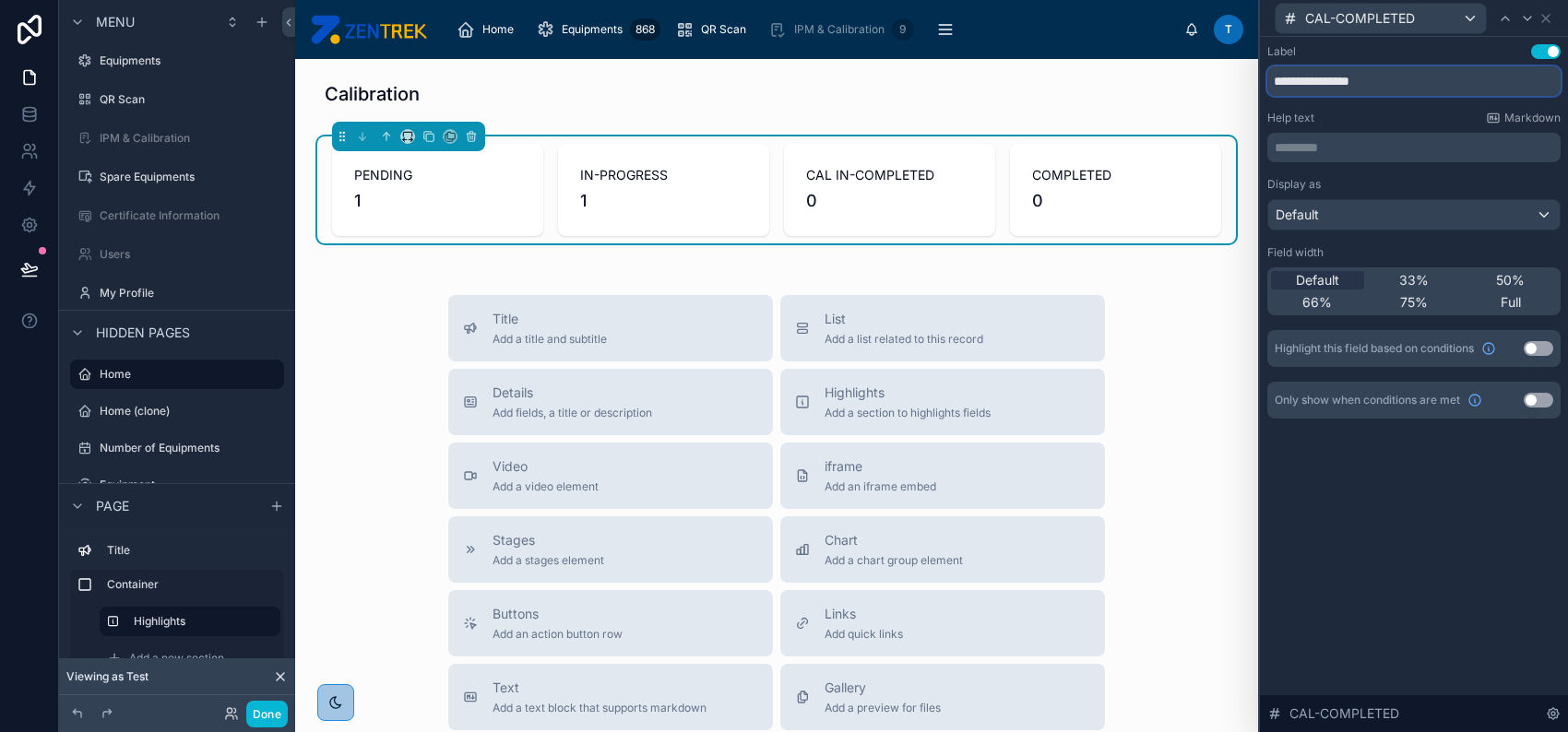
drag, startPoint x: 1314, startPoint y: 82, endPoint x: 1274, endPoint y: 82, distance: 40.0
click at [1274, 82] on input "**********" at bounding box center [1414, 81] width 293 height 30
type input "*********"
click at [1546, 21] on icon at bounding box center [1545, 17] width 14 height 14
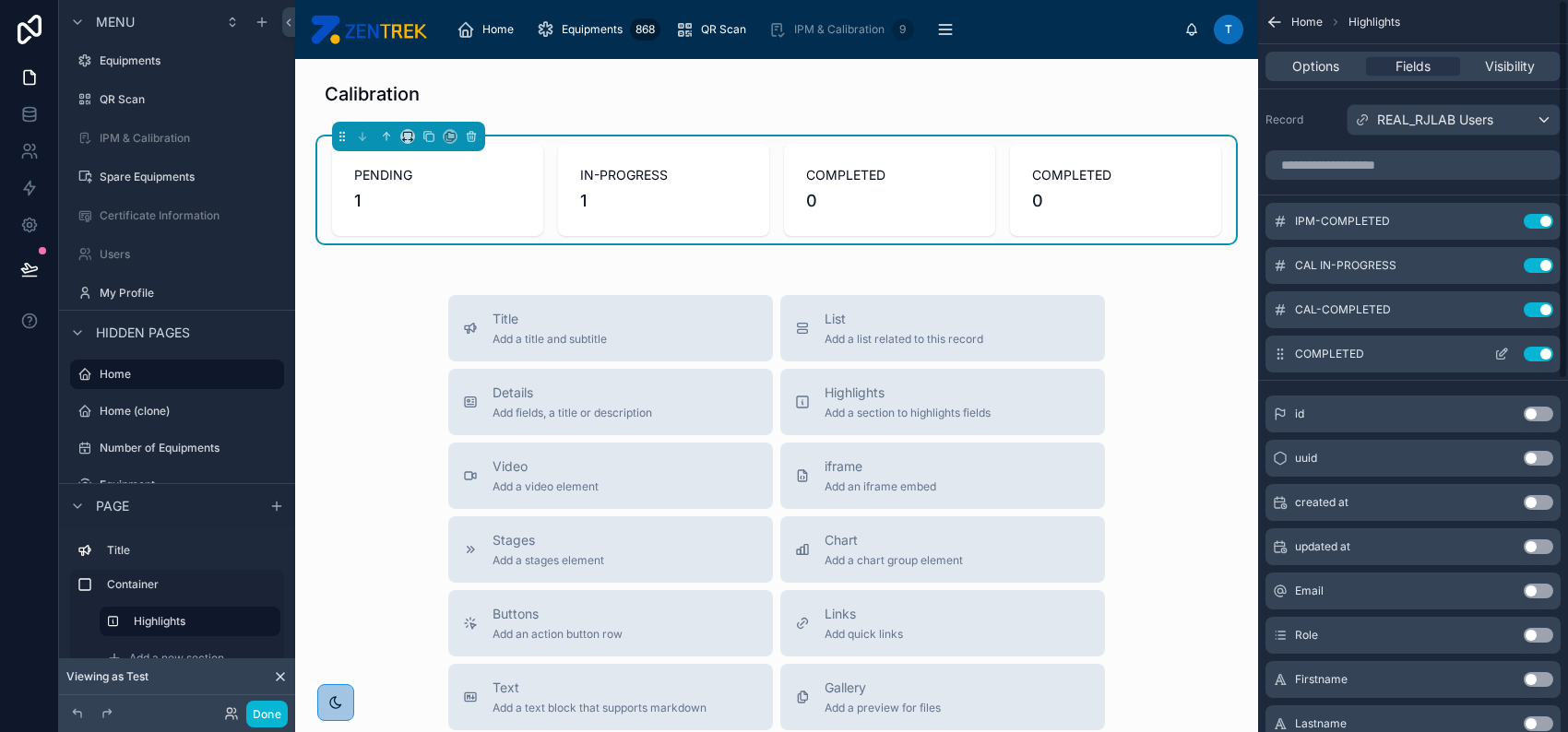
click at [1494, 350] on icon "scrollable content" at bounding box center [1500, 353] width 14 height 14
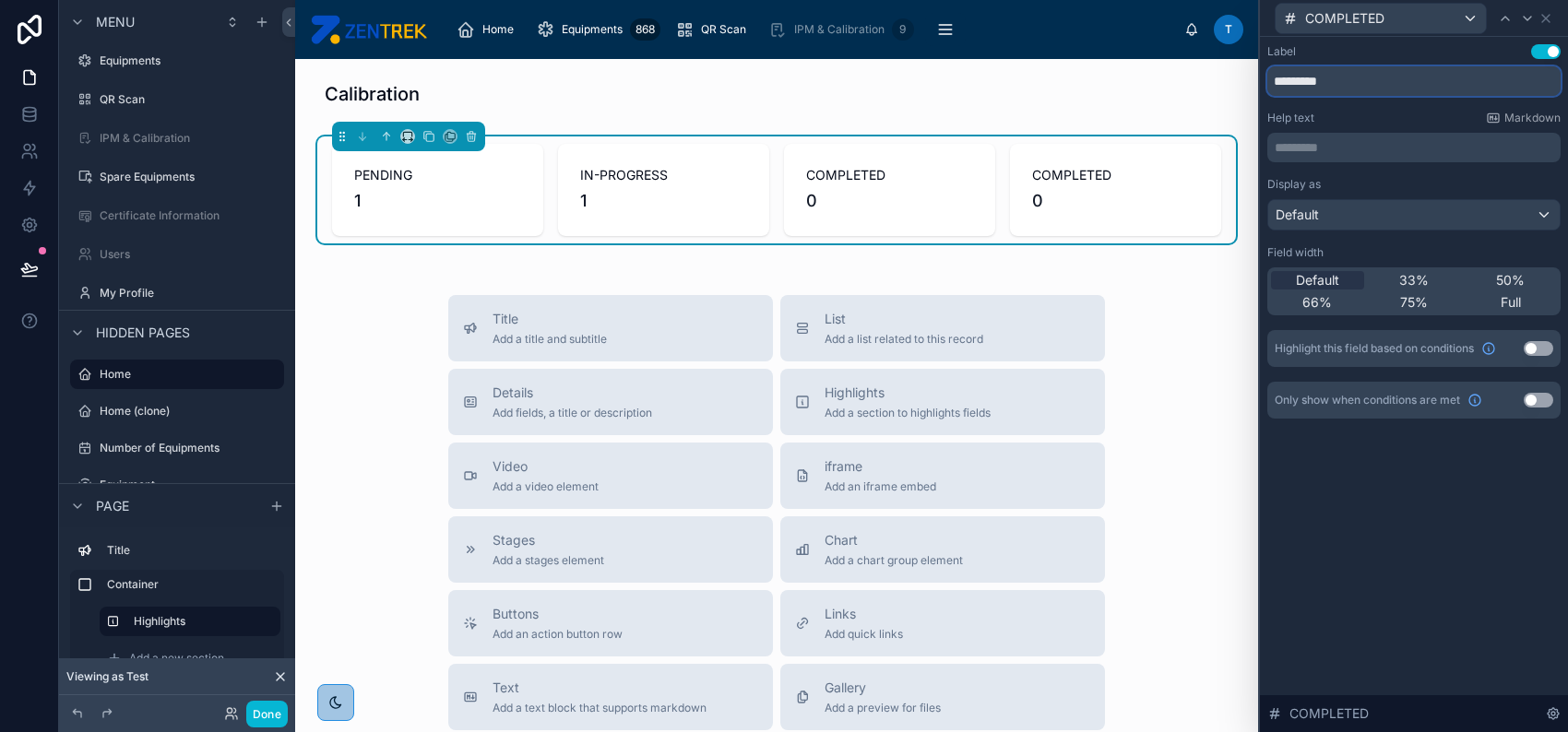
click at [1373, 79] on input "*********" at bounding box center [1414, 81] width 293 height 30
type input "******"
click at [1546, 11] on icon at bounding box center [1545, 17] width 14 height 14
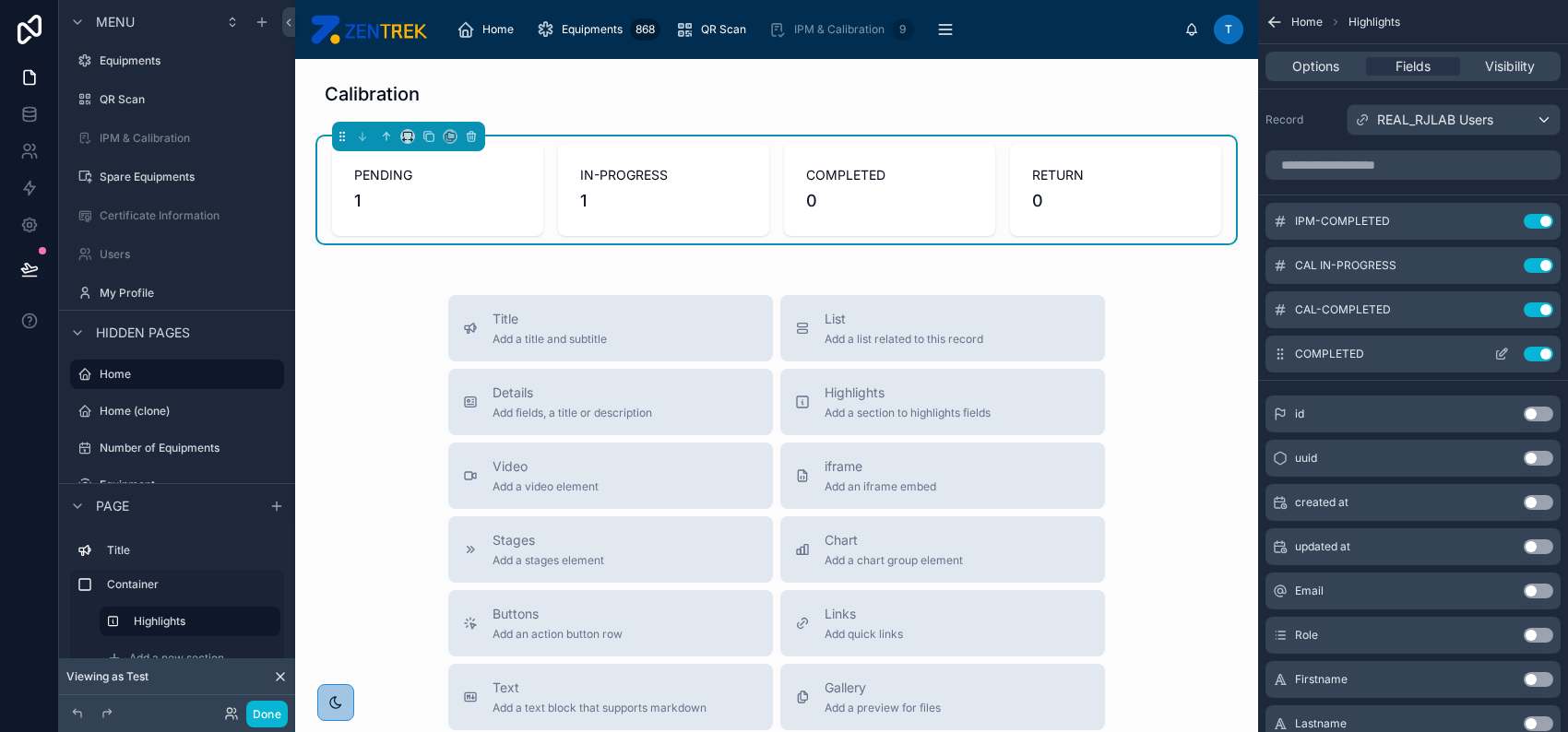
click at [1500, 353] on icon "scrollable content" at bounding box center [1500, 353] width 14 height 14
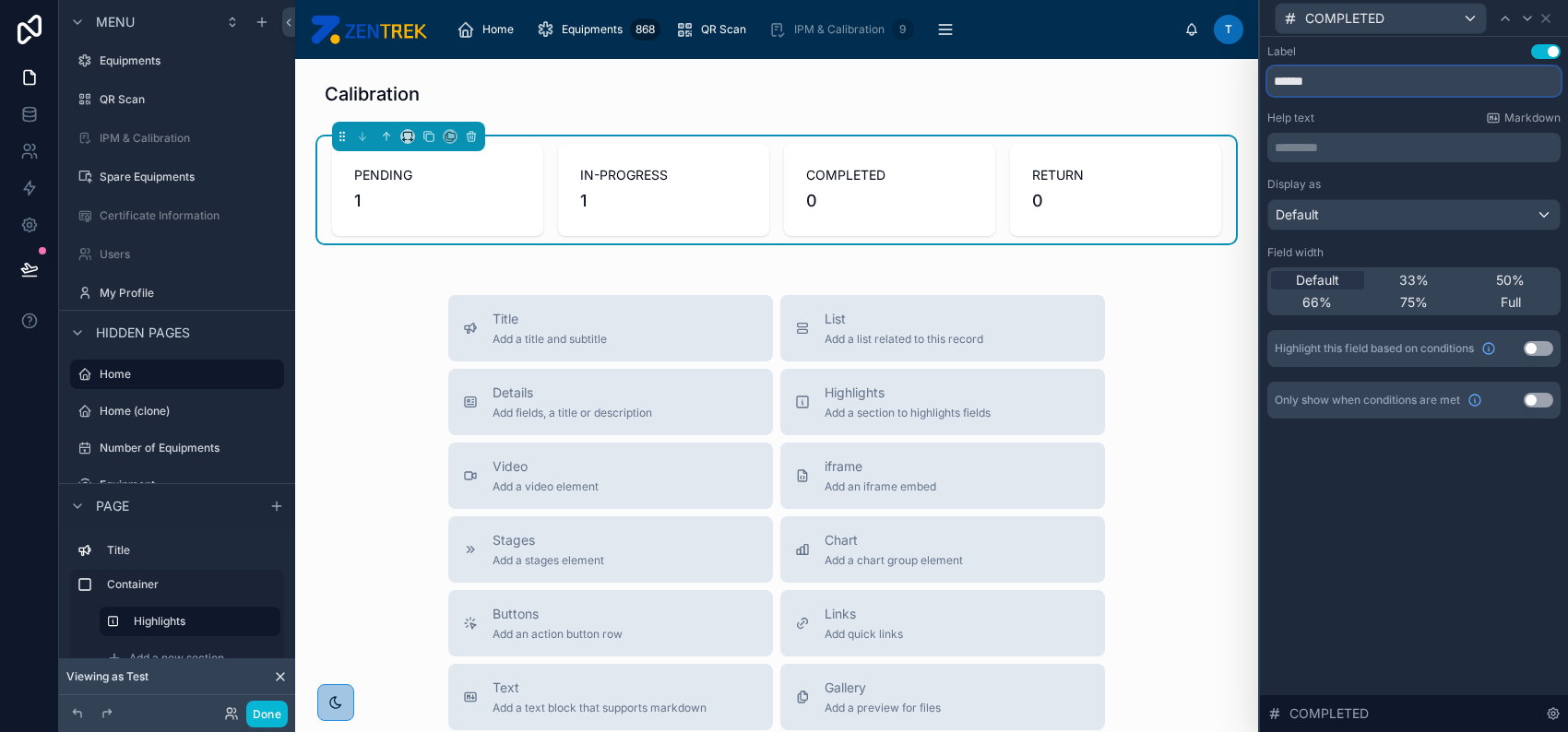
click at [1335, 79] on input "******" at bounding box center [1414, 81] width 293 height 30
type input "********"
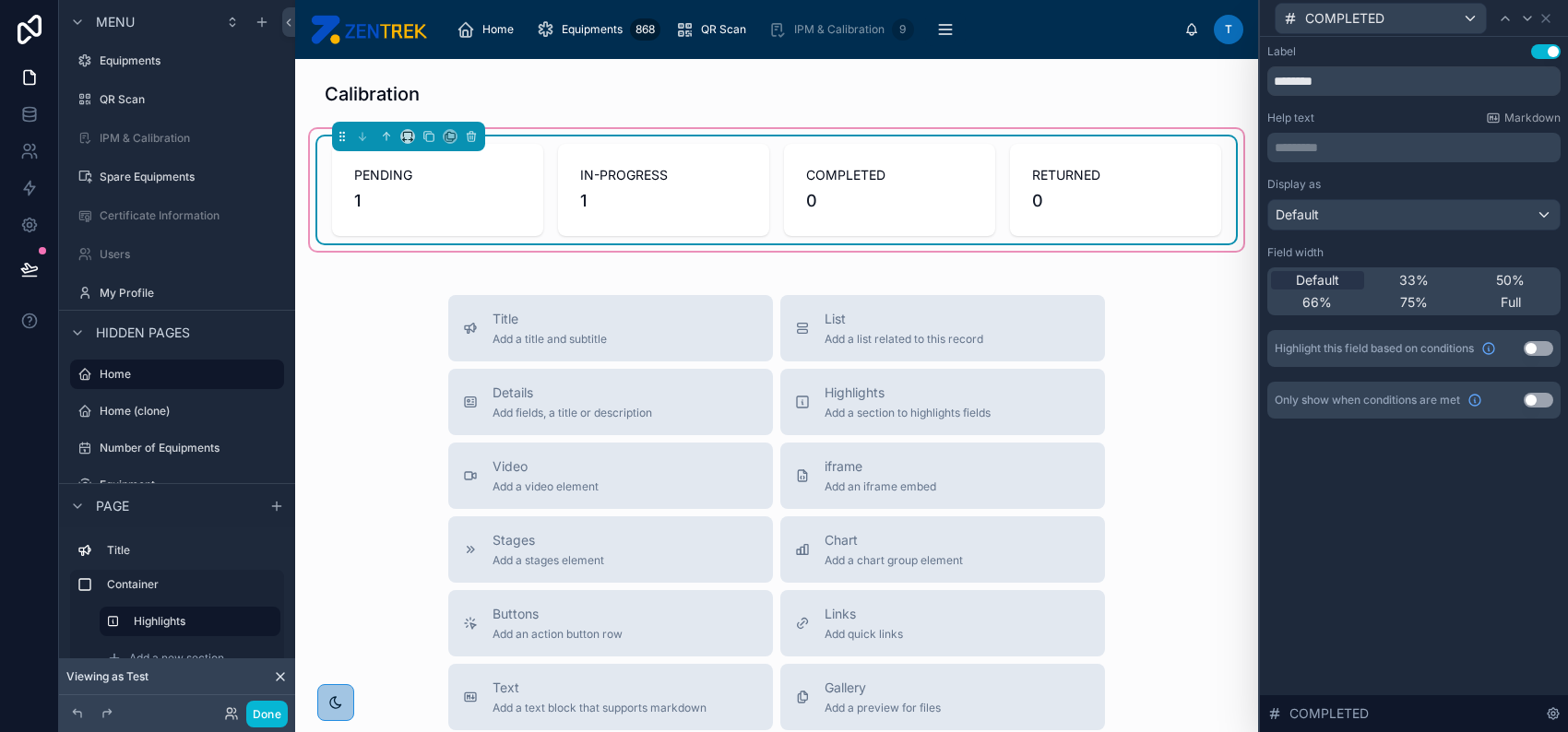
click at [979, 148] on div "COMPLETED 0" at bounding box center [889, 190] width 211 height 93
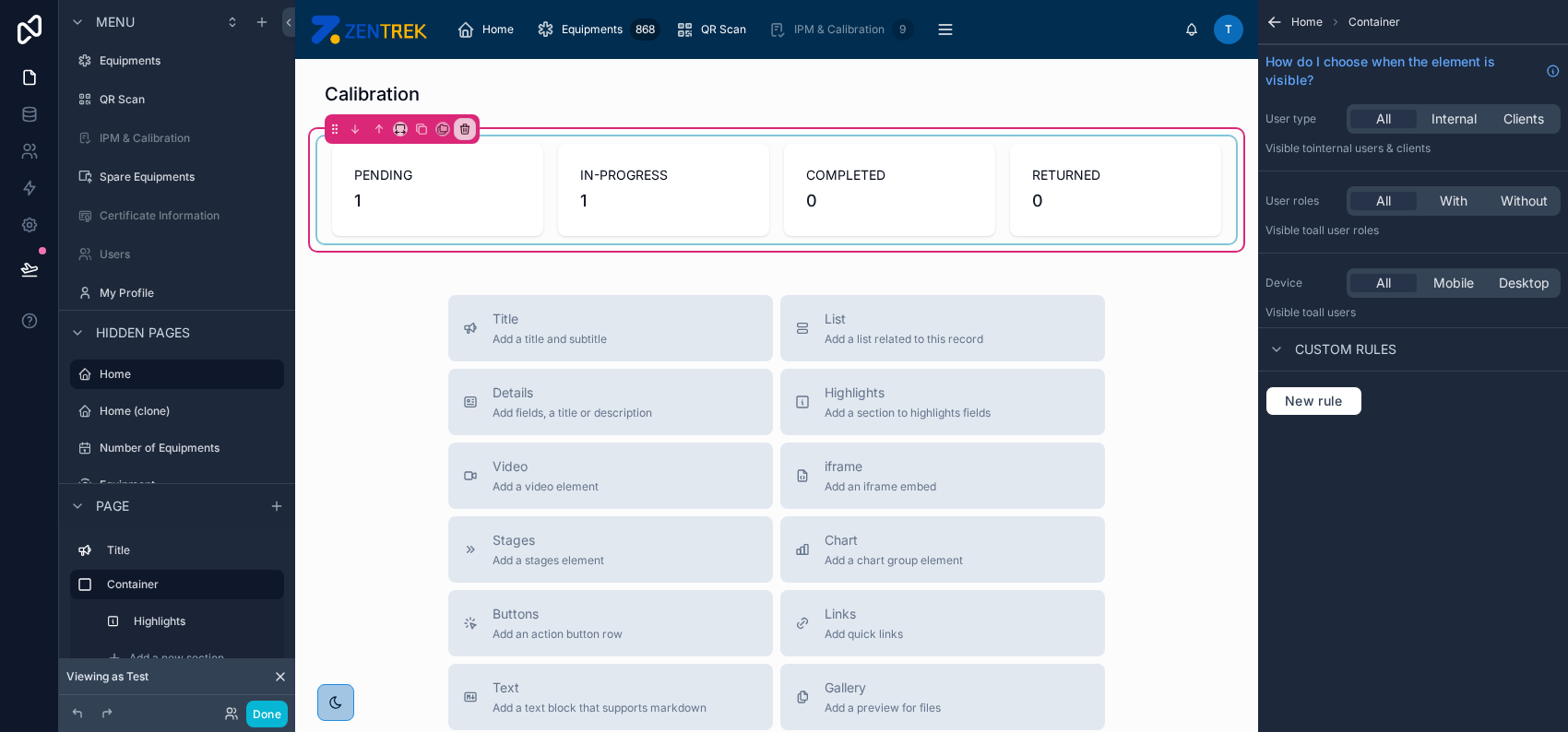
click at [714, 158] on div at bounding box center [777, 189] width 919 height 107
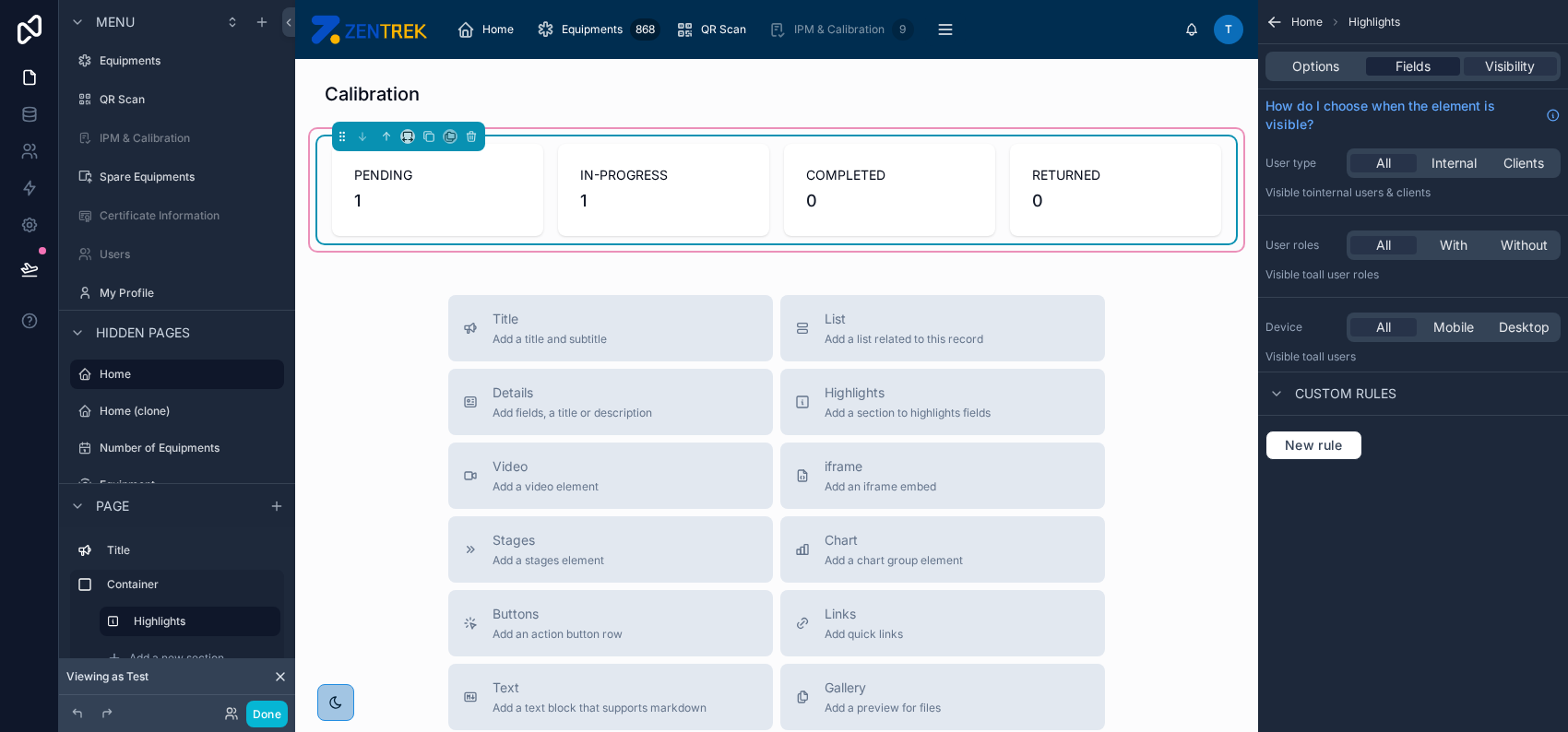
click at [1430, 73] on span "Fields" at bounding box center [1413, 66] width 35 height 18
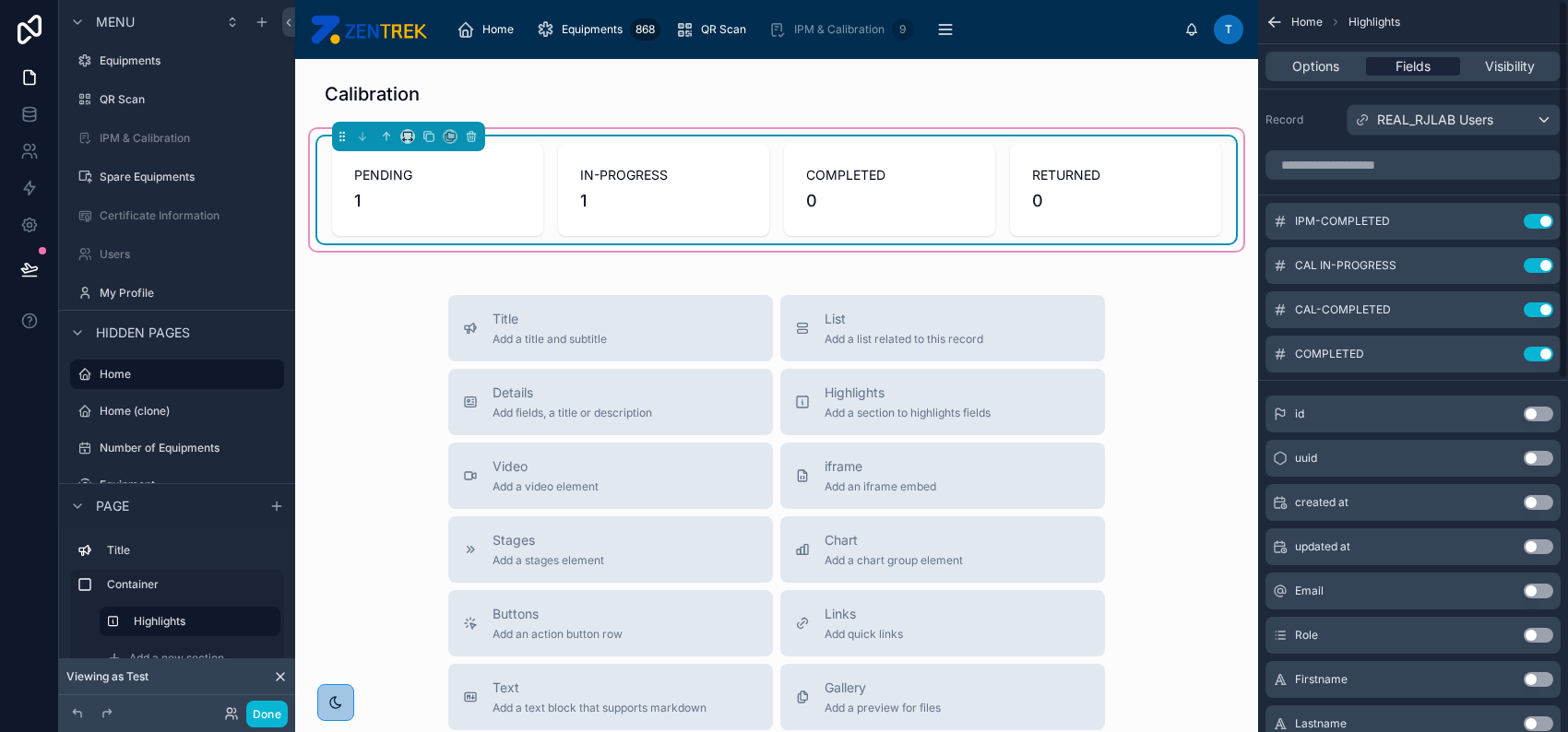
click at [1424, 66] on span "Fields" at bounding box center [1413, 66] width 35 height 18
click at [1502, 260] on icon "scrollable content" at bounding box center [1503, 264] width 8 height 8
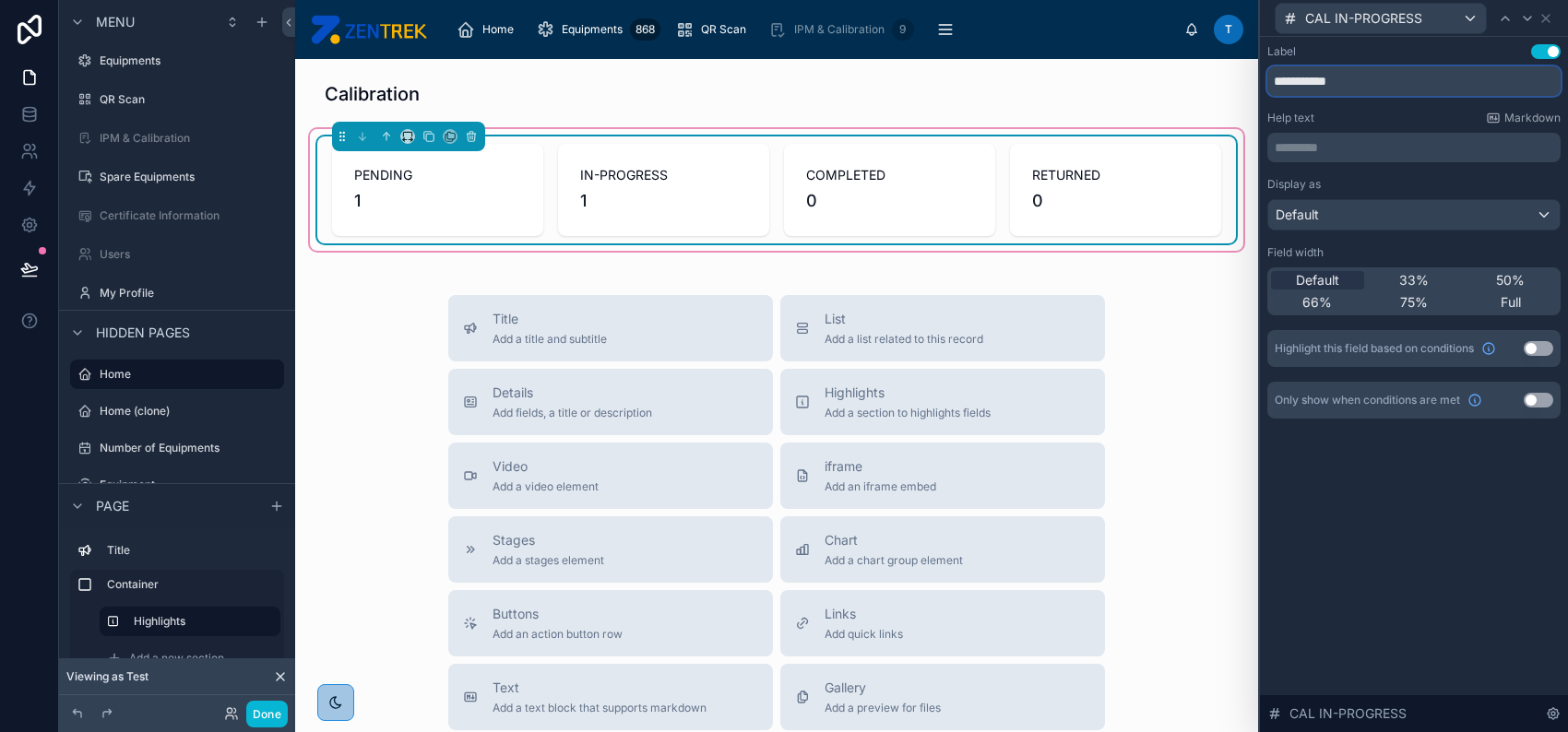
click at [1292, 77] on input "**********" at bounding box center [1414, 81] width 293 height 30
type input "**********"
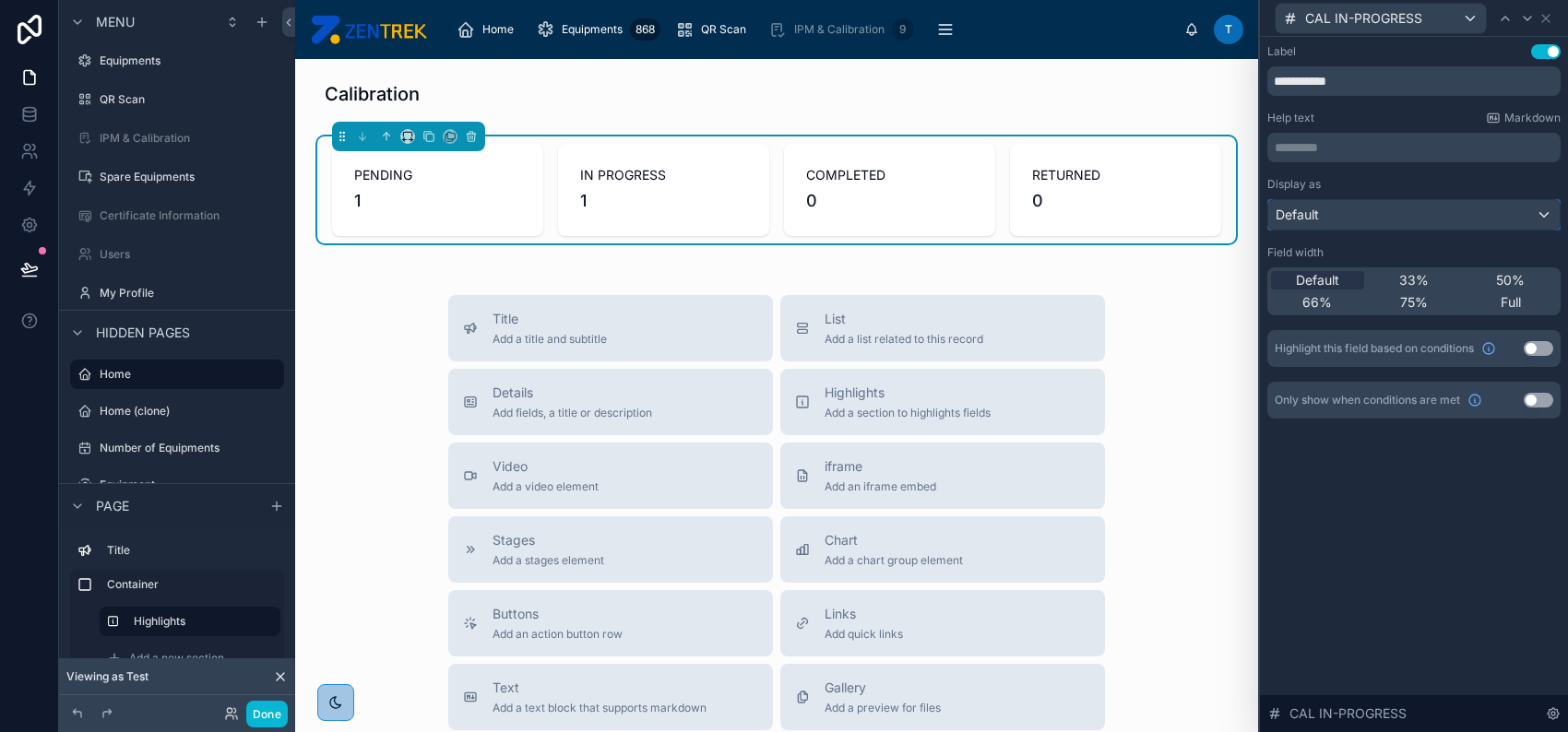
click at [1347, 219] on div "Default" at bounding box center [1414, 214] width 291 height 30
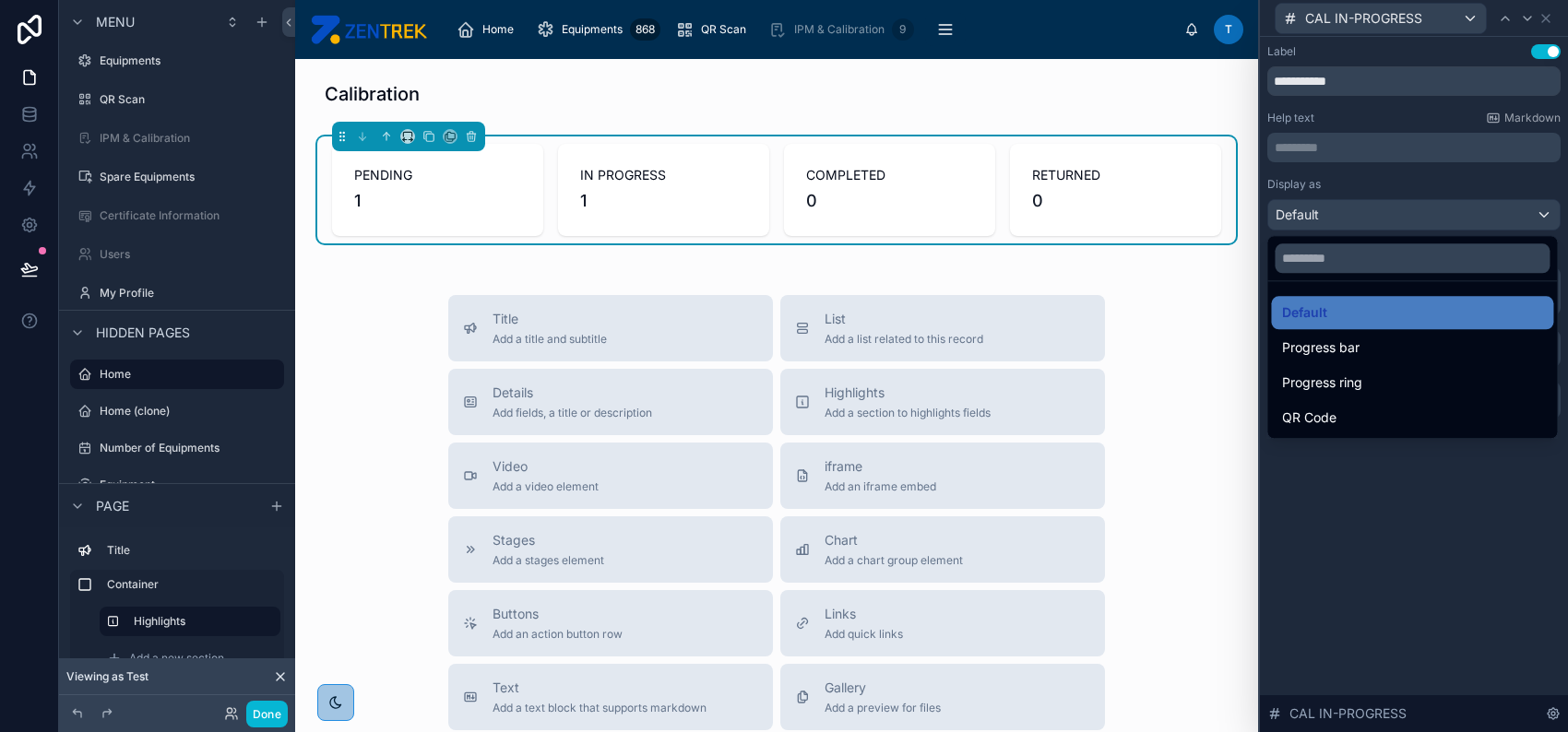
click at [1383, 178] on div at bounding box center [1414, 366] width 308 height 732
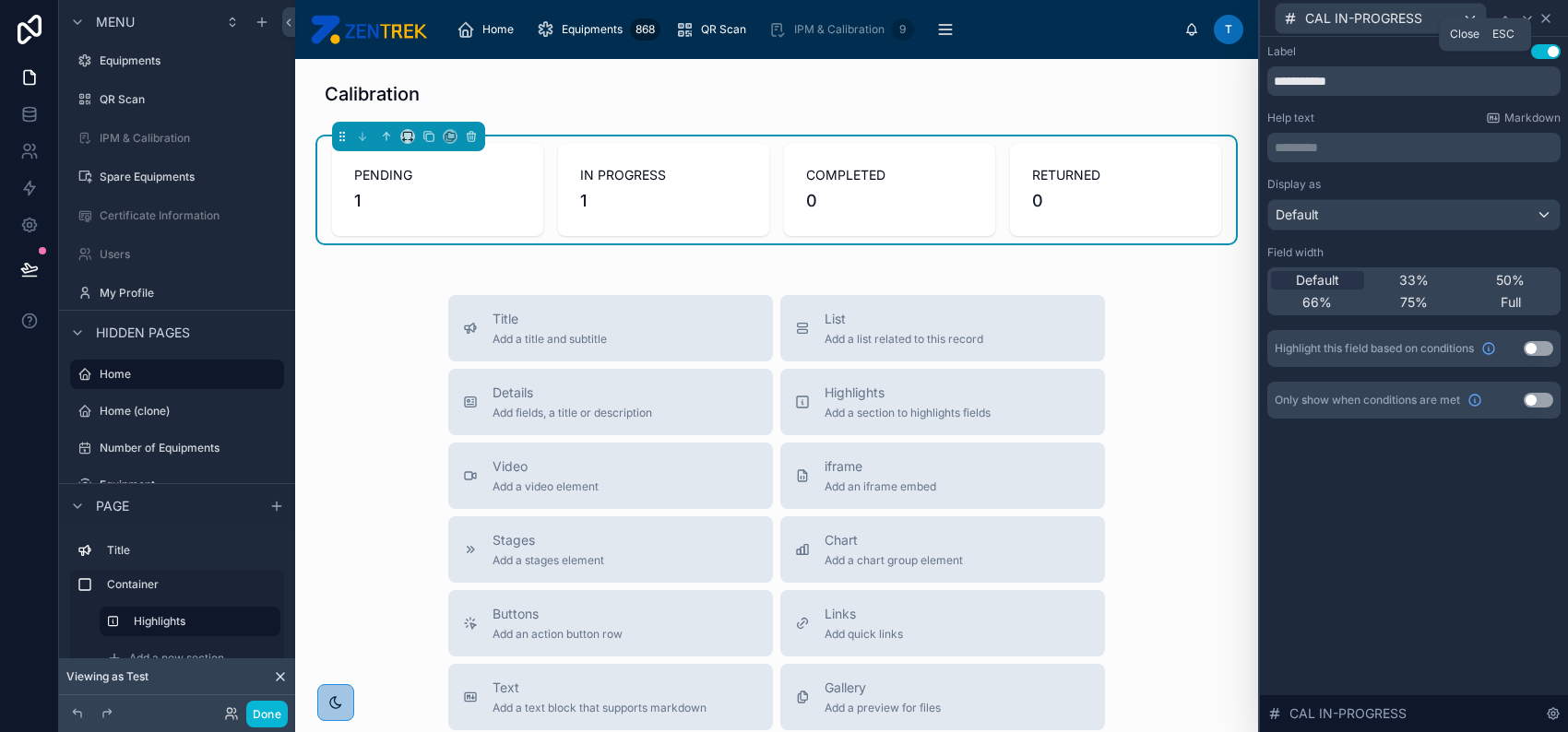
click at [1548, 14] on icon at bounding box center [1545, 17] width 14 height 14
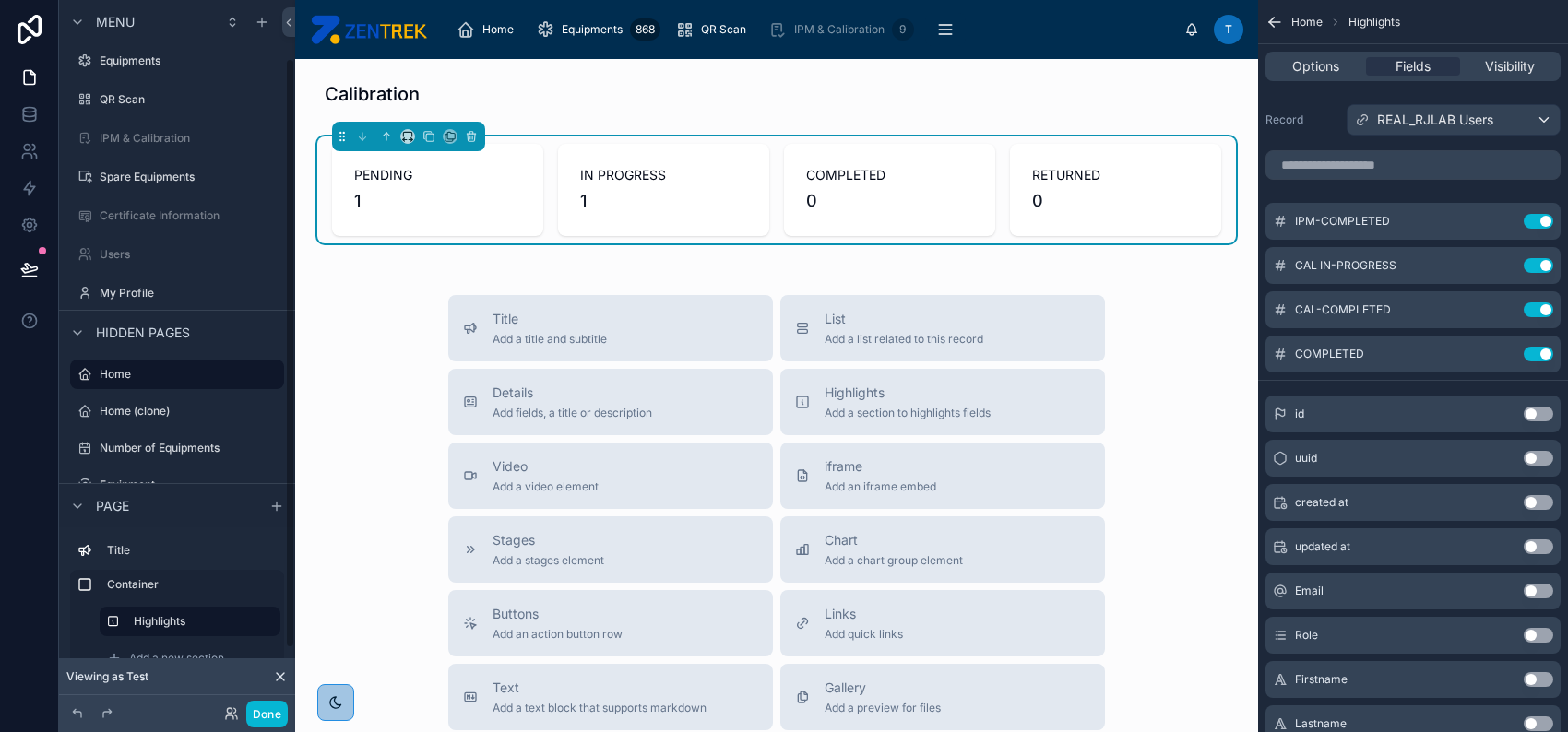
scroll to position [143, 0]
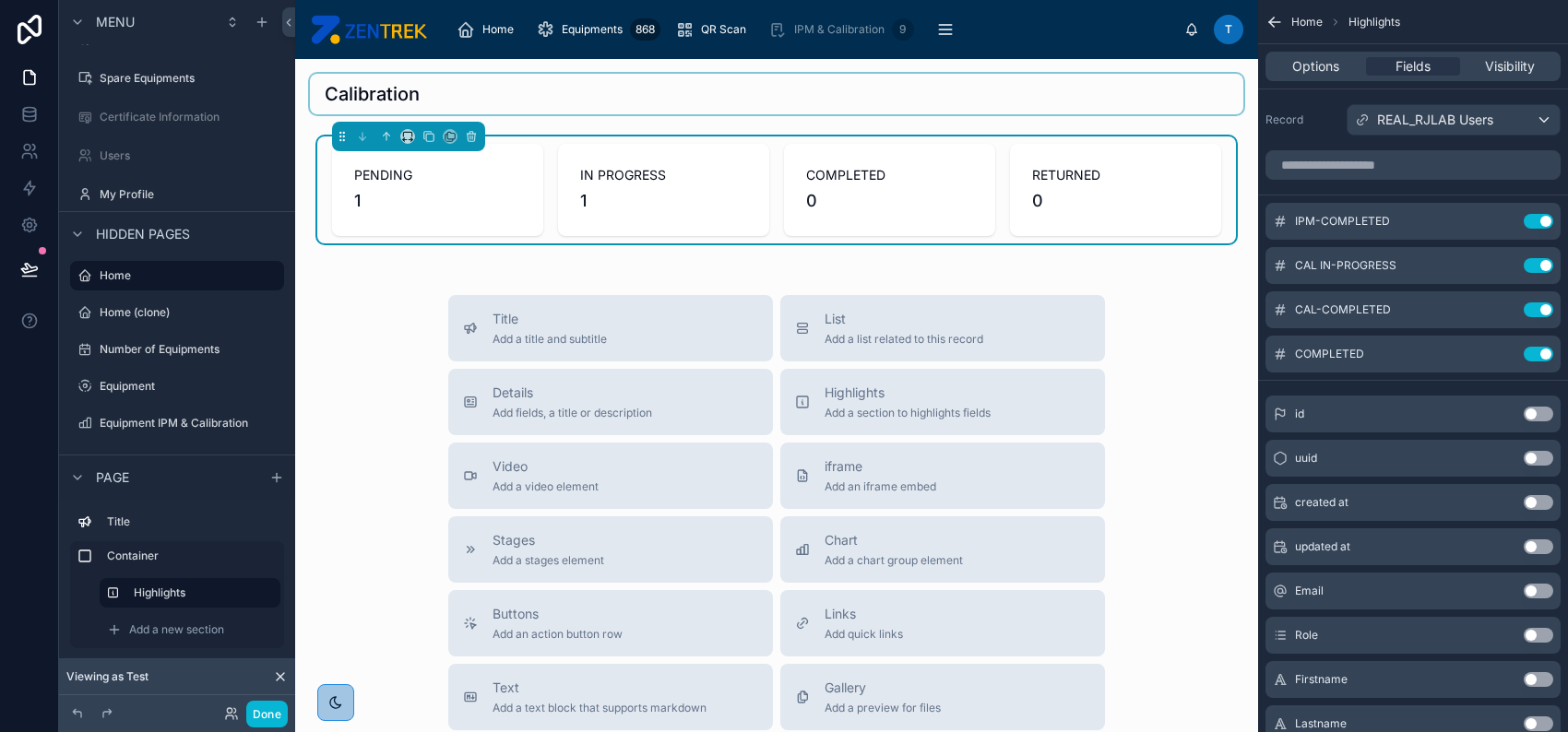
click at [674, 89] on div at bounding box center [776, 94] width 933 height 41
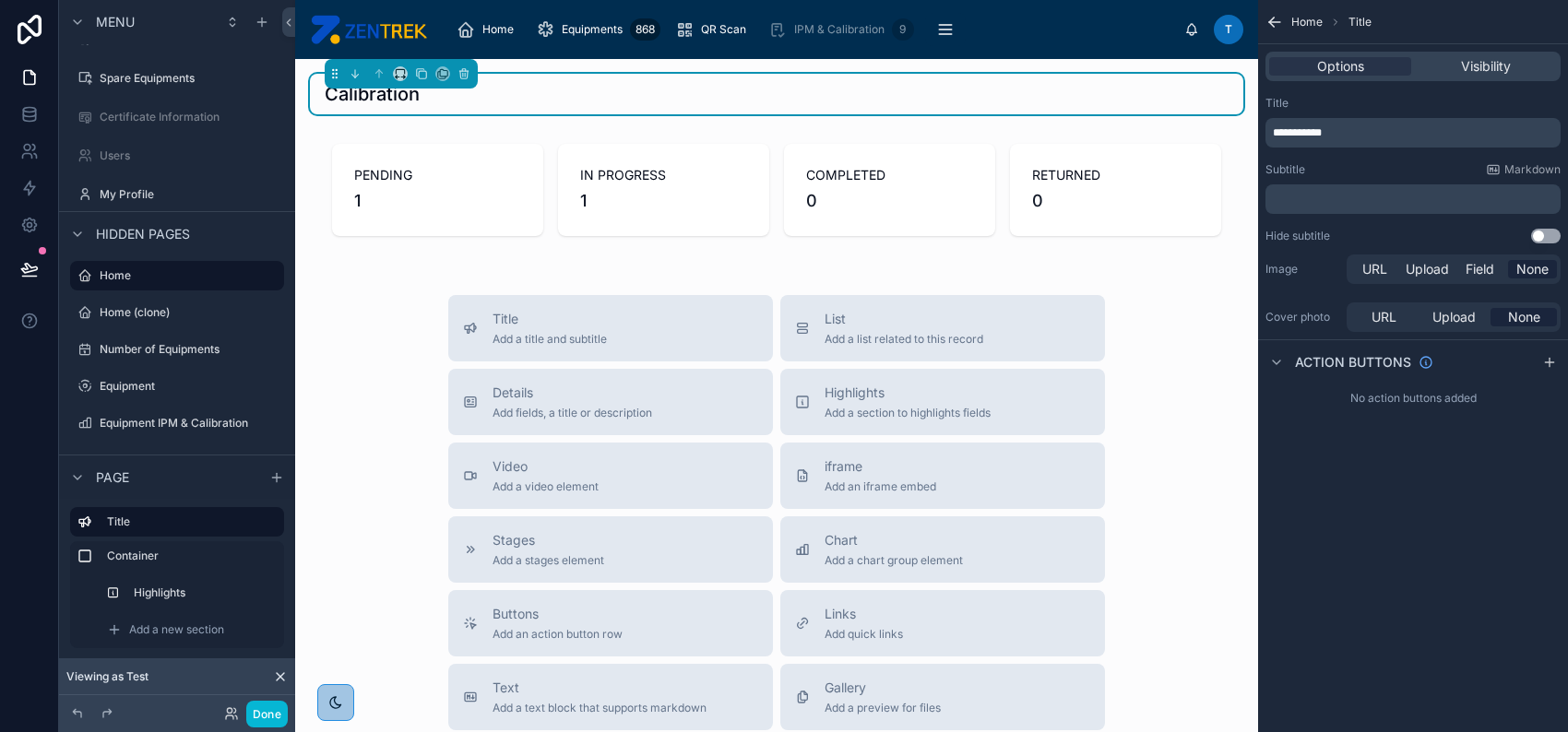
click at [472, 99] on div "Calibration" at bounding box center [776, 94] width 904 height 26
click at [419, 74] on icon at bounding box center [423, 75] width 8 height 8
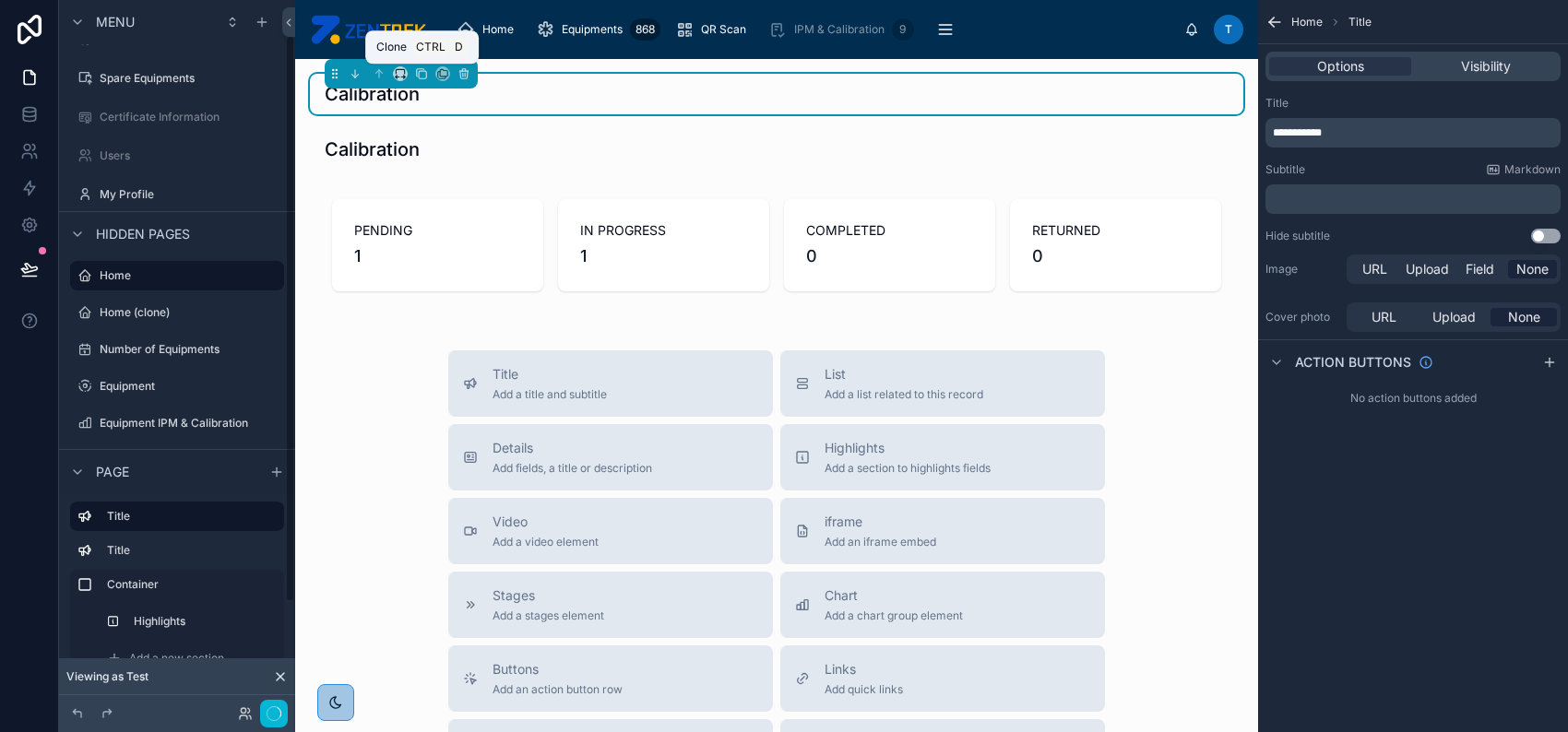
scroll to position [44, 0]
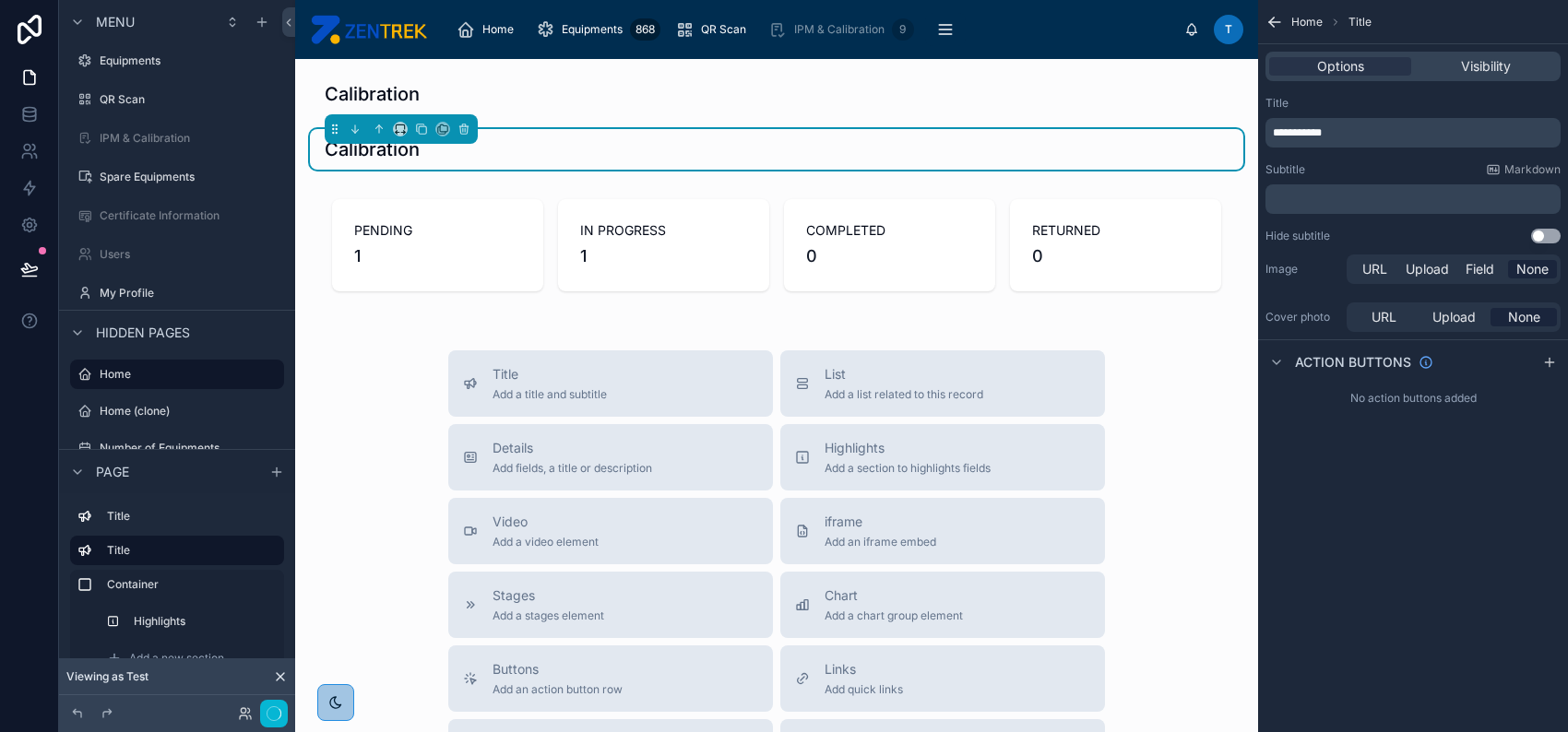
click at [397, 151] on h1 "Calibration" at bounding box center [371, 149] width 95 height 26
click at [1429, 146] on div "**********" at bounding box center [1413, 132] width 295 height 30
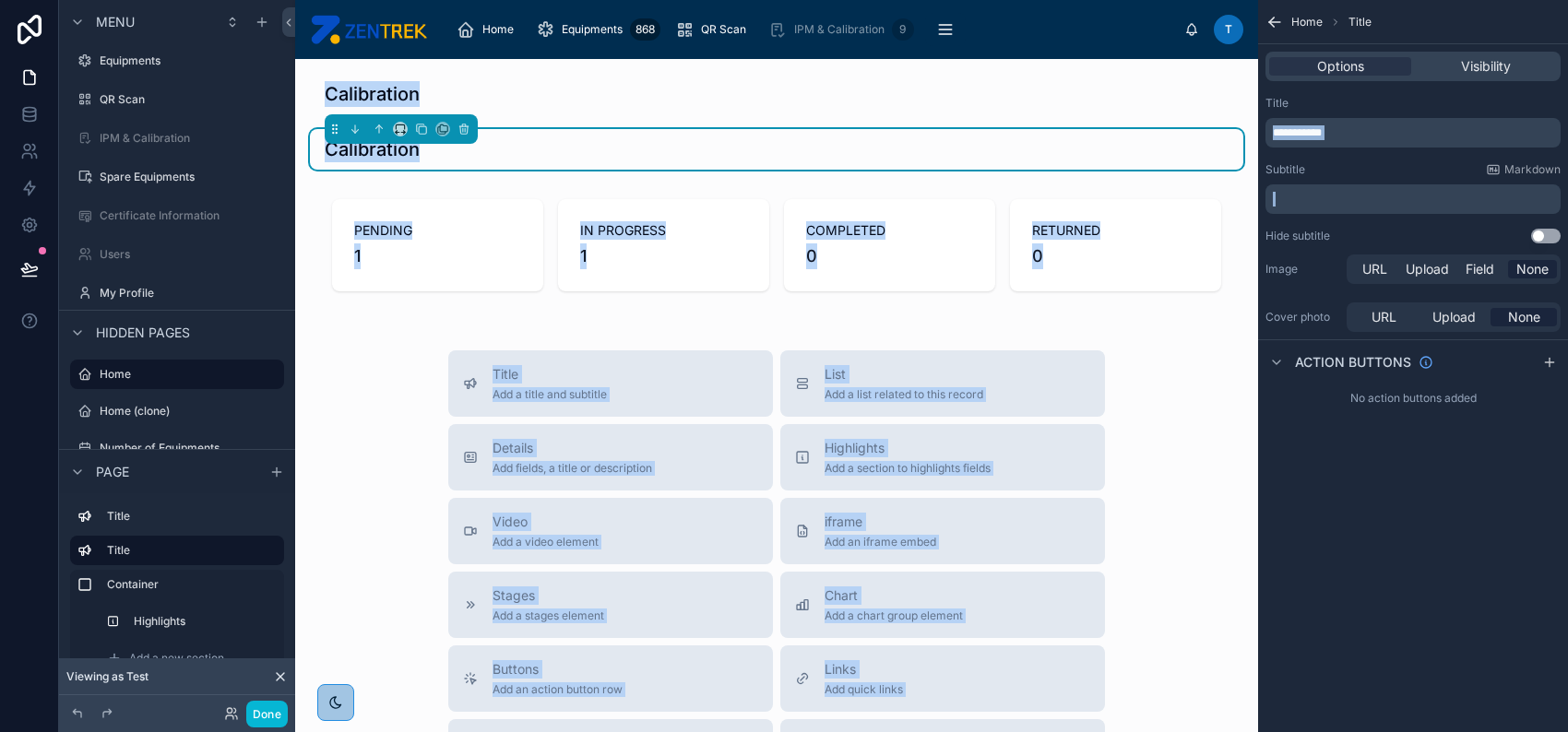
click at [1422, 132] on p "**********" at bounding box center [1415, 132] width 284 height 14
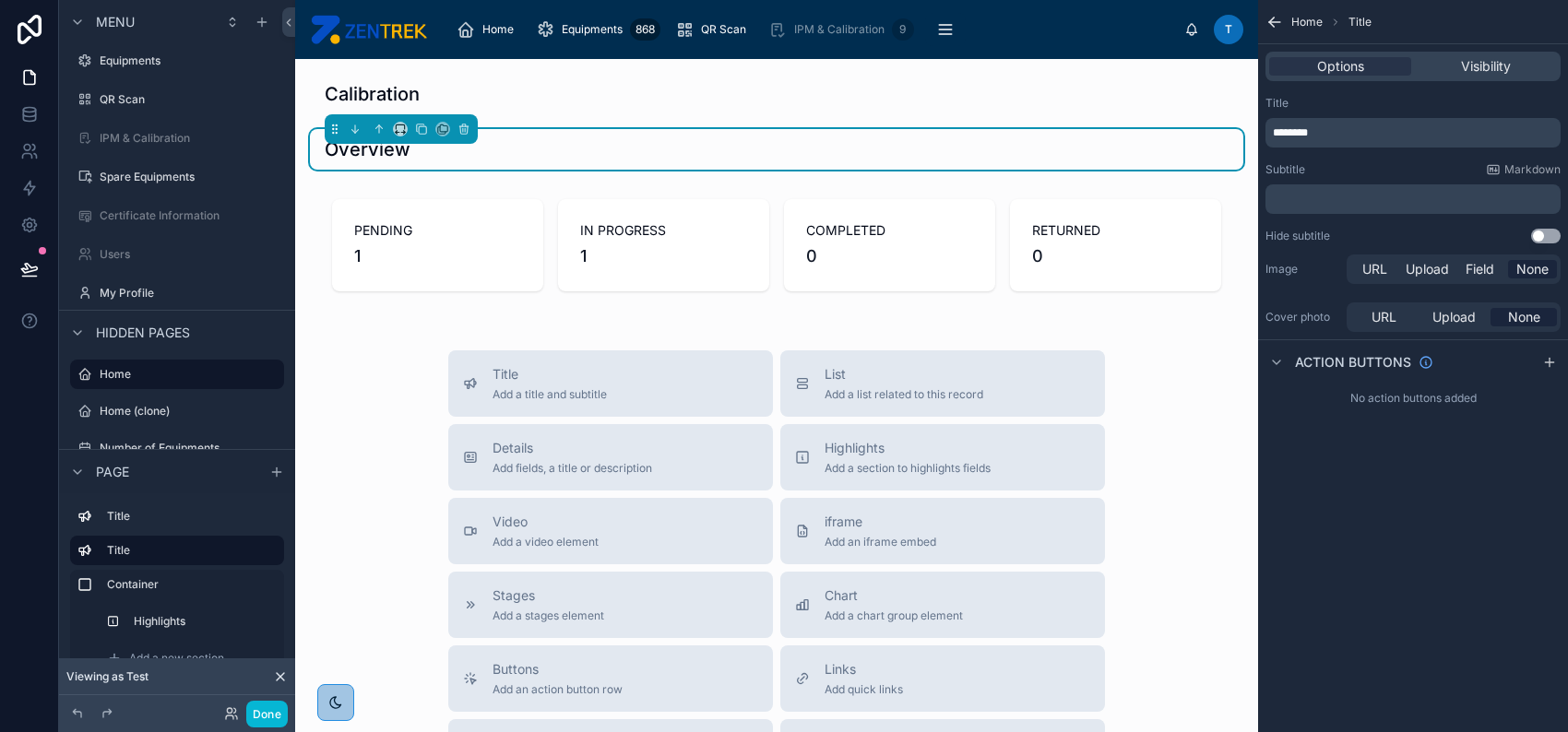
click at [1477, 645] on div "Home Title Options Visibility Title ******** Subtitle Markdown ﻿ Hide subtitle …" at bounding box center [1413, 366] width 310 height 732
click at [1478, 60] on span "Visibility" at bounding box center [1486, 66] width 50 height 18
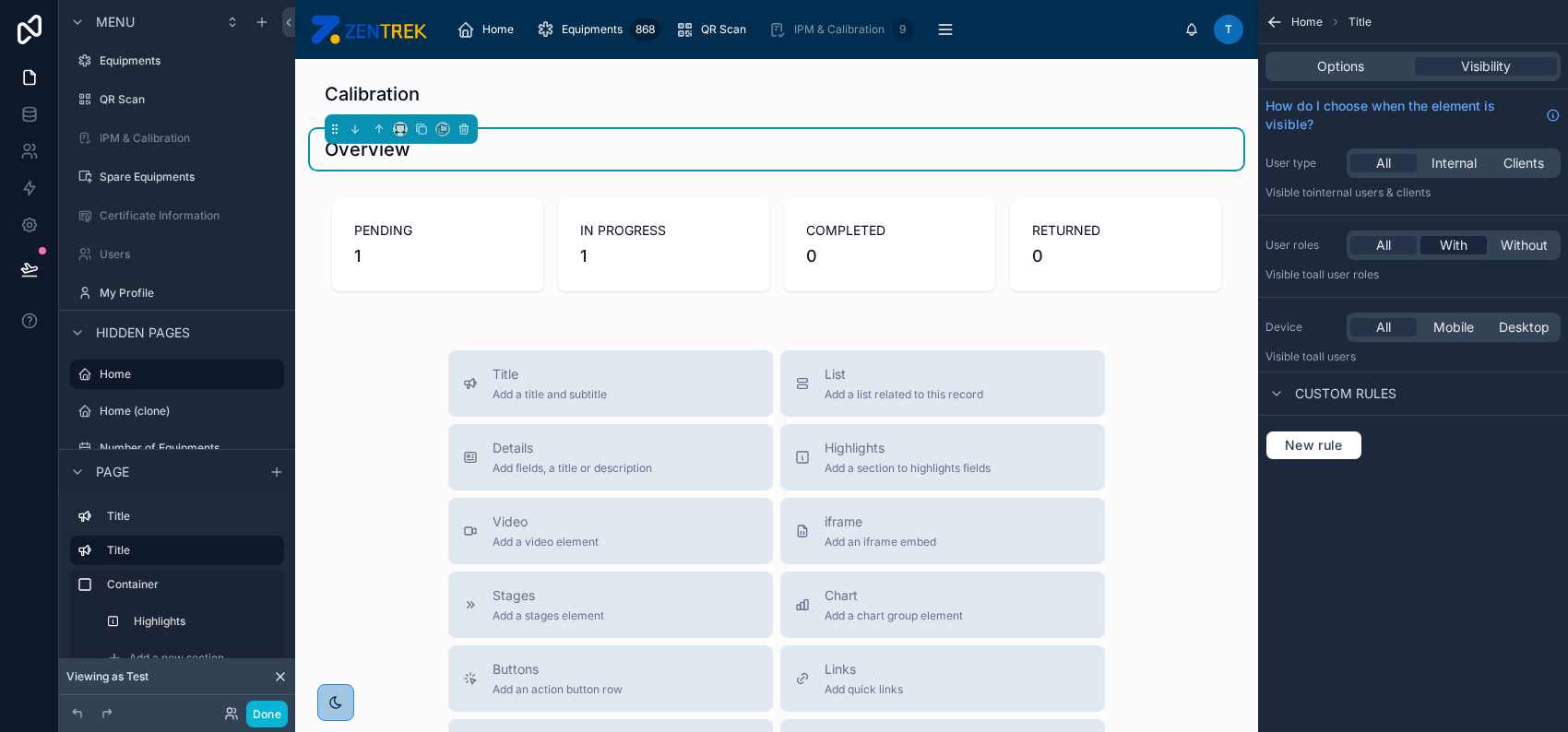
click at [1453, 243] on span "With" at bounding box center [1453, 245] width 28 height 18
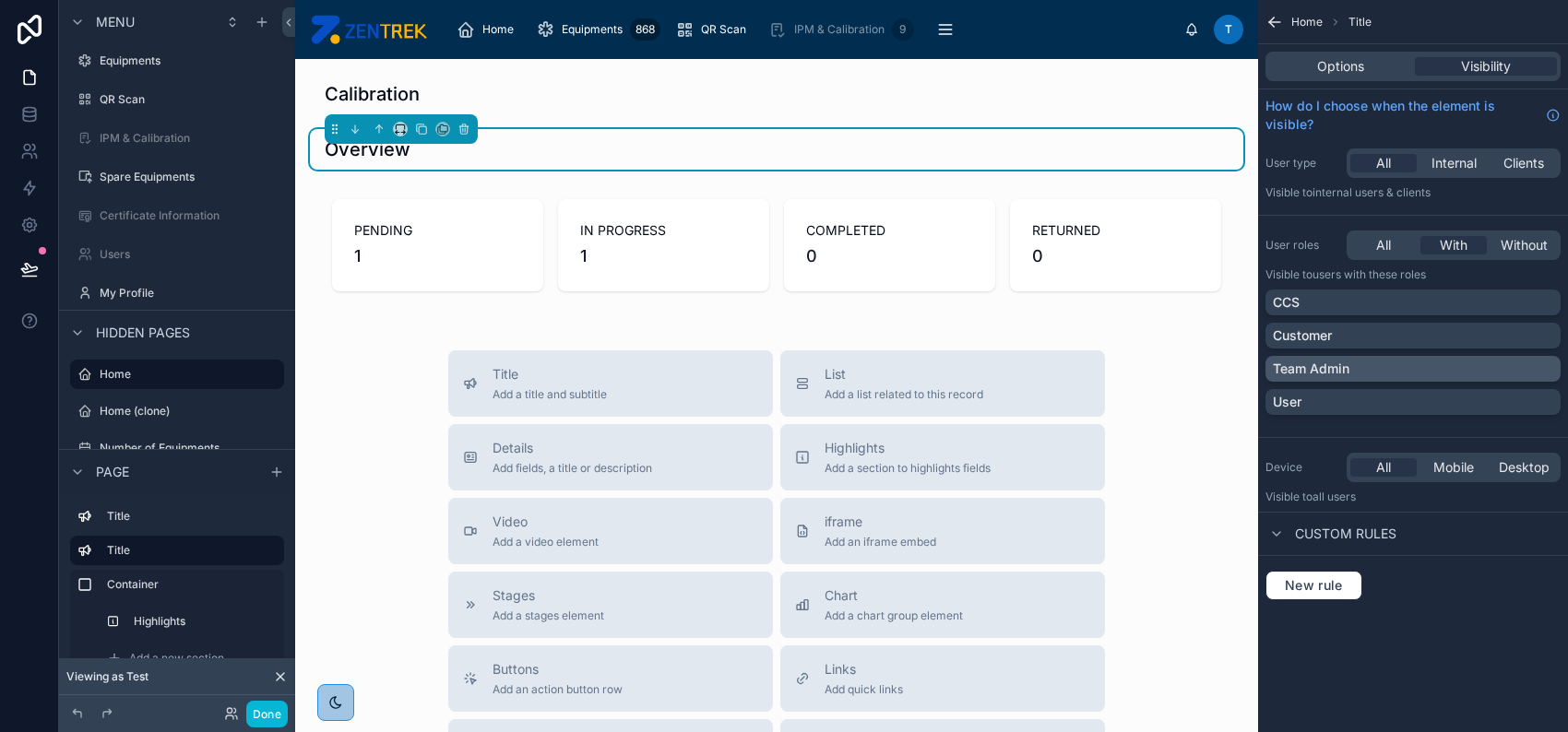
click at [1486, 365] on div "Team Admin" at bounding box center [1413, 368] width 281 height 18
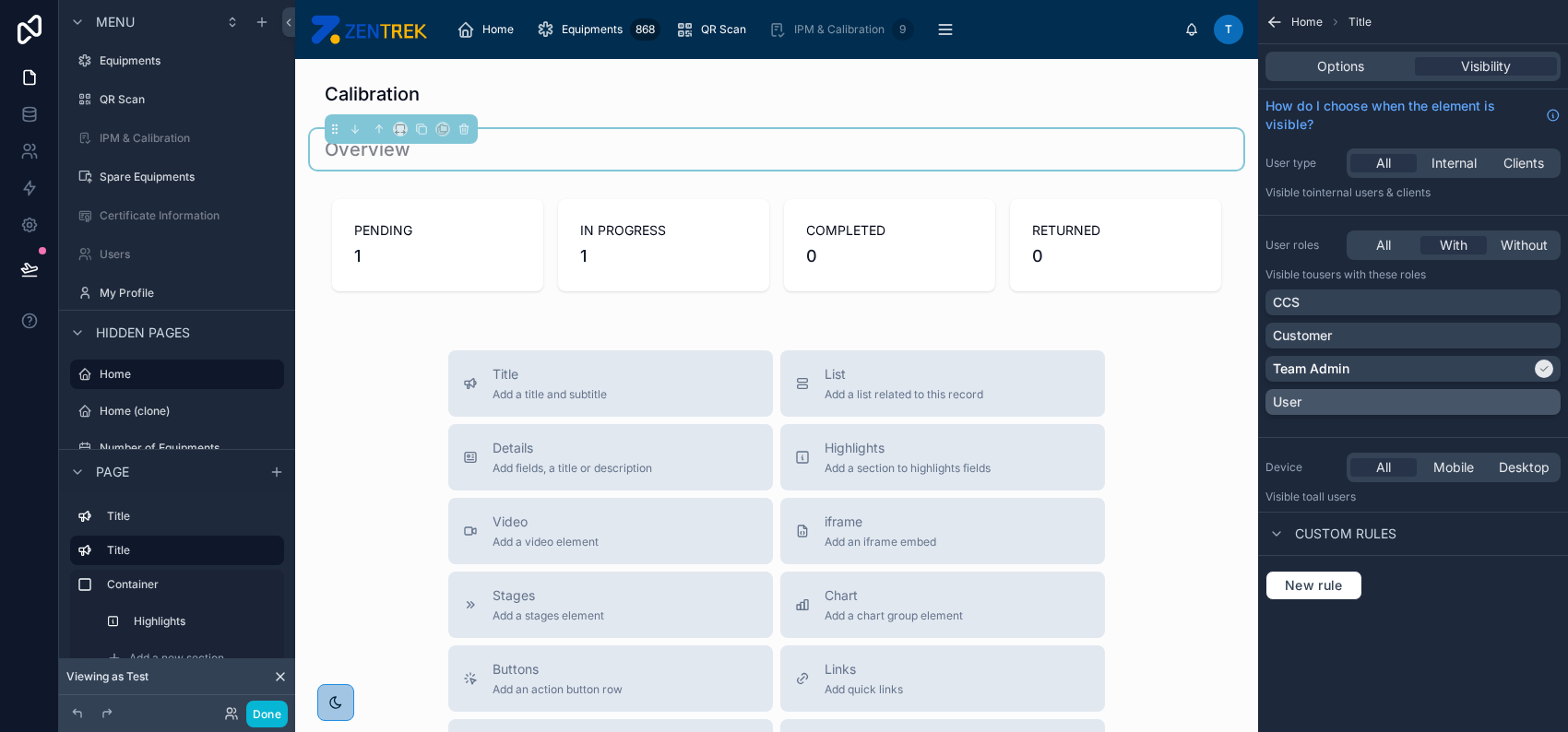
click at [1498, 393] on div "User" at bounding box center [1413, 401] width 281 height 18
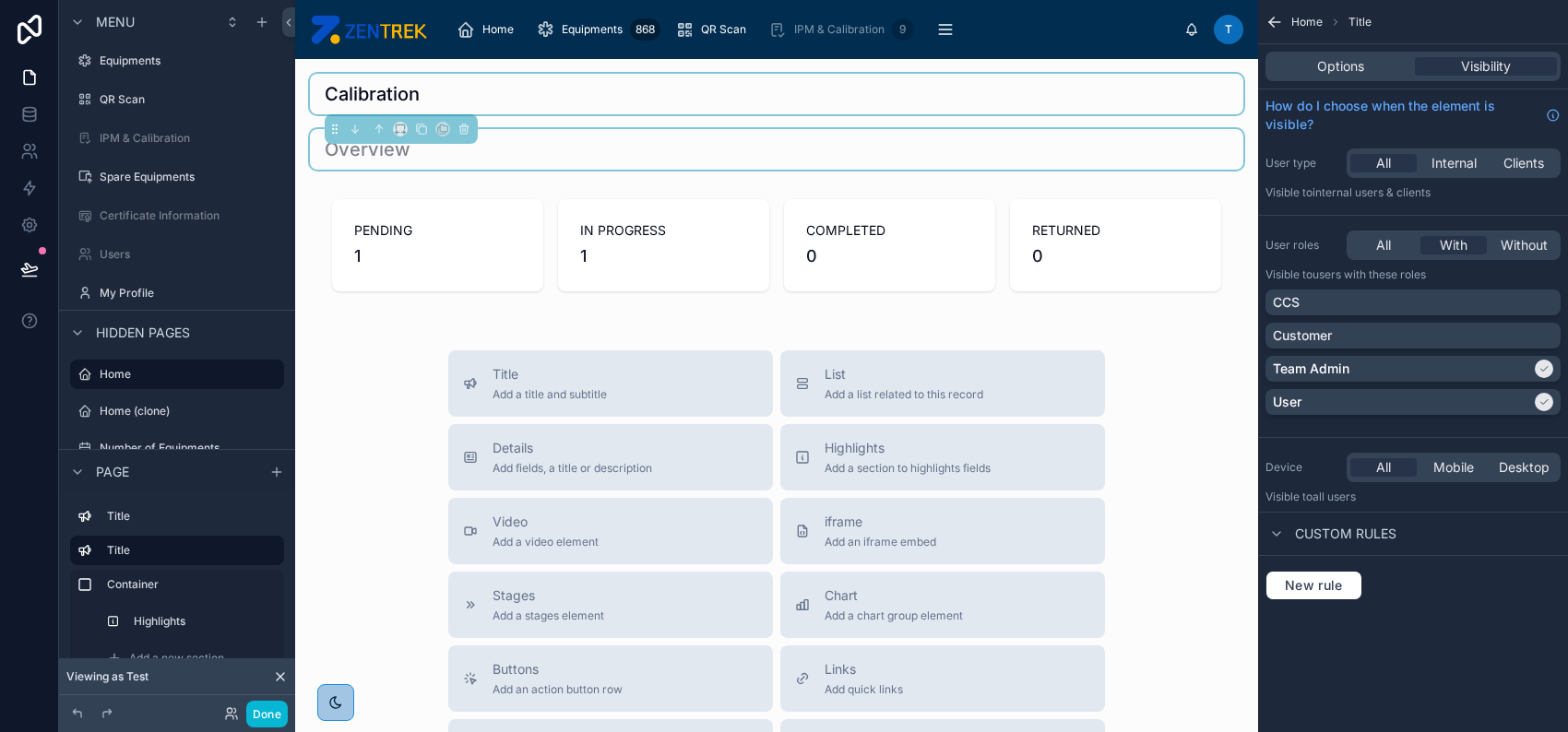
click at [792, 94] on div at bounding box center [776, 94] width 933 height 41
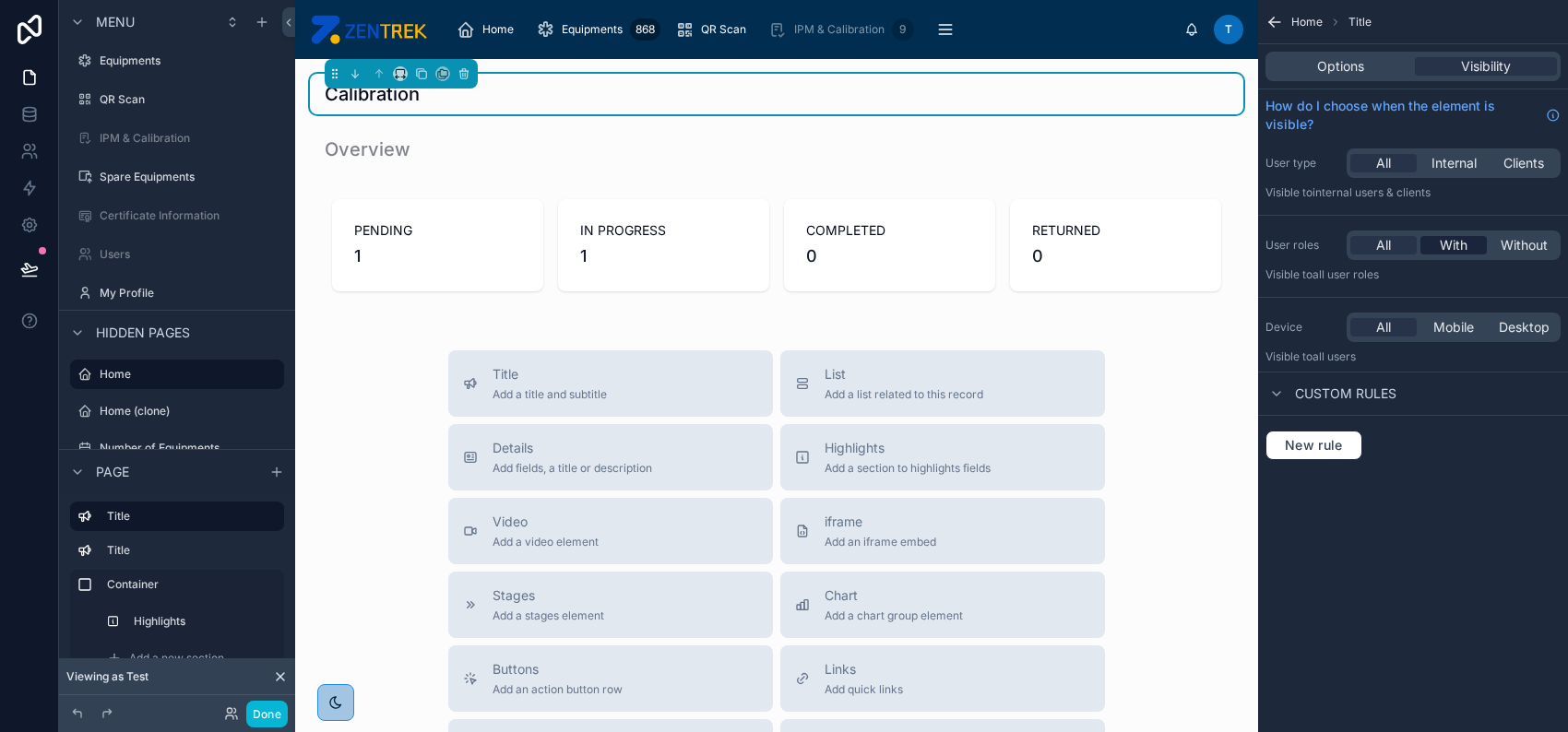
click at [1453, 246] on span "With" at bounding box center [1453, 245] width 28 height 18
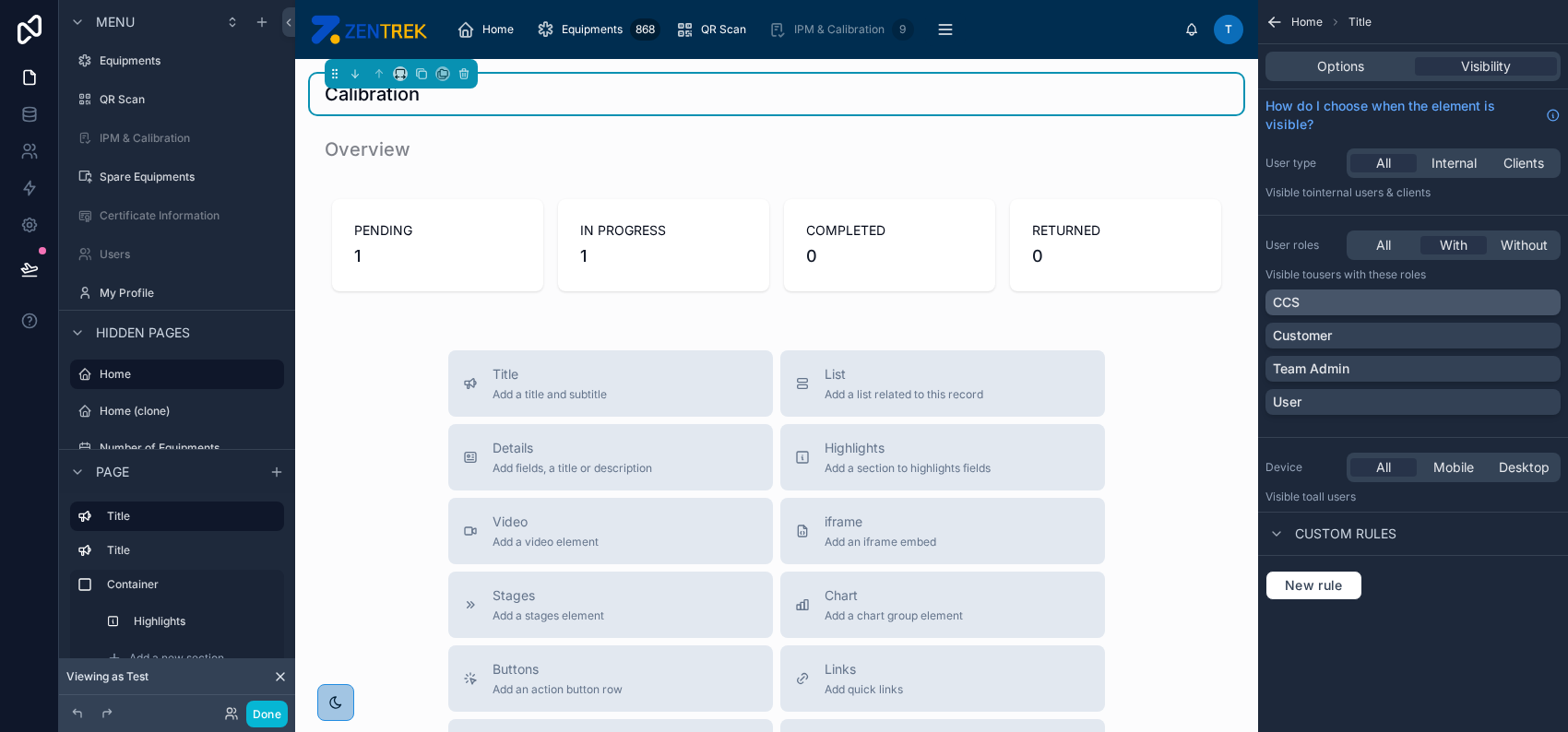
click at [1427, 302] on div "CCS" at bounding box center [1413, 302] width 281 height 18
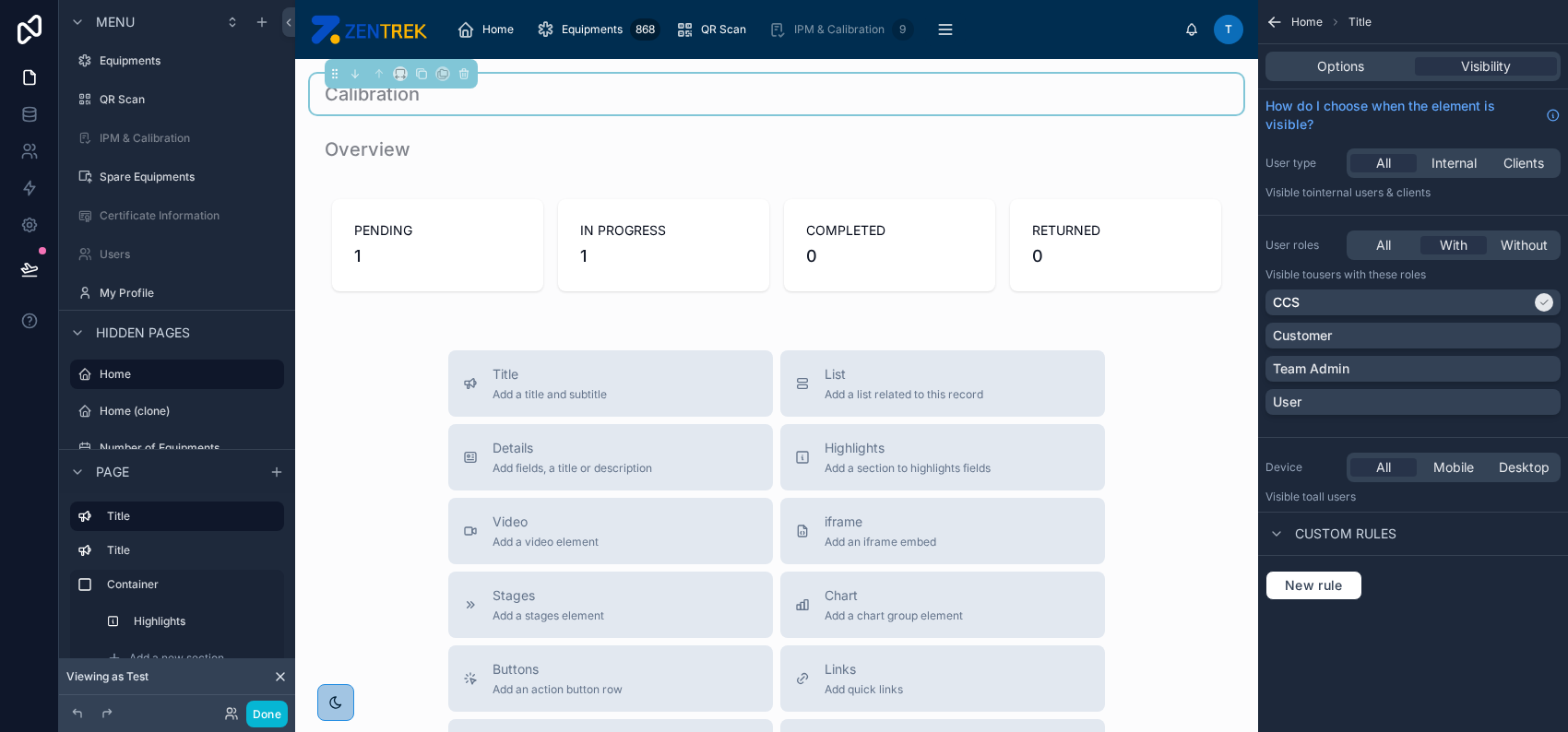
click at [1509, 553] on div "Custom rules" at bounding box center [1413, 533] width 310 height 44
click at [831, 238] on div at bounding box center [776, 245] width 933 height 122
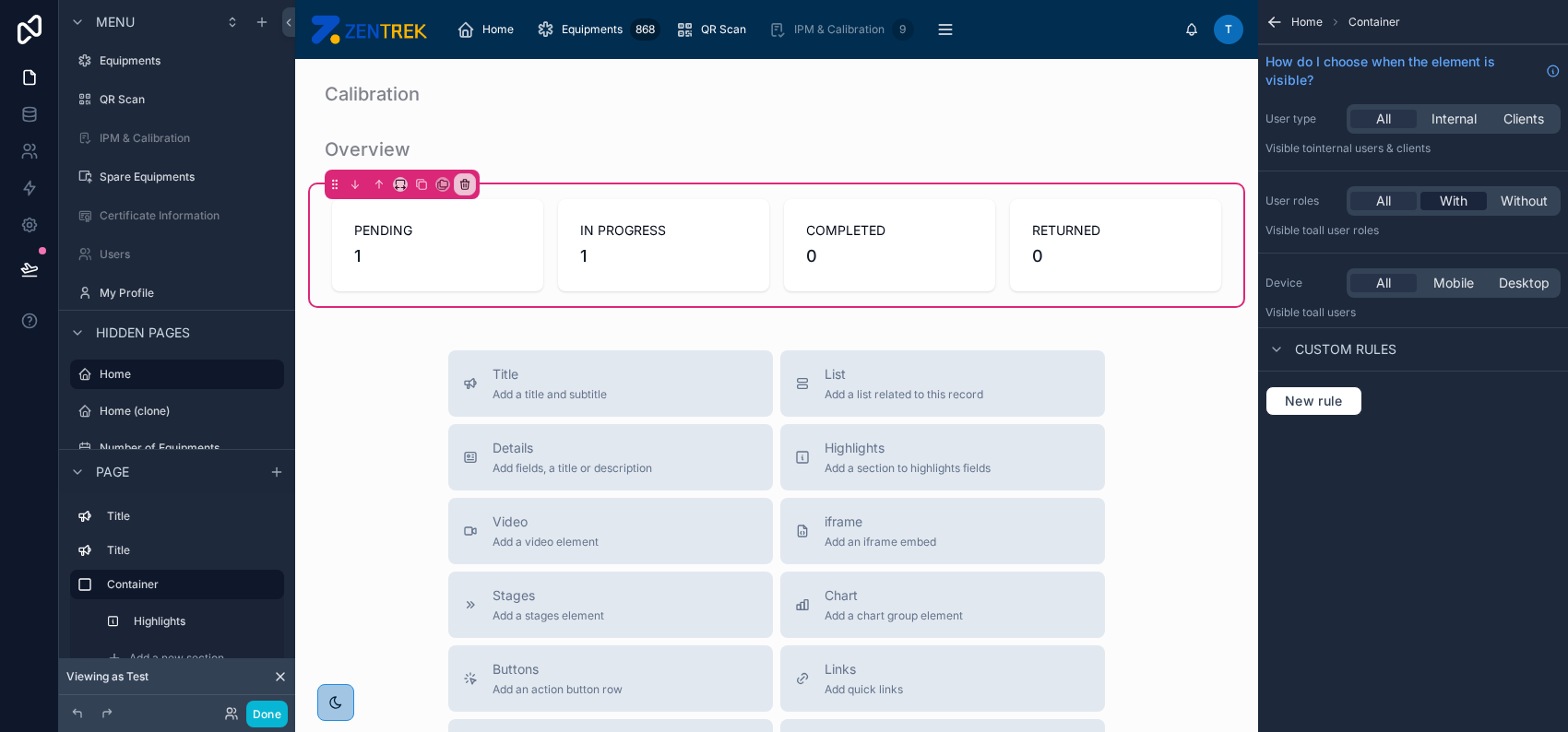
click at [1453, 202] on span "With" at bounding box center [1453, 201] width 28 height 18
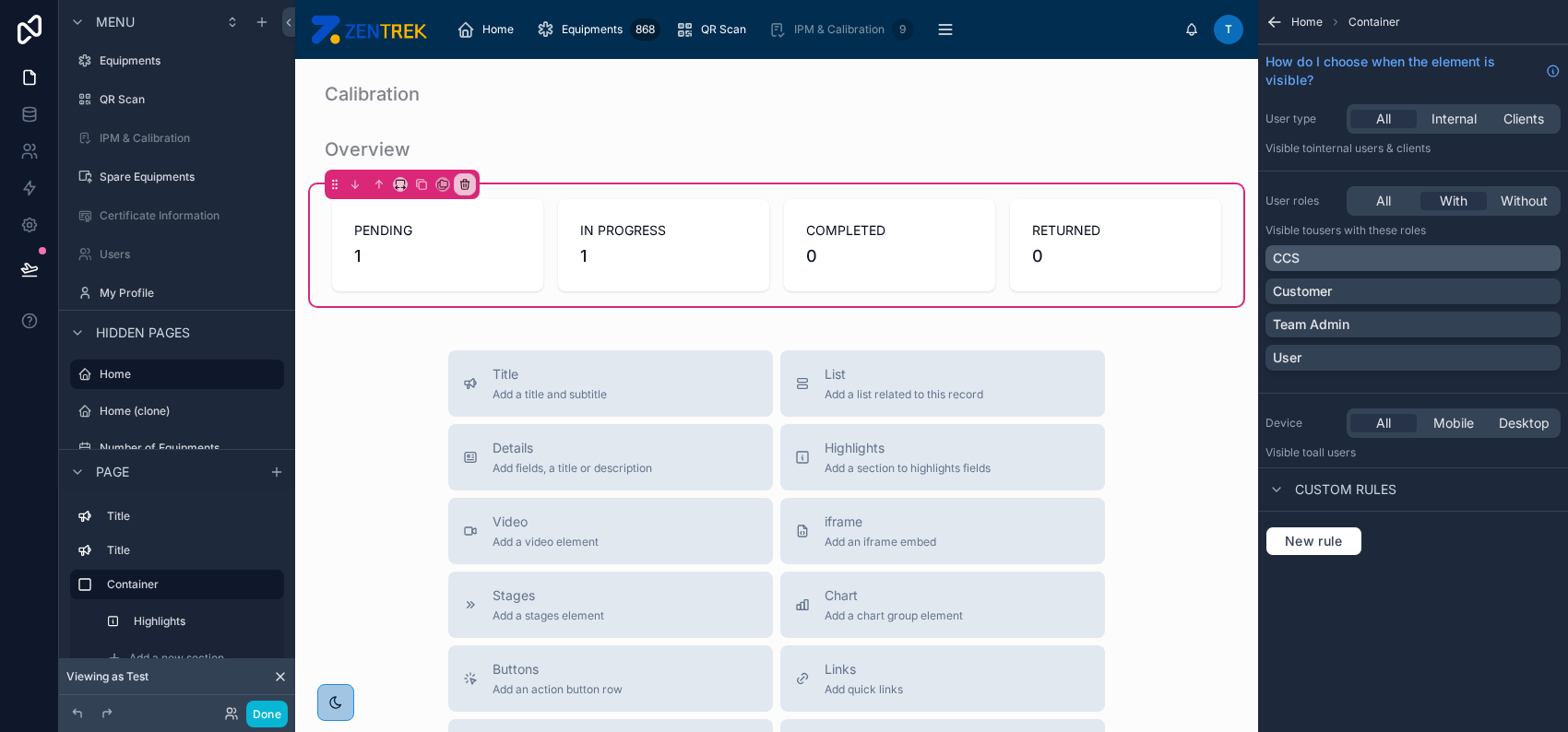
click at [1420, 247] on div "CCS" at bounding box center [1413, 258] width 295 height 26
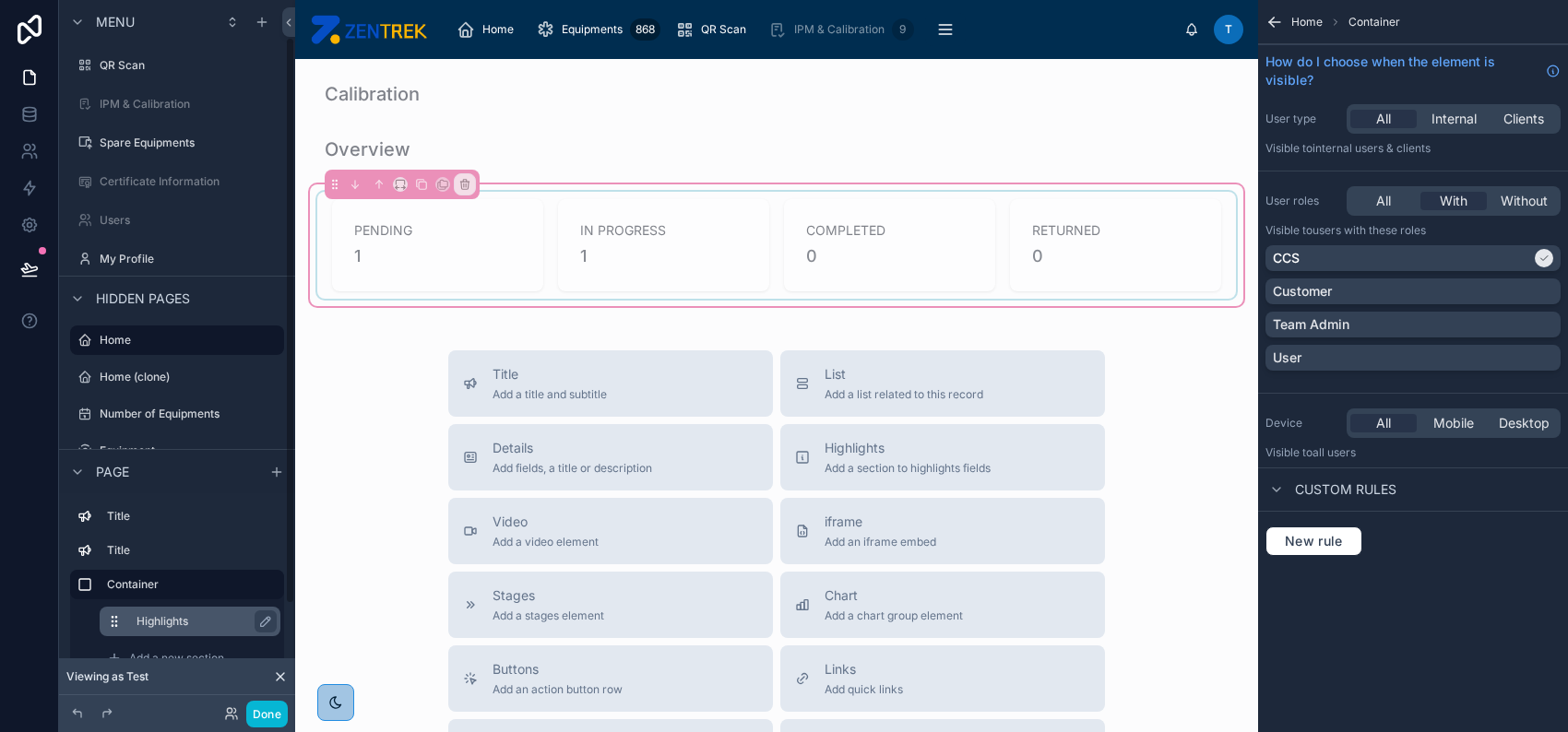
scroll to position [168, 0]
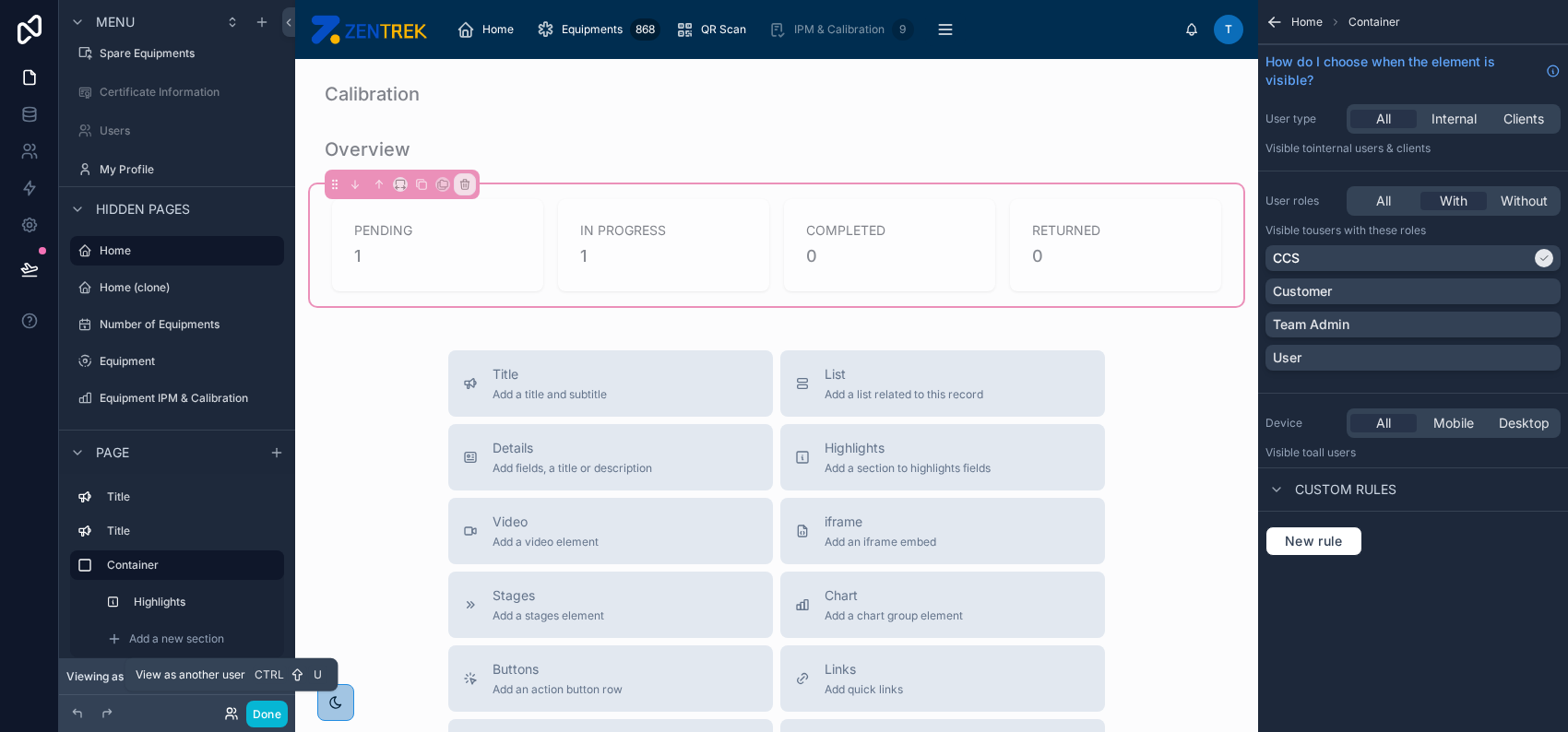
click at [234, 711] on icon at bounding box center [231, 713] width 14 height 14
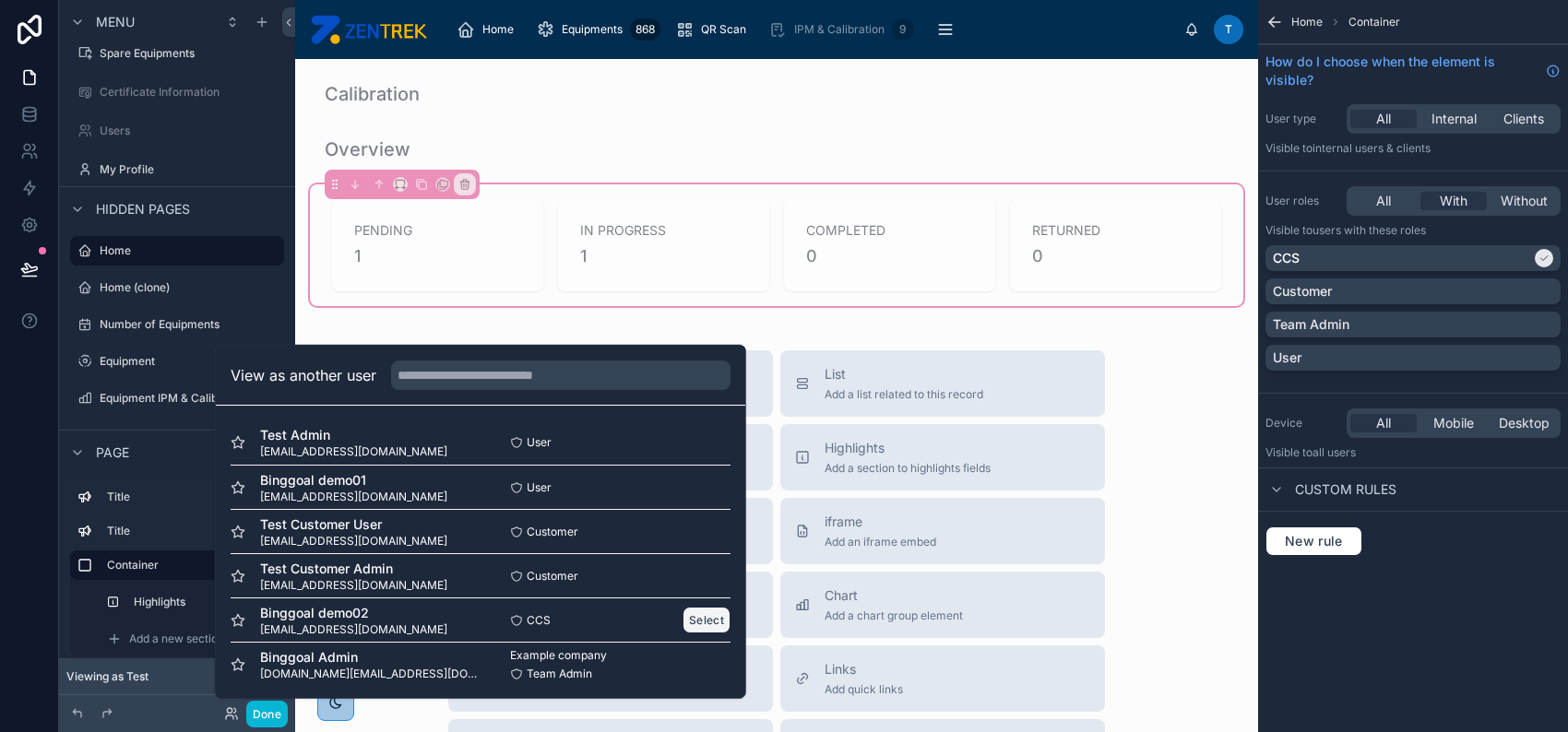
click at [687, 617] on button "Select" at bounding box center [706, 620] width 48 height 27
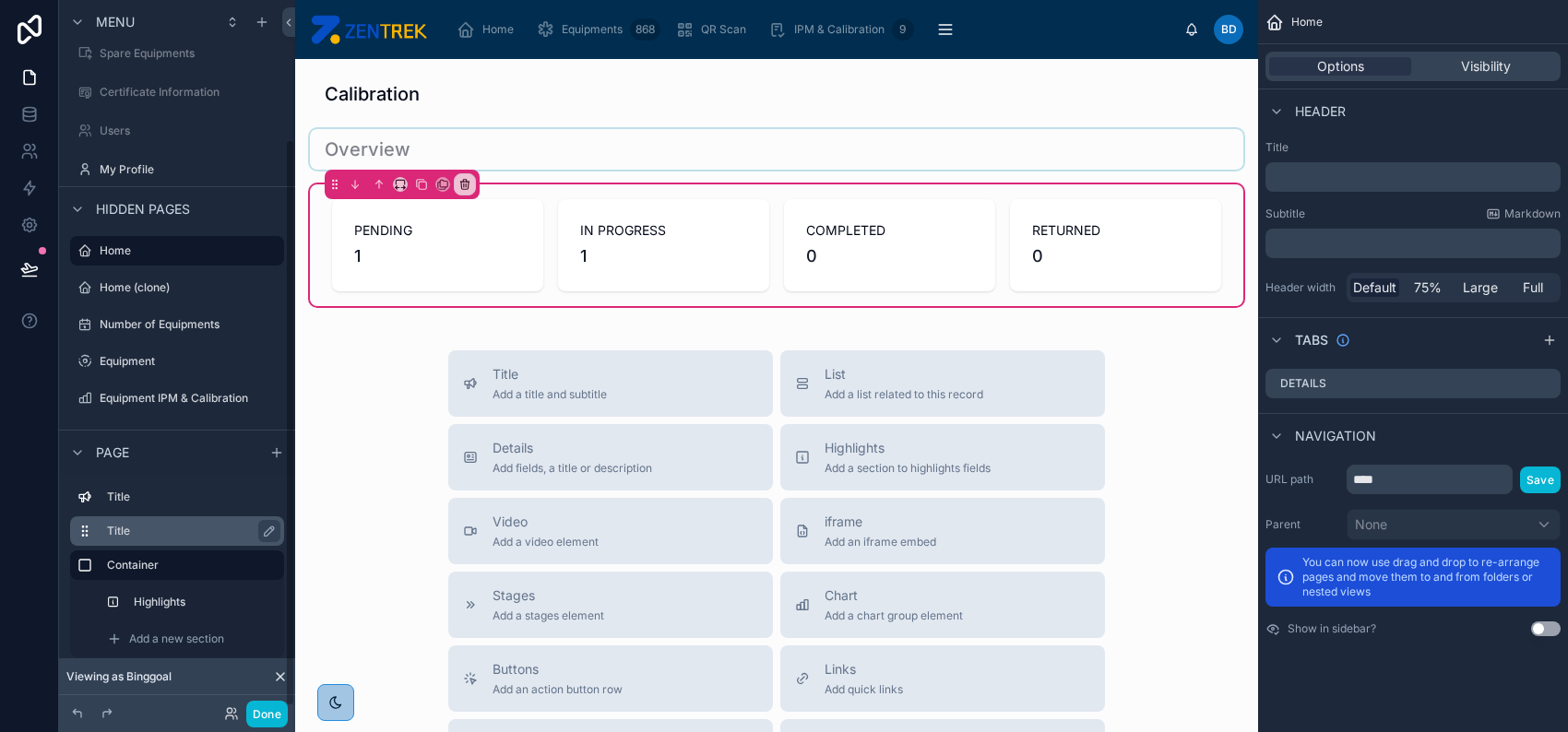
scroll to position [177, 0]
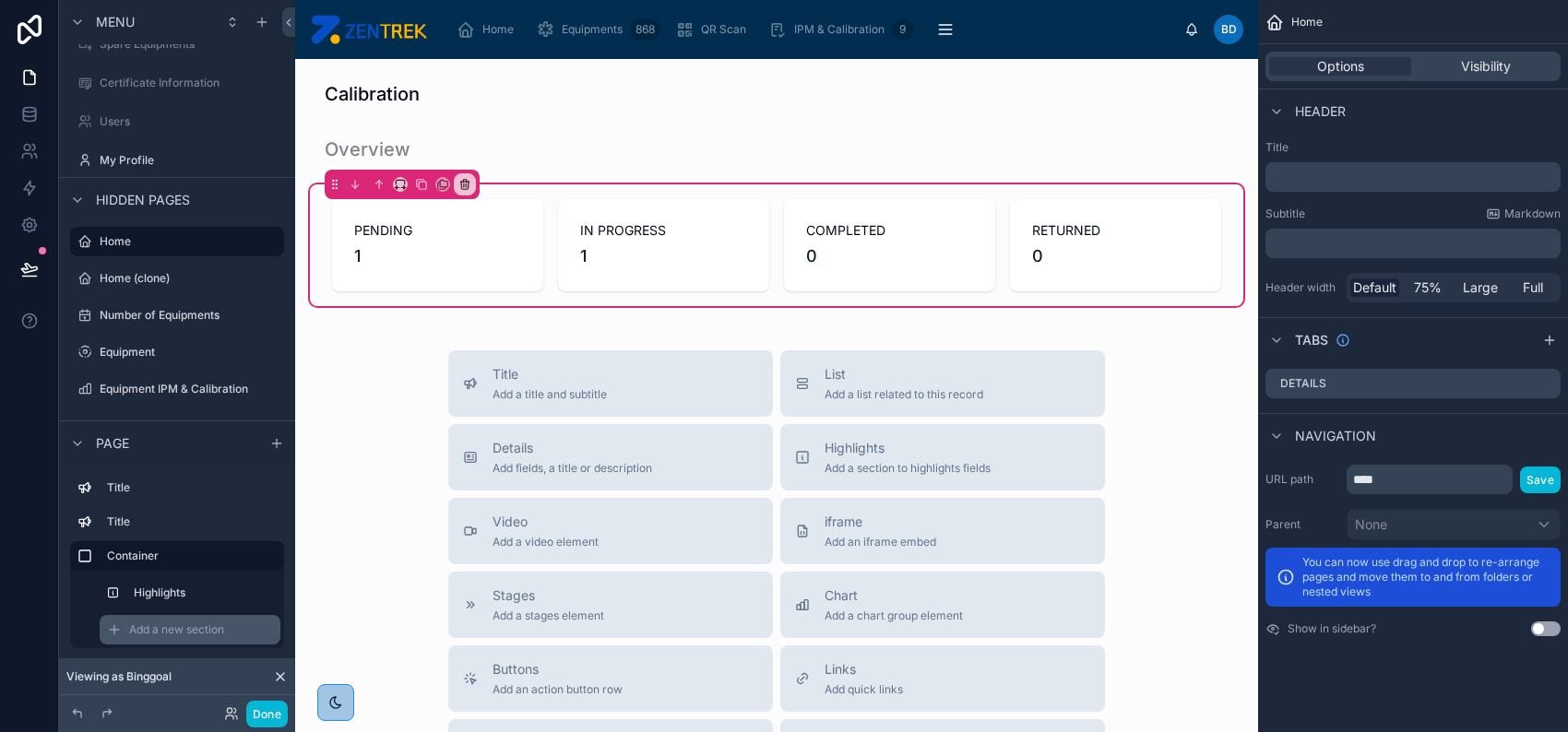
click at [204, 624] on span "Add a new section" at bounding box center [177, 629] width 95 height 14
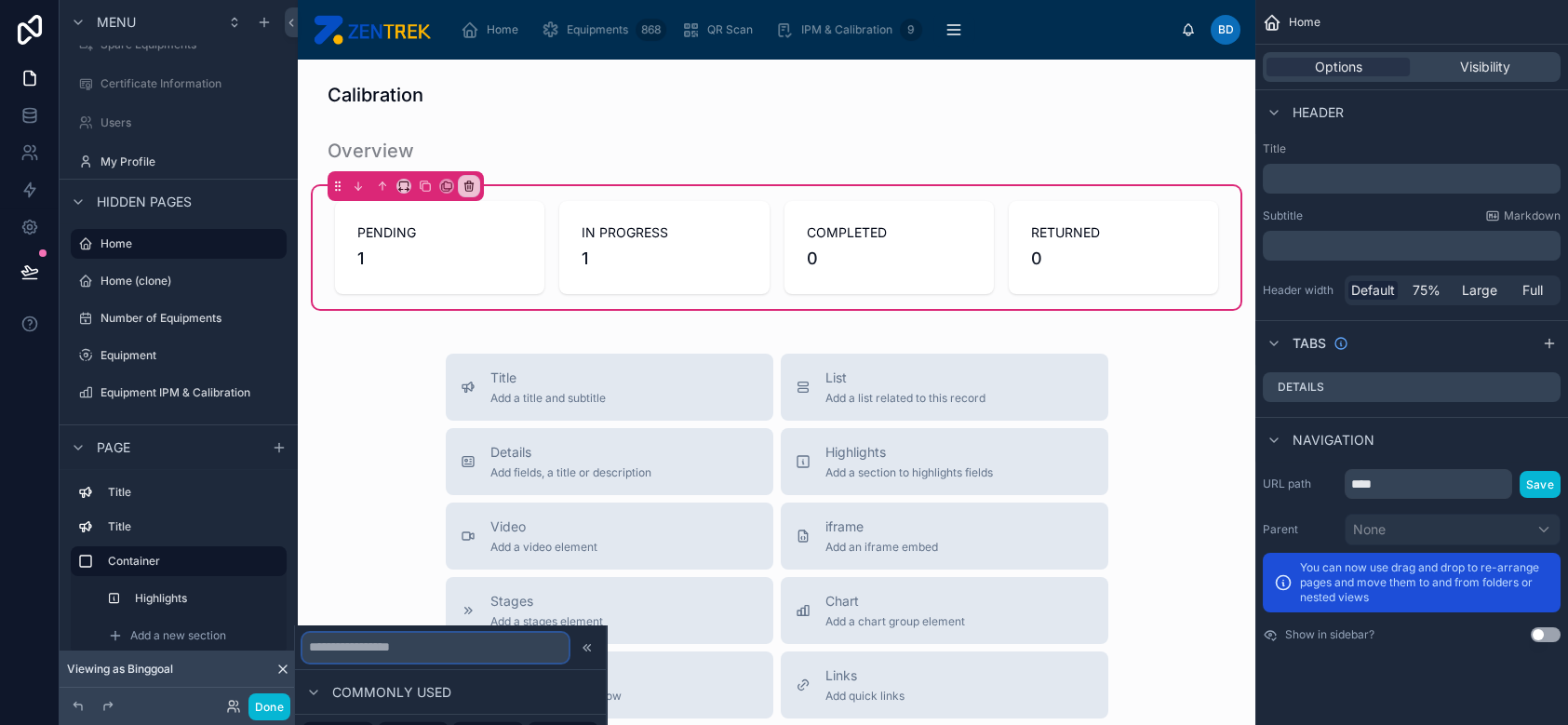
click at [429, 643] on input "text" at bounding box center [435, 646] width 266 height 30
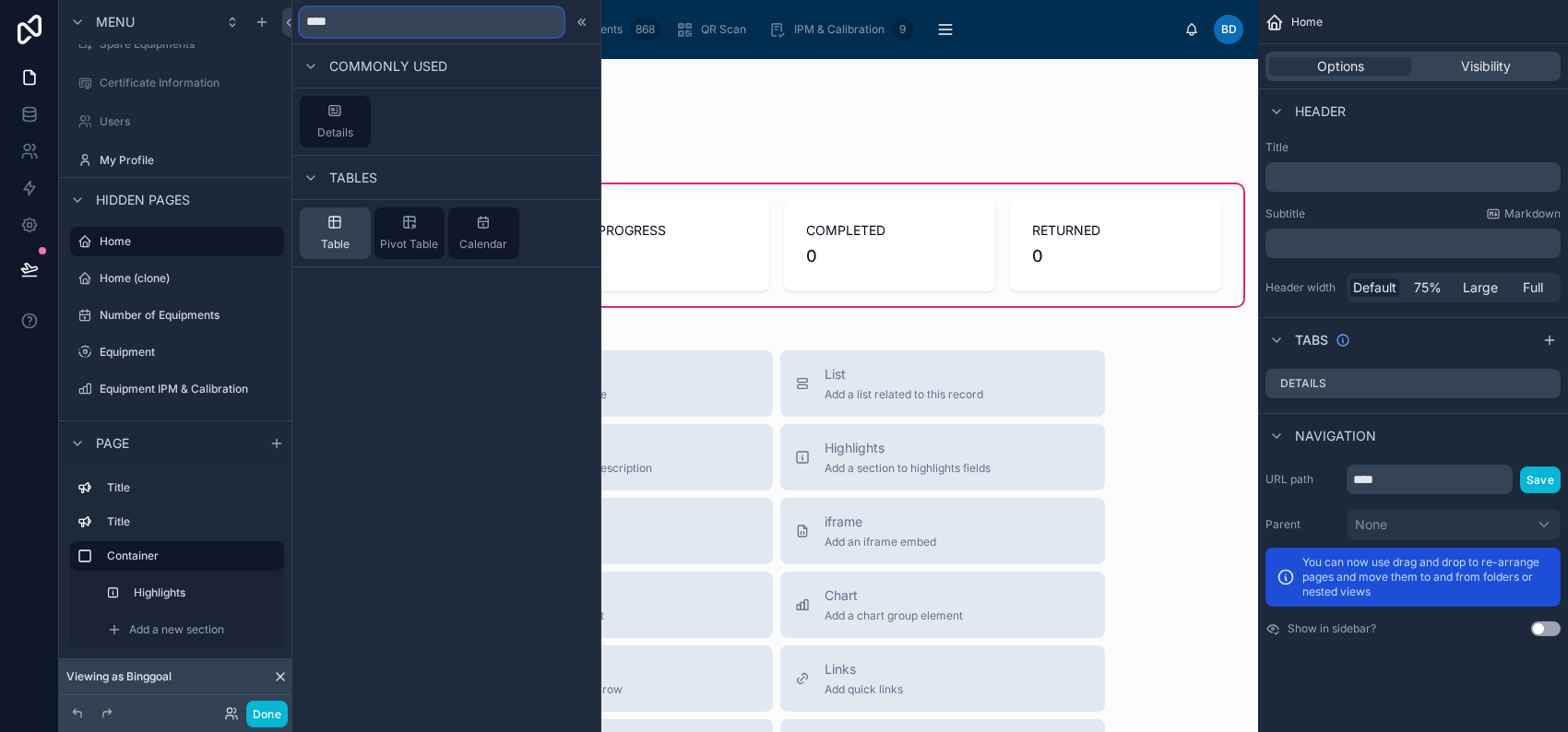
type input "****"
click at [327, 224] on icon at bounding box center [334, 222] width 14 height 14
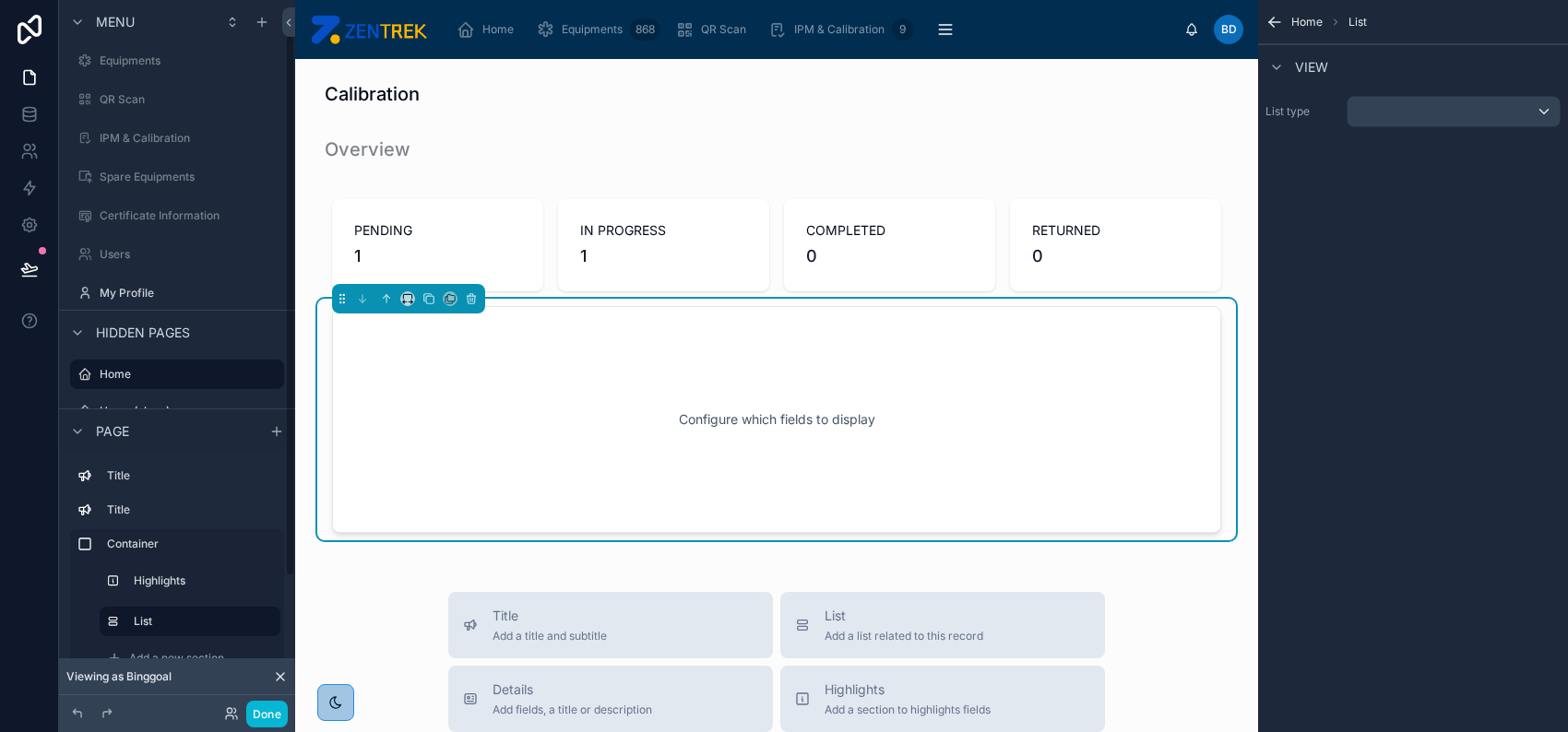
scroll to position [23, 0]
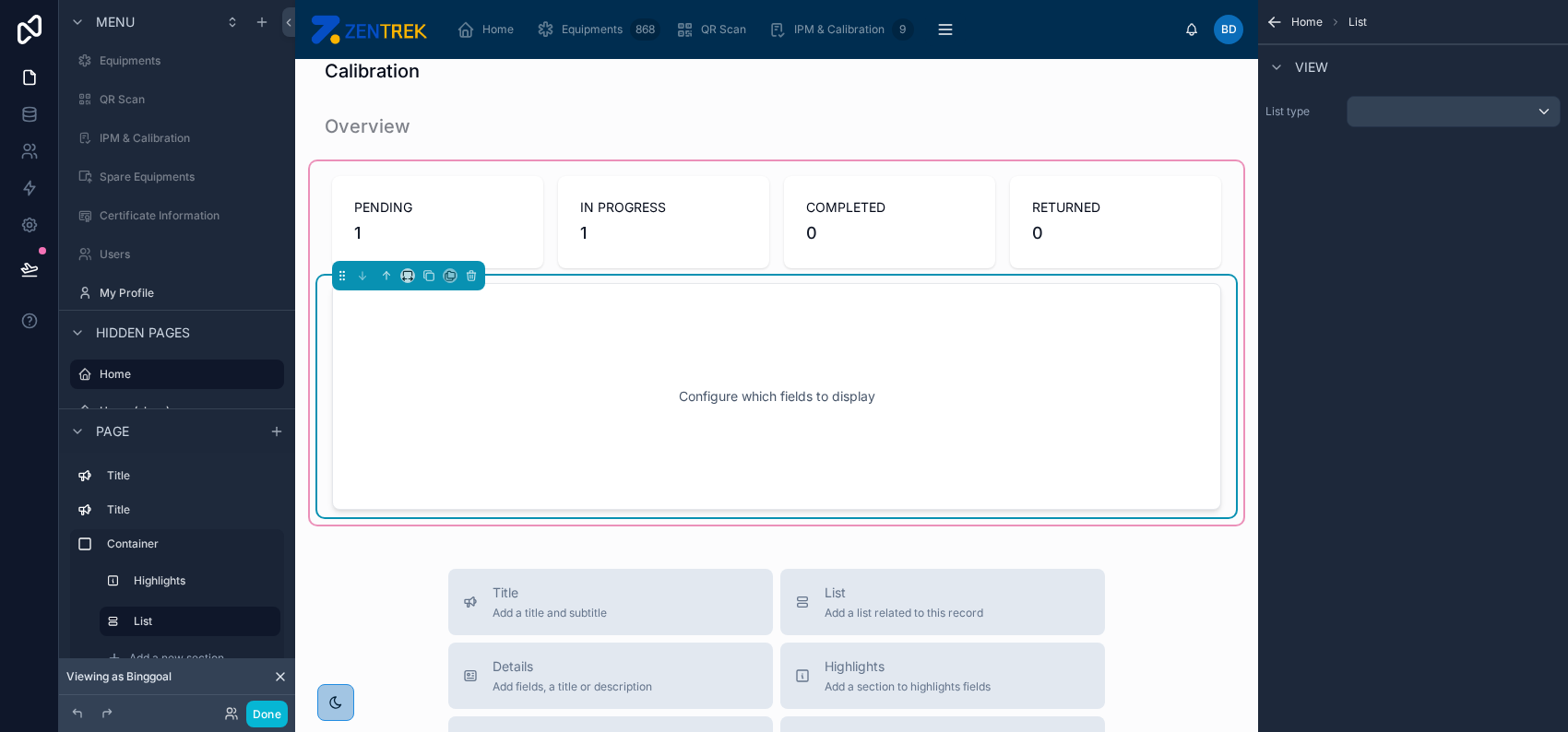
click at [856, 407] on div "Configure which fields to display" at bounding box center [777, 396] width 828 height 166
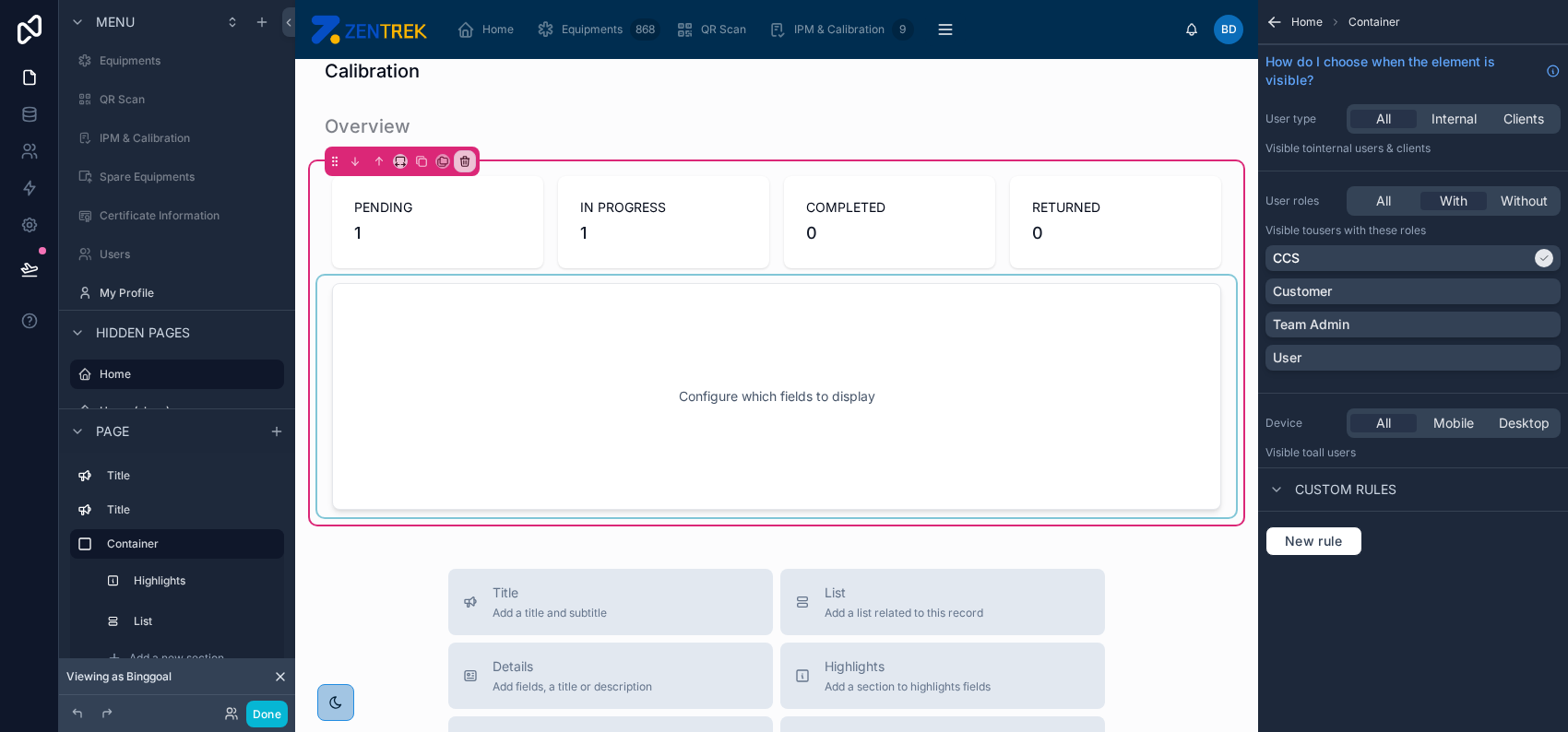
click at [936, 400] on div at bounding box center [777, 396] width 919 height 241
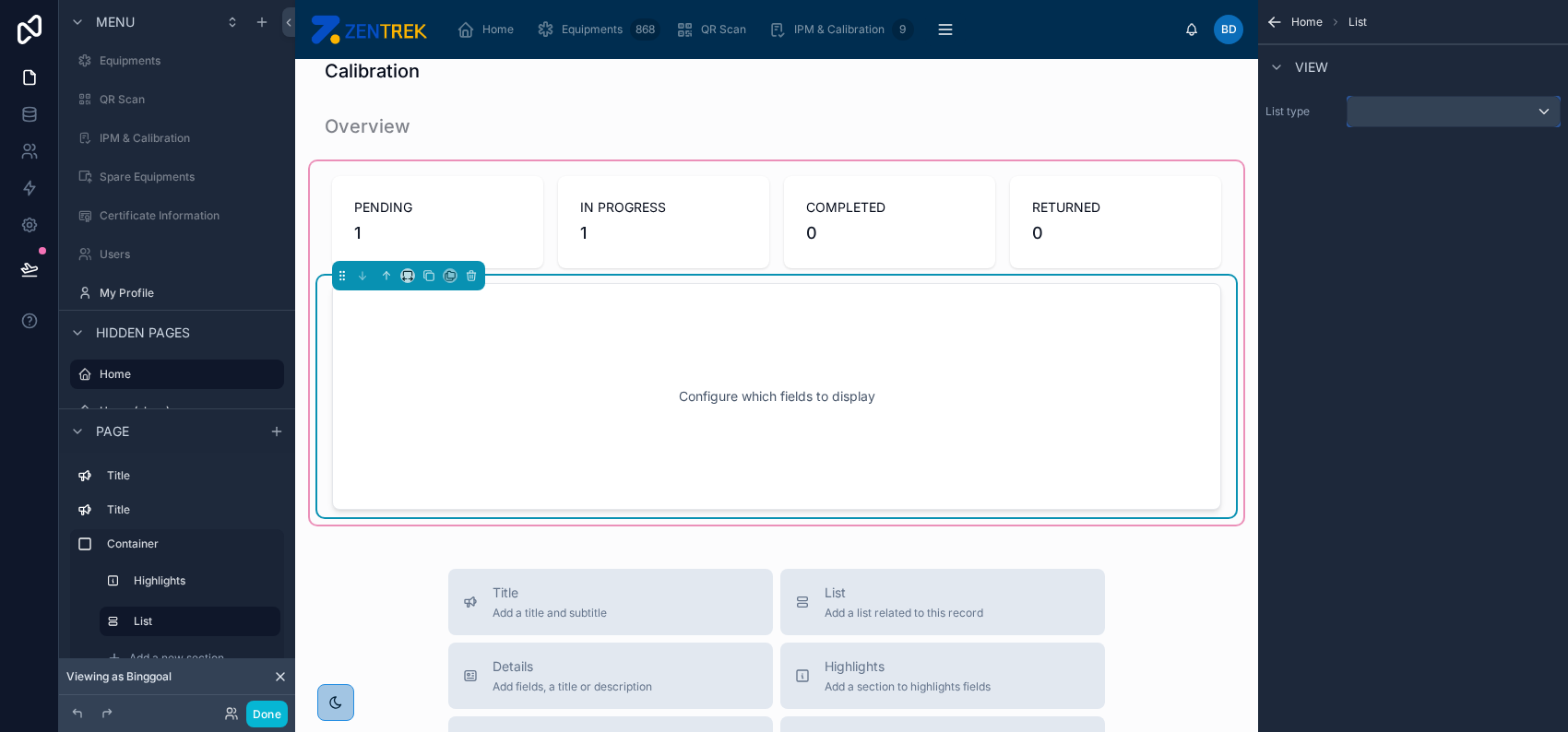
click at [1453, 115] on div "scrollable content" at bounding box center [1453, 111] width 212 height 30
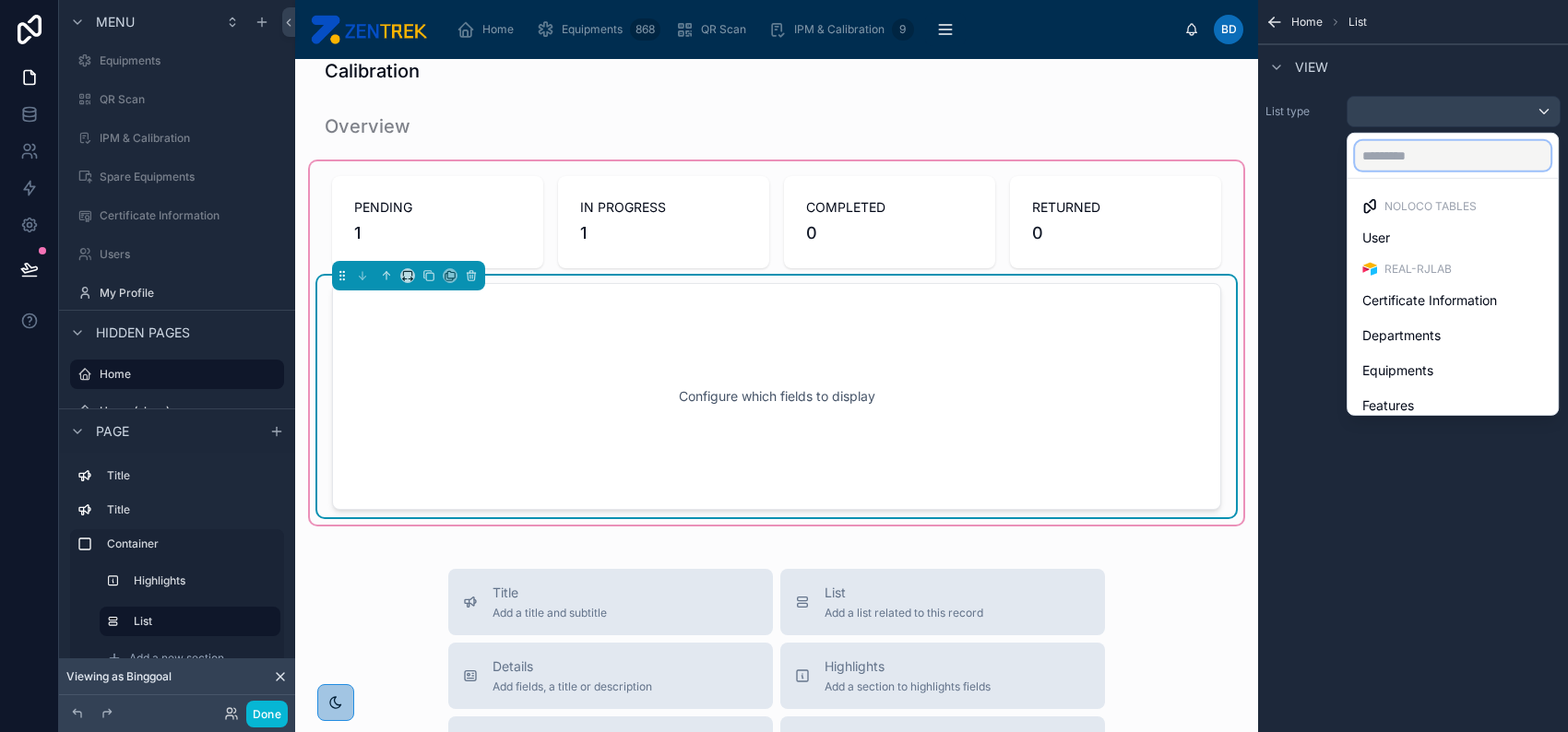
click at [1451, 160] on input "text" at bounding box center [1452, 155] width 196 height 30
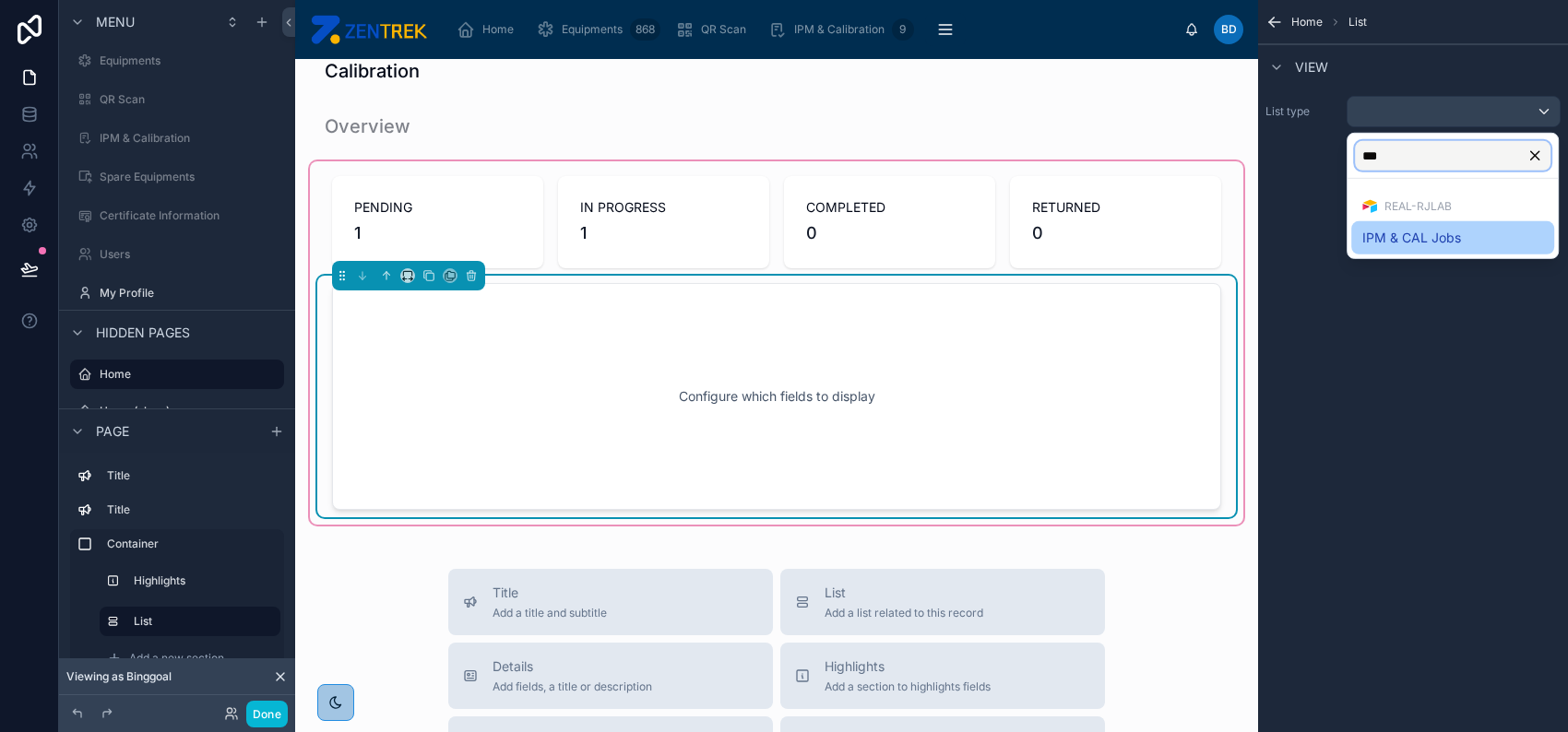
type input "***"
click at [1469, 232] on div "IPM & CAL Jobs" at bounding box center [1452, 237] width 180 height 22
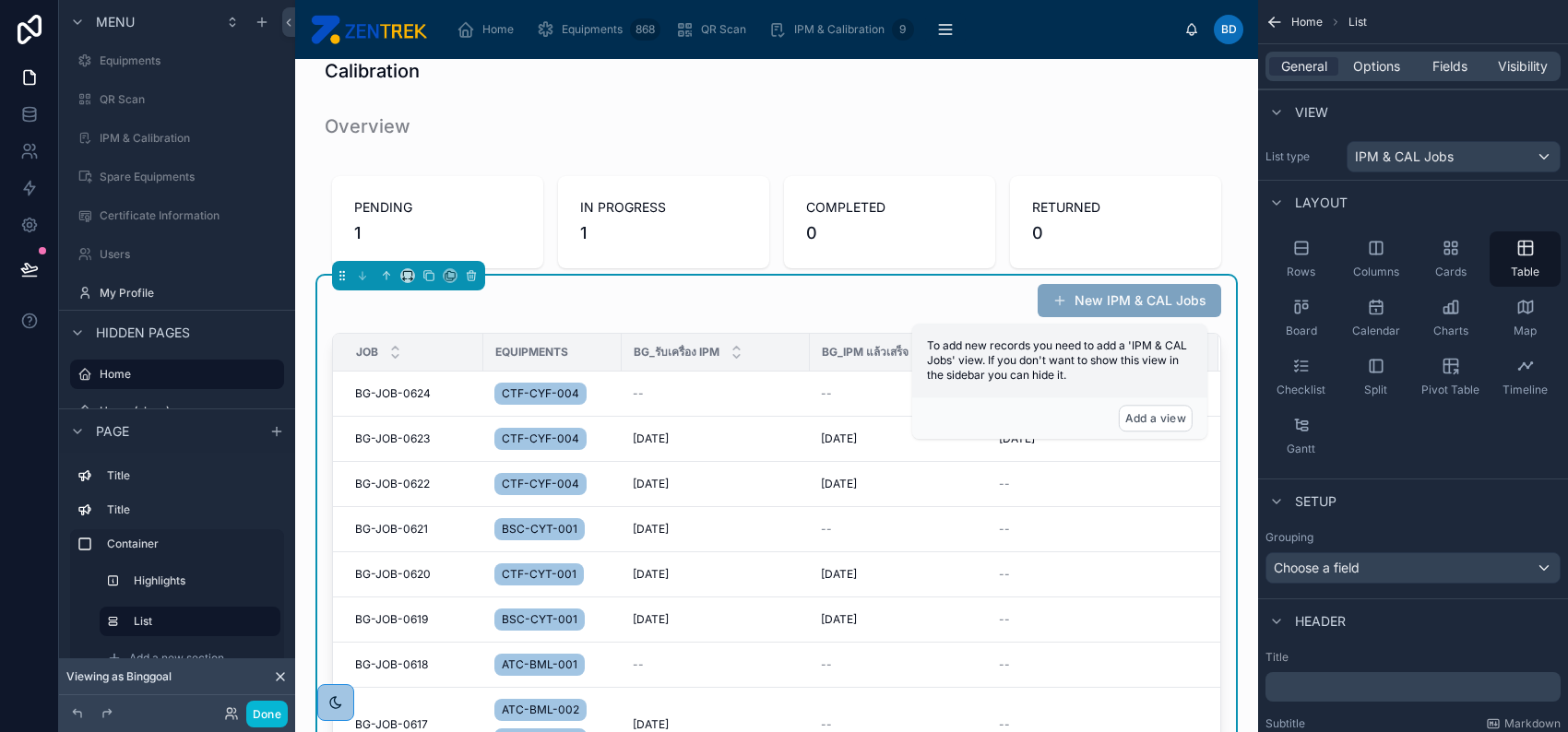
click at [1413, 478] on div "Setup" at bounding box center [1413, 501] width 310 height 44
click at [1375, 59] on span "Options" at bounding box center [1376, 66] width 47 height 18
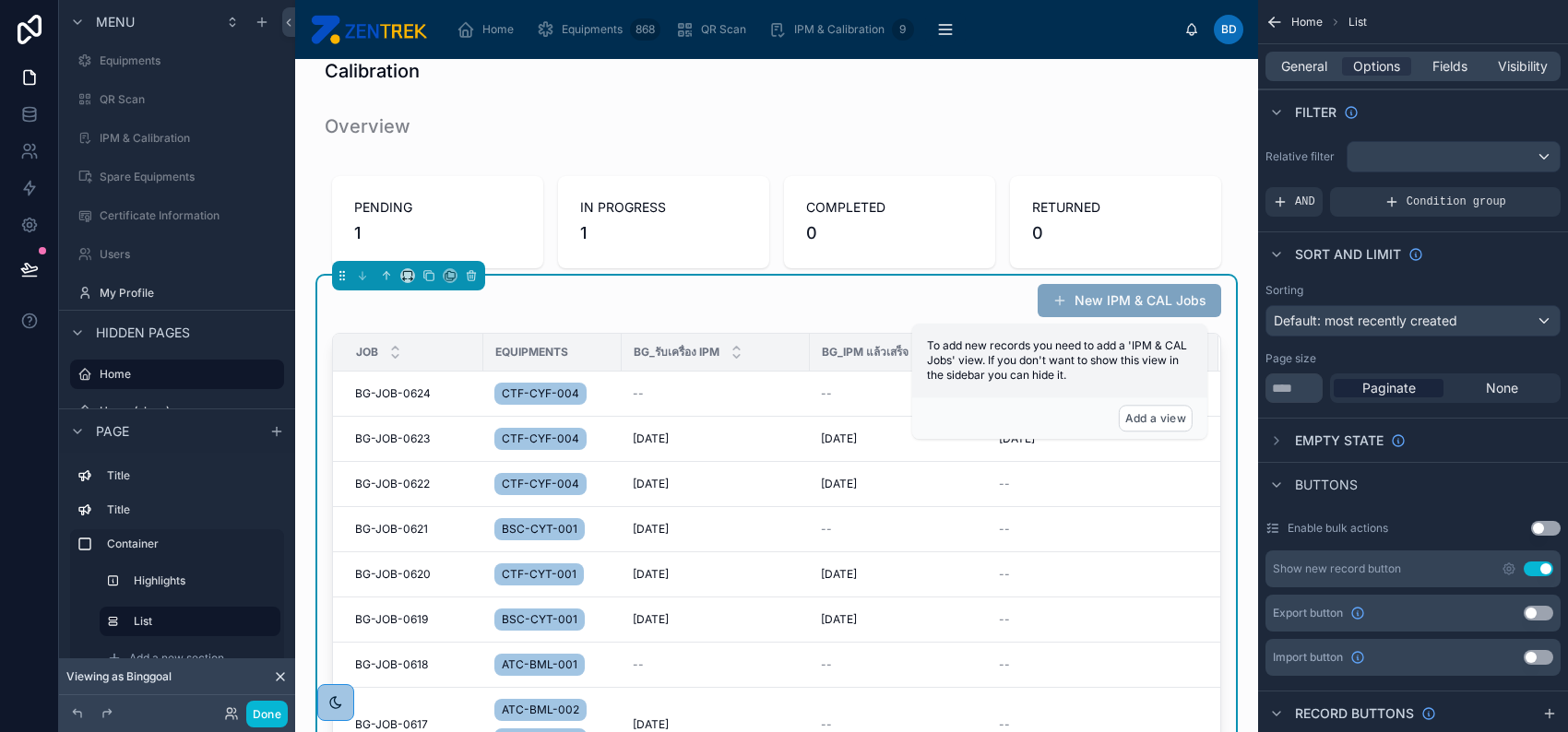
click at [1531, 562] on button "Use setting" at bounding box center [1538, 568] width 30 height 14
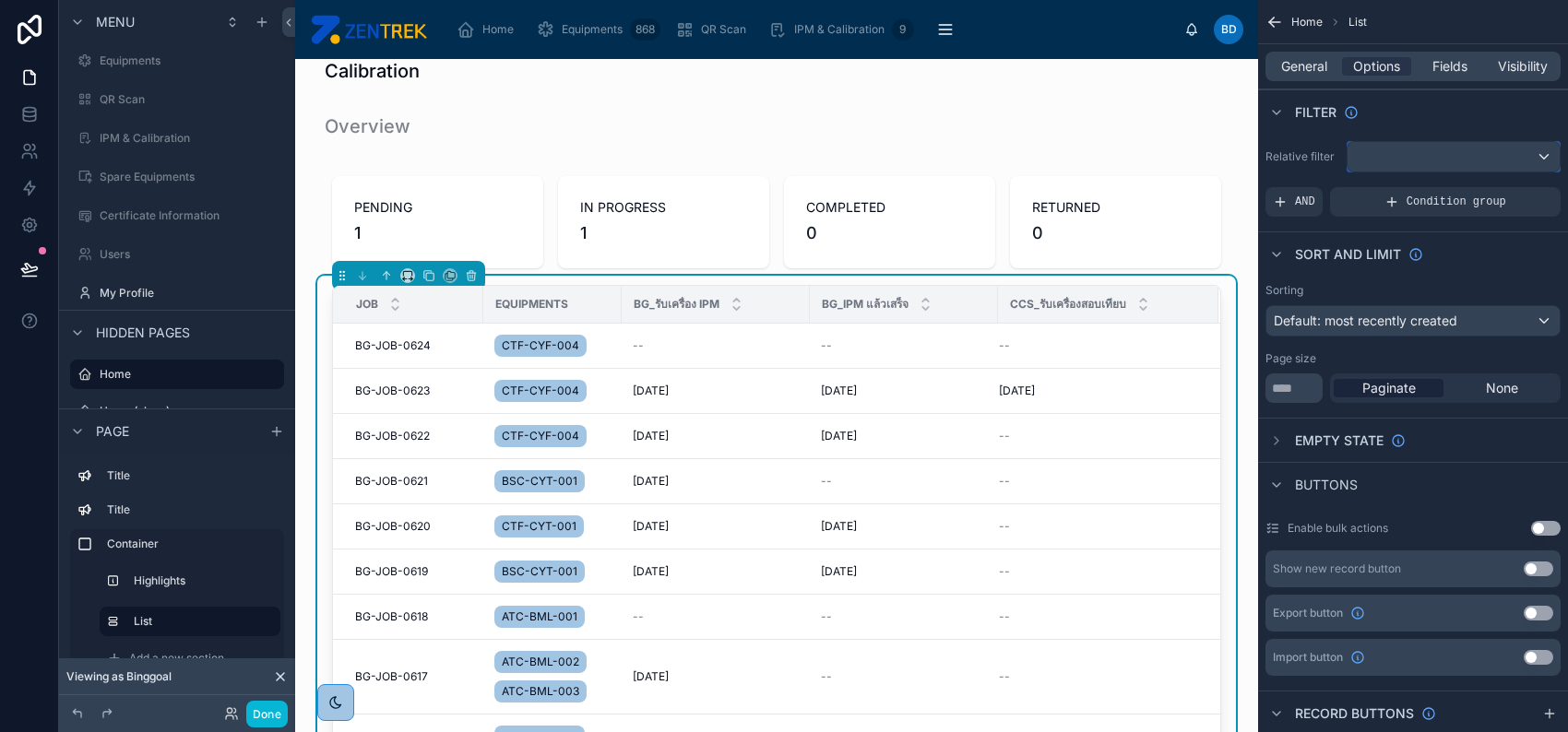
click at [1500, 156] on div "scrollable content" at bounding box center [1453, 156] width 212 height 30
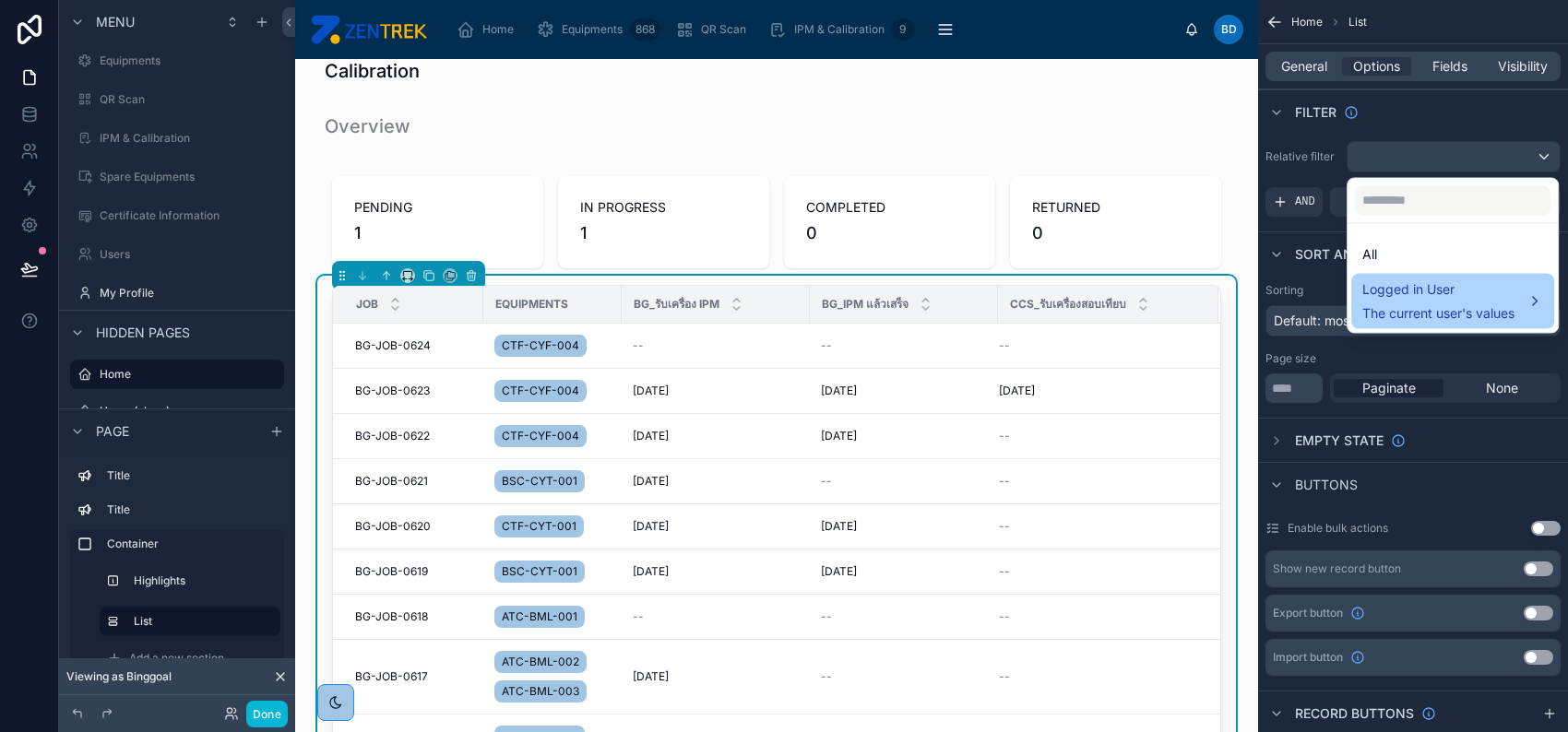
click at [1448, 297] on span "Logged in User" at bounding box center [1439, 289] width 152 height 22
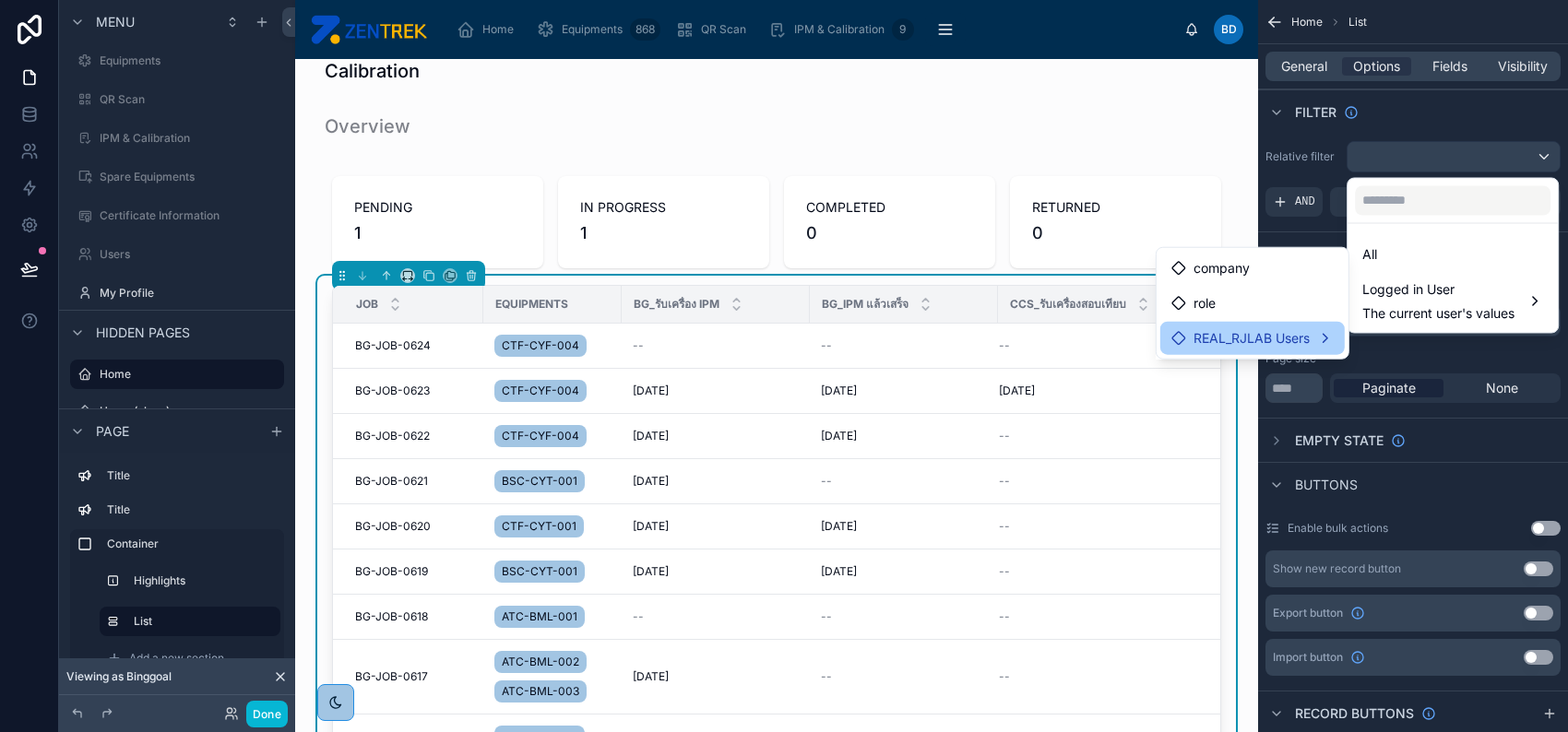
click at [1290, 336] on span "REAL_RJLAB Users" at bounding box center [1252, 338] width 116 height 22
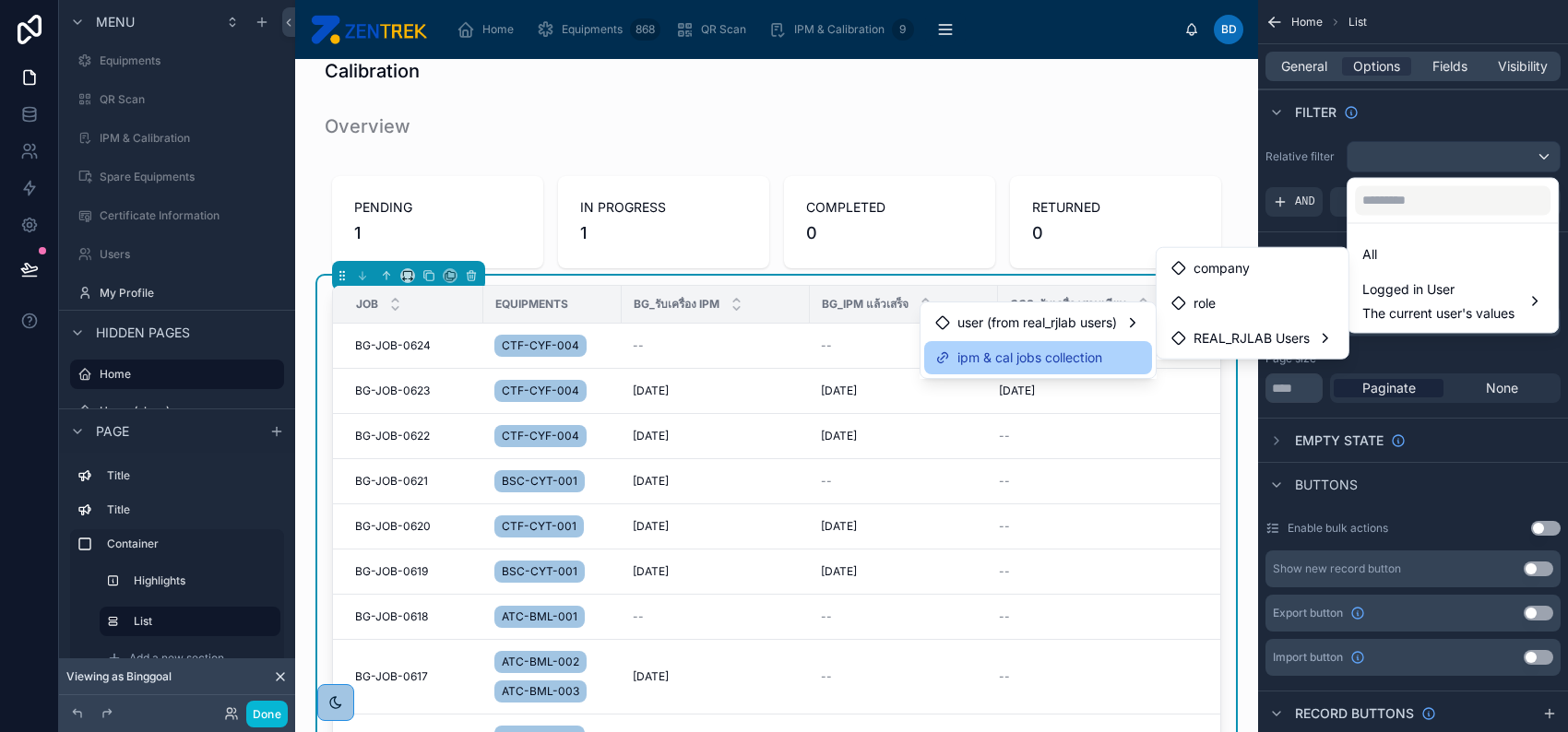
click at [1121, 349] on div "ipm & cal jobs collection" at bounding box center [1037, 357] width 206 height 22
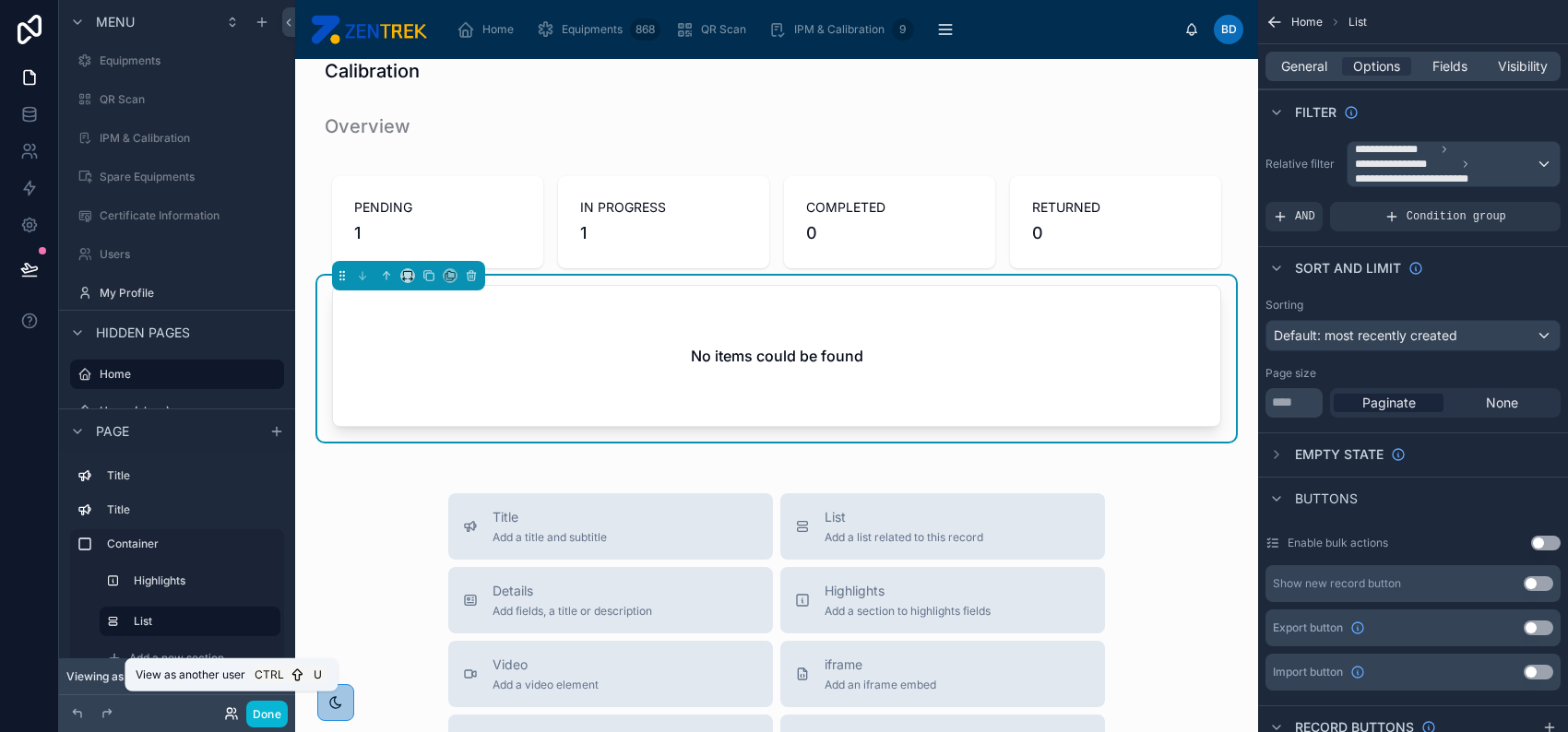
click at [226, 715] on icon at bounding box center [231, 713] width 14 height 14
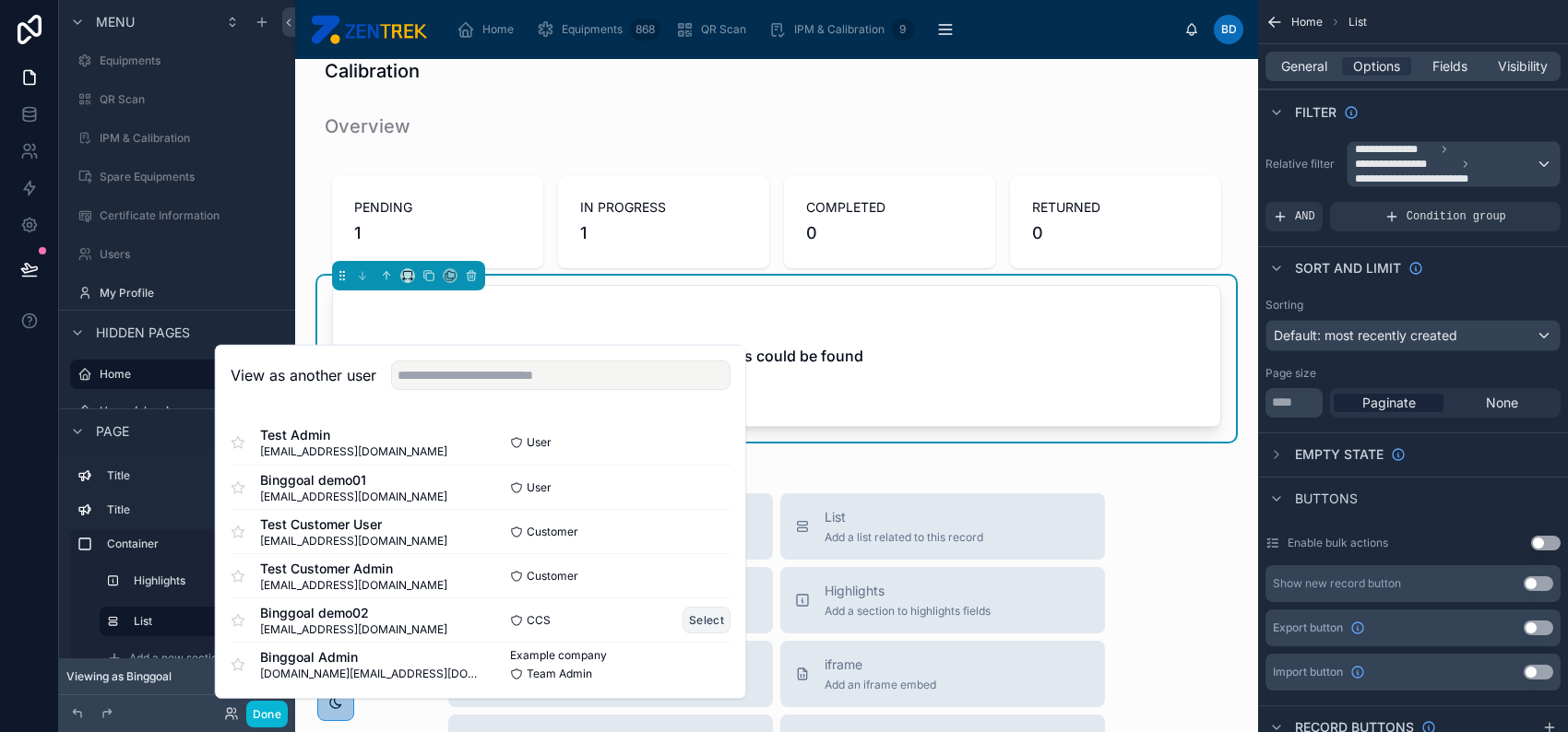
click at [701, 616] on button "Select" at bounding box center [706, 620] width 48 height 27
click at [693, 615] on button "Select" at bounding box center [706, 620] width 48 height 27
click at [1418, 480] on div "Buttons" at bounding box center [1413, 499] width 310 height 44
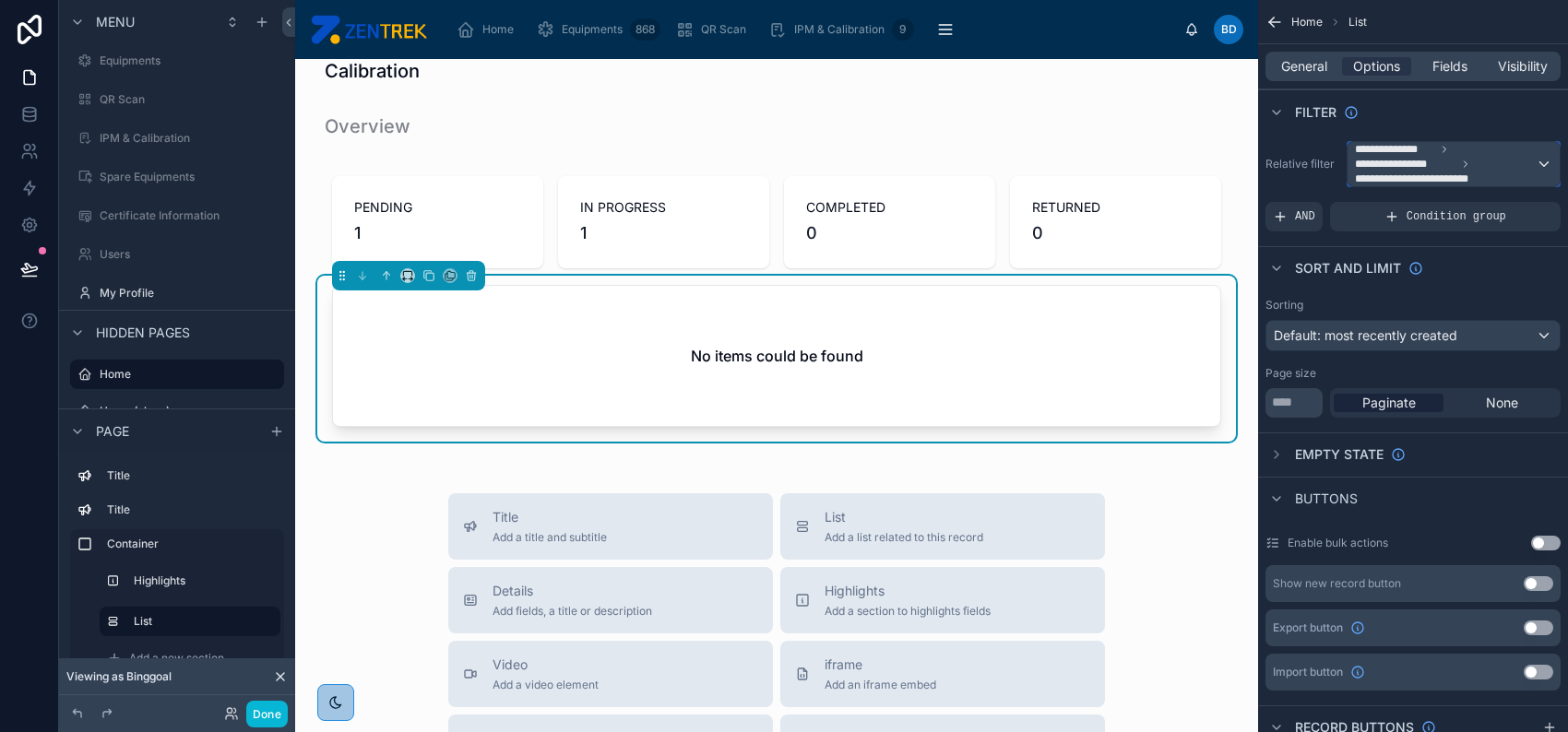
click at [1467, 151] on span "**********" at bounding box center [1444, 164] width 180 height 44
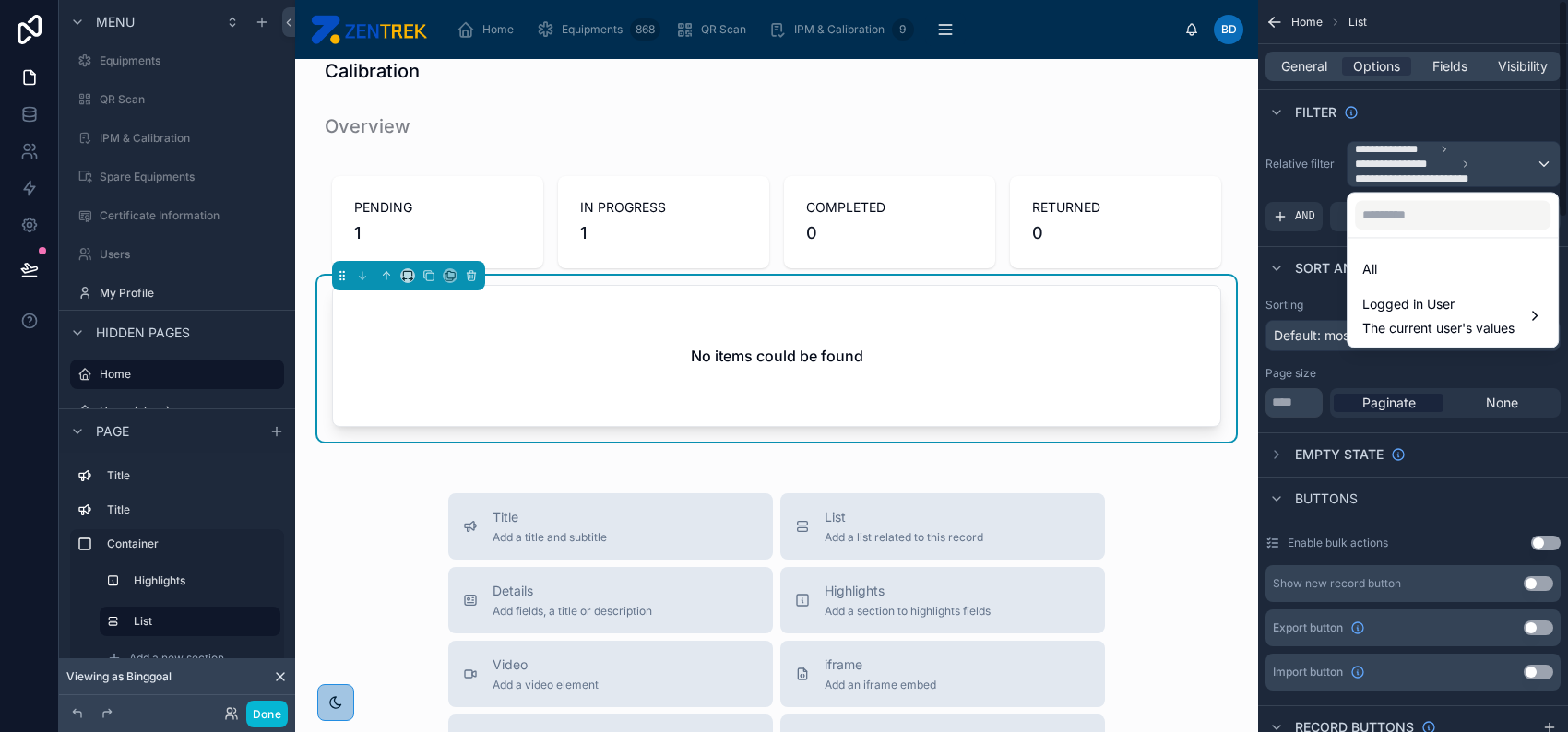
click at [1469, 449] on div "scrollable content" at bounding box center [784, 366] width 1568 height 732
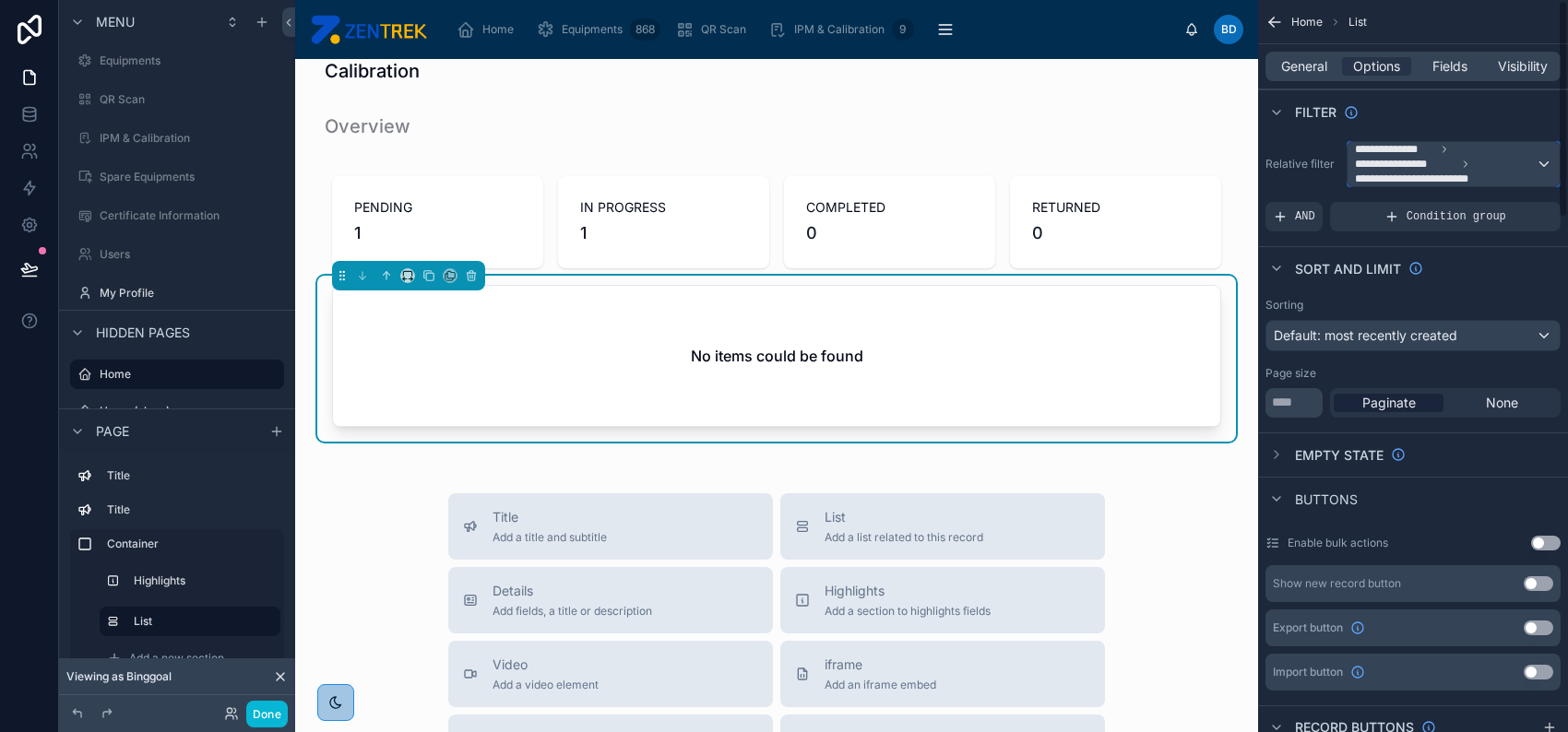
click at [1417, 149] on span "**********" at bounding box center [1394, 149] width 80 height 14
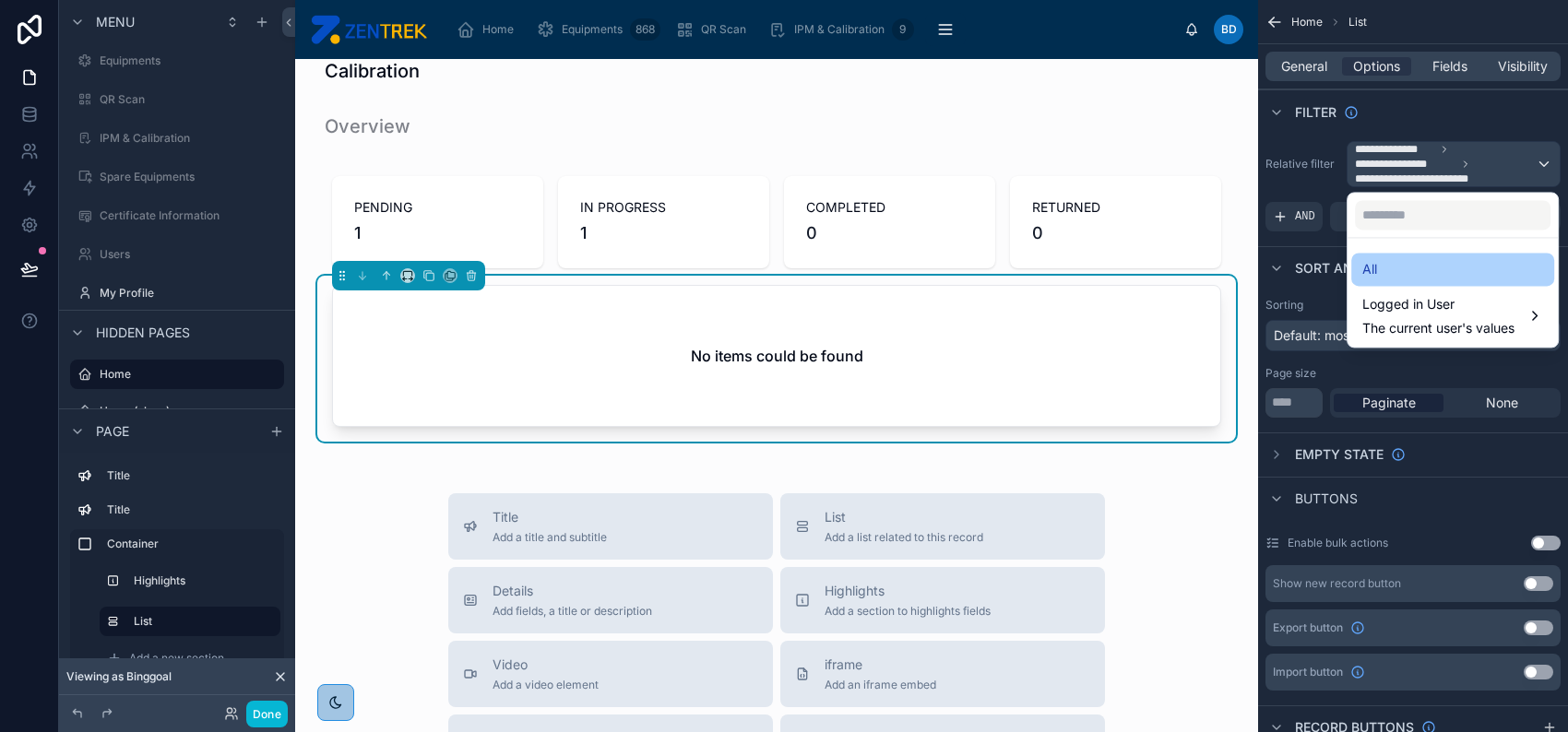
click at [1442, 278] on div "All" at bounding box center [1452, 269] width 180 height 22
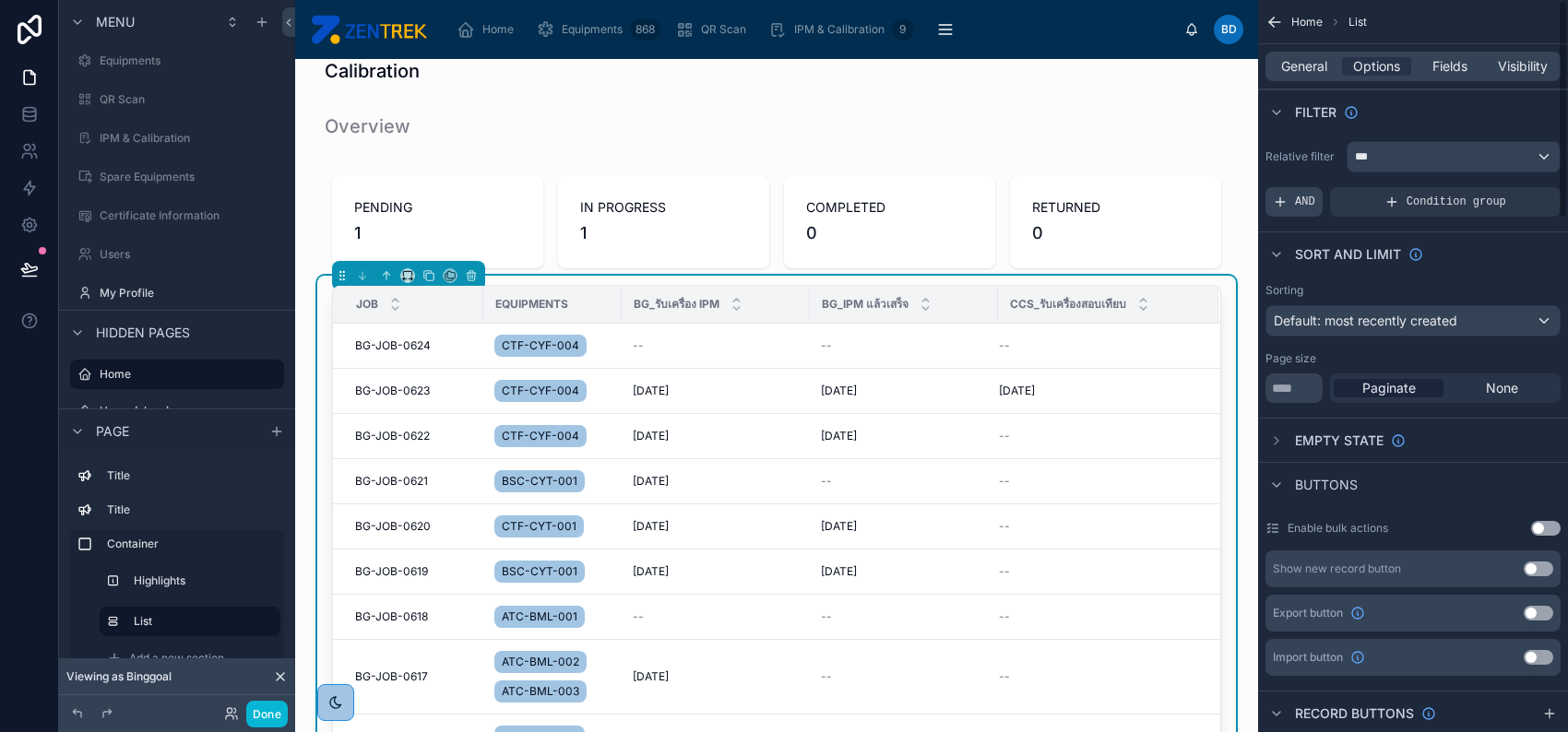
click at [1303, 204] on span "AND" at bounding box center [1305, 202] width 20 height 14
click at [1320, 198] on span "Add a filter" at bounding box center [1312, 202] width 79 height 14
click at [1511, 187] on icon "scrollable content" at bounding box center [1514, 190] width 7 height 7
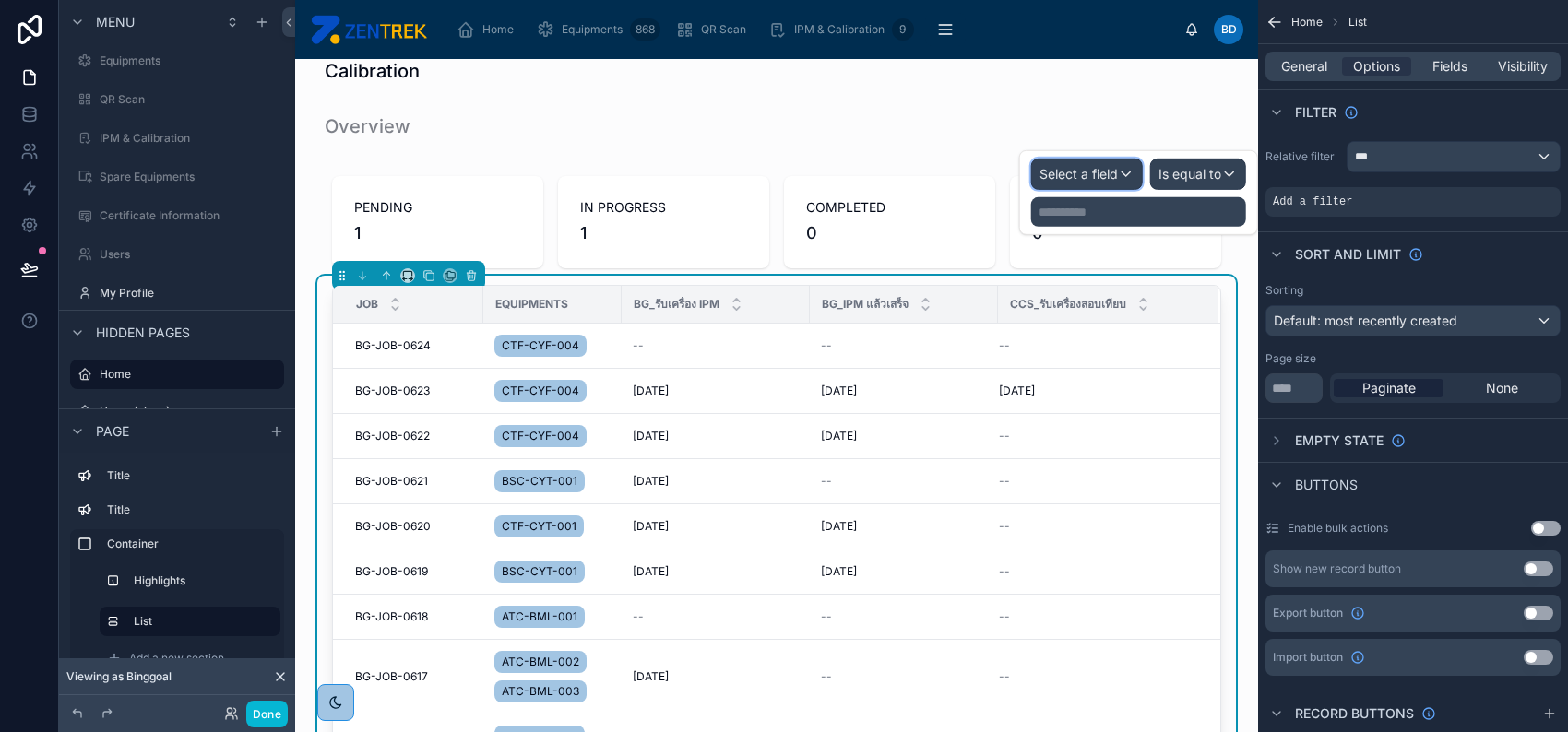
click at [1127, 177] on div "Select a field" at bounding box center [1087, 174] width 110 height 30
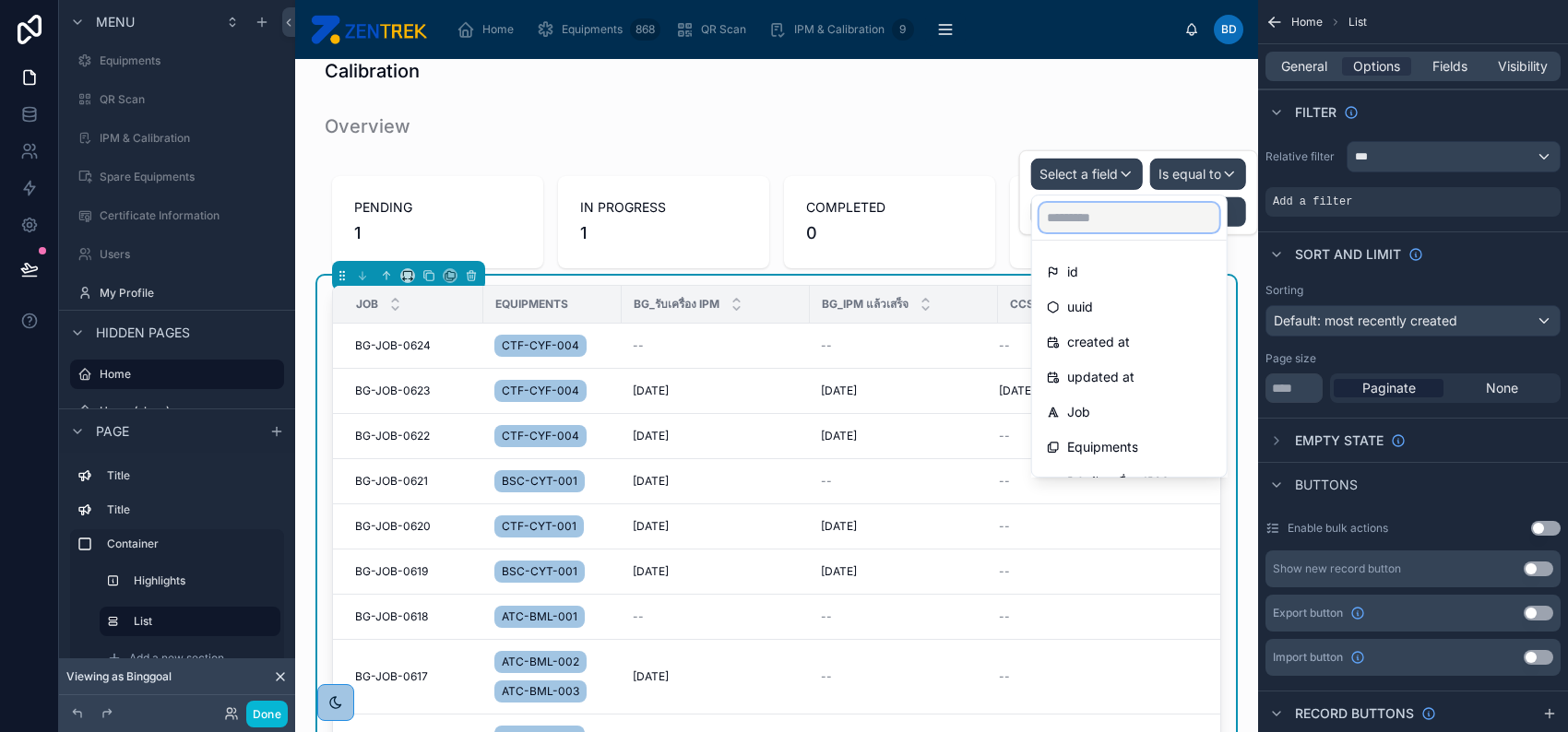
click at [1135, 207] on input "text" at bounding box center [1129, 217] width 179 height 30
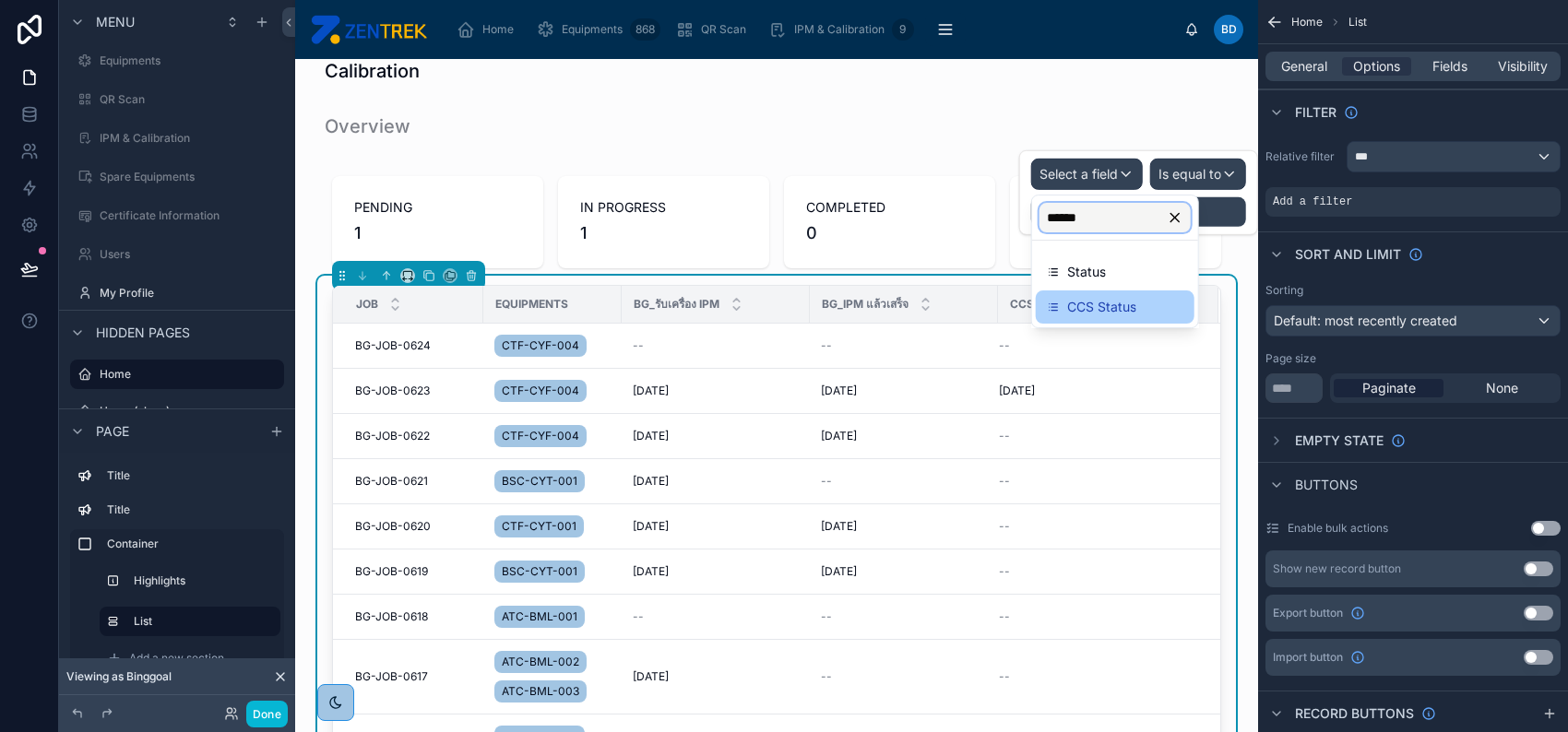
type input "******"
click at [1141, 308] on div "CCS Status" at bounding box center [1114, 307] width 136 height 22
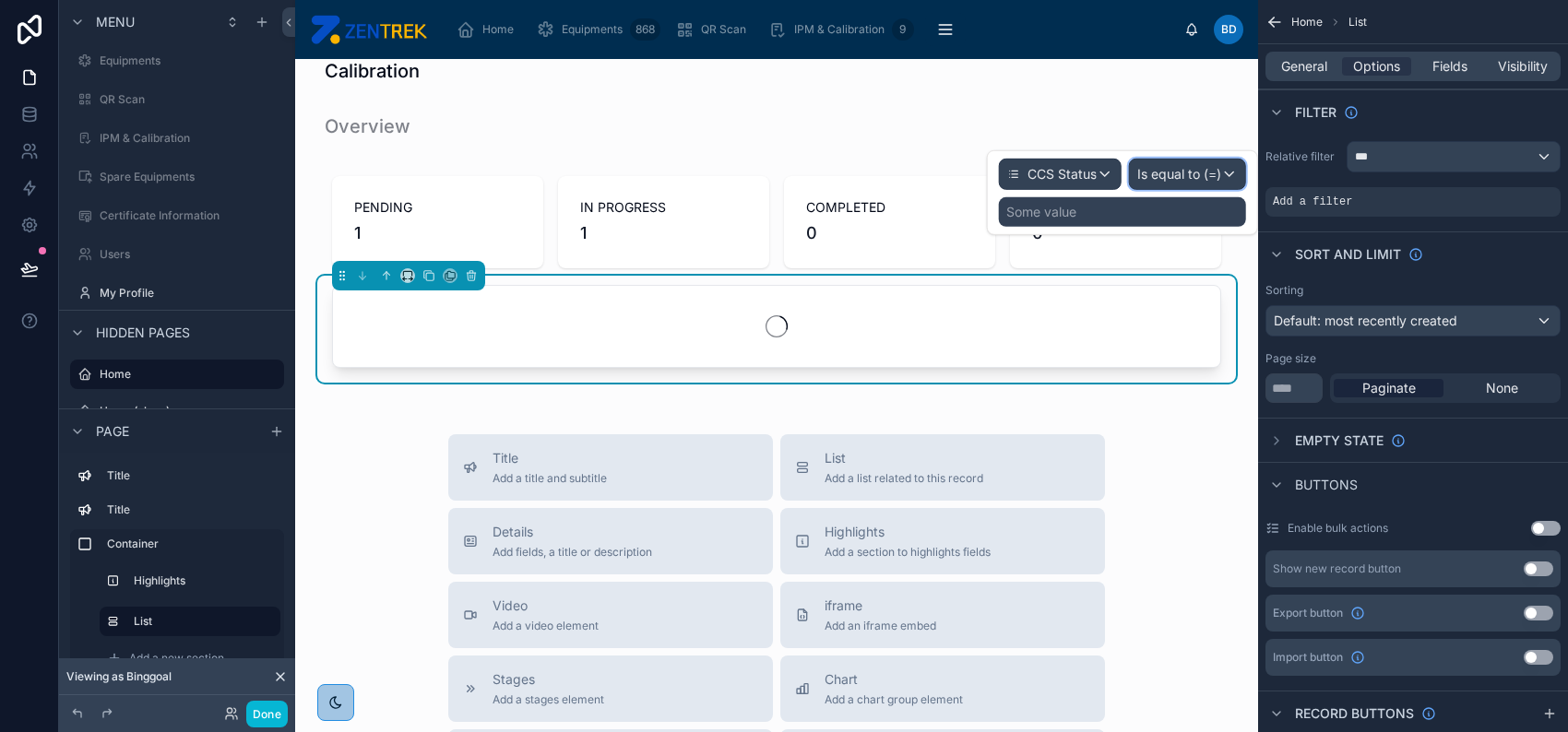
click at [1181, 178] on span "Is equal to (=)" at bounding box center [1179, 174] width 84 height 18
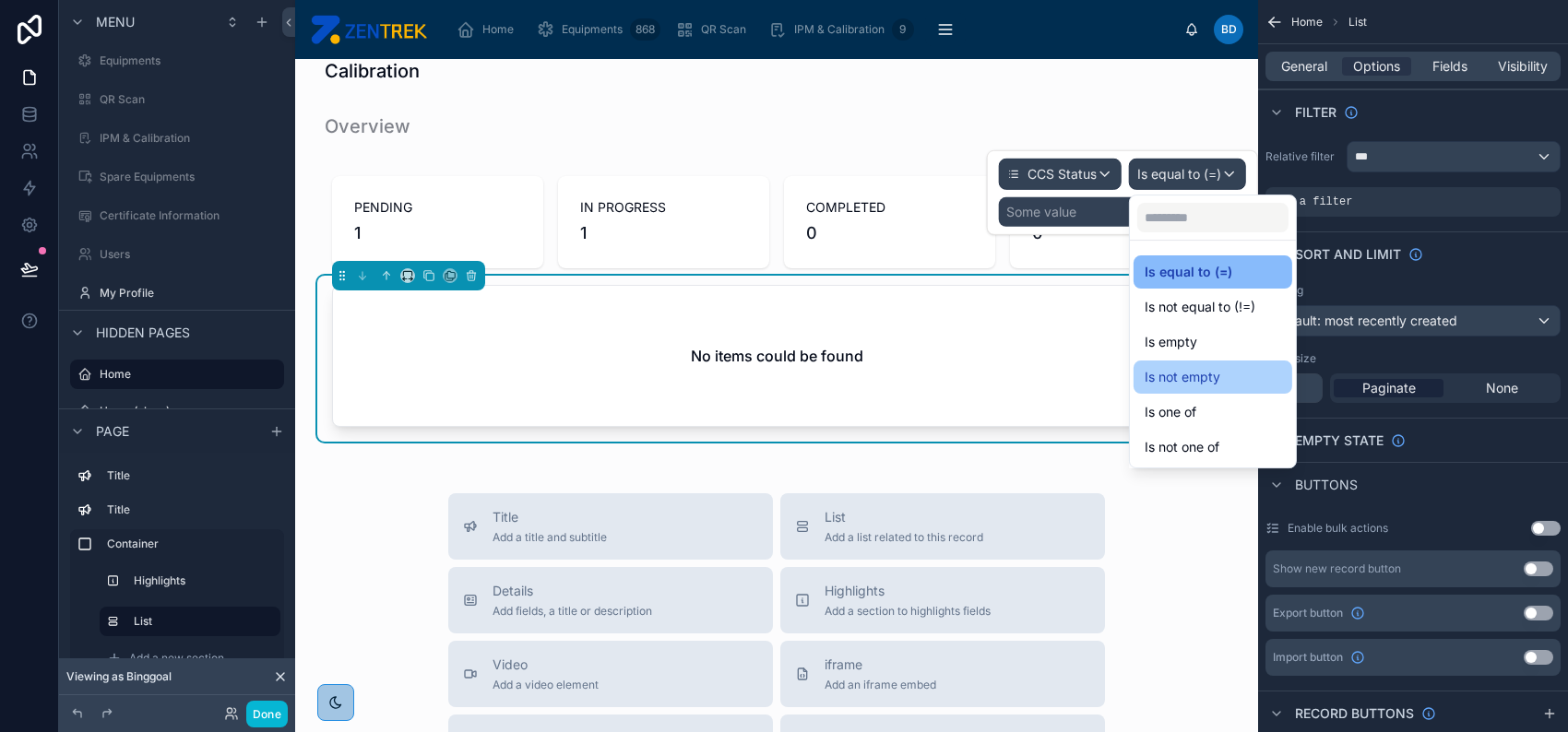
click at [1239, 374] on div "Is not empty" at bounding box center [1212, 376] width 136 height 22
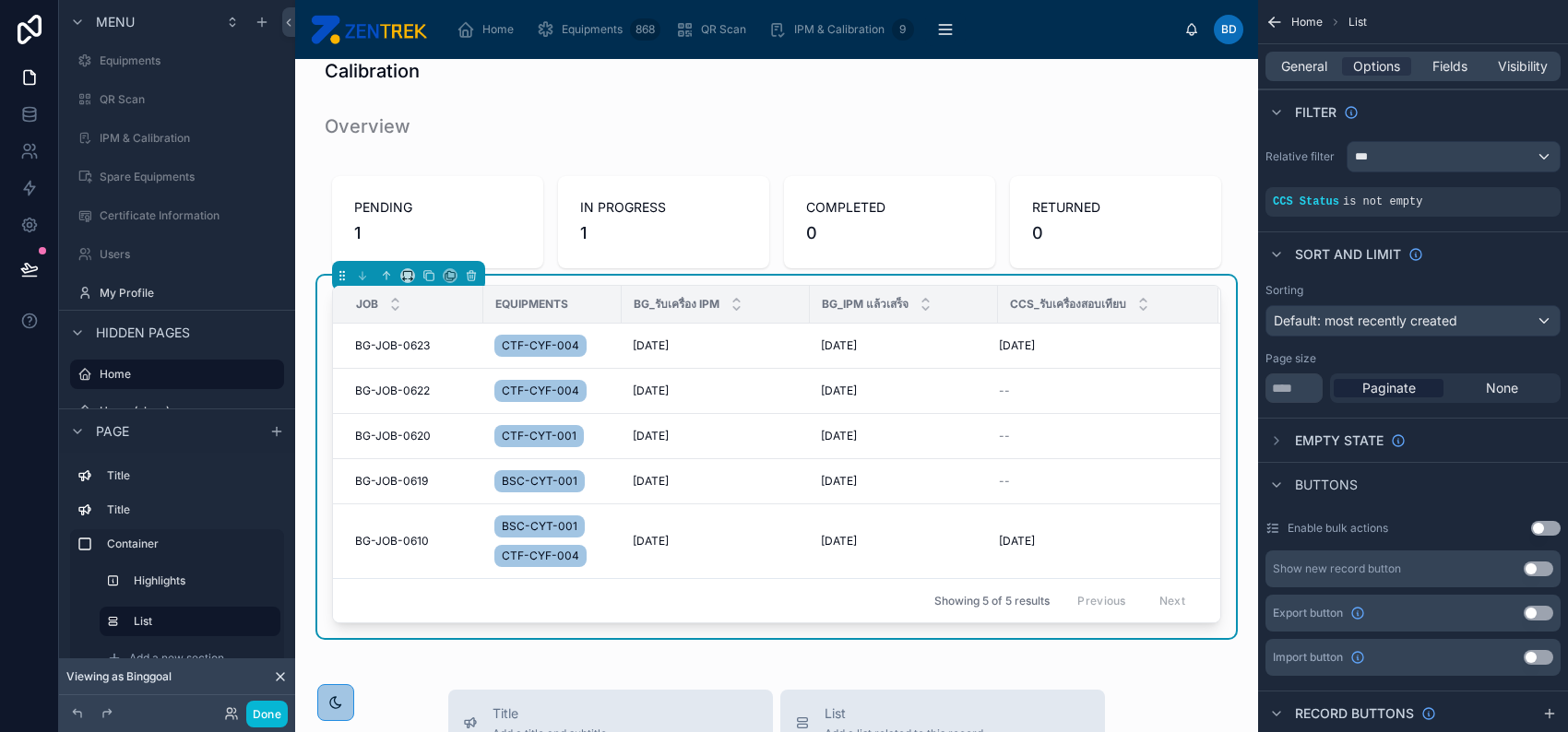
click at [1447, 55] on div "General Options Fields Visibility" at bounding box center [1413, 67] width 295 height 30
click at [1447, 58] on span "Fields" at bounding box center [1449, 66] width 35 height 18
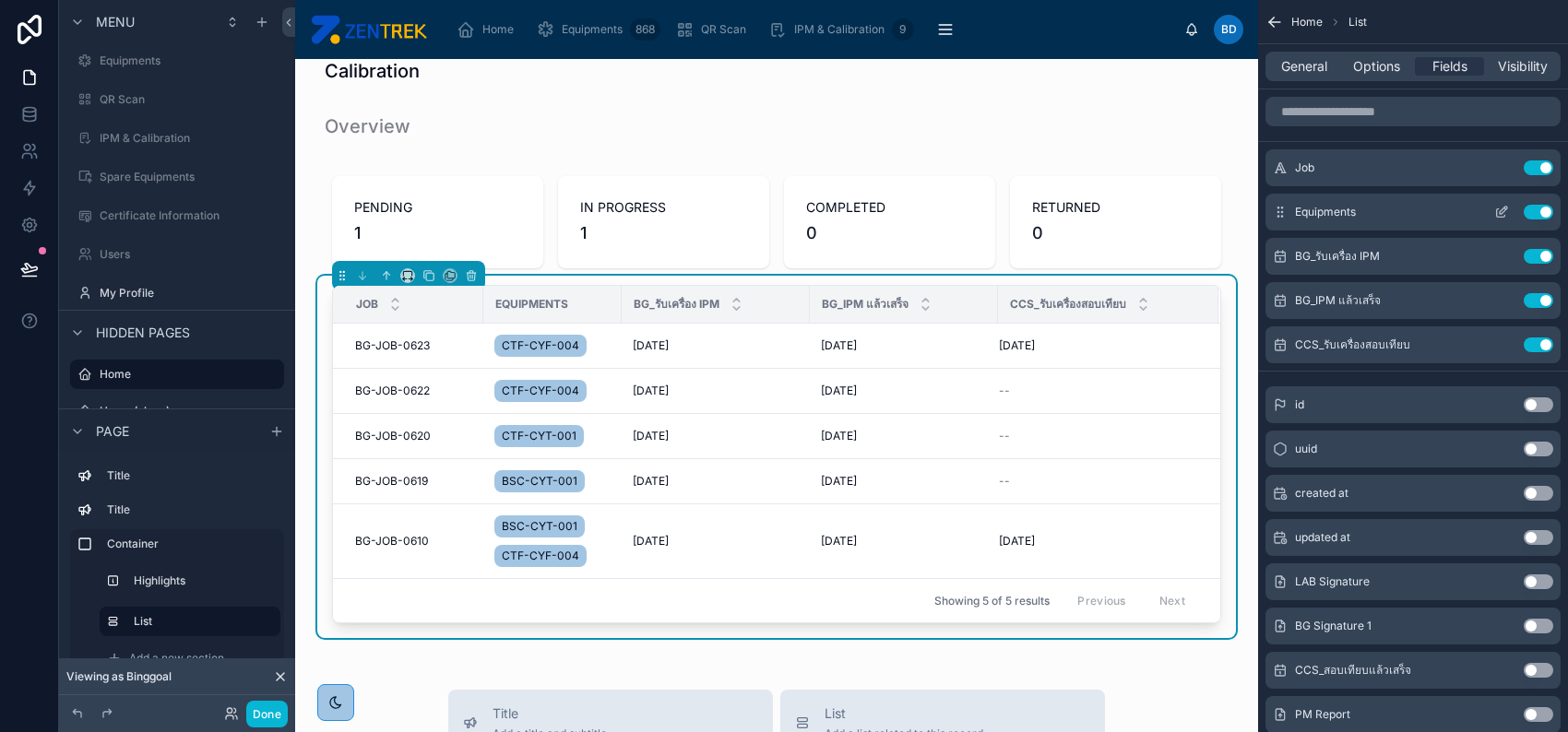
click at [1540, 208] on button "Use setting" at bounding box center [1538, 211] width 30 height 14
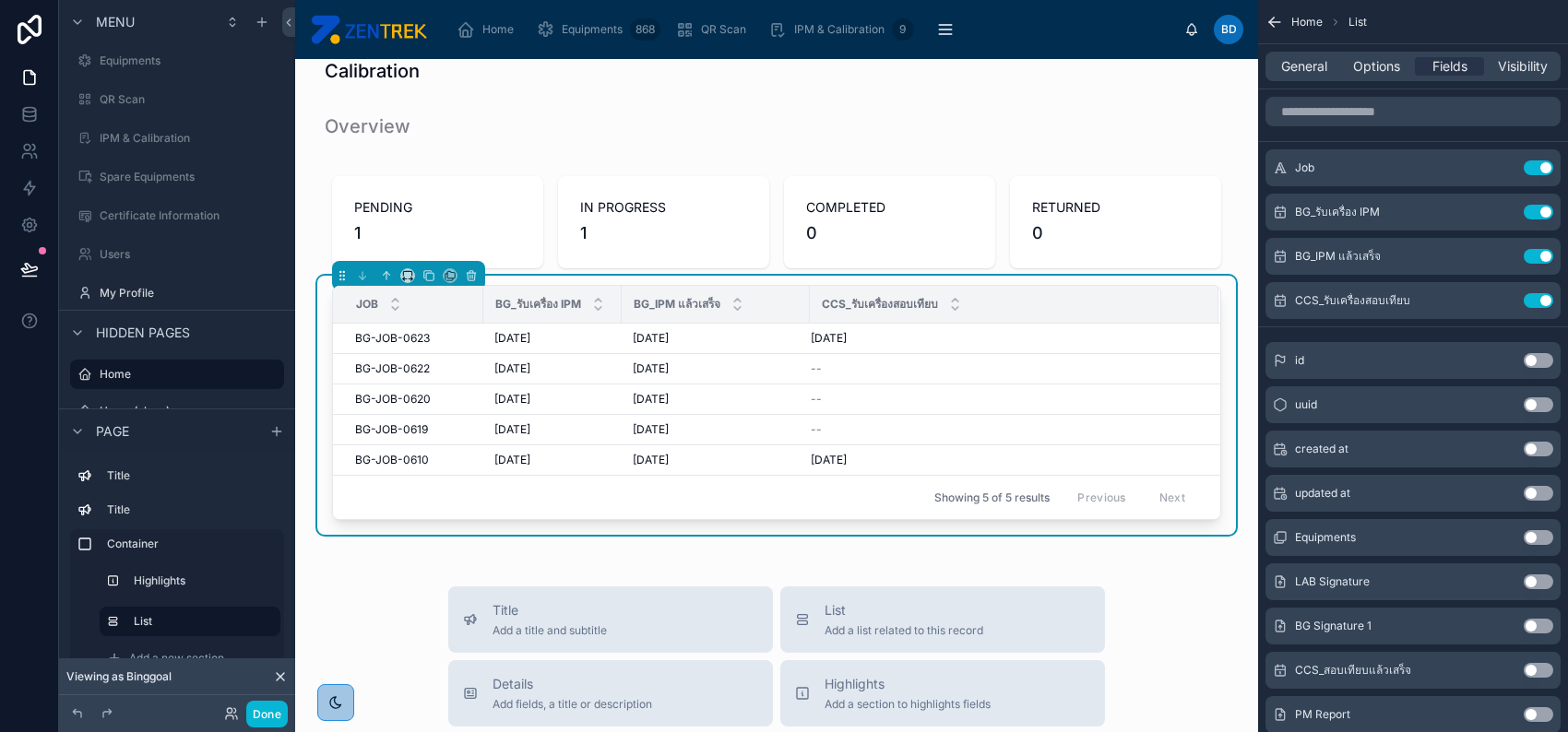
click at [1540, 208] on button "Use setting" at bounding box center [1538, 211] width 30 height 14
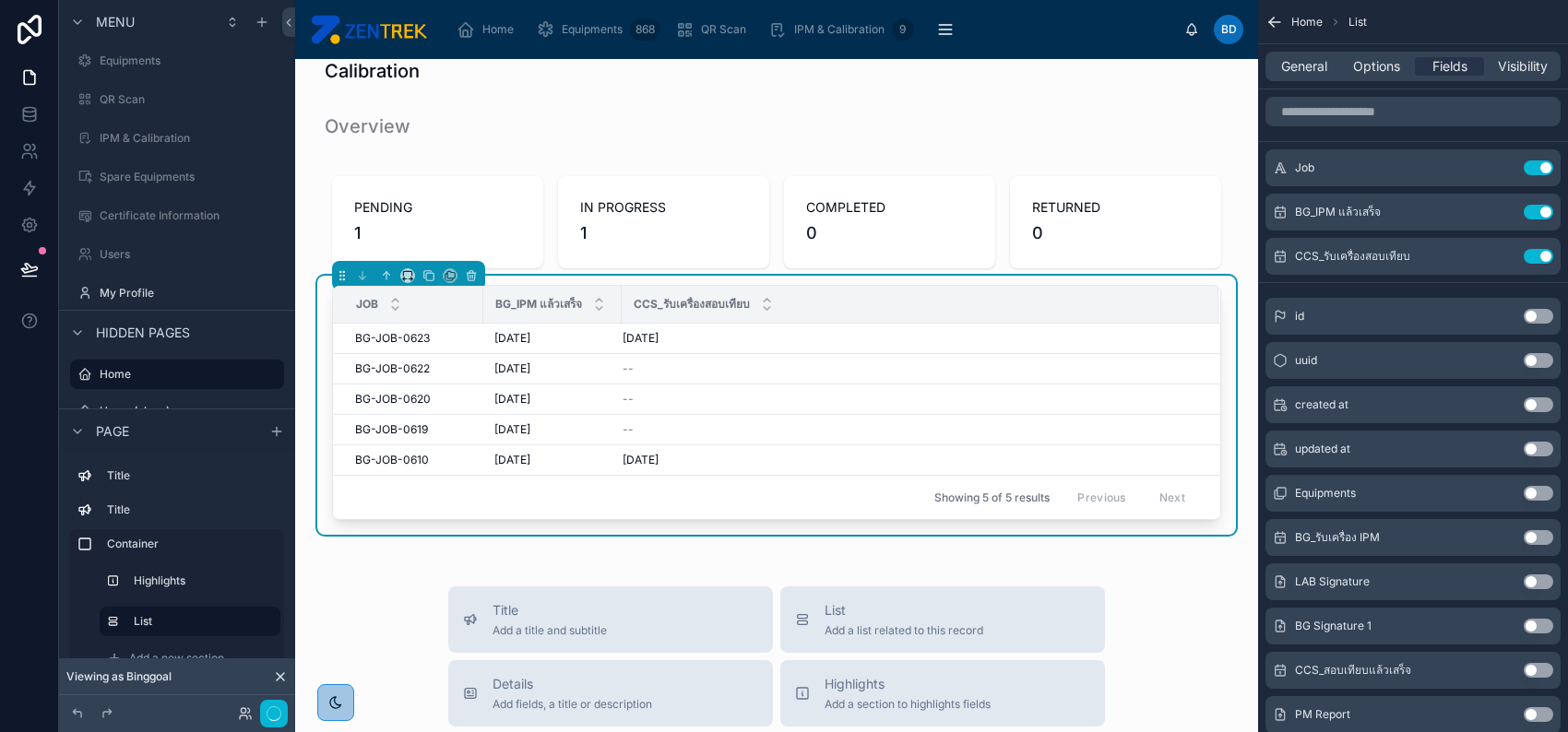
click at [1540, 208] on button "Use setting" at bounding box center [1538, 211] width 30 height 14
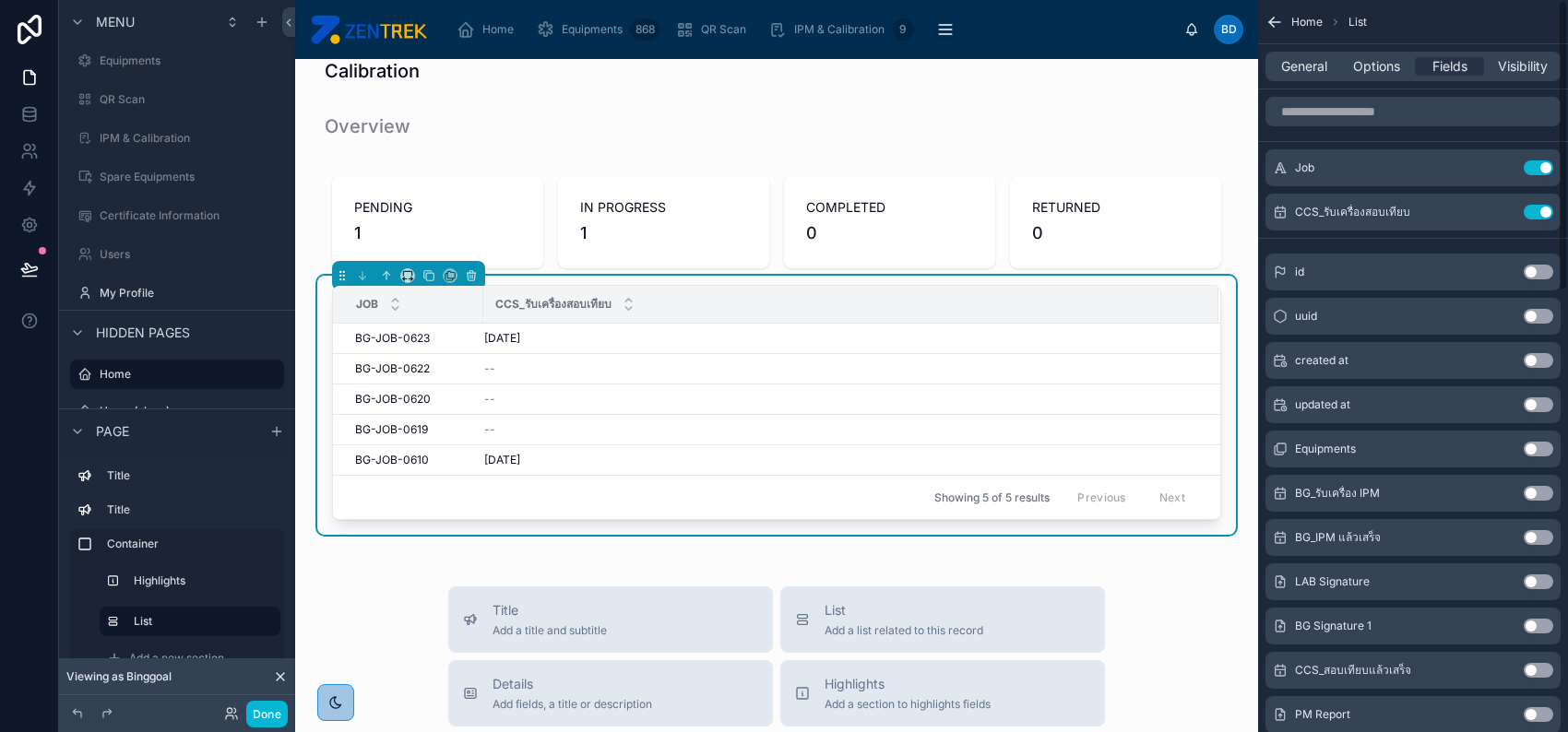
click at [1540, 208] on button "Use setting" at bounding box center [1538, 211] width 30 height 14
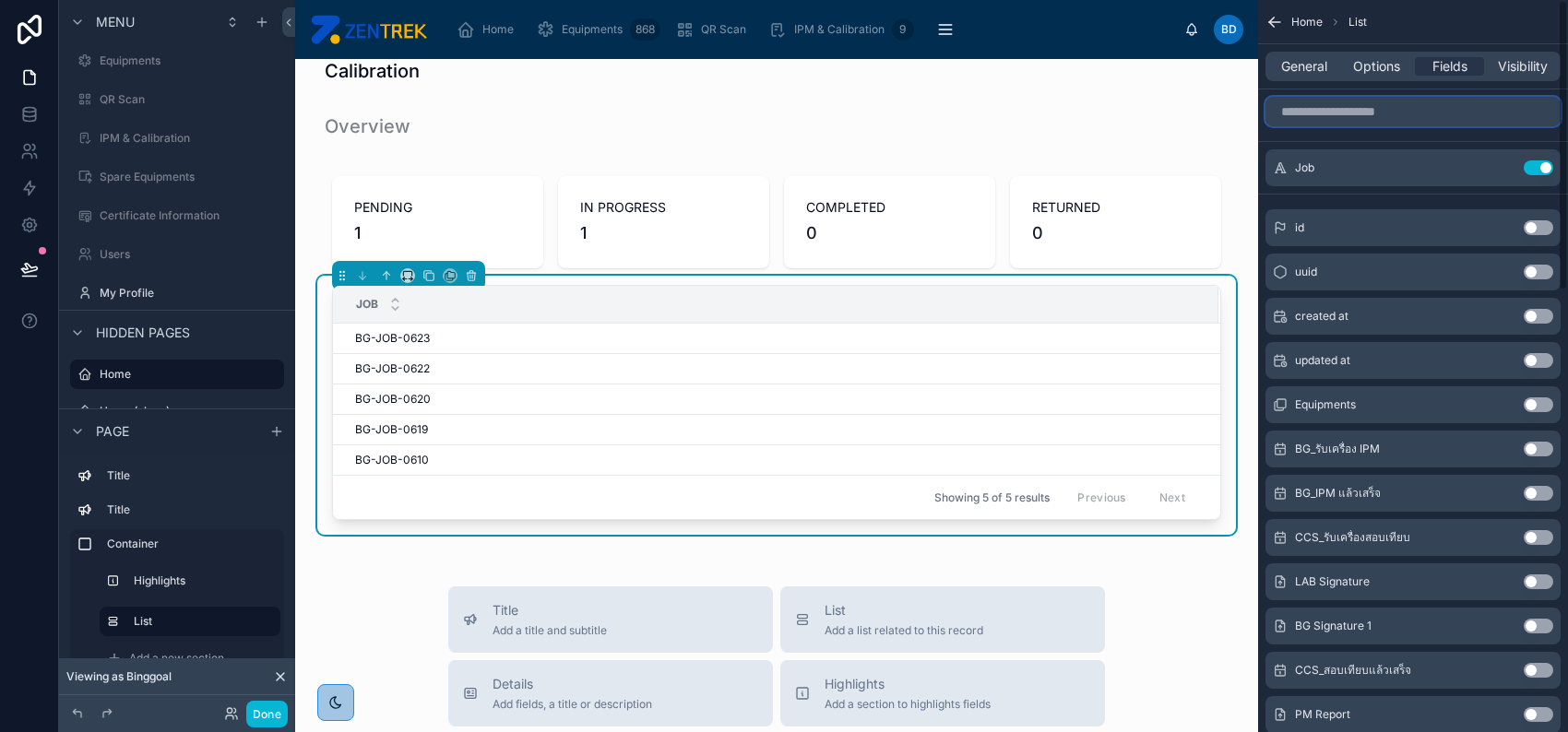
click at [1425, 105] on input "scrollable content" at bounding box center [1413, 111] width 295 height 30
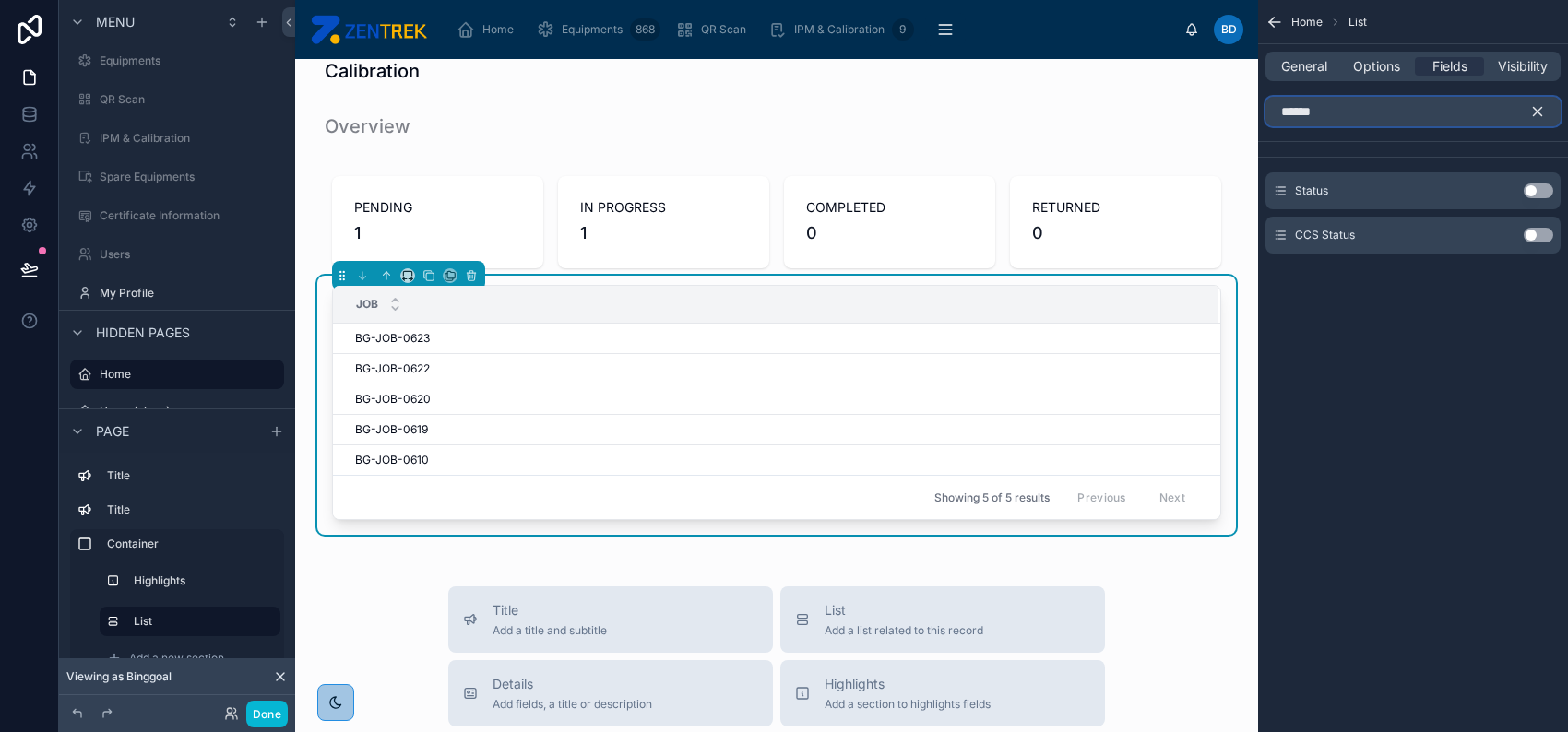
type input "******"
click at [1536, 234] on button "Use setting" at bounding box center [1538, 234] width 30 height 14
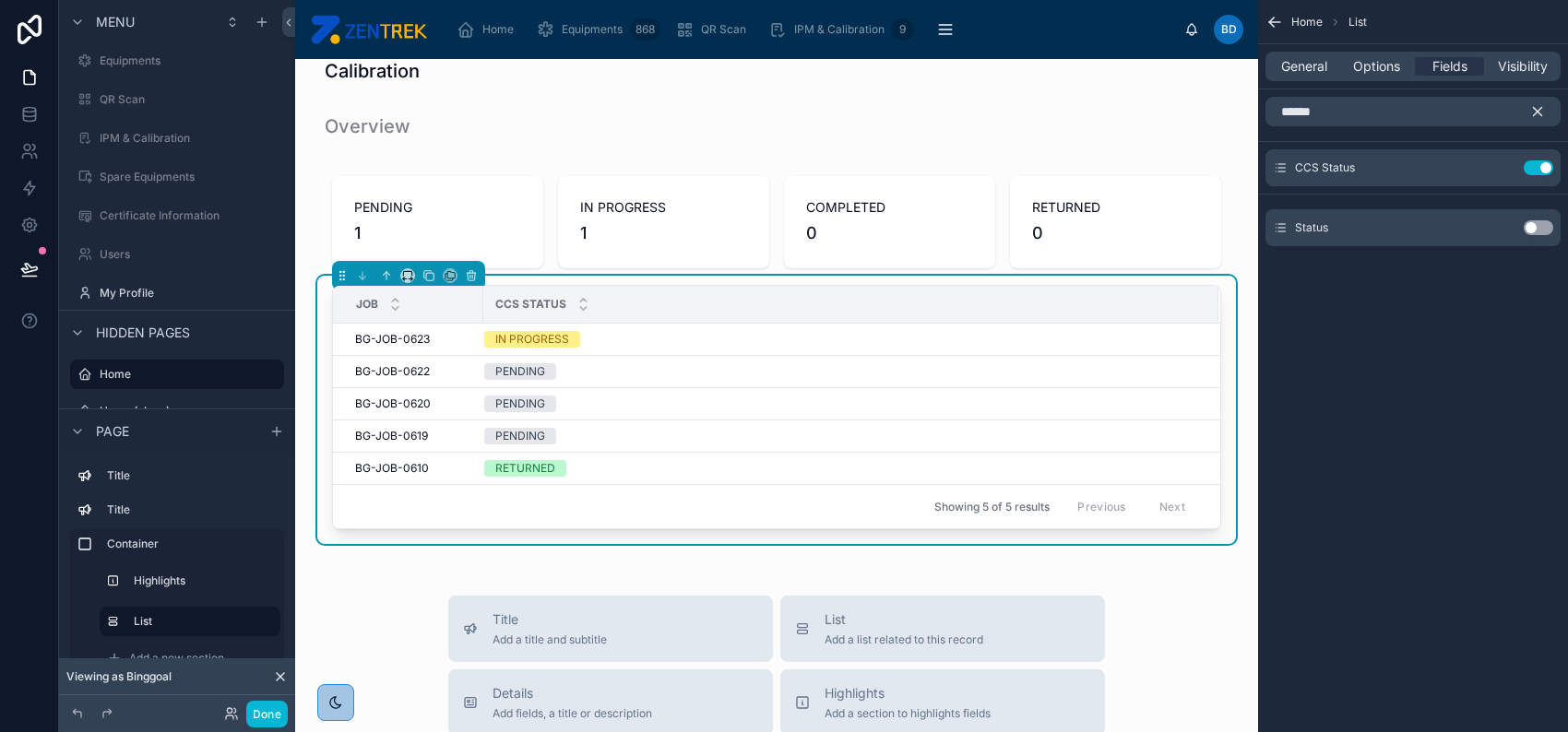
click at [1458, 315] on div "Home List General Options Fields Visibility ****** CCS Status Use setting Statu…" at bounding box center [1413, 366] width 310 height 732
click at [1535, 113] on icon "scrollable content" at bounding box center [1537, 112] width 9 height 9
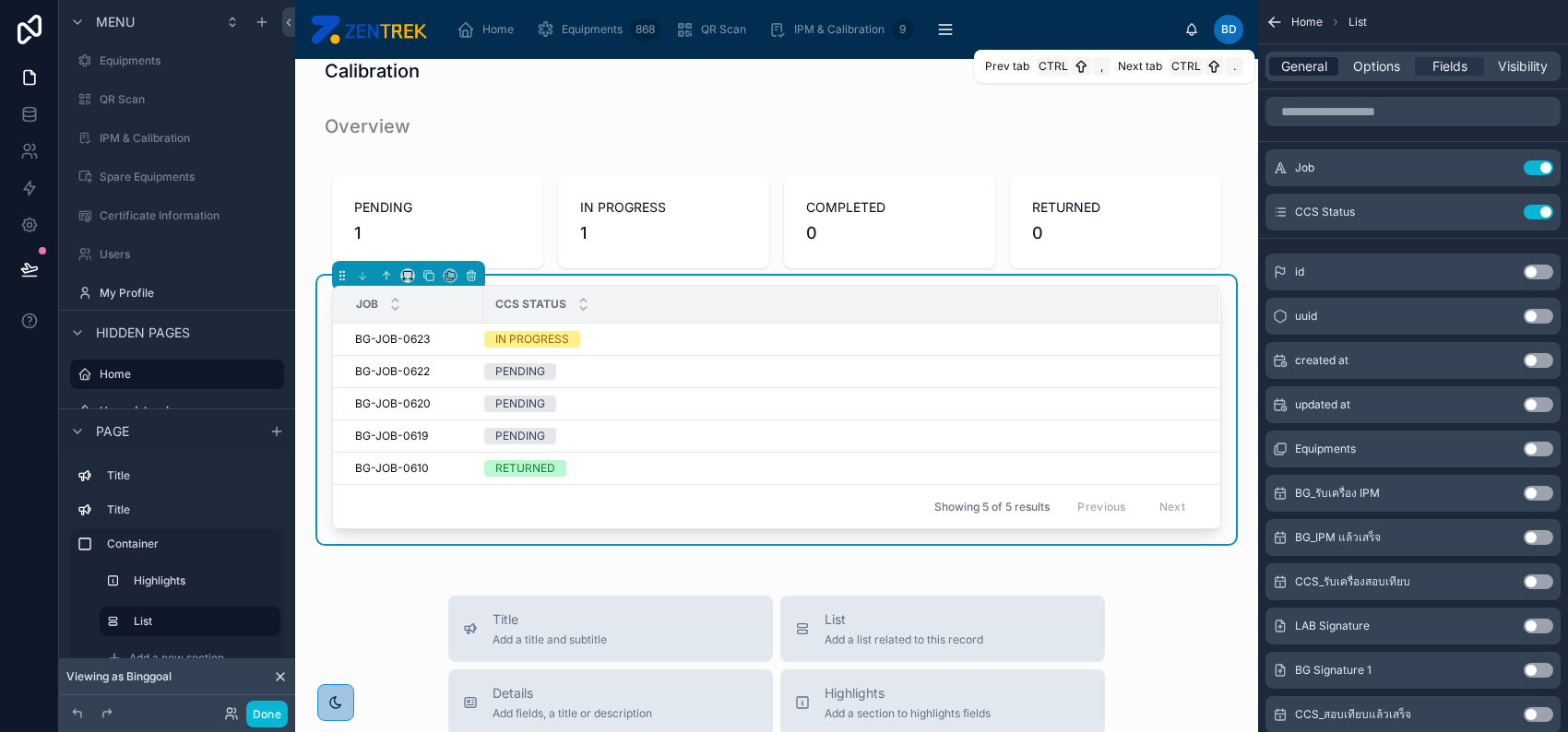
click at [1321, 60] on span "General" at bounding box center [1305, 66] width 46 height 18
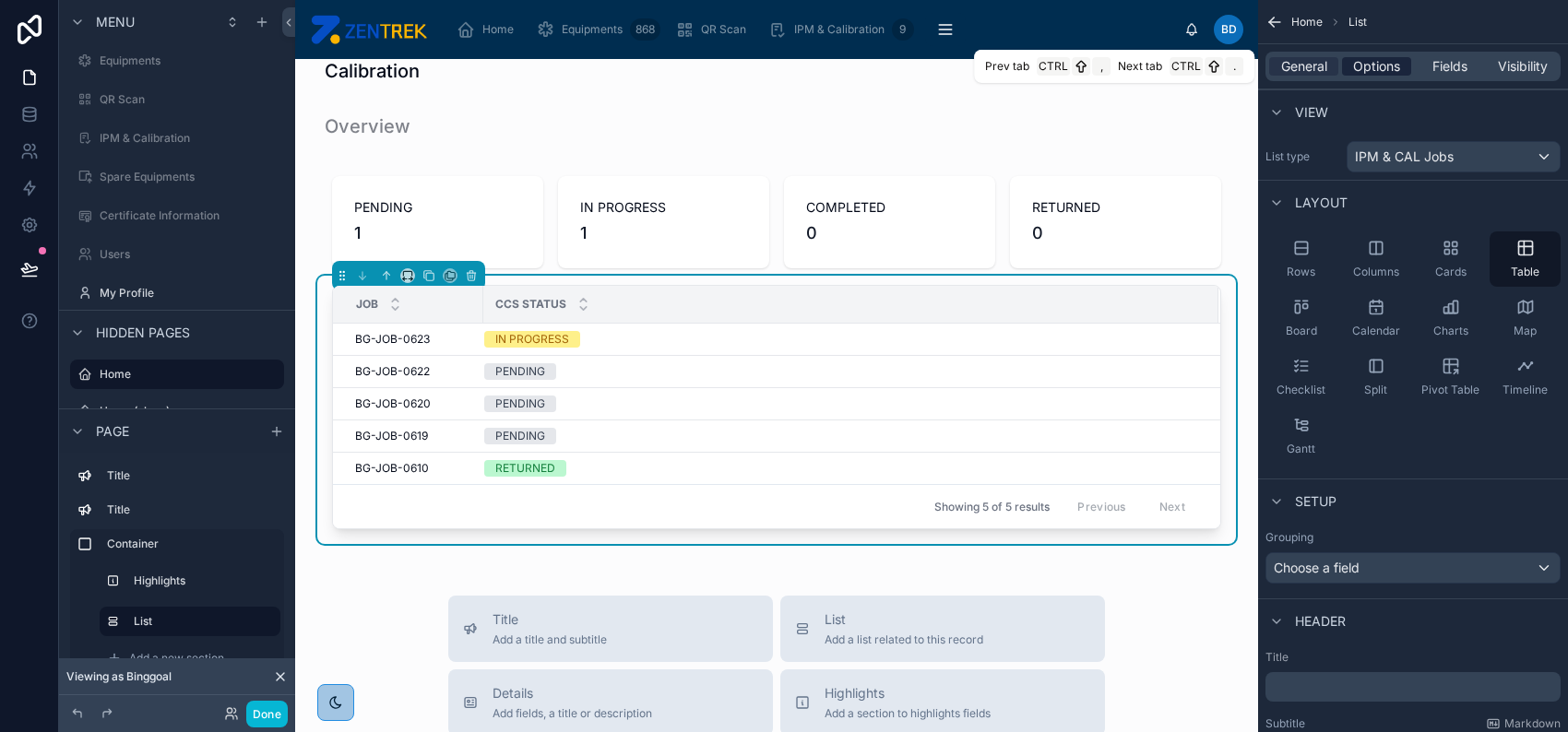
click at [1387, 68] on span "Options" at bounding box center [1376, 66] width 47 height 18
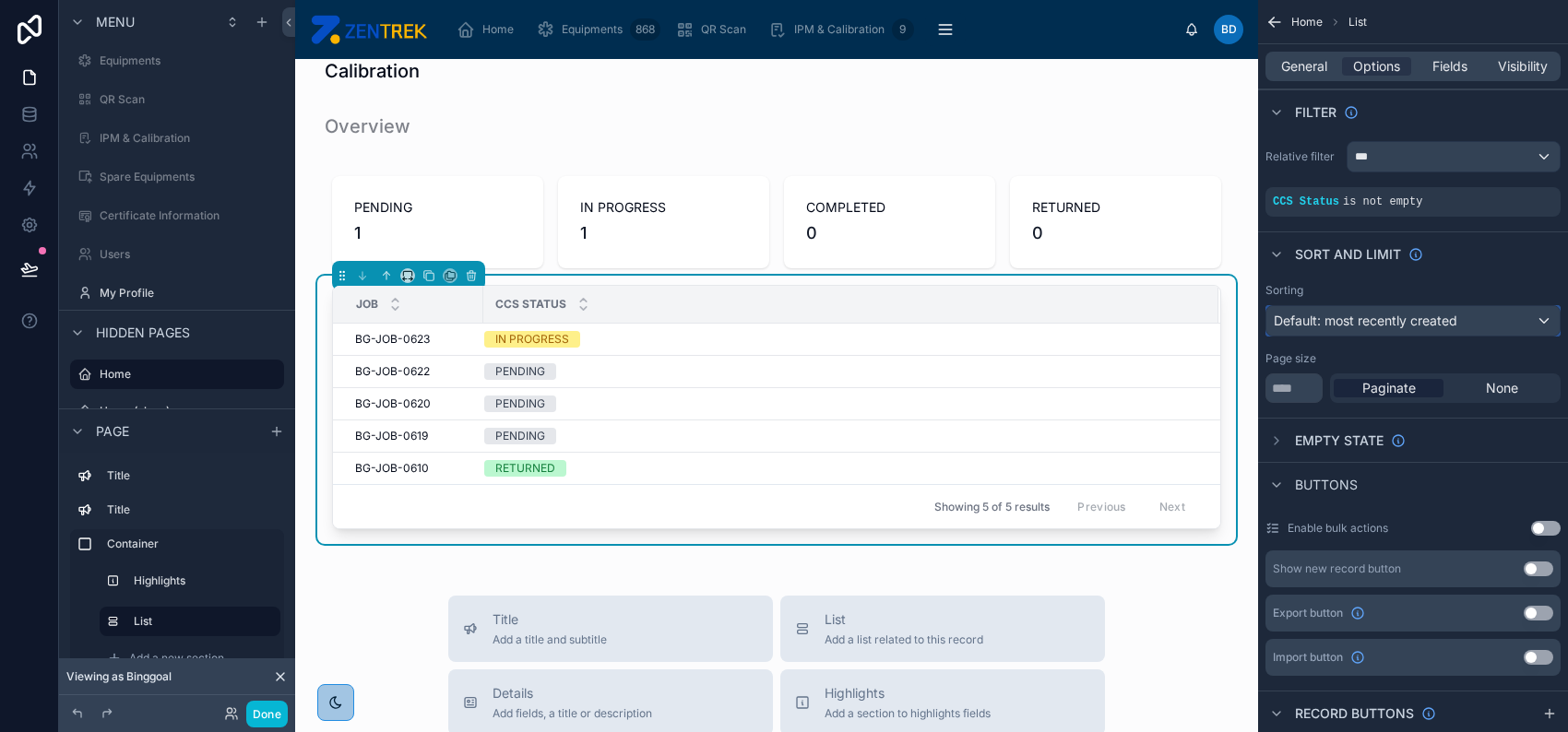
click at [1393, 324] on span "Default: most recently created" at bounding box center [1365, 320] width 183 height 15
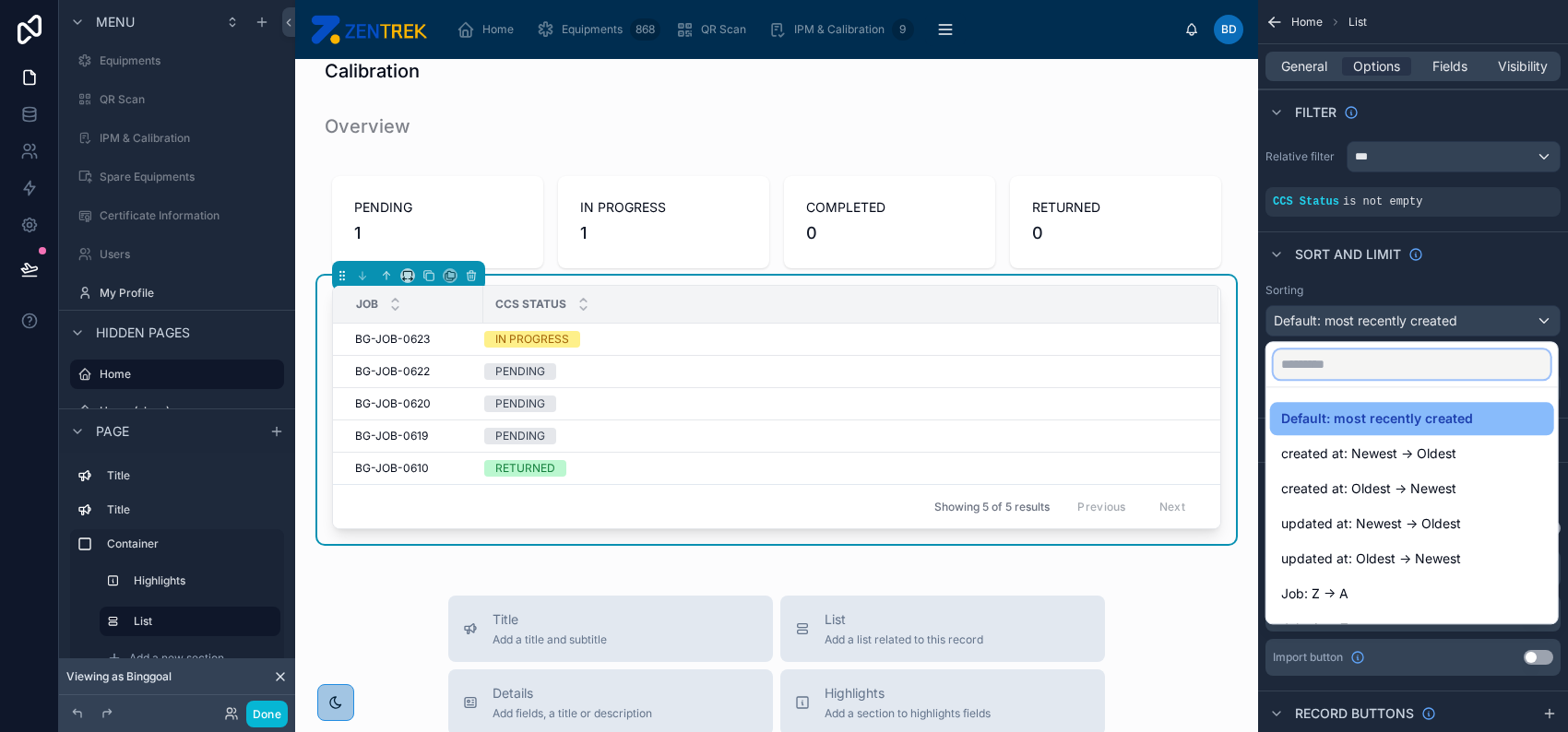
click at [1399, 352] on input "text" at bounding box center [1412, 364] width 277 height 30
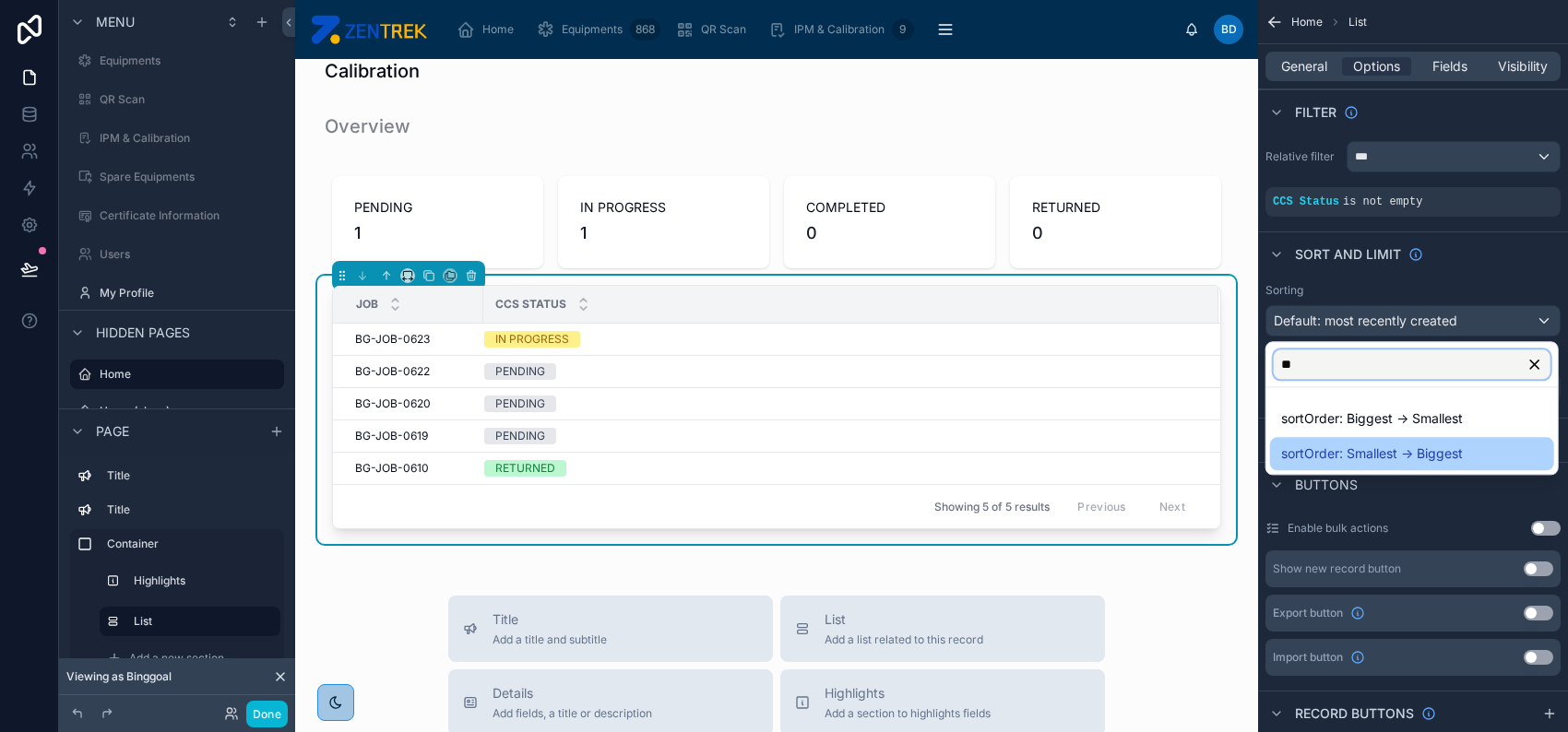
type input "**"
click at [1409, 447] on span "sortOrder: Smallest -> Biggest" at bounding box center [1372, 453] width 181 height 22
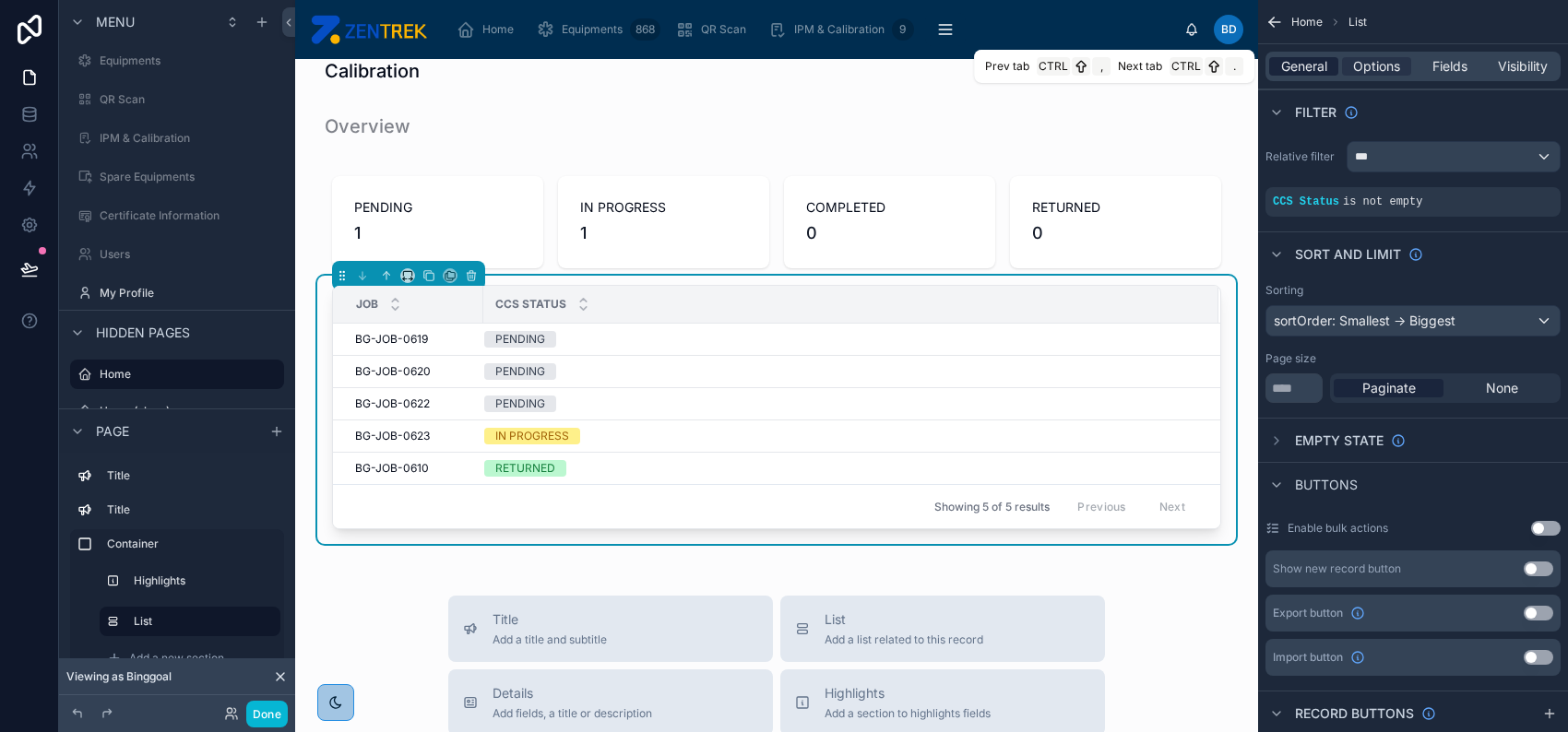
click at [1298, 68] on span "General" at bounding box center [1305, 66] width 46 height 18
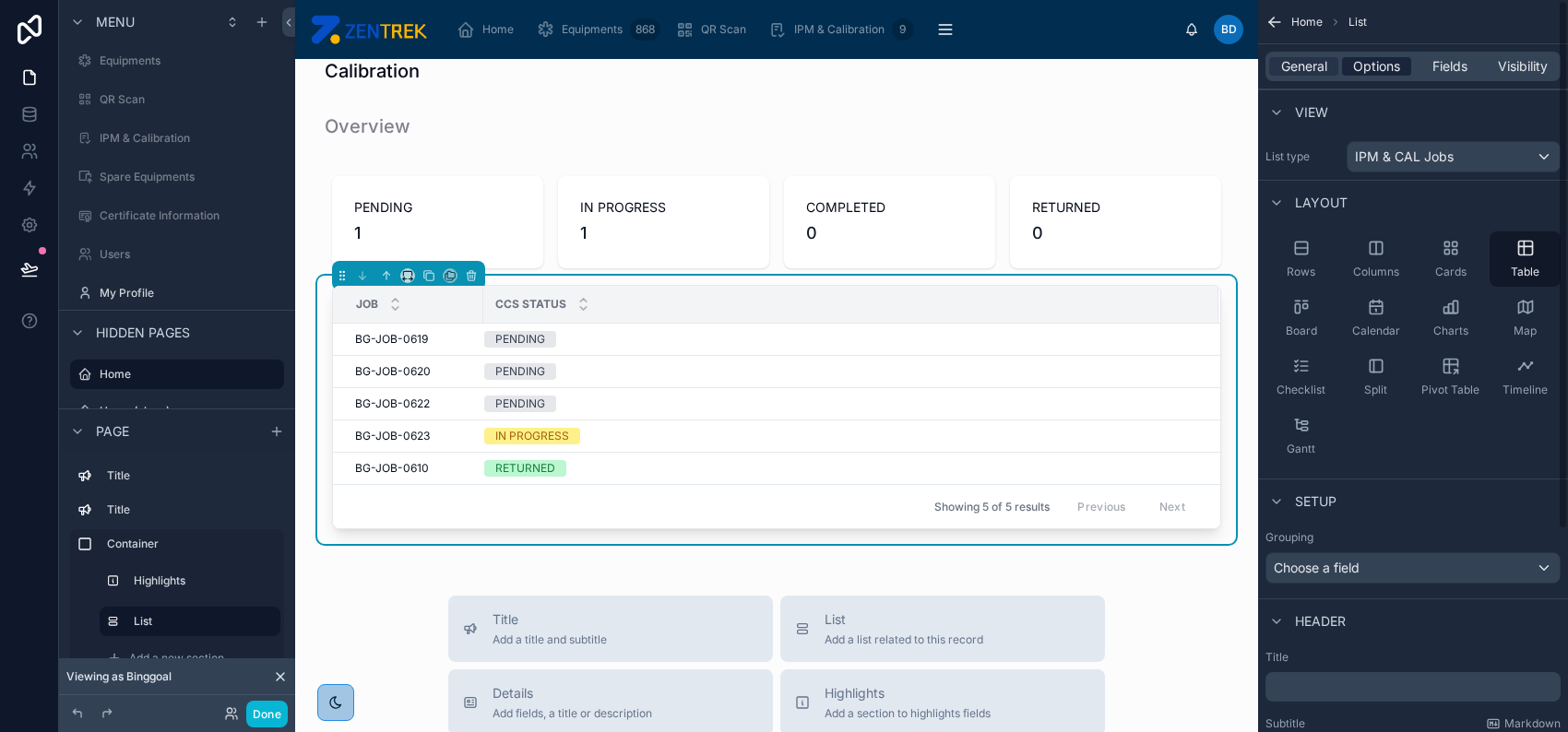
click at [1374, 58] on span "Options" at bounding box center [1376, 66] width 47 height 18
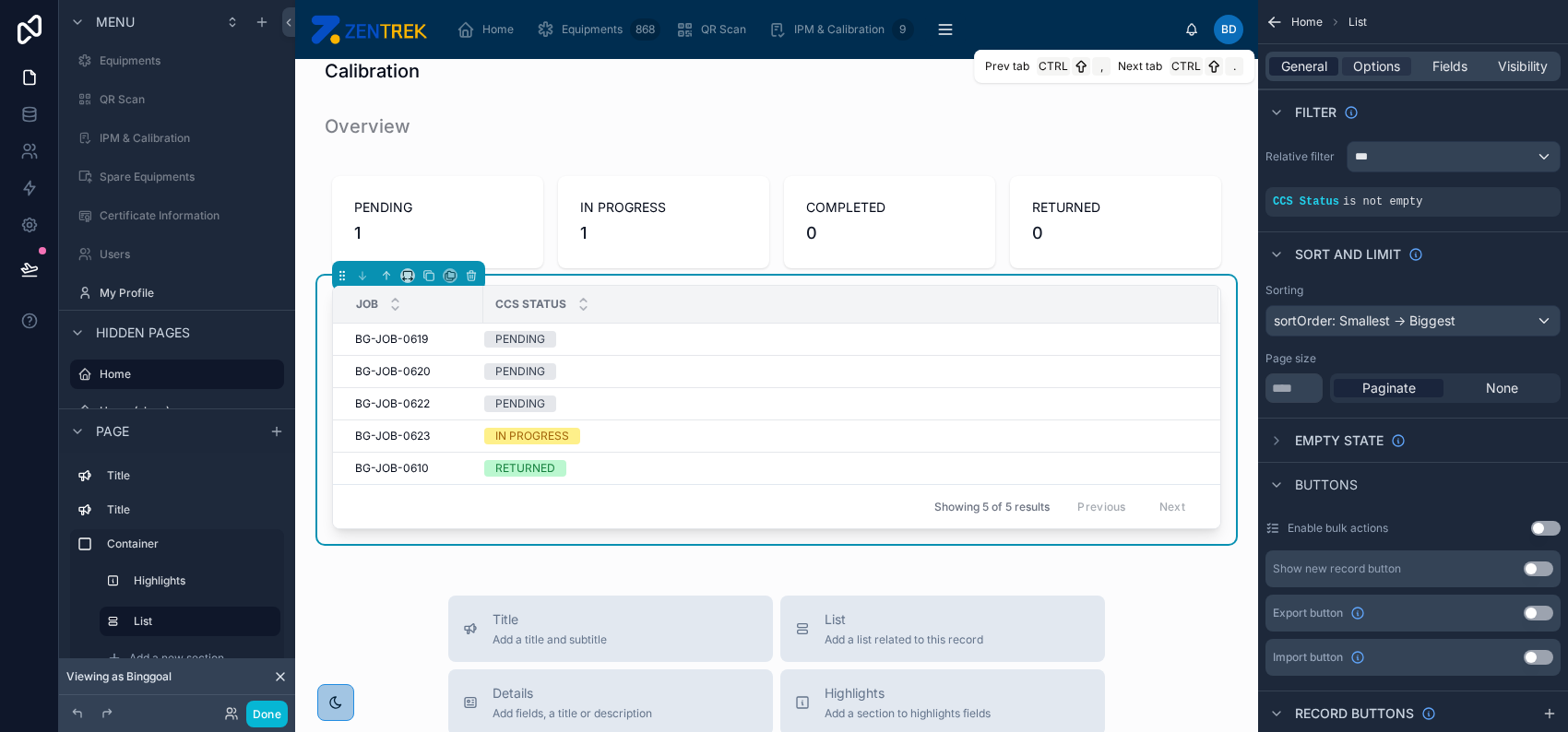
click at [1322, 68] on span "General" at bounding box center [1305, 66] width 46 height 18
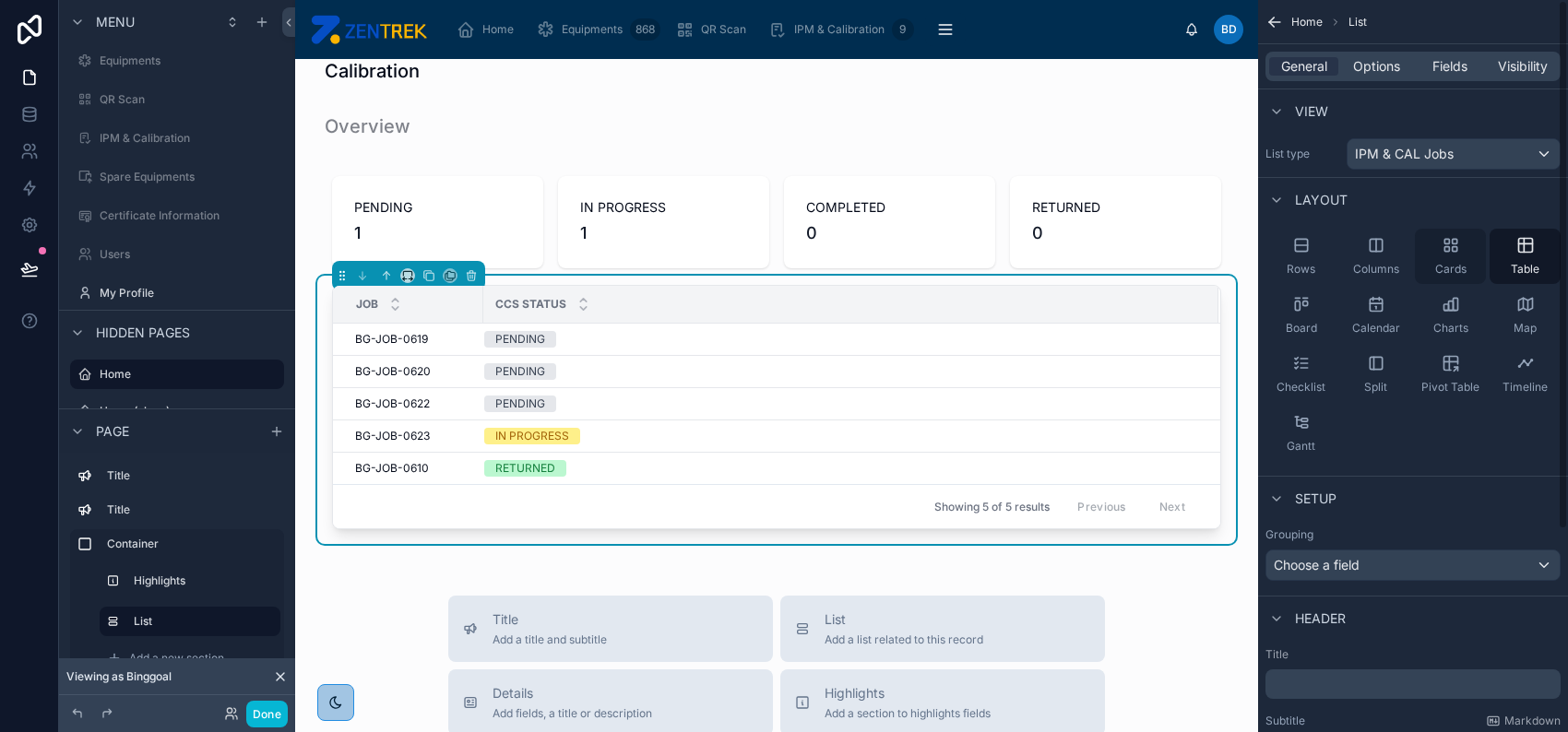
scroll to position [0, 0]
click at [1307, 420] on icon "scrollable content" at bounding box center [1301, 424] width 18 height 18
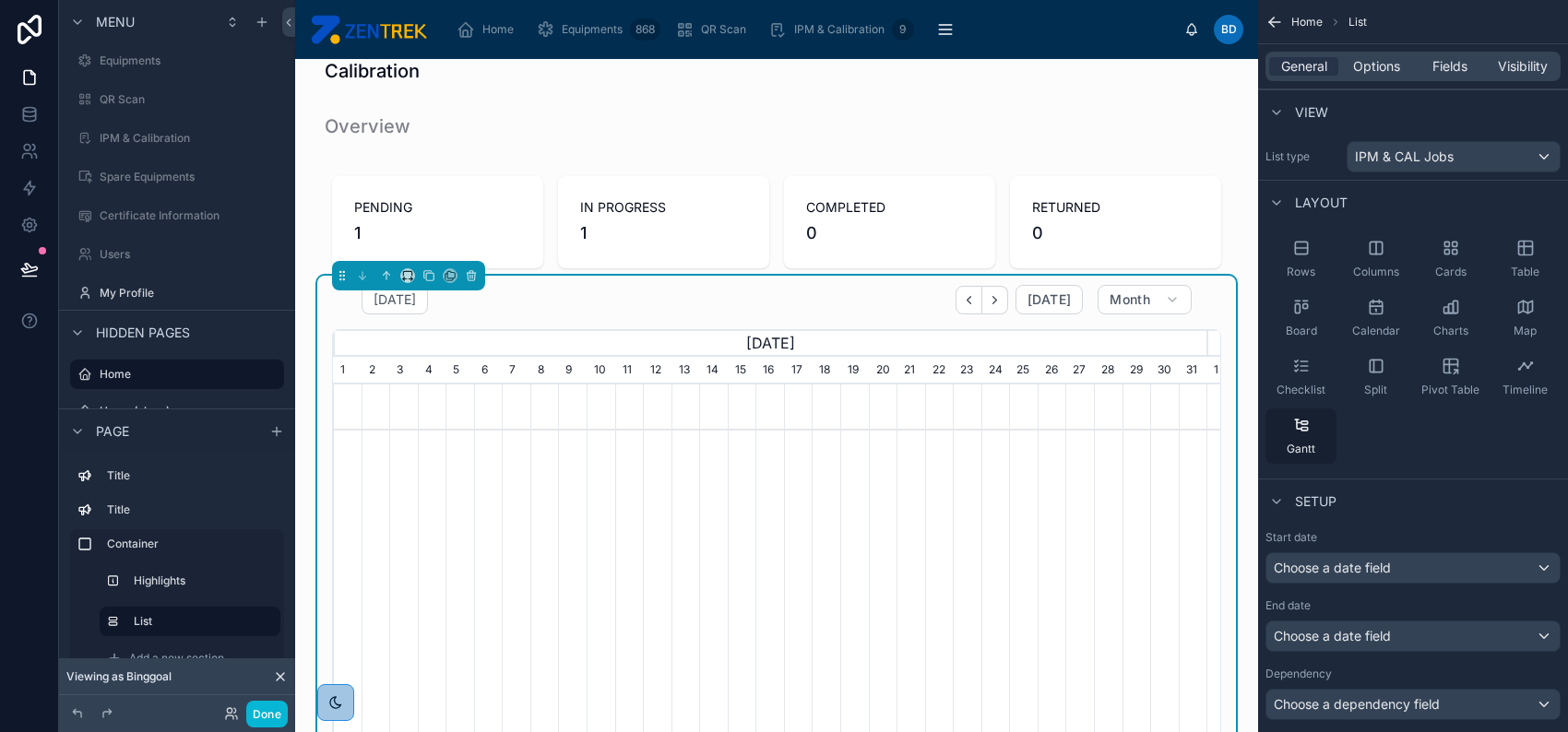
scroll to position [0, 872]
click at [1512, 270] on span "Table" at bounding box center [1526, 271] width 29 height 14
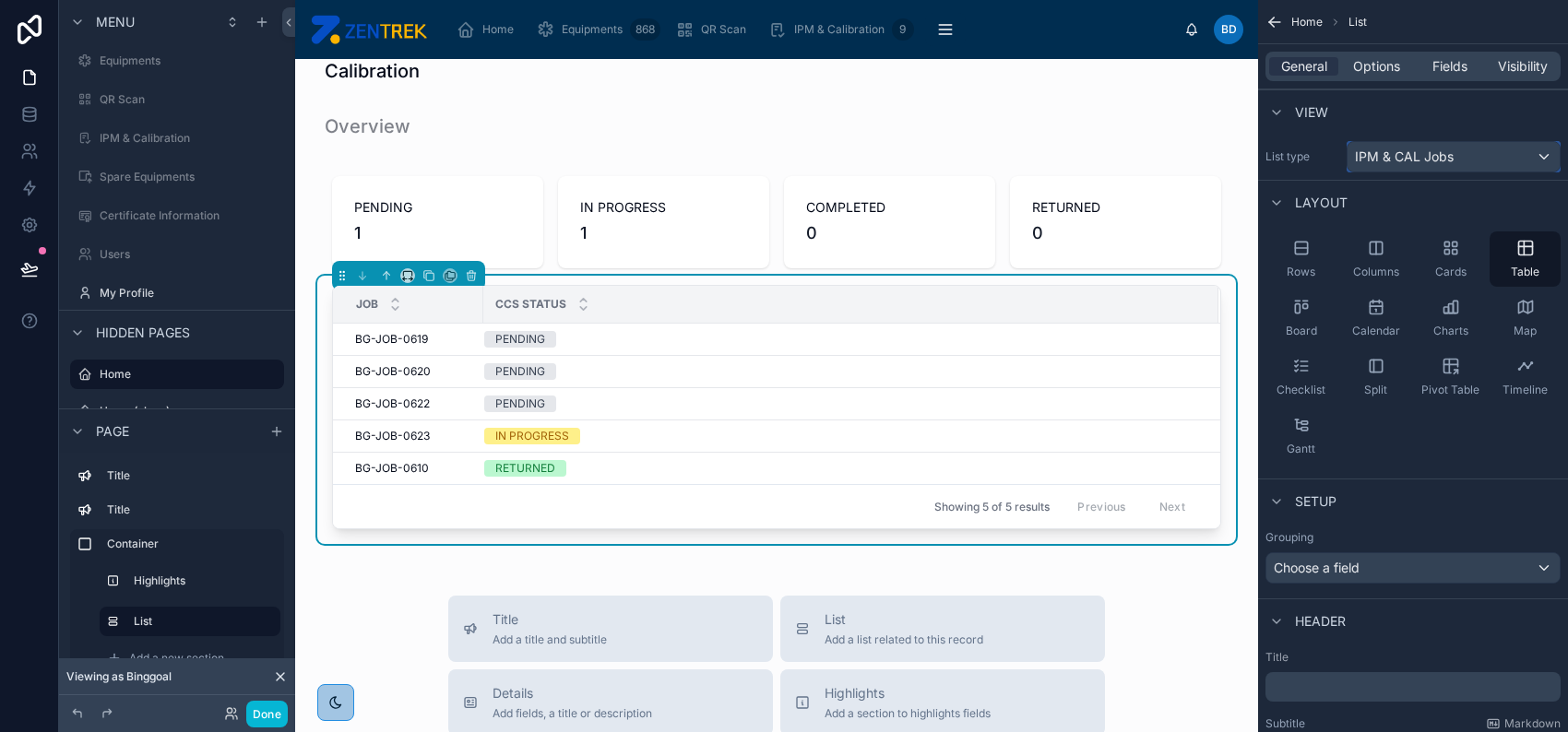
click at [1431, 158] on span "IPM & CAL Jobs" at bounding box center [1404, 156] width 98 height 18
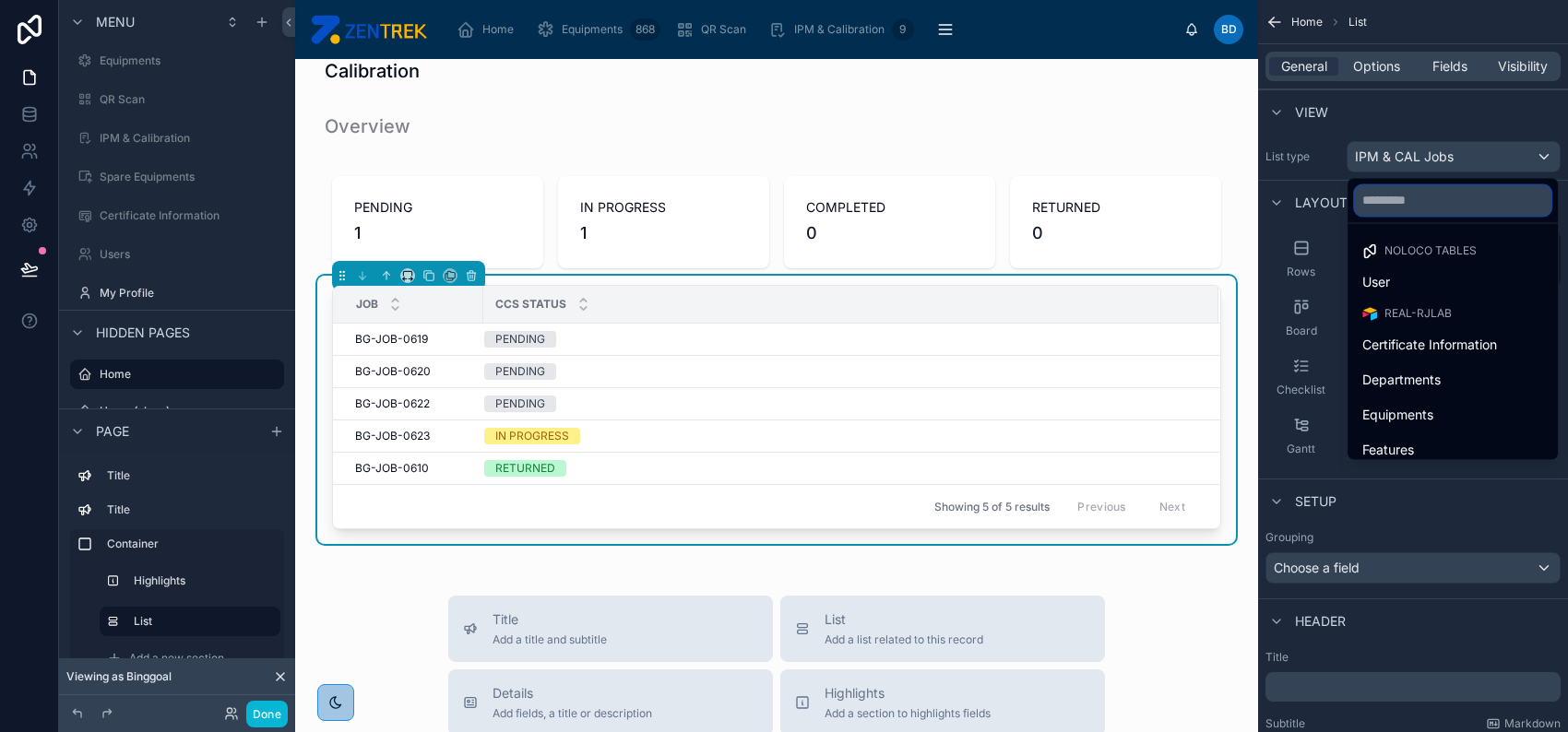
click at [1434, 187] on input "text" at bounding box center [1452, 200] width 196 height 30
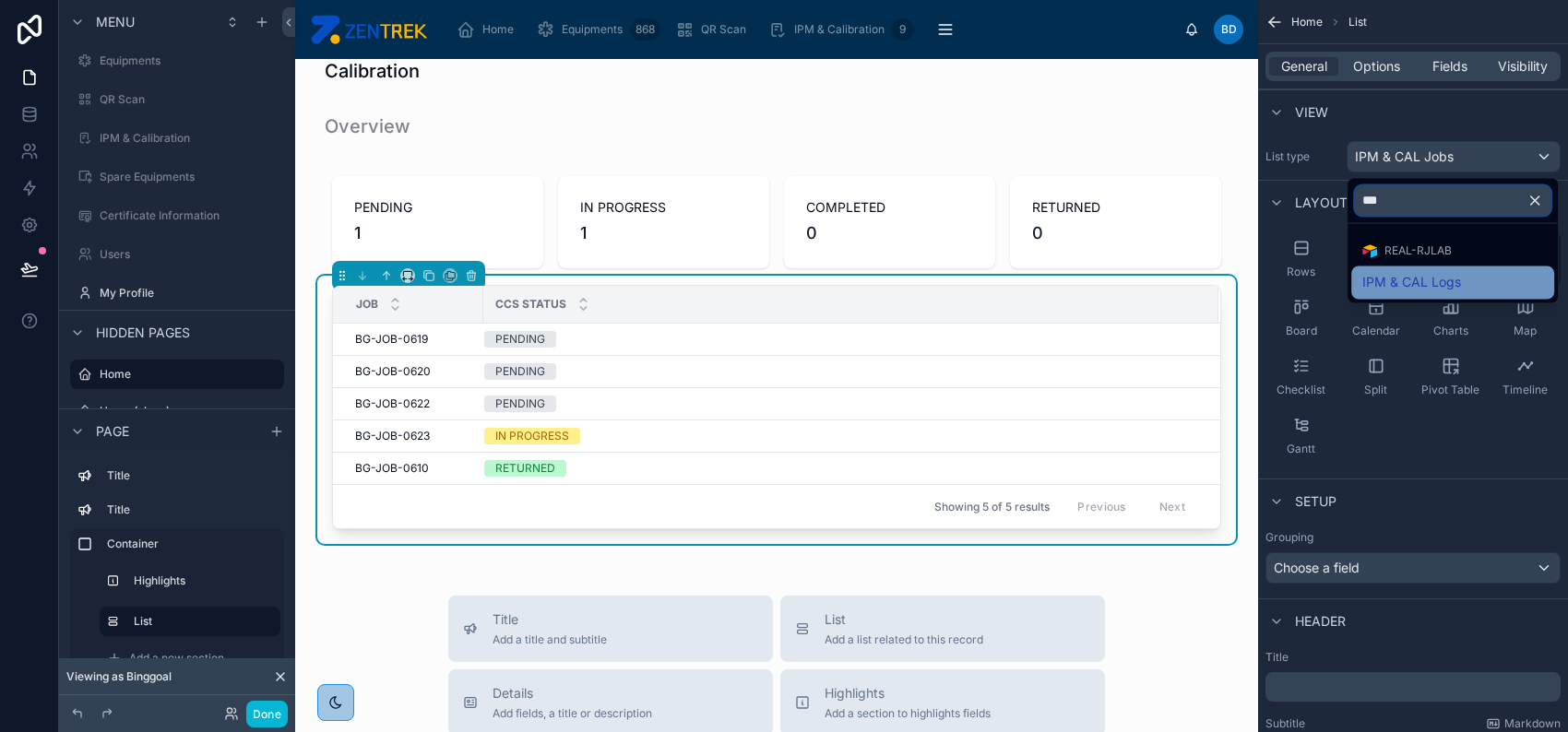
type input "***"
click at [1485, 280] on div "IPM & CAL Logs" at bounding box center [1452, 282] width 180 height 22
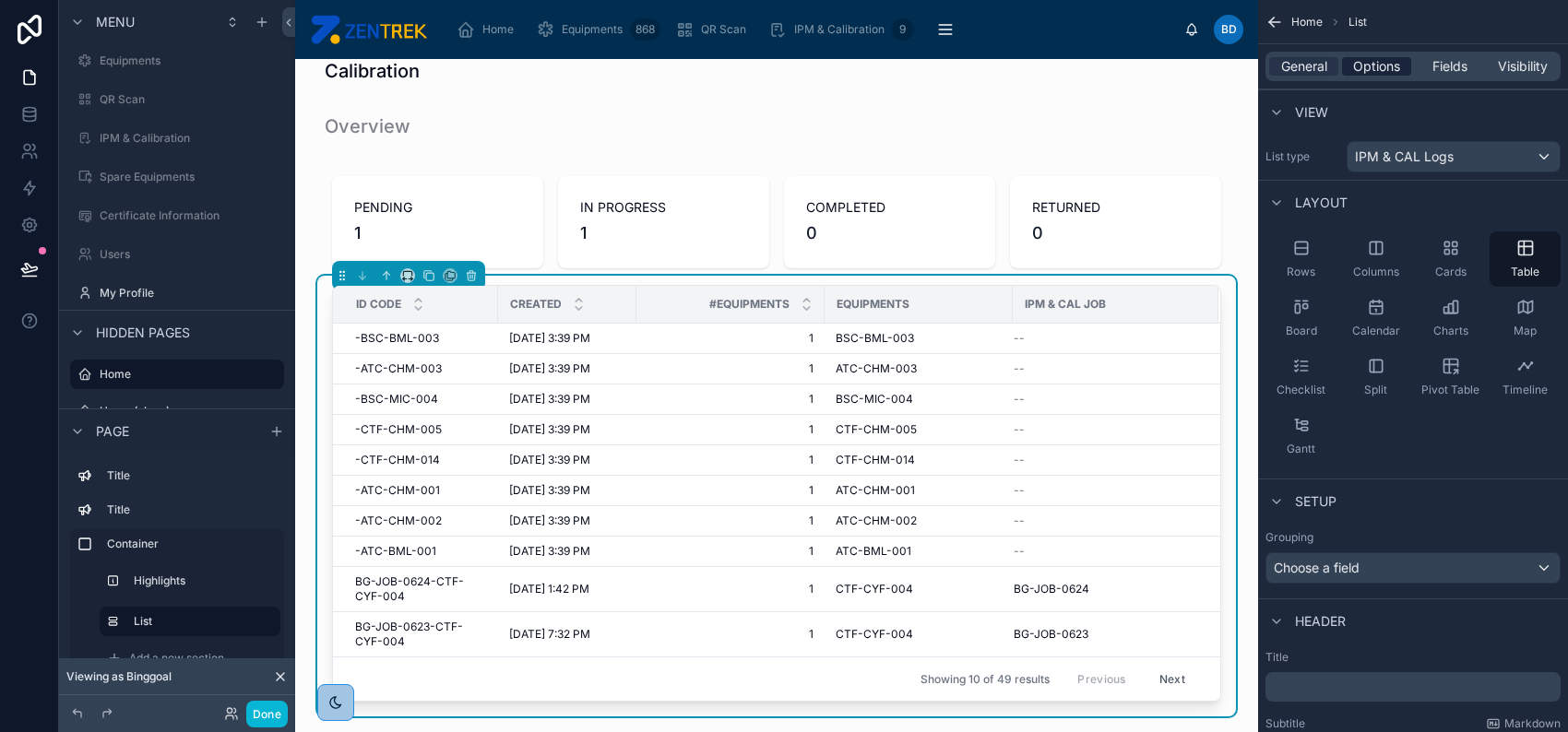
click at [1389, 63] on span "Options" at bounding box center [1376, 66] width 47 height 18
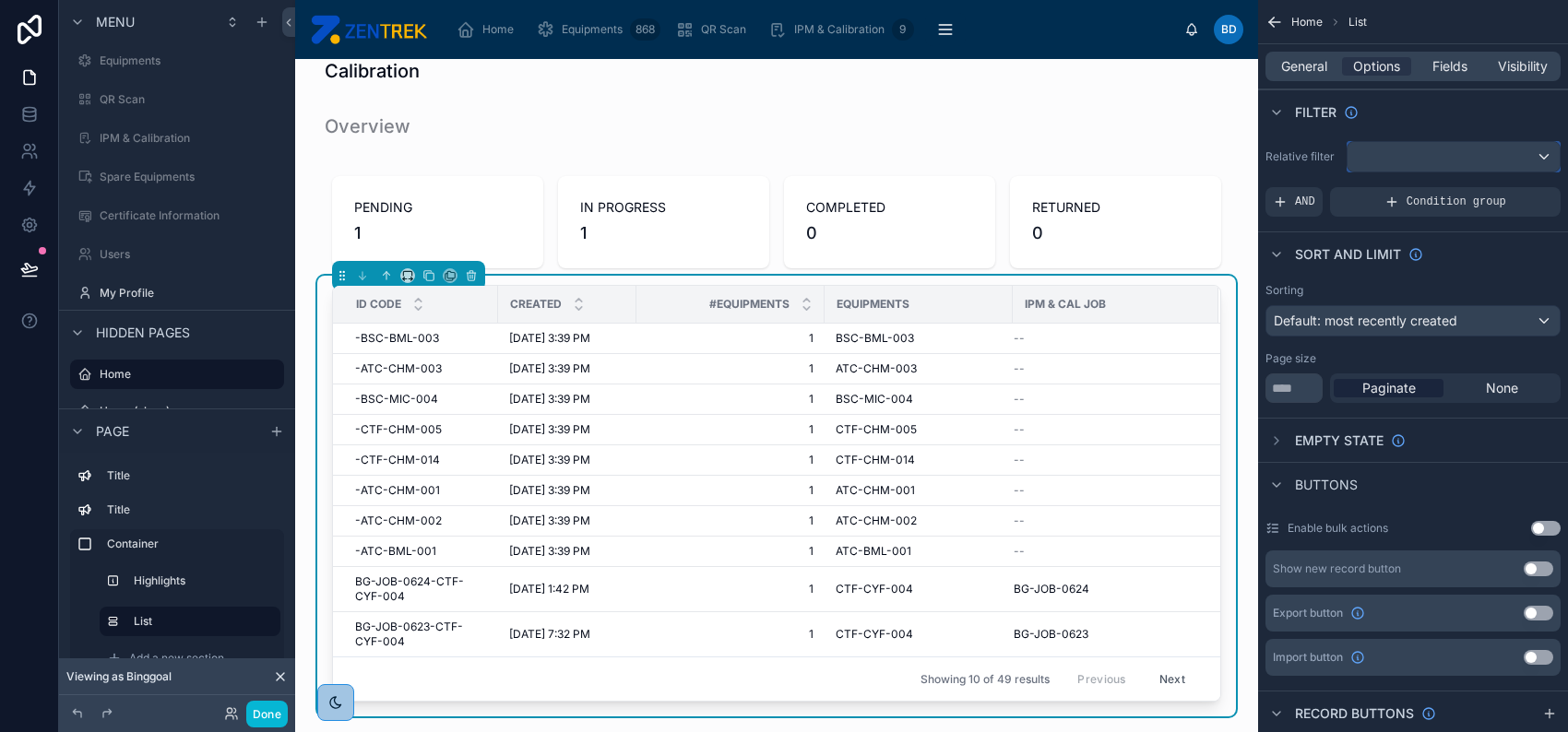
click at [1441, 154] on div "scrollable content" at bounding box center [1453, 156] width 212 height 30
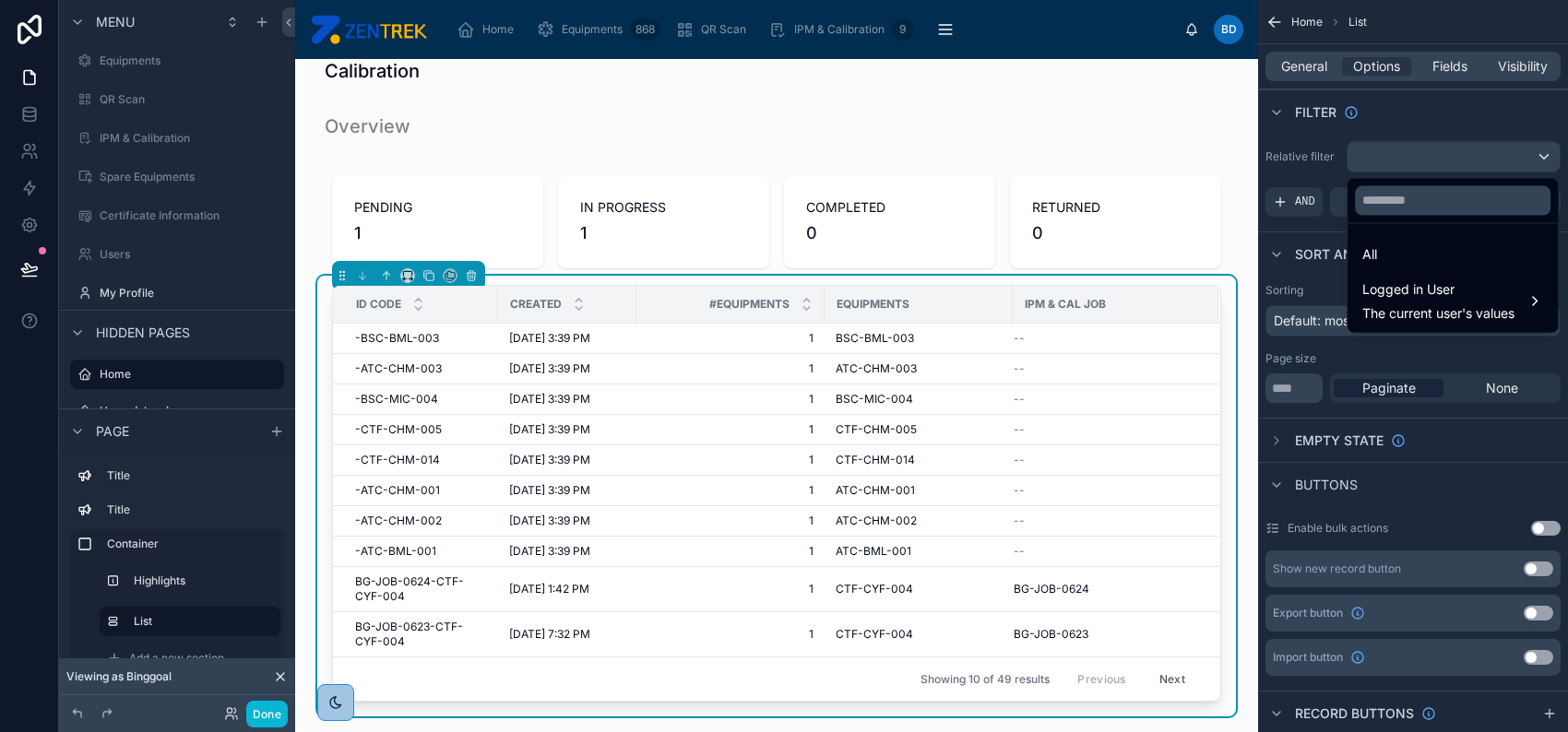
click at [1293, 195] on div "scrollable content" at bounding box center [784, 366] width 1568 height 732
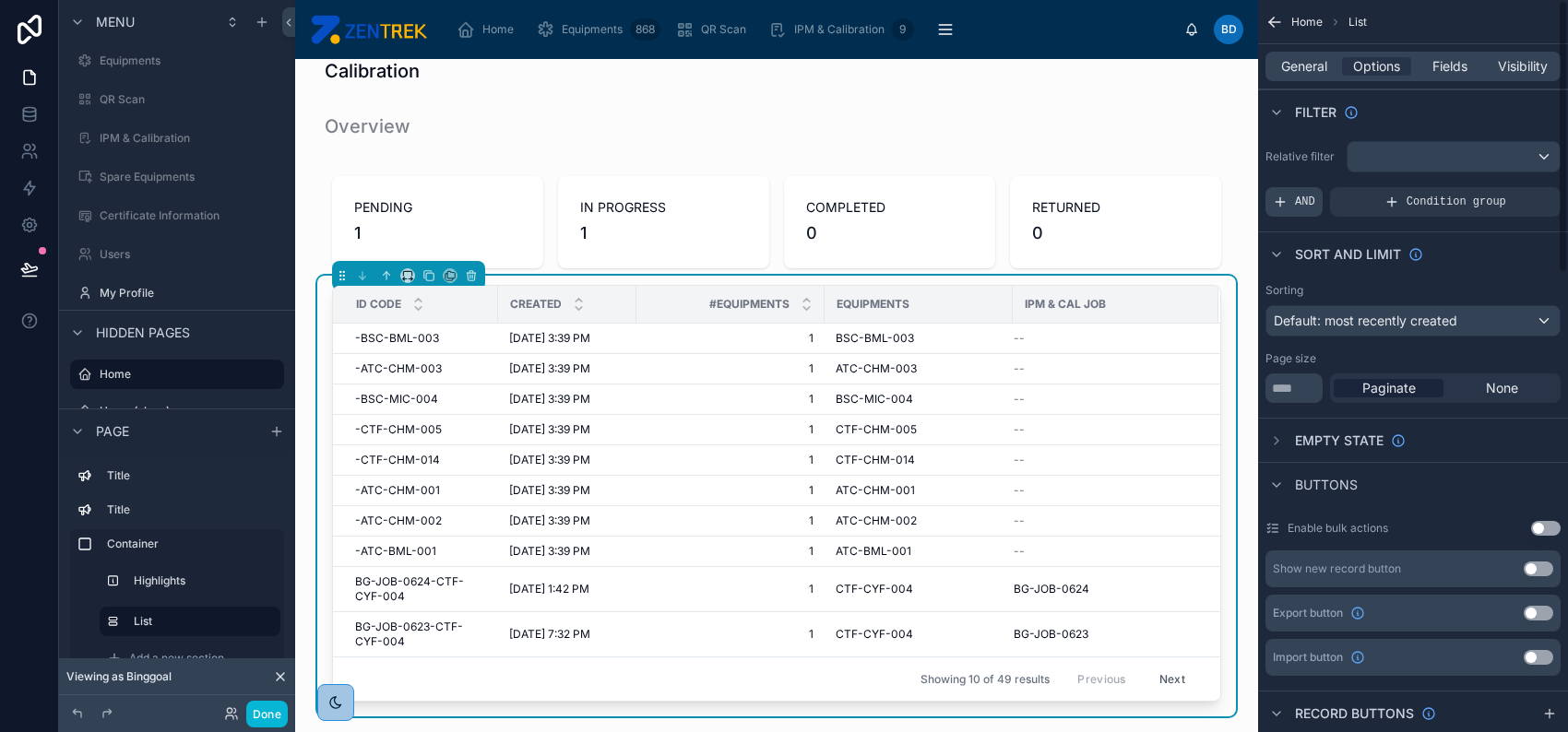
click at [1293, 199] on div "AND" at bounding box center [1293, 202] width 57 height 30
click at [1502, 185] on div "scrollable content" at bounding box center [1514, 189] width 26 height 26
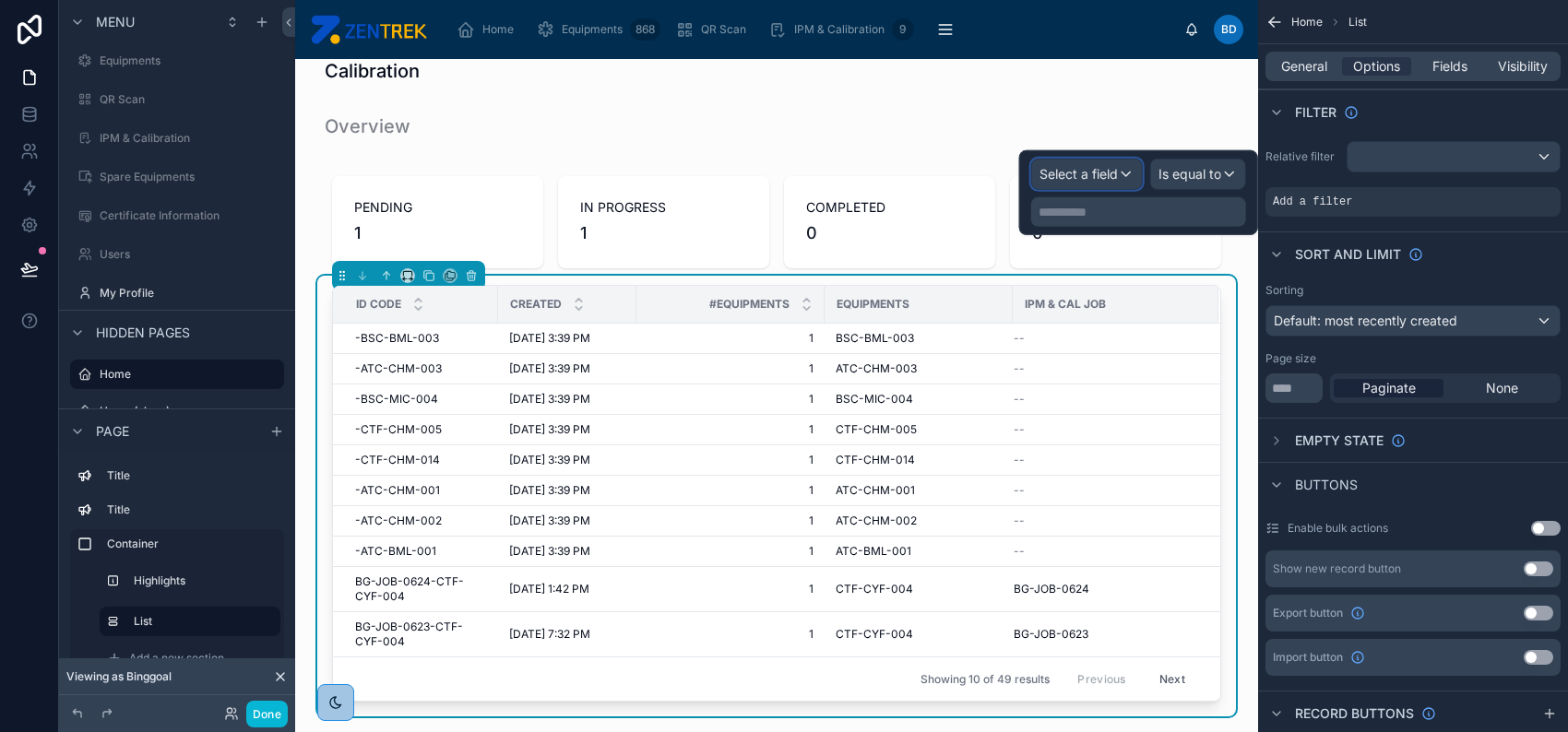
click at [1068, 177] on span "Select a field" at bounding box center [1078, 174] width 78 height 15
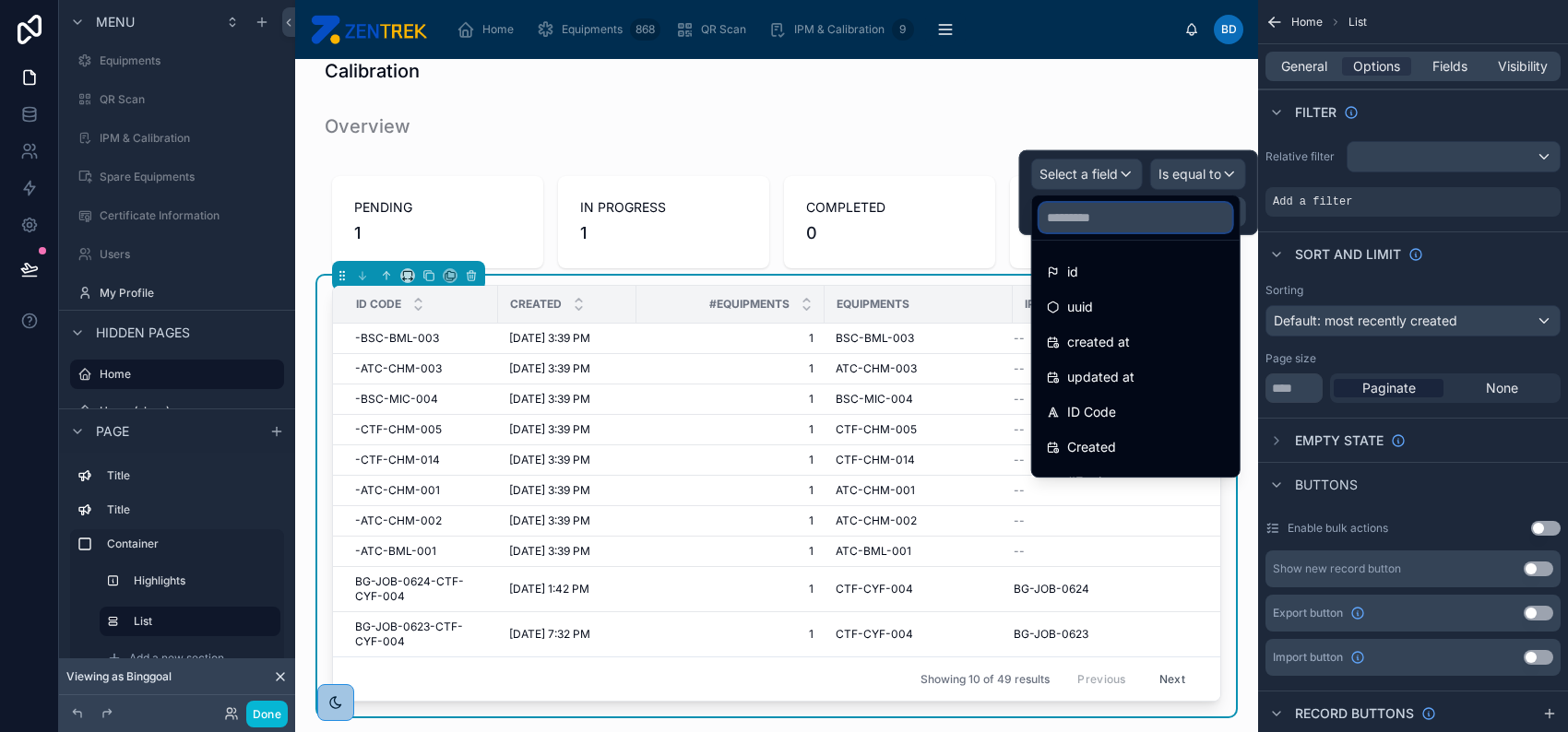
click at [1085, 214] on input "text" at bounding box center [1136, 217] width 193 height 30
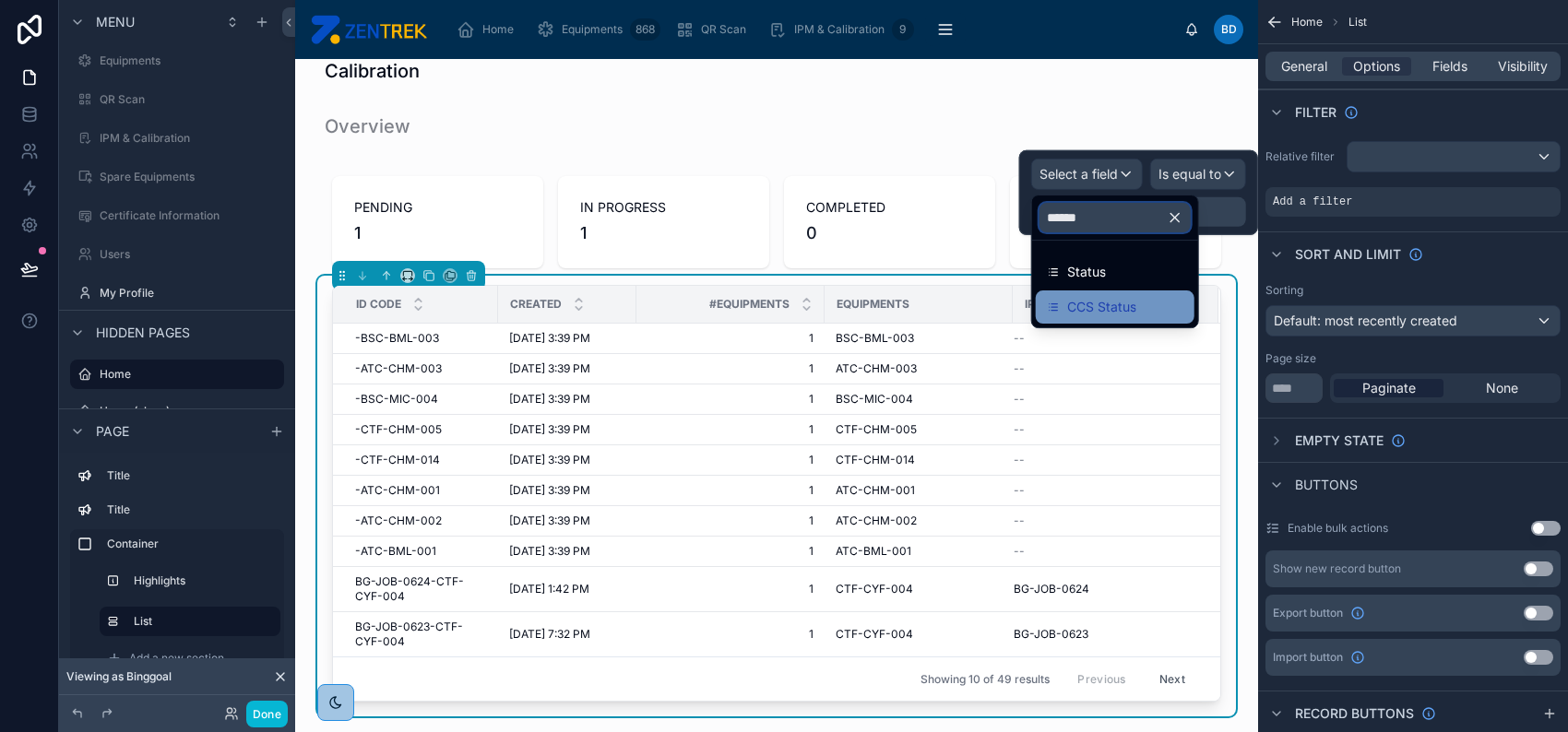
type input "******"
click at [1121, 293] on div "CCS Status" at bounding box center [1114, 307] width 158 height 33
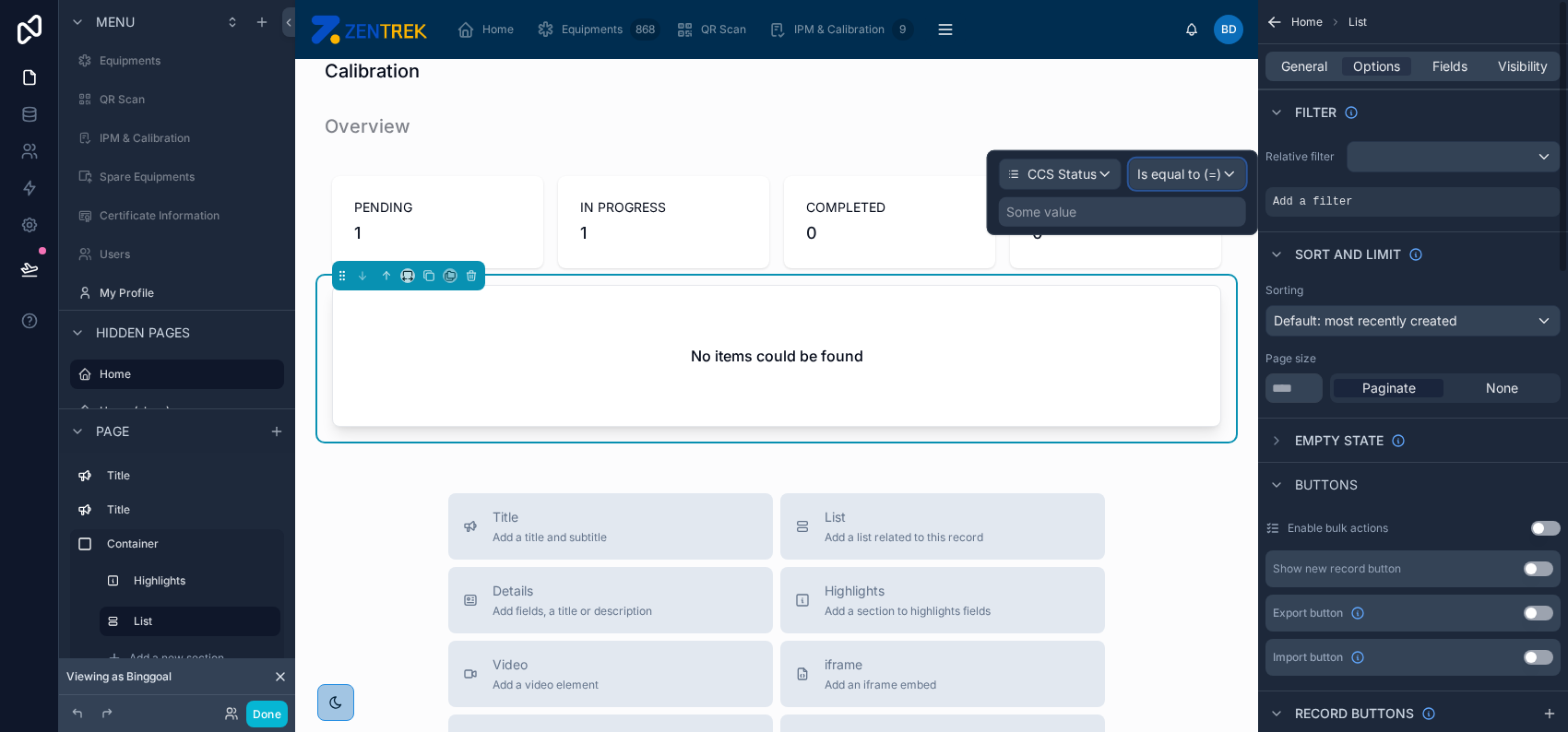
click at [1189, 158] on button "Is equal to (=)" at bounding box center [1187, 174] width 117 height 31
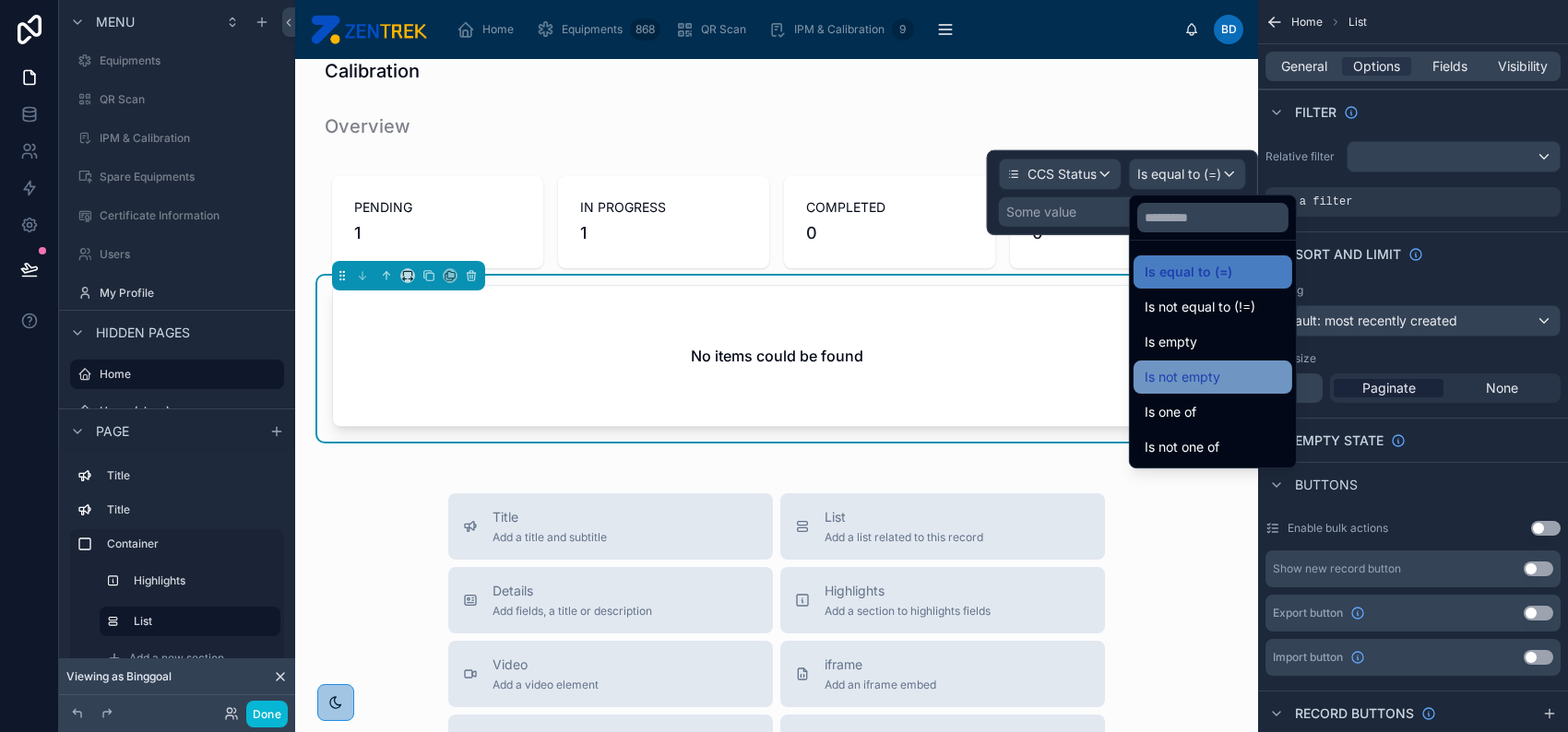
click at [1228, 379] on div "Is not empty" at bounding box center [1212, 376] width 136 height 22
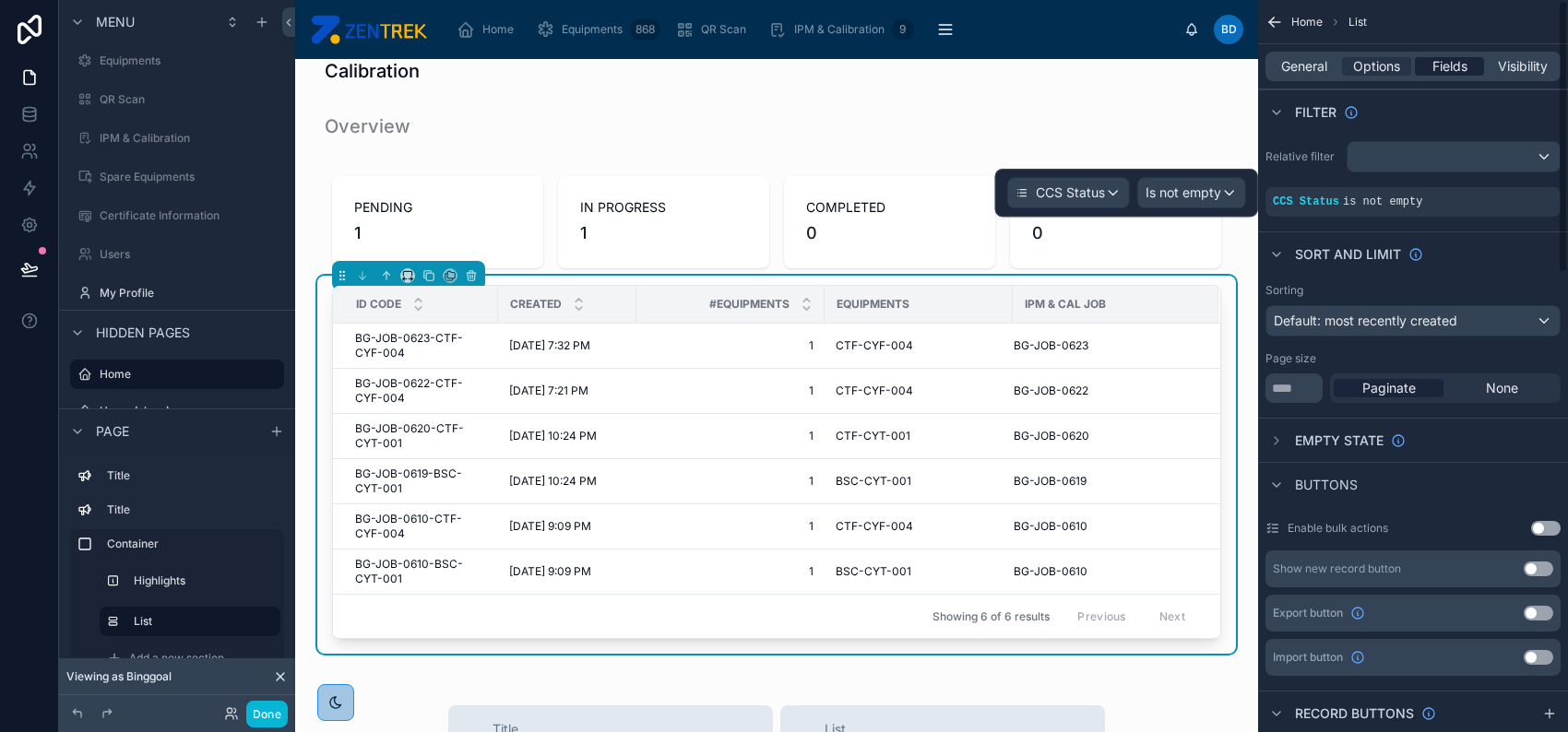
click at [1450, 69] on span "Fields" at bounding box center [1449, 66] width 35 height 18
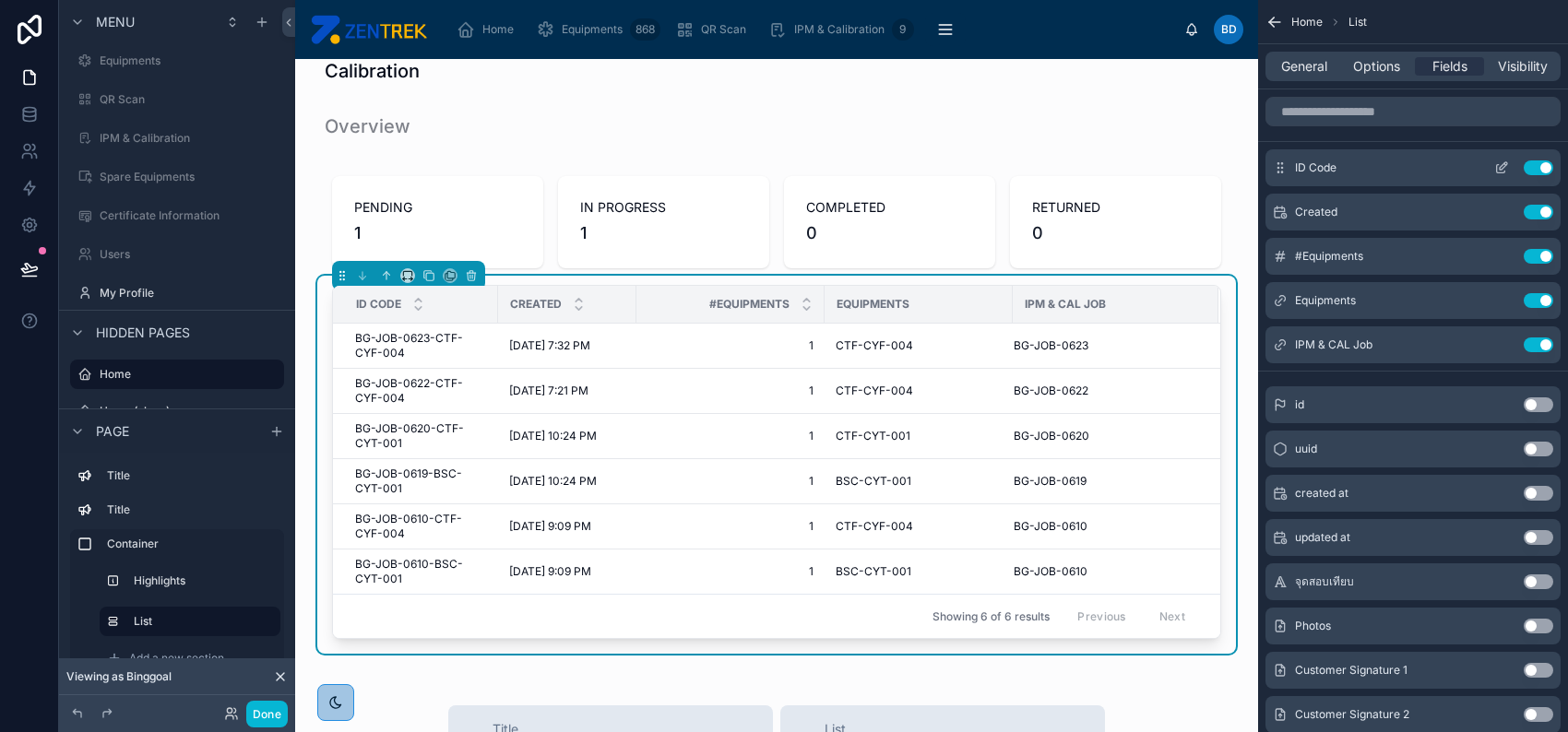
click at [1533, 164] on button "Use setting" at bounding box center [1538, 167] width 30 height 14
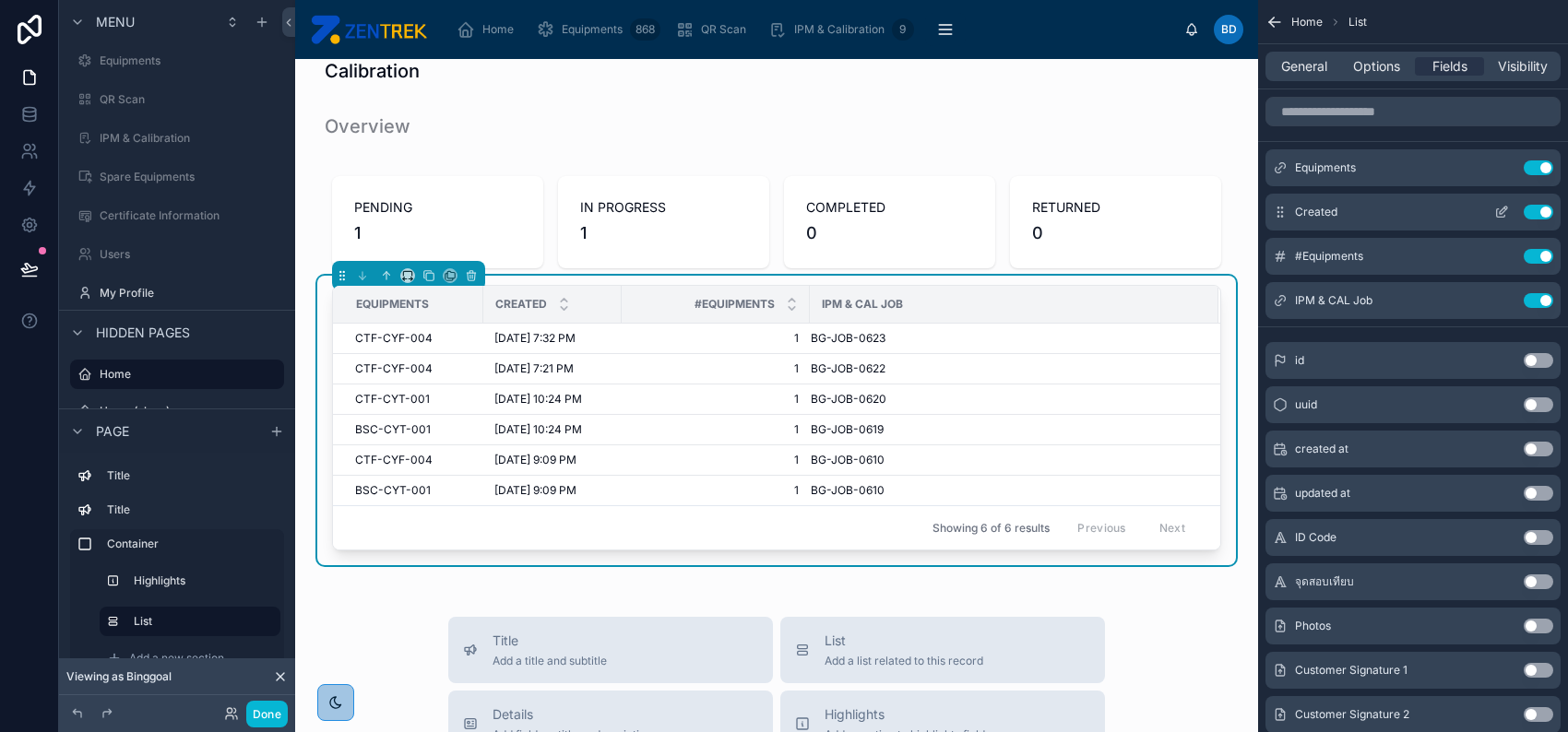
click at [1541, 212] on button "Use setting" at bounding box center [1538, 211] width 30 height 14
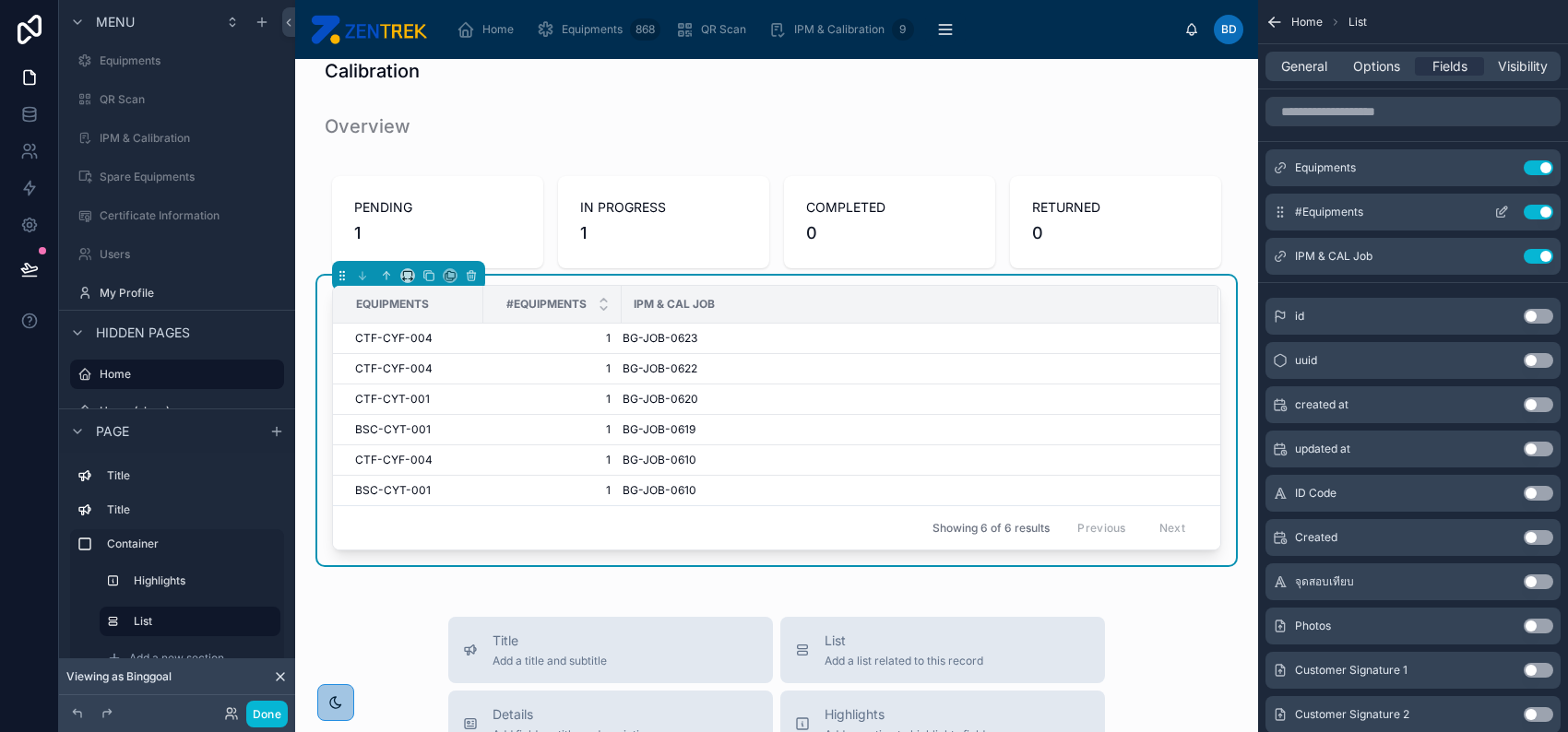
click at [1541, 213] on button "Use setting" at bounding box center [1538, 211] width 30 height 14
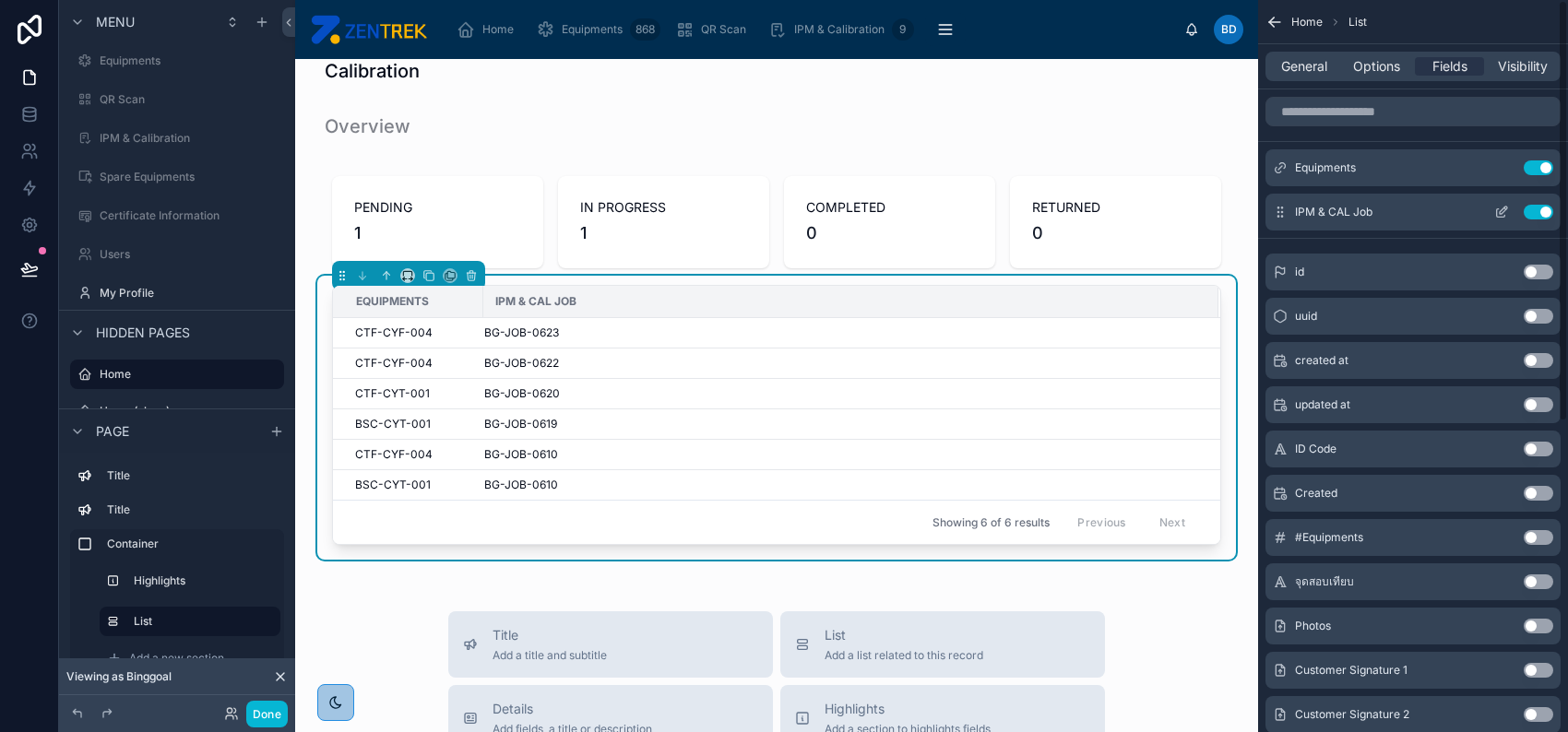
click at [1540, 213] on button "Use setting" at bounding box center [1538, 211] width 30 height 14
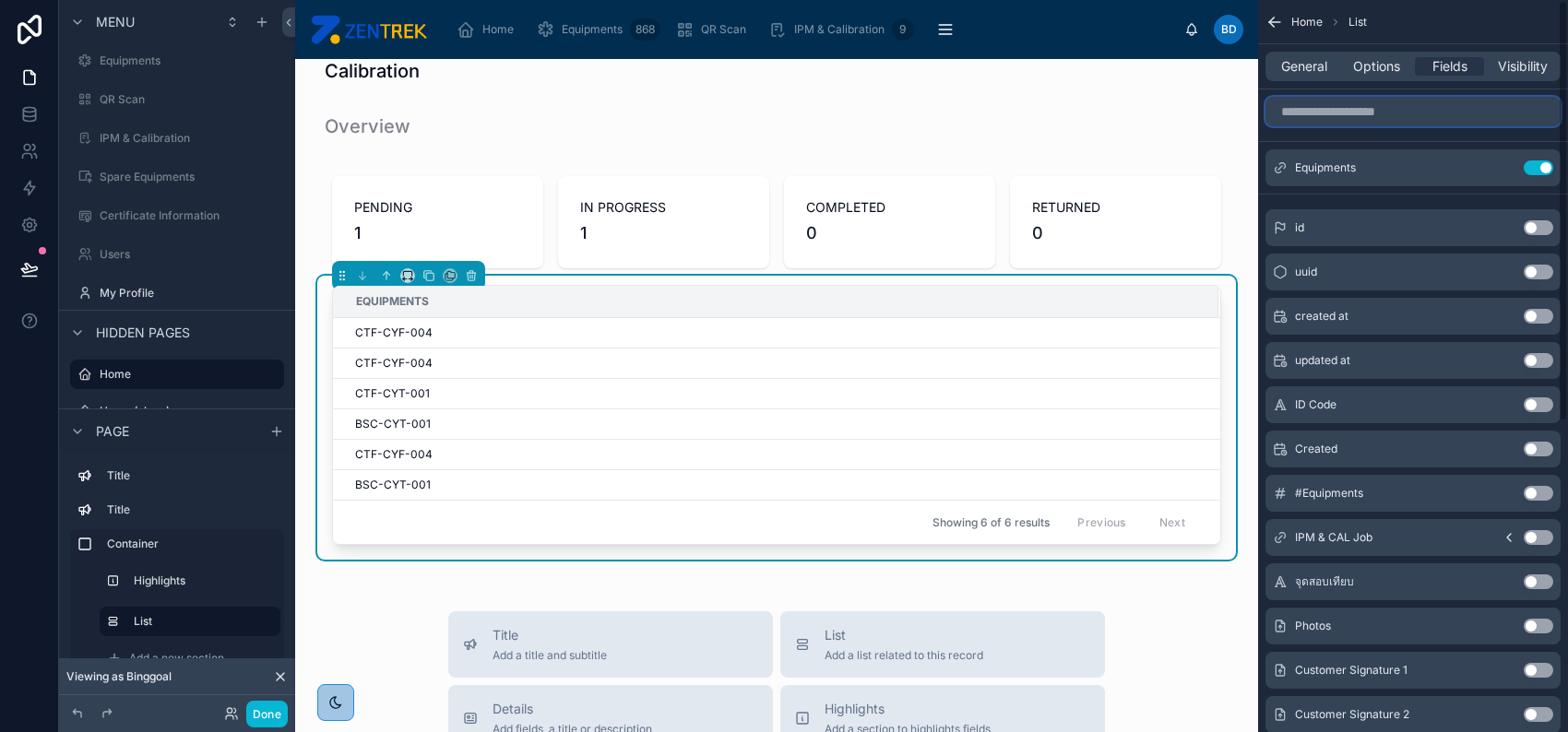
click at [1382, 117] on input "scrollable content" at bounding box center [1413, 111] width 295 height 30
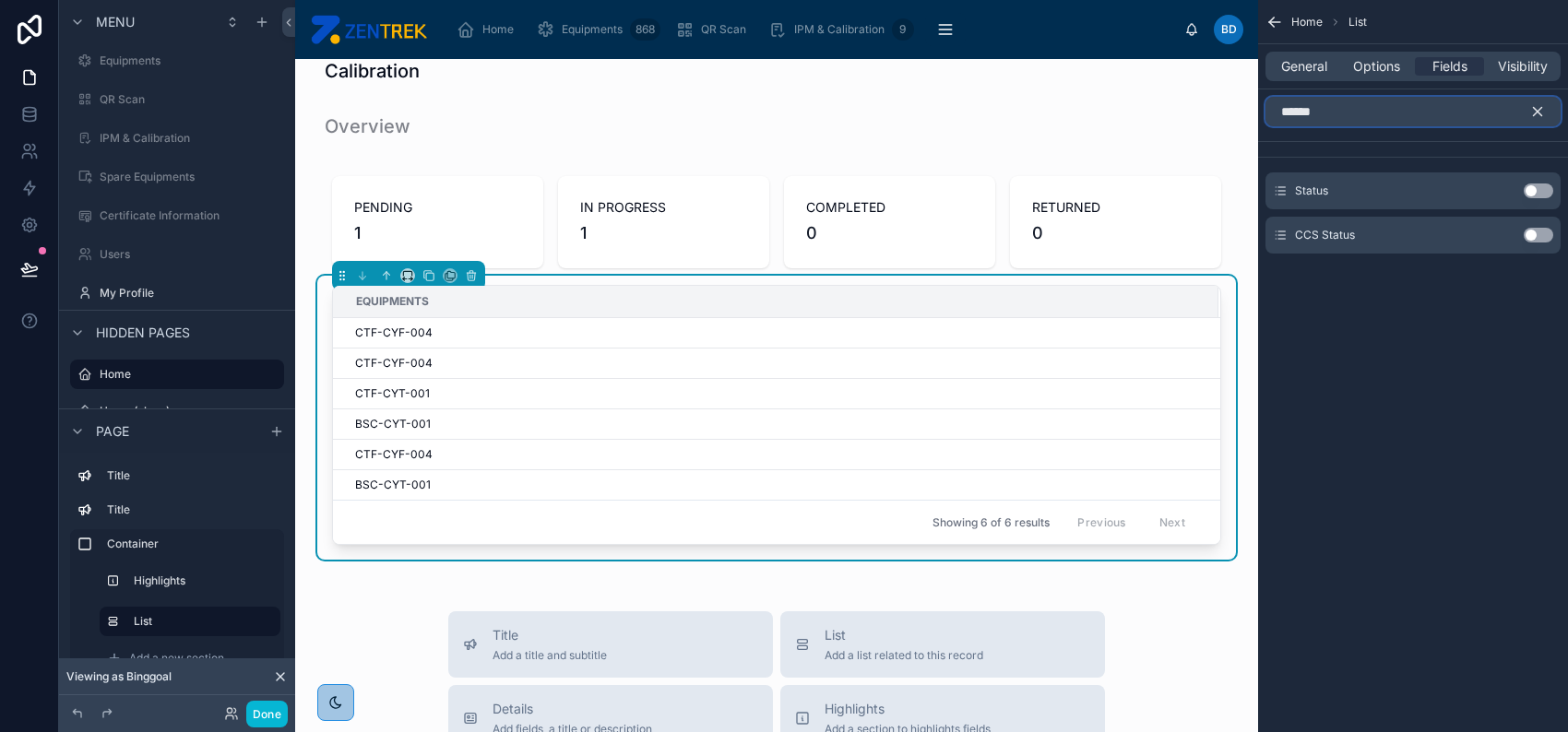
type input "******"
click at [1546, 234] on button "Use setting" at bounding box center [1538, 234] width 30 height 14
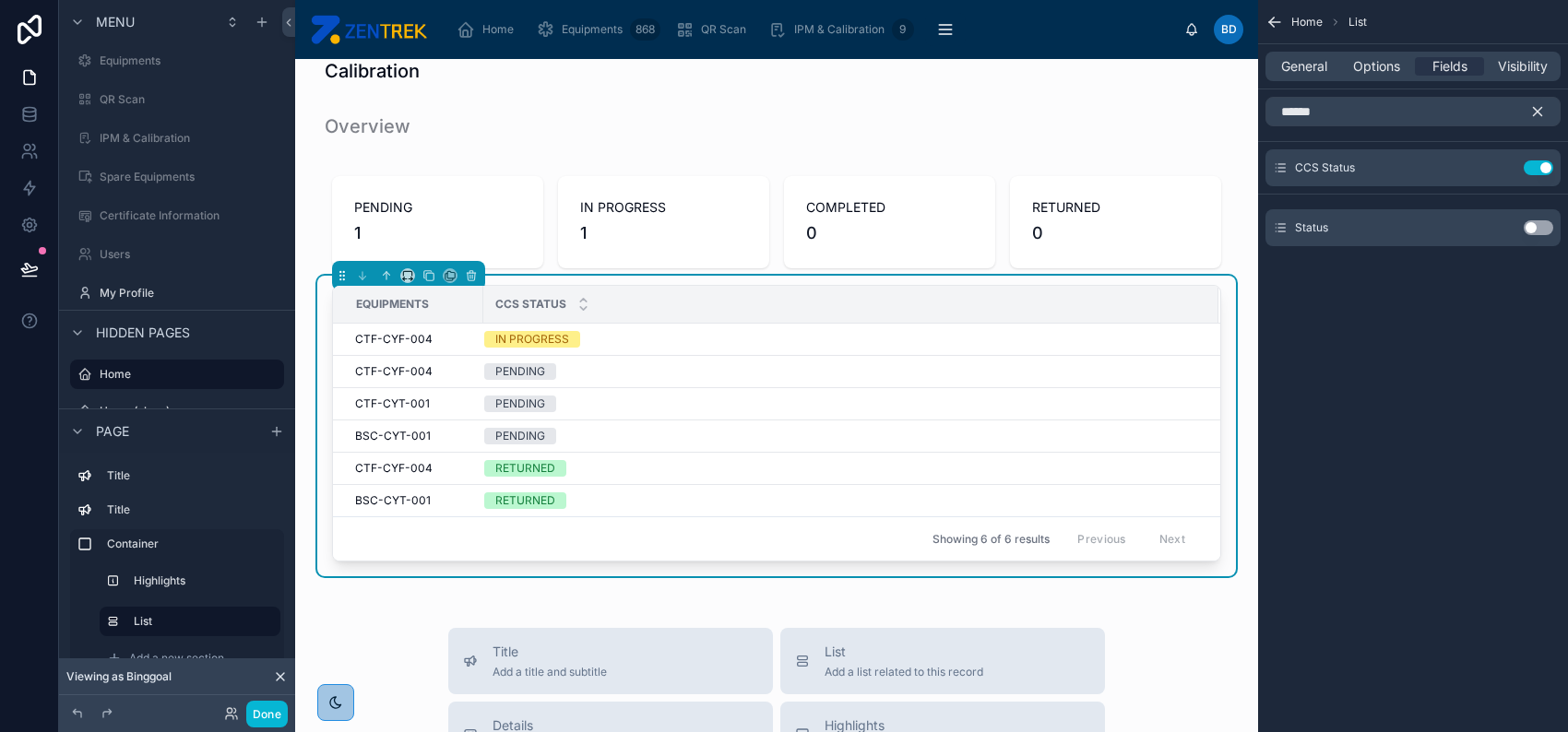
click at [1539, 107] on icon "scrollable content" at bounding box center [1537, 111] width 16 height 16
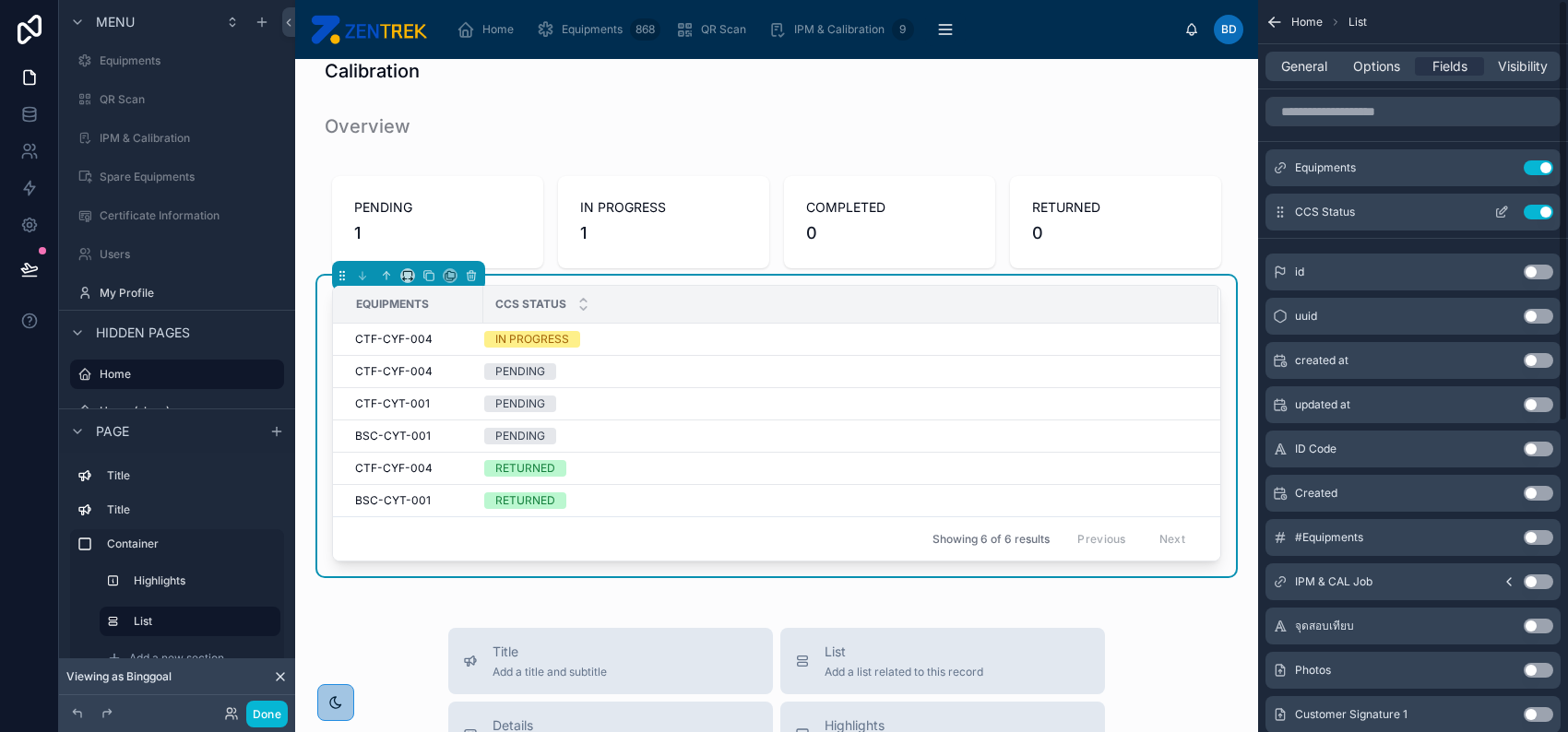
click at [1500, 214] on icon "scrollable content" at bounding box center [1503, 210] width 8 height 8
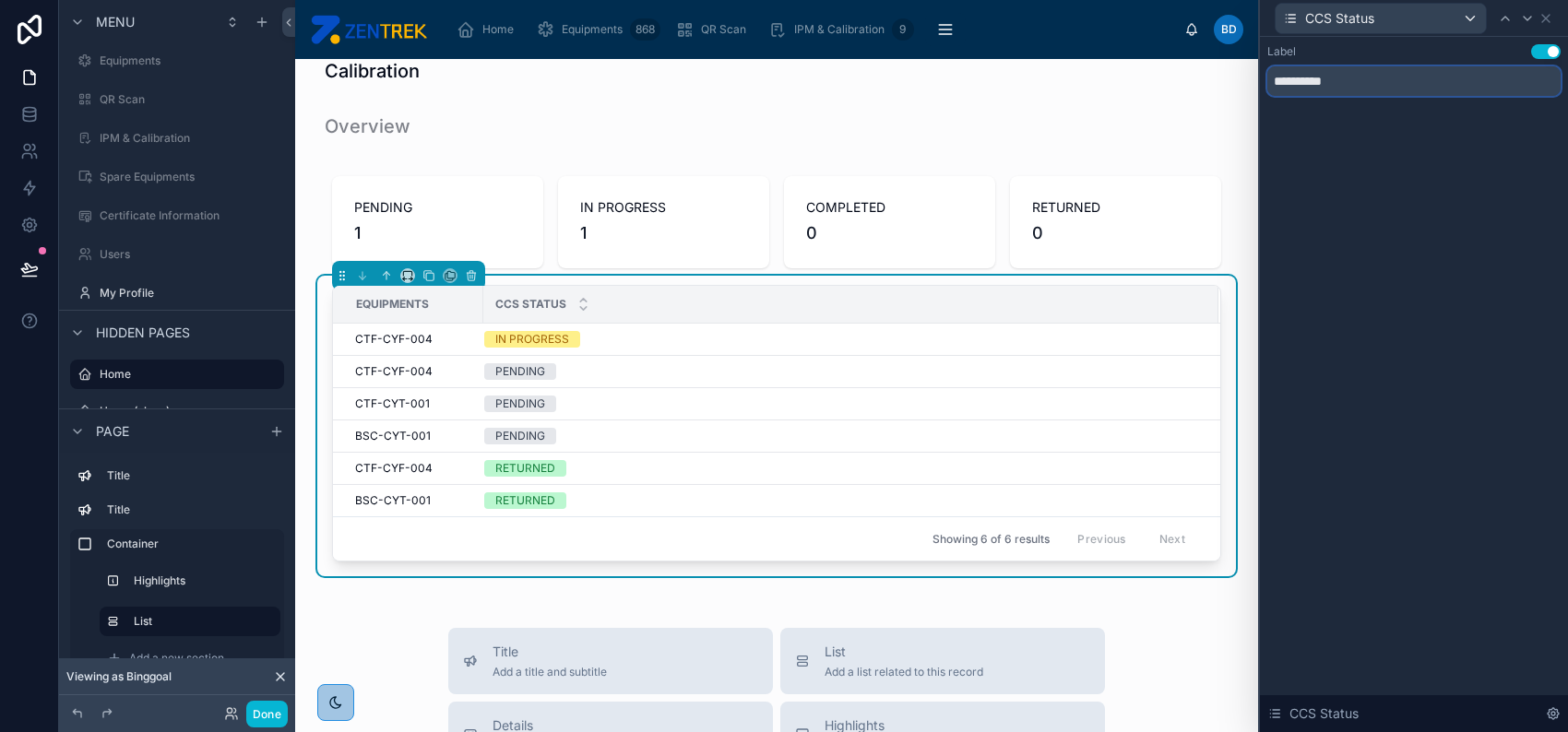
click at [1284, 80] on input "**********" at bounding box center [1414, 81] width 293 height 30
type input "******"
click at [1546, 24] on icon at bounding box center [1545, 17] width 14 height 14
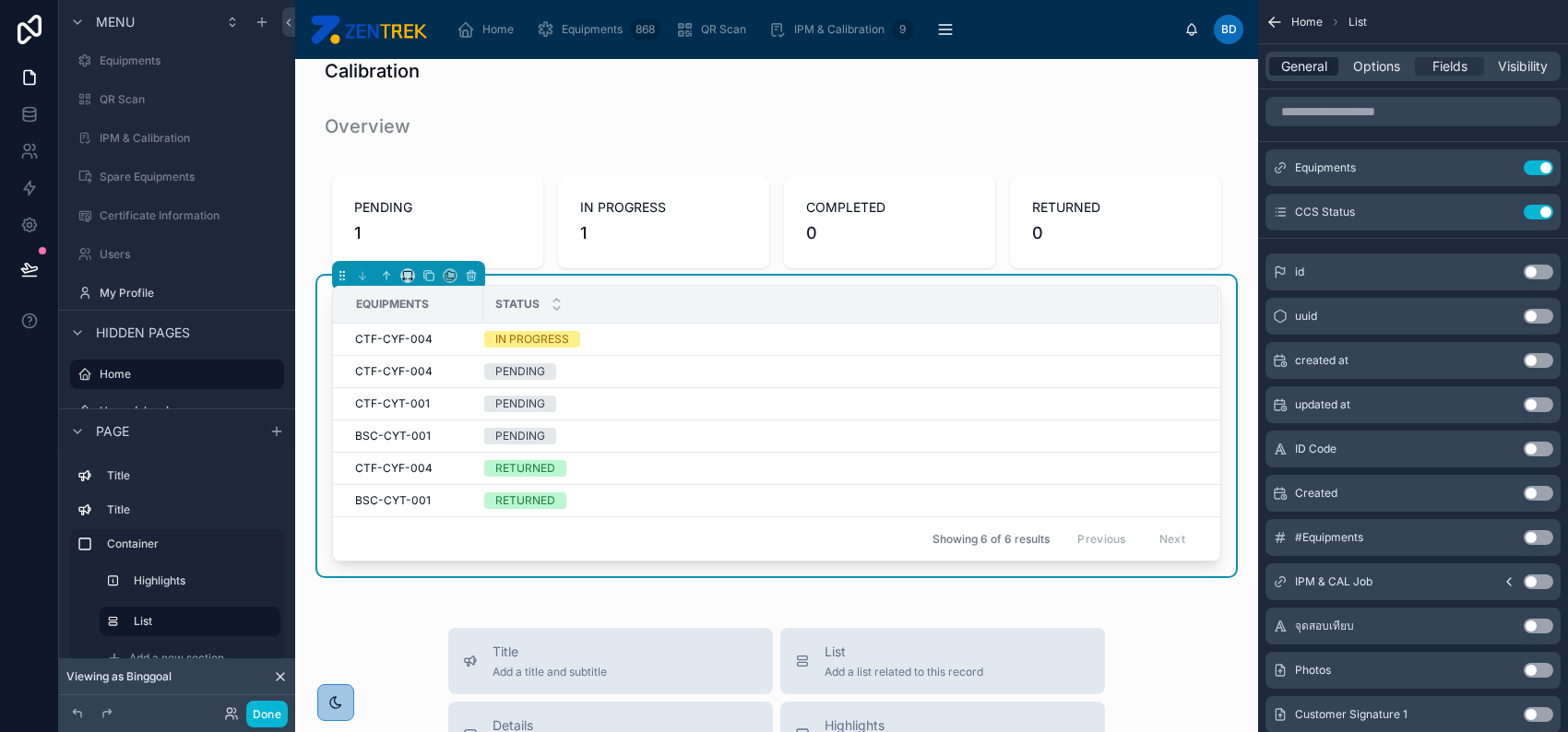
click at [1305, 61] on span "General" at bounding box center [1305, 66] width 46 height 18
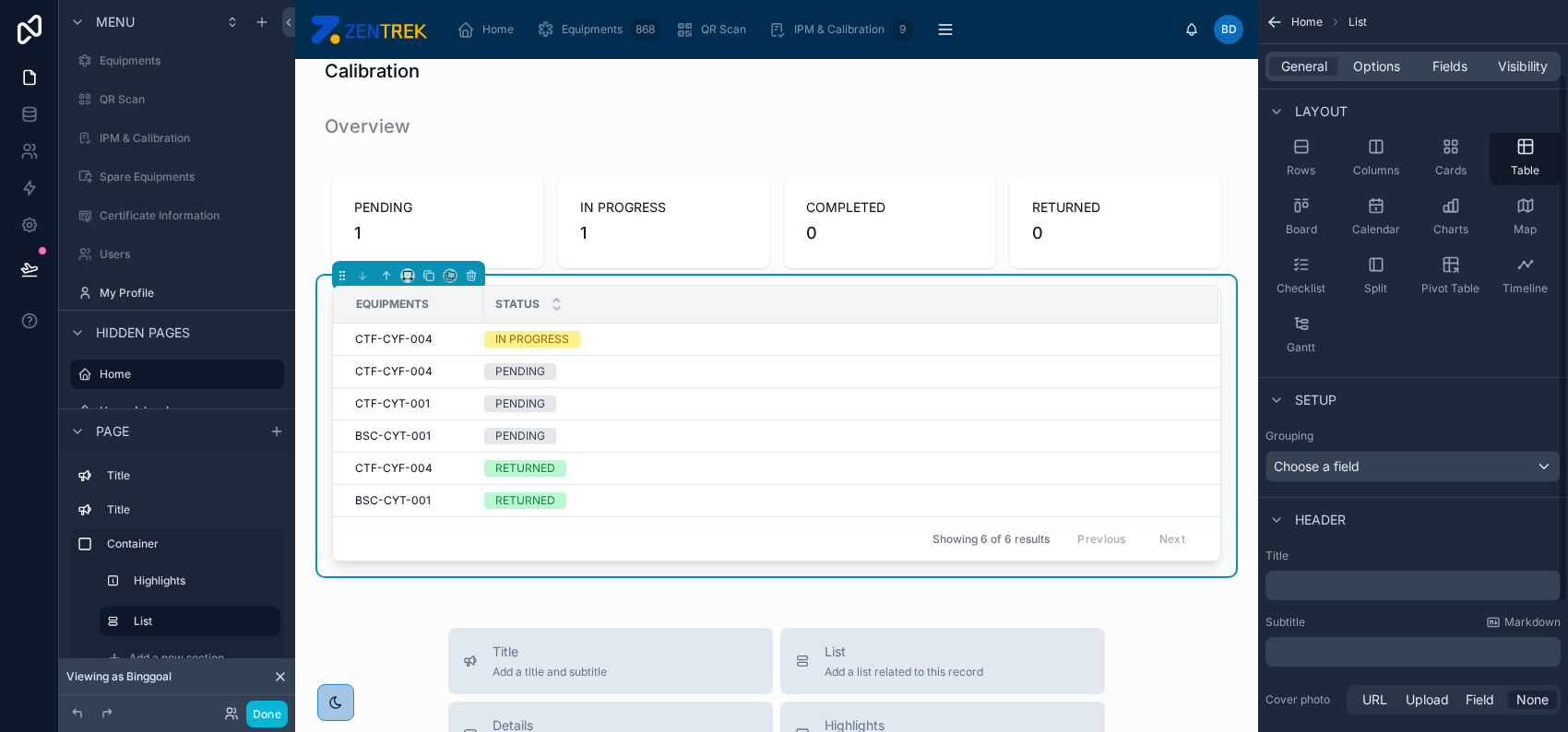
scroll to position [245, 0]
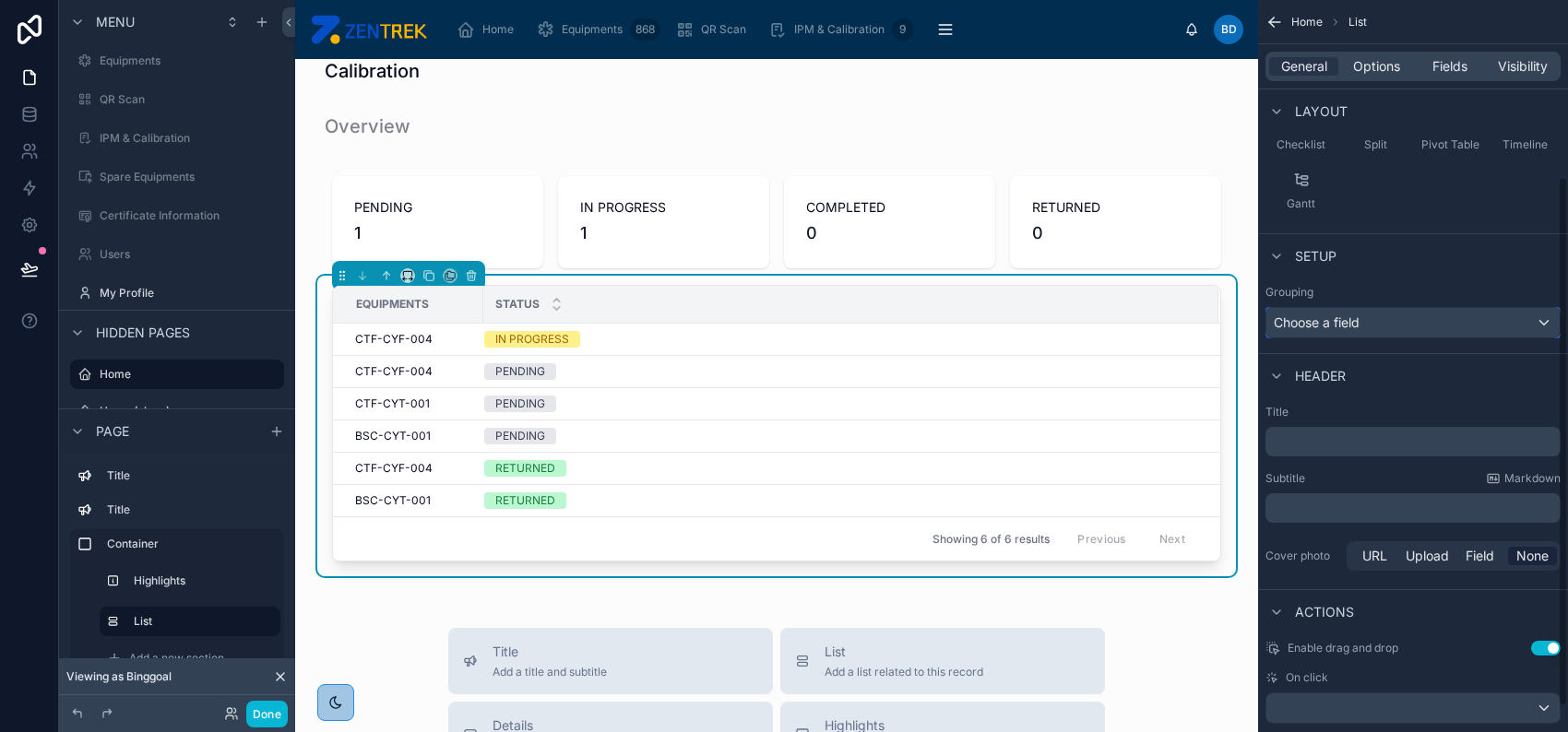
click at [1364, 326] on div "Choose a field" at bounding box center [1413, 322] width 293 height 30
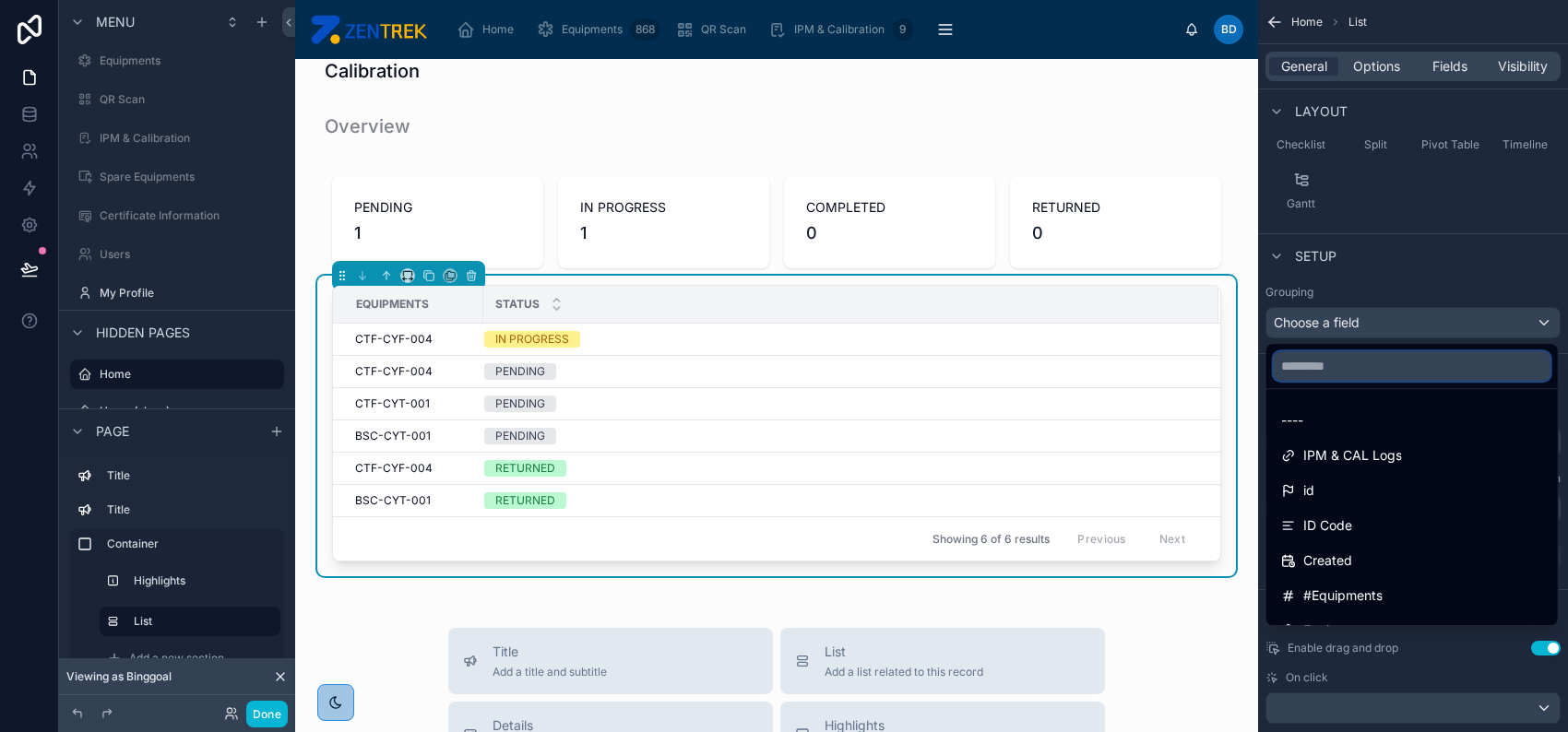
click at [1375, 361] on input "text" at bounding box center [1412, 366] width 277 height 30
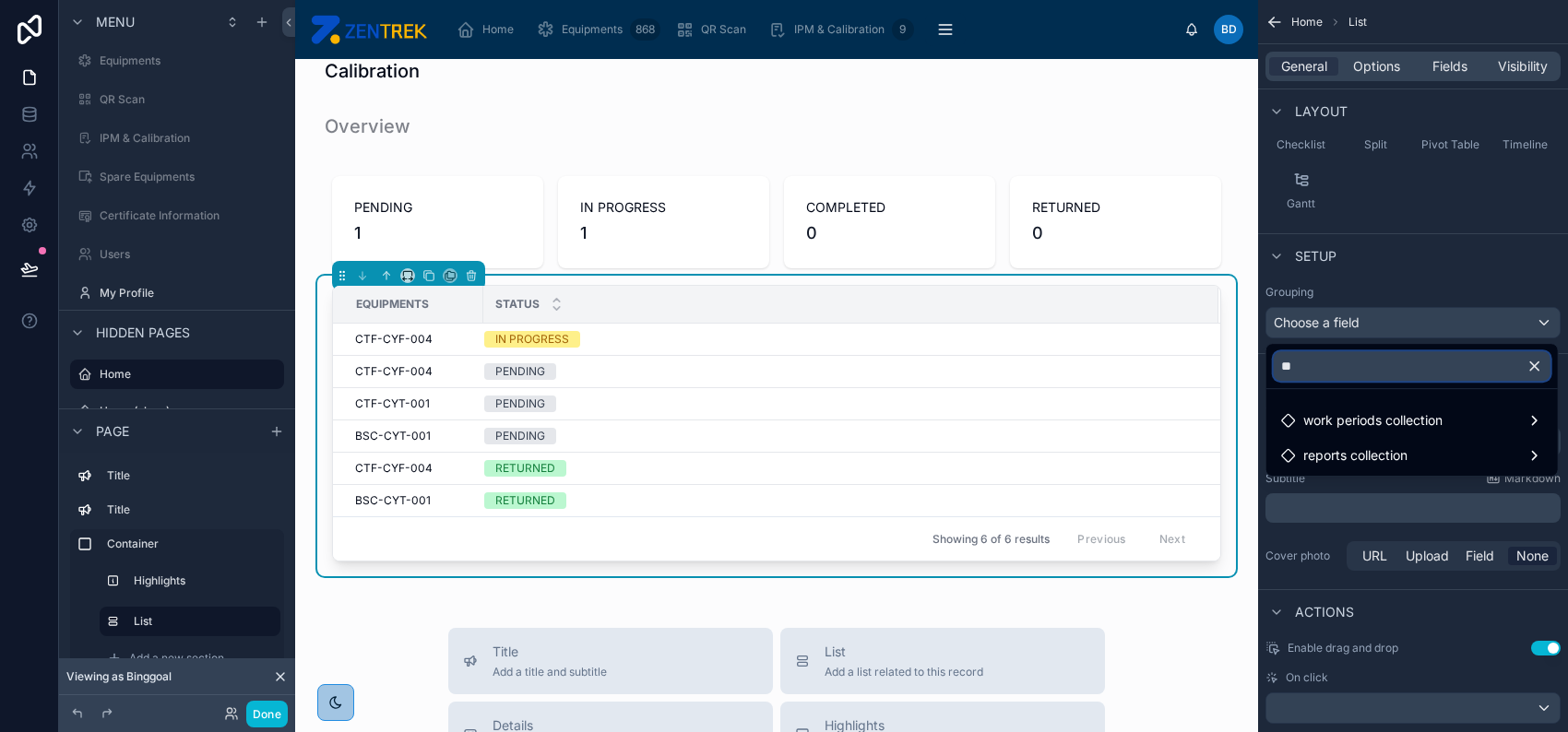
type input "*"
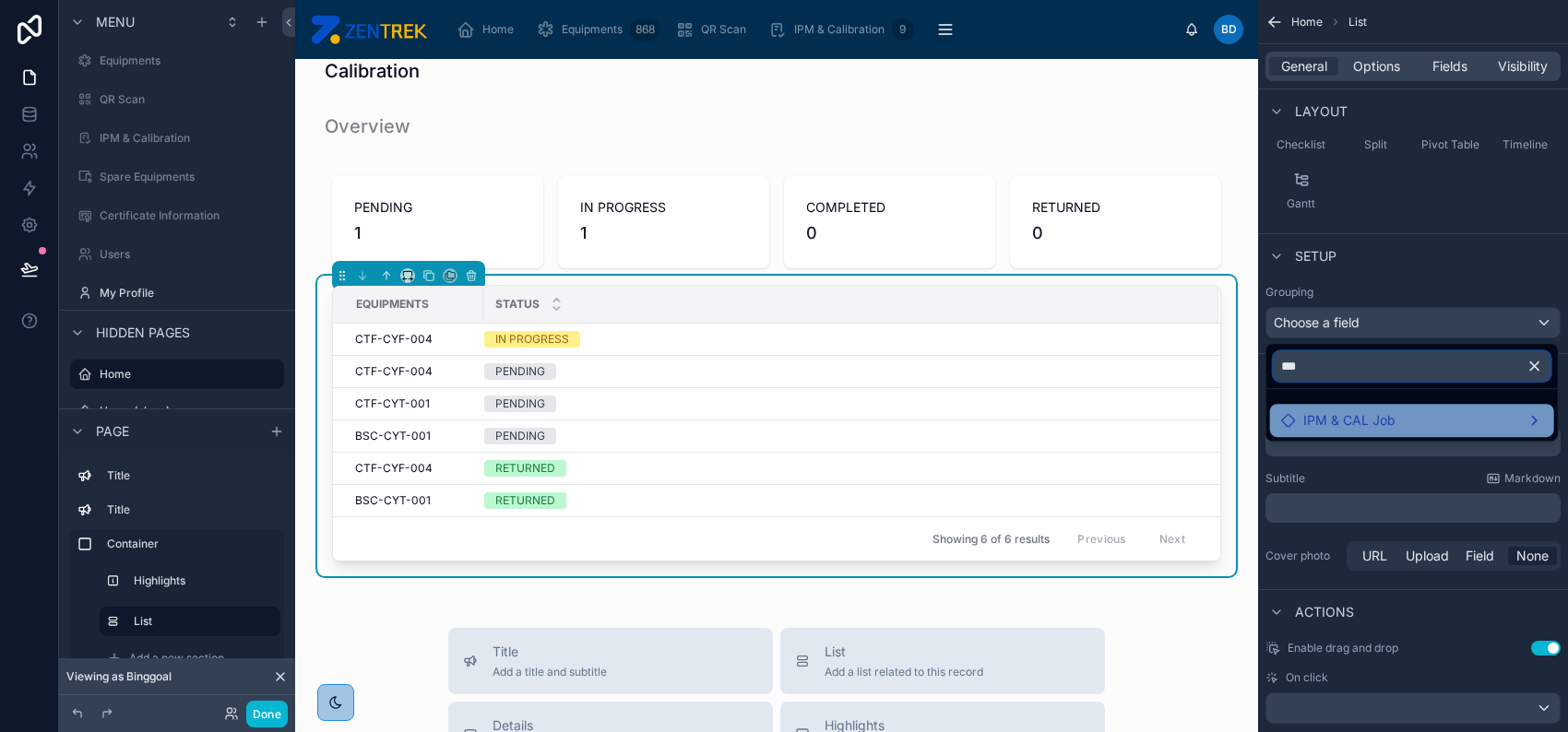
type input "***"
click at [1395, 414] on div "IPM & CAL Job" at bounding box center [1412, 420] width 261 height 22
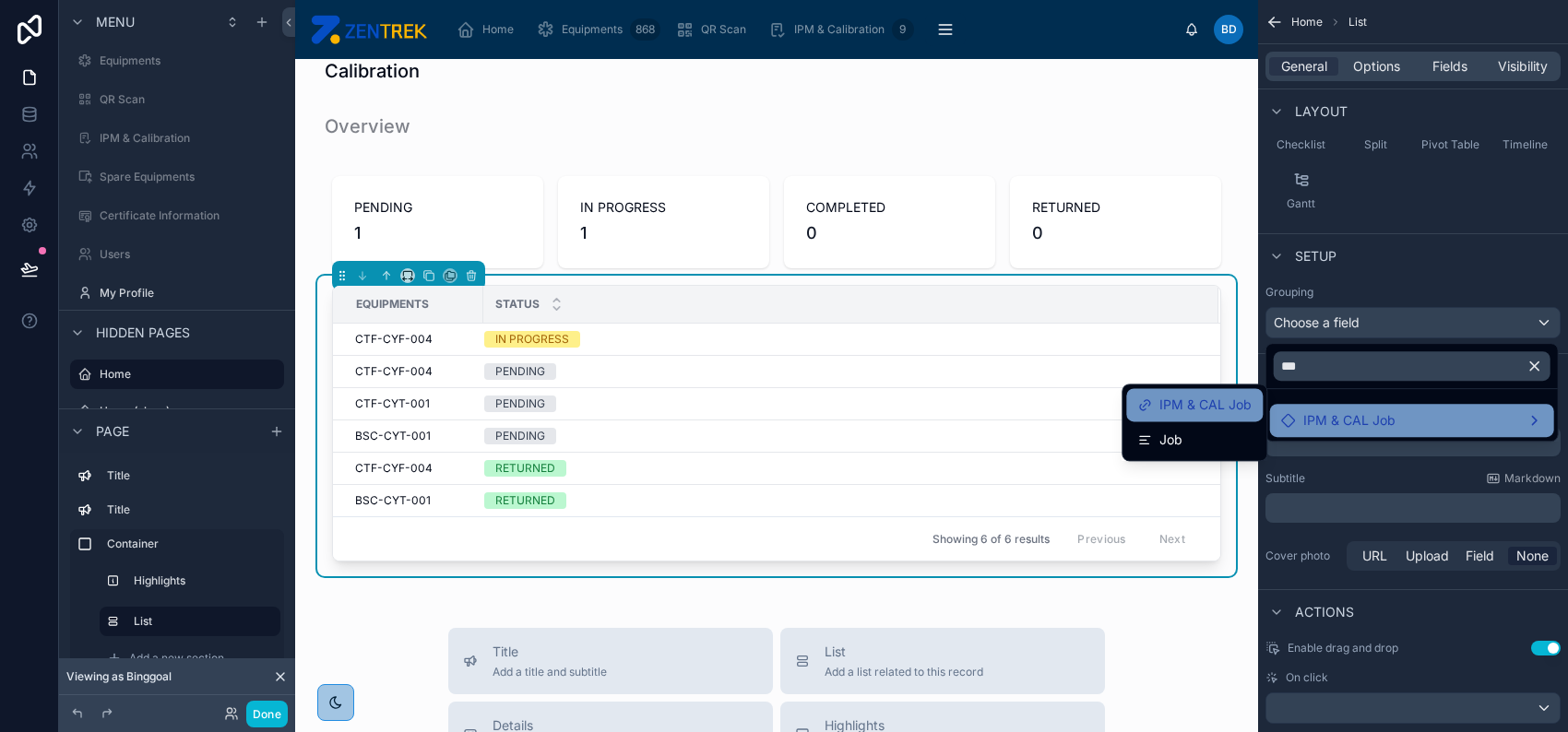
click at [1229, 407] on span "IPM & CAL Job" at bounding box center [1205, 404] width 93 height 22
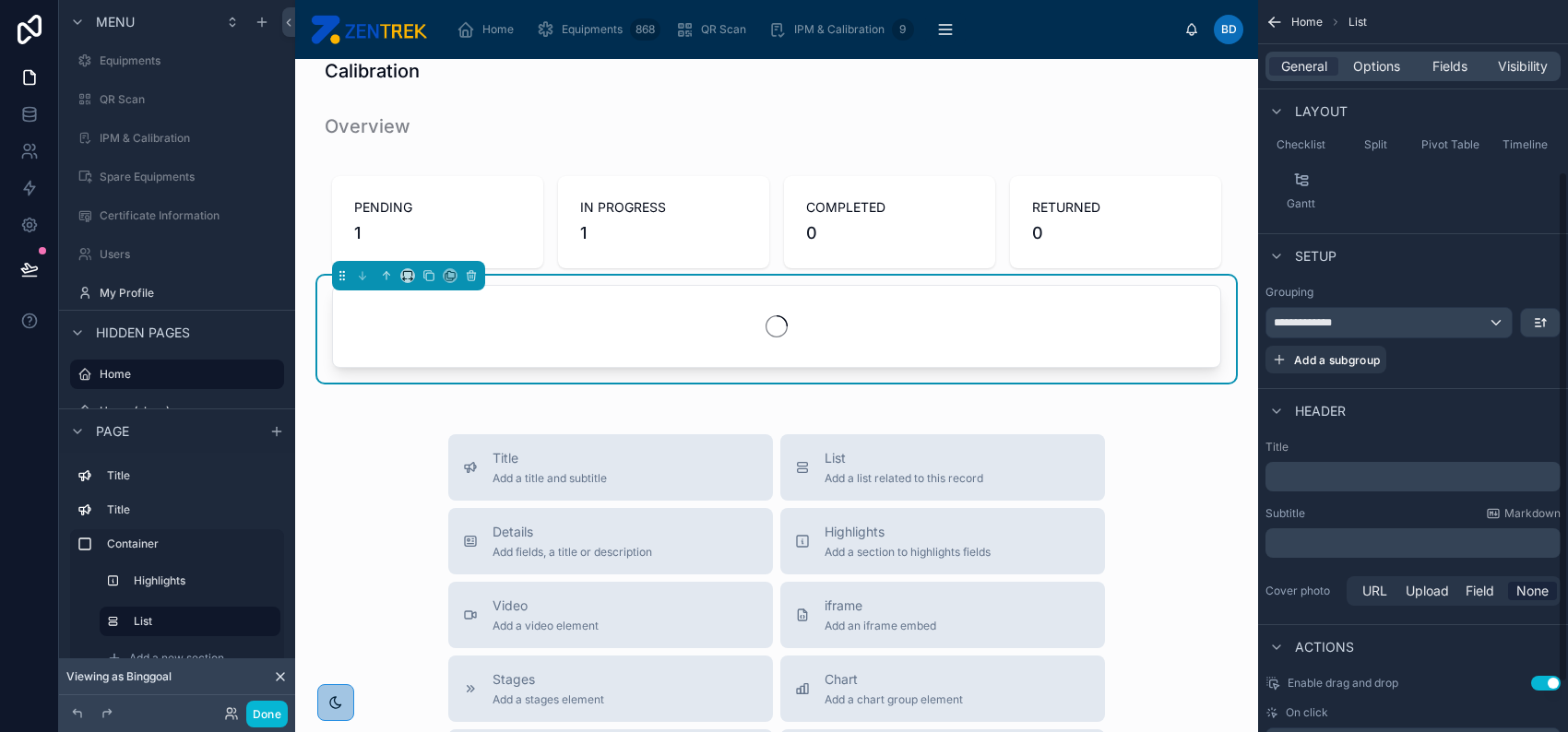
click at [1415, 272] on div "Setup" at bounding box center [1413, 256] width 310 height 44
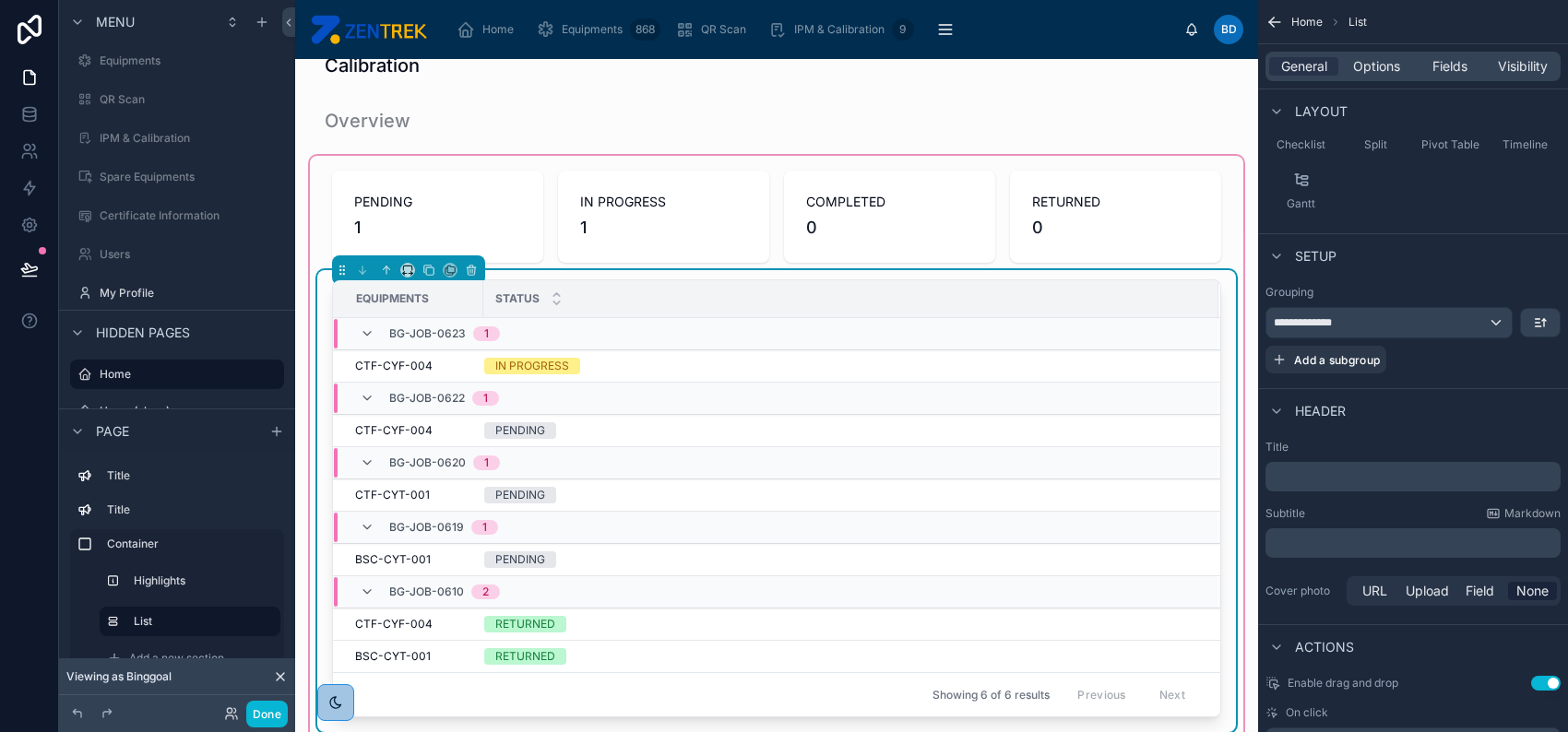
scroll to position [23, 0]
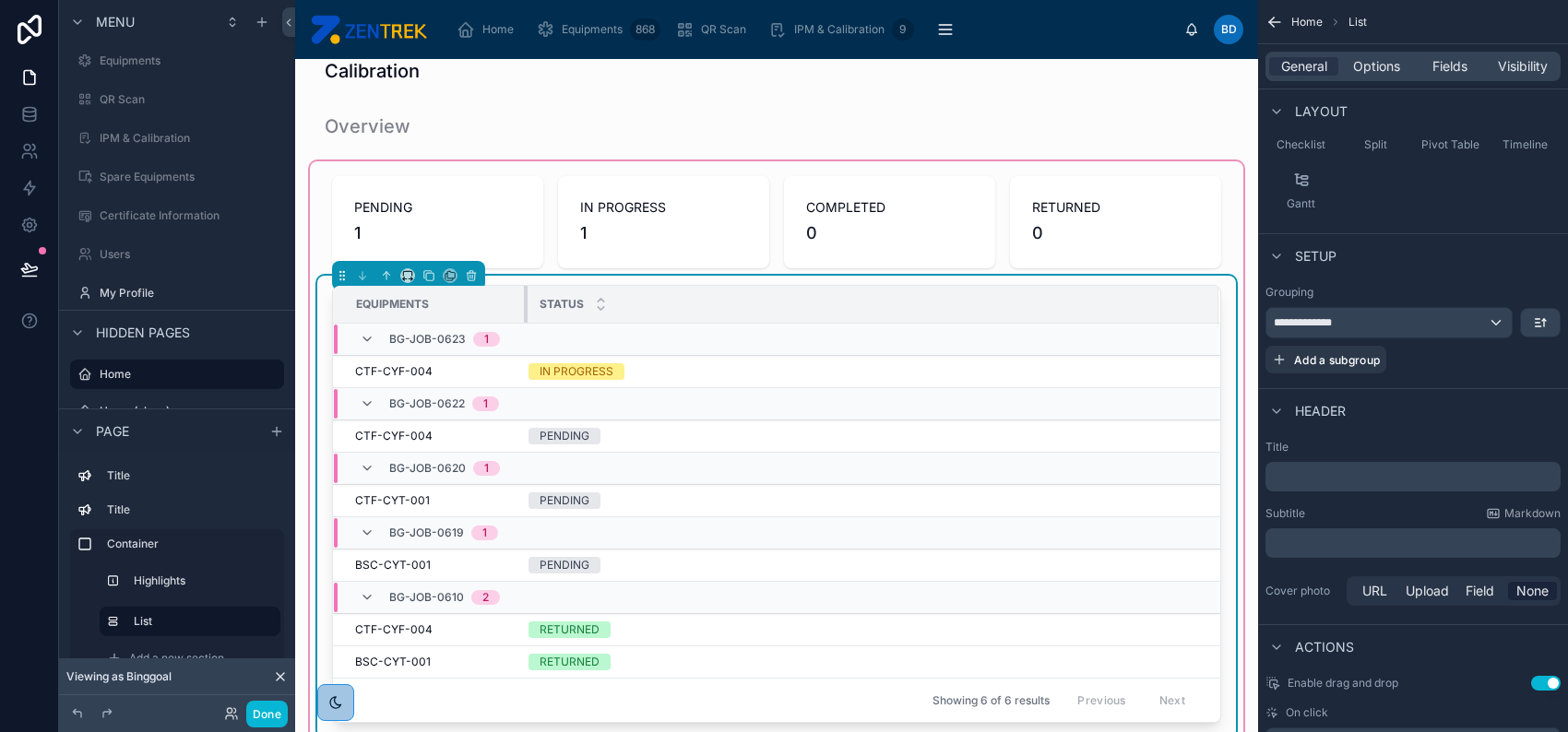
drag, startPoint x: 481, startPoint y: 303, endPoint x: 525, endPoint y: 300, distance: 44.1
click at [525, 300] on div at bounding box center [528, 304] width 8 height 37
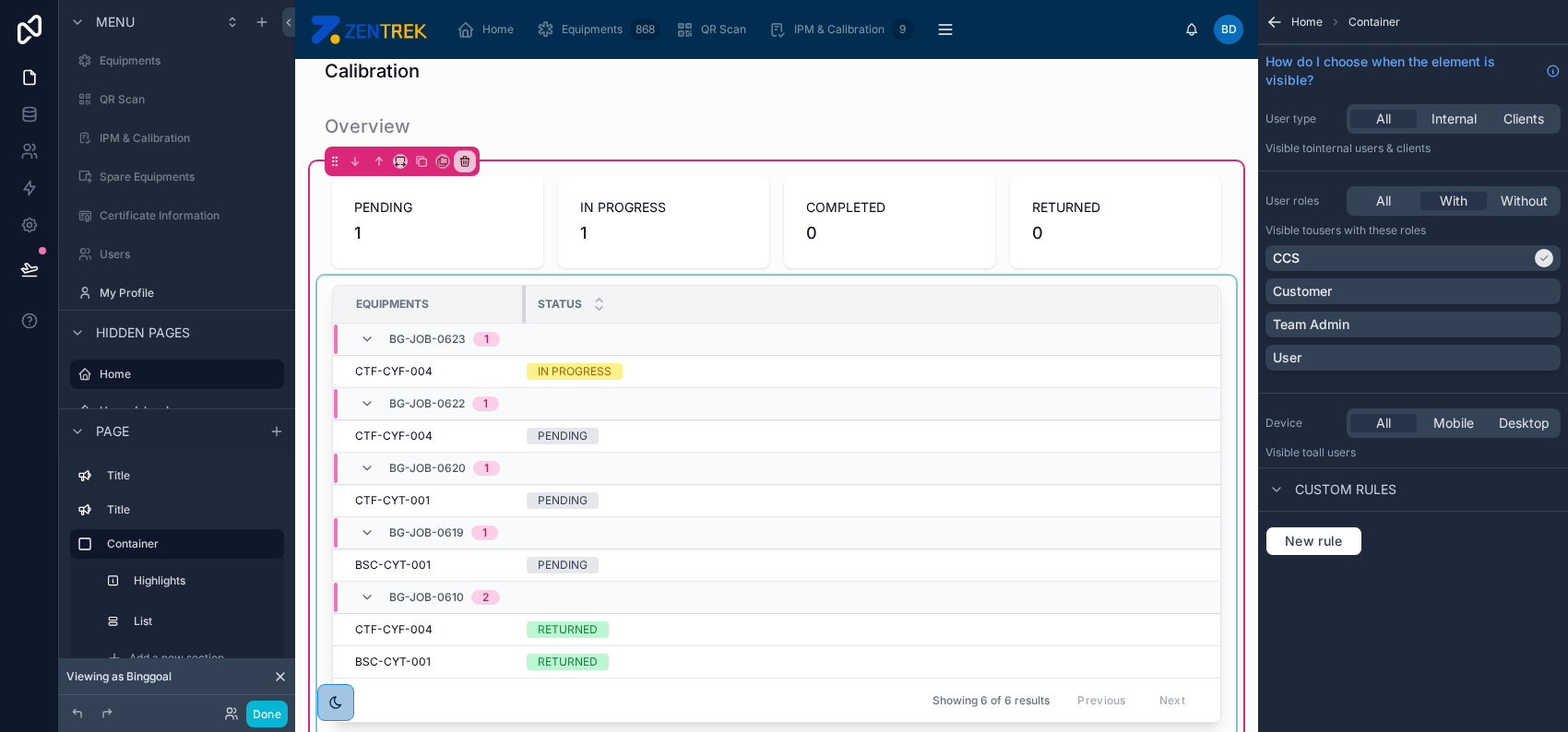
click at [522, 298] on div at bounding box center [526, 304] width 8 height 37
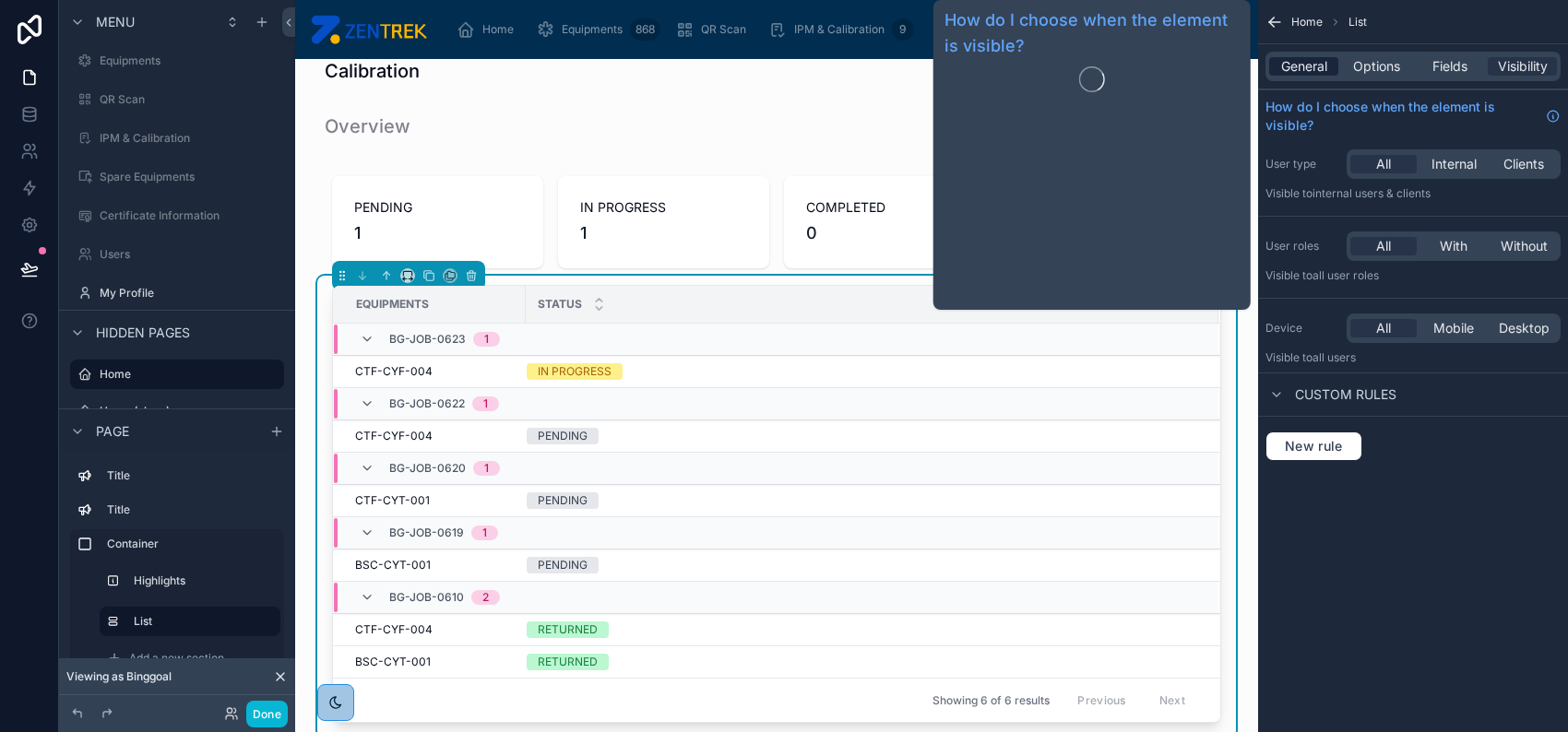
click at [1305, 67] on span "General" at bounding box center [1305, 66] width 46 height 18
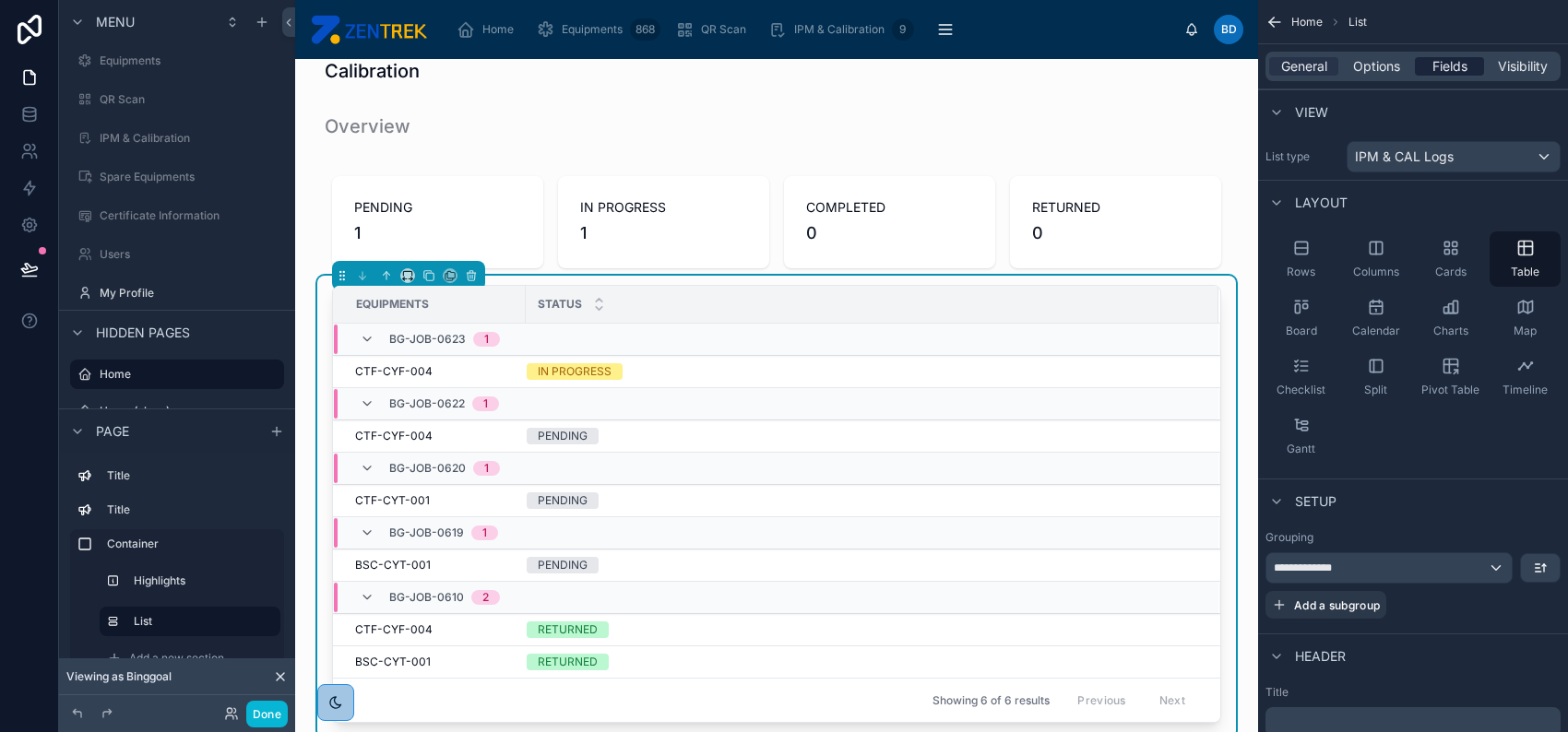
click at [1453, 68] on span "Fields" at bounding box center [1449, 66] width 35 height 18
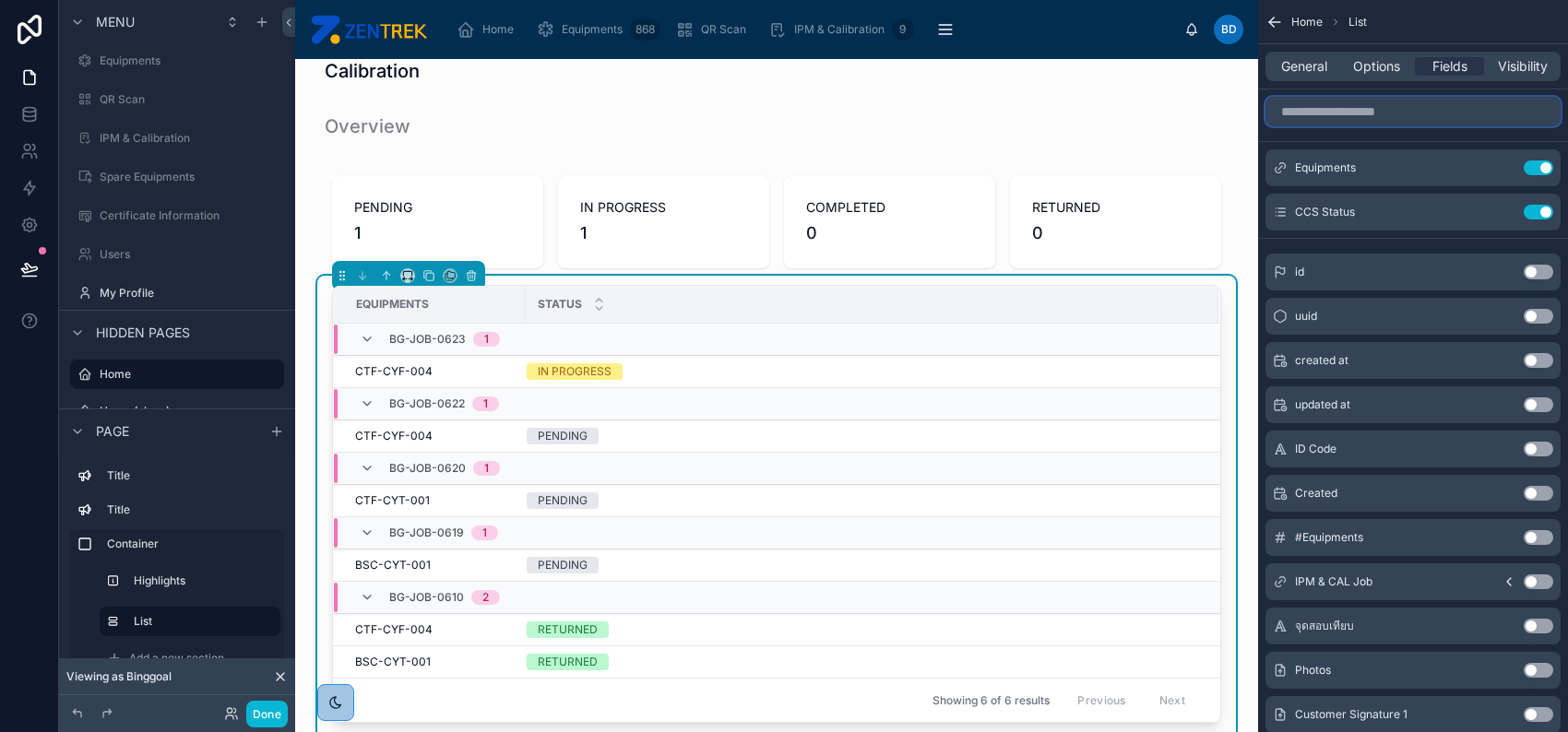
click at [1427, 115] on input "scrollable content" at bounding box center [1413, 111] width 295 height 30
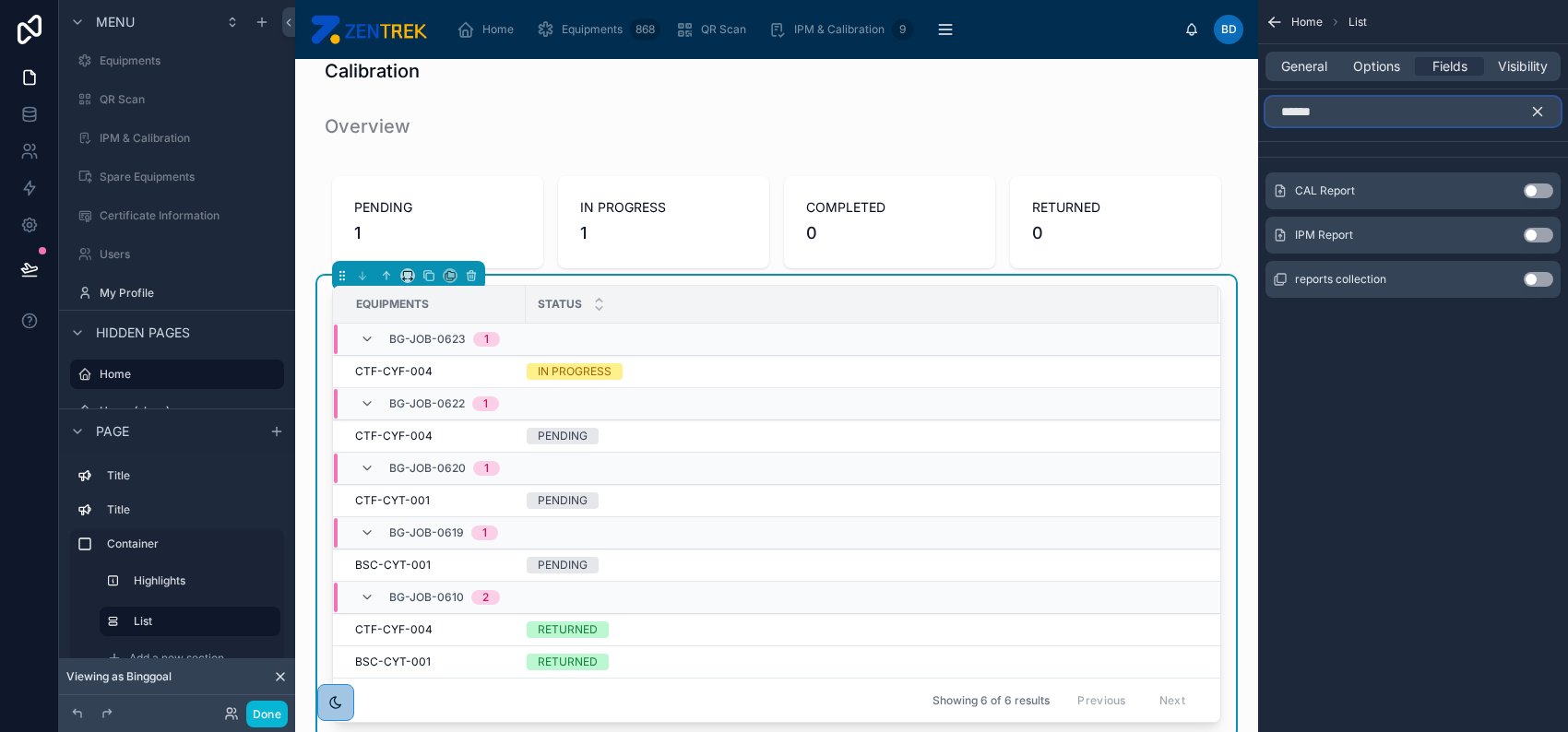
type input "******"
click at [1536, 195] on button "Use setting" at bounding box center [1538, 190] width 30 height 14
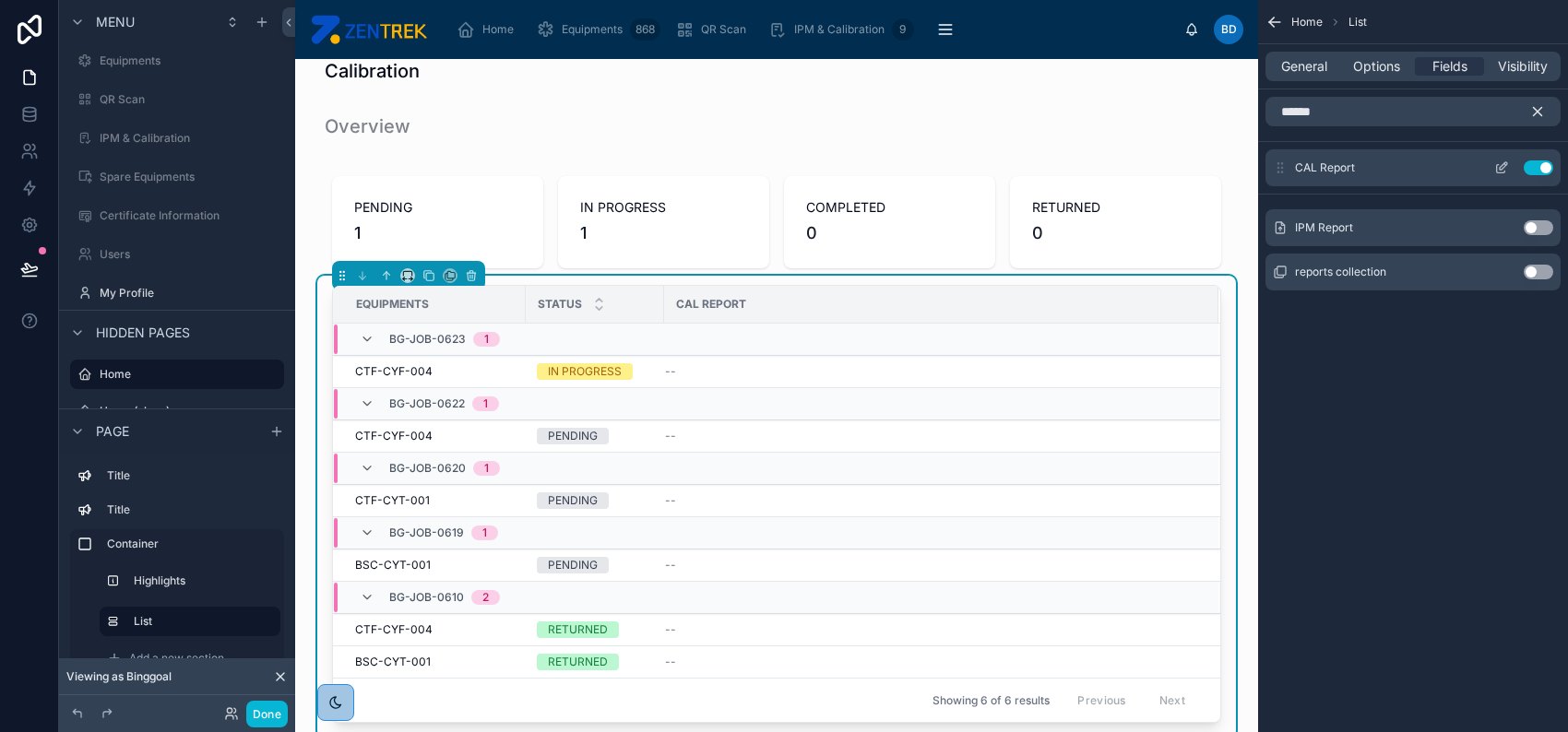
click at [1499, 164] on icon "scrollable content" at bounding box center [1500, 167] width 14 height 14
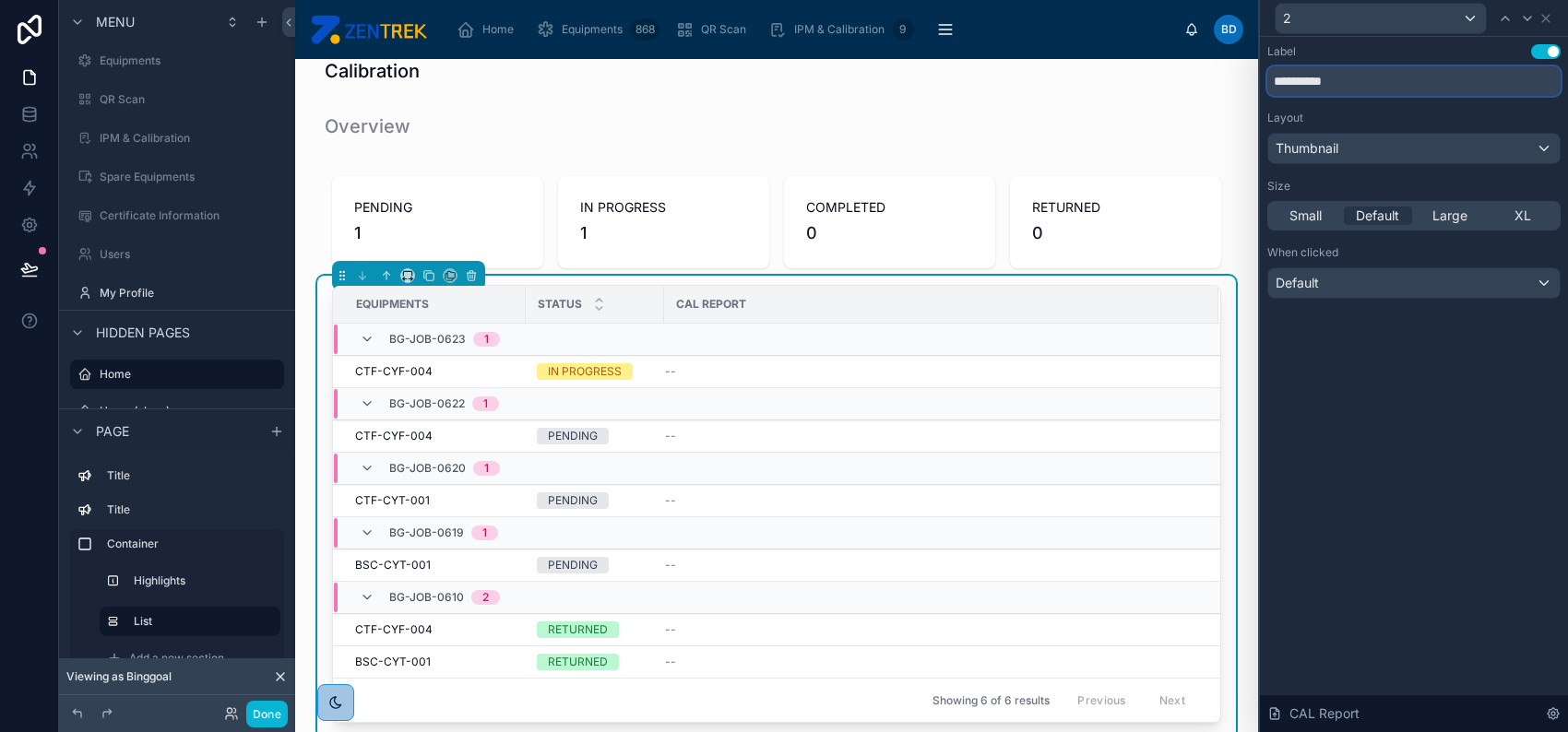
click at [1282, 78] on input "**********" at bounding box center [1414, 81] width 293 height 30
type input "******"
click at [1450, 392] on div "Label Use setting ****** Layout Thumbnail Size Small Default Large XL When clic…" at bounding box center [1414, 384] width 308 height 695
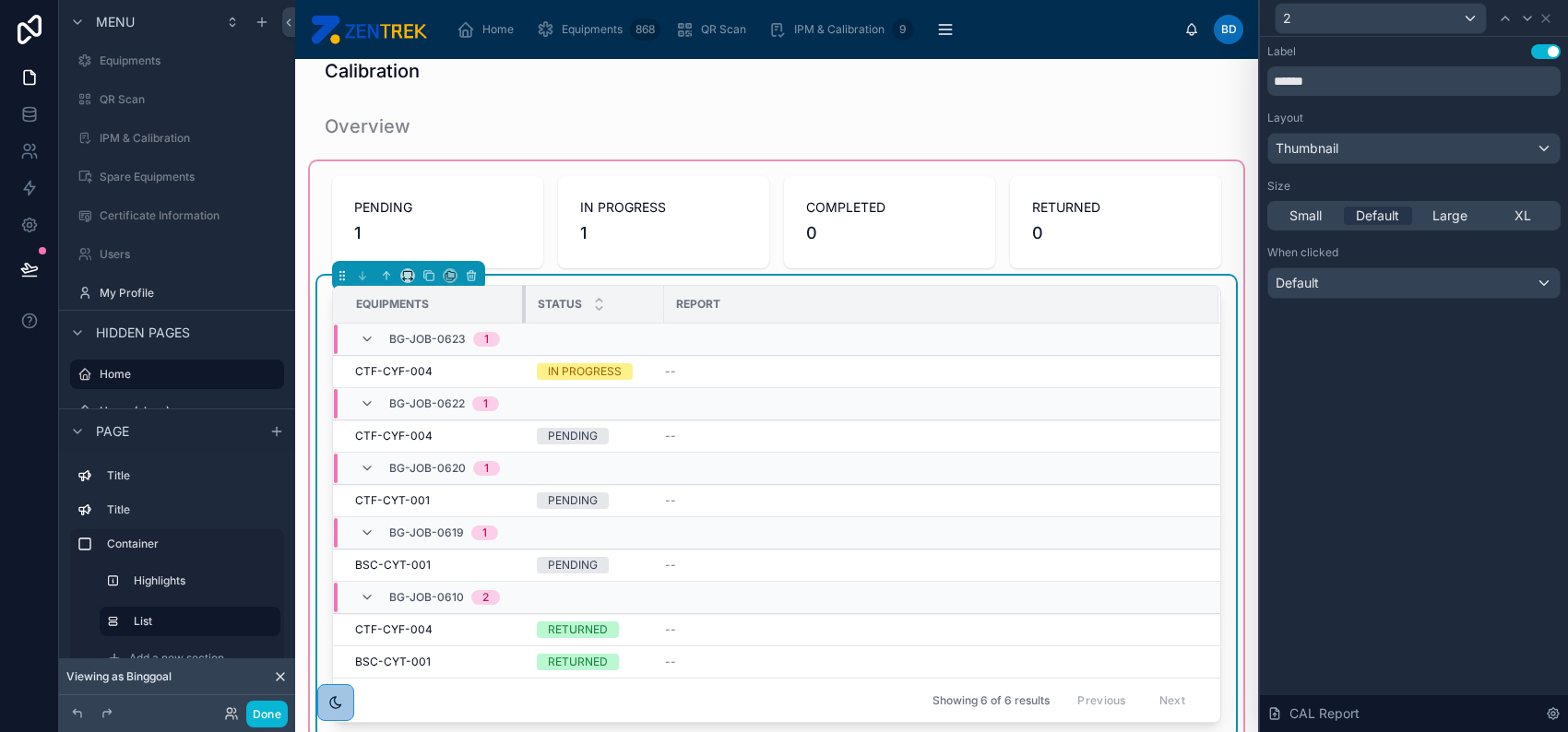
drag, startPoint x: 522, startPoint y: 301, endPoint x: 549, endPoint y: 300, distance: 27.0
click at [525, 300] on div at bounding box center [526, 304] width 8 height 37
click at [531, 300] on div "Status" at bounding box center [594, 304] width 136 height 35
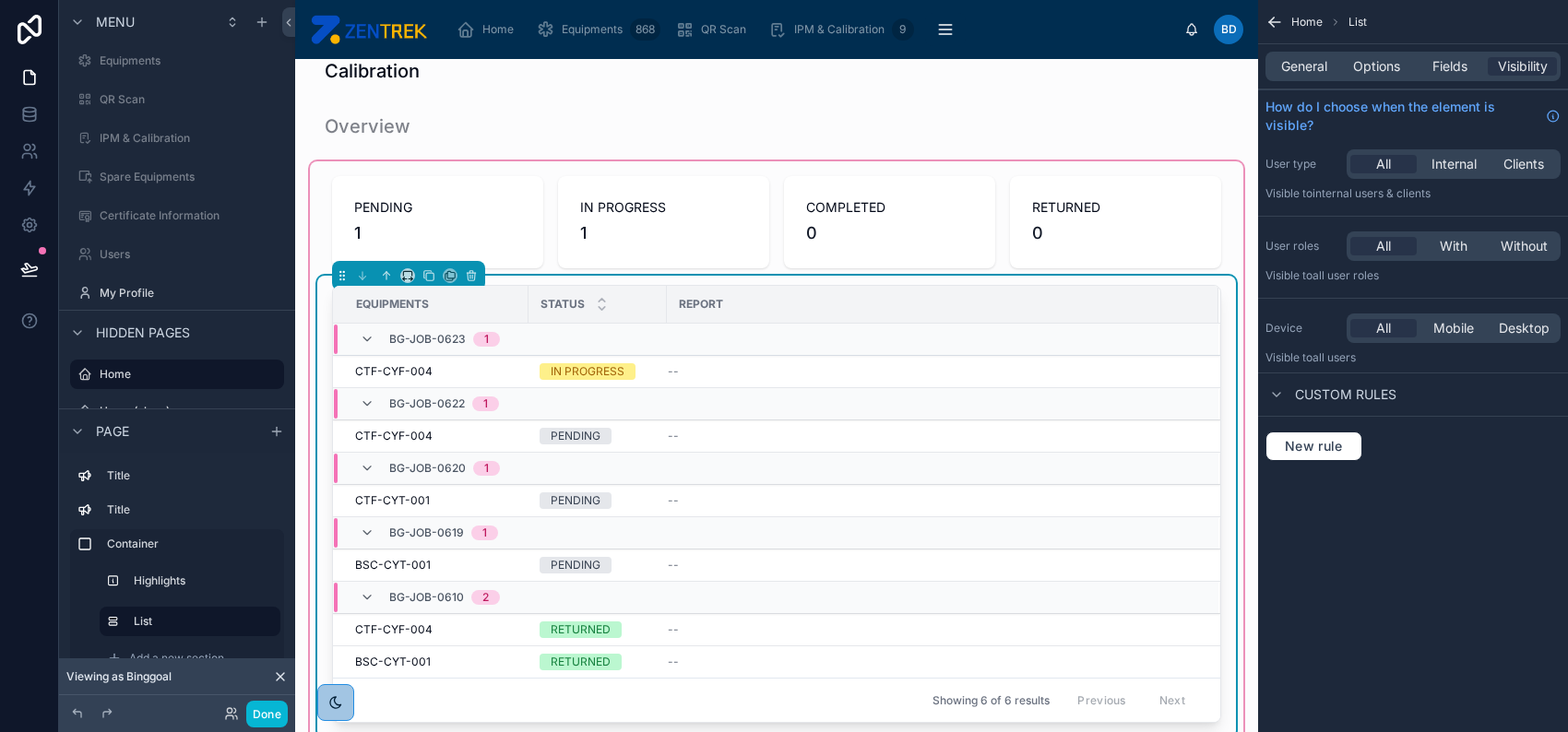
drag, startPoint x: 549, startPoint y: 300, endPoint x: 563, endPoint y: 300, distance: 14.0
click at [563, 300] on span "Status" at bounding box center [563, 304] width 44 height 14
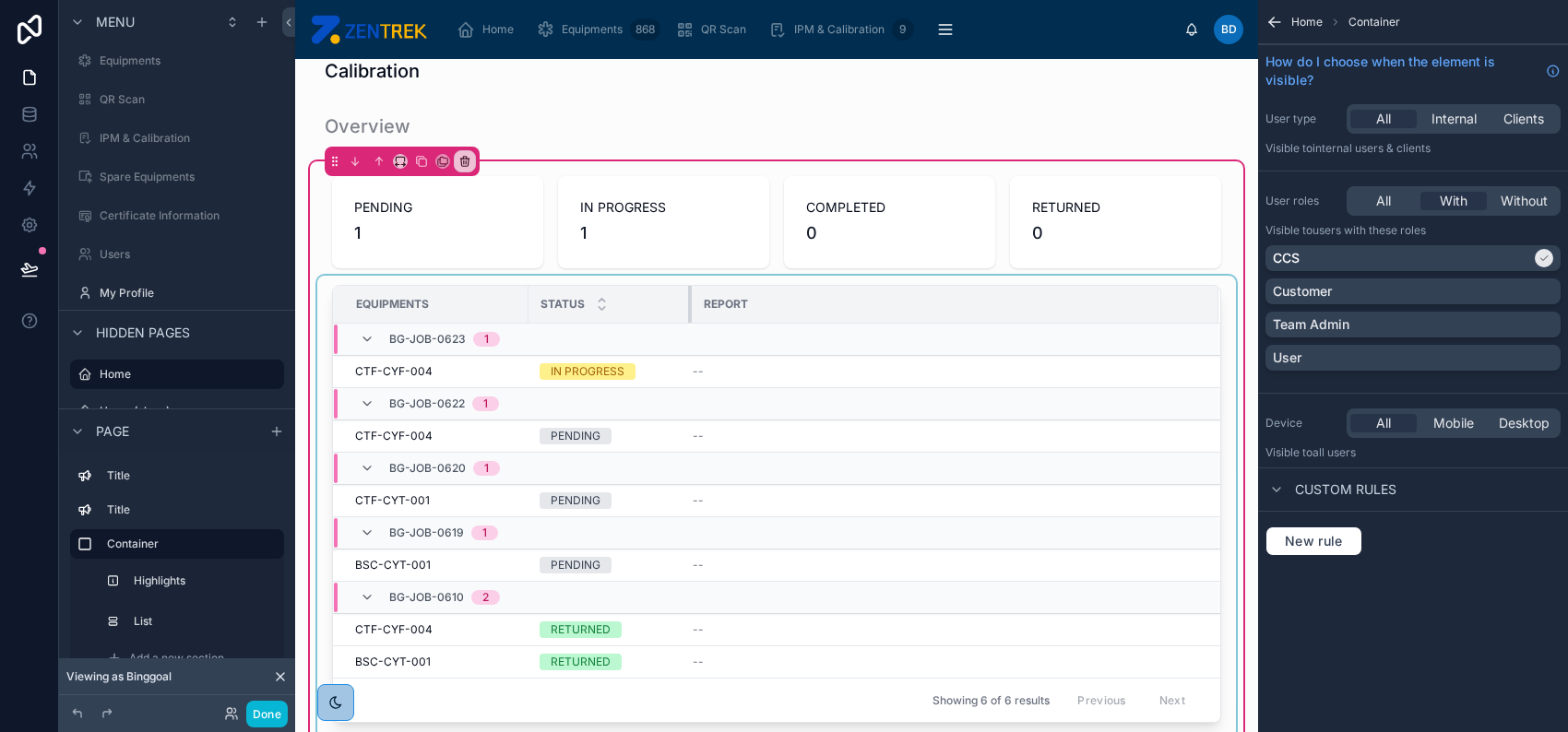
drag, startPoint x: 664, startPoint y: 302, endPoint x: 688, endPoint y: 307, distance: 24.5
click at [688, 307] on div at bounding box center [692, 304] width 8 height 37
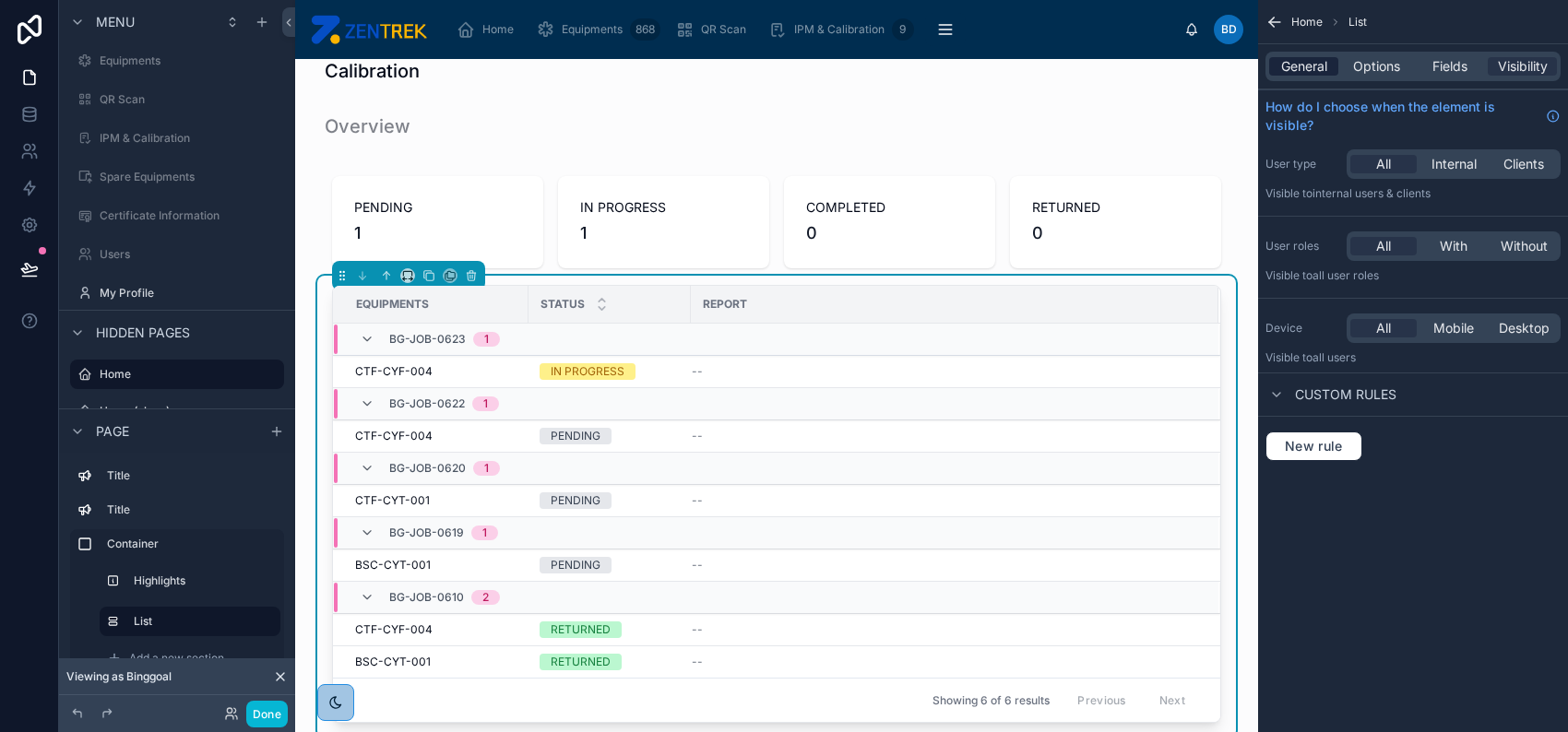
click at [1311, 62] on span "General" at bounding box center [1305, 66] width 46 height 18
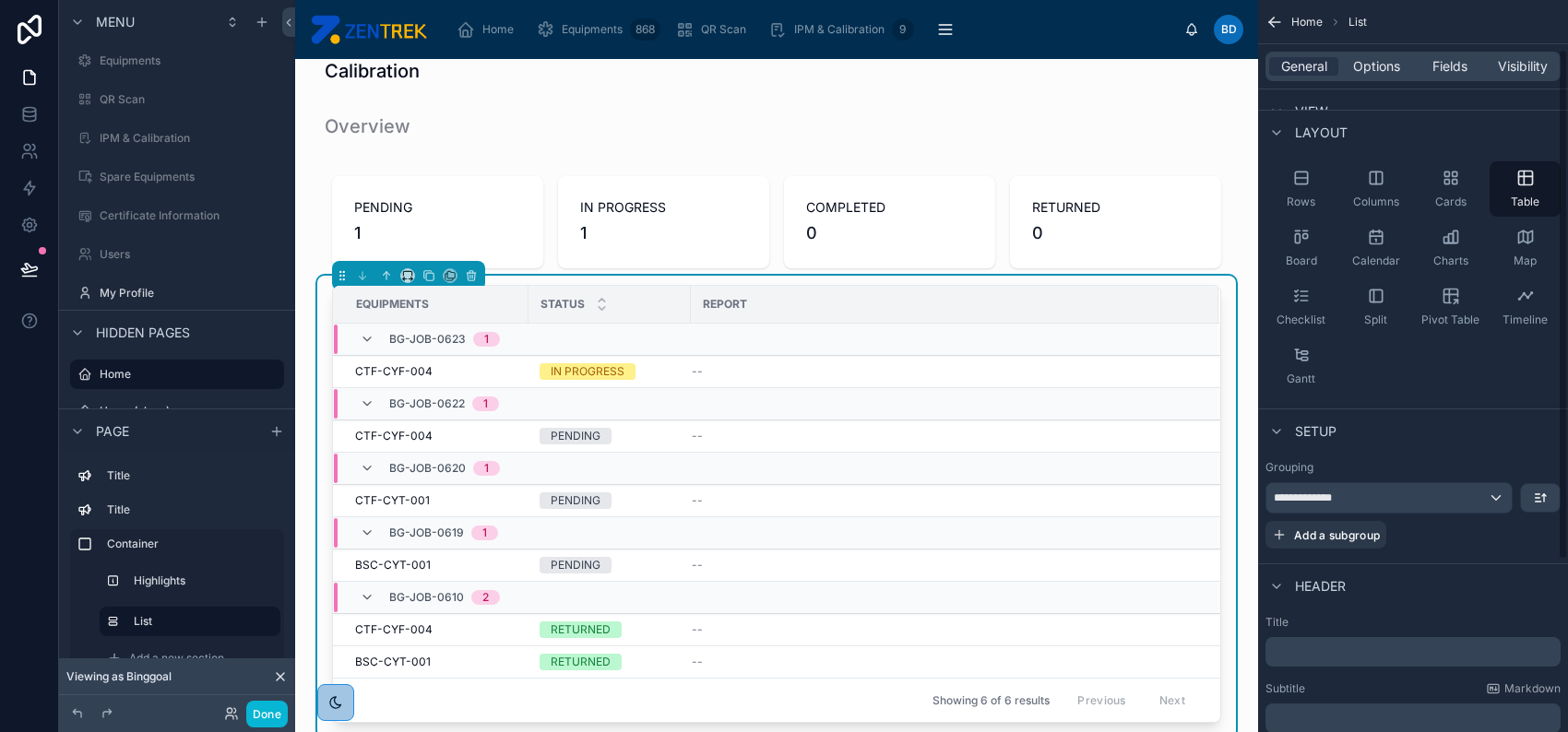
scroll to position [122, 0]
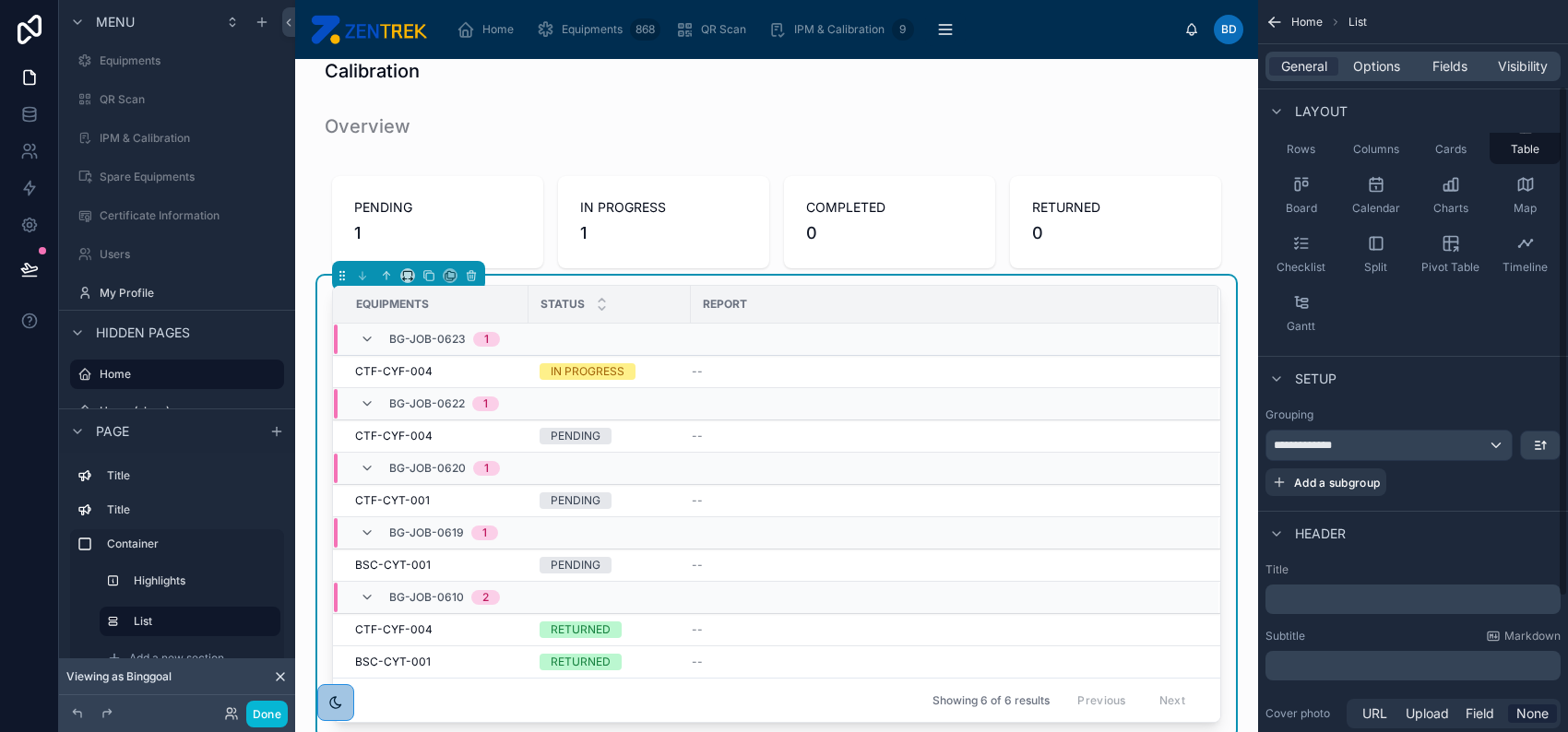
click at [1477, 496] on div "**********" at bounding box center [1413, 451] width 310 height 103
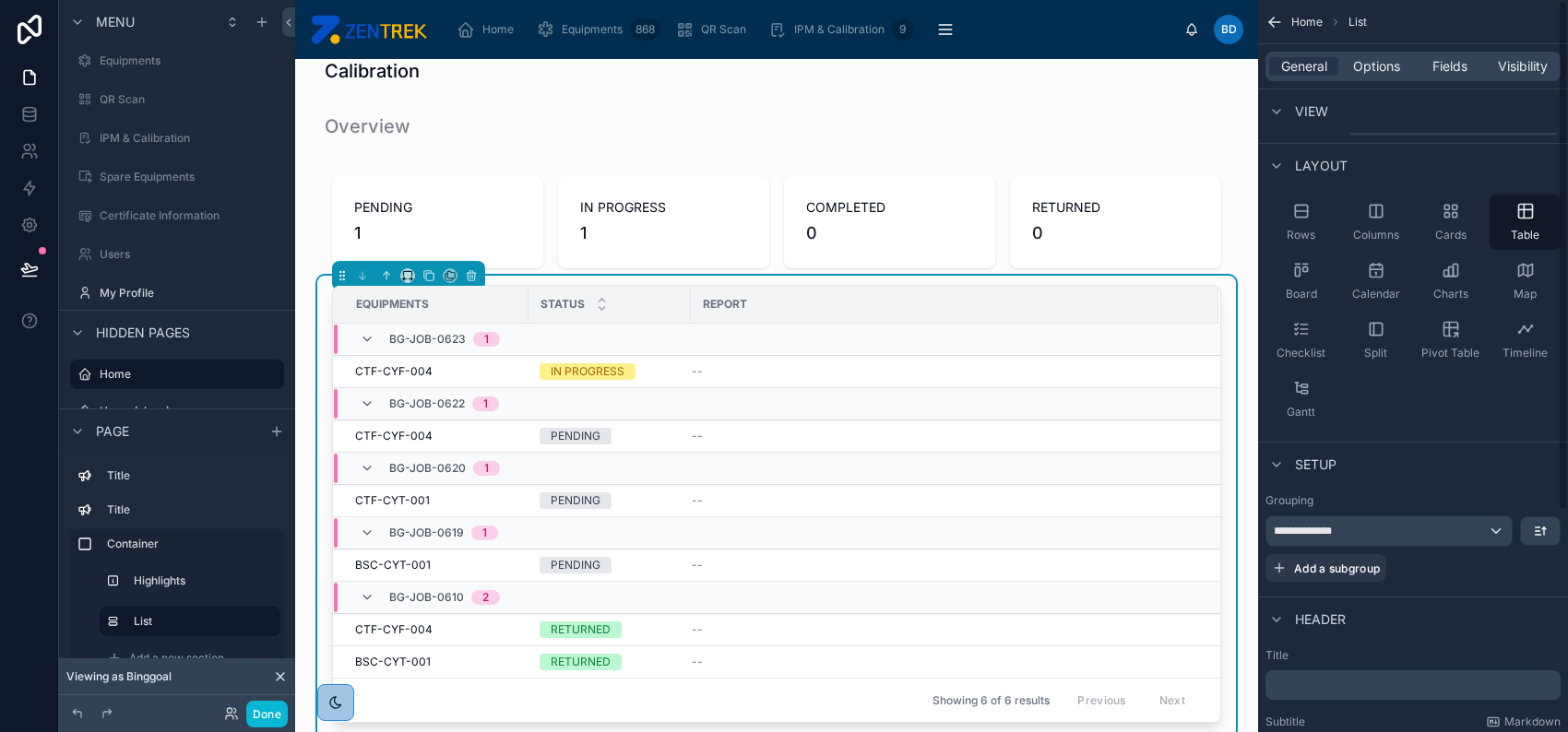
scroll to position [0, 0]
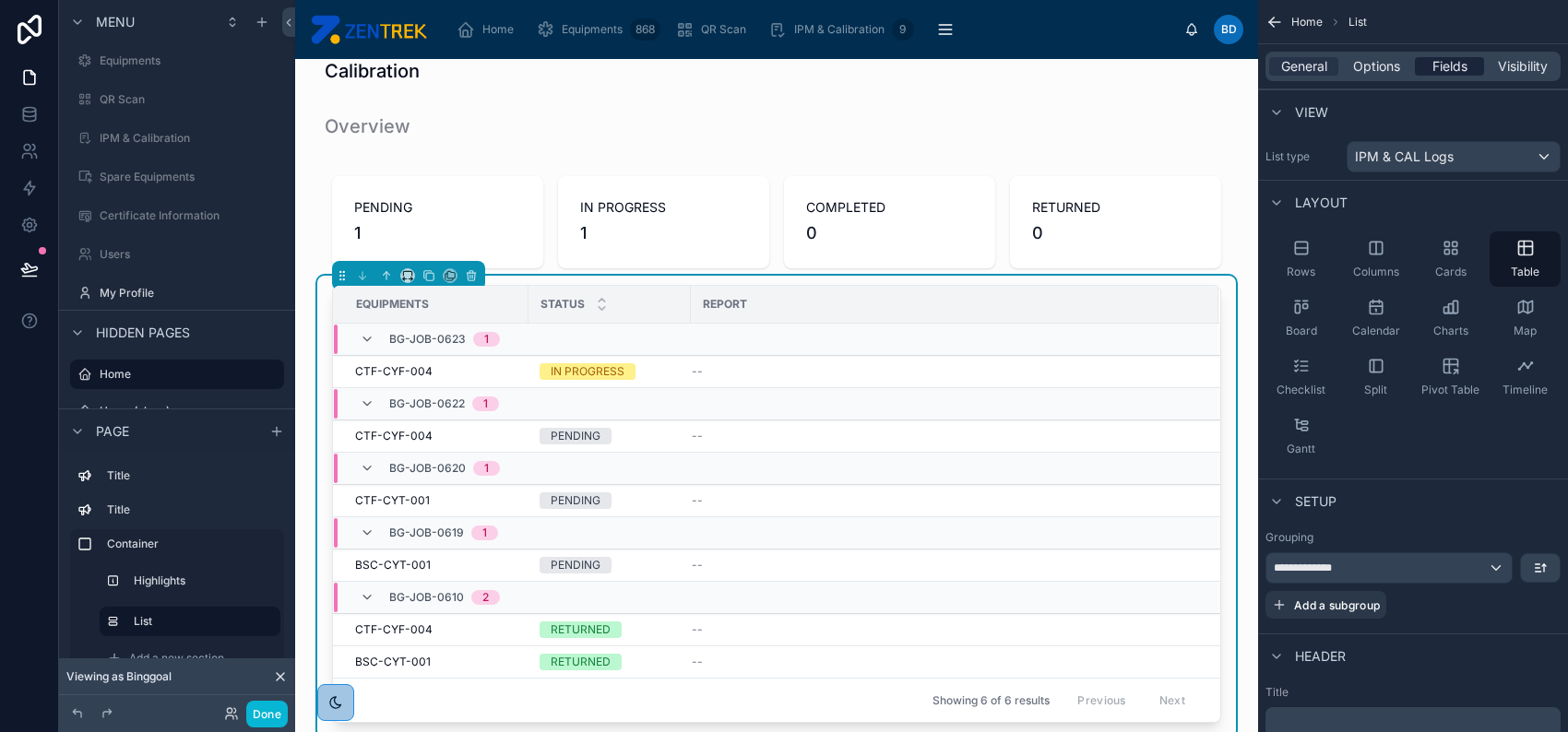
click at [1432, 72] on span "Fields" at bounding box center [1449, 66] width 35 height 18
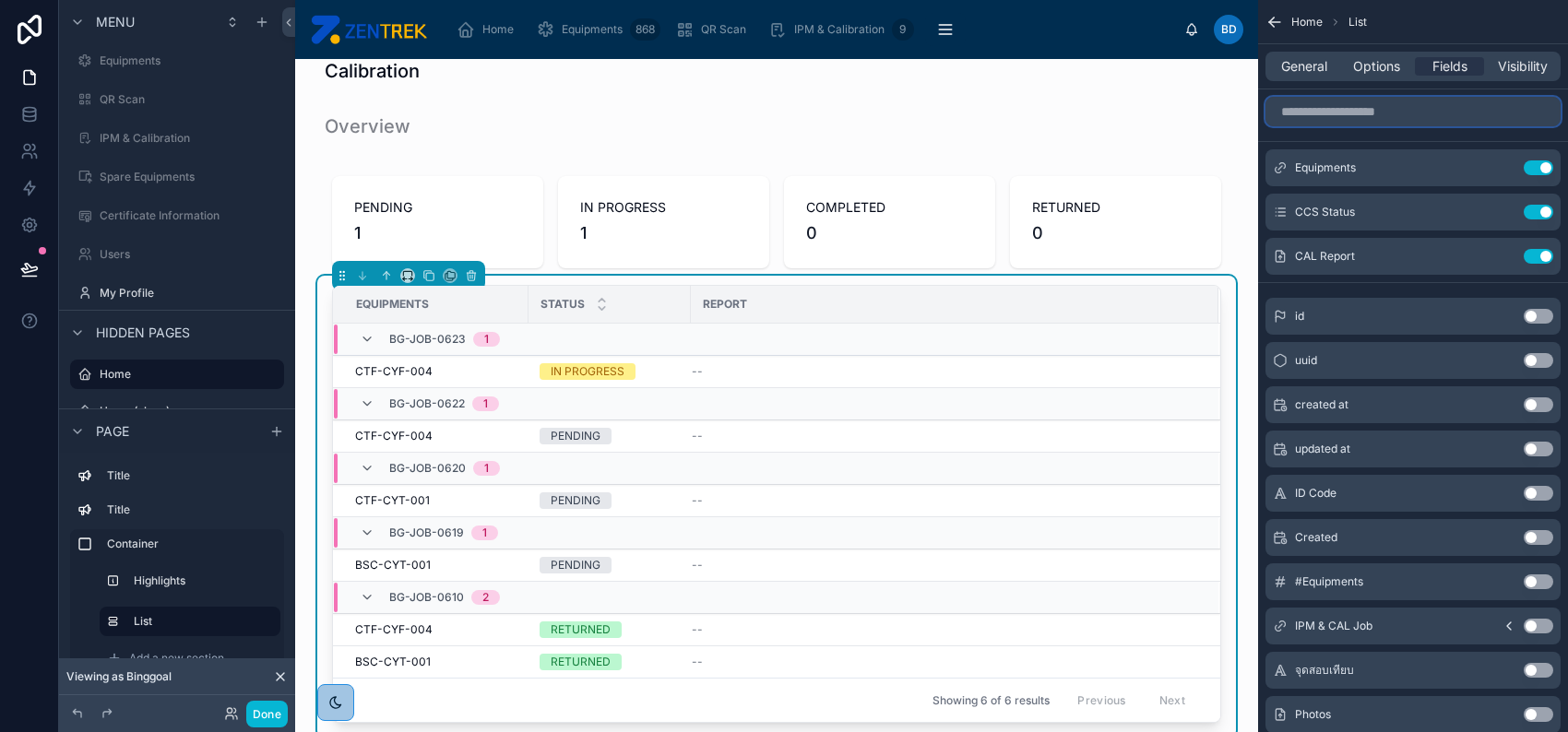
click at [1402, 114] on input "scrollable content" at bounding box center [1413, 111] width 295 height 30
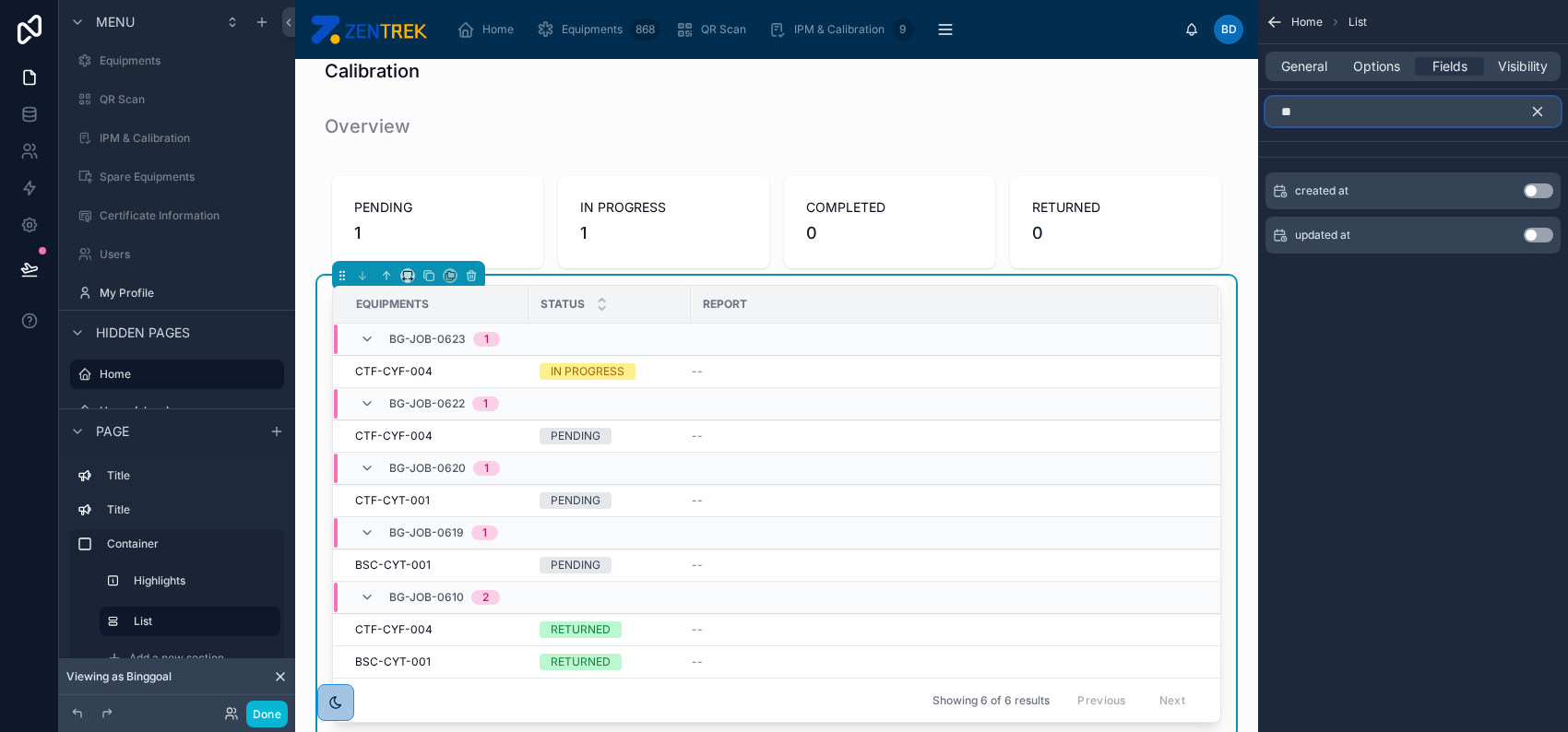
click at [1402, 114] on input "**" at bounding box center [1413, 111] width 295 height 30
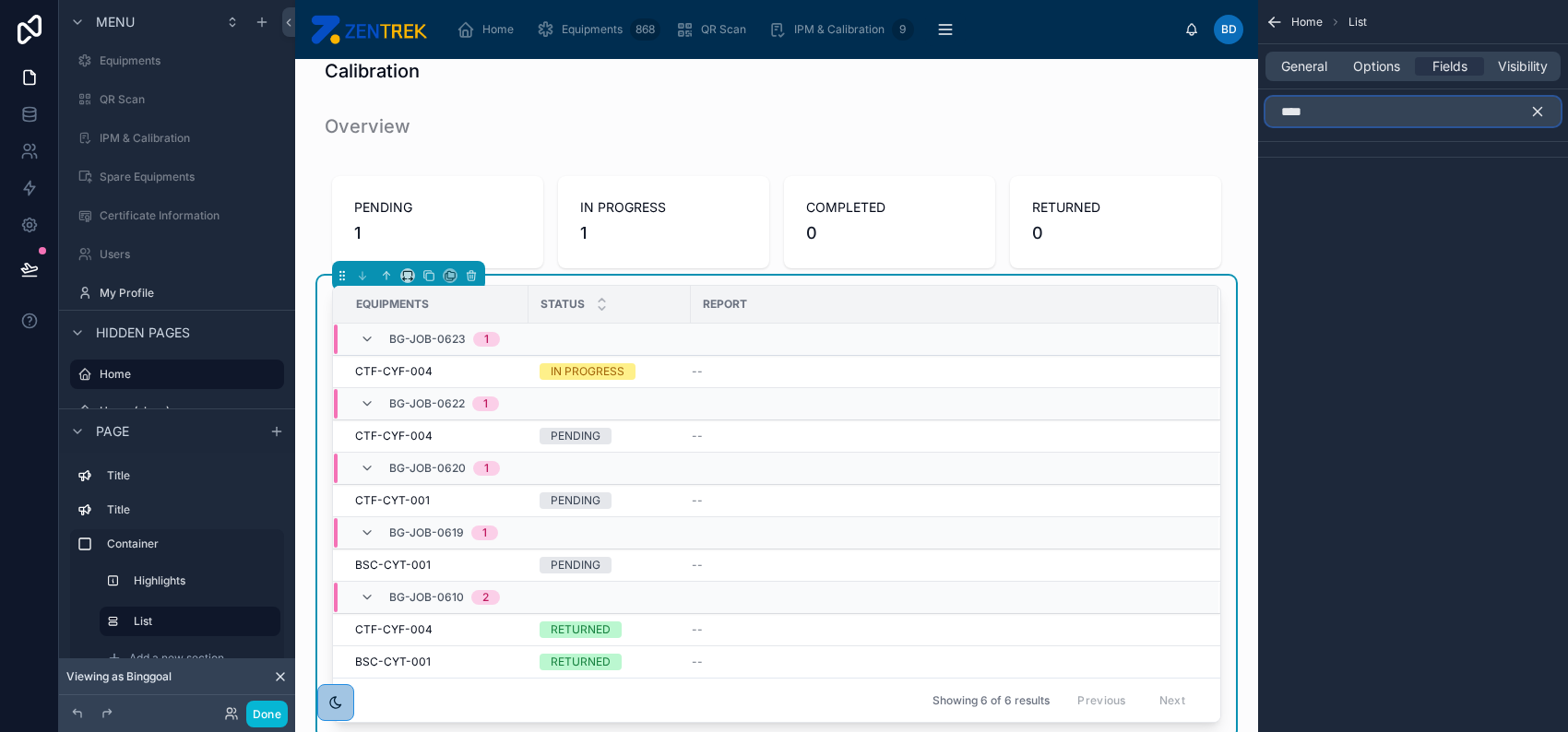
type input "*****"
type input "****"
type input "*"
type input "***"
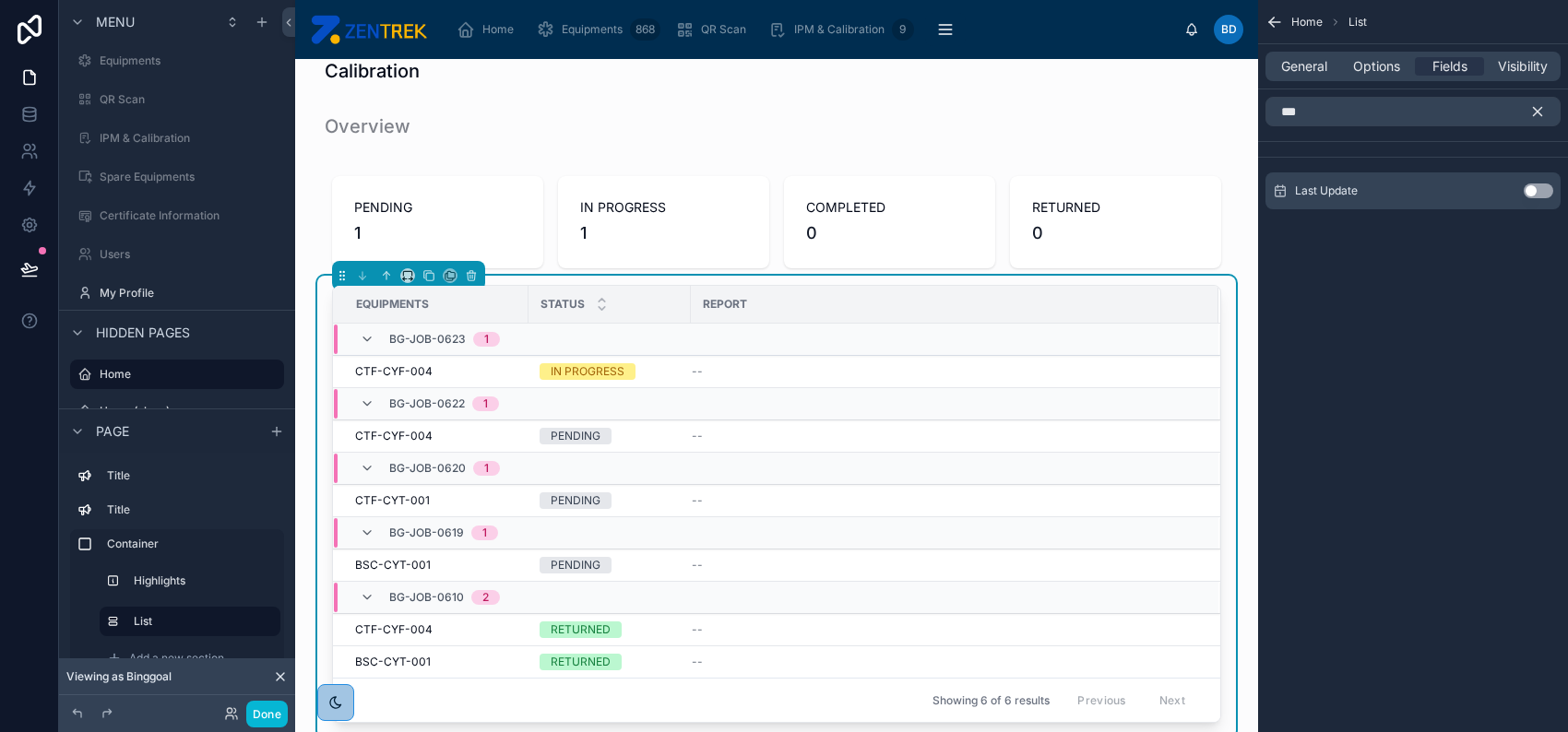
click at [1531, 191] on button "Use setting" at bounding box center [1538, 190] width 30 height 14
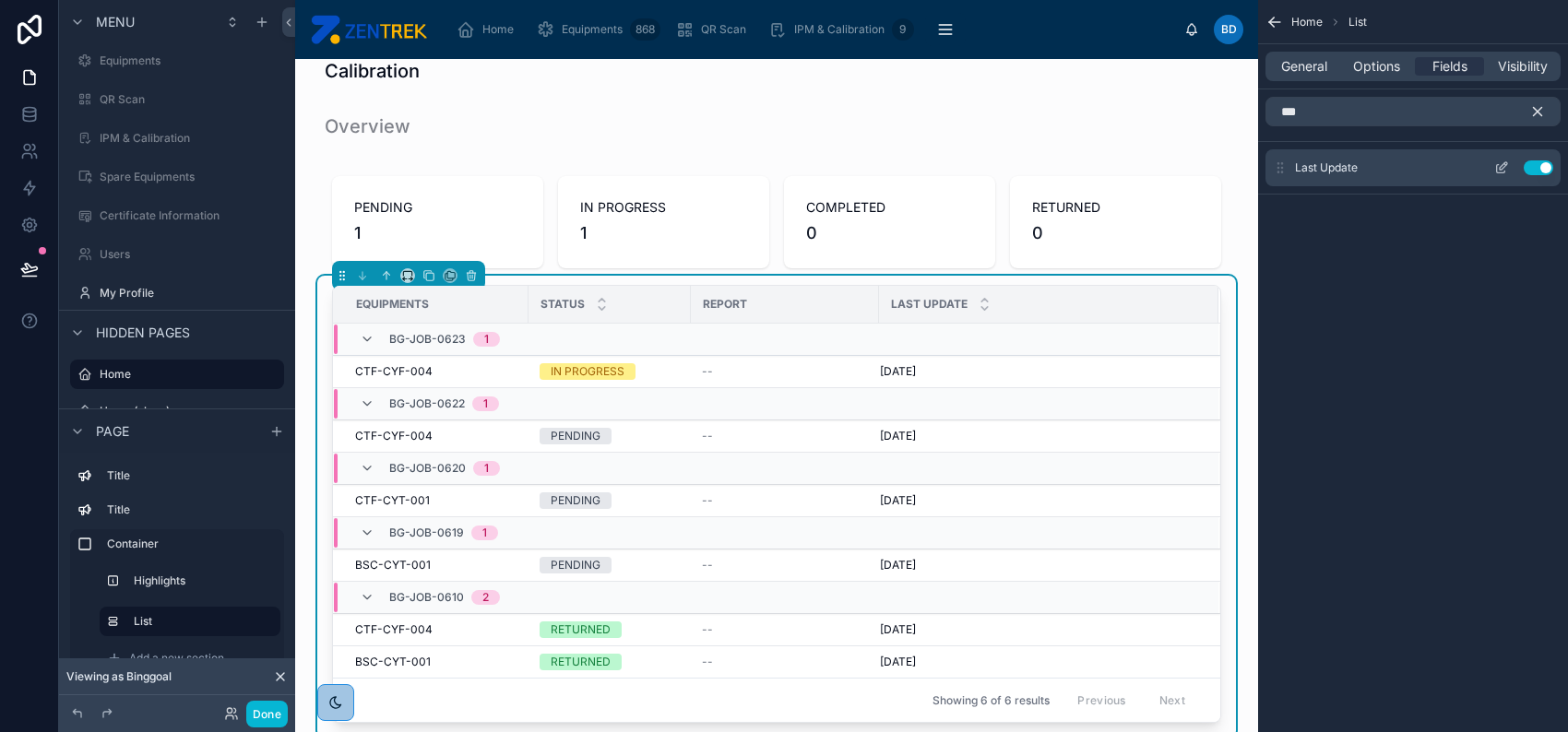
click at [1500, 169] on icon "scrollable content" at bounding box center [1503, 166] width 8 height 8
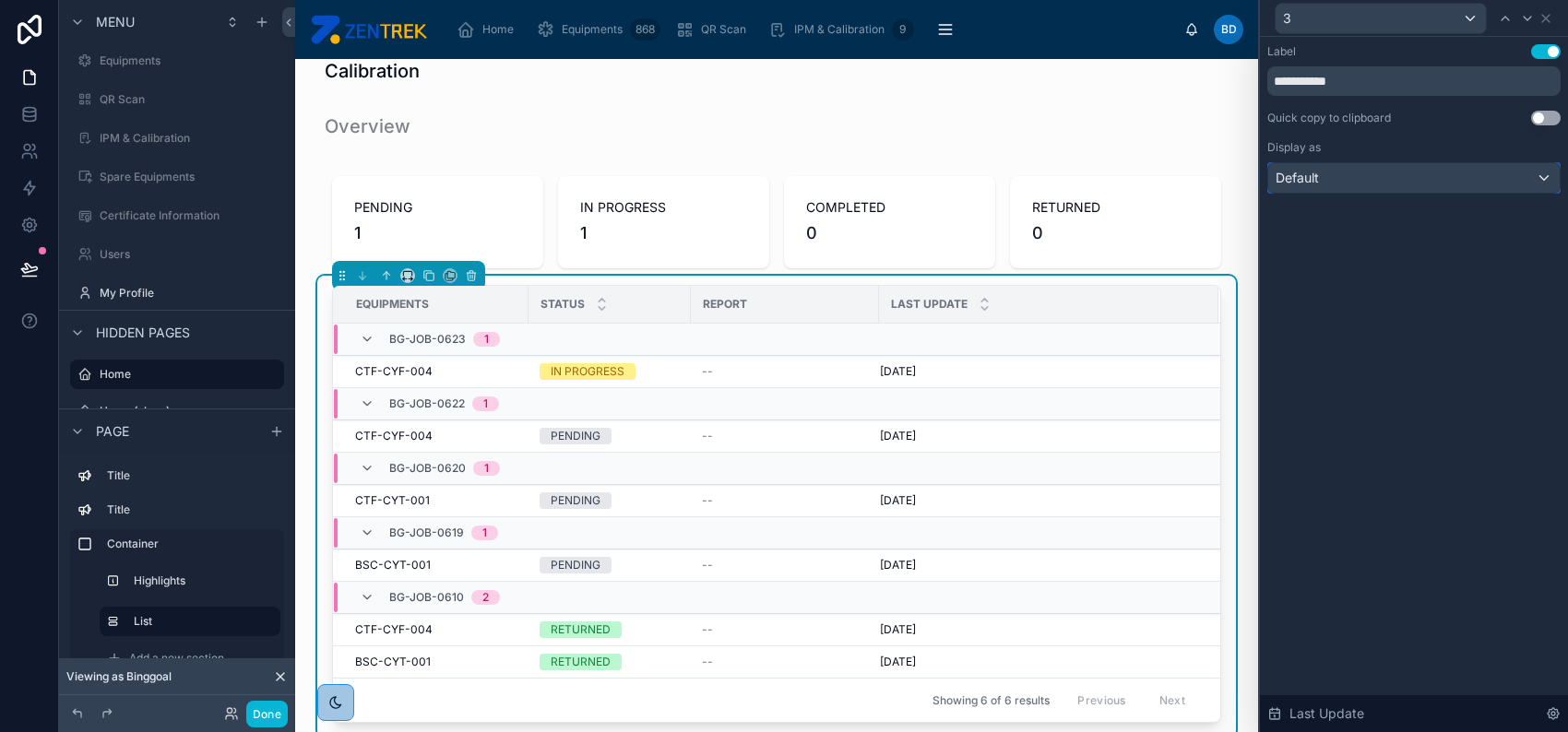
click at [1414, 175] on div "Default" at bounding box center [1414, 177] width 291 height 30
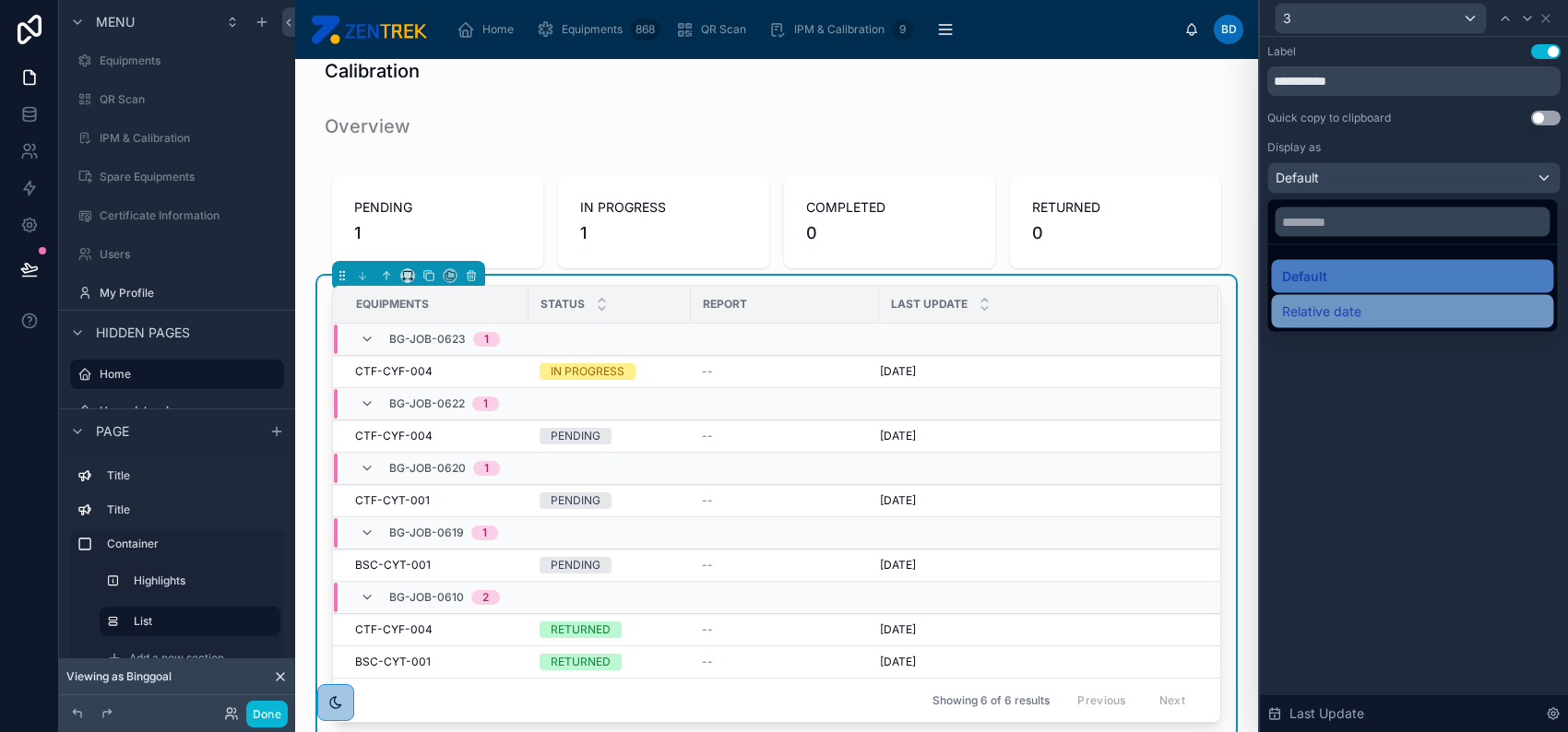
click at [1389, 306] on div "Relative date" at bounding box center [1413, 312] width 261 height 22
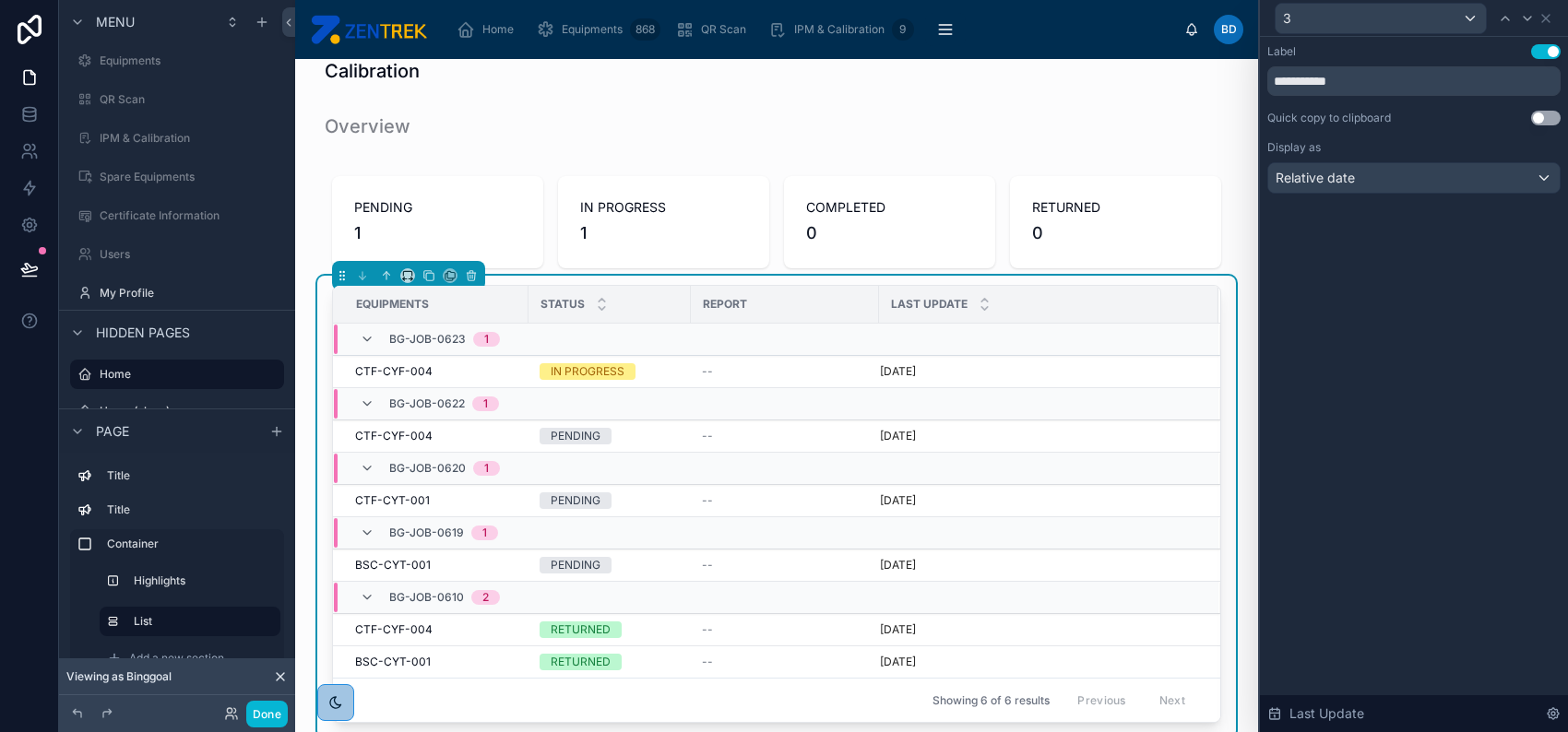
click at [1401, 353] on div "**********" at bounding box center [1414, 384] width 308 height 695
click at [1547, 27] on div "3" at bounding box center [1414, 17] width 293 height 36
click at [1546, 18] on icon at bounding box center [1546, 18] width 8 height 8
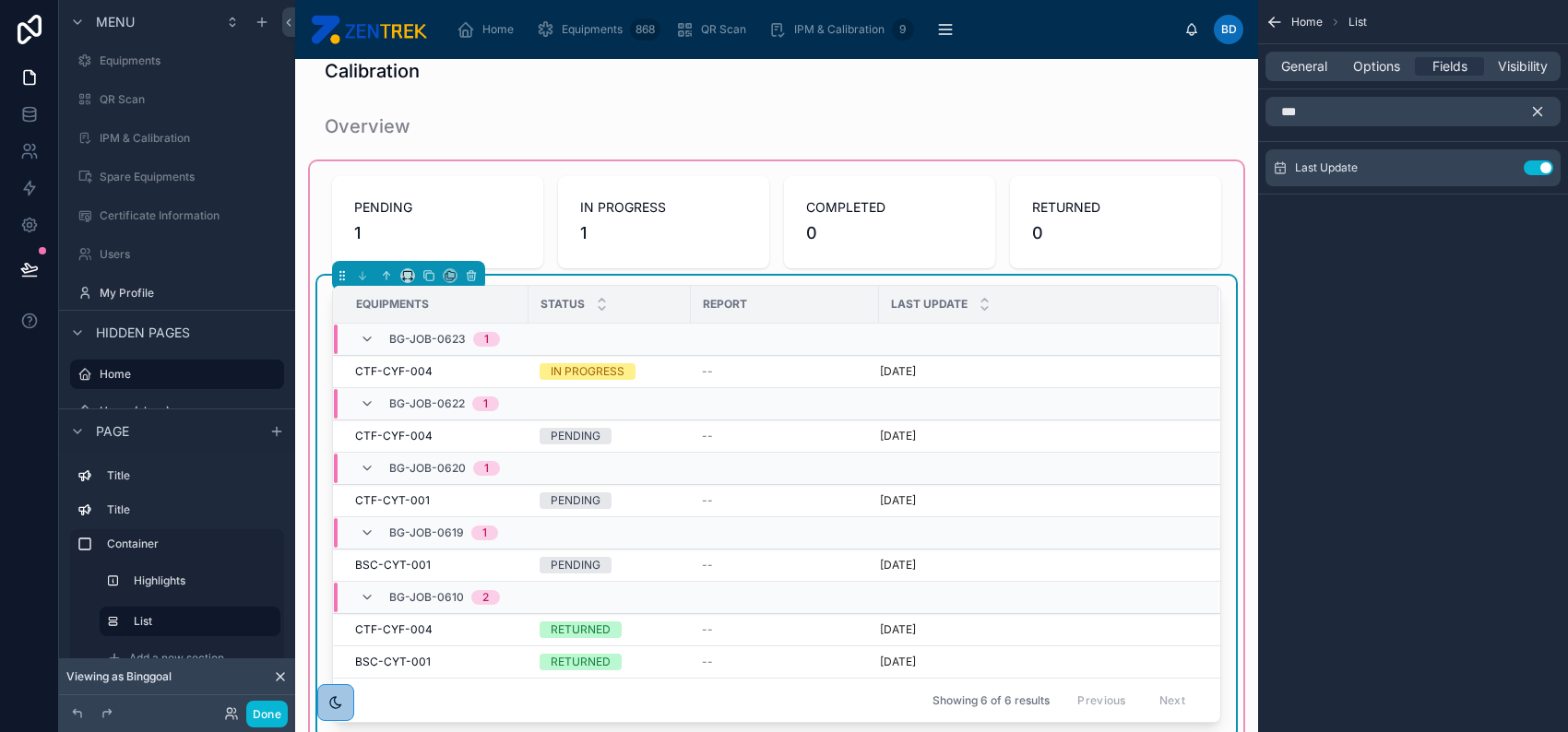
click at [691, 308] on th "Report" at bounding box center [784, 304] width 188 height 38
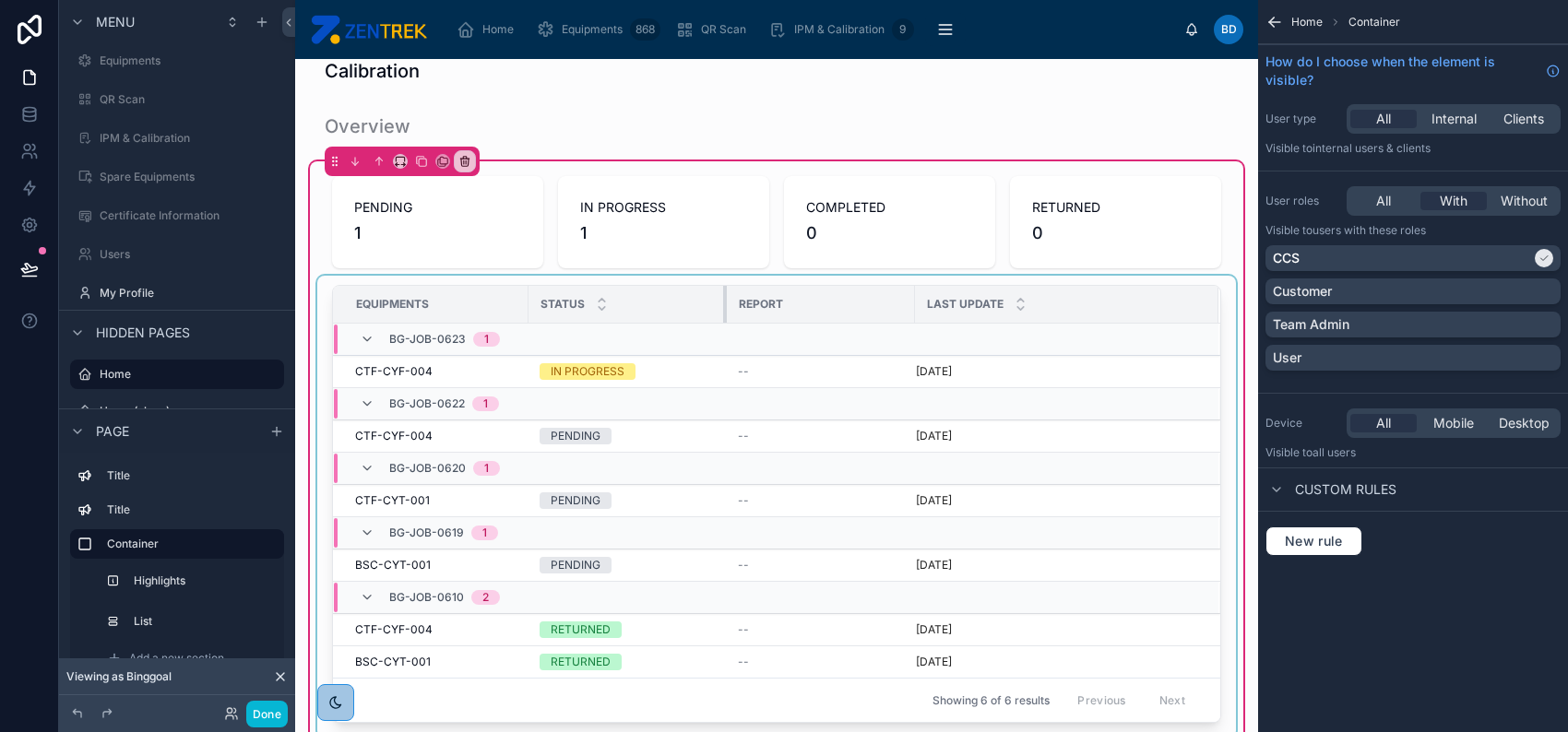
drag, startPoint x: 688, startPoint y: 306, endPoint x: 724, endPoint y: 307, distance: 36.0
click at [724, 307] on div at bounding box center [727, 304] width 8 height 37
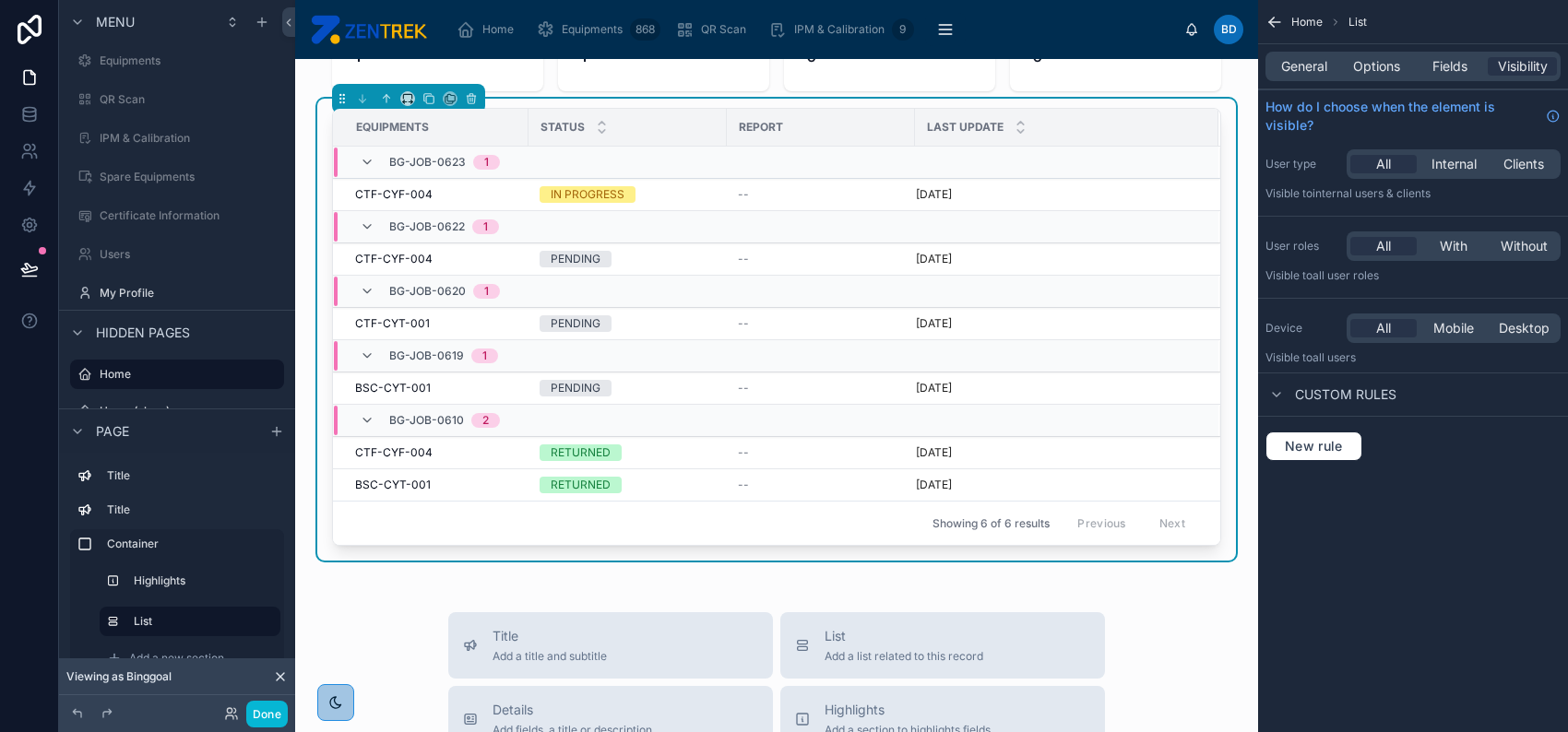
scroll to position [147, 0]
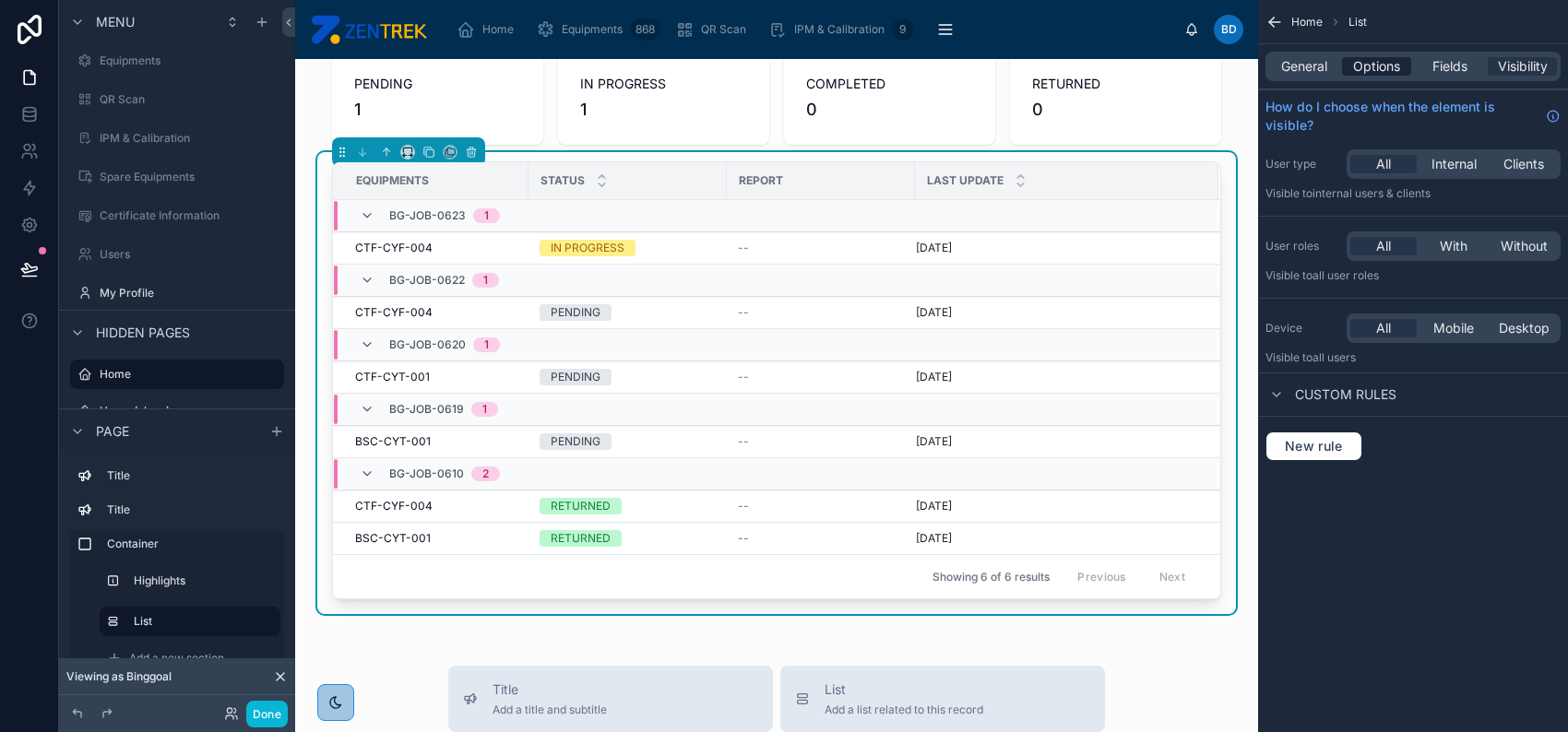
click at [1373, 73] on span "Options" at bounding box center [1376, 66] width 47 height 18
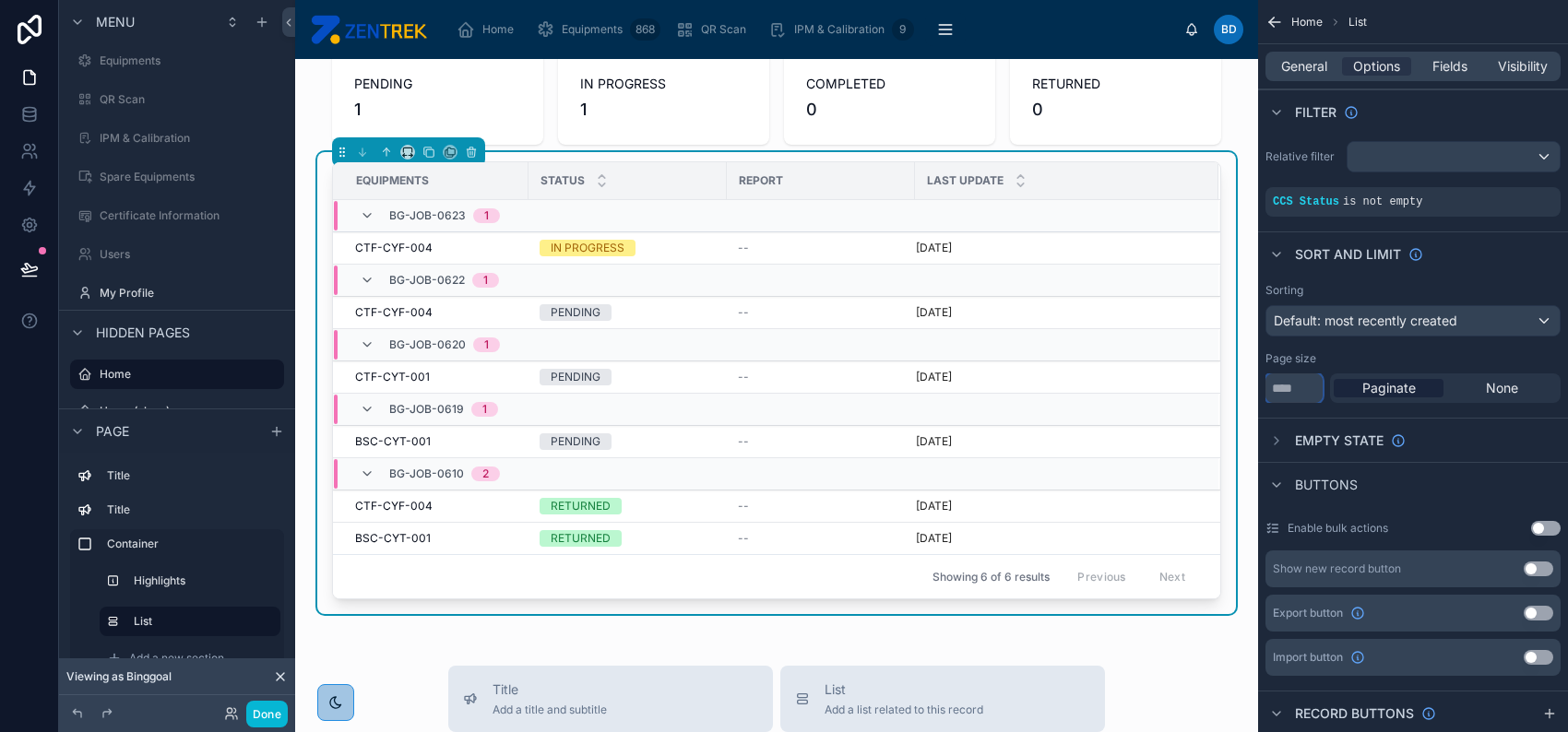
click at [1291, 393] on input "**" at bounding box center [1293, 388] width 57 height 30
type input "**"
click at [266, 711] on button "Done" at bounding box center [266, 714] width 41 height 27
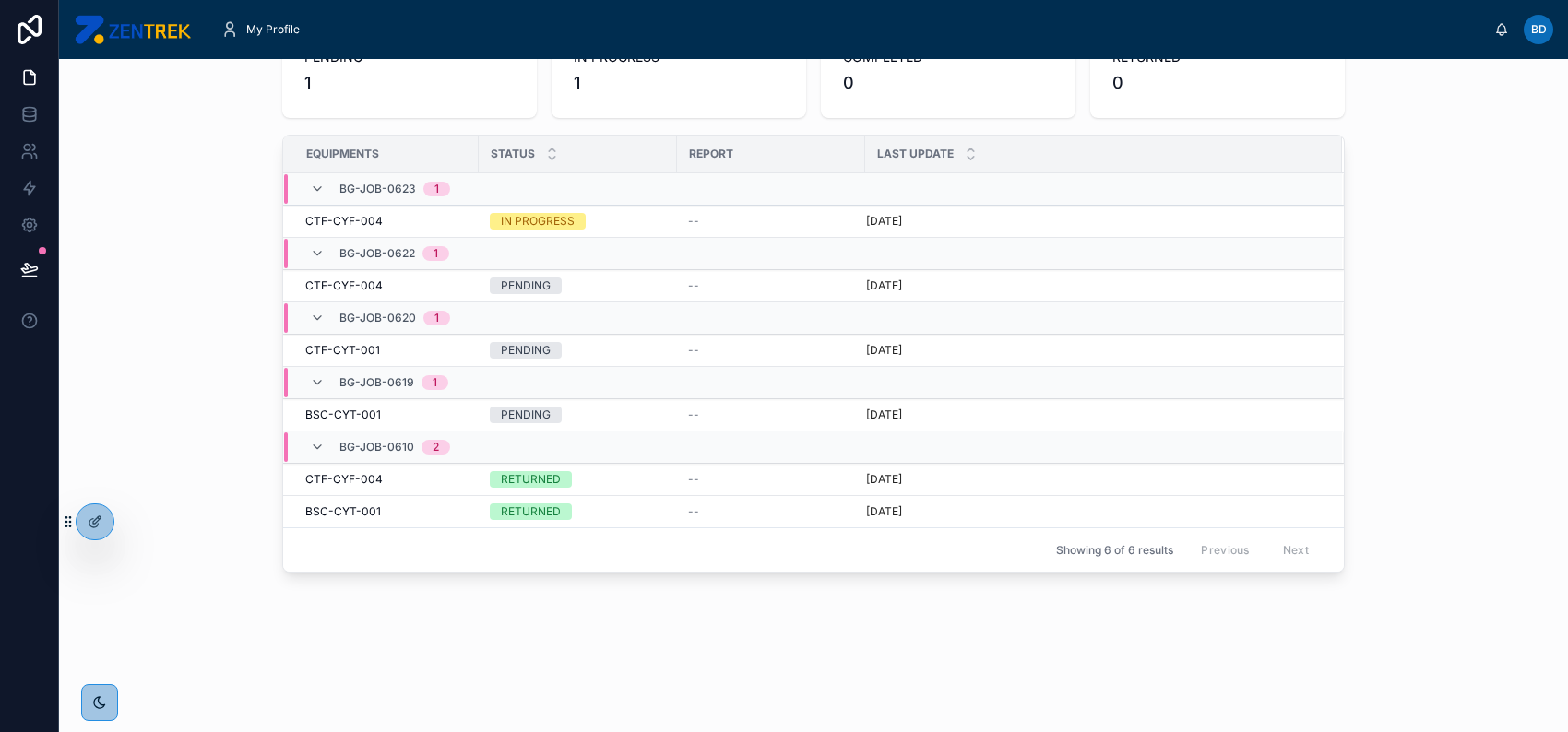
scroll to position [0, 0]
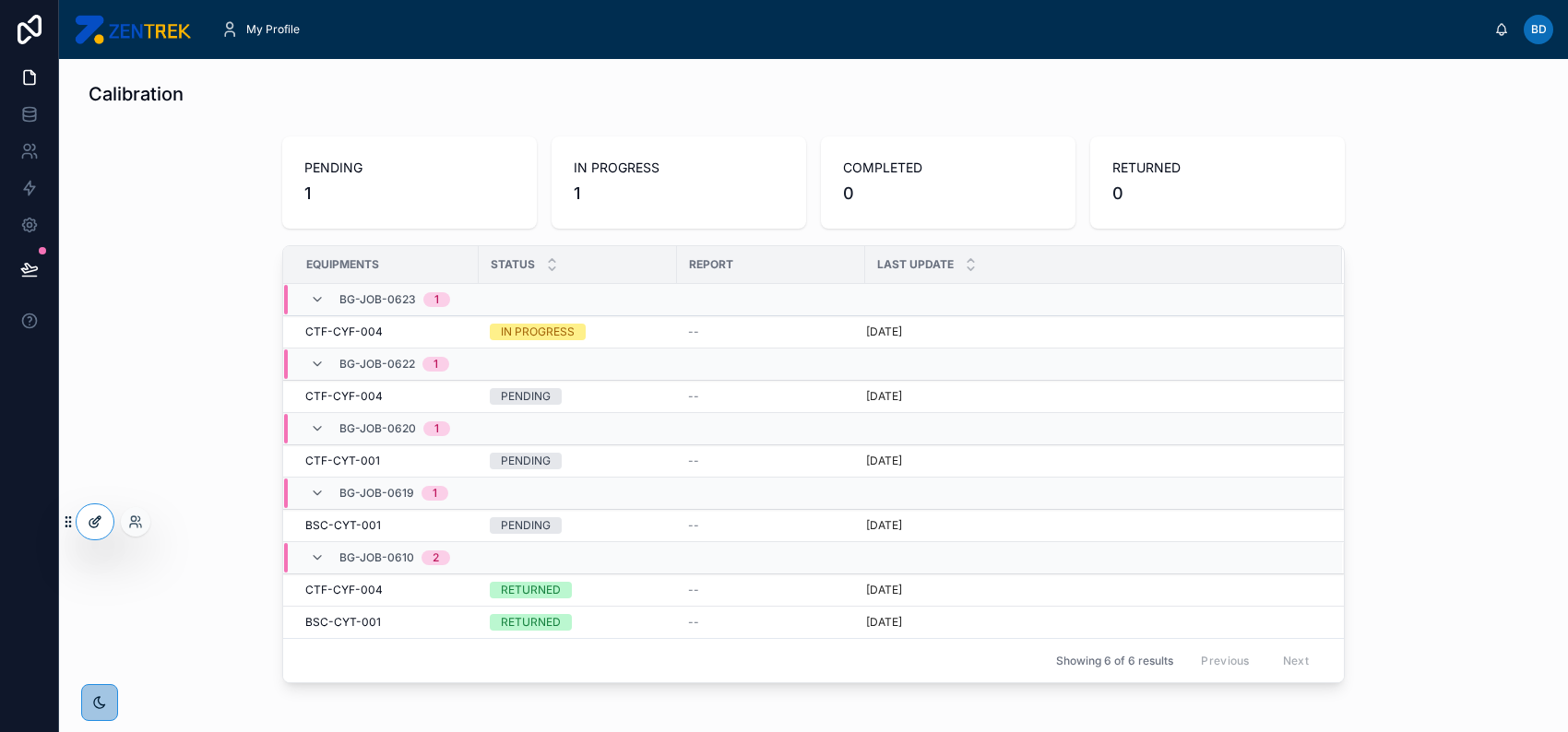
click at [94, 525] on icon at bounding box center [95, 521] width 14 height 14
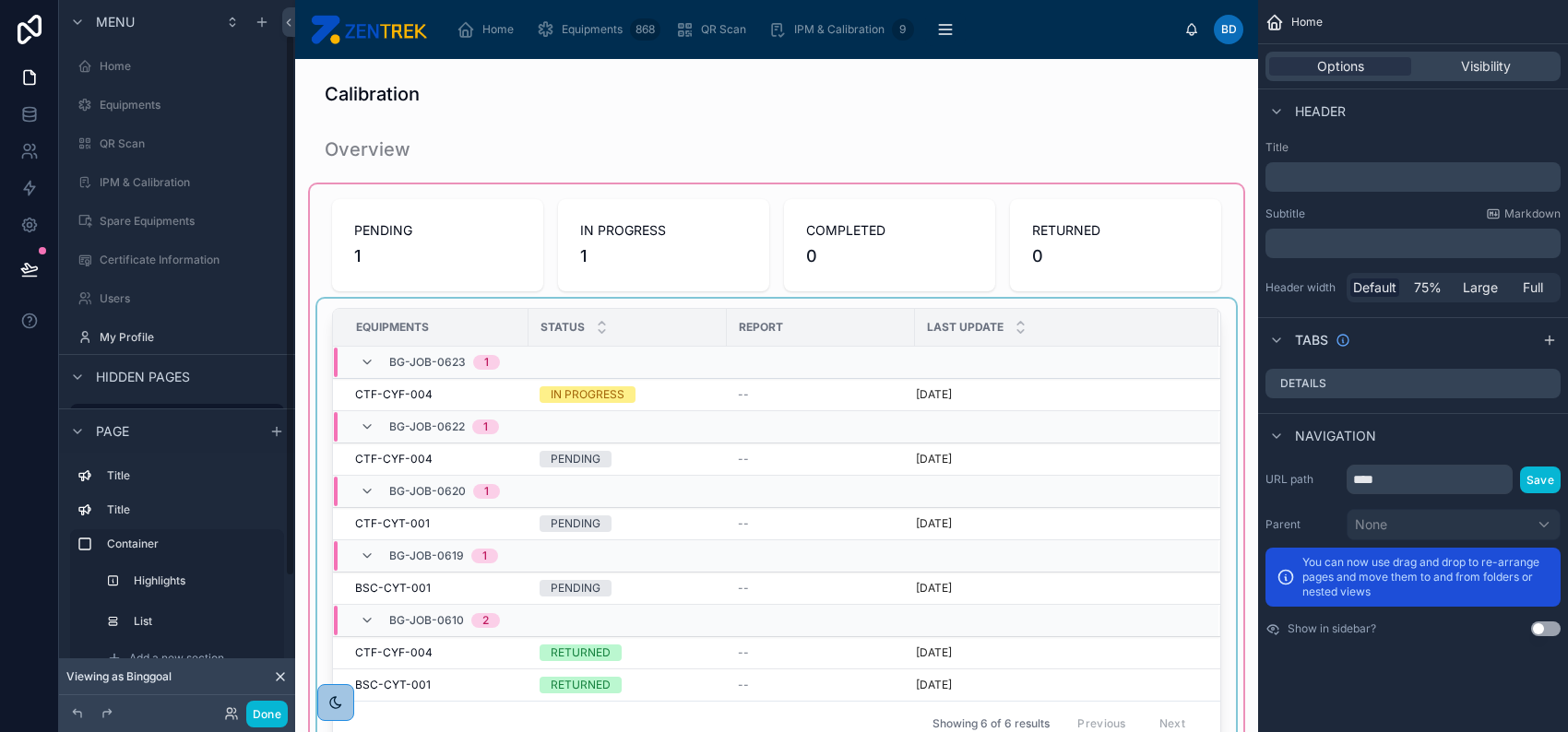
scroll to position [44, 0]
click at [671, 315] on div "Status" at bounding box center [628, 327] width 197 height 35
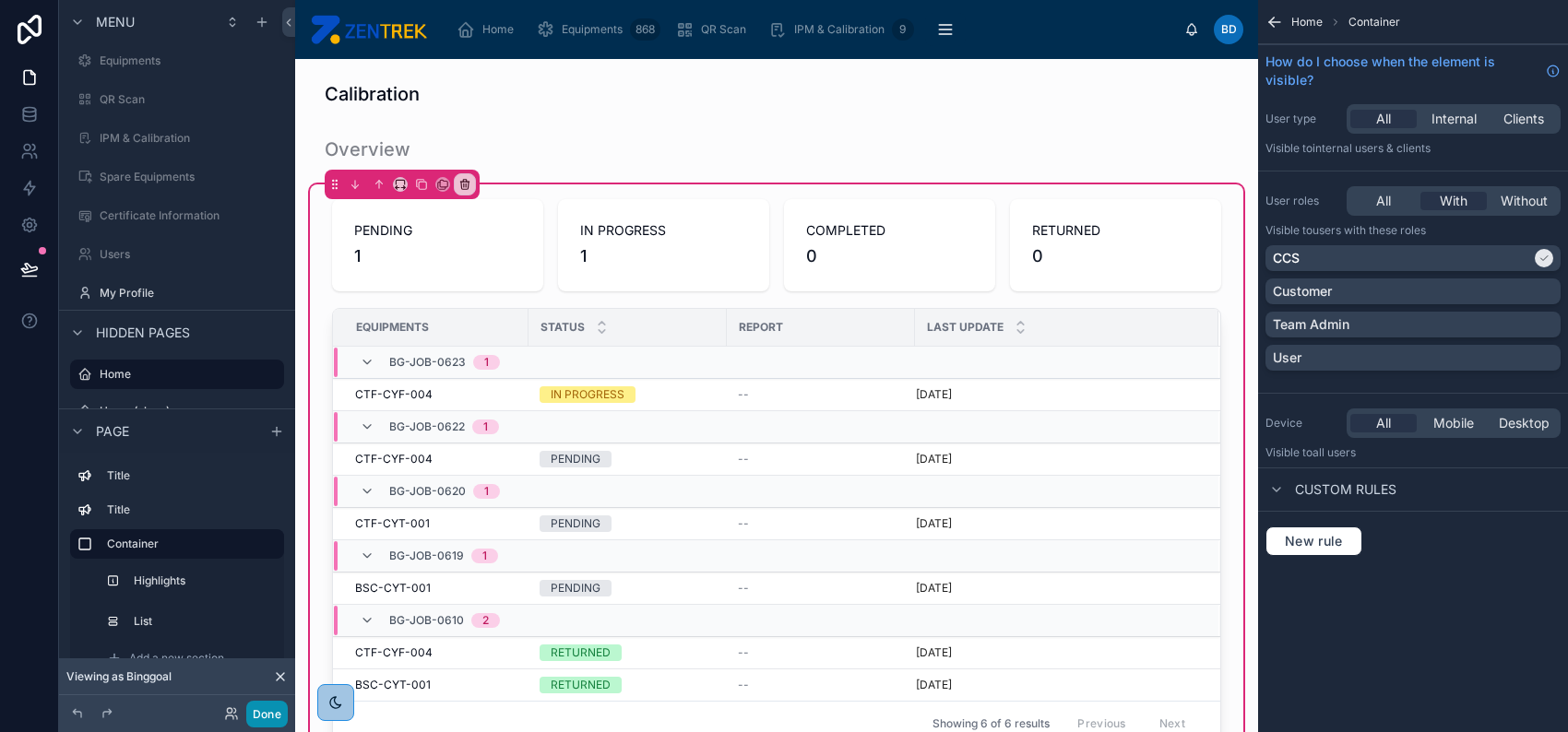
click at [276, 722] on button "Done" at bounding box center [266, 714] width 41 height 27
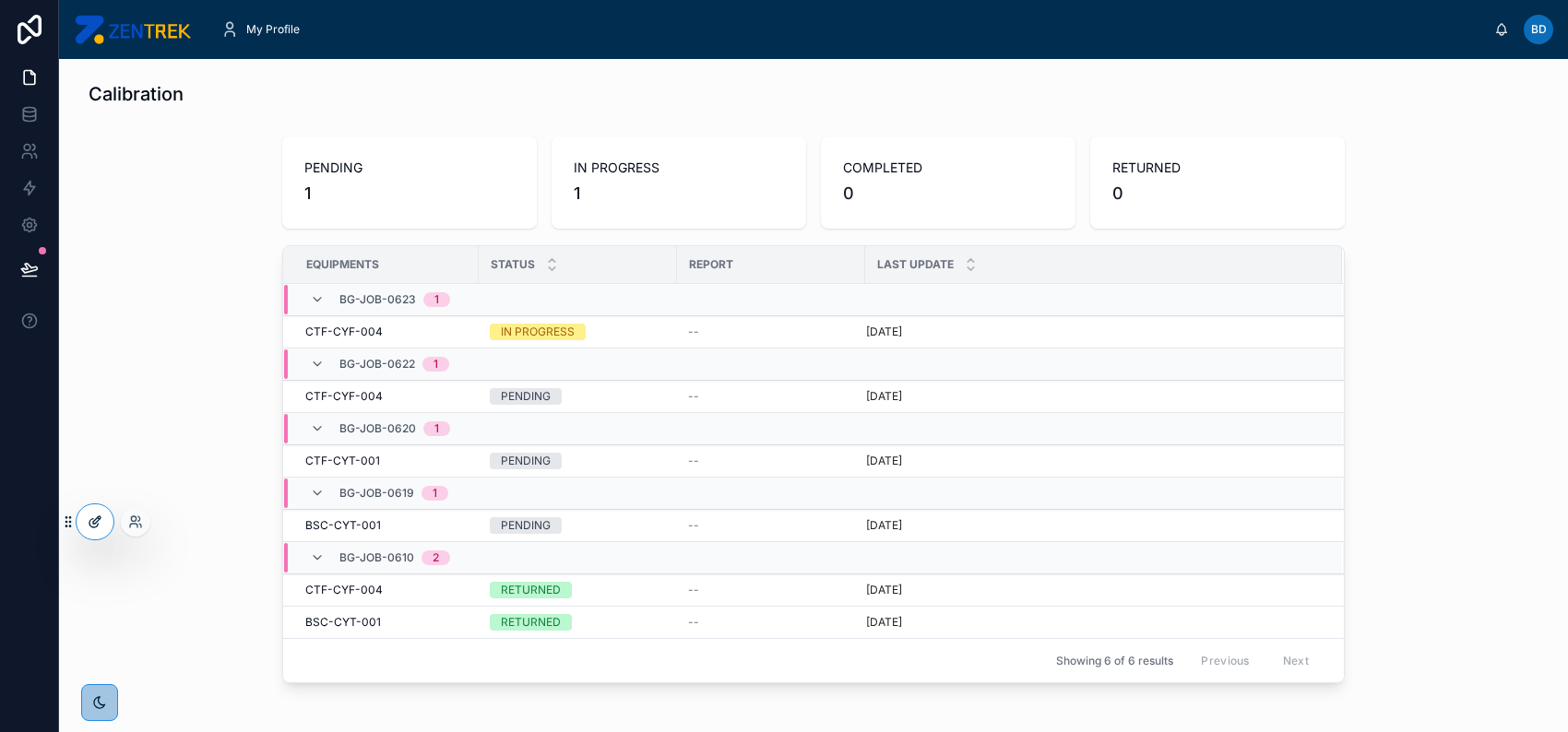
click at [85, 526] on div at bounding box center [95, 522] width 37 height 35
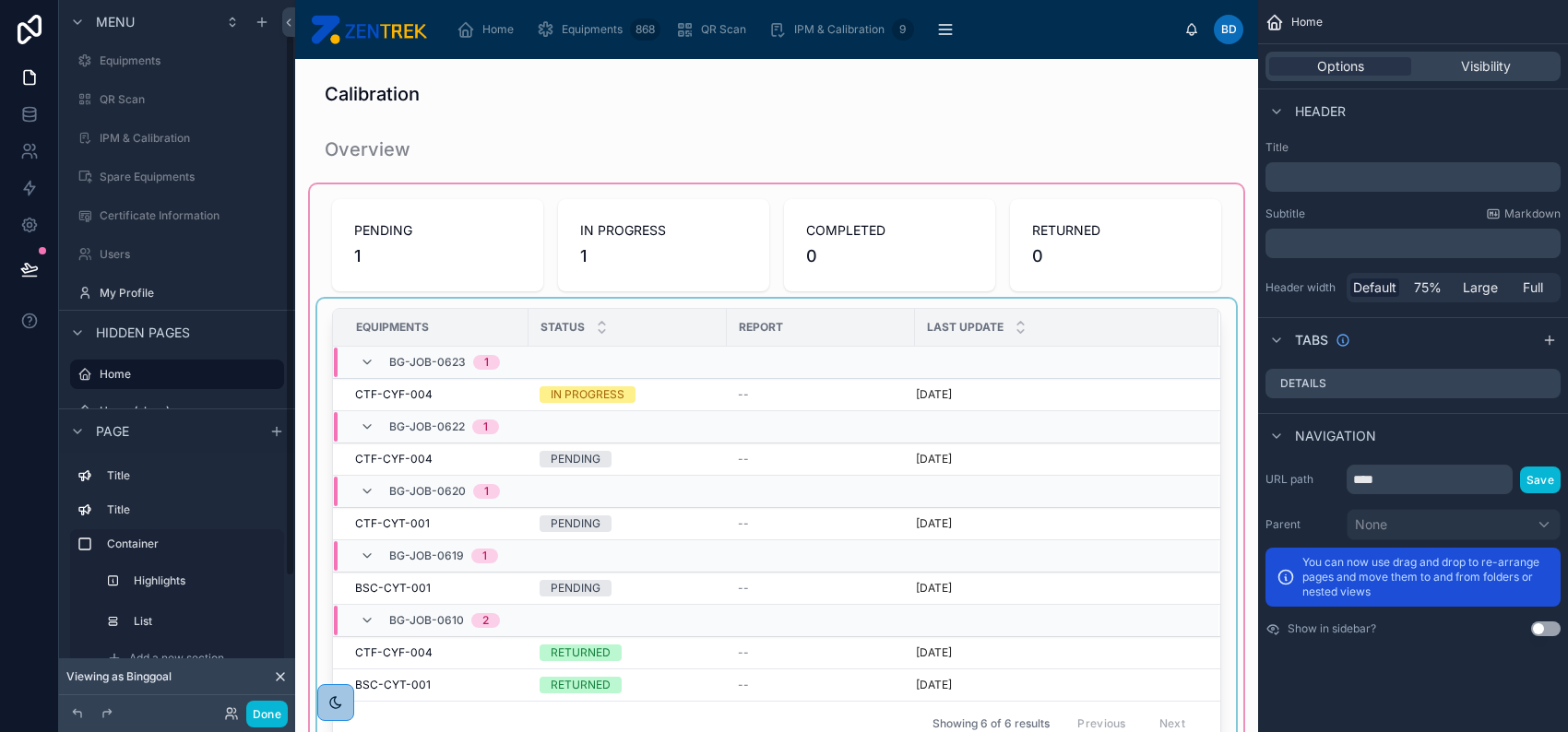
click at [807, 414] on div "BG-JOB-0622 1" at bounding box center [623, 426] width 580 height 30
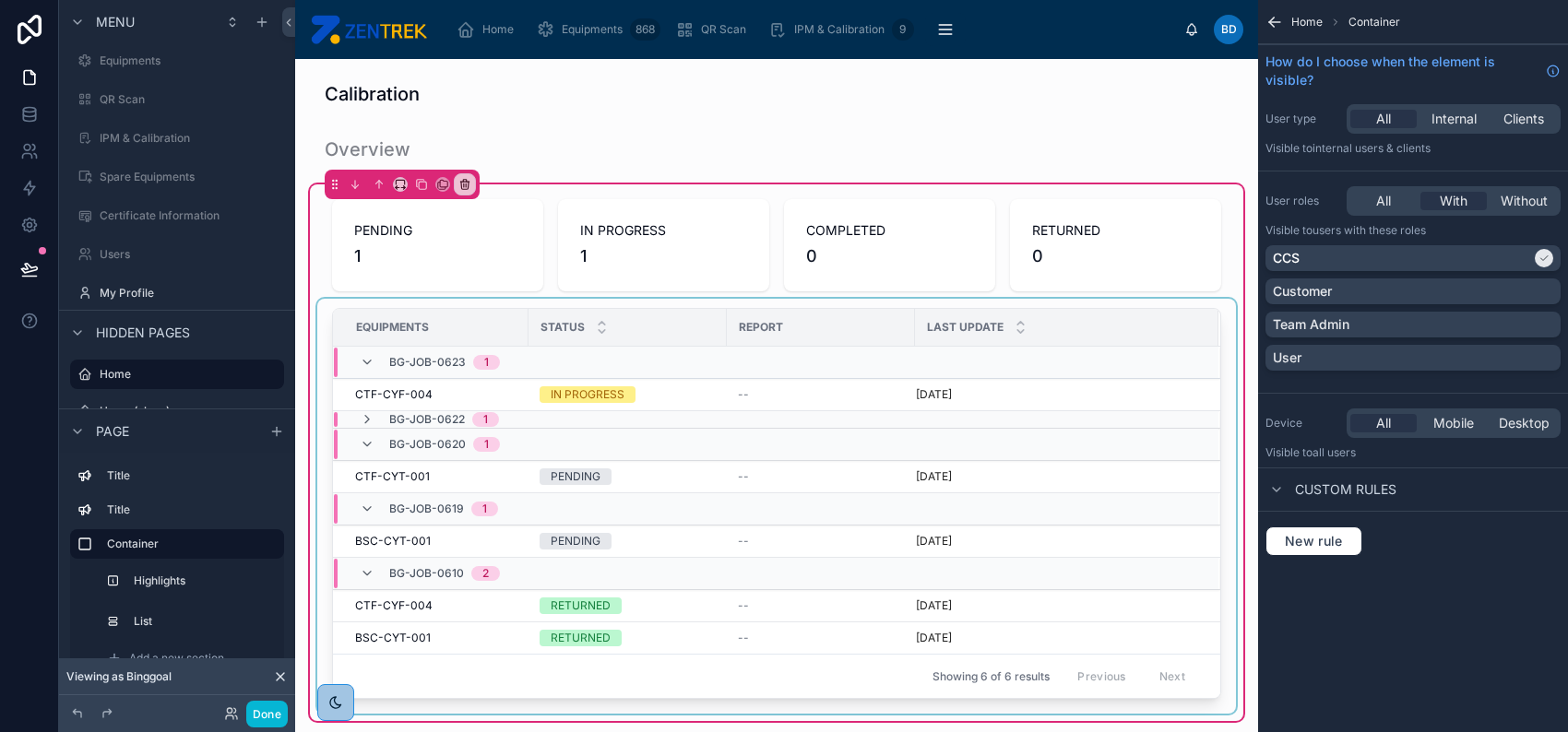
click at [870, 326] on div "Report" at bounding box center [820, 327] width 186 height 30
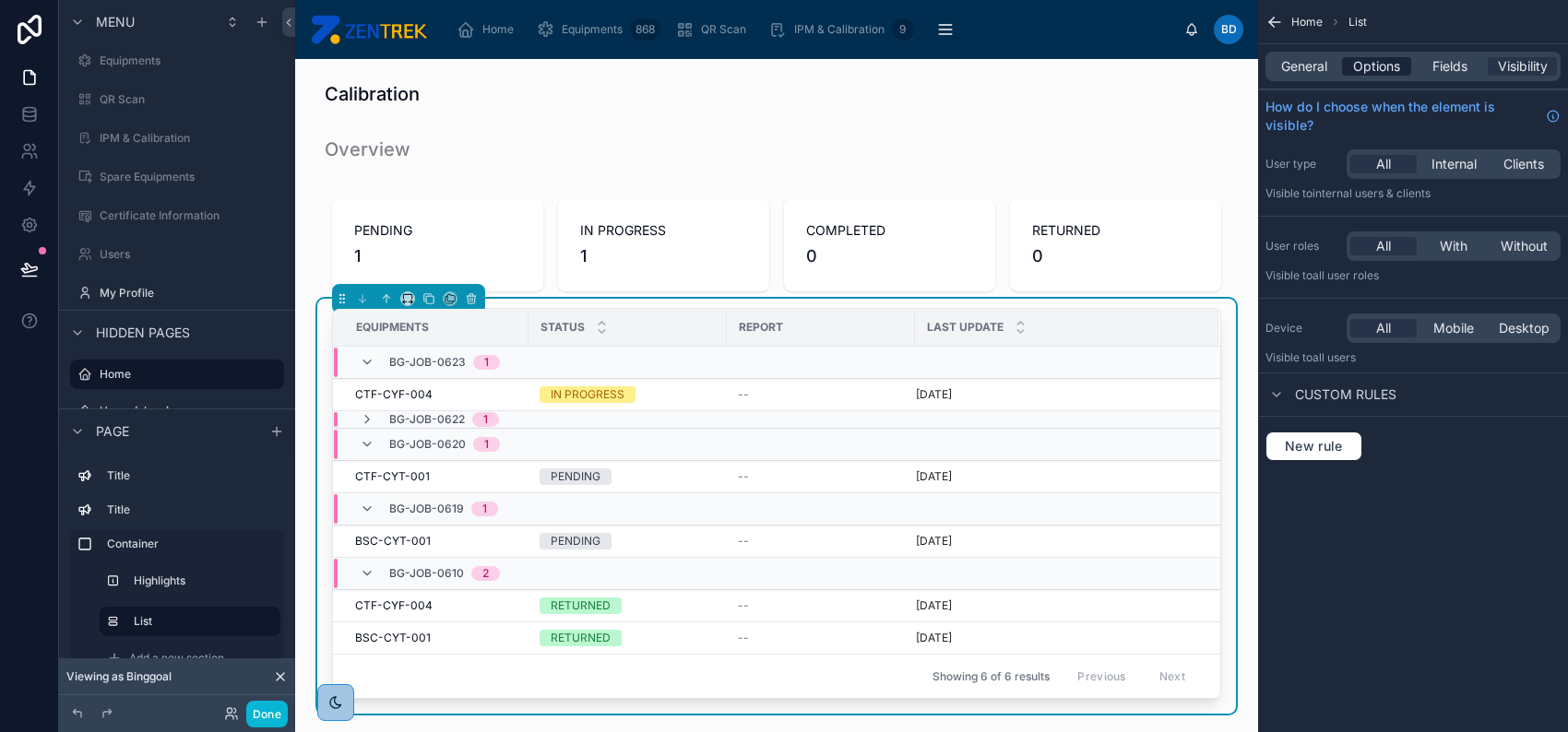
click at [1380, 57] on span "Options" at bounding box center [1376, 66] width 47 height 18
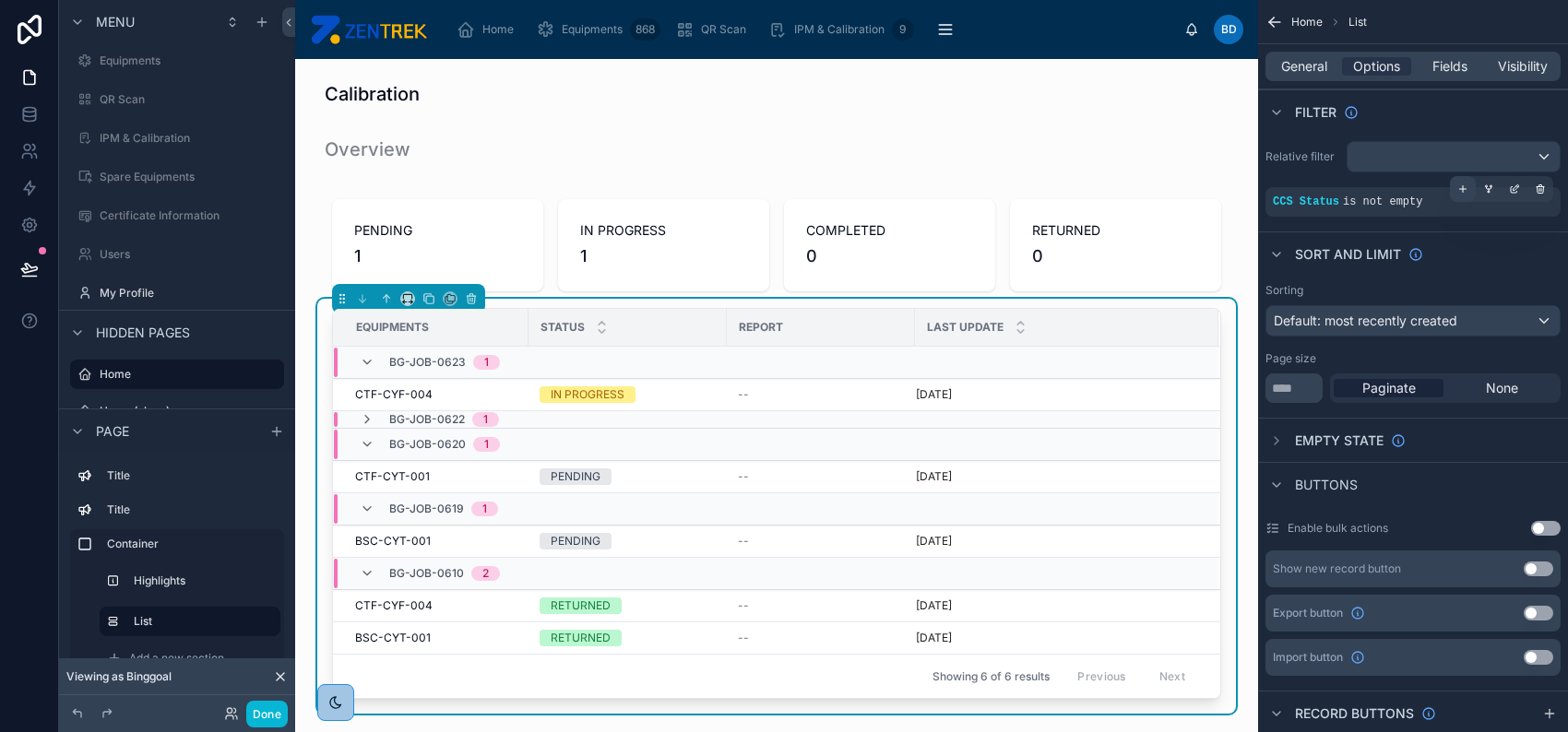
click at [1463, 189] on icon "scrollable content" at bounding box center [1463, 189] width 7 height 0
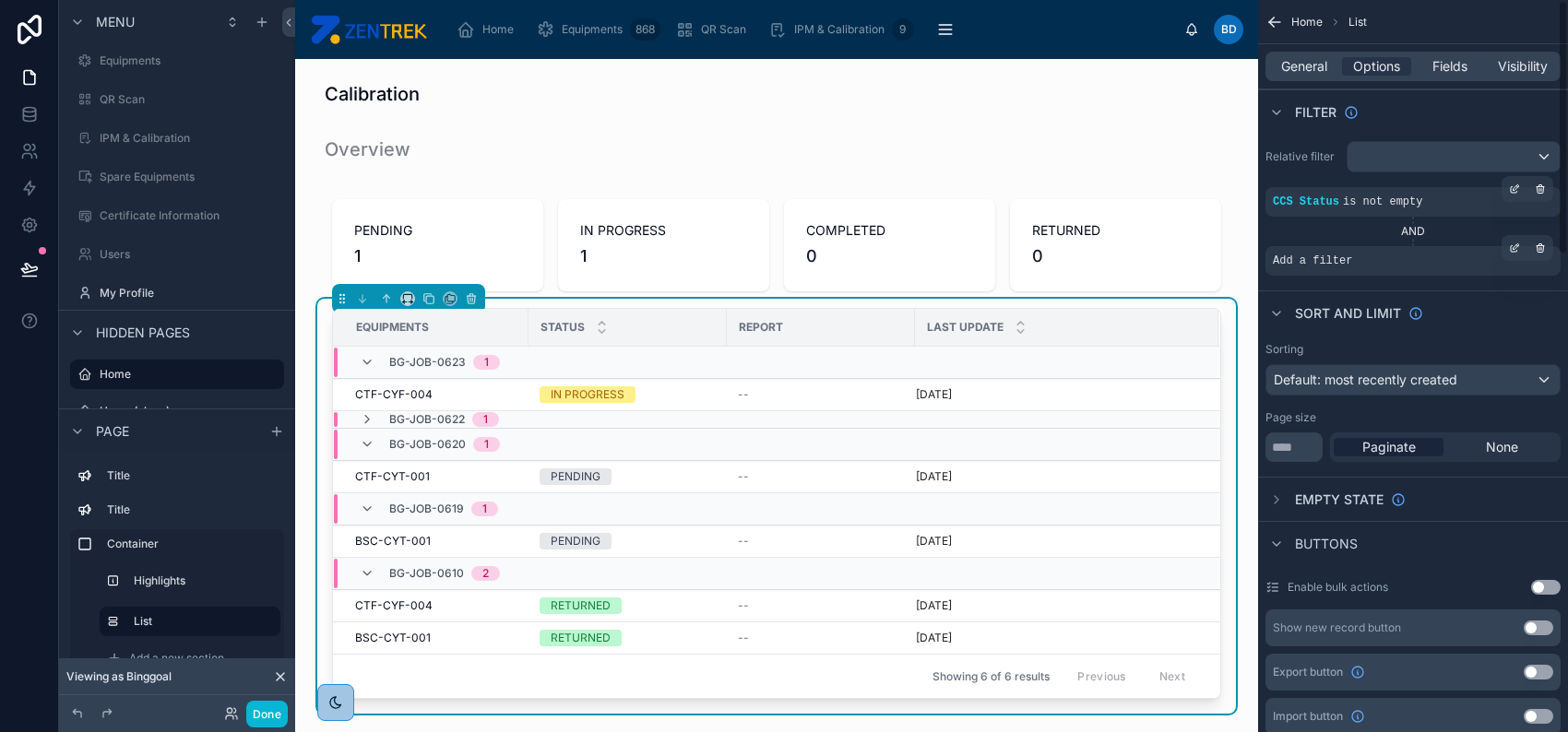
click at [1369, 260] on div "Add a filter" at bounding box center [1413, 260] width 295 height 30
click at [1513, 246] on icon "scrollable content" at bounding box center [1516, 246] width 6 height 6
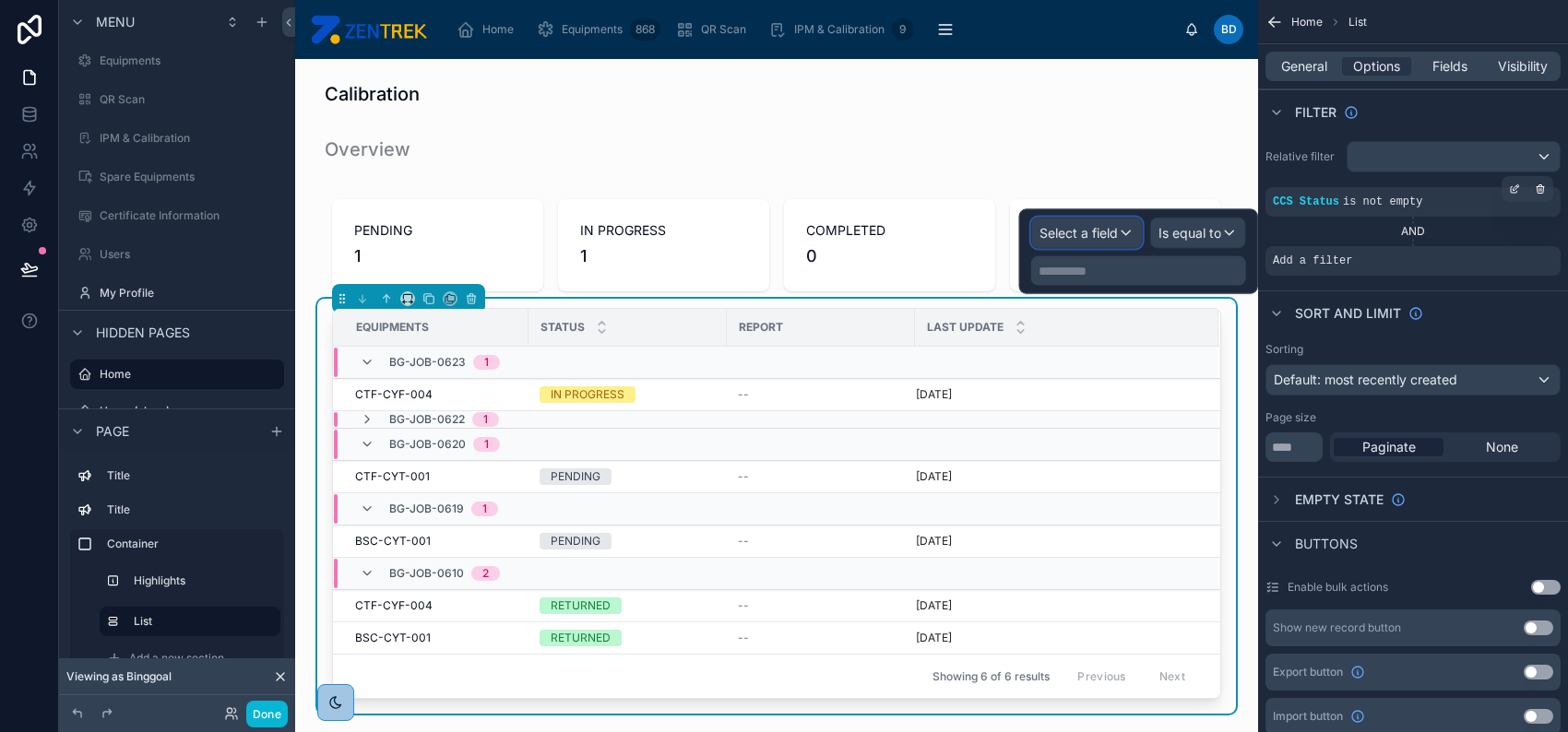
click at [1109, 231] on span "Select a field" at bounding box center [1078, 232] width 78 height 15
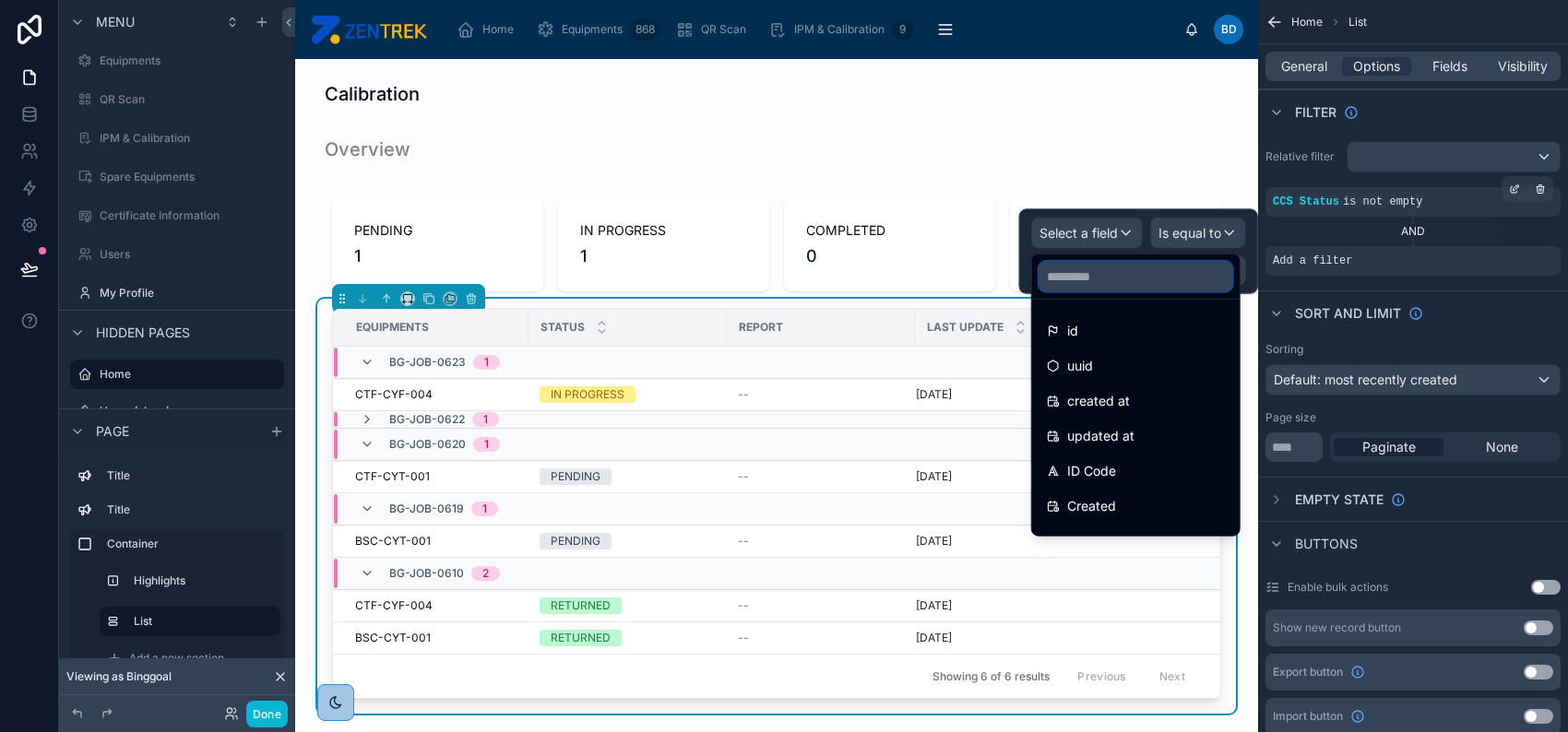
click at [1104, 282] on input "text" at bounding box center [1136, 276] width 193 height 30
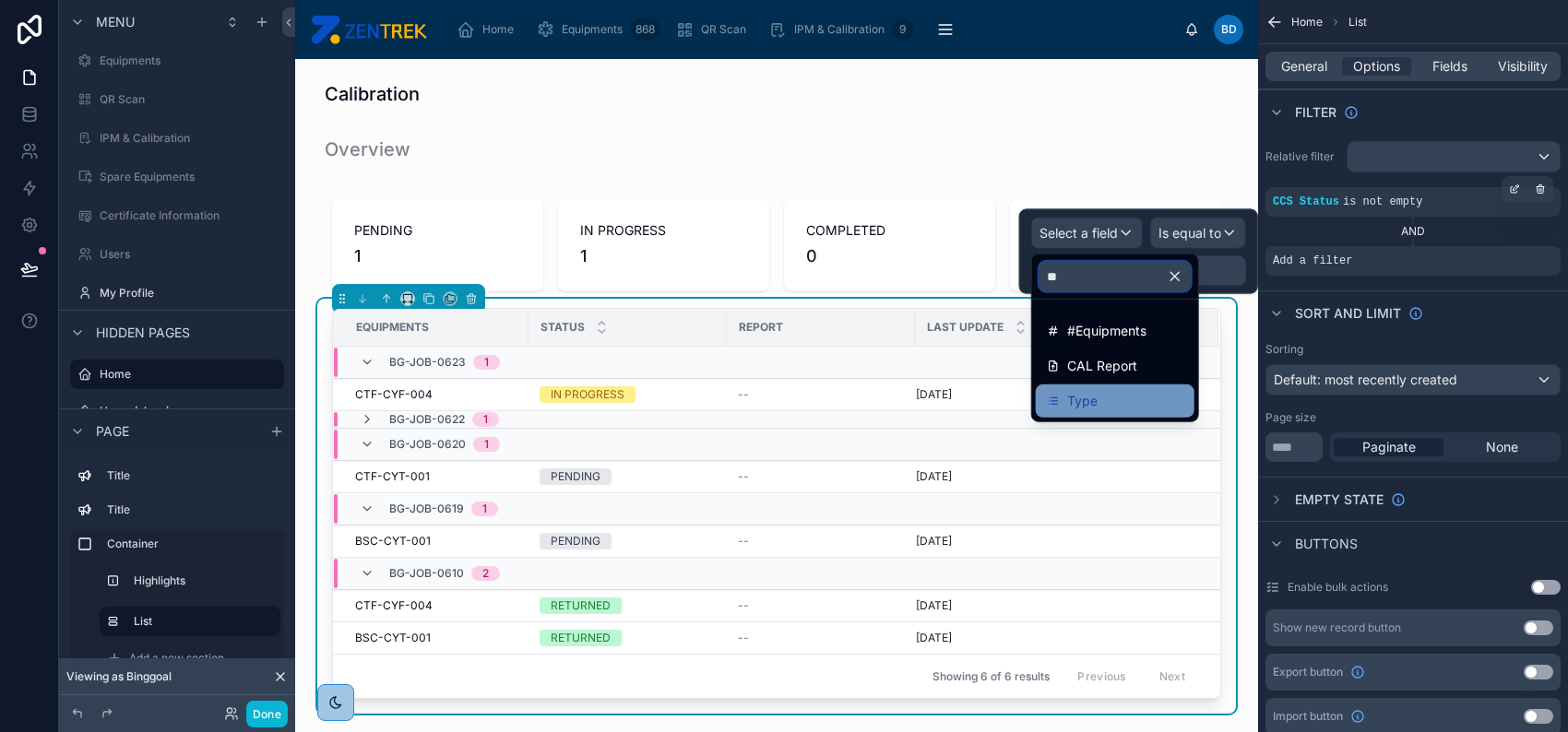
type input "**"
click at [1114, 396] on div "Type" at bounding box center [1114, 400] width 136 height 22
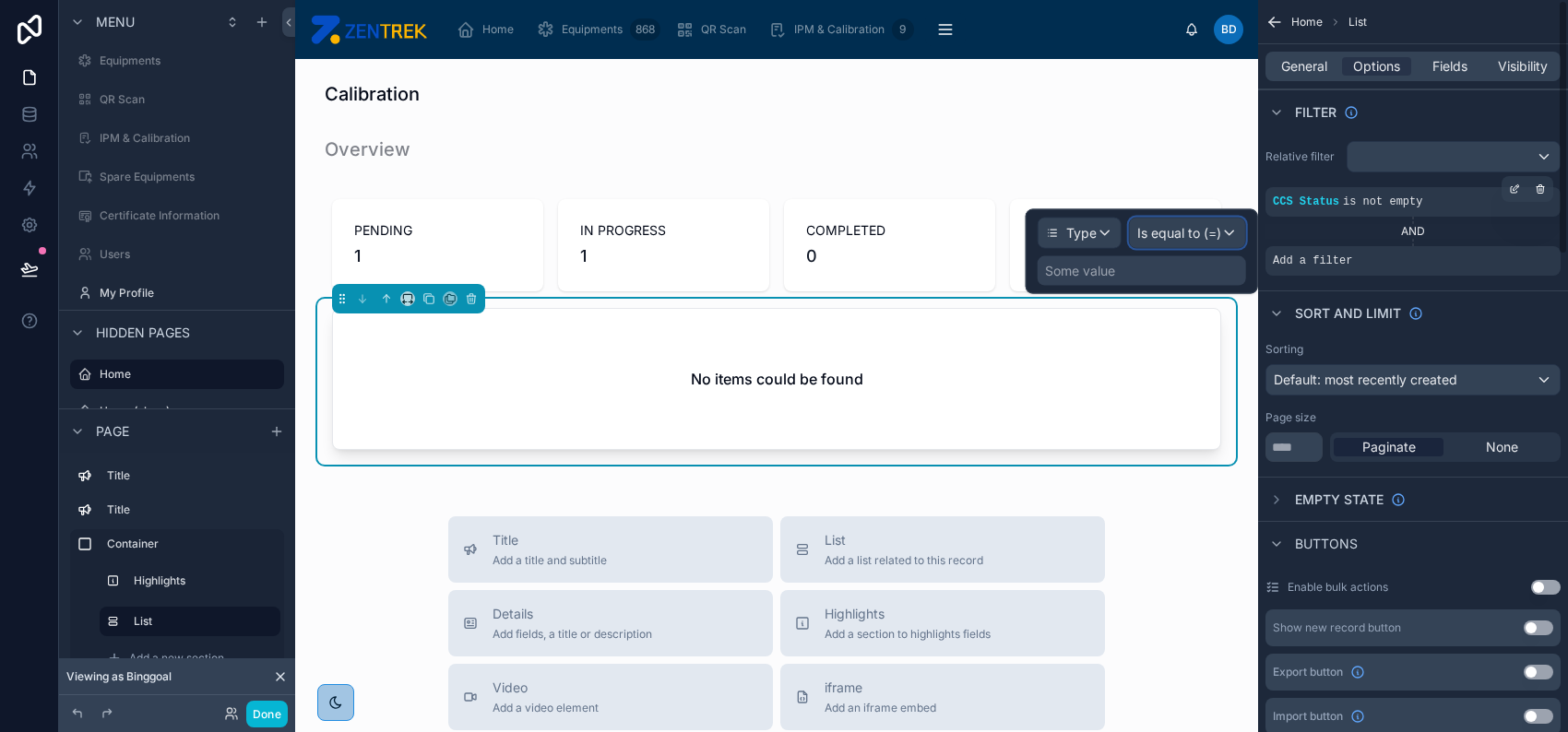
click at [1190, 240] on span "Is equal to (=)" at bounding box center [1179, 232] width 84 height 18
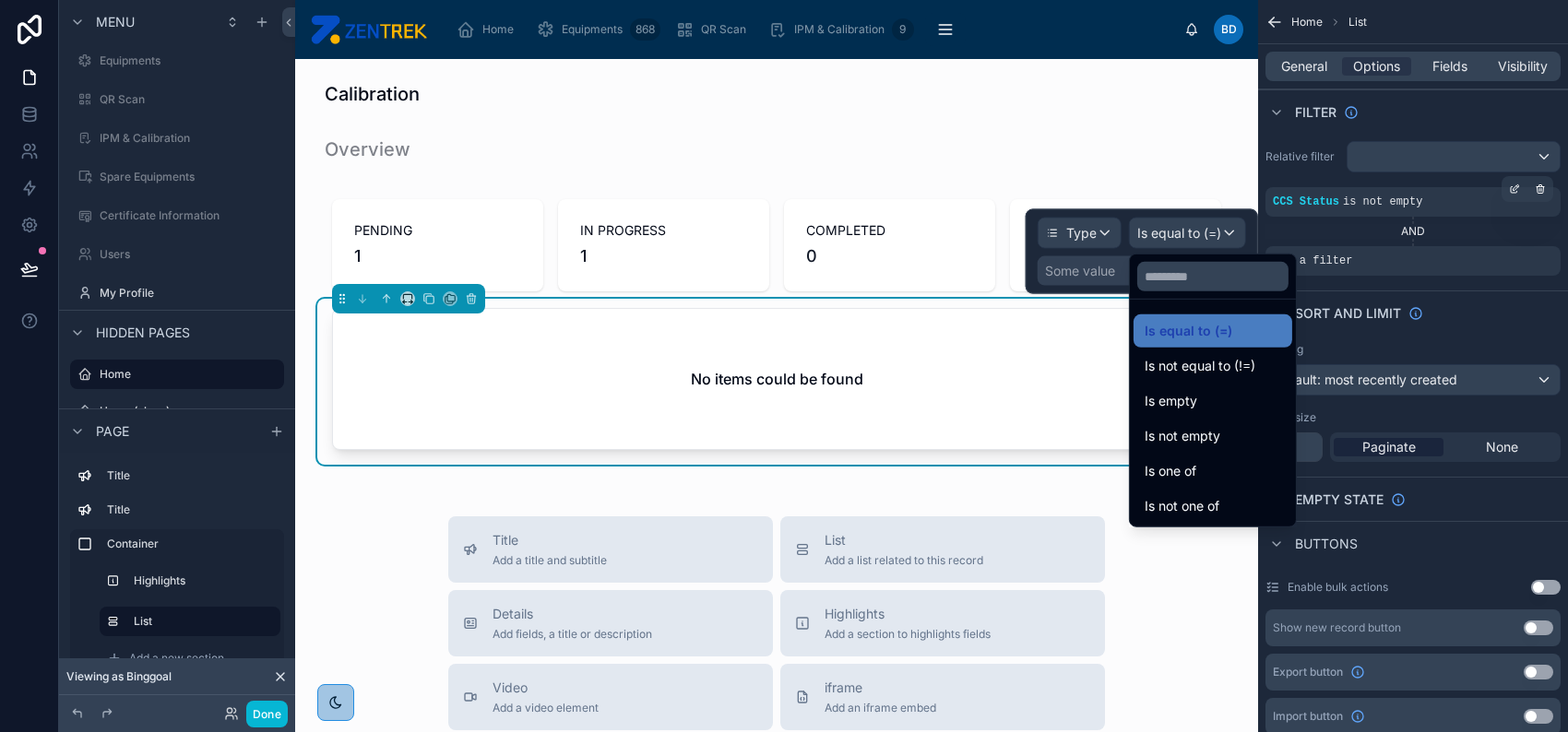
click at [1071, 273] on div at bounding box center [1142, 252] width 233 height 85
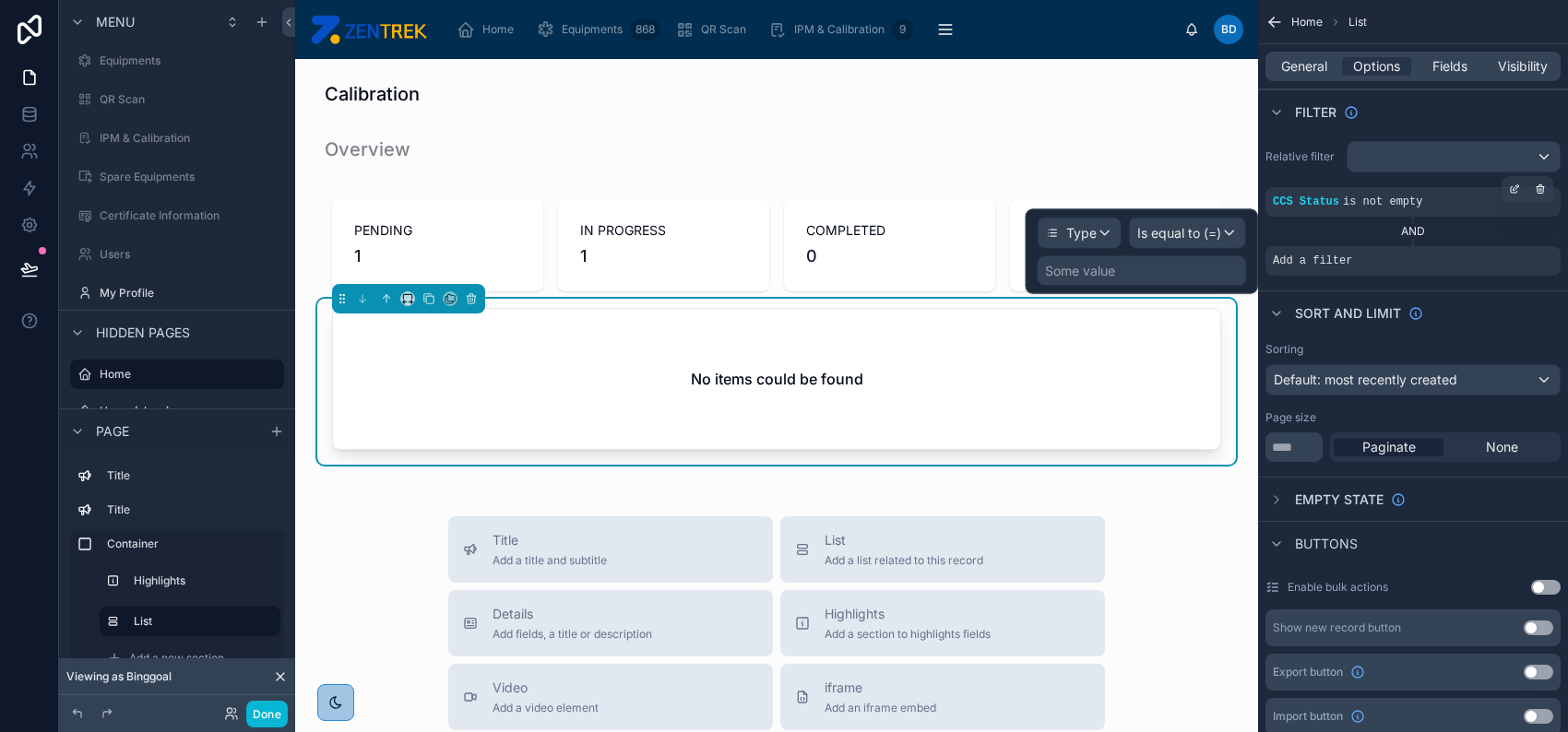
click at [1128, 271] on div "Some value" at bounding box center [1142, 271] width 208 height 30
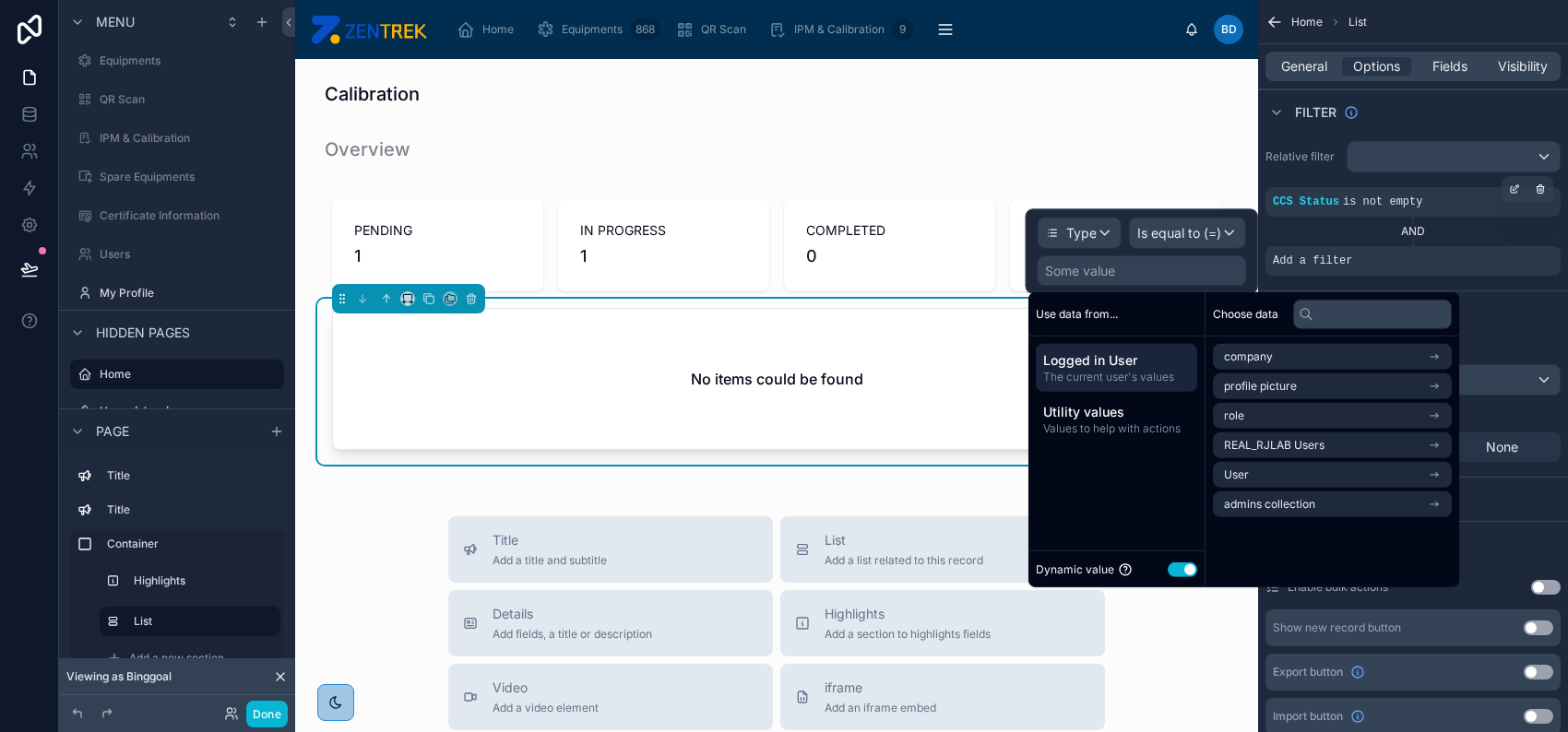
click at [1180, 569] on button "Use setting" at bounding box center [1182, 568] width 30 height 14
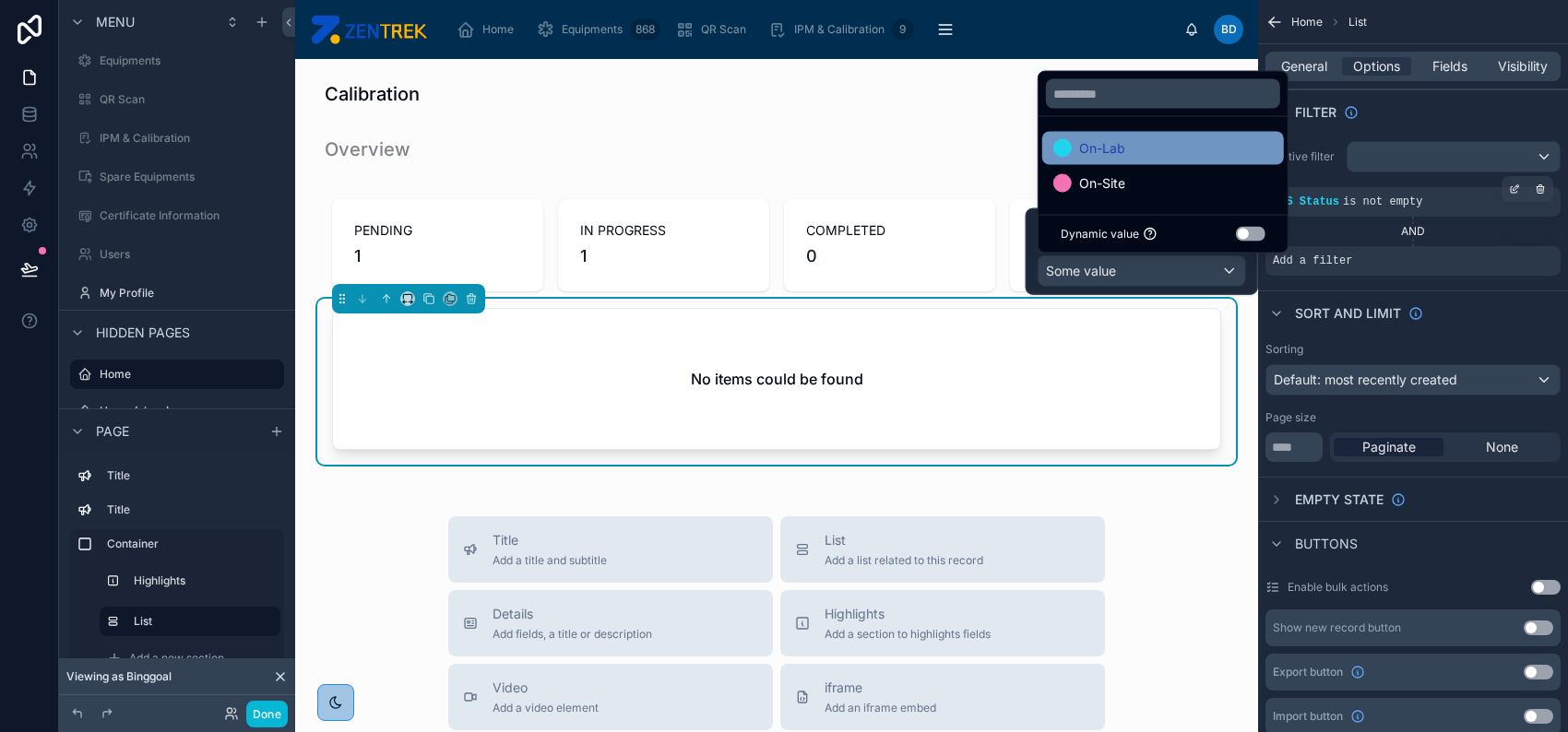
click at [1174, 154] on div "On-Lab" at bounding box center [1163, 148] width 219 height 22
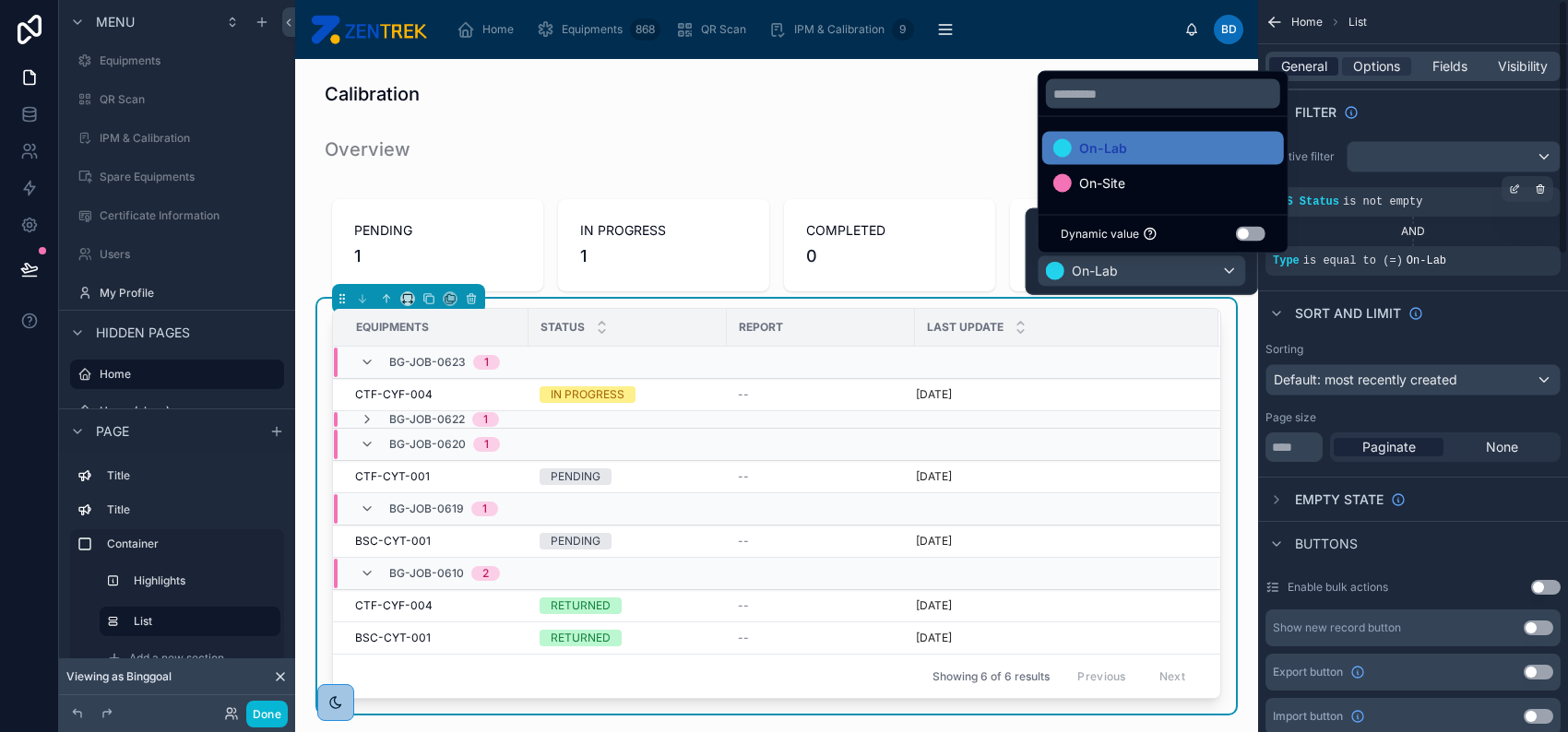
click at [1298, 71] on span "General" at bounding box center [1305, 66] width 46 height 18
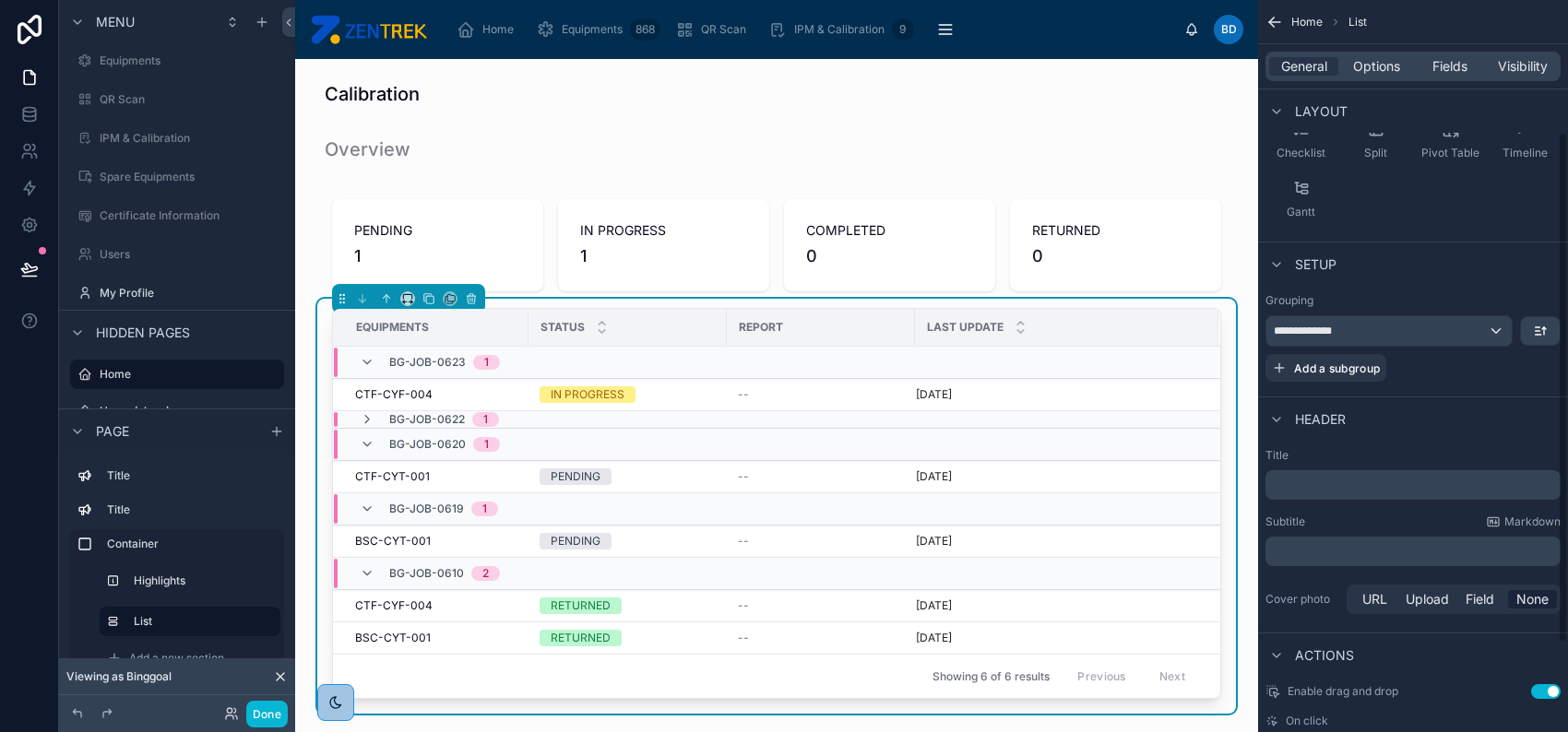
scroll to position [245, 0]
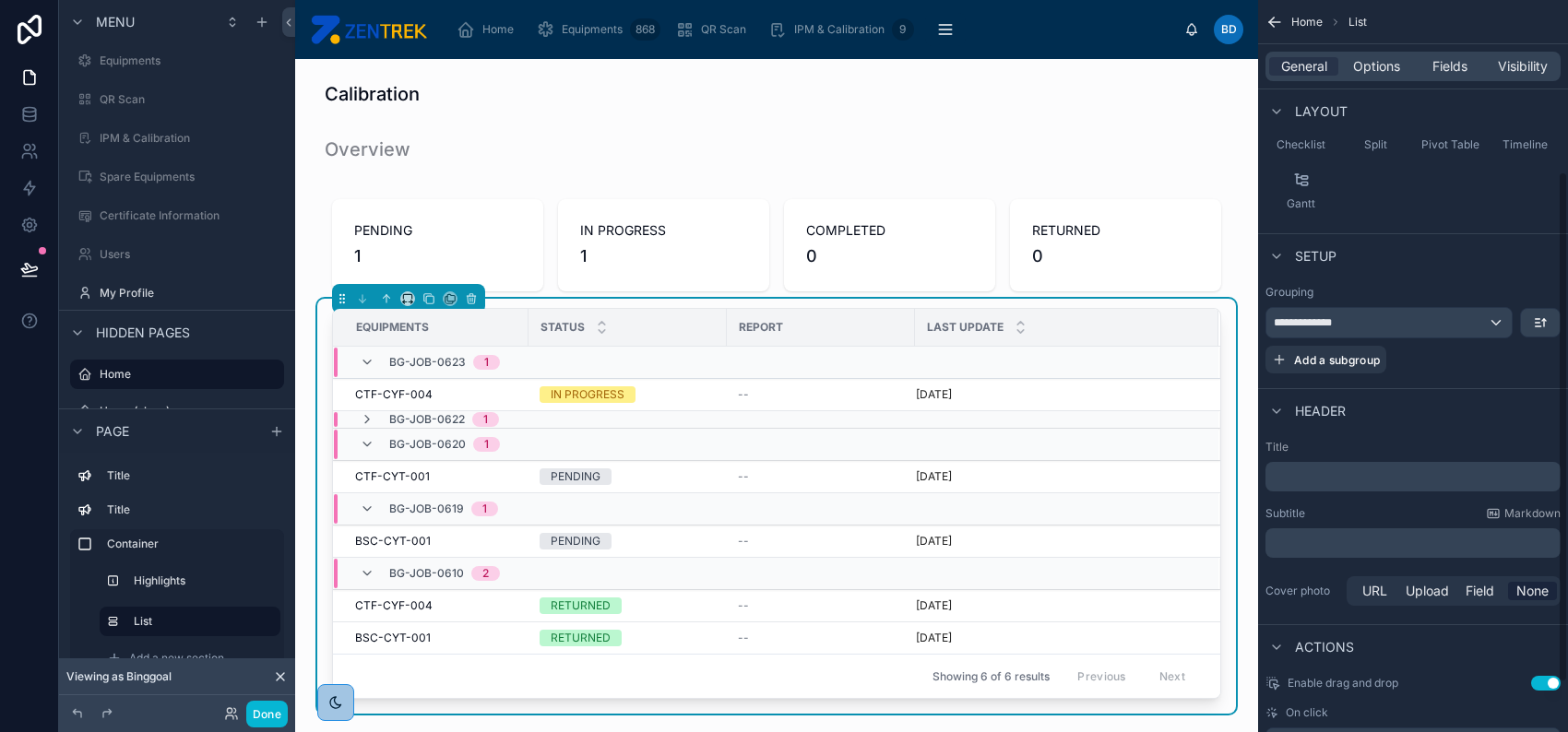
click at [1364, 477] on p "﻿" at bounding box center [1415, 476] width 284 height 18
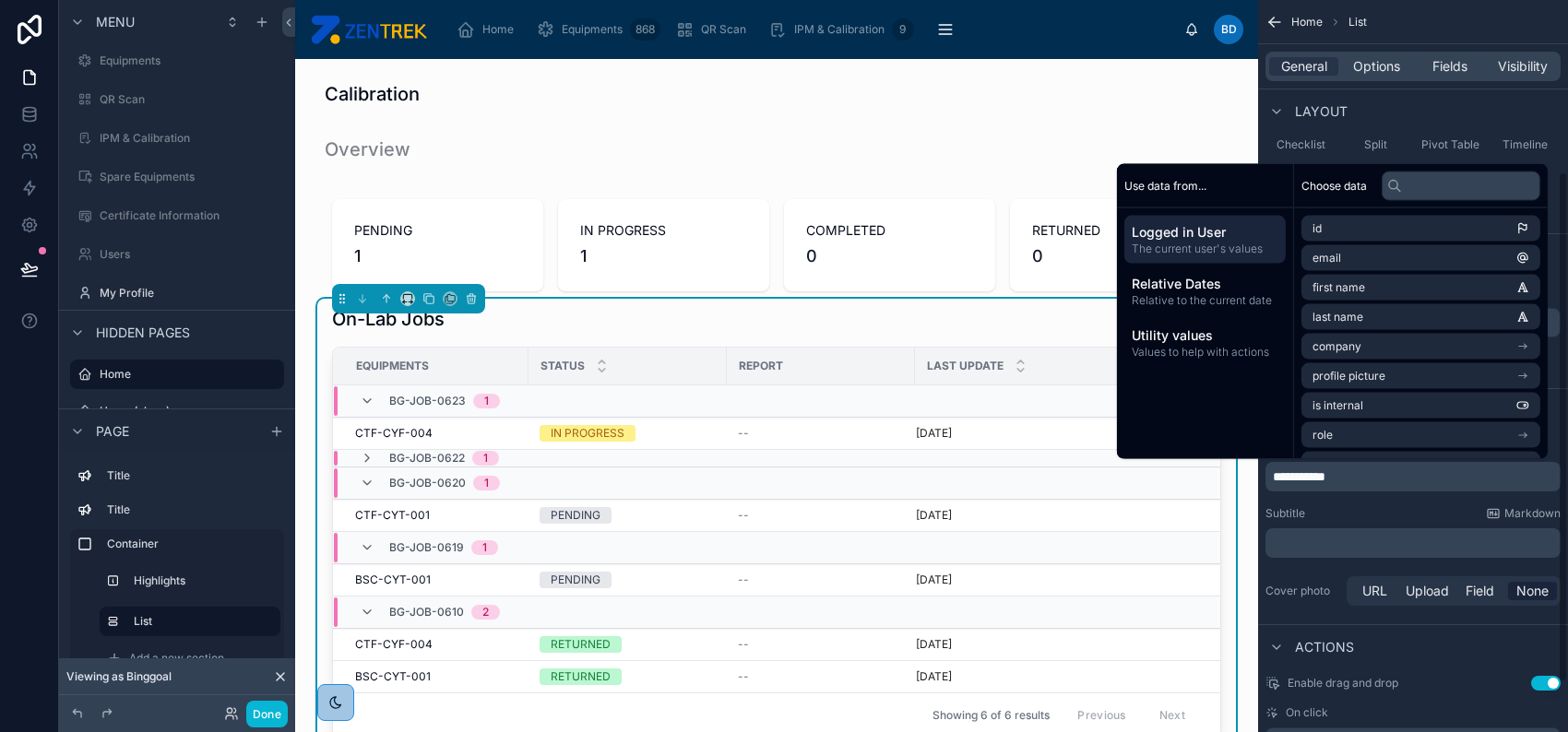
click at [1358, 500] on div "**********" at bounding box center [1413, 524] width 310 height 184
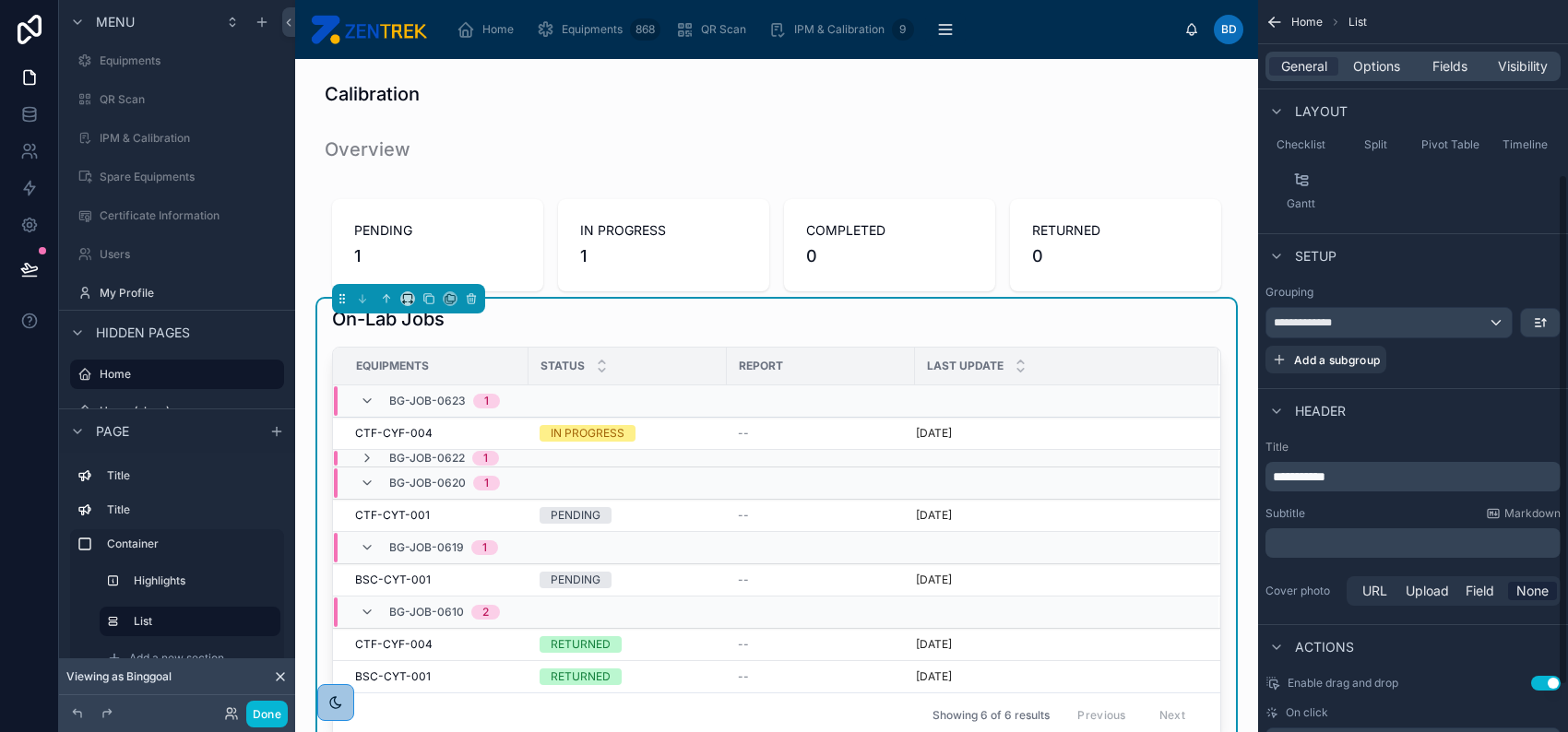
scroll to position [314, 0]
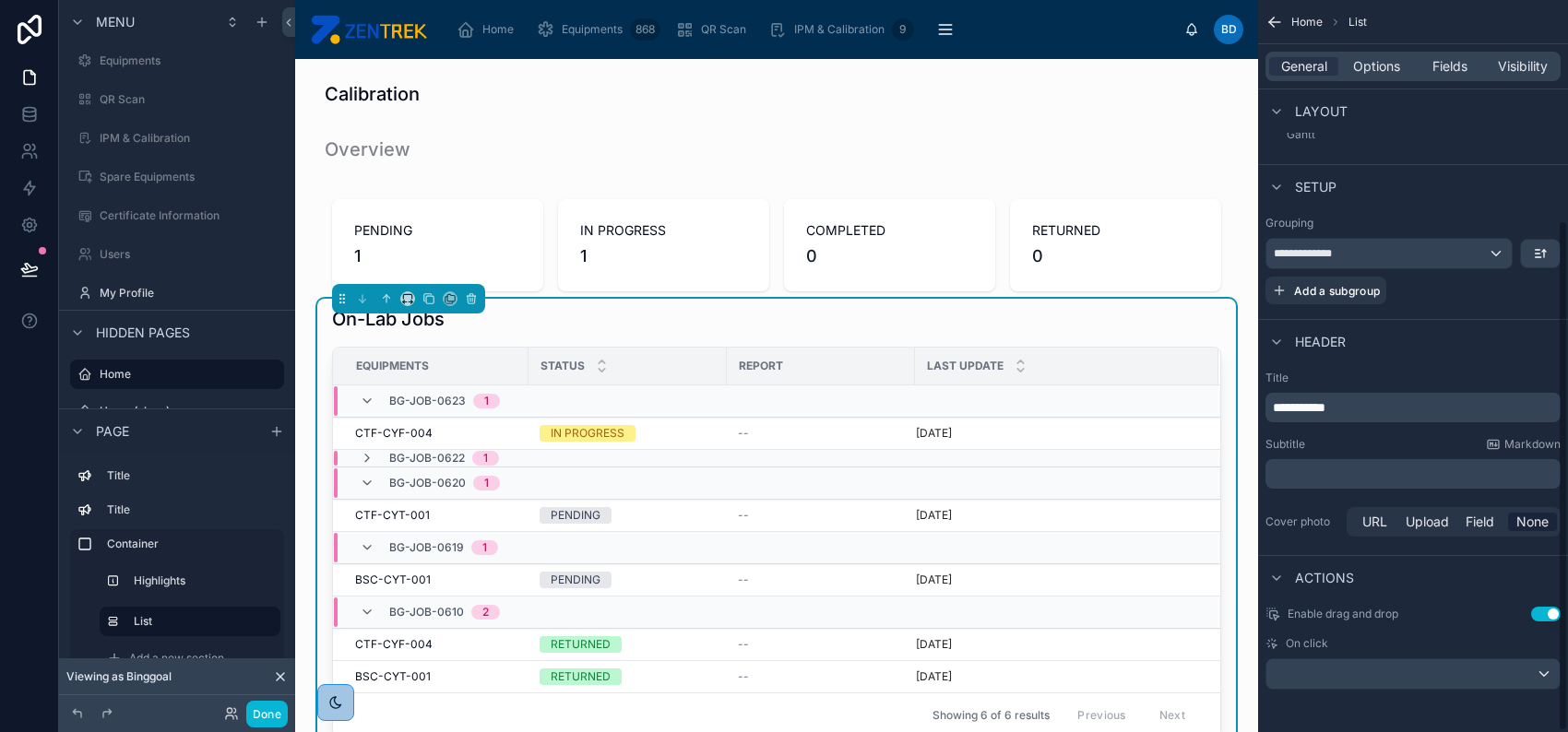
click at [1494, 331] on div "Header" at bounding box center [1413, 341] width 310 height 44
click at [1390, 73] on span "Options" at bounding box center [1376, 66] width 47 height 18
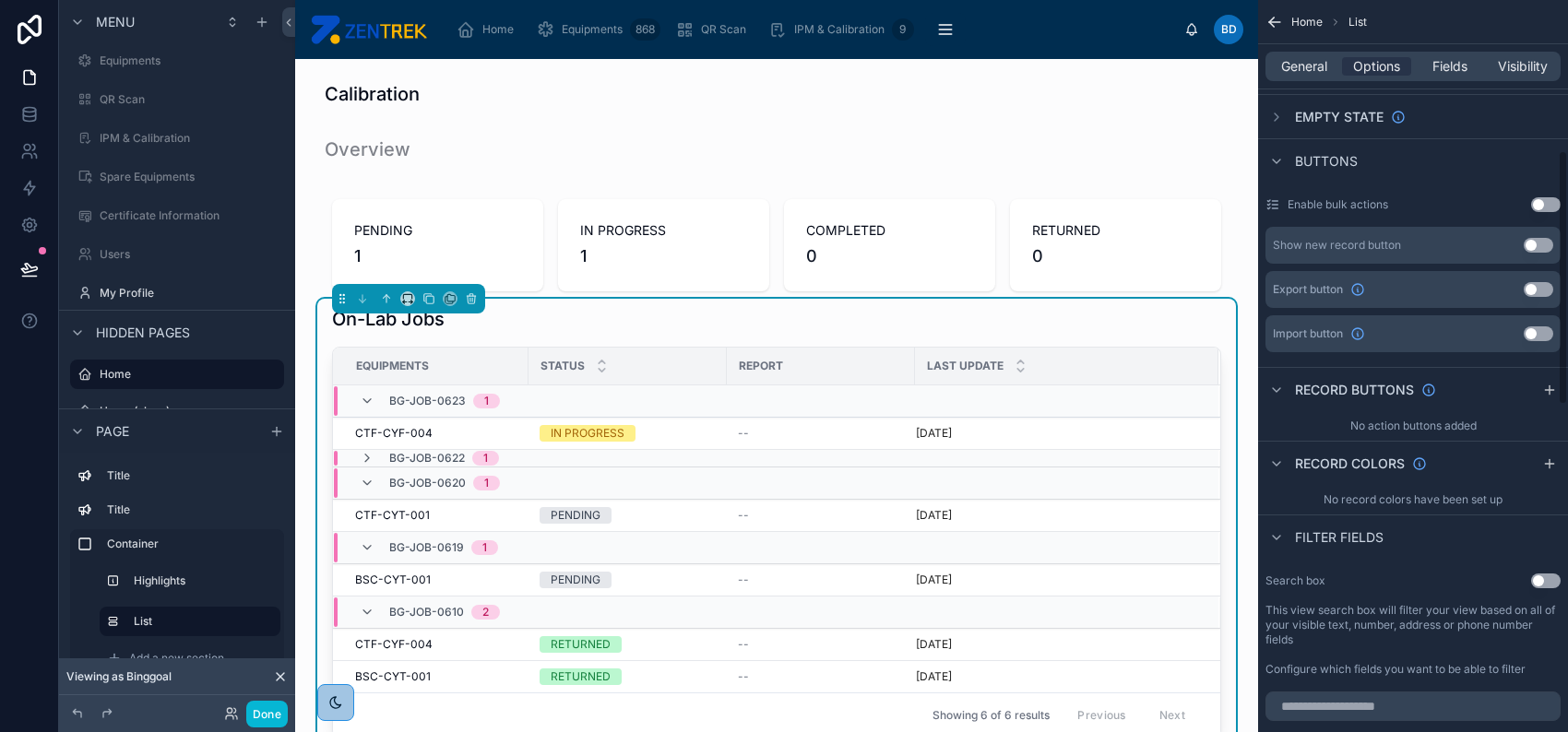
scroll to position [438, 0]
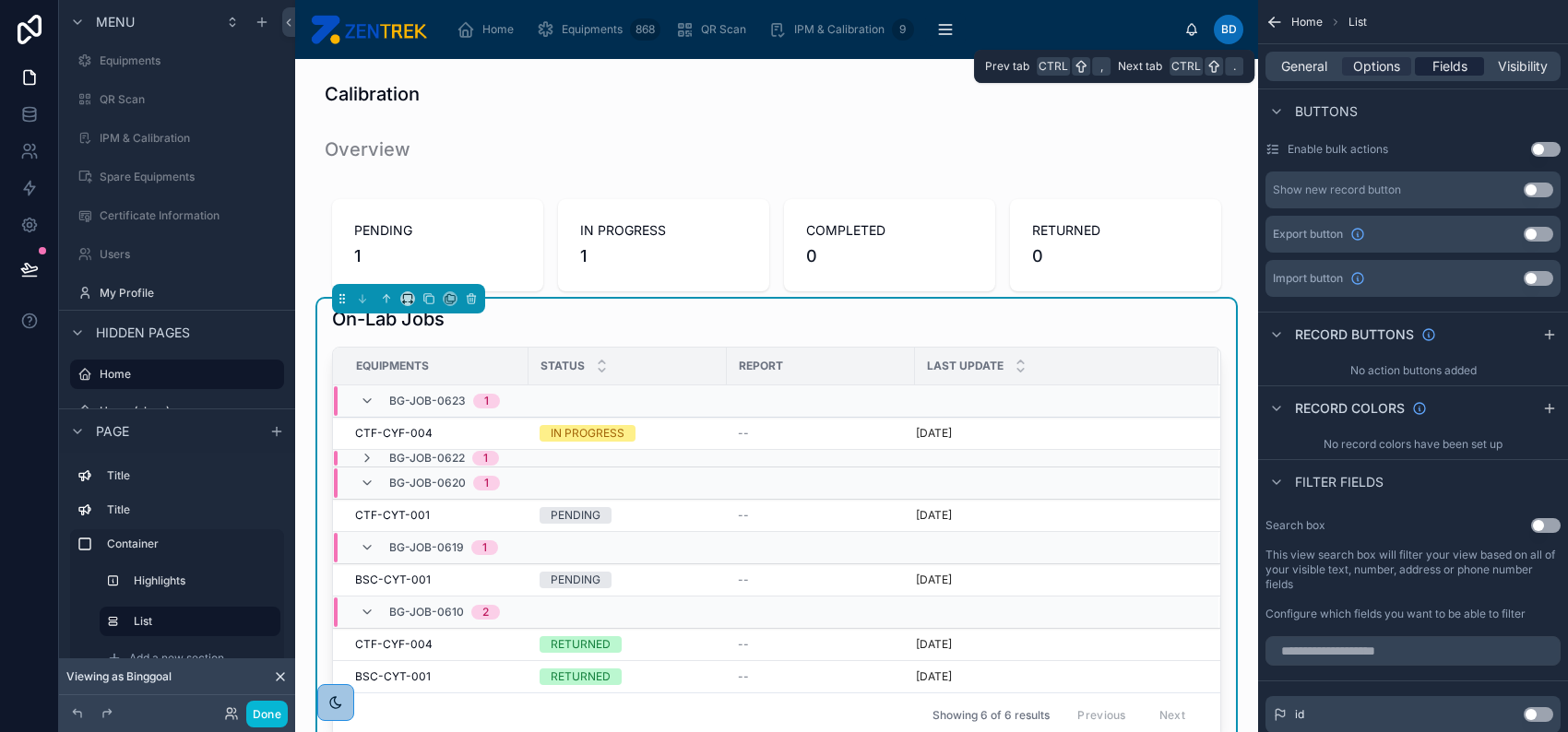
click at [1436, 72] on span "Fields" at bounding box center [1449, 66] width 35 height 18
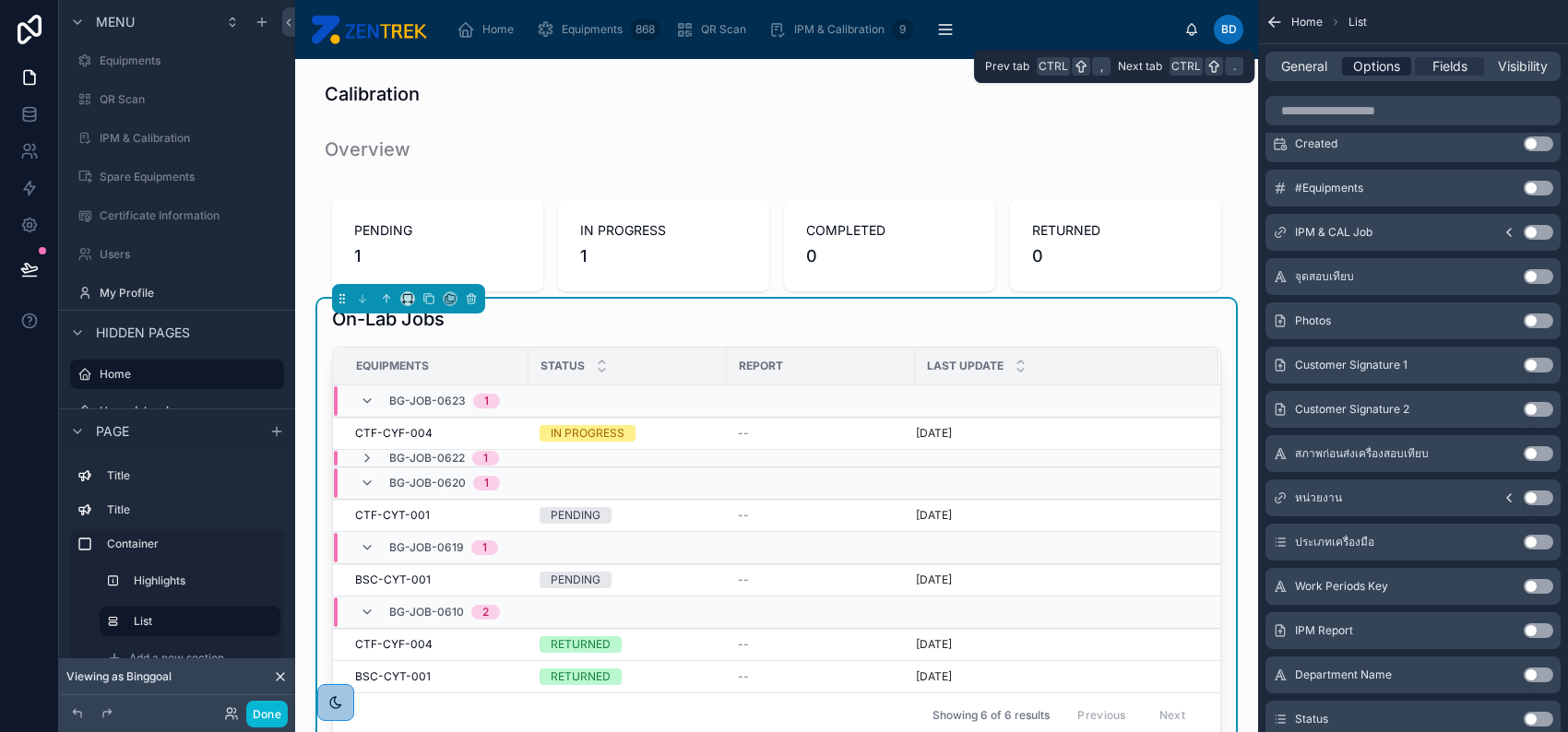
click at [1389, 70] on span "Options" at bounding box center [1376, 66] width 47 height 18
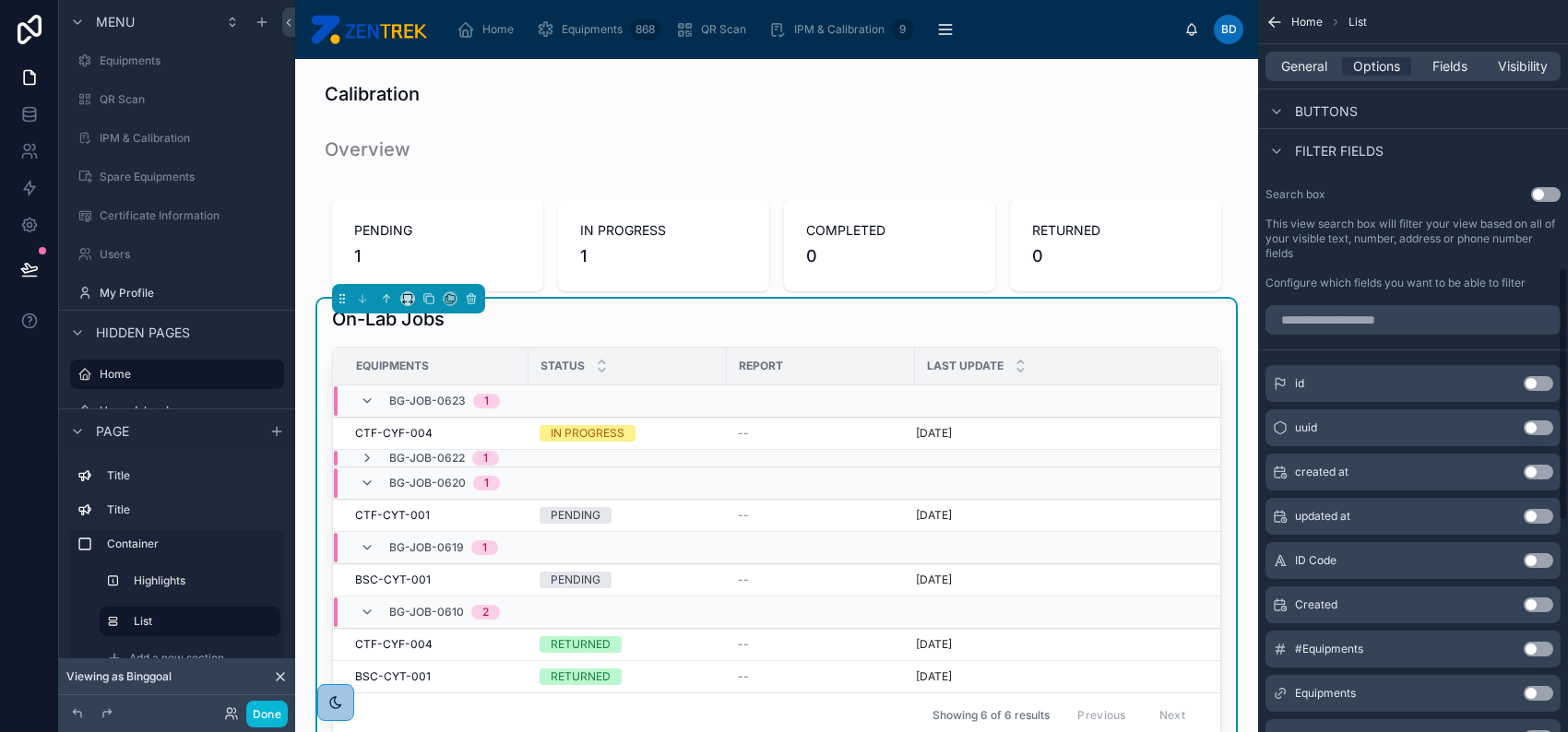
scroll to position [806, 0]
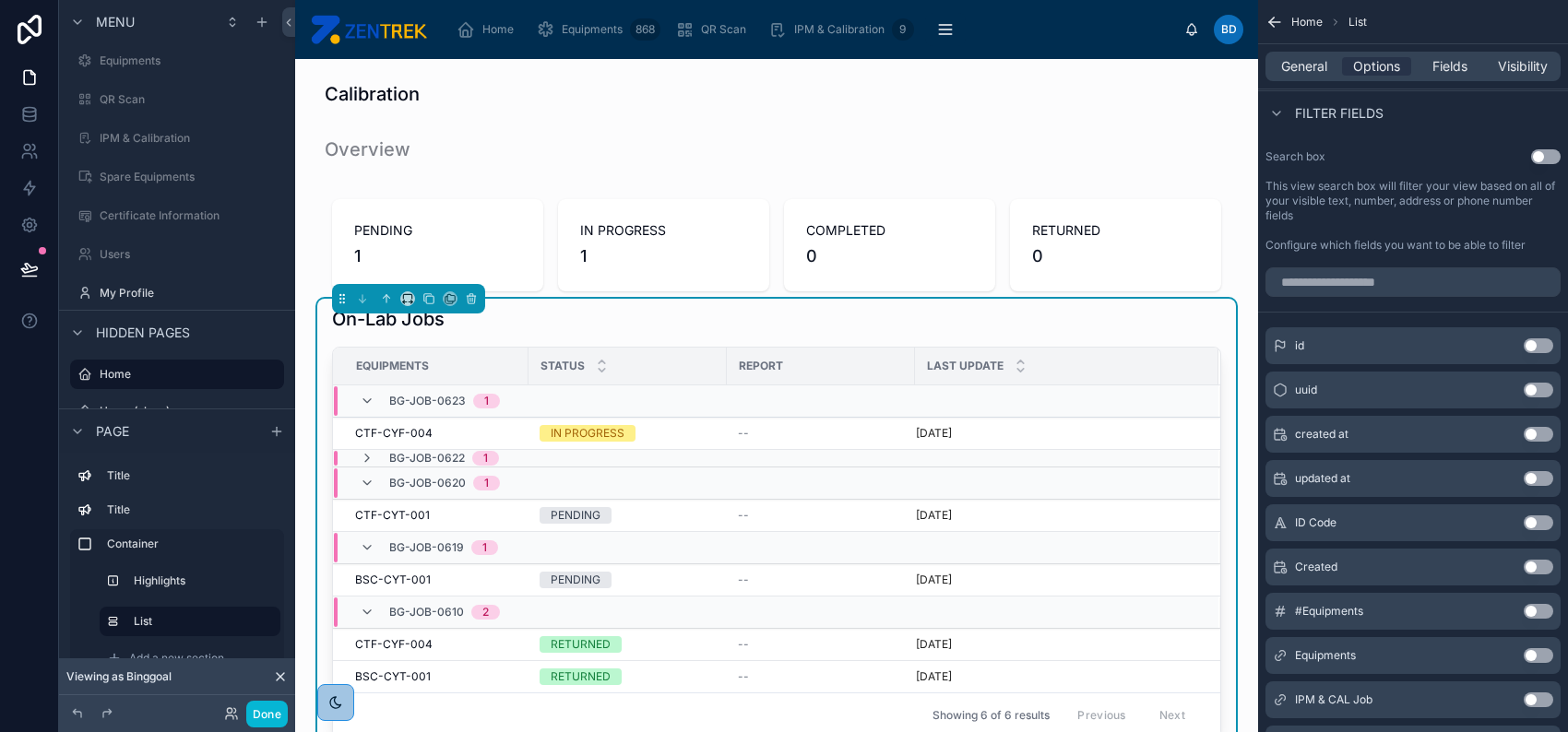
click at [1542, 157] on button "Use setting" at bounding box center [1546, 156] width 30 height 14
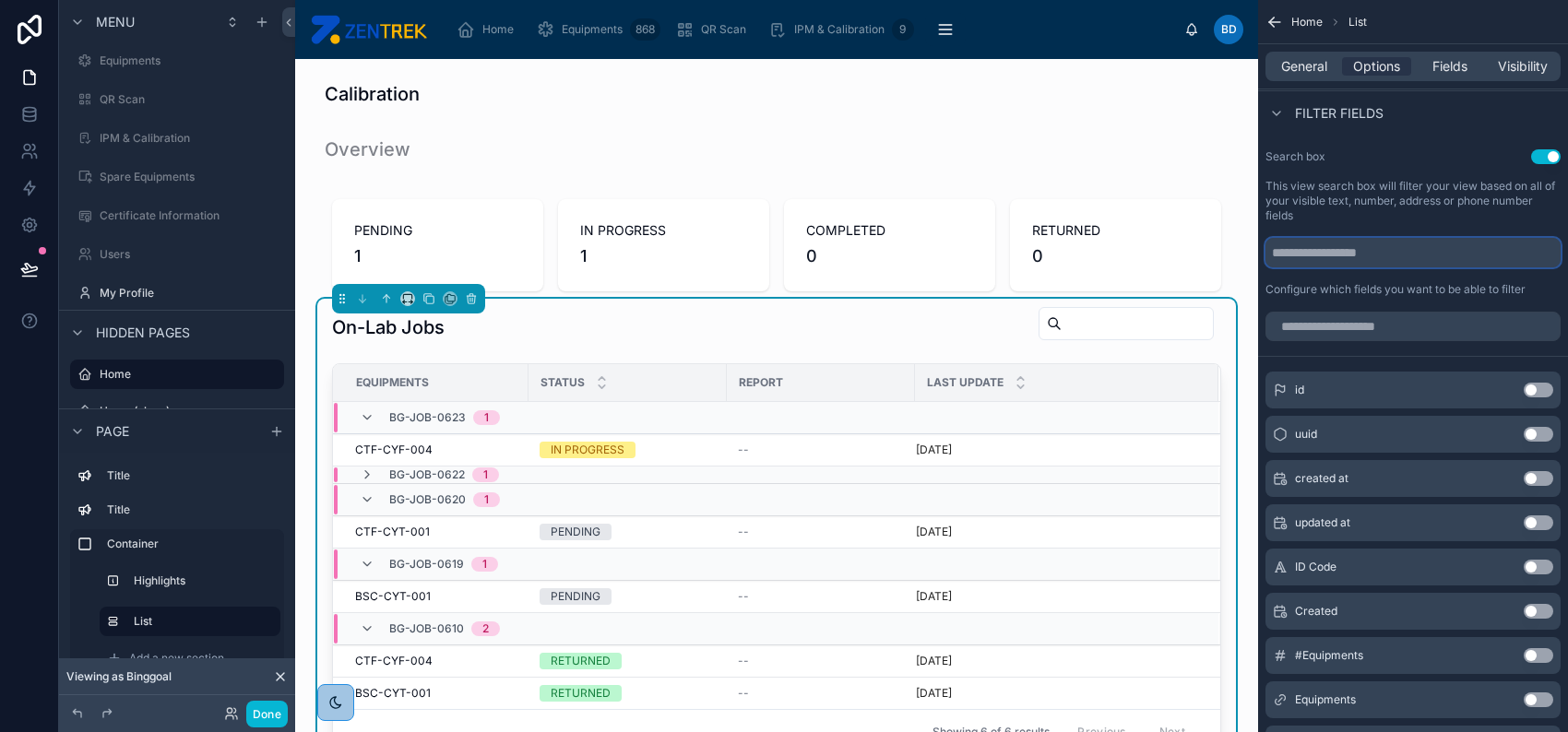
click at [1434, 250] on input "scrollable content" at bounding box center [1413, 253] width 295 height 30
type input "******"
click at [1438, 291] on label "Configure which fields you want to be able to filter" at bounding box center [1395, 288] width 261 height 14
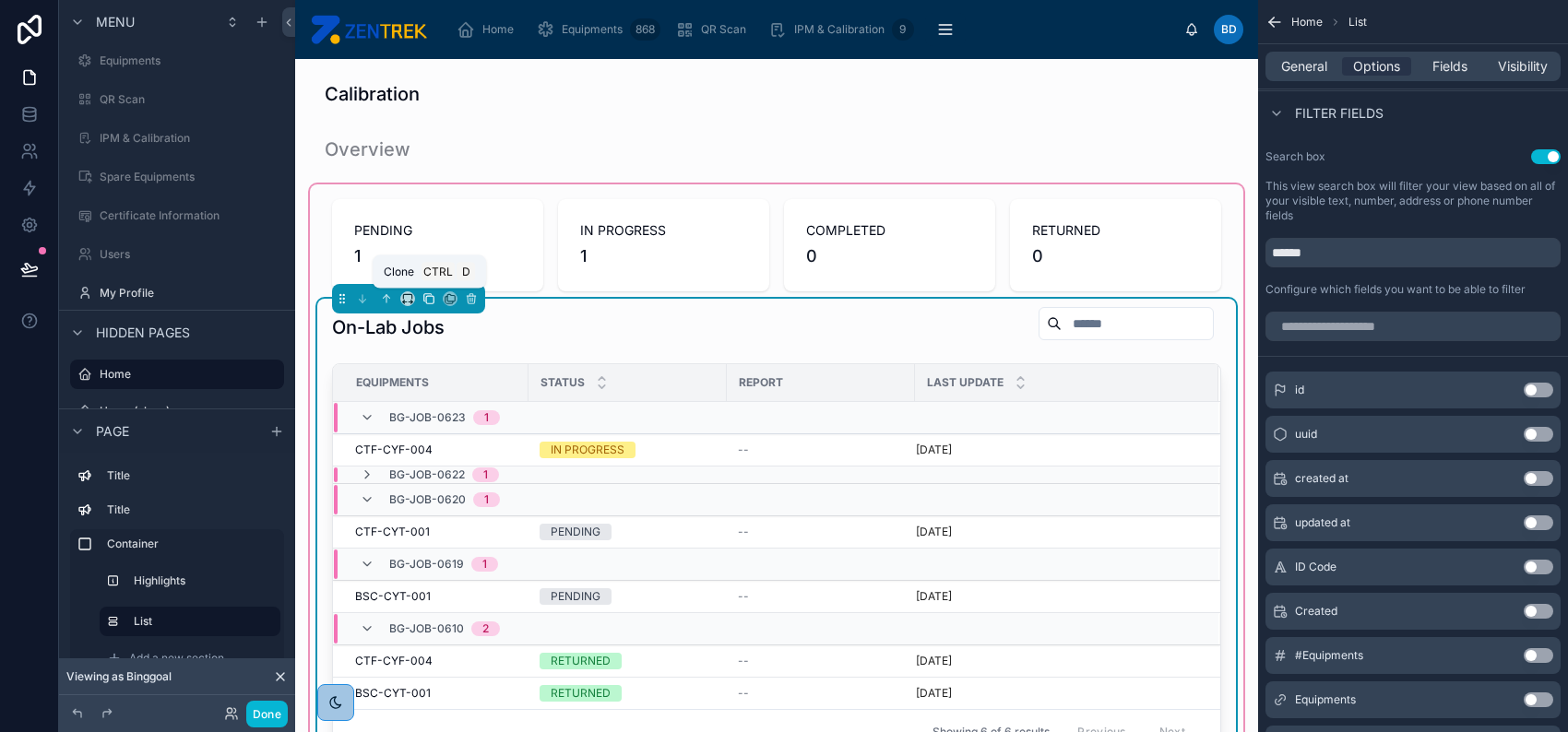
click at [425, 300] on icon at bounding box center [428, 298] width 8 height 8
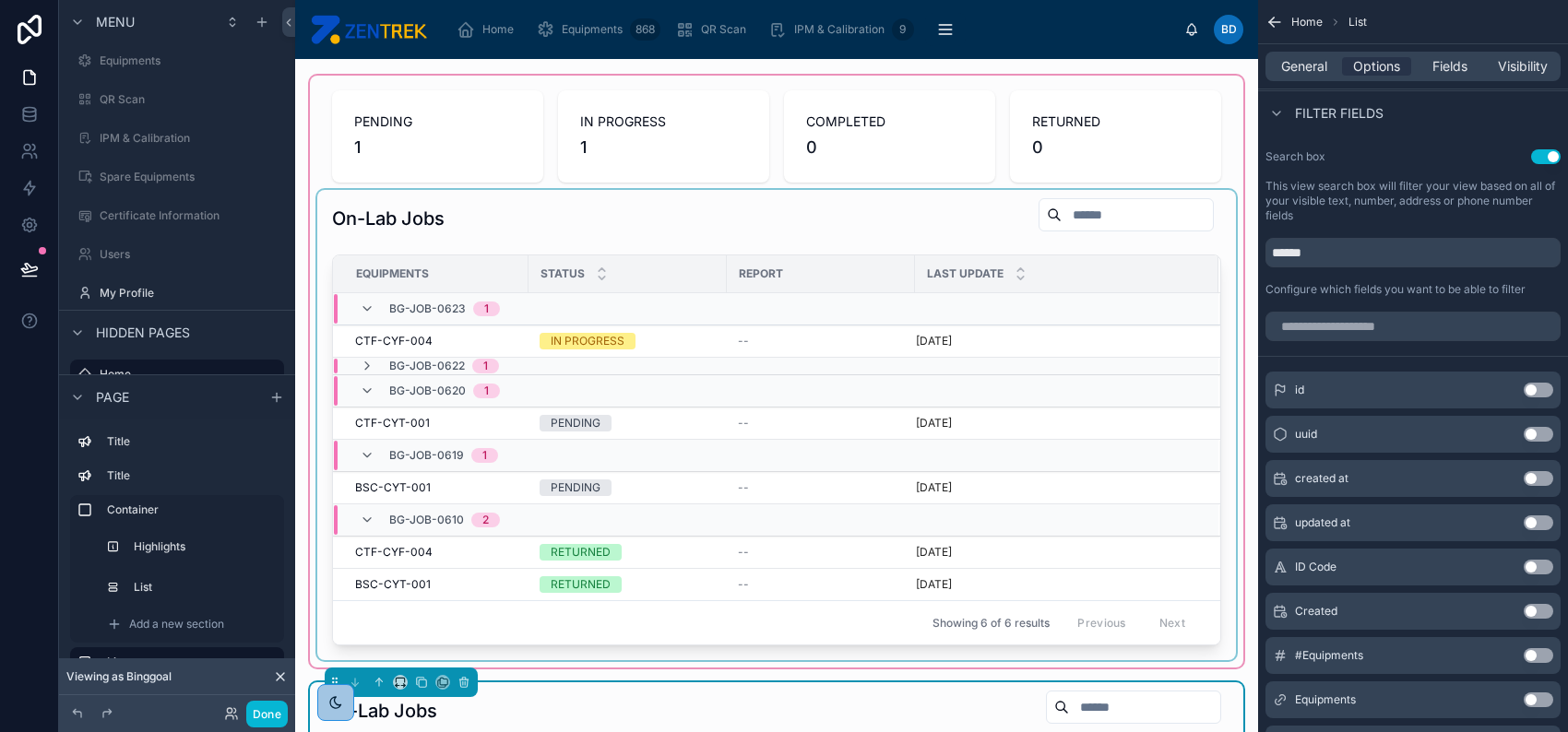
scroll to position [368, 0]
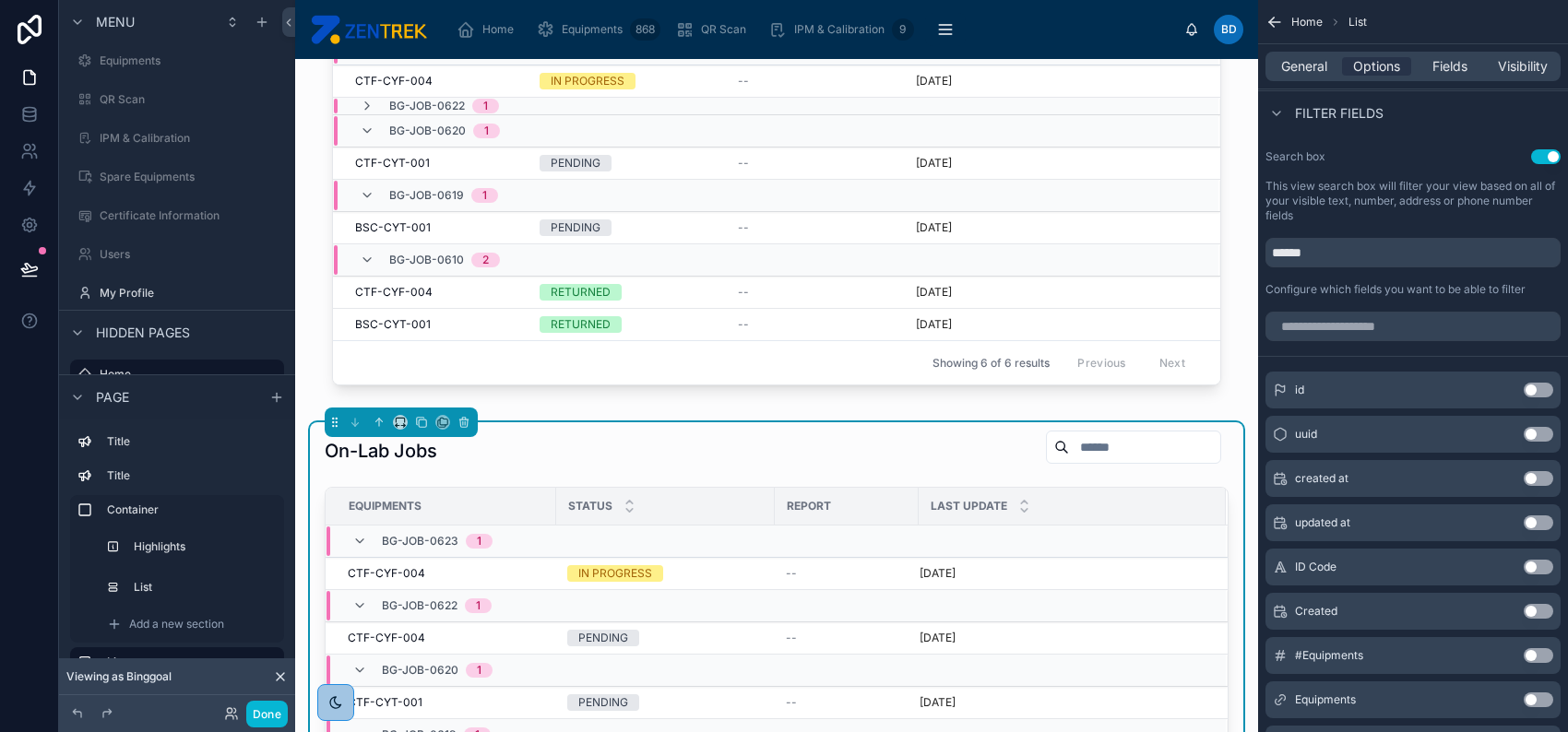
click at [612, 453] on div "On-Lab Jobs" at bounding box center [776, 450] width 904 height 42
click at [1318, 63] on span "General" at bounding box center [1305, 66] width 46 height 18
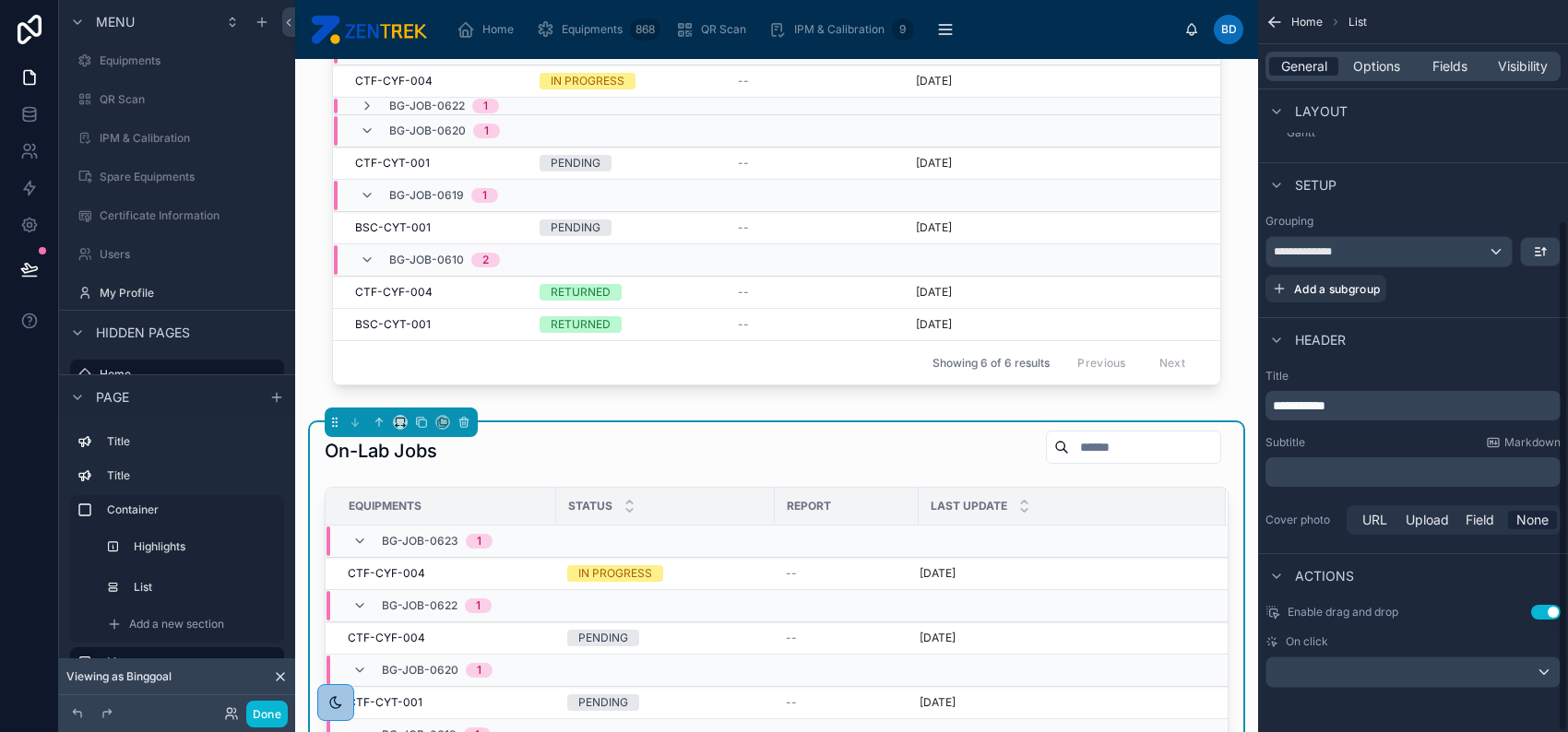
scroll to position [314, 0]
click at [1328, 413] on p "**********" at bounding box center [1415, 407] width 284 height 18
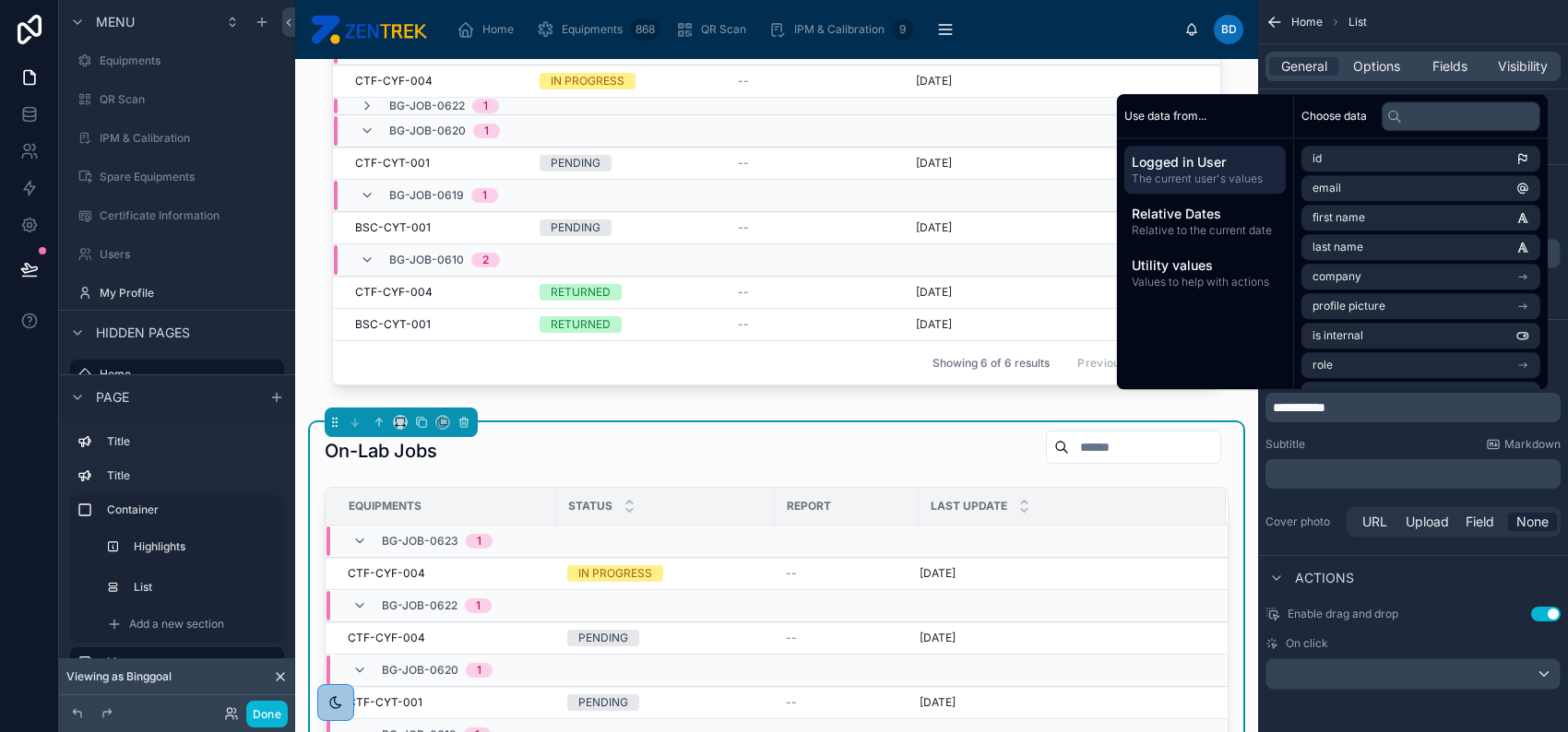
click at [1302, 406] on span "**********" at bounding box center [1299, 407] width 52 height 13
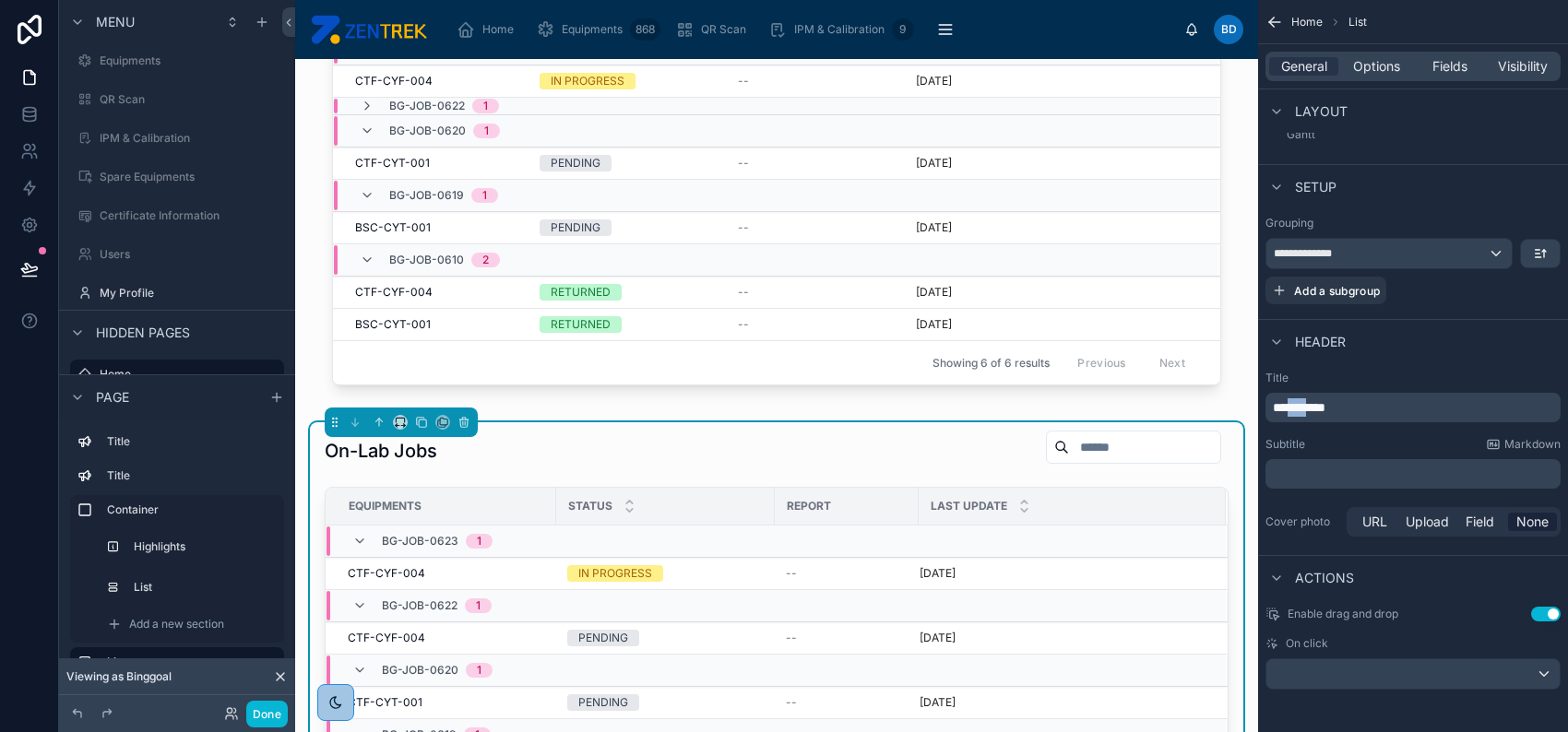
click at [1302, 406] on span "**********" at bounding box center [1299, 407] width 52 height 13
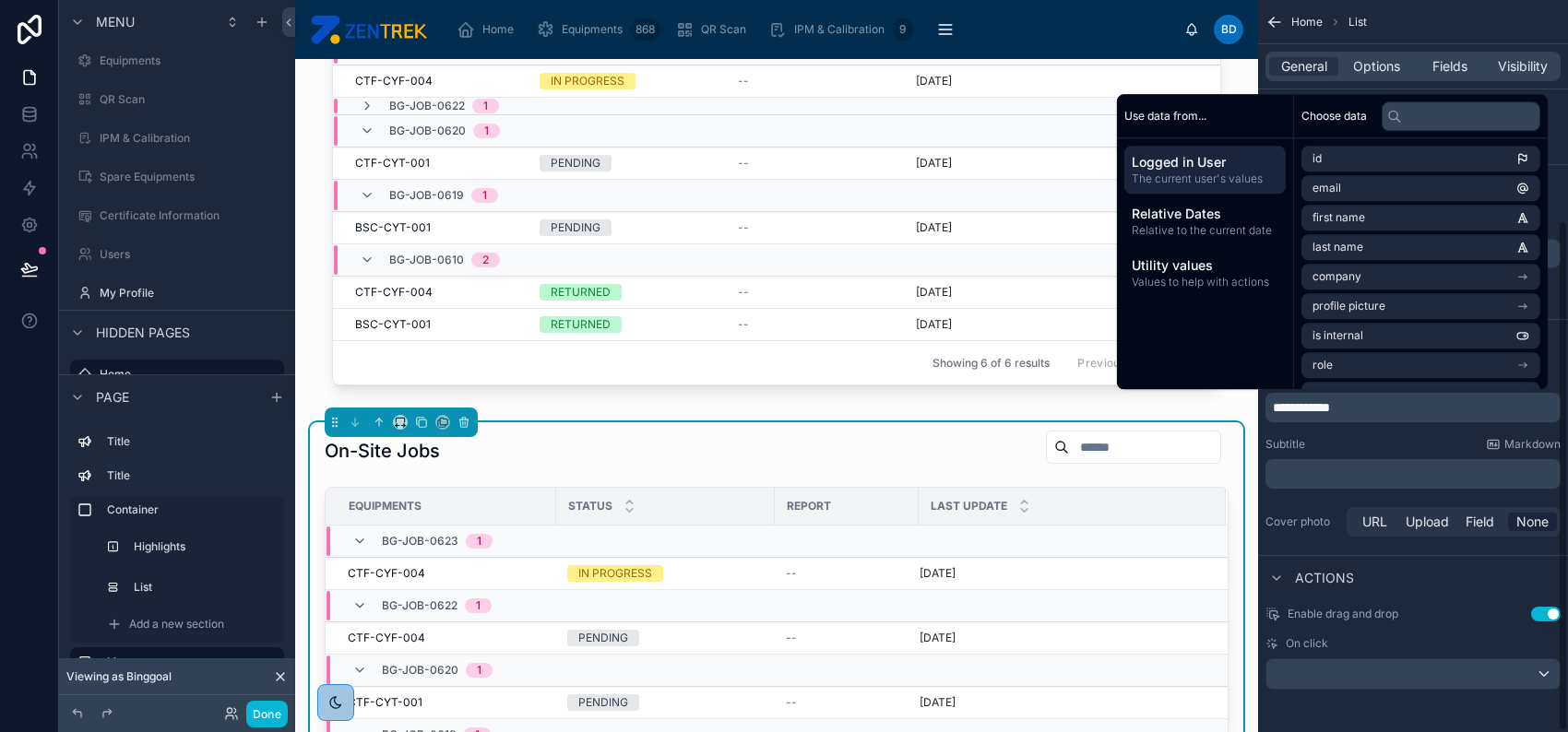
click at [1503, 531] on div "URL Upload Field None" at bounding box center [1453, 522] width 214 height 30
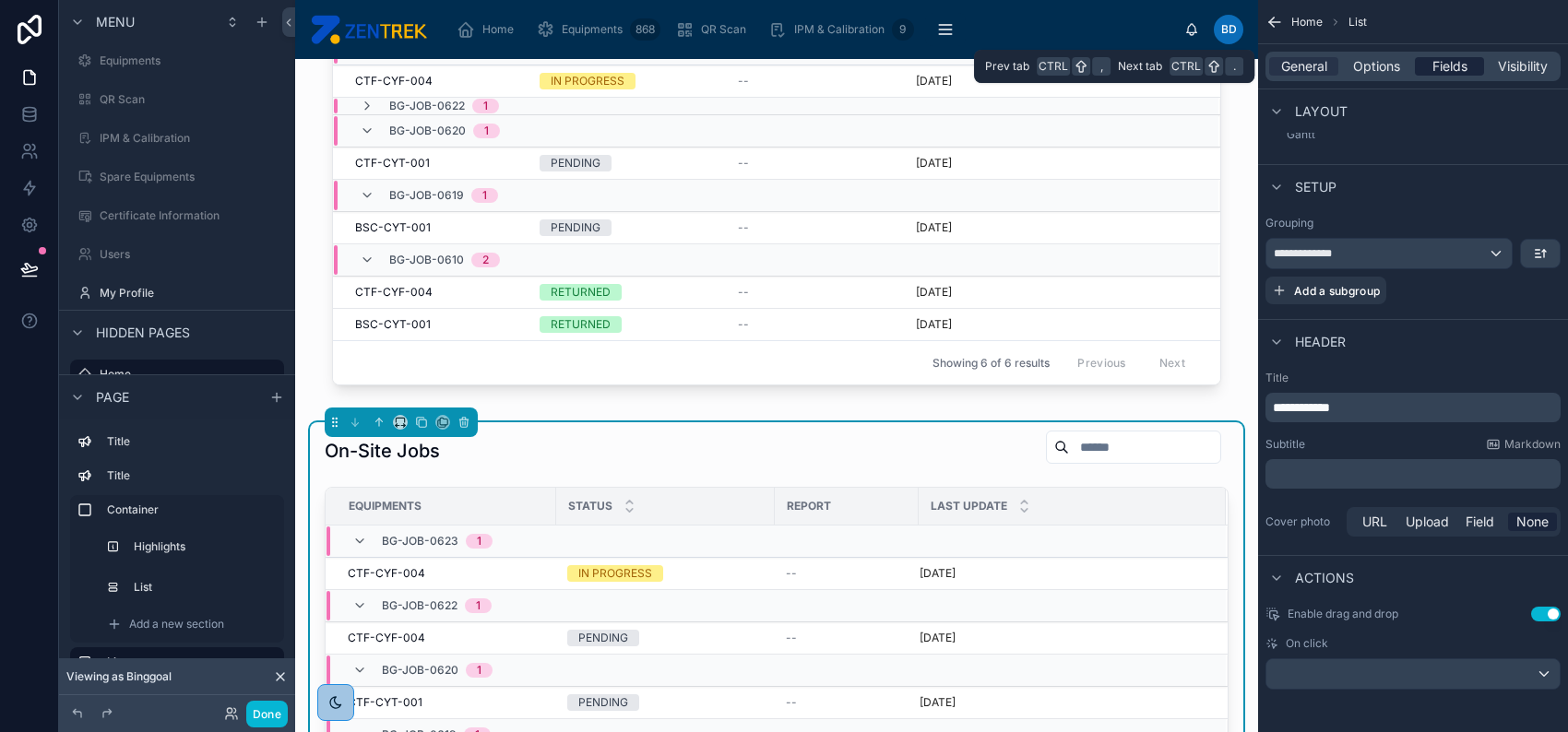
click at [1417, 68] on div "Fields" at bounding box center [1449, 66] width 69 height 18
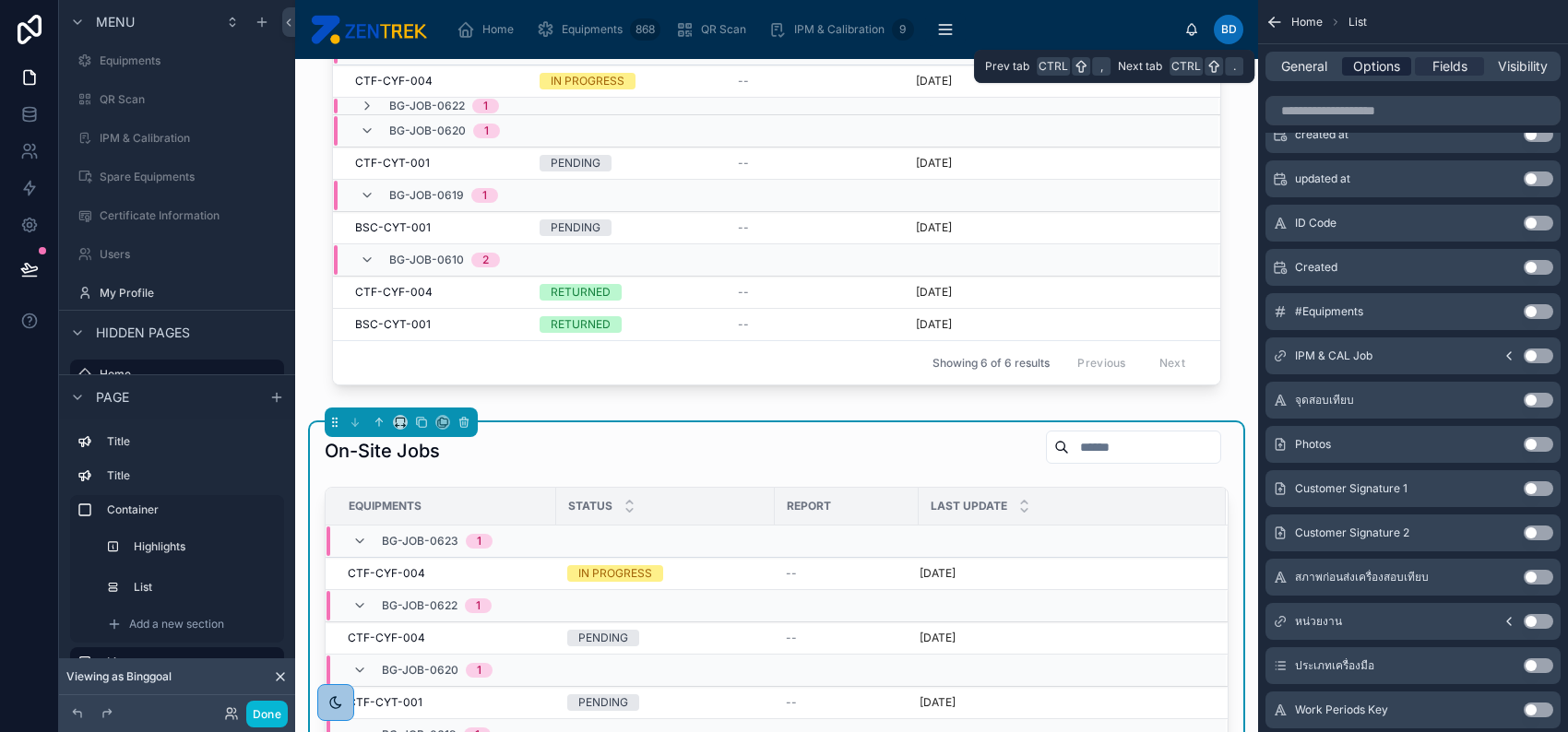
click at [1382, 67] on span "Options" at bounding box center [1376, 66] width 47 height 18
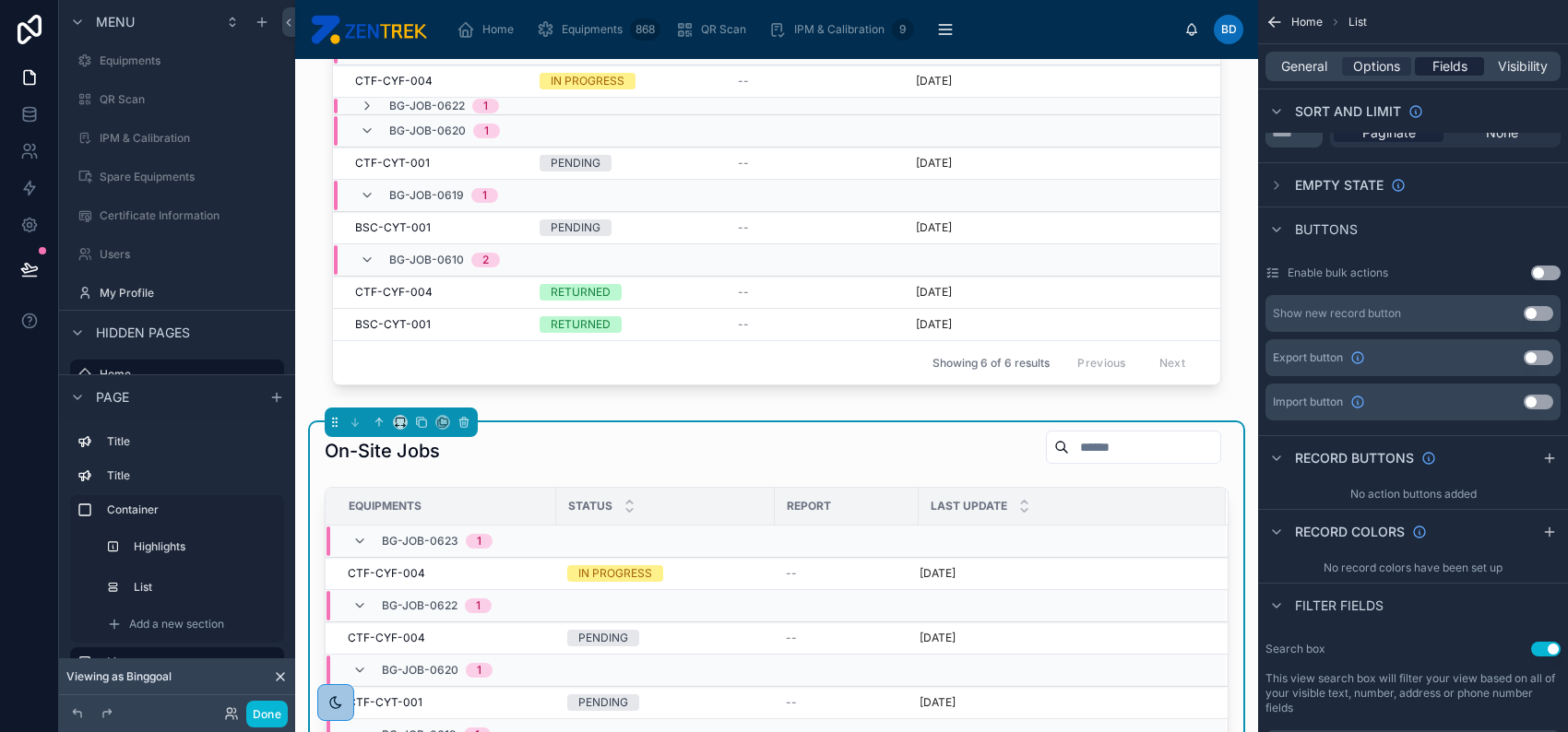
click at [1453, 73] on span "Fields" at bounding box center [1449, 66] width 35 height 18
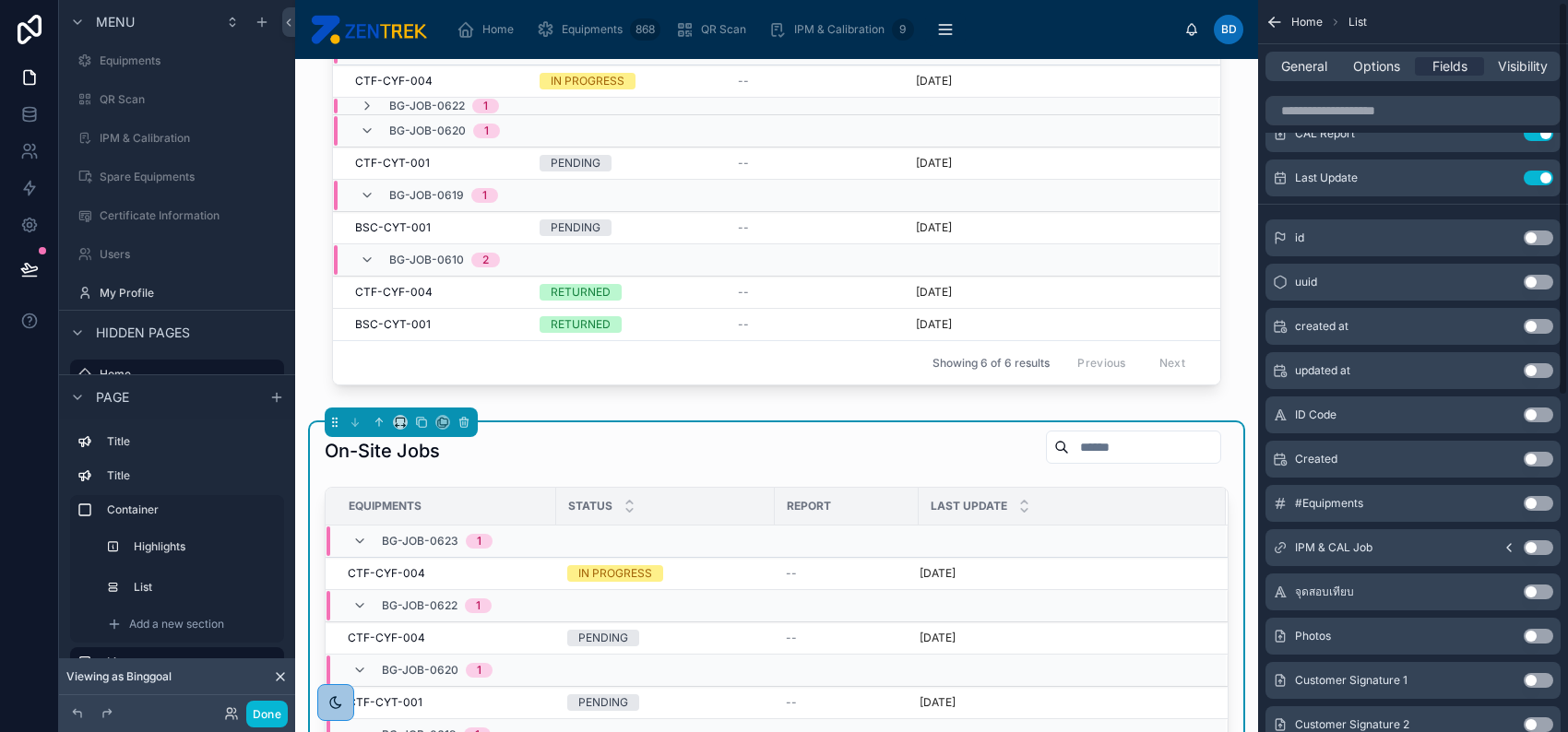
scroll to position [0, 0]
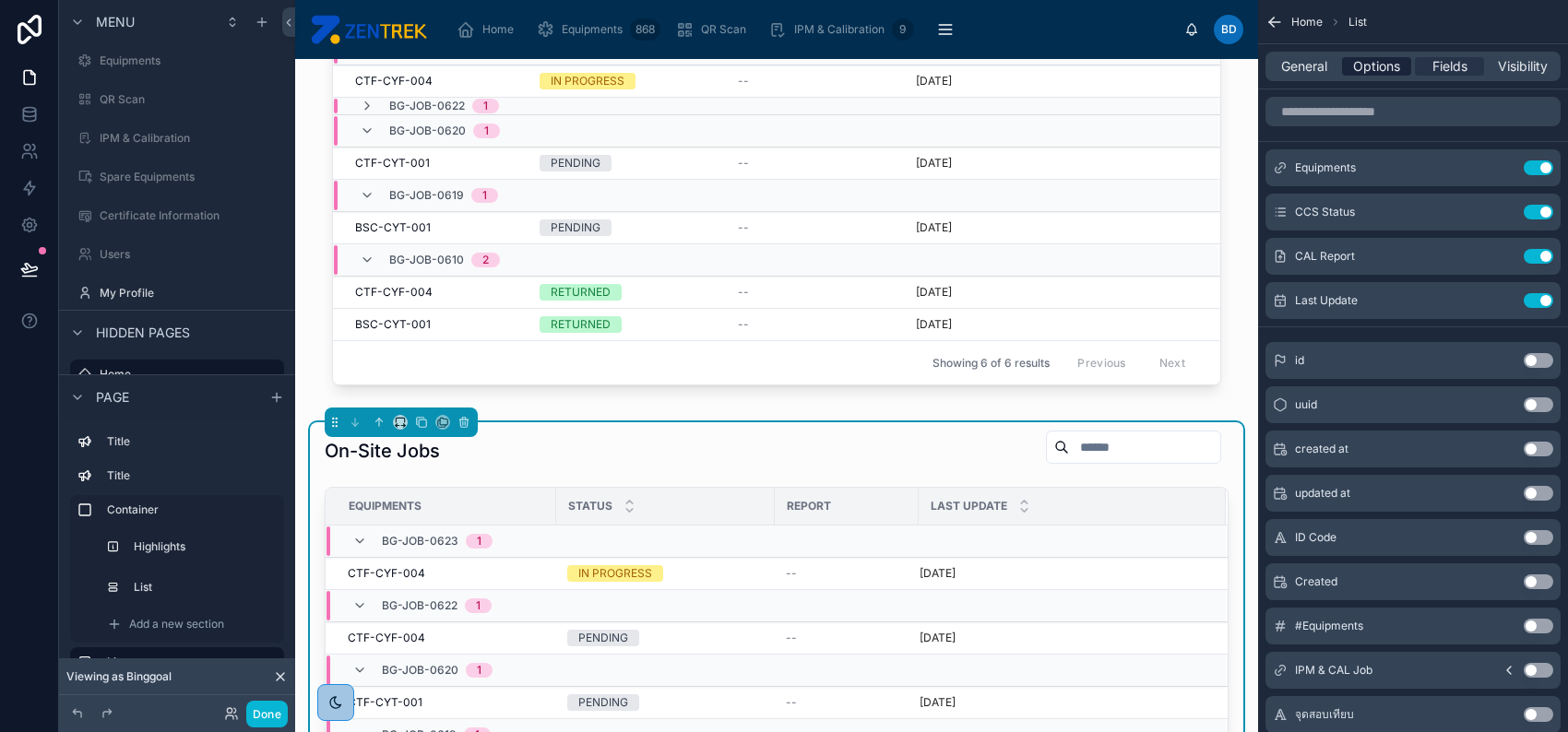
click at [1384, 67] on span "Options" at bounding box center [1376, 66] width 47 height 18
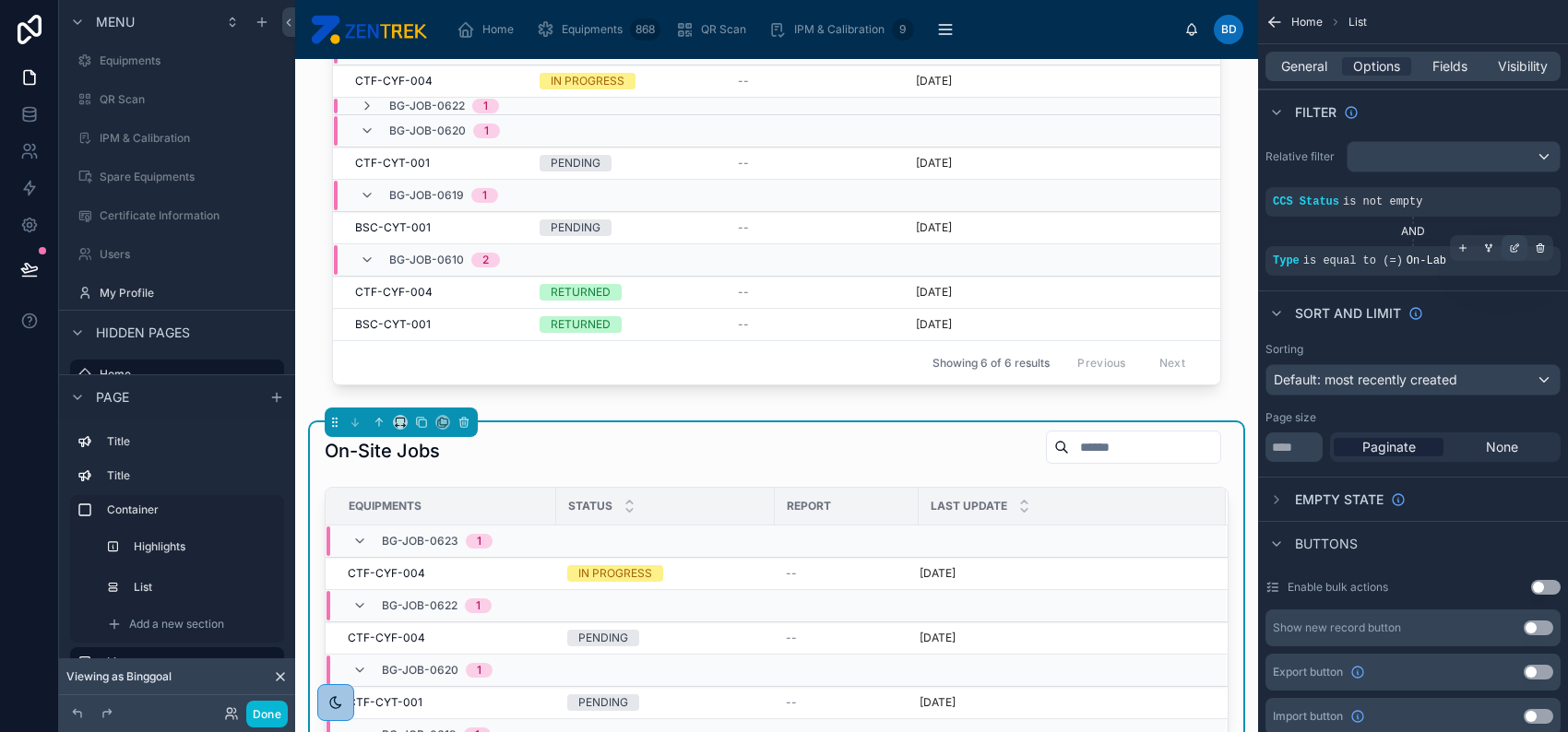
click at [1516, 246] on icon "scrollable content" at bounding box center [1516, 246] width 6 height 6
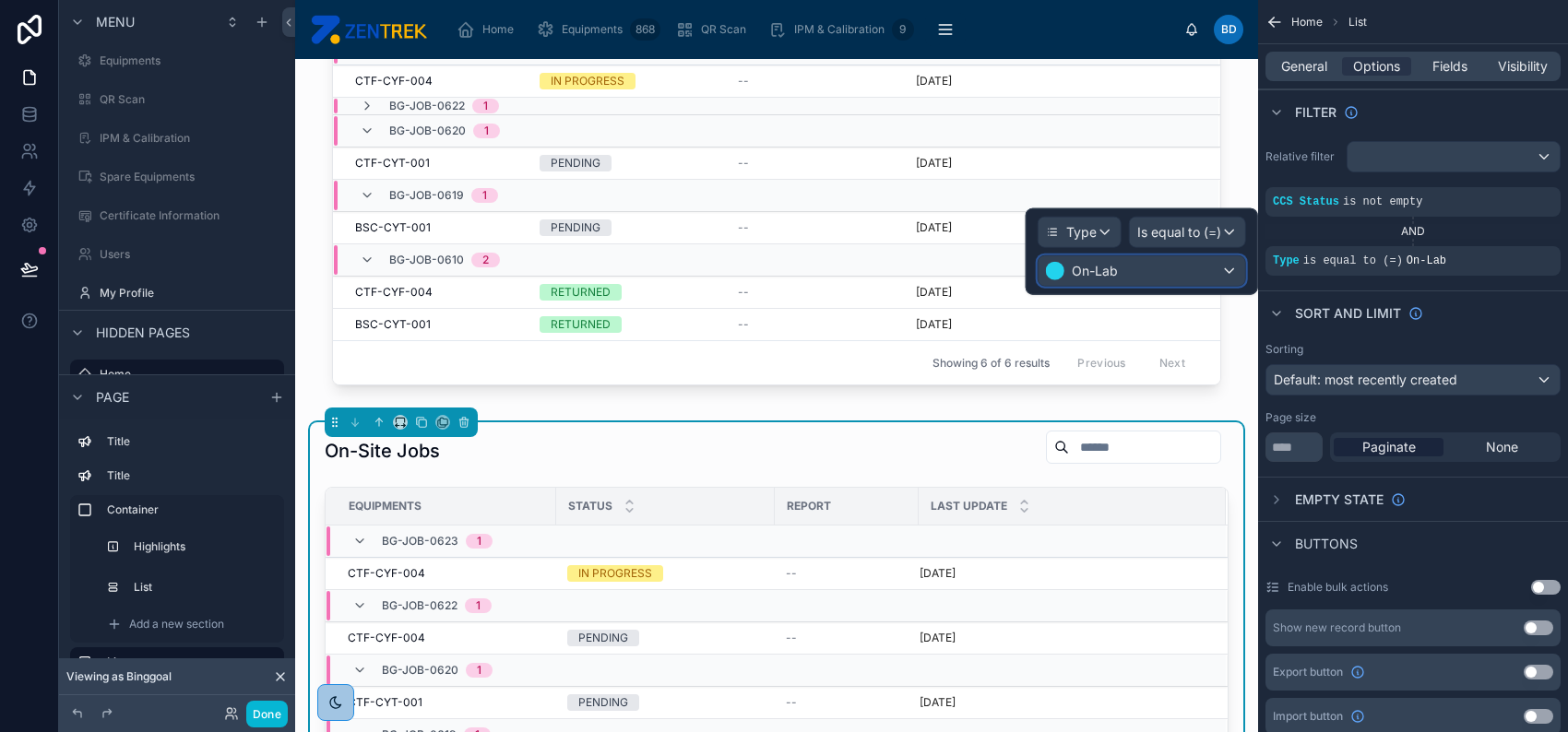
click at [1107, 268] on span "On-Lab" at bounding box center [1095, 270] width 46 height 18
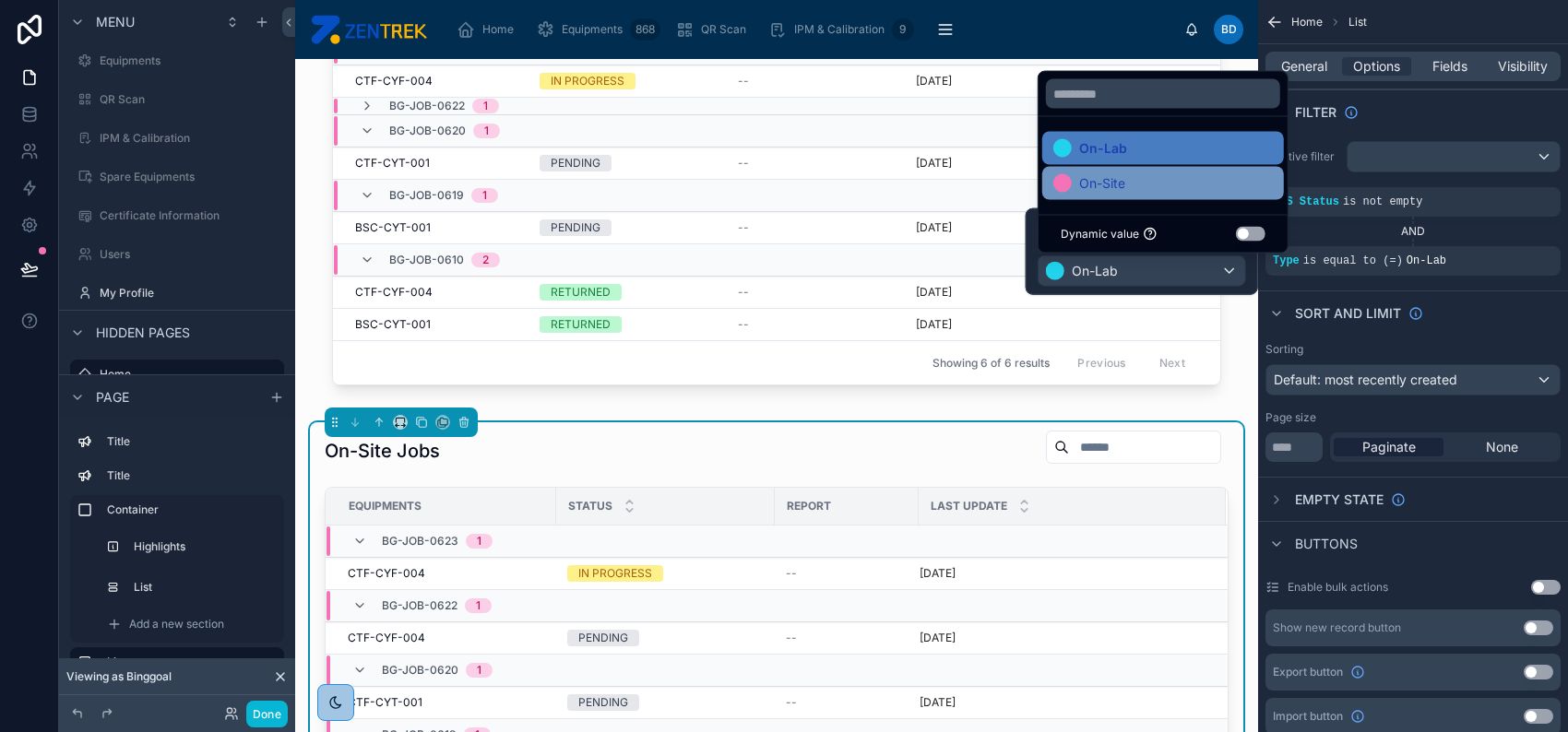
click at [1122, 188] on span "On-Site" at bounding box center [1102, 183] width 46 height 22
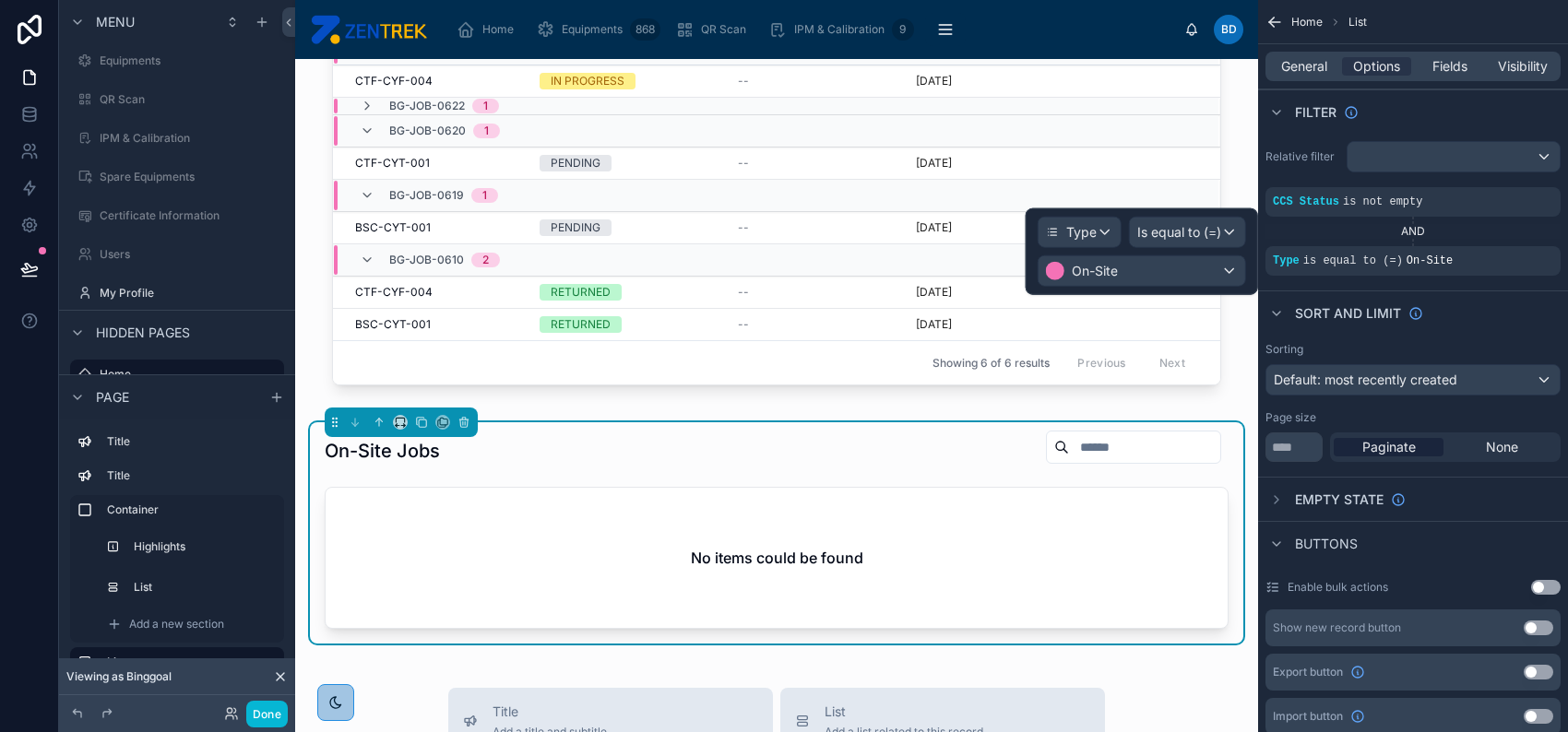
click at [1490, 332] on div "Sort And Limit" at bounding box center [1413, 312] width 310 height 44
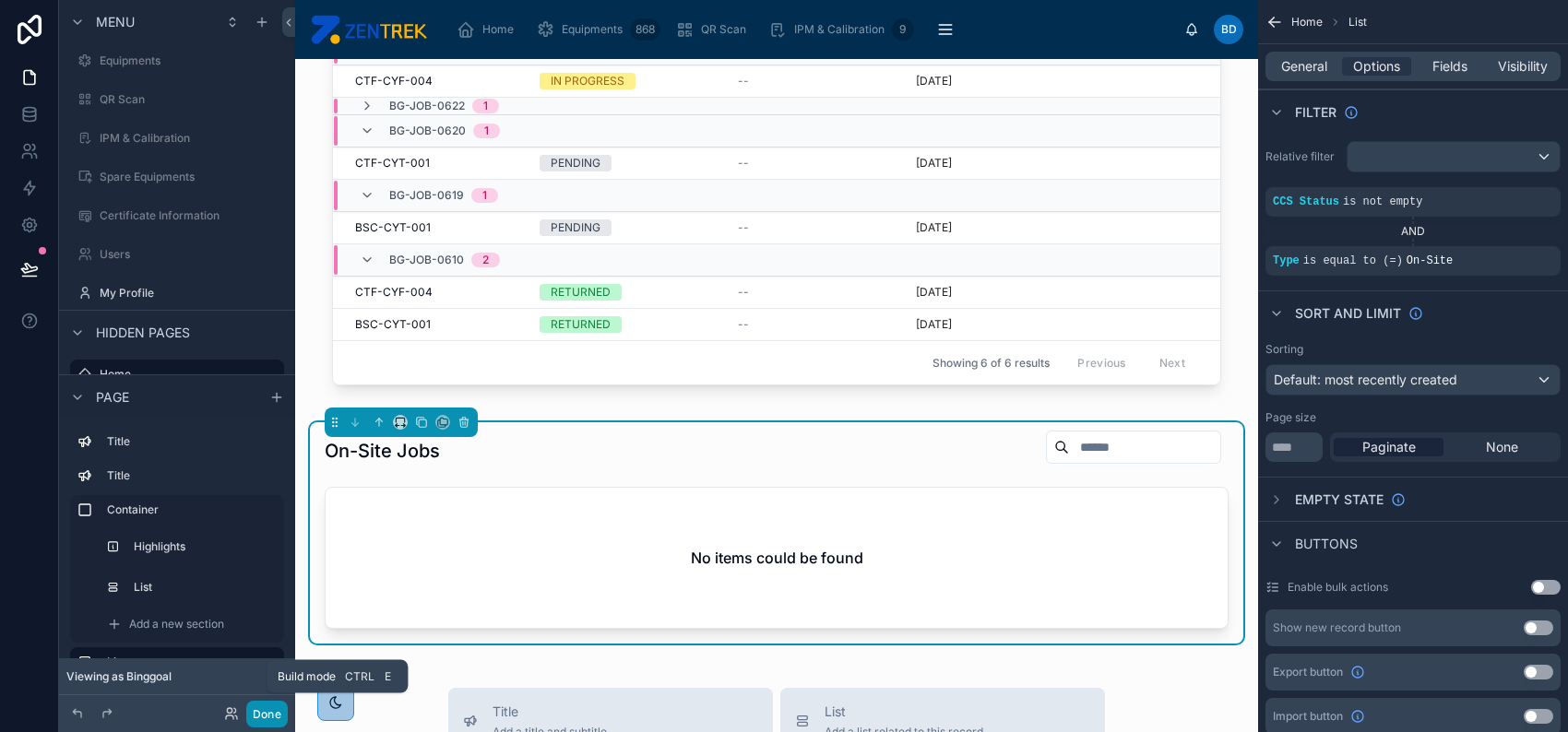
click at [270, 721] on button "Done" at bounding box center [266, 714] width 41 height 27
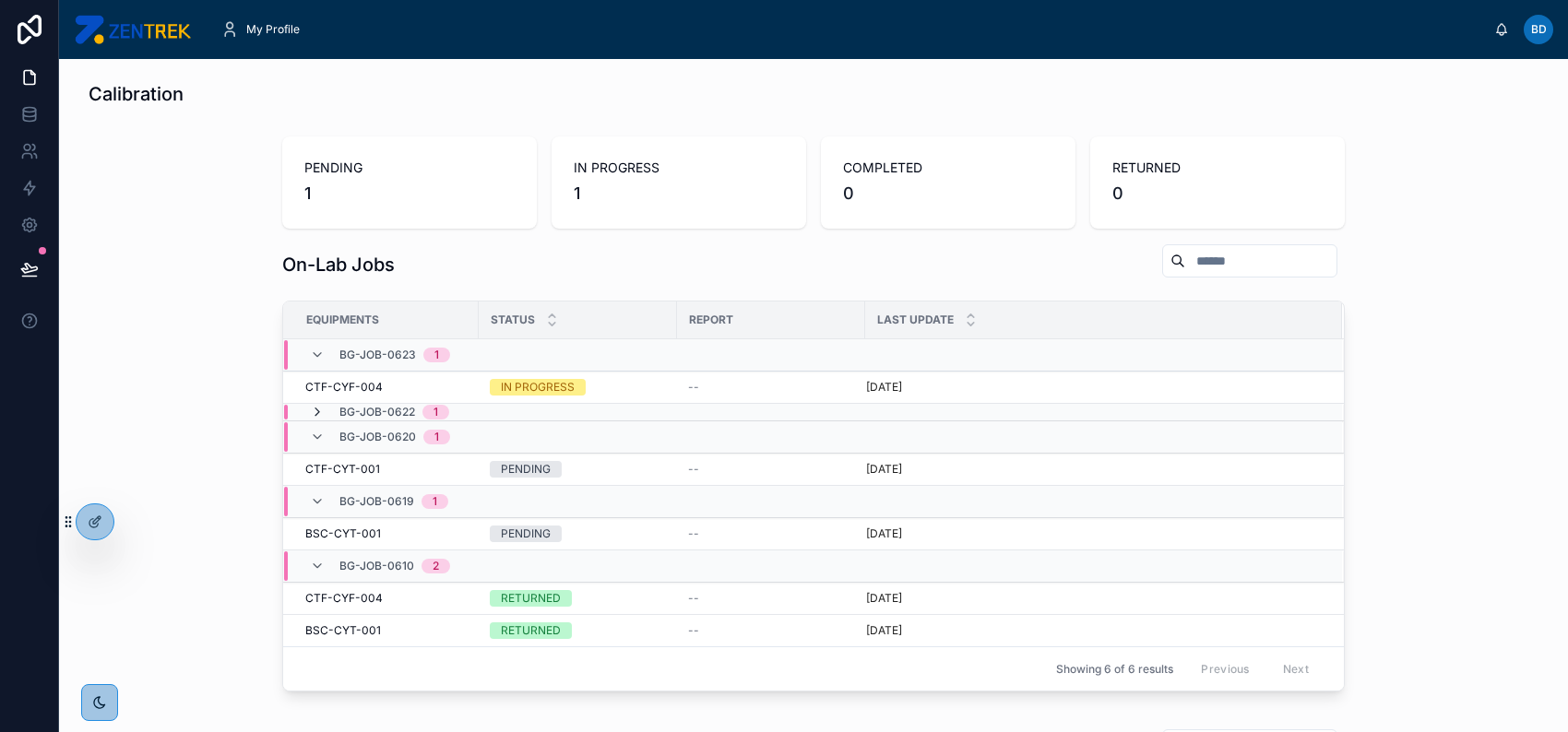
click at [313, 411] on icon at bounding box center [316, 412] width 14 height 14
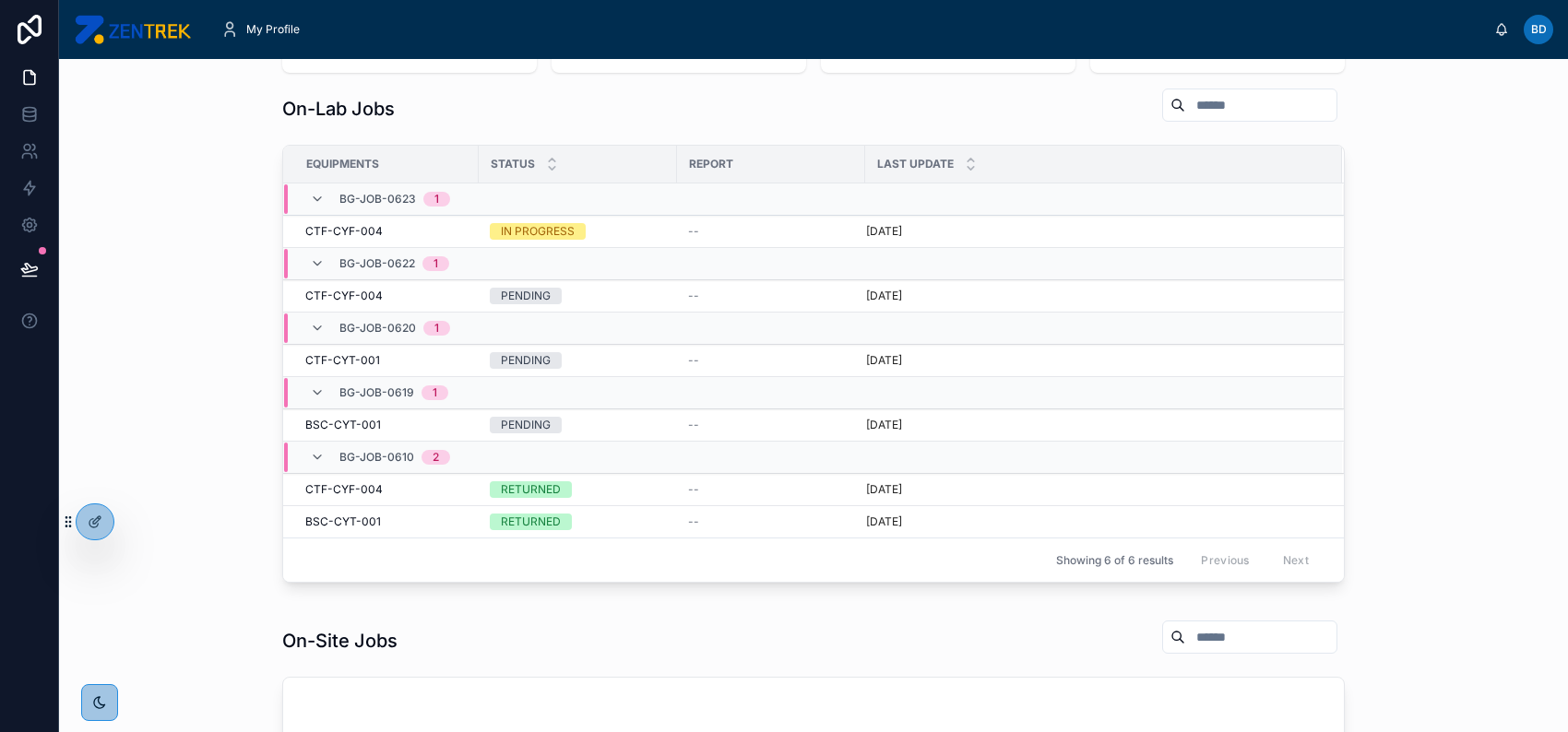
scroll to position [122, 0]
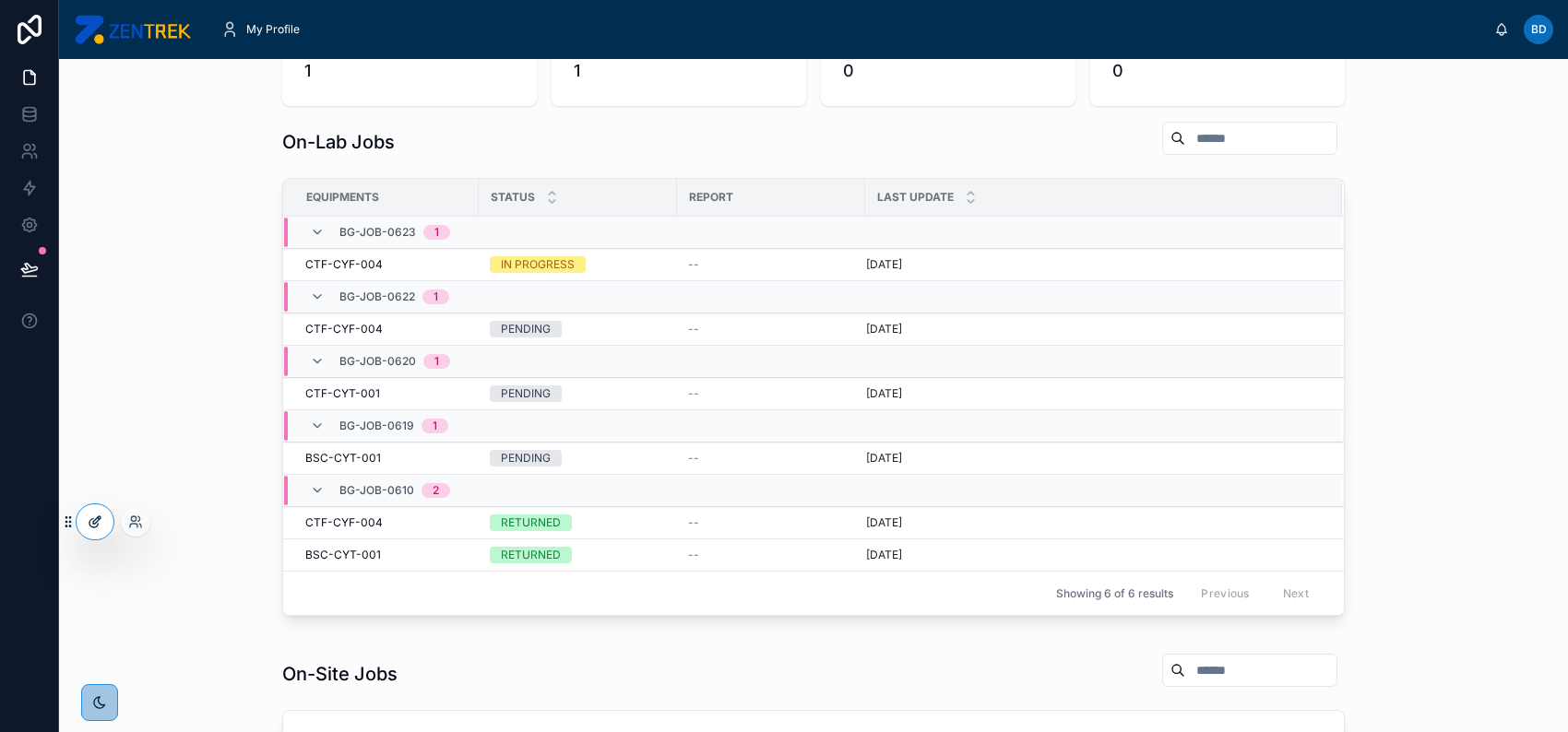
click at [97, 524] on icon at bounding box center [94, 523] width 9 height 9
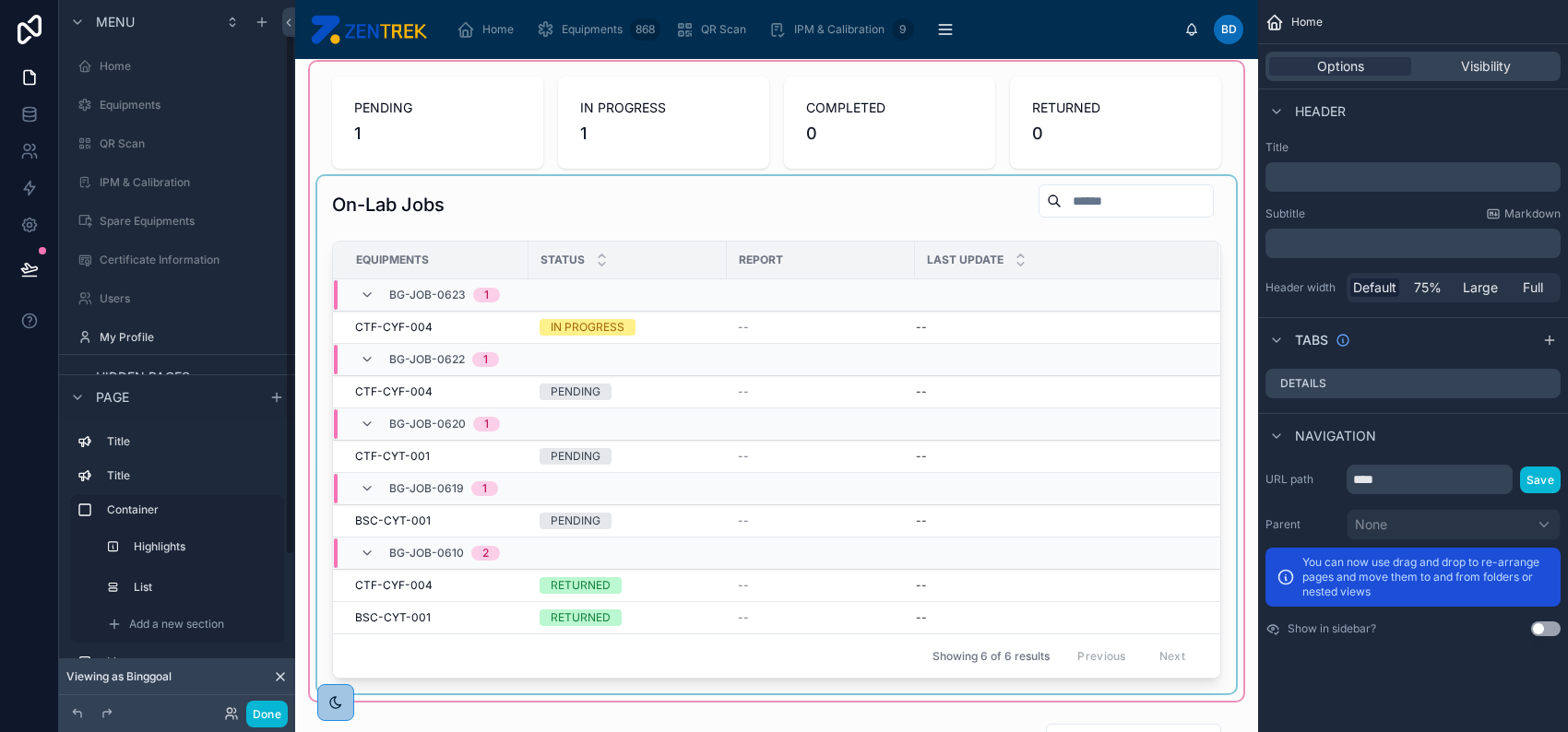
scroll to position [44, 0]
click at [699, 260] on div "Status" at bounding box center [628, 259] width 197 height 35
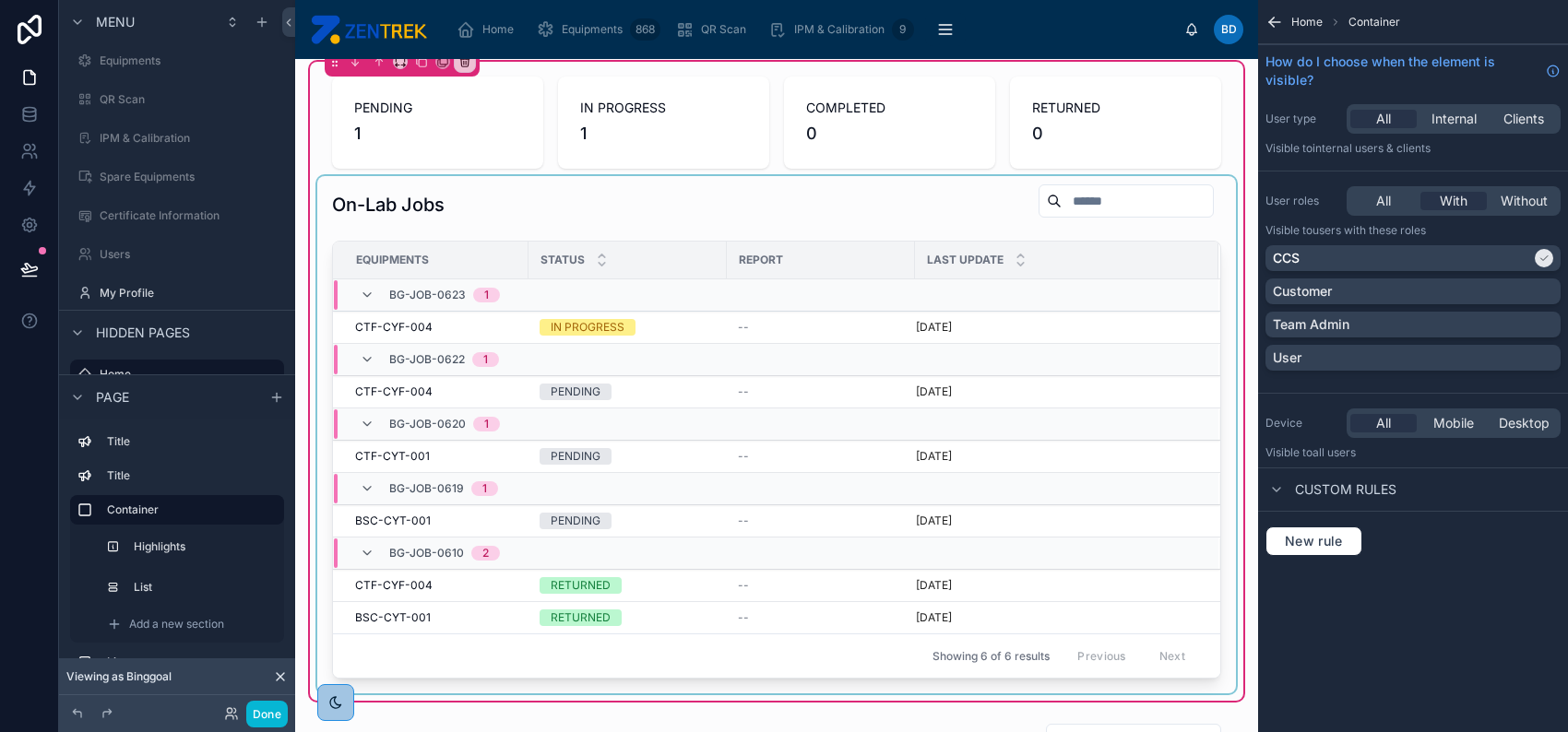
click at [1014, 285] on td at bounding box center [1066, 295] width 303 height 32
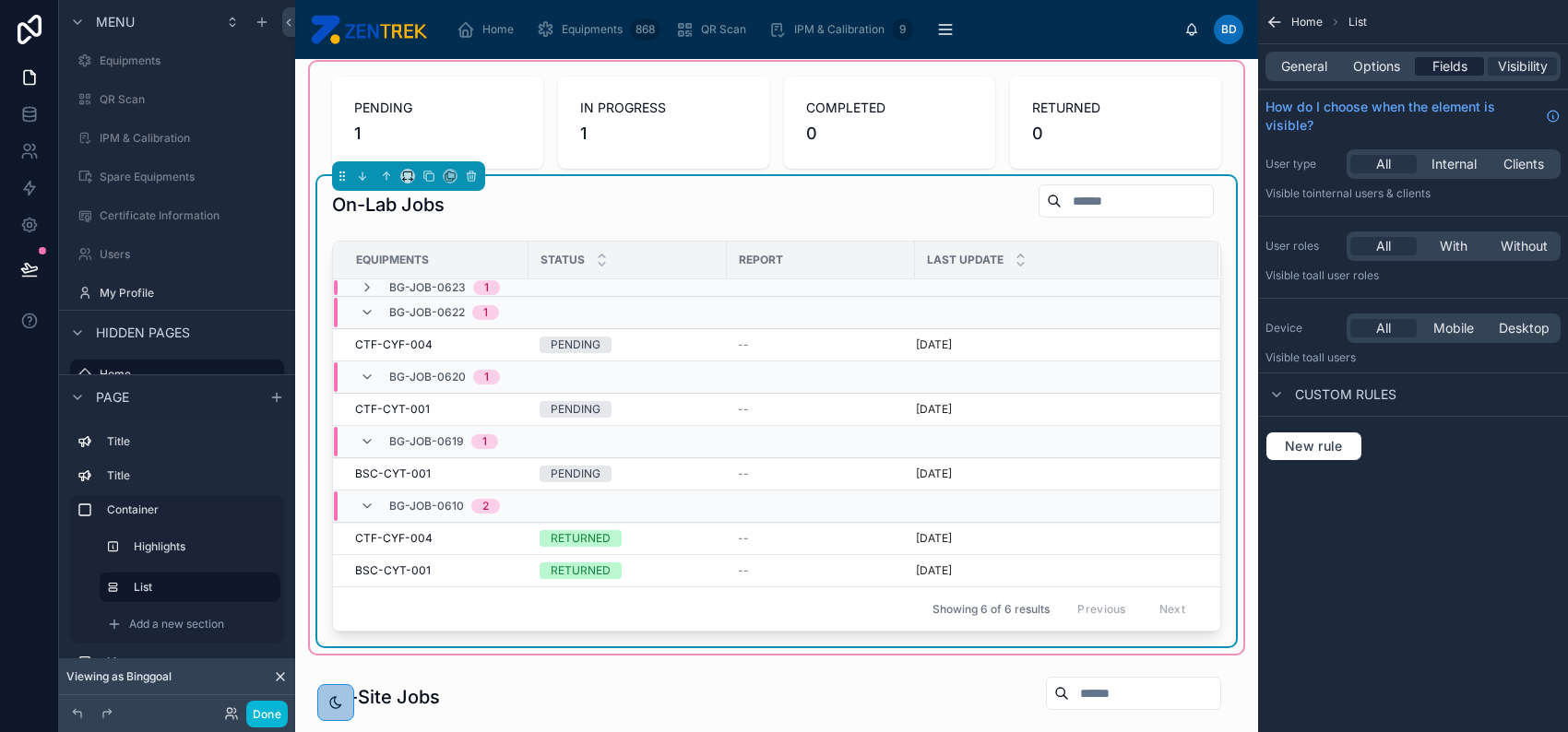
click at [1429, 72] on div "Fields" at bounding box center [1449, 66] width 69 height 18
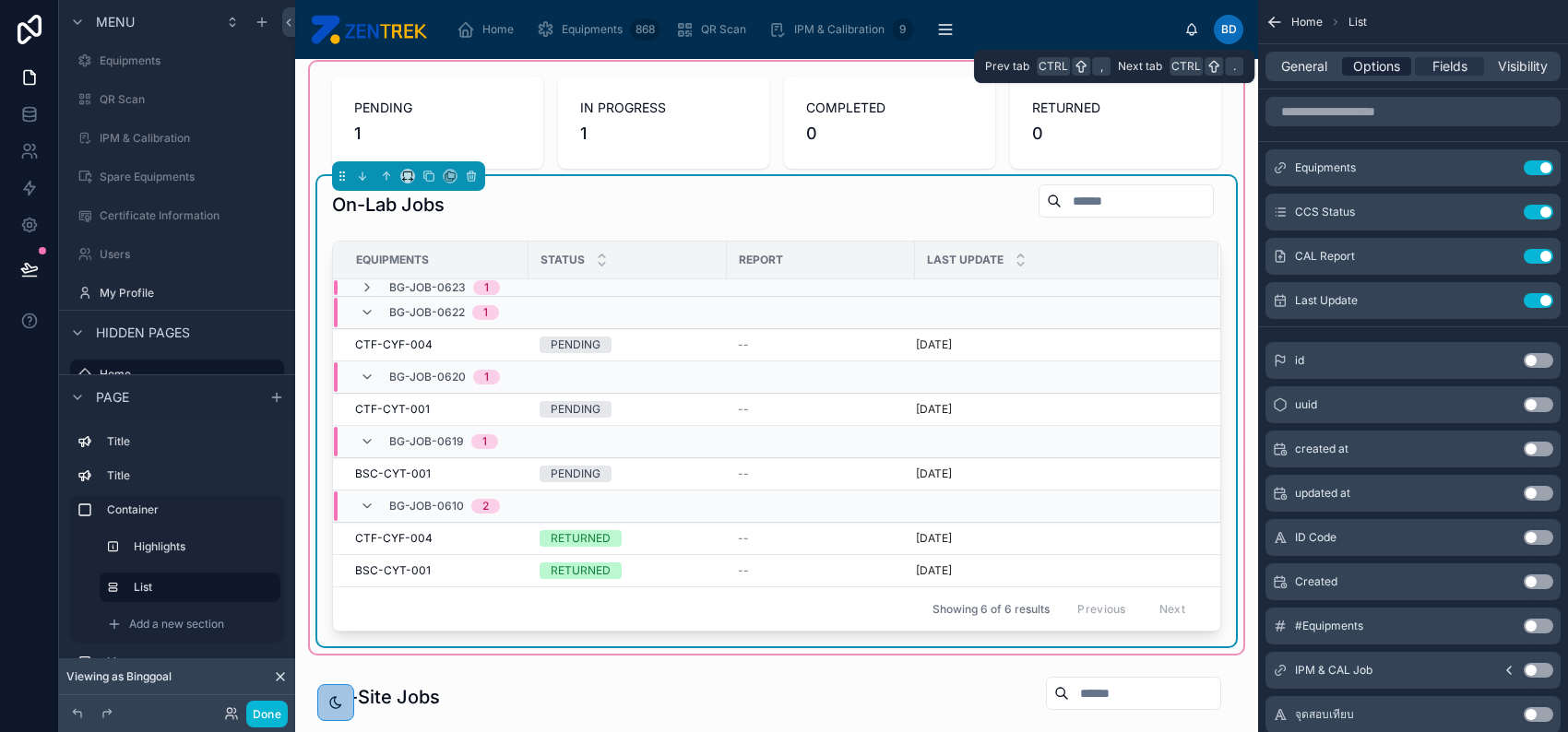
click at [1393, 72] on span "Options" at bounding box center [1376, 66] width 47 height 18
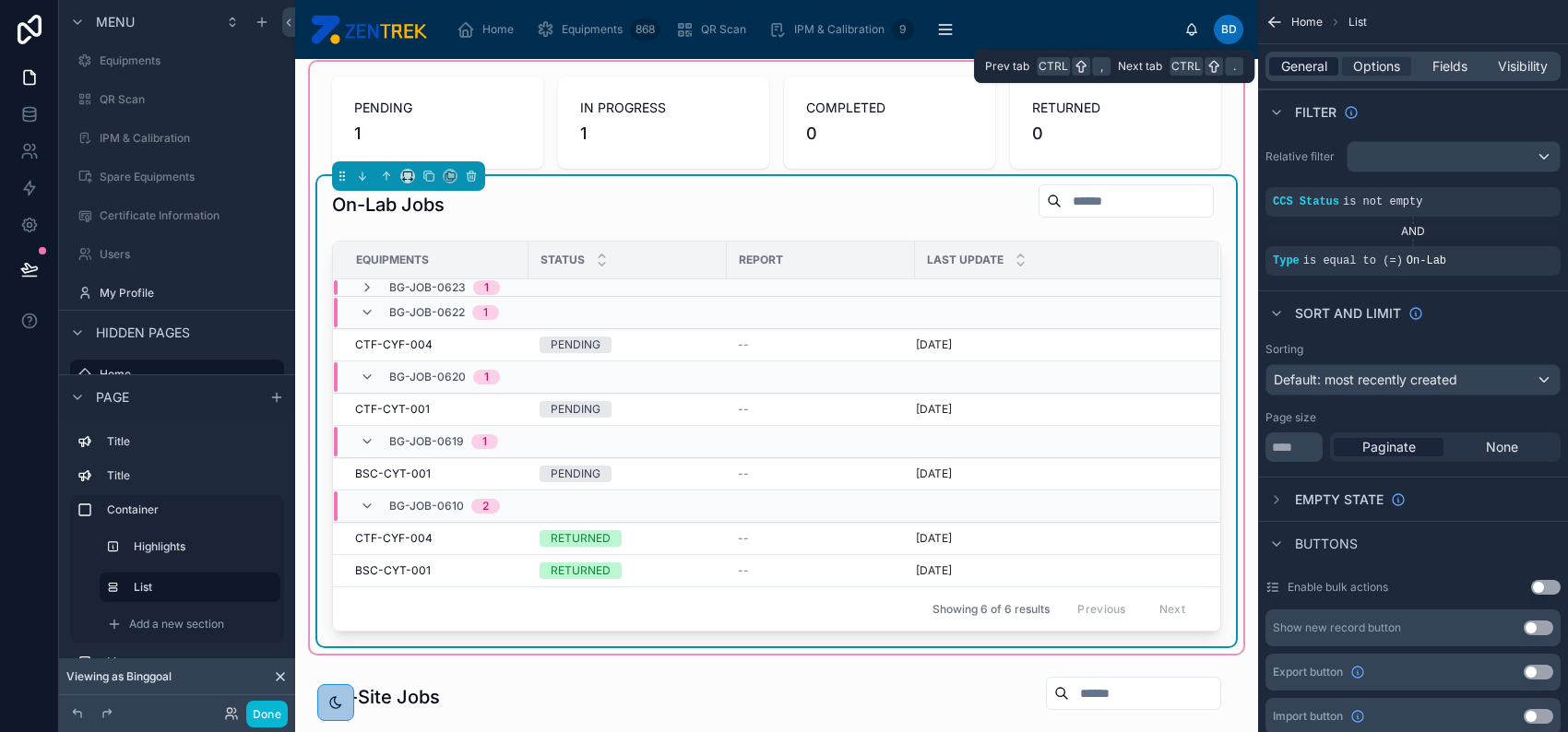
click at [1314, 70] on span "General" at bounding box center [1305, 66] width 46 height 18
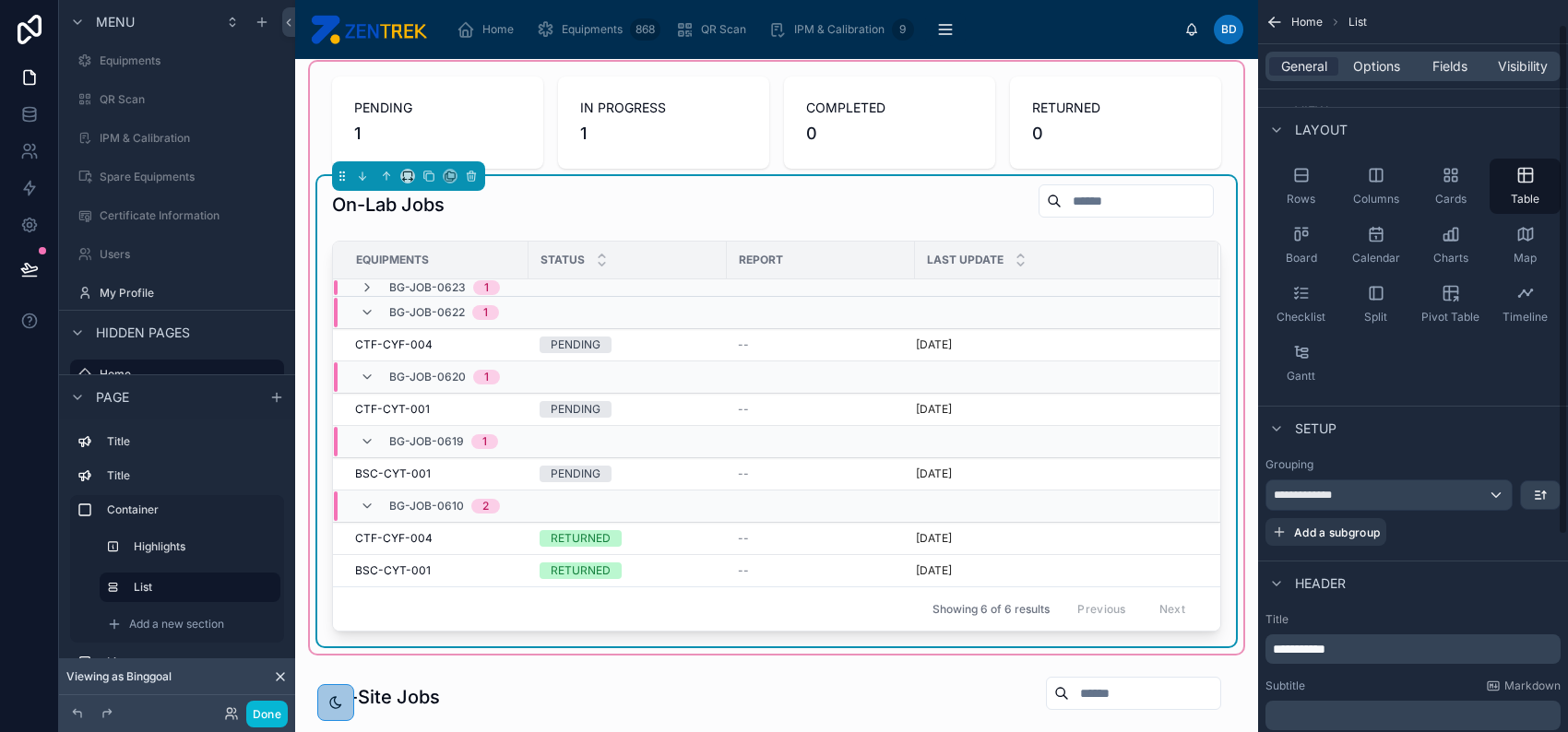
scroll to position [122, 0]
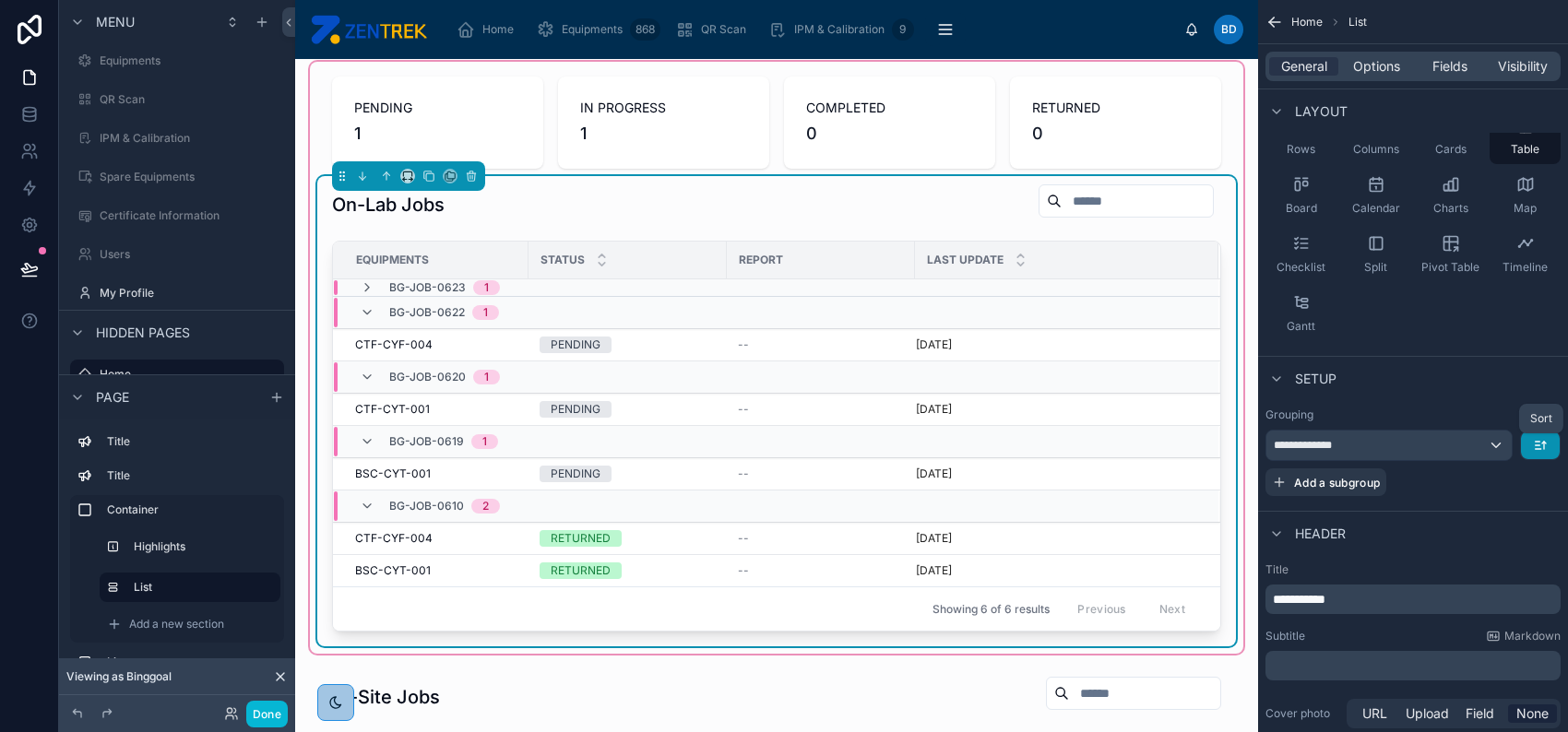
click at [1537, 448] on icon "scrollable content" at bounding box center [1540, 445] width 14 height 14
click at [1503, 464] on div "A -> Z Z -> A" at bounding box center [1526, 502] width 69 height 77
click at [1465, 469] on div "scrollable content" at bounding box center [784, 366] width 1568 height 732
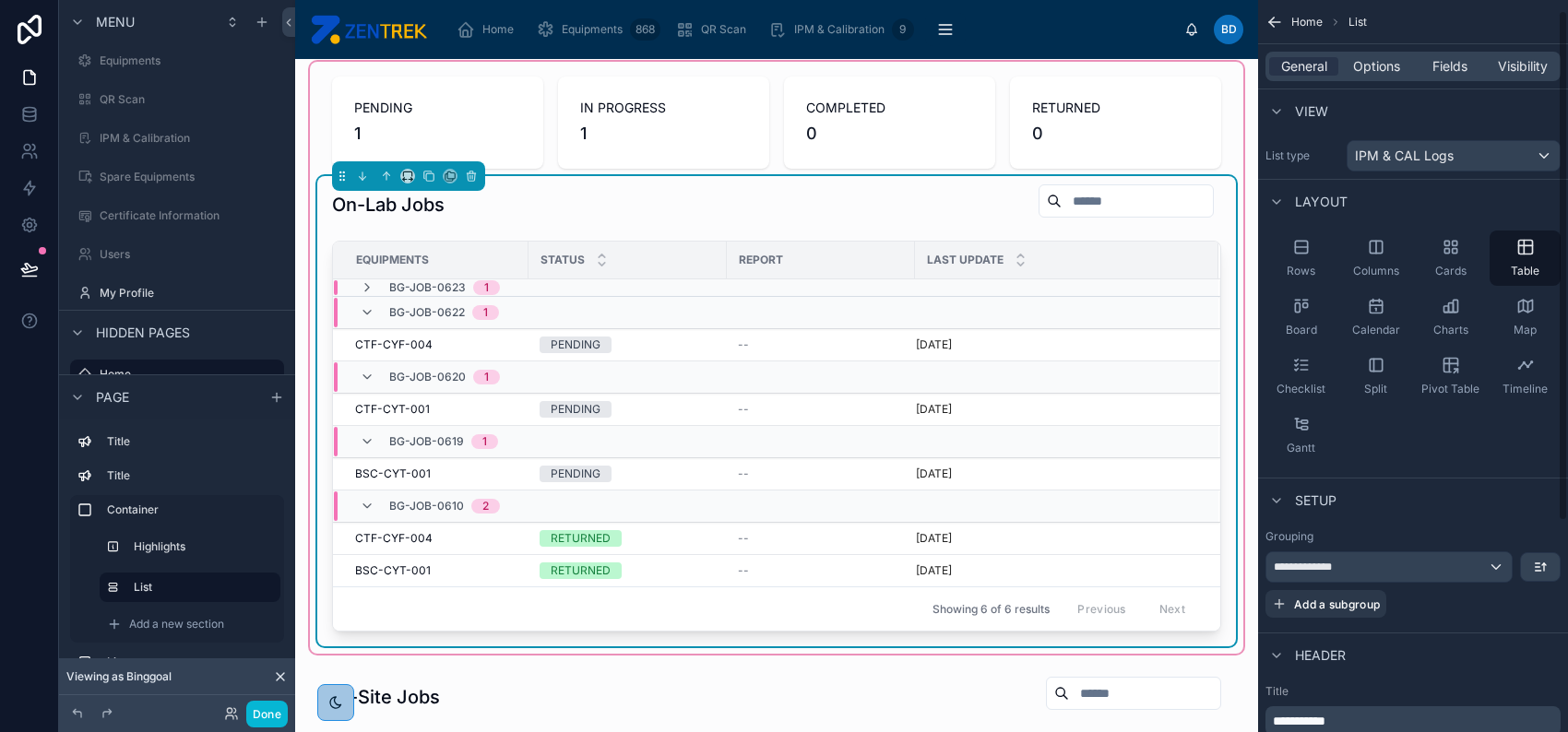
scroll to position [0, 0]
click at [273, 702] on button "Done" at bounding box center [266, 714] width 41 height 27
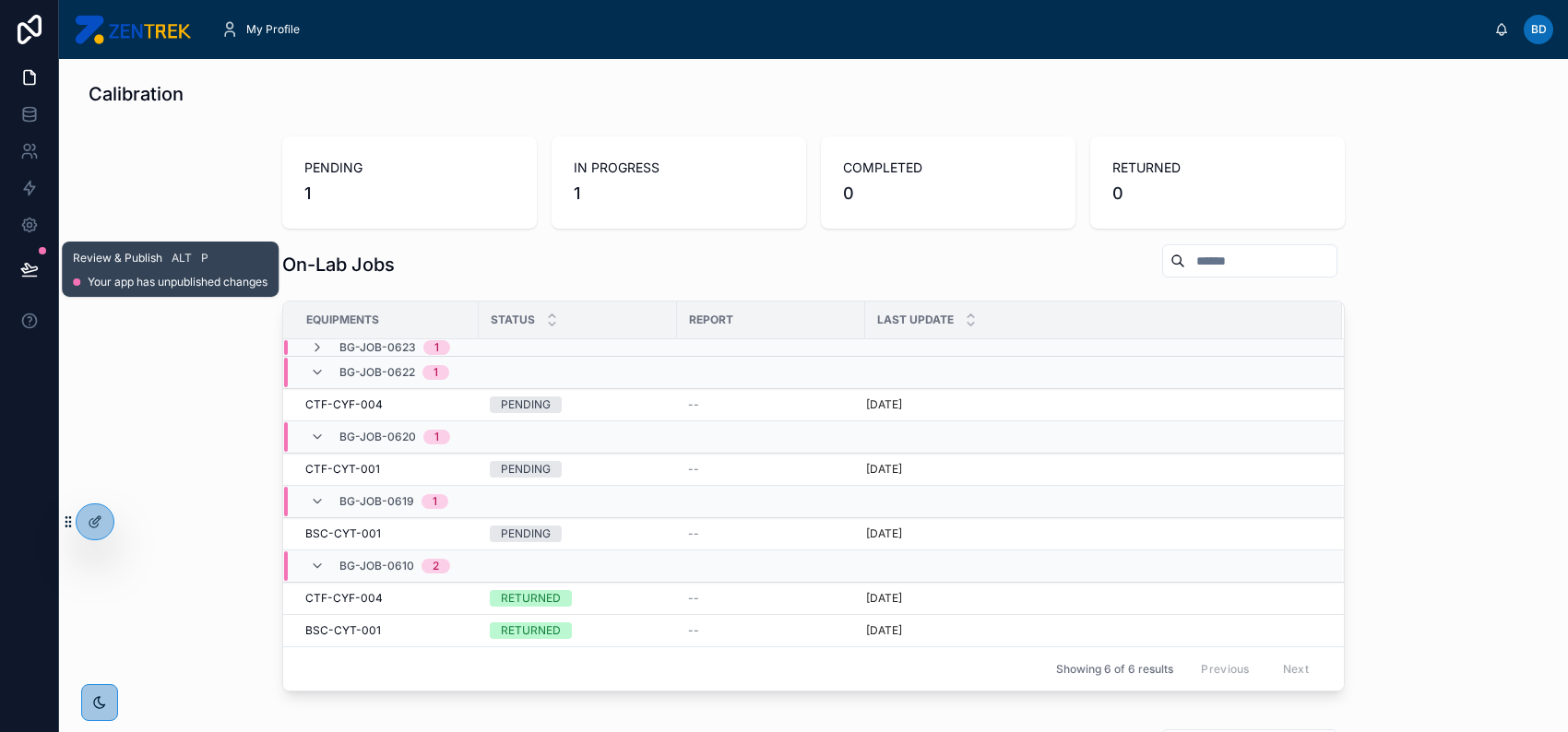
click at [31, 270] on icon at bounding box center [29, 268] width 15 height 10
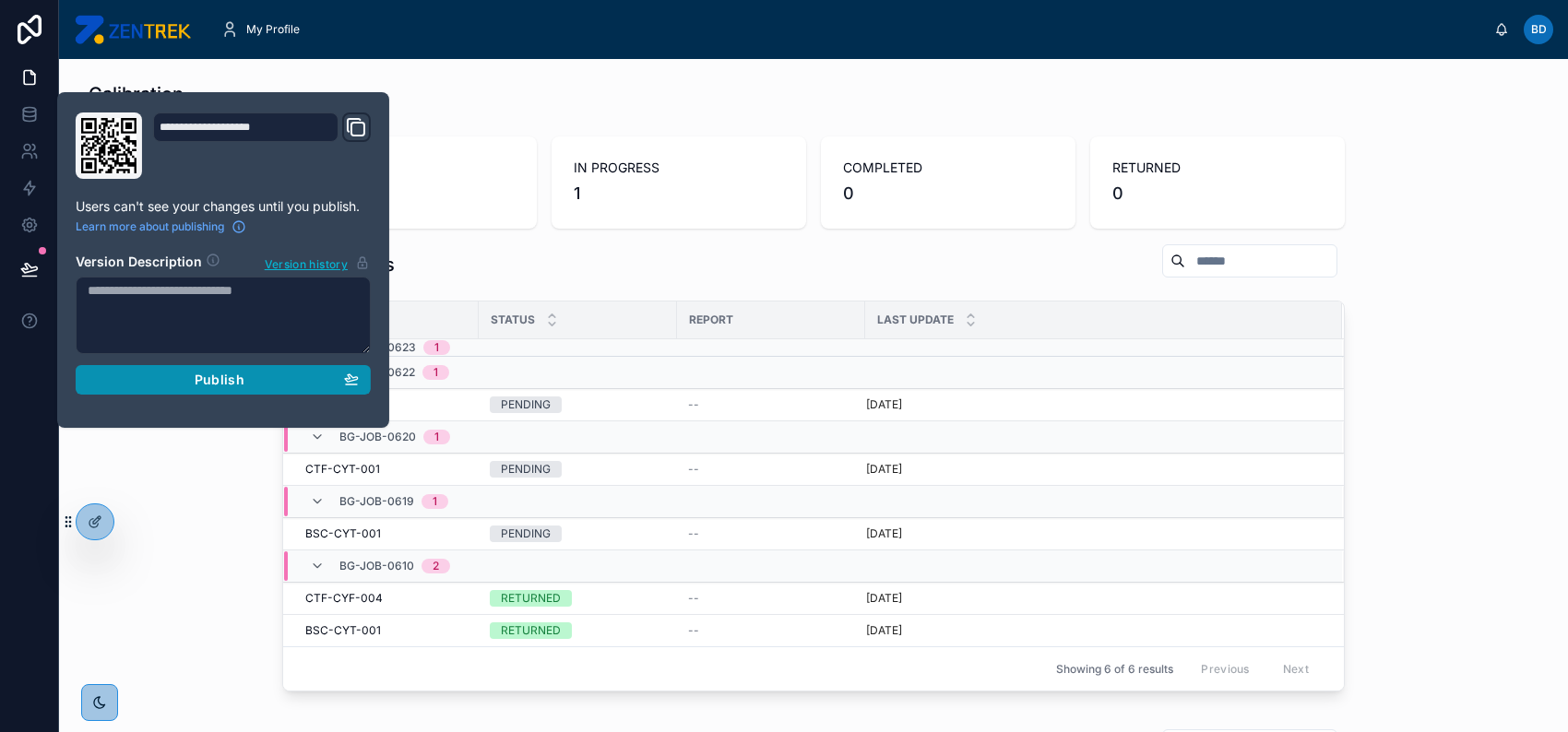
click at [136, 372] on div "Publish" at bounding box center [223, 379] width 271 height 16
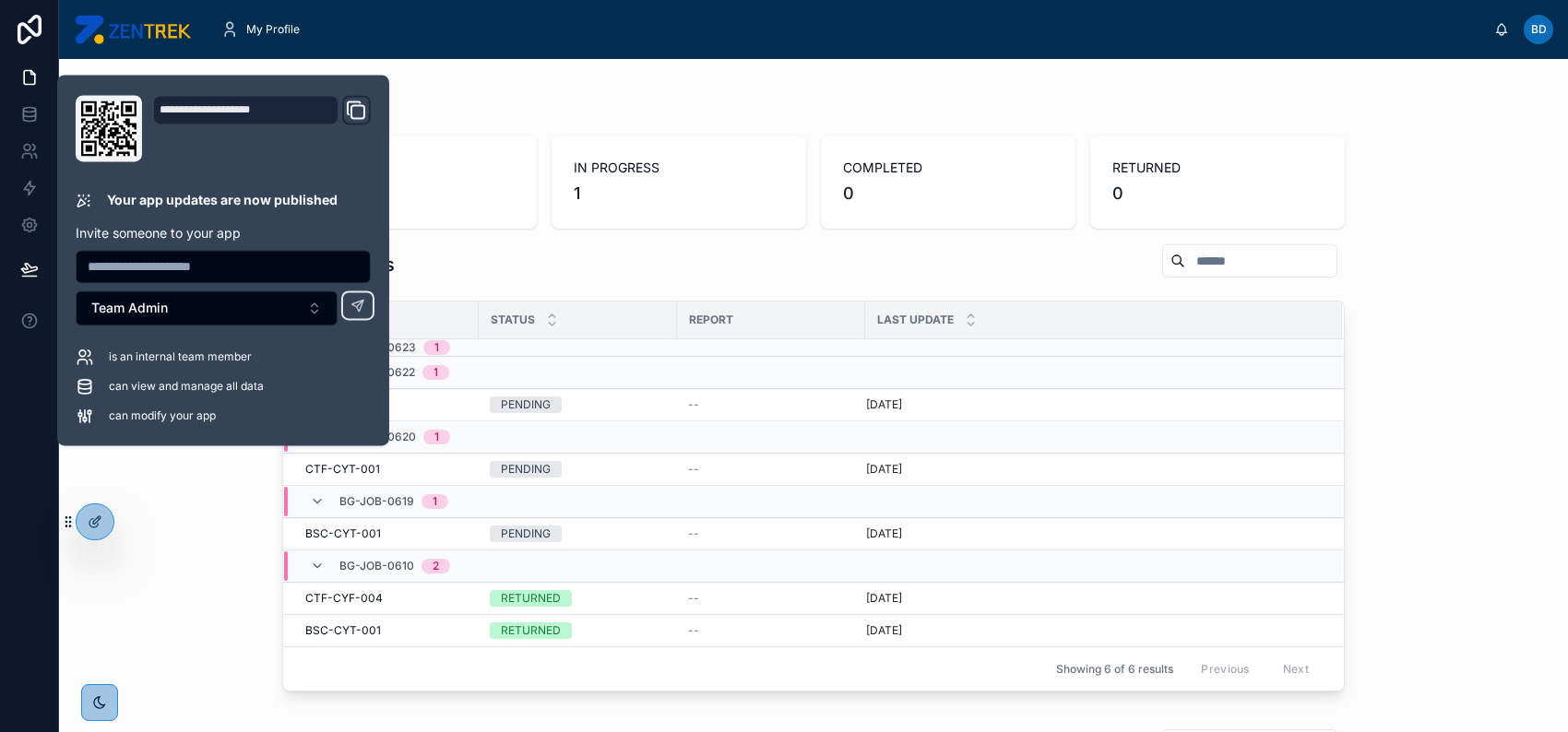
click at [155, 476] on div "On-Lab Jobs Equipments Status Report Last Update BG-JOB-0623 1 BG-JOB-0622 1 CT…" at bounding box center [812, 471] width 1479 height 470
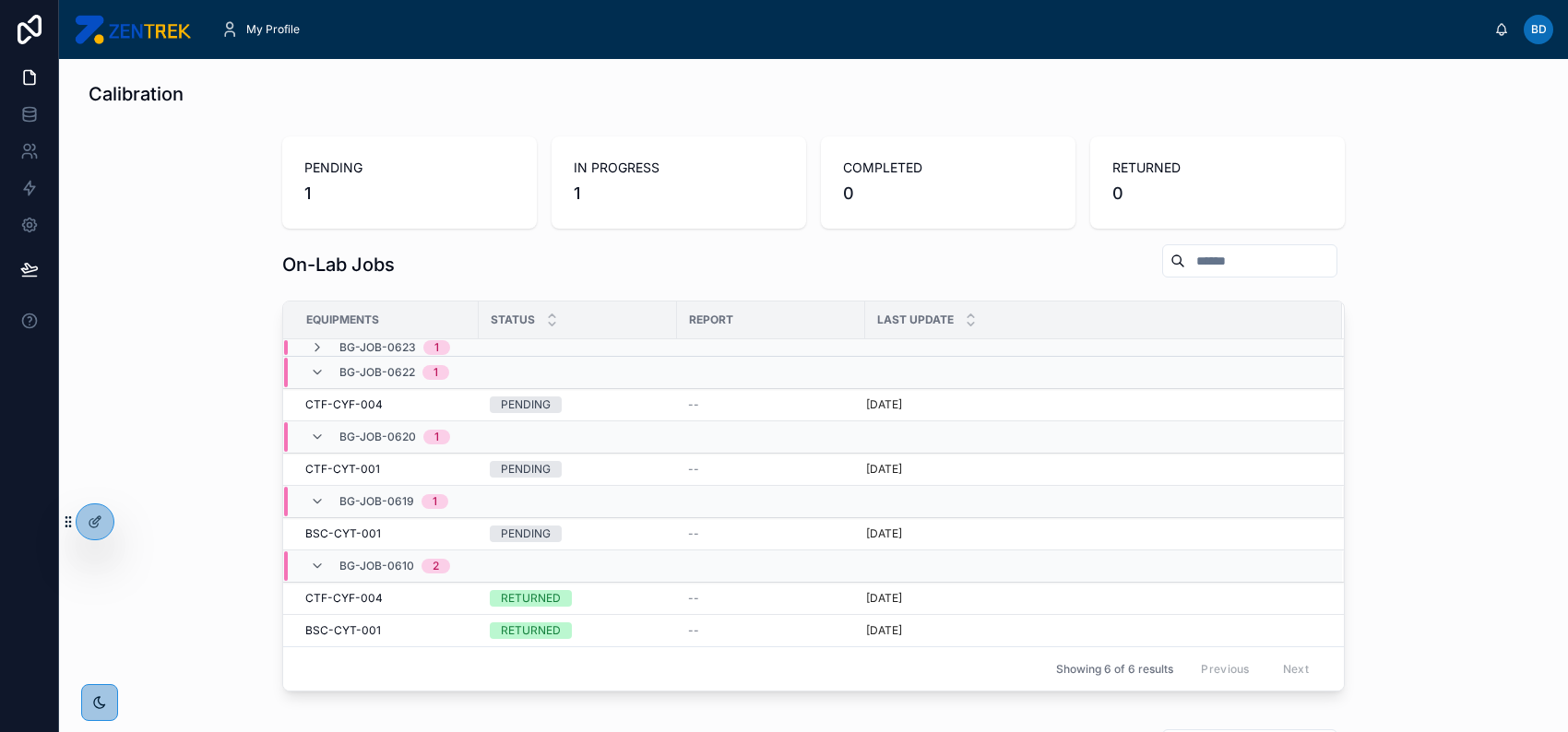
click at [145, 27] on img at bounding box center [131, 29] width 117 height 30
click at [92, 527] on icon at bounding box center [94, 523] width 9 height 9
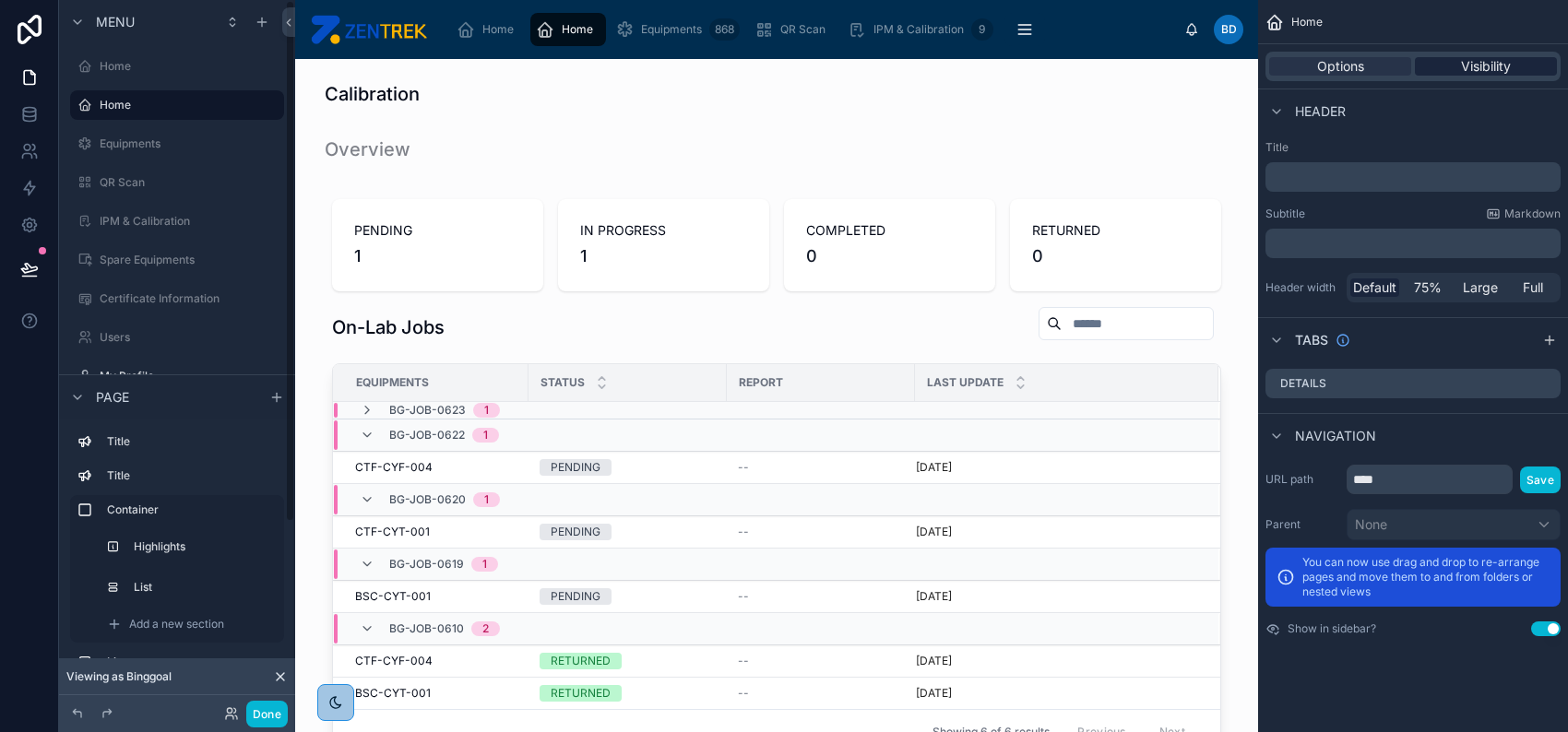
click at [1487, 67] on span "Visibility" at bounding box center [1486, 66] width 50 height 18
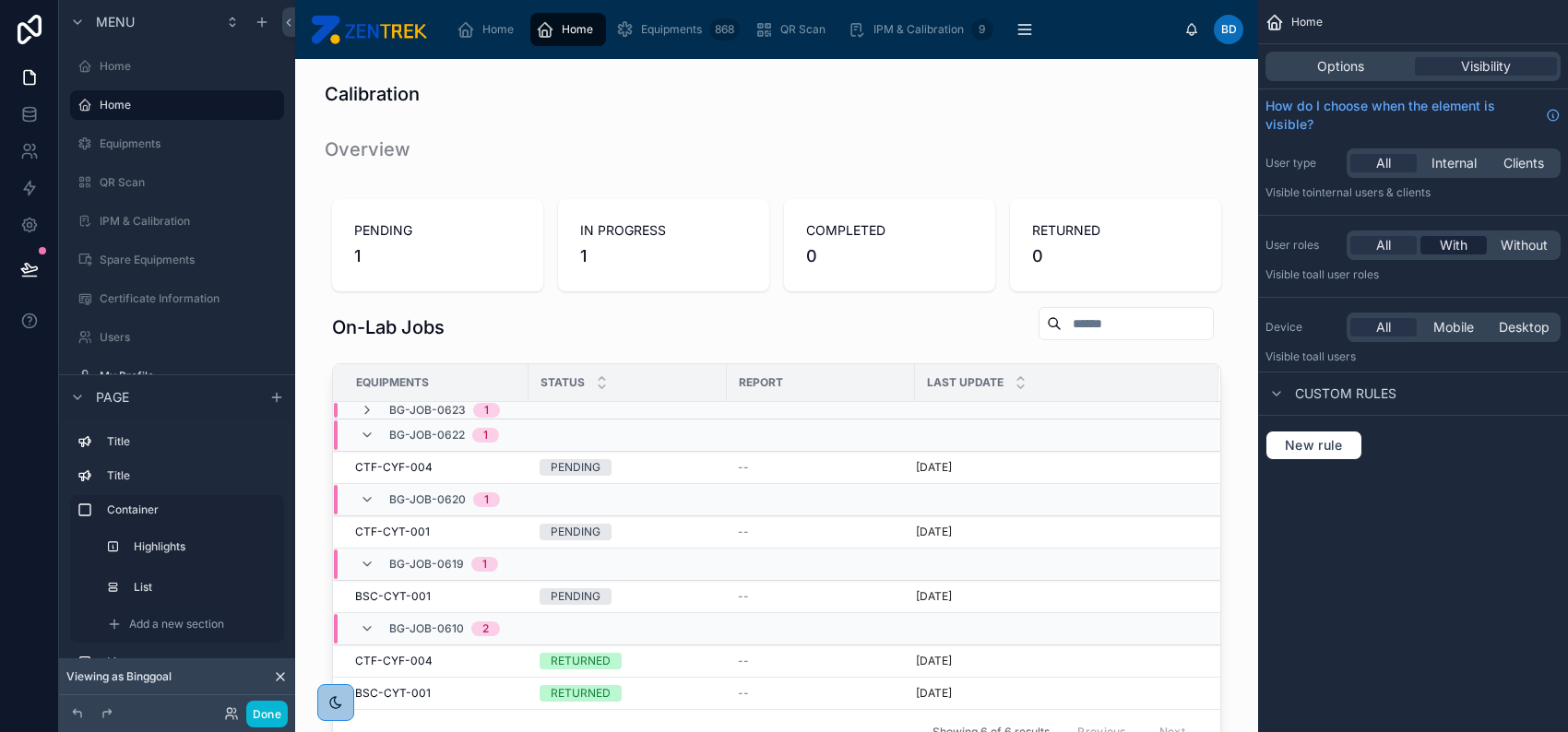
click at [1459, 245] on span "With" at bounding box center [1453, 245] width 28 height 18
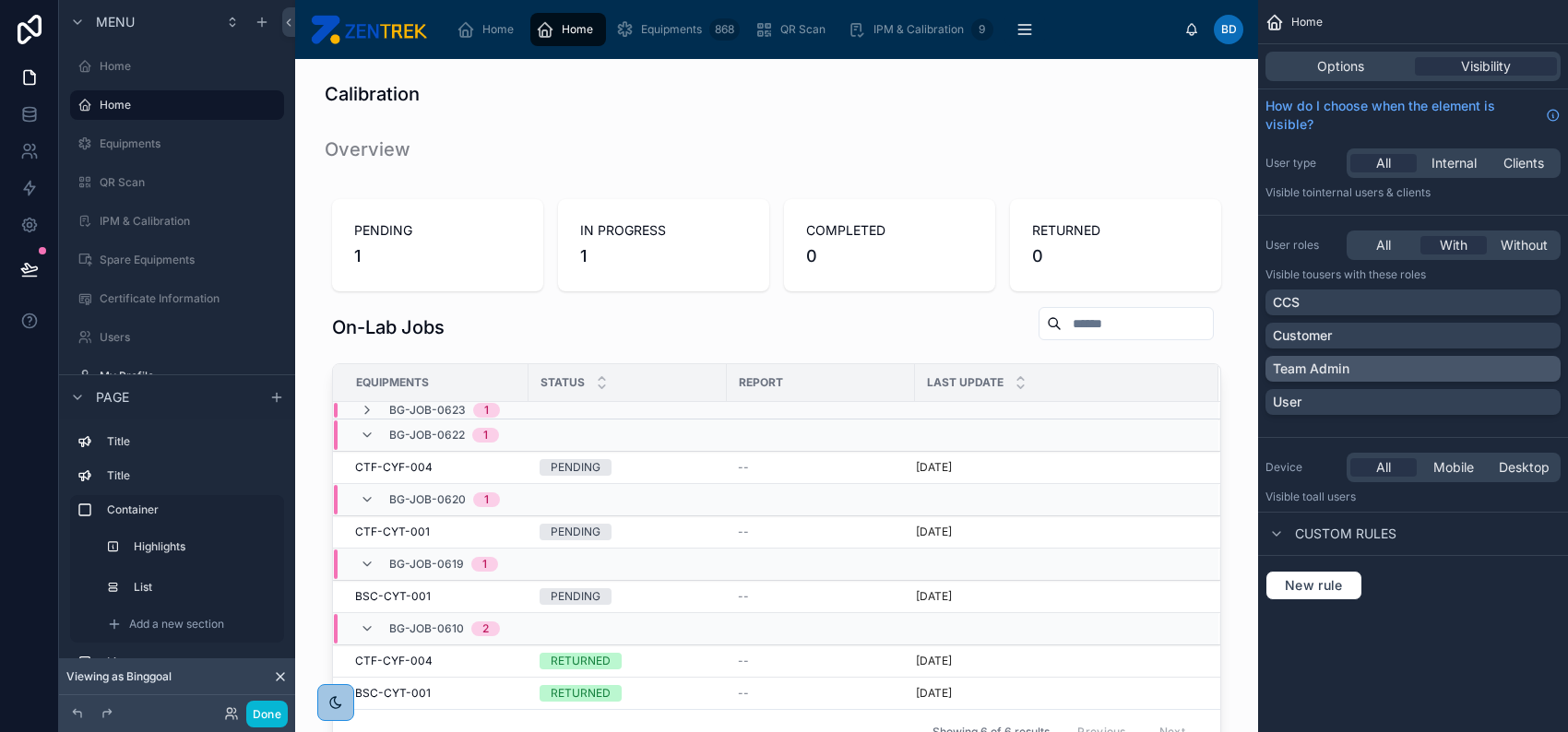
click at [1404, 362] on div "Team Admin" at bounding box center [1413, 368] width 281 height 18
click at [1398, 373] on div "Team Admin" at bounding box center [1402, 368] width 259 height 18
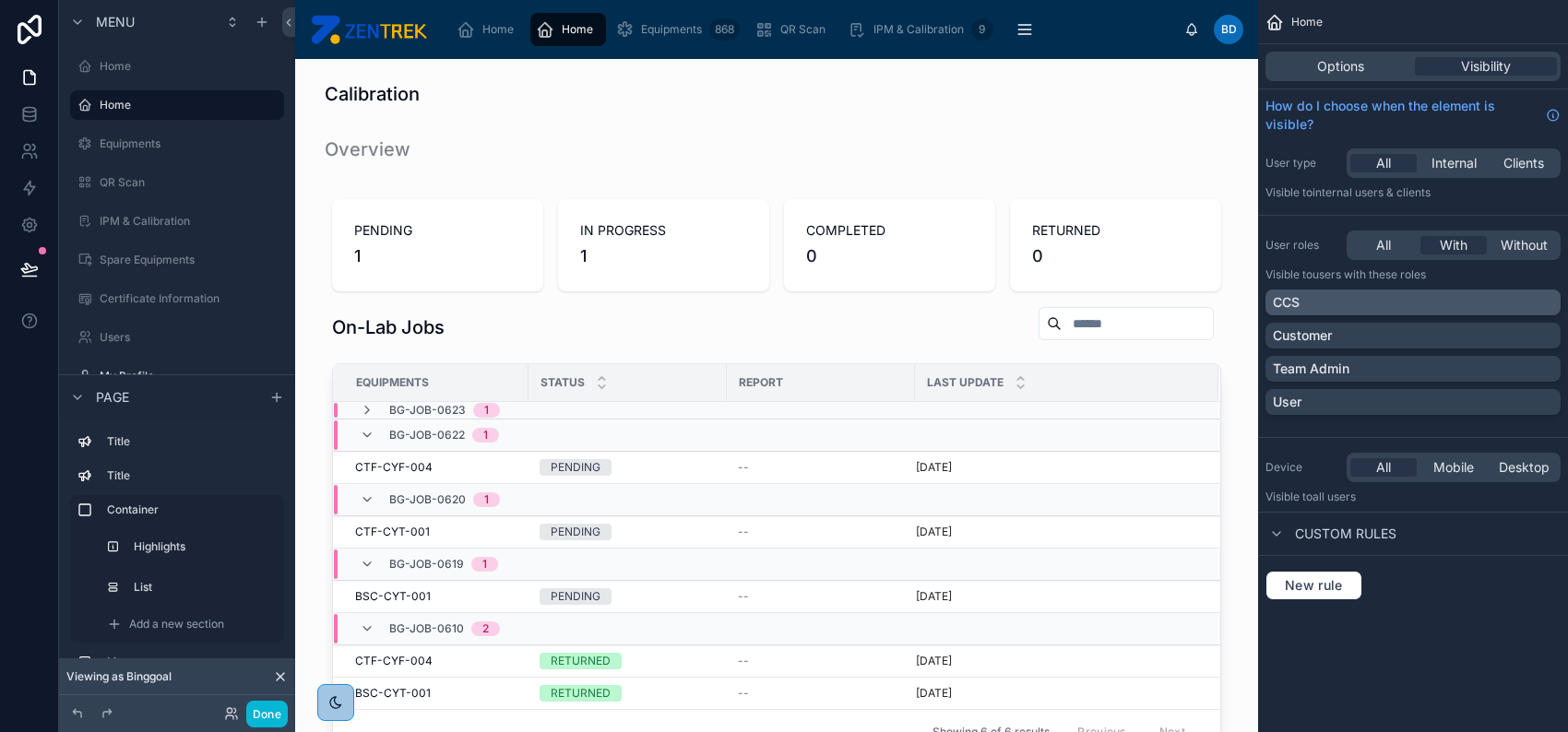
click at [1411, 297] on div "CCS" at bounding box center [1413, 302] width 281 height 18
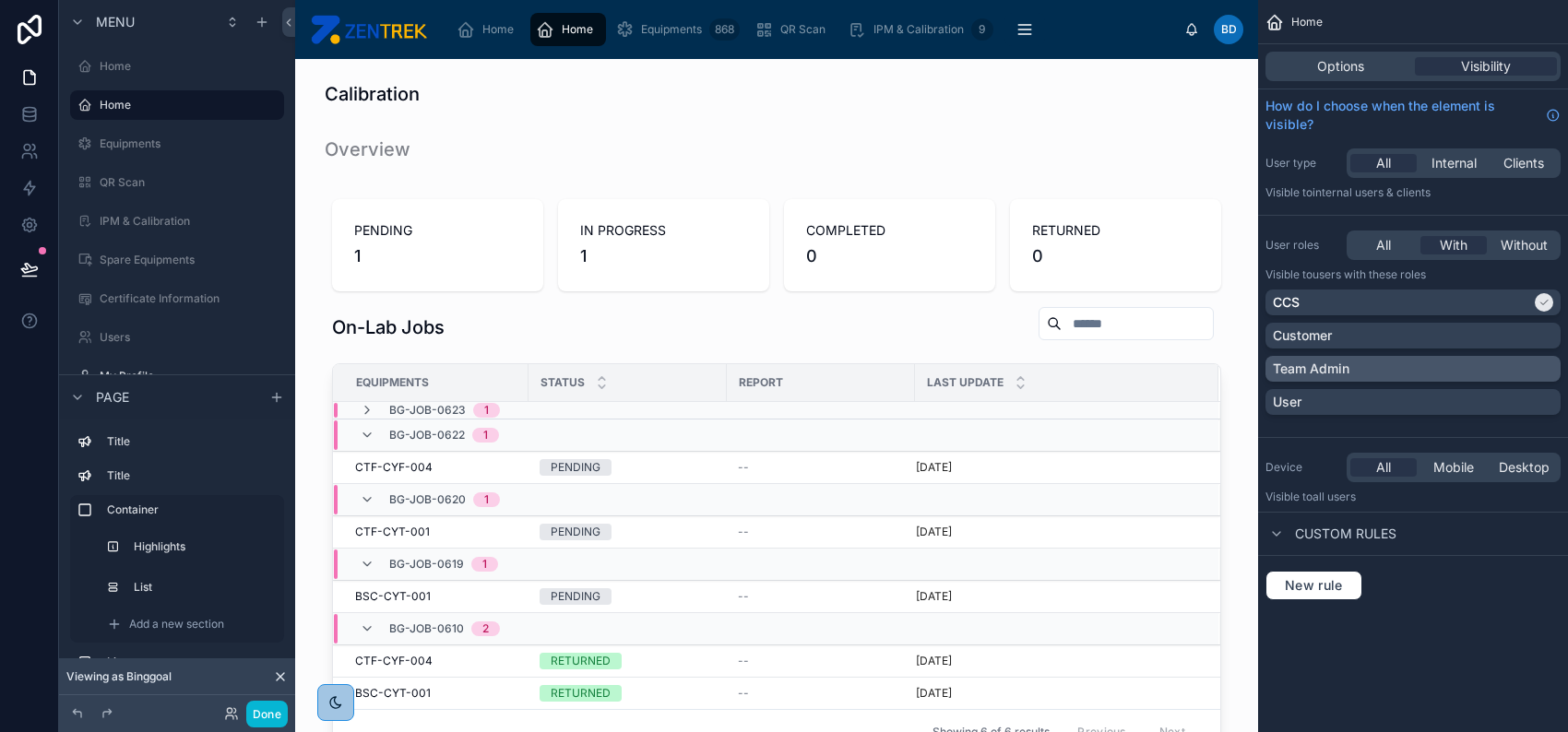
click at [1403, 367] on div "Team Admin" at bounding box center [1413, 368] width 281 height 18
click at [1396, 395] on div "User" at bounding box center [1413, 401] width 281 height 18
click at [264, 723] on button "Done" at bounding box center [266, 714] width 41 height 27
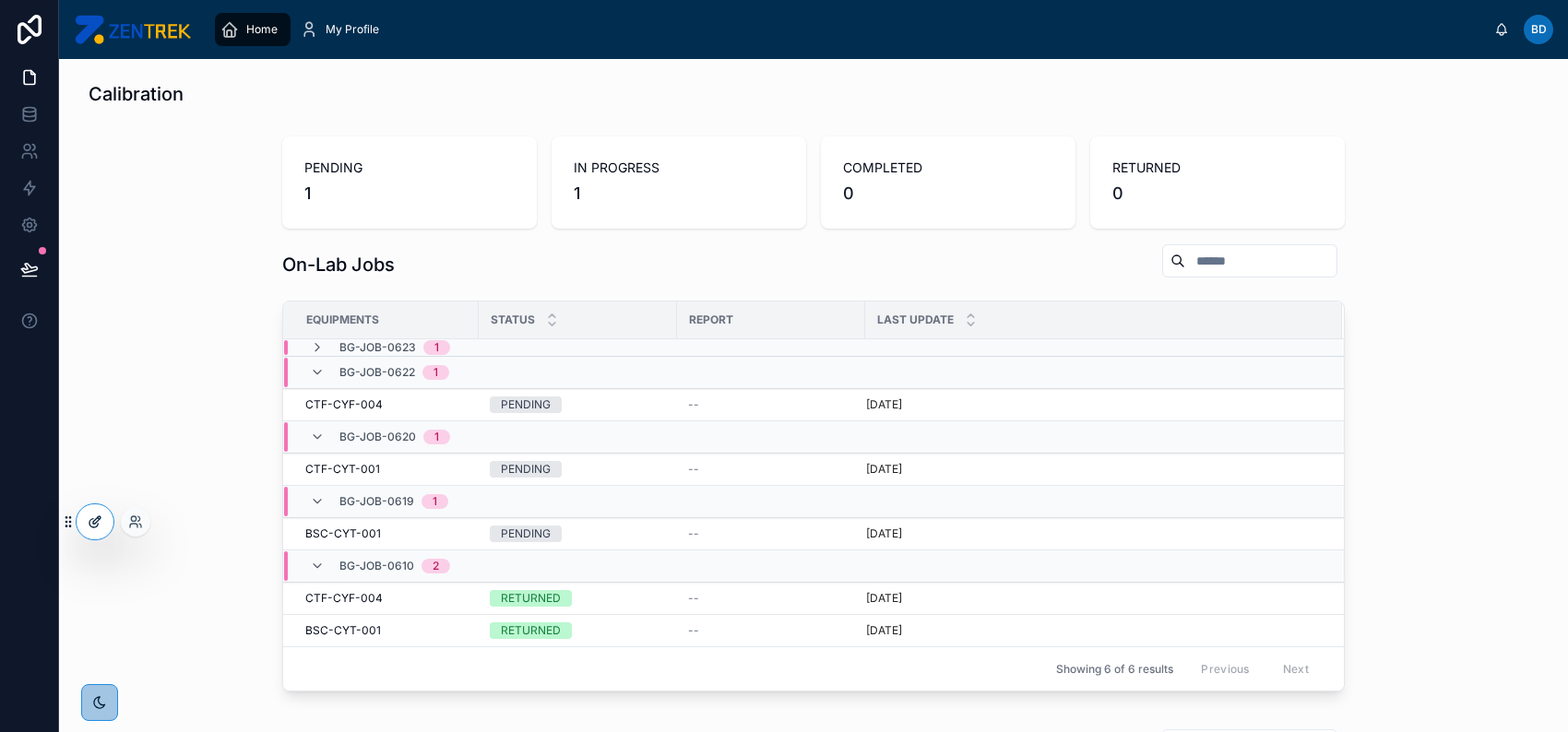
click at [94, 533] on div at bounding box center [95, 522] width 37 height 35
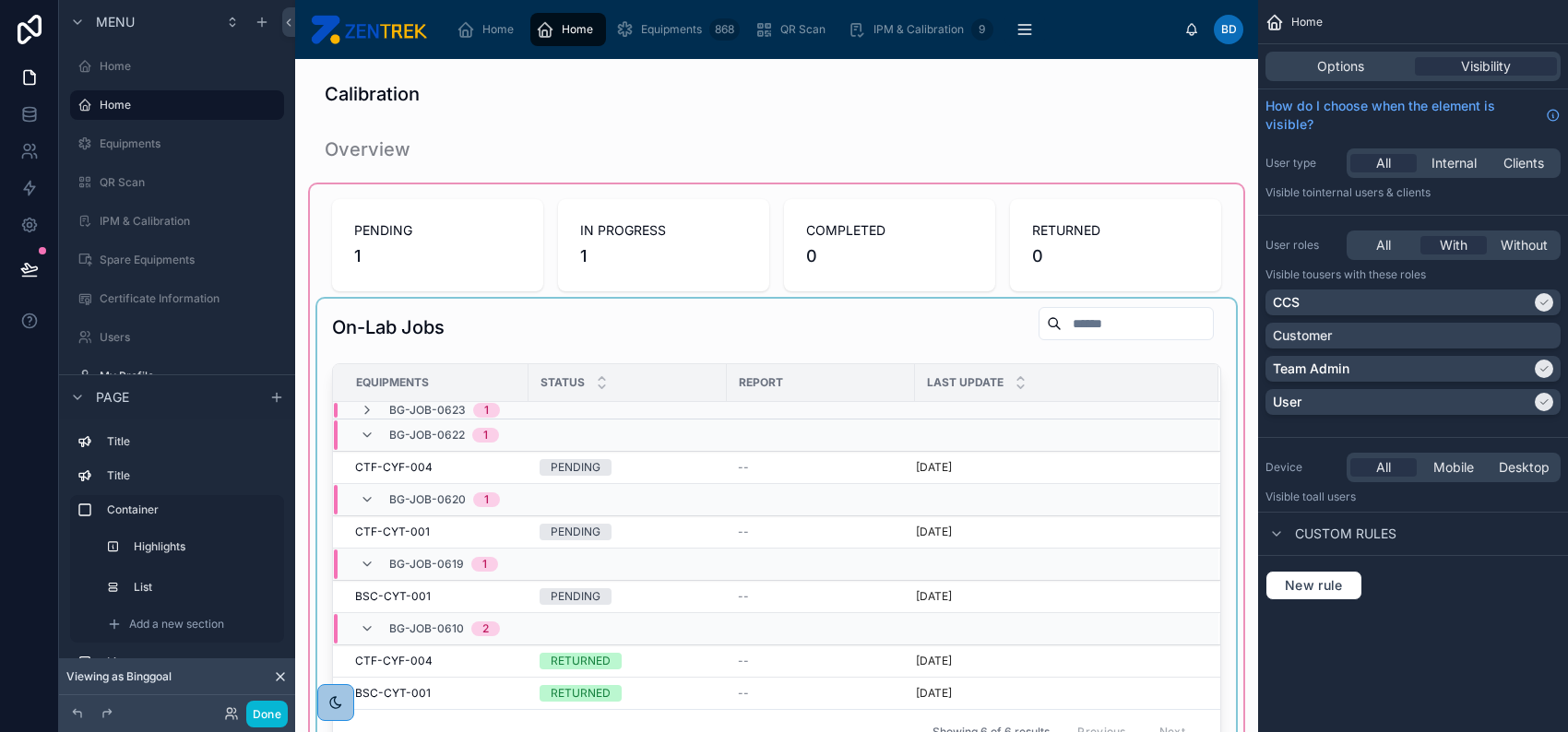
click at [552, 389] on span "Status" at bounding box center [563, 382] width 44 height 14
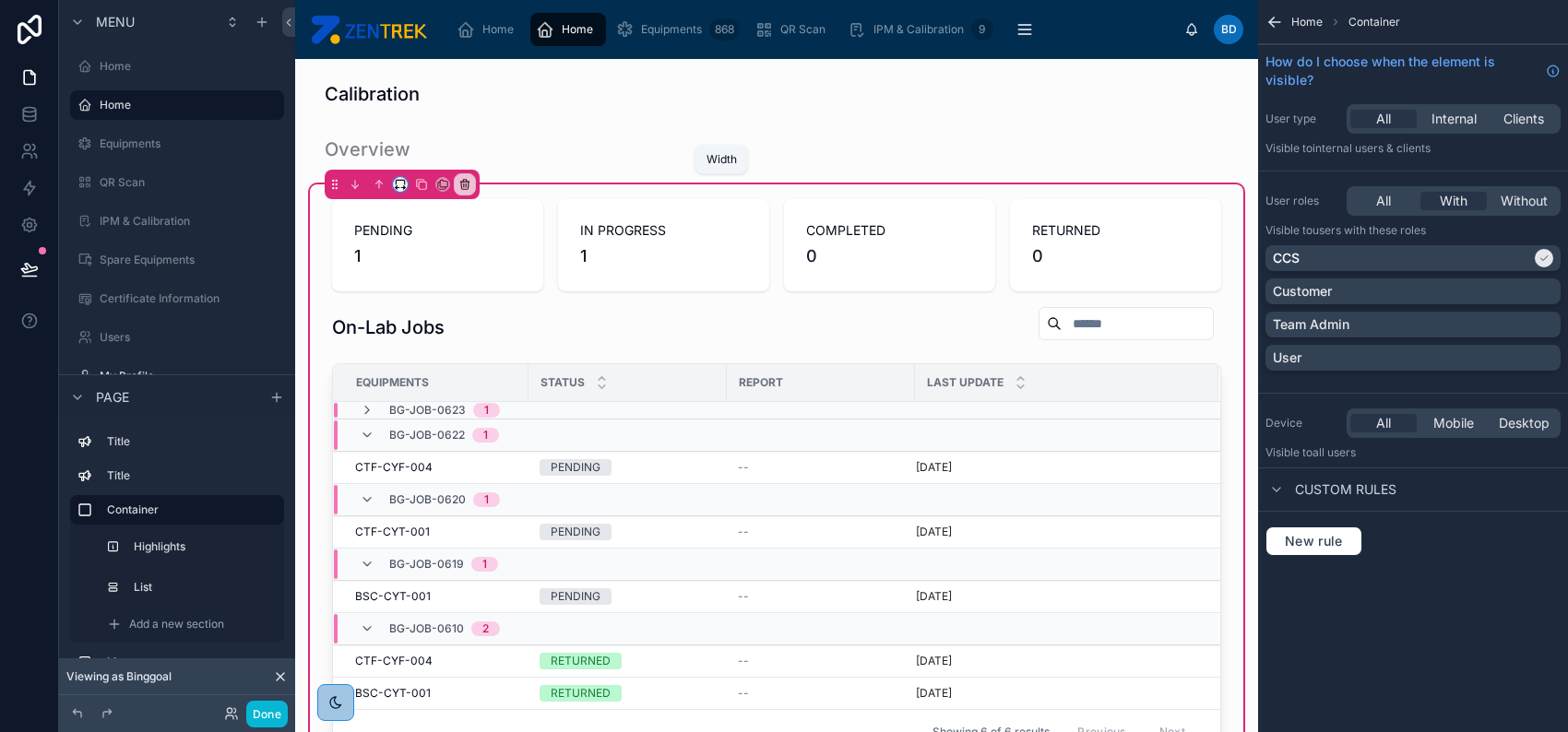
click at [394, 185] on icon at bounding box center [399, 183] width 13 height 13
click at [629, 213] on div at bounding box center [784, 366] width 1568 height 732
click at [394, 181] on icon at bounding box center [399, 183] width 13 height 13
click at [563, 265] on div at bounding box center [784, 366] width 1568 height 732
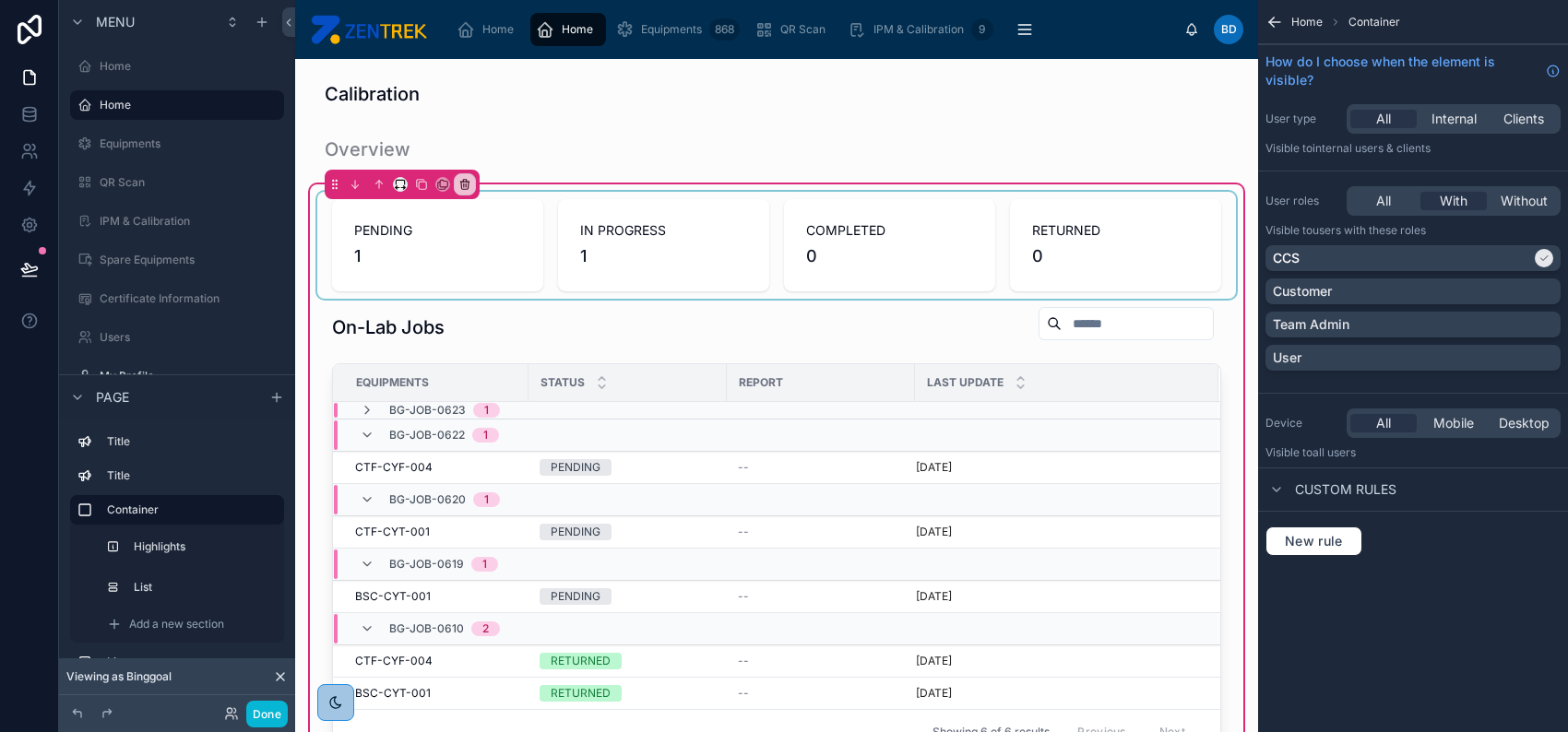
click at [618, 249] on div at bounding box center [777, 245] width 919 height 107
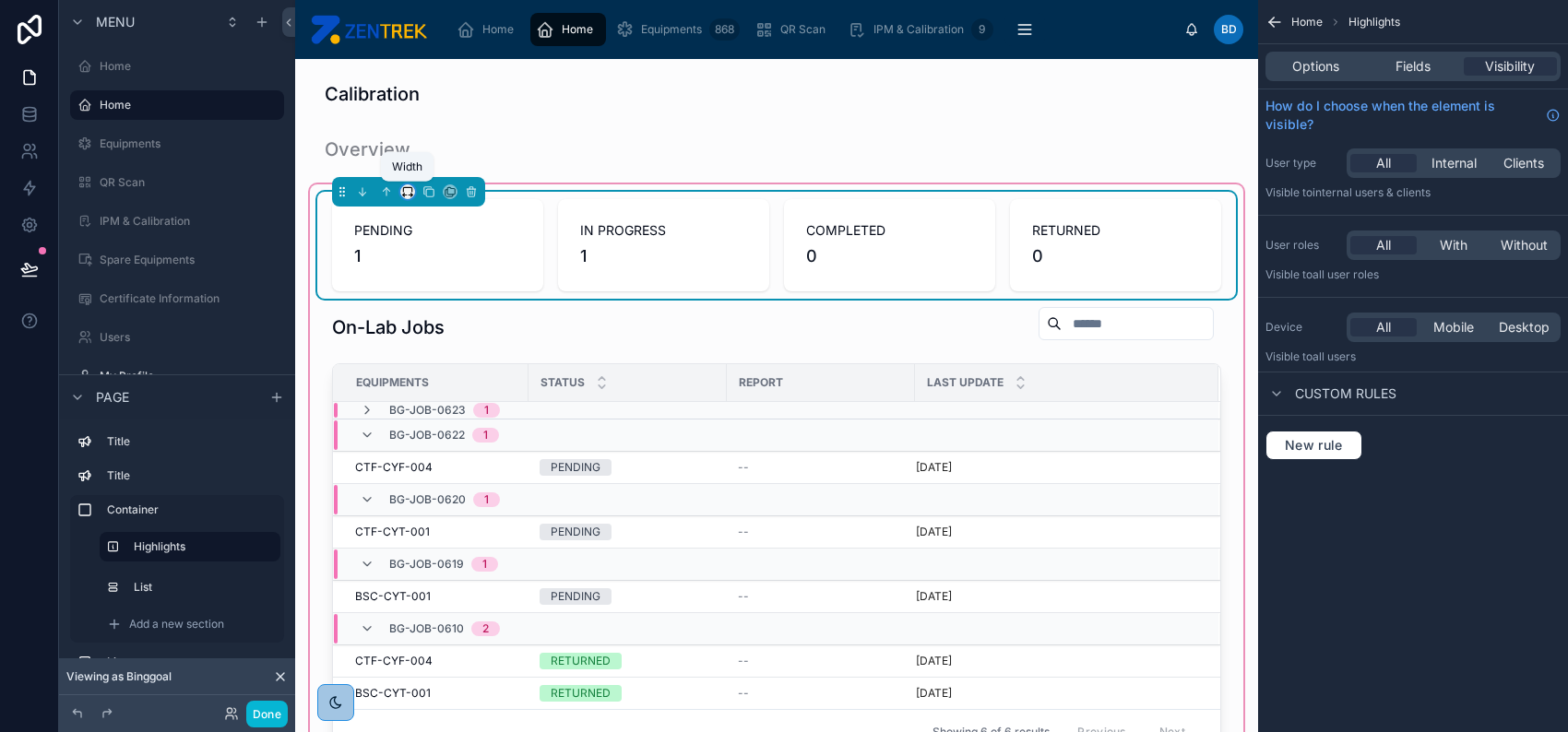
click at [411, 192] on icon at bounding box center [407, 189] width 9 height 5
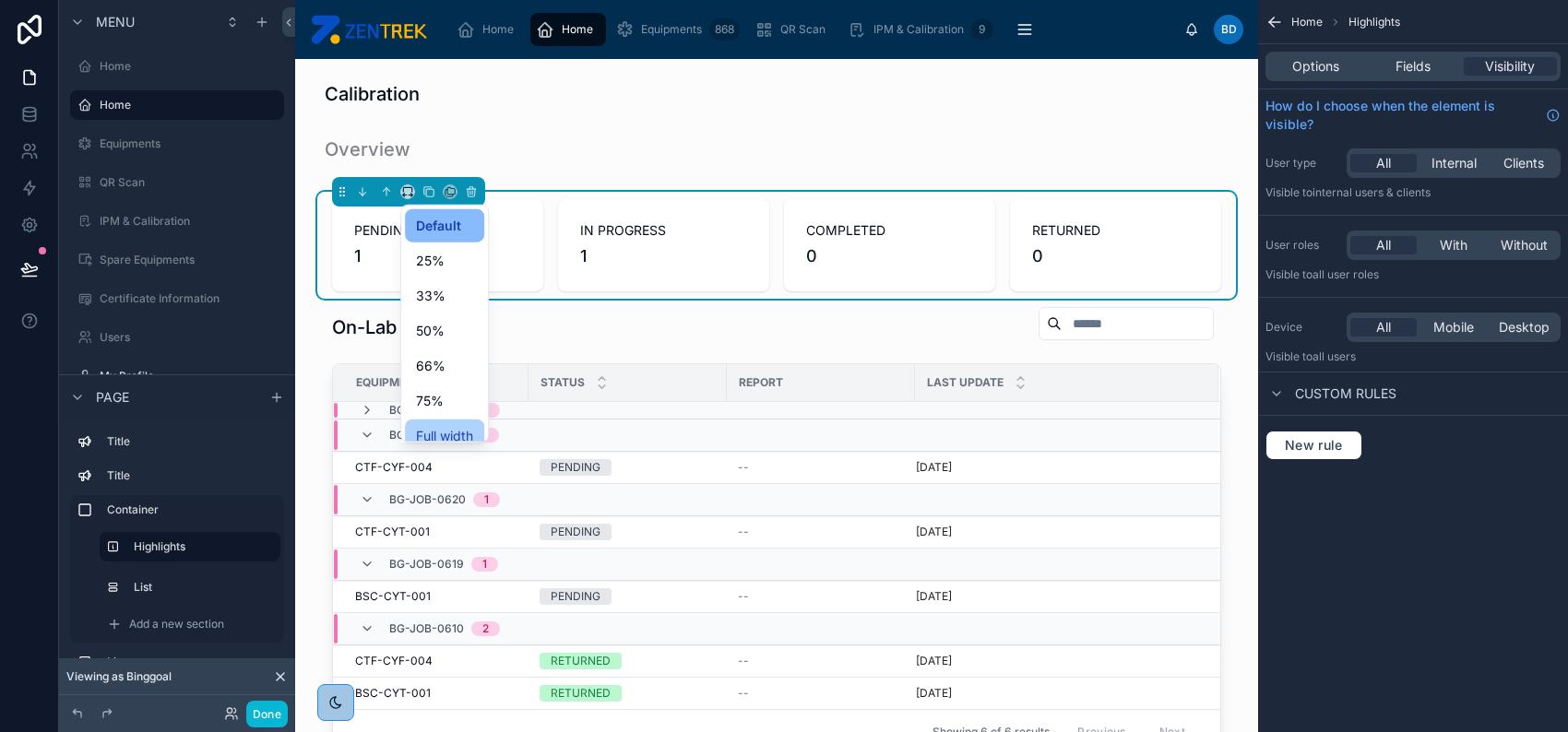
click at [442, 425] on span "Full width" at bounding box center [444, 436] width 57 height 22
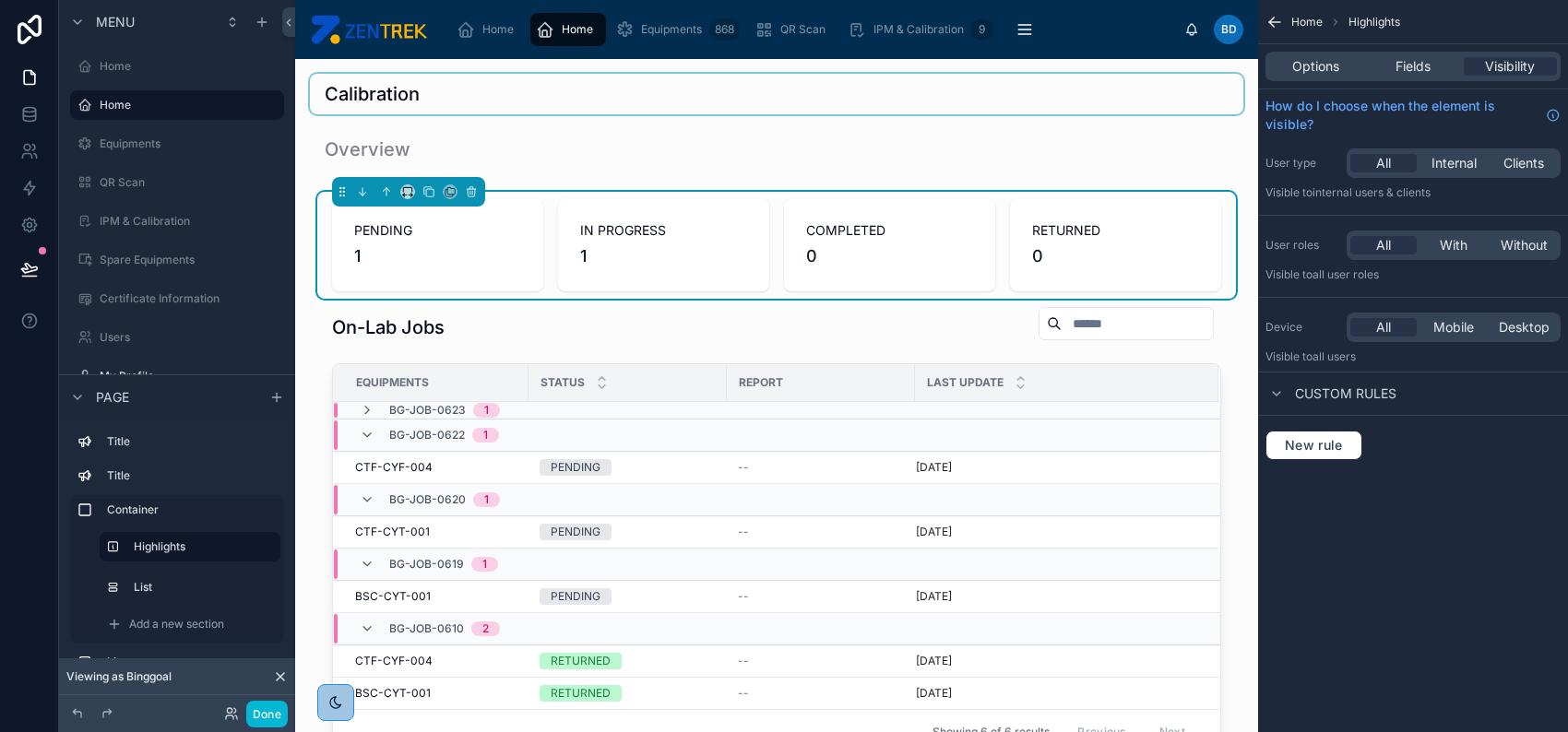
click at [419, 100] on div at bounding box center [776, 94] width 933 height 41
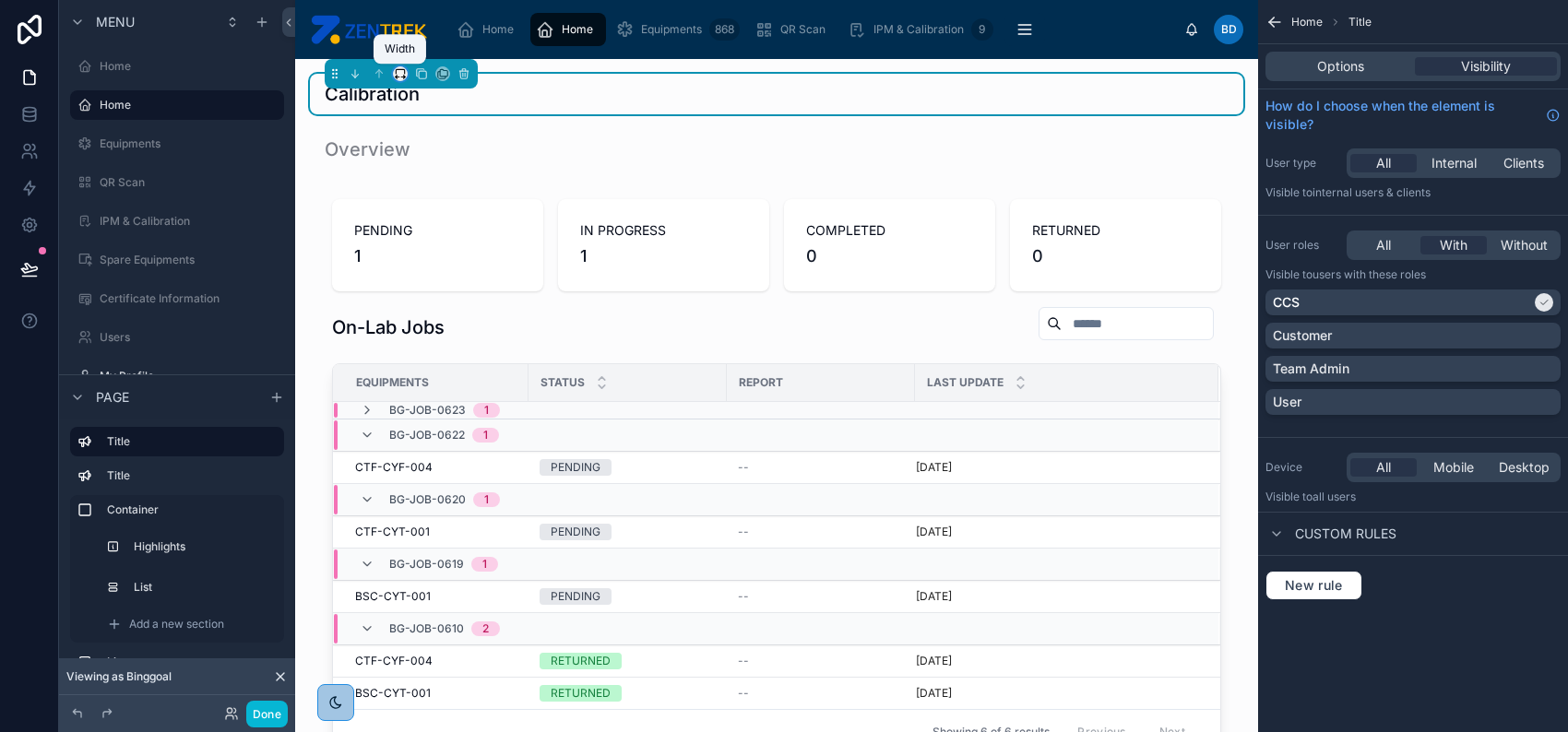
click at [397, 71] on icon at bounding box center [399, 73] width 13 height 13
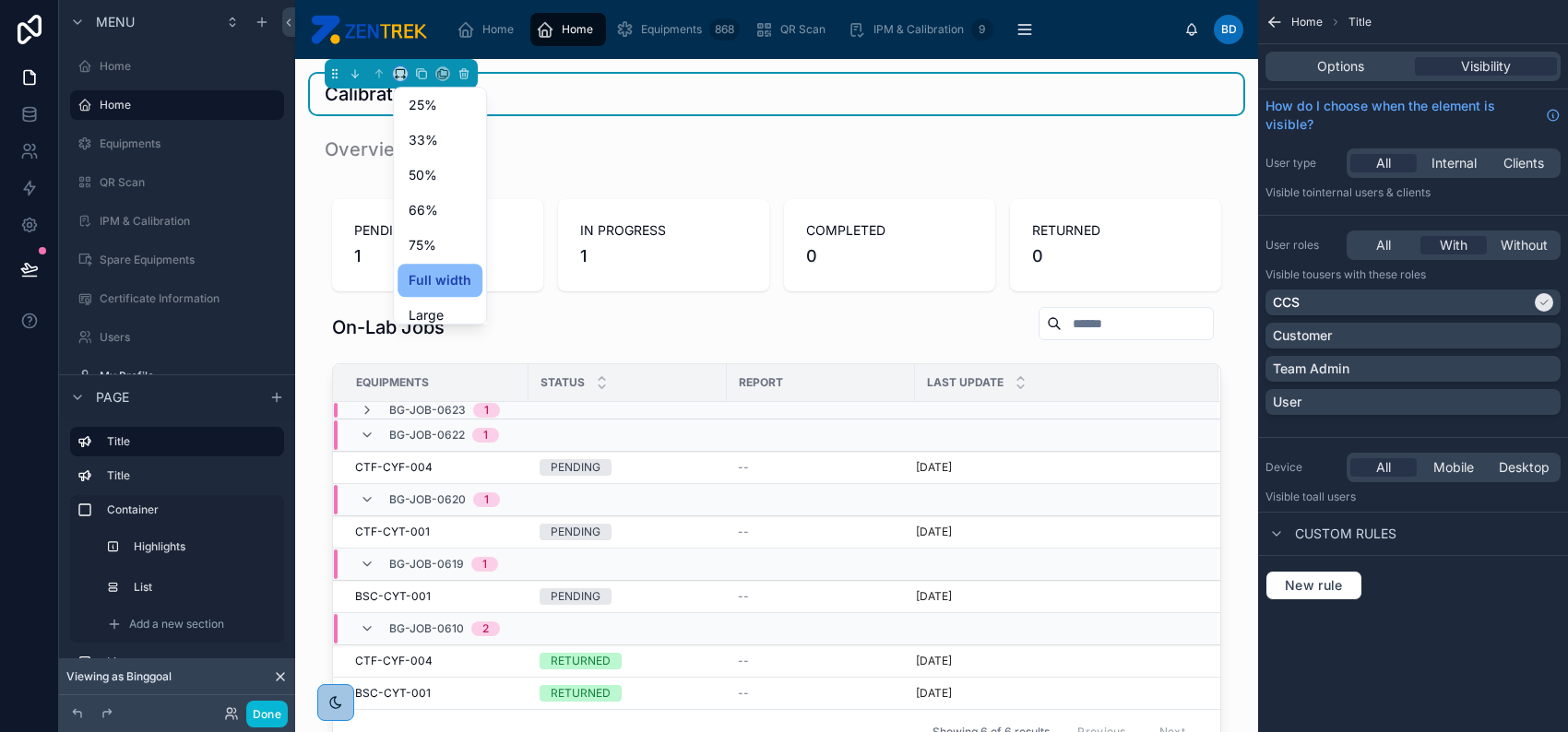
scroll to position [49, 0]
click at [272, 706] on div at bounding box center [784, 366] width 1568 height 732
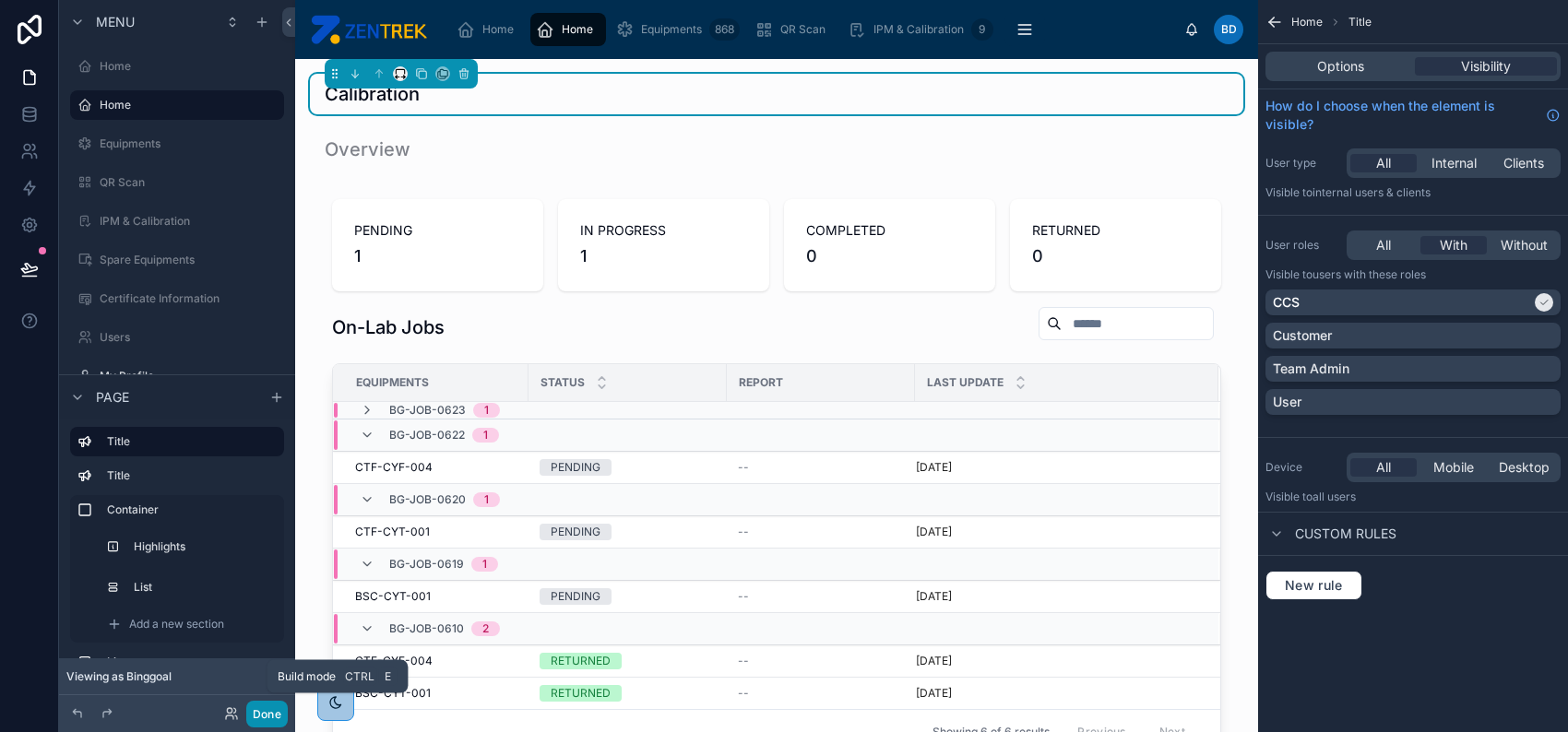
click at [271, 709] on button "Done" at bounding box center [266, 714] width 41 height 27
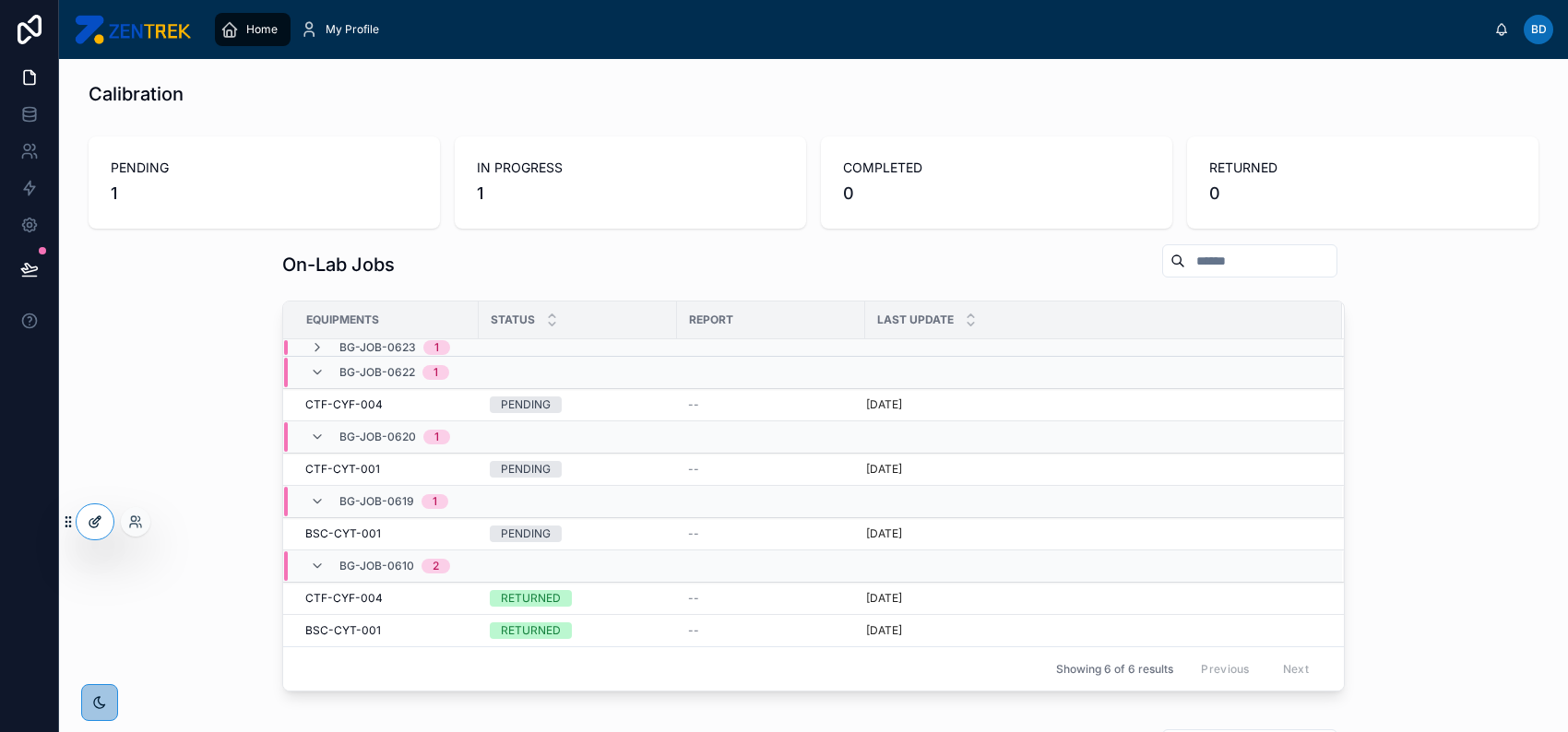
click at [103, 525] on div at bounding box center [95, 522] width 37 height 35
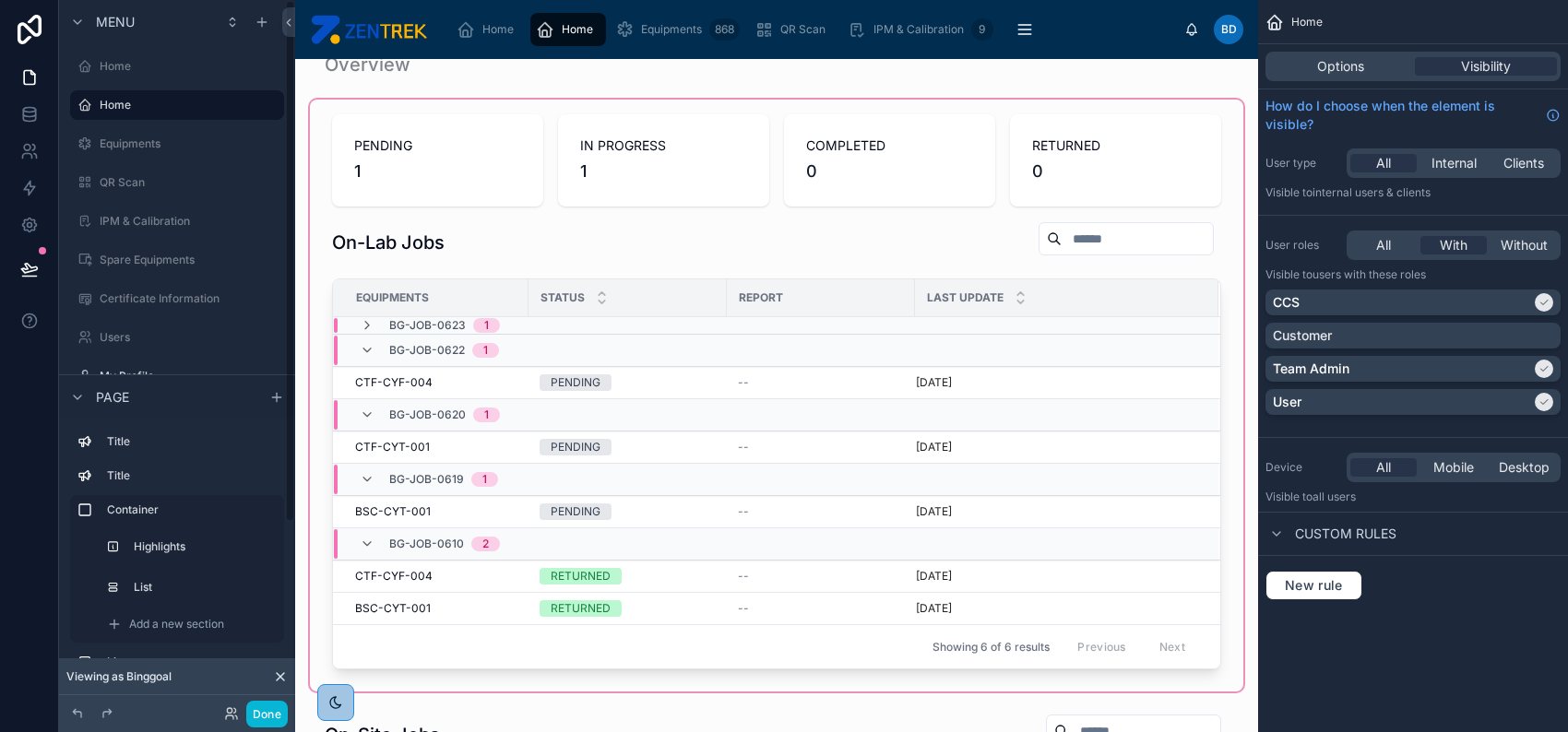
scroll to position [122, 0]
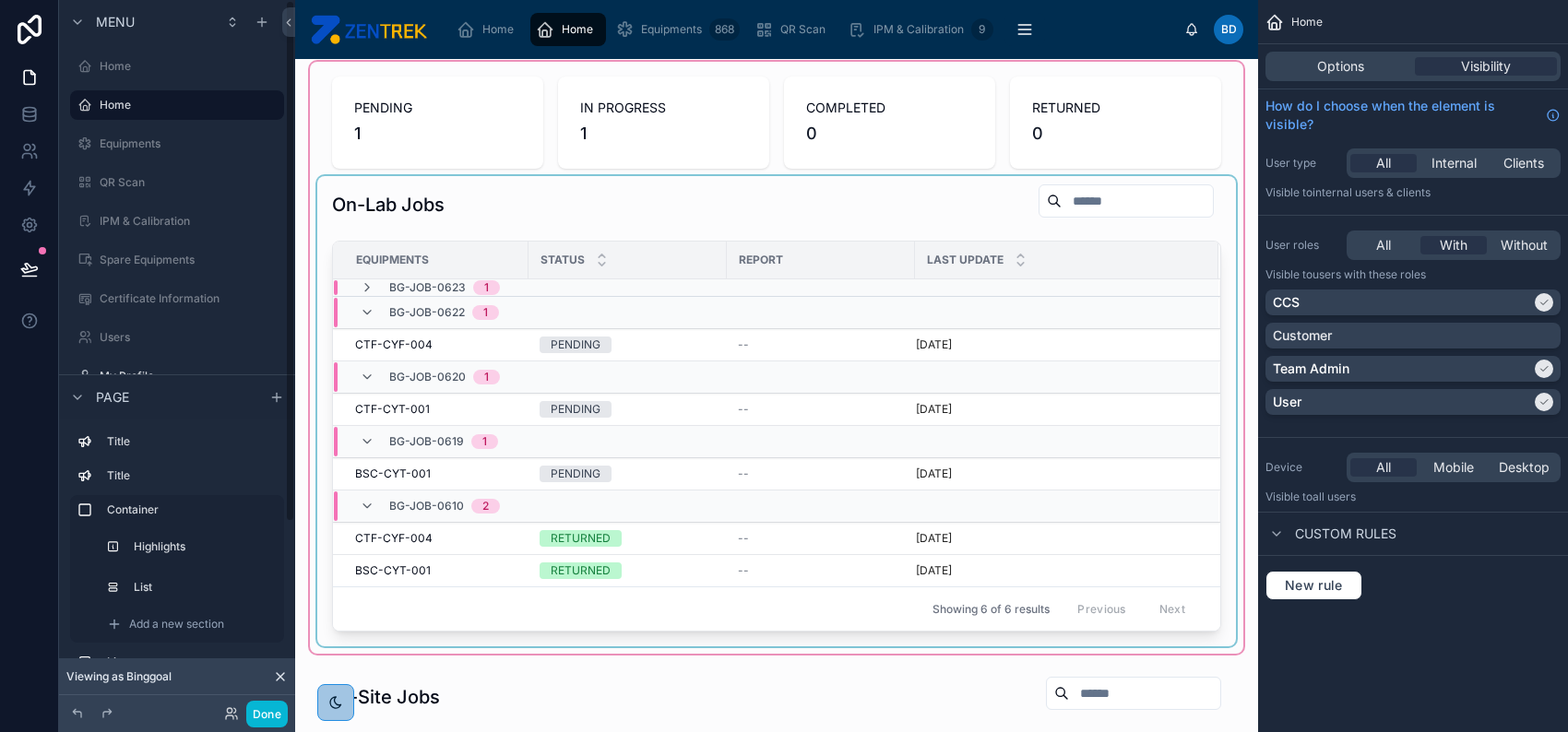
click at [563, 281] on div "BG-JOB-0623 1" at bounding box center [623, 287] width 580 height 14
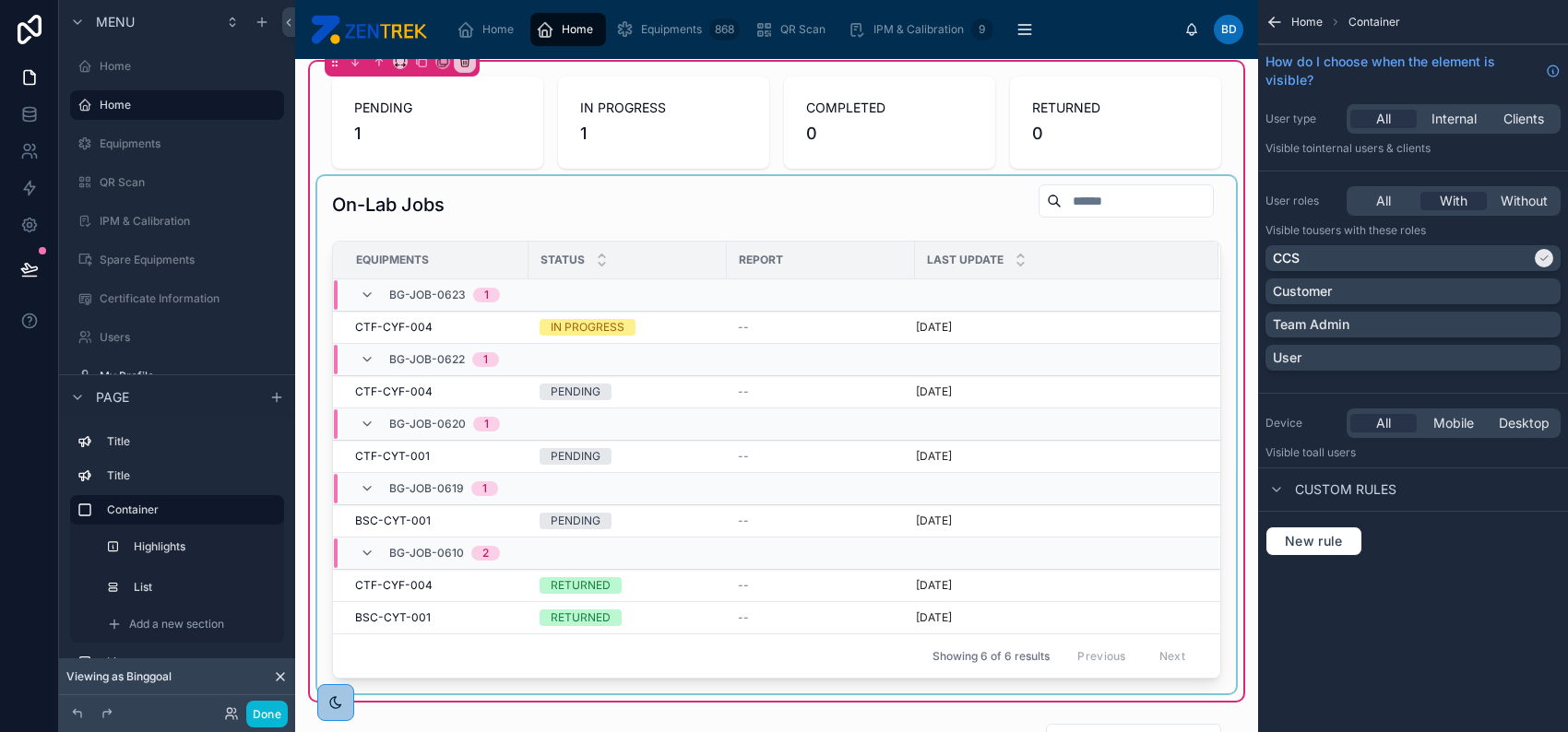
click at [443, 250] on div "Equipments" at bounding box center [430, 259] width 194 height 30
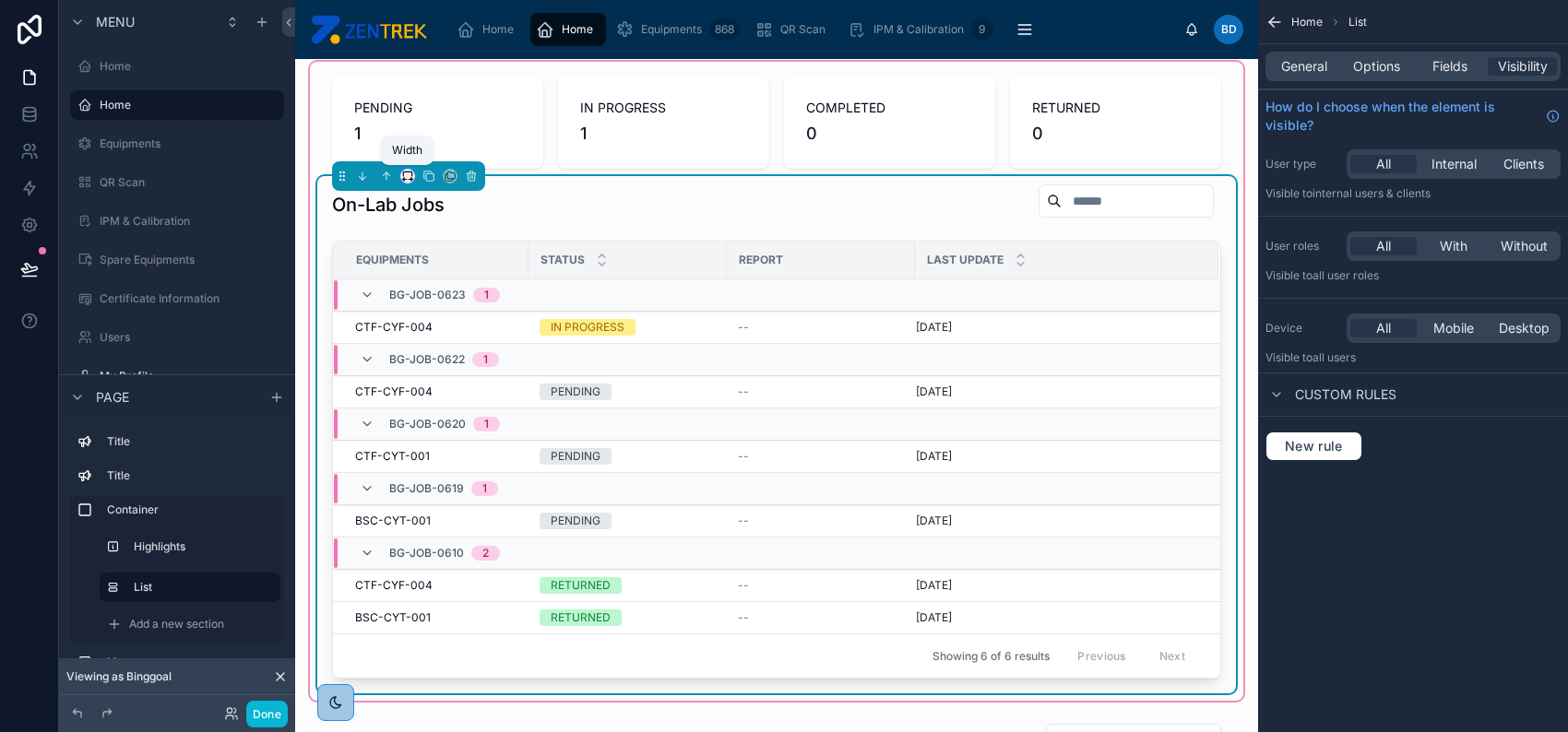
click at [405, 176] on icon at bounding box center [407, 176] width 13 height 13
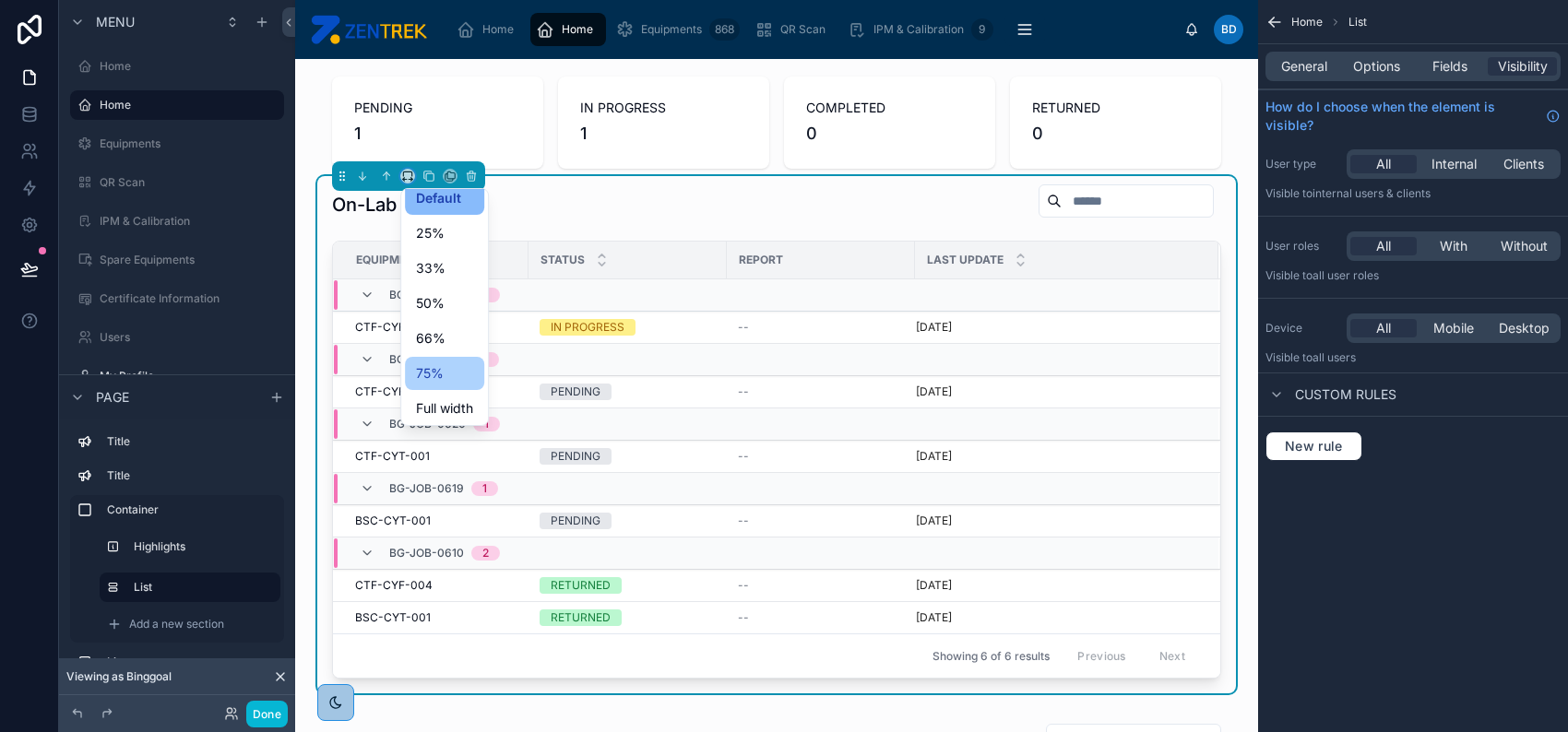
scroll to position [14, 0]
click at [463, 395] on span "Full width" at bounding box center [444, 405] width 57 height 22
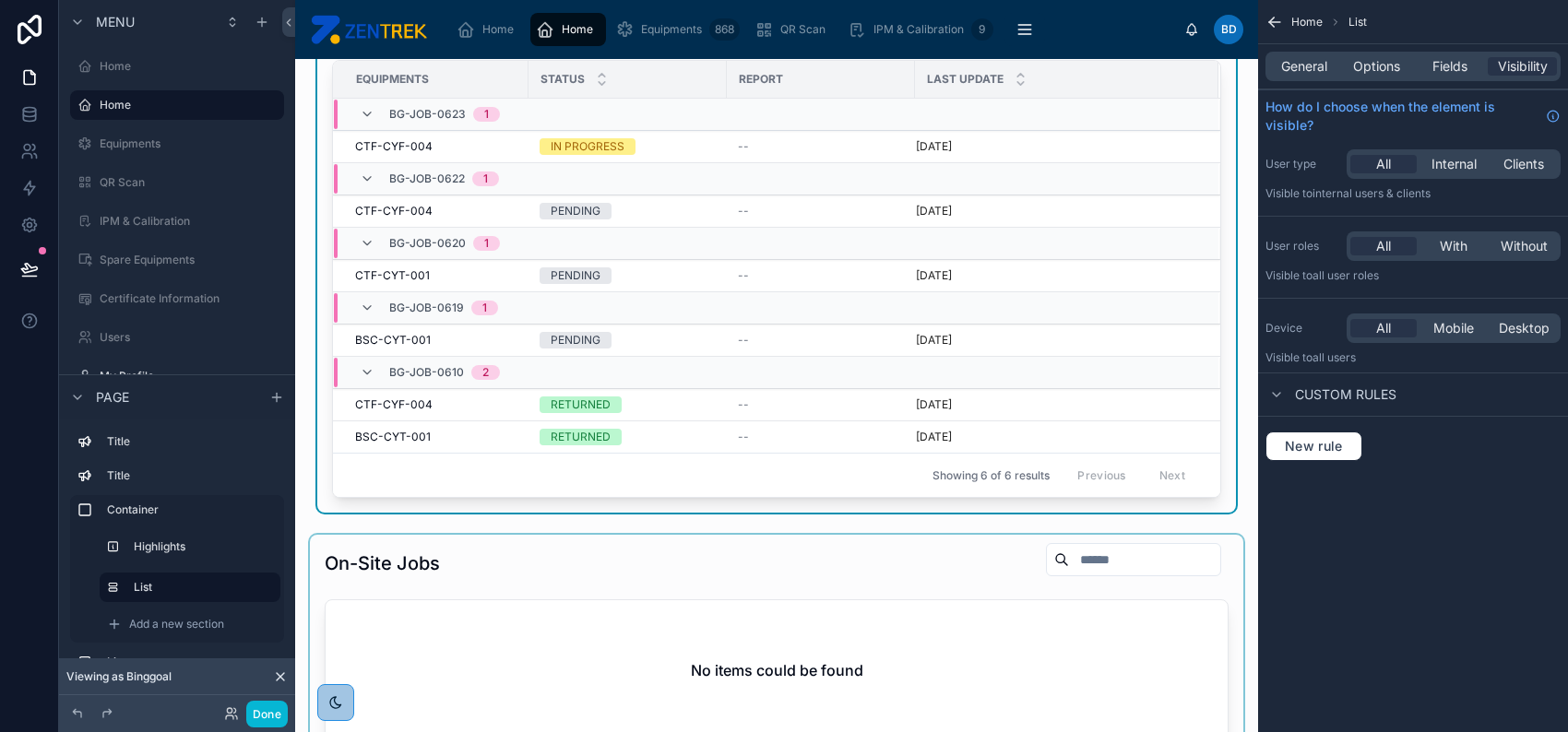
scroll to position [491, 0]
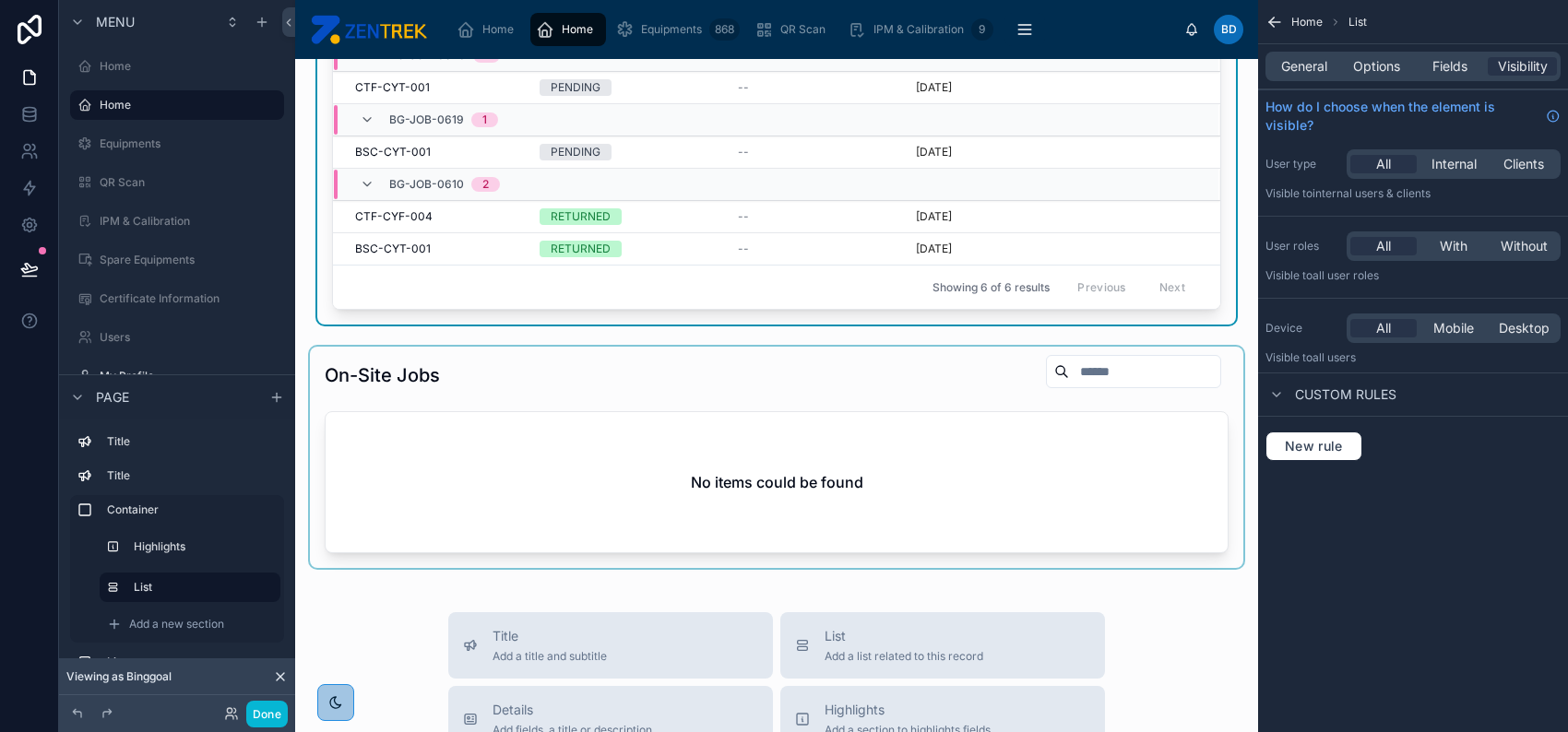
click at [575, 382] on div at bounding box center [776, 456] width 933 height 221
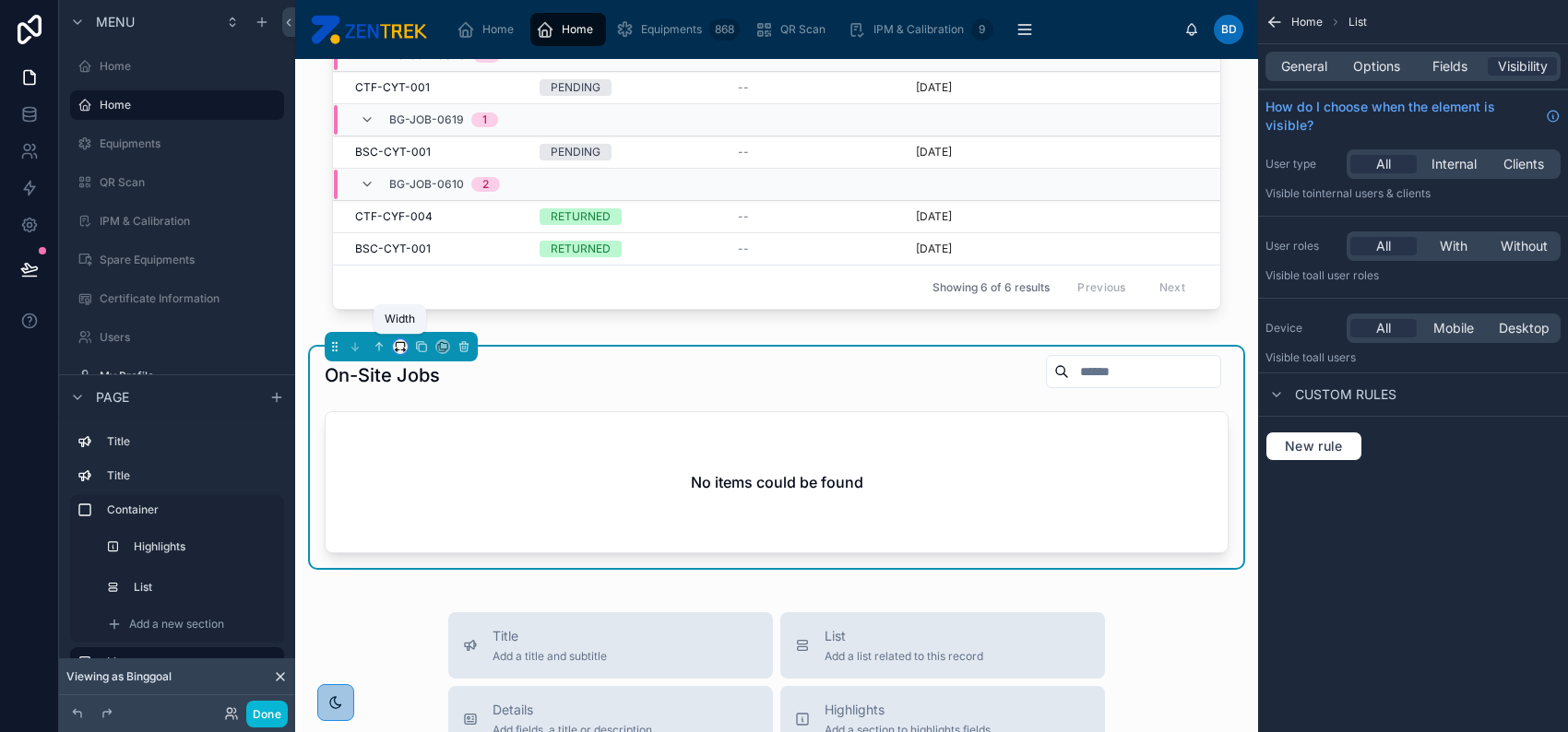
click at [395, 342] on icon at bounding box center [399, 346] width 13 height 13
click at [456, 573] on div "Full width" at bounding box center [437, 588] width 79 height 33
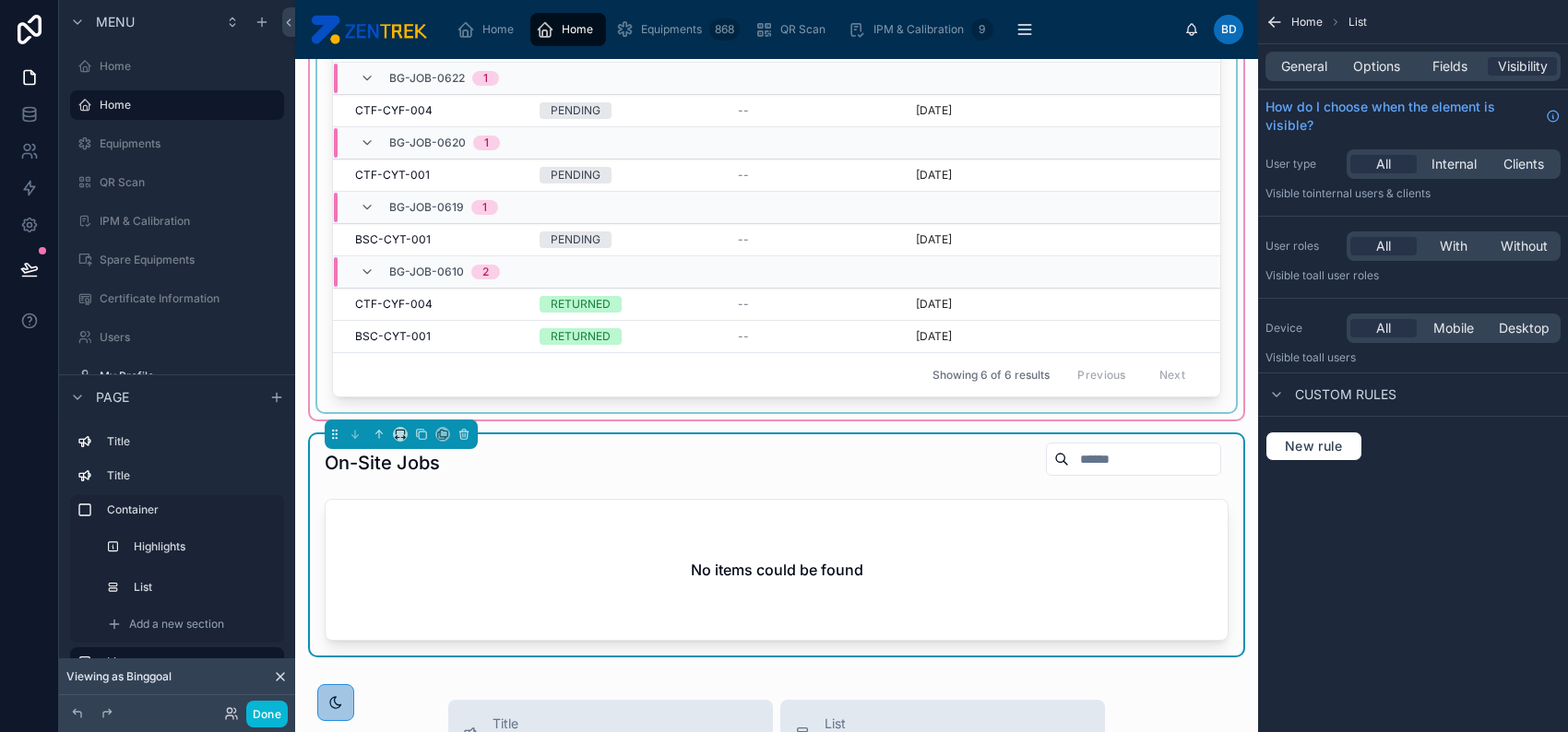
scroll to position [245, 0]
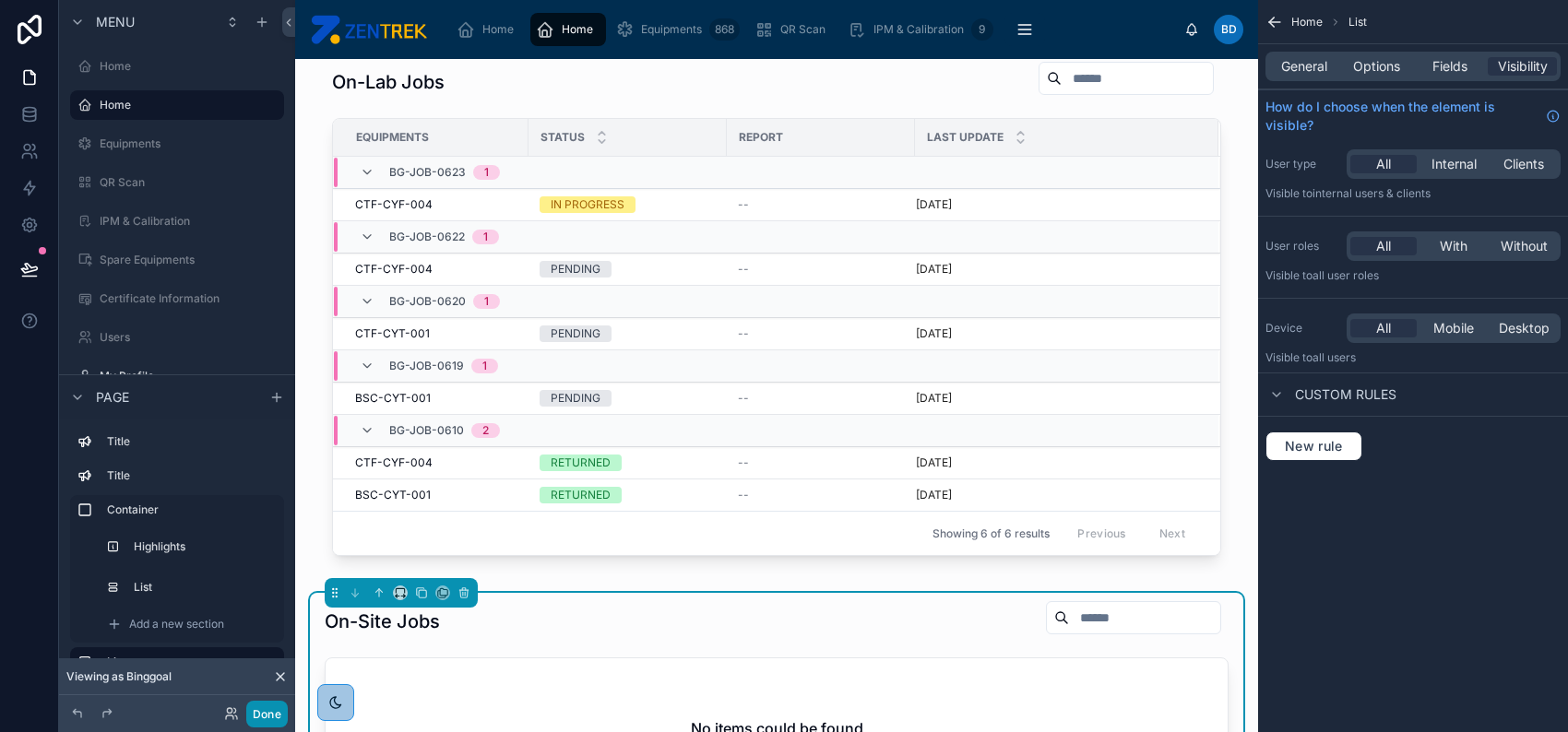
click at [258, 714] on button "Done" at bounding box center [266, 714] width 41 height 27
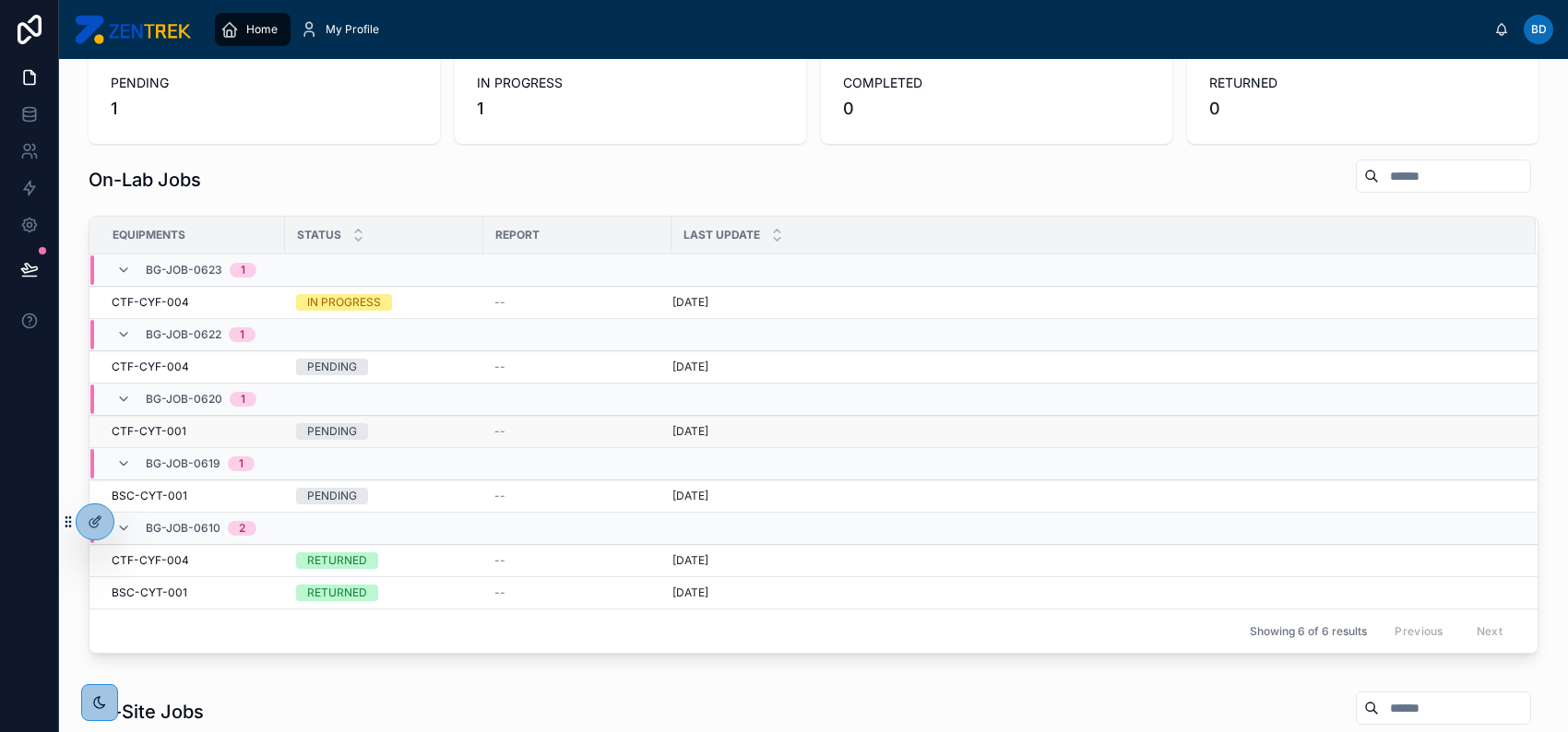
scroll to position [122, 0]
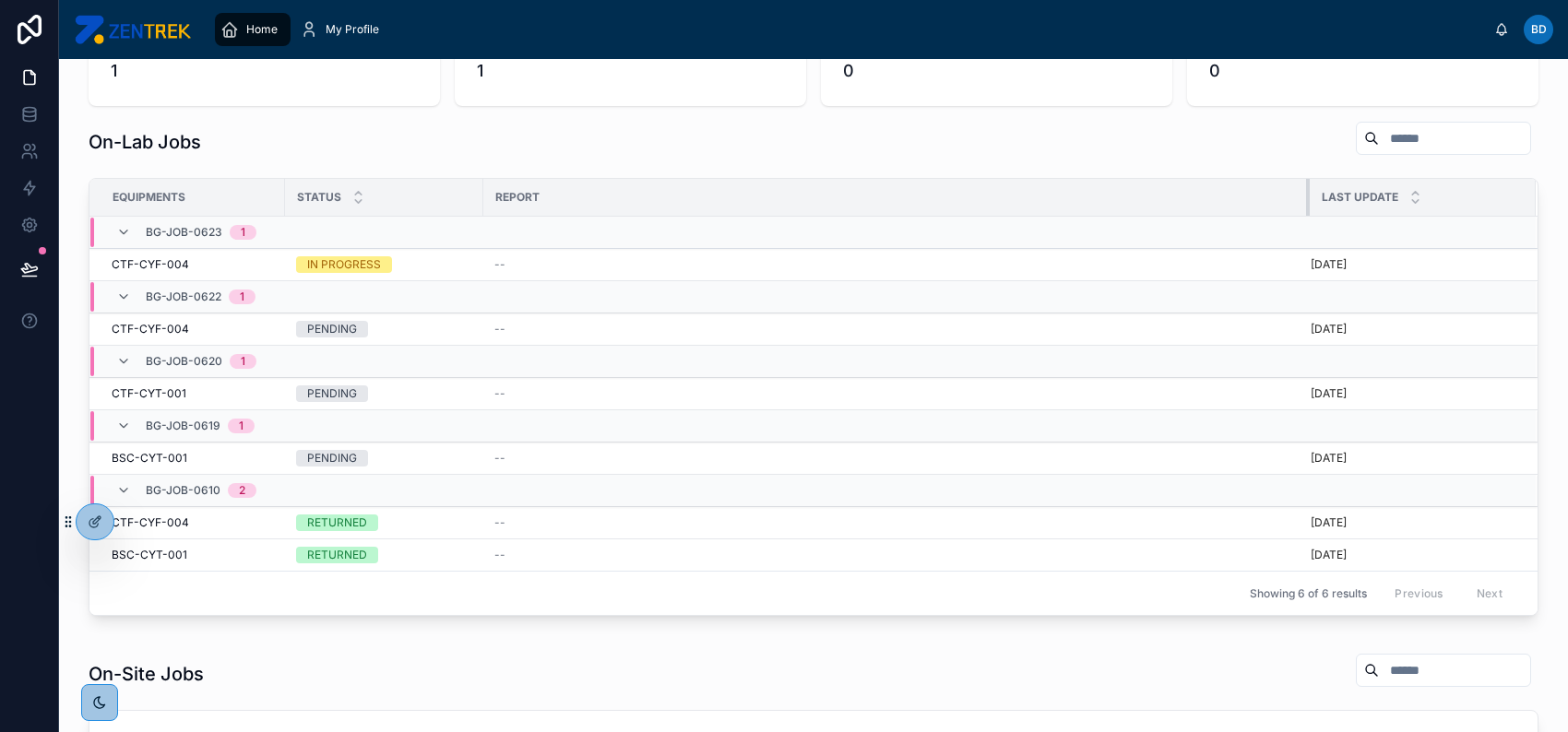
drag, startPoint x: 667, startPoint y: 198, endPoint x: 1305, endPoint y: 183, distance: 638.2
click at [1306, 183] on div at bounding box center [1309, 197] width 8 height 37
drag, startPoint x: 283, startPoint y: 193, endPoint x: 298, endPoint y: 200, distance: 16.6
click at [298, 200] on div at bounding box center [300, 197] width 8 height 37
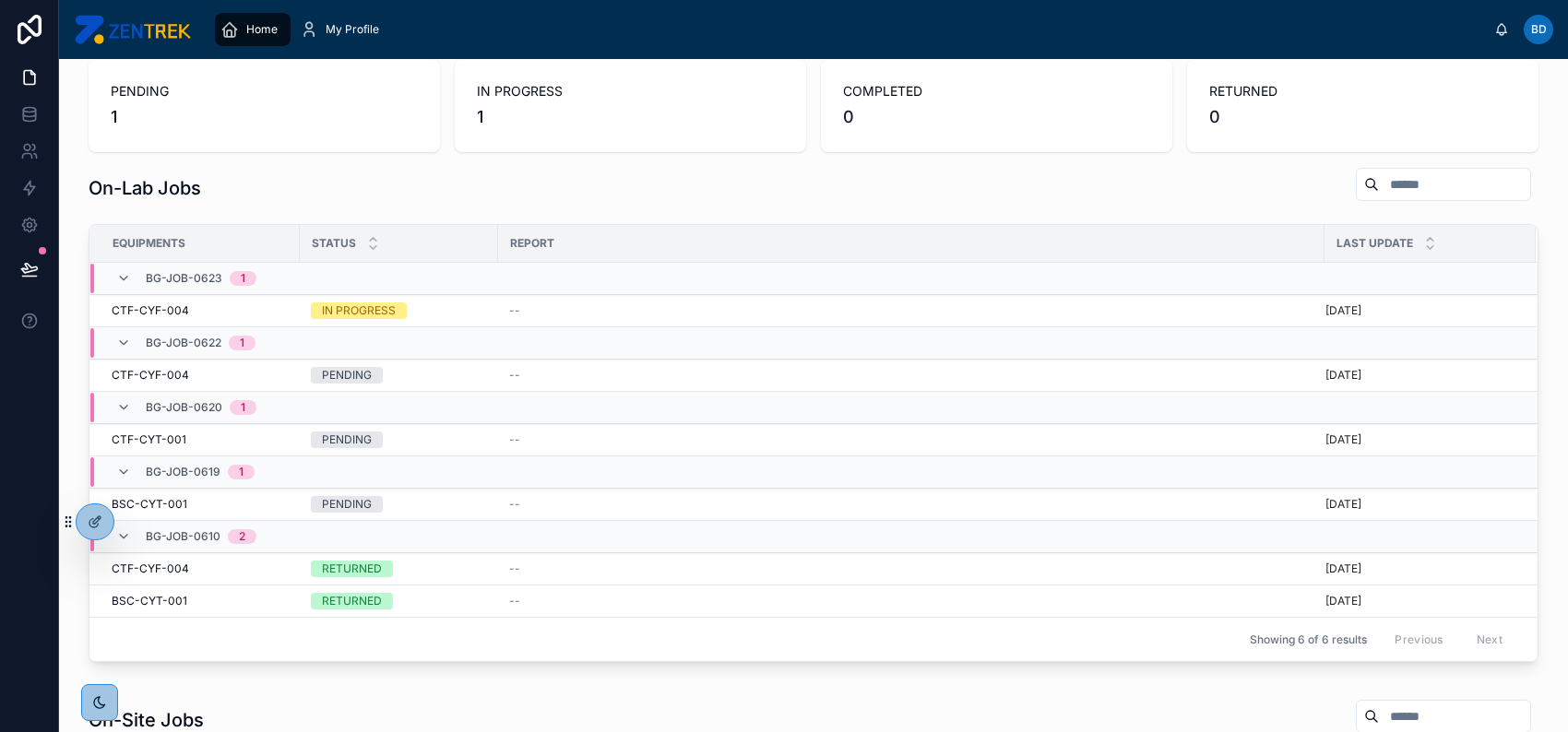
scroll to position [0, 0]
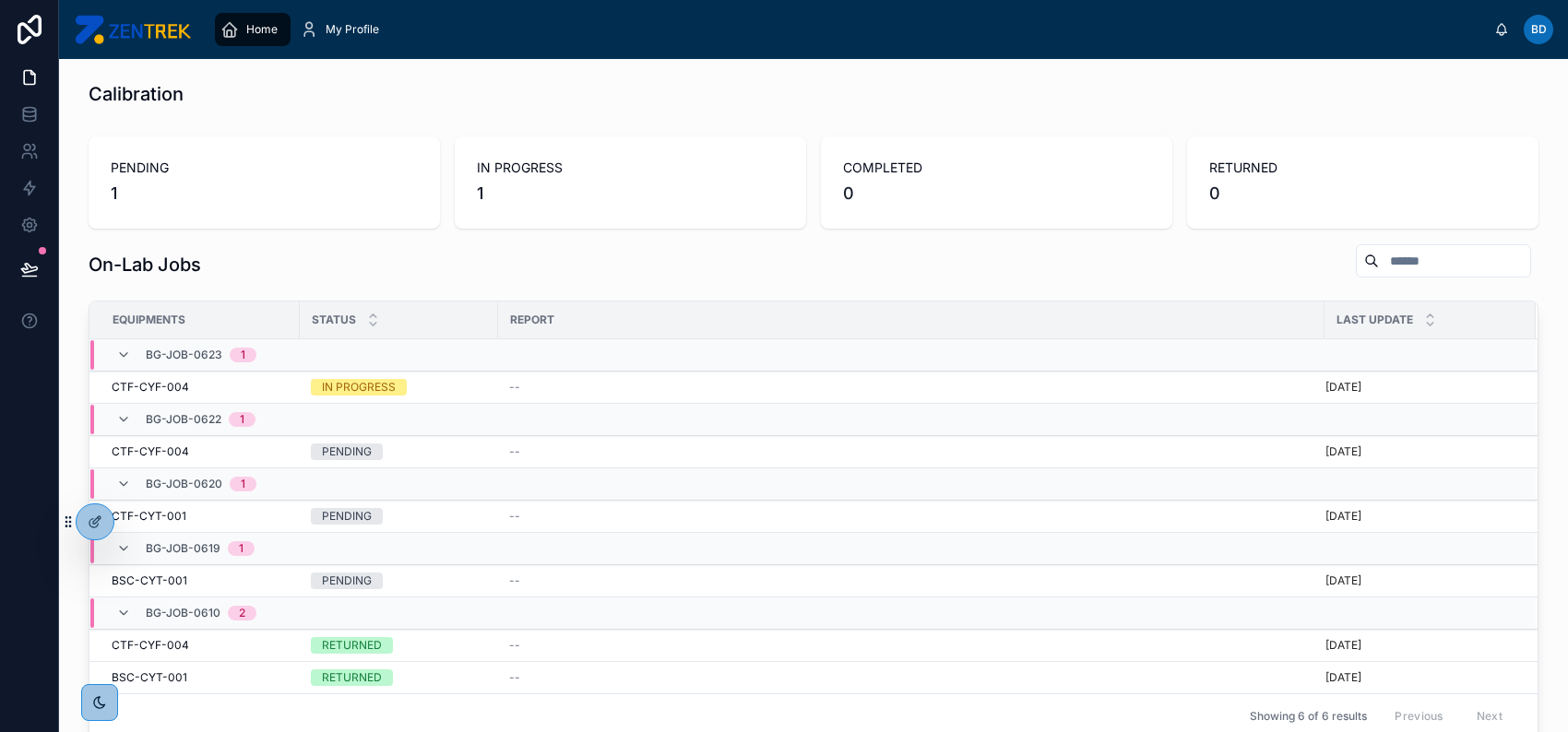
click at [1379, 257] on input "text" at bounding box center [1454, 260] width 151 height 26
type input "*"
type input "***"
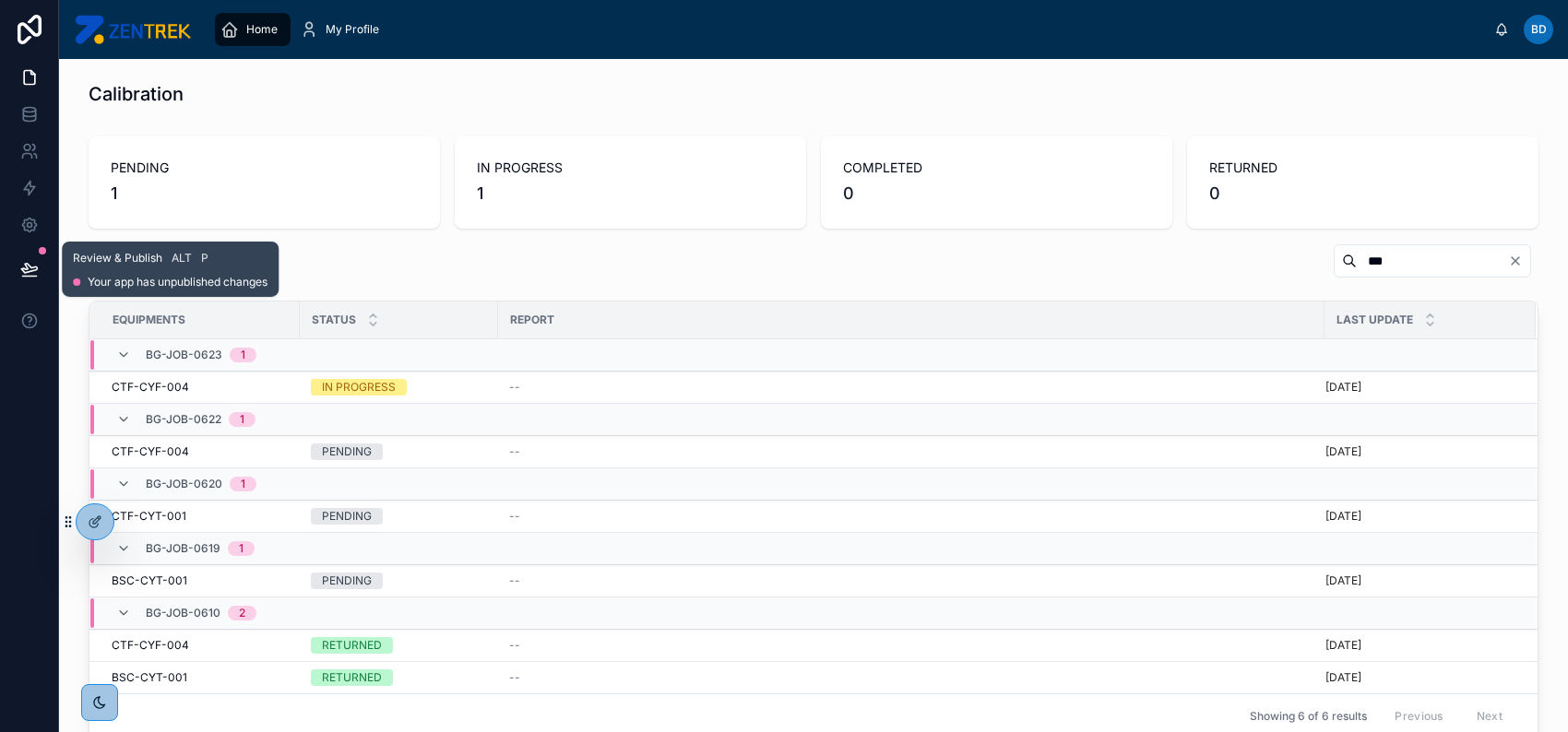
click at [26, 263] on icon at bounding box center [29, 269] width 18 height 18
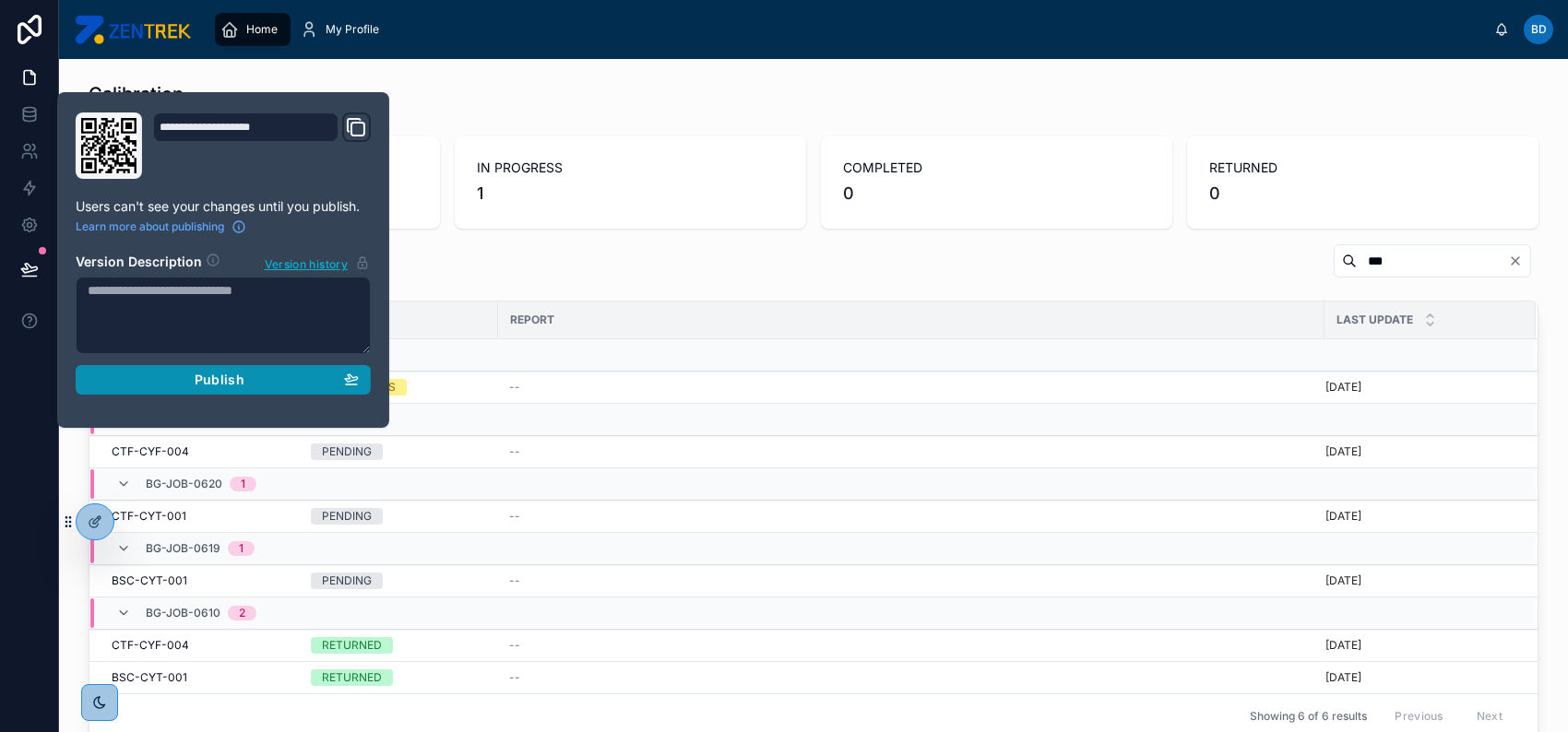
click at [271, 378] on div "Publish" at bounding box center [223, 379] width 271 height 16
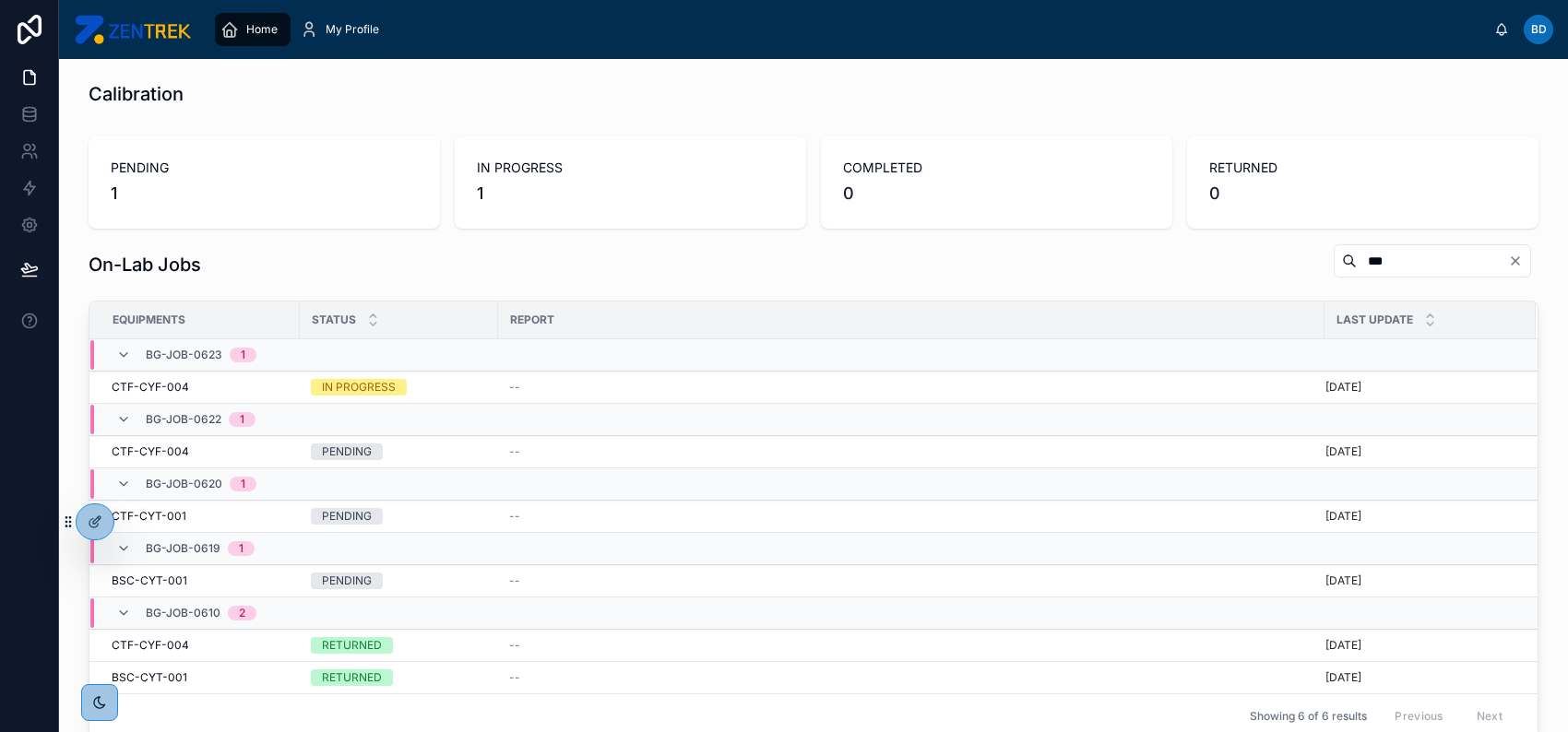
click at [1378, 267] on input "***" at bounding box center [1432, 260] width 151 height 26
type input "**********"
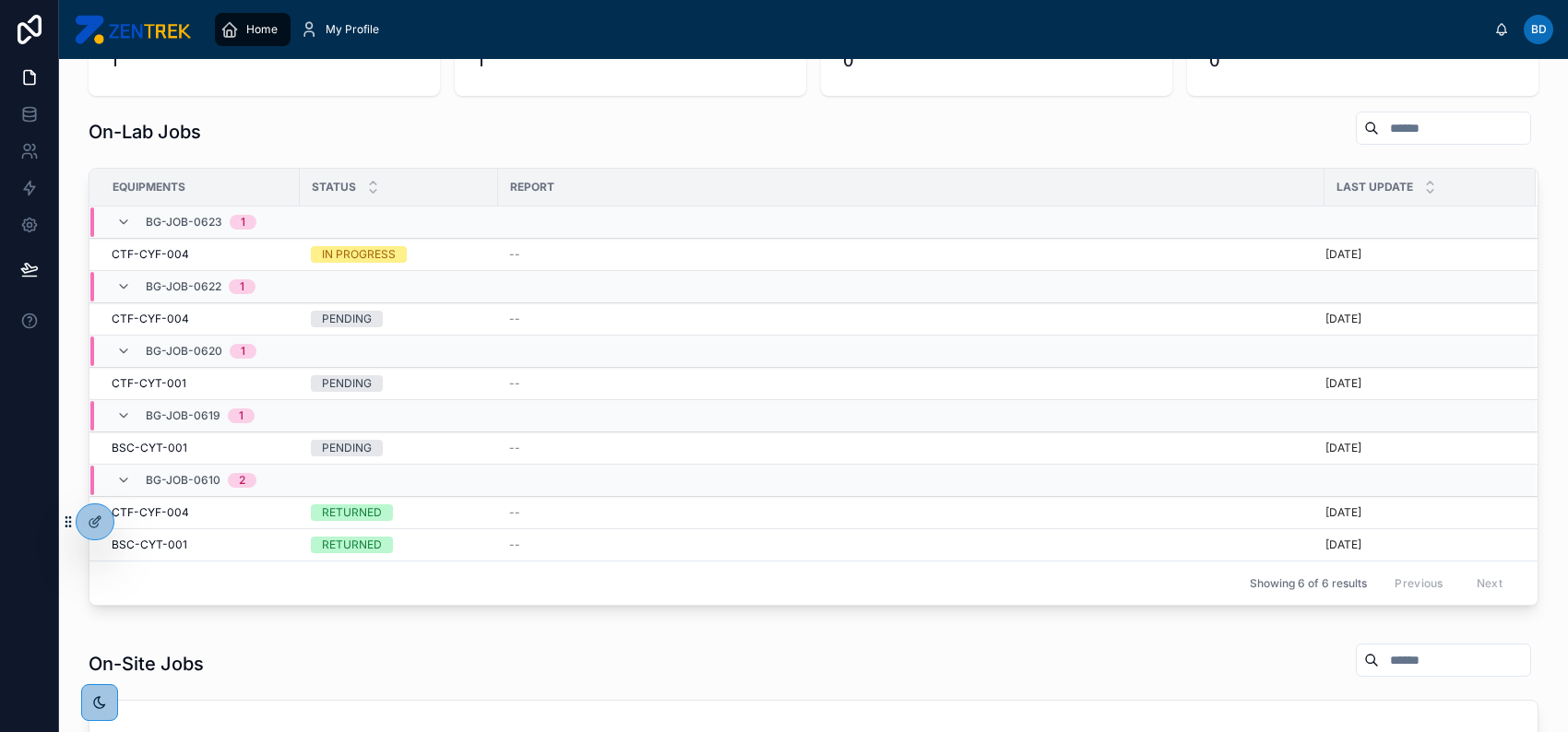
scroll to position [122, 0]
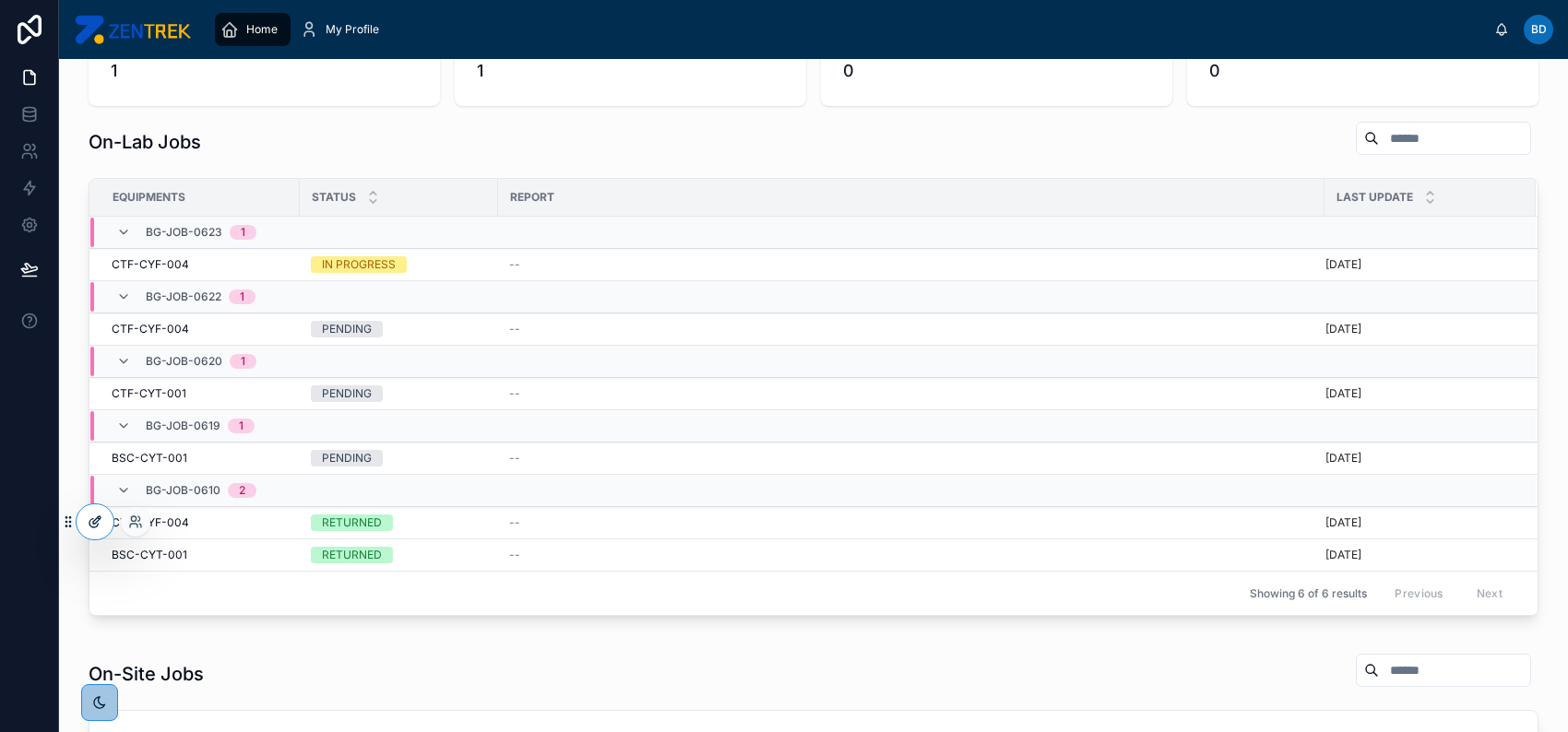
click at [88, 520] on icon at bounding box center [95, 521] width 14 height 14
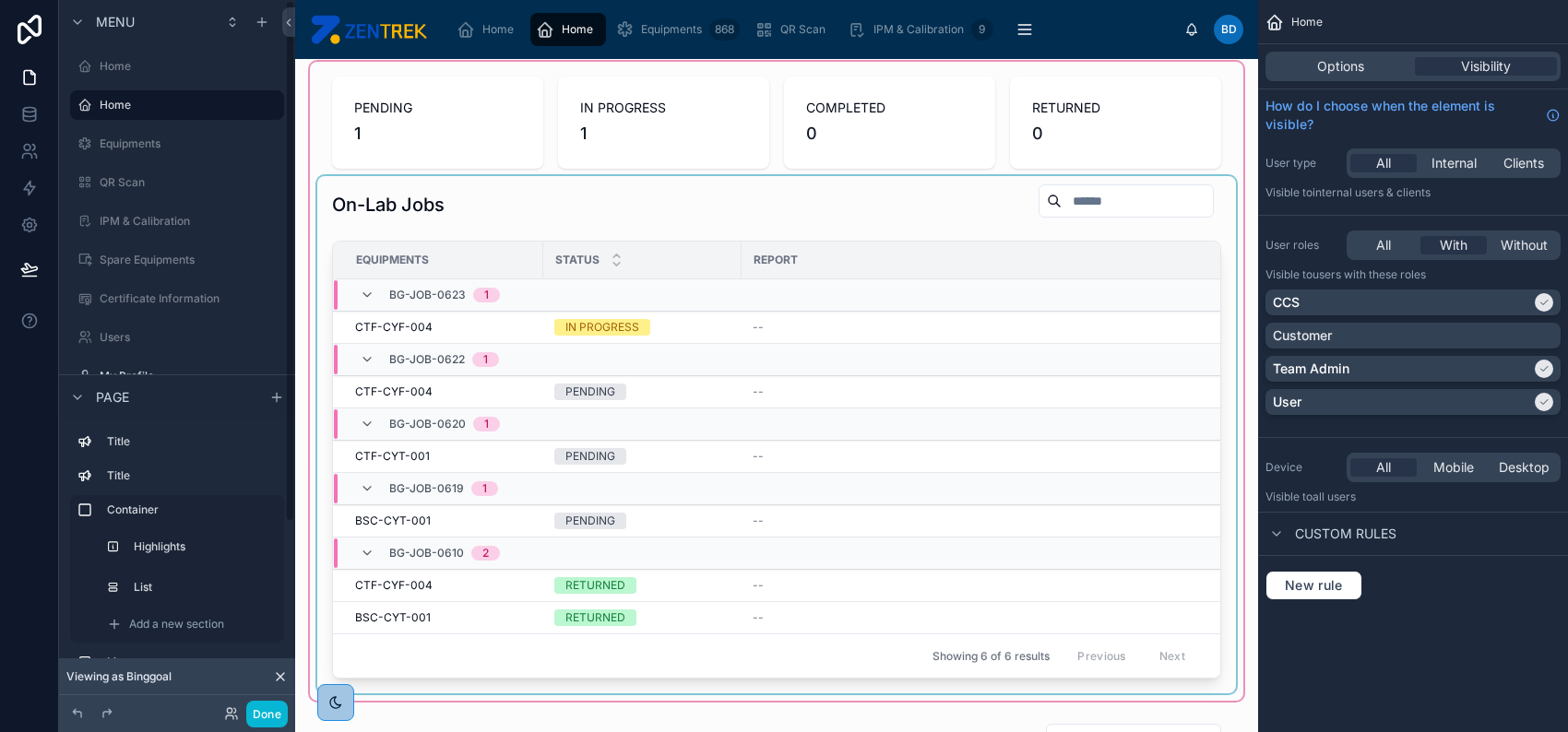
click at [786, 370] on div "BG-JOB-0622 1" at bounding box center [950, 359] width 1233 height 30
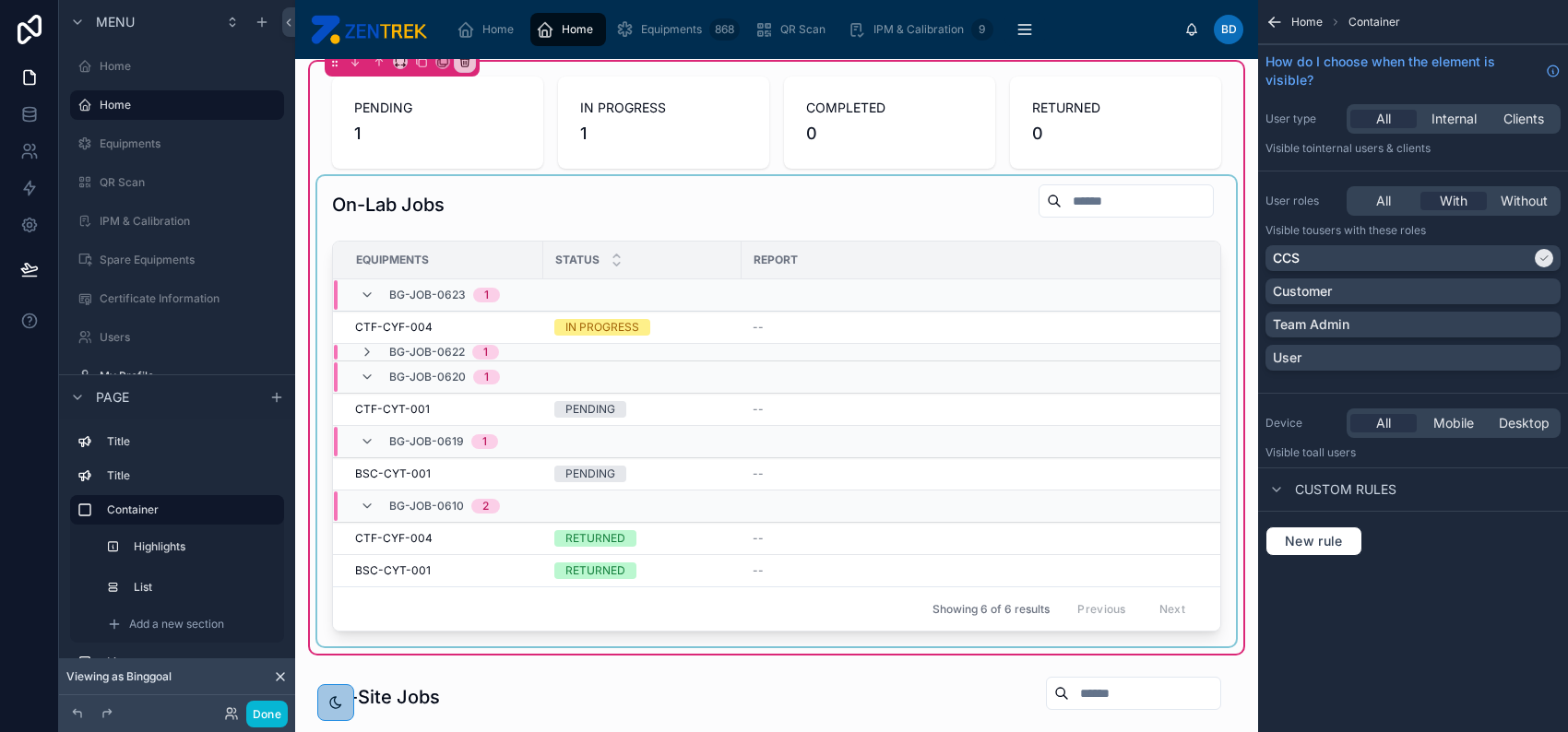
click at [1029, 226] on div at bounding box center [777, 411] width 919 height 470
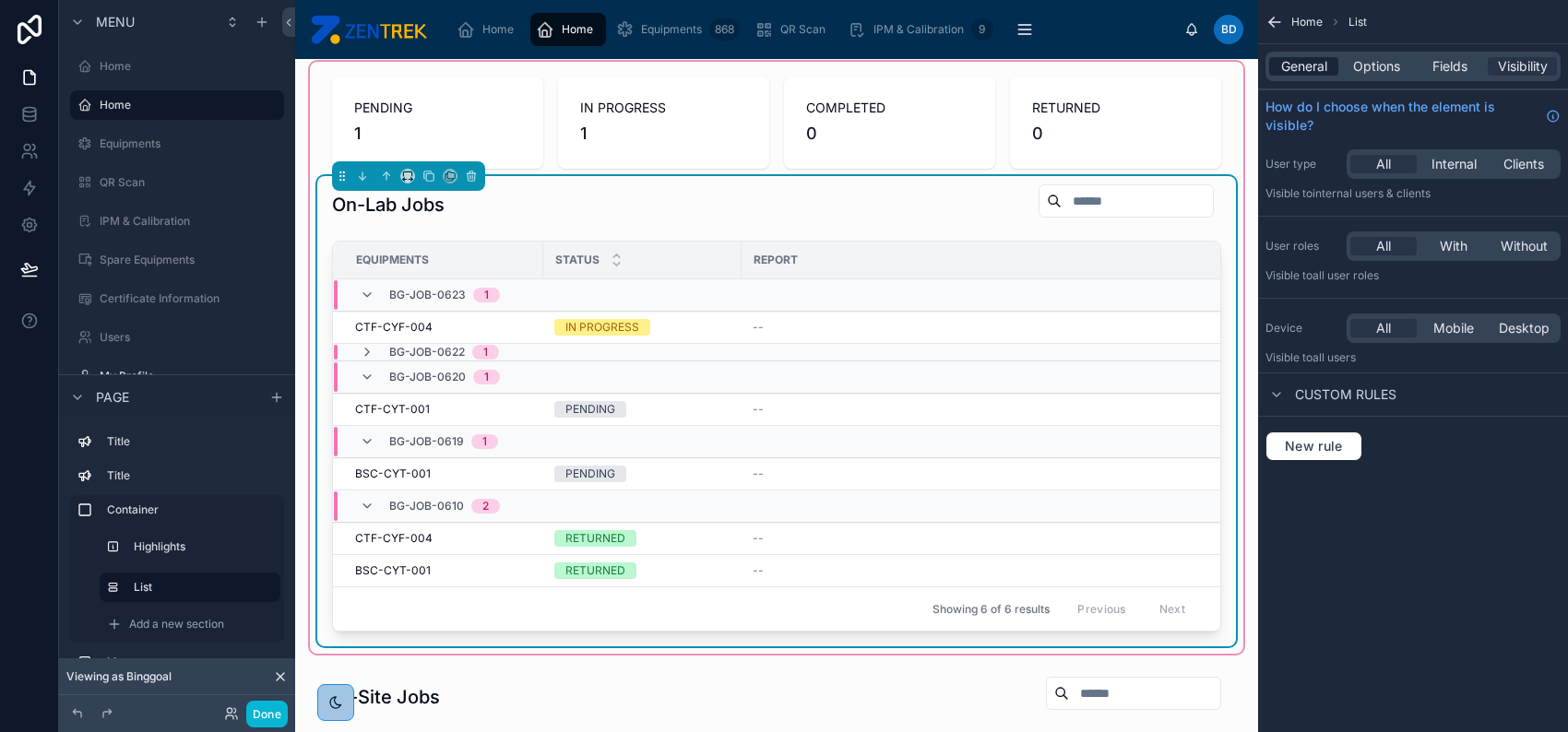
click at [1310, 62] on span "General" at bounding box center [1305, 66] width 46 height 18
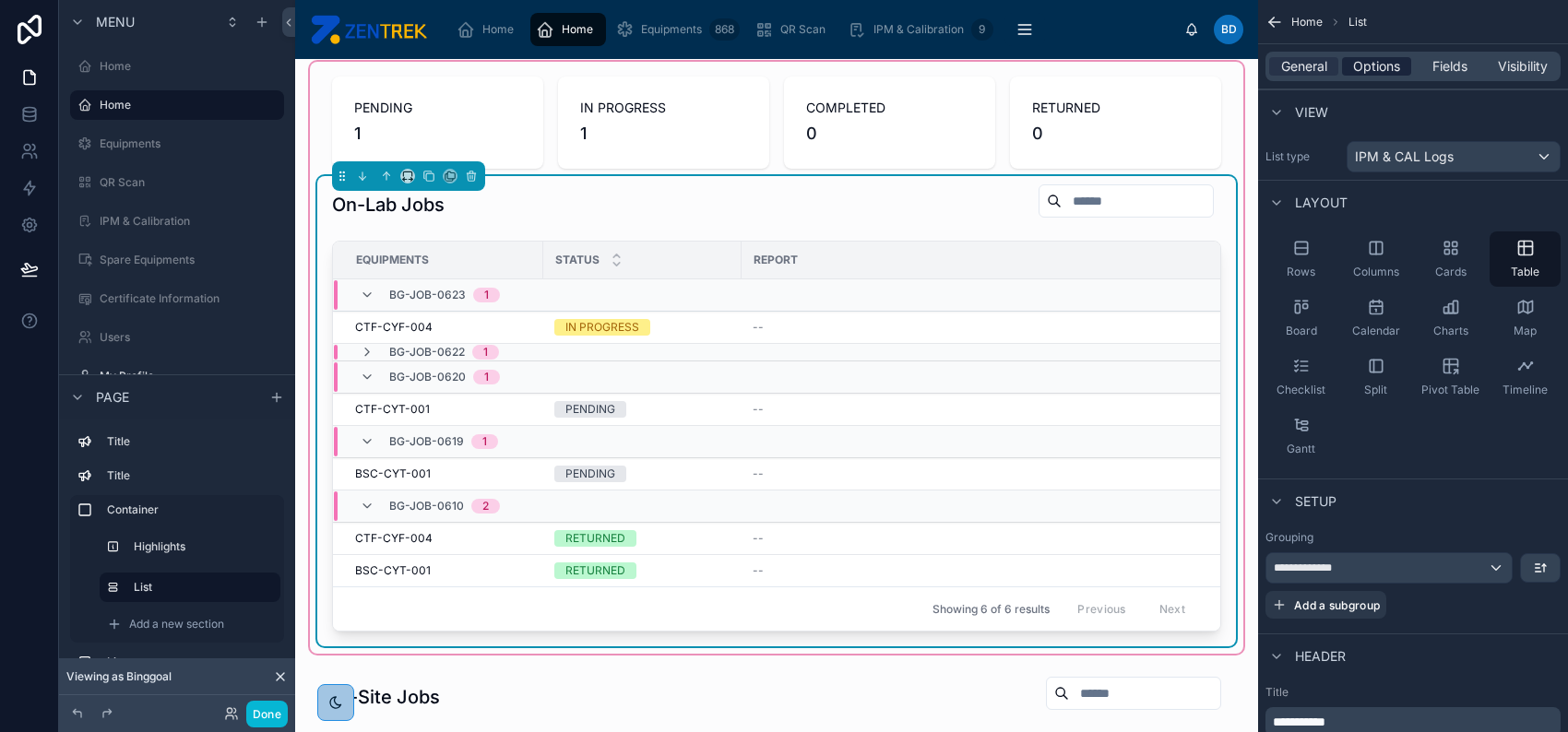
click at [1381, 67] on span "Options" at bounding box center [1376, 66] width 47 height 18
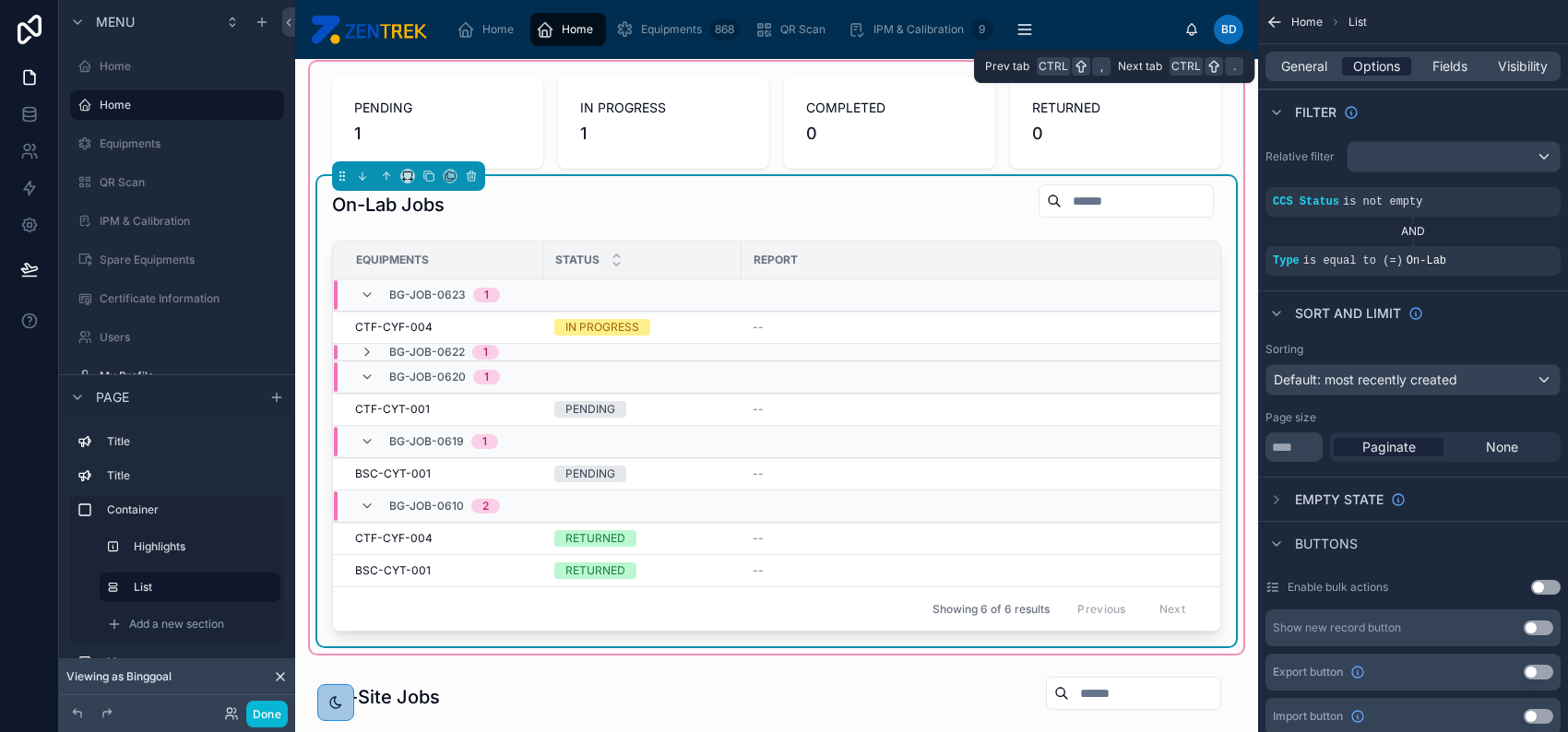
click at [1353, 64] on span "Options" at bounding box center [1376, 66] width 47 height 18
click at [1312, 66] on span "General" at bounding box center [1305, 66] width 46 height 18
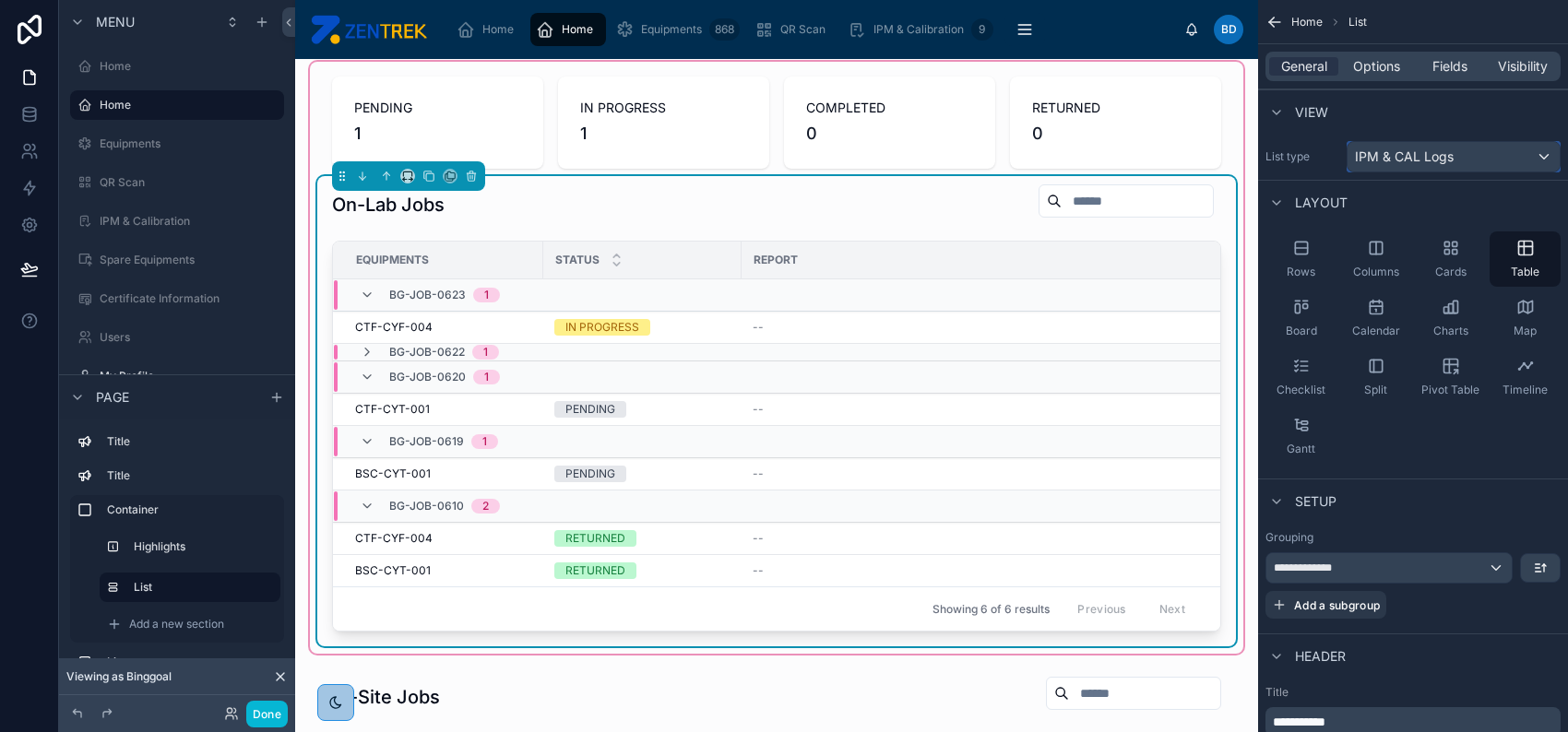
click at [1414, 159] on span "IPM & CAL Logs" at bounding box center [1404, 156] width 98 height 18
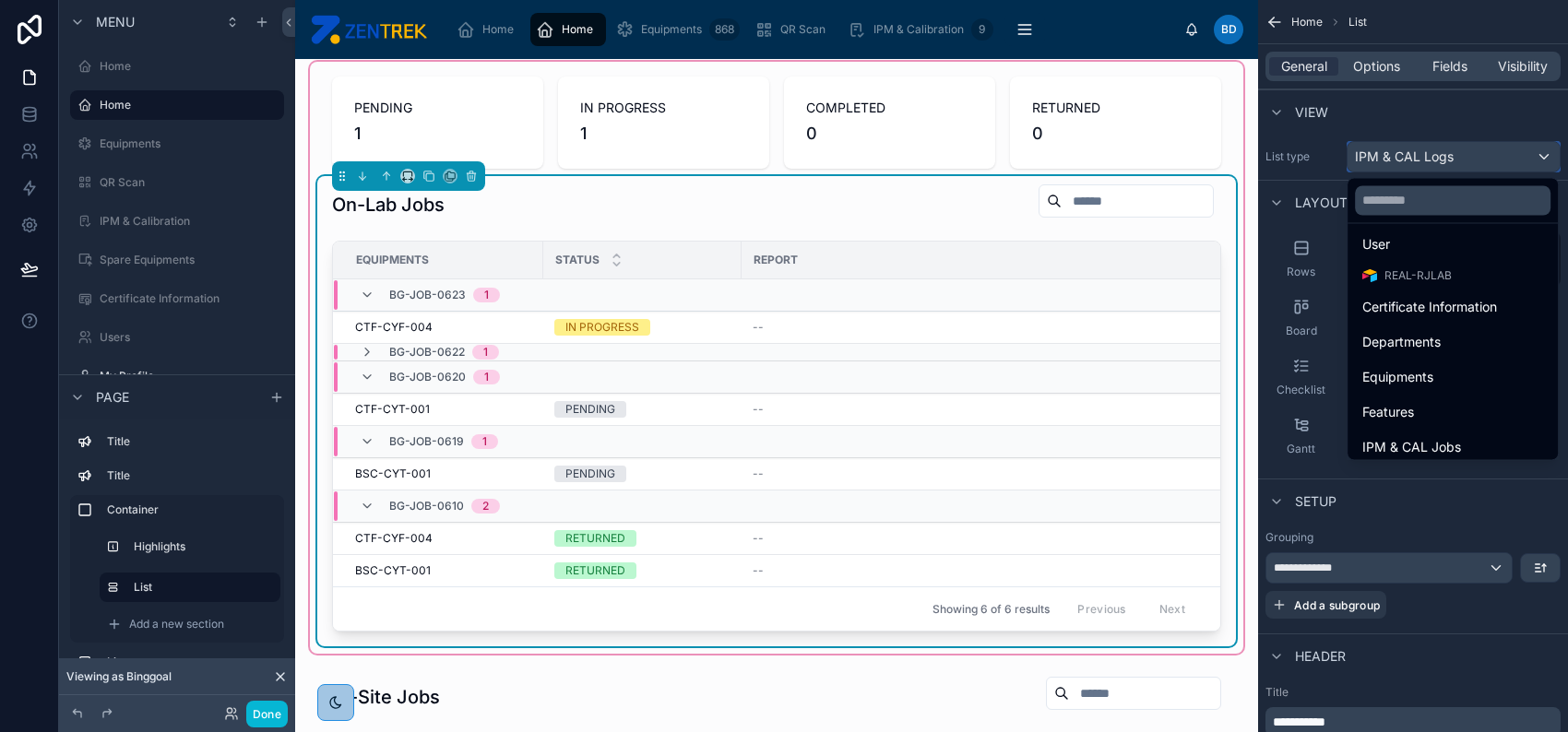
scroll to position [0, 0]
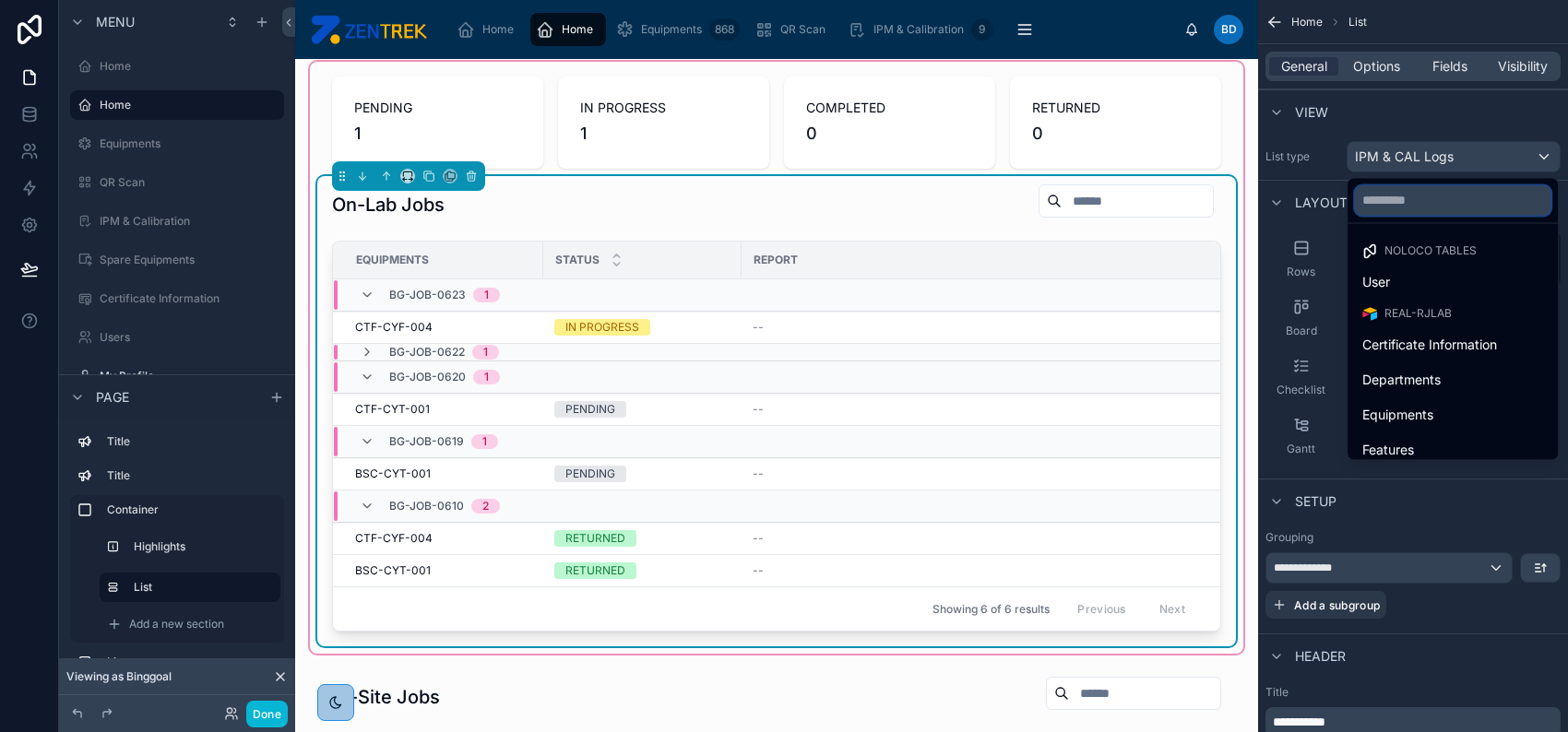
click at [1439, 198] on input "text" at bounding box center [1452, 200] width 196 height 30
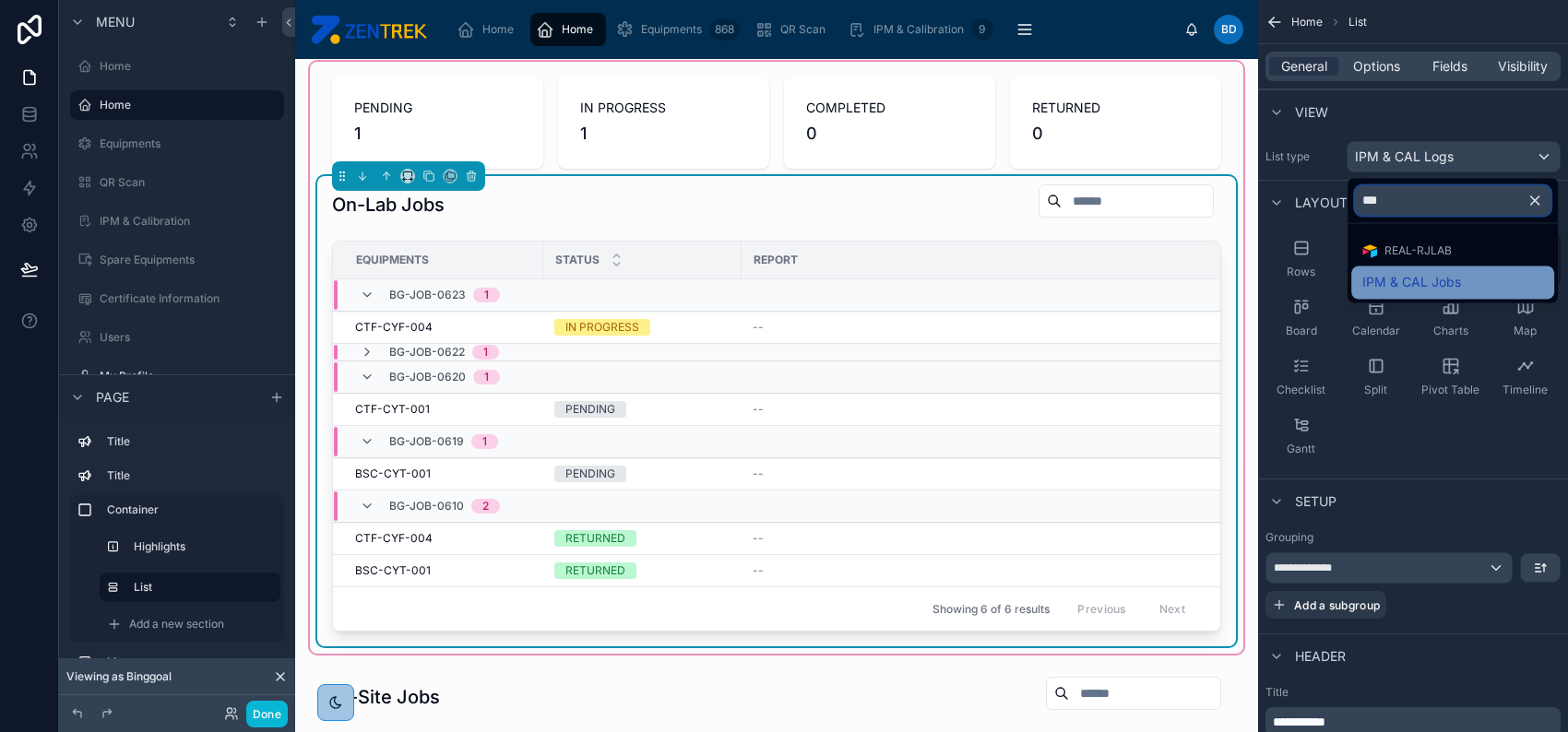
type input "***"
click at [1483, 286] on div "IPM & CAL Jobs" at bounding box center [1452, 282] width 180 height 22
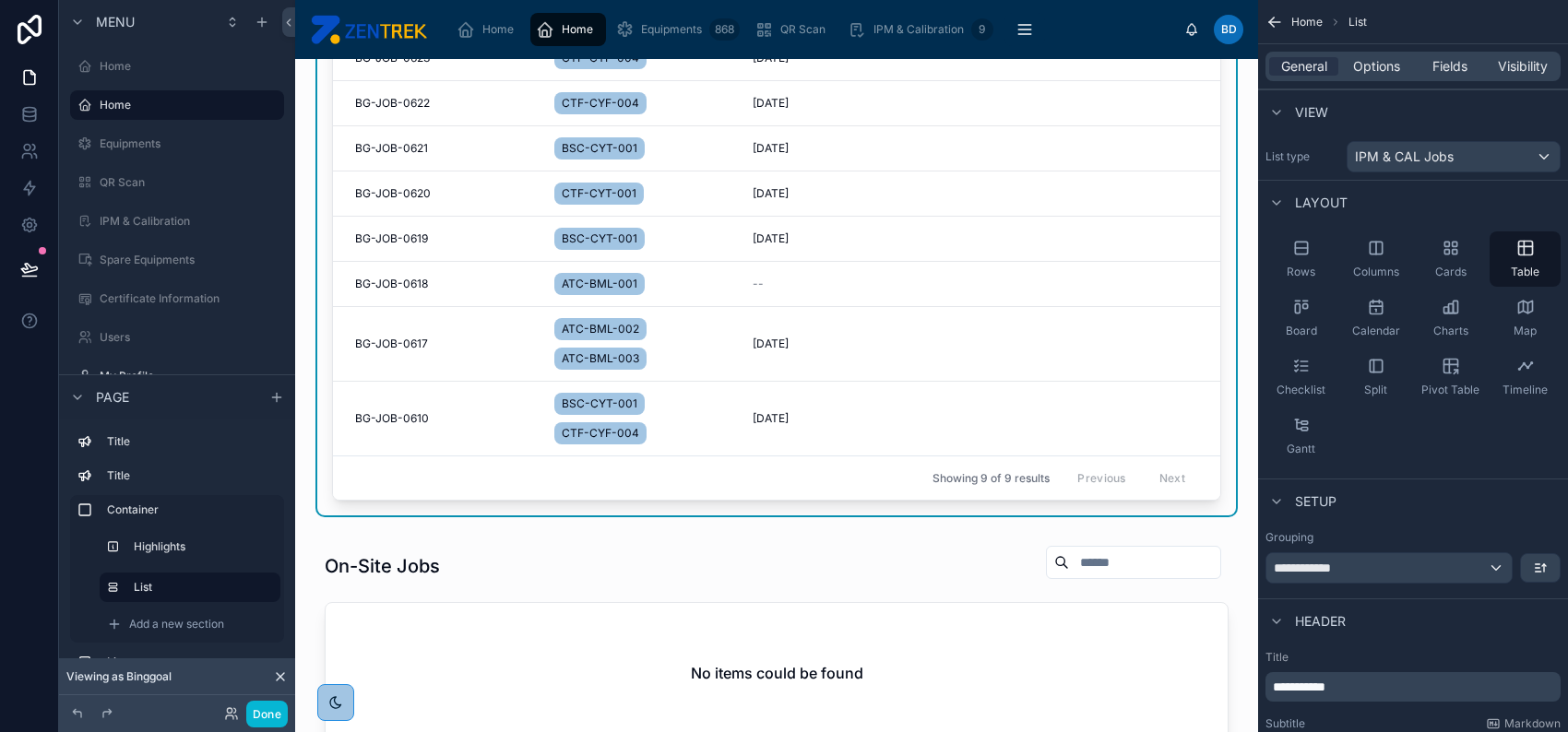
scroll to position [122, 0]
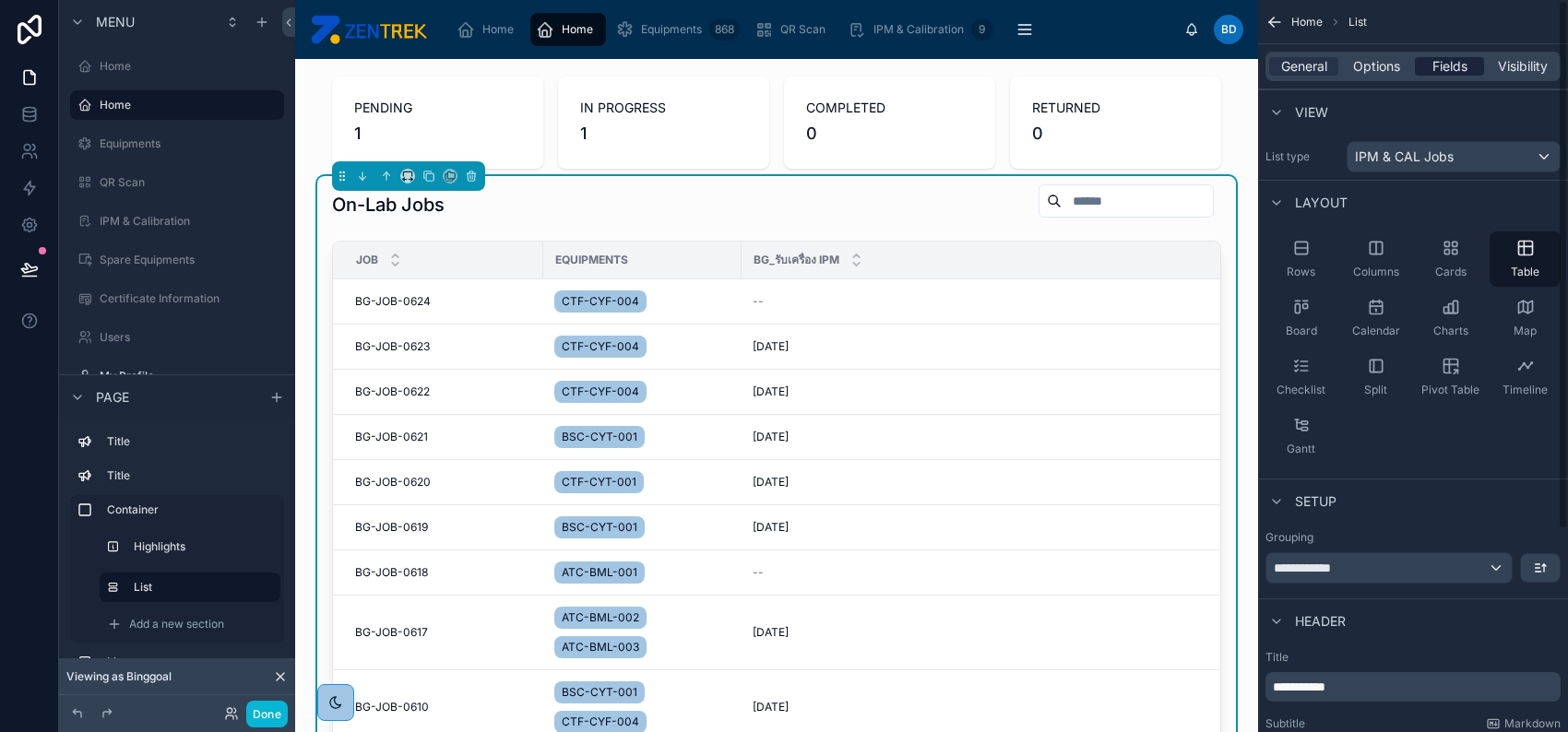
click at [1453, 66] on span "Fields" at bounding box center [1449, 66] width 35 height 18
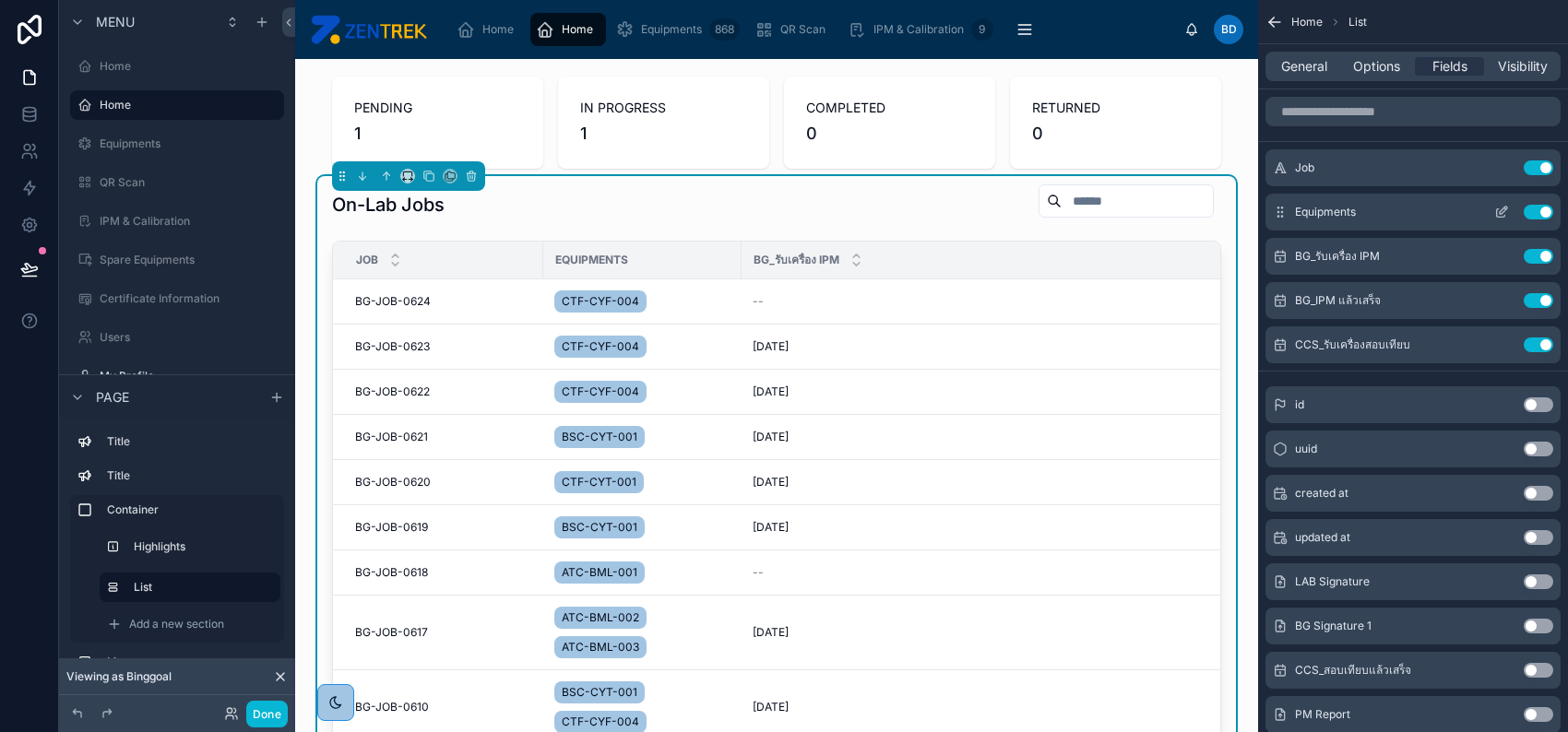
click at [1529, 209] on button "Use setting" at bounding box center [1538, 211] width 30 height 14
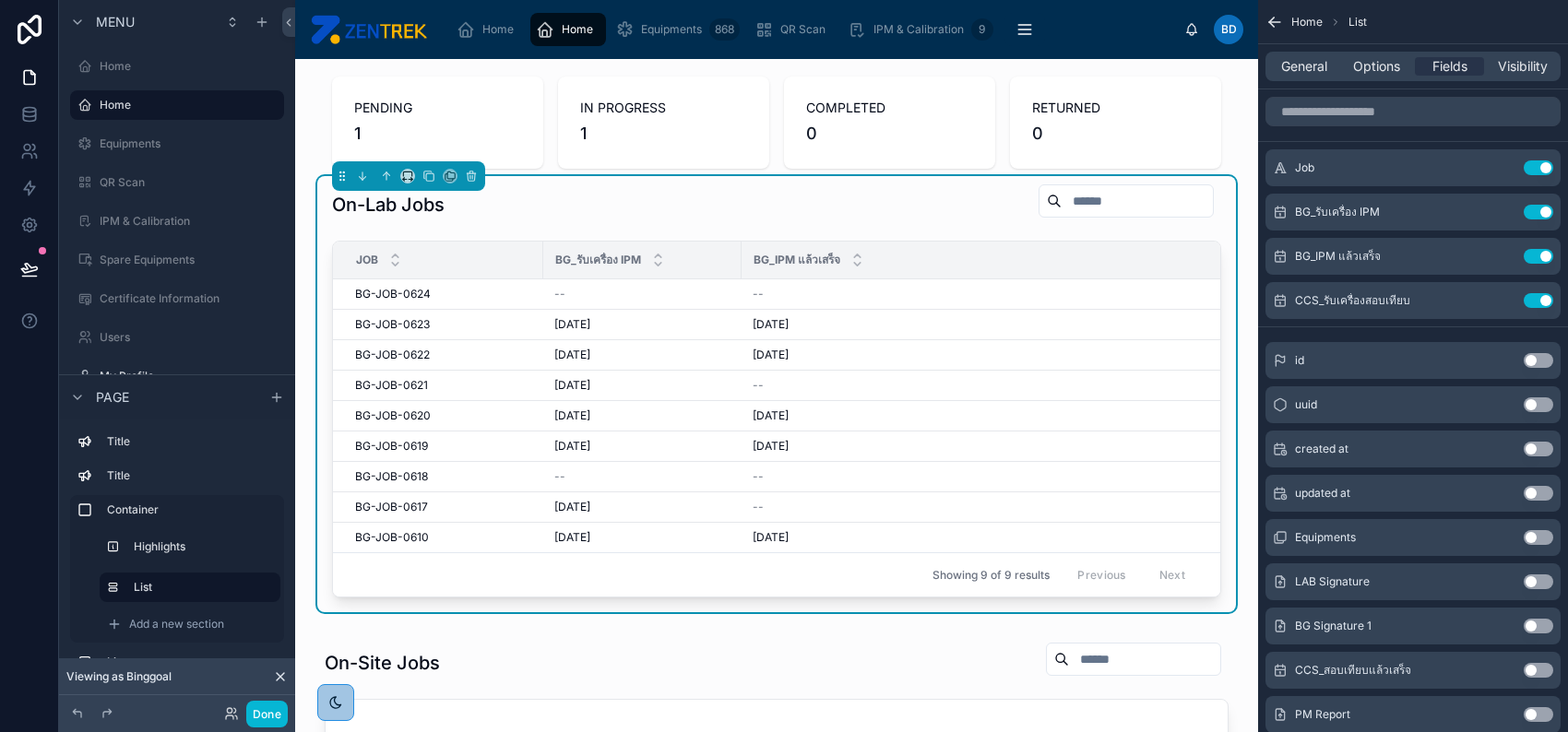
click at [1529, 209] on button "Use setting" at bounding box center [1538, 211] width 30 height 14
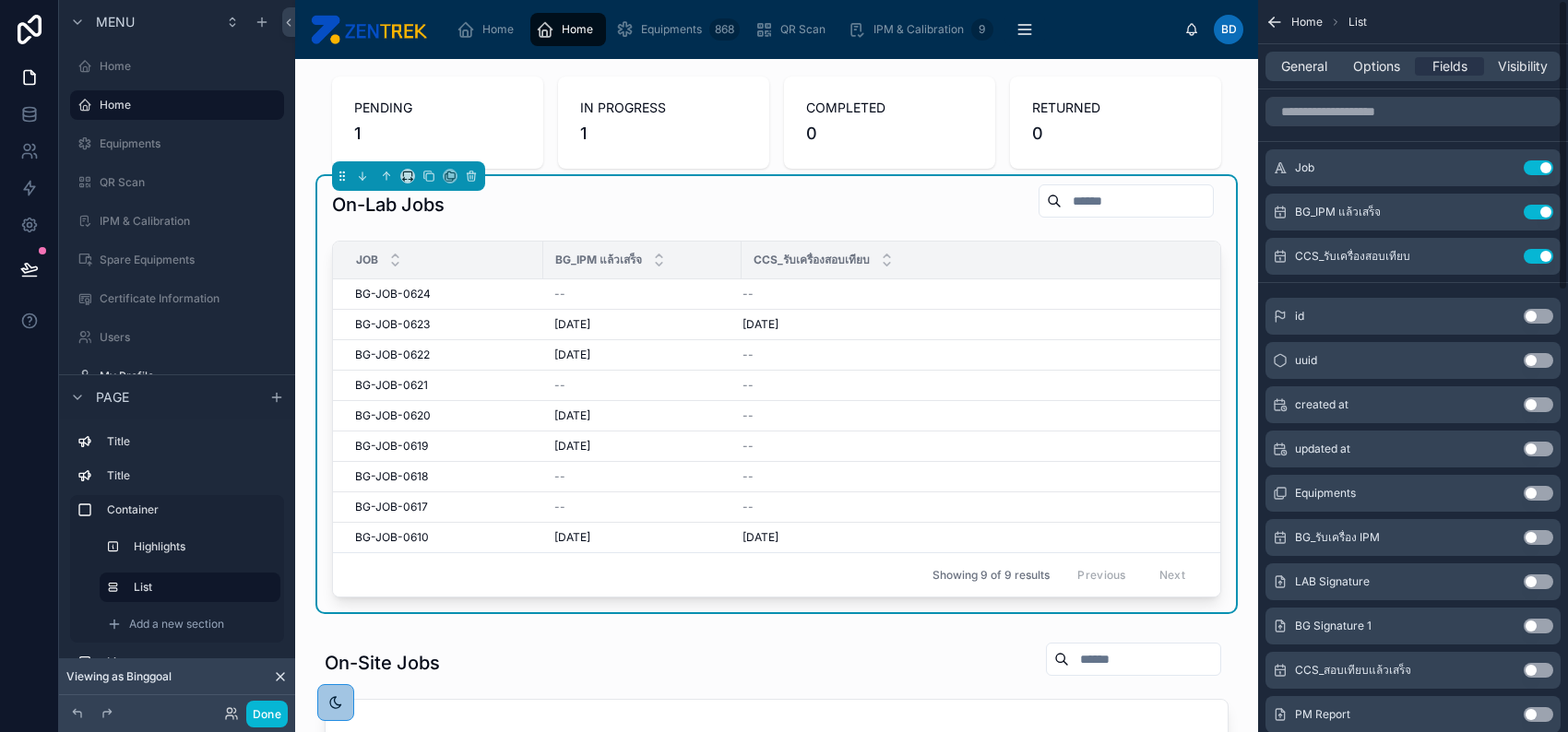
click at [1529, 209] on button "Use setting" at bounding box center [1538, 211] width 30 height 14
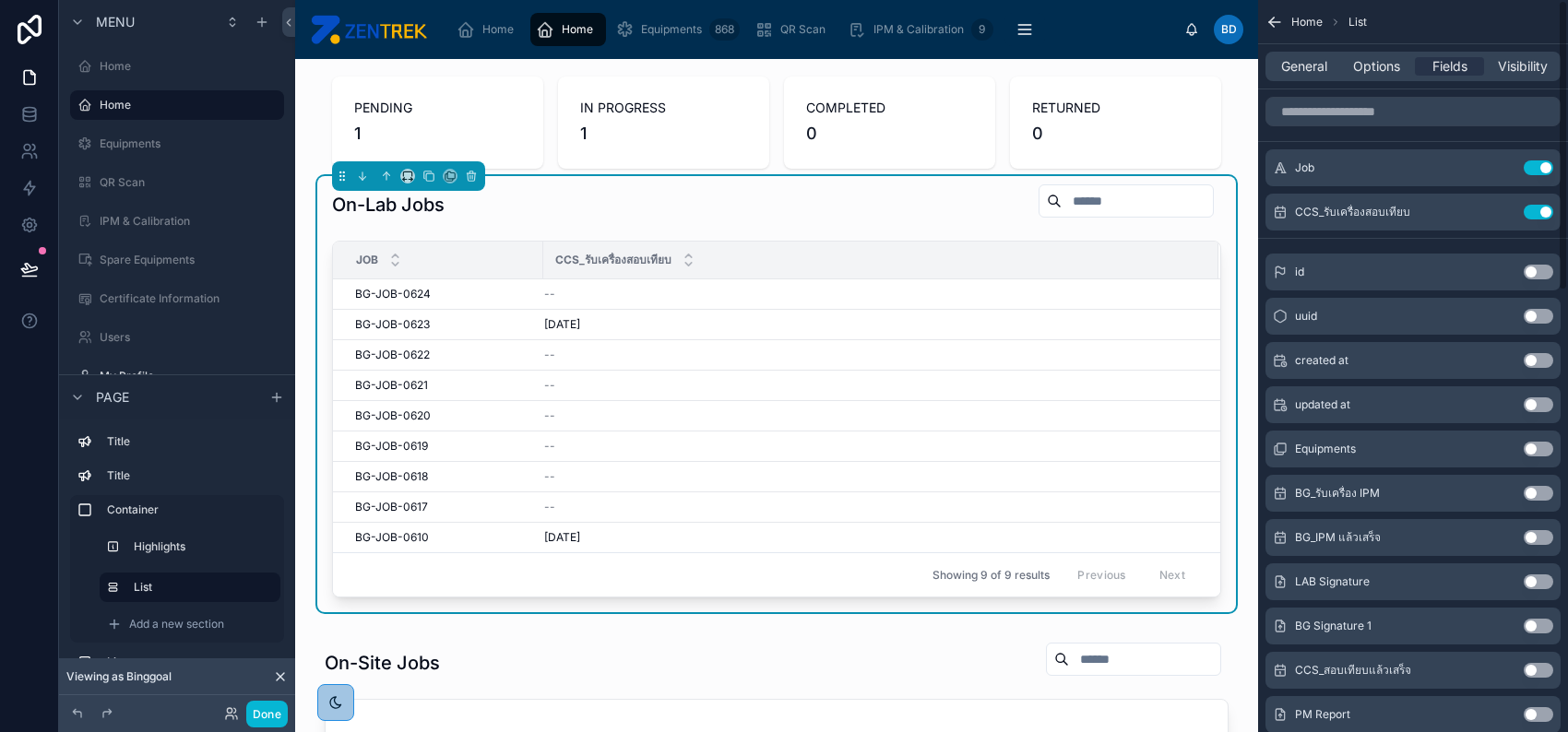
click at [1529, 209] on button "Use setting" at bounding box center [1538, 211] width 30 height 14
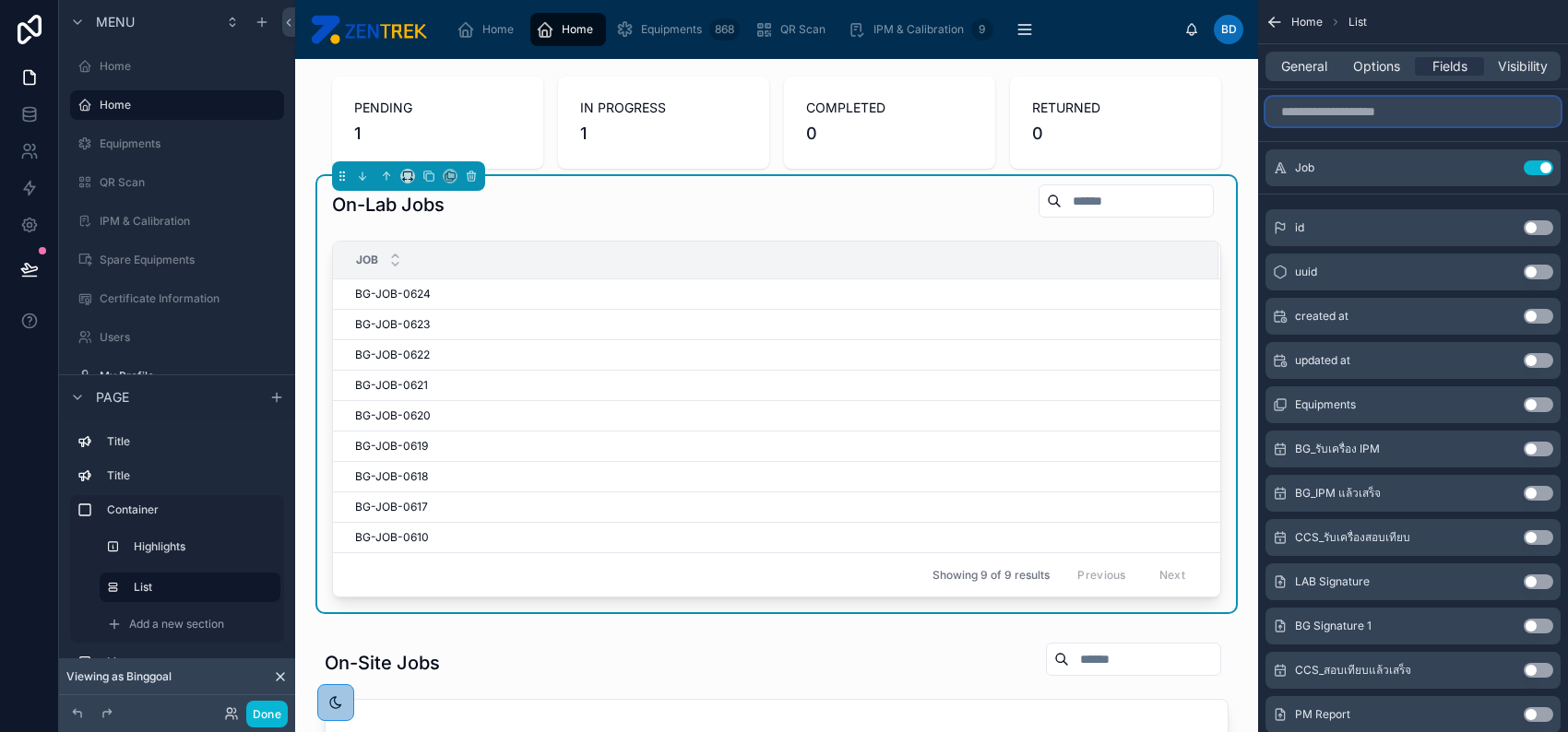
click at [1389, 115] on input "scrollable content" at bounding box center [1413, 111] width 295 height 30
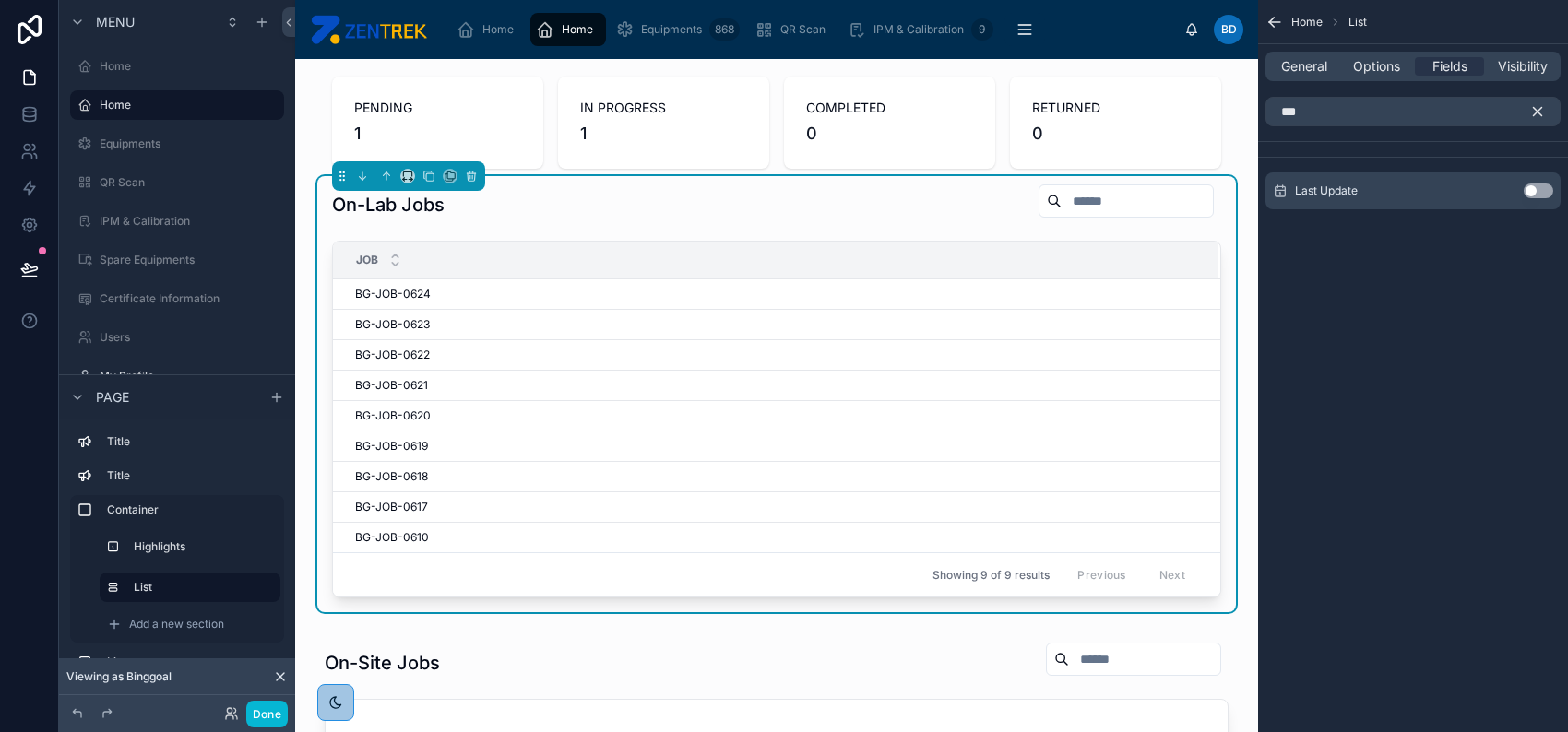
click at [1545, 193] on button "Use setting" at bounding box center [1538, 190] width 30 height 14
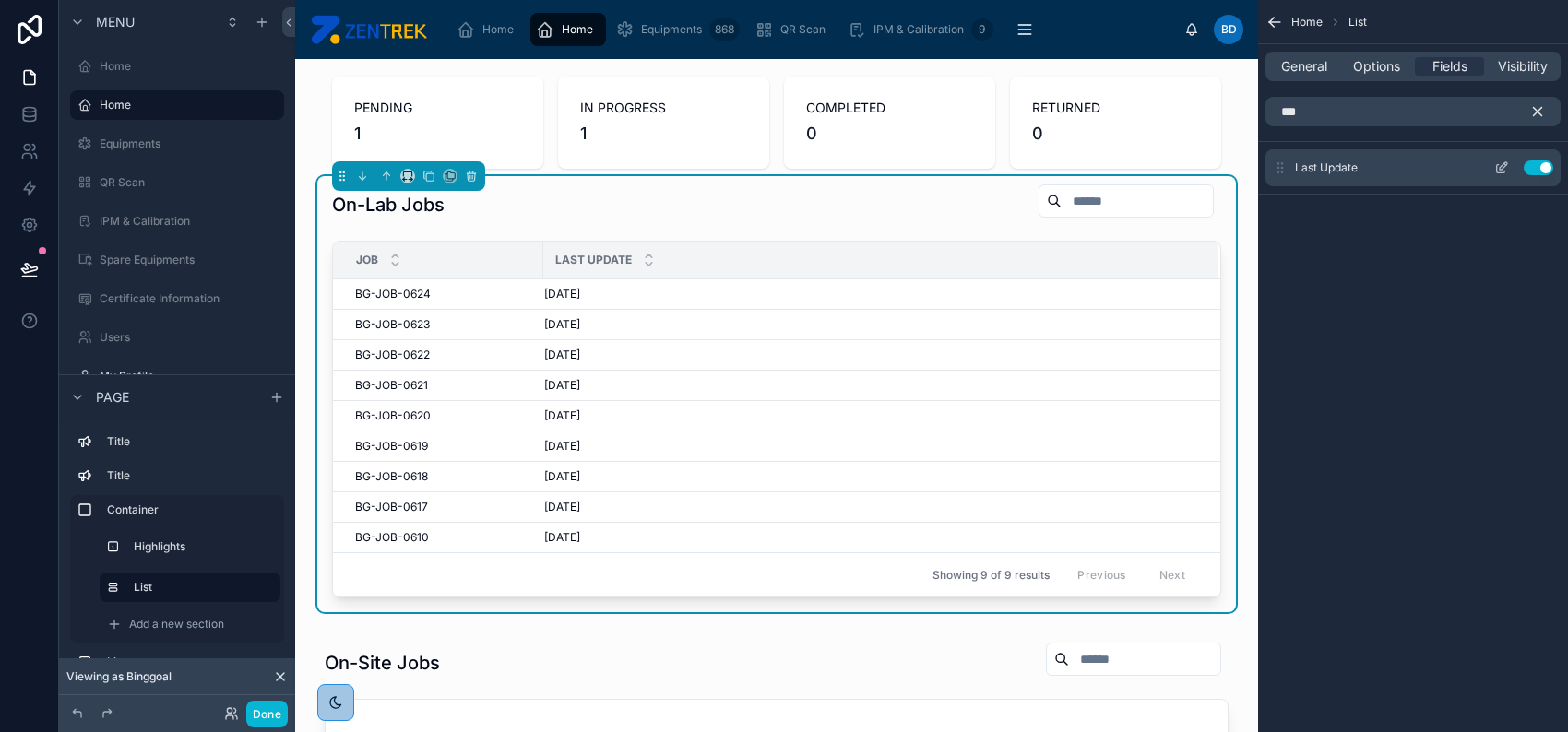
click at [1501, 168] on icon "scrollable content" at bounding box center [1503, 166] width 8 height 8
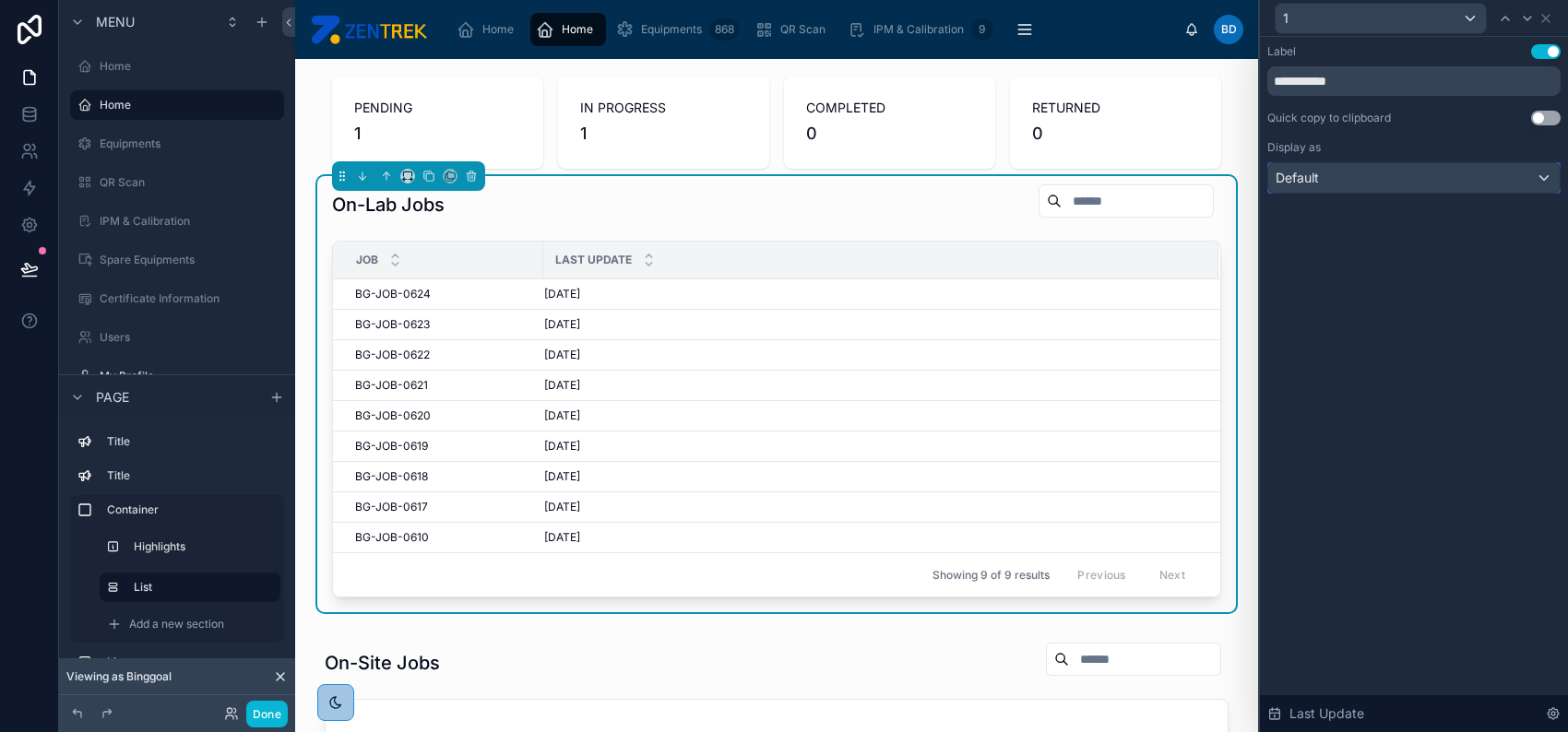
click at [1516, 174] on div "Default" at bounding box center [1414, 177] width 291 height 30
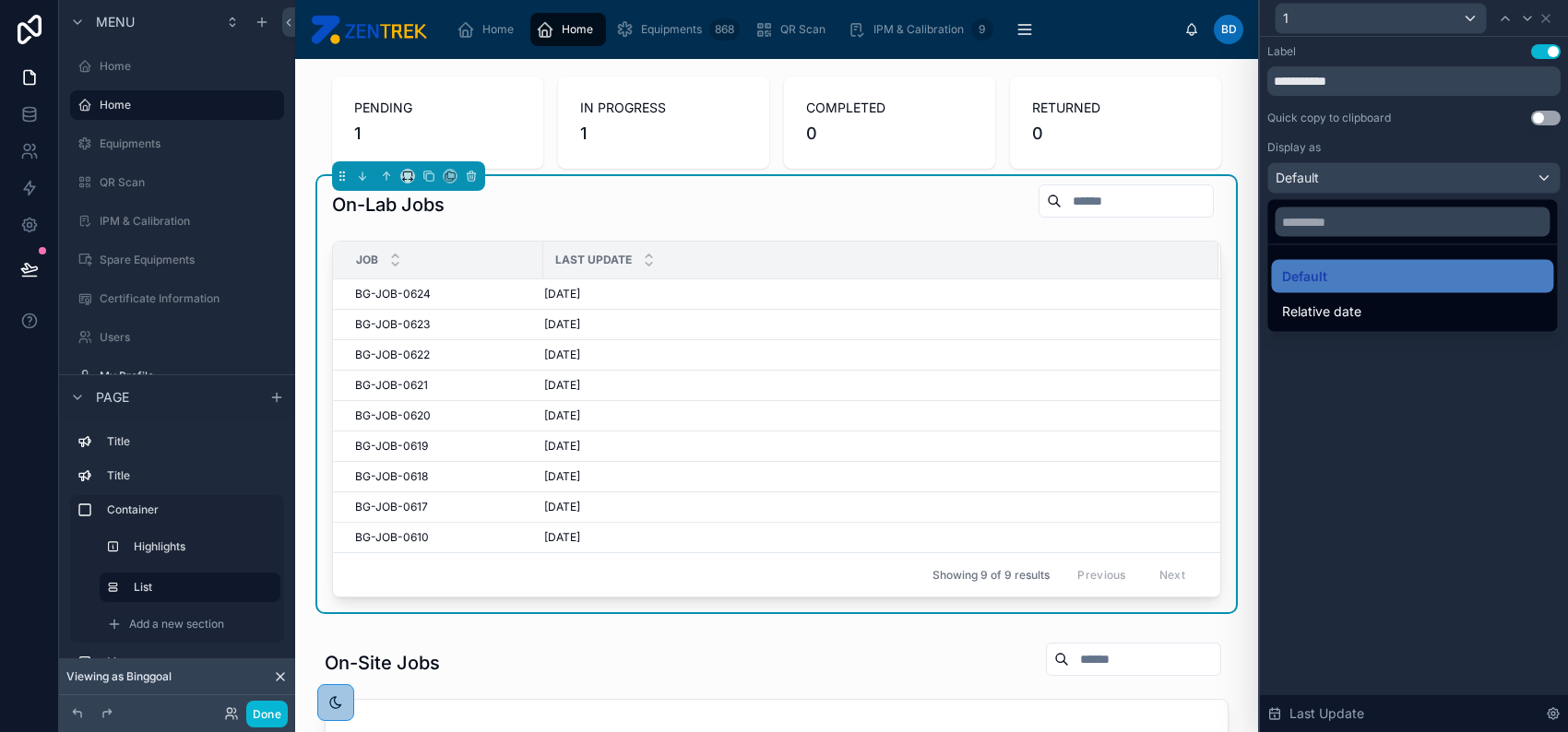
click at [1355, 303] on span "Relative date" at bounding box center [1322, 312] width 79 height 22
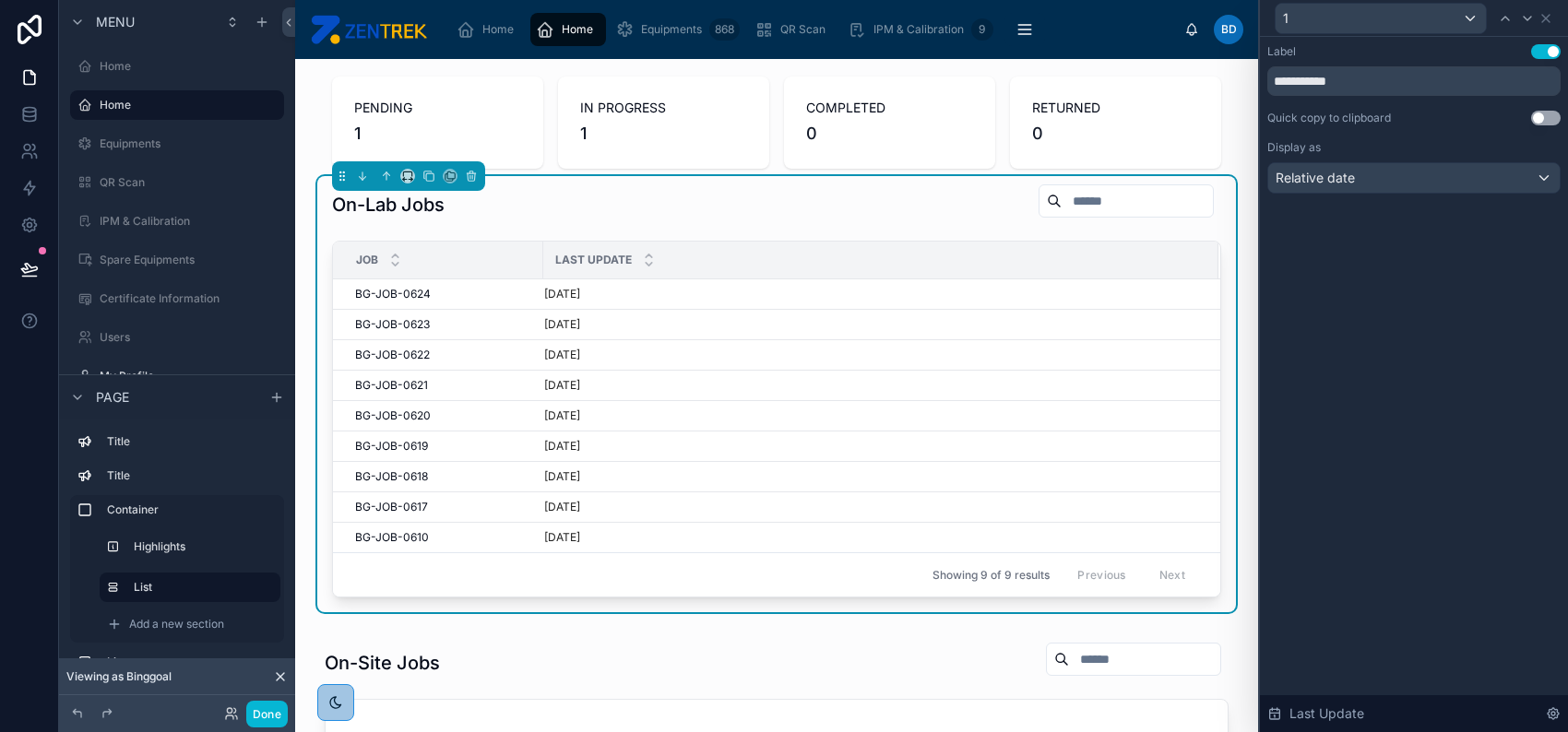
click at [1544, 47] on button "Use setting" at bounding box center [1546, 51] width 30 height 14
click at [1548, 44] on button "Use setting" at bounding box center [1546, 51] width 30 height 14
click at [1546, 15] on icon at bounding box center [1545, 17] width 14 height 14
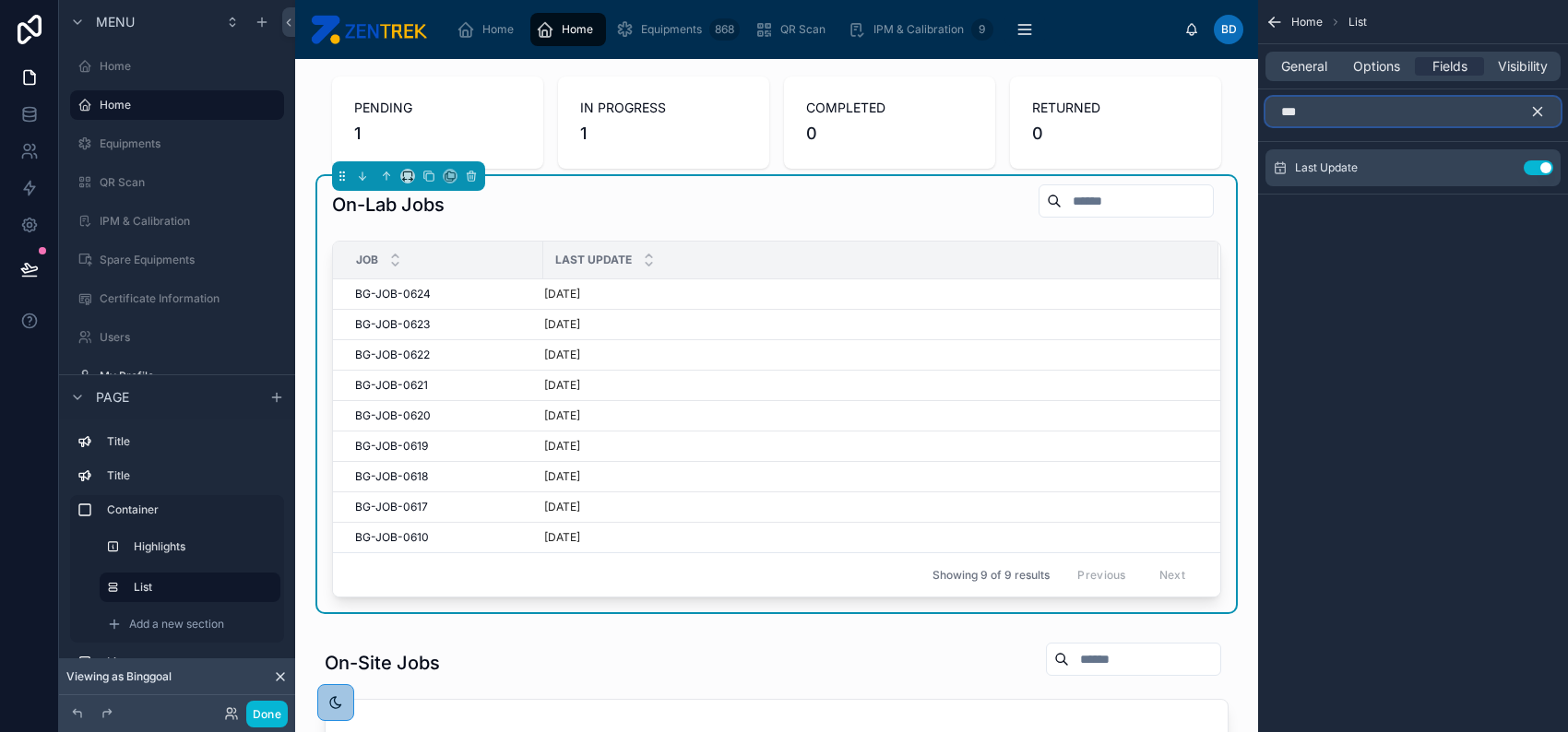
click at [1400, 113] on input "***" at bounding box center [1413, 111] width 295 height 30
click at [1432, 116] on input "***" at bounding box center [1413, 111] width 295 height 30
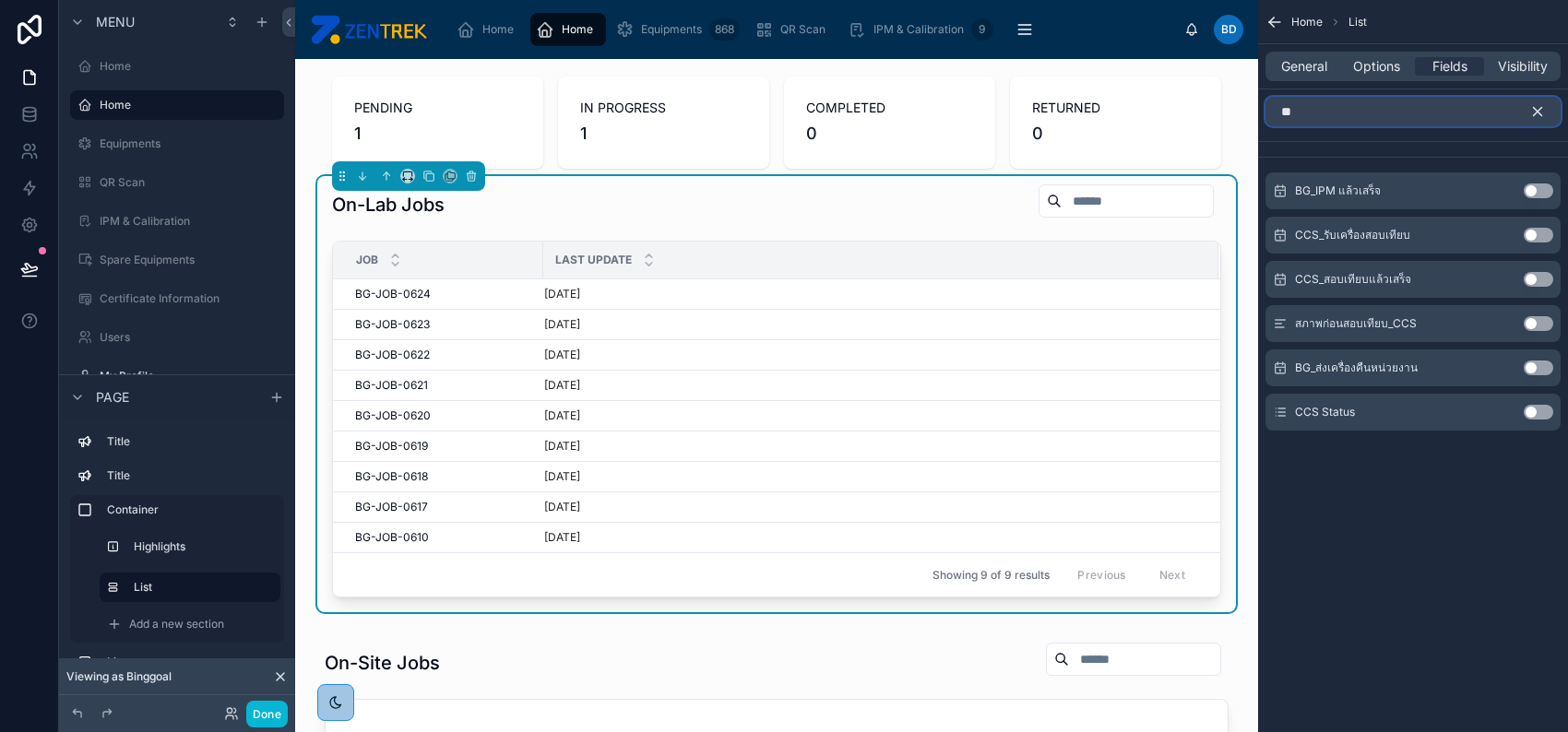
type input "**"
click at [1536, 412] on button "Use setting" at bounding box center [1538, 412] width 30 height 14
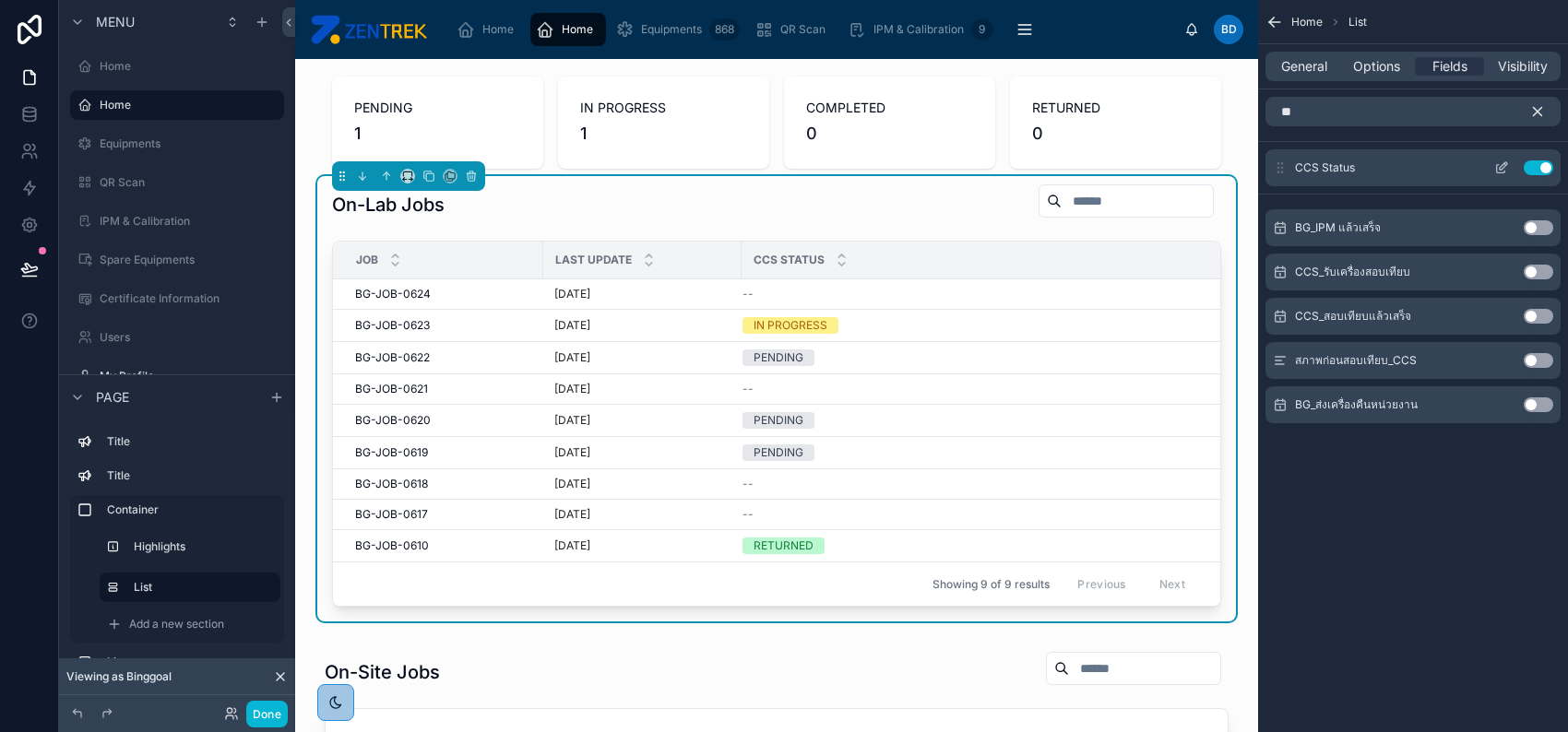
click at [1502, 165] on icon "scrollable content" at bounding box center [1503, 166] width 8 height 8
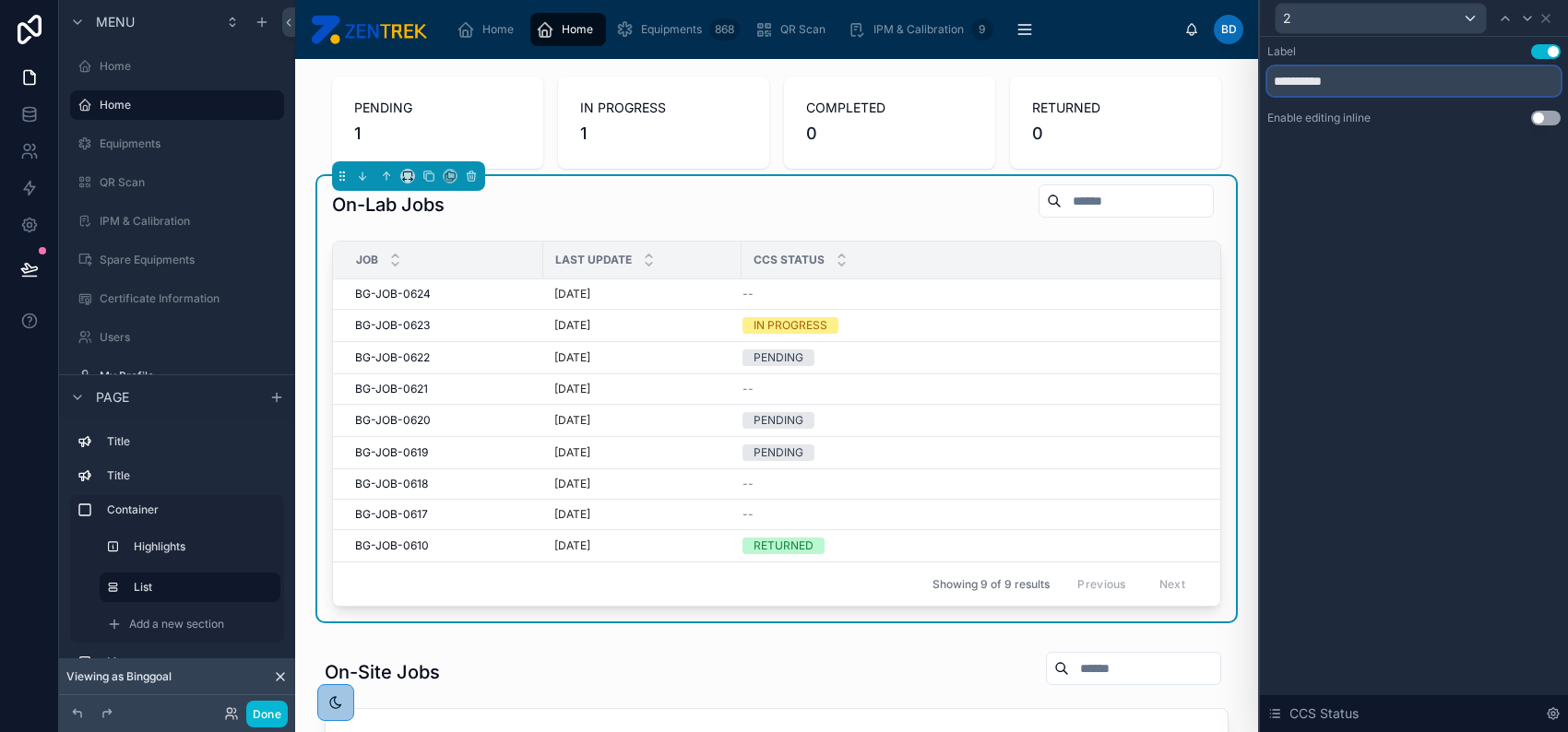
click at [1278, 86] on input "**********" at bounding box center [1414, 81] width 293 height 30
type input "******"
click at [1552, 18] on icon at bounding box center [1545, 17] width 14 height 14
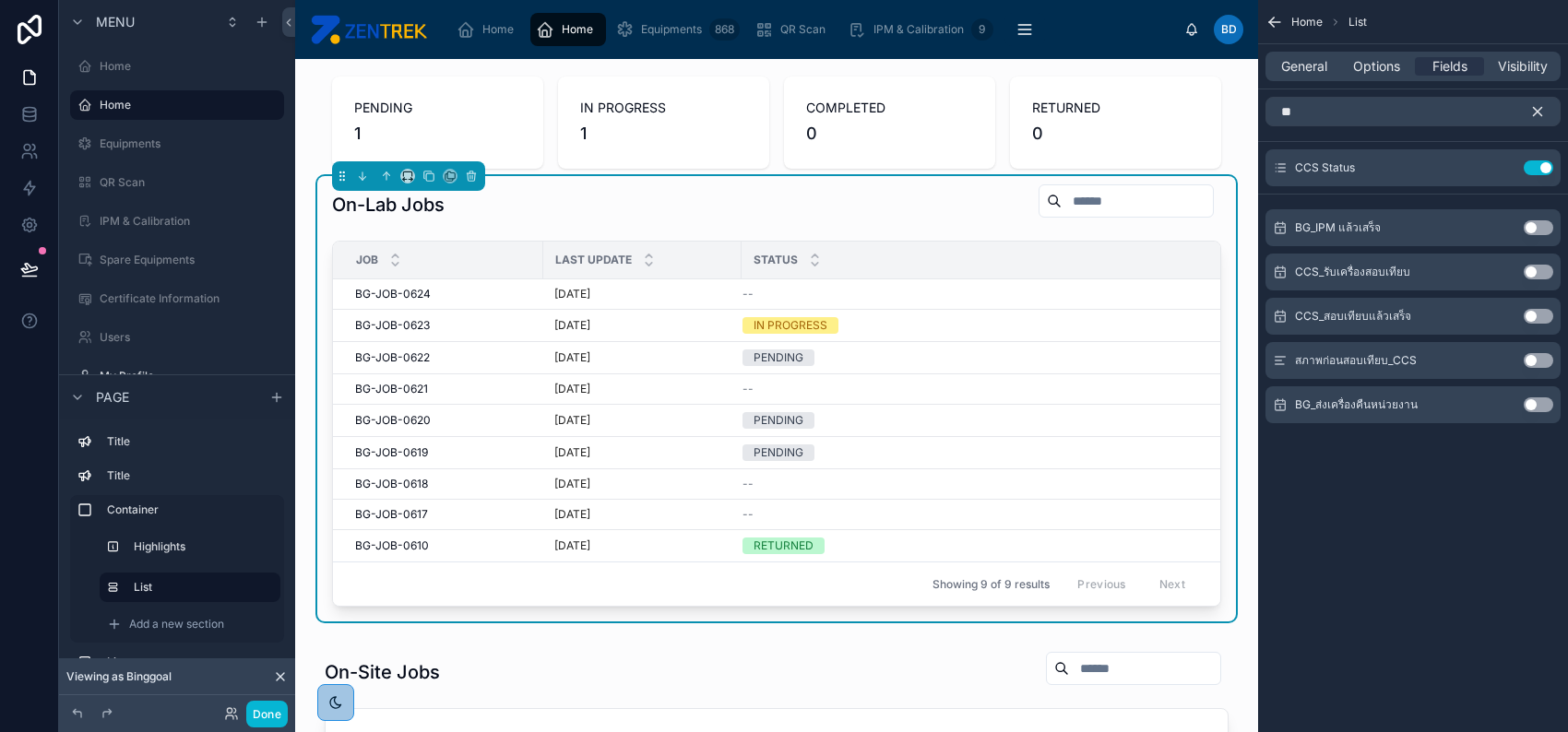
click at [1533, 106] on icon "scrollable content" at bounding box center [1537, 111] width 16 height 16
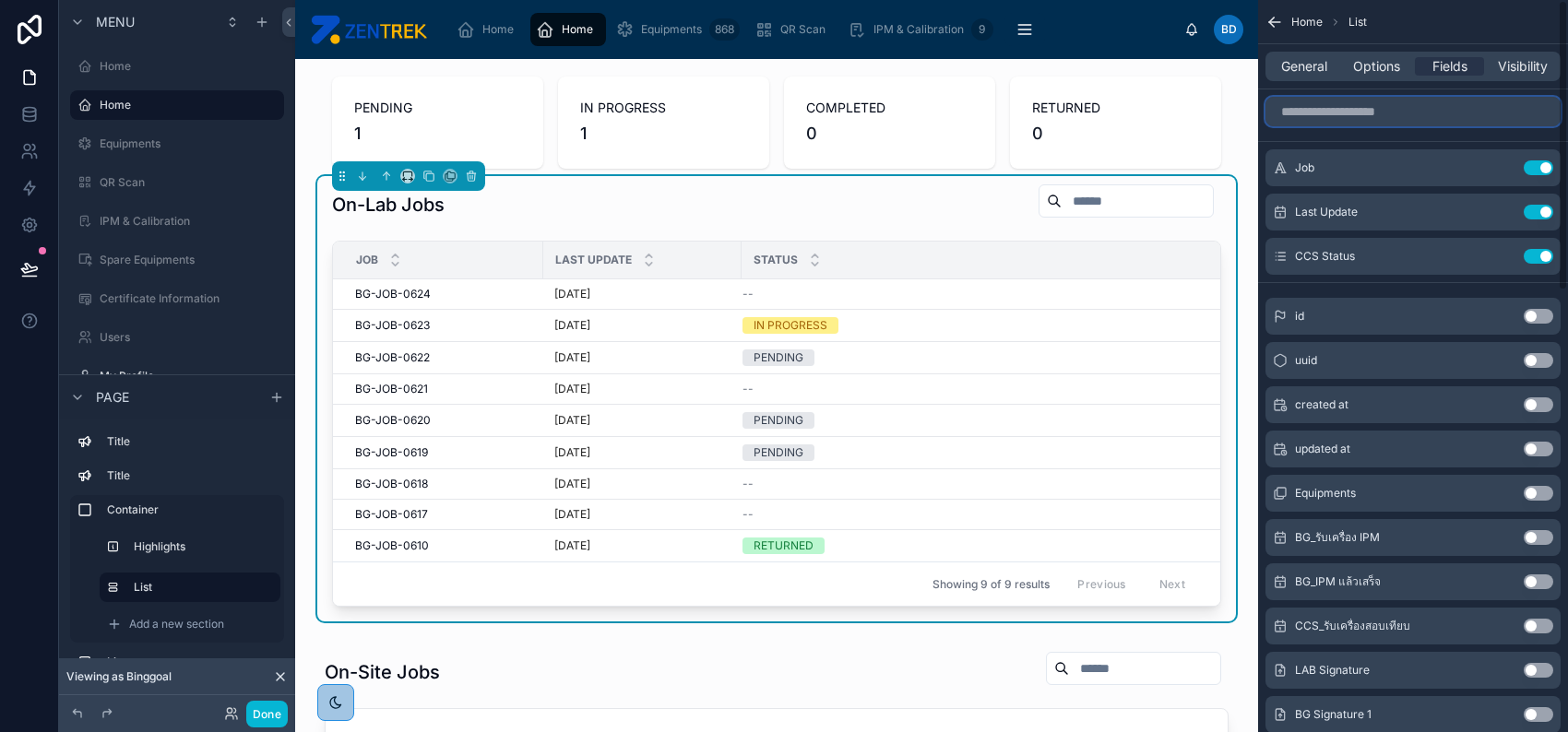
click at [1493, 108] on input "scrollable content" at bounding box center [1413, 111] width 295 height 30
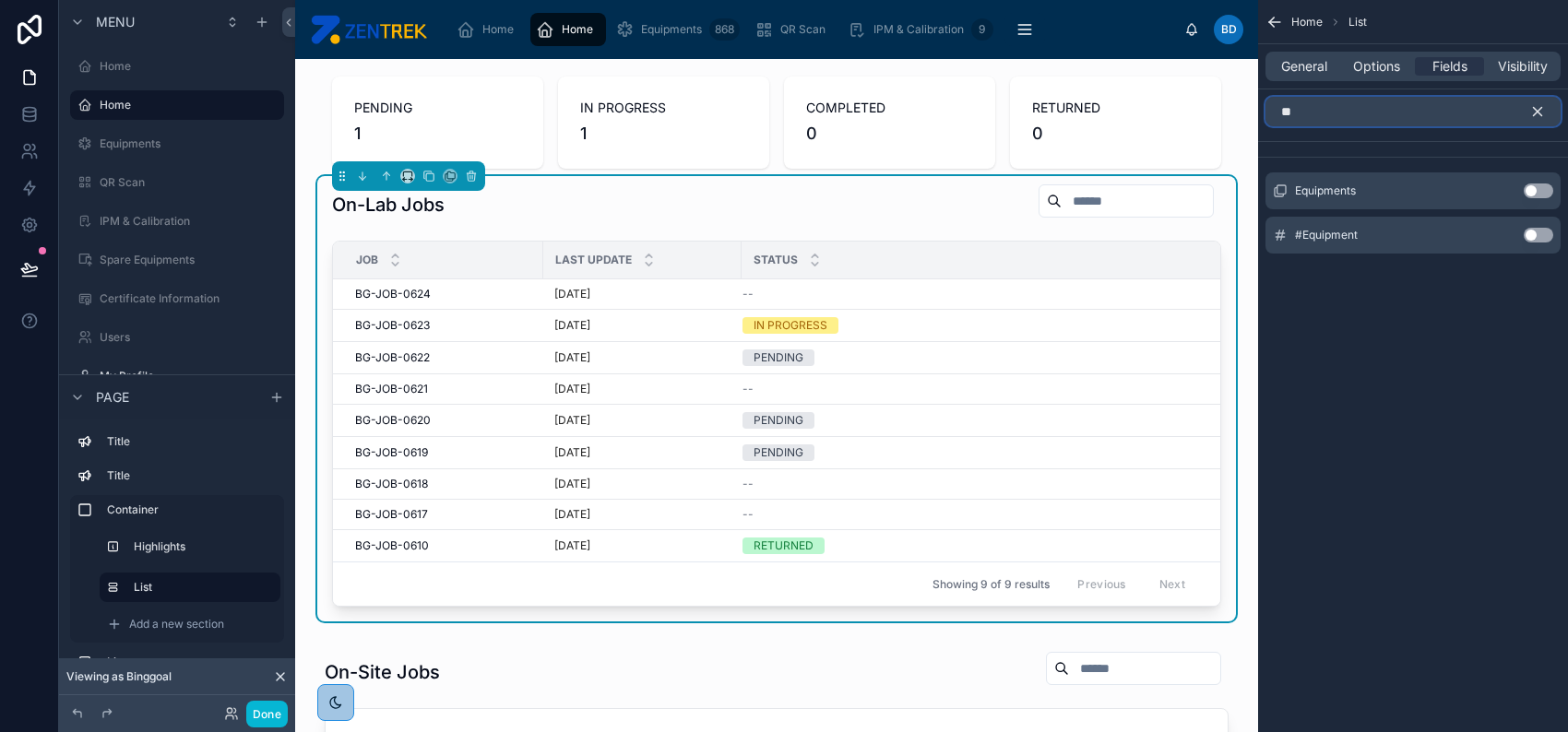
type input "**"
click at [1541, 232] on button "Use setting" at bounding box center [1538, 234] width 30 height 14
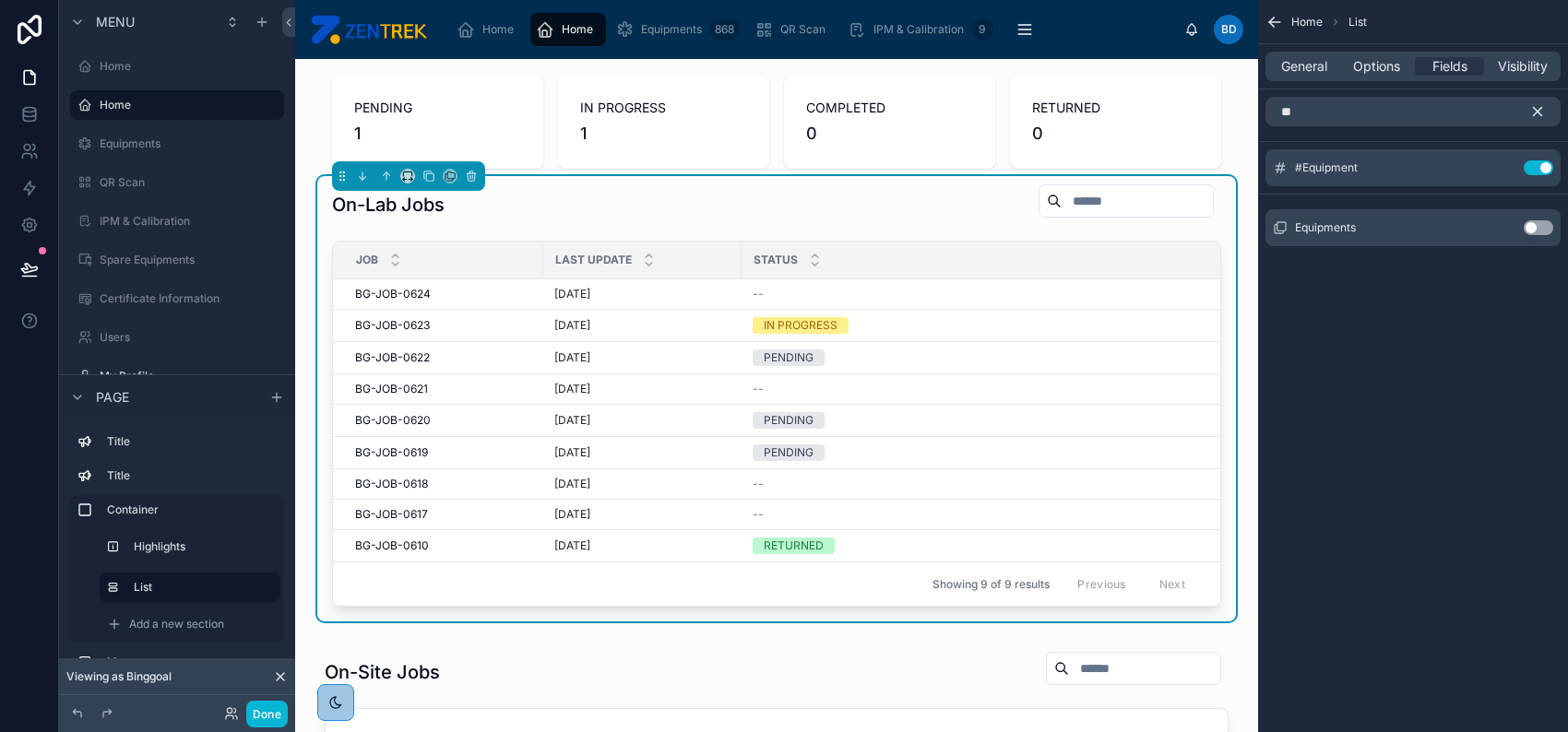
click at [1541, 112] on icon "scrollable content" at bounding box center [1537, 111] width 16 height 16
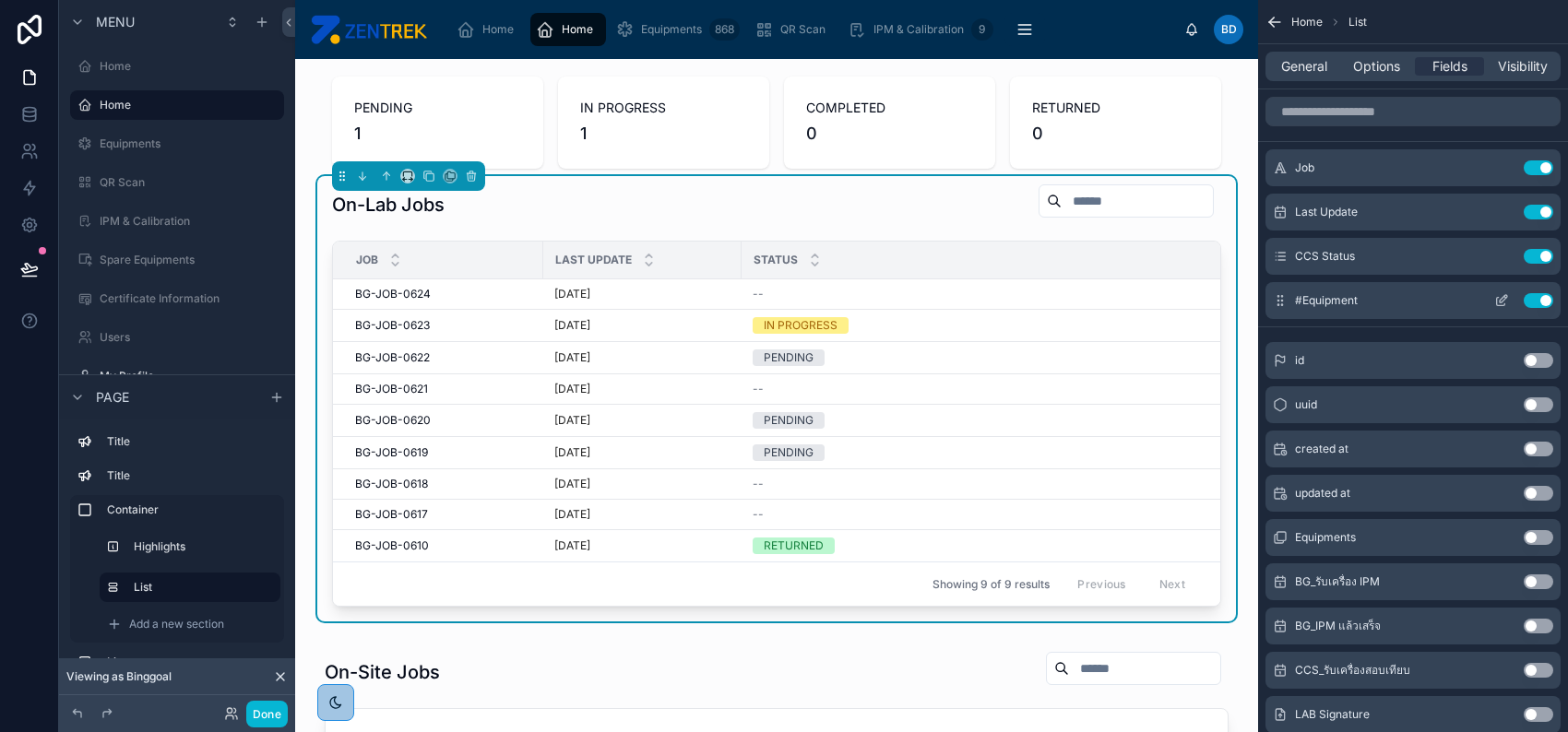
click at [1503, 294] on icon "scrollable content" at bounding box center [1500, 300] width 14 height 14
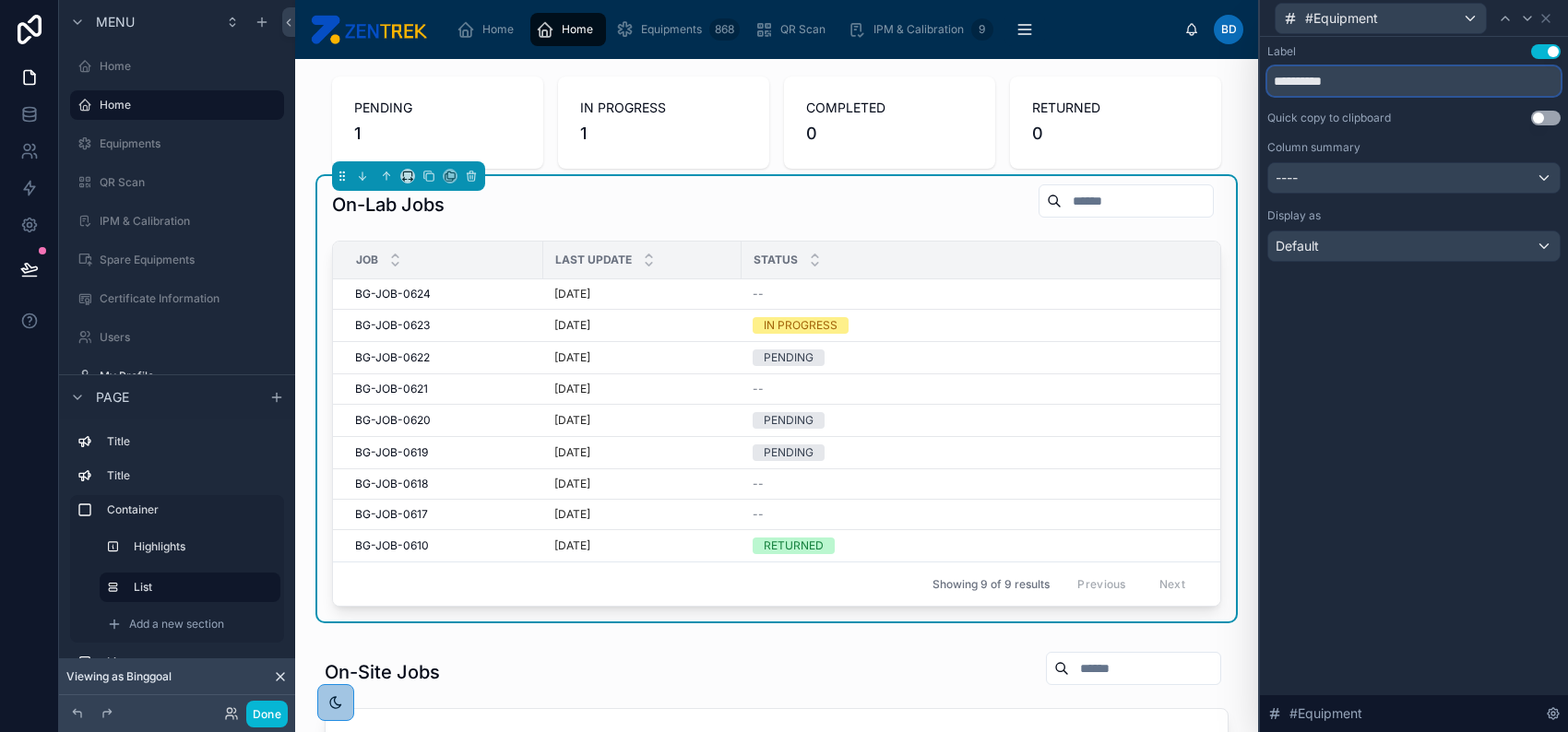
click at [1307, 81] on input "**********" at bounding box center [1414, 81] width 293 height 30
click at [1279, 79] on input "**********" at bounding box center [1414, 81] width 293 height 30
type input "**********"
click at [1465, 172] on div "----" at bounding box center [1414, 177] width 291 height 30
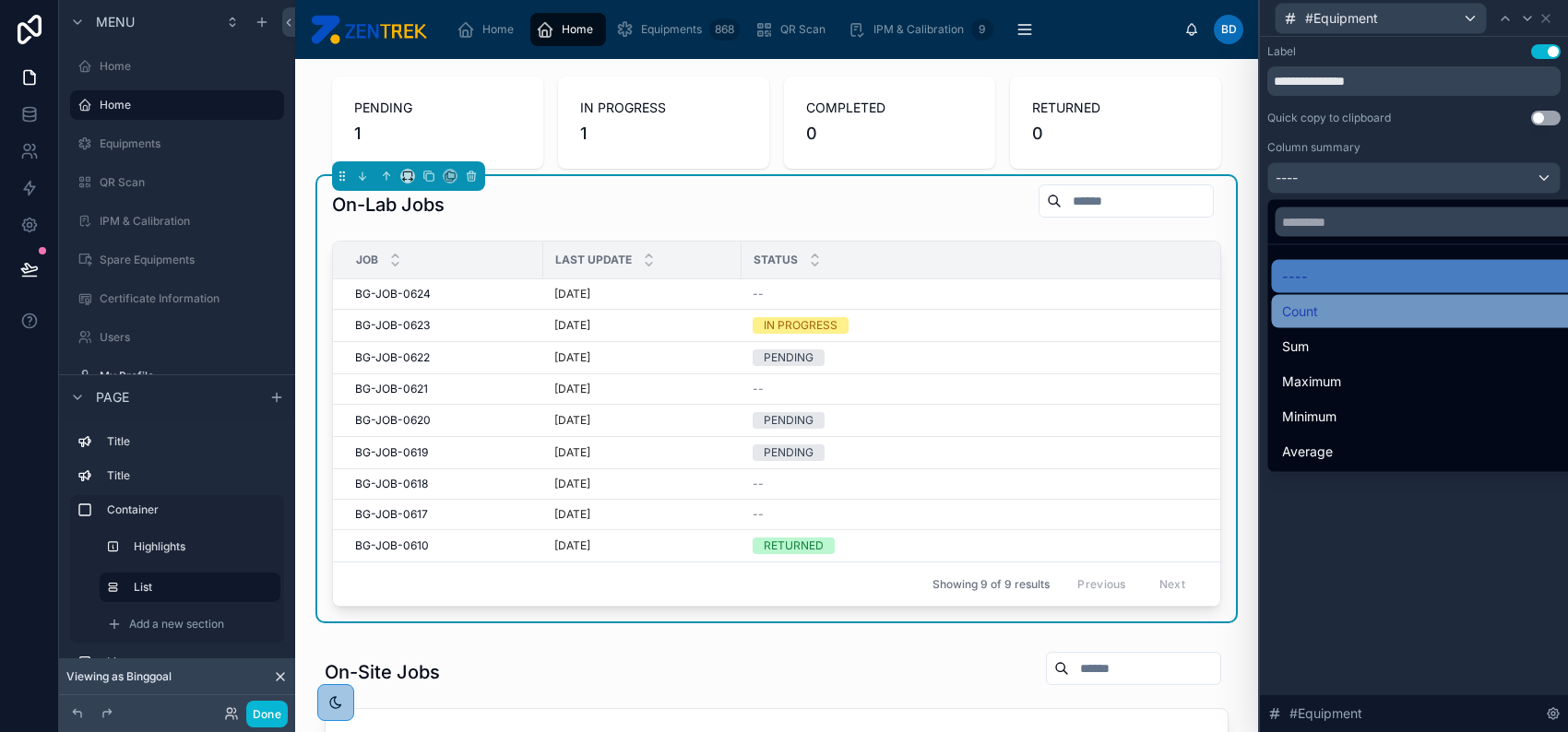
click at [1380, 313] on div "Count" at bounding box center [1434, 312] width 304 height 22
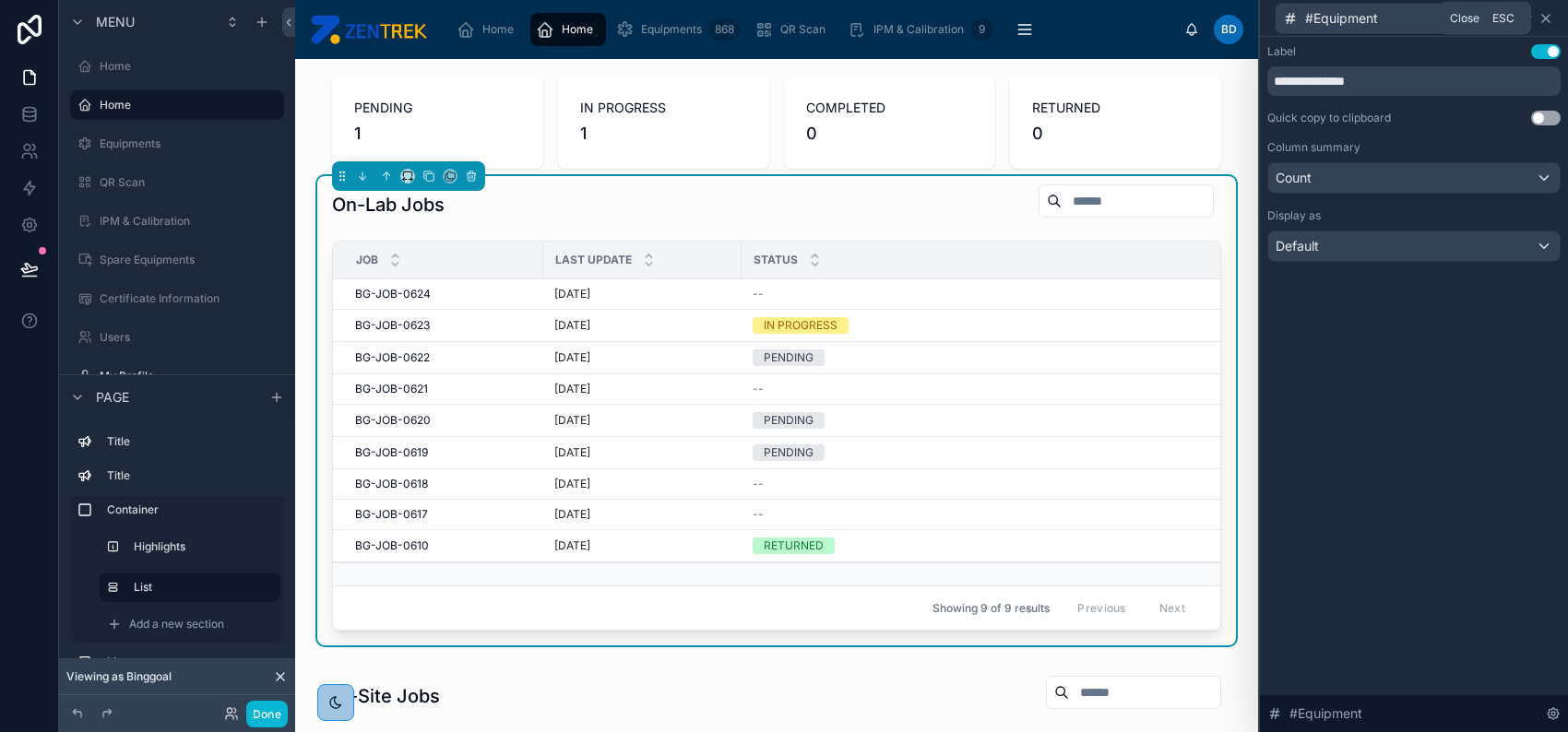
click at [1552, 20] on icon at bounding box center [1545, 17] width 14 height 14
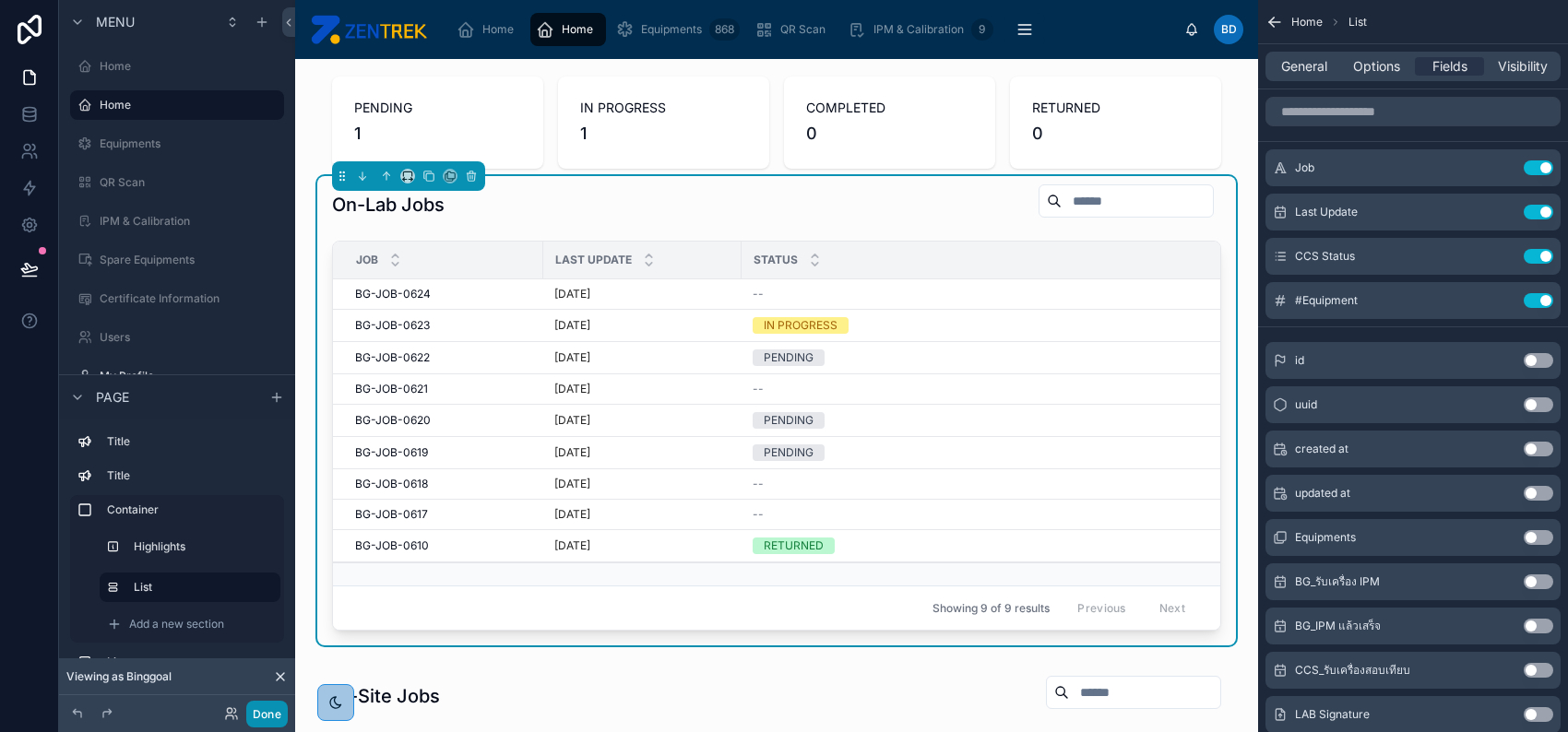
click at [268, 718] on button "Done" at bounding box center [266, 714] width 41 height 27
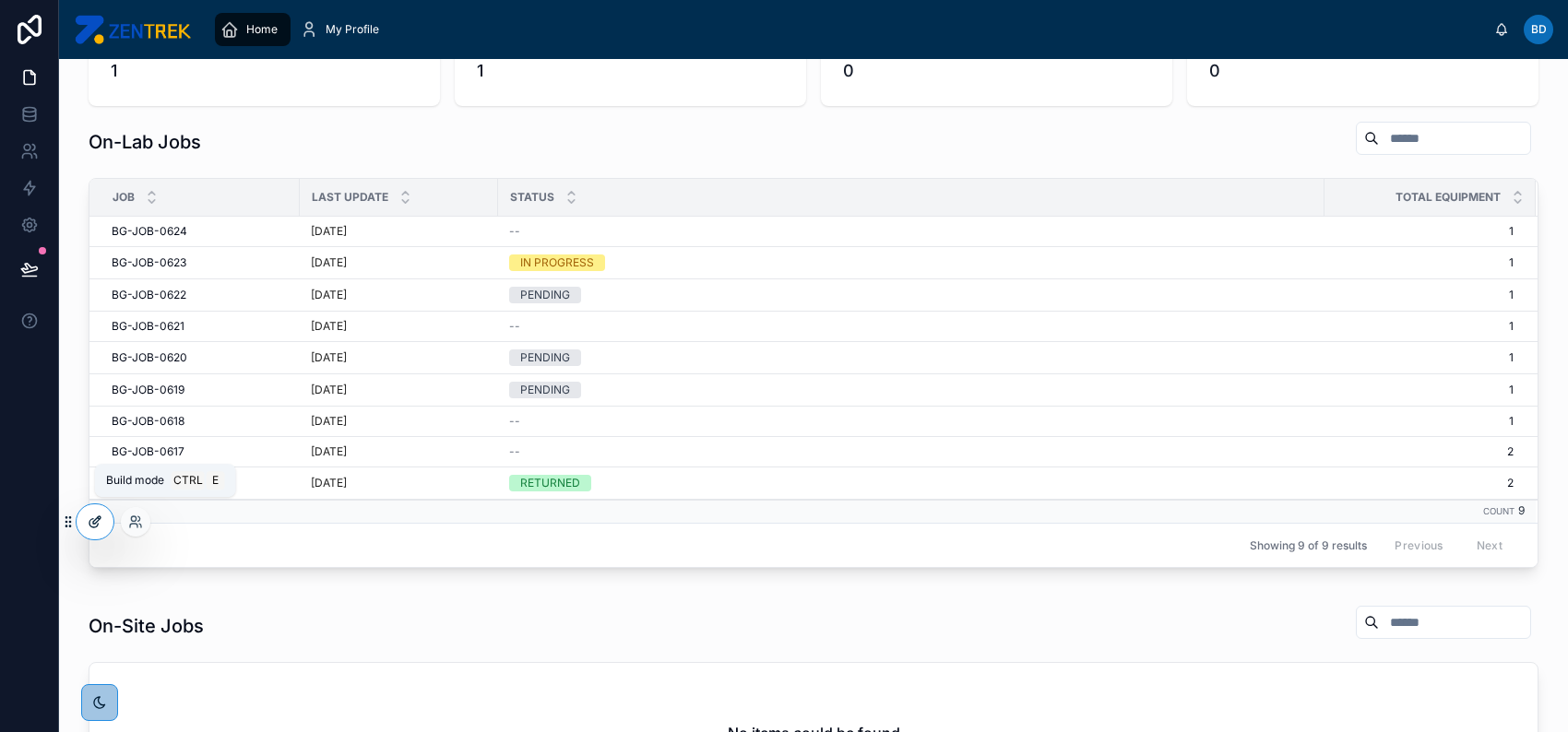
click at [96, 526] on icon at bounding box center [94, 523] width 9 height 9
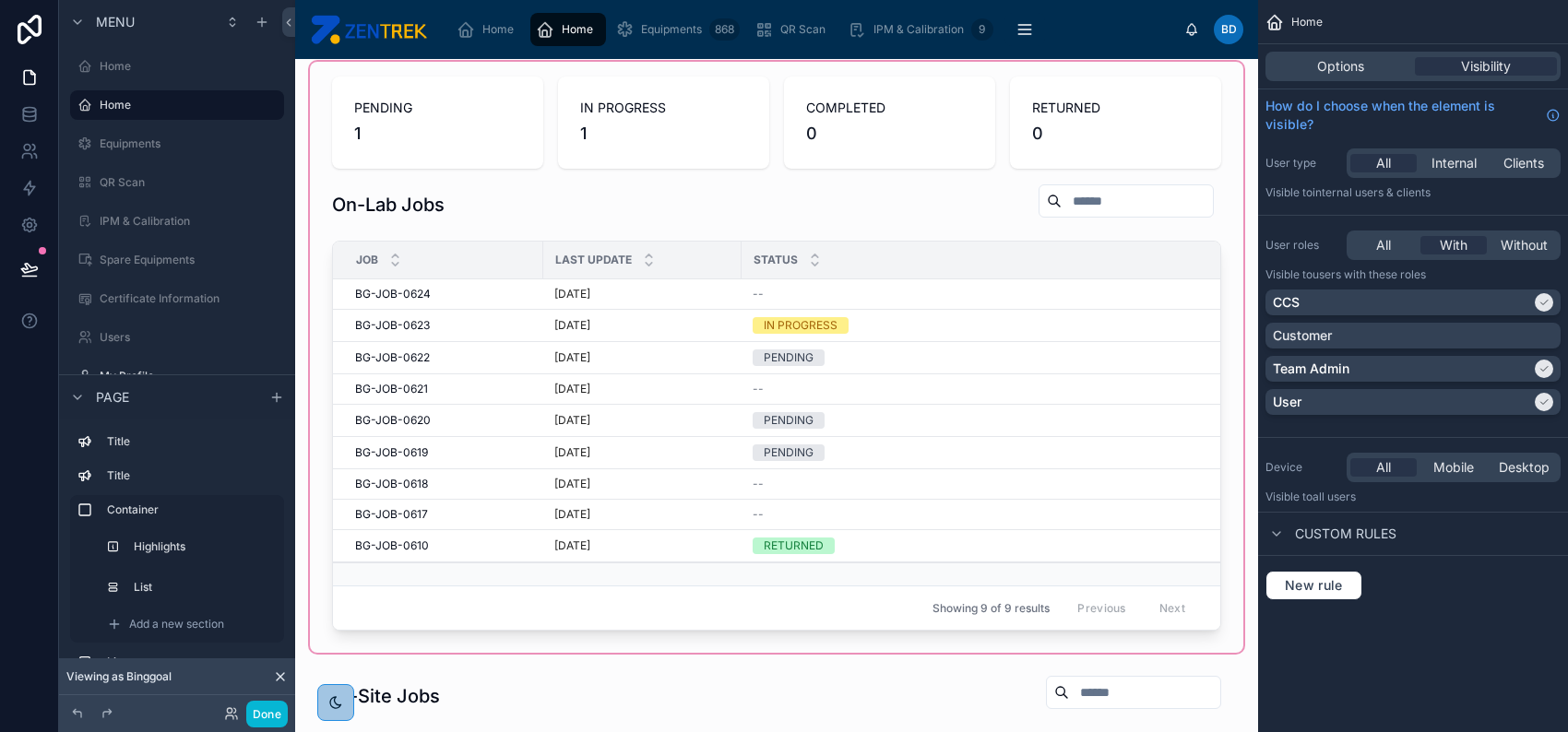
click at [950, 322] on div at bounding box center [776, 357] width 933 height 591
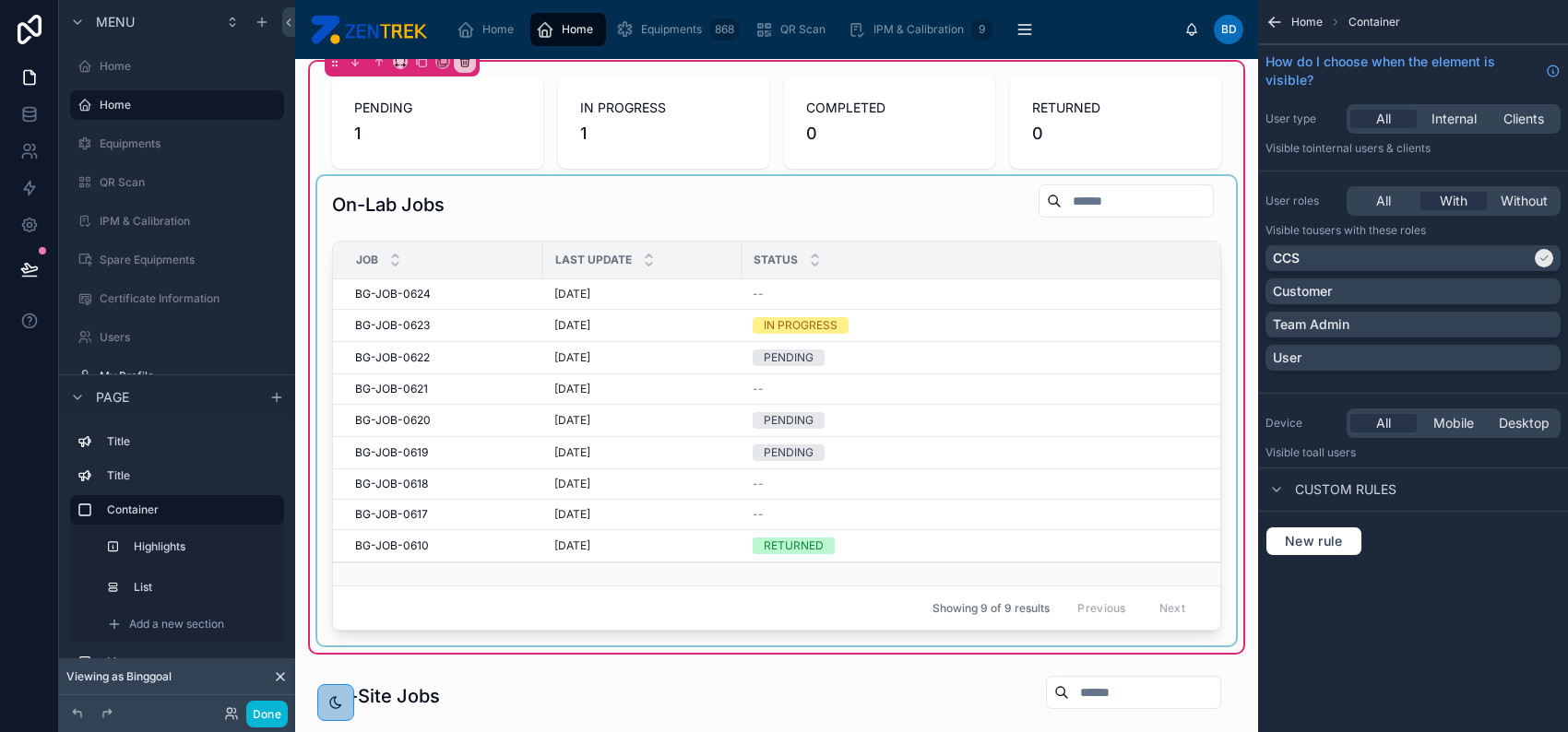
click at [851, 269] on div "Status" at bounding box center [1154, 259] width 824 height 35
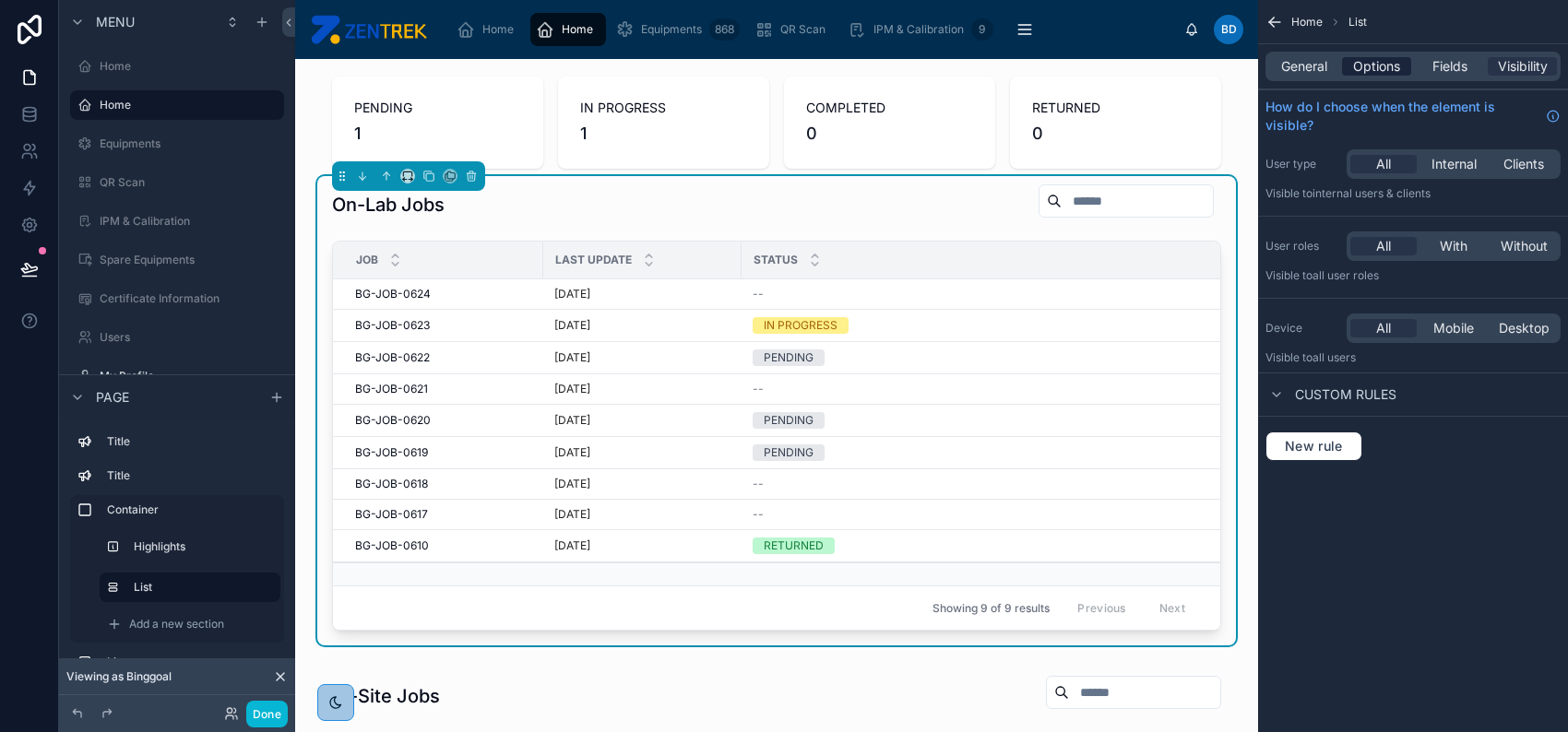
click at [1381, 70] on span "Options" at bounding box center [1376, 66] width 47 height 18
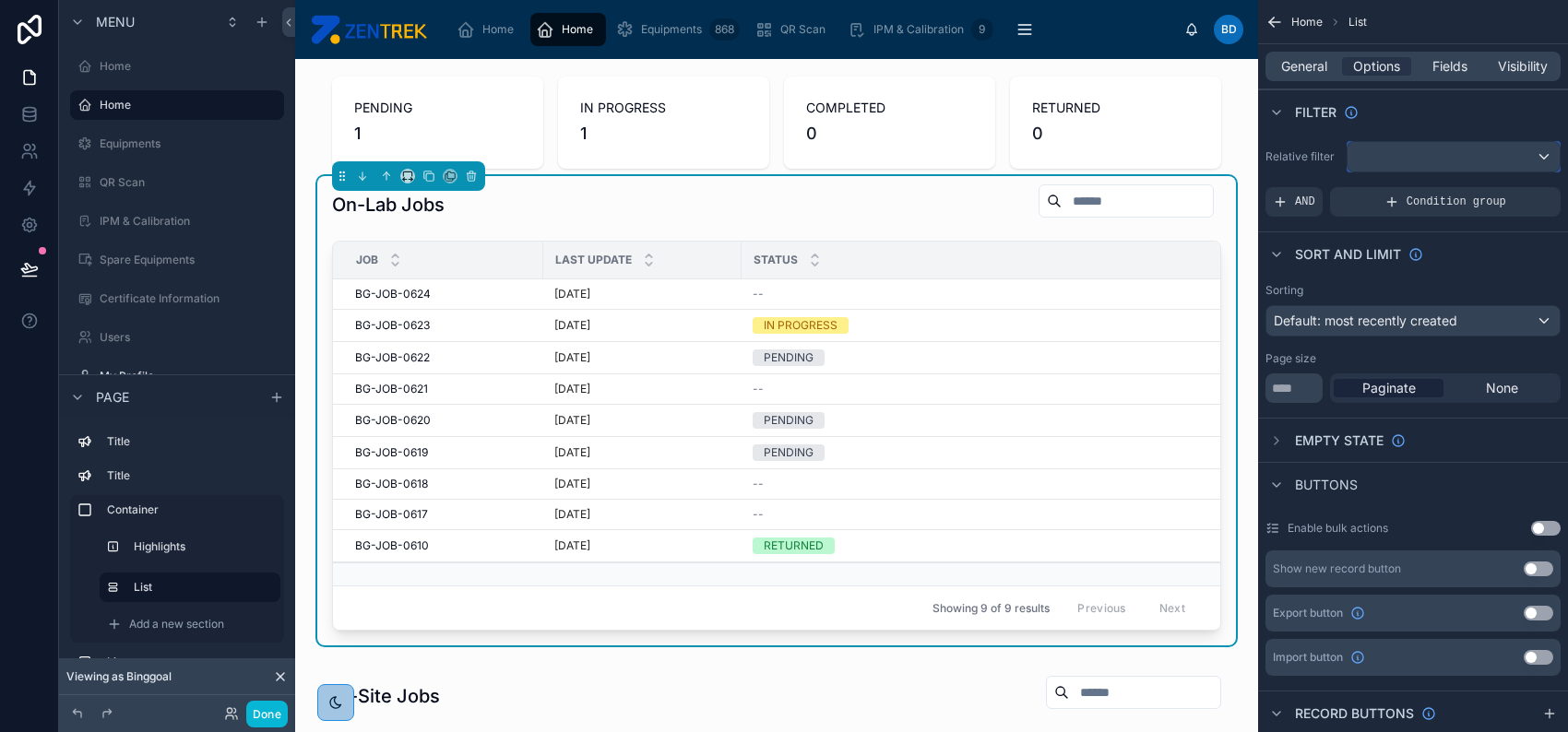
click at [1442, 149] on div "scrollable content" at bounding box center [1453, 156] width 212 height 30
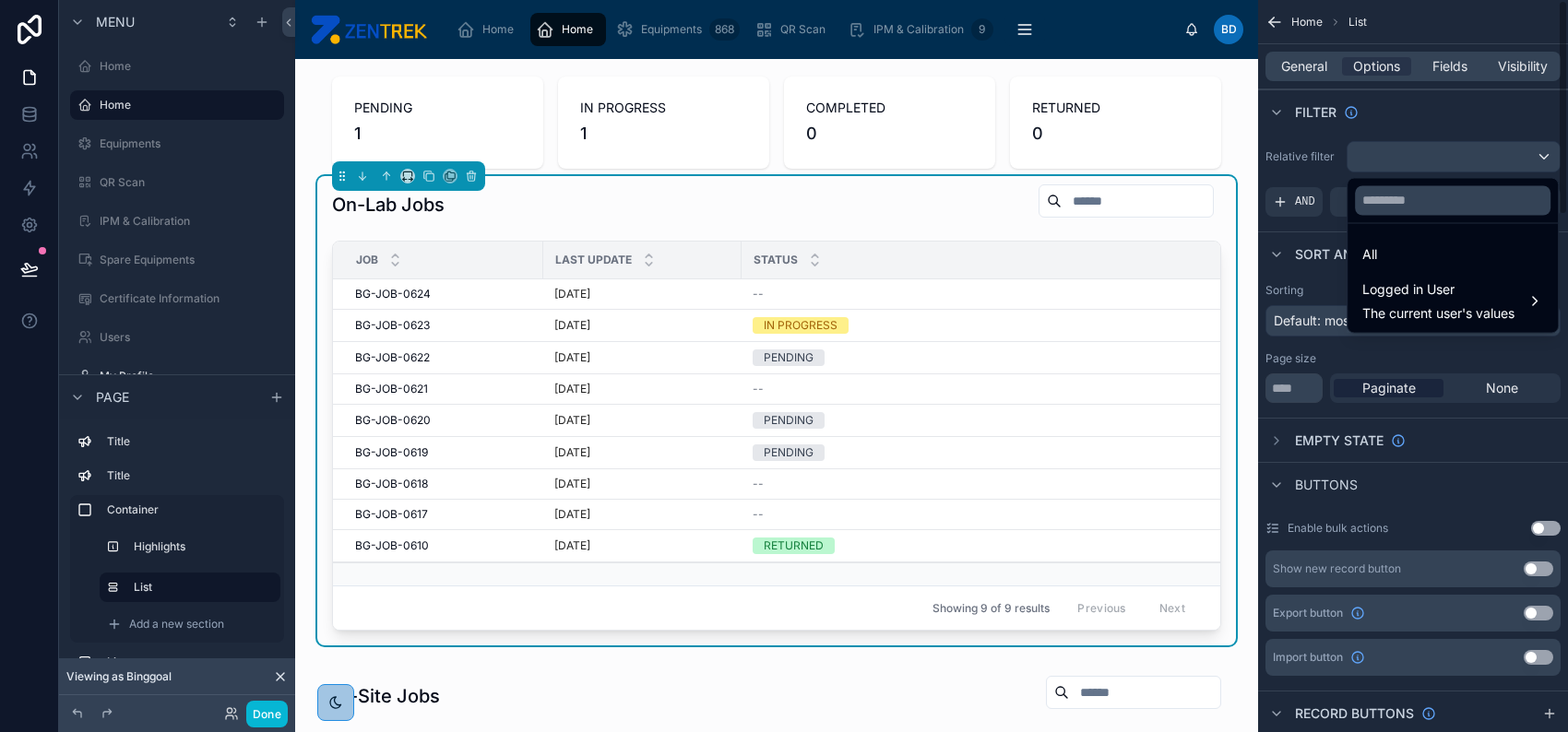
click at [1308, 200] on div "scrollable content" at bounding box center [784, 366] width 1568 height 732
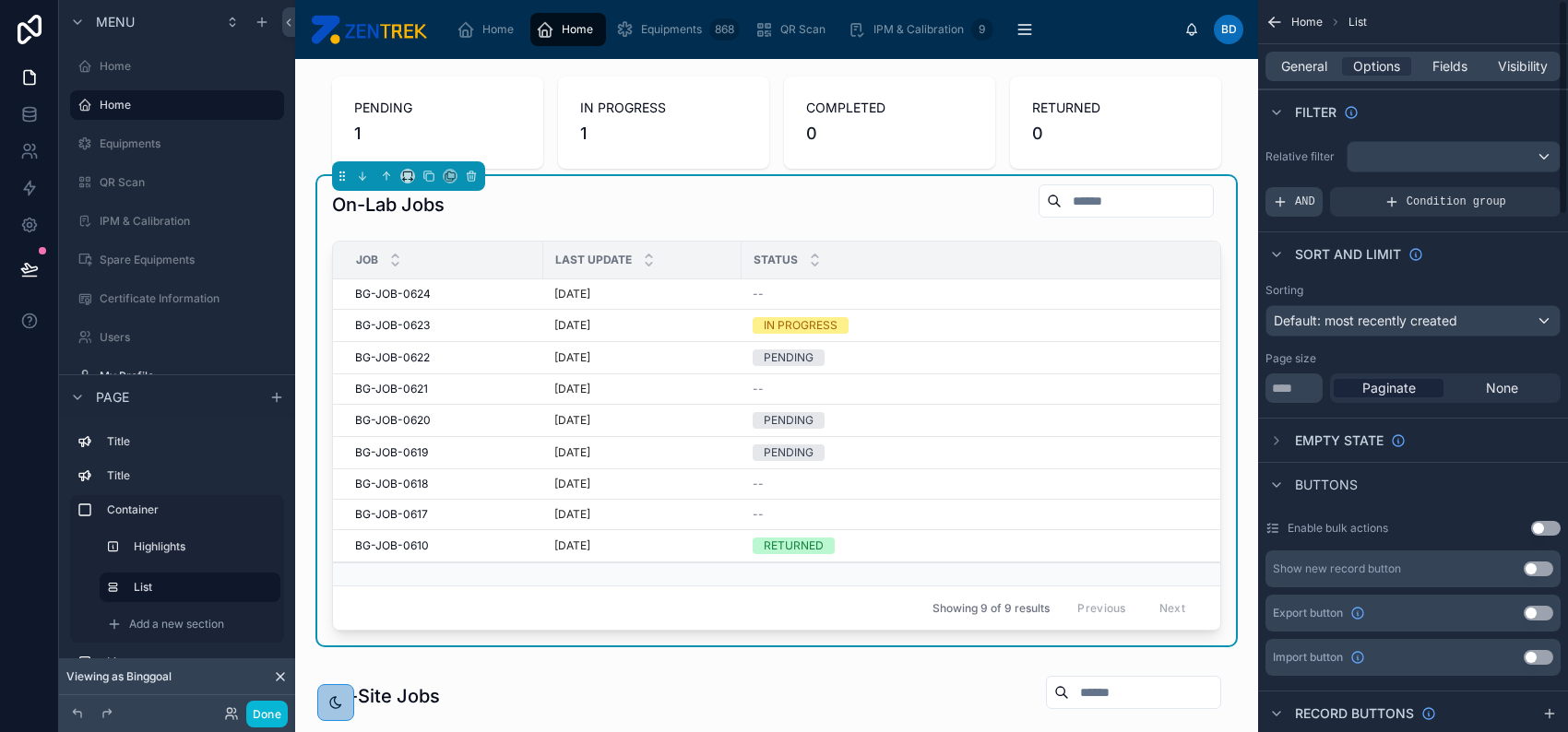
click at [1291, 203] on div "AND" at bounding box center [1293, 202] width 57 height 30
click at [1320, 200] on span "Add a filter" at bounding box center [1312, 202] width 79 height 14
click at [1513, 184] on icon "scrollable content" at bounding box center [1514, 188] width 11 height 11
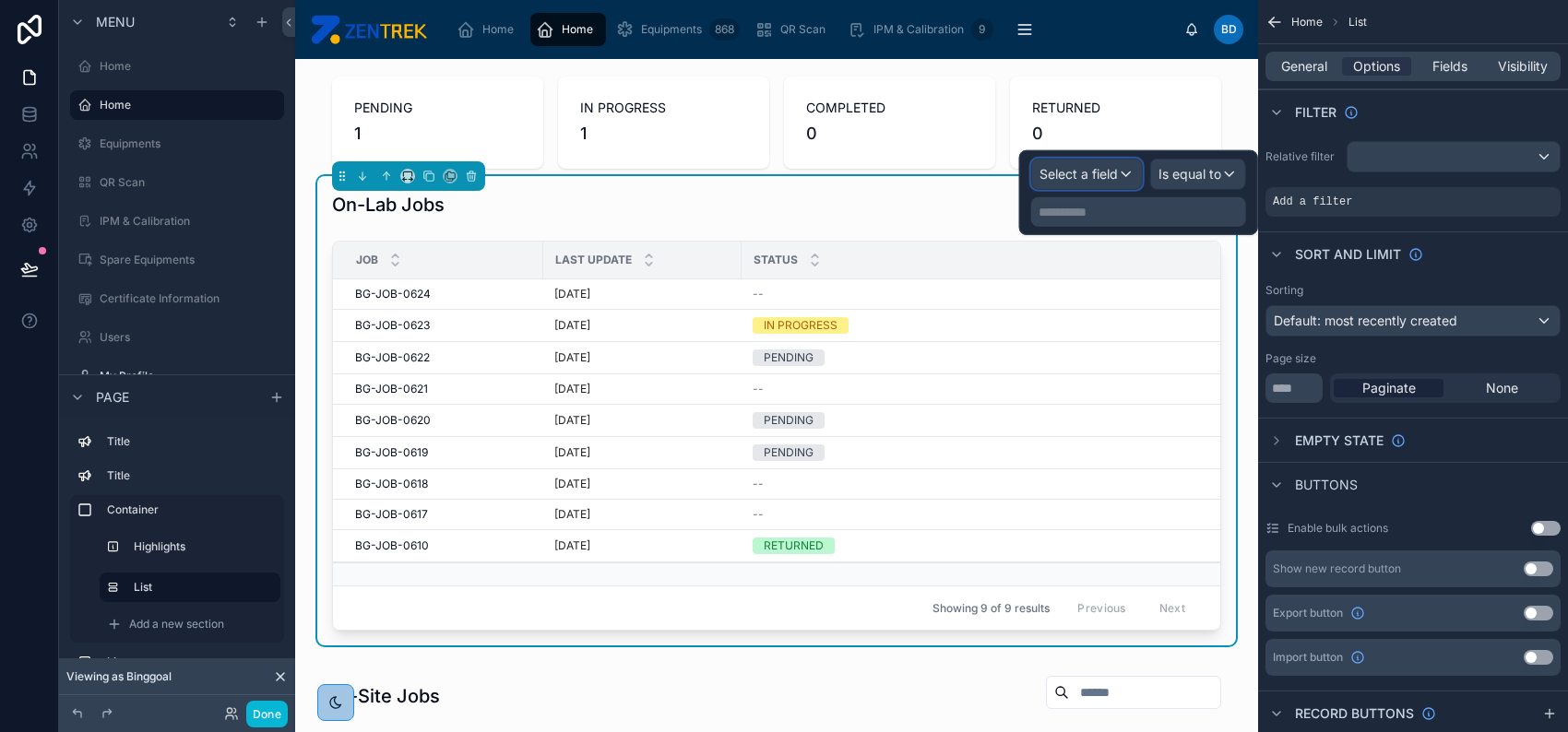
click at [1096, 174] on span "Select a field" at bounding box center [1078, 174] width 78 height 15
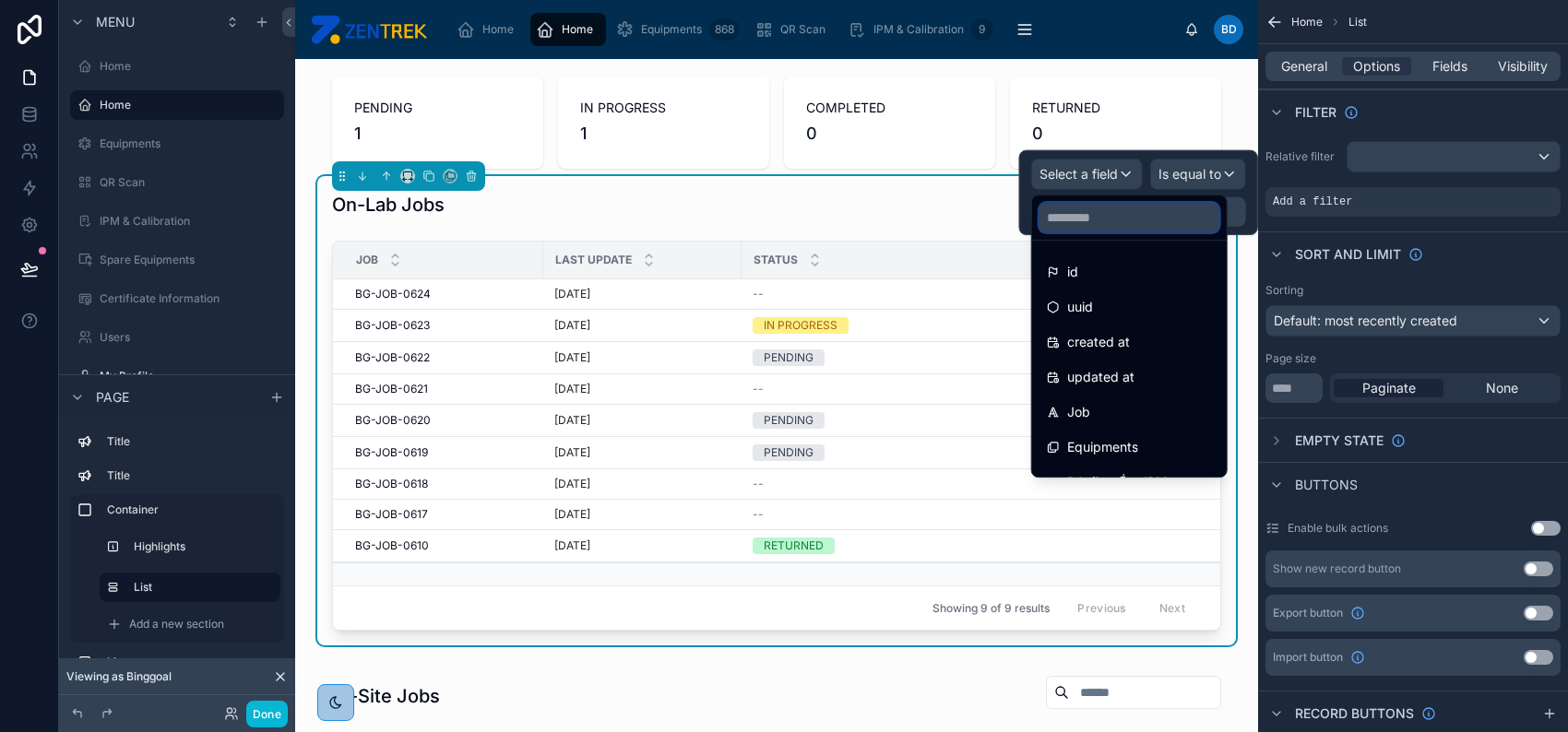
click at [1114, 213] on input "text" at bounding box center [1129, 217] width 179 height 30
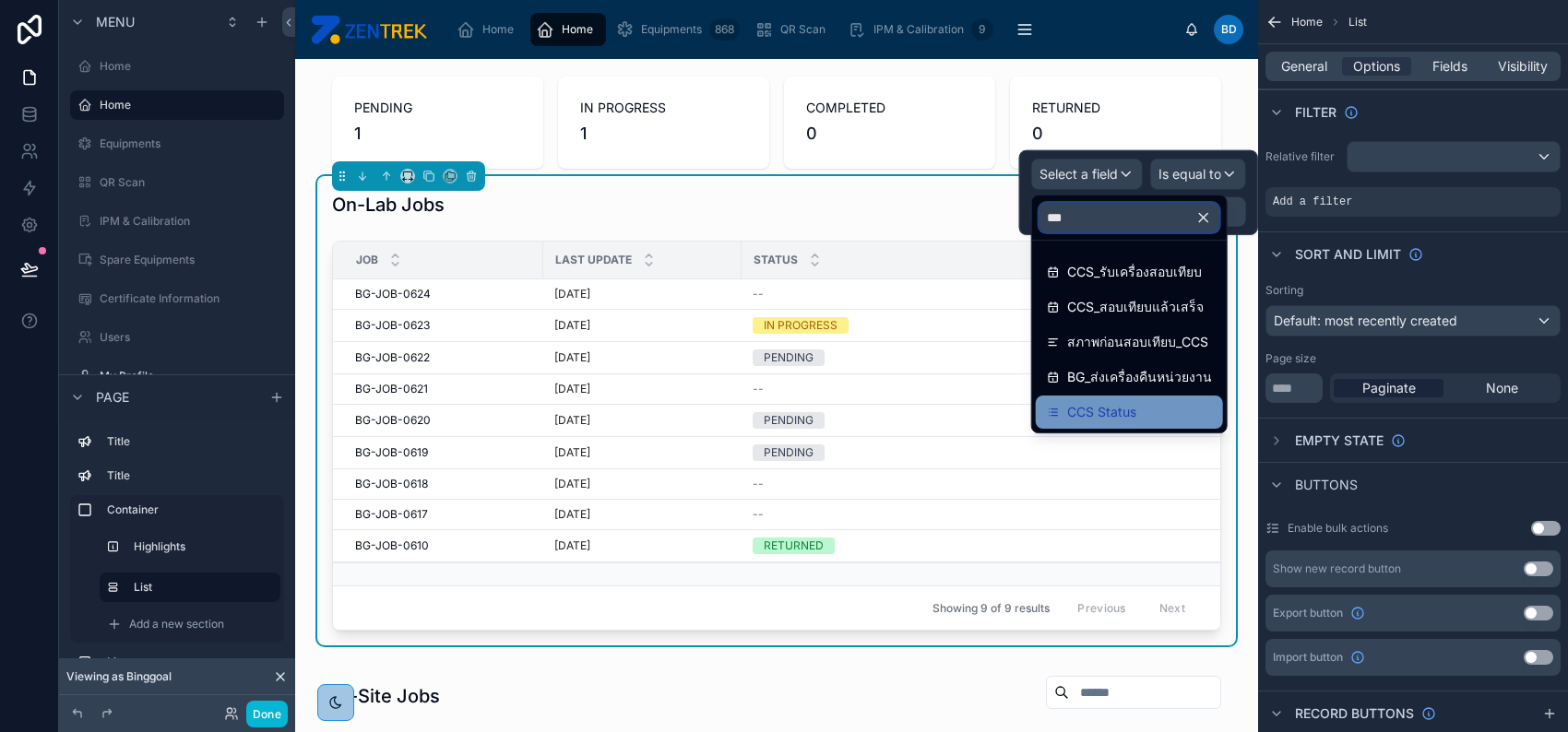
type input "***"
click at [1143, 402] on div "CCS Status" at bounding box center [1129, 412] width 165 height 22
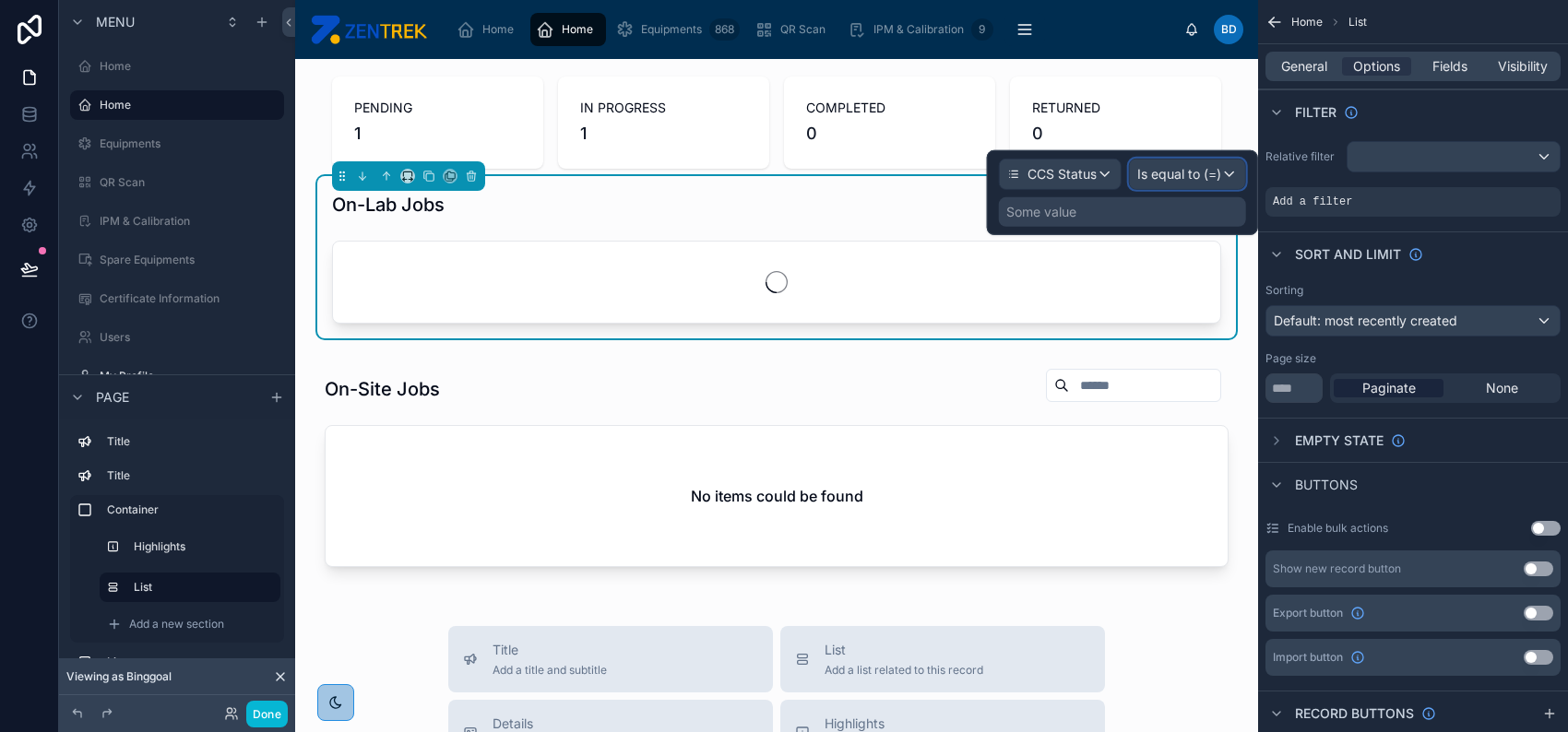
click at [1177, 183] on div "Is equal to (=)" at bounding box center [1187, 174] width 115 height 30
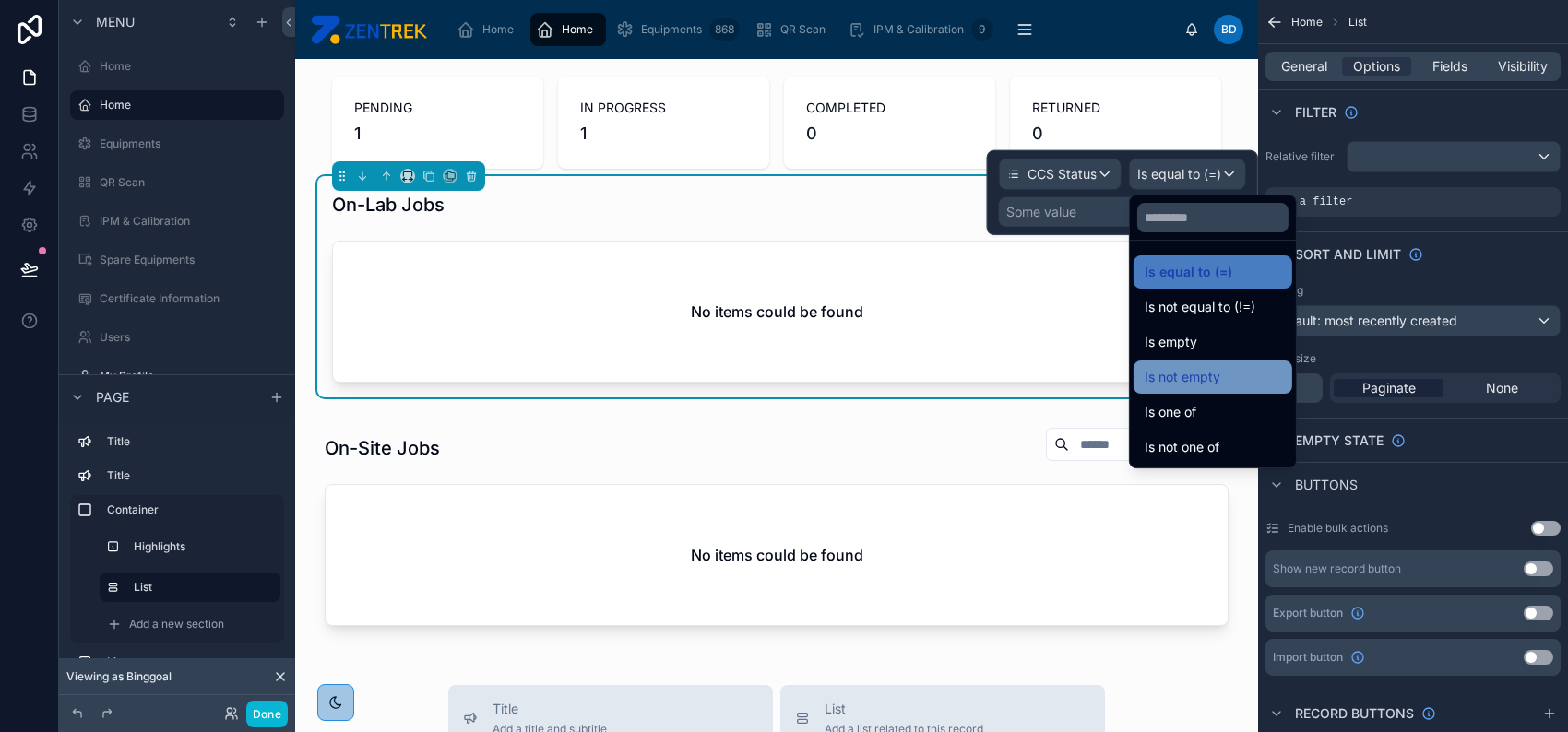
click at [1221, 372] on div "Is not empty" at bounding box center [1212, 376] width 136 height 22
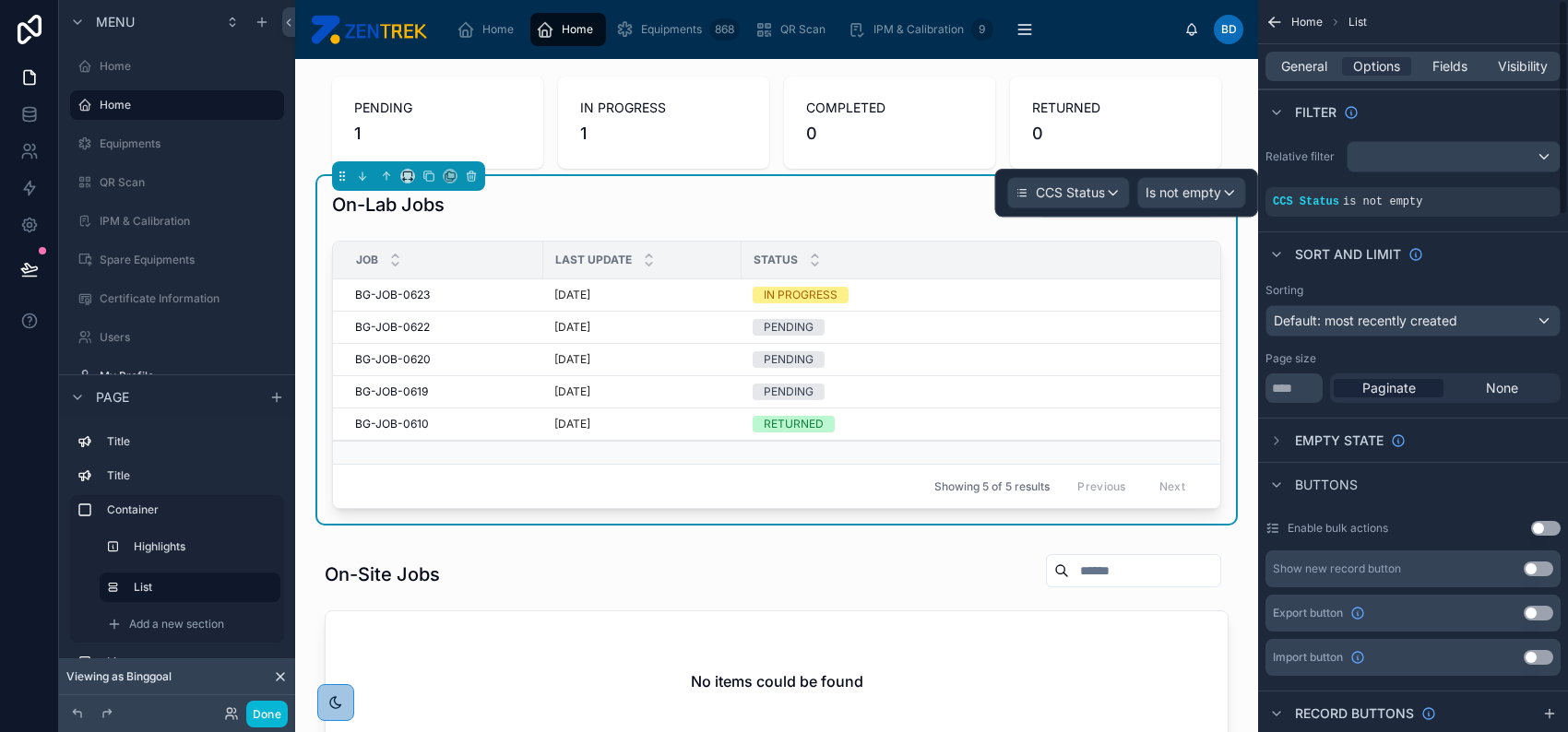
click at [1431, 257] on div "Sort And Limit" at bounding box center [1413, 254] width 310 height 44
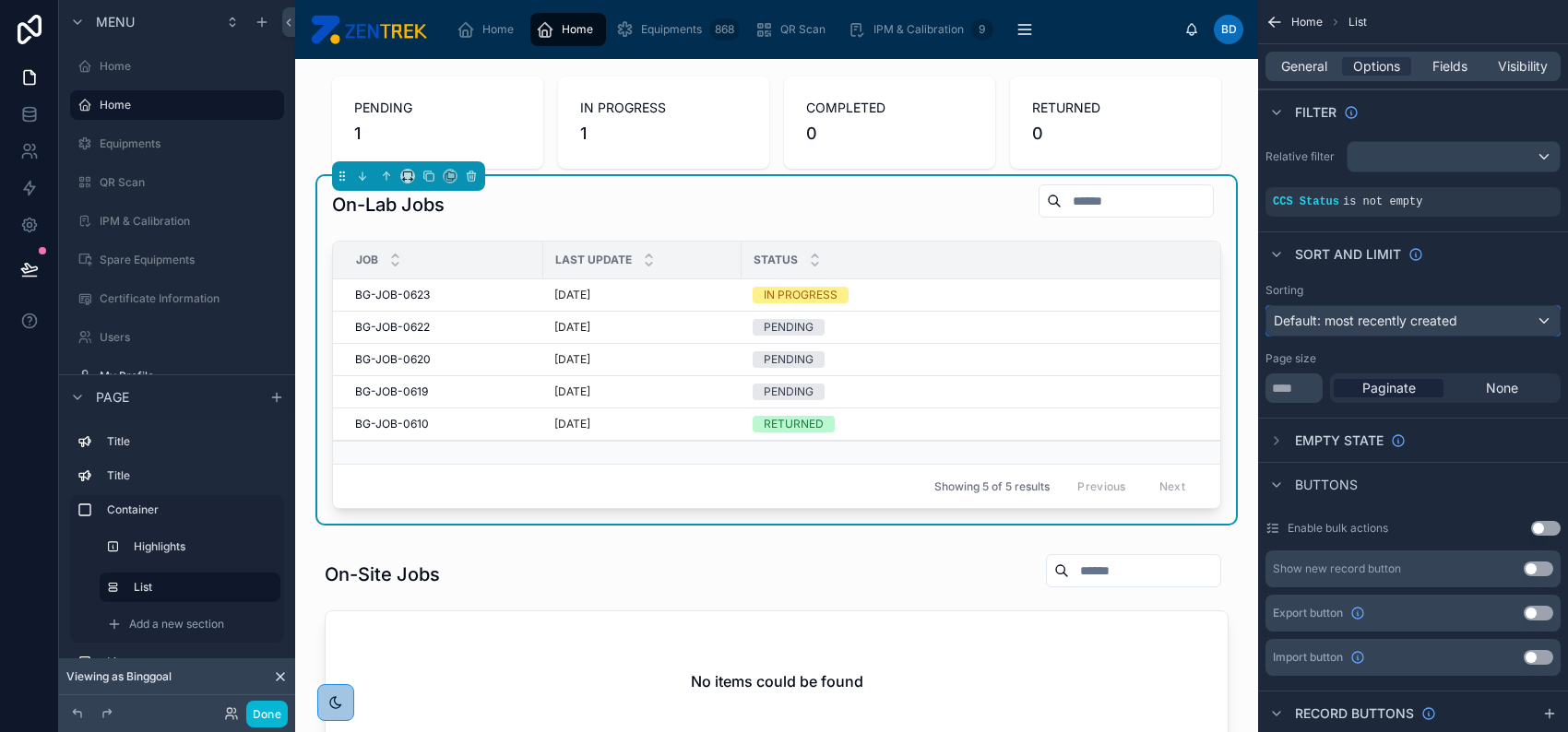
click at [1405, 327] on span "Default: most recently created" at bounding box center [1365, 320] width 183 height 15
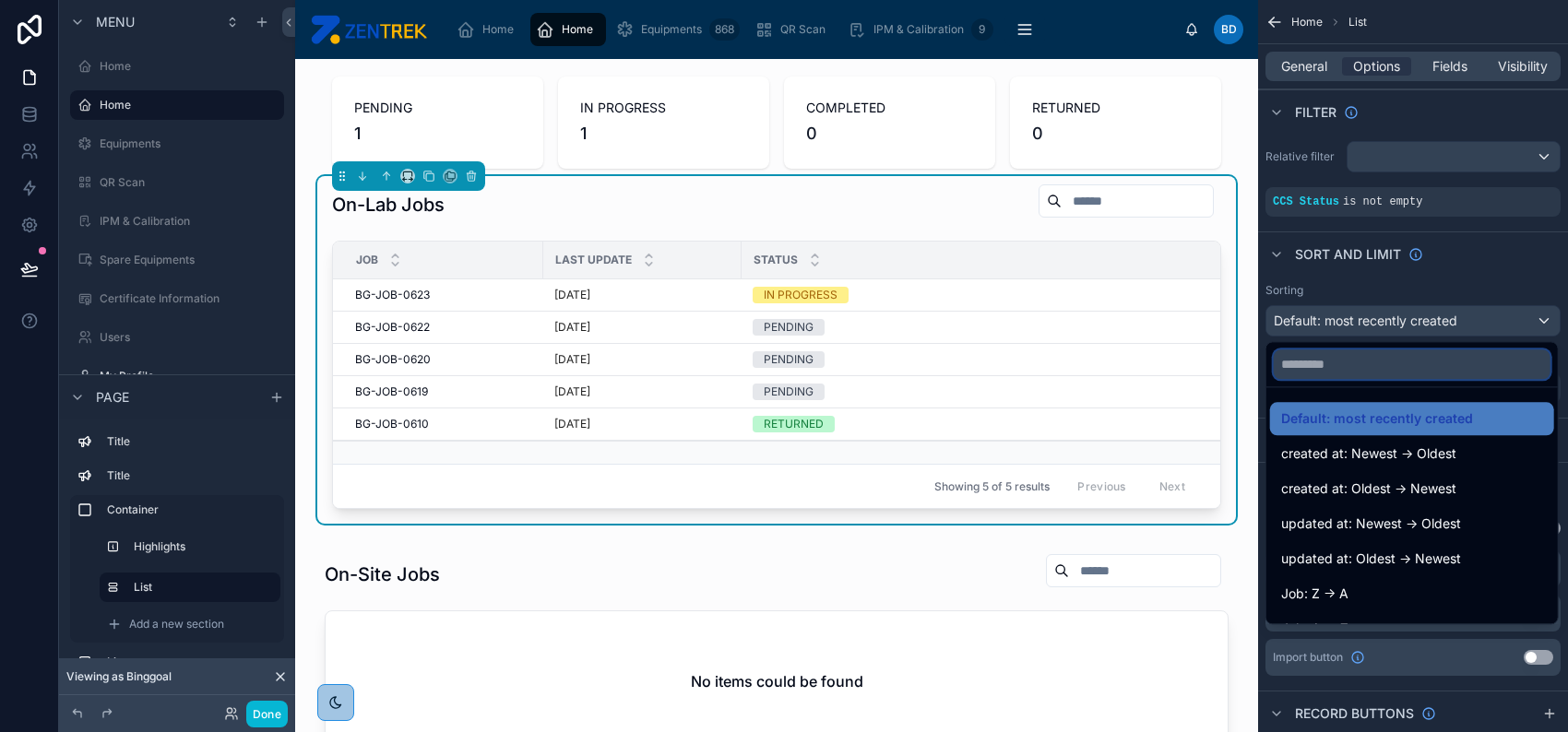
click at [1399, 353] on input "text" at bounding box center [1412, 364] width 277 height 30
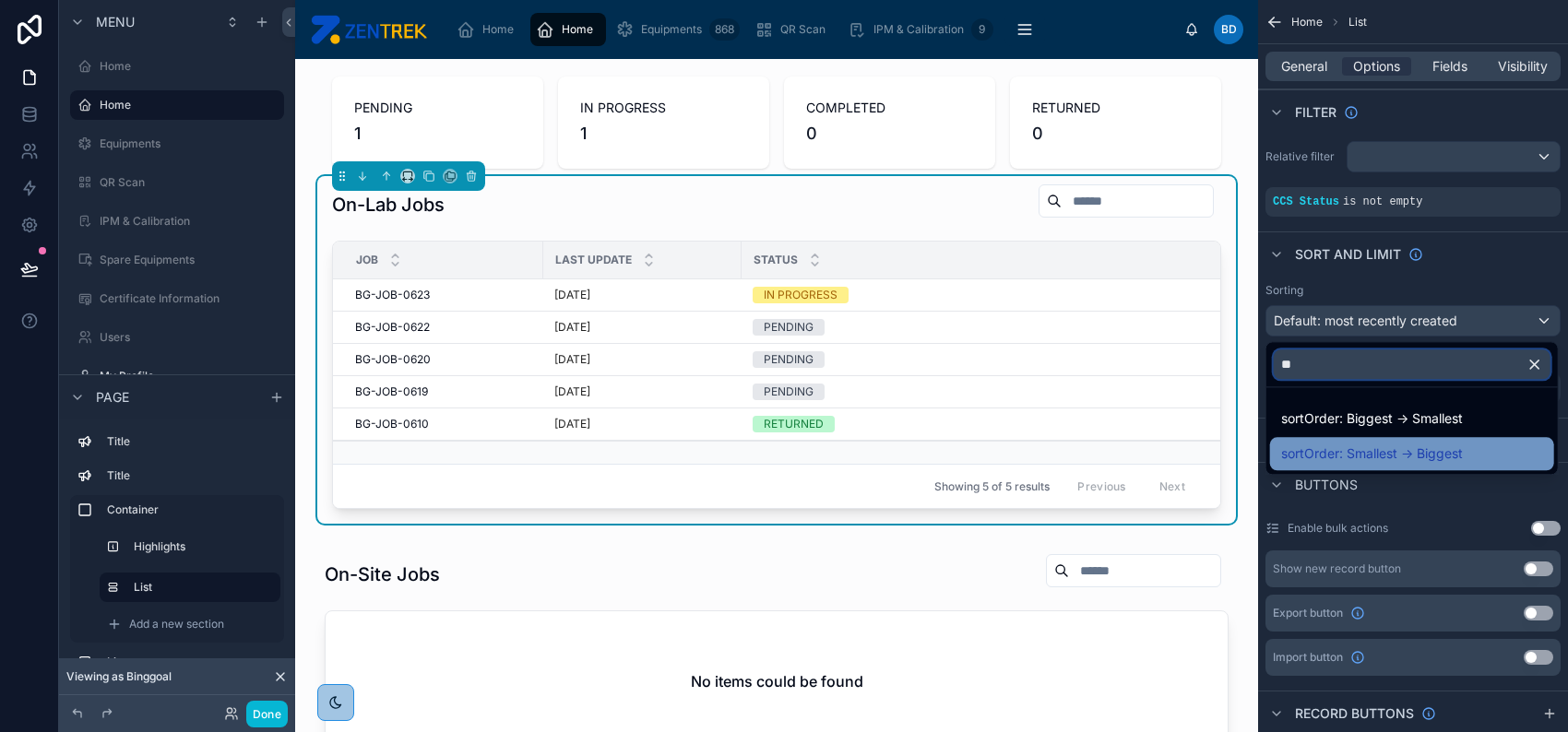
type input "**"
click at [1429, 442] on div "sortOrder: Smallest -> Biggest" at bounding box center [1412, 453] width 284 height 33
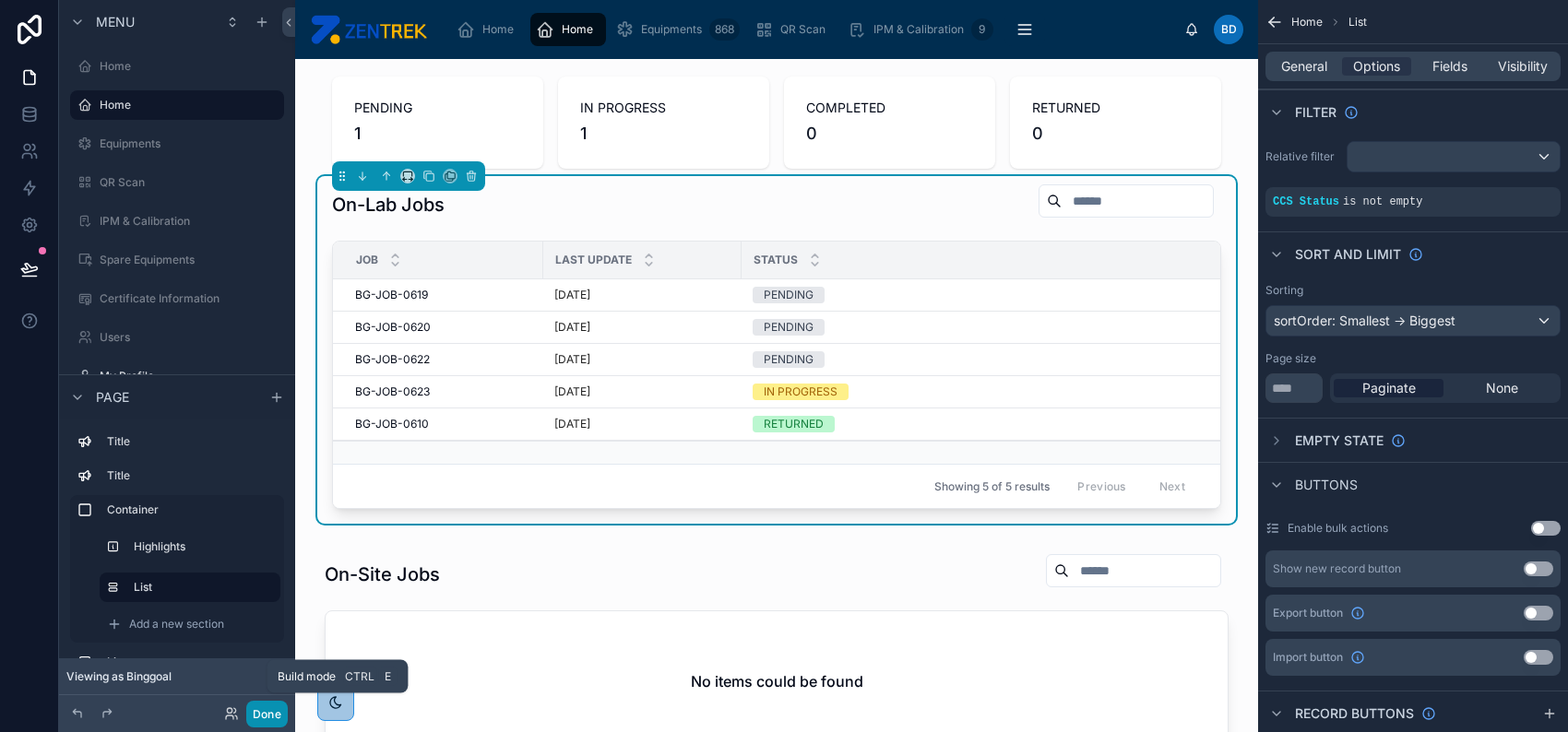
click at [261, 718] on button "Done" at bounding box center [266, 714] width 41 height 27
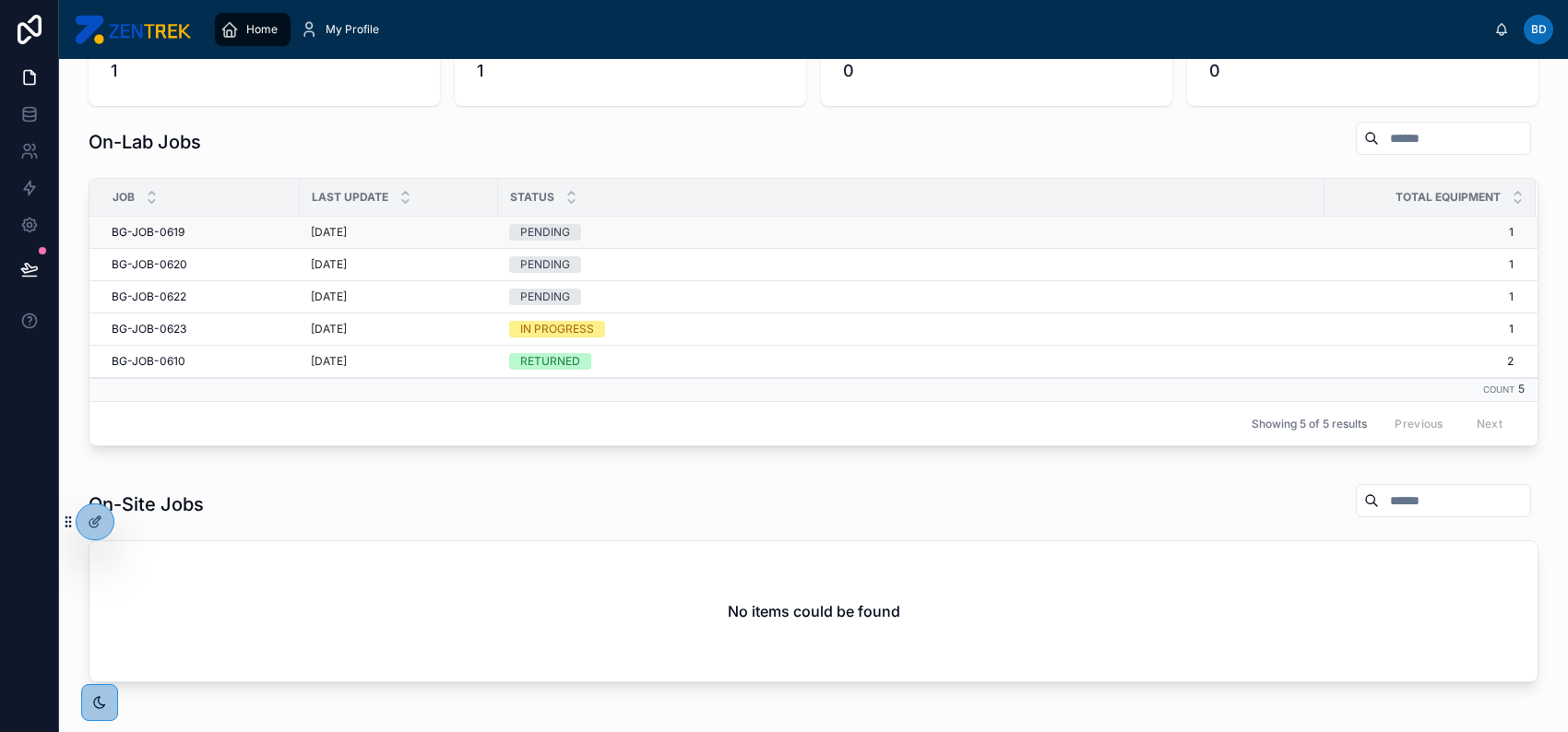
click at [749, 233] on div "PENDING" at bounding box center [911, 231] width 804 height 16
click at [712, 229] on div "PENDING" at bounding box center [911, 231] width 804 height 16
click at [85, 523] on div at bounding box center [95, 522] width 37 height 35
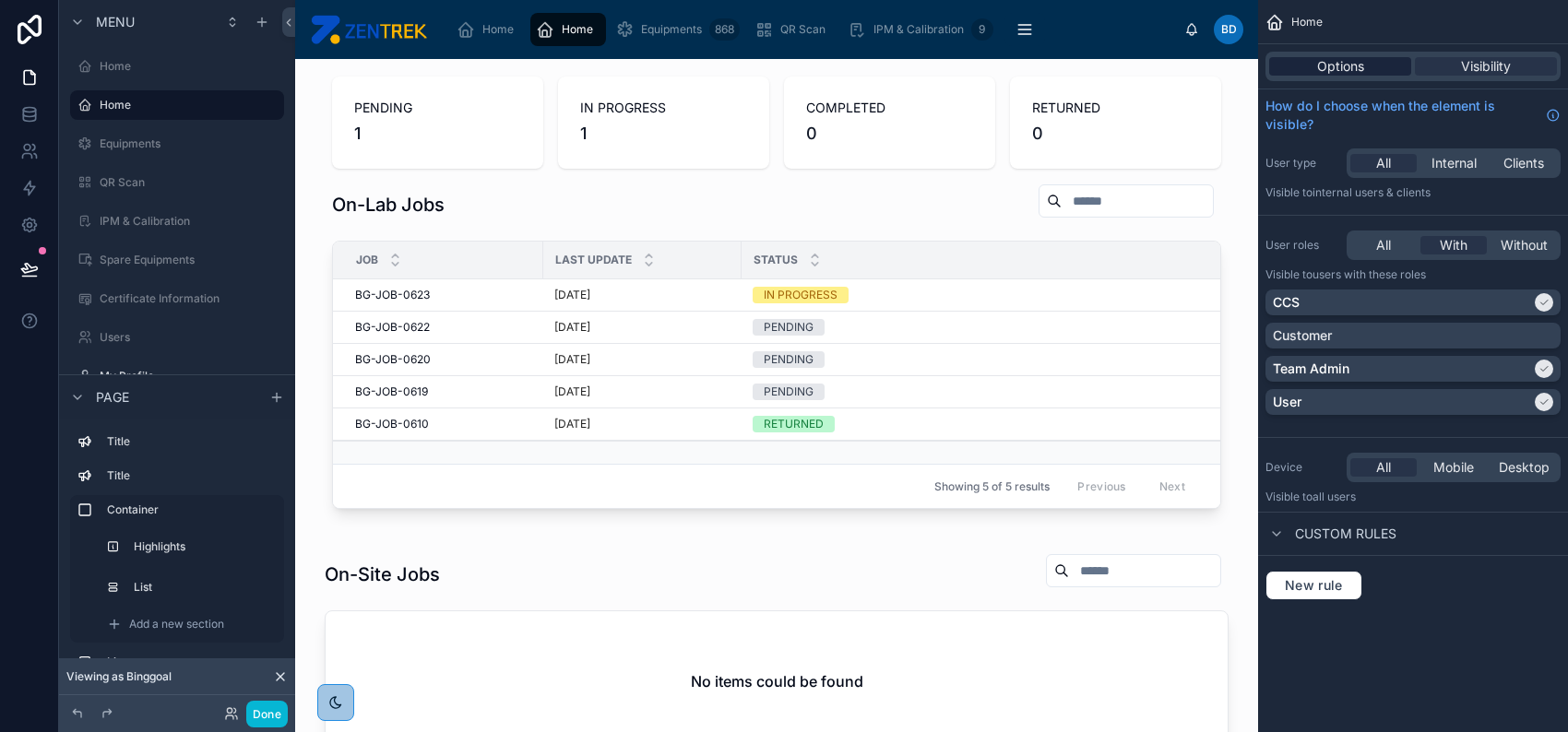
click at [1362, 62] on span "Options" at bounding box center [1340, 66] width 47 height 18
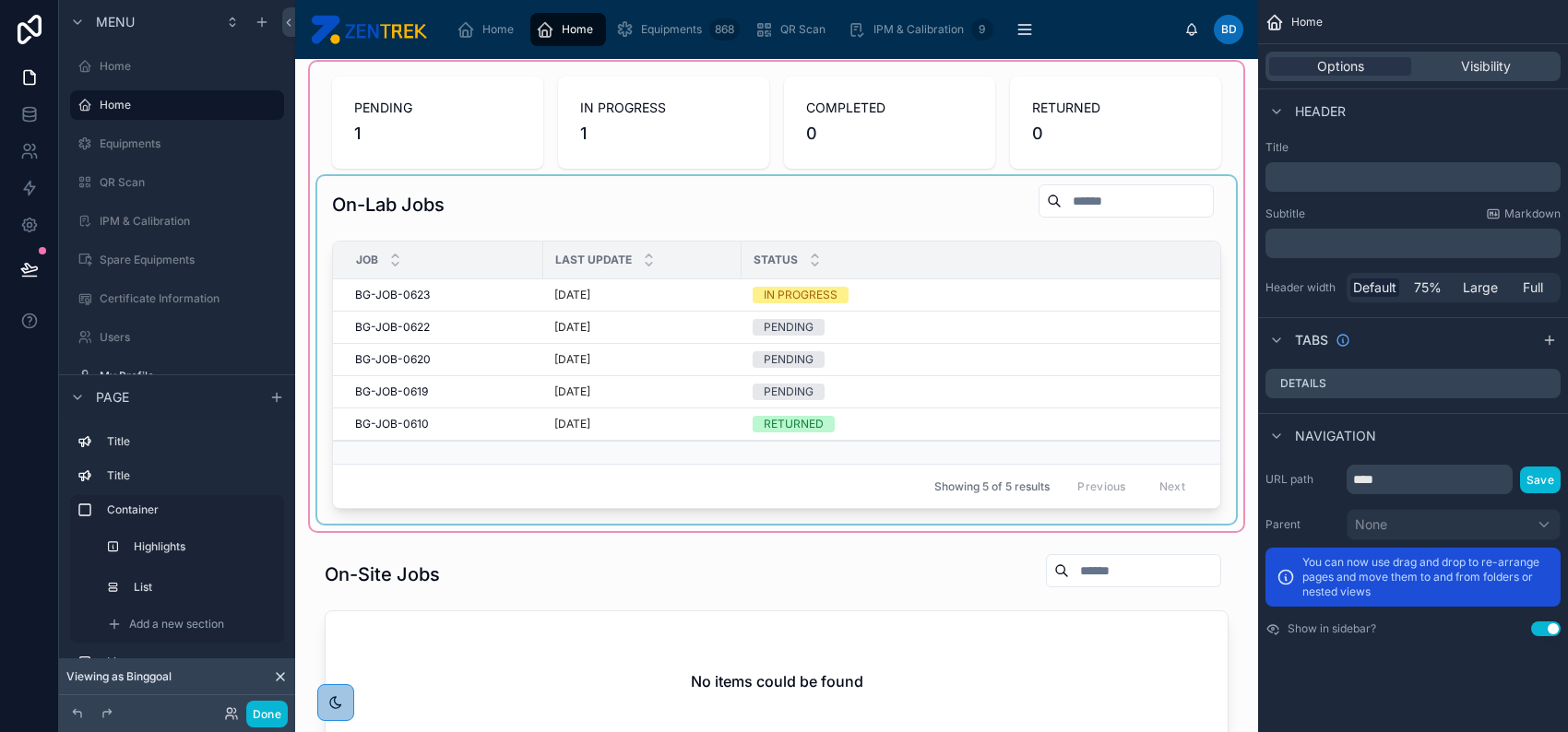
click at [640, 258] on div "Last Update" at bounding box center [643, 259] width 197 height 35
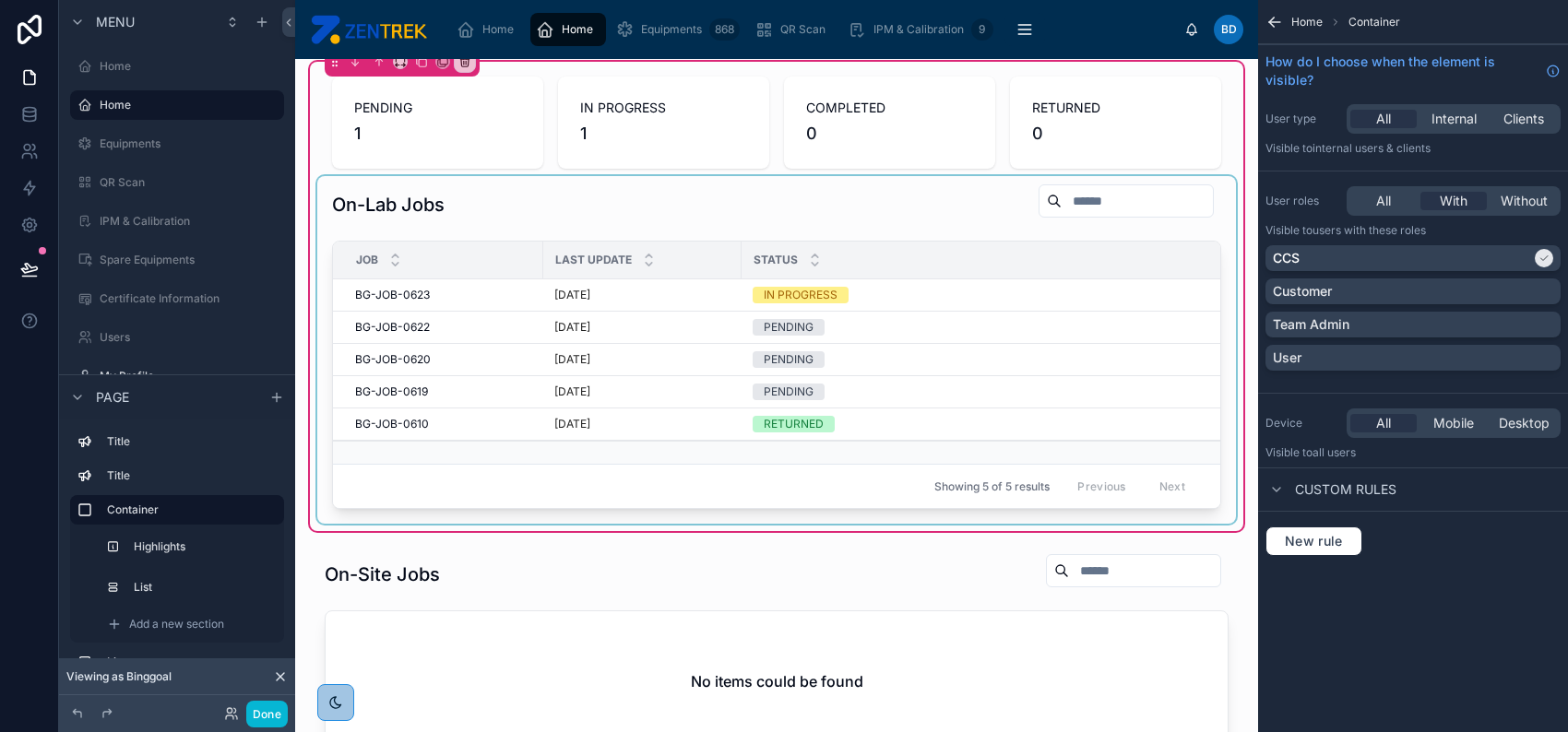
click at [699, 251] on div "Last Update" at bounding box center [643, 259] width 197 height 35
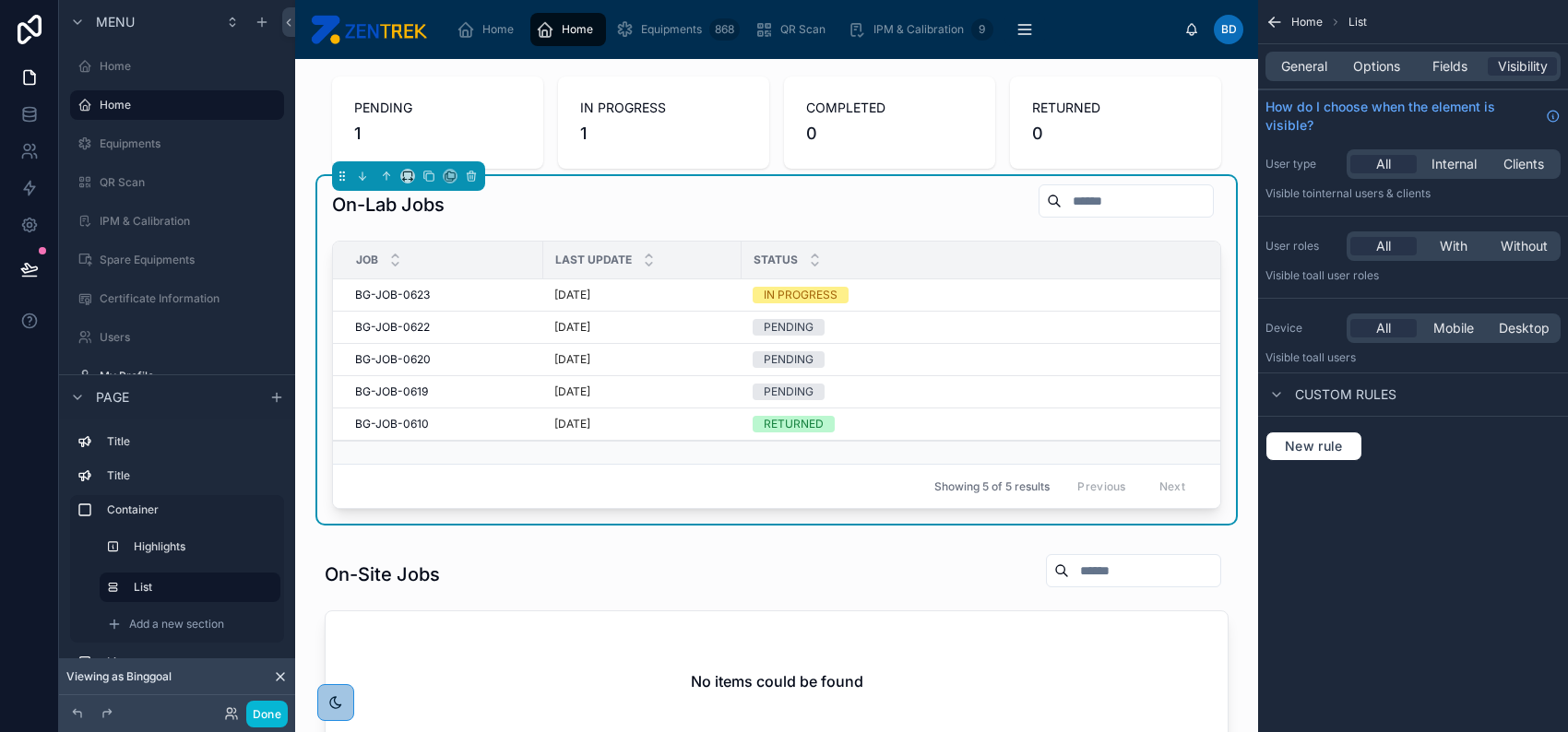
click at [1299, 77] on div "General Options Fields Visibility" at bounding box center [1413, 67] width 295 height 30
click at [1304, 66] on span "General" at bounding box center [1305, 66] width 46 height 18
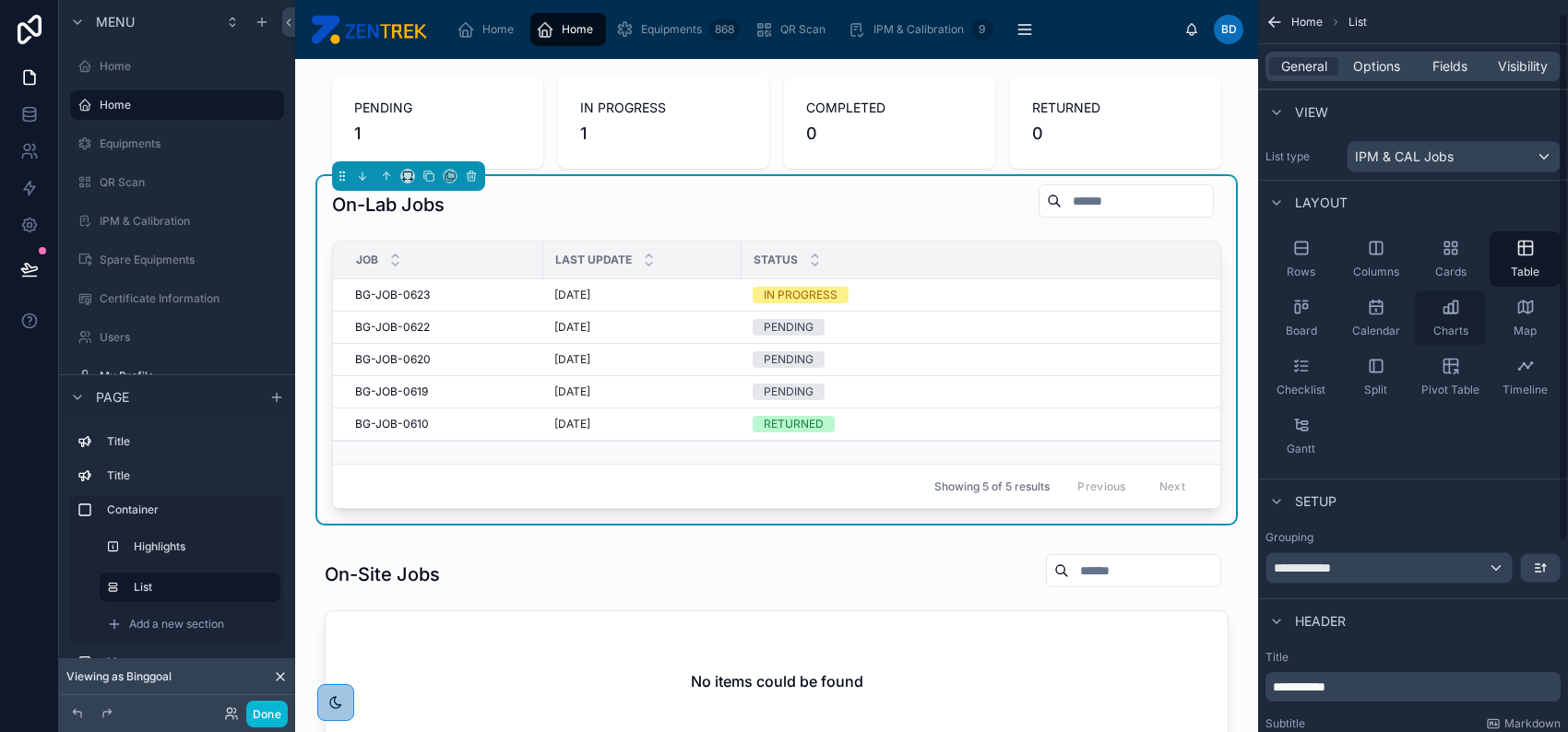
scroll to position [245, 0]
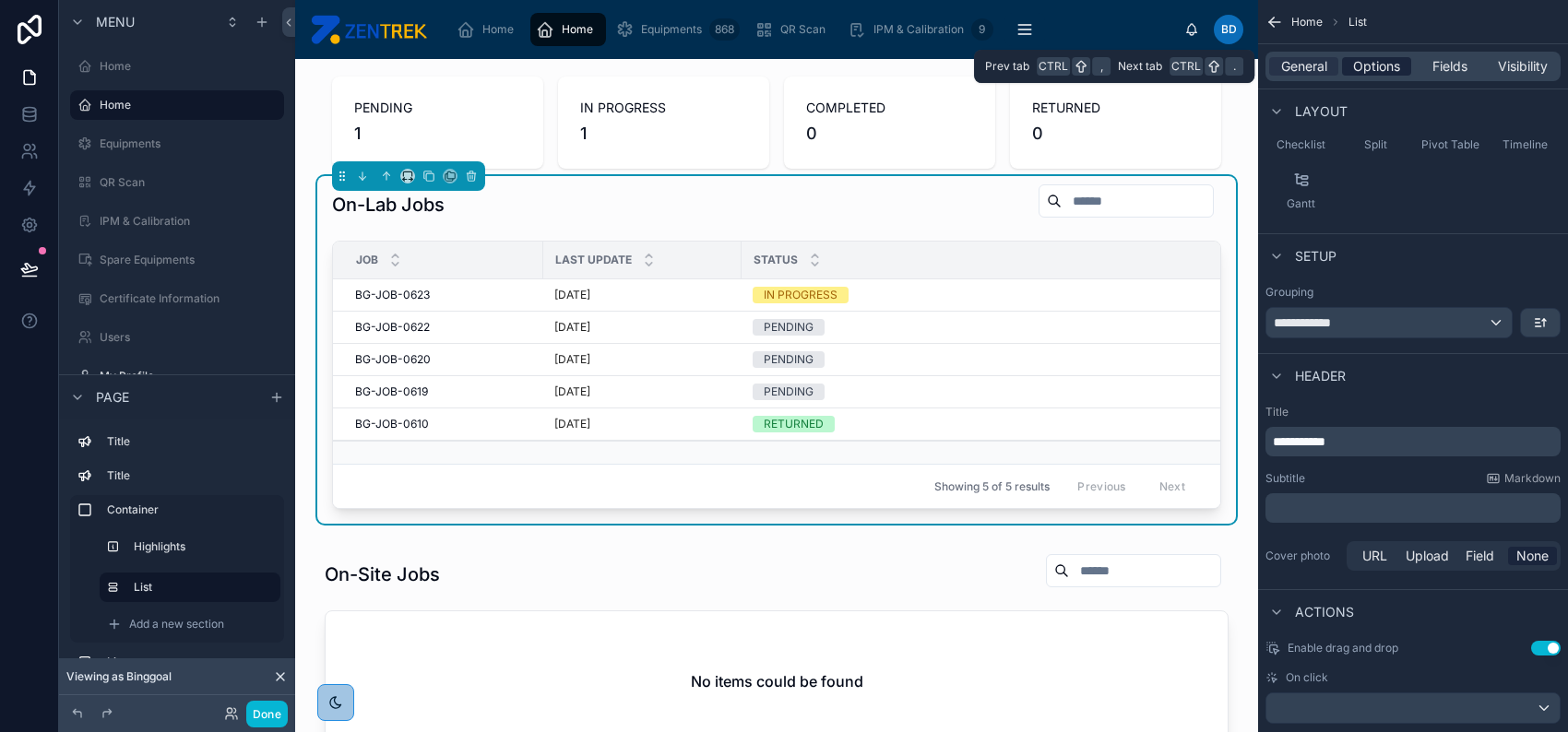
click at [1389, 64] on span "Options" at bounding box center [1376, 66] width 47 height 18
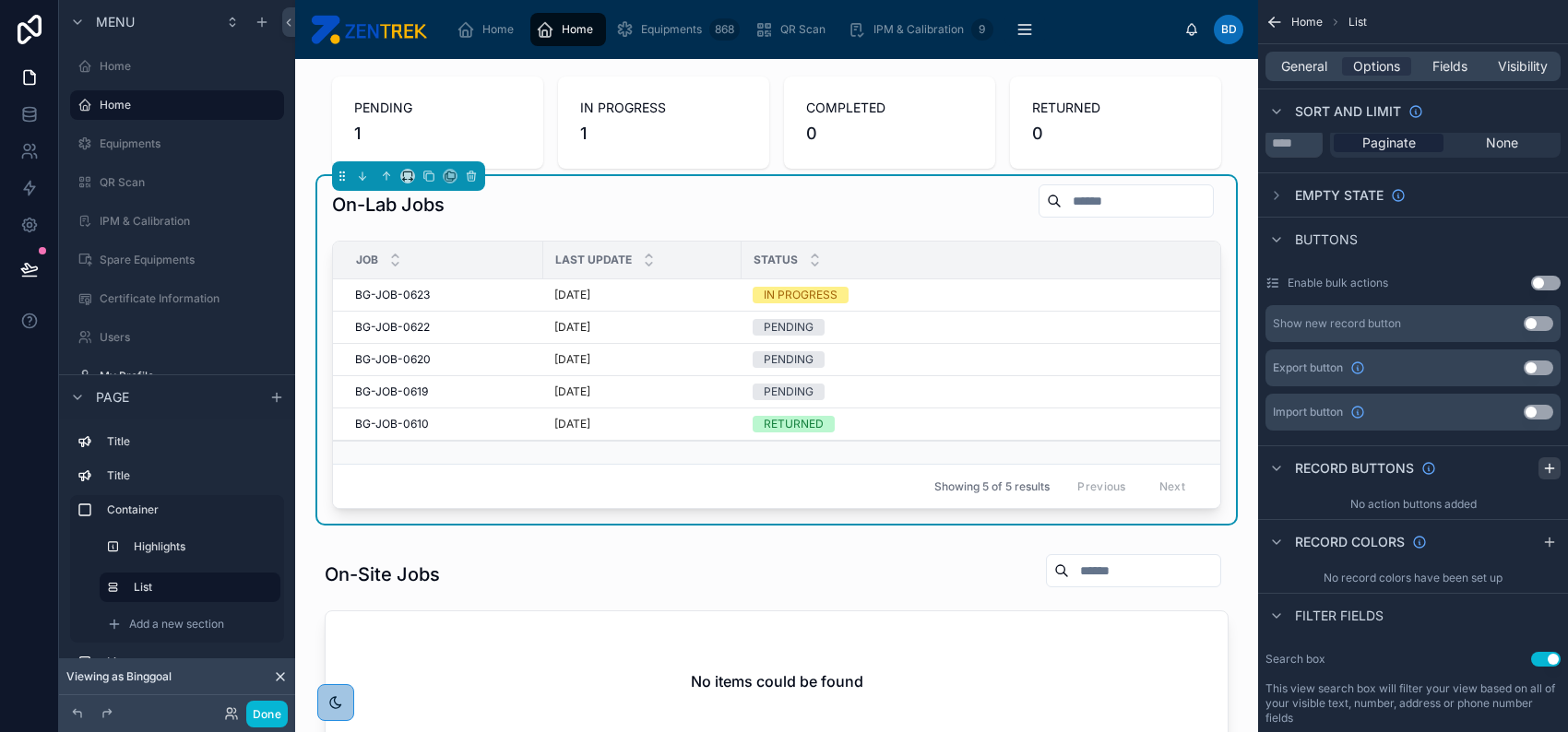
click at [1550, 466] on icon "scrollable content" at bounding box center [1550, 468] width 0 height 9
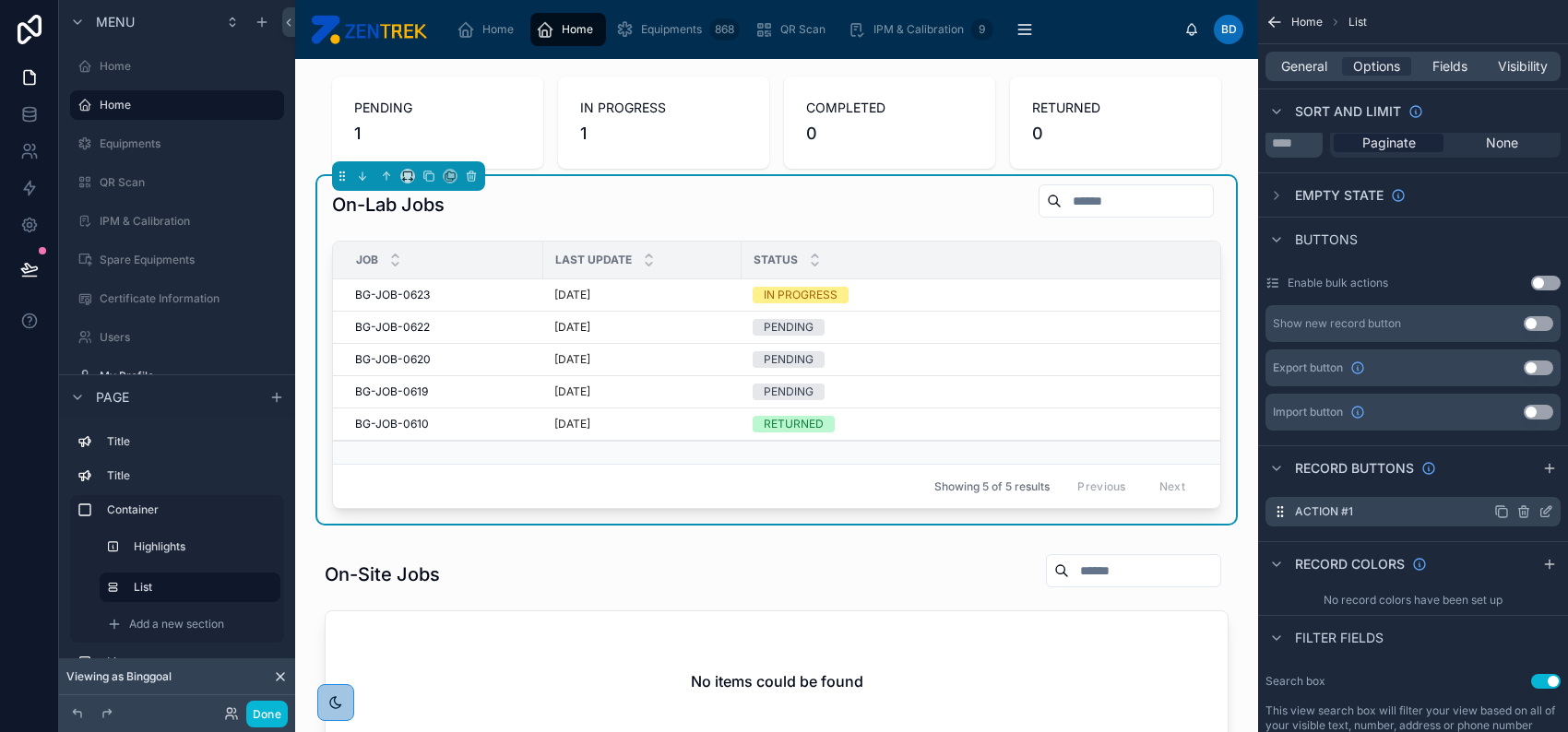
click at [1485, 500] on div "Action #1" at bounding box center [1413, 511] width 295 height 30
click at [1545, 507] on icon "scrollable content" at bounding box center [1545, 511] width 14 height 14
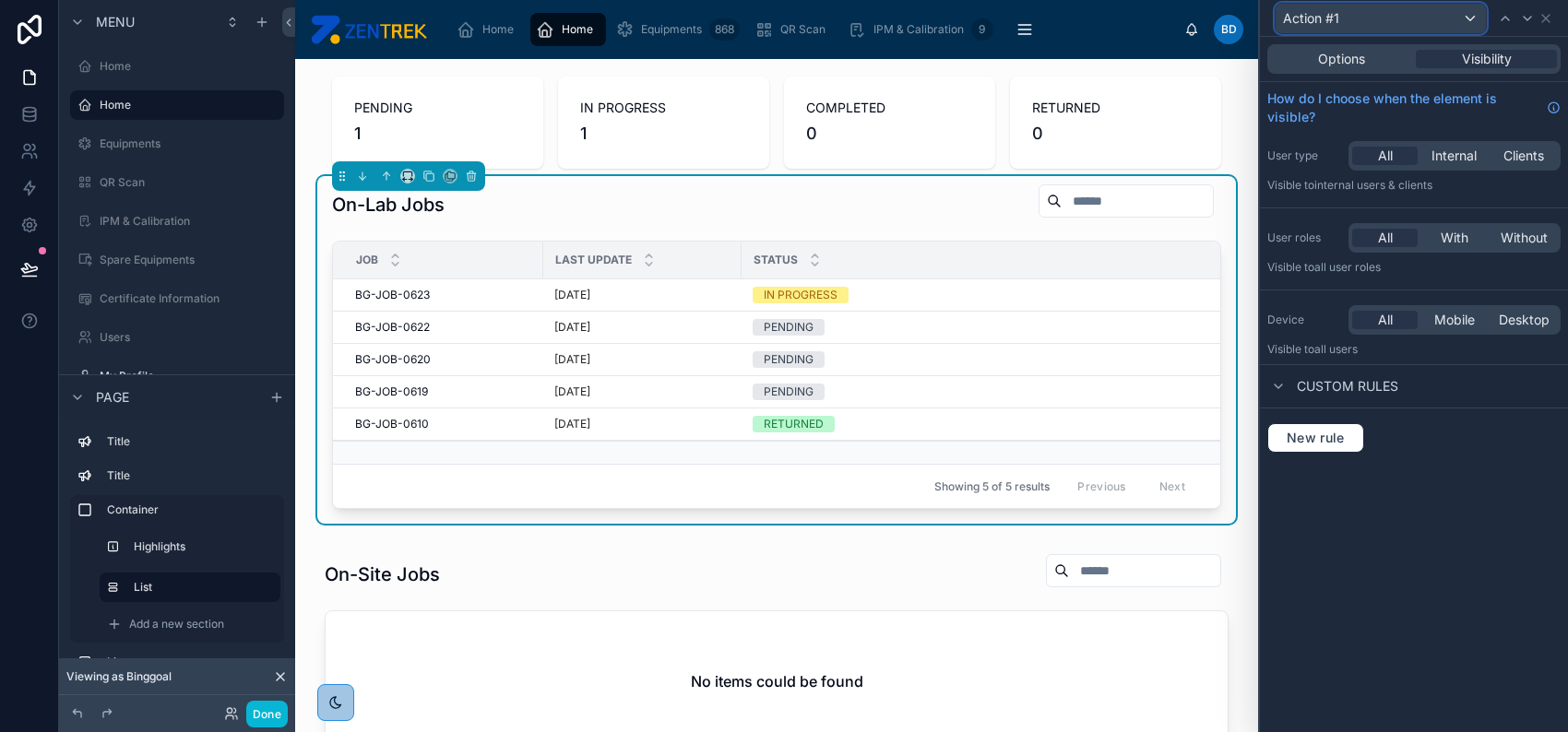
click at [1351, 15] on div "Action #1" at bounding box center [1381, 18] width 210 height 30
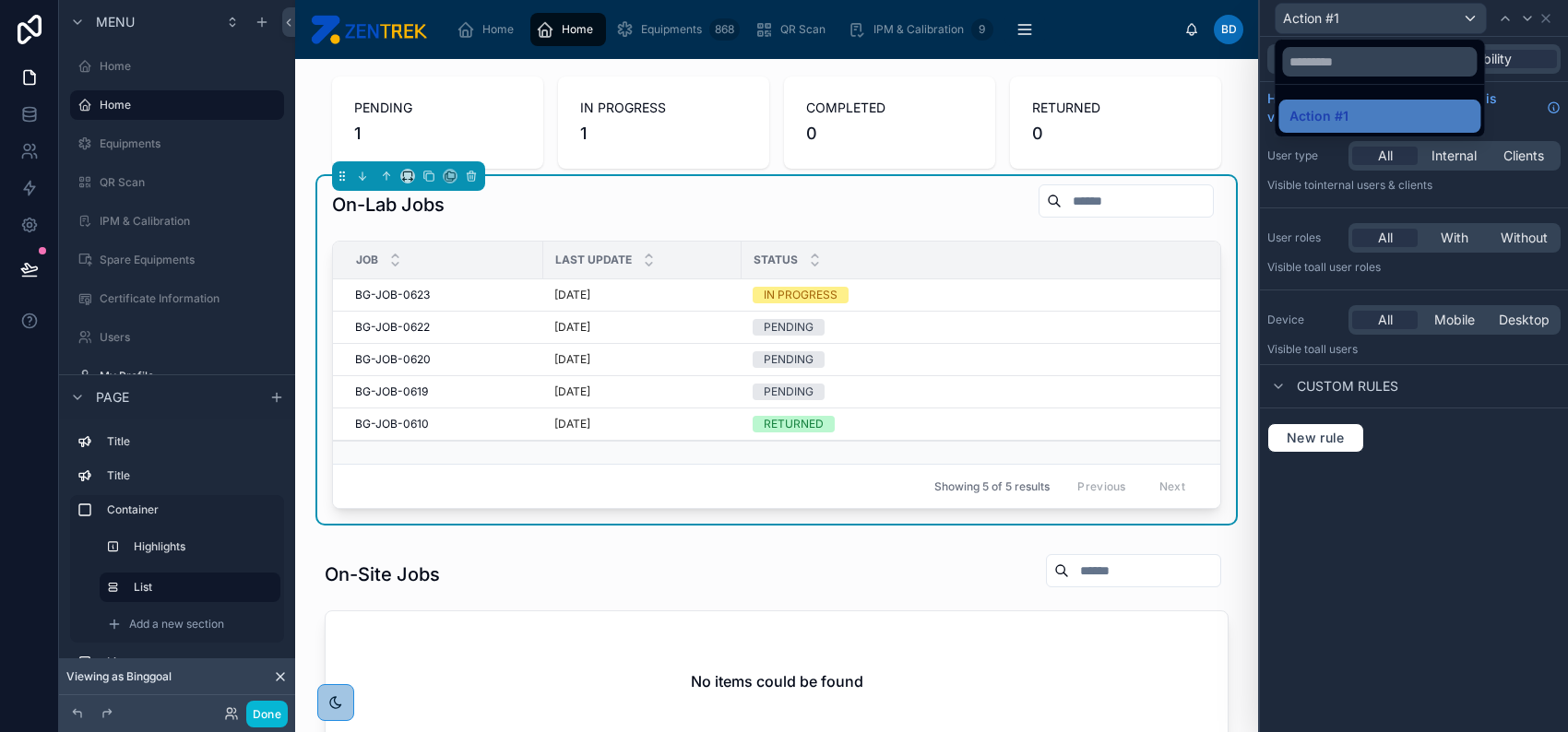
click at [1351, 15] on div at bounding box center [1414, 366] width 308 height 732
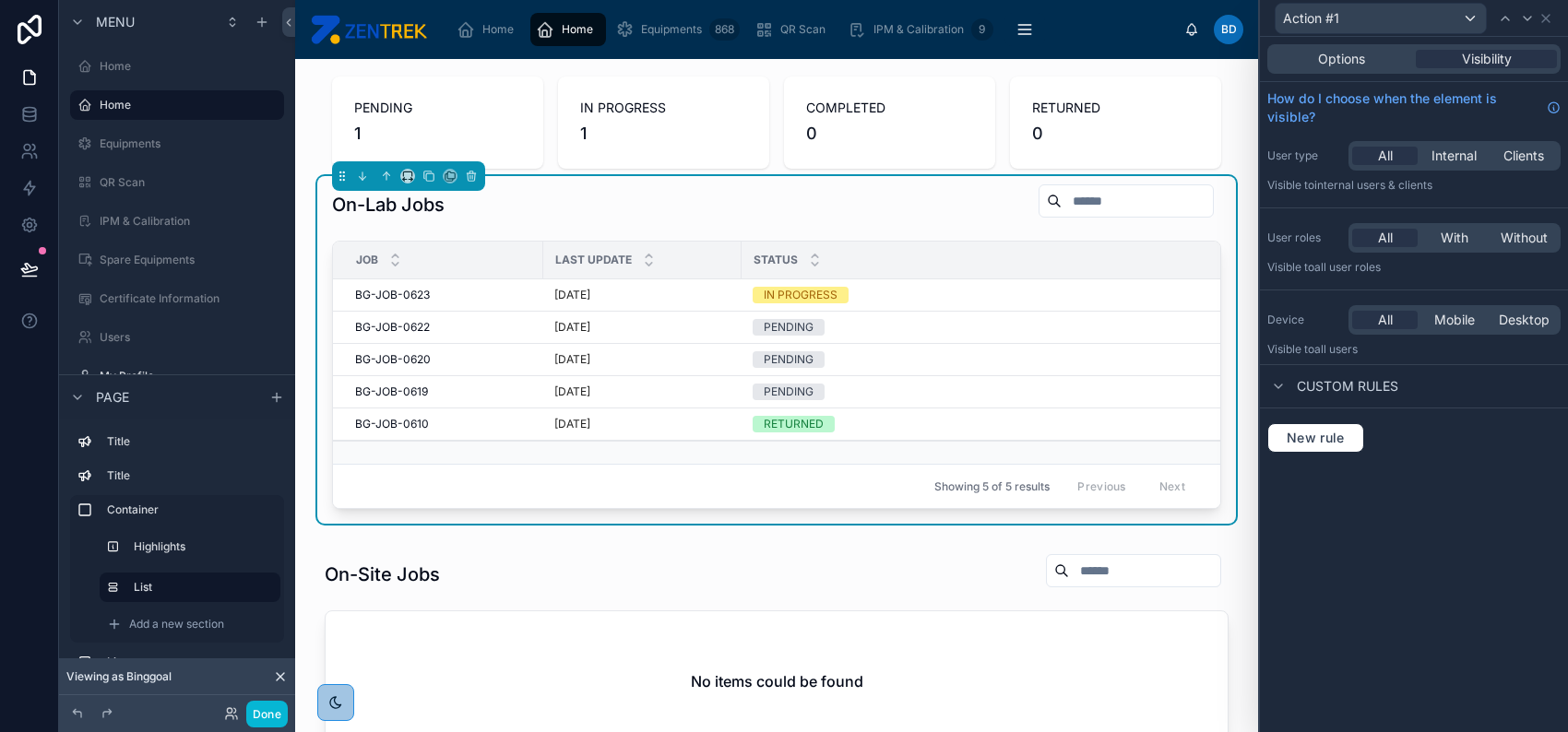
click at [1552, 557] on div "Options Visibility How do I choose when the element is visible? User type All I…" at bounding box center [1414, 384] width 308 height 695
click at [1347, 448] on button "New rule" at bounding box center [1315, 438] width 96 height 30
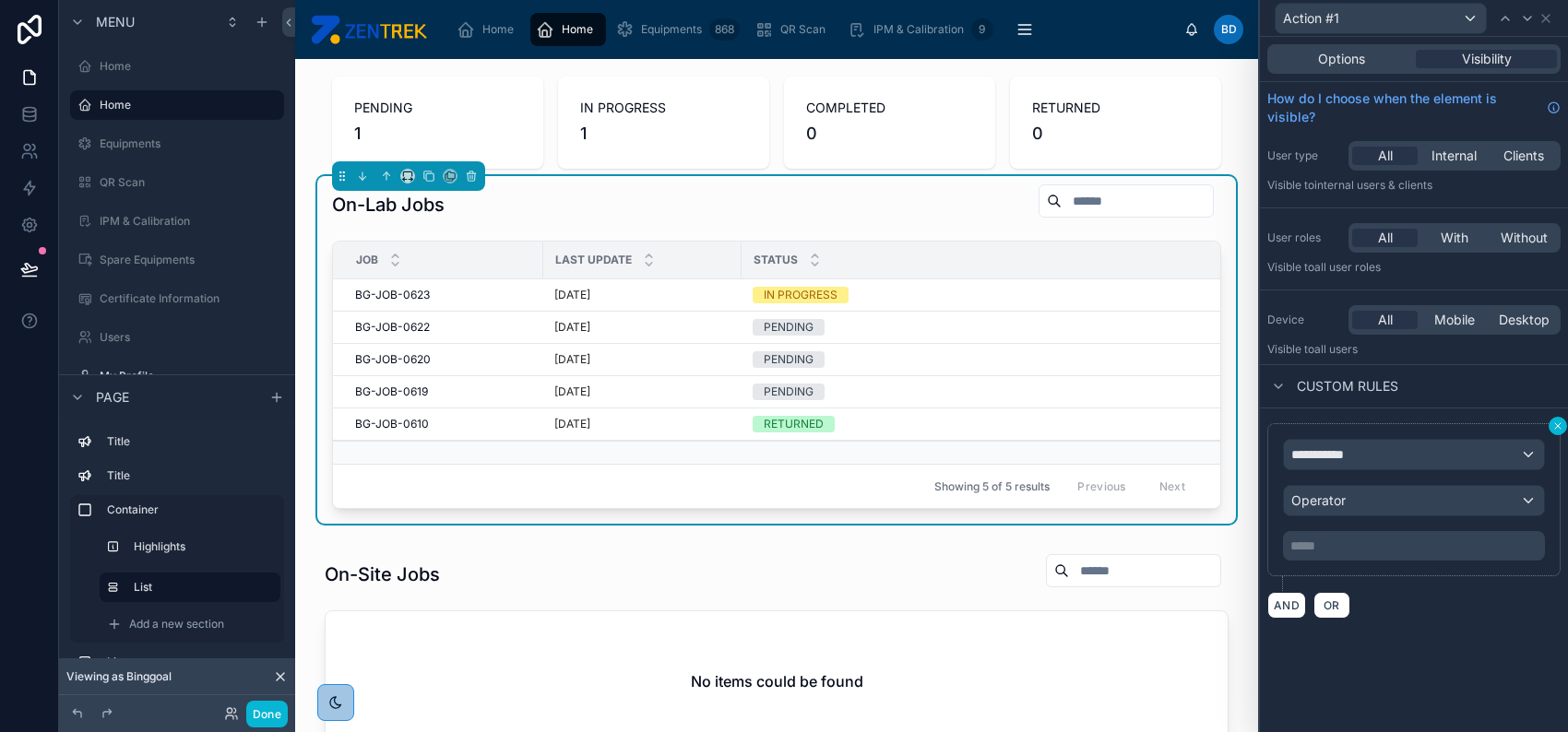
click at [1554, 427] on icon at bounding box center [1557, 426] width 6 height 6
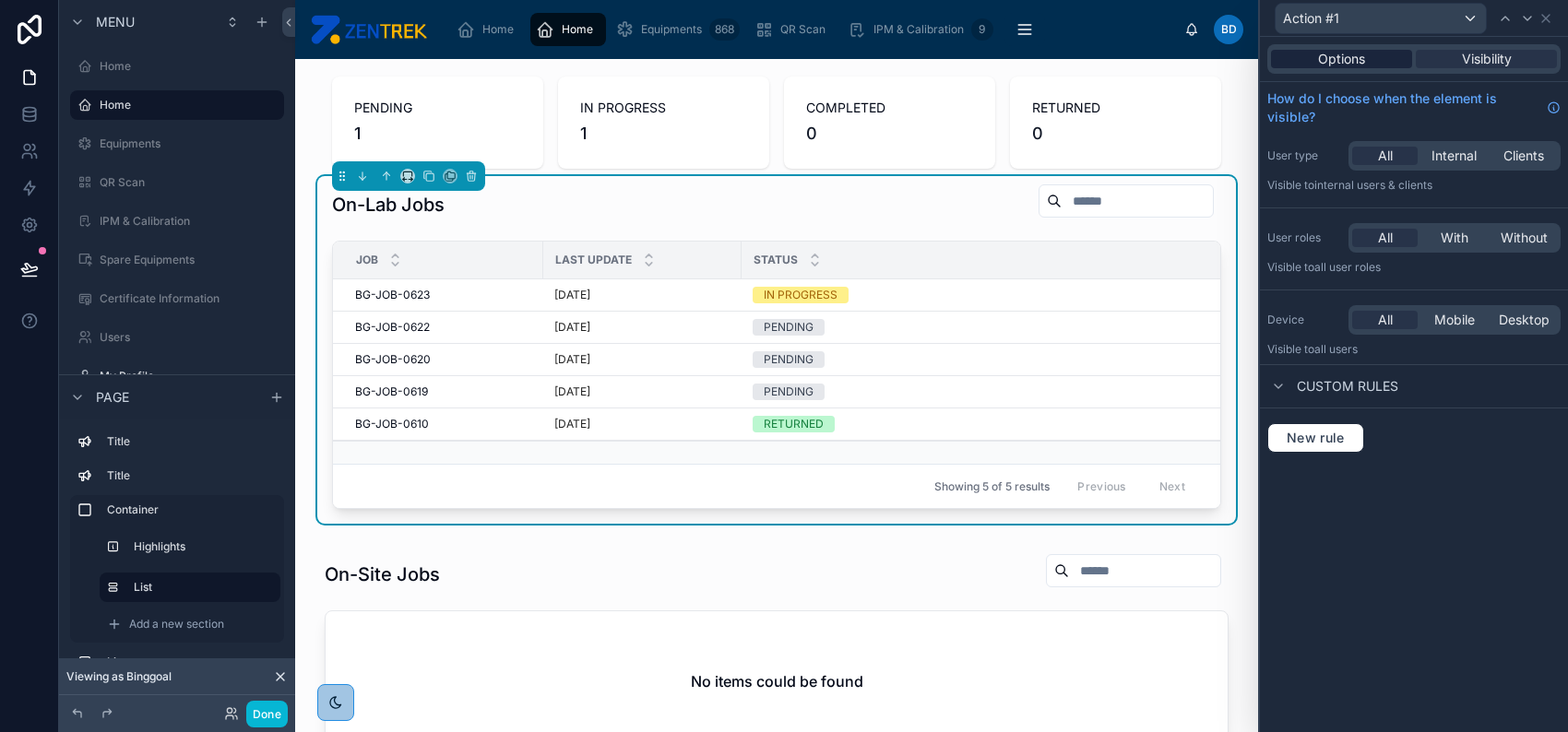
click at [1299, 60] on div "Options" at bounding box center [1341, 59] width 141 height 18
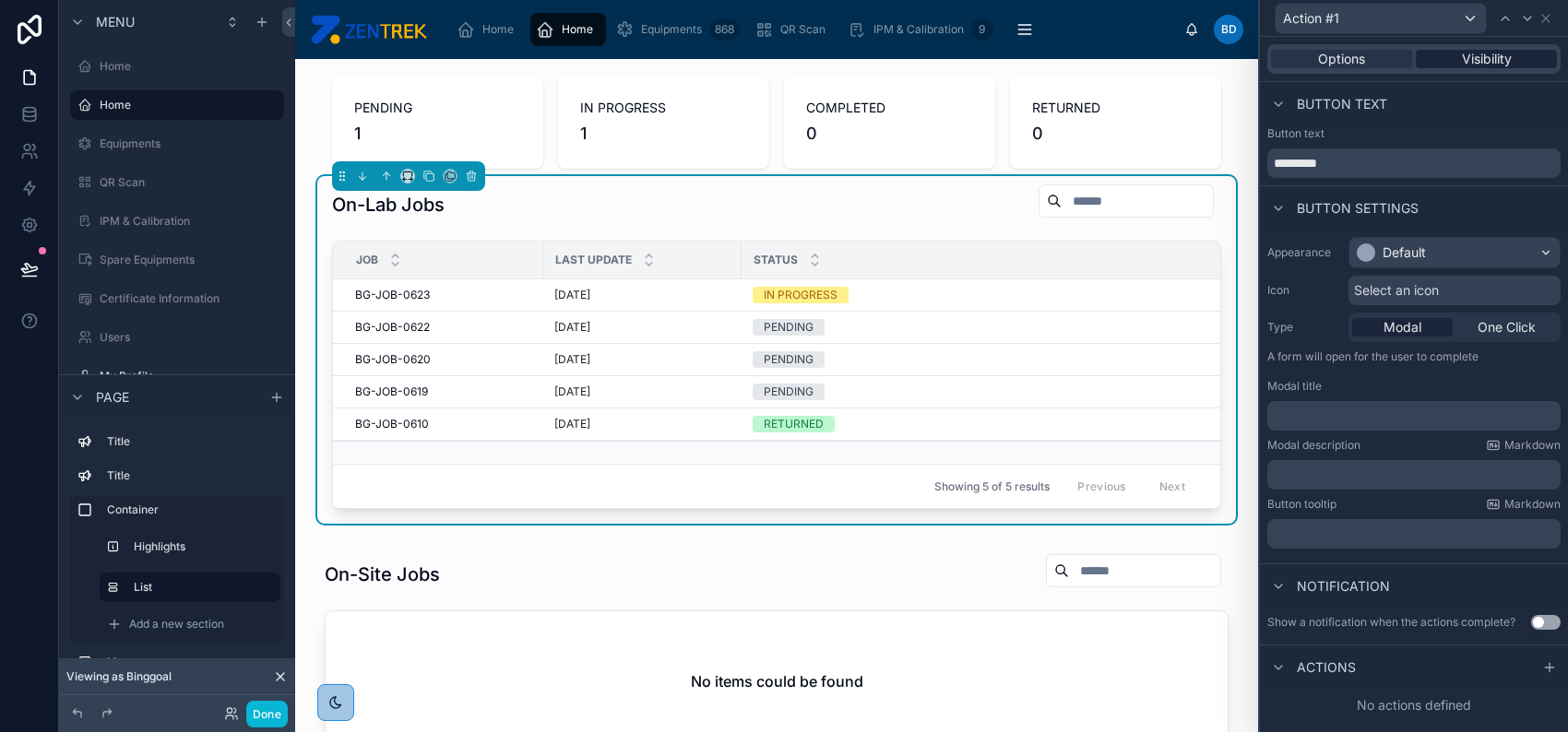
click at [1508, 62] on span "Visibility" at bounding box center [1487, 59] width 50 height 18
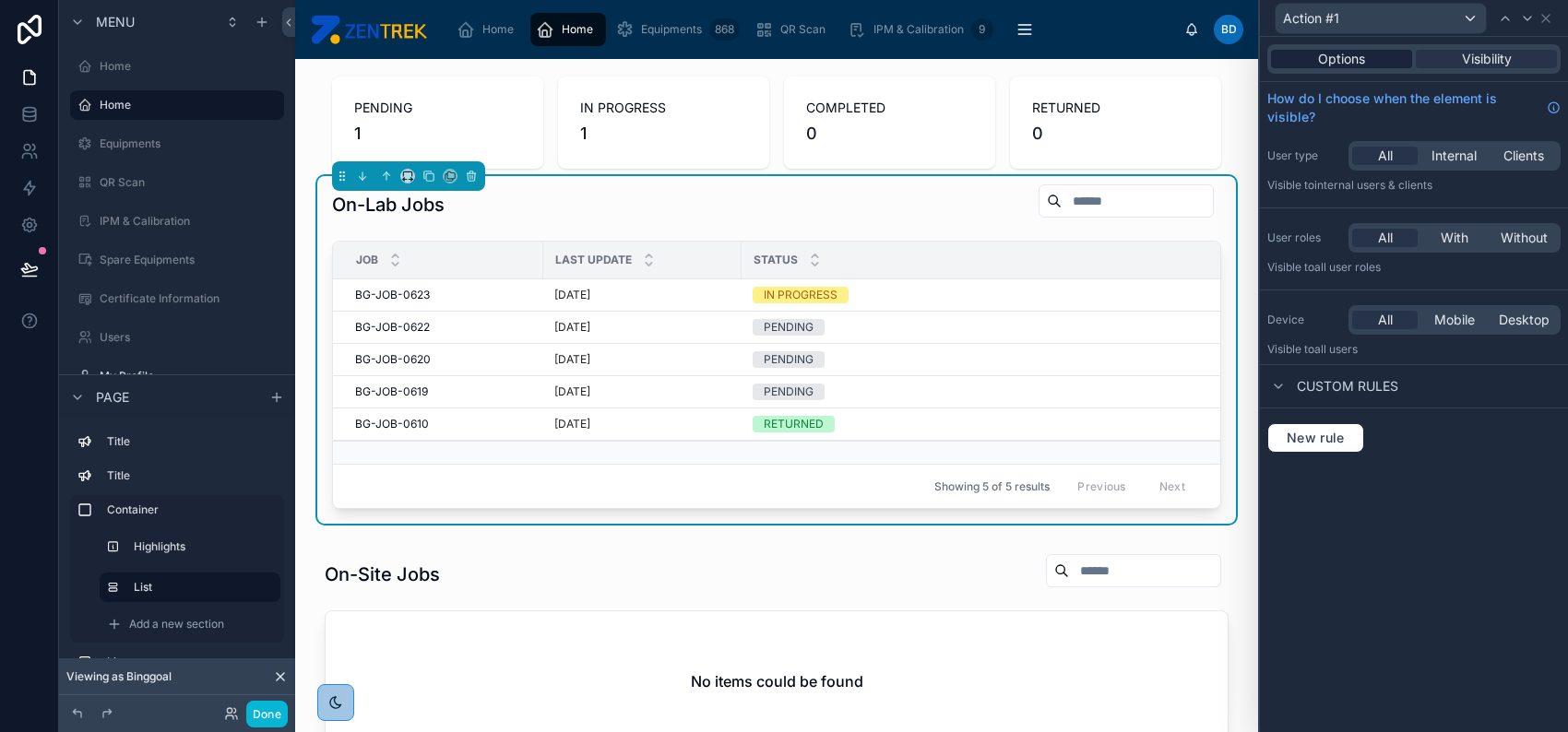
click at [1290, 53] on div "Options" at bounding box center [1341, 59] width 141 height 18
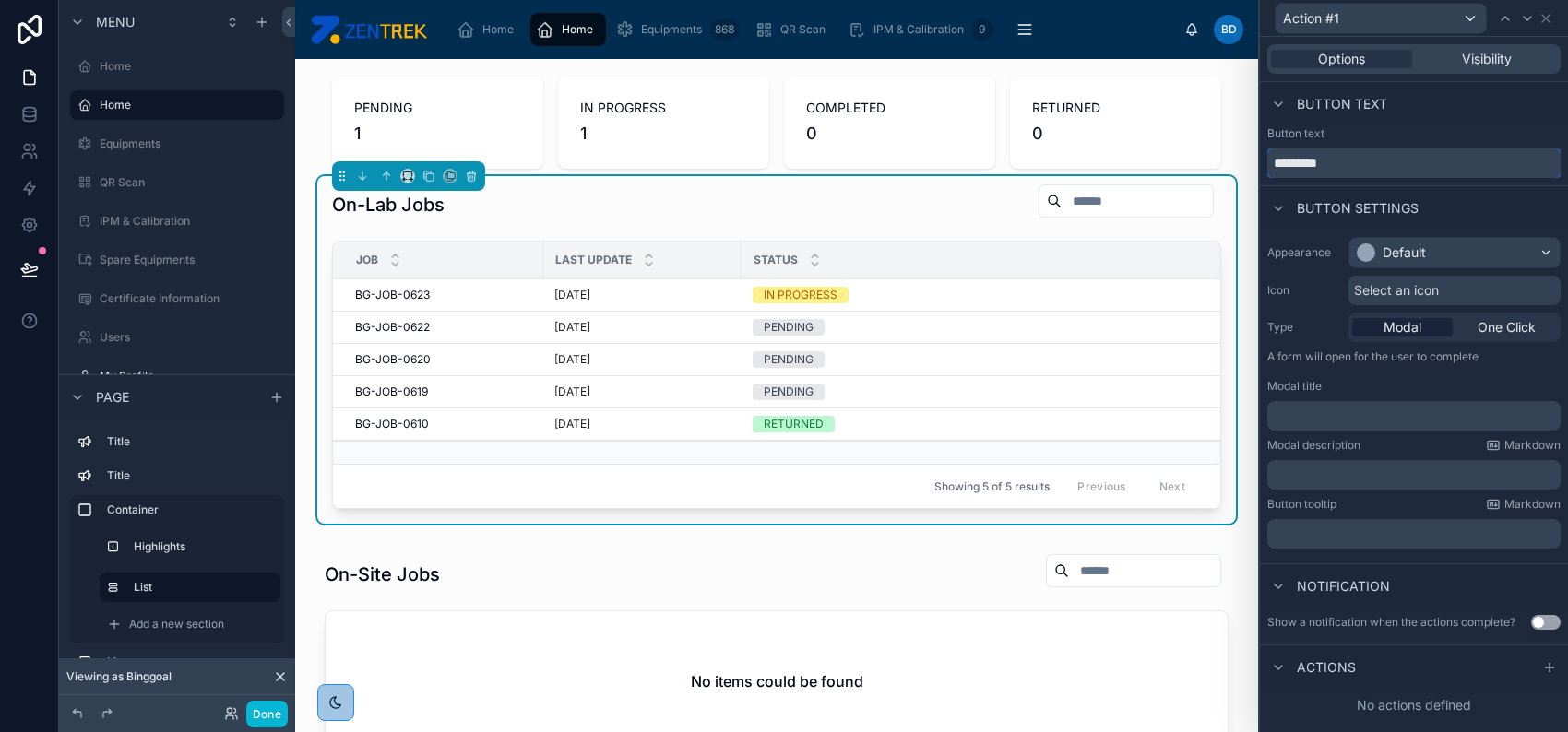
click at [1379, 160] on input "*********" at bounding box center [1414, 163] width 293 height 30
type input "*****"
click at [1401, 247] on div "Default" at bounding box center [1404, 252] width 43 height 18
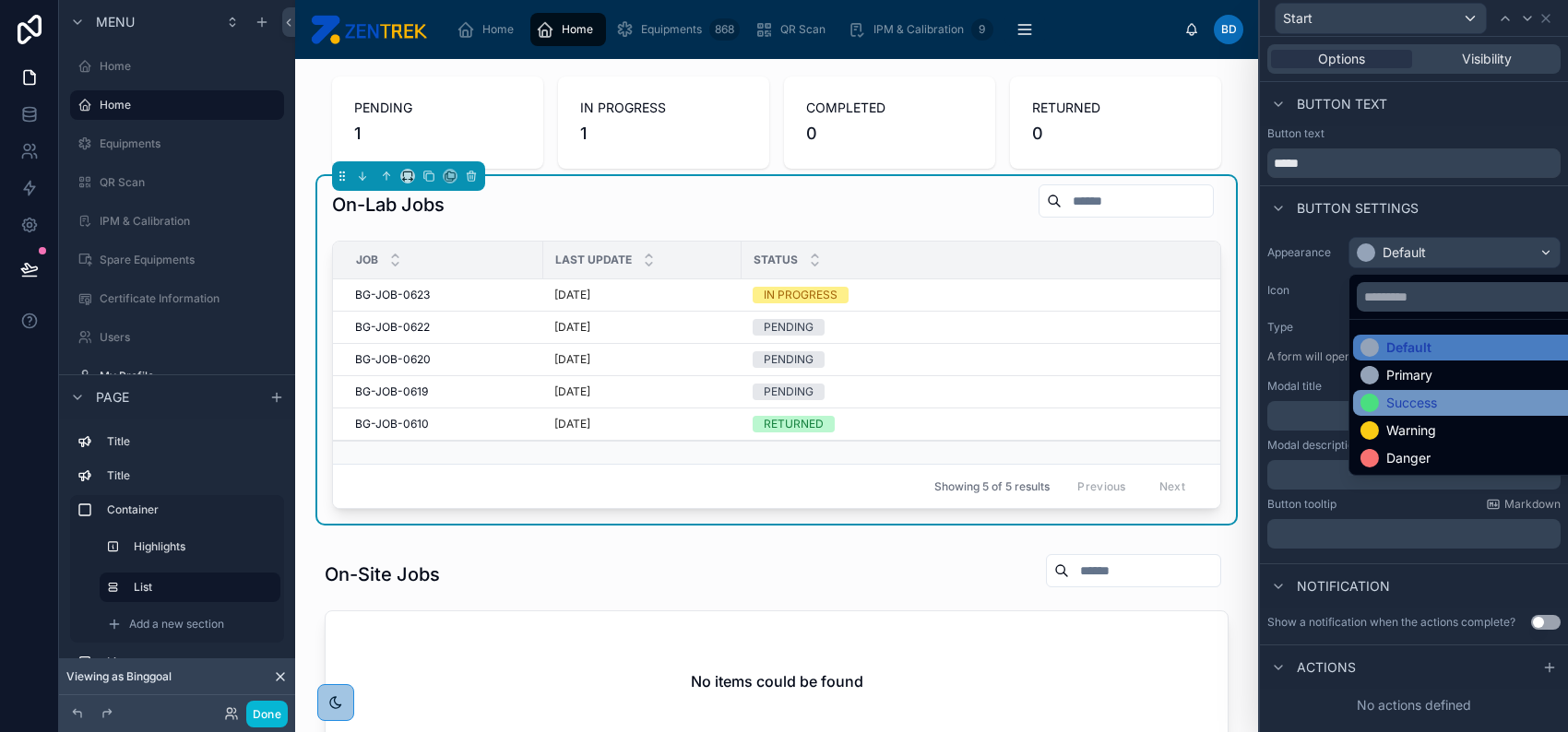
click at [1453, 404] on div "Success" at bounding box center [1475, 402] width 231 height 18
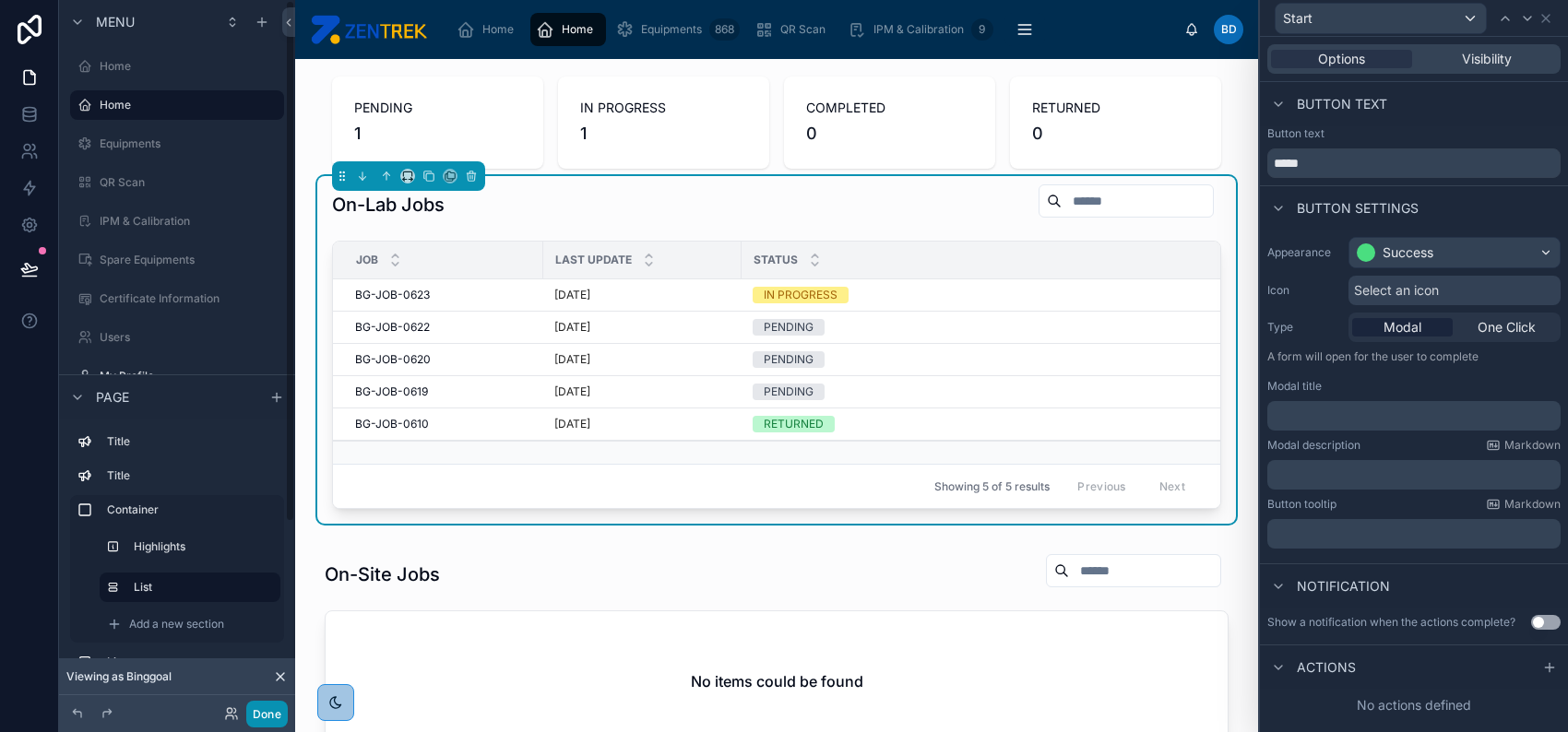
click at [261, 713] on button "Done" at bounding box center [266, 714] width 41 height 27
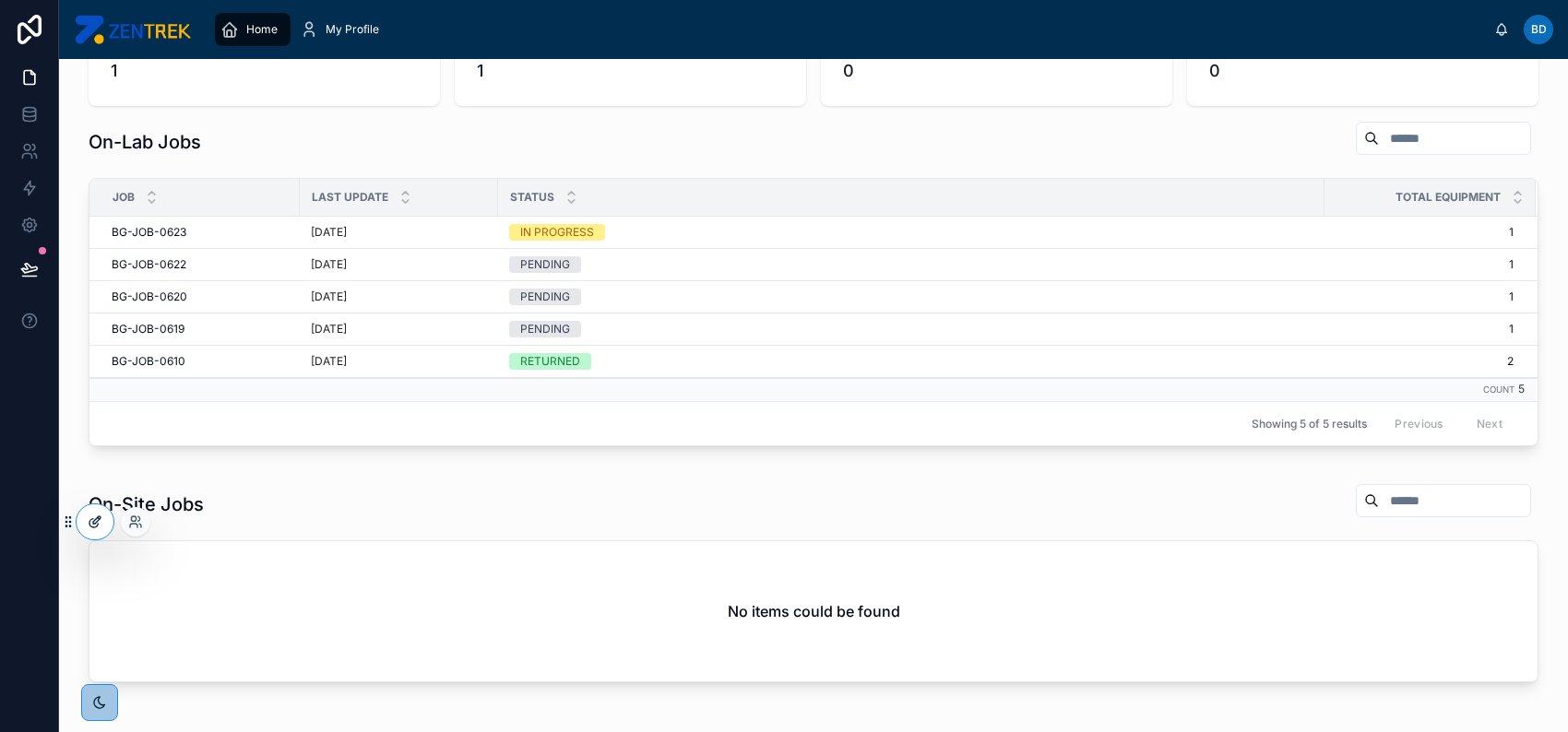
click at [89, 527] on icon at bounding box center [95, 521] width 14 height 14
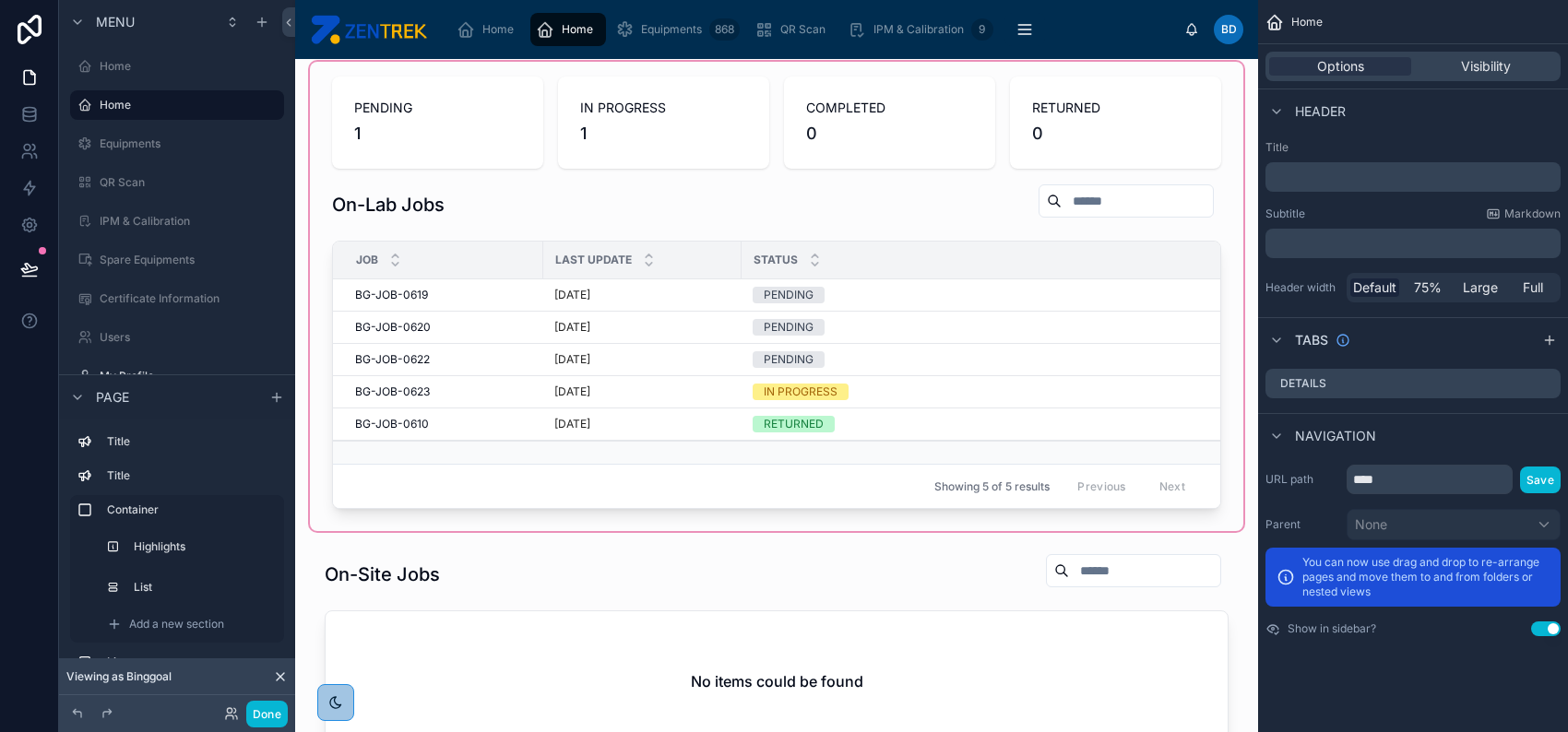
click at [852, 285] on div at bounding box center [776, 296] width 933 height 470
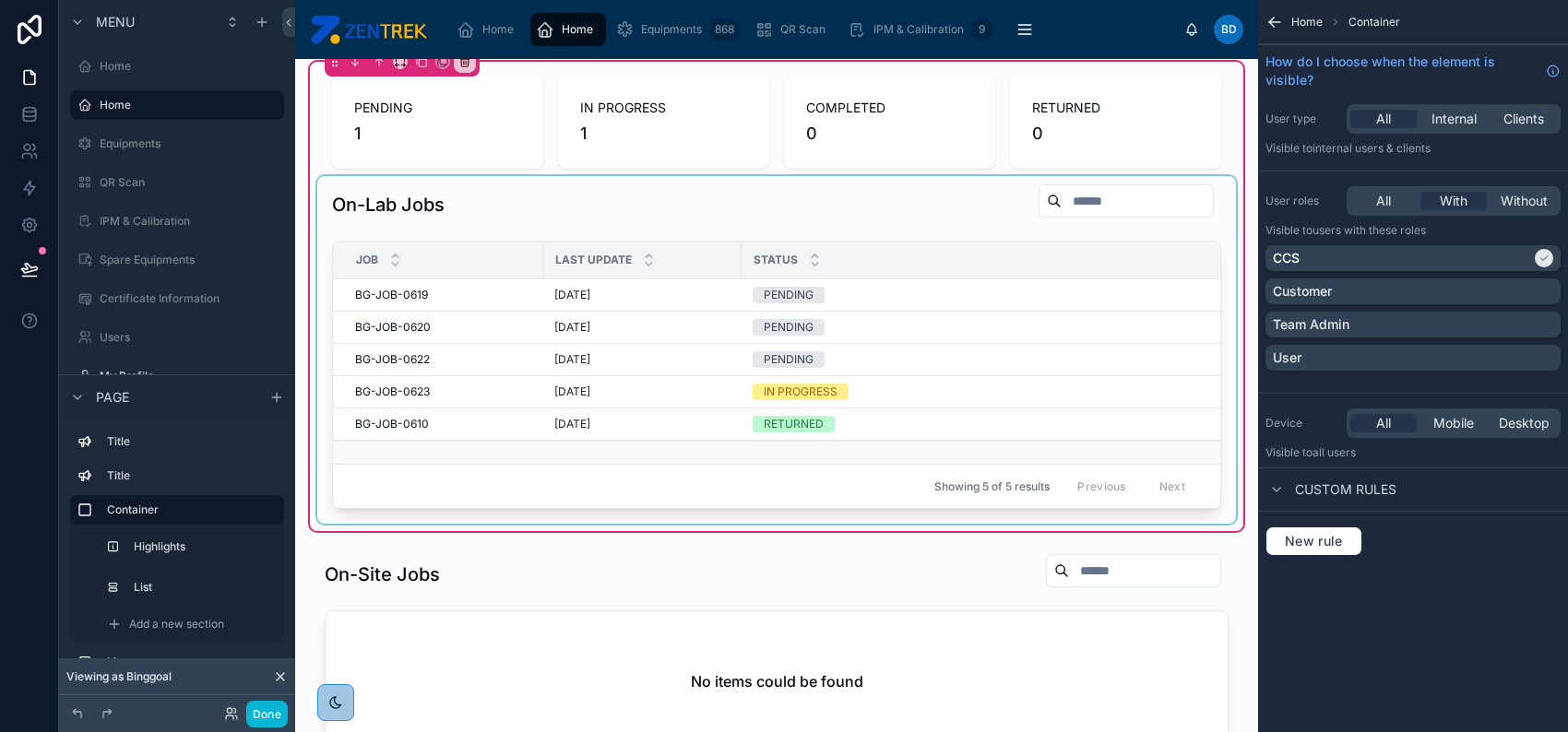
click at [900, 258] on div "Status" at bounding box center [1154, 259] width 824 height 35
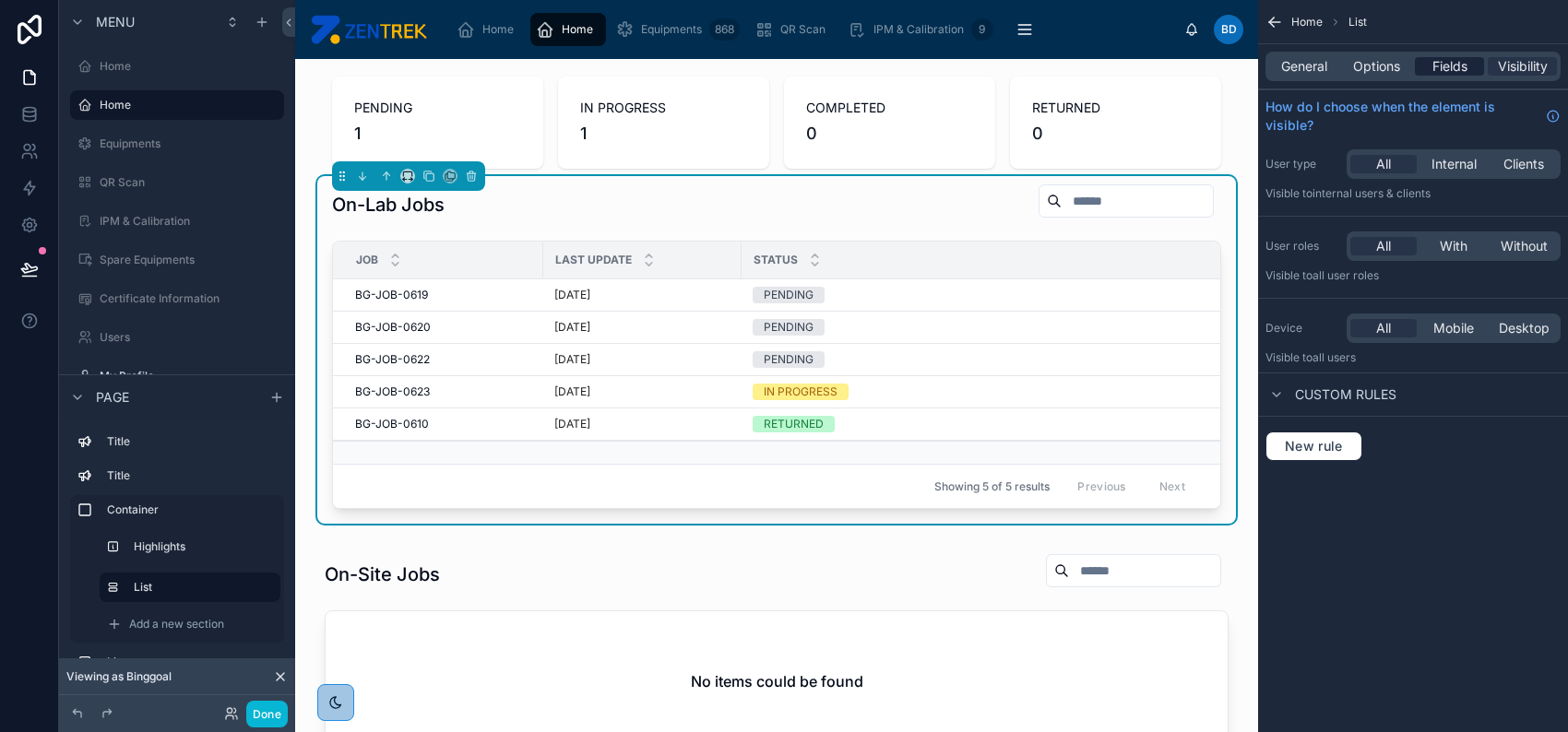
click at [1457, 65] on span "Fields" at bounding box center [1449, 66] width 35 height 18
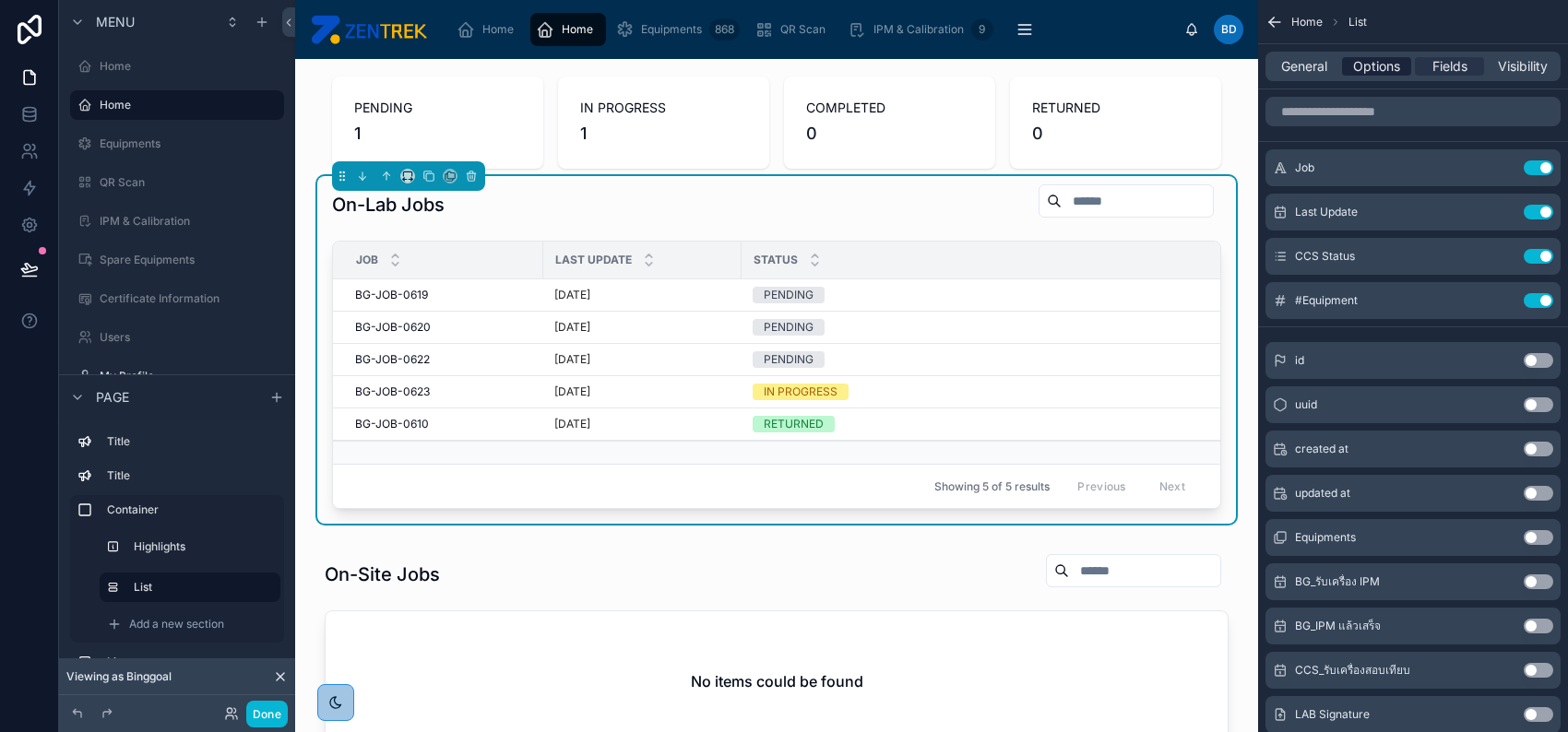
click at [1370, 63] on span "Options" at bounding box center [1376, 66] width 47 height 18
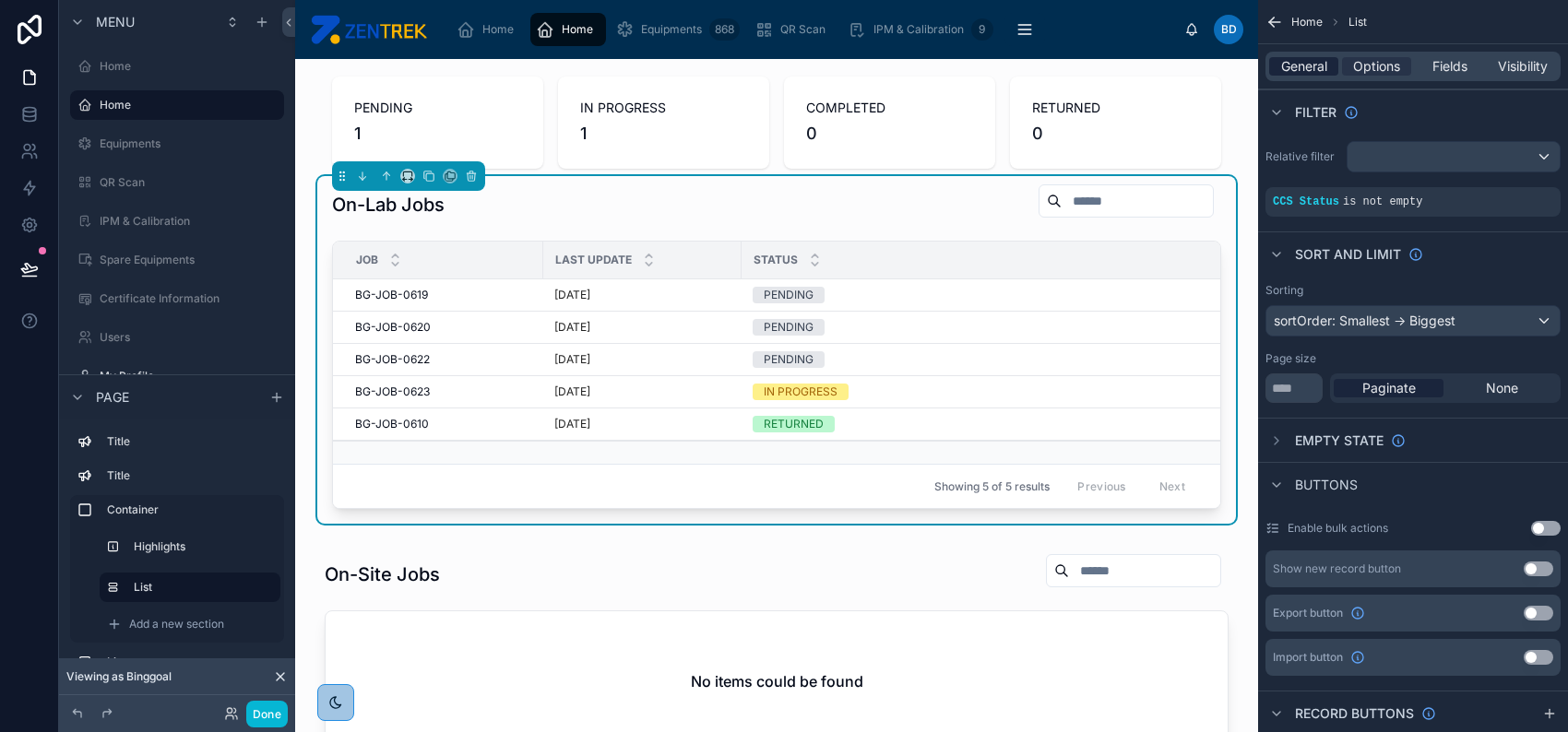
click at [1317, 59] on span "General" at bounding box center [1305, 66] width 46 height 18
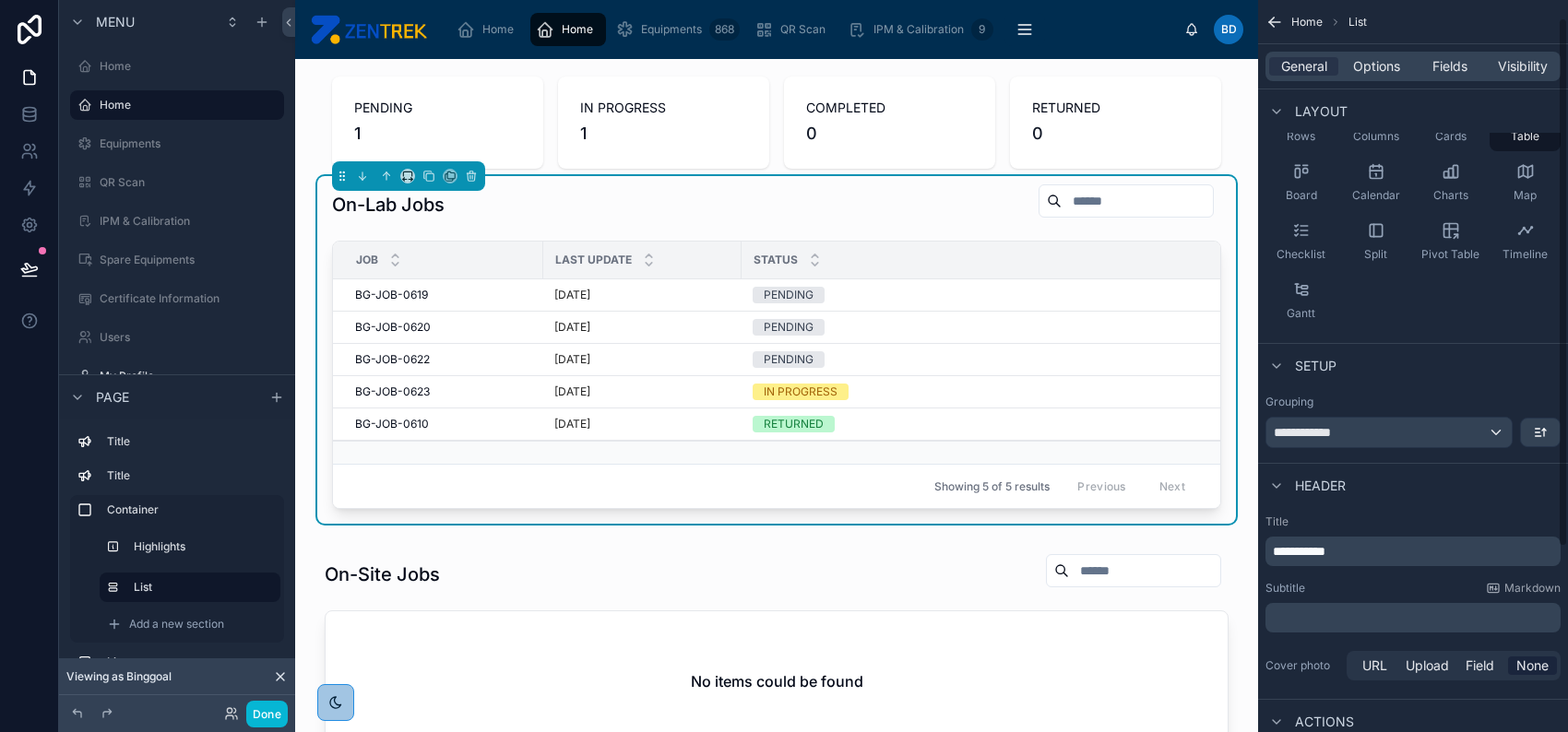
scroll to position [281, 0]
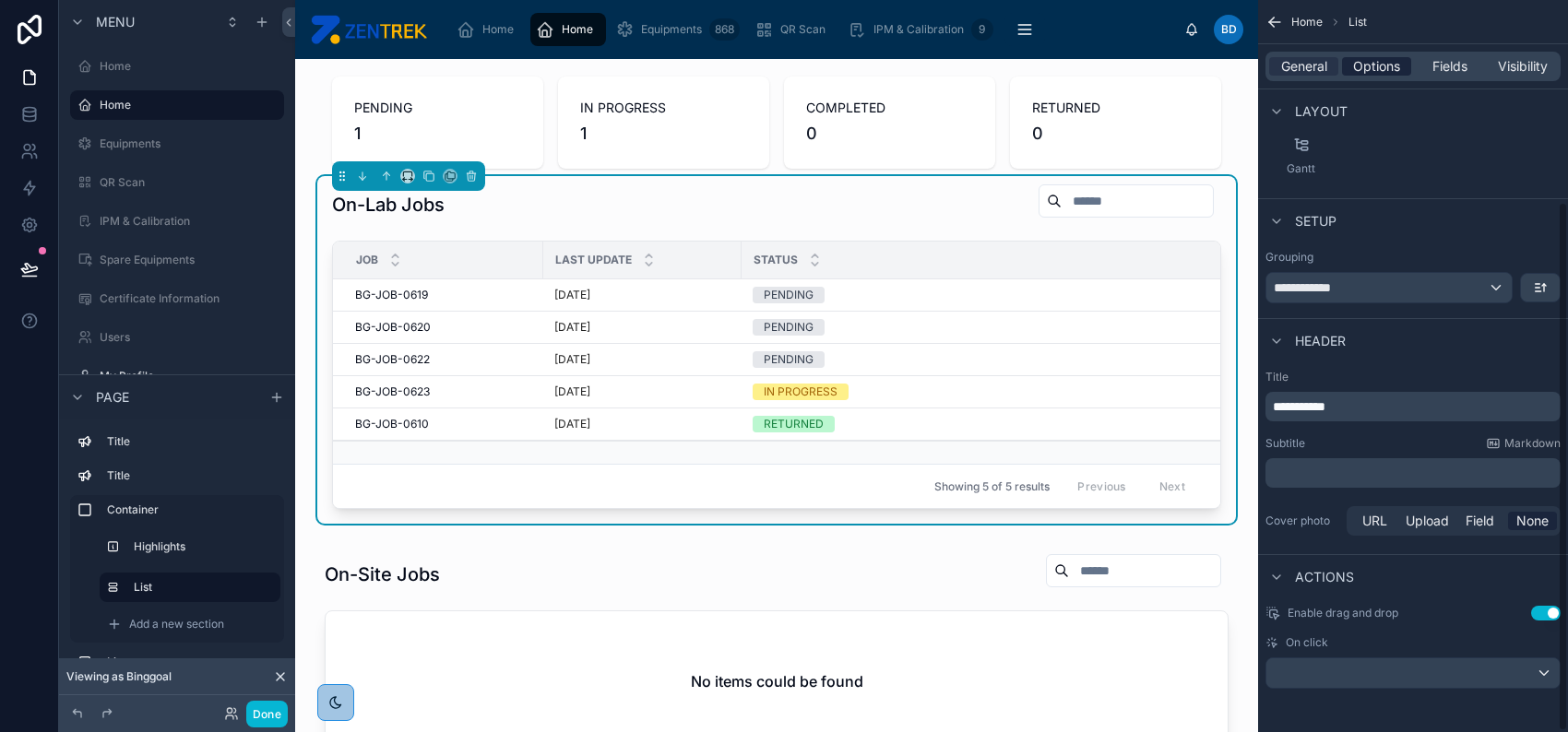
click at [1382, 72] on span "Options" at bounding box center [1376, 66] width 47 height 18
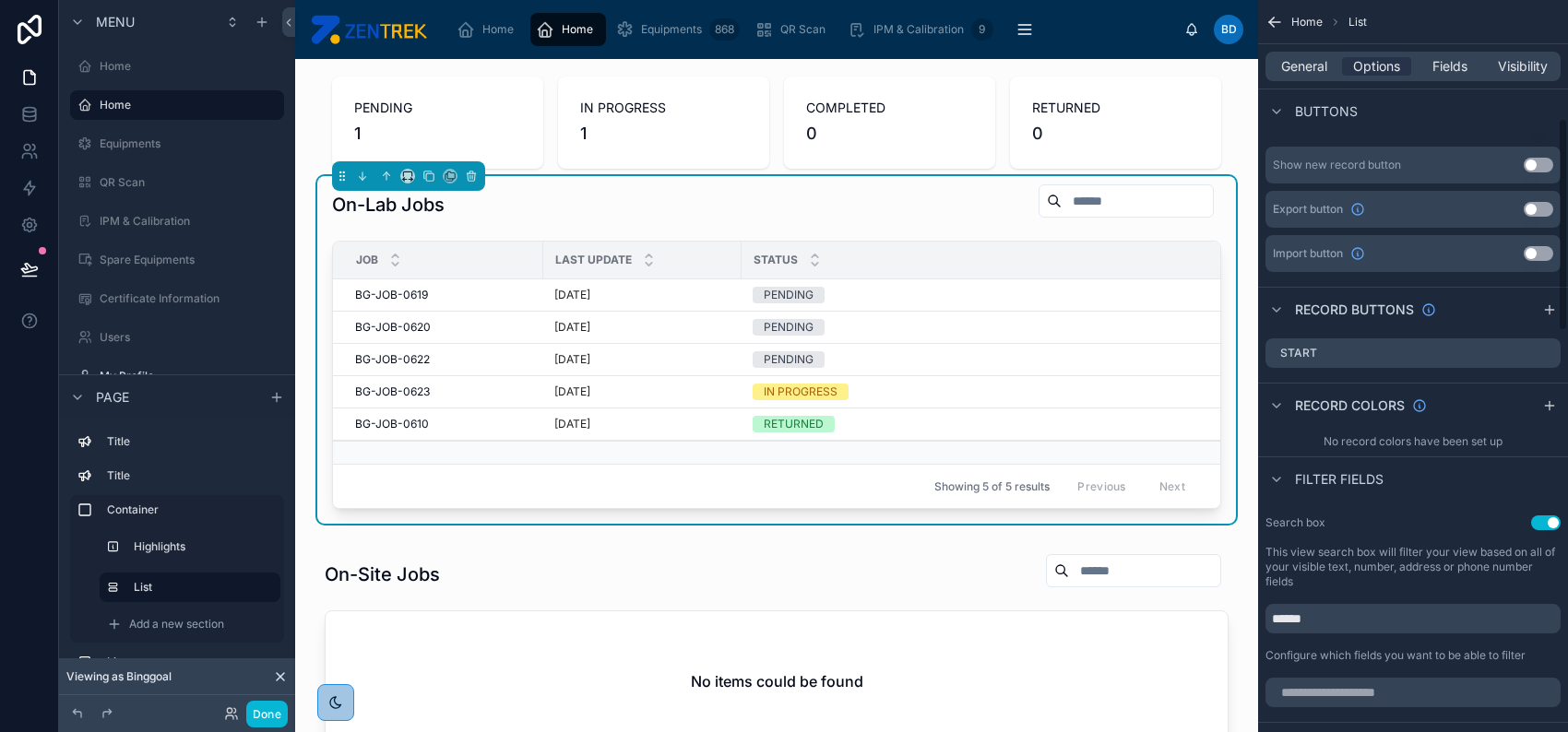
scroll to position [526, 0]
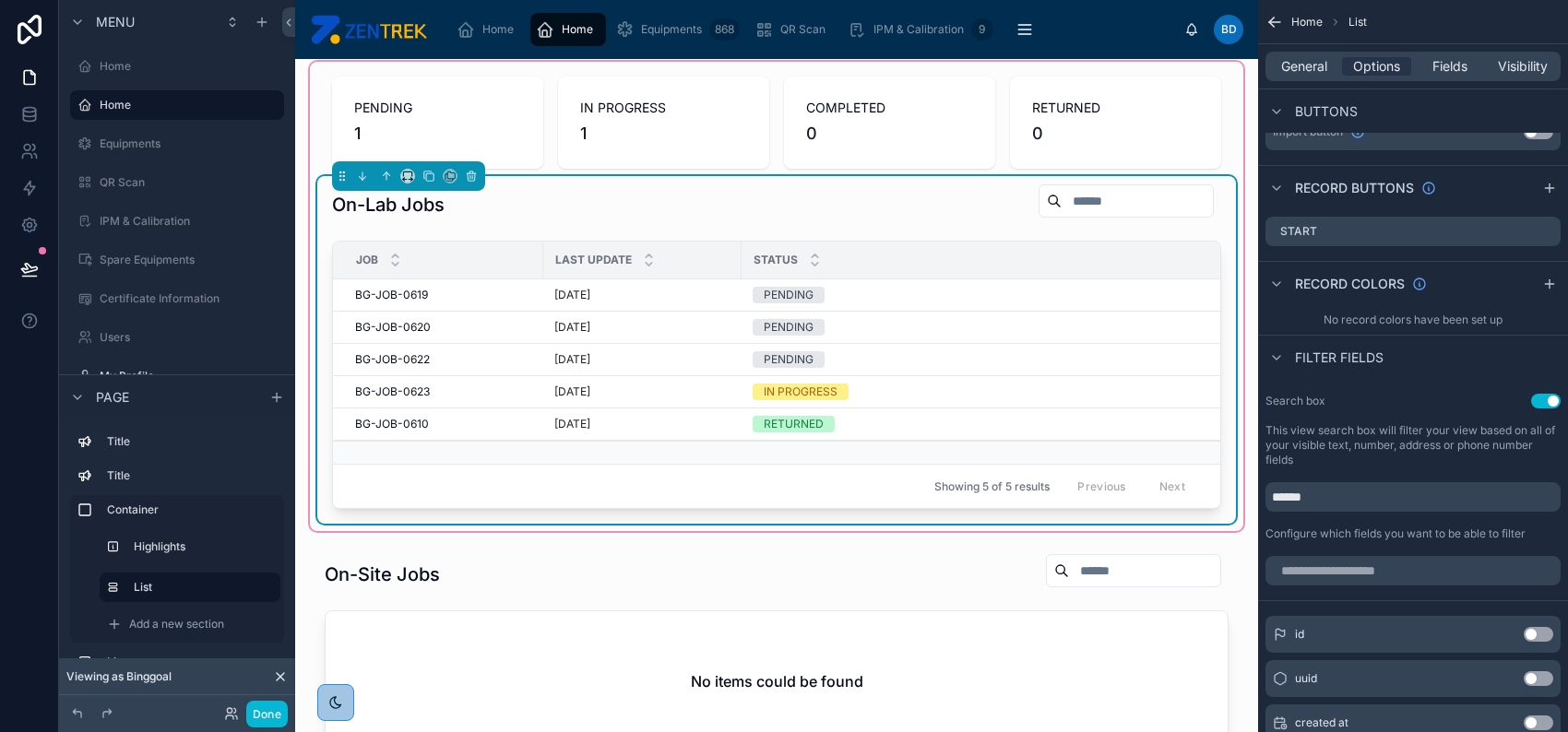
click at [1058, 259] on div "Status" at bounding box center [1154, 259] width 824 height 35
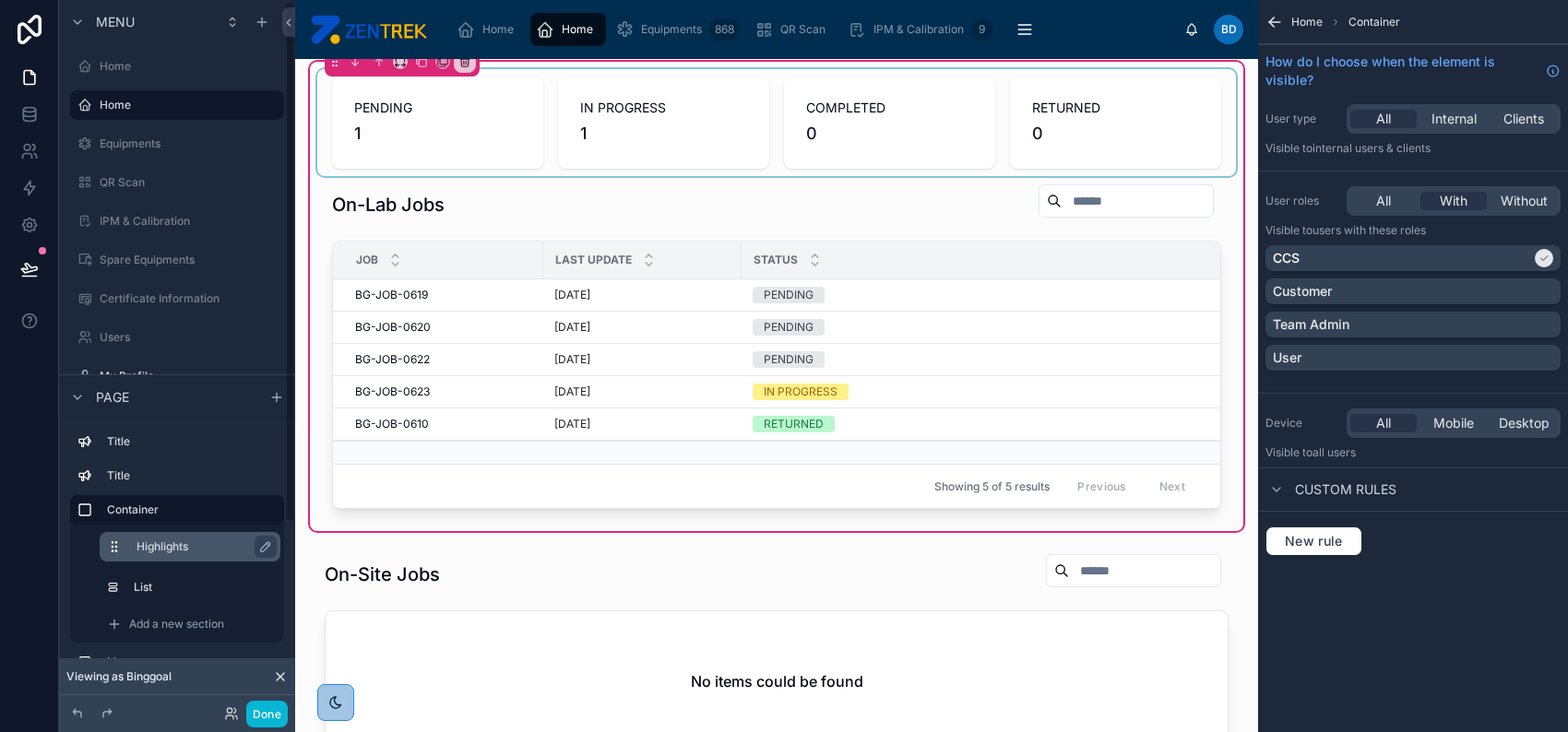
scroll to position [255, 0]
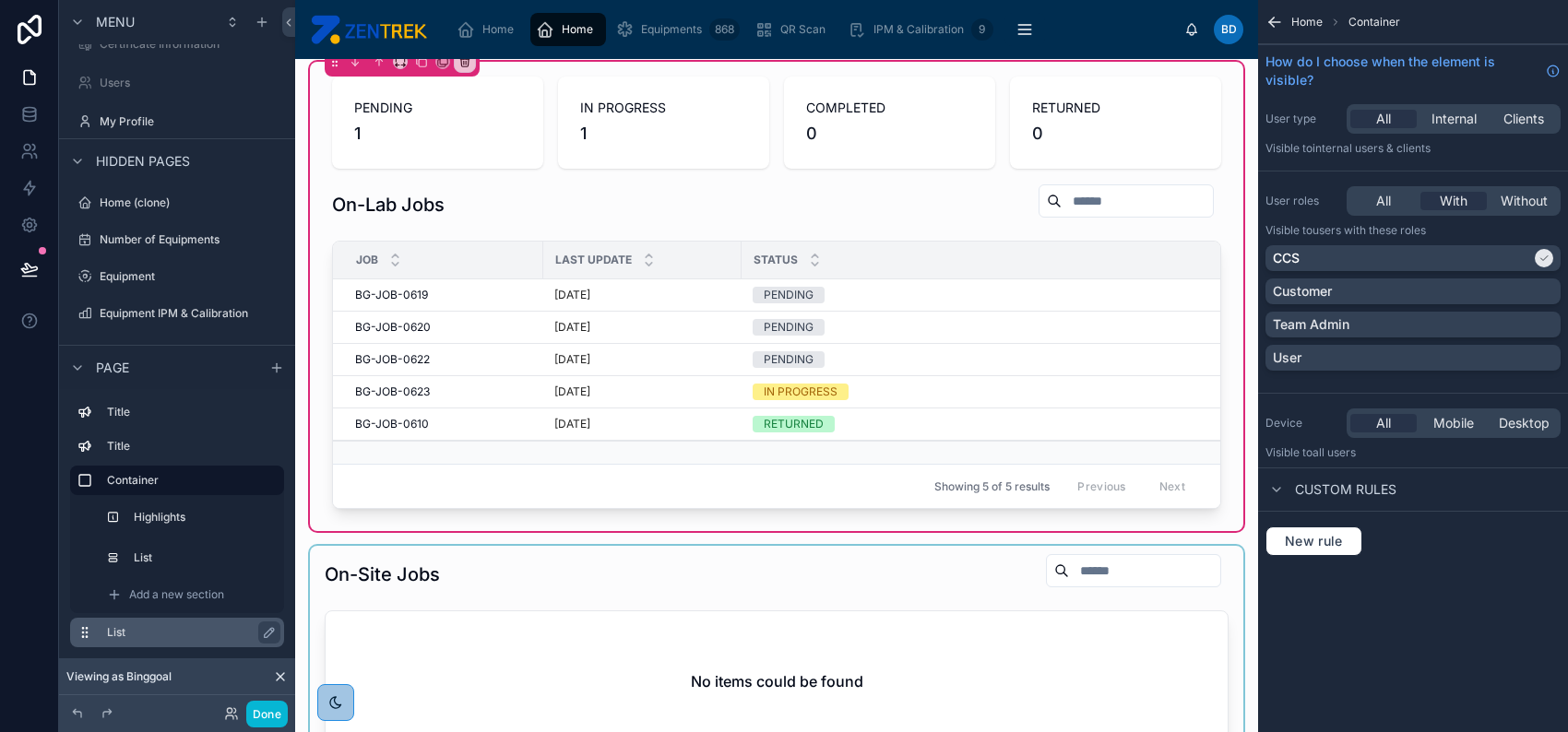
click at [226, 633] on label "List" at bounding box center [188, 632] width 162 height 14
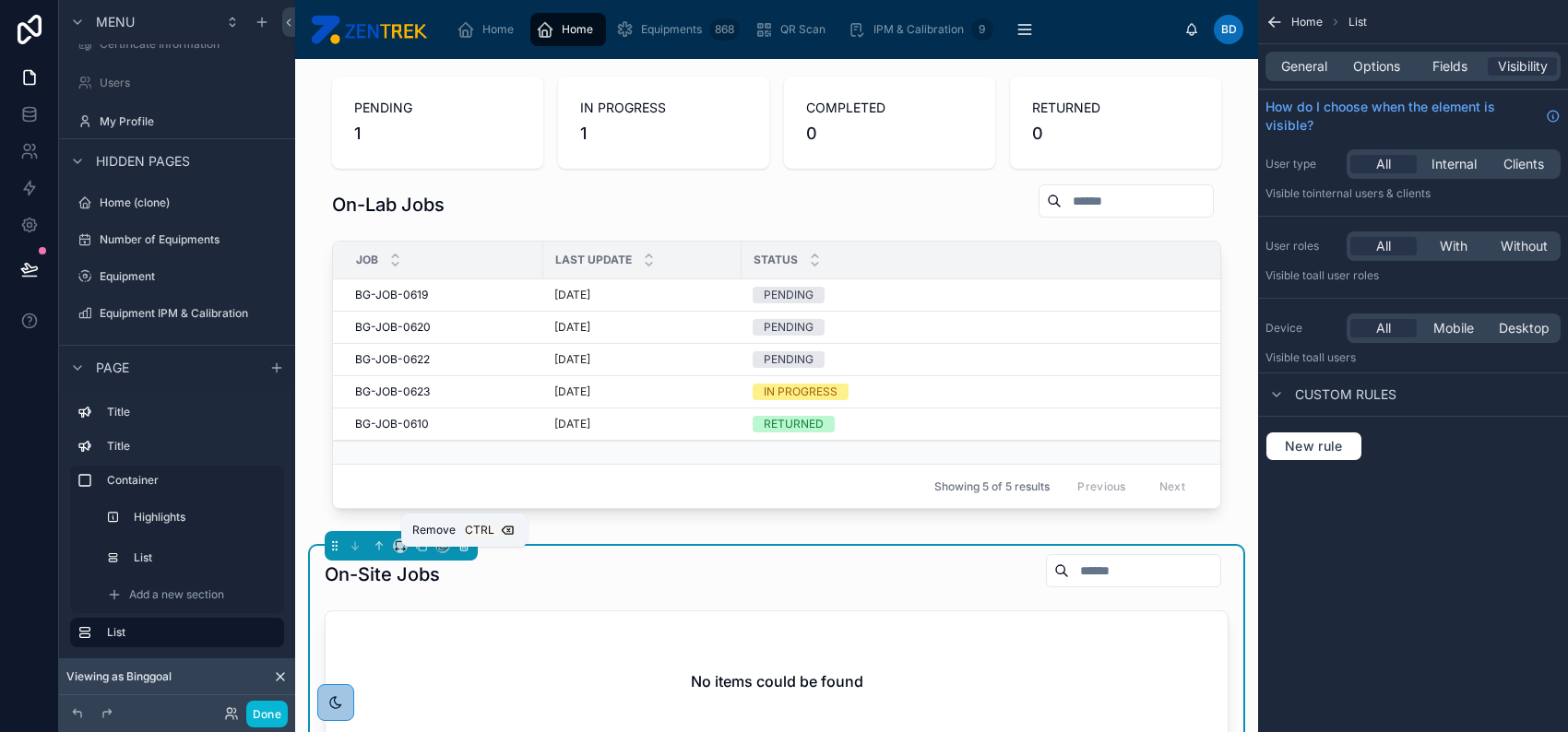
click at [464, 543] on icon at bounding box center [463, 543] width 9 height 0
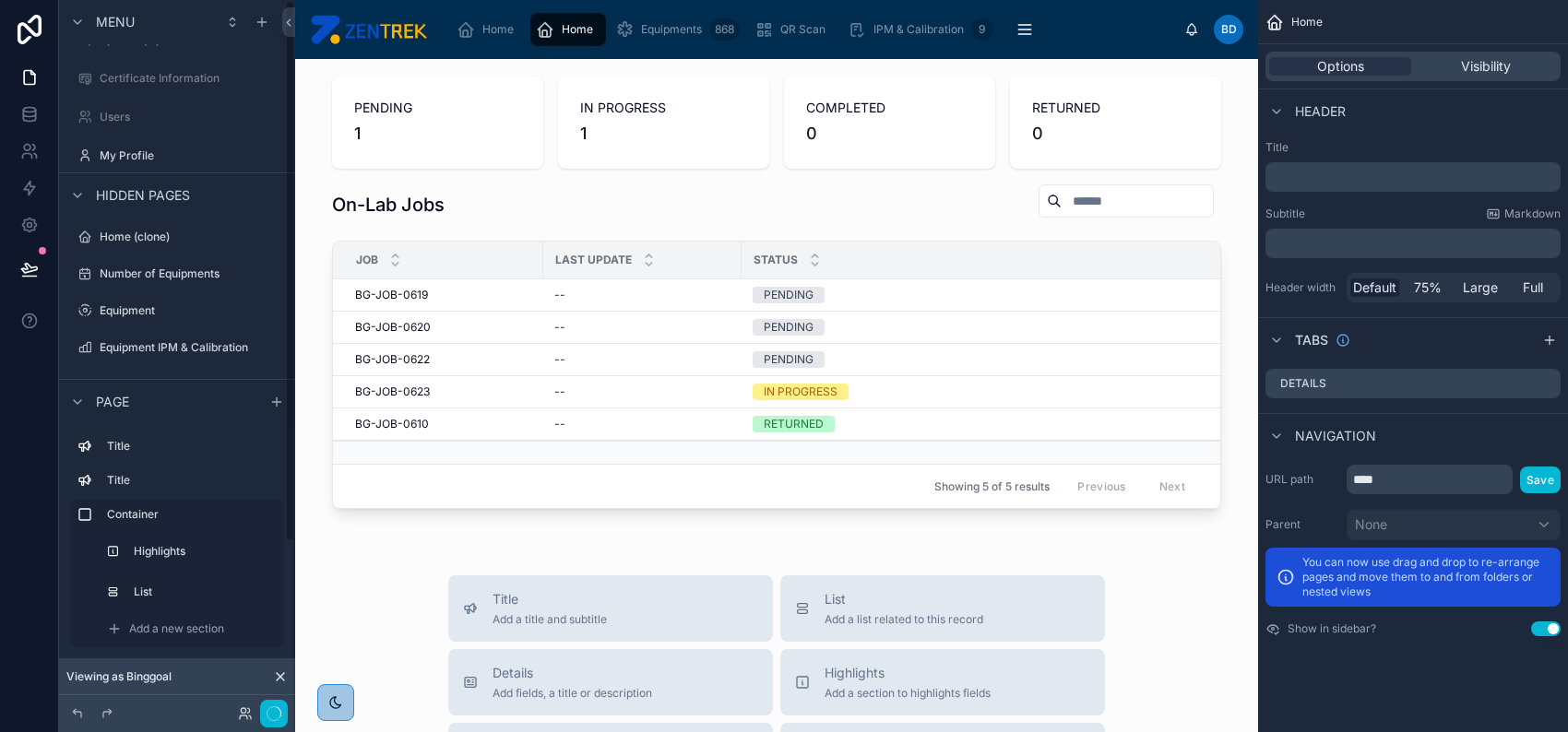
scroll to position [0, 0]
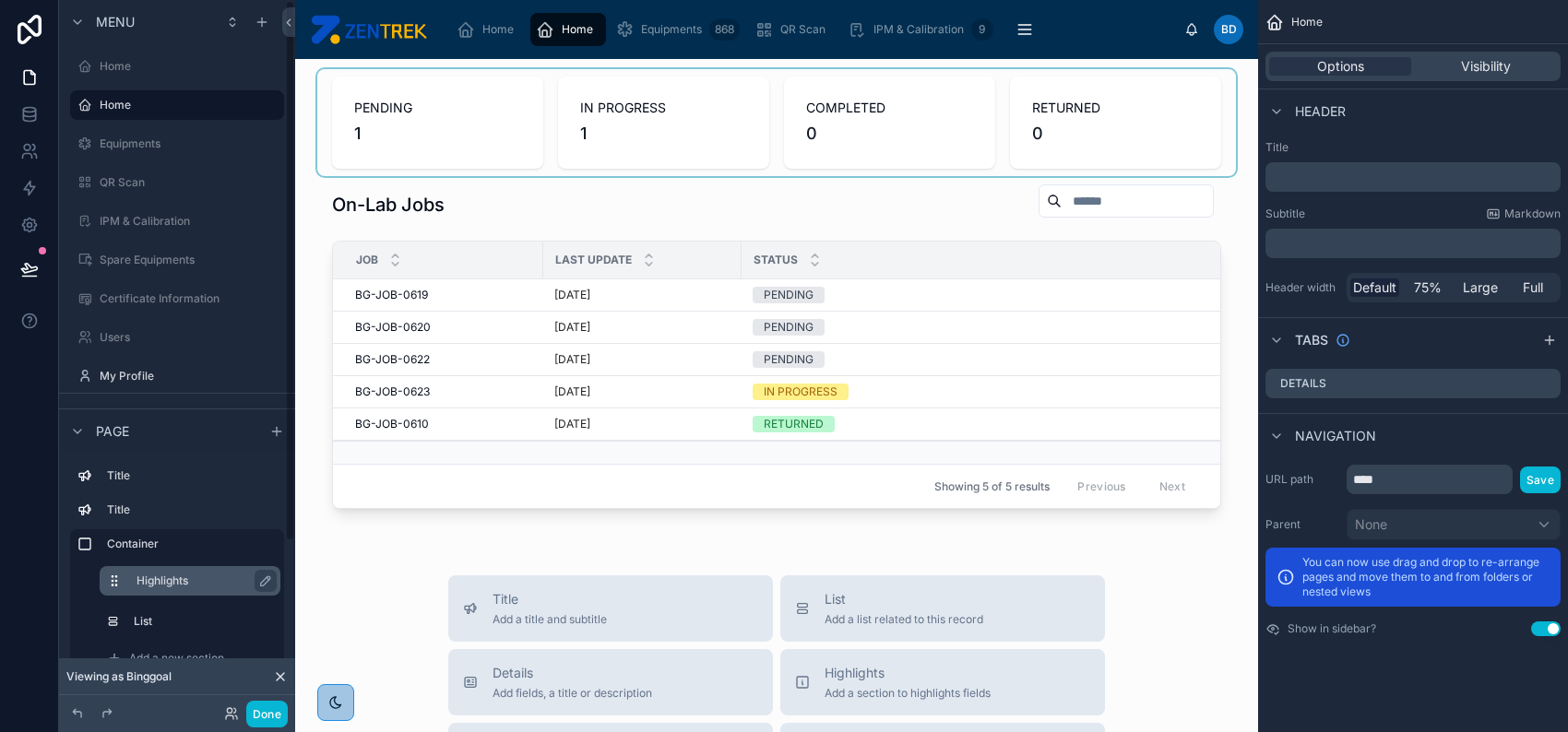
click at [181, 580] on label "Highlights" at bounding box center [201, 581] width 129 height 14
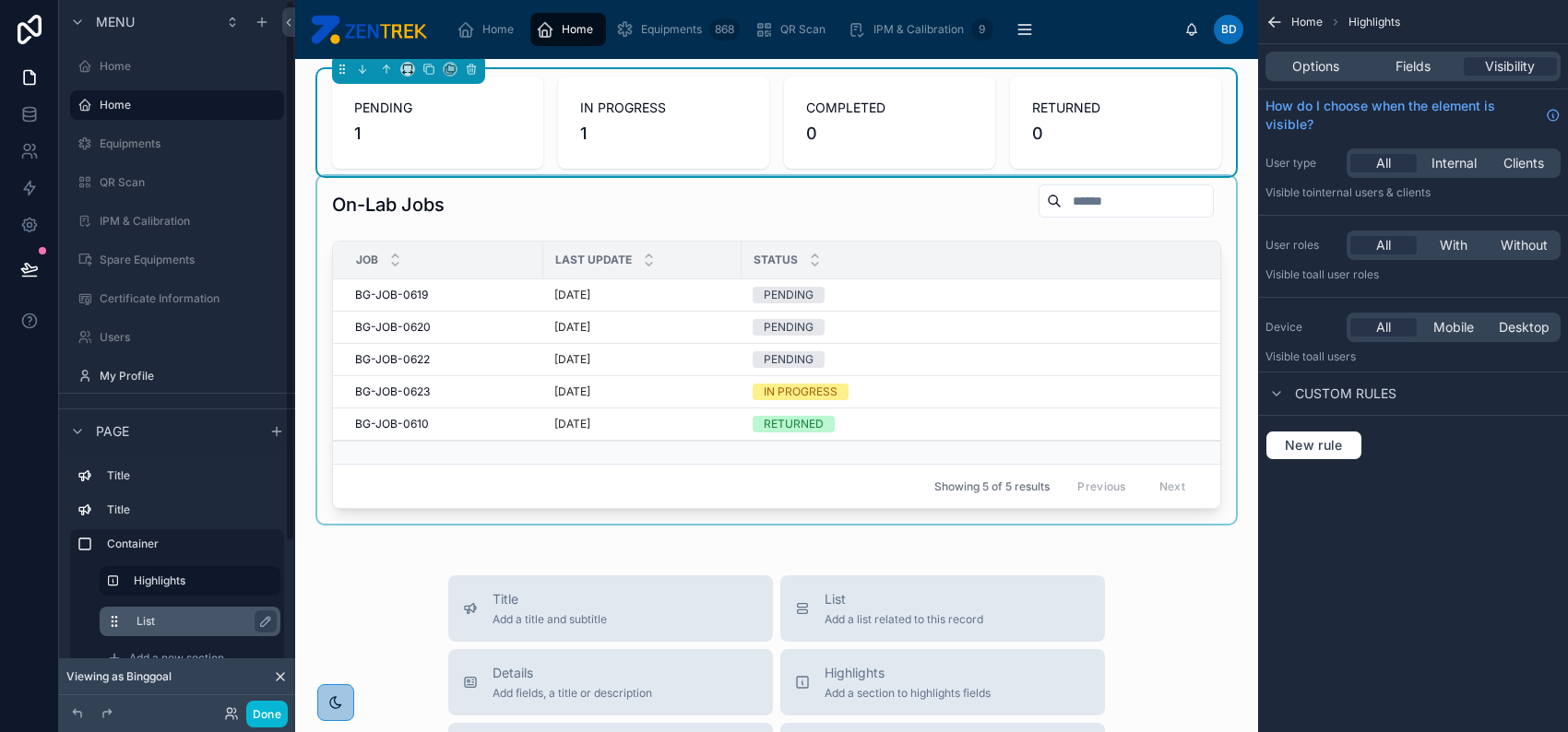
click at [180, 618] on label "List" at bounding box center [201, 621] width 129 height 14
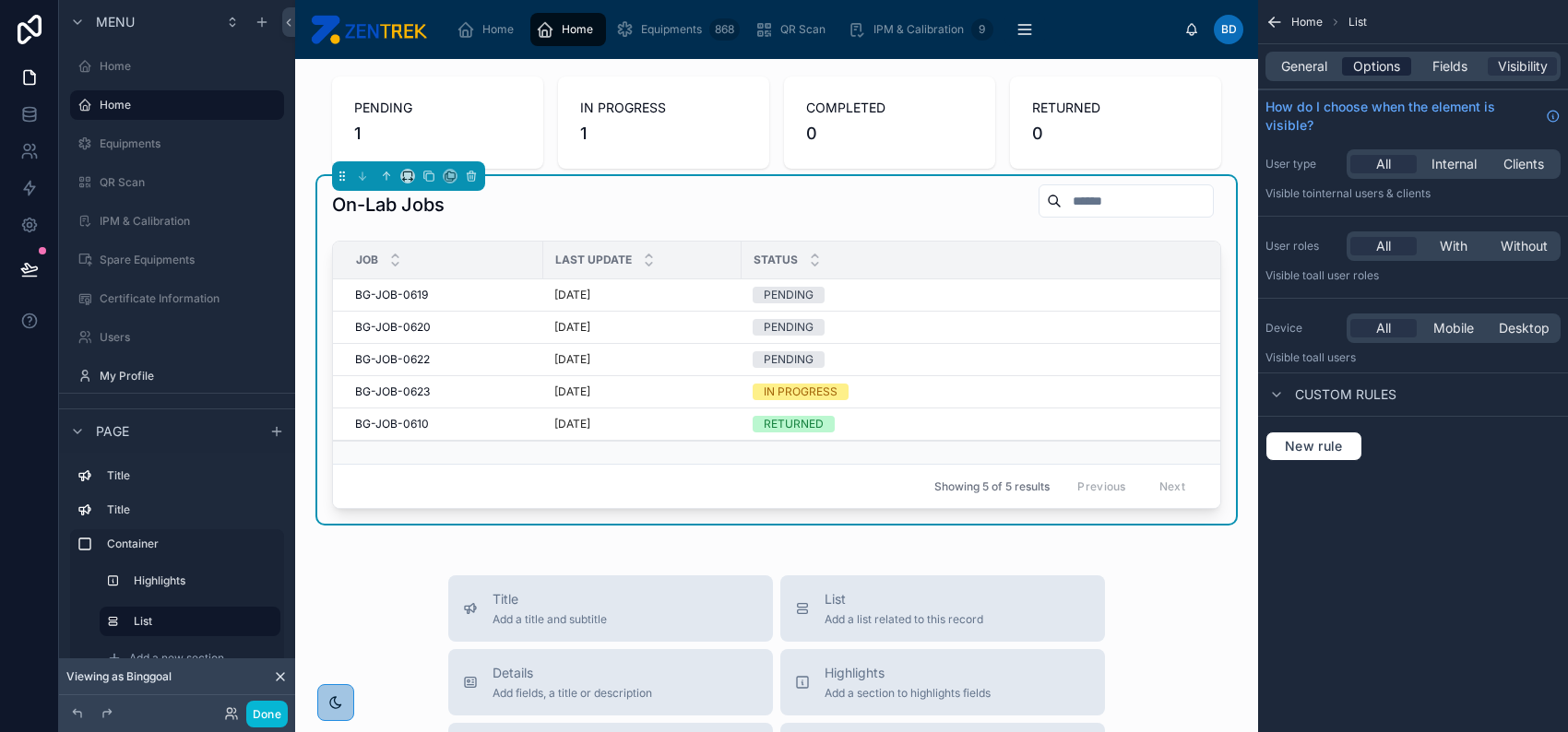
click at [1376, 62] on span "Options" at bounding box center [1376, 66] width 47 height 18
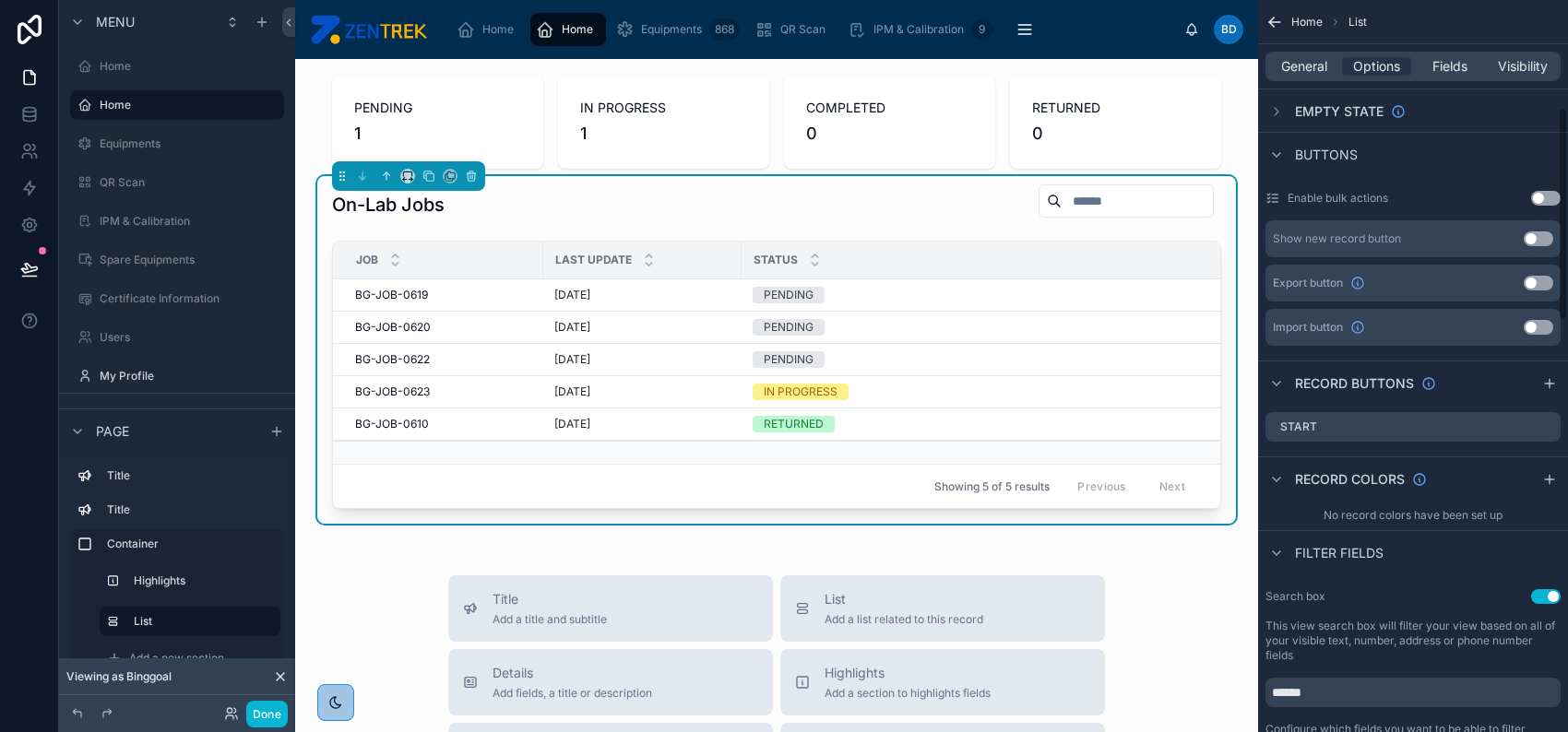
scroll to position [368, 0]
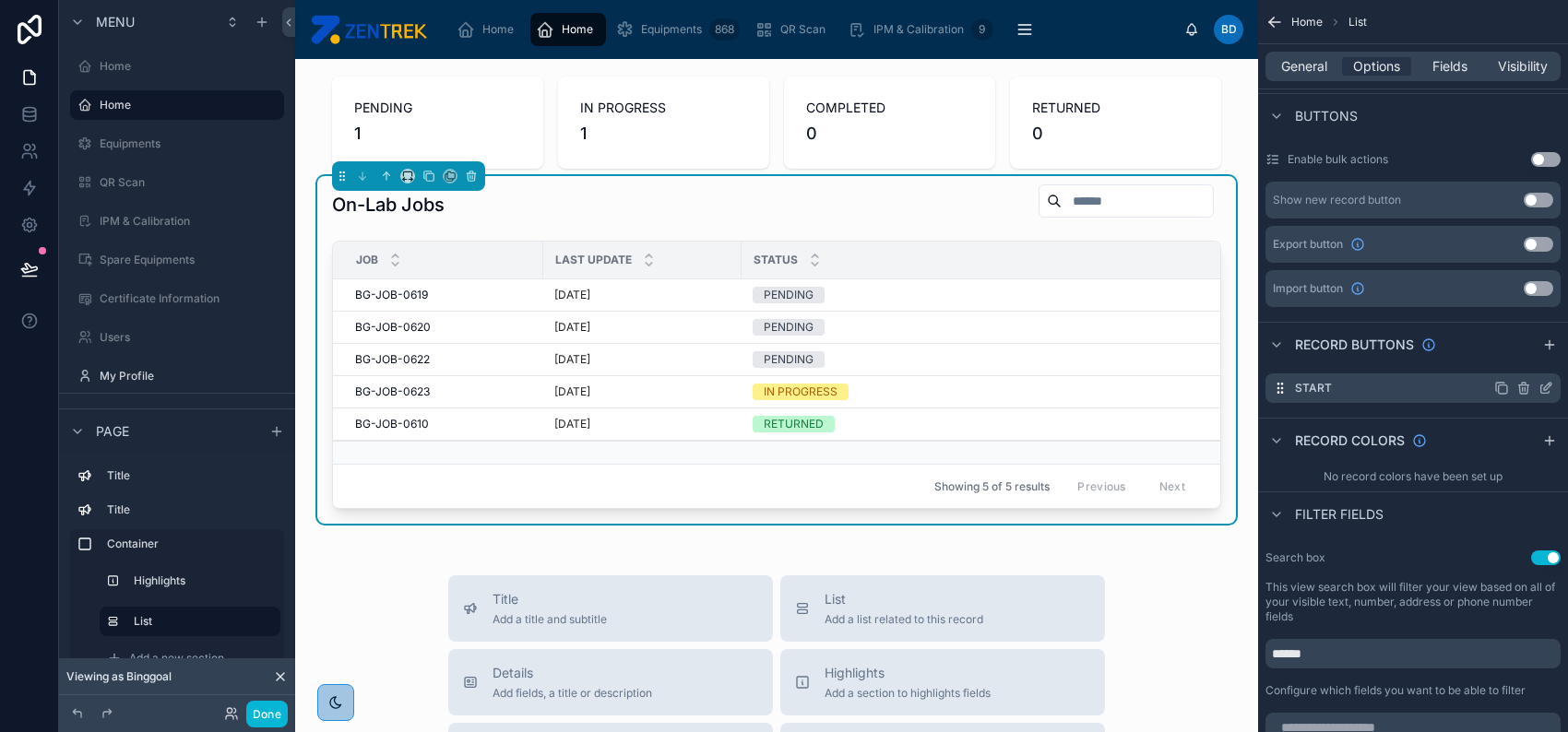
click at [1541, 386] on icon "scrollable content" at bounding box center [1545, 390] width 9 height 9
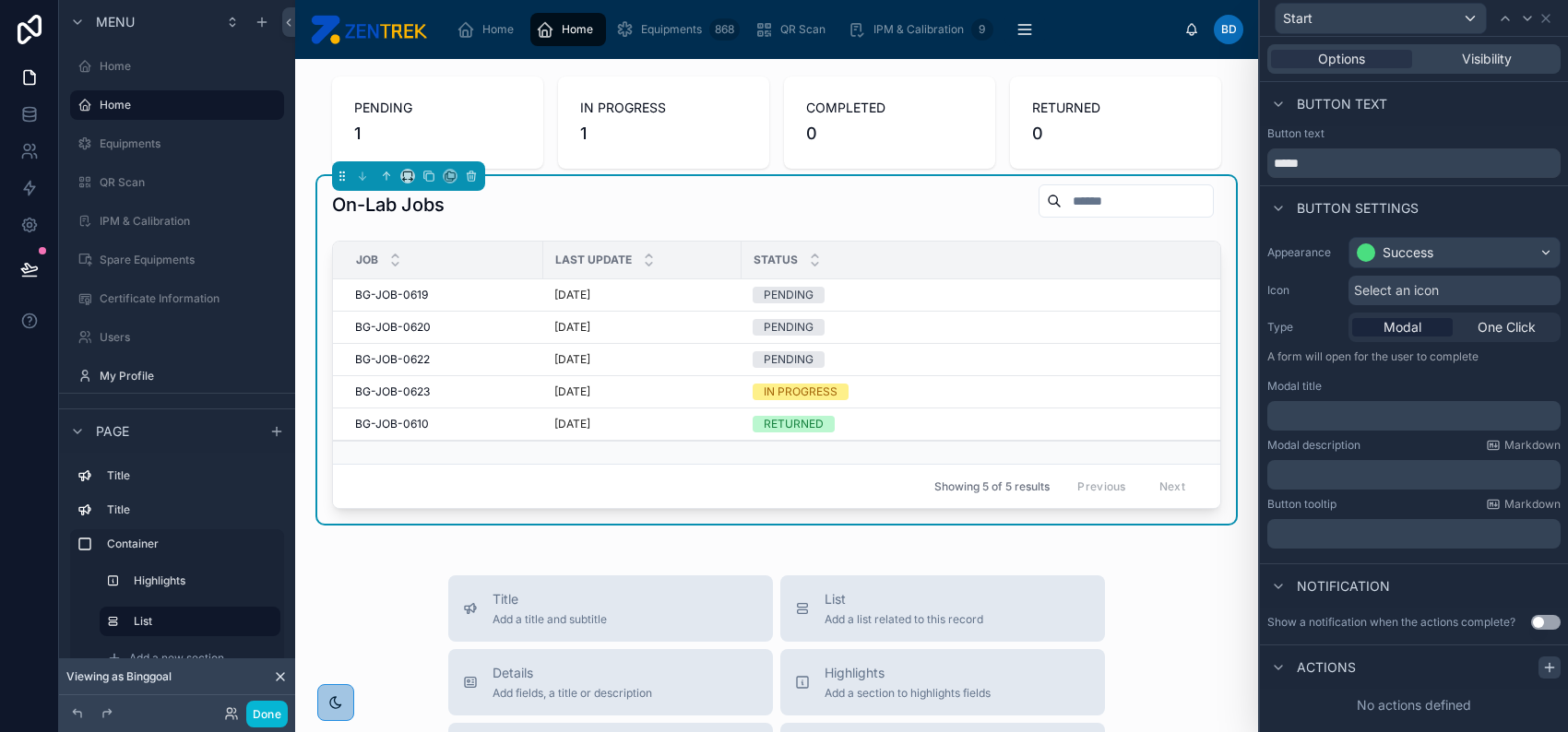
click at [1547, 667] on icon at bounding box center [1549, 667] width 9 height 0
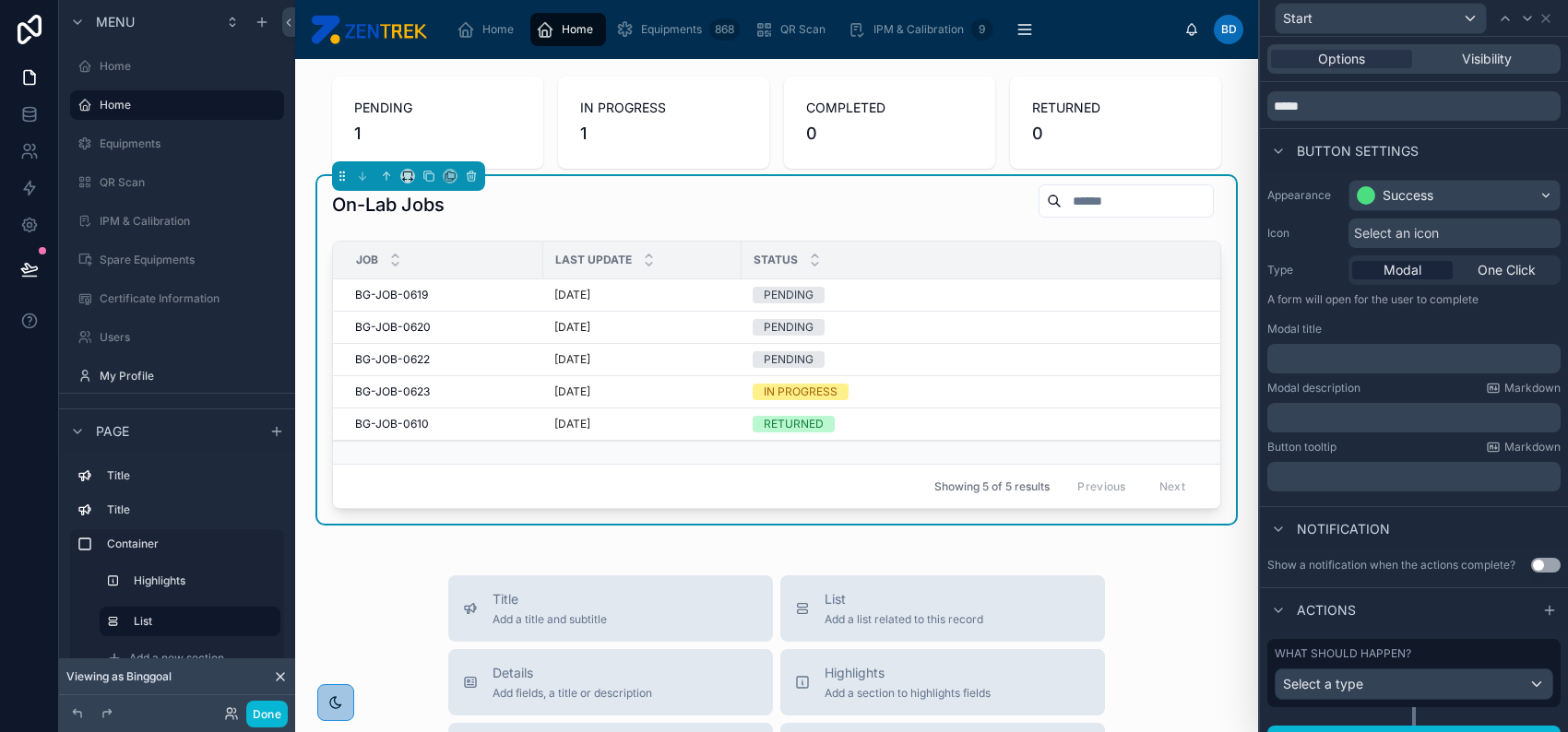
scroll to position [86, 0]
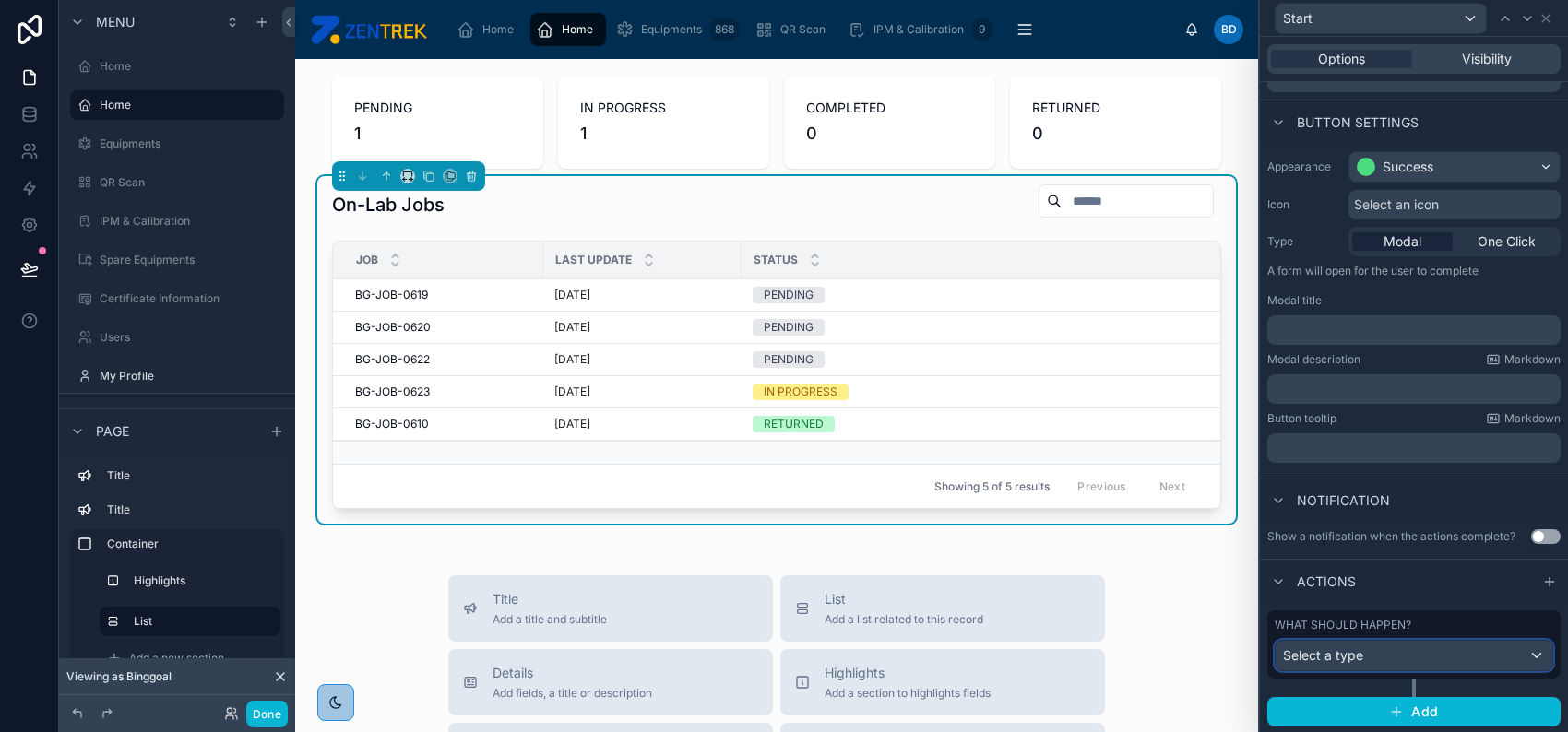
click at [1408, 651] on div "Select a type" at bounding box center [1414, 655] width 277 height 30
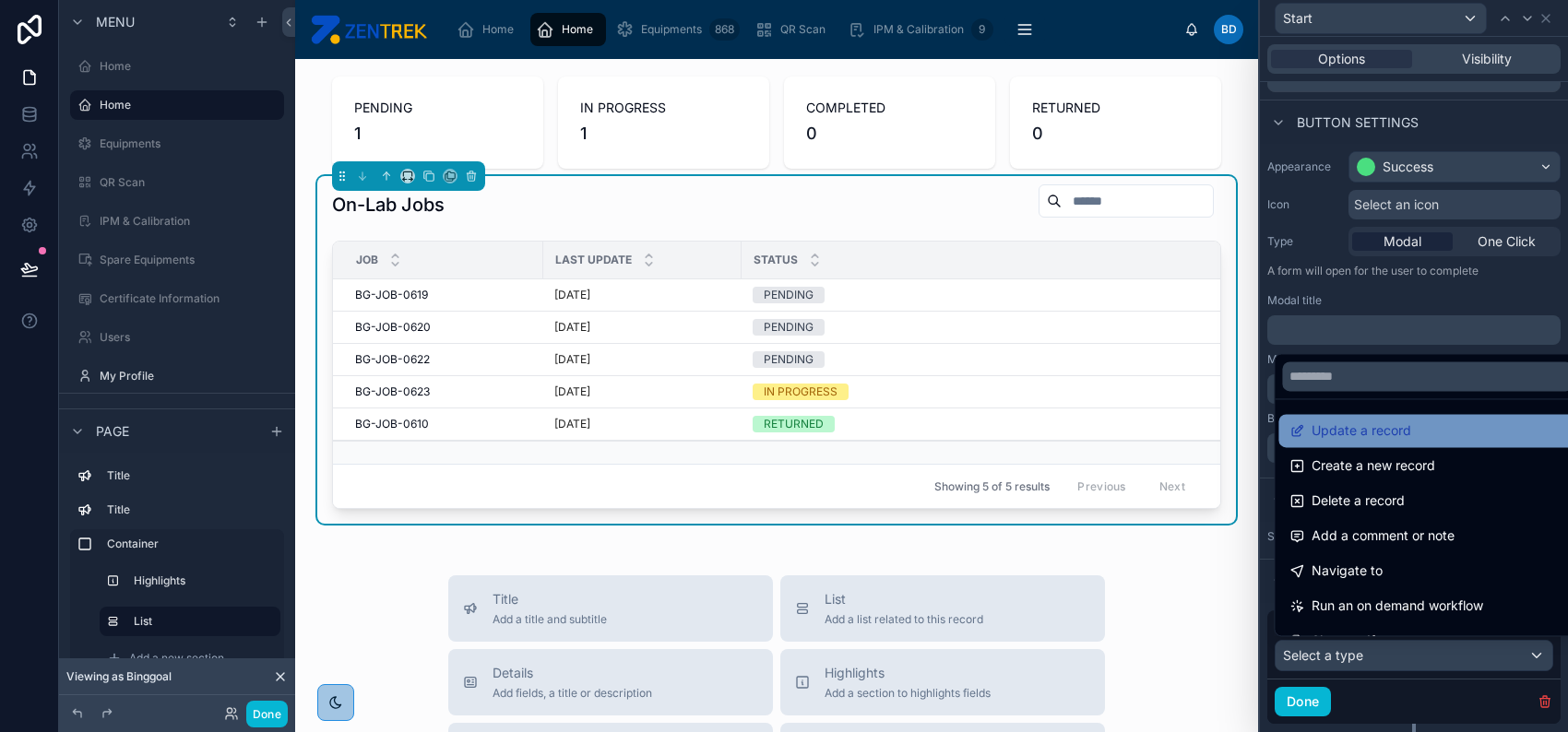
click at [1398, 435] on span "Update a record" at bounding box center [1361, 430] width 99 height 22
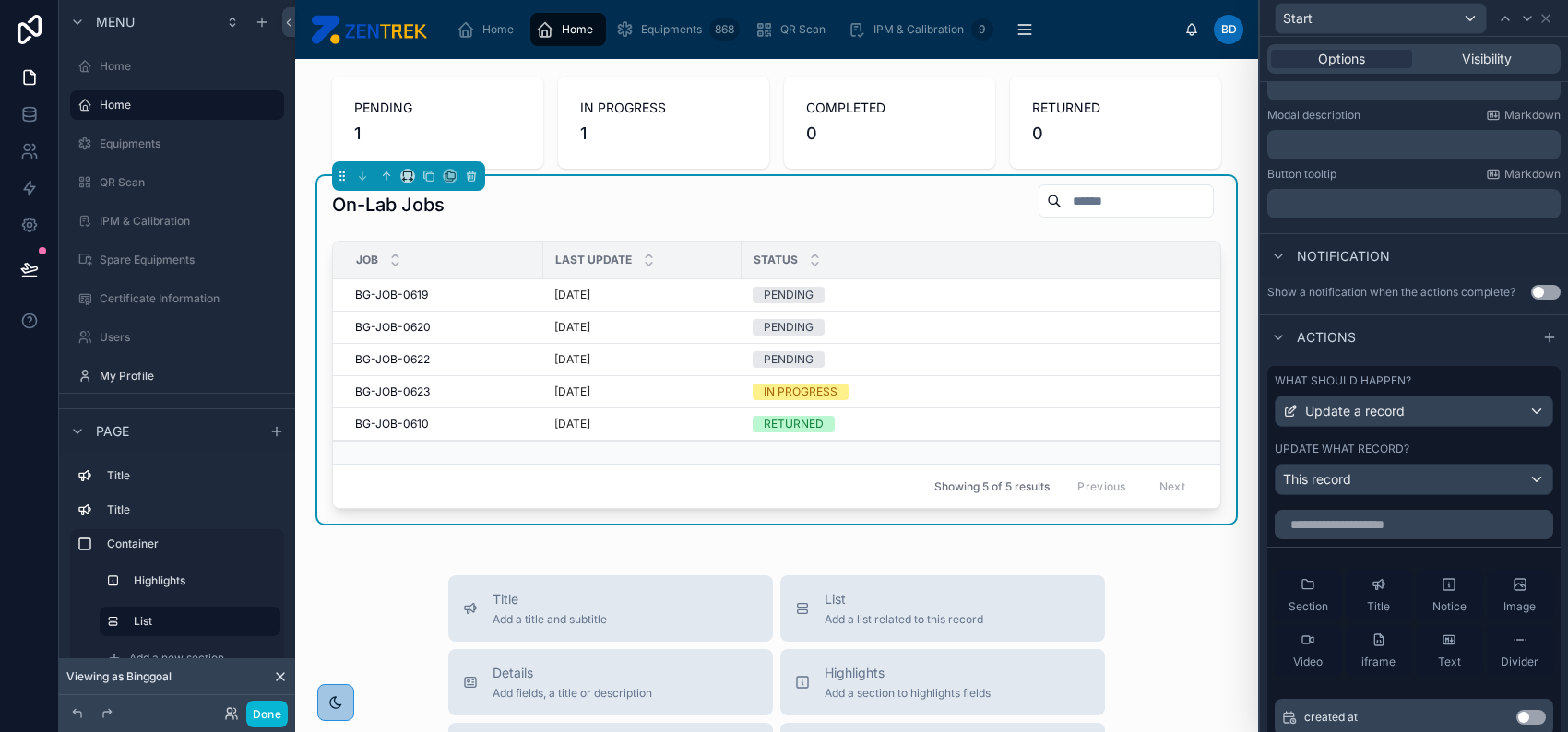
scroll to position [332, 0]
click at [1397, 476] on div "This record" at bounding box center [1414, 477] width 277 height 30
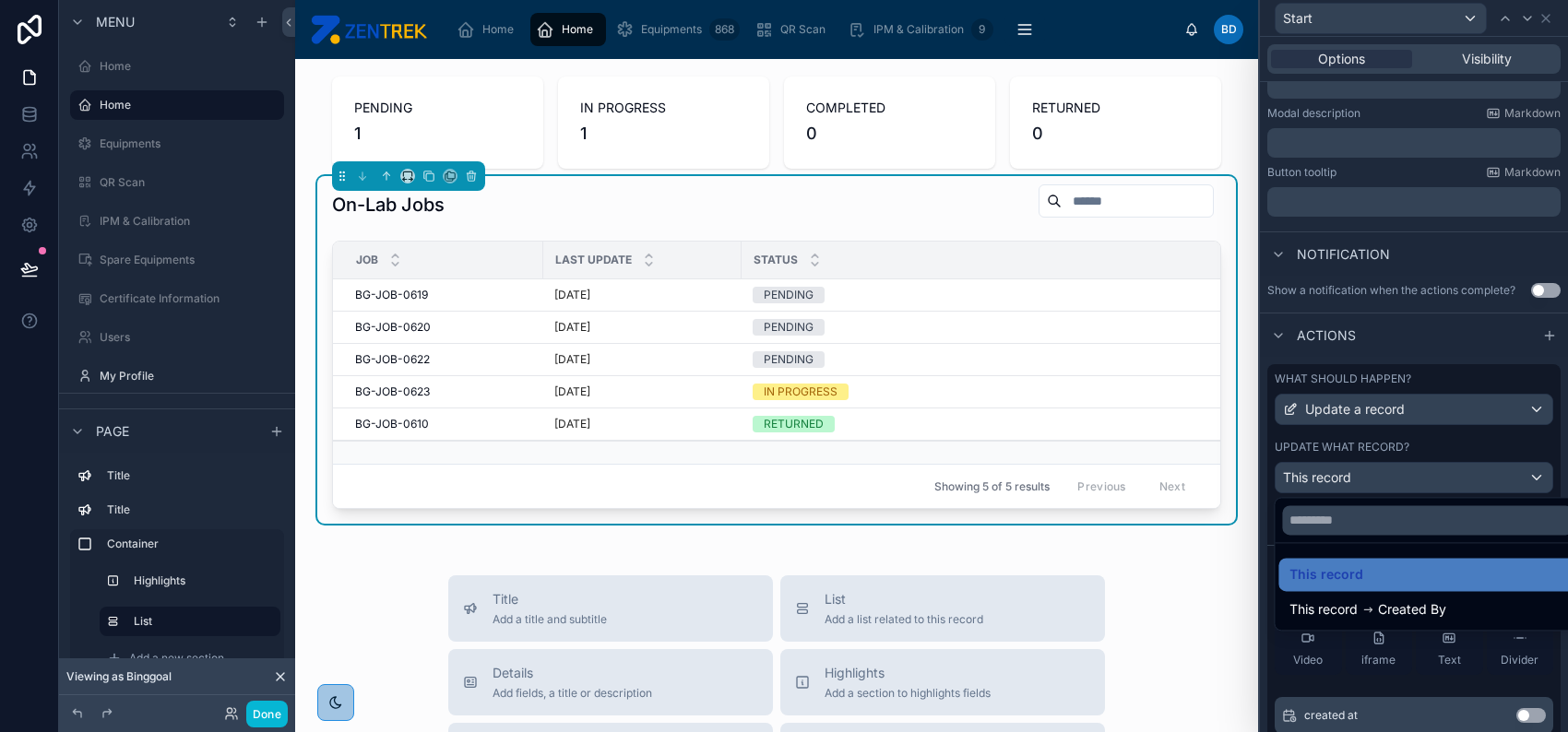
click at [1401, 434] on div at bounding box center [1414, 366] width 308 height 732
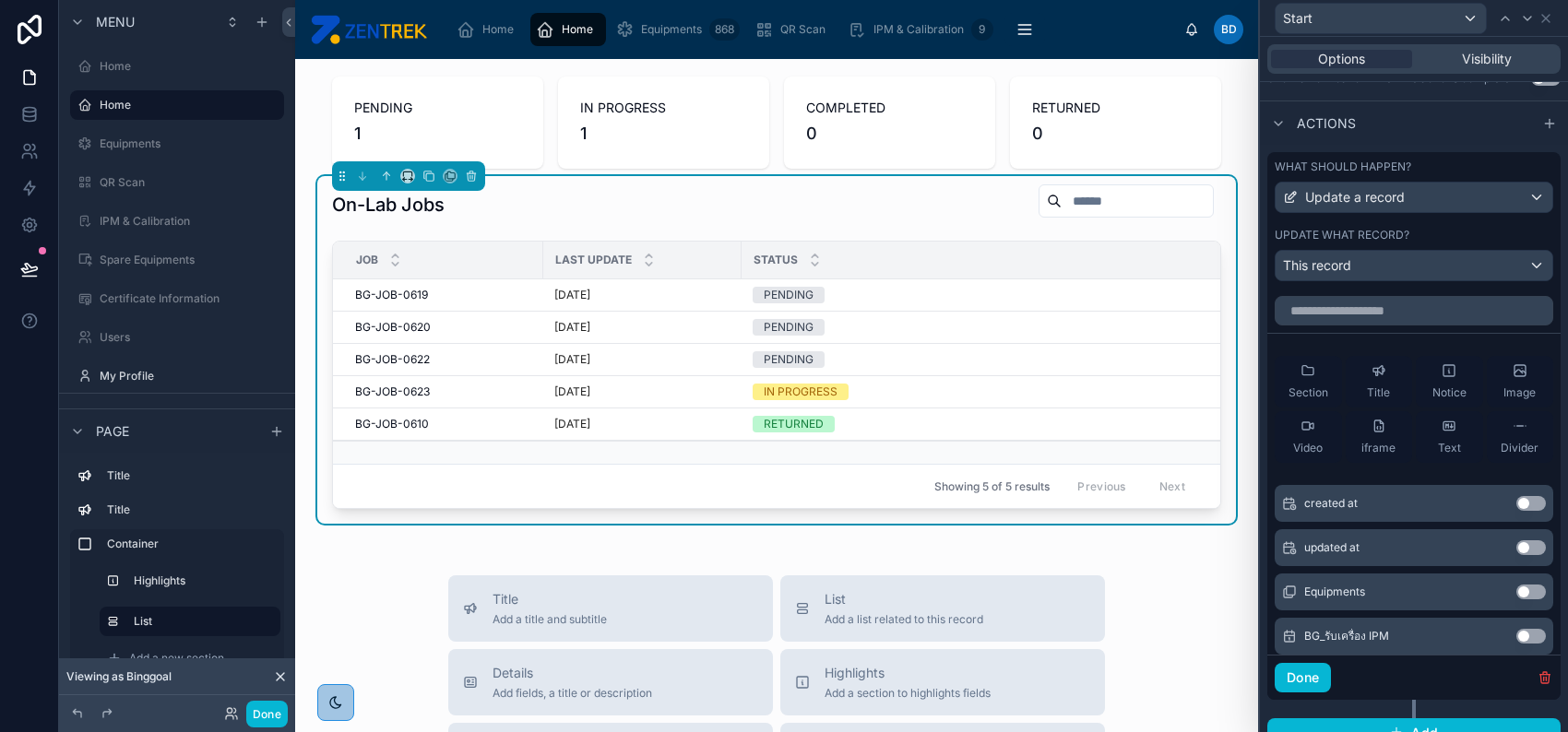
scroll to position [564, 0]
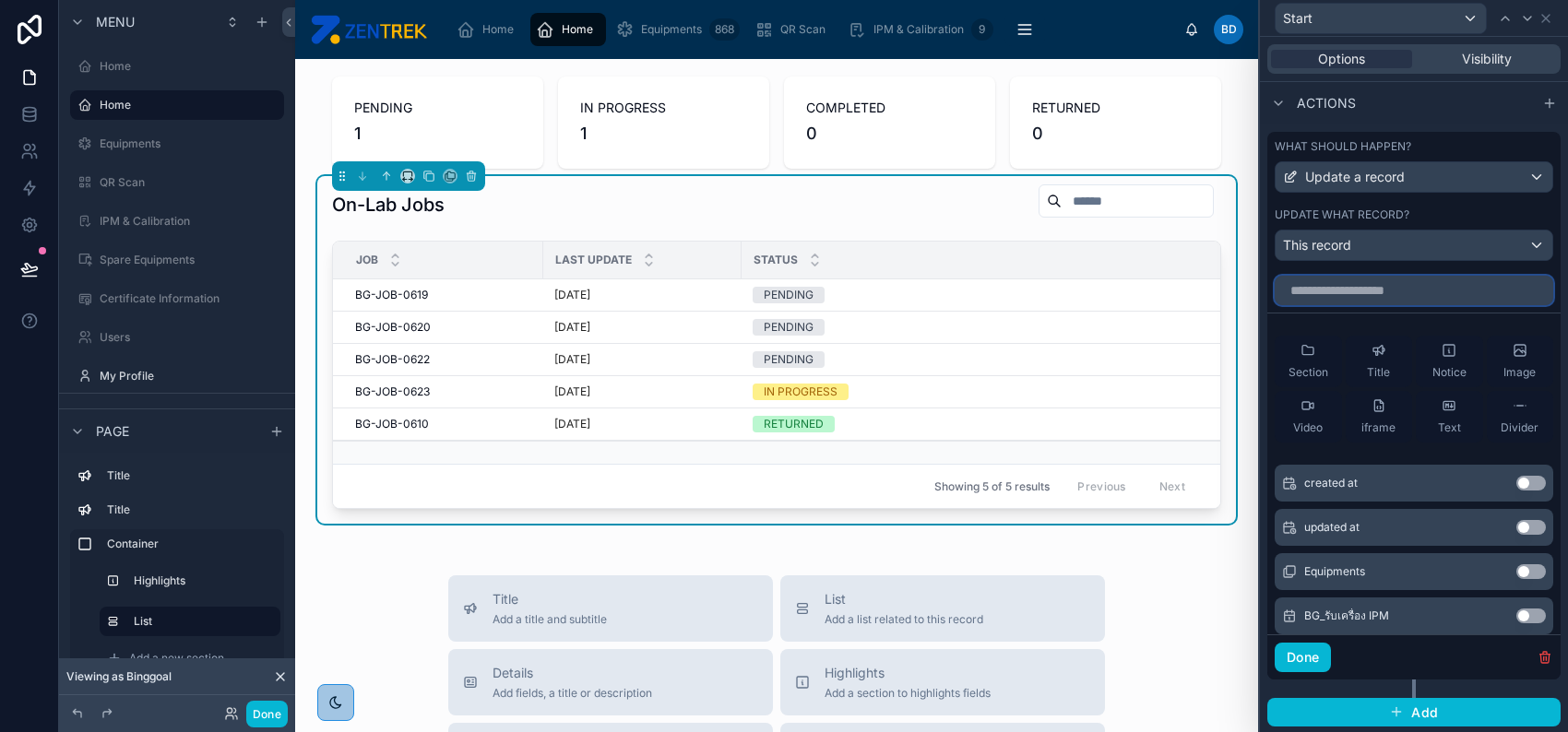
click at [1397, 291] on input "text" at bounding box center [1414, 290] width 279 height 30
type input "***"
click at [1516, 481] on button "Use setting" at bounding box center [1530, 482] width 30 height 14
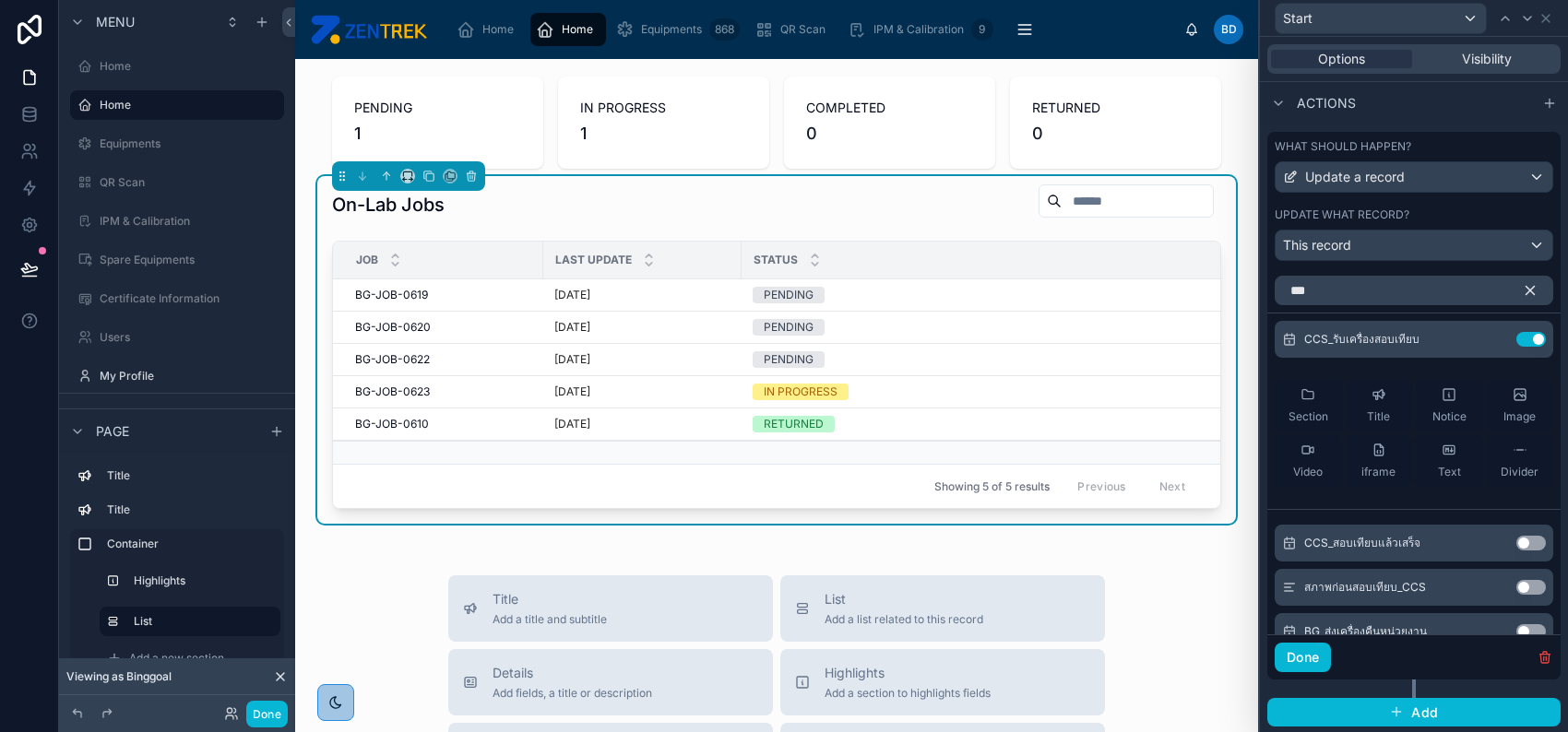
click at [1522, 289] on icon "button" at bounding box center [1529, 289] width 16 height 16
click at [1487, 337] on icon at bounding box center [1494, 339] width 14 height 14
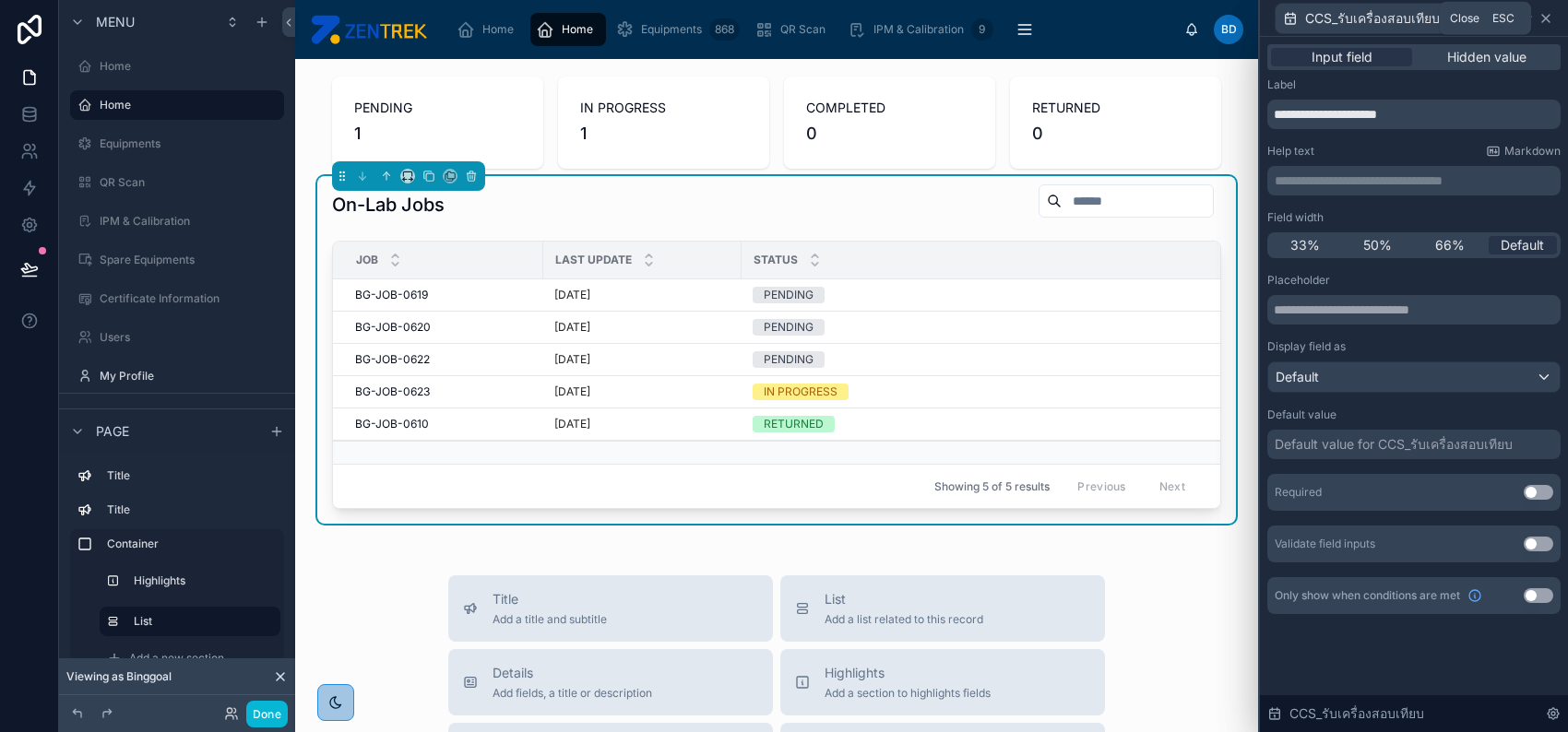
click at [1546, 19] on icon at bounding box center [1545, 17] width 14 height 14
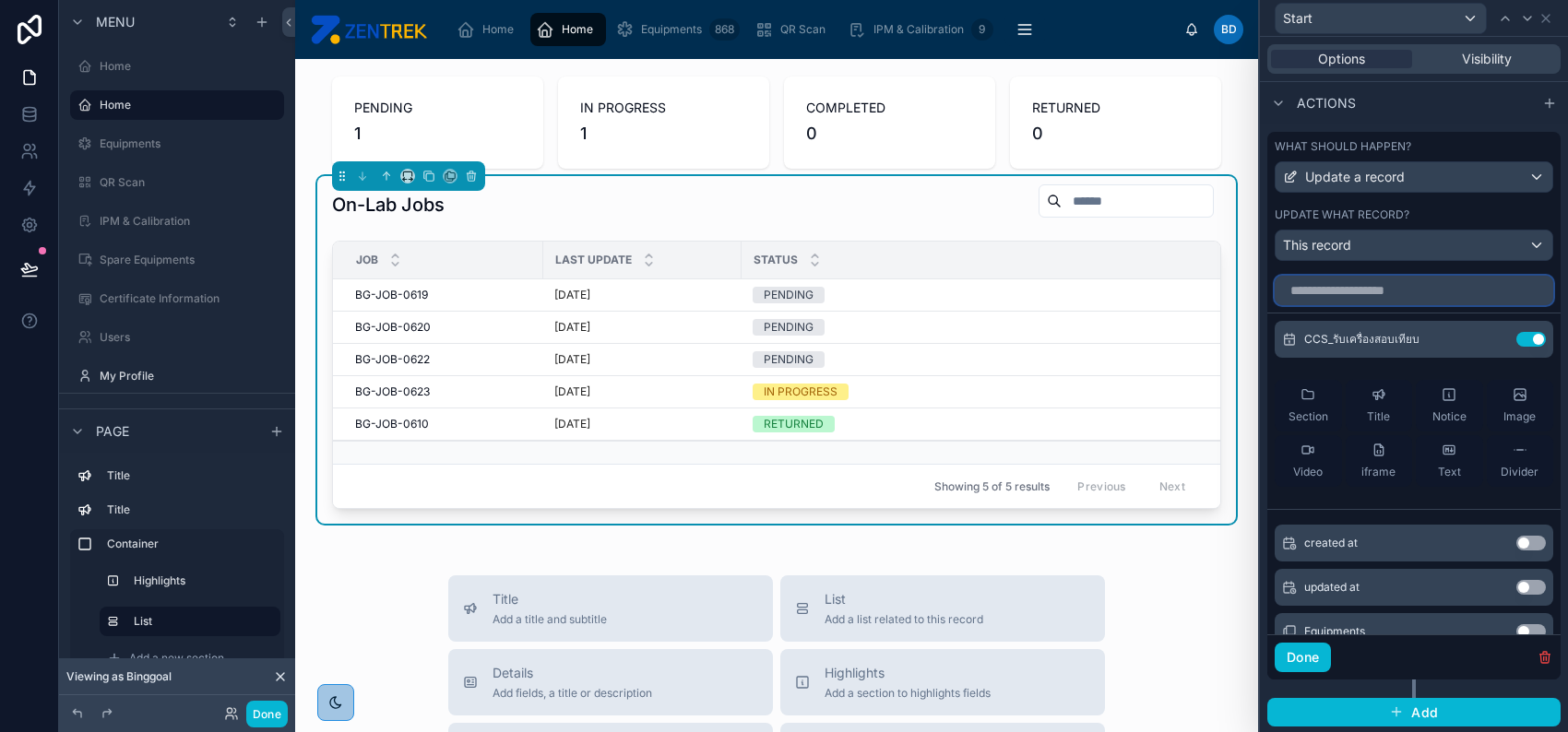
click at [1439, 294] on input "text" at bounding box center [1414, 290] width 279 height 30
type input "*"
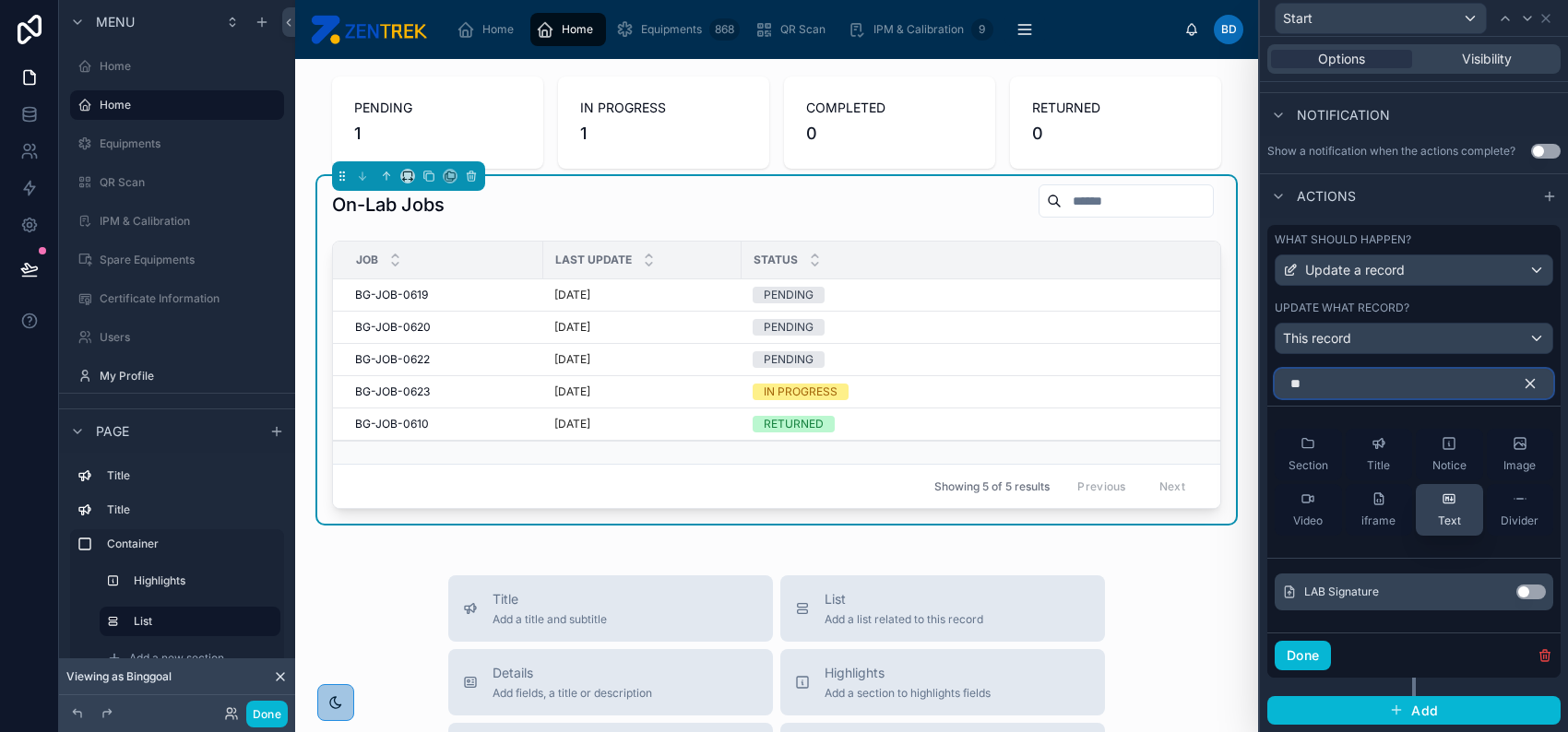
scroll to position [469, 0]
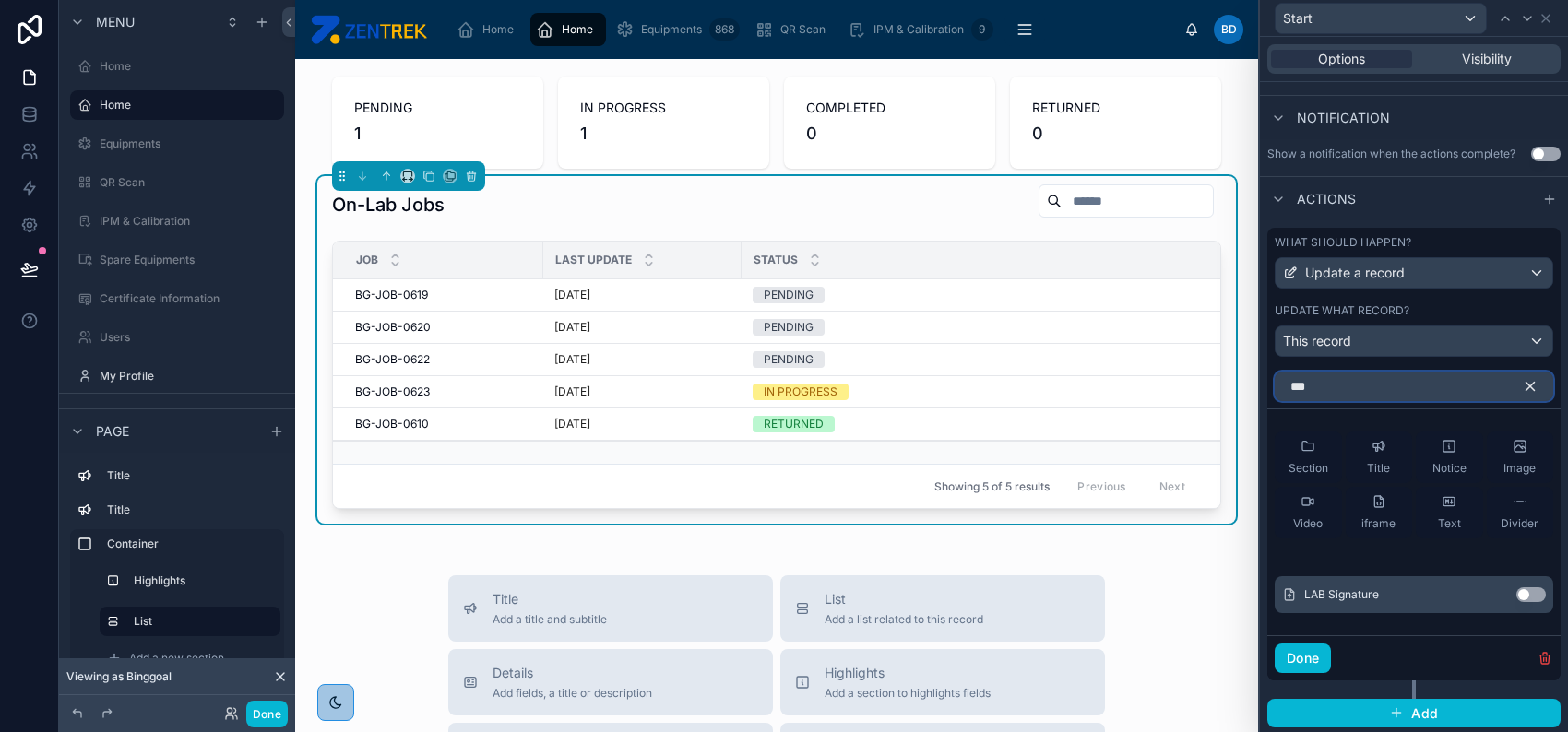
type input "***"
click at [1516, 595] on button "Use setting" at bounding box center [1530, 594] width 30 height 14
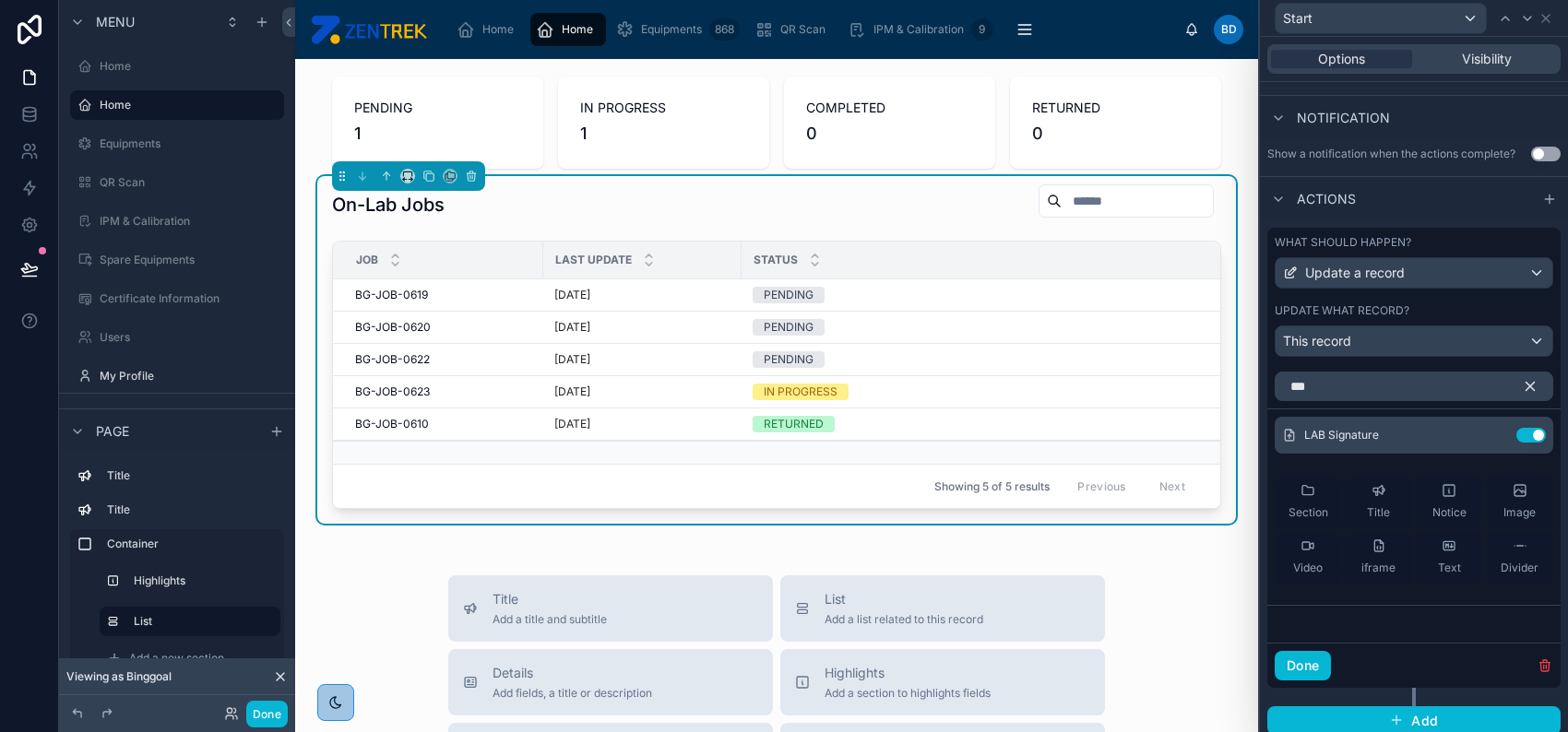
click at [1522, 383] on icon "button" at bounding box center [1529, 386] width 16 height 16
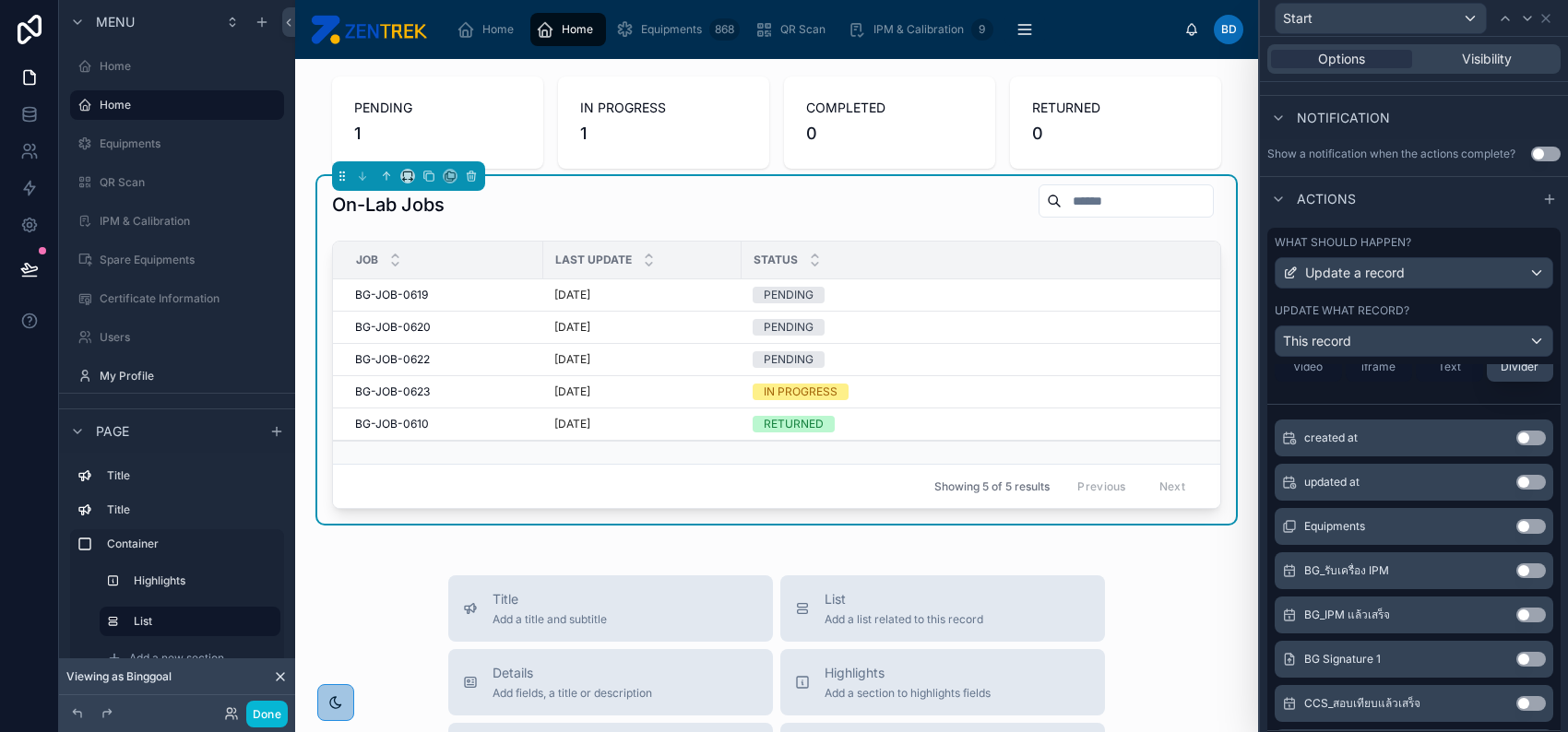
scroll to position [0, 0]
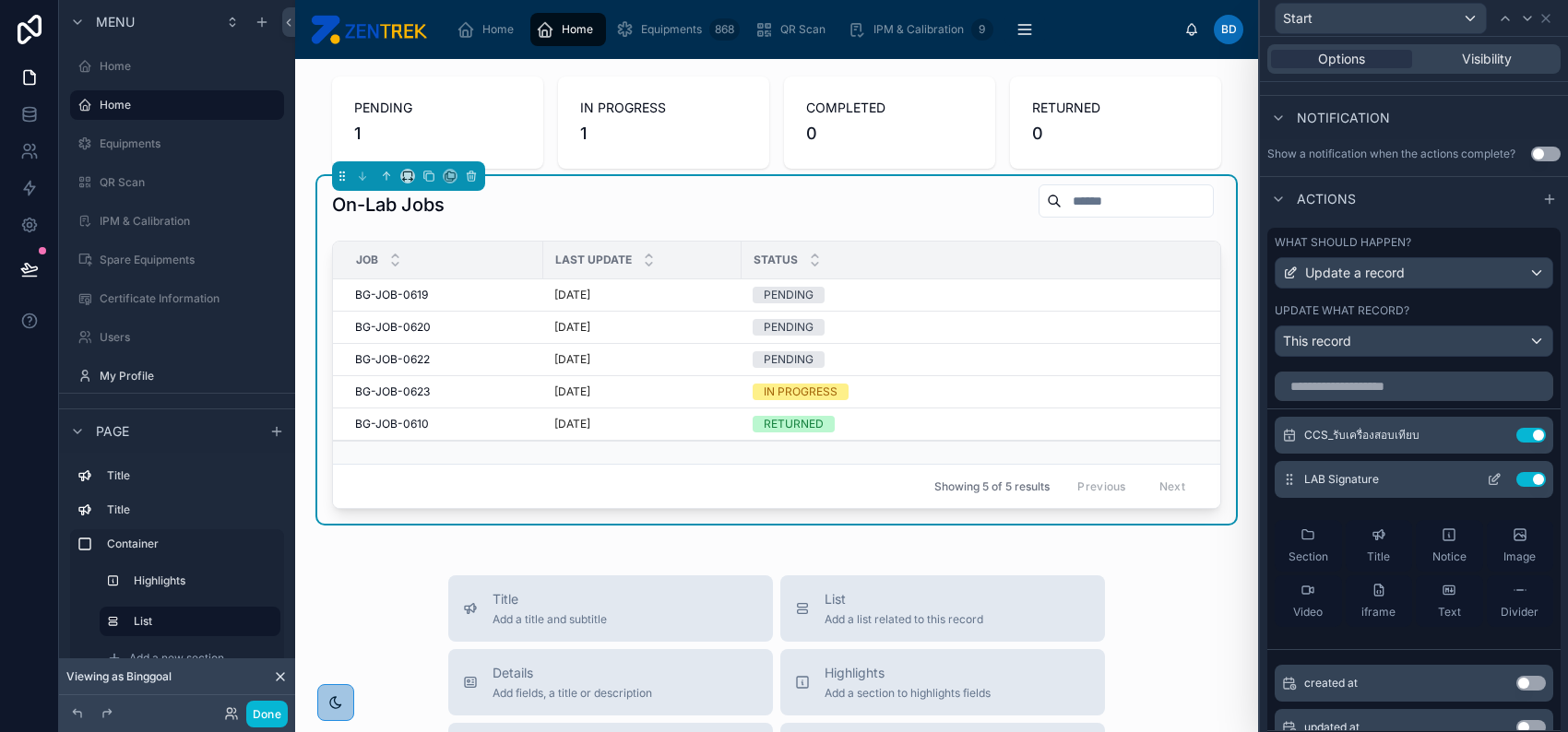
click at [1487, 478] on icon at bounding box center [1494, 478] width 14 height 14
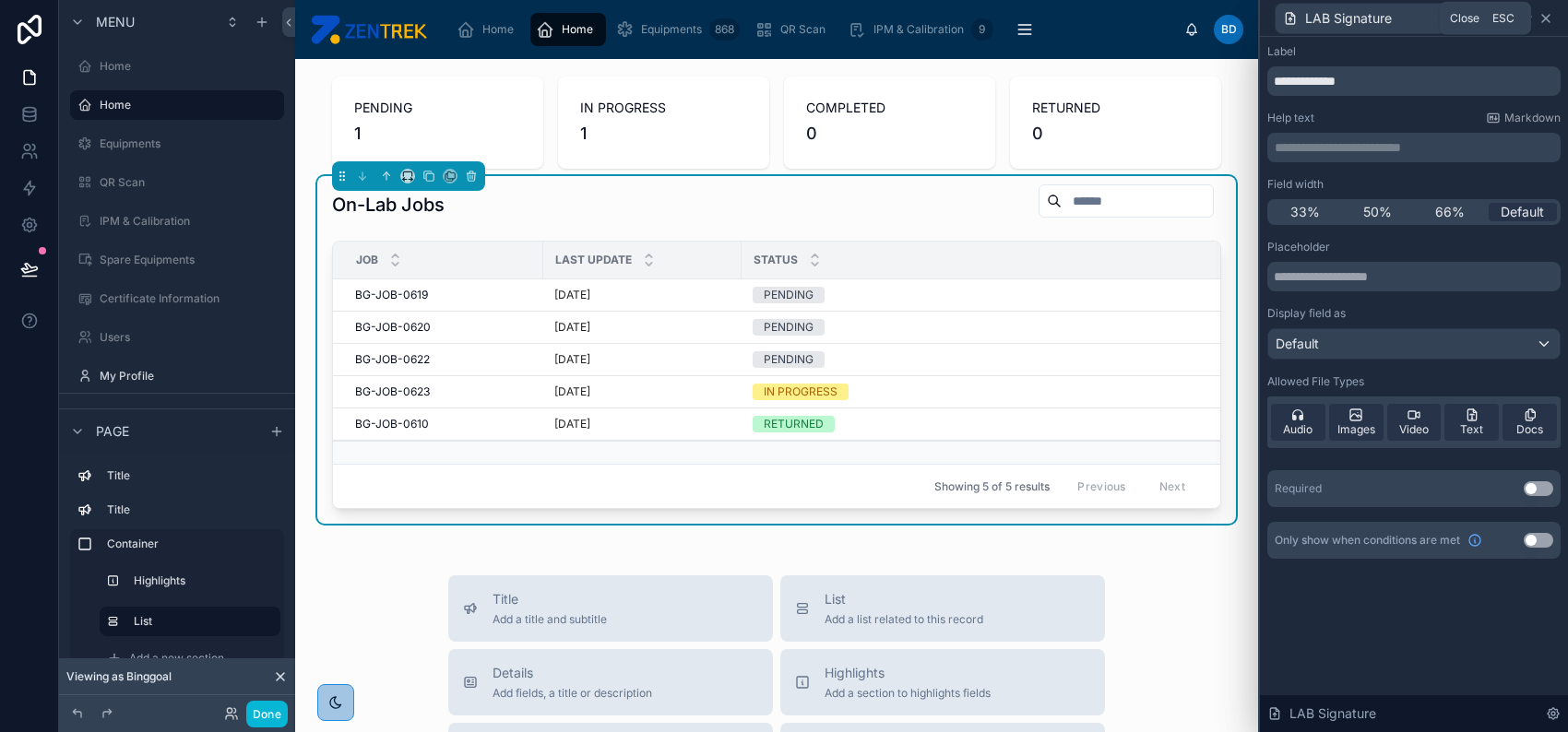
click at [1548, 13] on icon at bounding box center [1545, 17] width 14 height 14
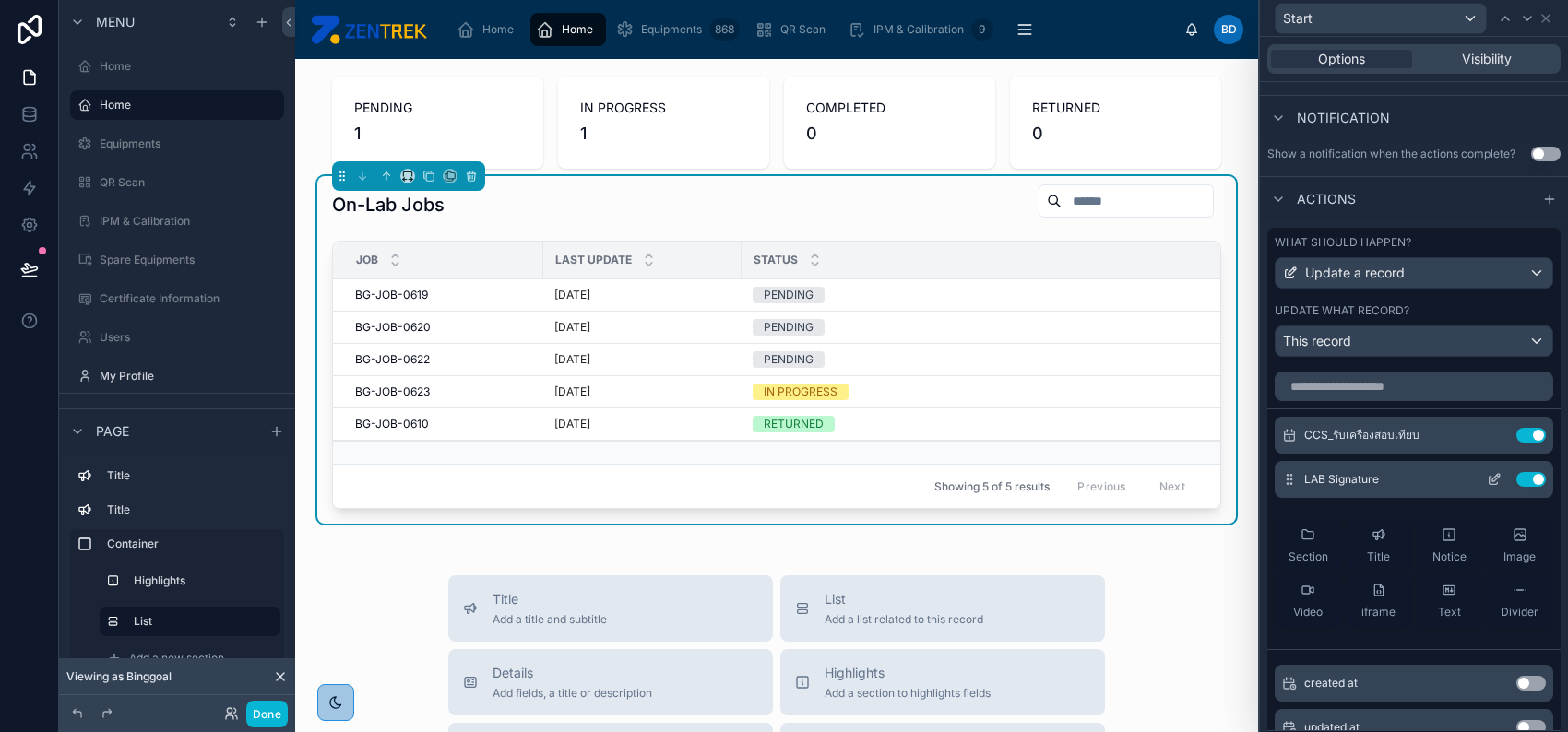
click at [1479, 477] on button at bounding box center [1494, 478] width 30 height 14
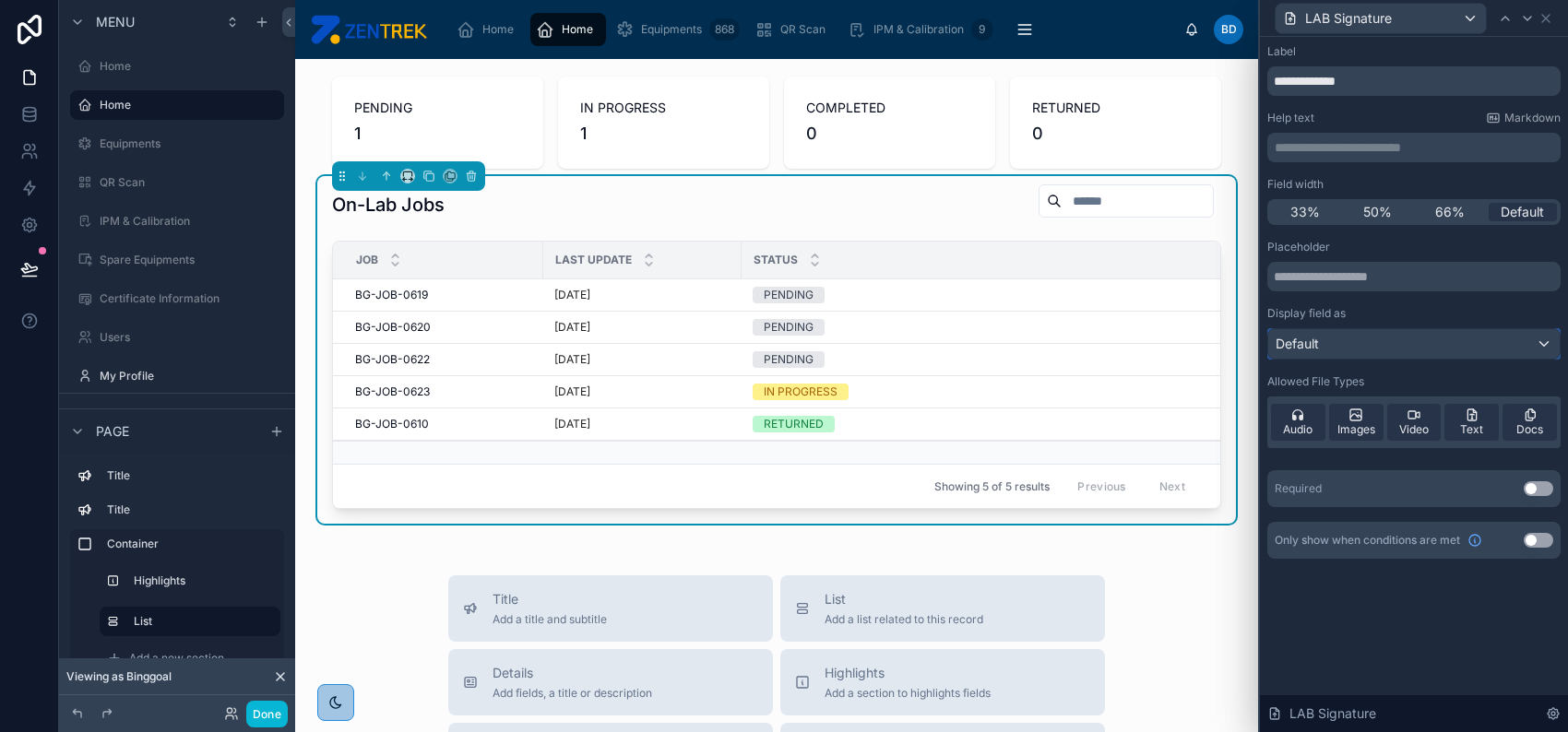
click at [1411, 354] on div "Default" at bounding box center [1414, 343] width 291 height 30
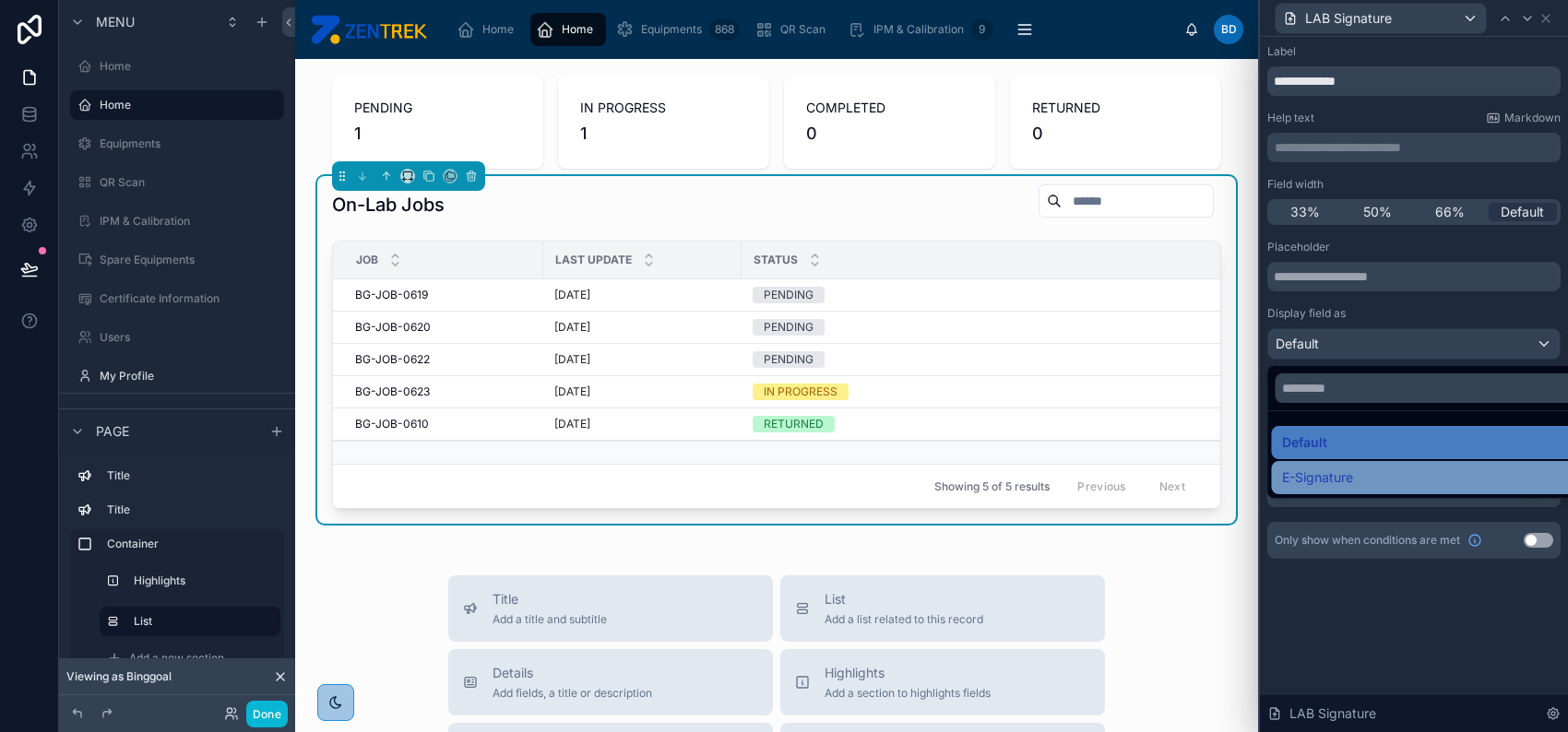
click at [1389, 470] on div "E-Signature" at bounding box center [1434, 477] width 304 height 22
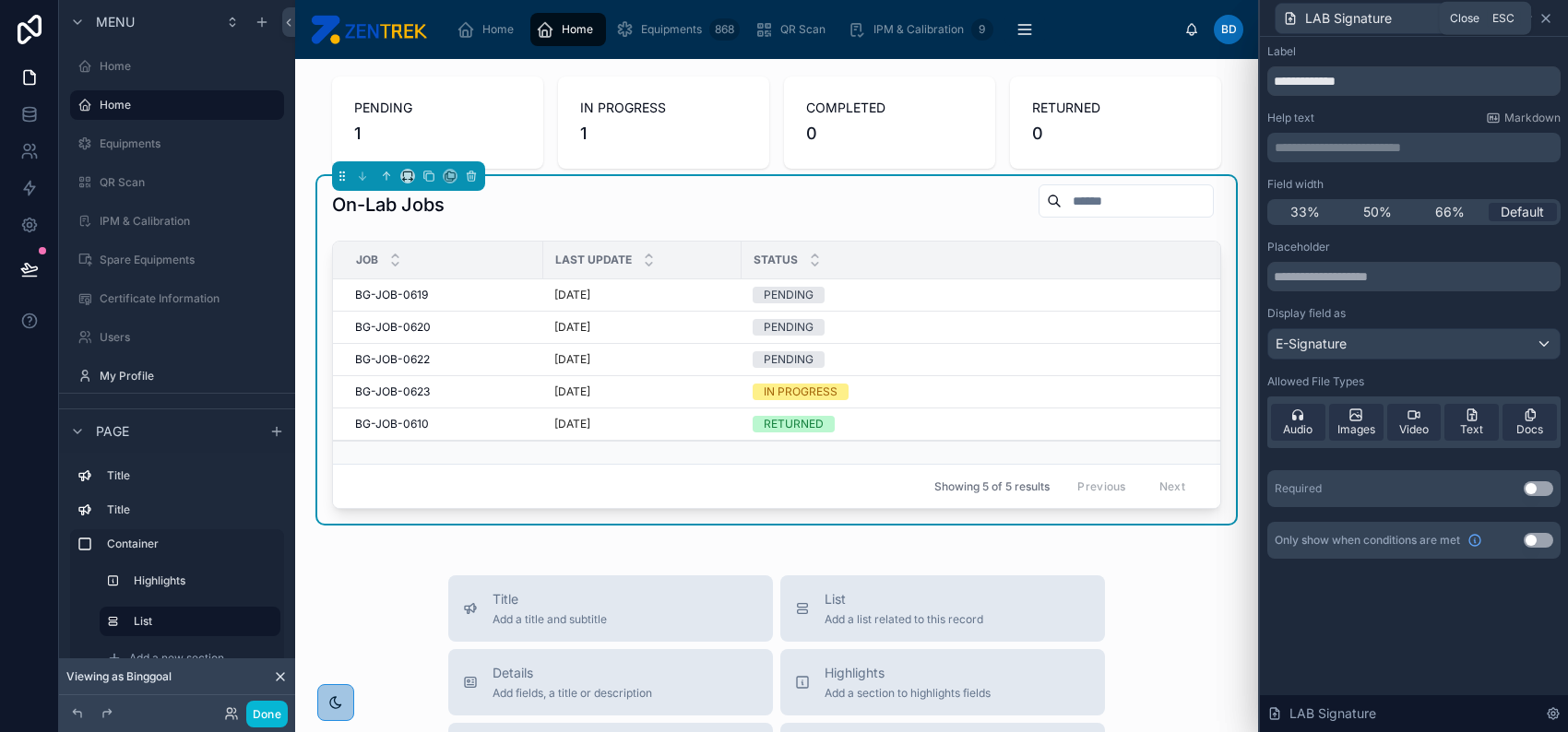
click at [1548, 24] on icon at bounding box center [1545, 17] width 14 height 14
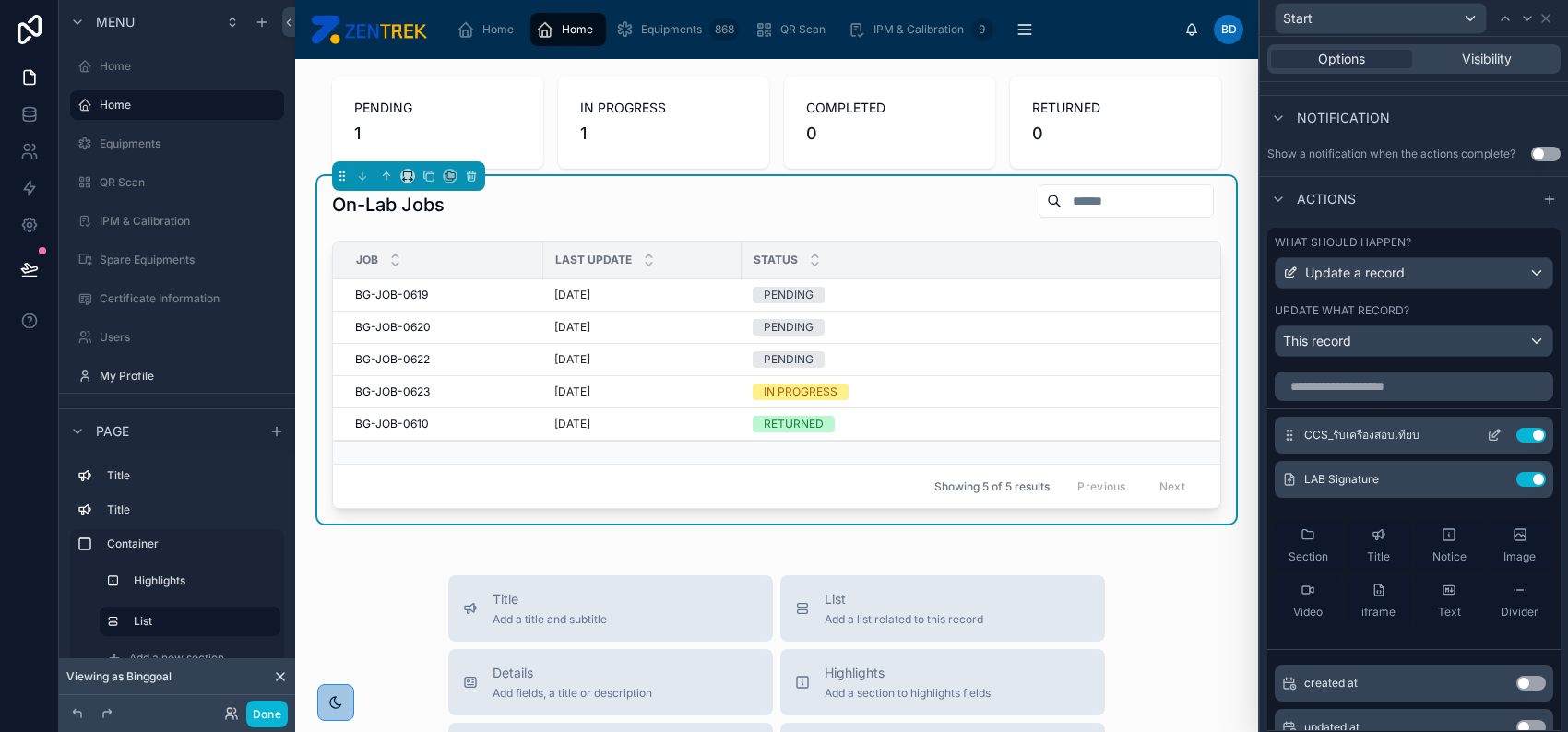
click at [1487, 438] on icon at bounding box center [1494, 434] width 14 height 14
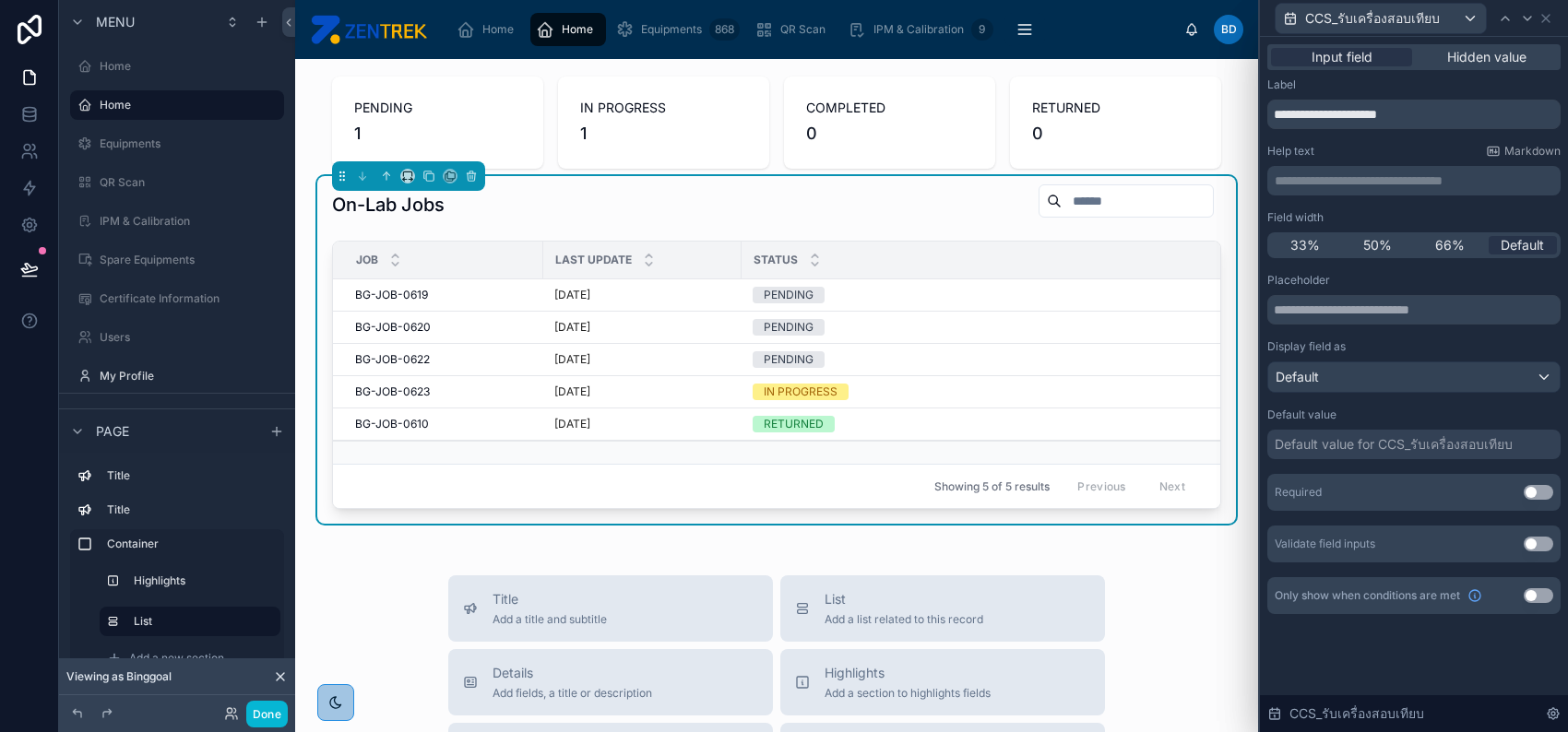
click at [1539, 491] on button "Use setting" at bounding box center [1538, 492] width 30 height 14
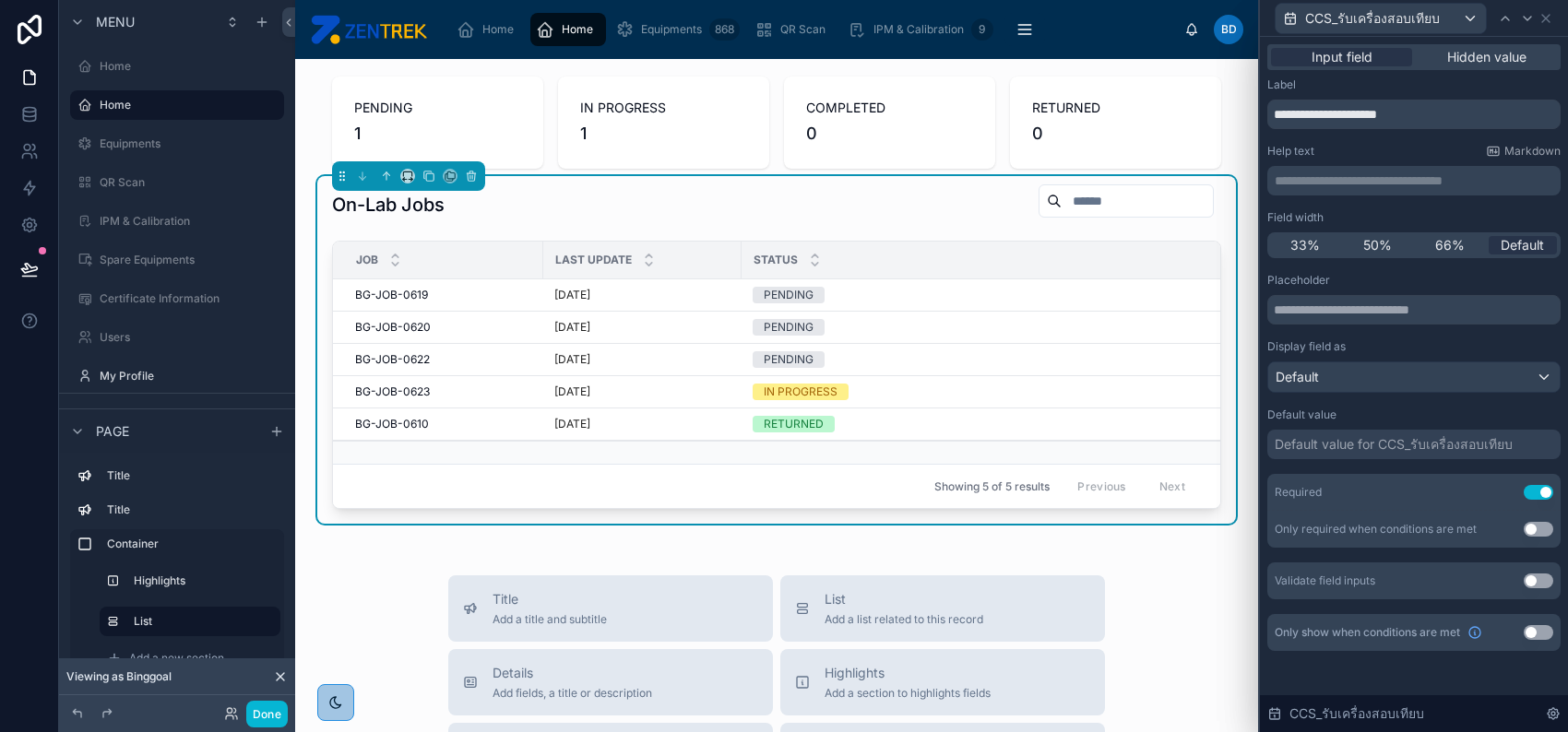
click at [1436, 430] on div "Default value for CCS_รับเครื่องสอบเทียบ" at bounding box center [1414, 444] width 293 height 30
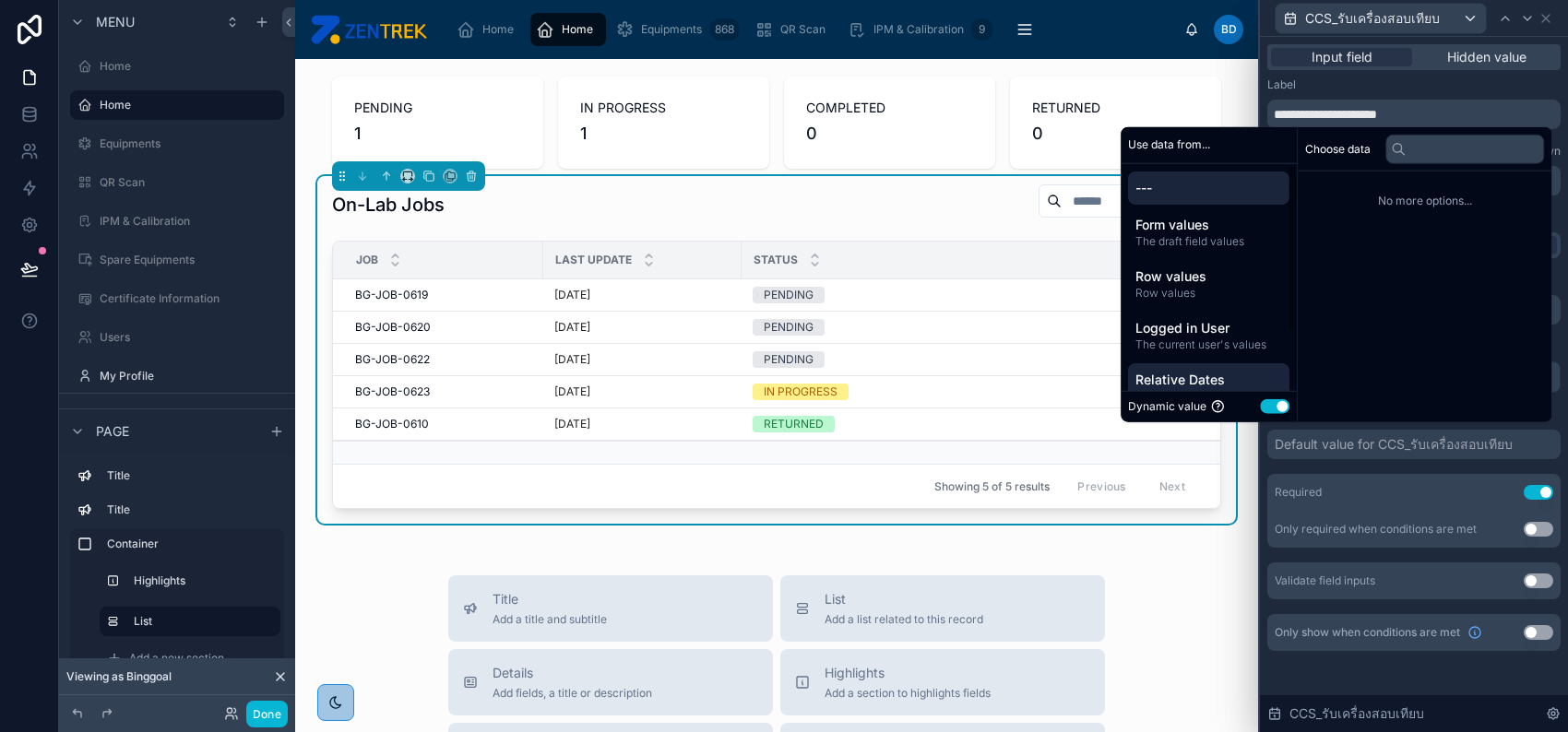
click at [1193, 381] on span "Relative Dates" at bounding box center [1209, 379] width 147 height 18
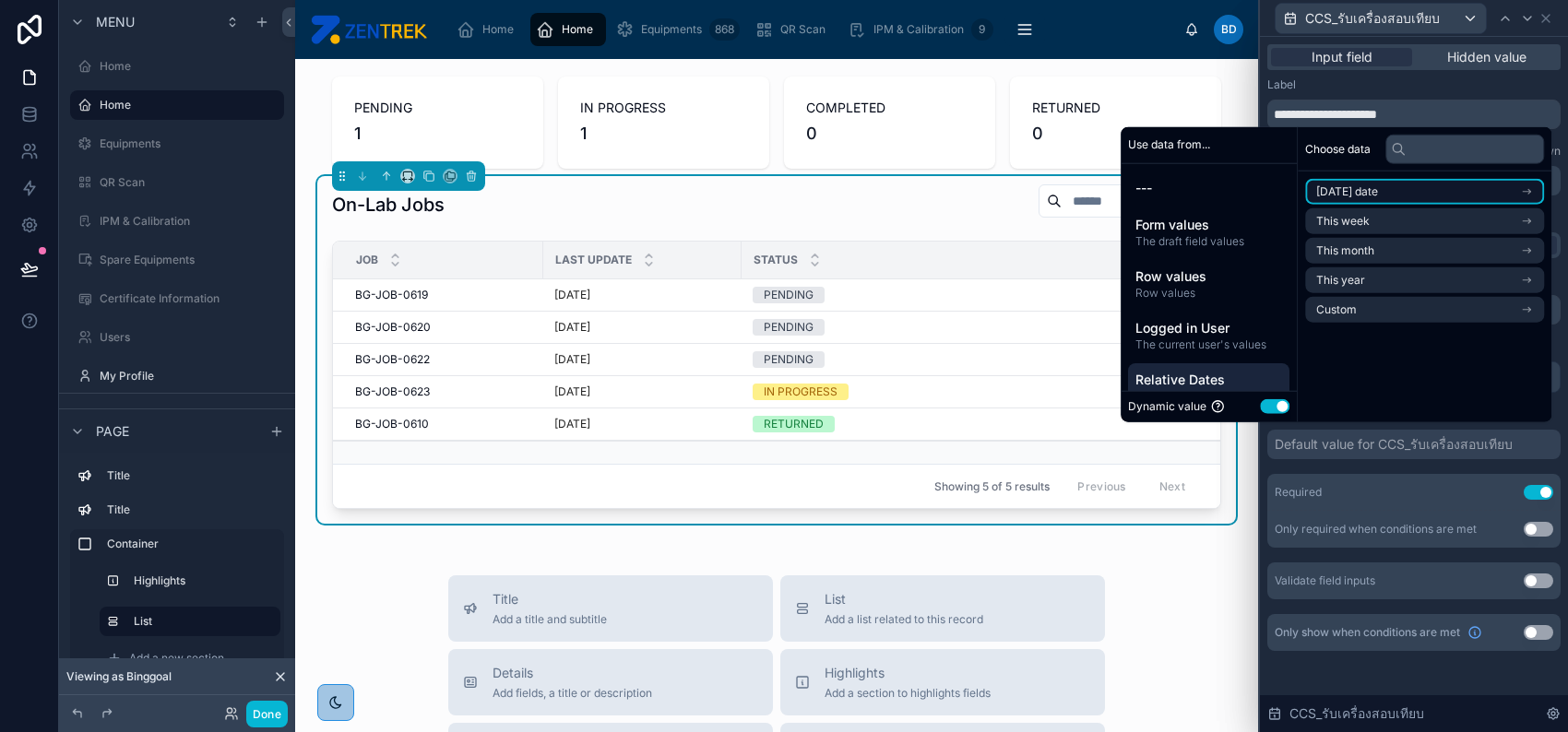
click at [1389, 190] on li "[DATE] date" at bounding box center [1424, 191] width 239 height 26
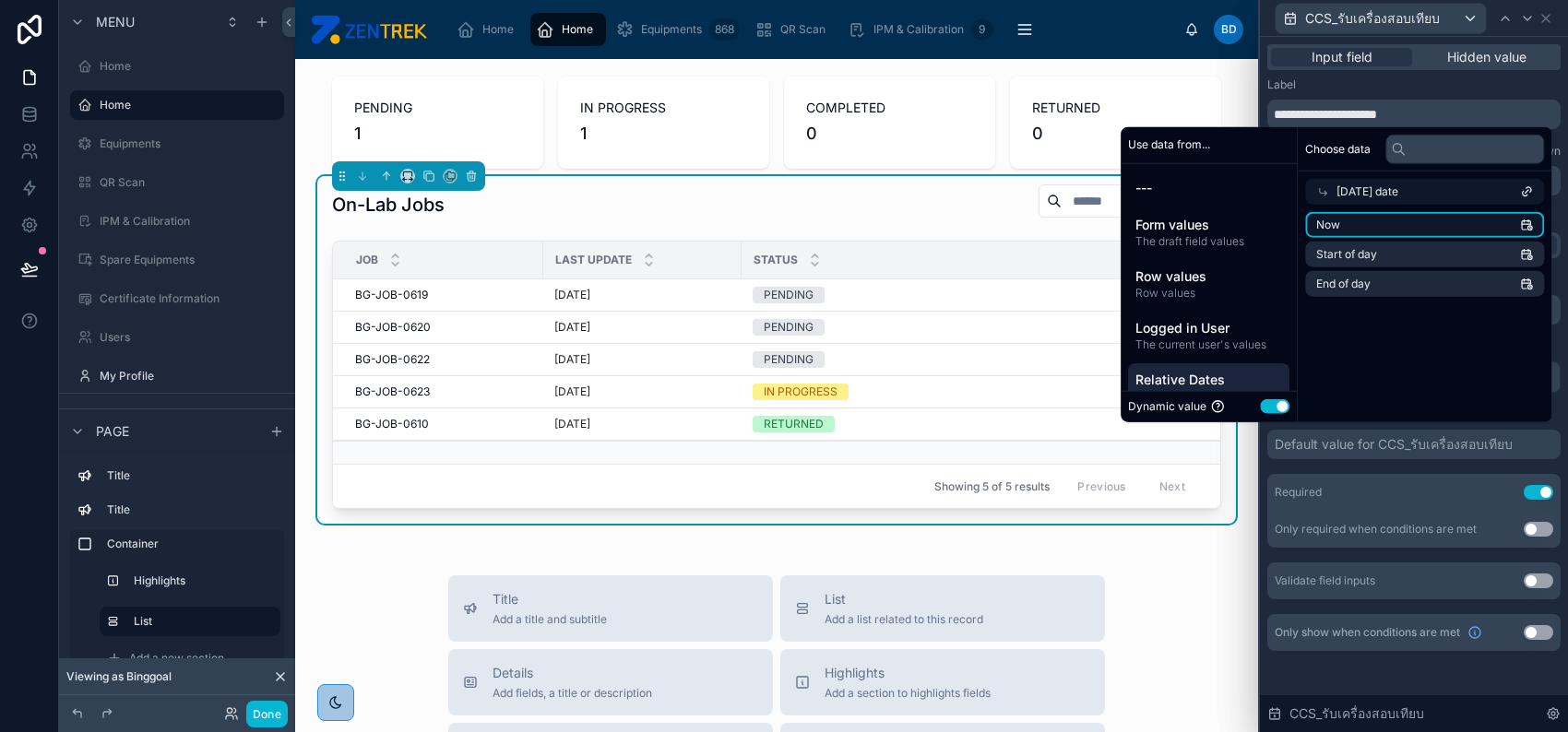
click at [1386, 223] on li "Now" at bounding box center [1424, 225] width 239 height 26
click at [1555, 18] on div "CCS_รับเครื่องสอบเทียบ" at bounding box center [1414, 17] width 293 height 36
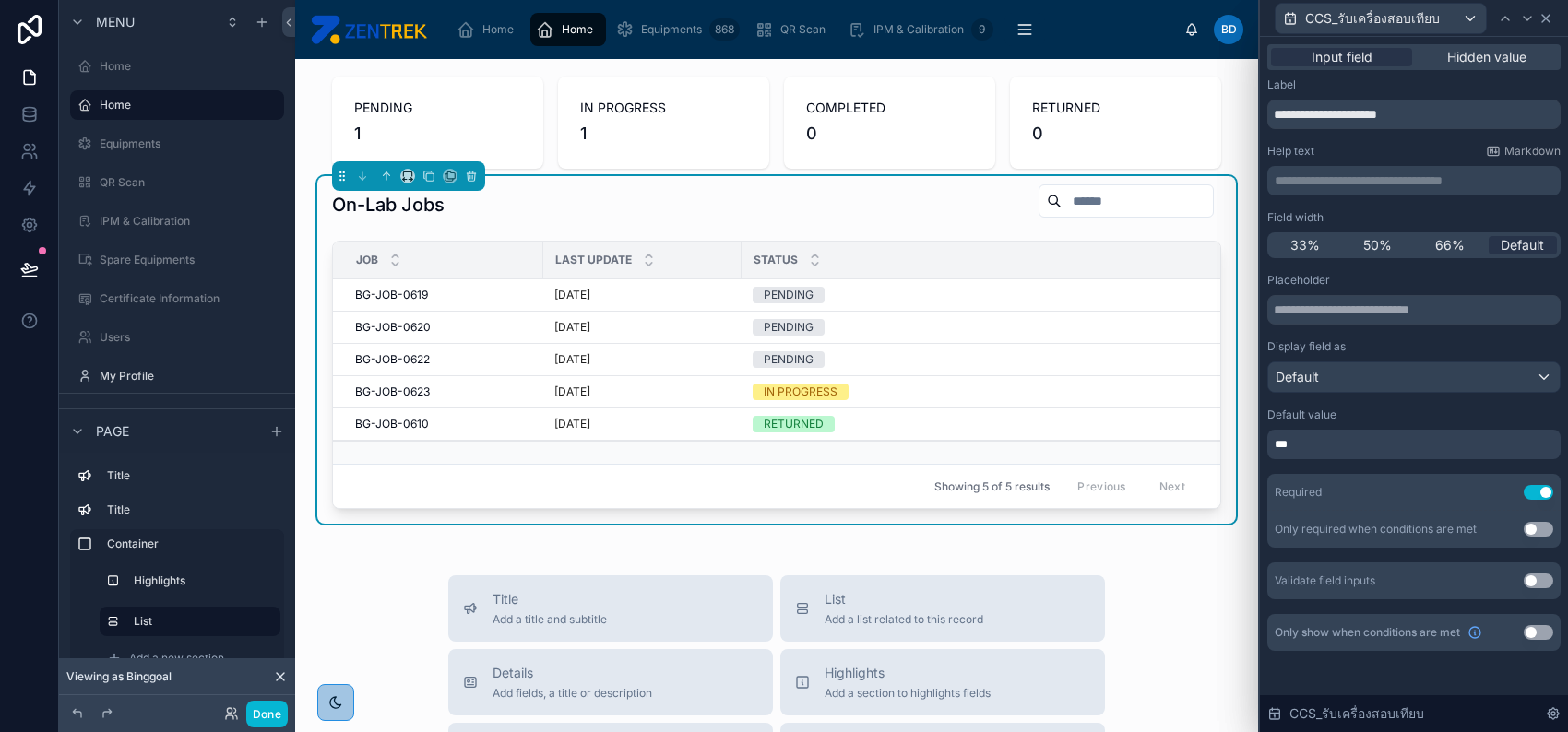
click at [1552, 14] on icon at bounding box center [1545, 17] width 14 height 14
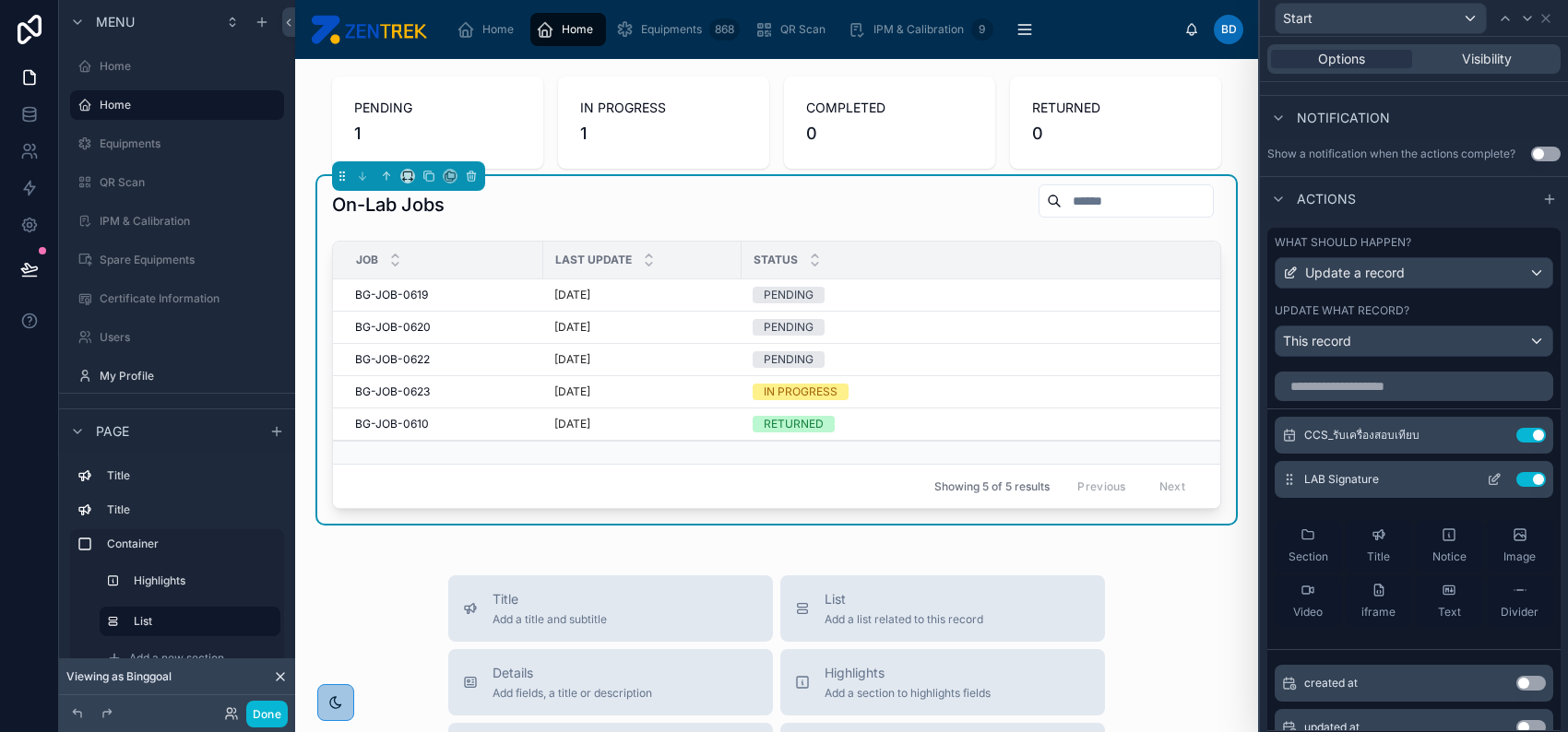
click at [1487, 472] on icon at bounding box center [1494, 478] width 14 height 14
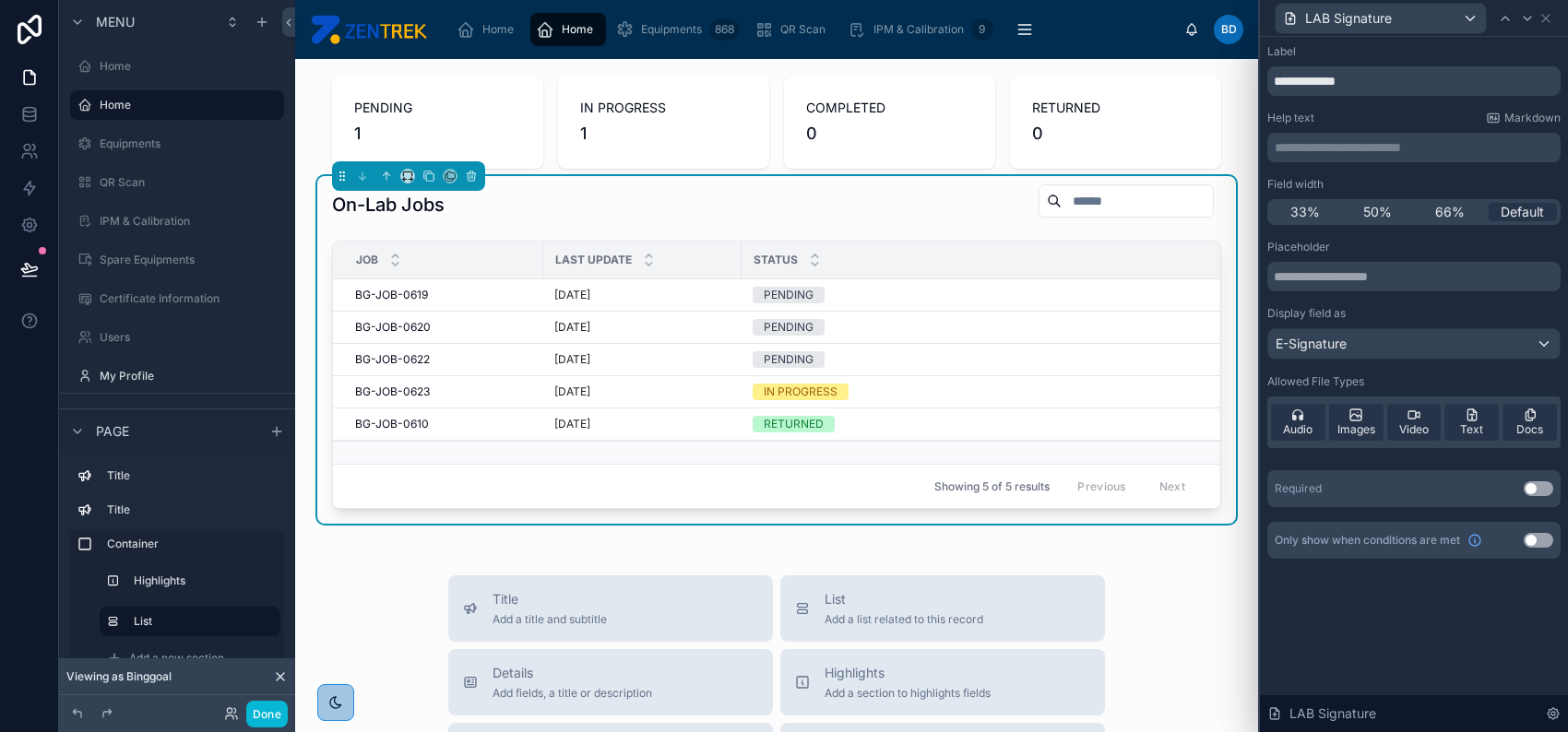
click at [1526, 486] on button "Use setting" at bounding box center [1538, 488] width 30 height 14
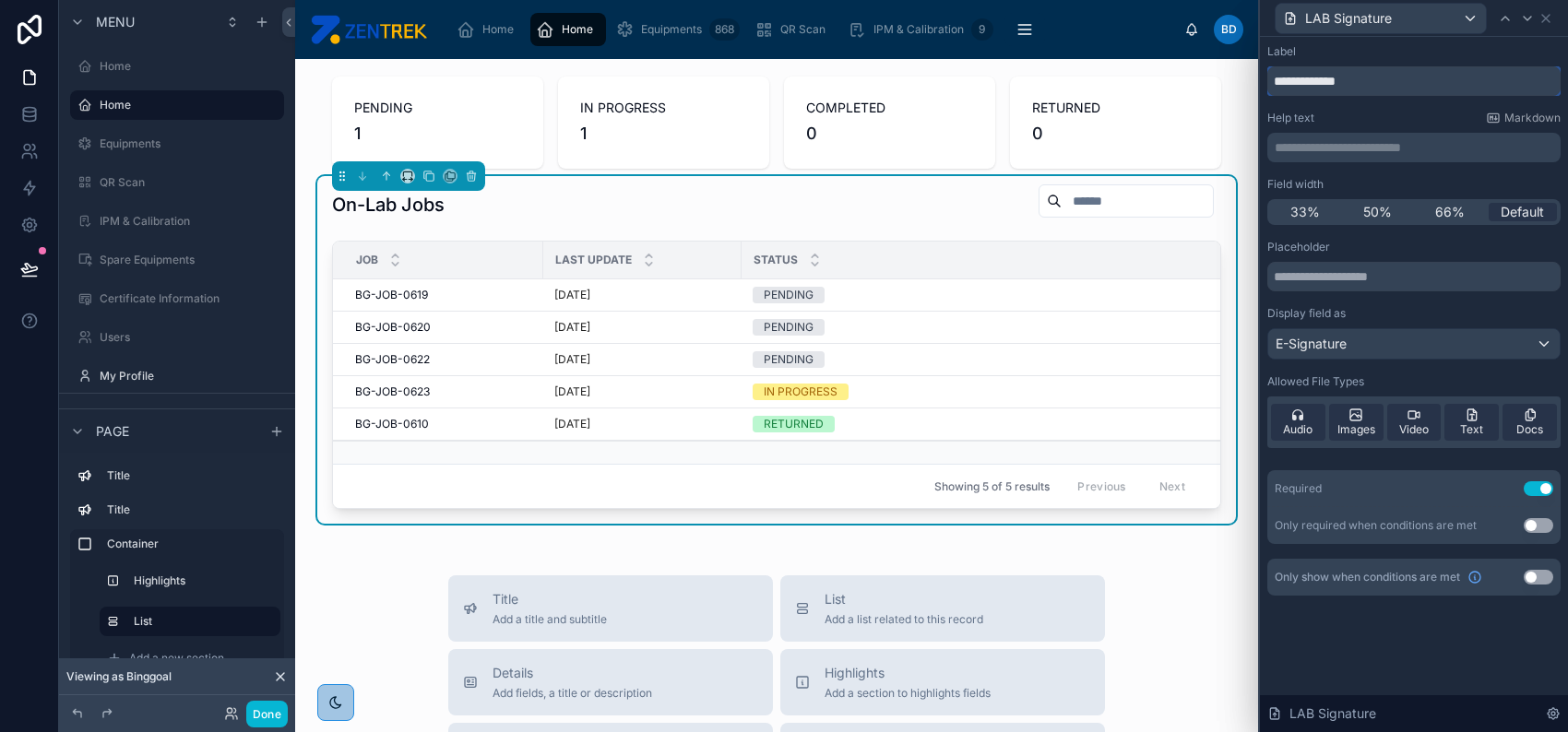
click at [1283, 83] on input "**********" at bounding box center [1414, 81] width 293 height 30
type input "*********"
click at [1551, 16] on icon at bounding box center [1545, 17] width 14 height 14
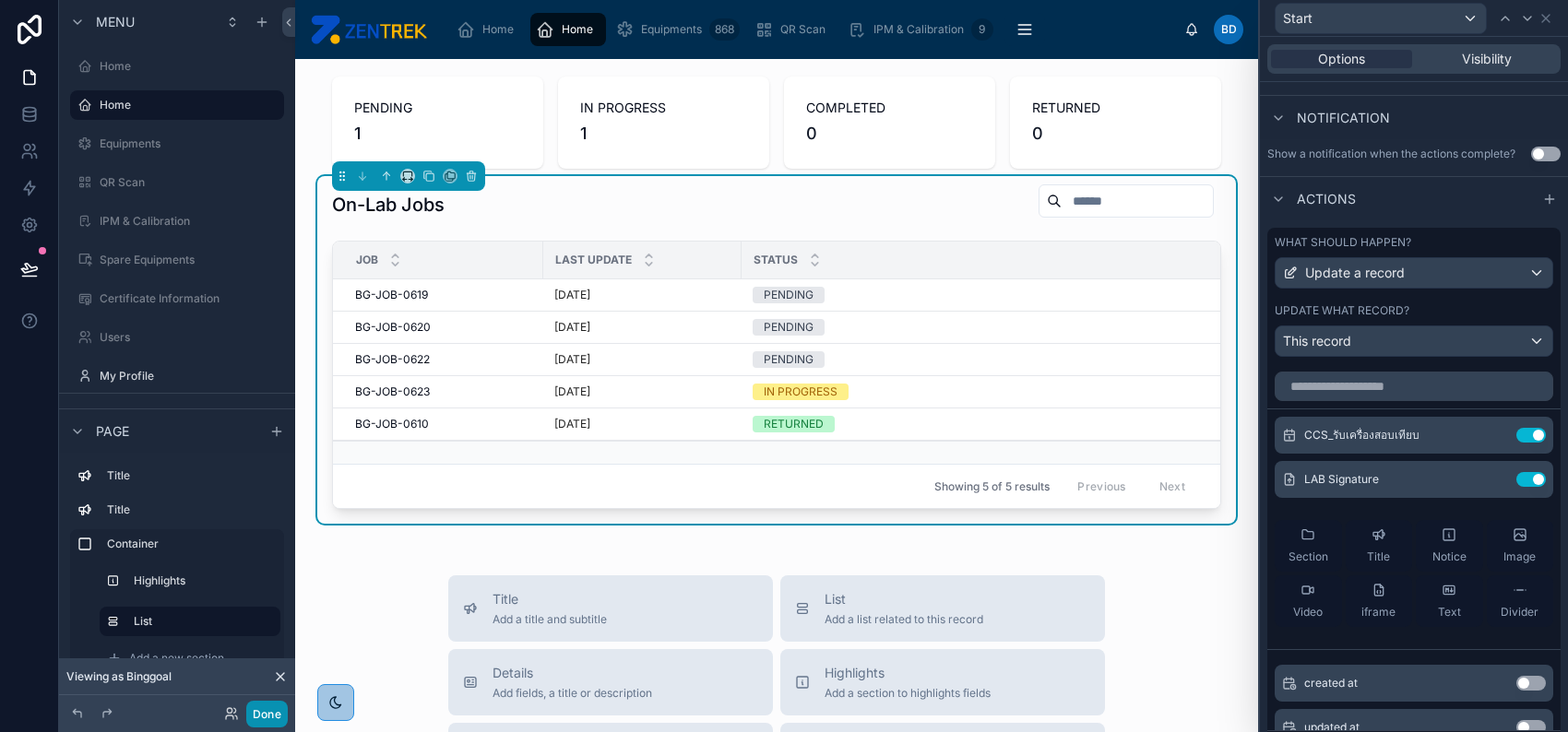
click at [261, 708] on button "Done" at bounding box center [266, 714] width 41 height 27
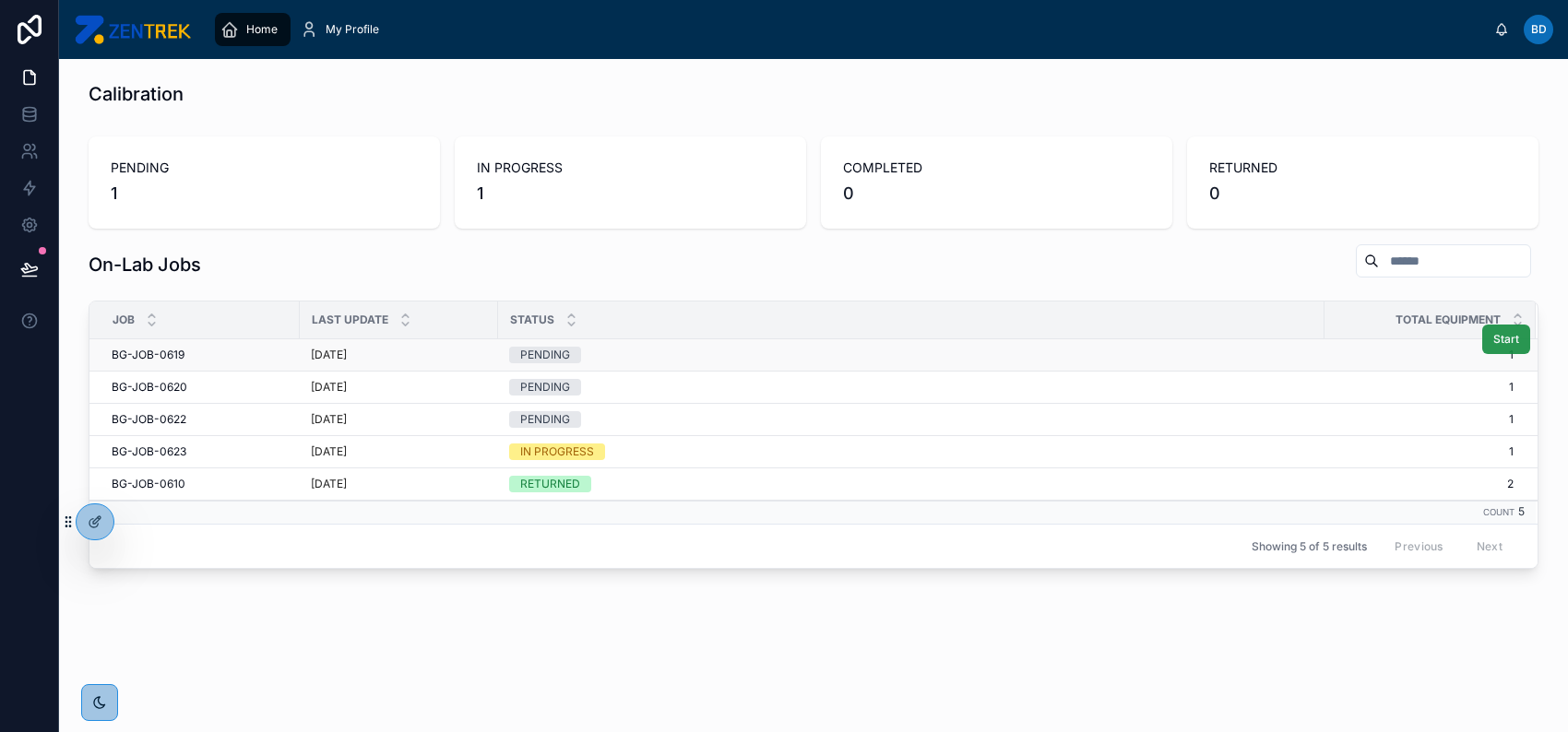
click at [1497, 342] on span "Start" at bounding box center [1505, 339] width 26 height 14
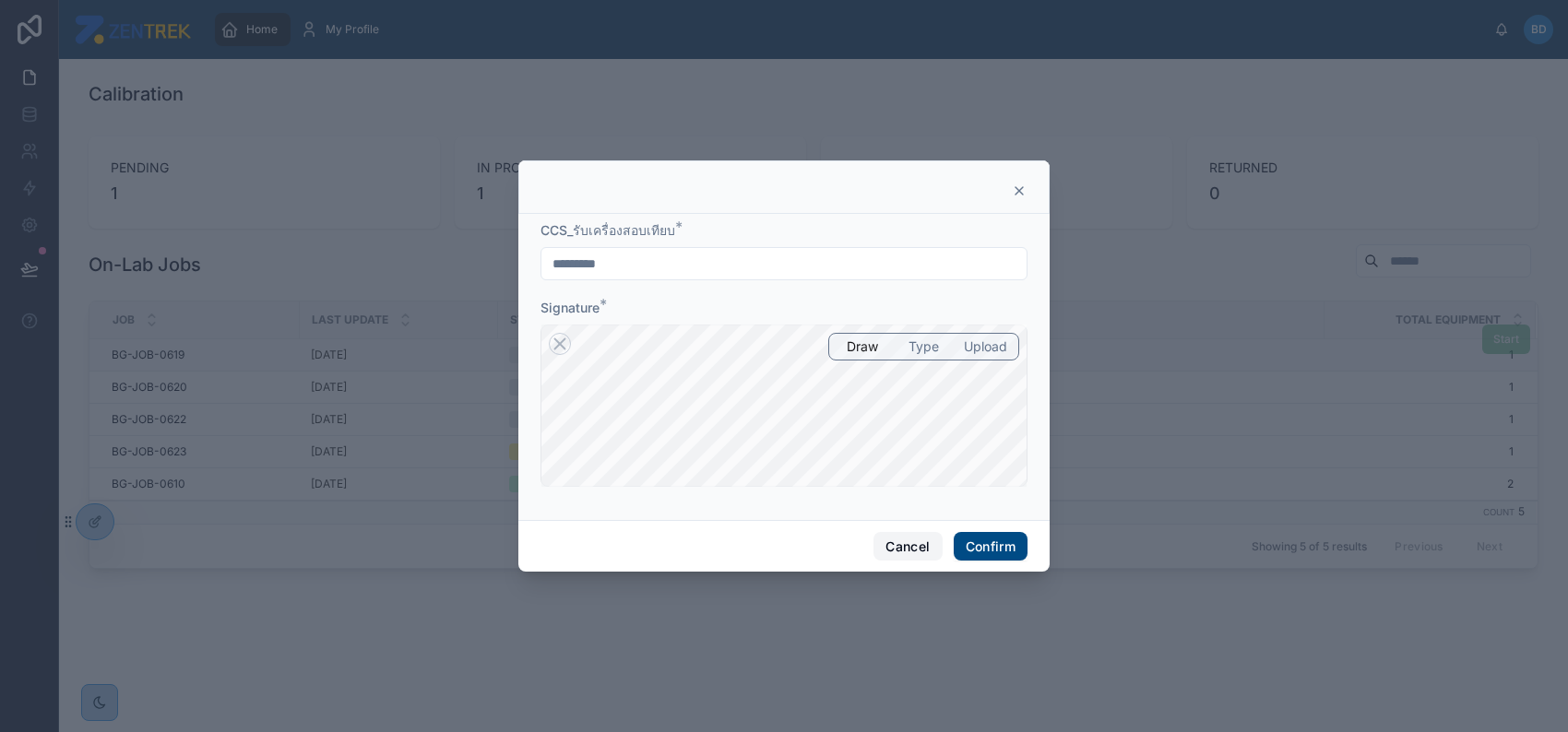
click at [898, 544] on button "Cancel" at bounding box center [907, 546] width 69 height 30
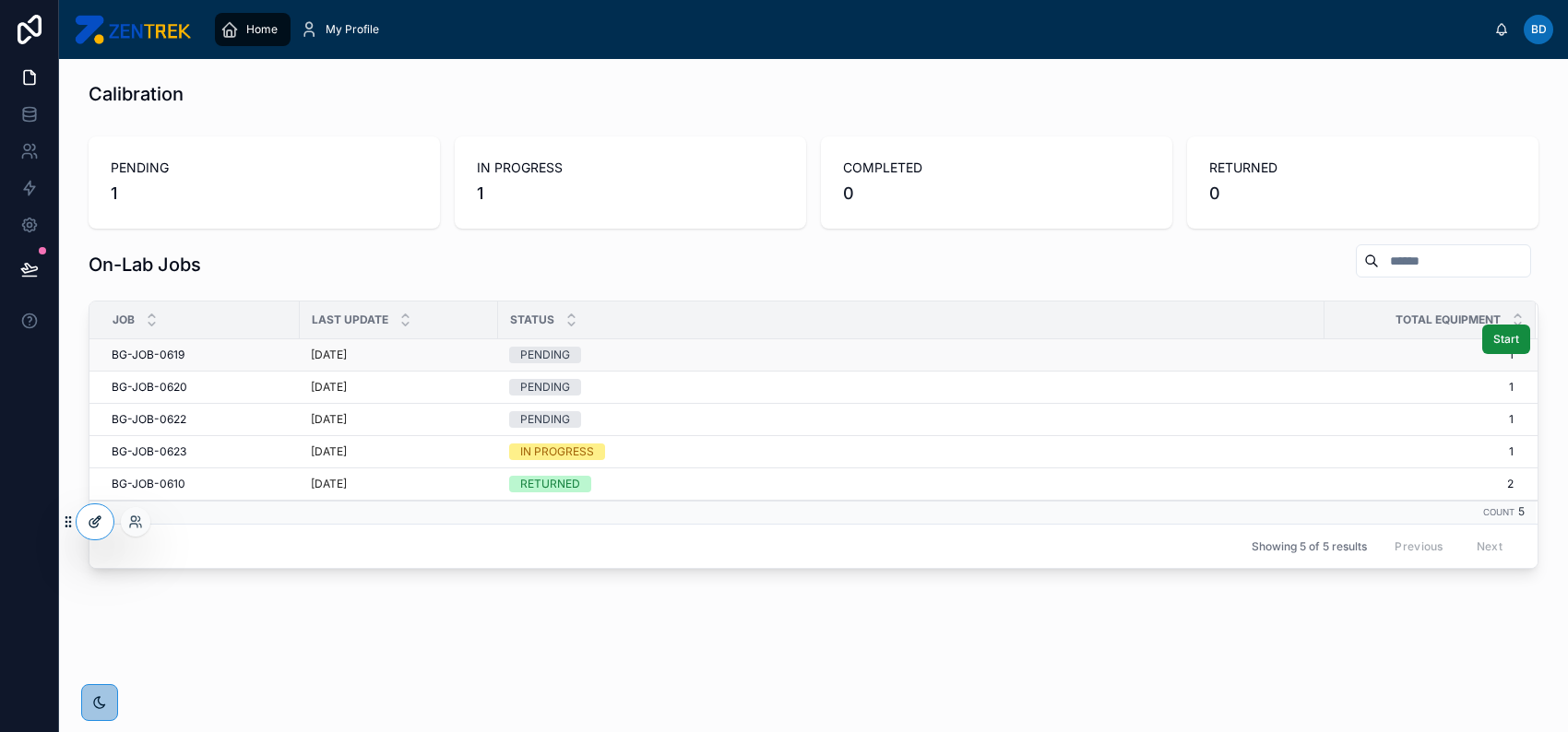
click at [95, 532] on div at bounding box center [95, 522] width 37 height 35
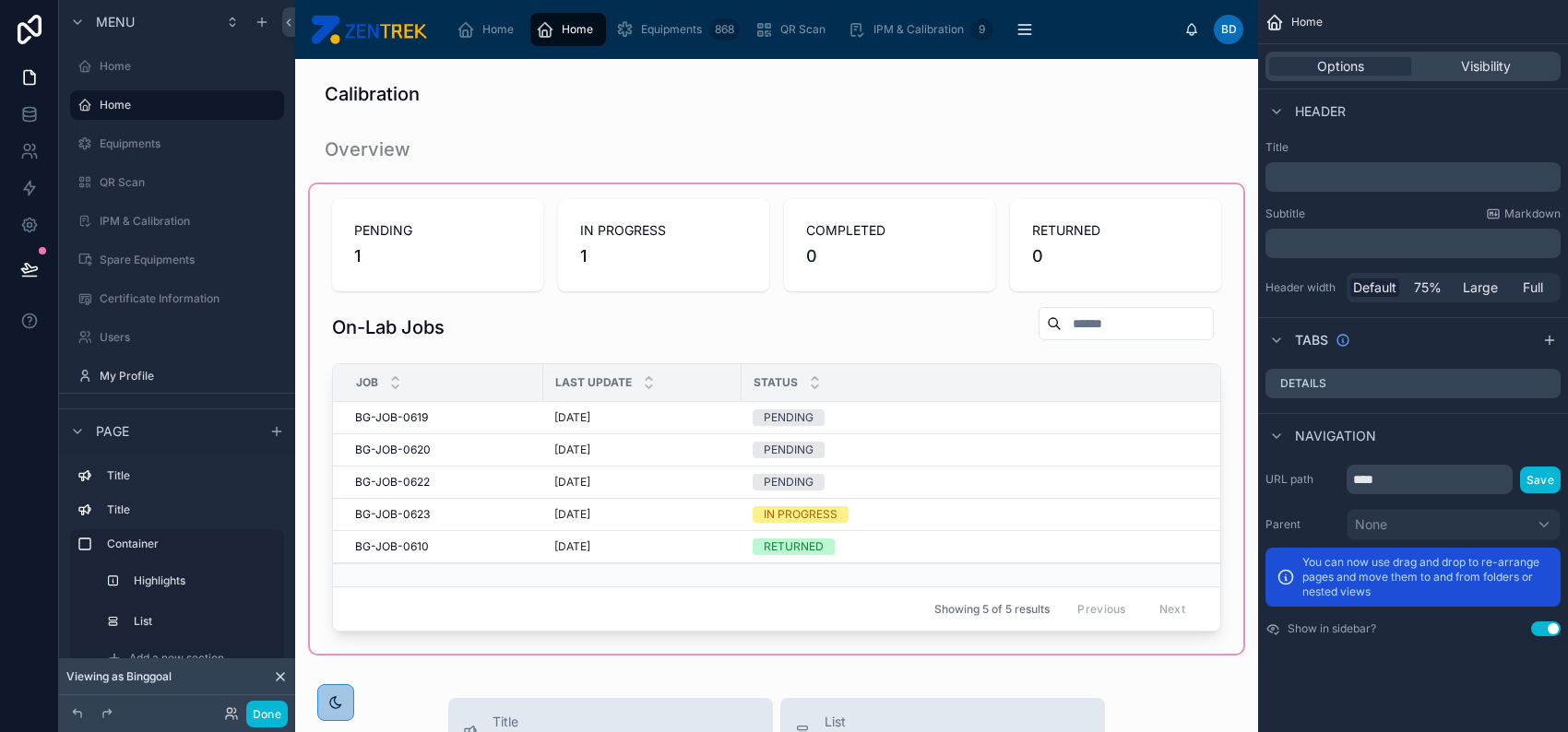
click at [721, 427] on div at bounding box center [776, 419] width 933 height 470
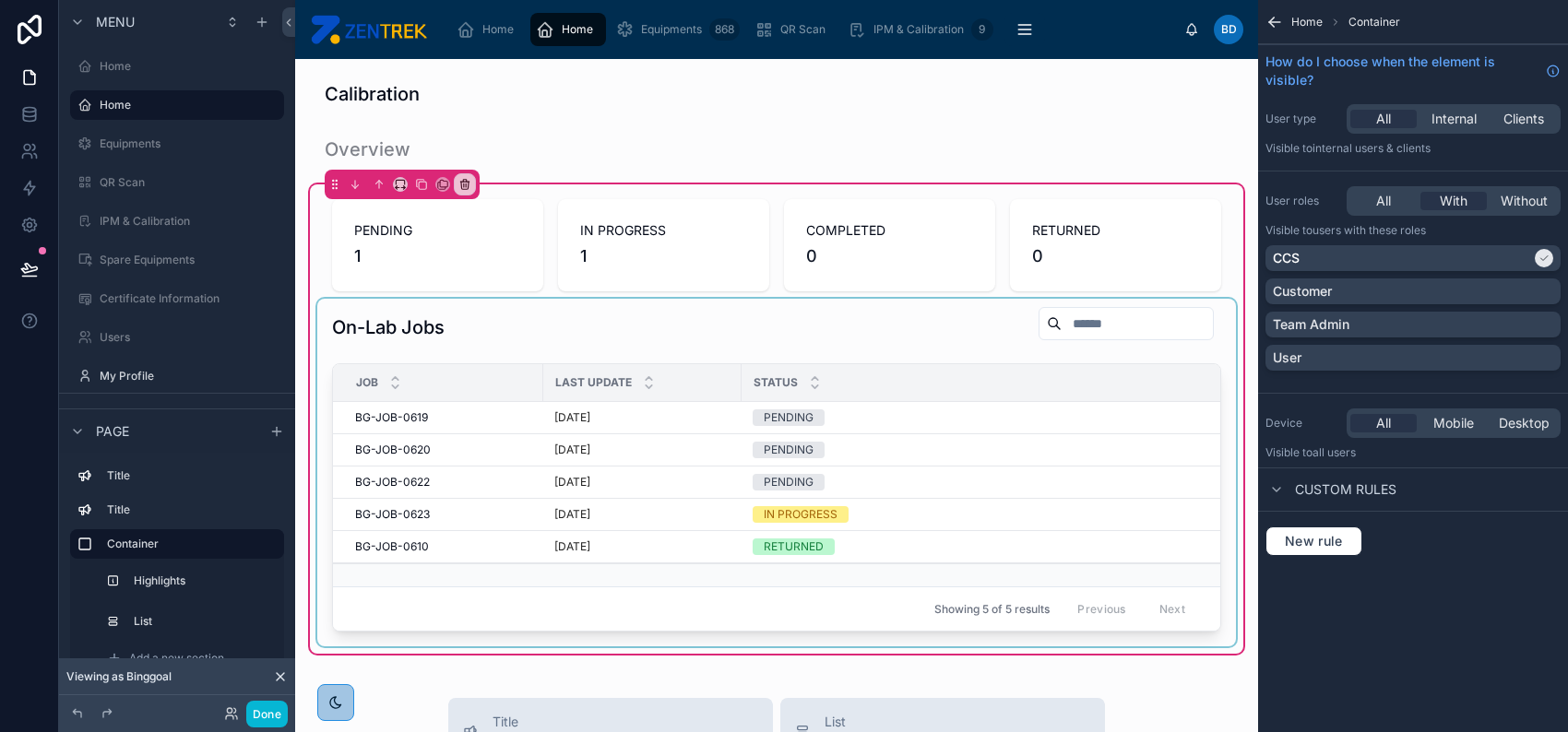
click at [796, 411] on div at bounding box center [777, 473] width 919 height 347
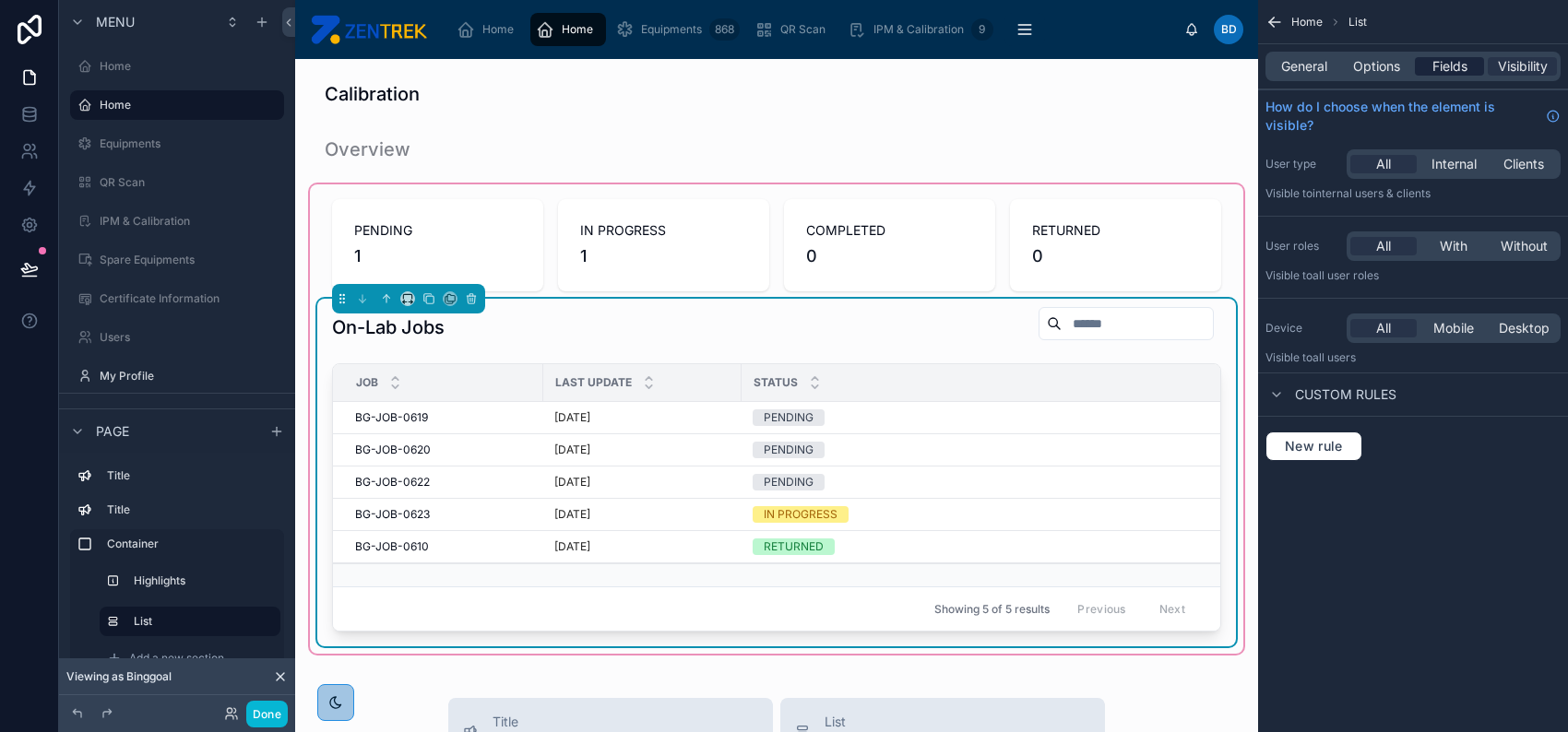
click at [1440, 70] on span "Fields" at bounding box center [1449, 66] width 35 height 18
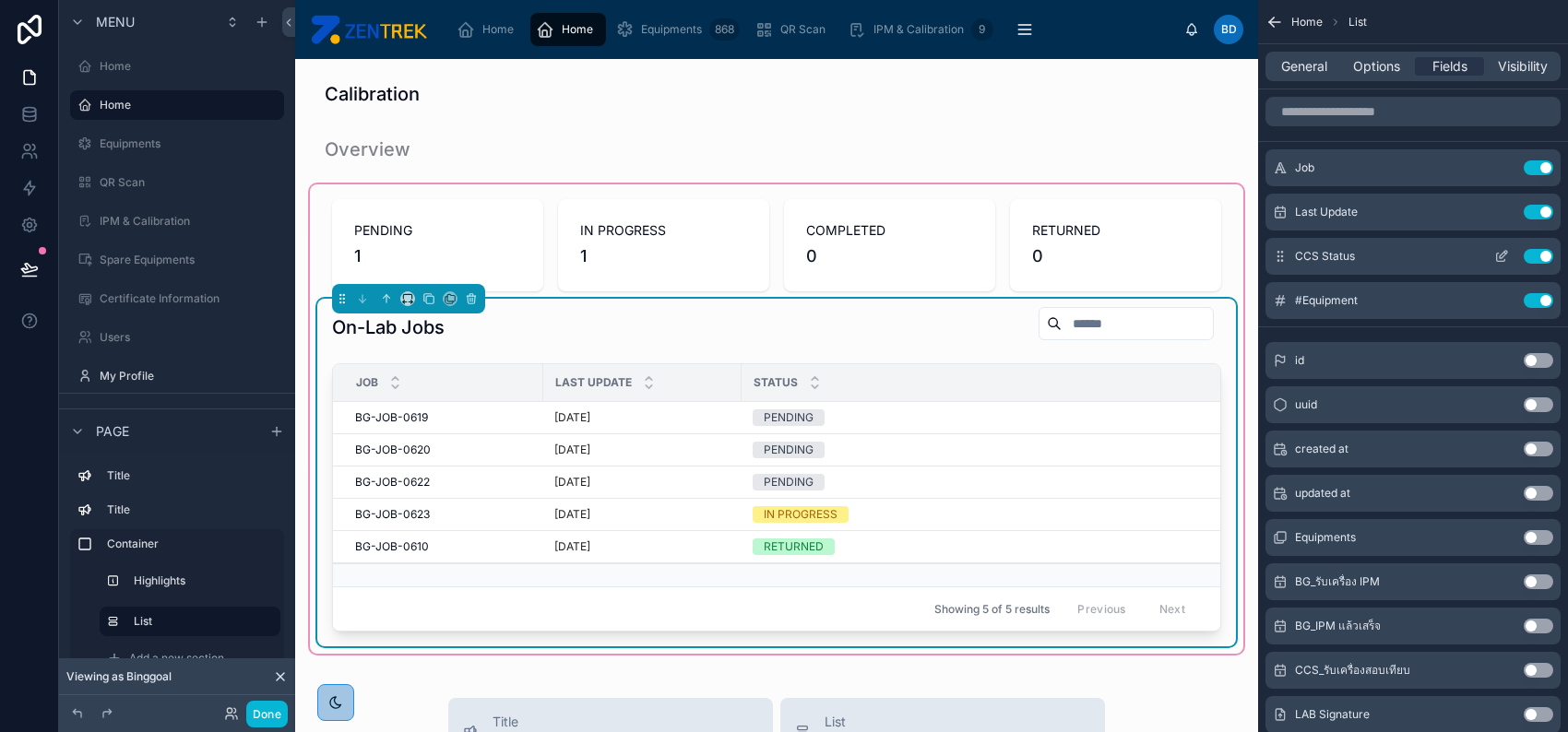
click at [1501, 254] on icon "scrollable content" at bounding box center [1503, 255] width 8 height 8
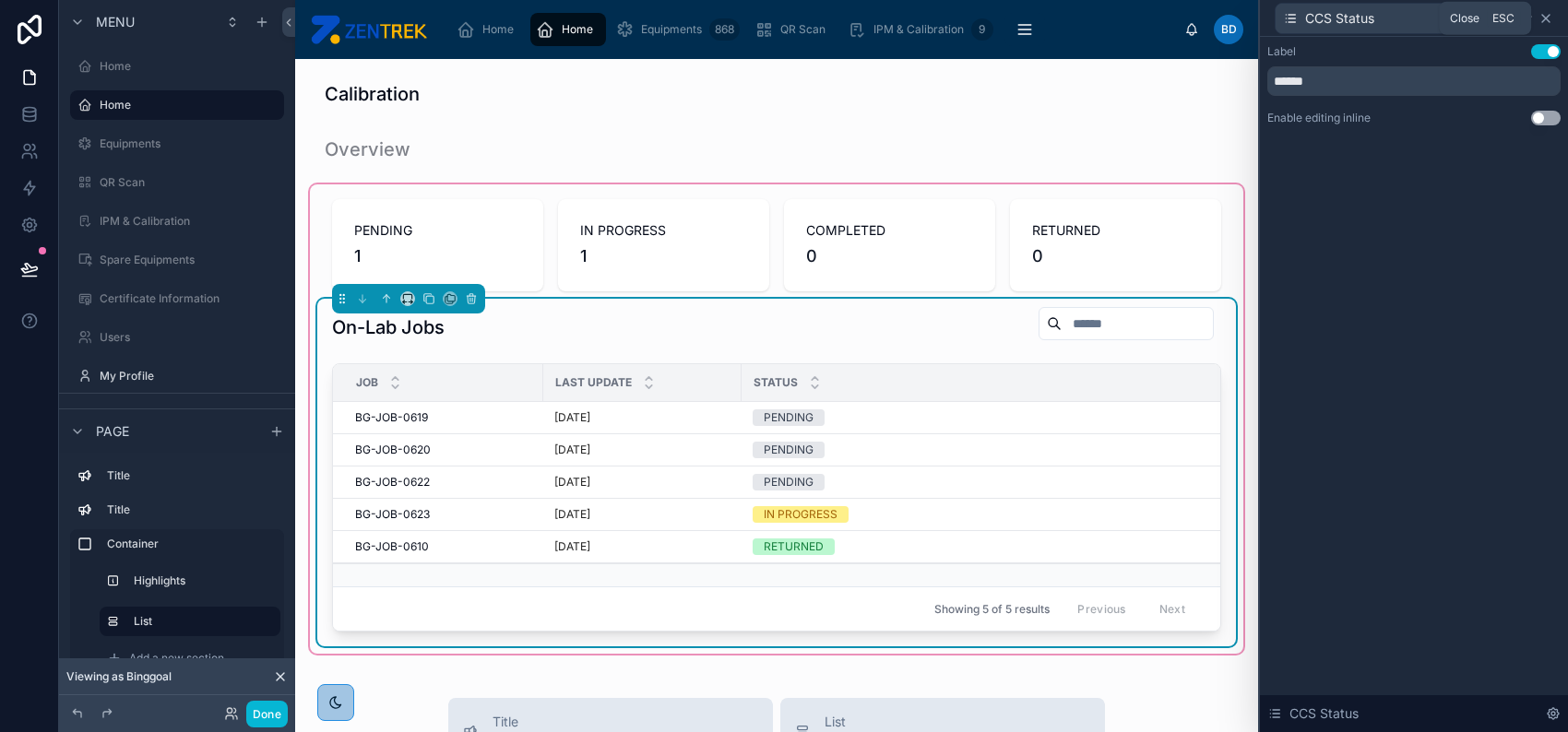
click at [1546, 17] on icon at bounding box center [1546, 18] width 8 height 8
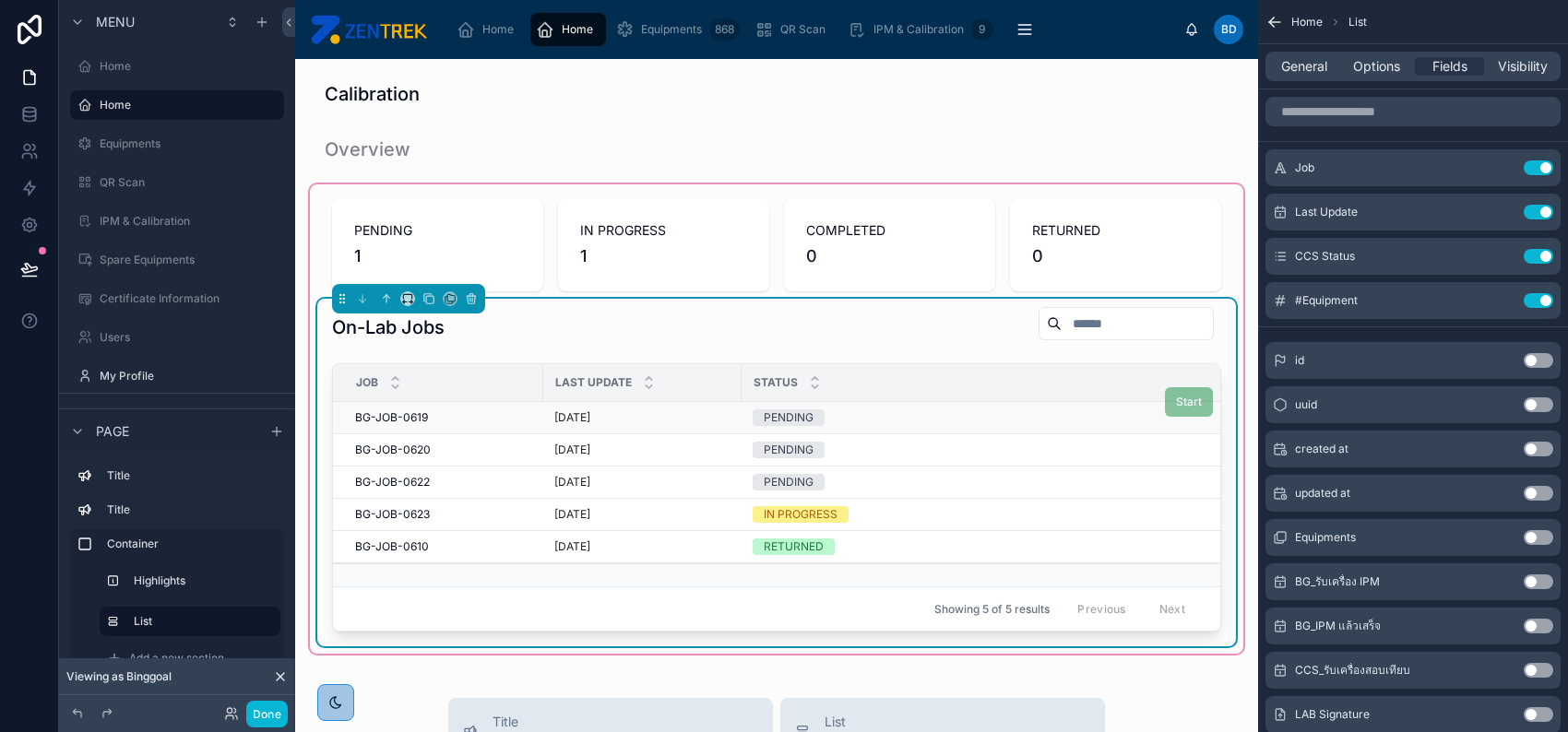
click at [1020, 410] on div "PENDING" at bounding box center [1154, 417] width 804 height 16
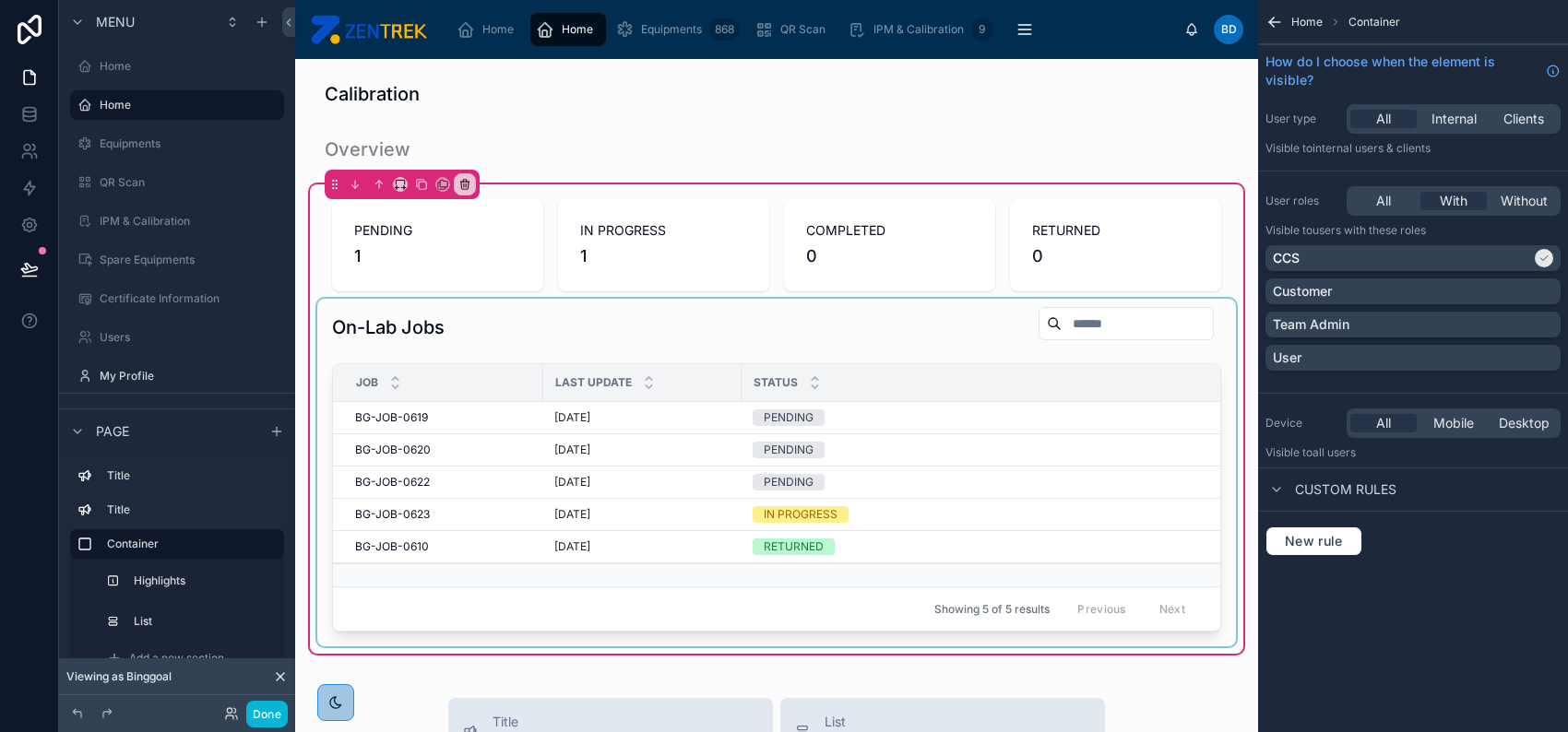
click at [922, 346] on div at bounding box center [777, 473] width 919 height 347
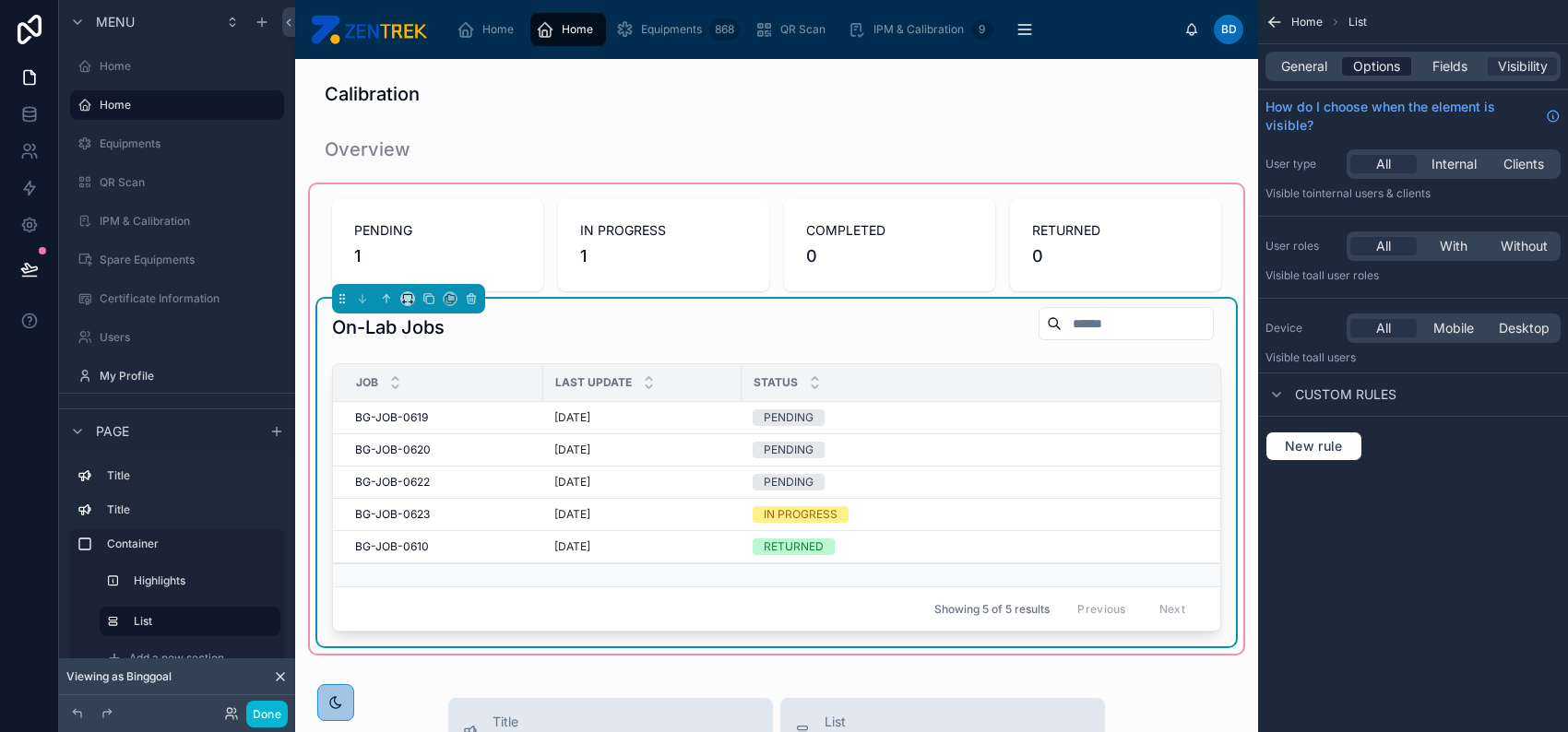
click at [1368, 74] on span "Options" at bounding box center [1376, 66] width 47 height 18
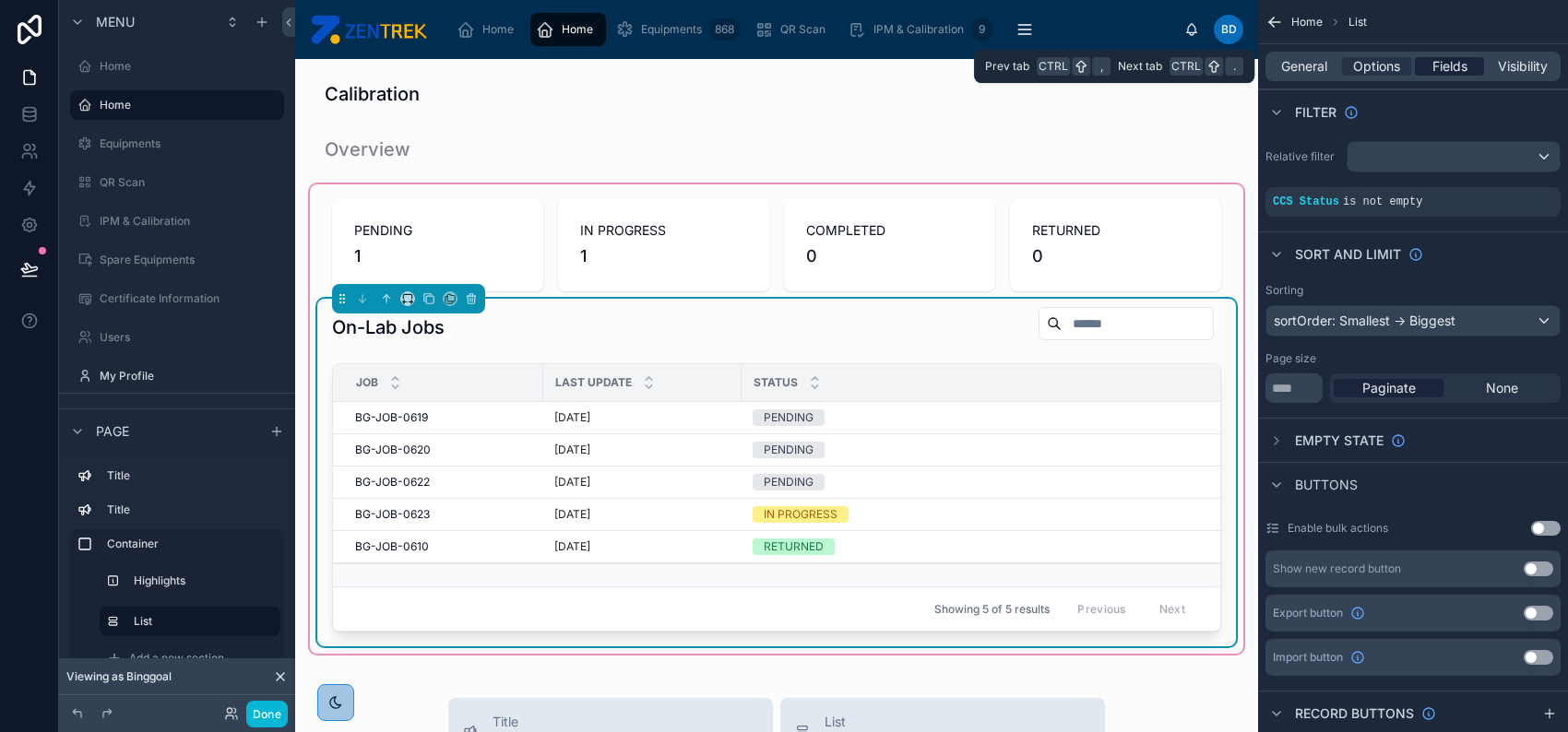
click at [1436, 70] on span "Fields" at bounding box center [1449, 66] width 35 height 18
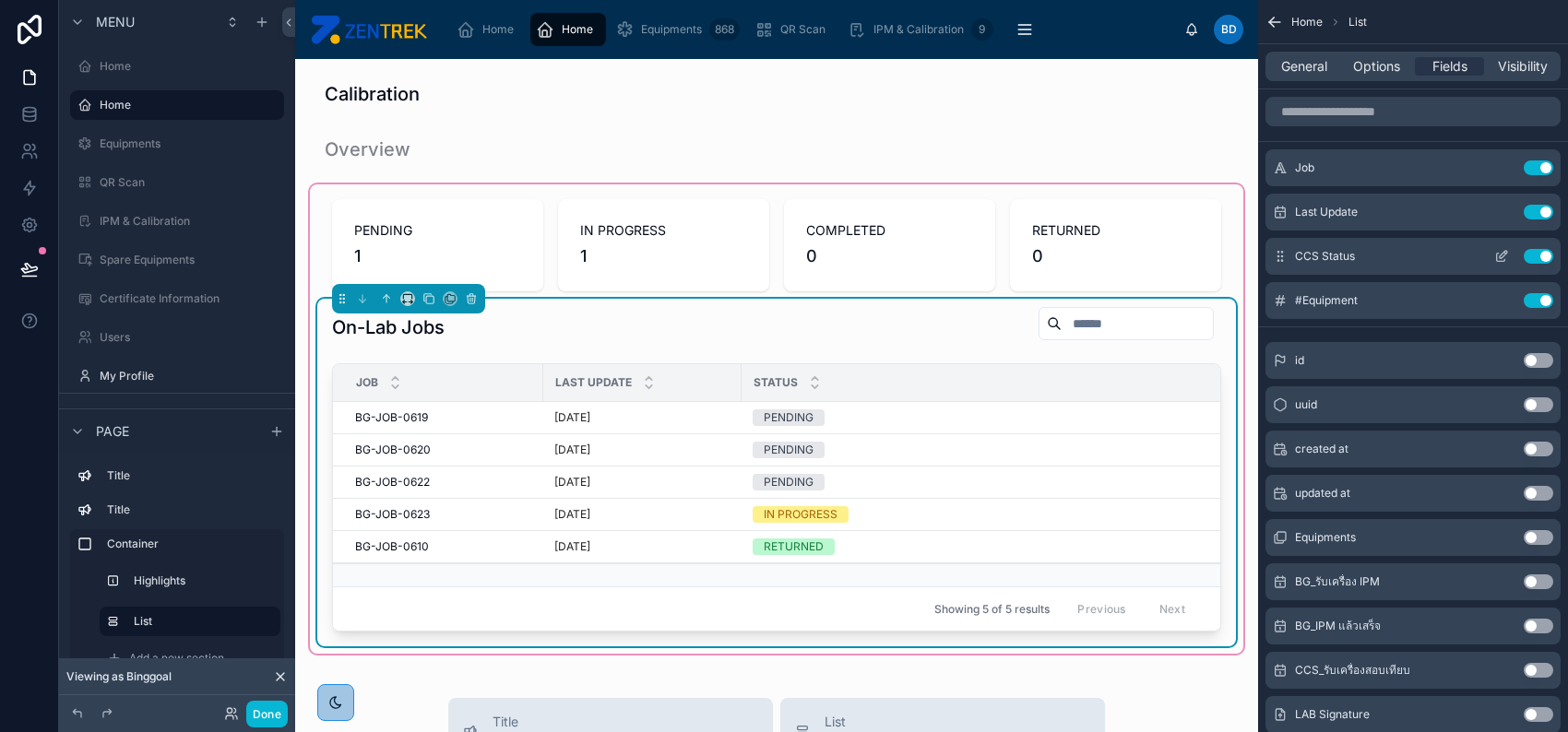
click at [1501, 260] on icon "scrollable content" at bounding box center [1500, 258] width 9 height 9
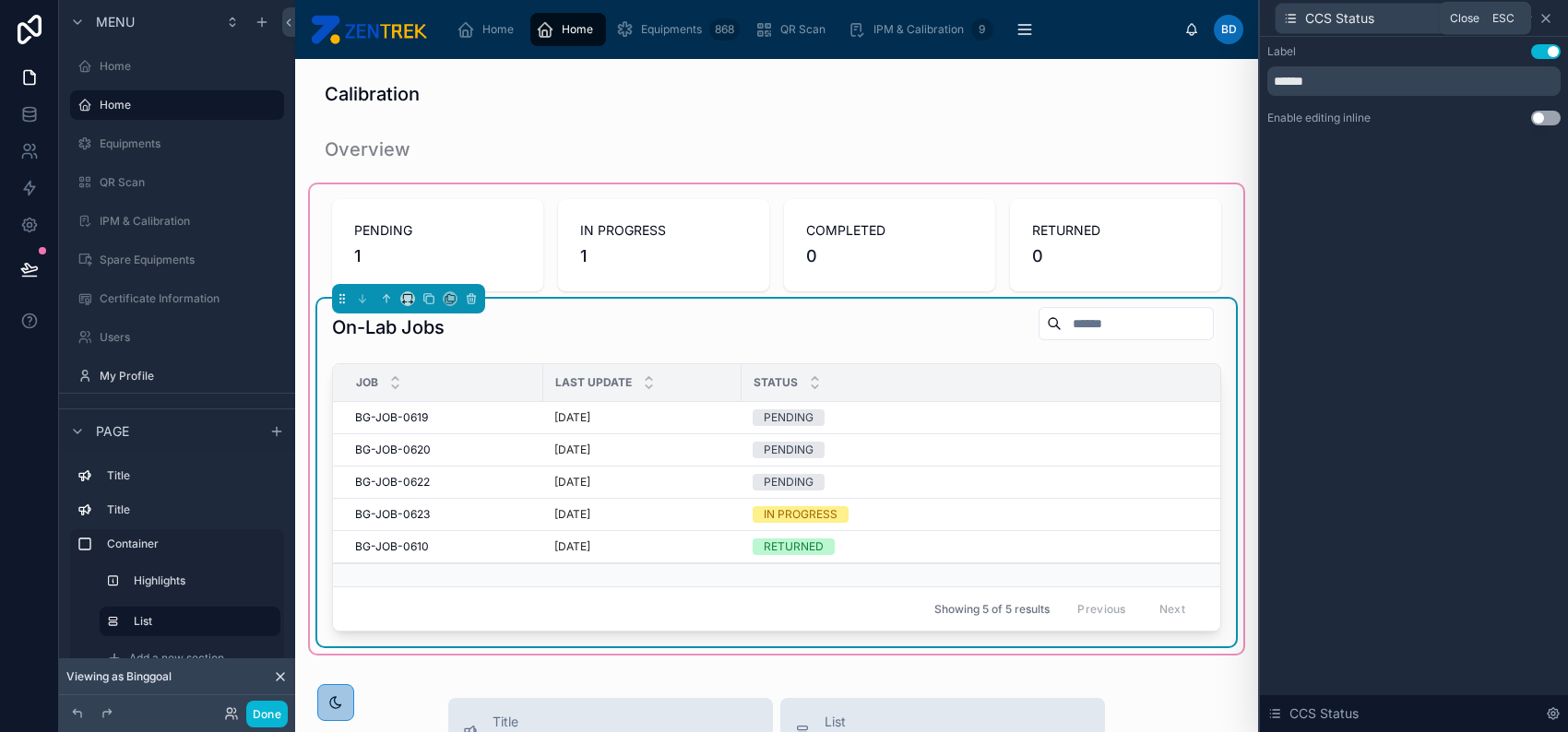
click at [1551, 22] on icon at bounding box center [1545, 17] width 14 height 14
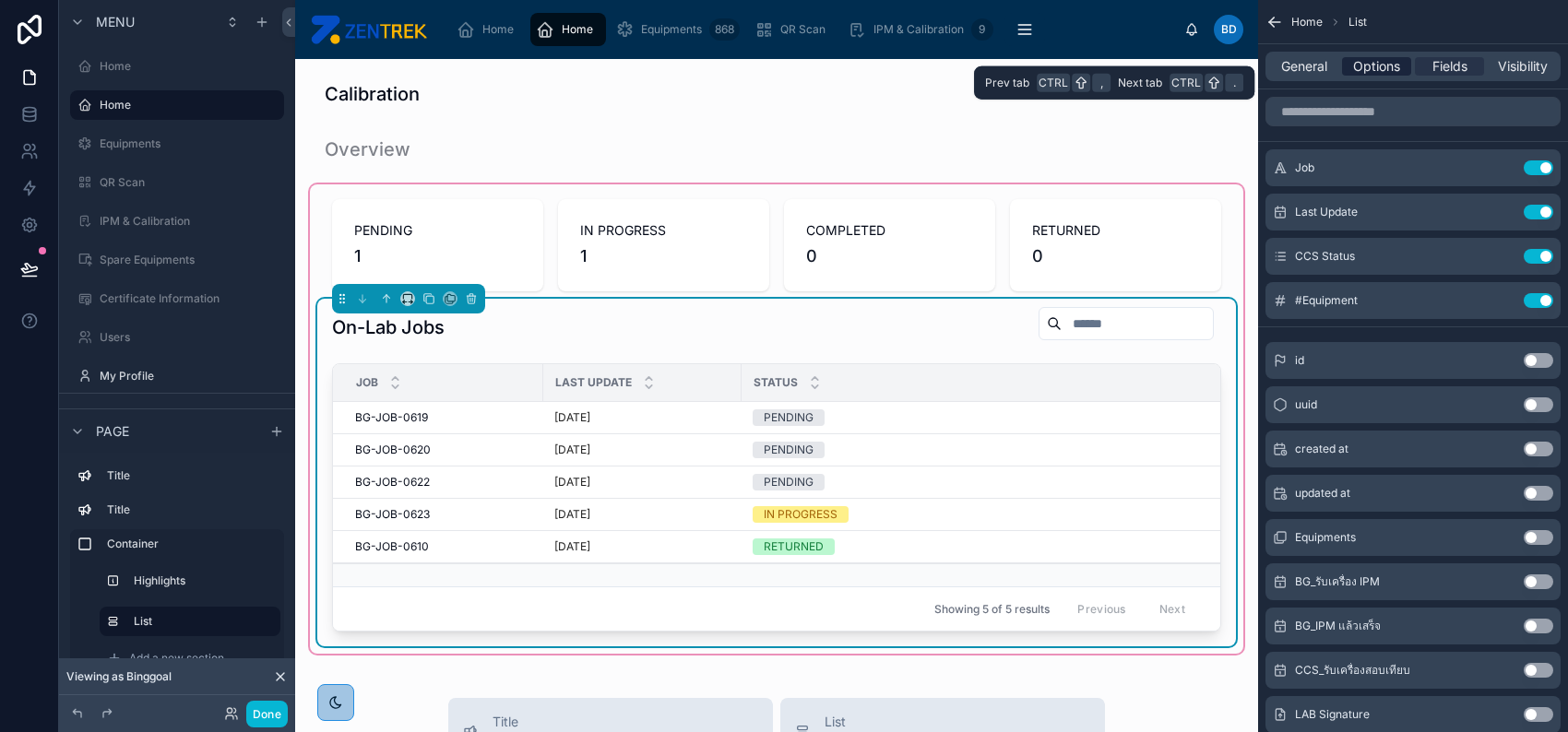
click at [1371, 73] on span "Options" at bounding box center [1376, 66] width 47 height 18
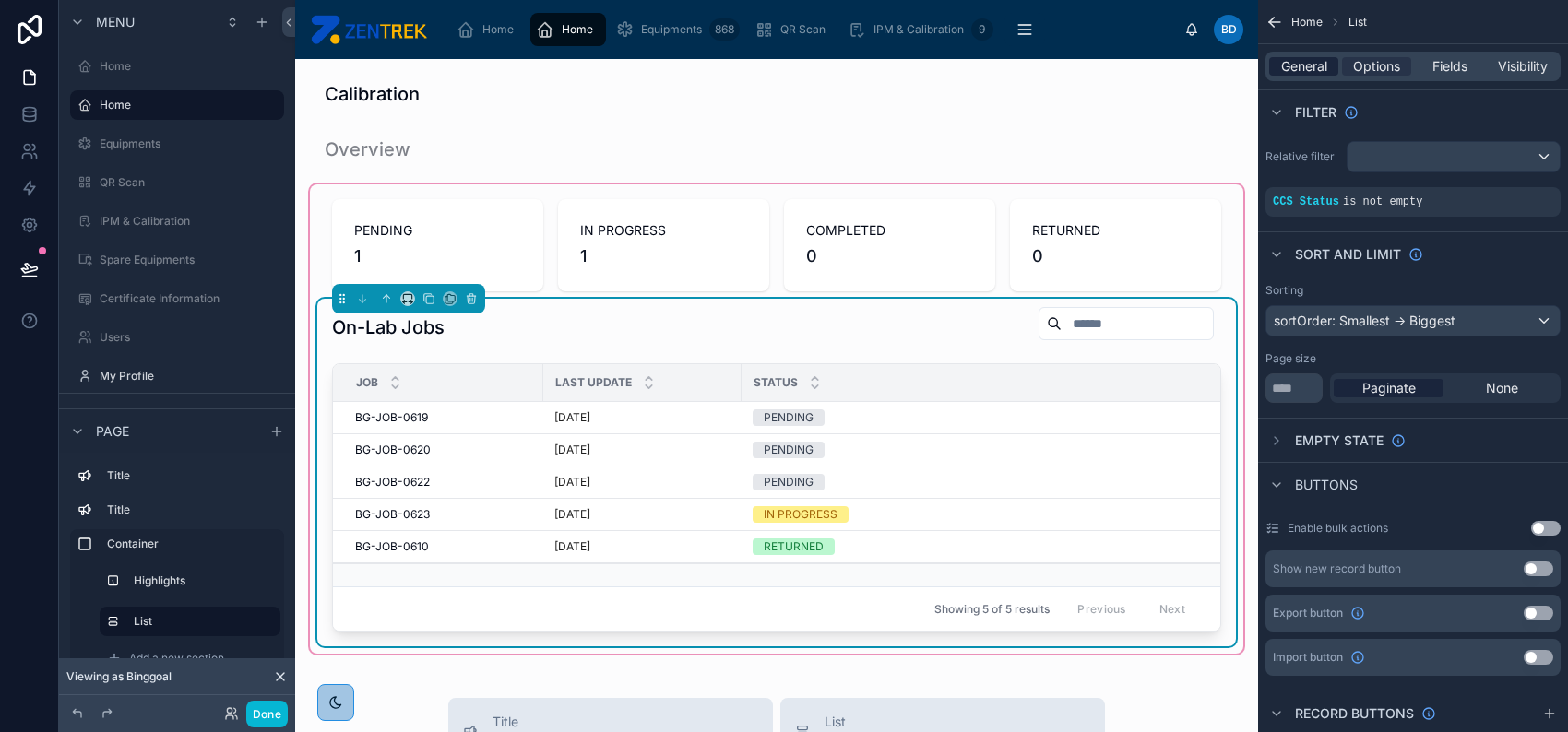
click at [1290, 68] on span "General" at bounding box center [1305, 66] width 46 height 18
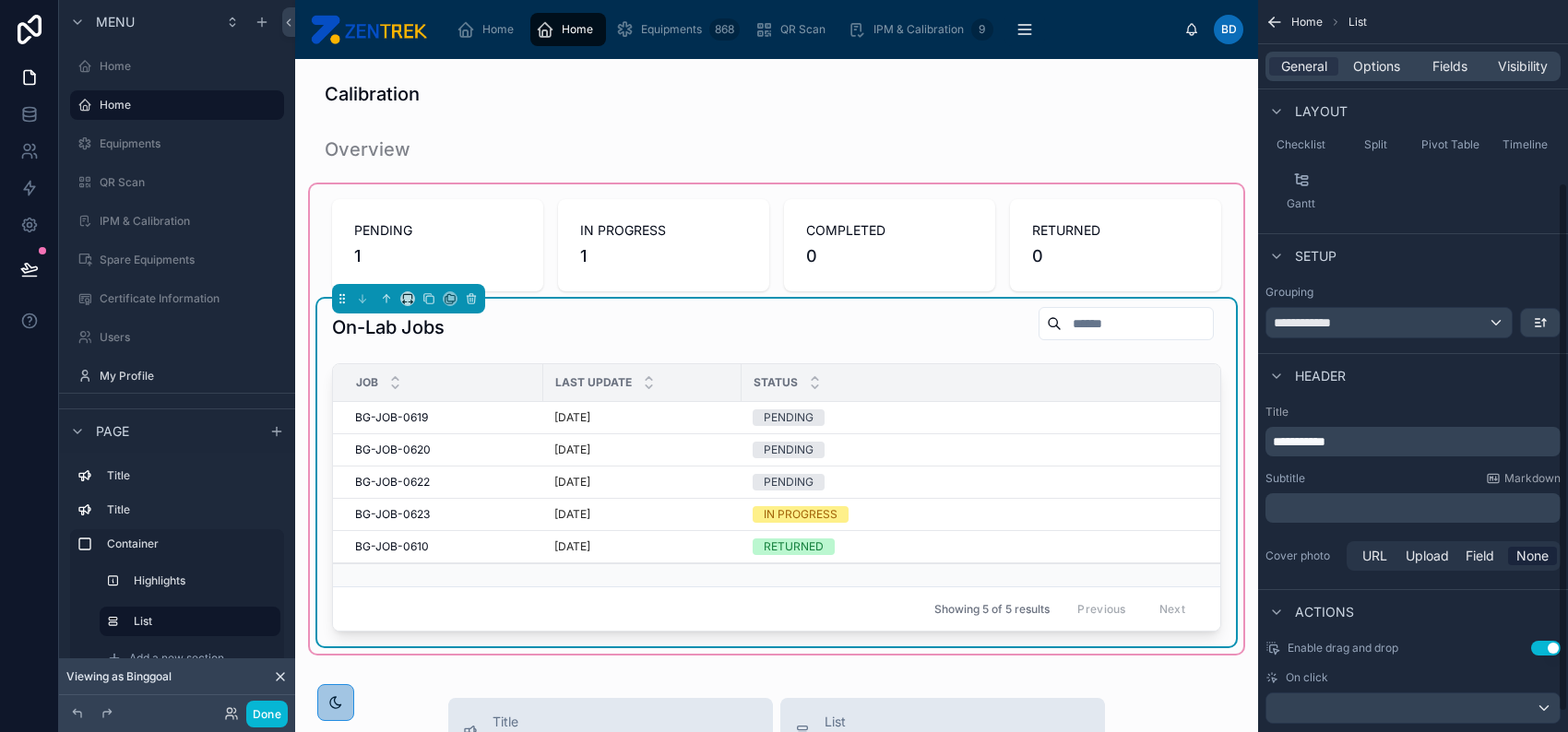
scroll to position [281, 0]
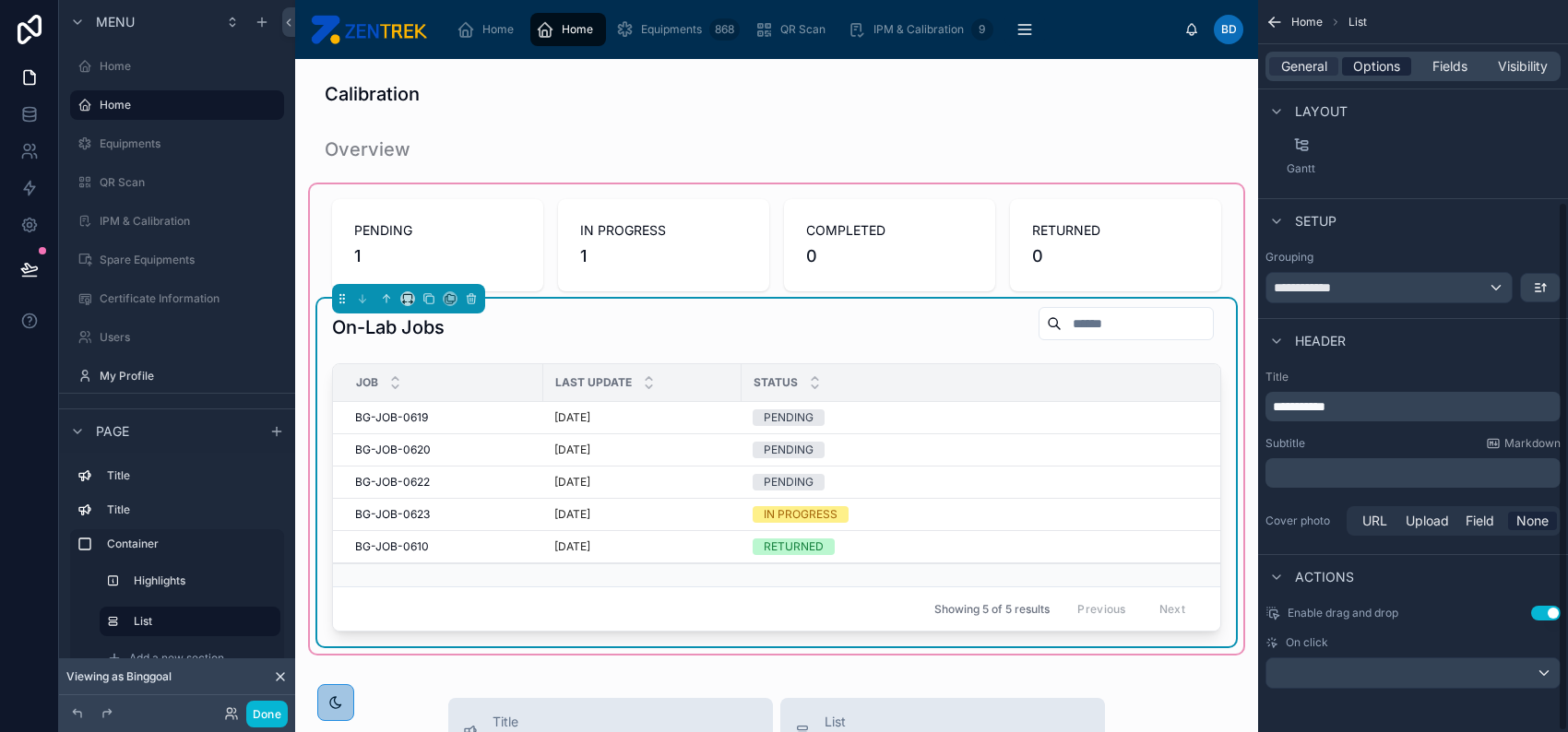
click at [1359, 65] on span "Options" at bounding box center [1376, 66] width 47 height 18
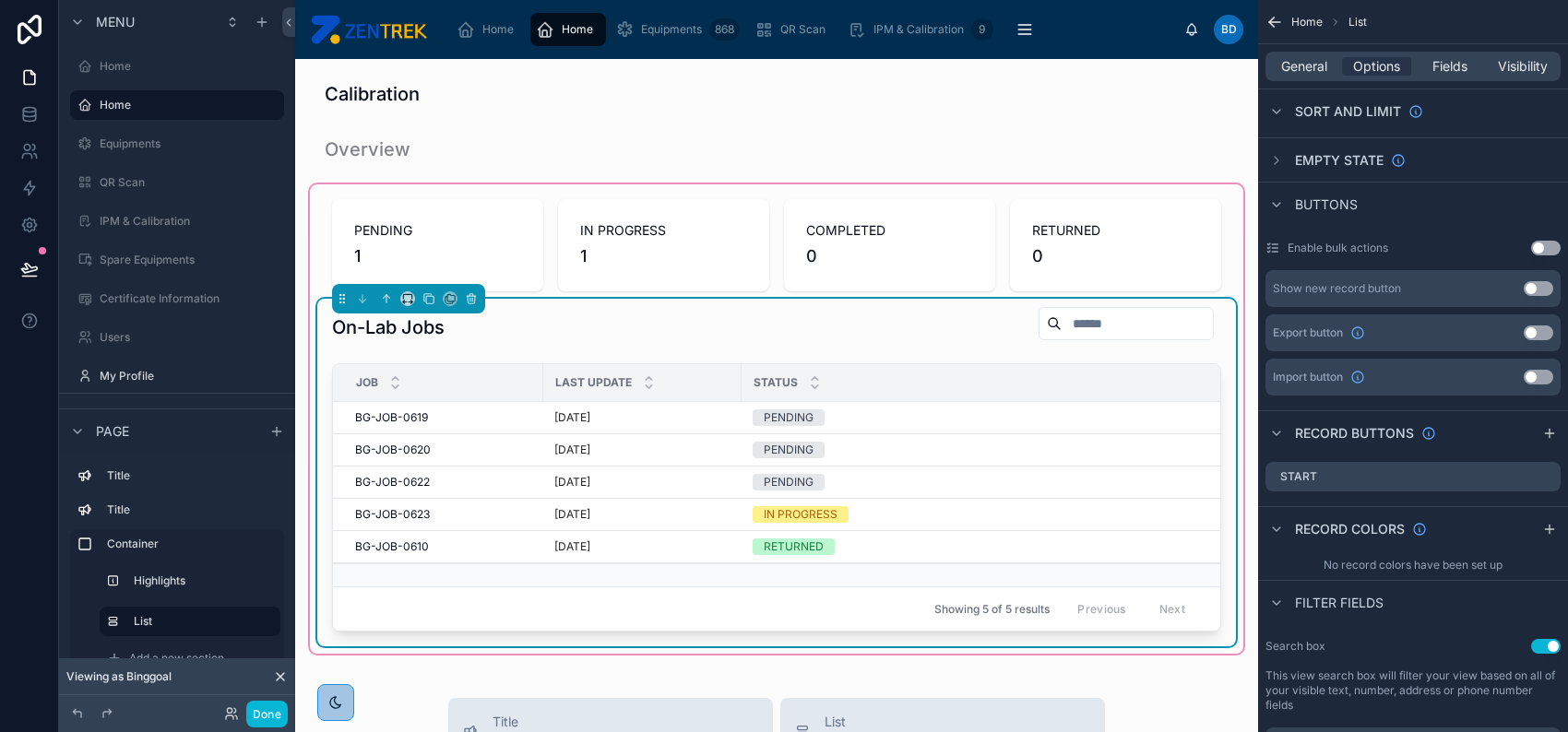
scroll to position [404, 0]
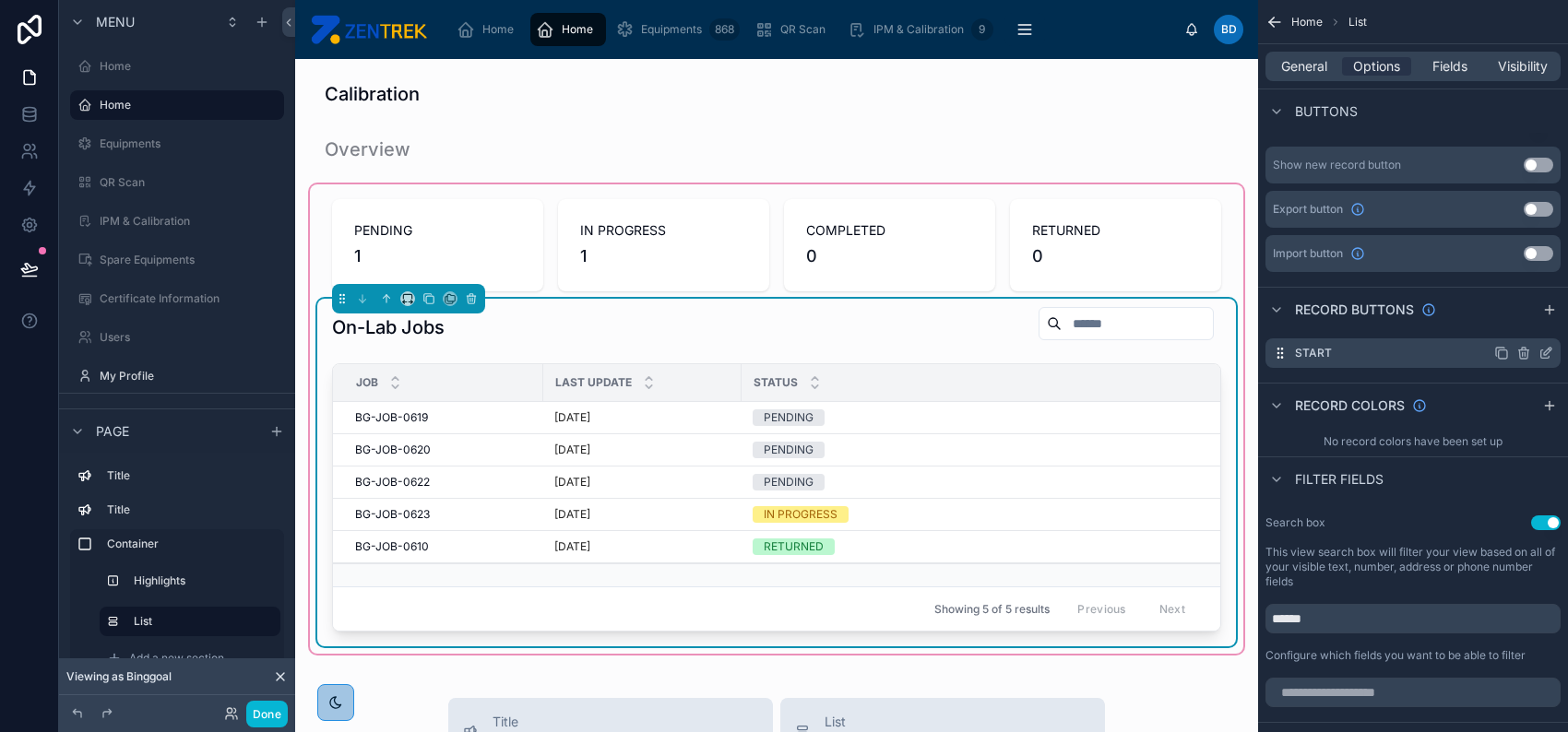
click at [1539, 354] on icon "scrollable content" at bounding box center [1545, 352] width 14 height 14
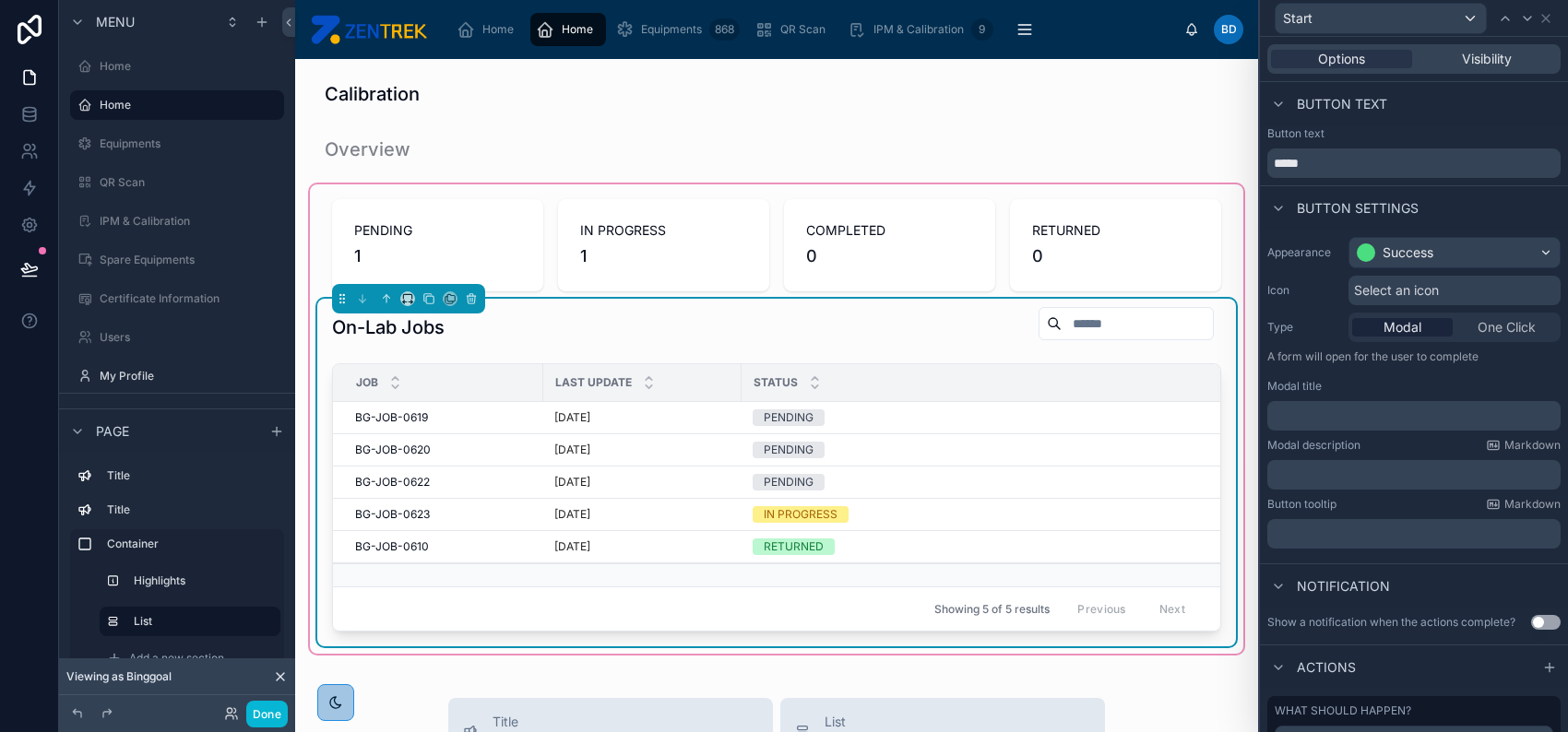
click at [1495, 271] on div "Appearance Success Icon Select an icon Type Modal One Click A form will open fo…" at bounding box center [1414, 393] width 308 height 326
click at [1493, 251] on div "Success" at bounding box center [1454, 253] width 210 height 30
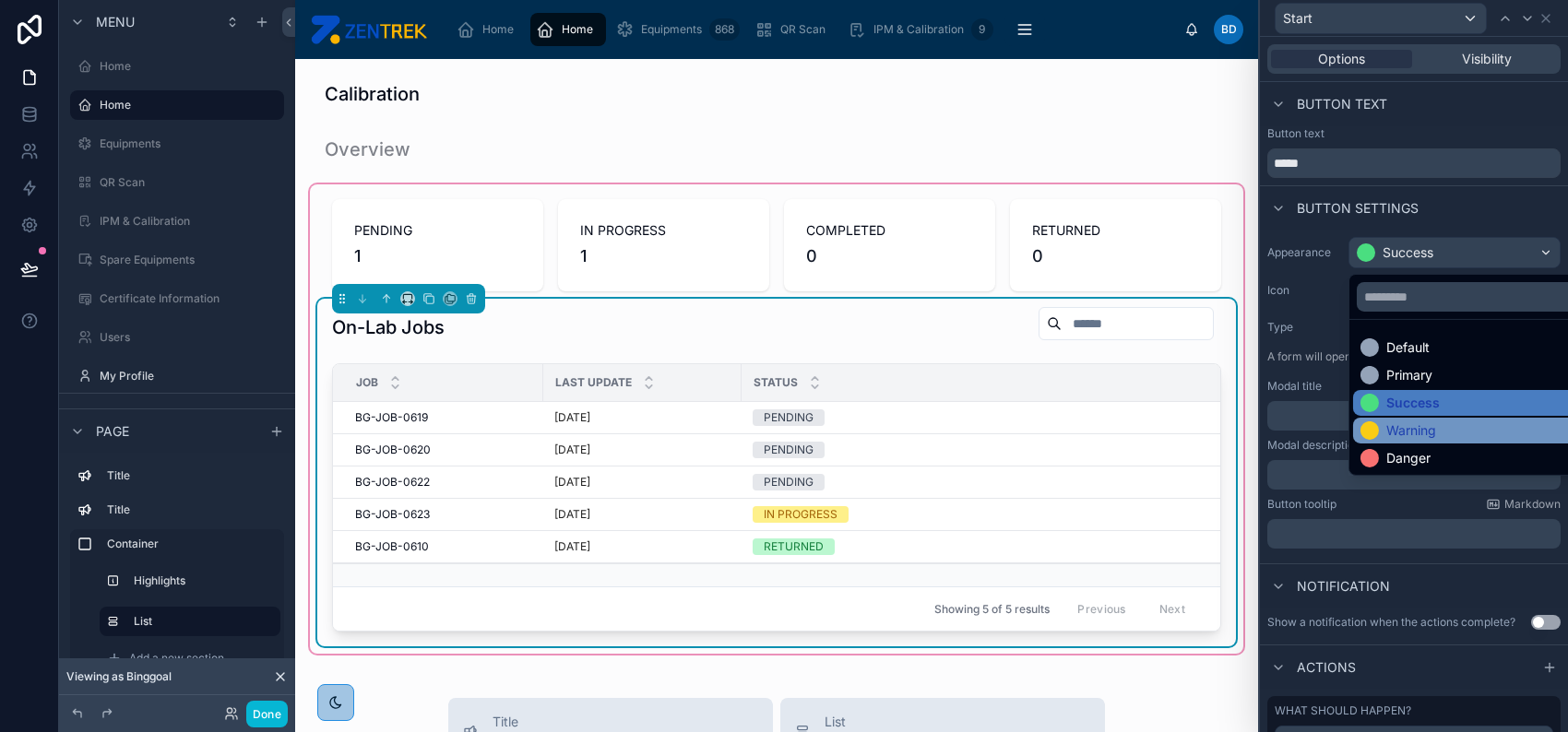
click at [1445, 431] on div "Warning" at bounding box center [1469, 430] width 217 height 18
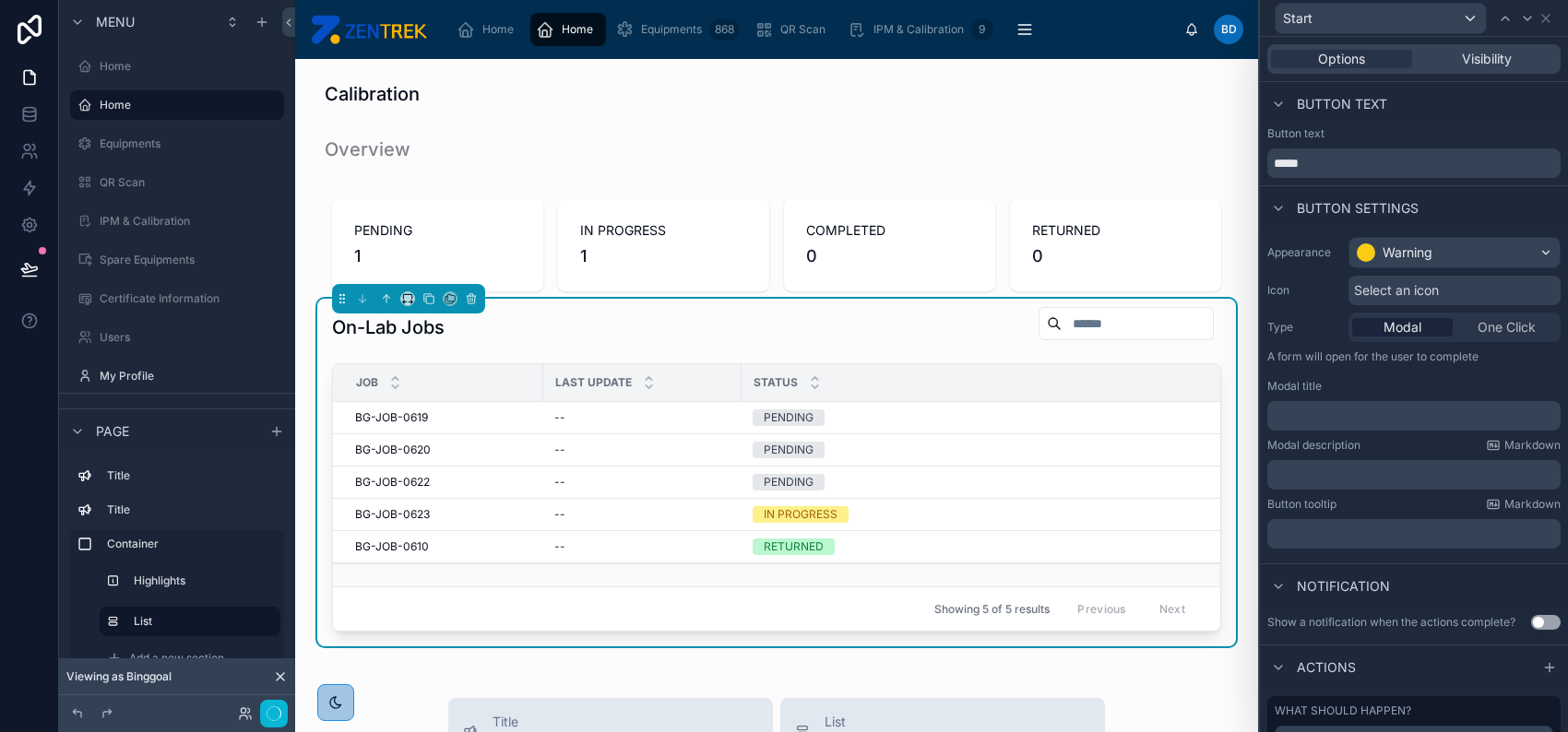
click at [1402, 386] on div "Modal title" at bounding box center [1414, 386] width 293 height 14
click at [1410, 413] on p "﻿" at bounding box center [1416, 416] width 282 height 18
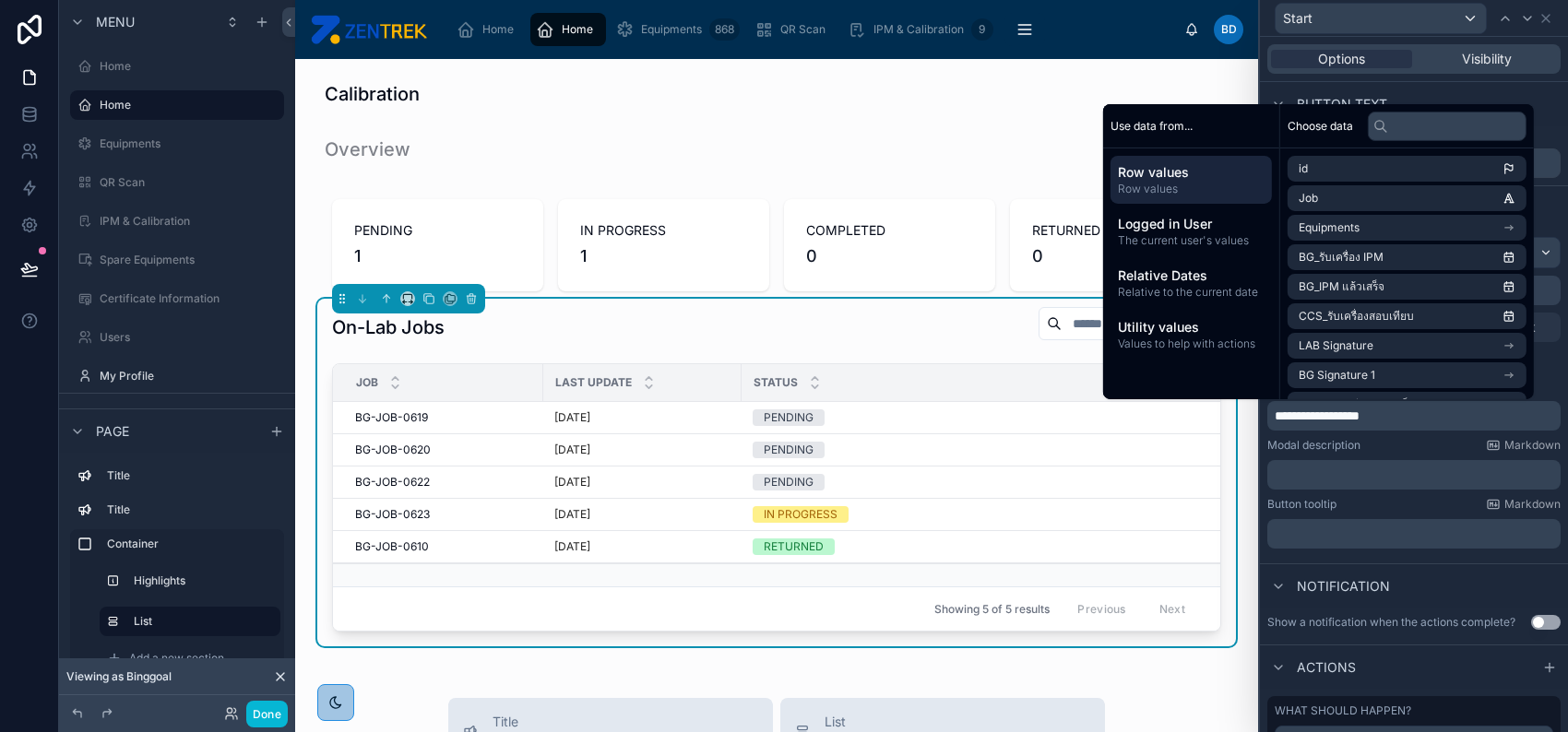
click at [1417, 439] on div "Modal description Markdown" at bounding box center [1414, 445] width 293 height 14
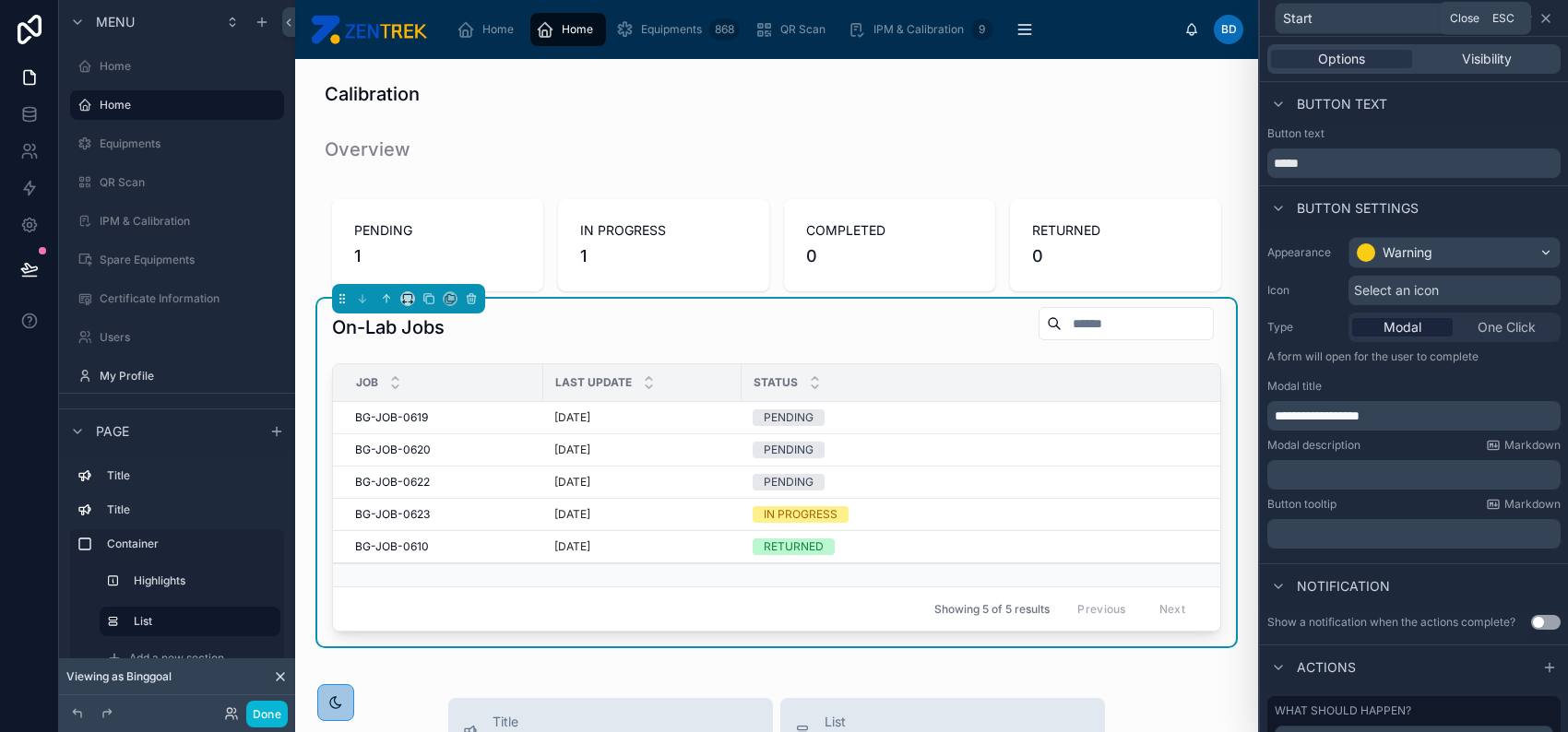
click at [1549, 12] on icon at bounding box center [1545, 17] width 14 height 14
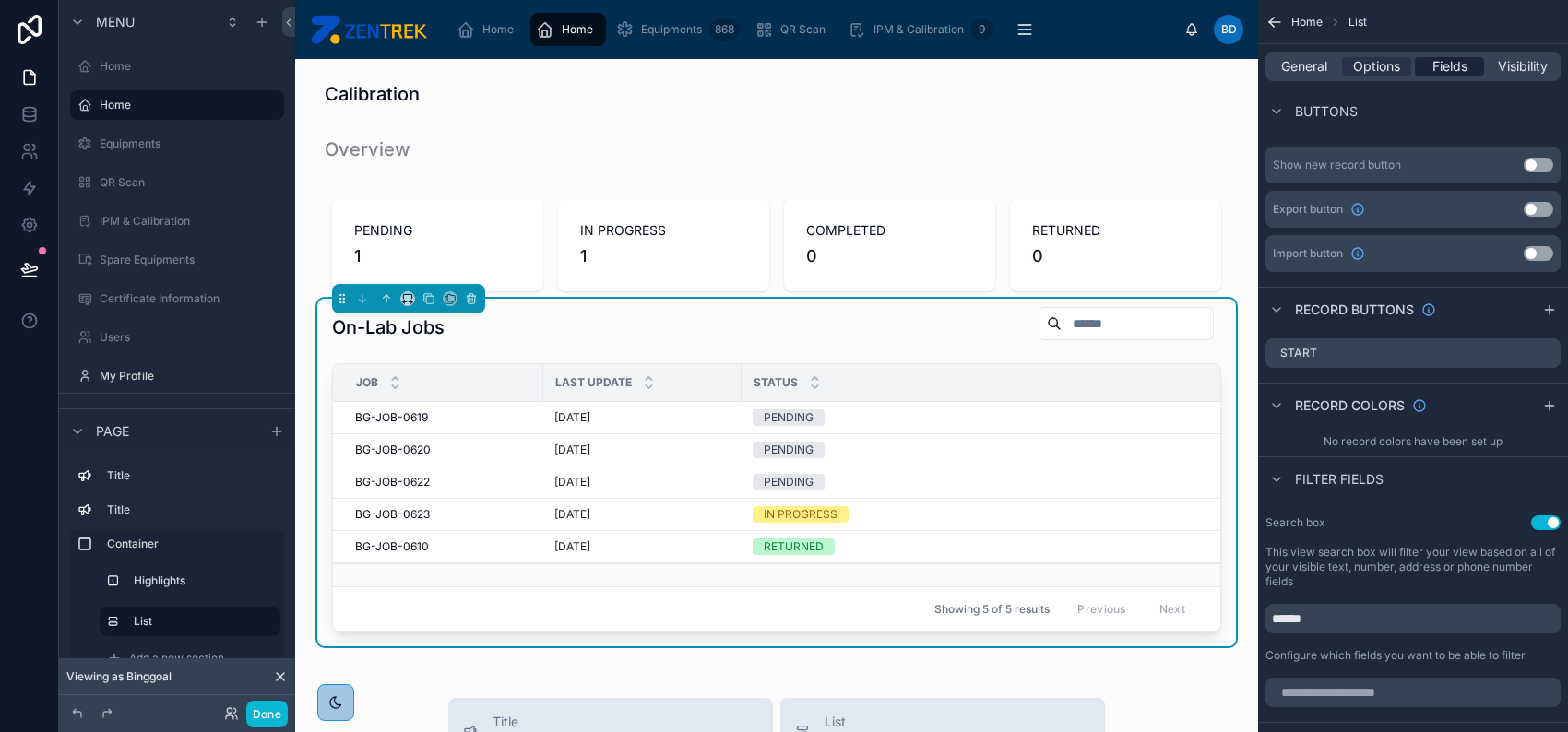
click at [1447, 68] on span "Fields" at bounding box center [1449, 66] width 35 height 18
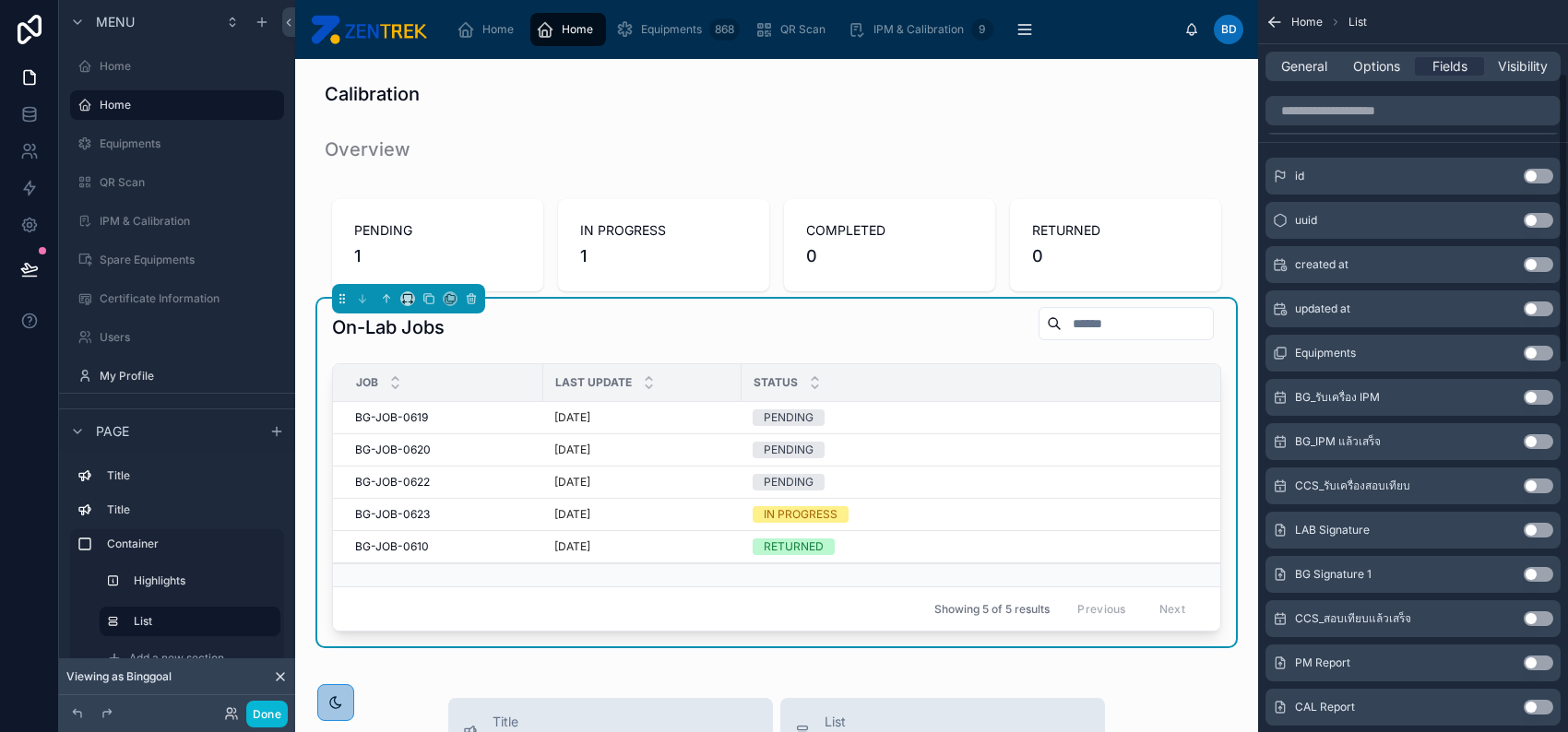
scroll to position [0, 0]
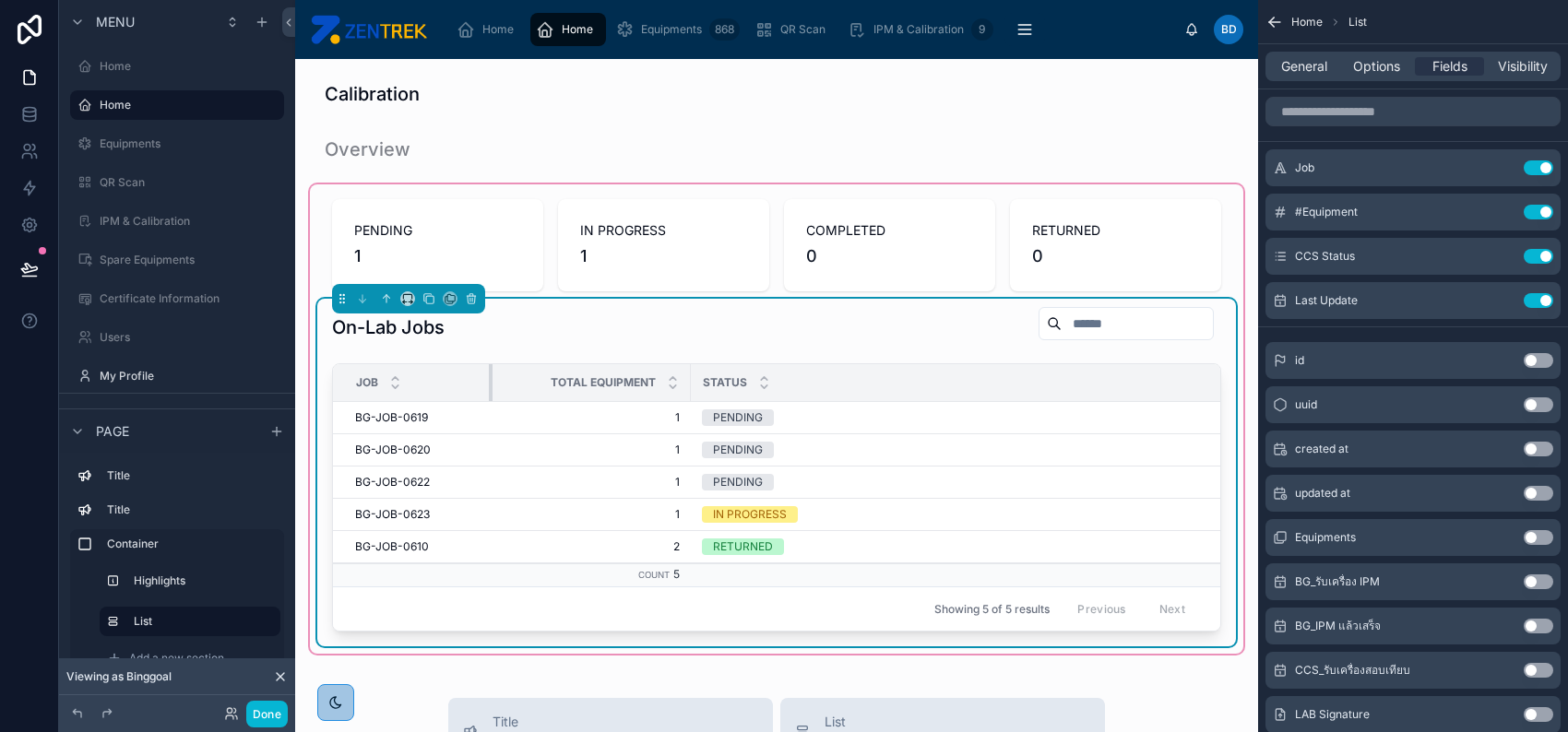
drag, startPoint x: 540, startPoint y: 375, endPoint x: 507, endPoint y: 375, distance: 33.0
click at [489, 375] on div at bounding box center [493, 383] width 8 height 37
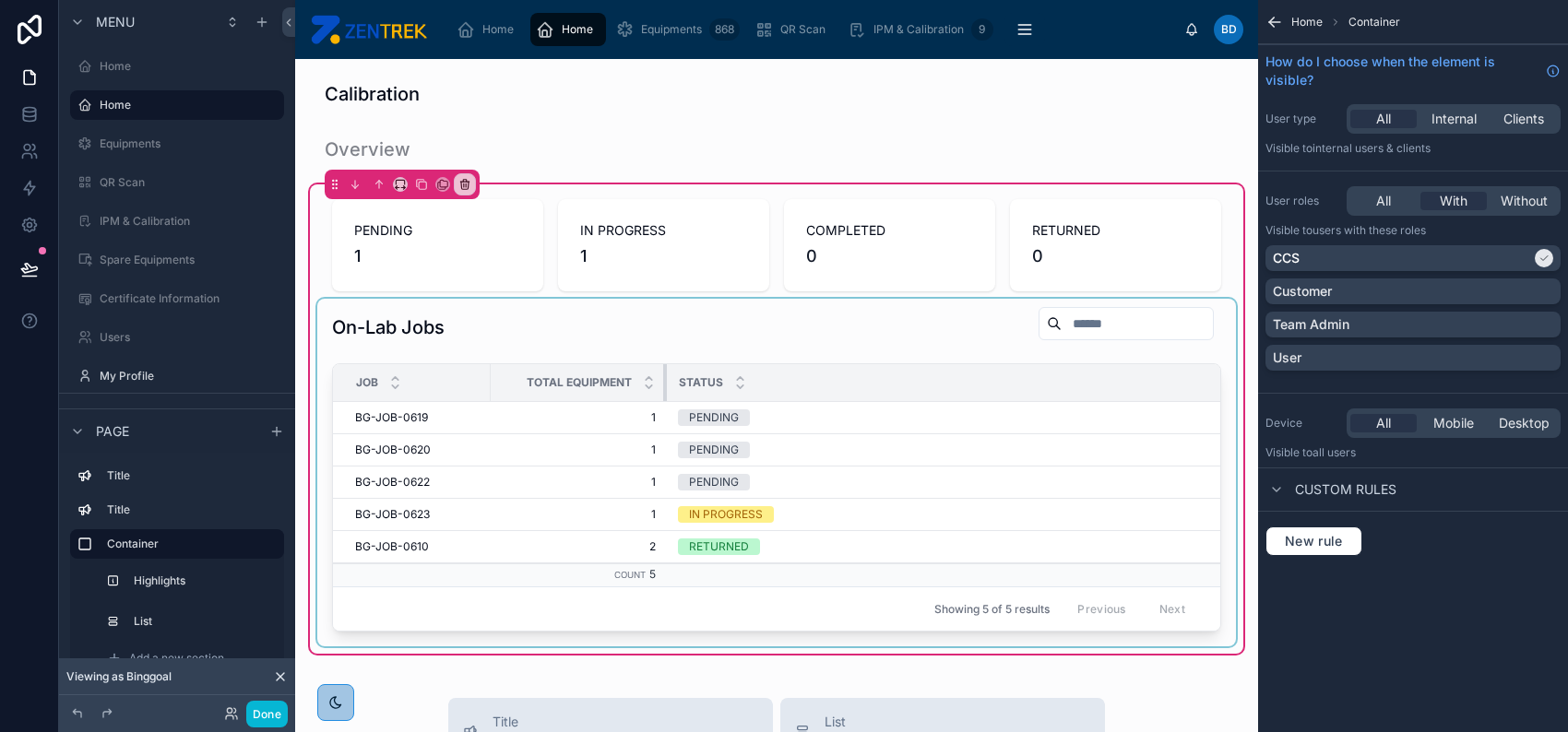
drag, startPoint x: 685, startPoint y: 381, endPoint x: 663, endPoint y: 378, distance: 22.2
click at [663, 378] on div at bounding box center [667, 383] width 8 height 37
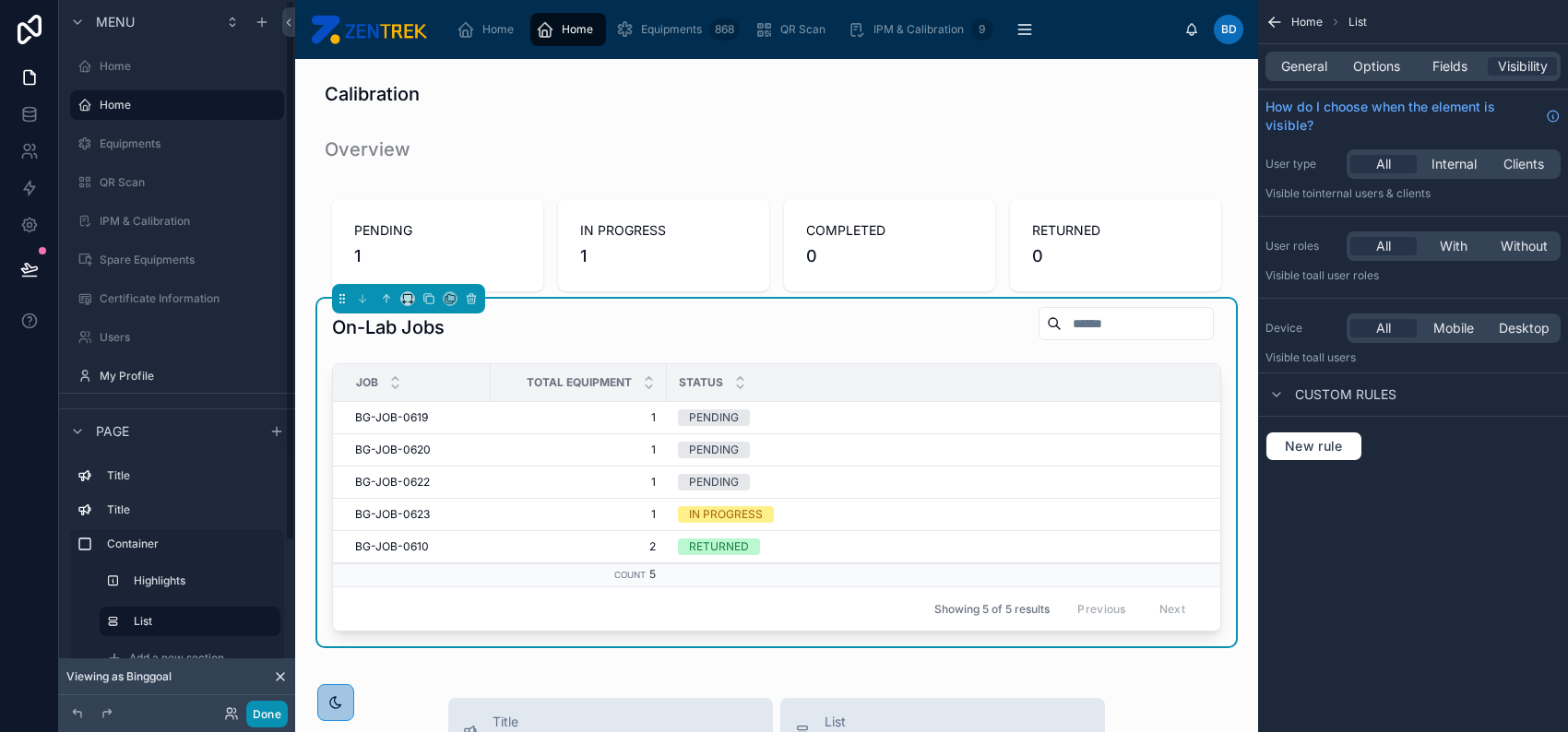
click at [270, 709] on button "Done" at bounding box center [266, 714] width 41 height 27
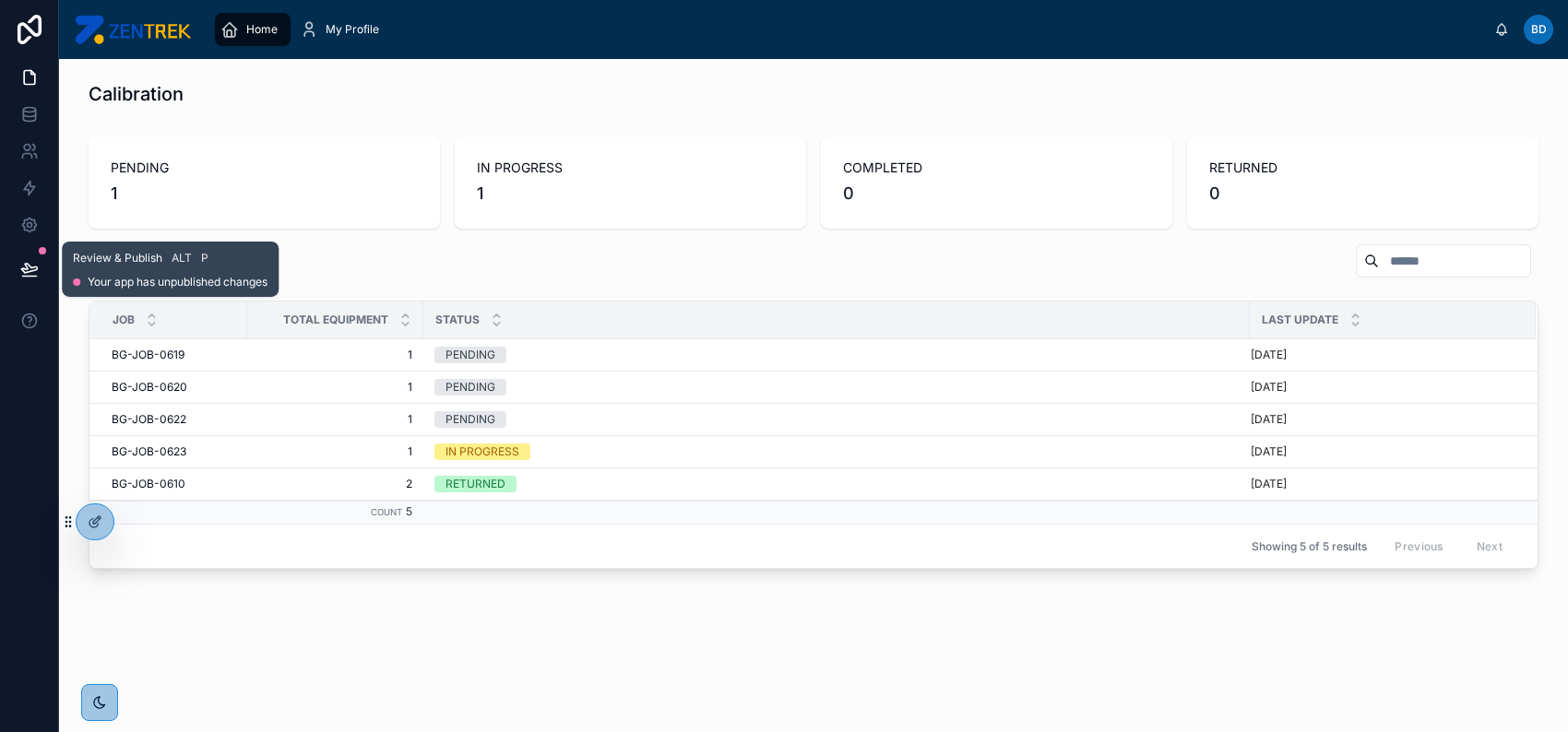
click at [22, 258] on button at bounding box center [30, 269] width 41 height 52
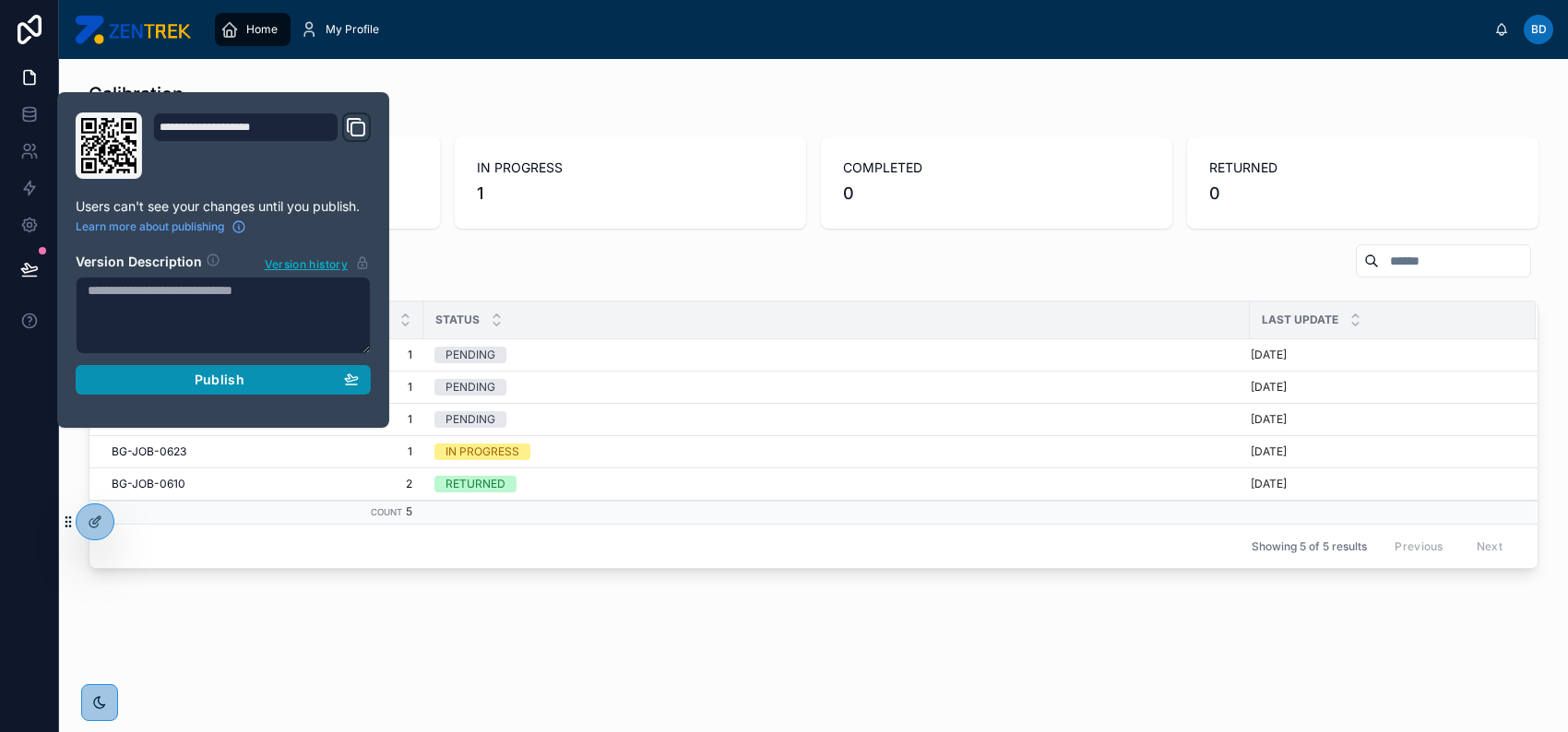
click at [303, 377] on div "Publish" at bounding box center [223, 379] width 271 height 16
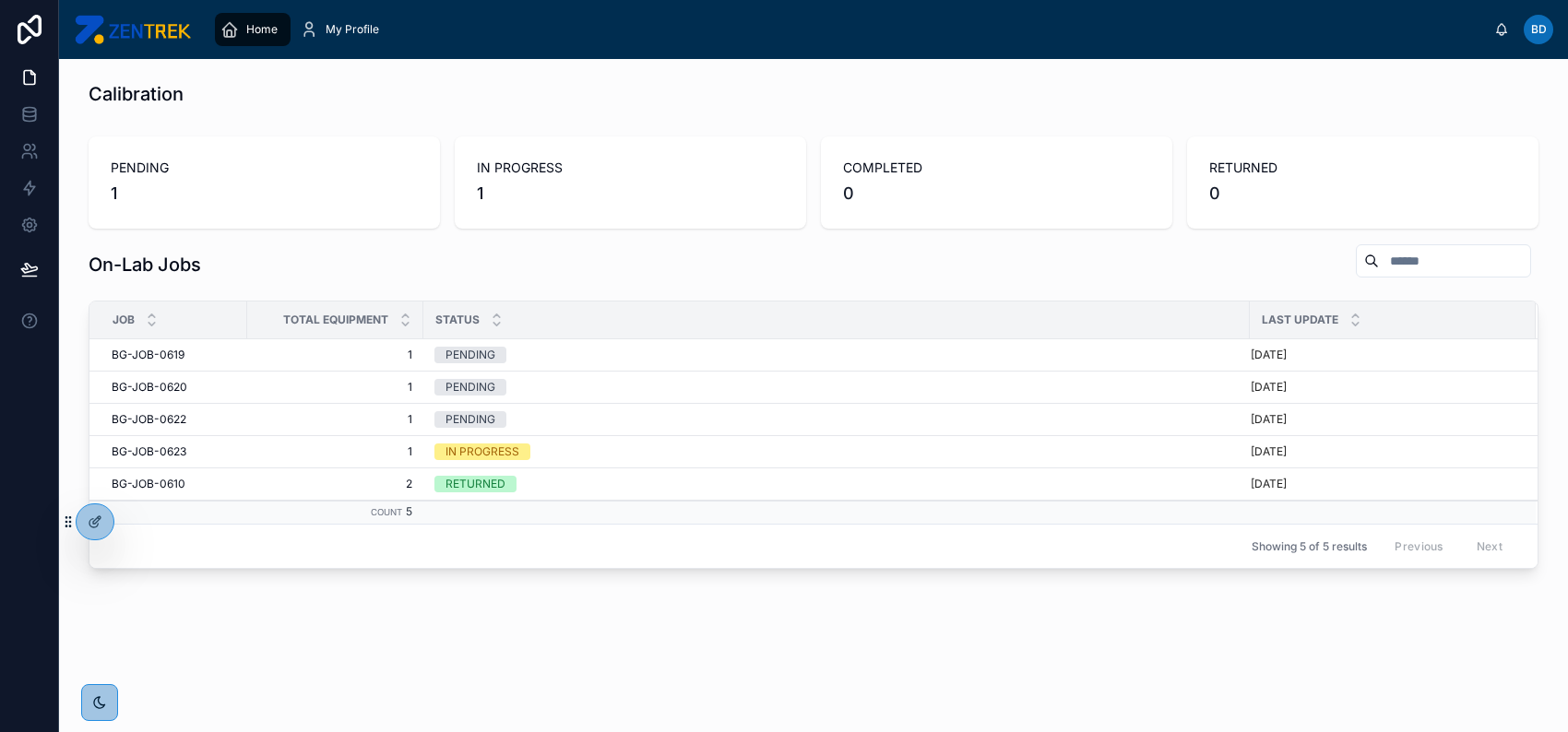
click at [791, 283] on div "On-Lab Jobs" at bounding box center [813, 264] width 1450 height 42
